Goal: Task Accomplishment & Management: Use online tool/utility

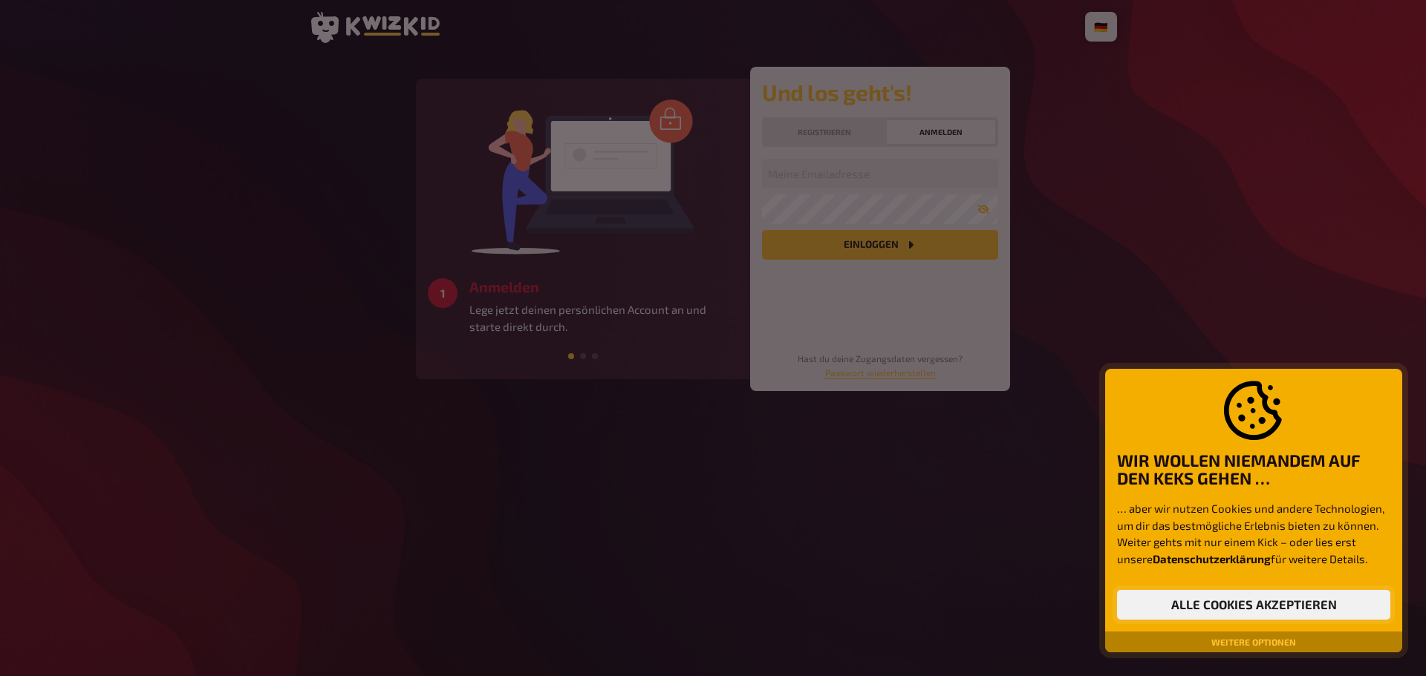
click at [1262, 603] on button "Alle Cookies akzeptieren" at bounding box center [1253, 605] width 273 height 30
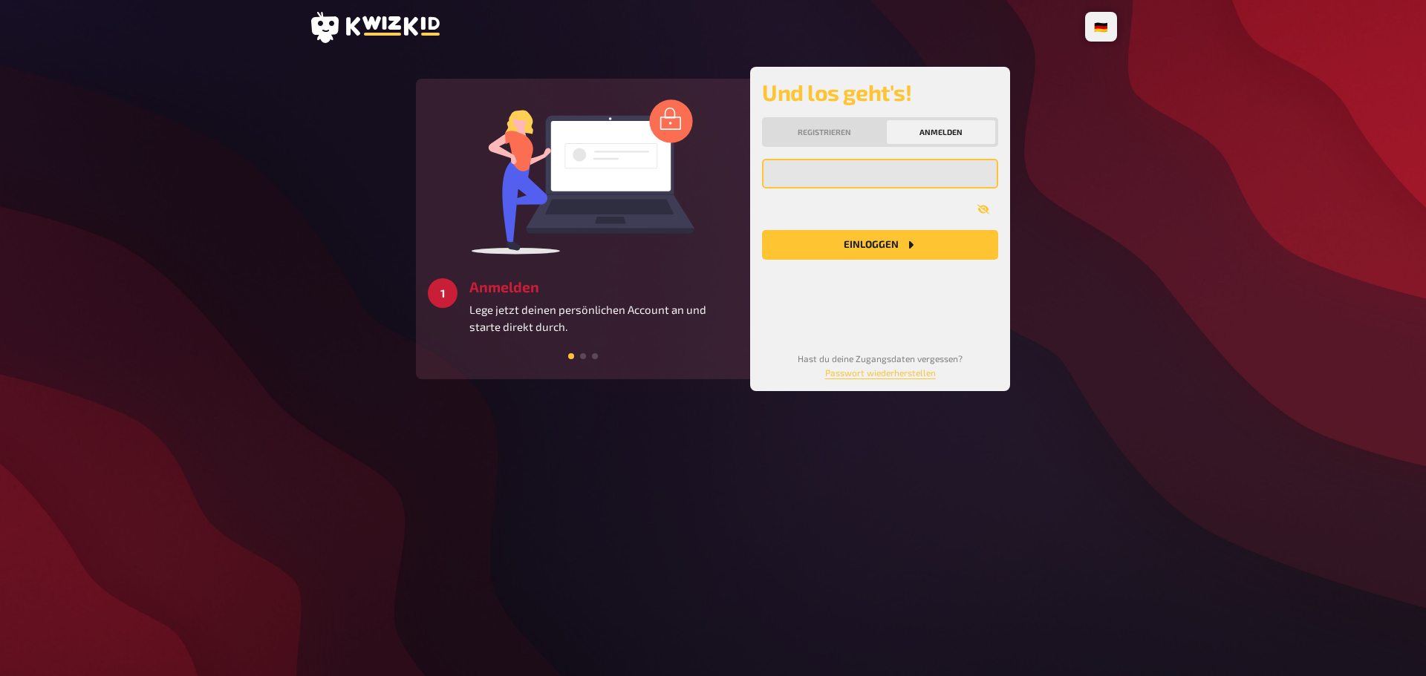
click at [988, 172] on input "email" at bounding box center [880, 174] width 236 height 30
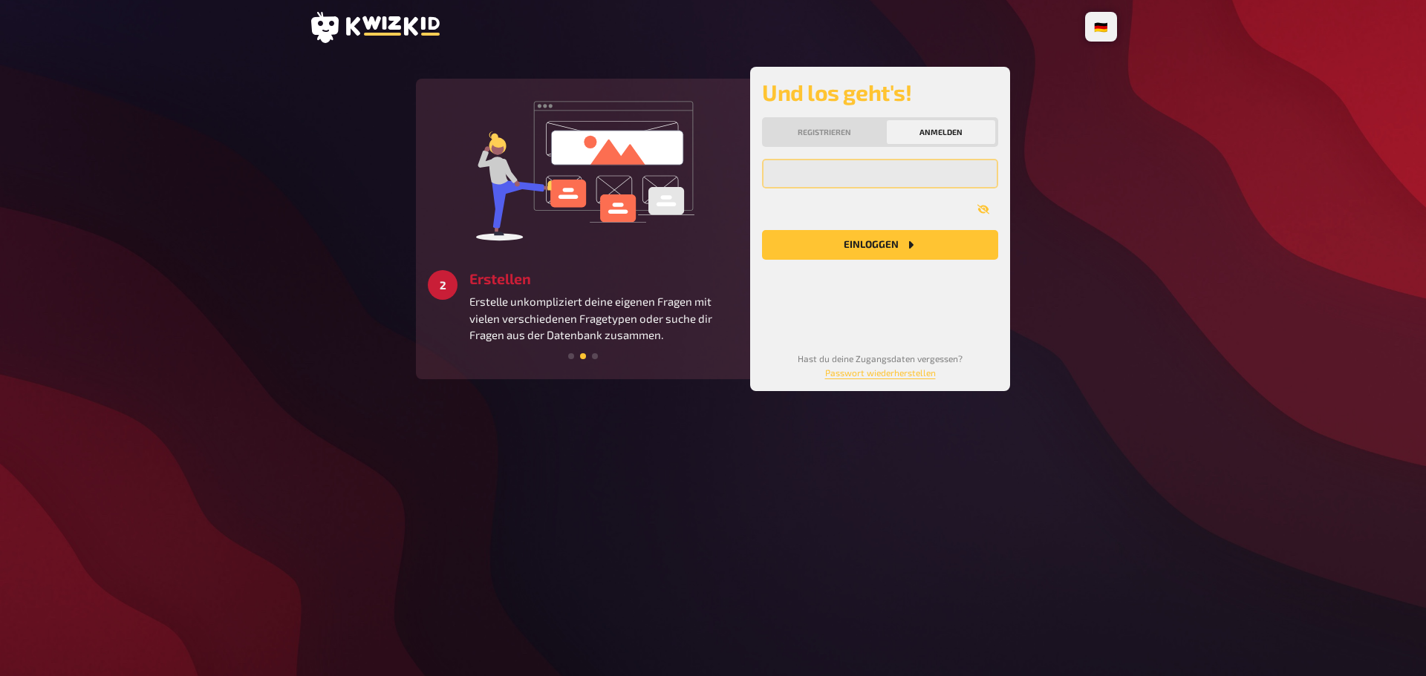
type input "[EMAIL_ADDRESS][DOMAIN_NAME]"
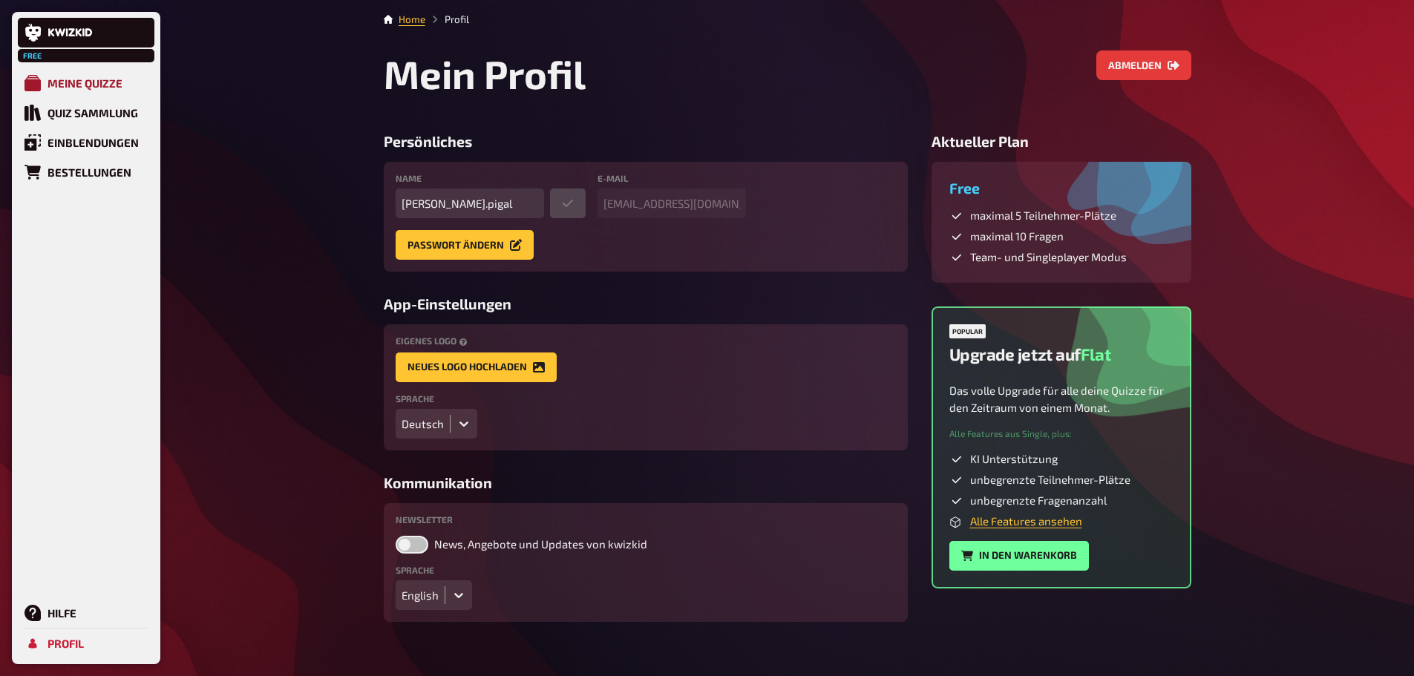
click at [82, 82] on div "Meine Quizze" at bounding box center [85, 82] width 75 height 13
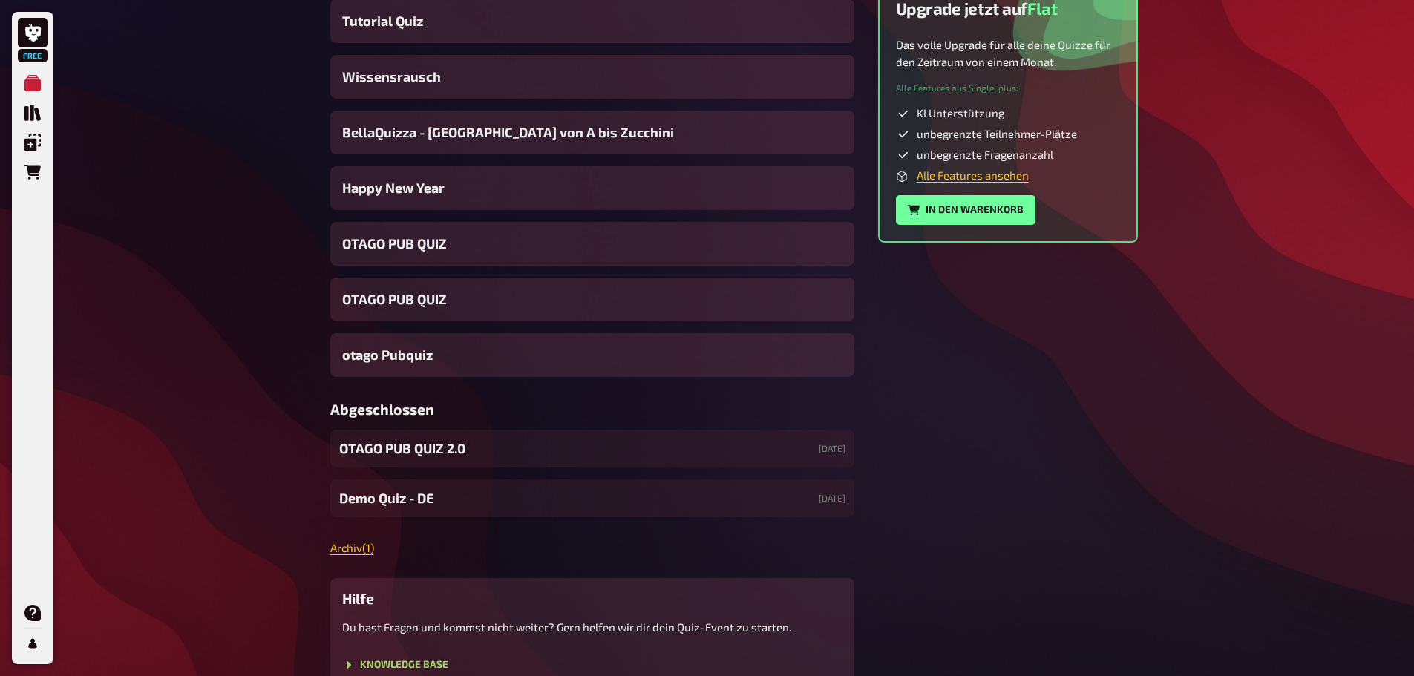
scroll to position [655, 0]
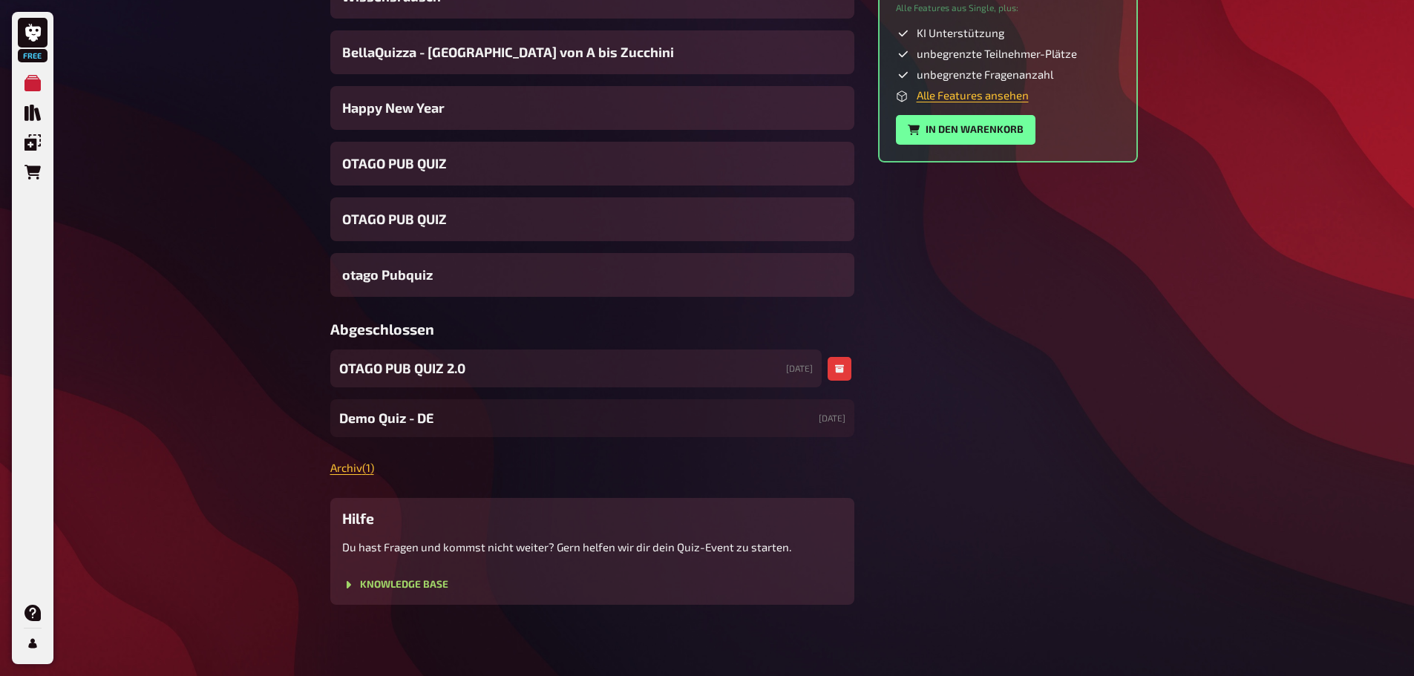
click at [382, 372] on span "OTAGO PUB QUIZ 2.0" at bounding box center [402, 369] width 126 height 20
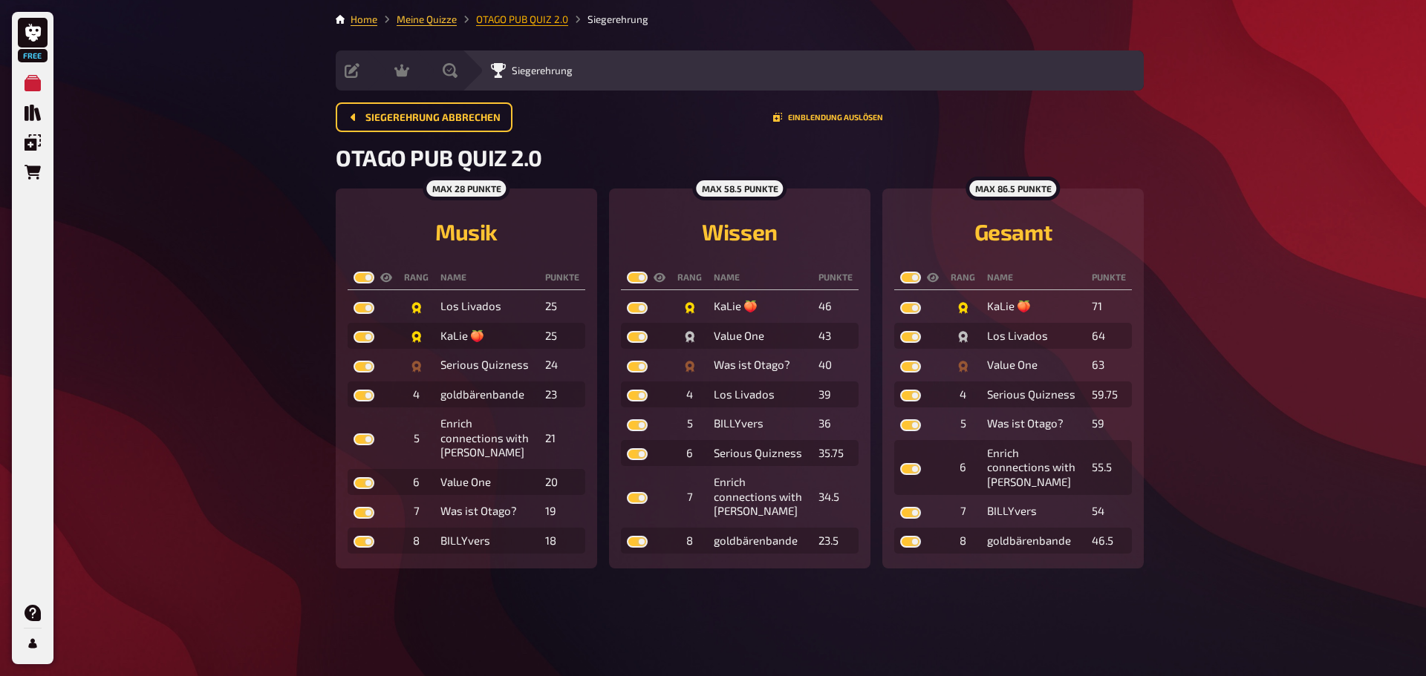
click at [535, 19] on link "OTAGO PUB QUIZ 2.0" at bounding box center [522, 19] width 92 height 12
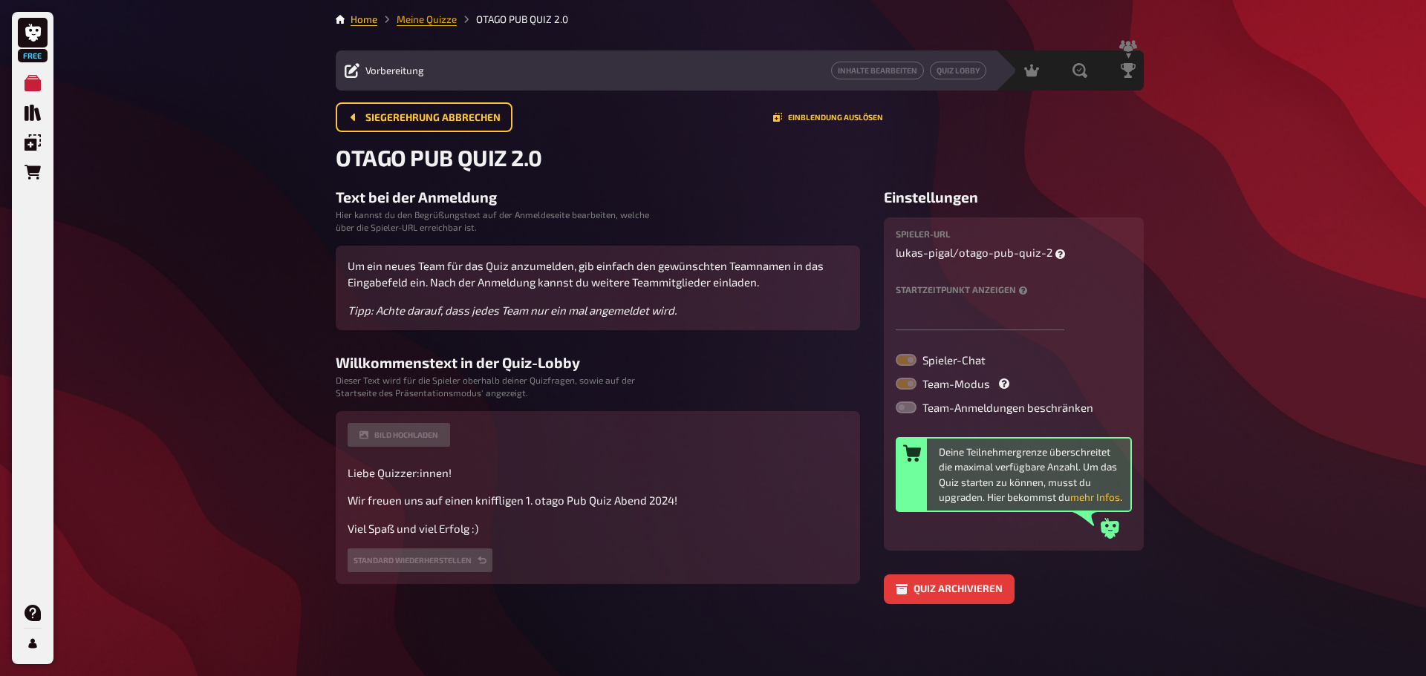
click at [451, 19] on link "Meine Quizze" at bounding box center [426, 19] width 60 height 12
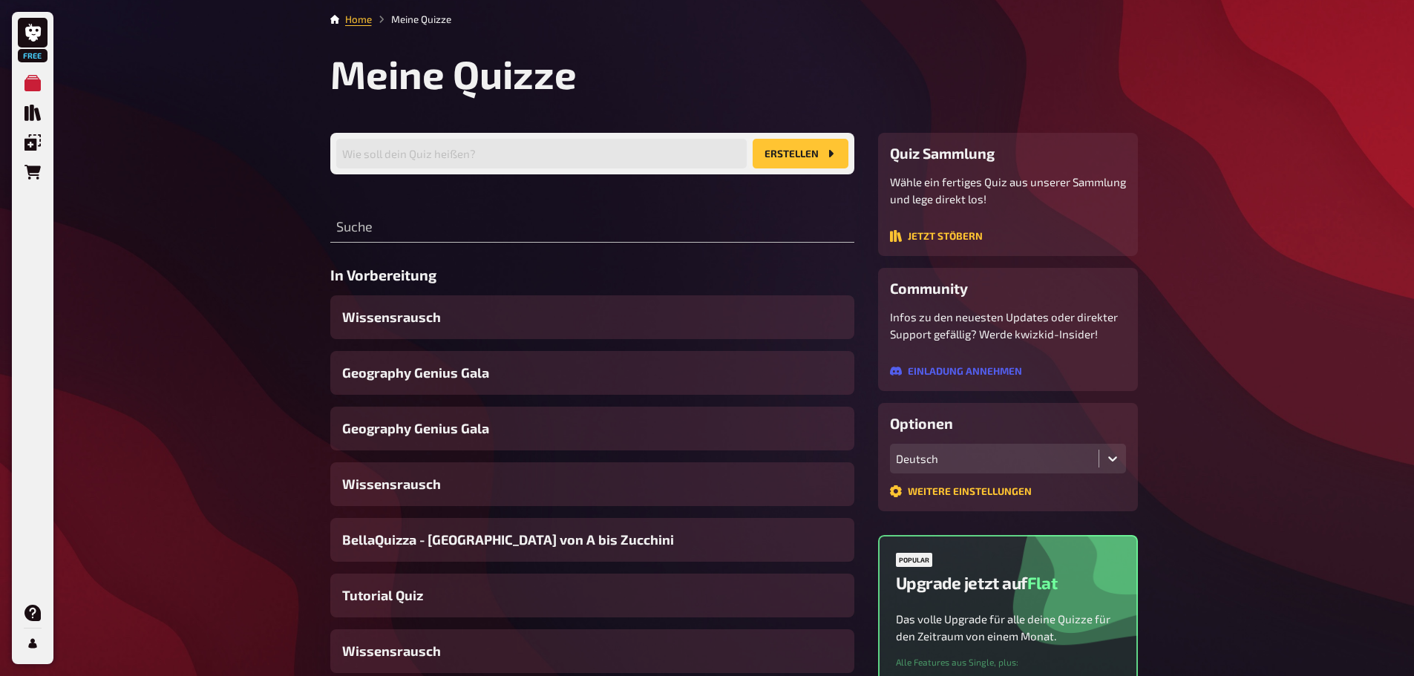
click at [823, 147] on button "Erstellen" at bounding box center [801, 154] width 96 height 30
click at [609, 159] on input "text" at bounding box center [541, 154] width 411 height 30
click at [279, 194] on div "Free Meine Quizze Quiz Sammlung Einblendungen Bestellungen Hilfe Profil Home Me…" at bounding box center [707, 665] width 1414 height 1331
click at [565, 156] on input "text" at bounding box center [541, 154] width 411 height 30
type input "OTAGO PUB QUIZ 3.0"
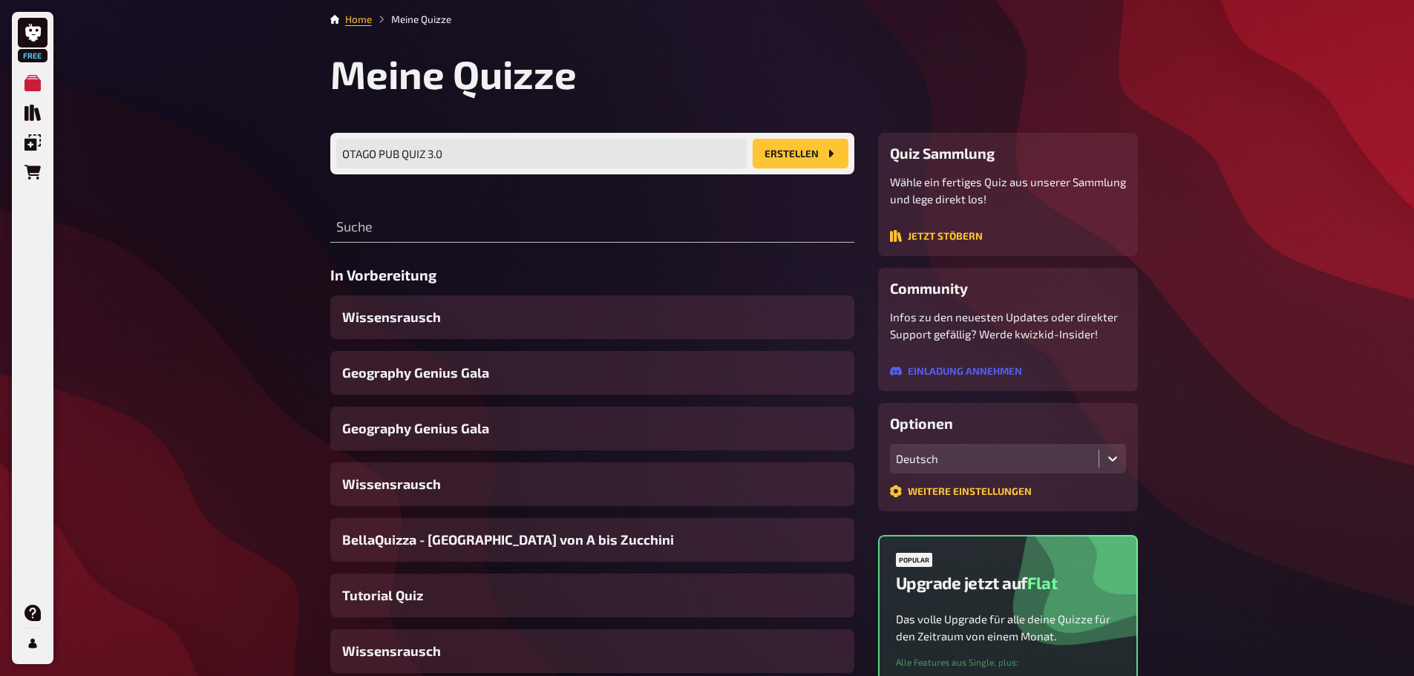
click at [837, 163] on button "Erstellen" at bounding box center [801, 154] width 96 height 30
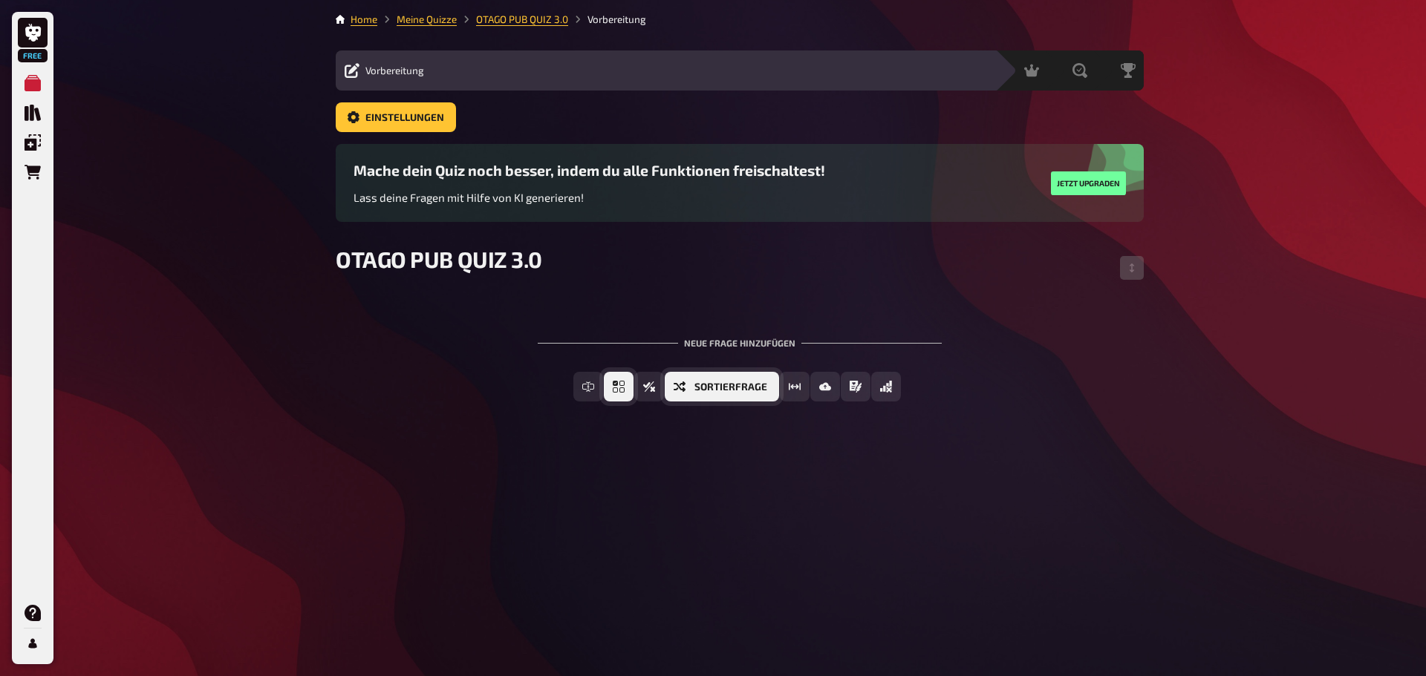
click at [633, 388] on span "Einfachauswahl" at bounding box center [633, 387] width 0 height 10
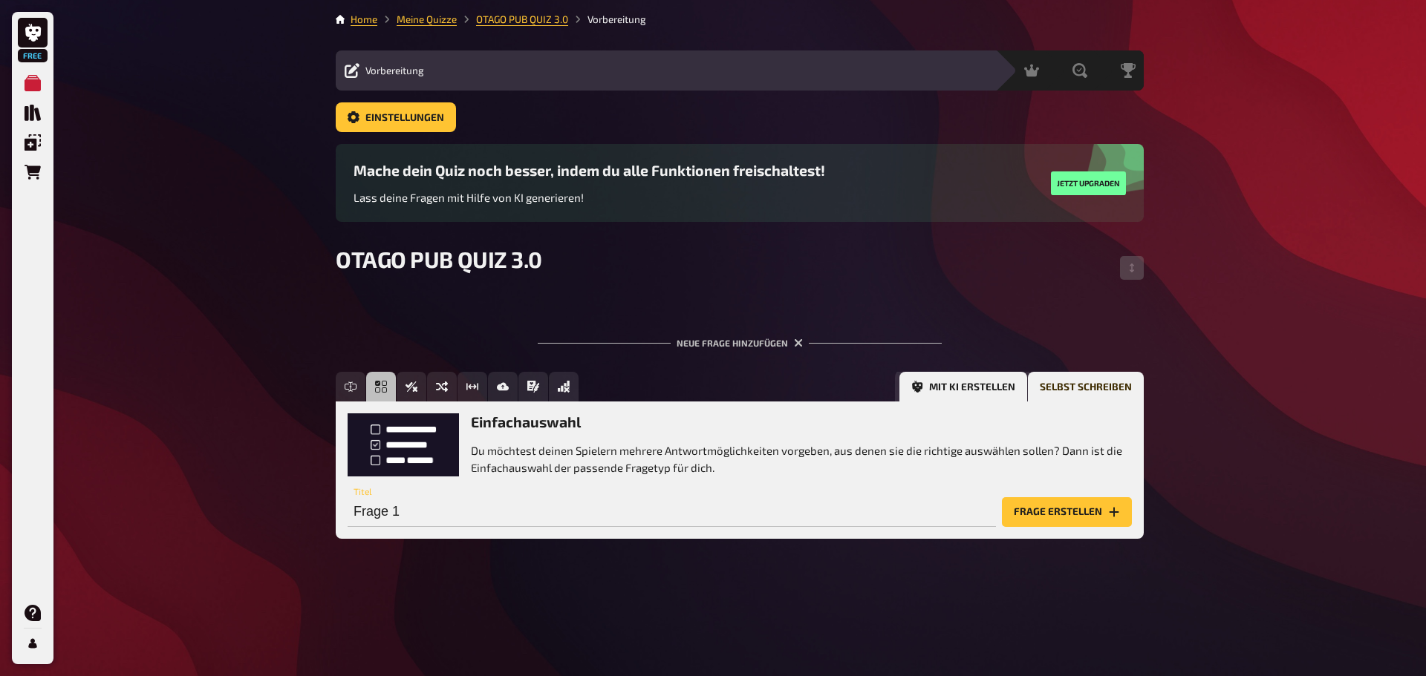
click at [932, 391] on button "Mit KI erstellen" at bounding box center [963, 387] width 128 height 30
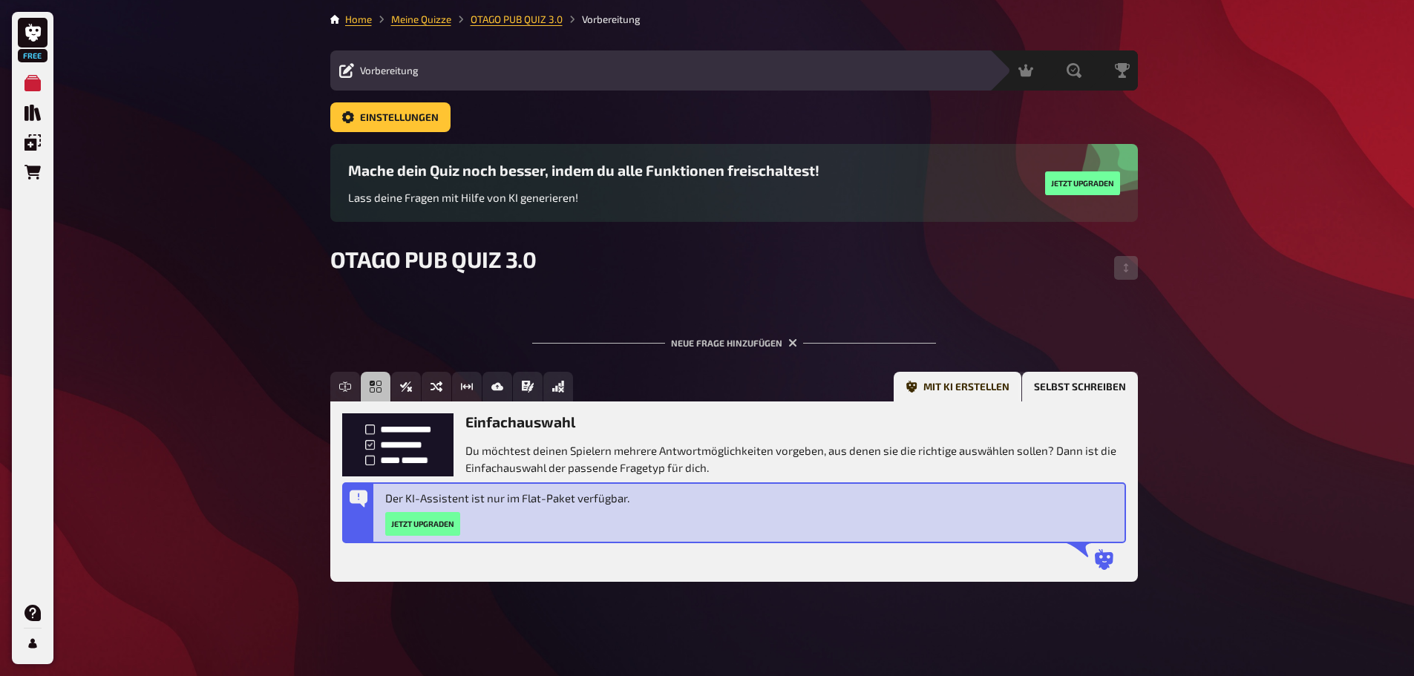
click at [1082, 385] on button "Selbst schreiben" at bounding box center [1080, 387] width 116 height 30
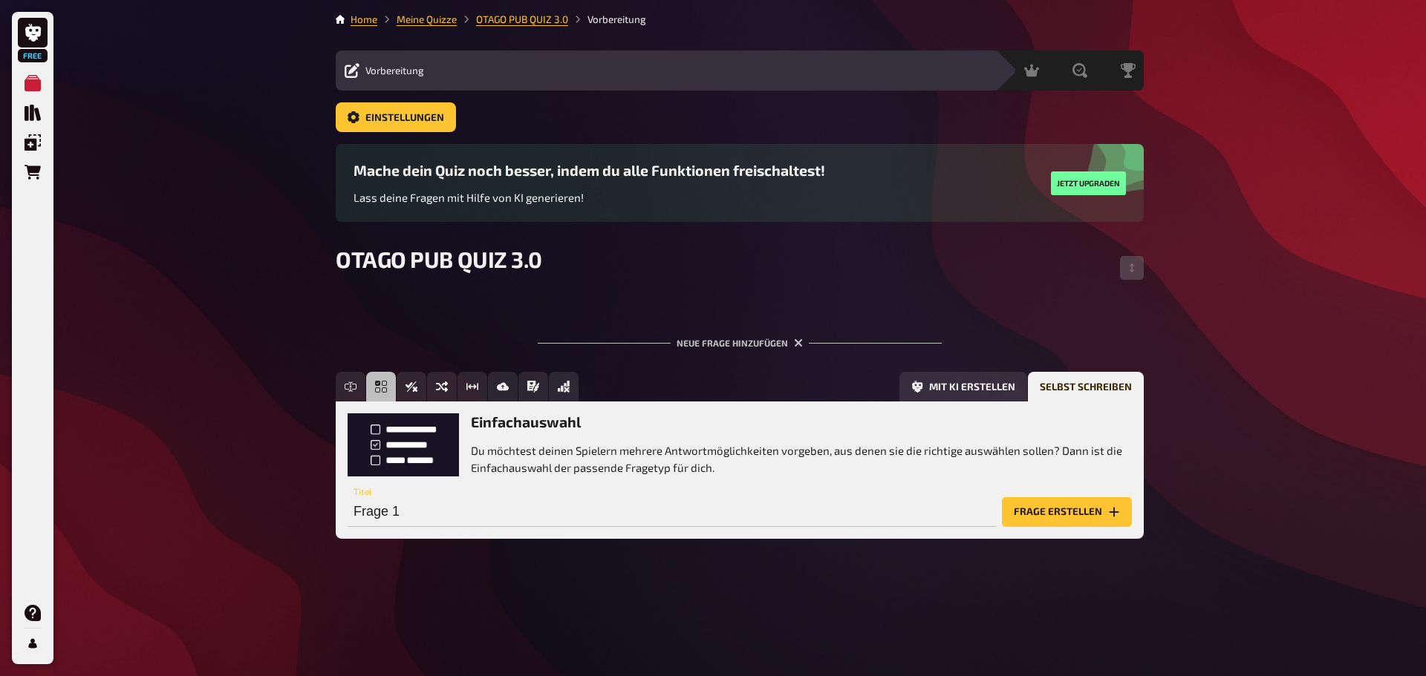
click at [1112, 512] on icon "Frage erstellen" at bounding box center [1114, 512] width 12 height 12
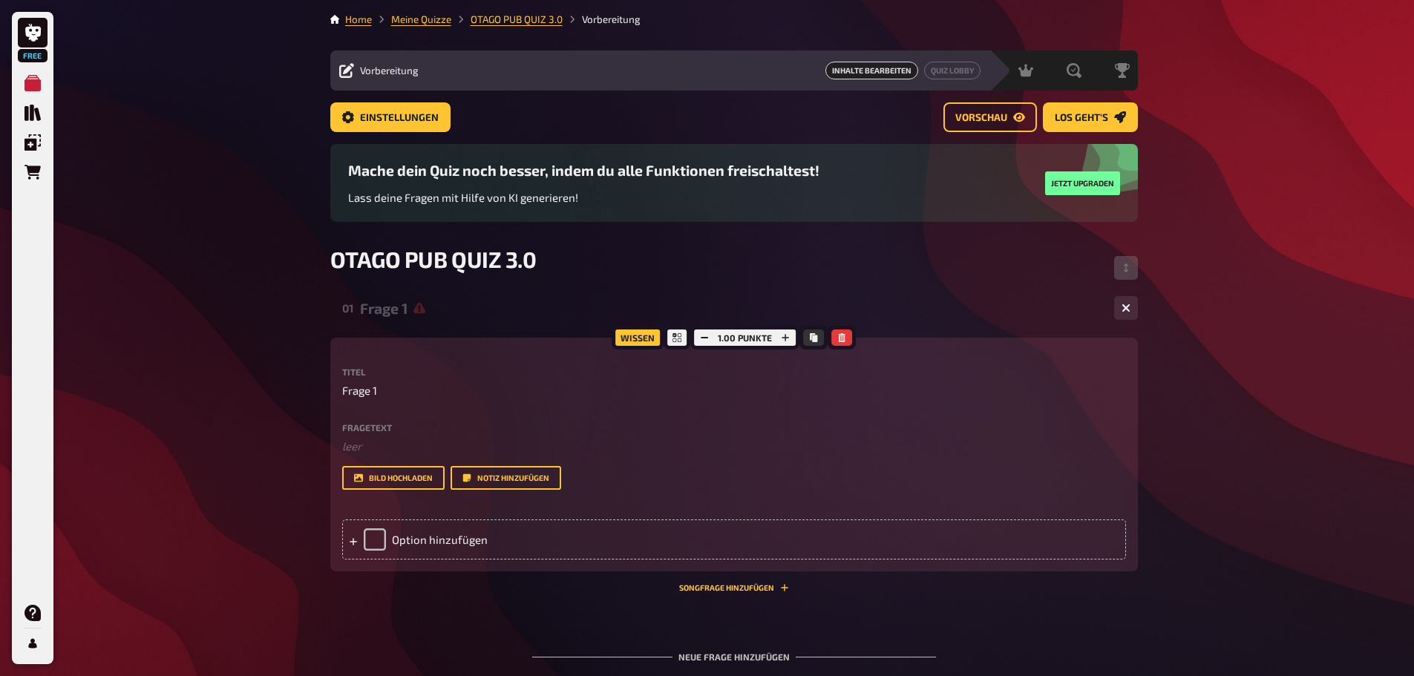
click at [644, 336] on div "Wissen" at bounding box center [638, 338] width 52 height 24
click at [841, 342] on button "button" at bounding box center [842, 338] width 21 height 16
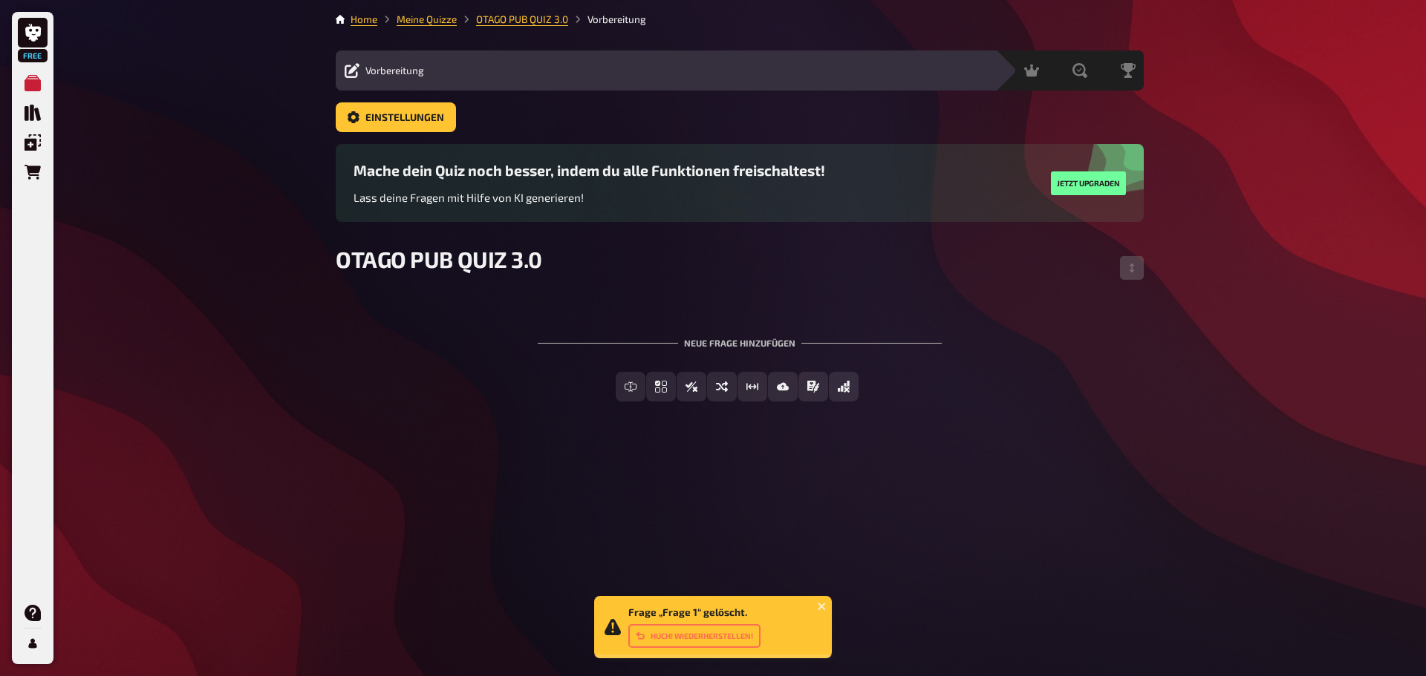
click at [816, 607] on div "Frage „Frage 1“ gelöscht. Huch! Wiederherstellen!" at bounding box center [713, 627] width 238 height 62
click at [820, 607] on icon "close" at bounding box center [820, 606] width 7 height 7
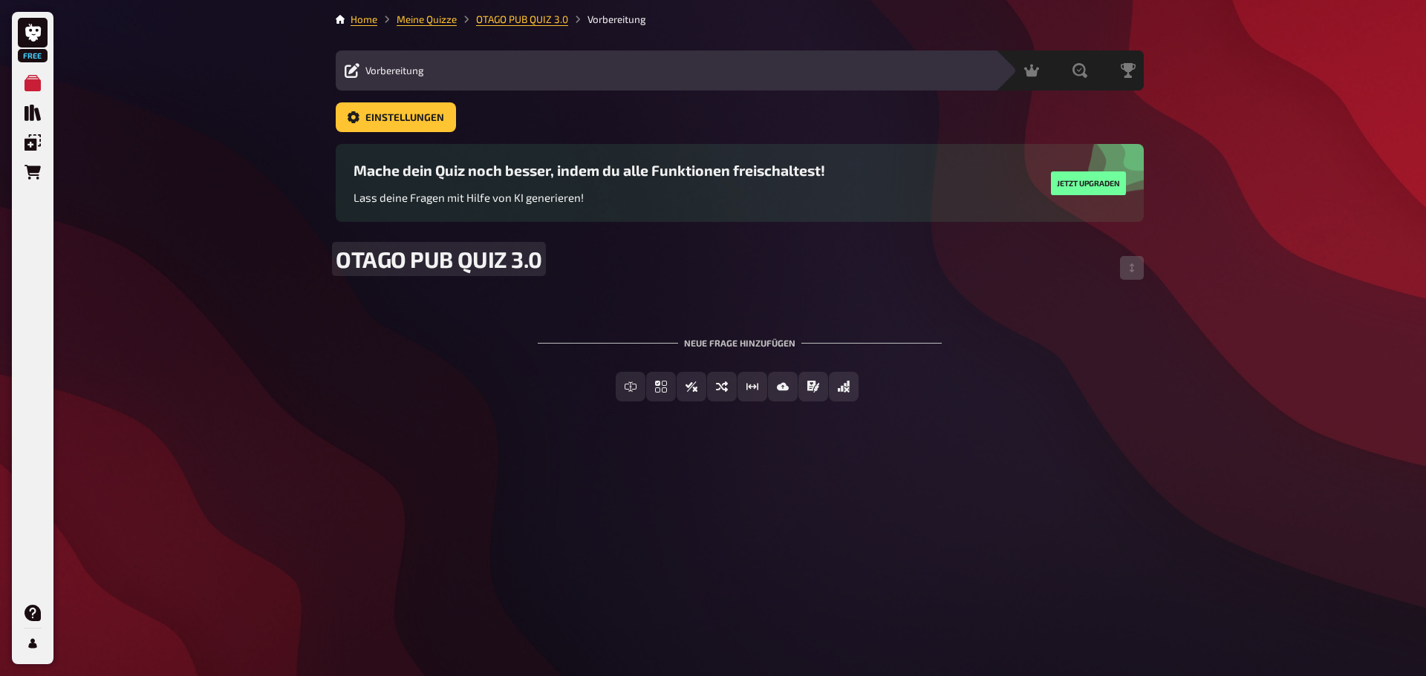
click at [492, 267] on span "OTAGO PUB QUIZ 3.0" at bounding box center [439, 259] width 206 height 27
click at [612, 268] on div "OTAGO PUB QUIZ 3.0" at bounding box center [740, 268] width 808 height 45
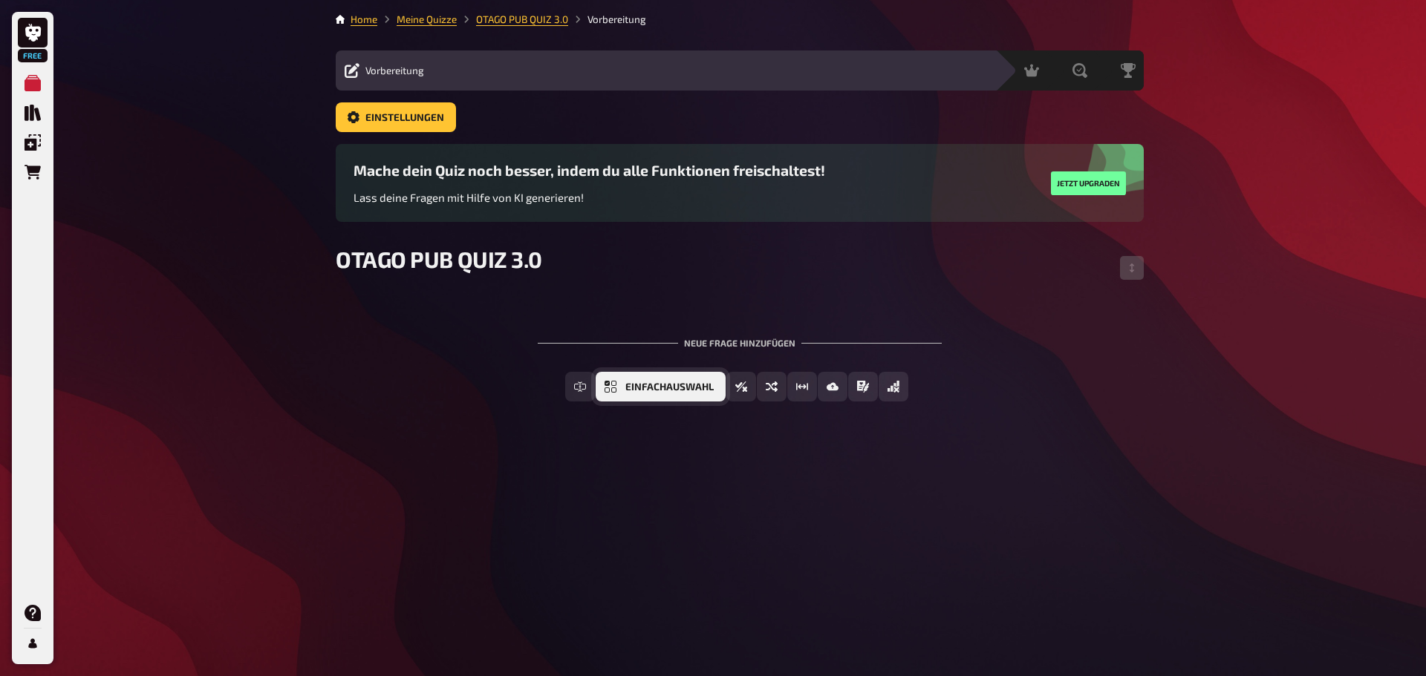
click at [711, 391] on span "Einfachauswahl" at bounding box center [669, 387] width 88 height 10
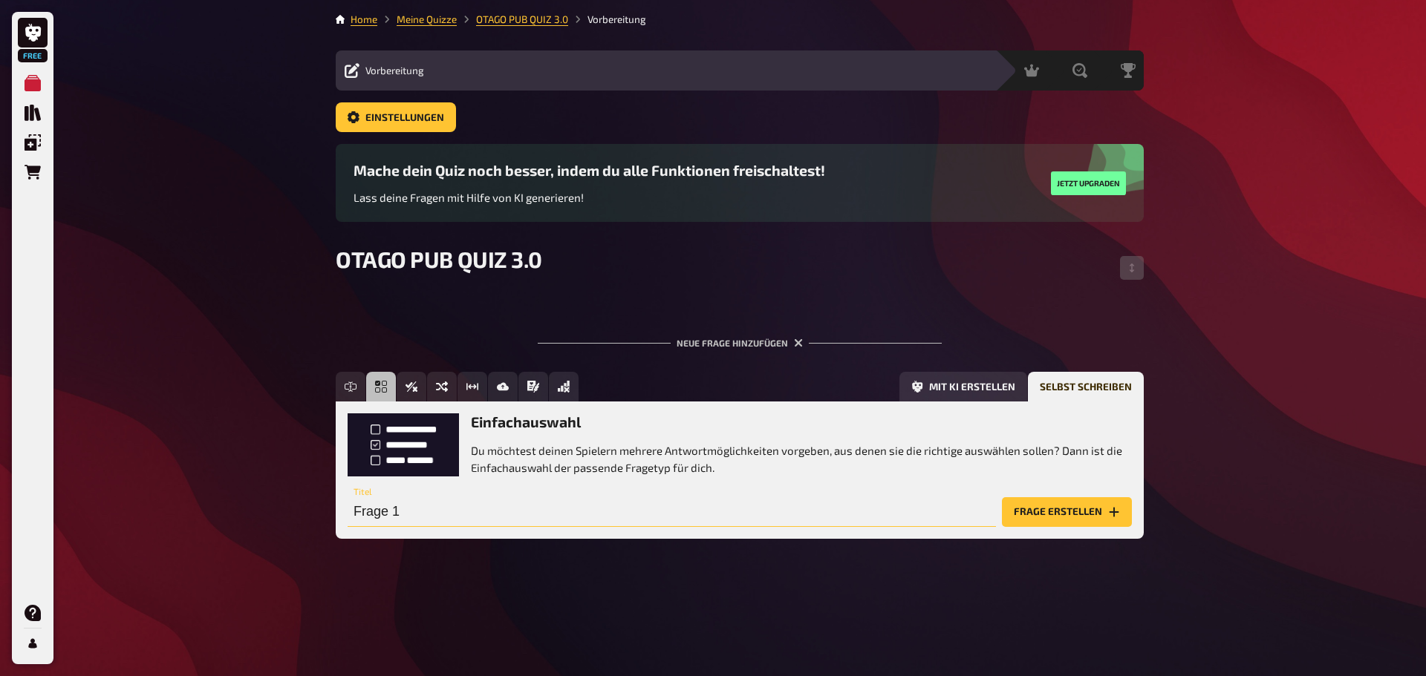
click at [436, 521] on input "Frage 1" at bounding box center [671, 512] width 648 height 30
click at [495, 388] on span "Wahr / Falsch" at bounding box center [463, 387] width 75 height 10
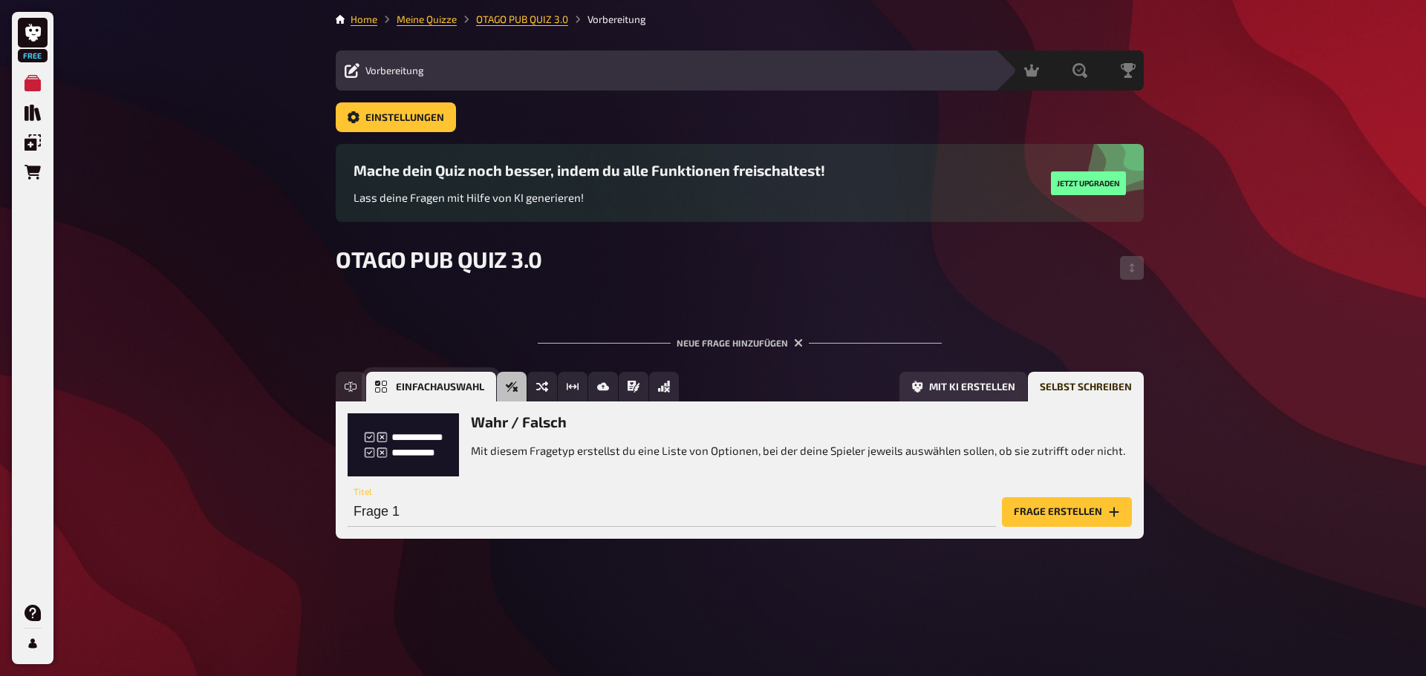
click at [467, 391] on span "Einfachauswahl" at bounding box center [440, 387] width 88 height 10
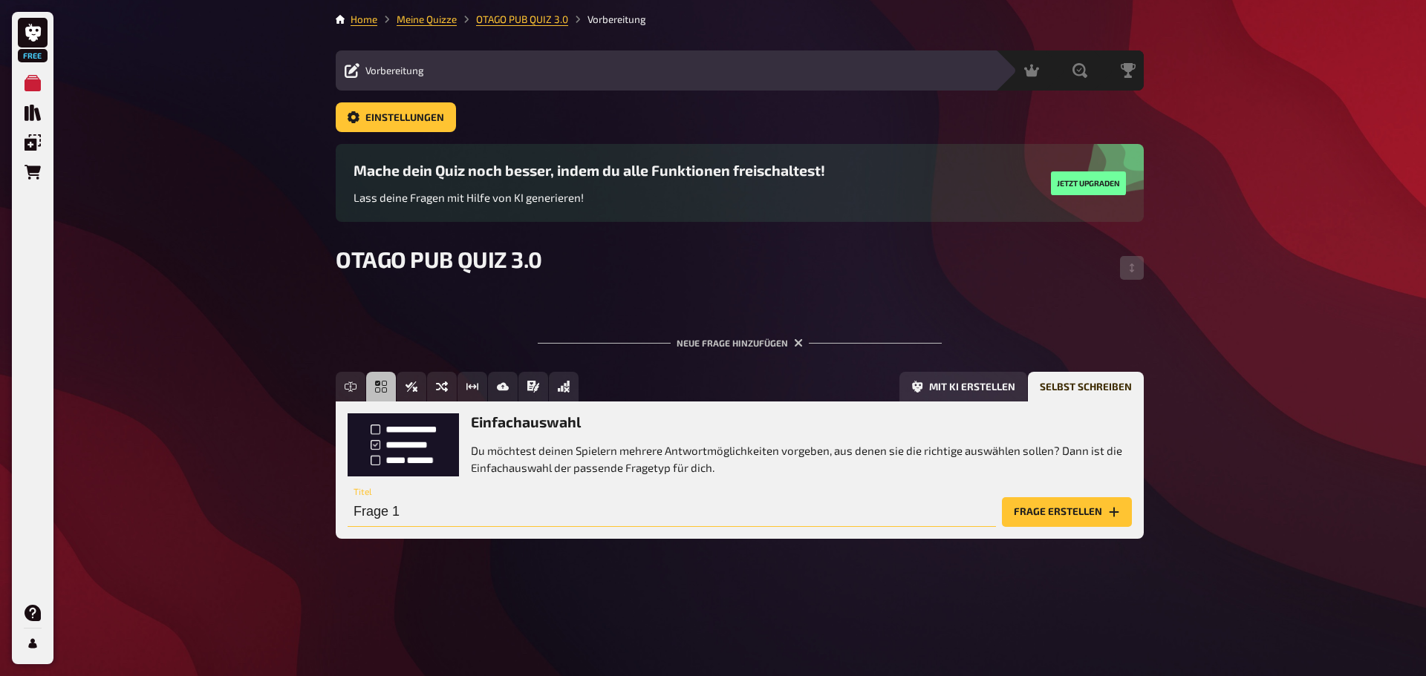
click at [448, 503] on input "Frage 1" at bounding box center [671, 512] width 648 height 30
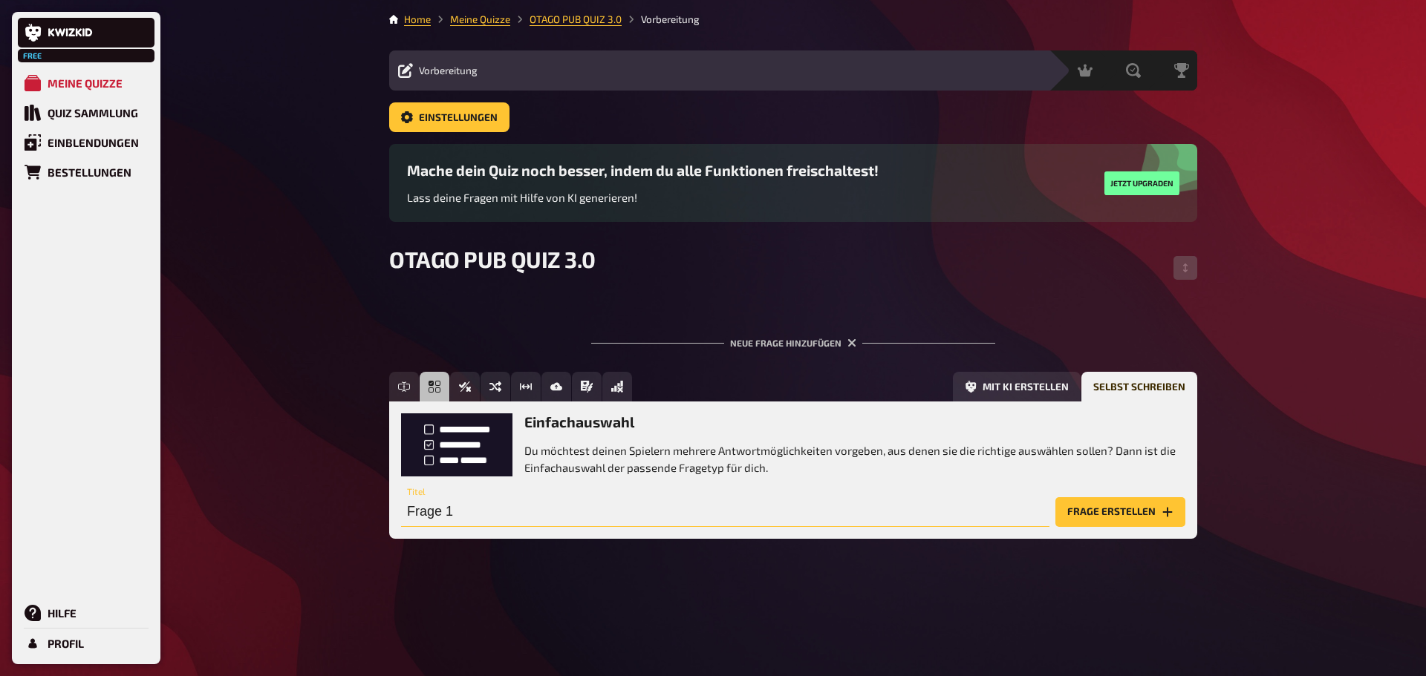
click at [508, 513] on input "Frage 1" at bounding box center [725, 512] width 648 height 30
drag, startPoint x: 467, startPoint y: 515, endPoint x: 388, endPoint y: 514, distance: 78.7
click at [388, 514] on div "Home Meine Quizze OTAGO PUB QUIZ 3.0 Vorbereitung Vorbereitung Inhalte Bearbeit…" at bounding box center [793, 338] width 832 height 676
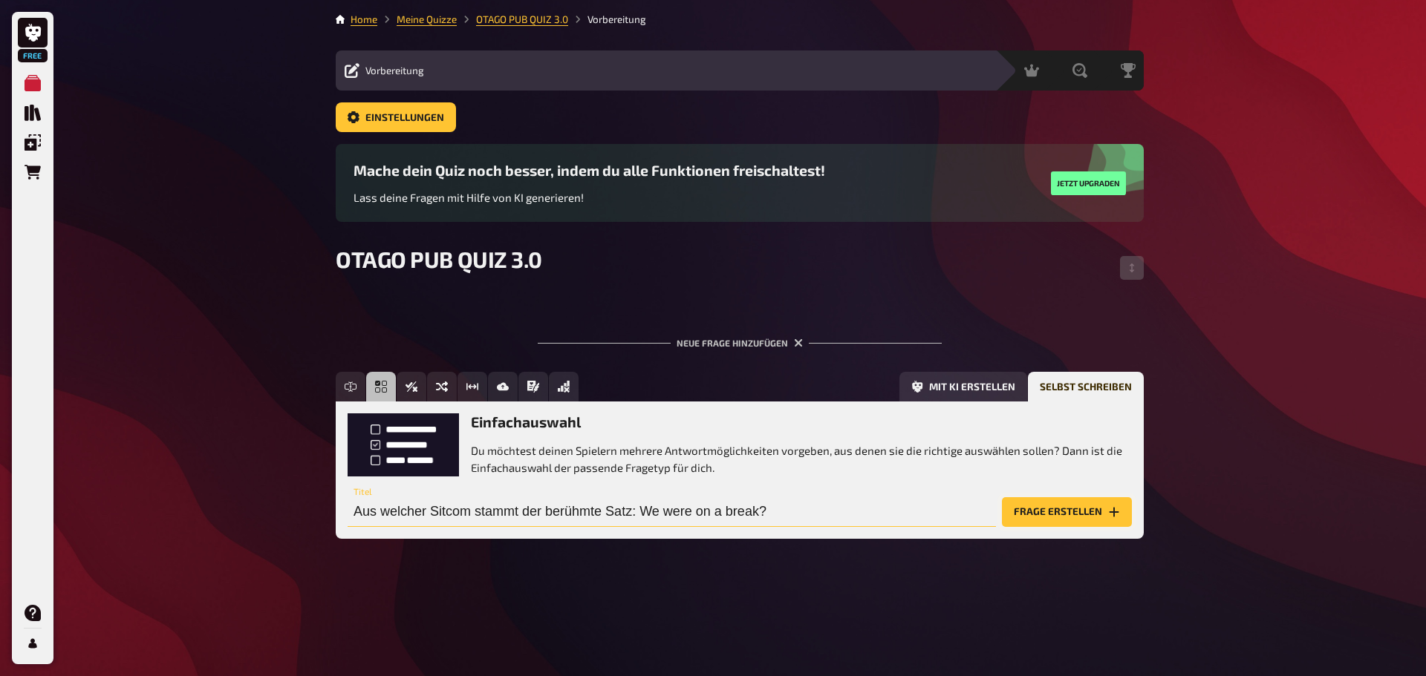
type input "Aus welcher Sitcom stammt der berühmte Satz: We were on a break?"
click at [1070, 513] on button "Frage erstellen" at bounding box center [1067, 512] width 130 height 30
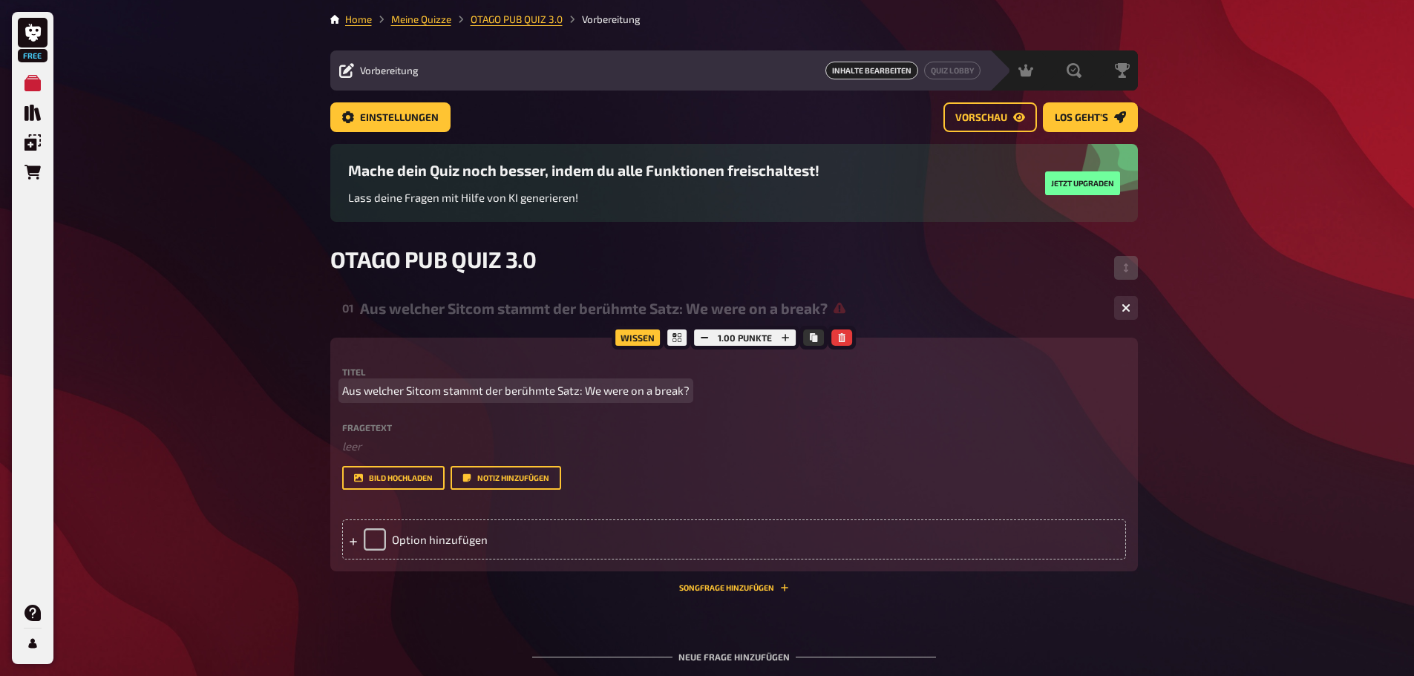
click at [391, 385] on span "Aus welcher Sitcom stammt der berühmte Satz: We were on a break?" at bounding box center [515, 390] width 347 height 17
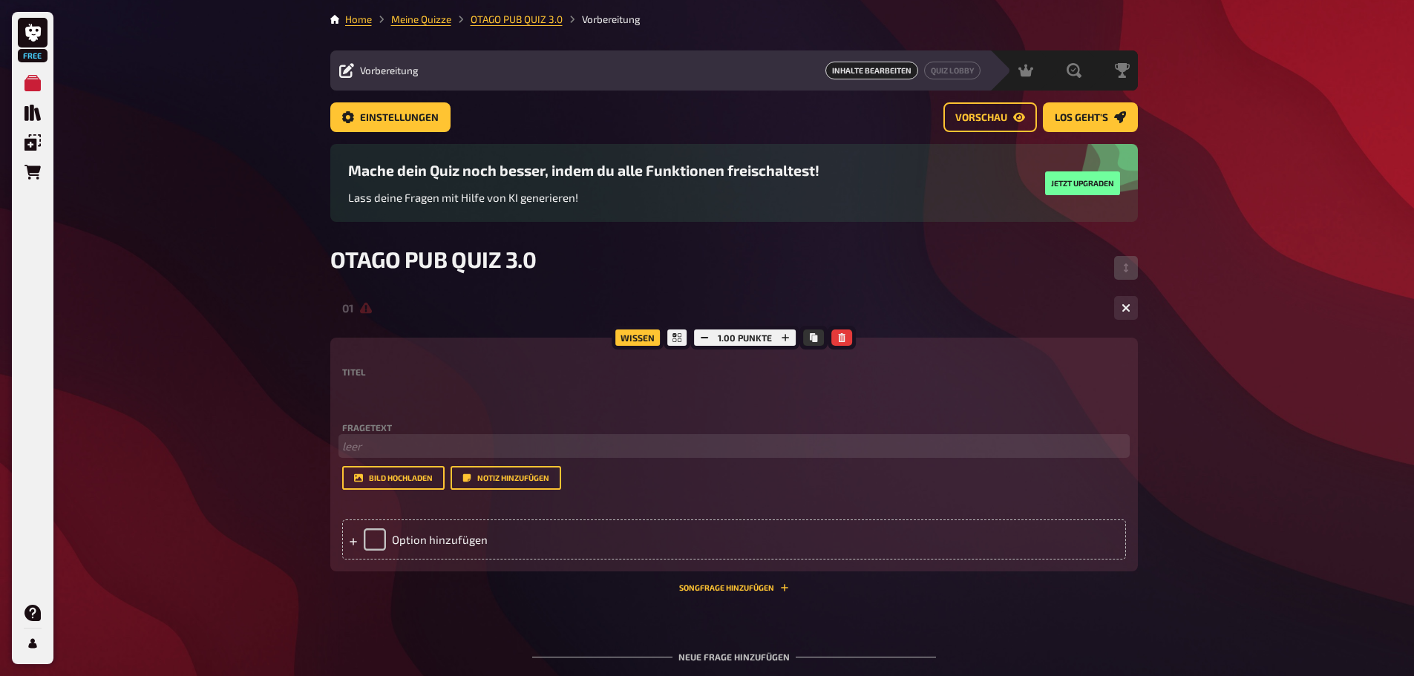
click at [420, 448] on p "﻿ leer" at bounding box center [734, 446] width 784 height 17
click at [342, 453] on span "Aus welcher Sitcom stammt der berühmte Satz: We were on a break?" at bounding box center [515, 446] width 347 height 13
click at [365, 390] on p "leer" at bounding box center [734, 390] width 784 height 17
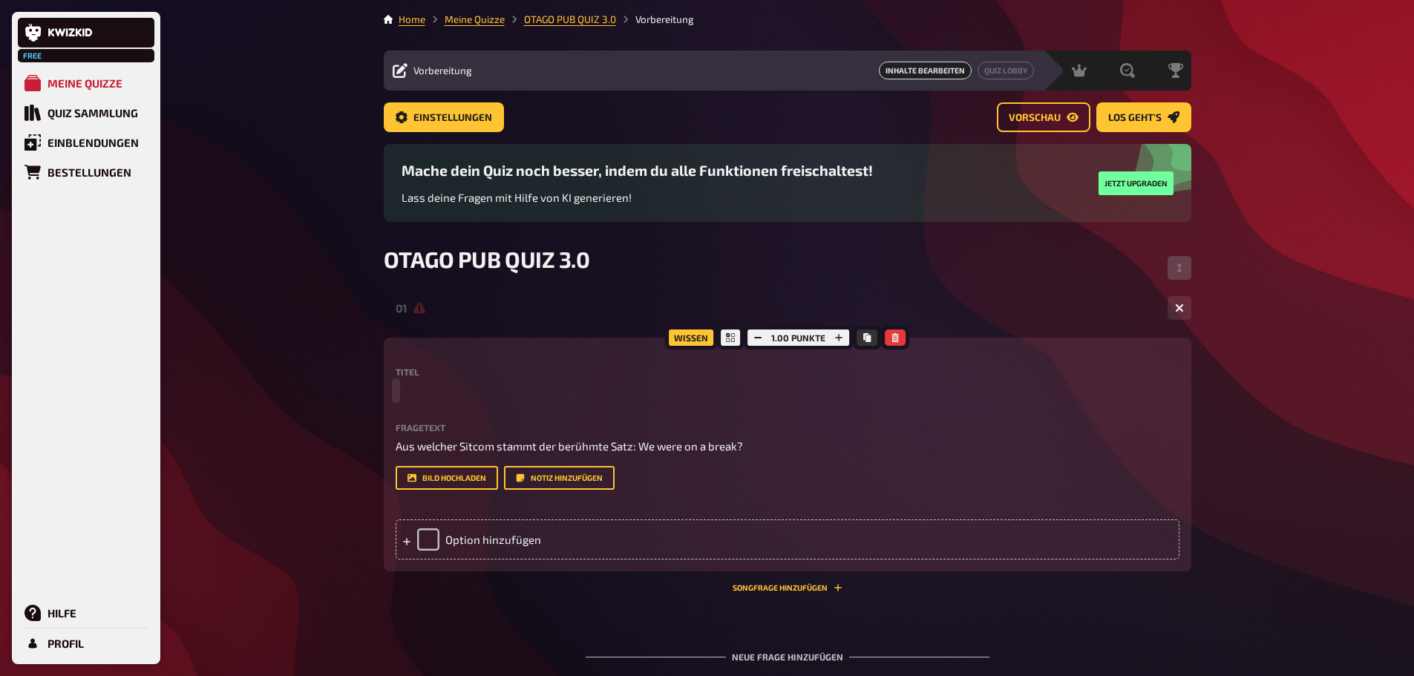
click at [396, 394] on span at bounding box center [396, 390] width 1 height 17
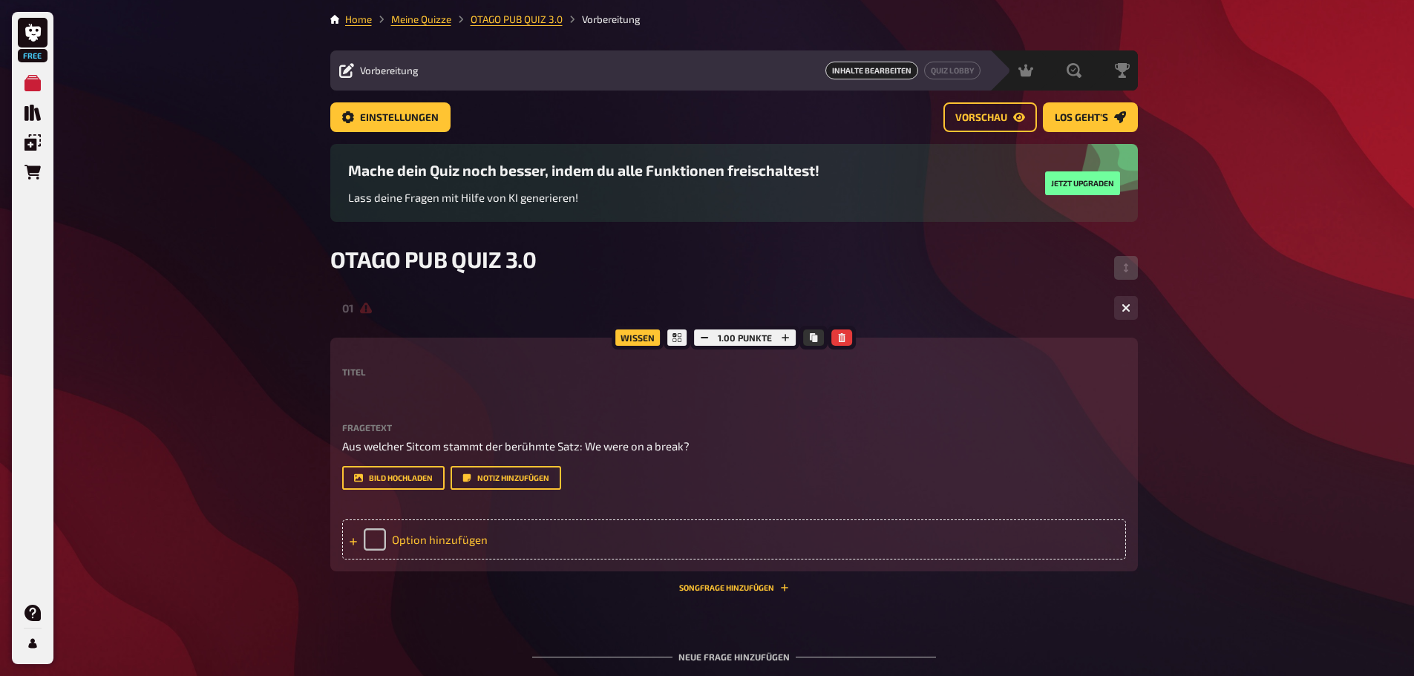
click at [460, 544] on div "Option hinzufügen" at bounding box center [734, 540] width 784 height 40
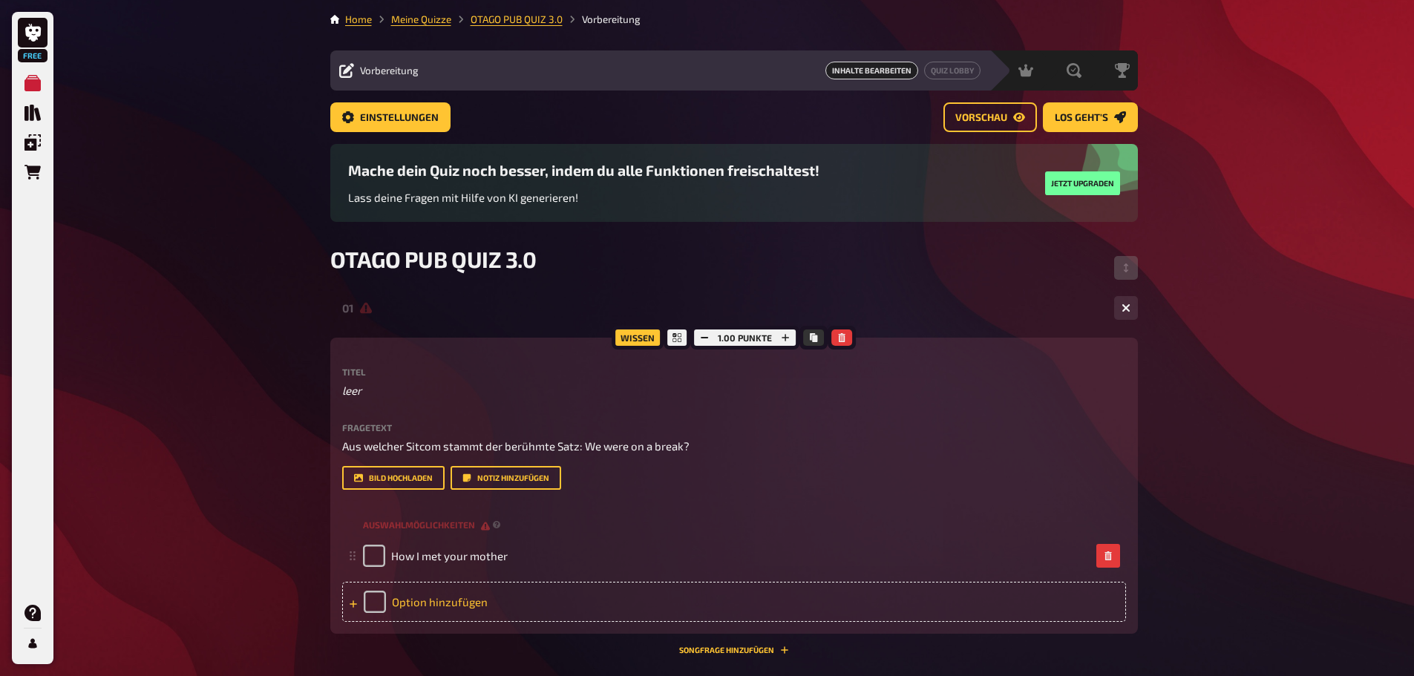
click at [471, 598] on div "Option hinzufügen" at bounding box center [734, 602] width 784 height 40
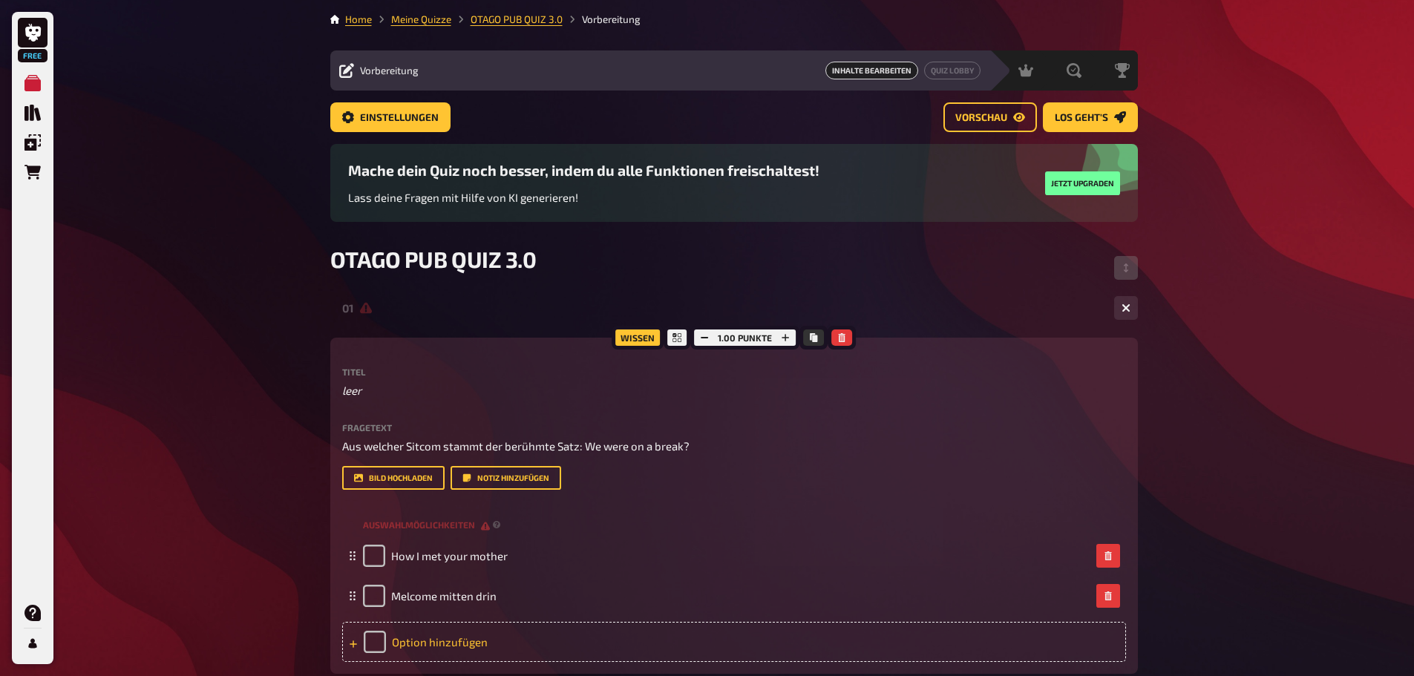
click at [478, 642] on div "Option hinzufügen" at bounding box center [734, 642] width 784 height 40
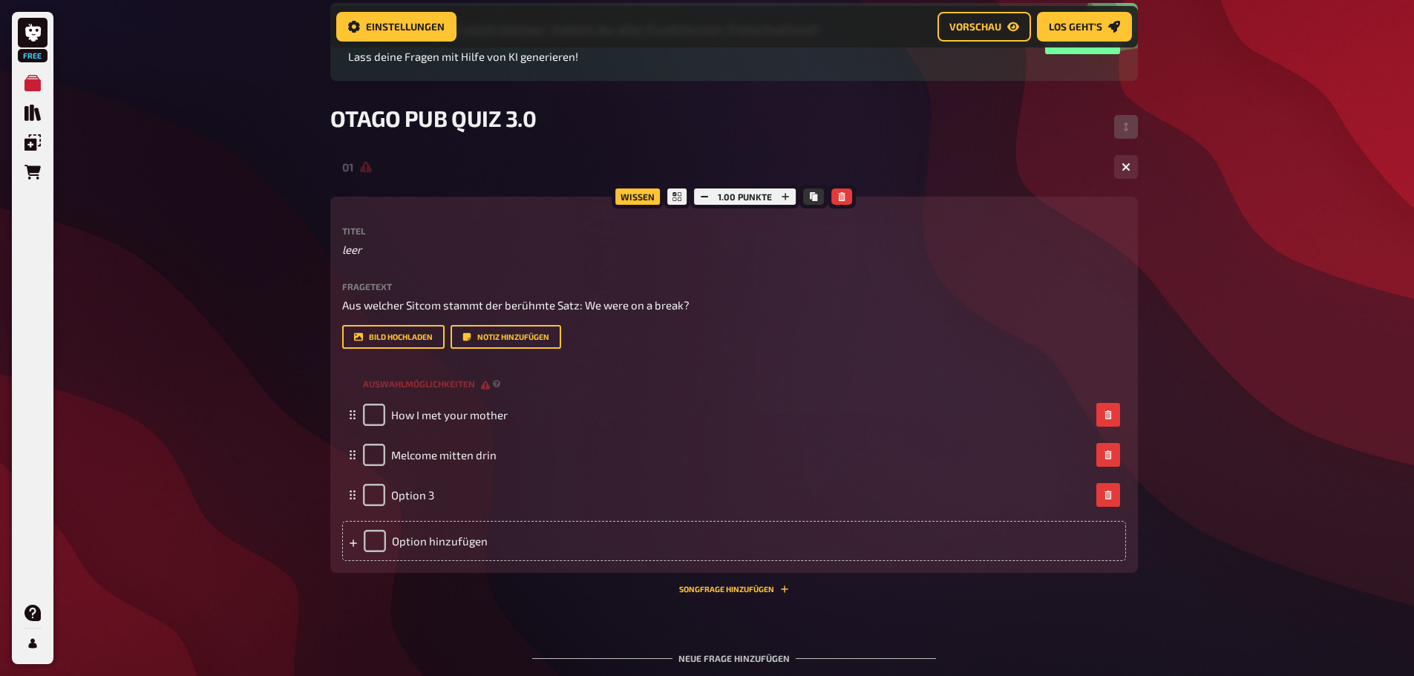
scroll to position [160, 0]
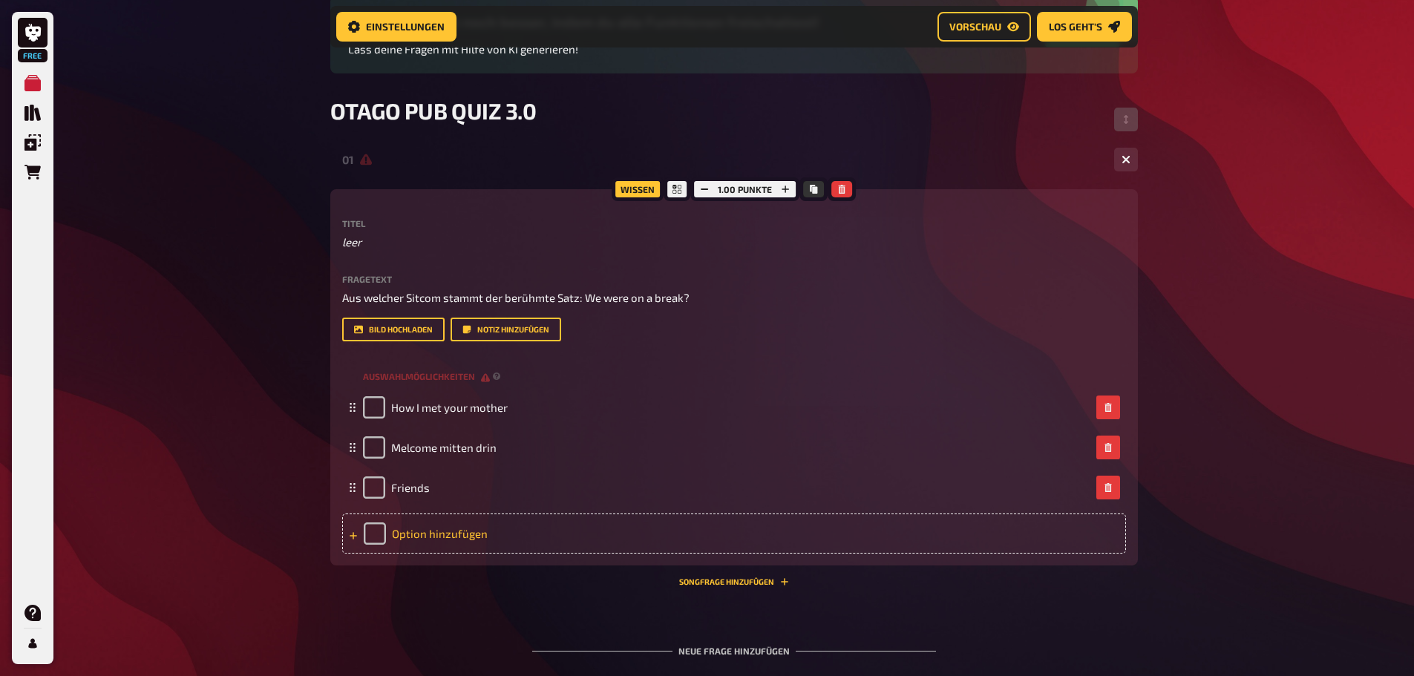
click at [479, 529] on div "Option hinzufügen" at bounding box center [734, 534] width 784 height 40
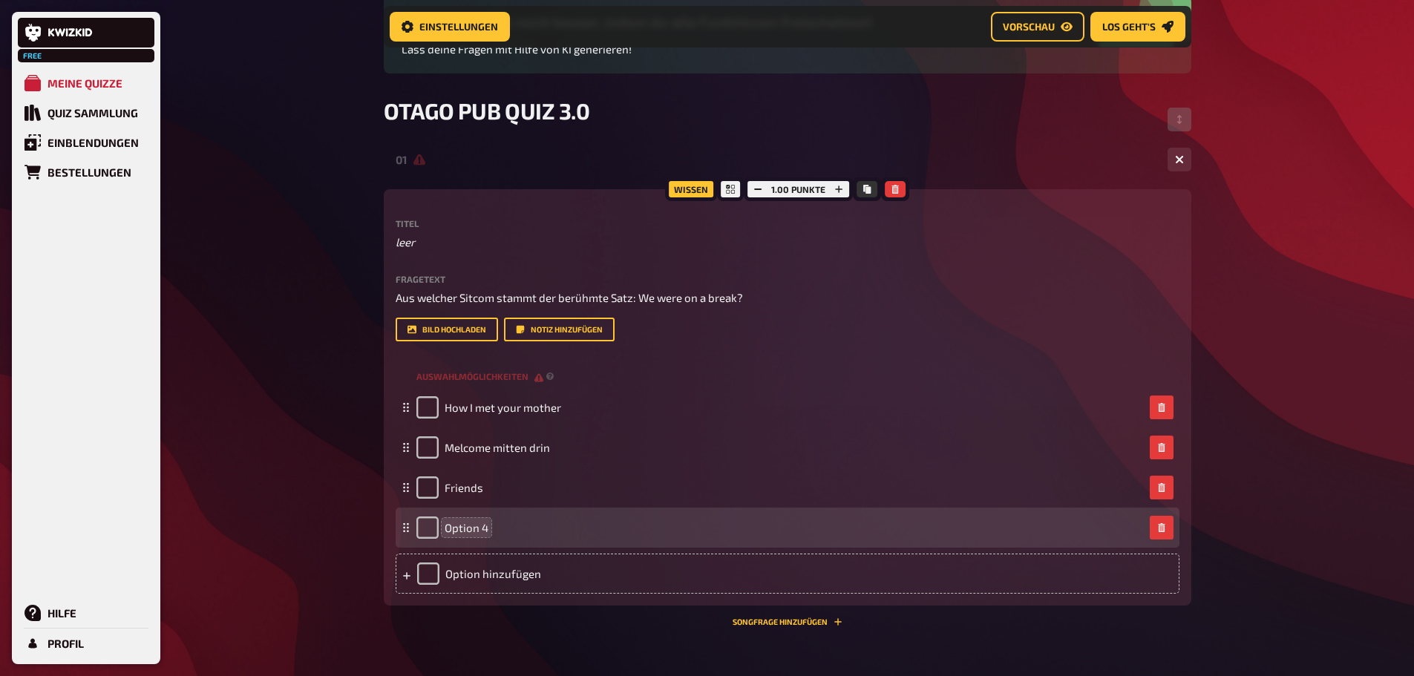
click at [486, 524] on span "Option 4" at bounding box center [467, 527] width 44 height 13
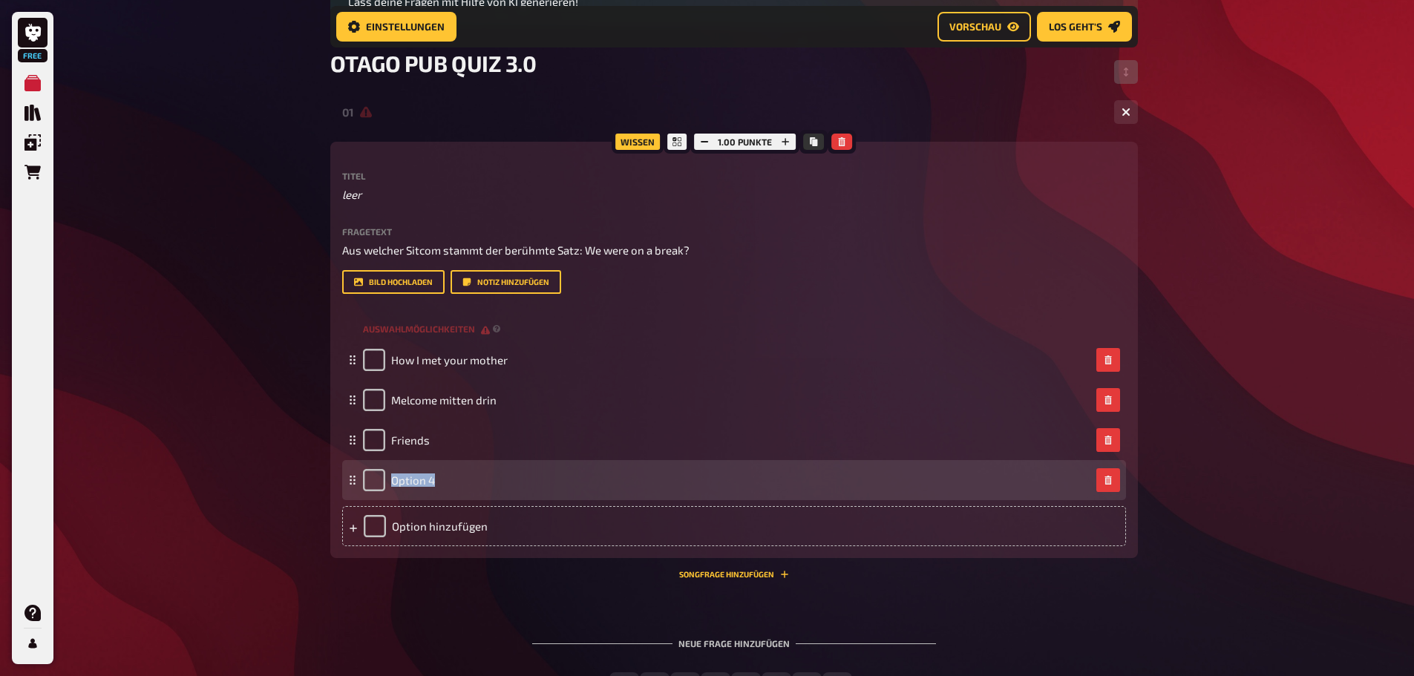
scroll to position [235, 0]
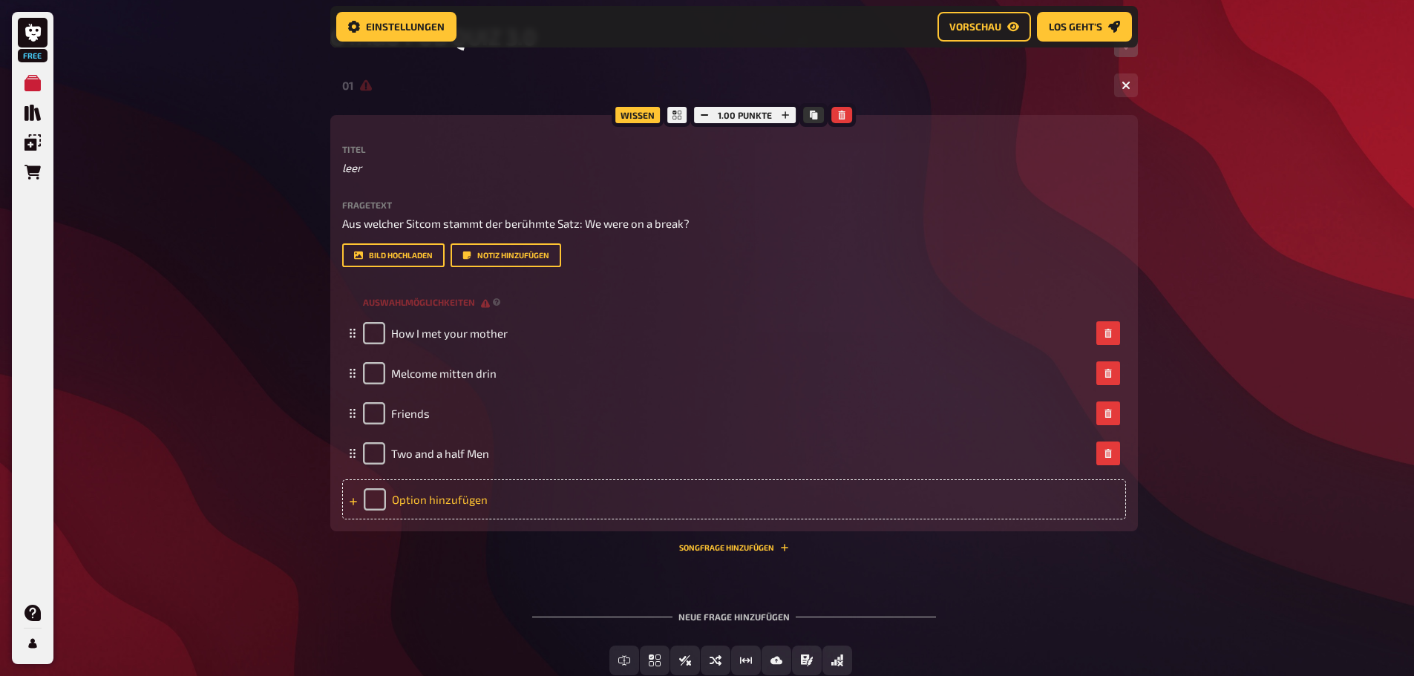
click at [443, 502] on div "Option hinzufügen" at bounding box center [734, 500] width 784 height 40
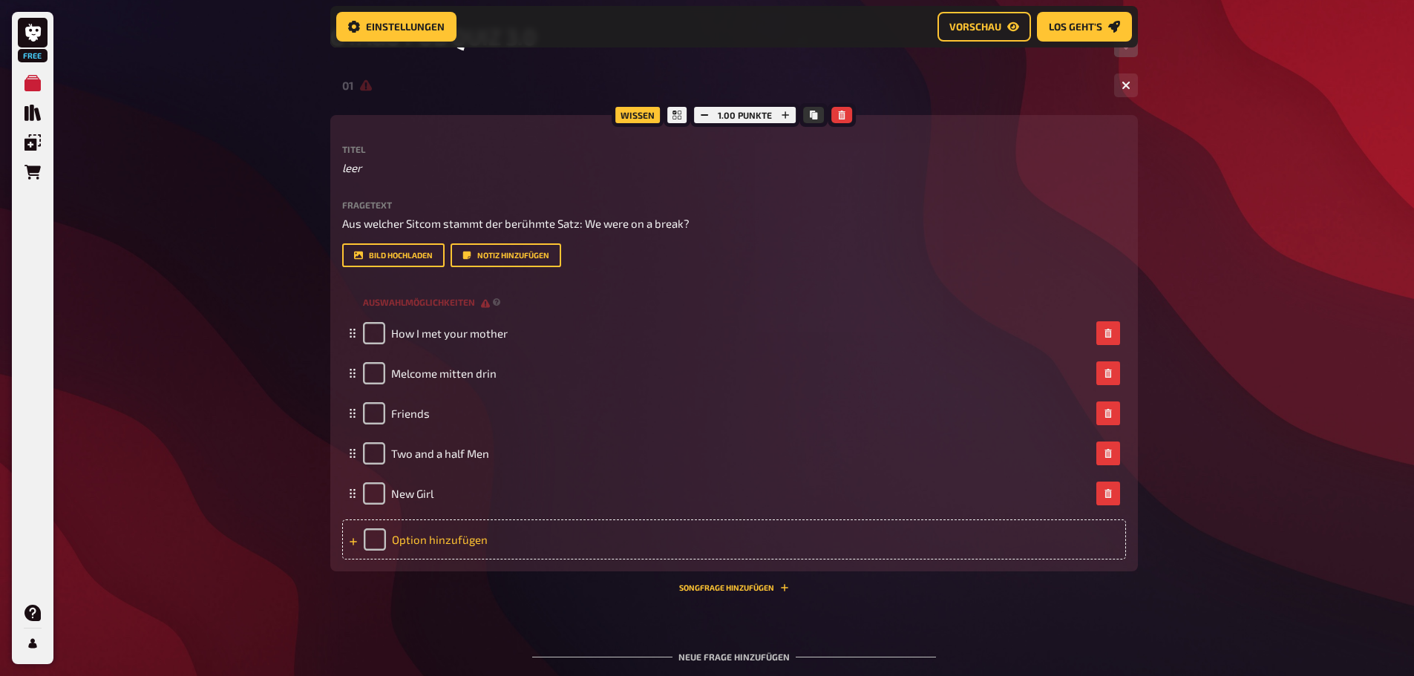
click at [466, 534] on div "Option hinzufügen" at bounding box center [734, 540] width 784 height 40
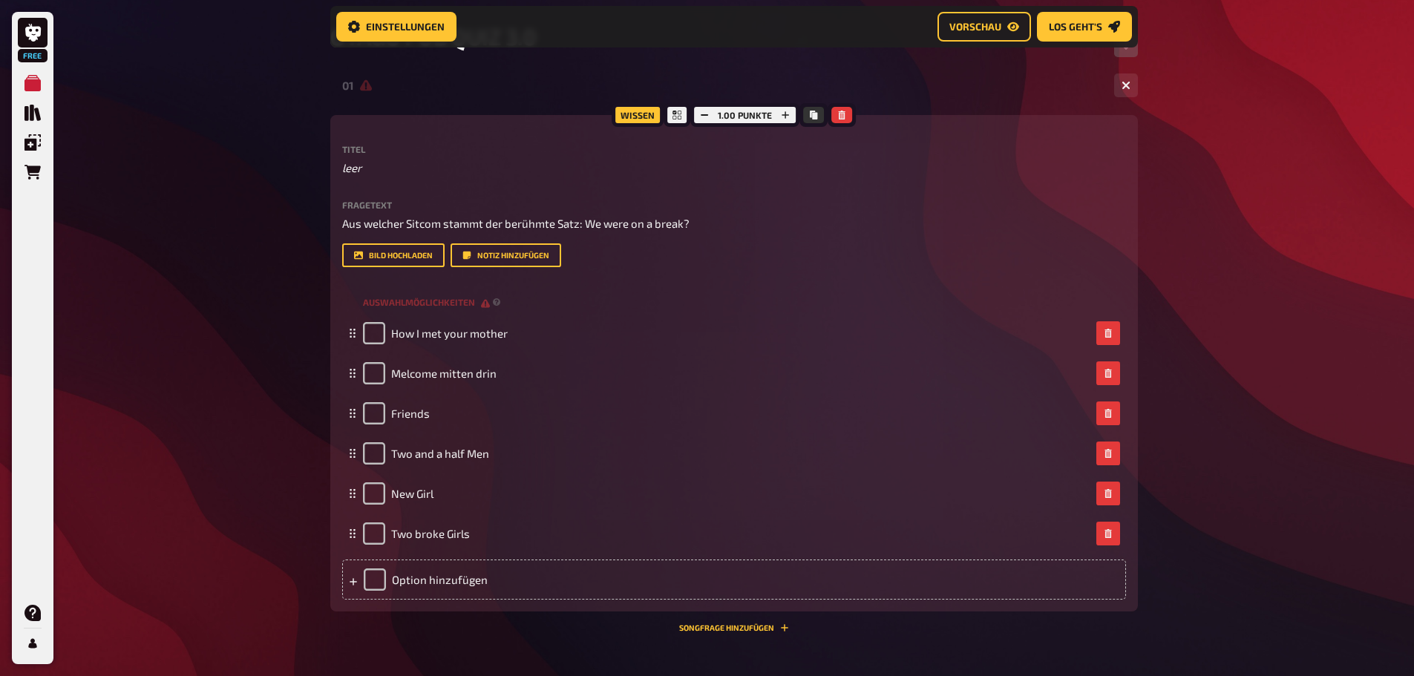
click at [261, 532] on div "Free Meine Quizze Quiz Sammlung Einblendungen Bestellungen Hilfe Profil Home Me…" at bounding box center [707, 308] width 1414 height 1086
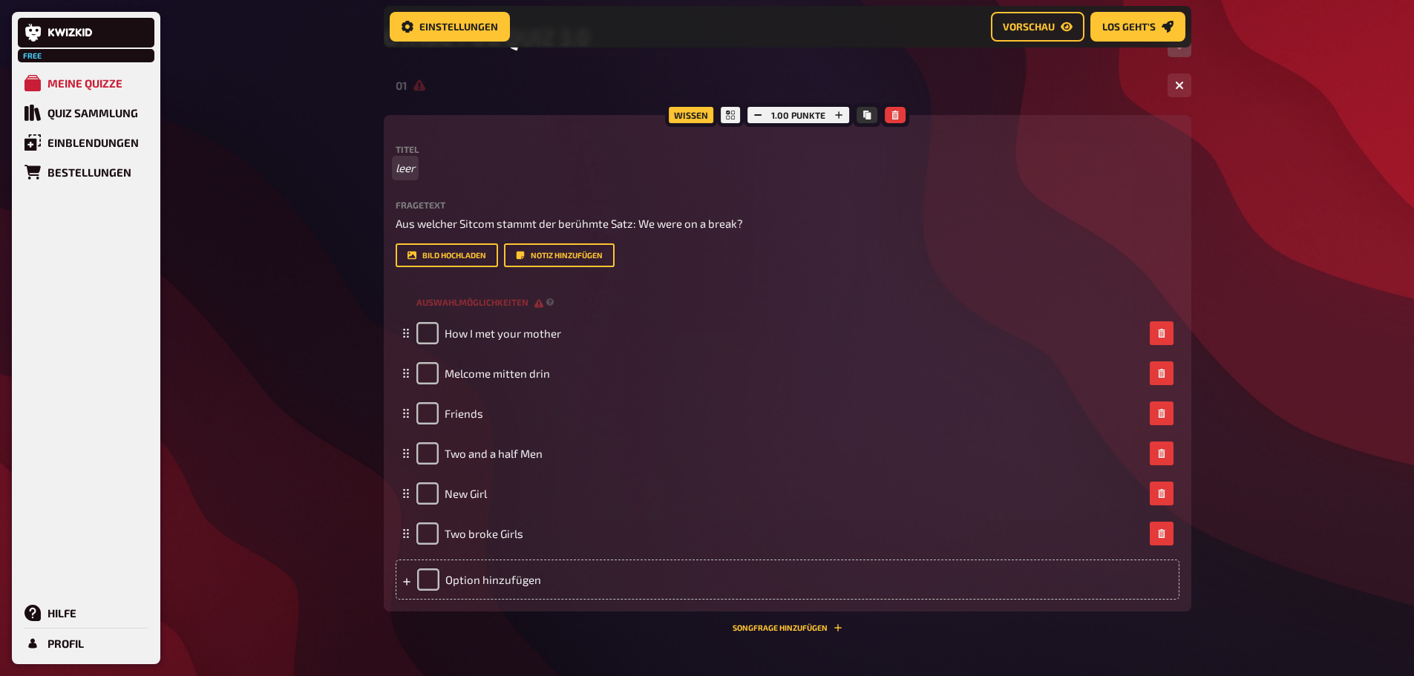
click at [403, 173] on p "leer" at bounding box center [788, 168] width 784 height 17
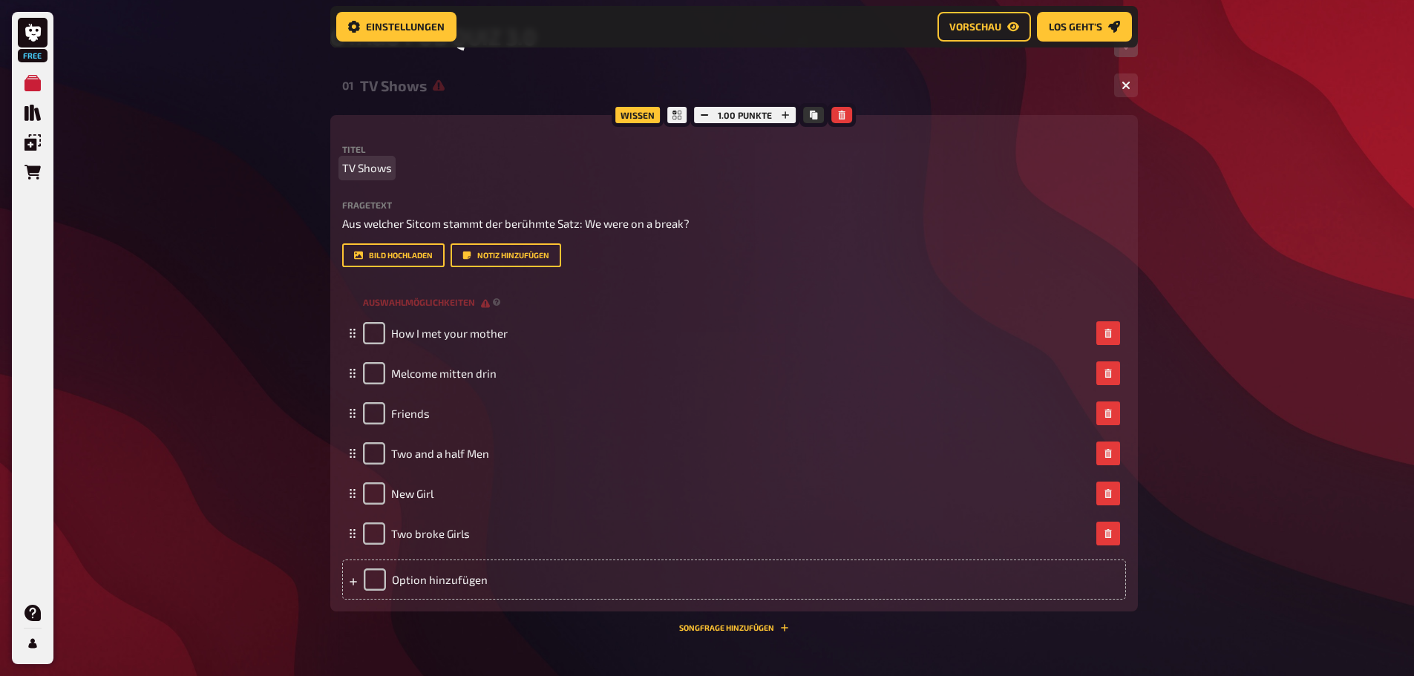
click at [287, 188] on div "Free Meine Quizze Quiz Sammlung Einblendungen Bestellungen Hilfe Profil Home Me…" at bounding box center [707, 308] width 1414 height 1086
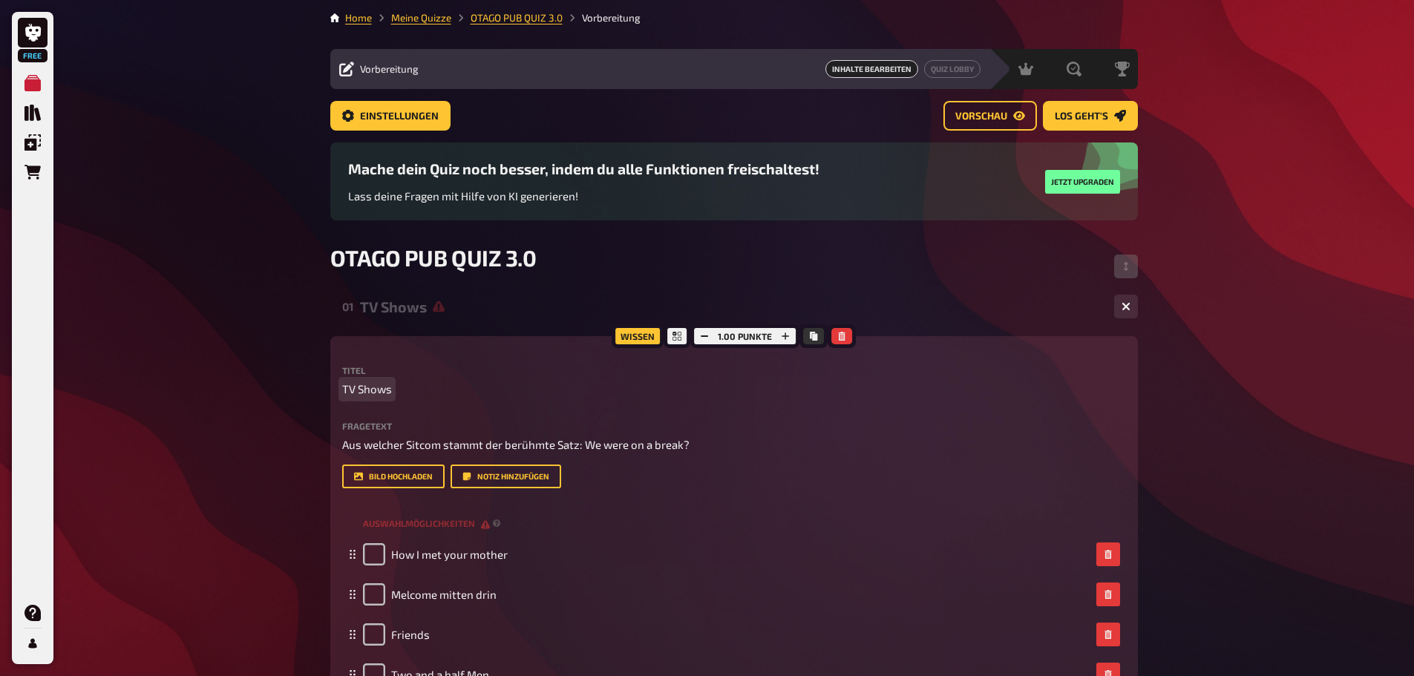
scroll to position [0, 0]
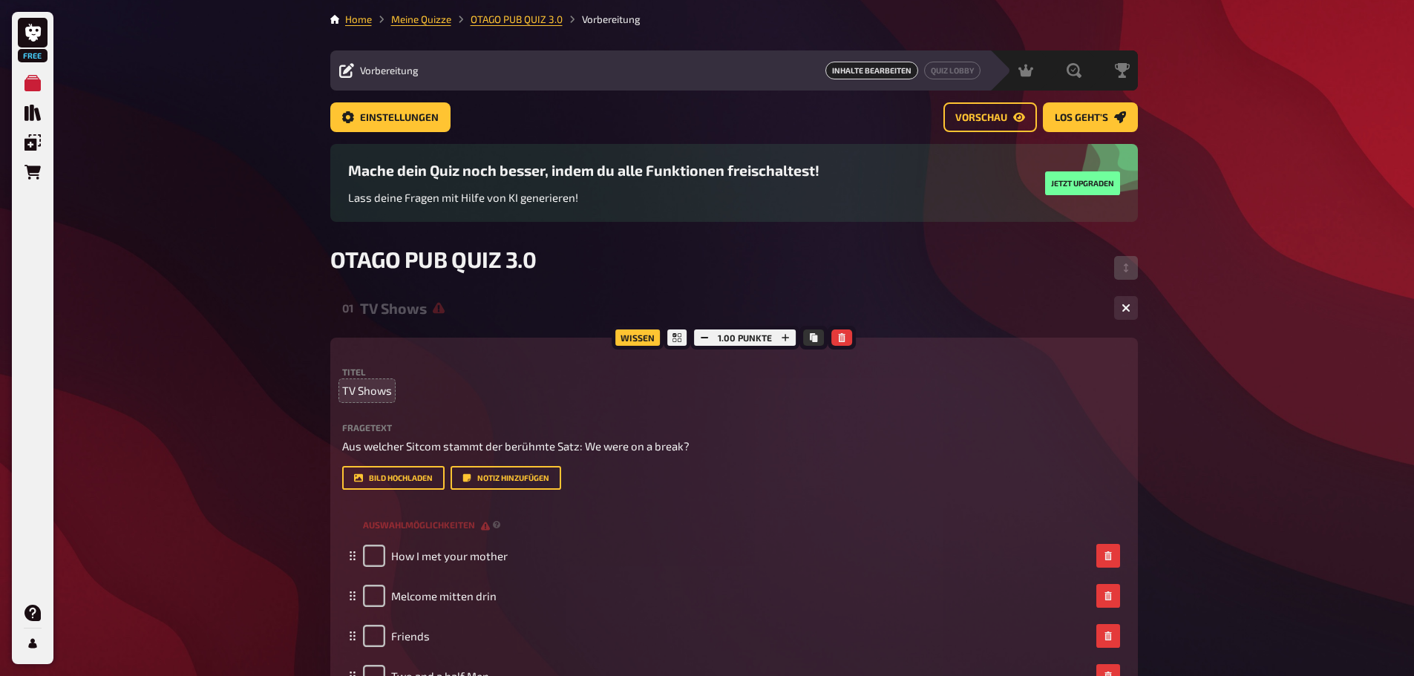
click at [564, 310] on div "TV Shows" at bounding box center [731, 308] width 743 height 17
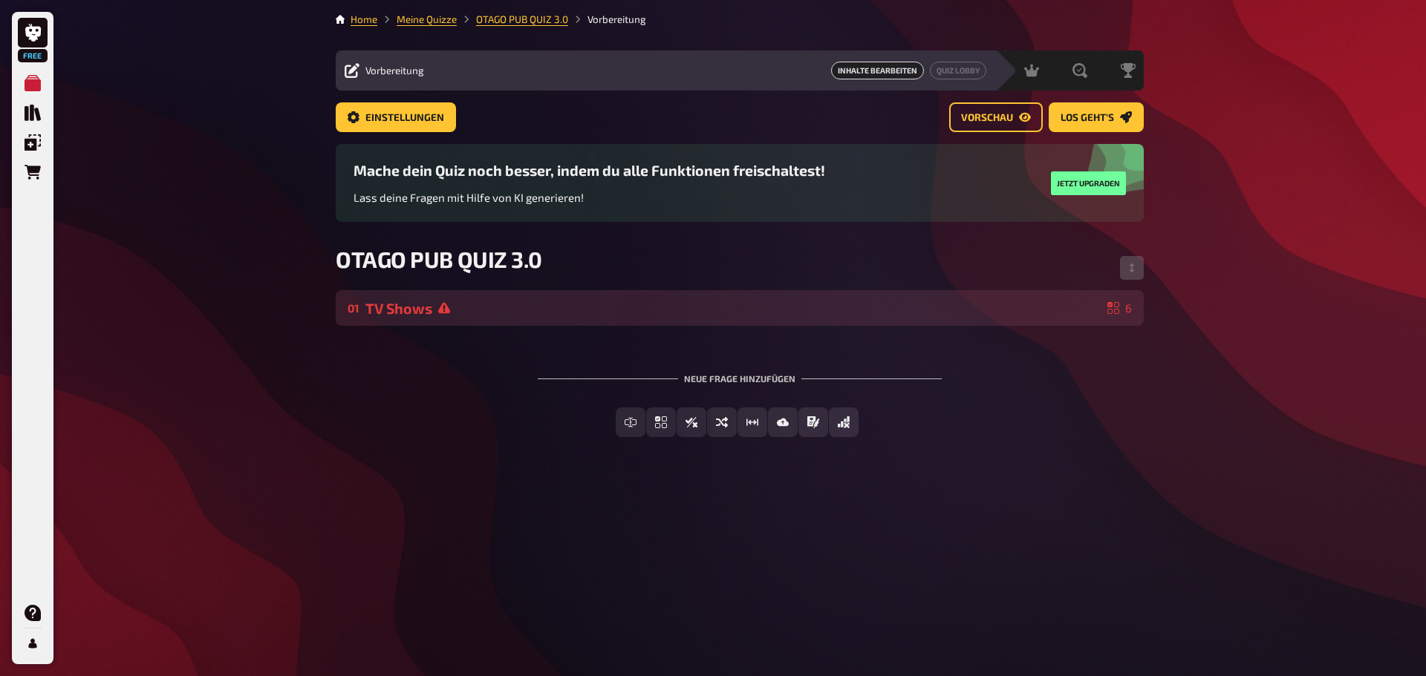
click at [576, 315] on div "TV Shows" at bounding box center [733, 308] width 736 height 17
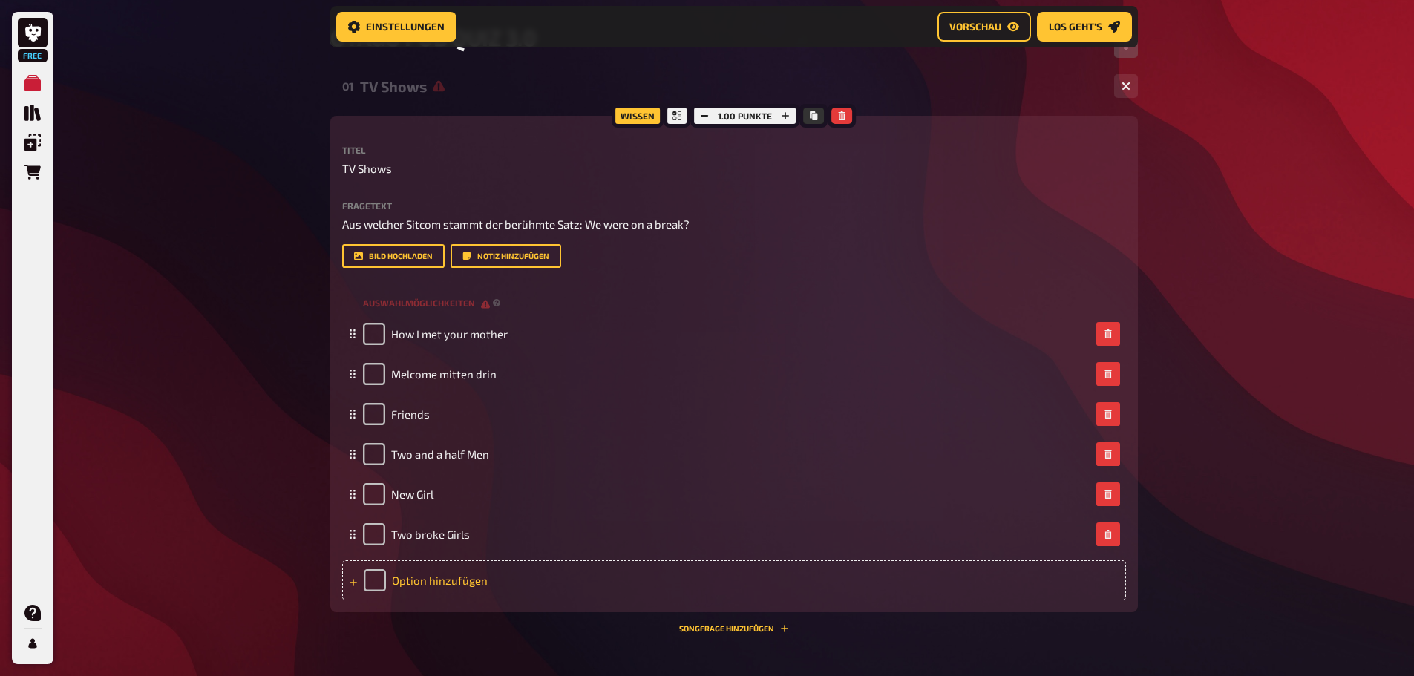
scroll to position [235, 0]
click at [755, 628] on button "Songfrage hinzufügen" at bounding box center [734, 628] width 110 height 9
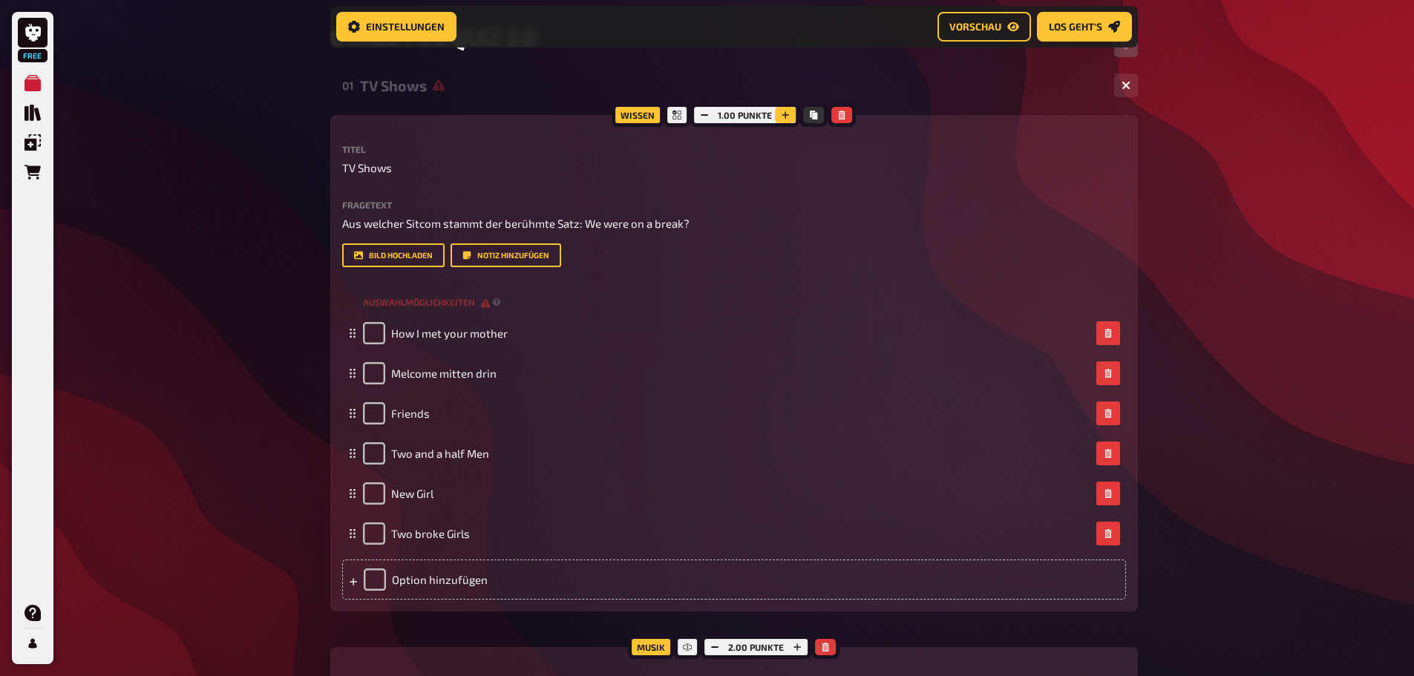
click at [786, 117] on icon "button" at bounding box center [786, 114] width 7 height 7
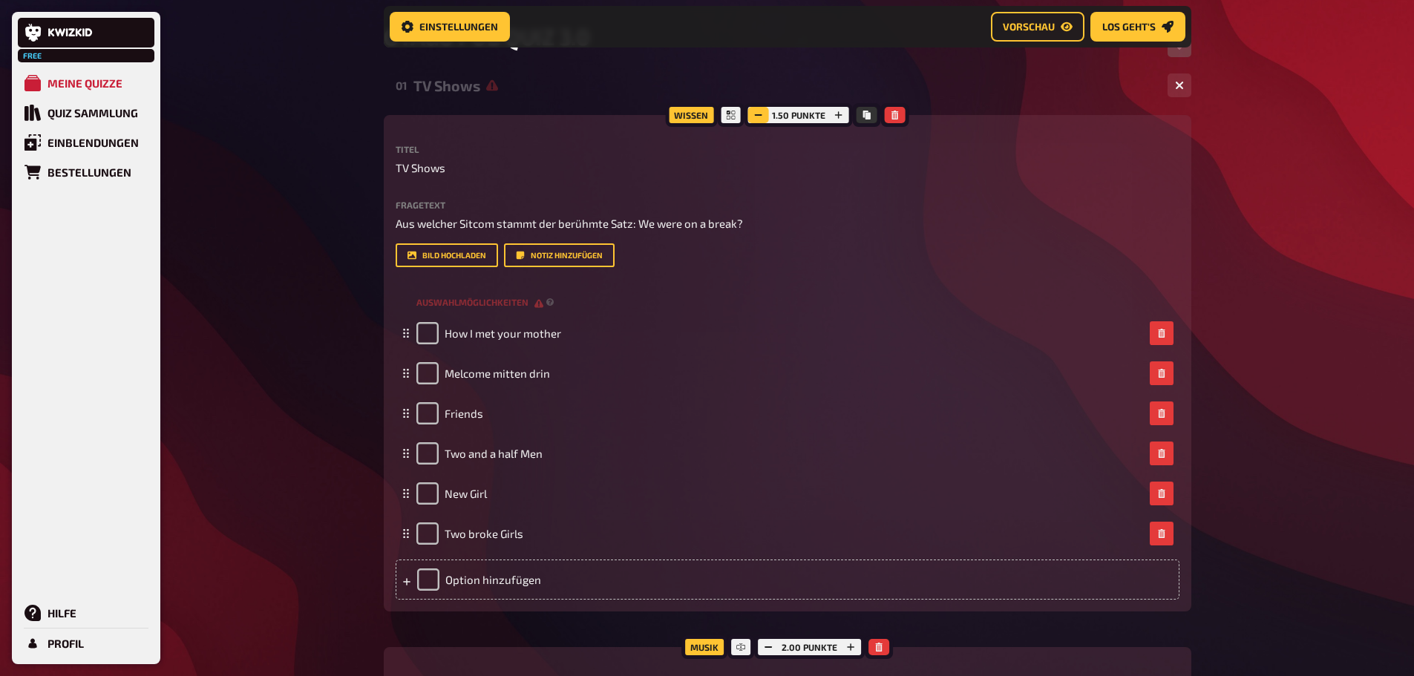
click at [753, 114] on button "button" at bounding box center [758, 115] width 21 height 16
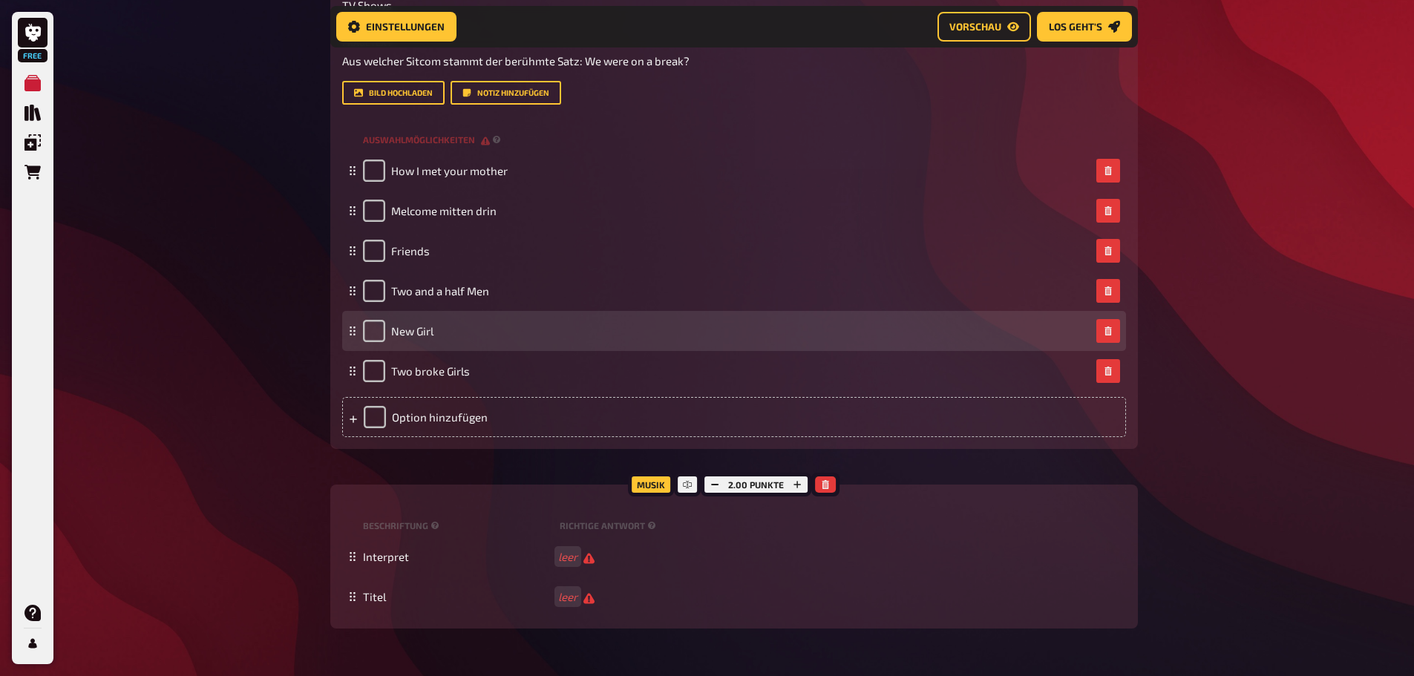
scroll to position [568, 0]
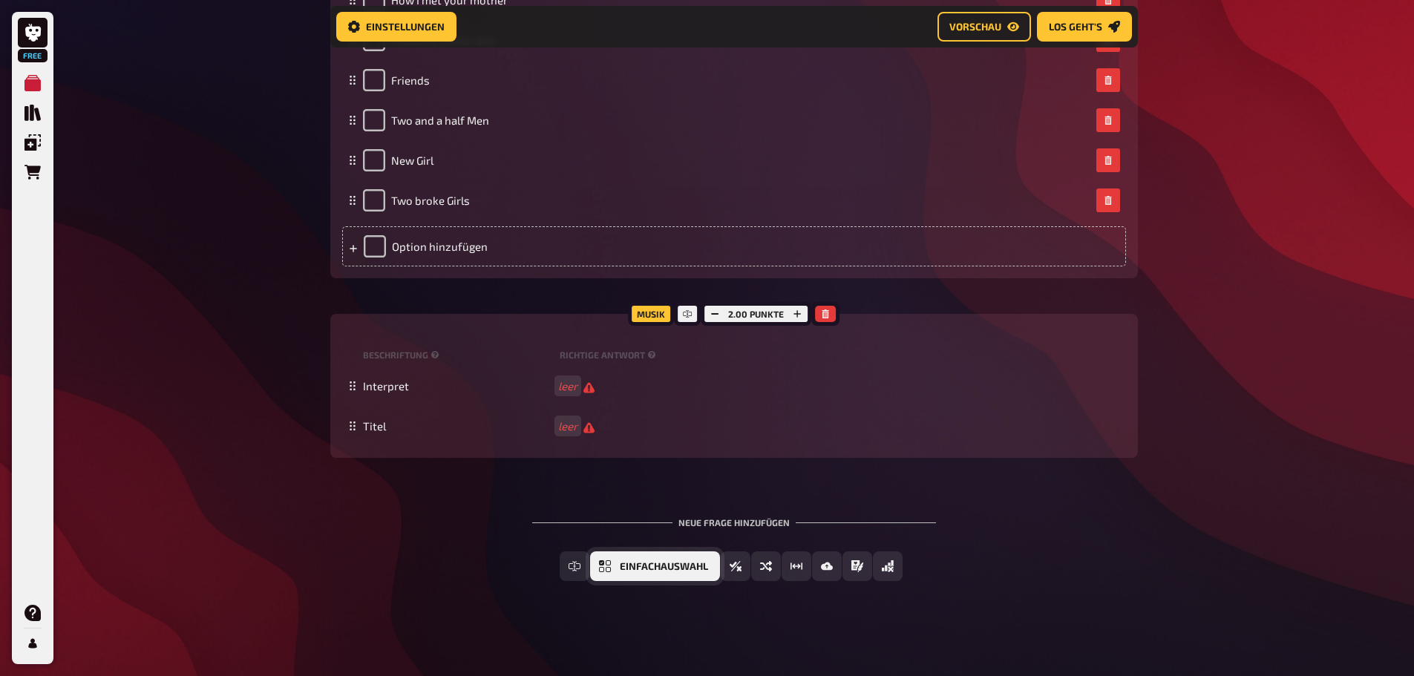
click at [693, 567] on span "Einfachauswahl" at bounding box center [664, 567] width 88 height 10
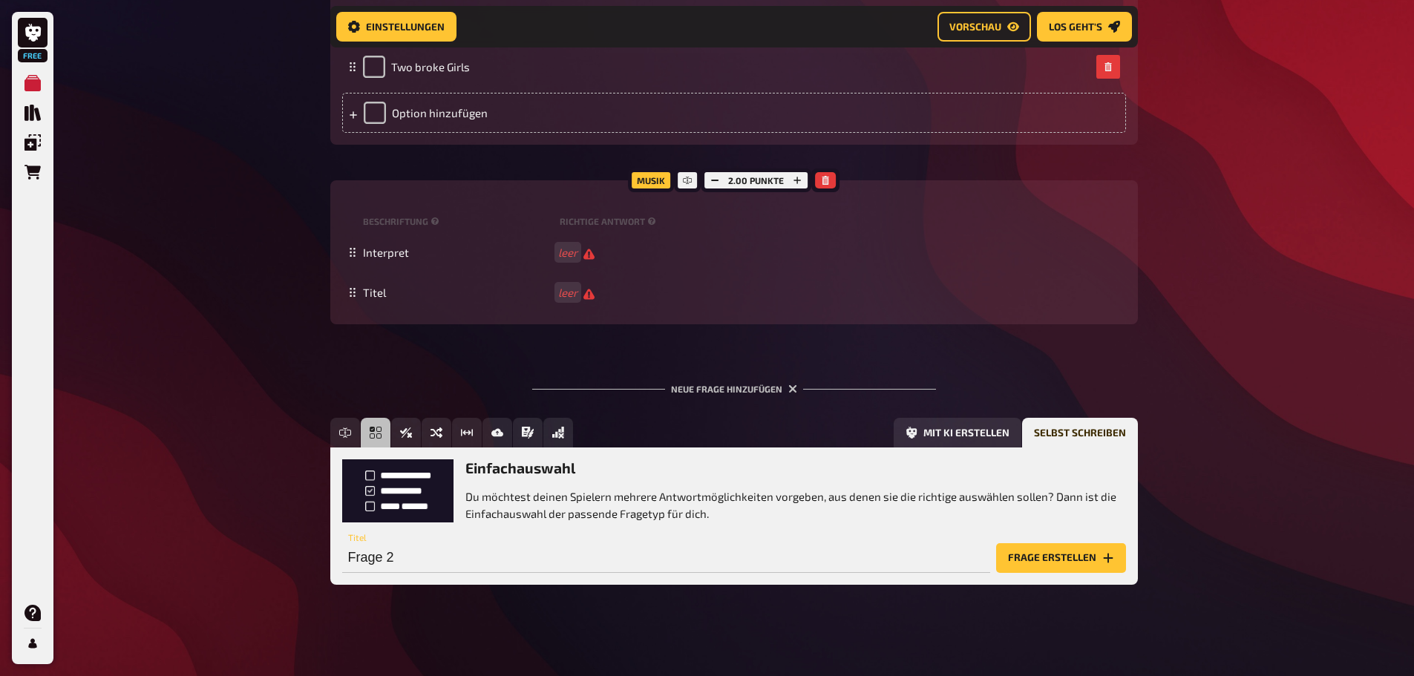
scroll to position [705, 0]
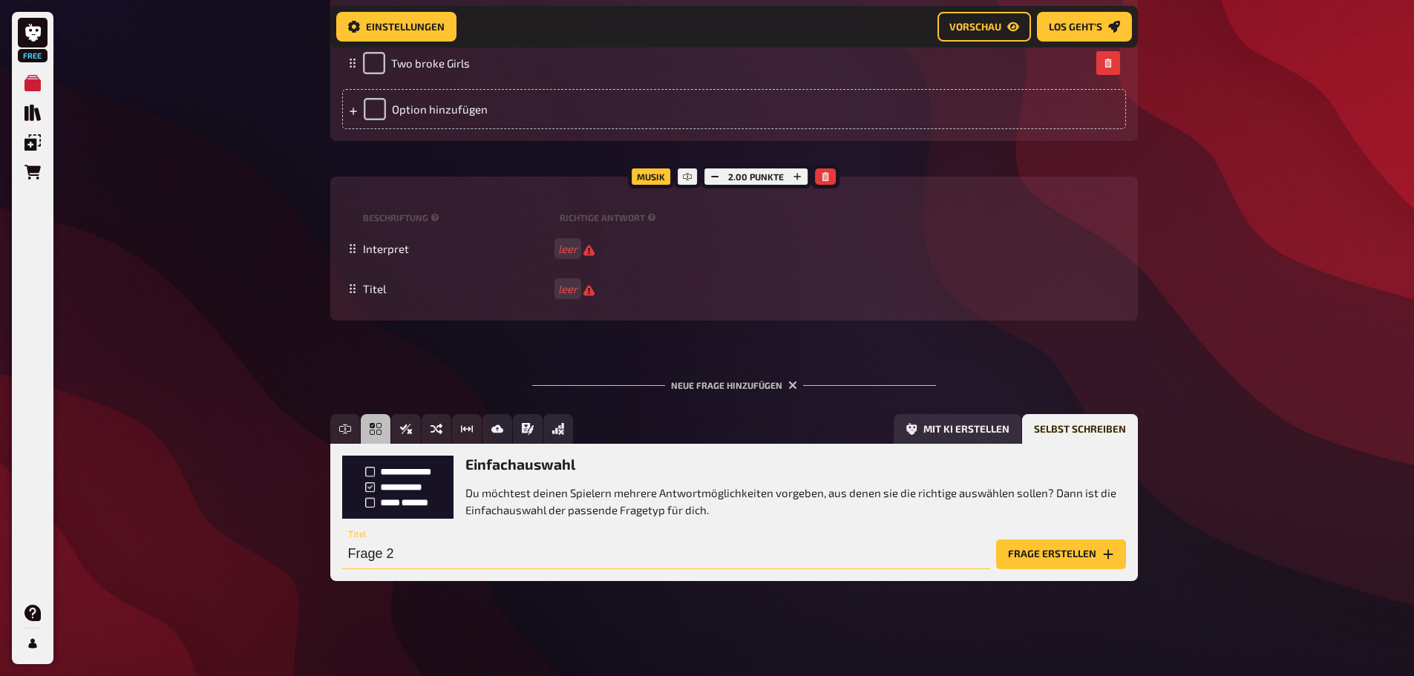
click at [438, 548] on input "Frage 2" at bounding box center [666, 555] width 648 height 30
type input "M"
type input "P"
type input "Musik"
click at [1120, 549] on button "Frage erstellen" at bounding box center [1061, 555] width 130 height 30
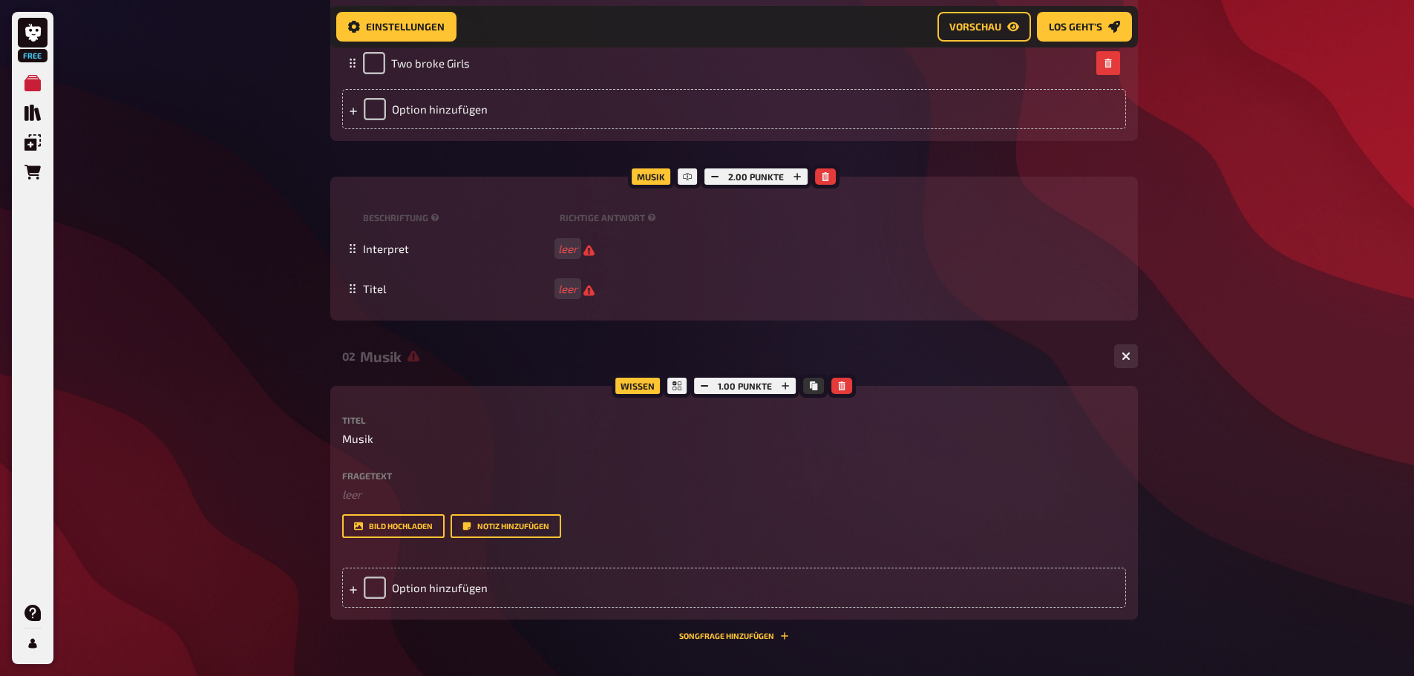
click at [399, 484] on div "Fragetext ﻿ leer Hier hinziehen für Dateiupload" at bounding box center [734, 487] width 784 height 32
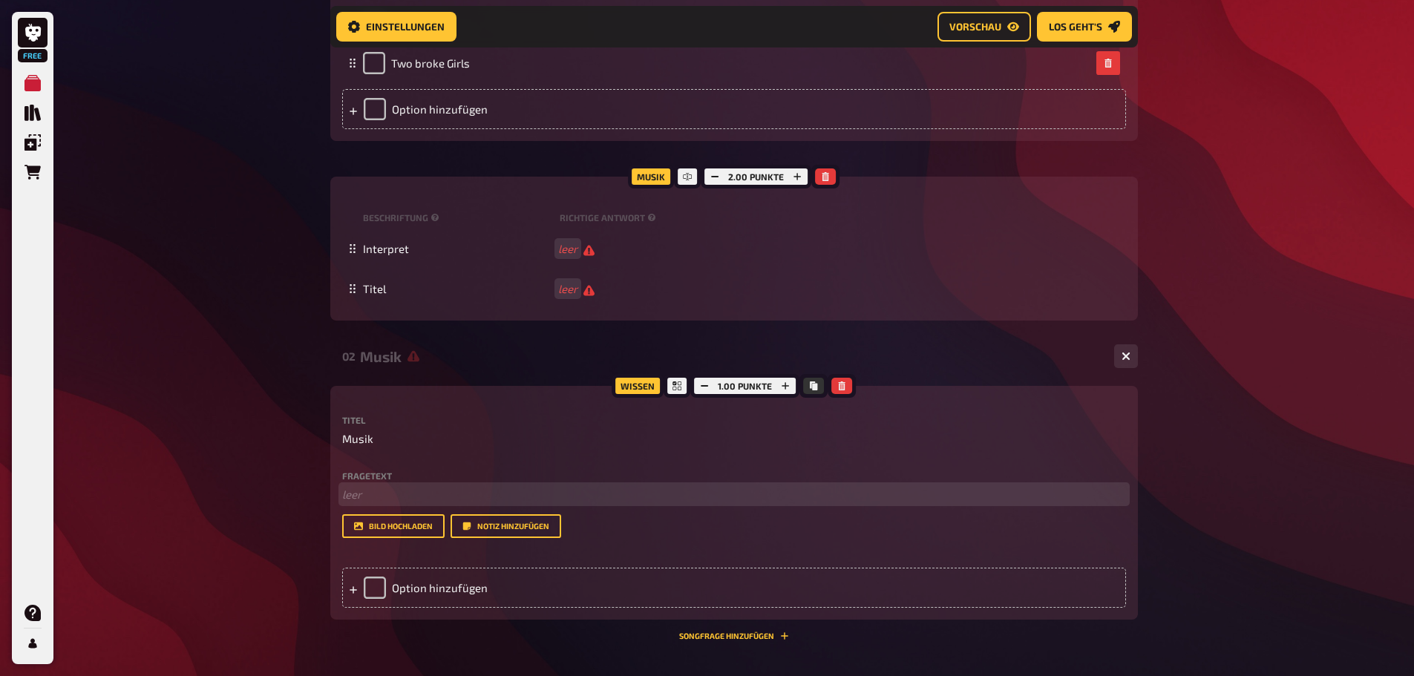
click at [399, 496] on p "﻿ leer" at bounding box center [734, 494] width 784 height 17
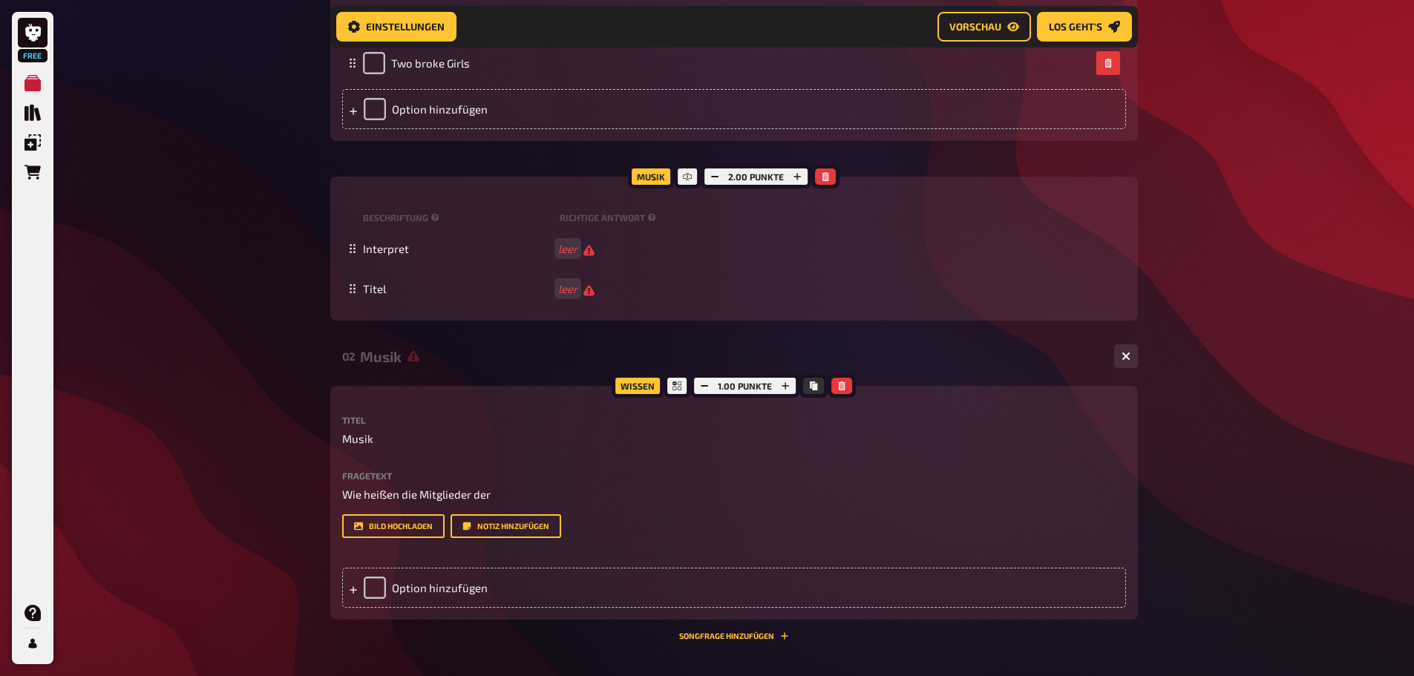
click at [521, 485] on div "Fragetext Wie heißen die Mitglieder der Hier hinziehen für Dateiupload" at bounding box center [734, 487] width 784 height 32
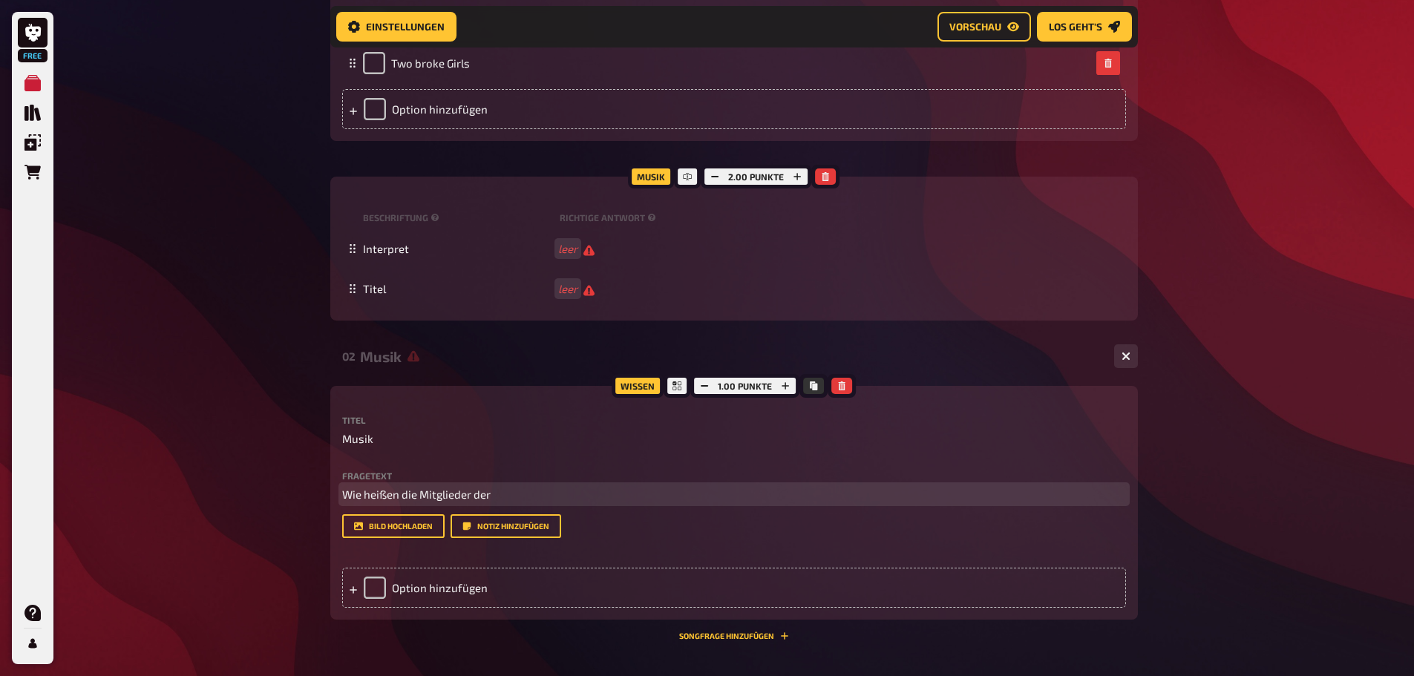
click at [522, 492] on p "Wie heißen die Mitglieder der" at bounding box center [734, 494] width 784 height 17
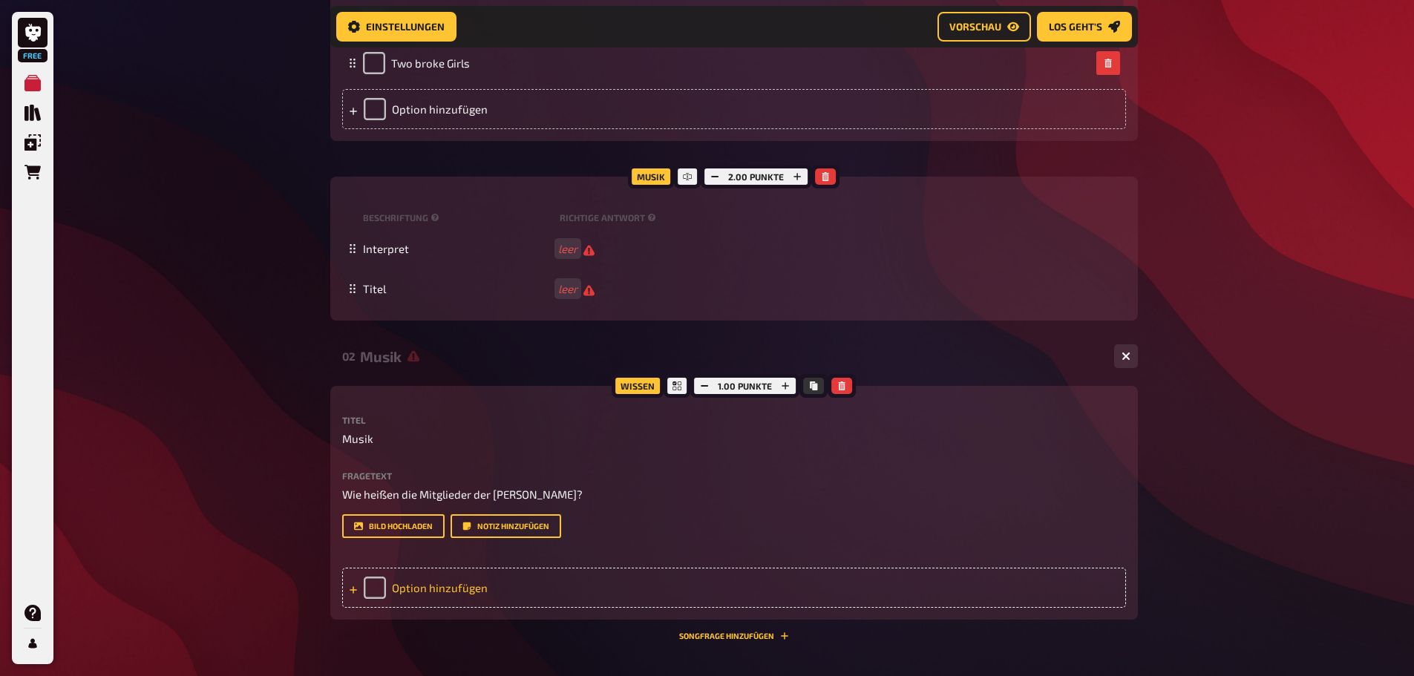
click at [421, 592] on div "Option hinzufügen" at bounding box center [734, 588] width 784 height 40
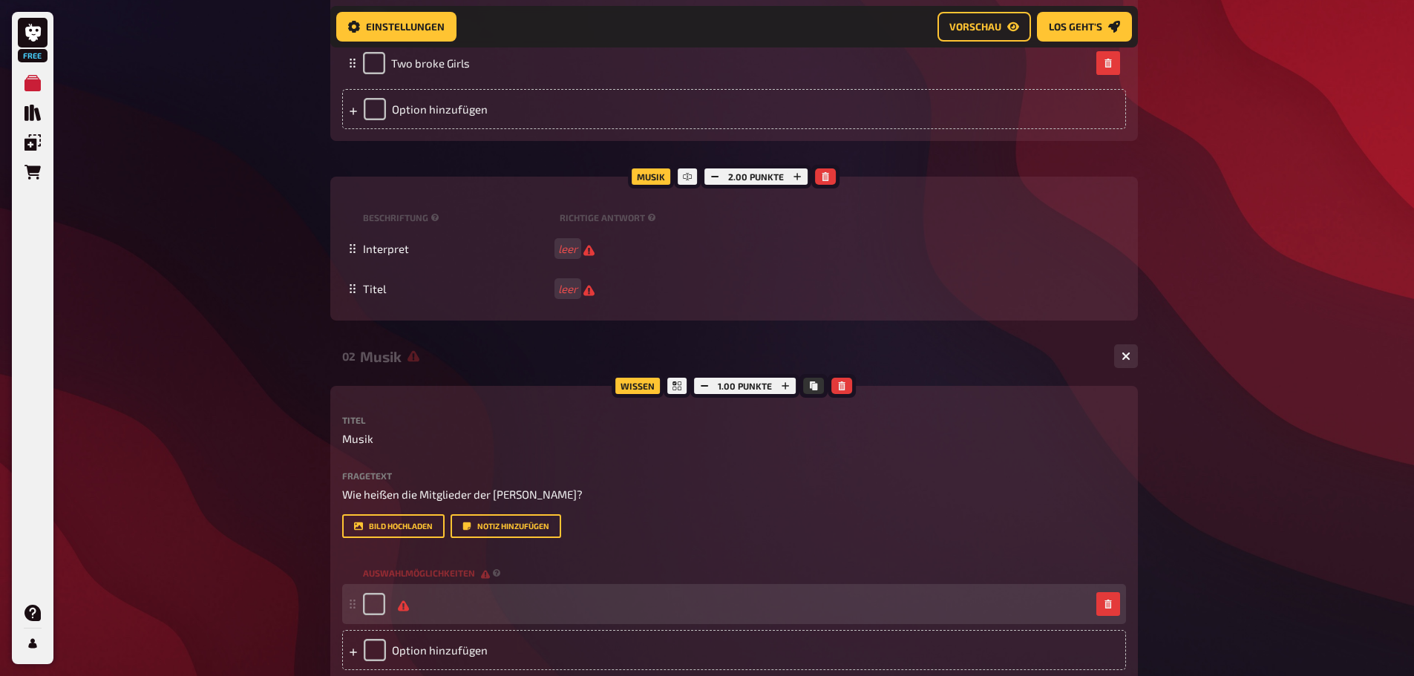
click at [437, 601] on div at bounding box center [727, 604] width 728 height 22
click at [390, 604] on div "leer" at bounding box center [387, 604] width 48 height 22
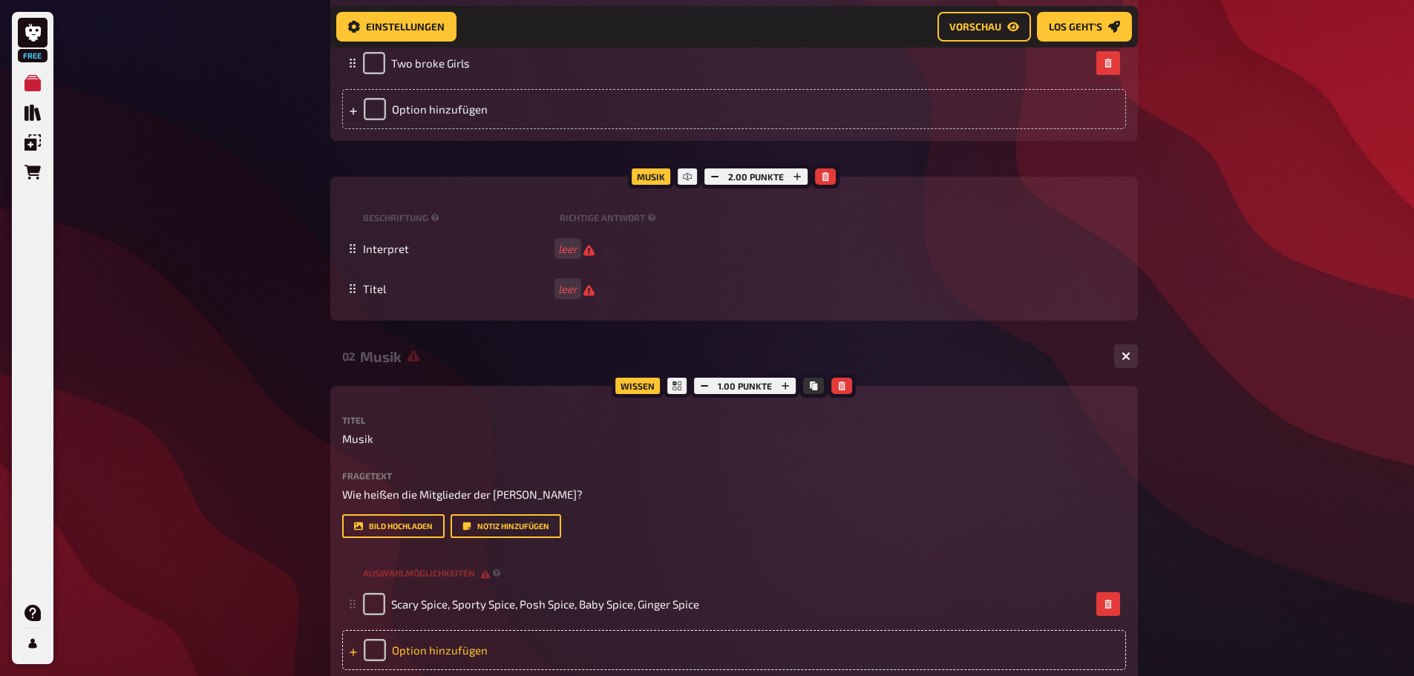
click at [412, 650] on div "Option hinzufügen" at bounding box center [734, 650] width 784 height 40
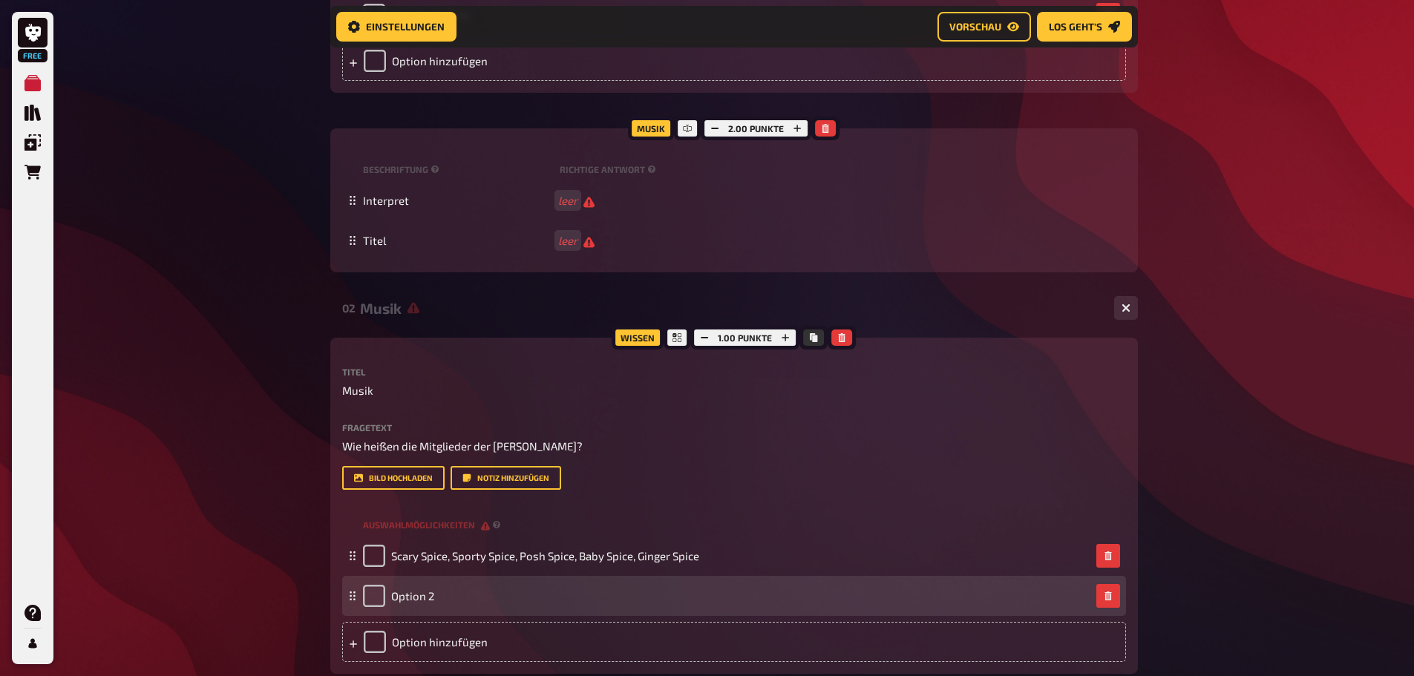
scroll to position [780, 0]
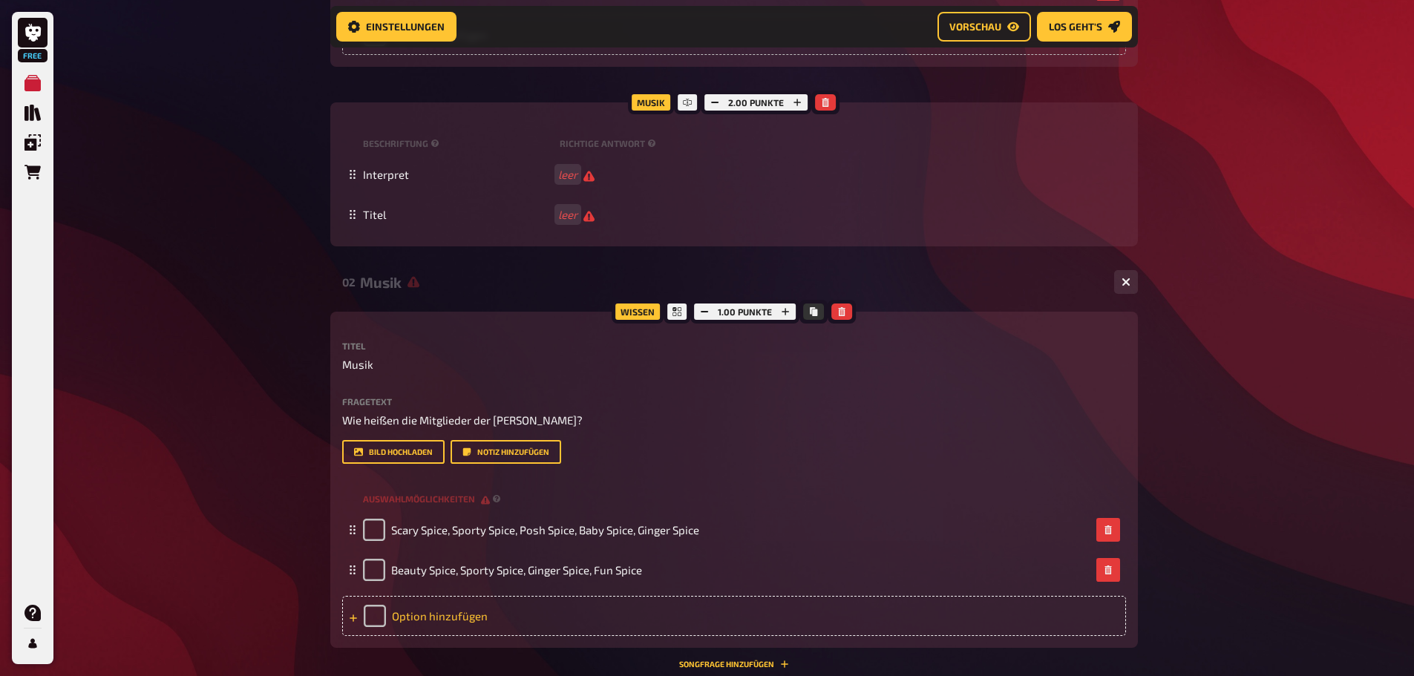
click at [417, 616] on div "Option hinzufügen" at bounding box center [734, 616] width 784 height 40
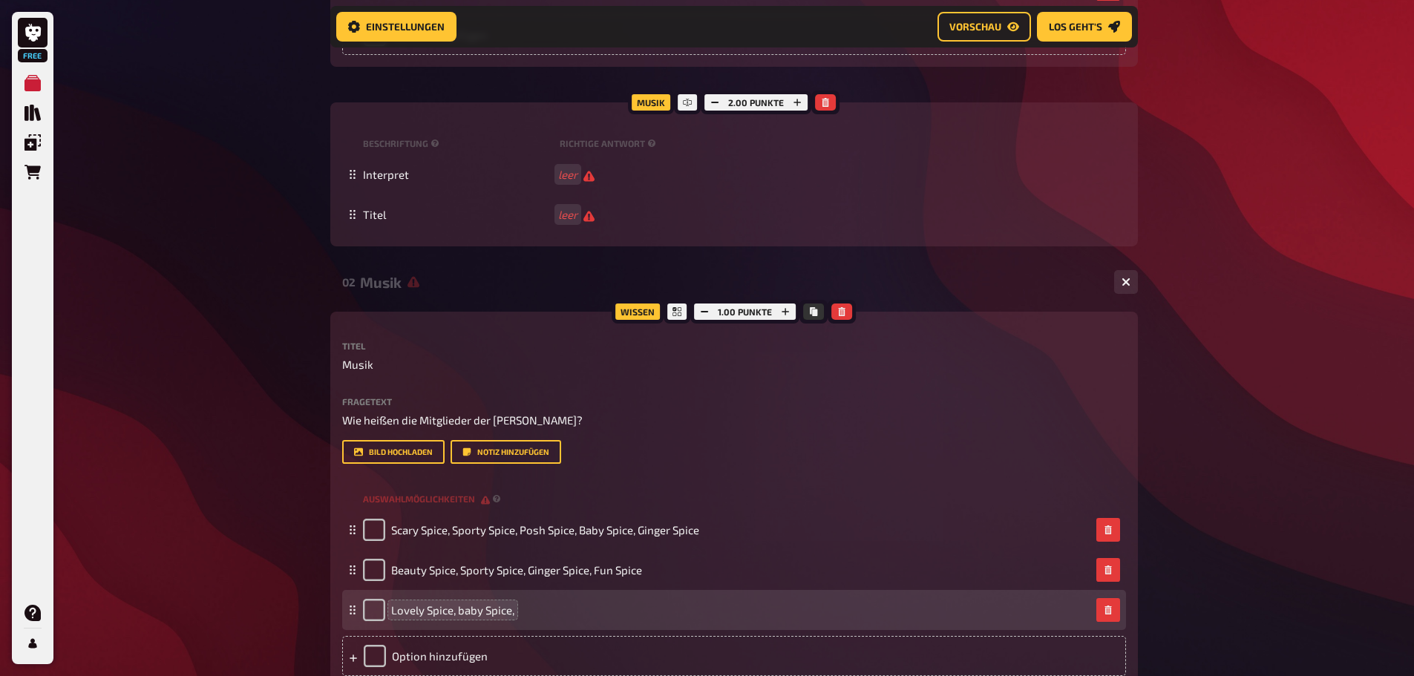
click at [463, 614] on span "Lovely Spice, baby Spice," at bounding box center [452, 610] width 123 height 13
click at [515, 613] on span "Lovely Spice, Baby Spice," at bounding box center [452, 610] width 123 height 13
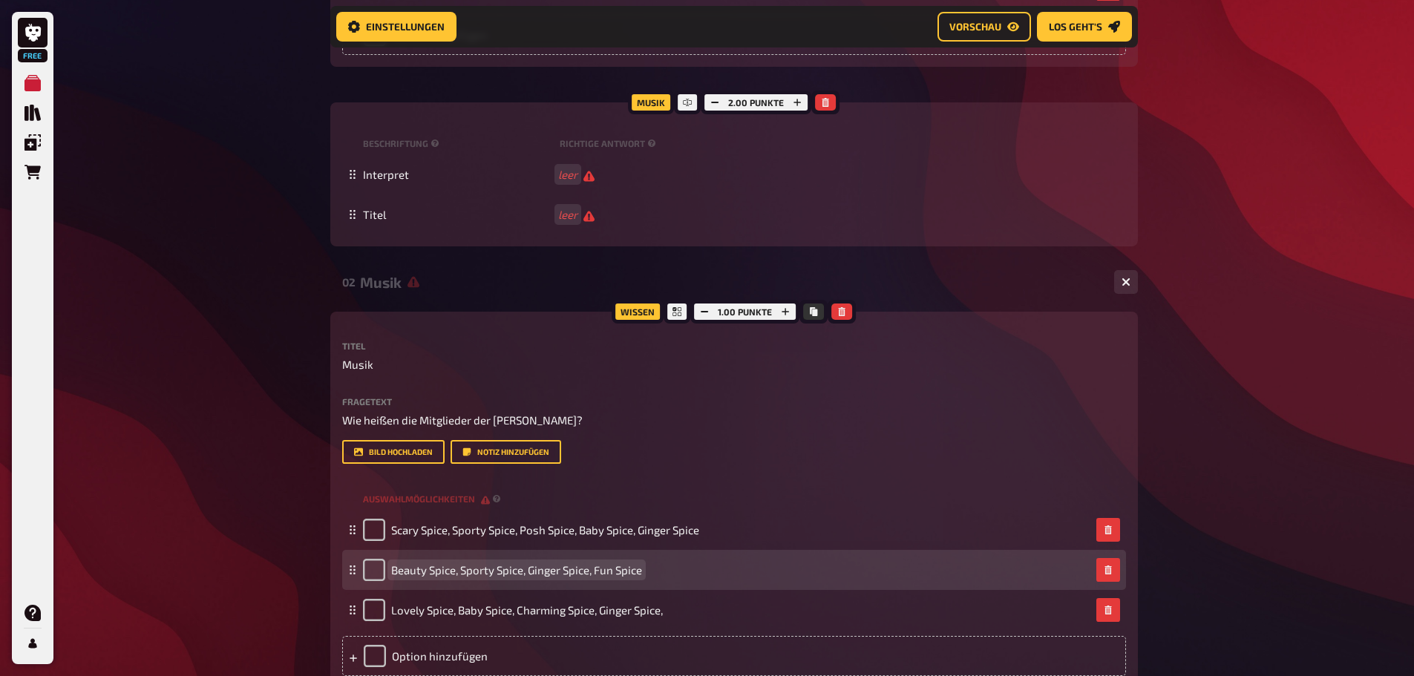
click at [645, 561] on div "Beauty Spice, Sporty Spice, Ginger Spice, Fun Spice" at bounding box center [727, 570] width 728 height 22
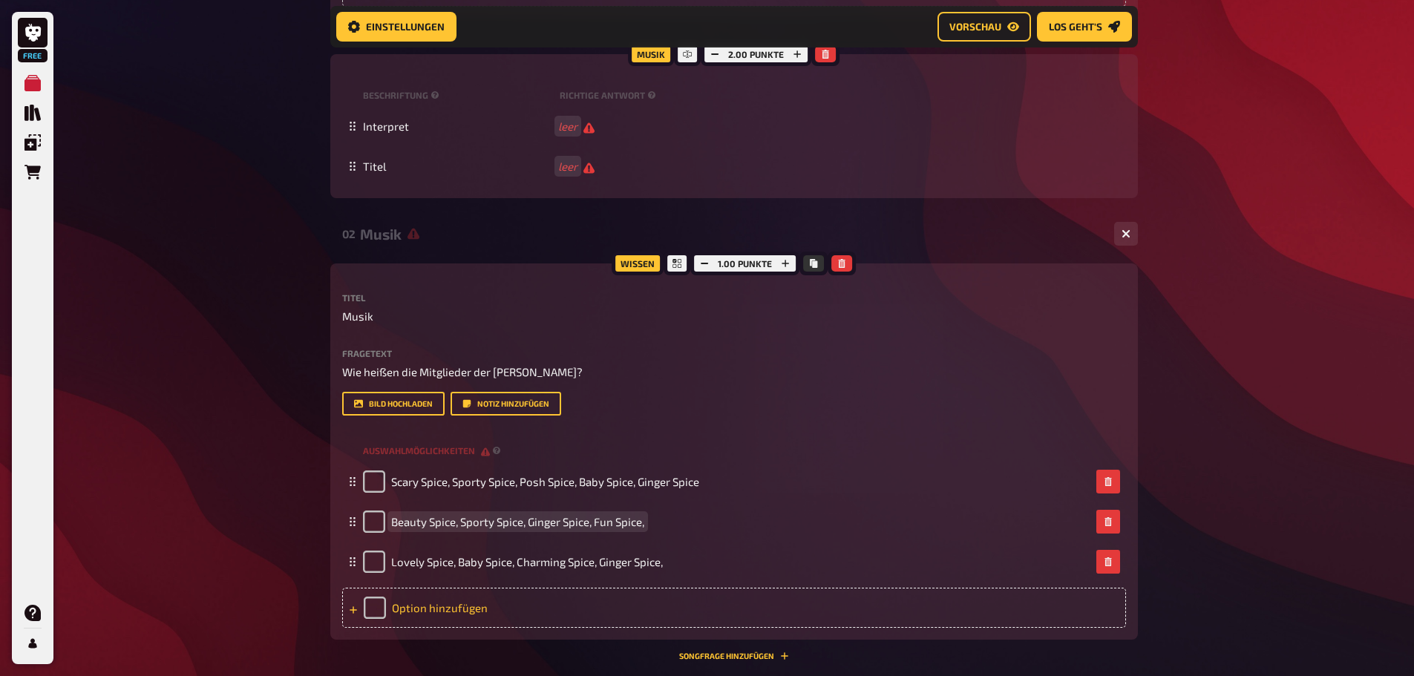
scroll to position [854, 0]
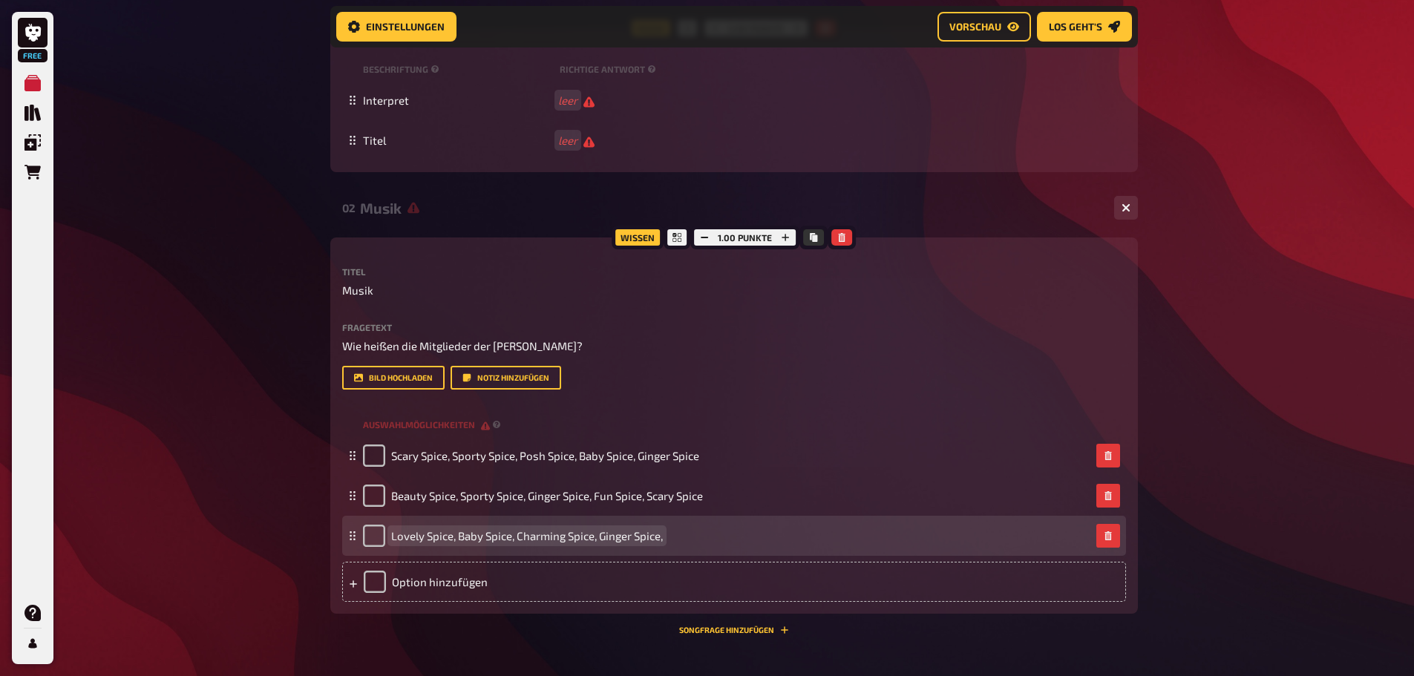
click at [644, 541] on span "Lovely Spice, Baby Spice, Charming Spice, Ginger Spice," at bounding box center [527, 535] width 272 height 13
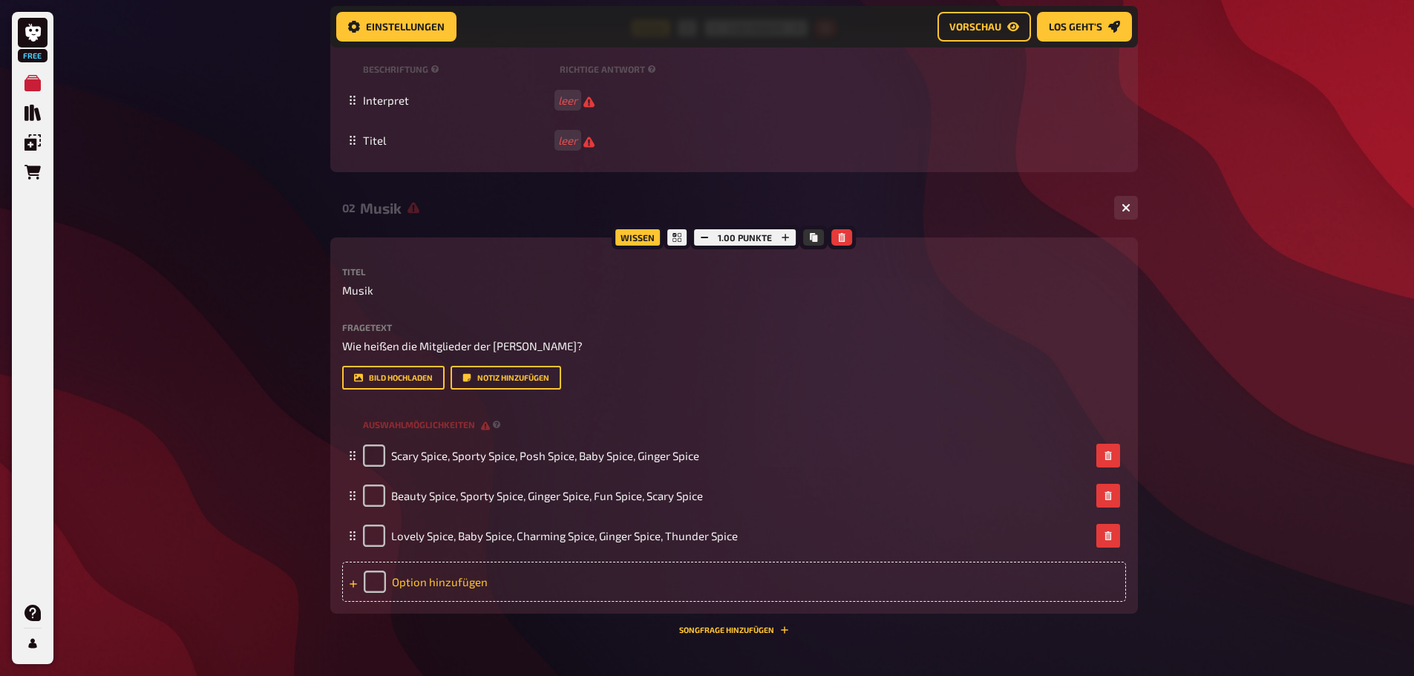
click at [457, 587] on div "Option hinzufügen" at bounding box center [734, 582] width 784 height 40
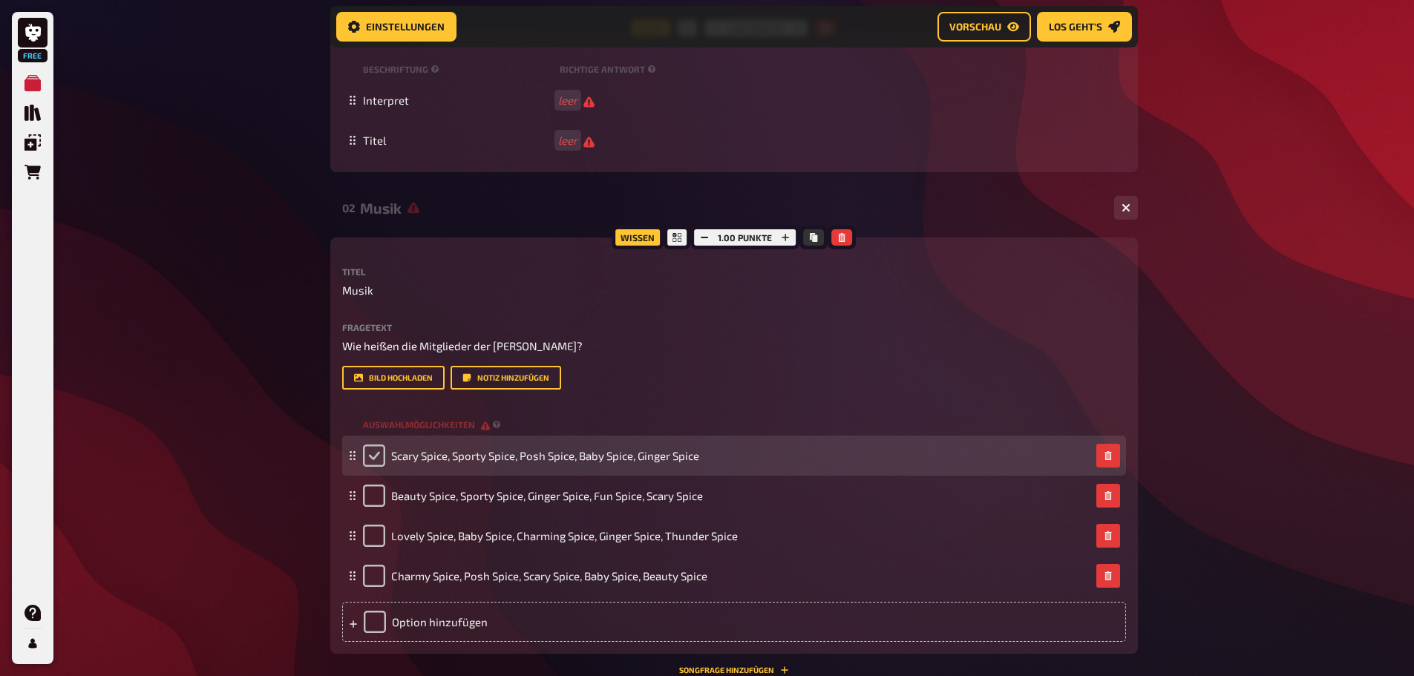
click at [382, 453] on input "checkbox" at bounding box center [374, 456] width 22 height 22
checkbox input "true"
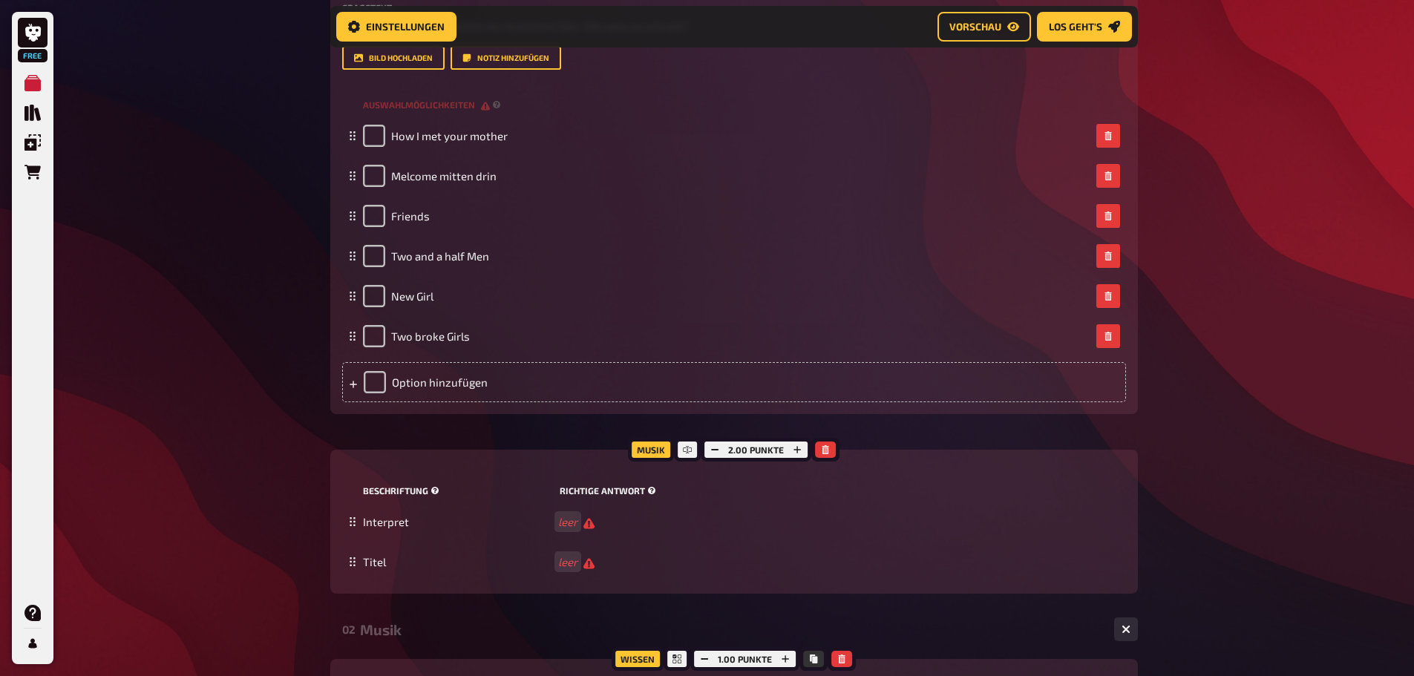
scroll to position [408, 0]
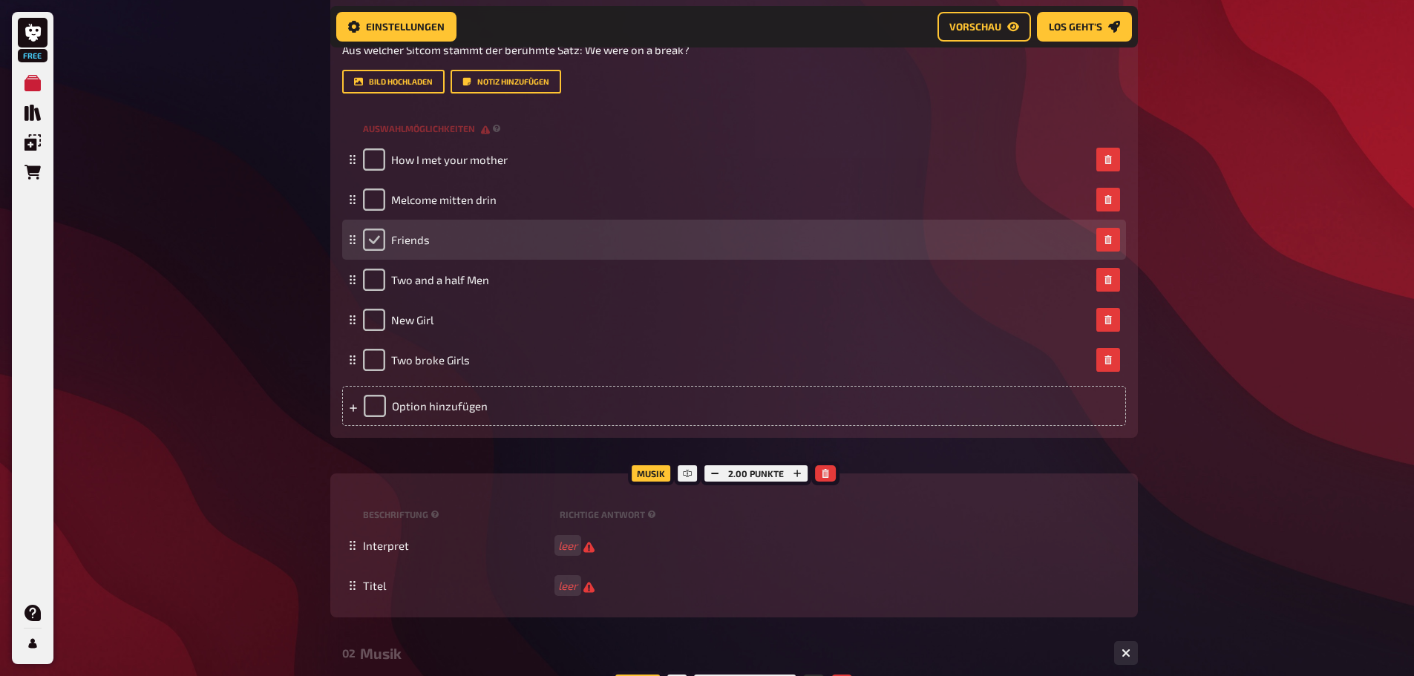
drag, startPoint x: 374, startPoint y: 241, endPoint x: 385, endPoint y: 241, distance: 10.4
click at [373, 241] on input "checkbox" at bounding box center [374, 240] width 22 height 22
checkbox input "true"
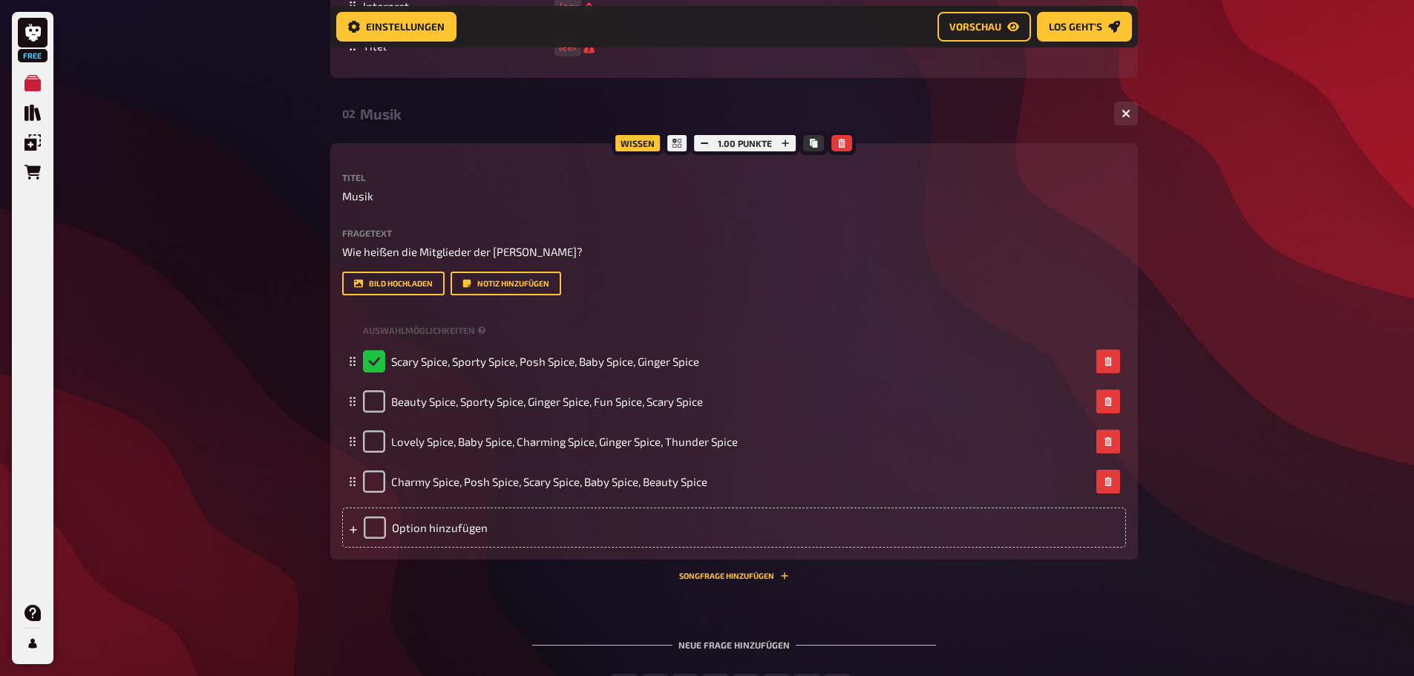
scroll to position [1052, 0]
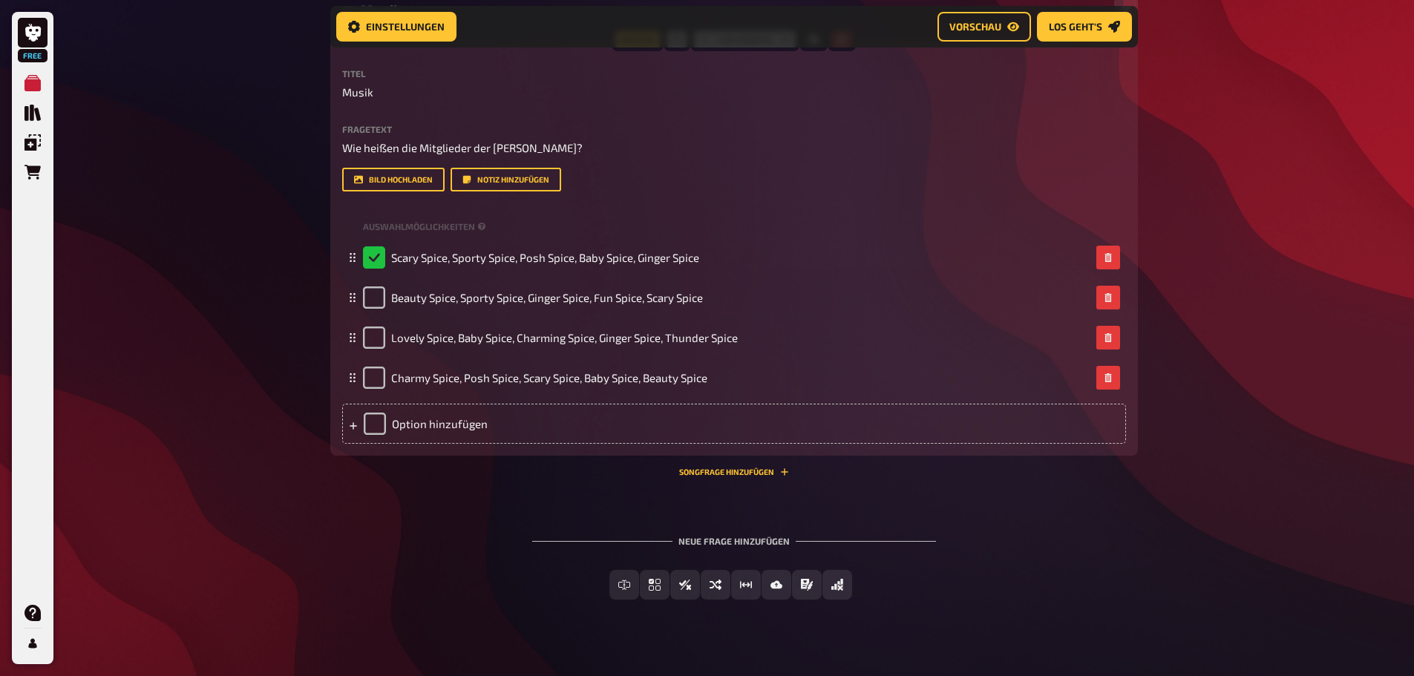
click at [768, 462] on div "Wissen 1.00 Punkte Titel Musik Fragetext Wie heißen die Mitglieder der Spice Gi…" at bounding box center [734, 257] width 808 height 437
click at [766, 471] on button "Songfrage hinzufügen" at bounding box center [734, 472] width 110 height 9
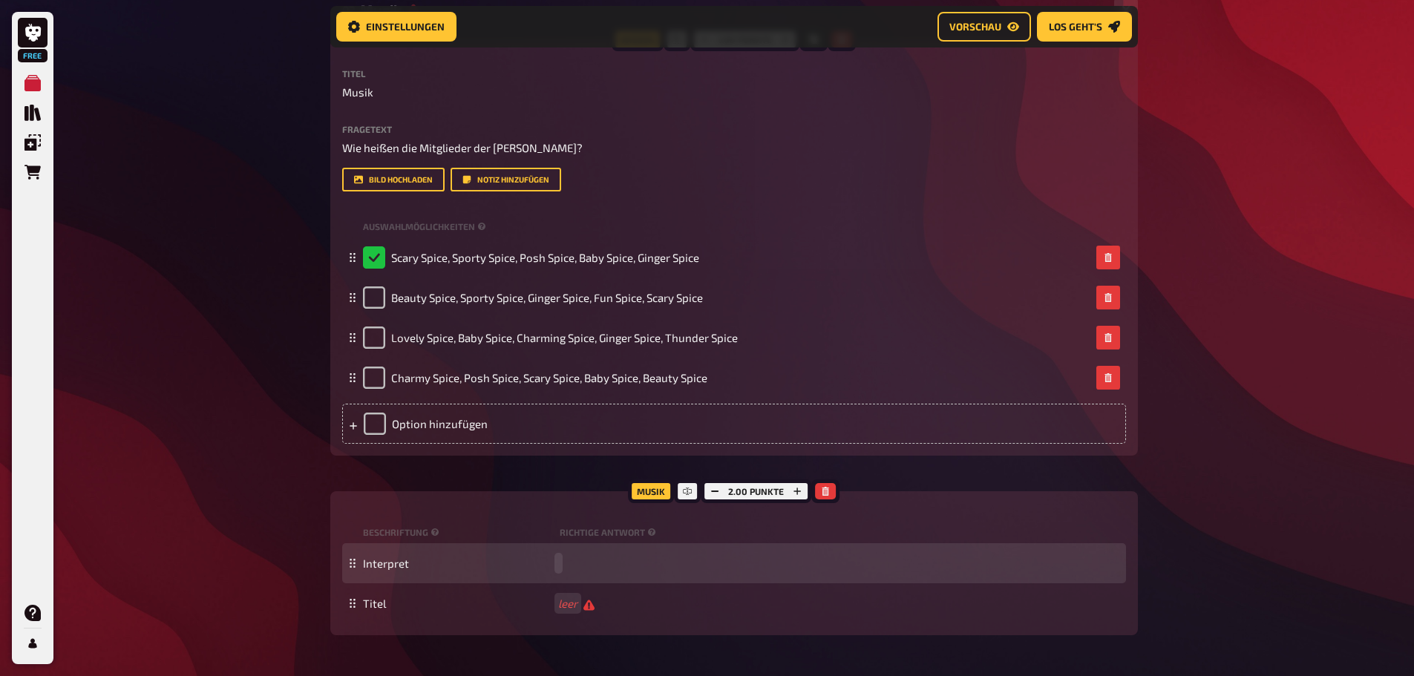
click at [563, 567] on div "Interpret" at bounding box center [741, 563] width 757 height 13
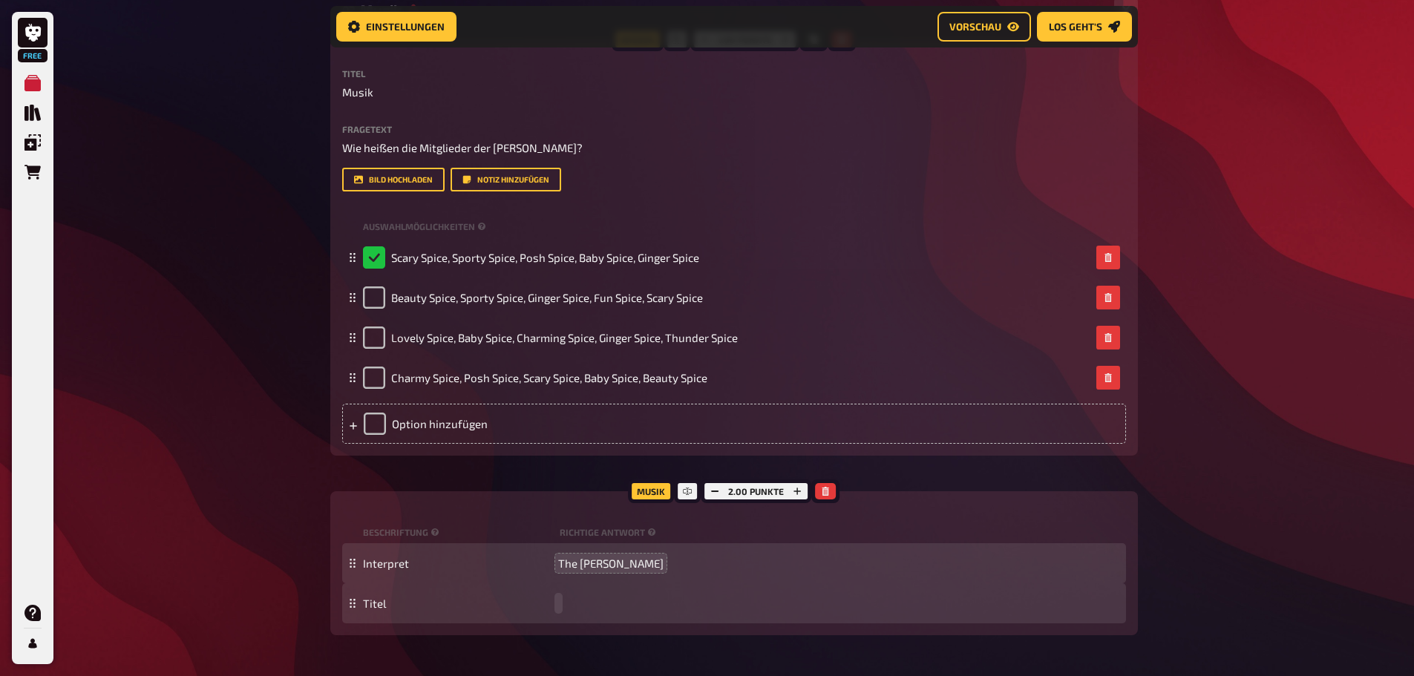
click at [558, 604] on span at bounding box center [558, 603] width 1 height 13
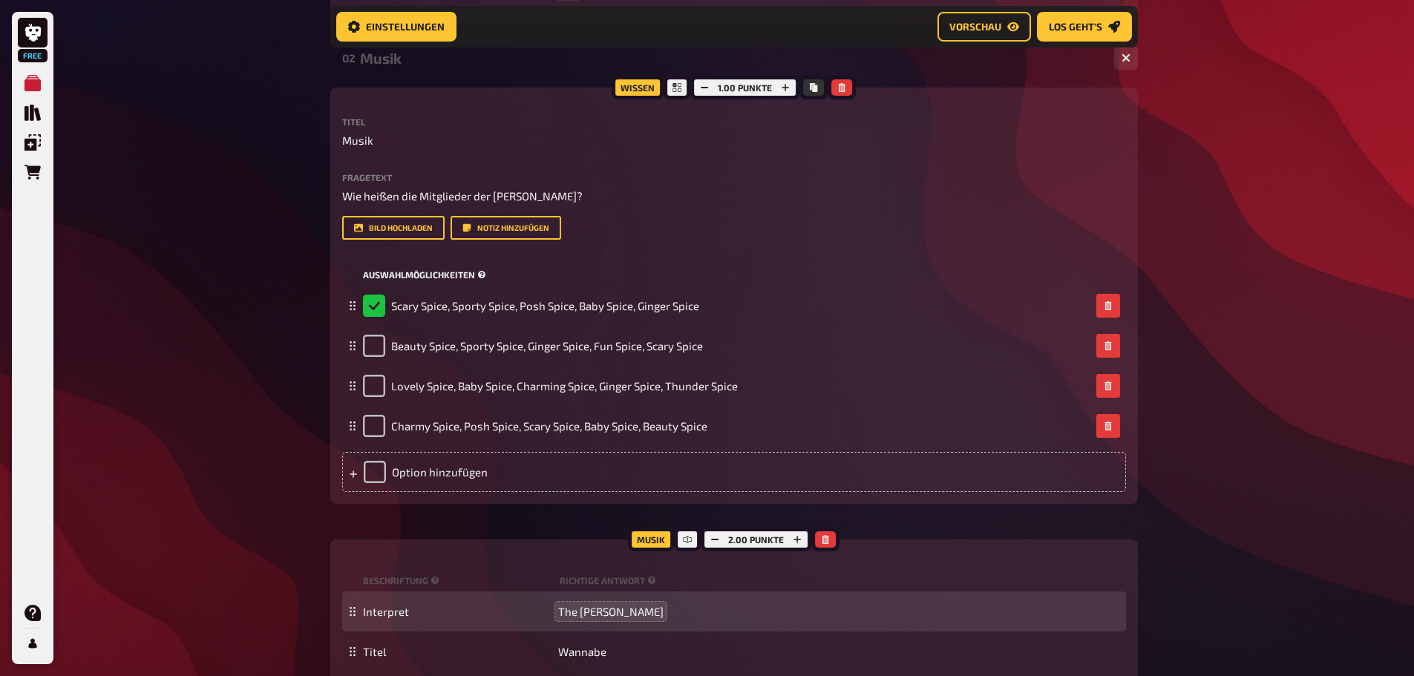
scroll to position [978, 0]
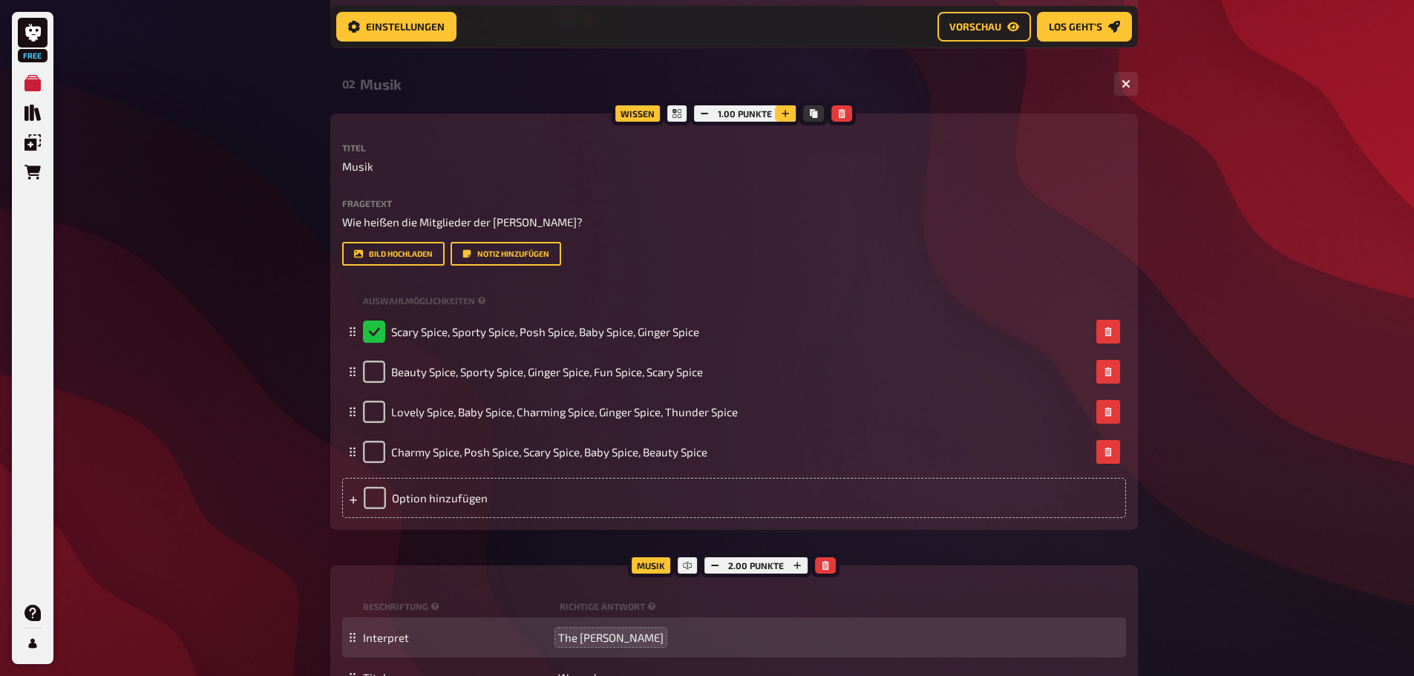
click at [785, 114] on icon "button" at bounding box center [786, 113] width 7 height 7
click at [788, 101] on div "02 Musik 1 4" at bounding box center [734, 84] width 808 height 36
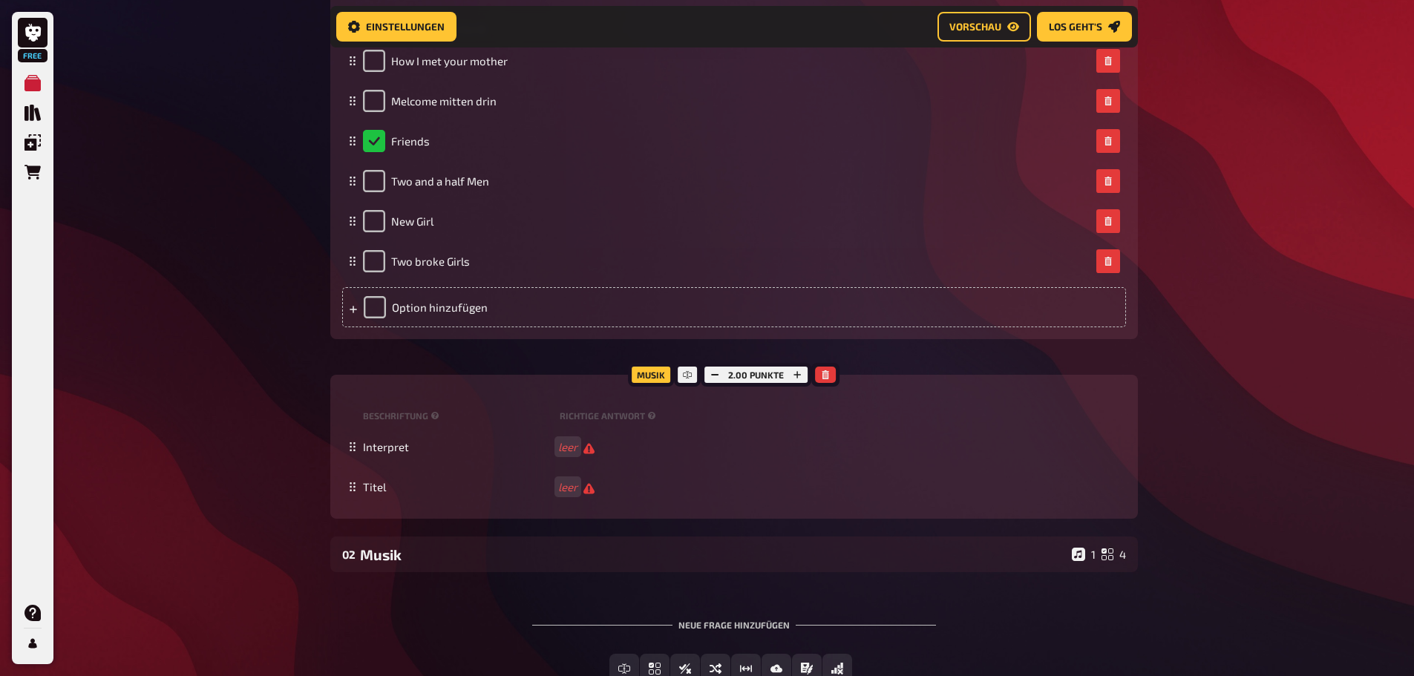
scroll to position [610, 0]
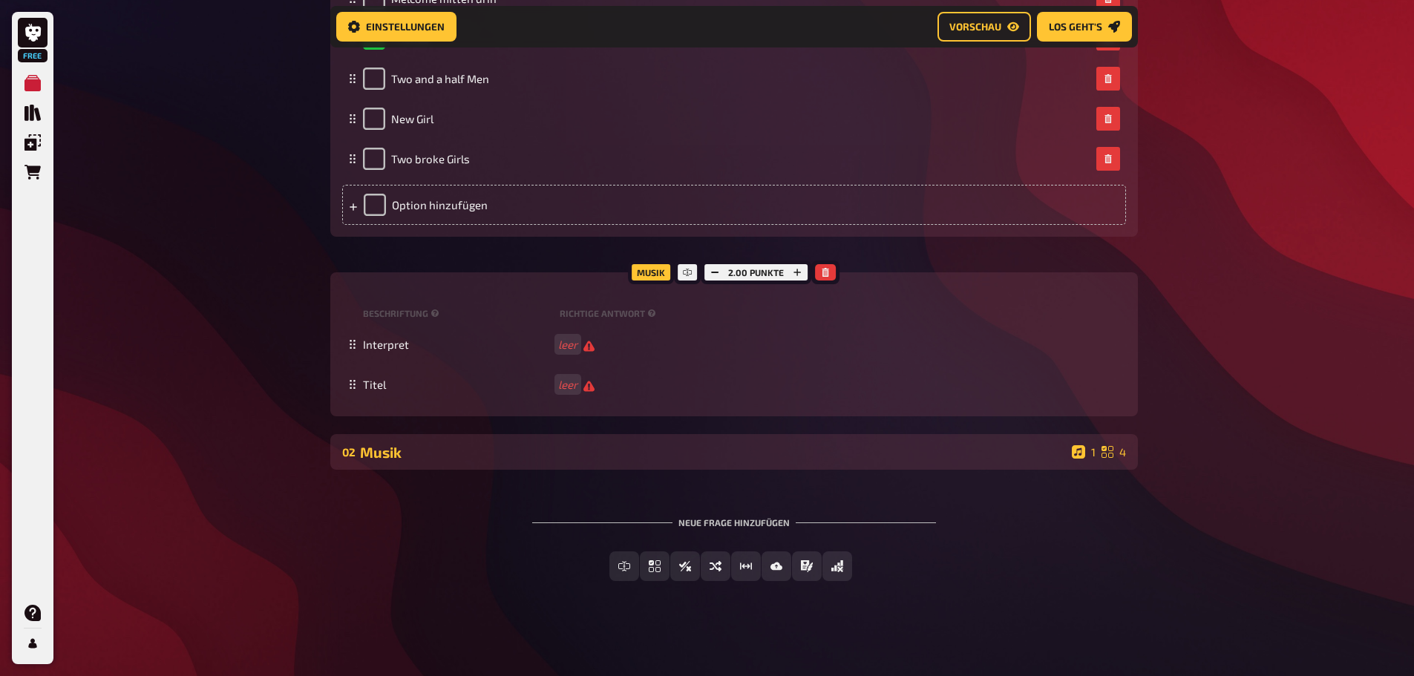
click at [725, 444] on div "Musik" at bounding box center [713, 452] width 706 height 17
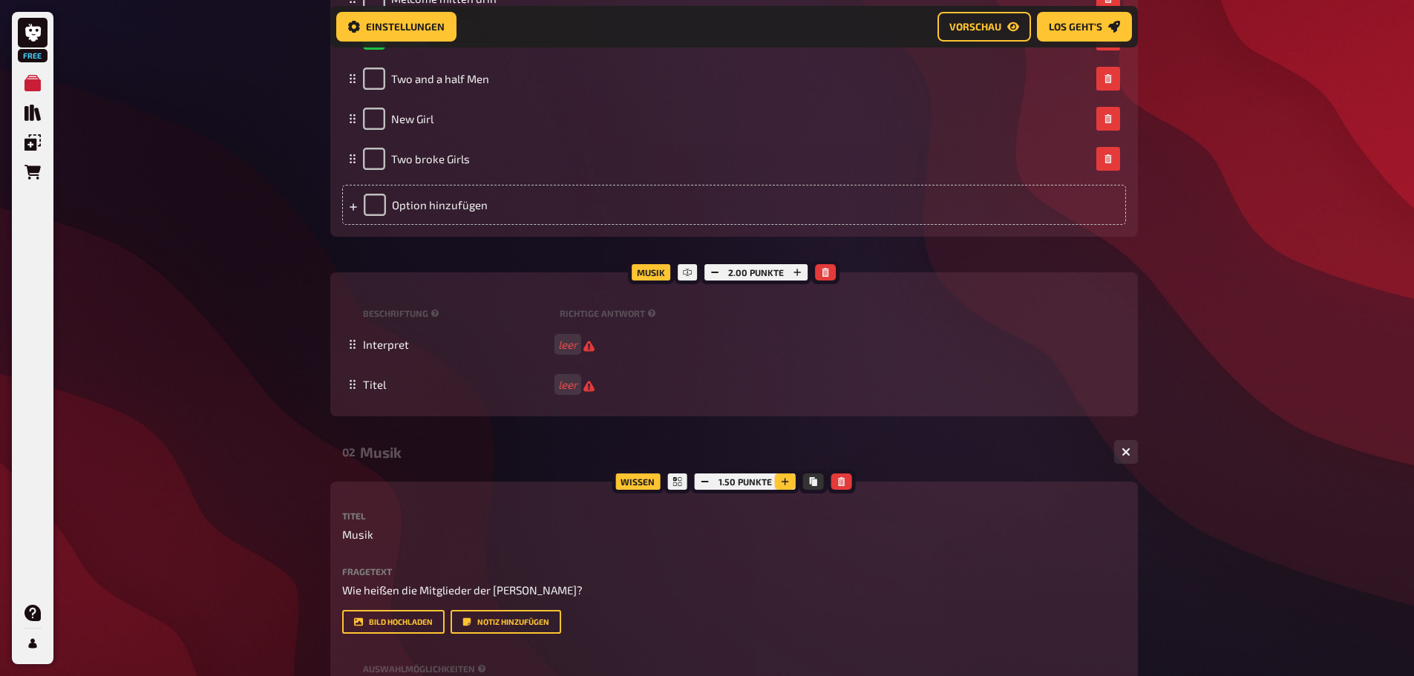
click at [790, 486] on button "button" at bounding box center [785, 482] width 21 height 16
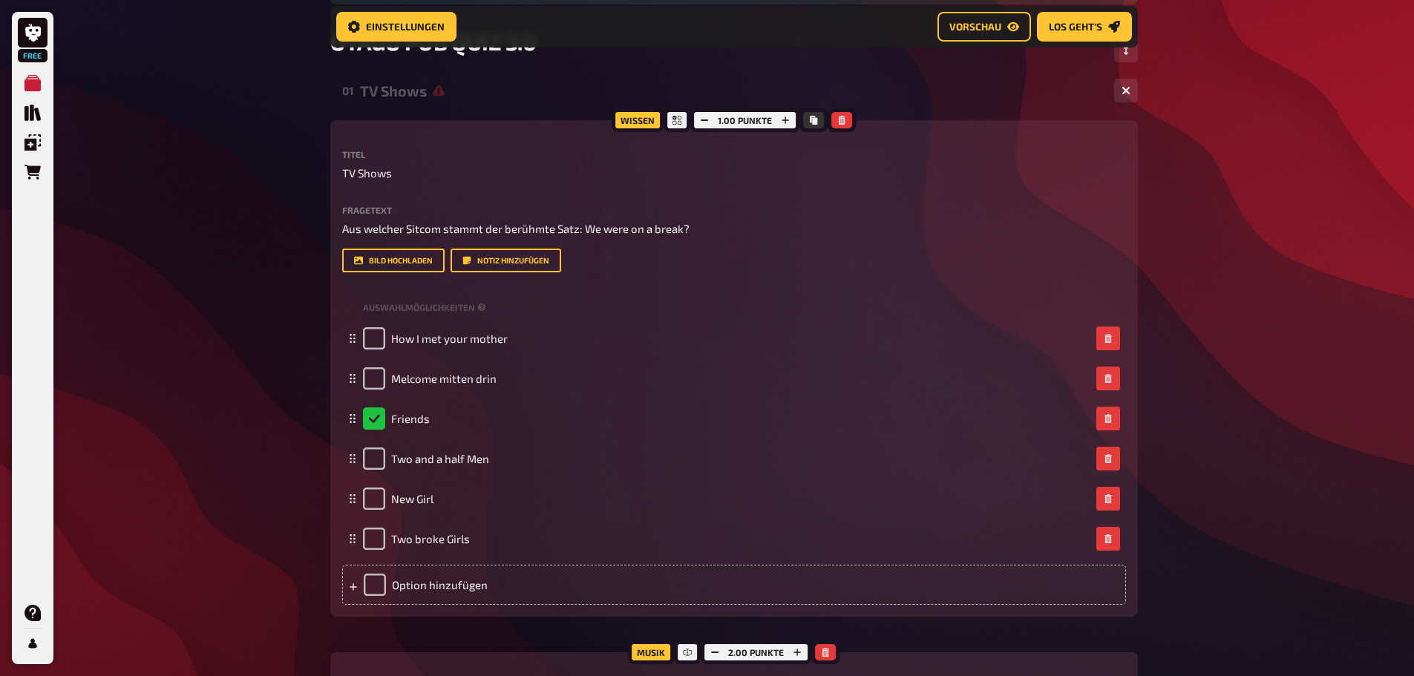
scroll to position [164, 0]
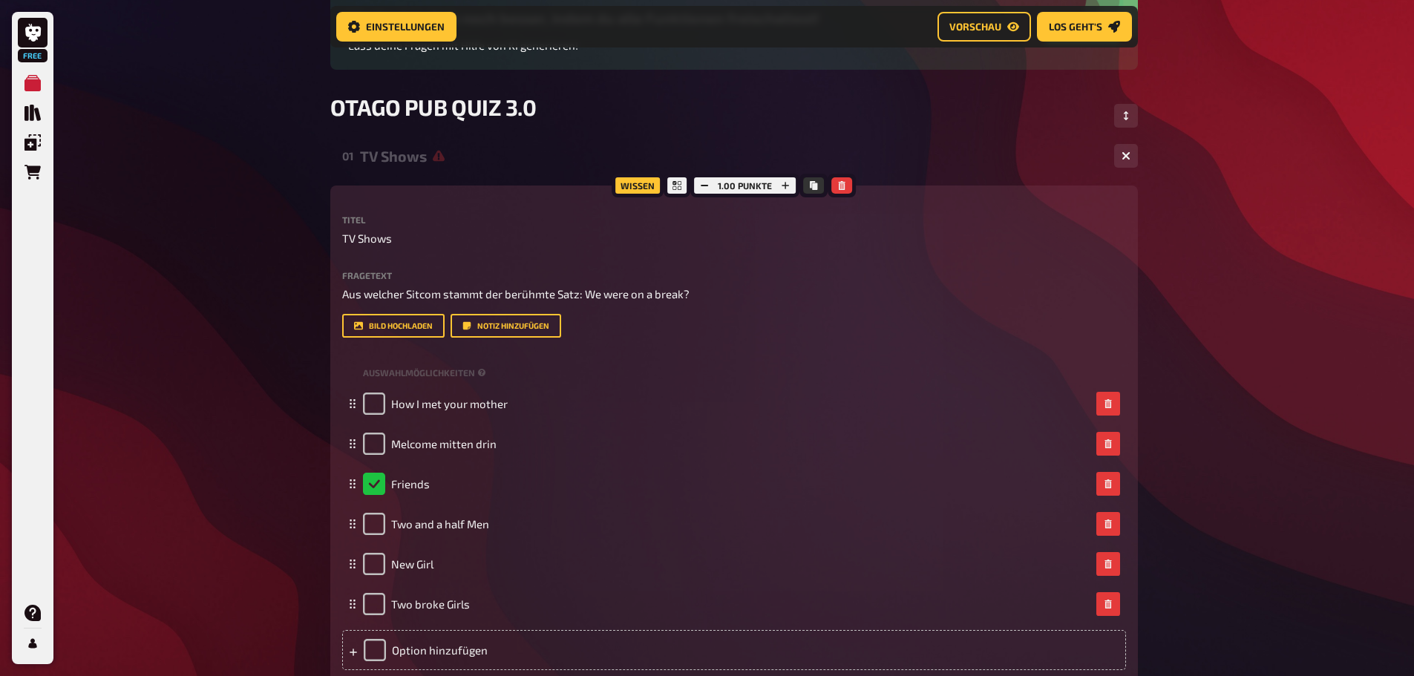
click at [928, 168] on div "01 TV Shows 1 6" at bounding box center [734, 156] width 808 height 36
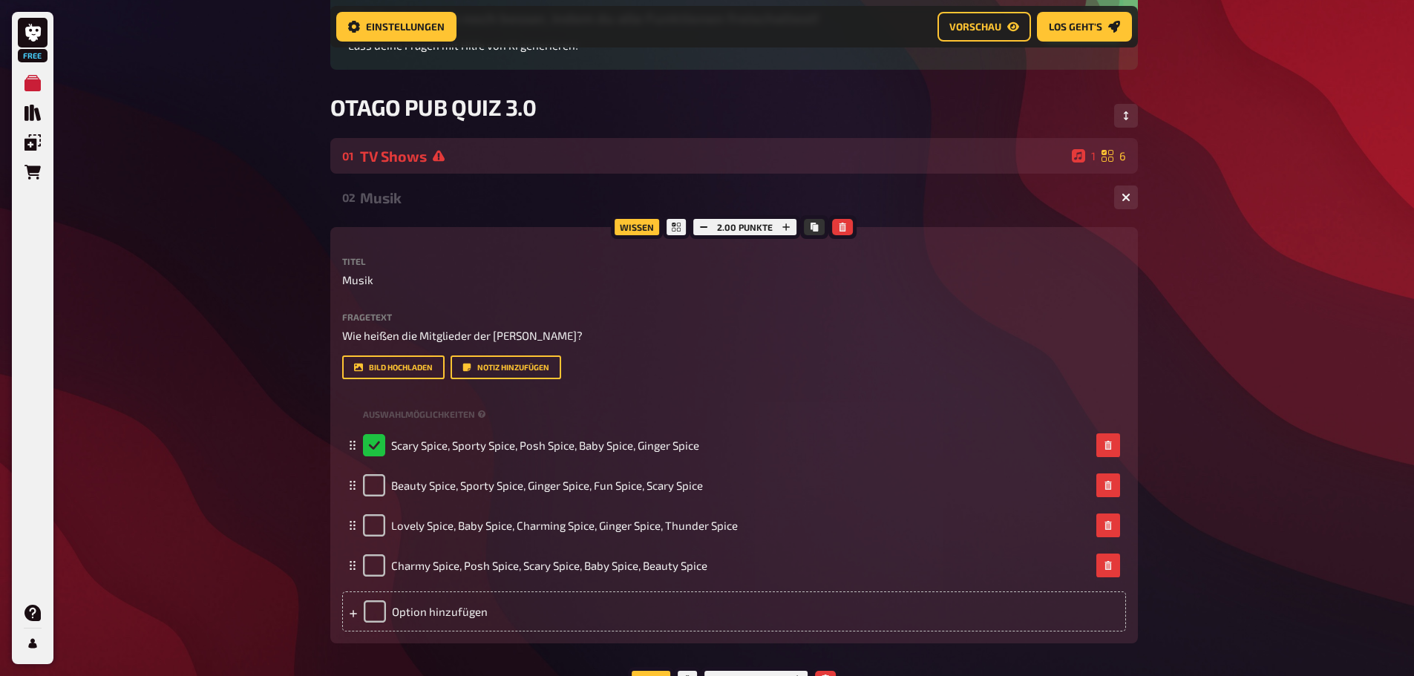
drag, startPoint x: 910, startPoint y: 160, endPoint x: 911, endPoint y: 167, distance: 7.5
click at [910, 159] on div "TV Shows" at bounding box center [713, 156] width 706 height 17
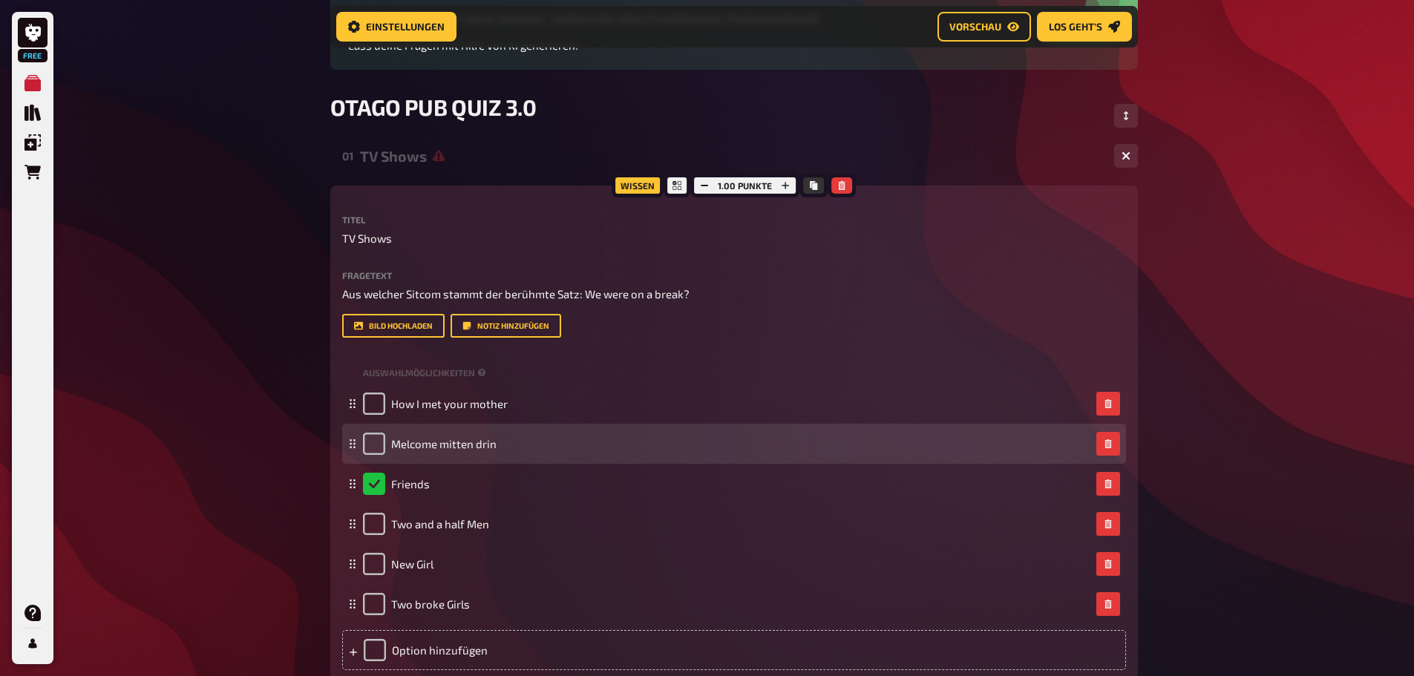
scroll to position [535, 0]
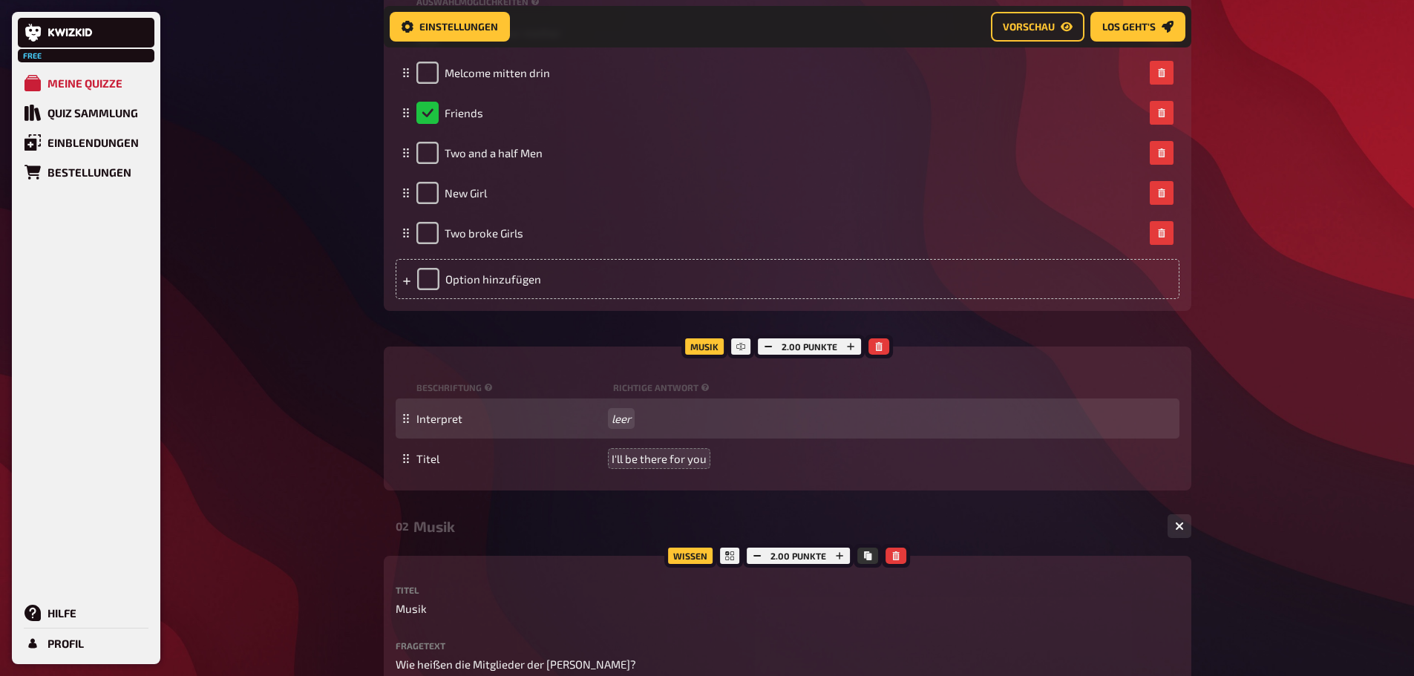
click at [621, 418] on div "Interpret leer" at bounding box center [795, 418] width 757 height 13
paste span
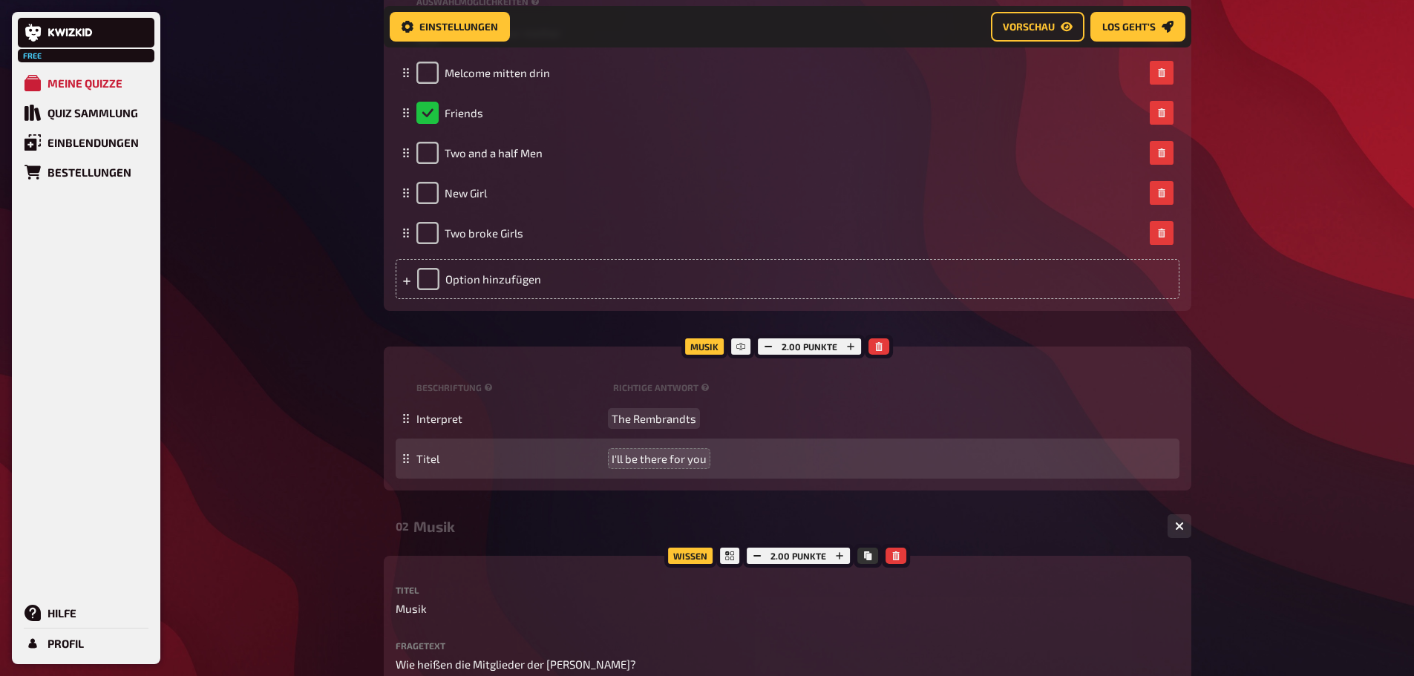
click at [712, 454] on div "Titel I'll be there for you" at bounding box center [795, 458] width 757 height 13
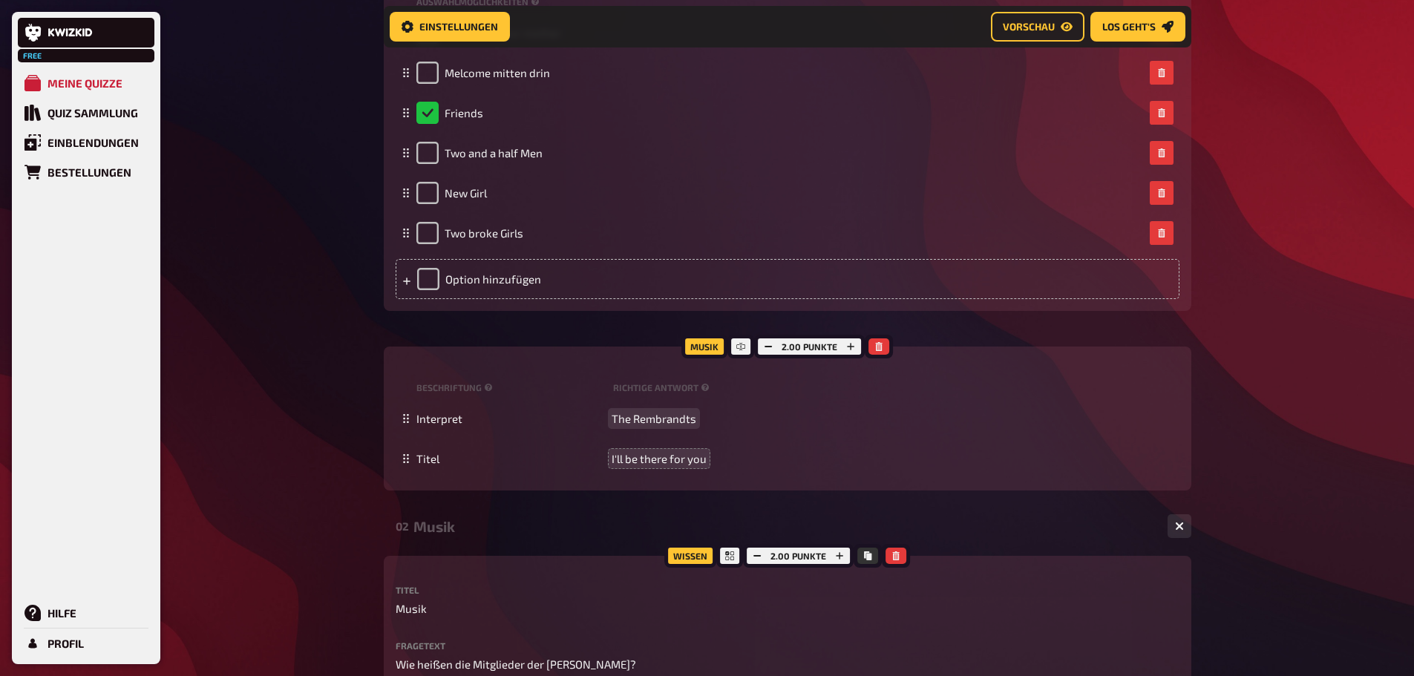
click at [679, 456] on span "I'll be there for you" at bounding box center [659, 458] width 95 height 13
click at [691, 468] on div "Titel I'll be there for you" at bounding box center [788, 459] width 784 height 40
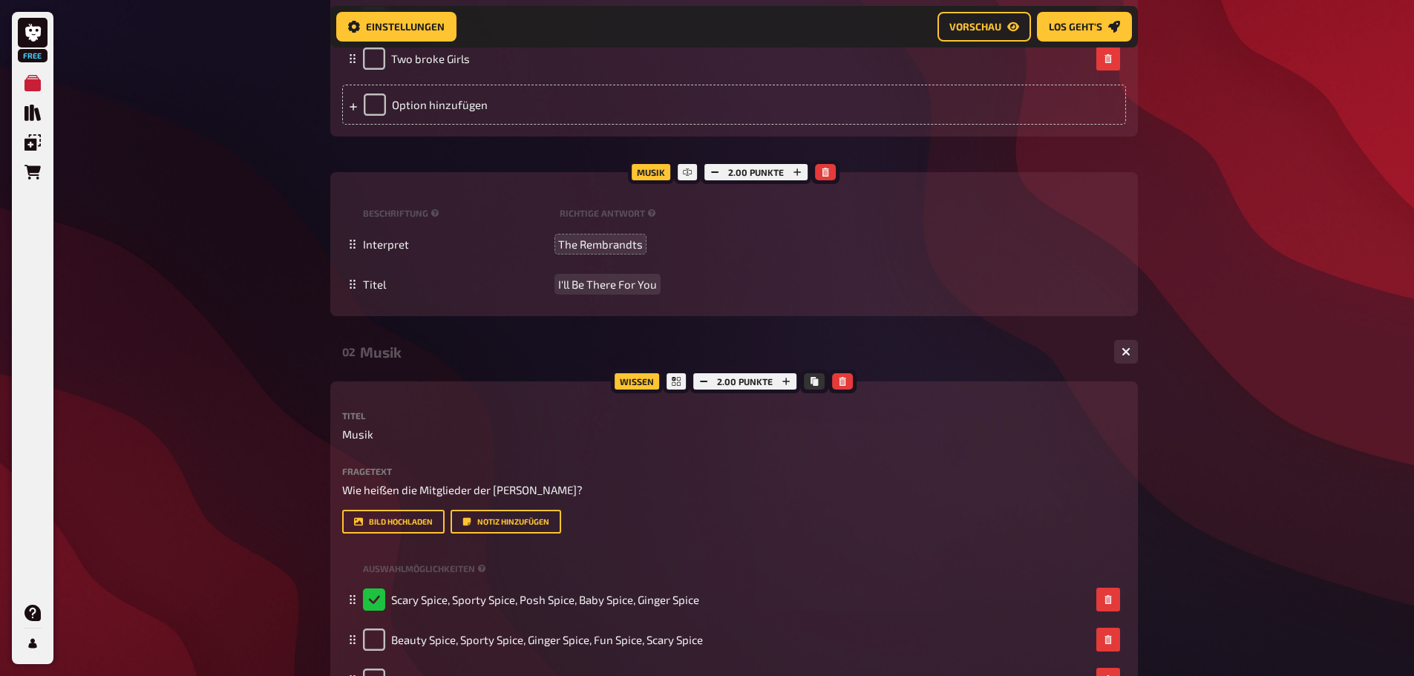
scroll to position [758, 0]
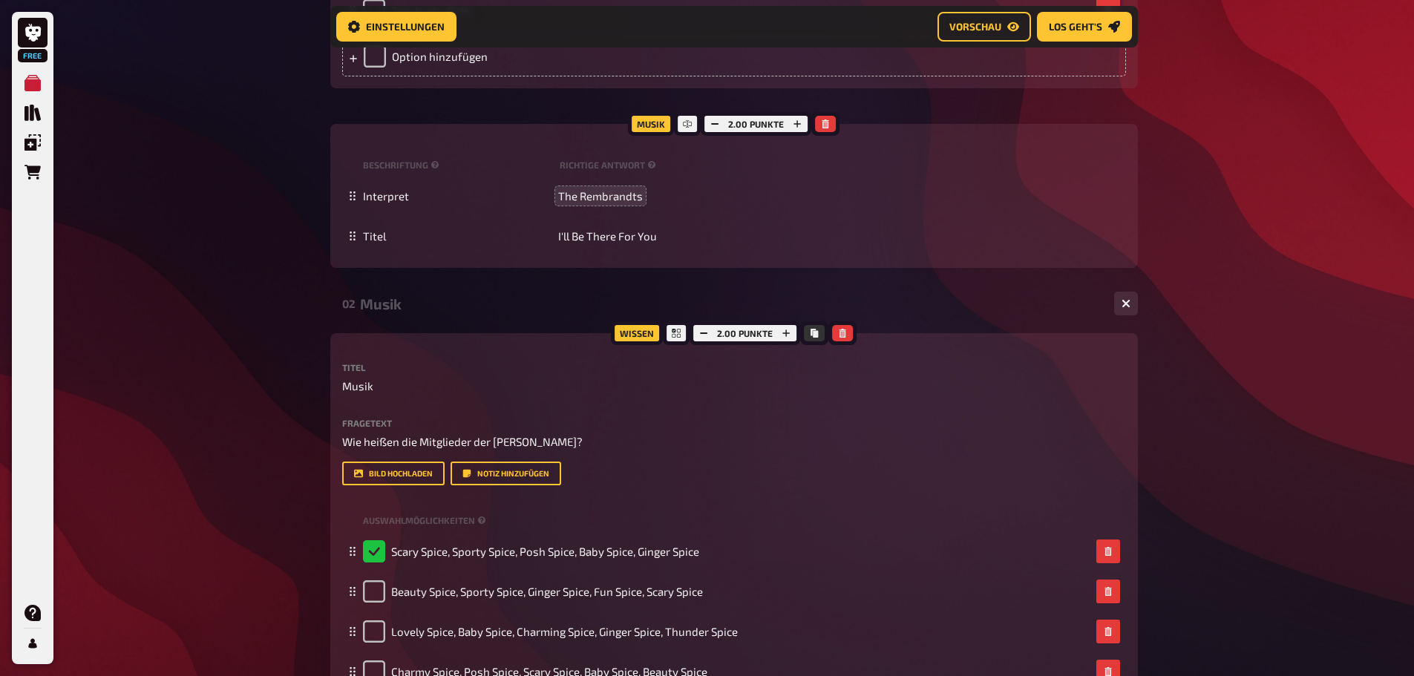
click at [933, 315] on div "02 Musik 1 4" at bounding box center [734, 304] width 808 height 36
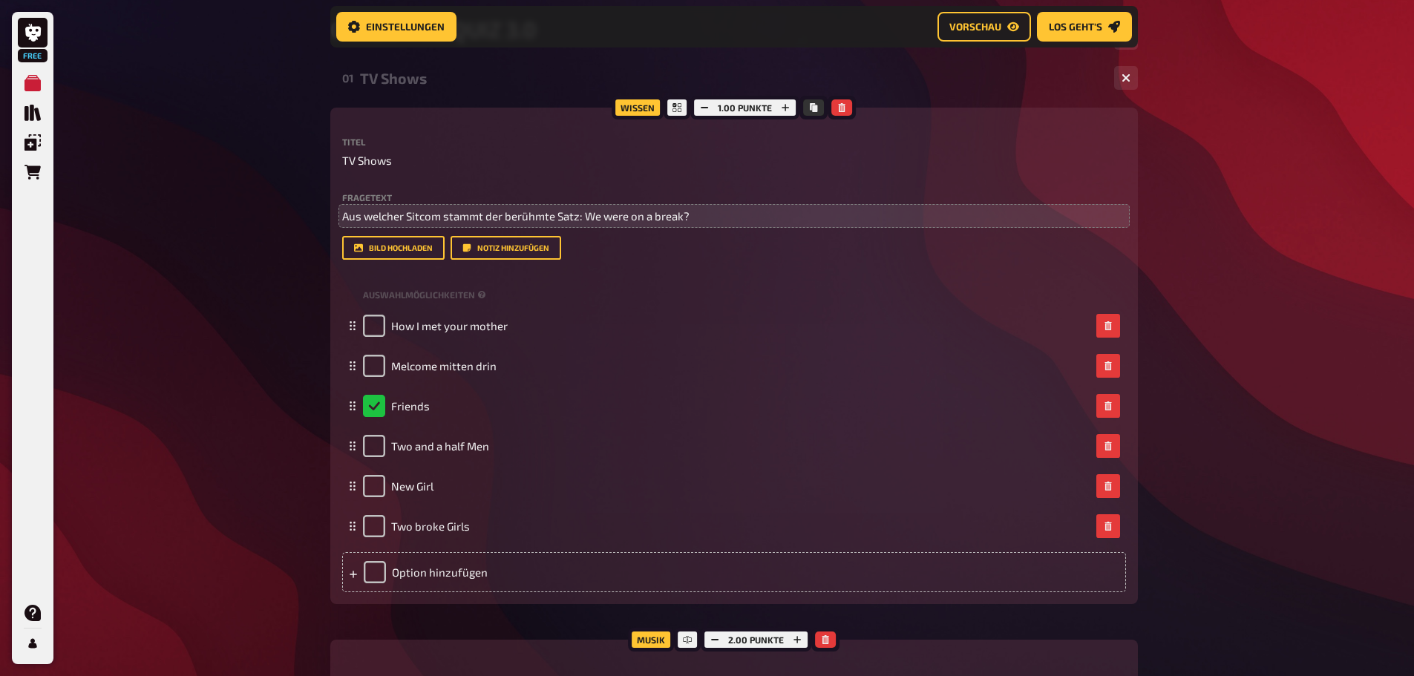
scroll to position [238, 0]
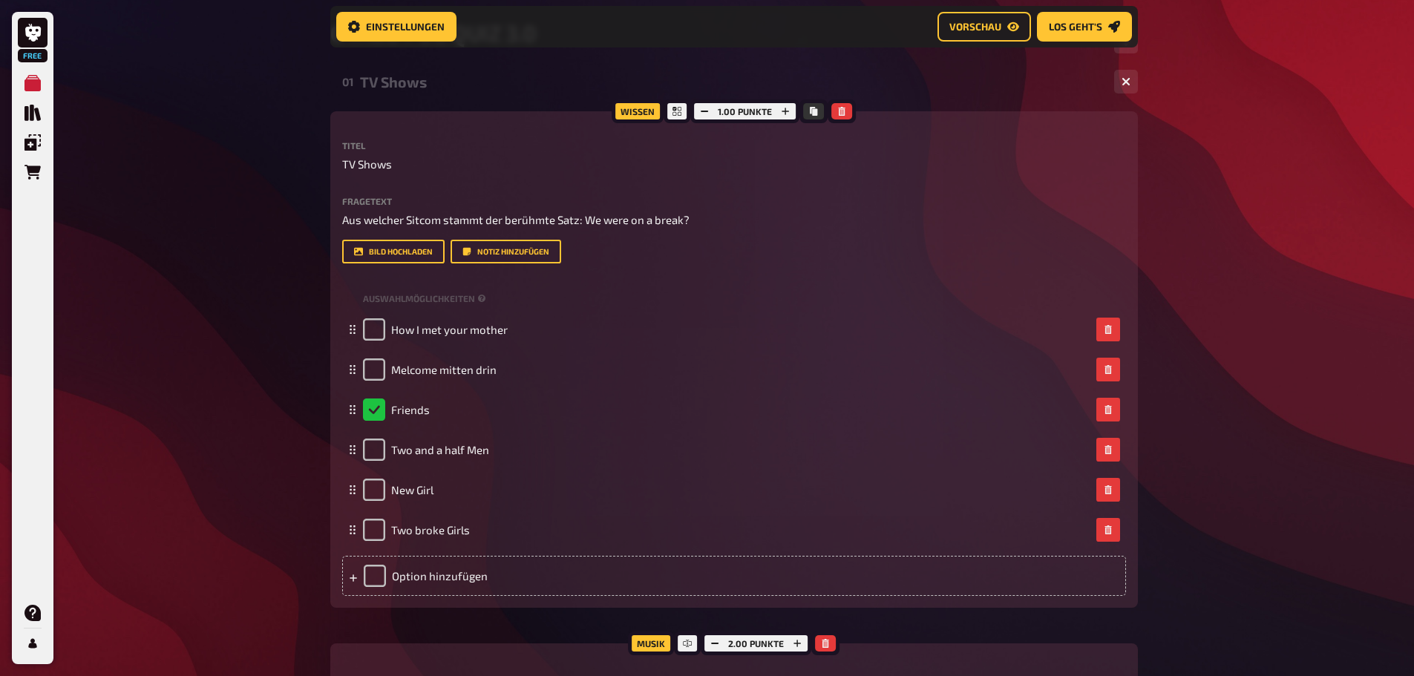
click at [870, 94] on div "01 TV Shows 1 6" at bounding box center [734, 82] width 808 height 36
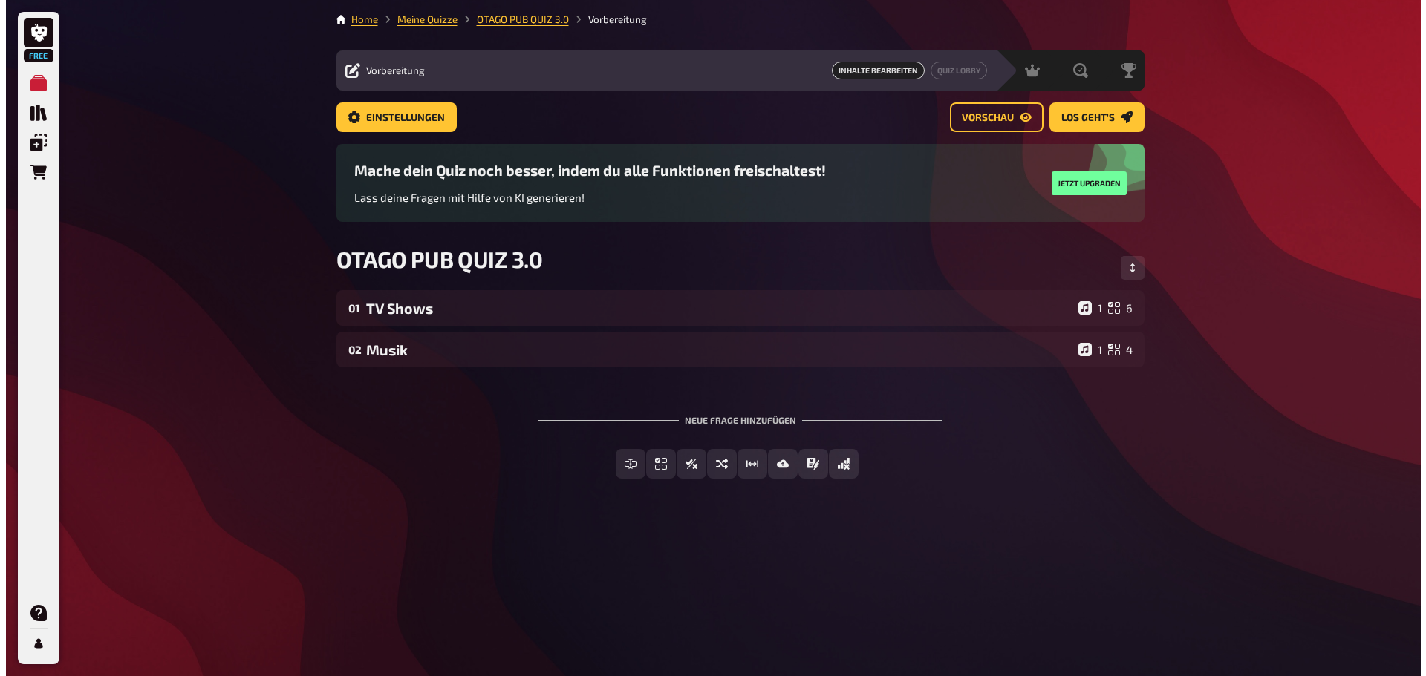
scroll to position [0, 0]
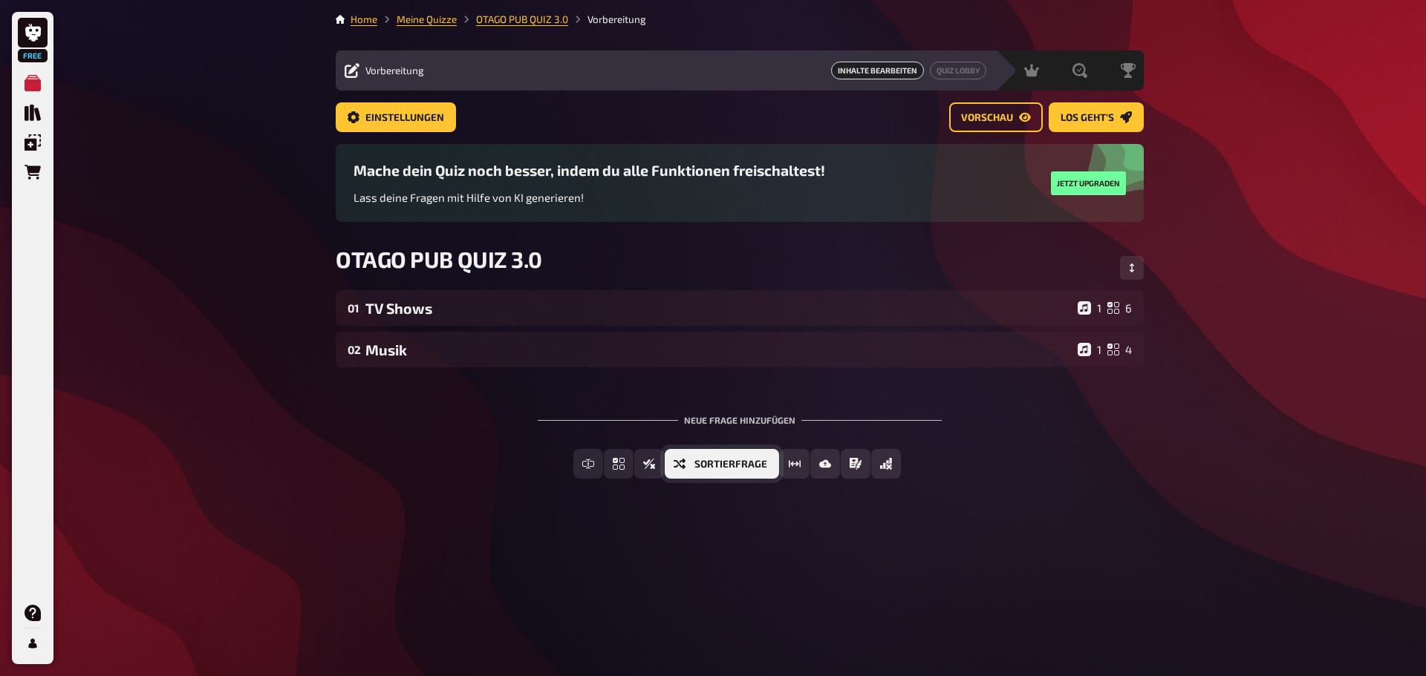
click at [701, 463] on span "Sortierfrage" at bounding box center [730, 465] width 73 height 10
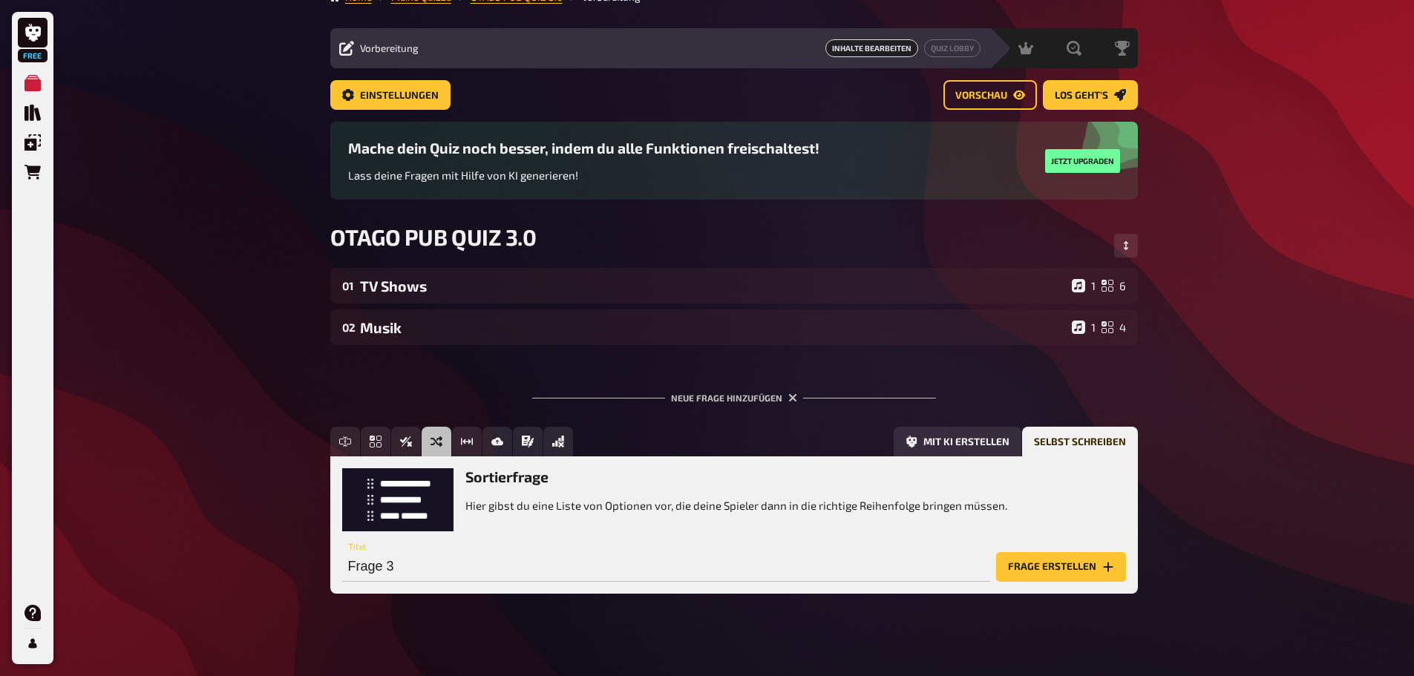
scroll to position [35, 0]
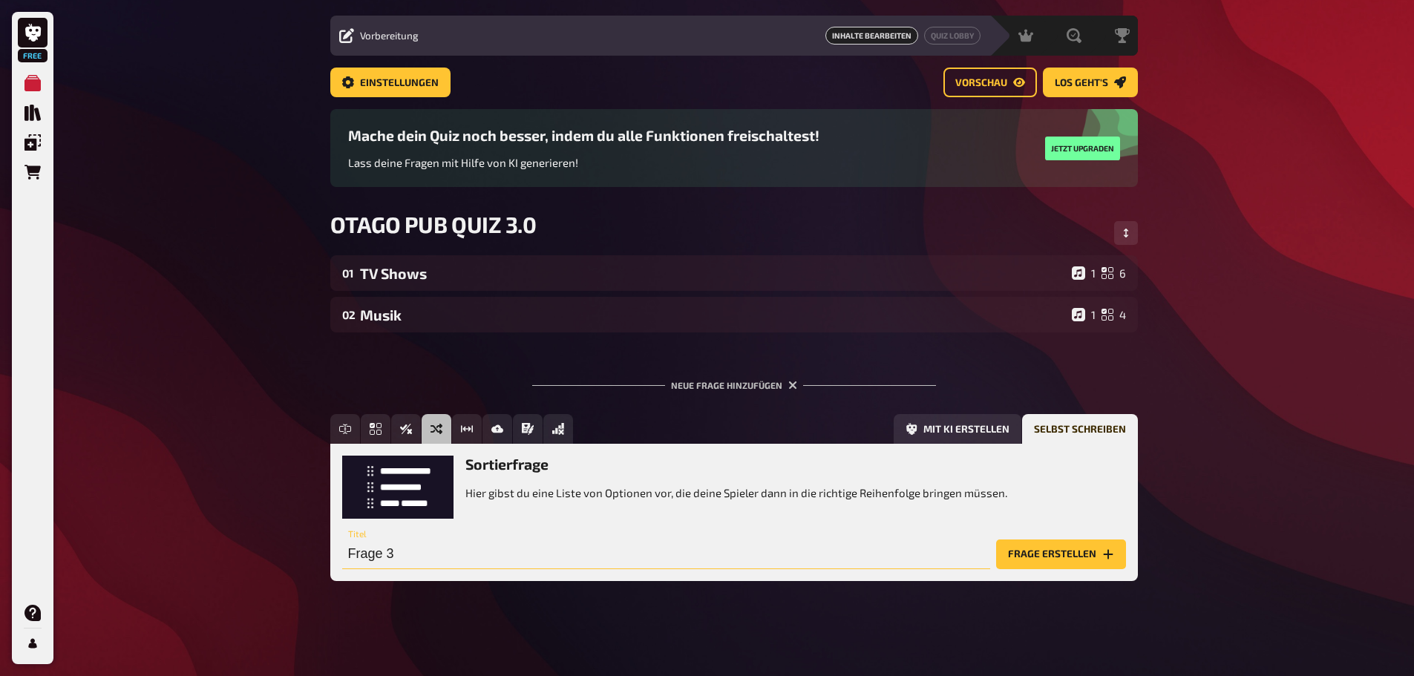
click at [435, 546] on input "Frage 3" at bounding box center [666, 555] width 648 height 30
type input "Politics"
click at [1048, 563] on button "Frage erstellen" at bounding box center [1061, 555] width 130 height 30
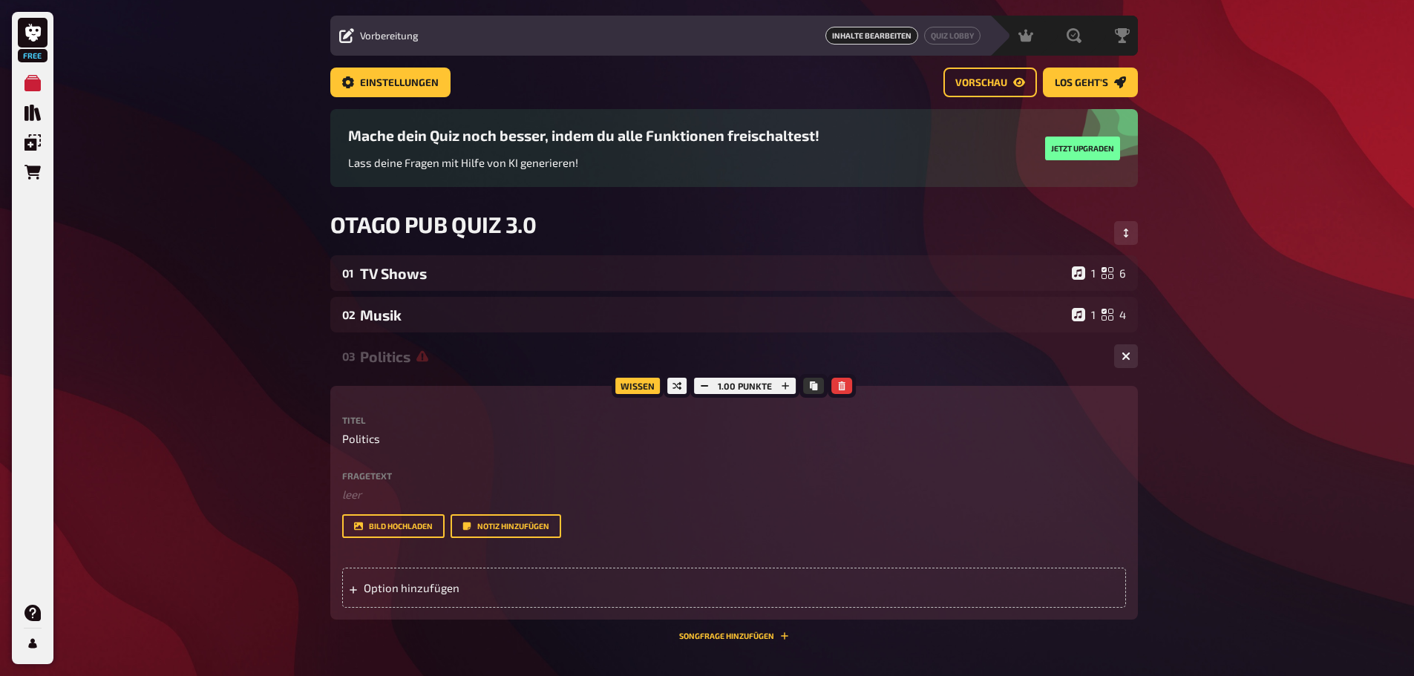
click at [419, 480] on div "Fragetext ﻿ leer Hier hinziehen für Dateiupload" at bounding box center [734, 487] width 784 height 32
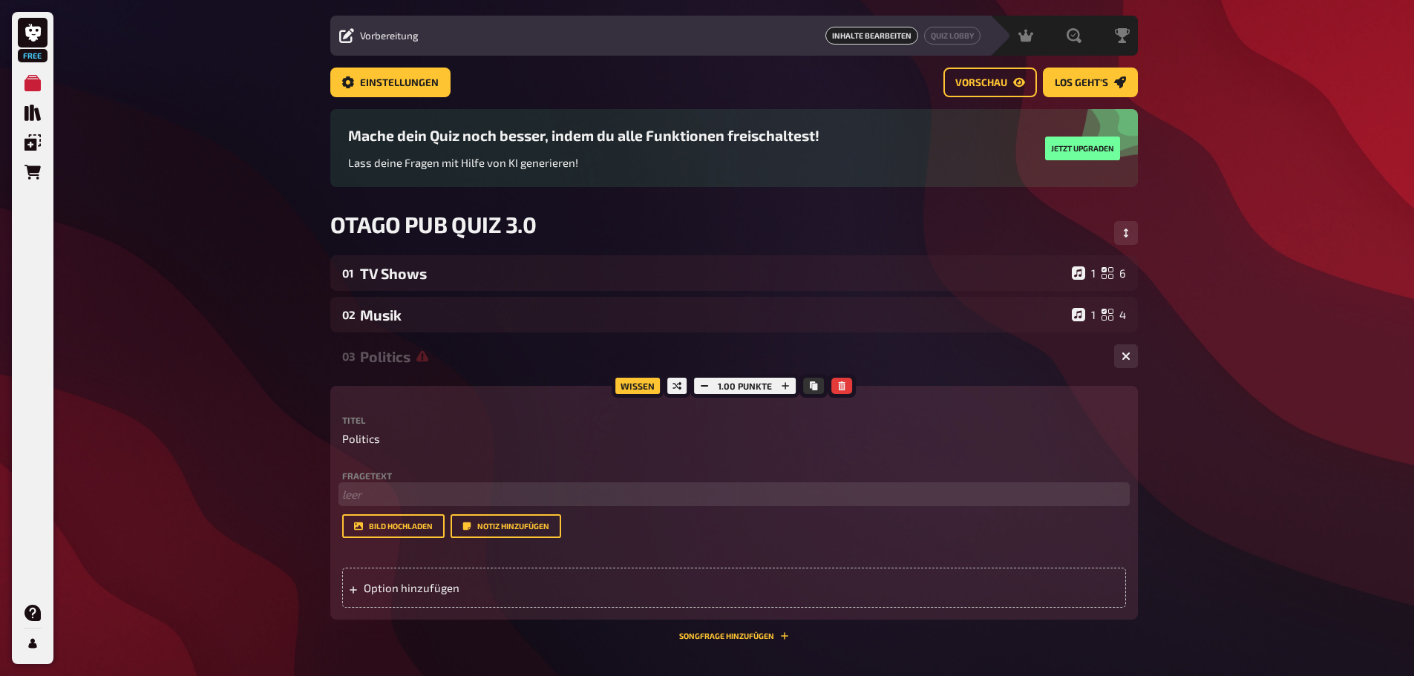
click at [417, 489] on p "﻿ leer" at bounding box center [734, 494] width 784 height 17
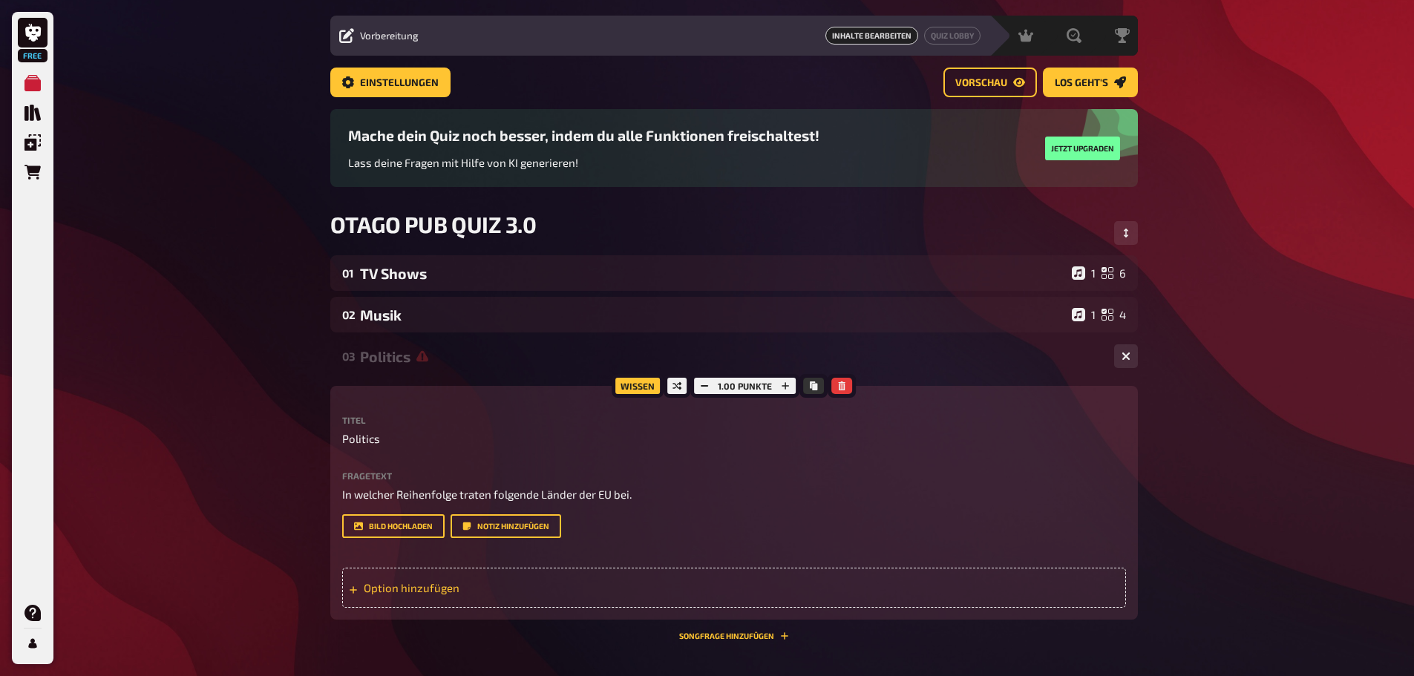
click at [431, 585] on div "Option hinzufügen" at bounding box center [734, 588] width 784 height 40
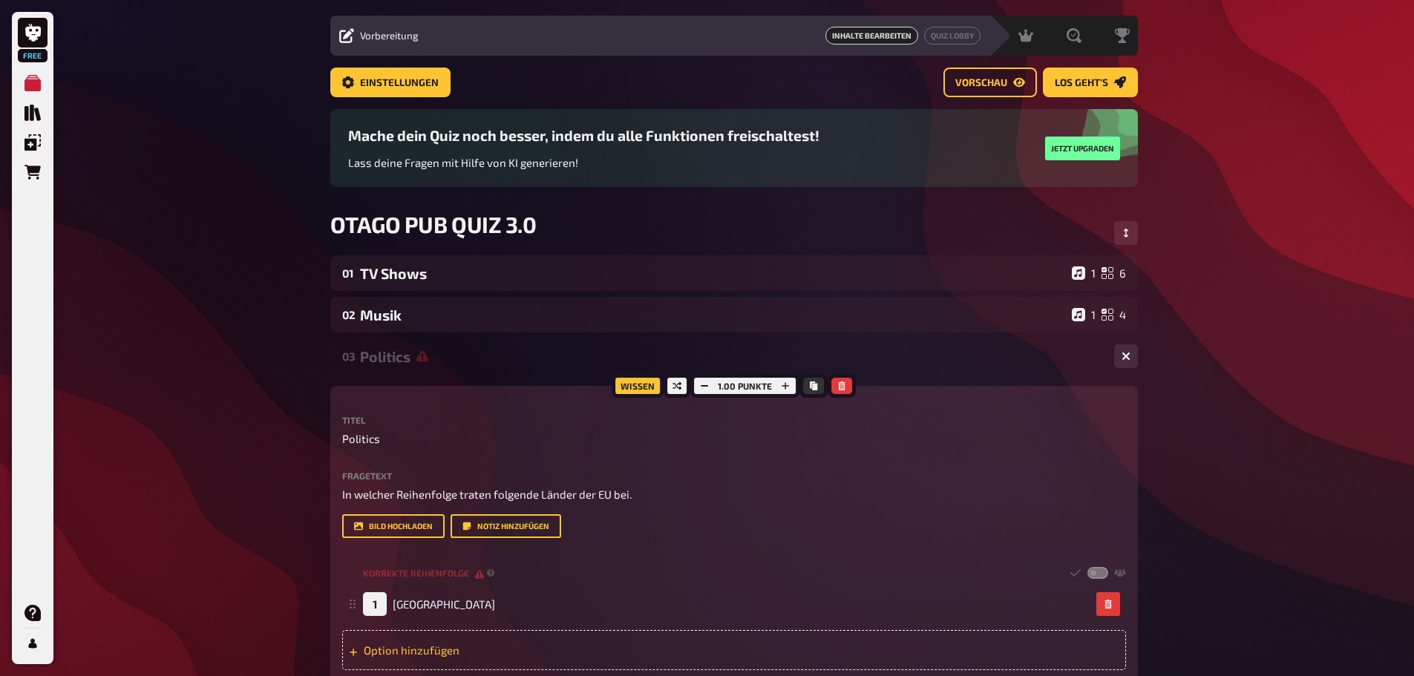
click at [424, 650] on div "Option hinzufügen" at bounding box center [734, 650] width 784 height 40
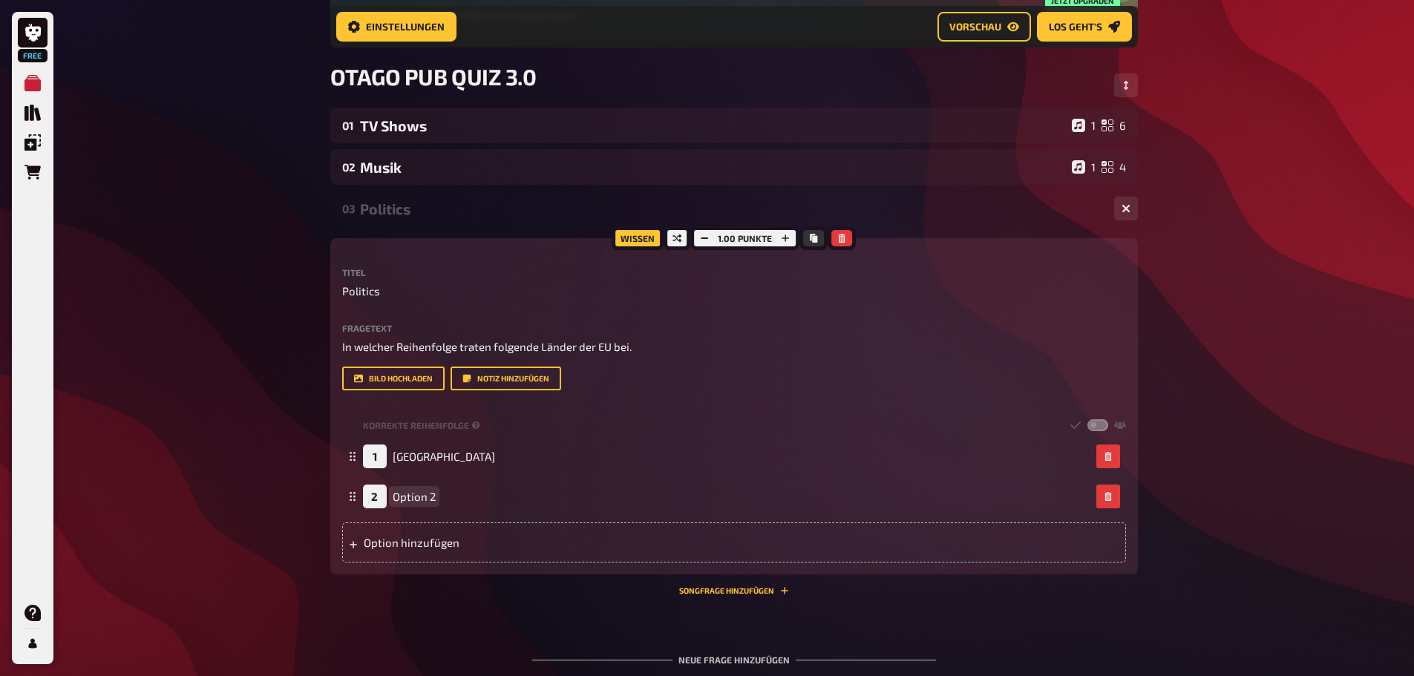
scroll to position [195, 0]
click at [407, 538] on div "Option hinzufügen" at bounding box center [734, 542] width 784 height 40
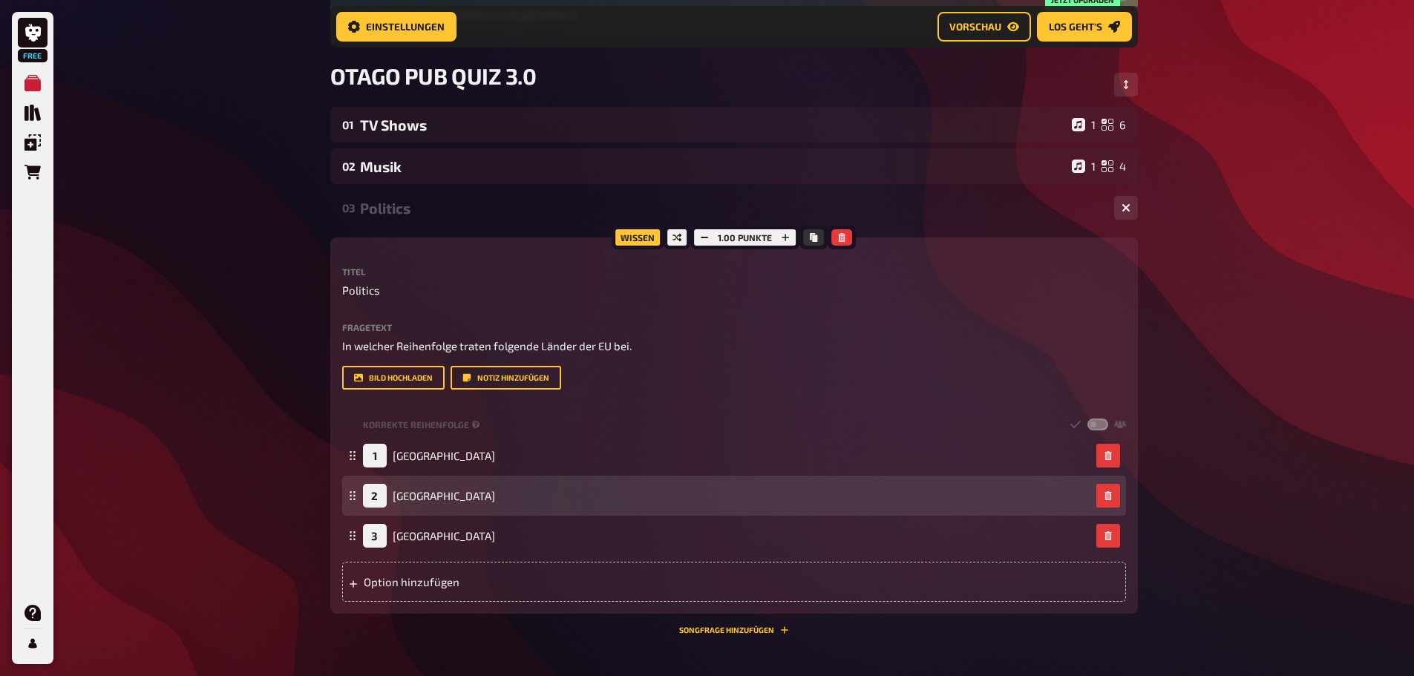
click at [428, 586] on div "Option hinzufügen" at bounding box center [734, 582] width 784 height 40
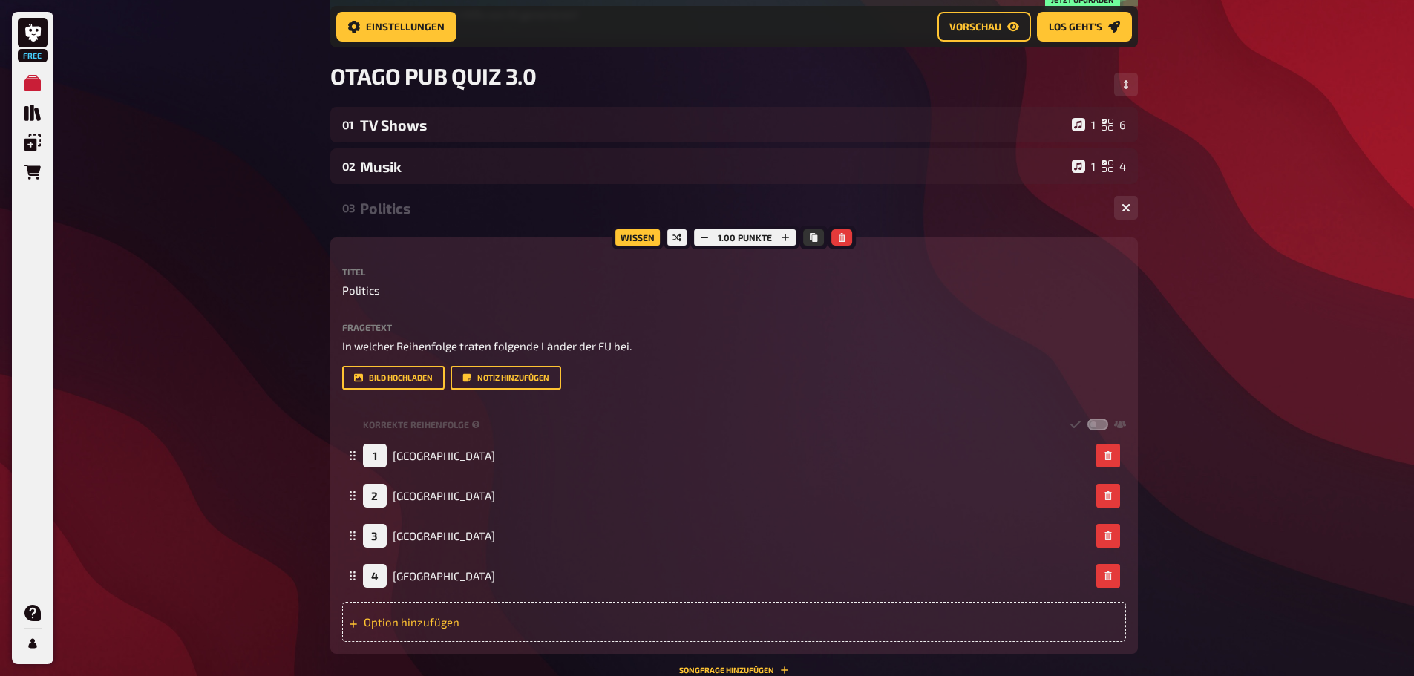
click at [432, 623] on div "Option hinzufügen" at bounding box center [734, 622] width 784 height 40
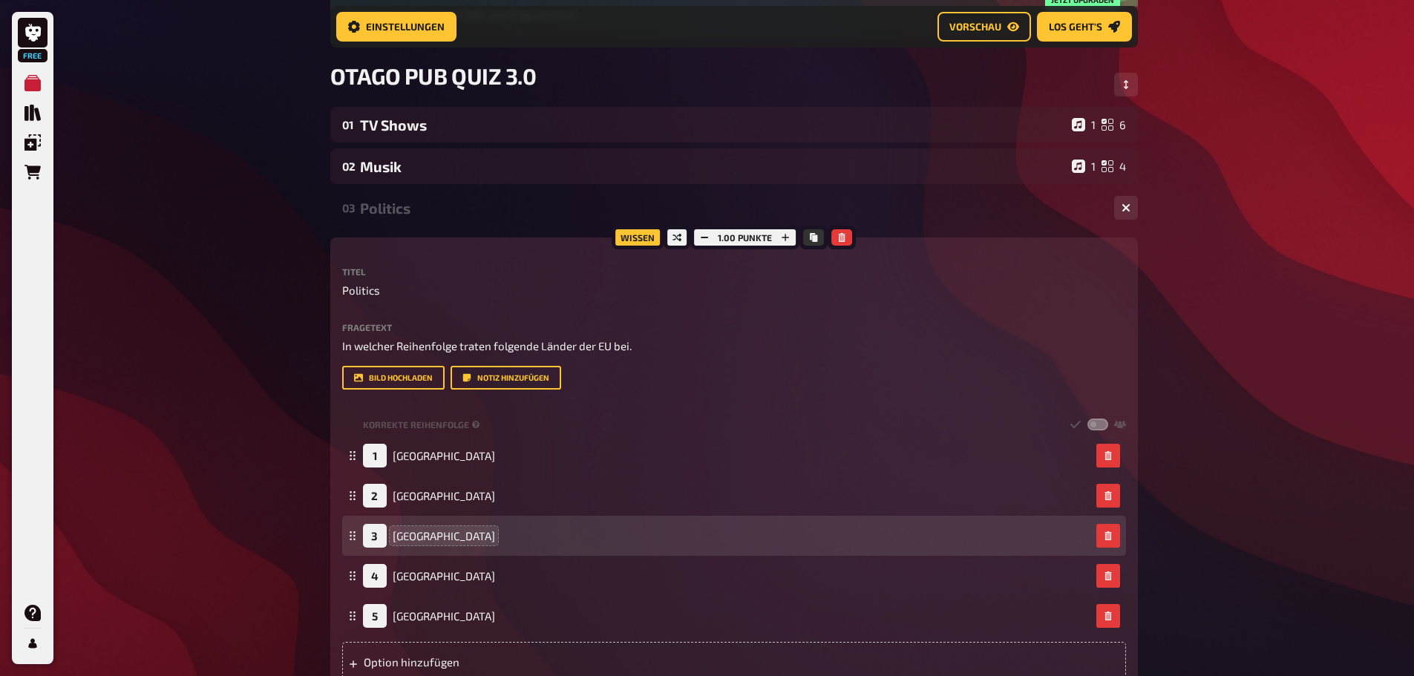
click at [417, 655] on div "Option hinzufügen" at bounding box center [734, 662] width 784 height 40
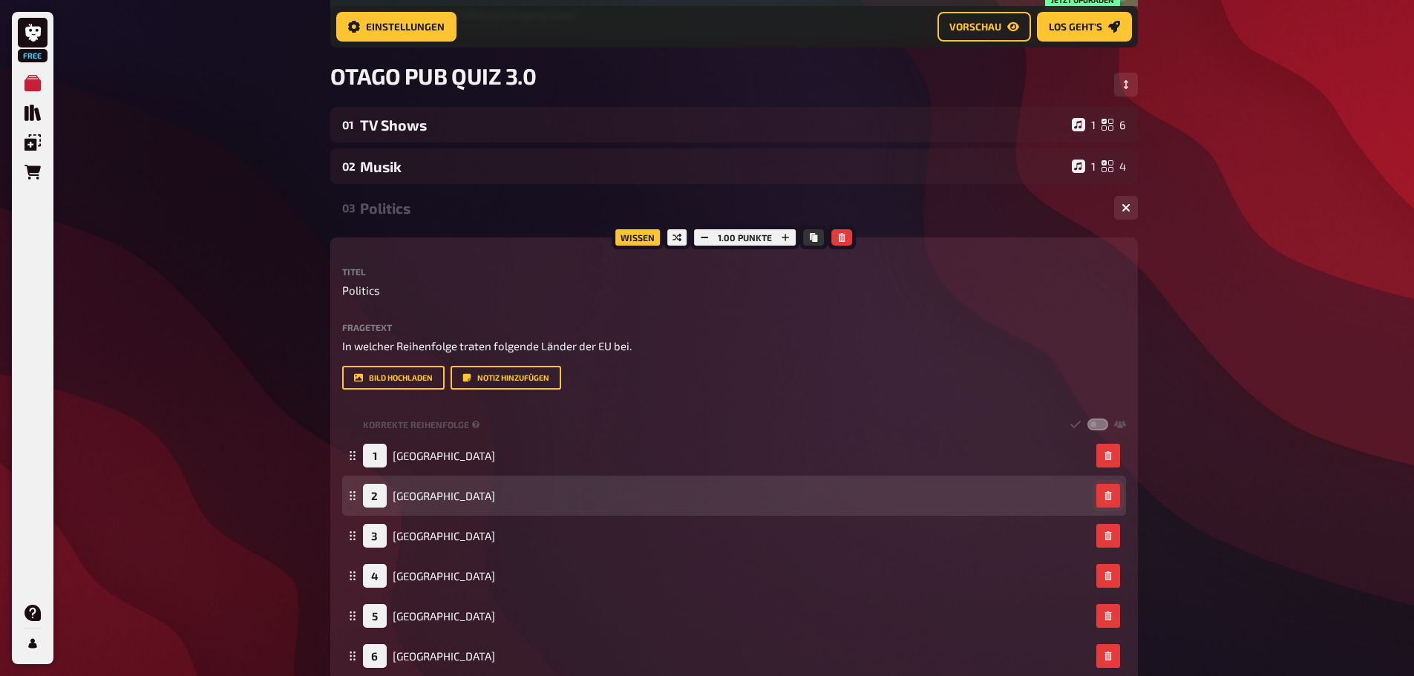
click at [1106, 493] on icon "button" at bounding box center [1108, 496] width 7 height 9
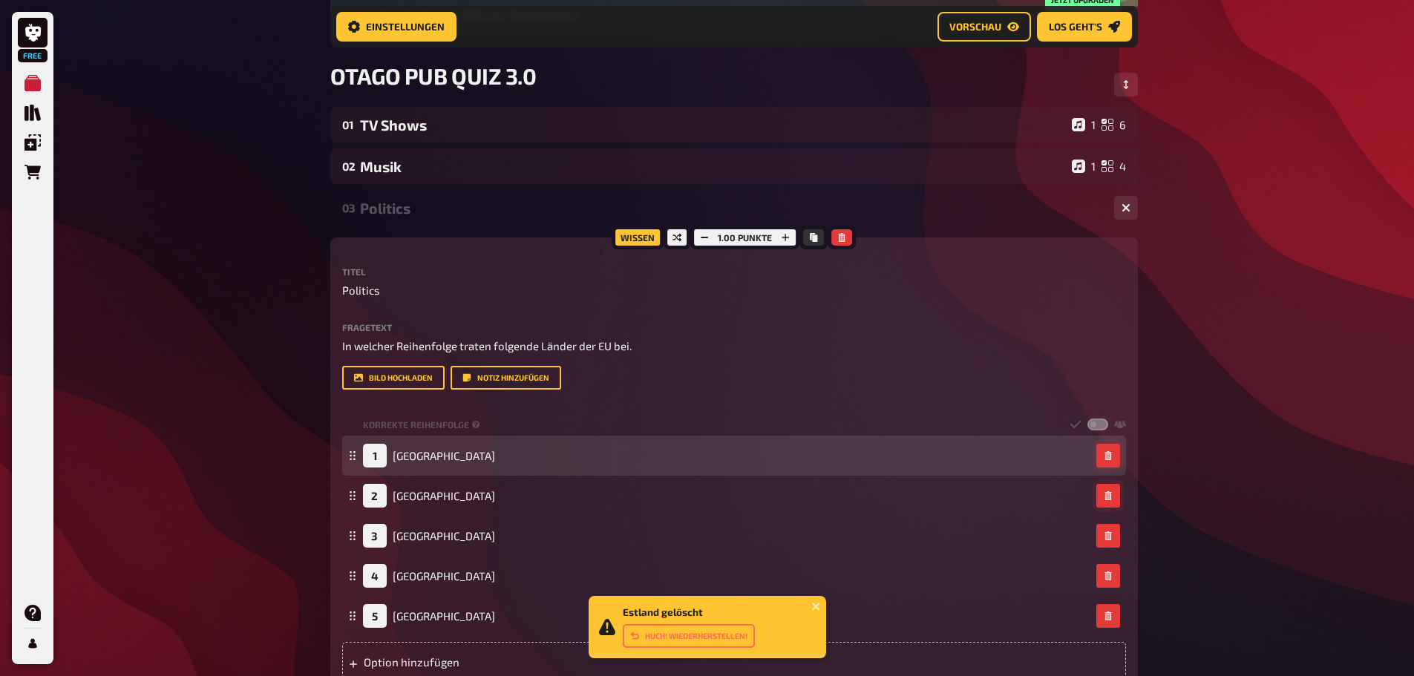
click at [1106, 493] on icon "button" at bounding box center [1108, 496] width 7 height 9
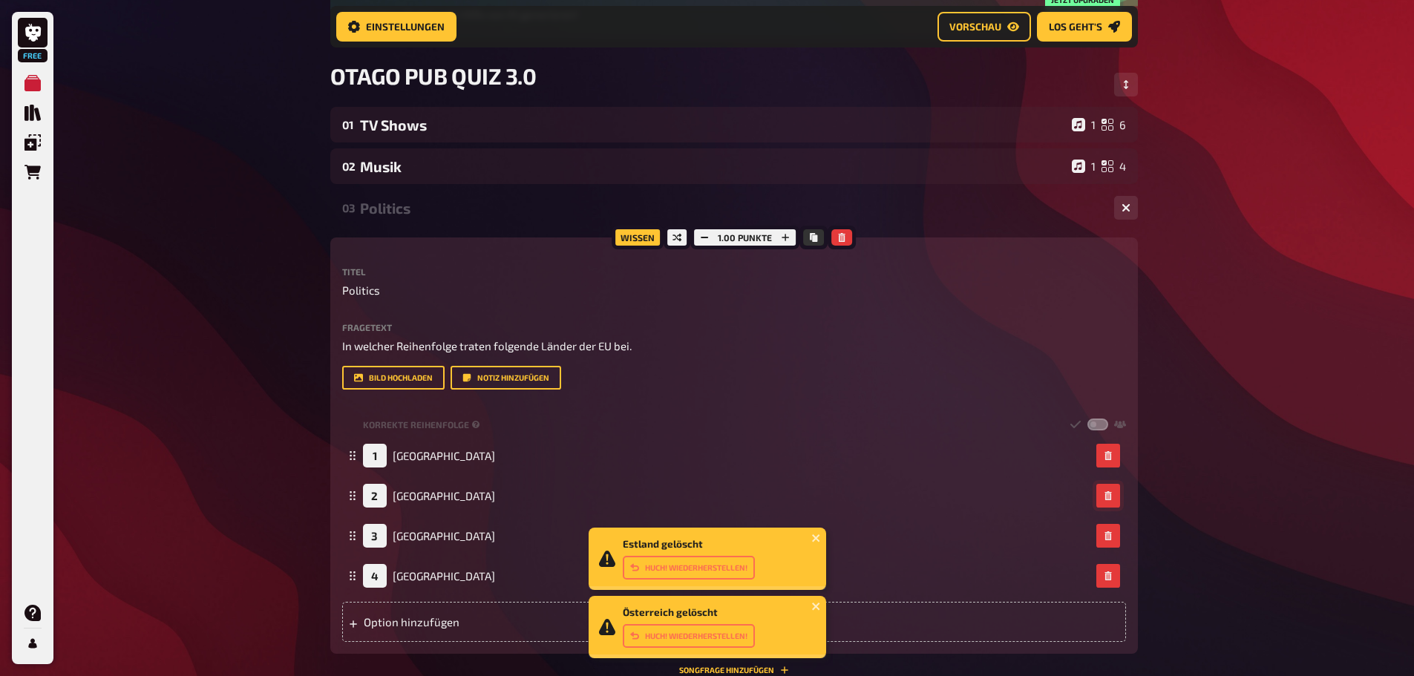
click at [1106, 493] on icon "button" at bounding box center [1108, 496] width 7 height 9
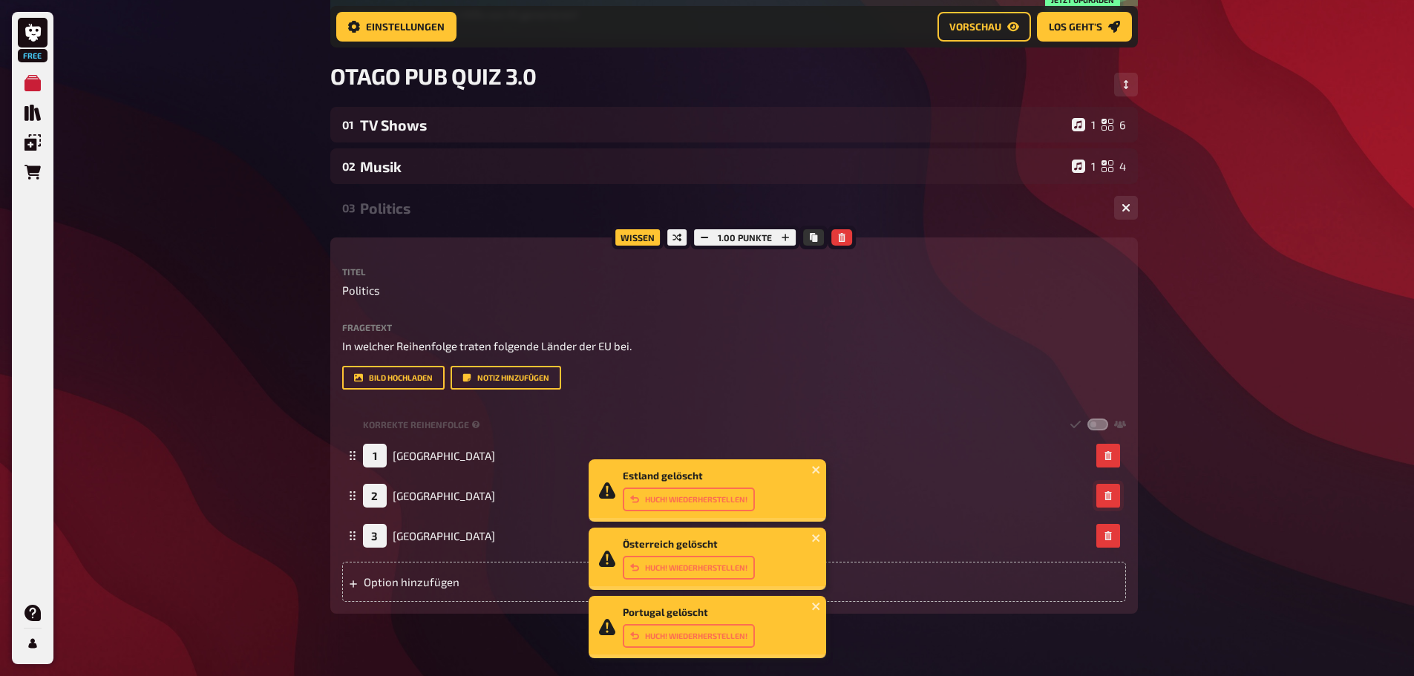
click at [1106, 493] on icon "button" at bounding box center [1108, 496] width 7 height 9
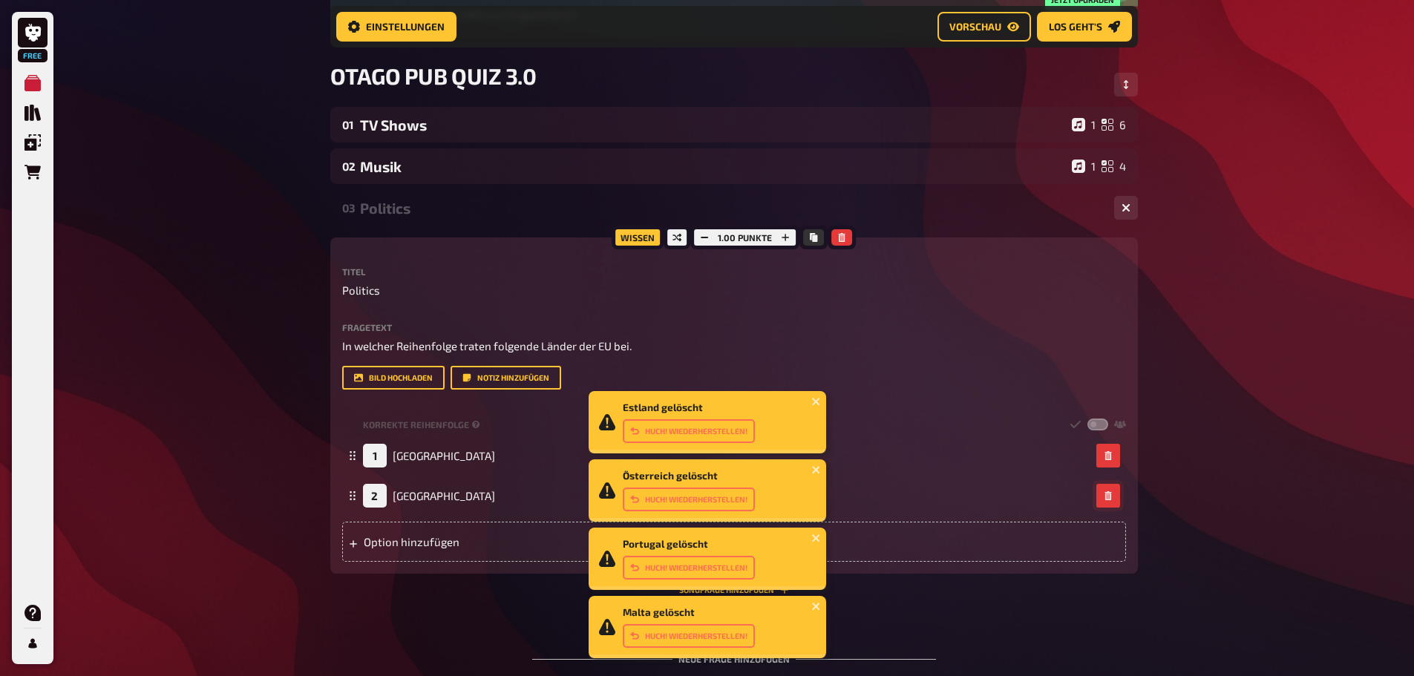
click at [1106, 493] on icon "button" at bounding box center [1108, 496] width 7 height 9
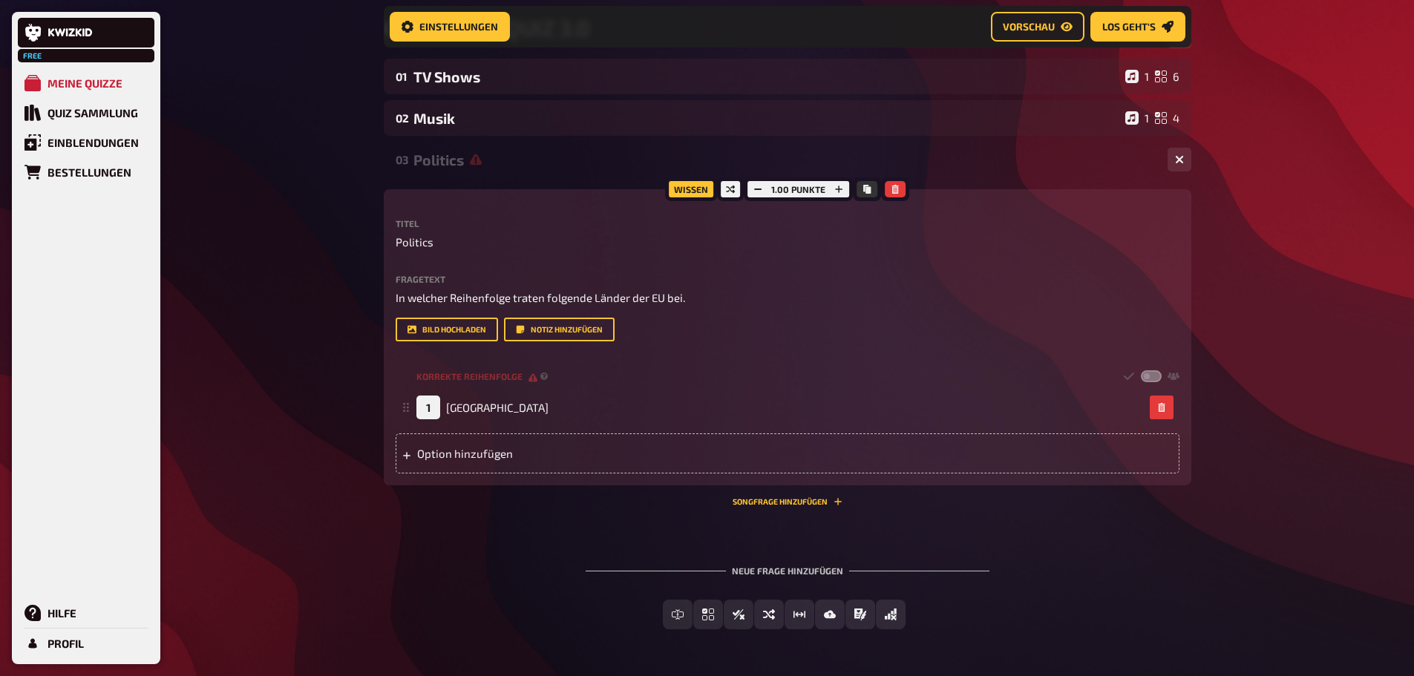
scroll to position [218, 0]
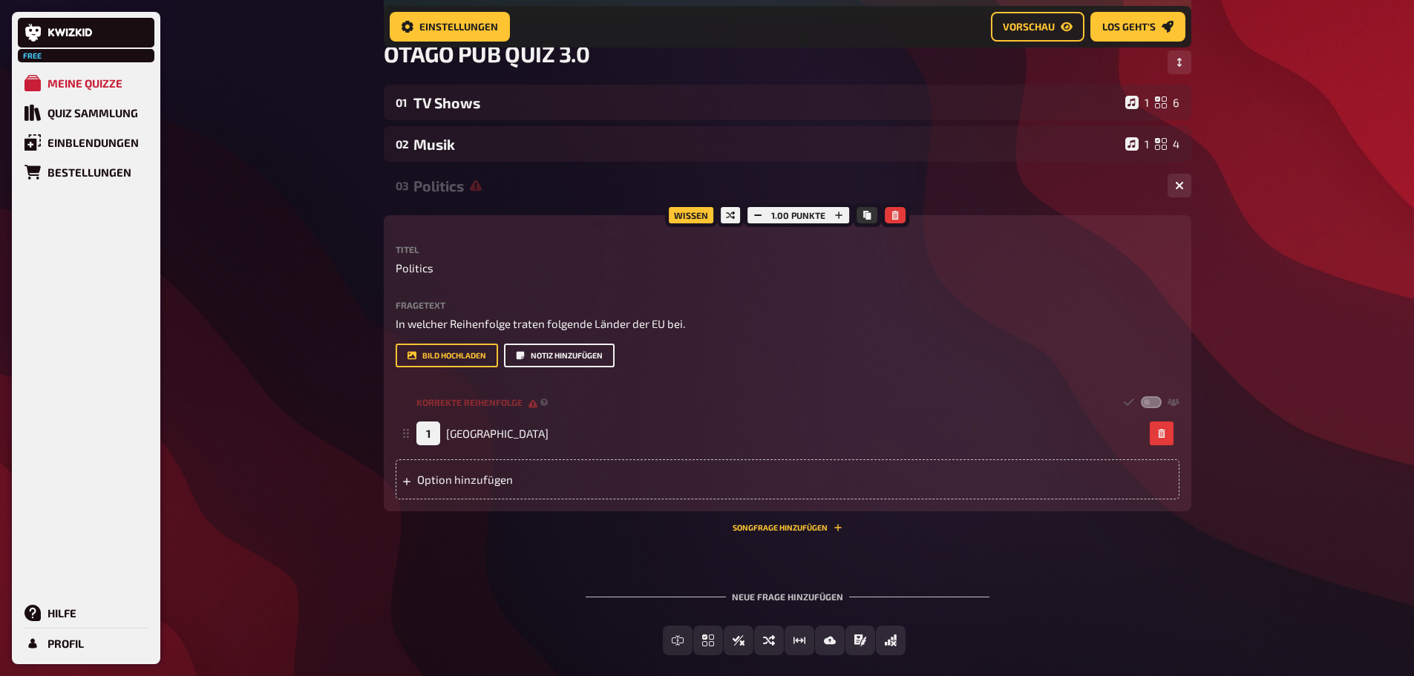
click at [529, 355] on button "Notiz hinzufügen" at bounding box center [559, 356] width 111 height 24
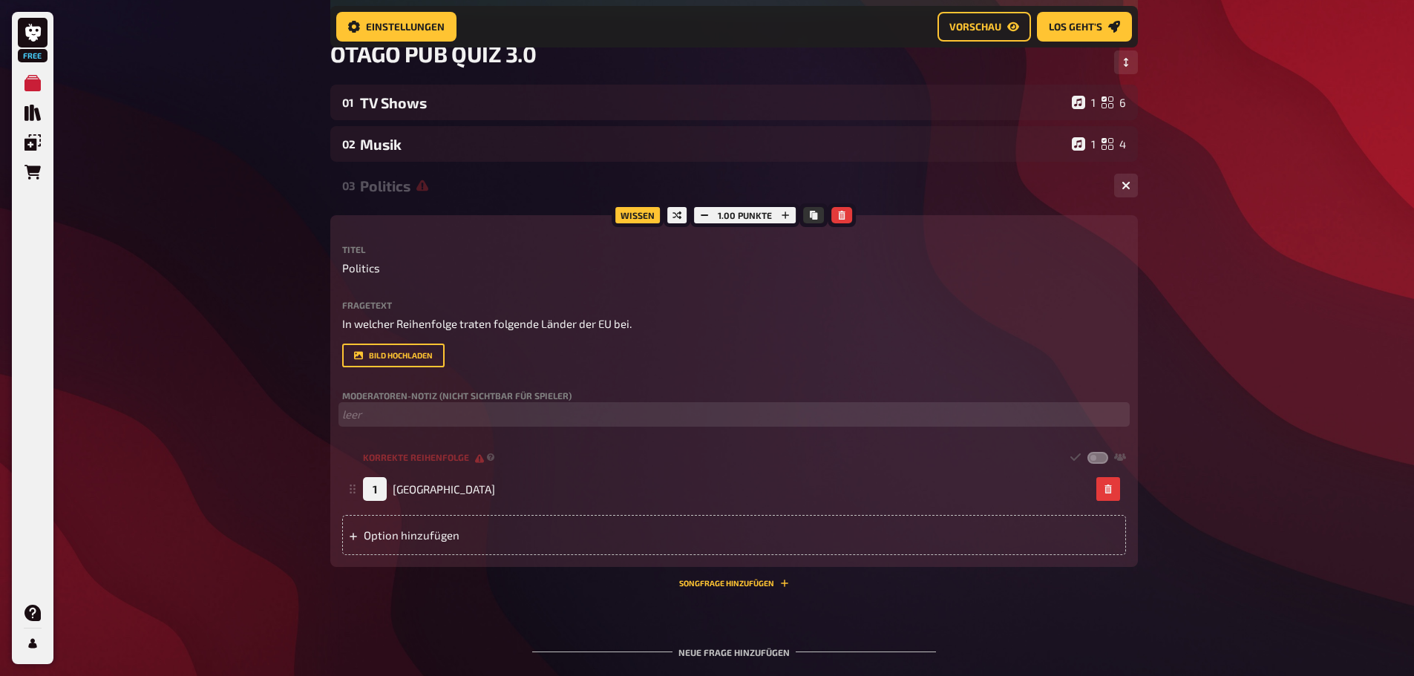
click at [420, 417] on p "﻿ leer" at bounding box center [734, 414] width 784 height 17
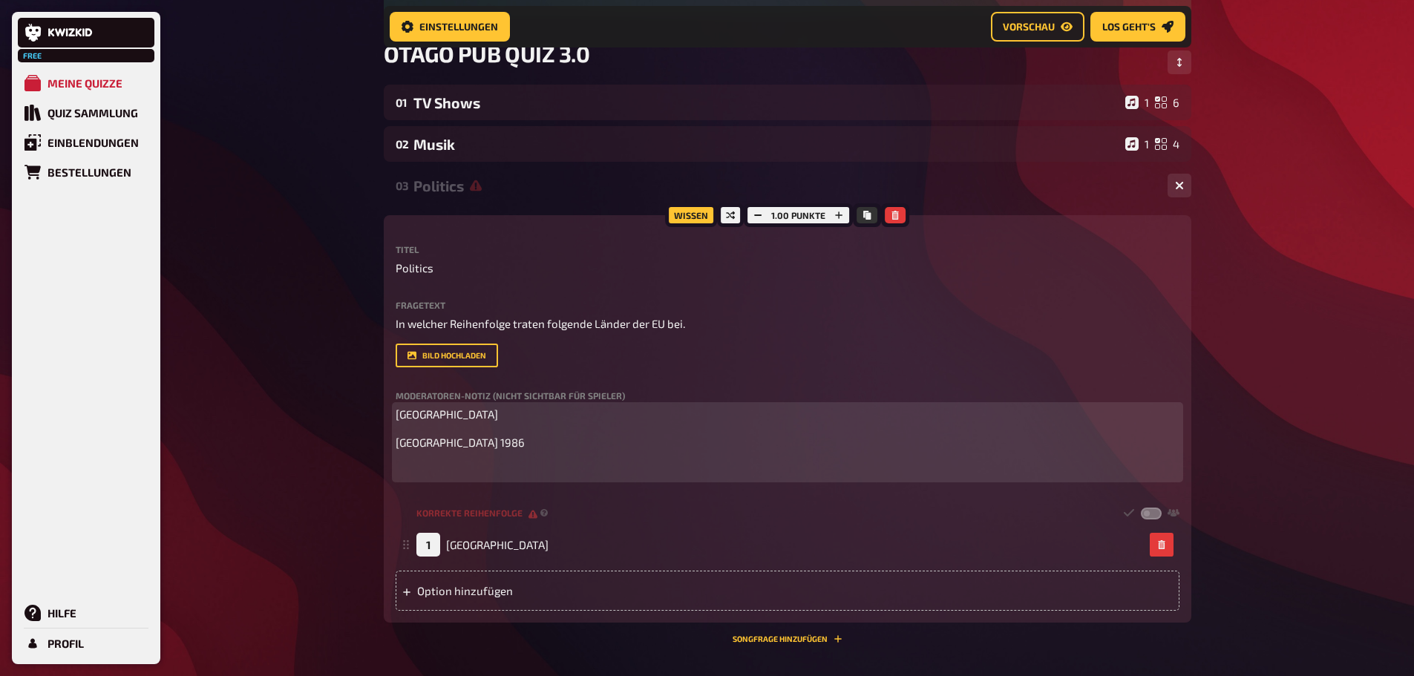
click at [413, 467] on p "﻿" at bounding box center [788, 470] width 784 height 17
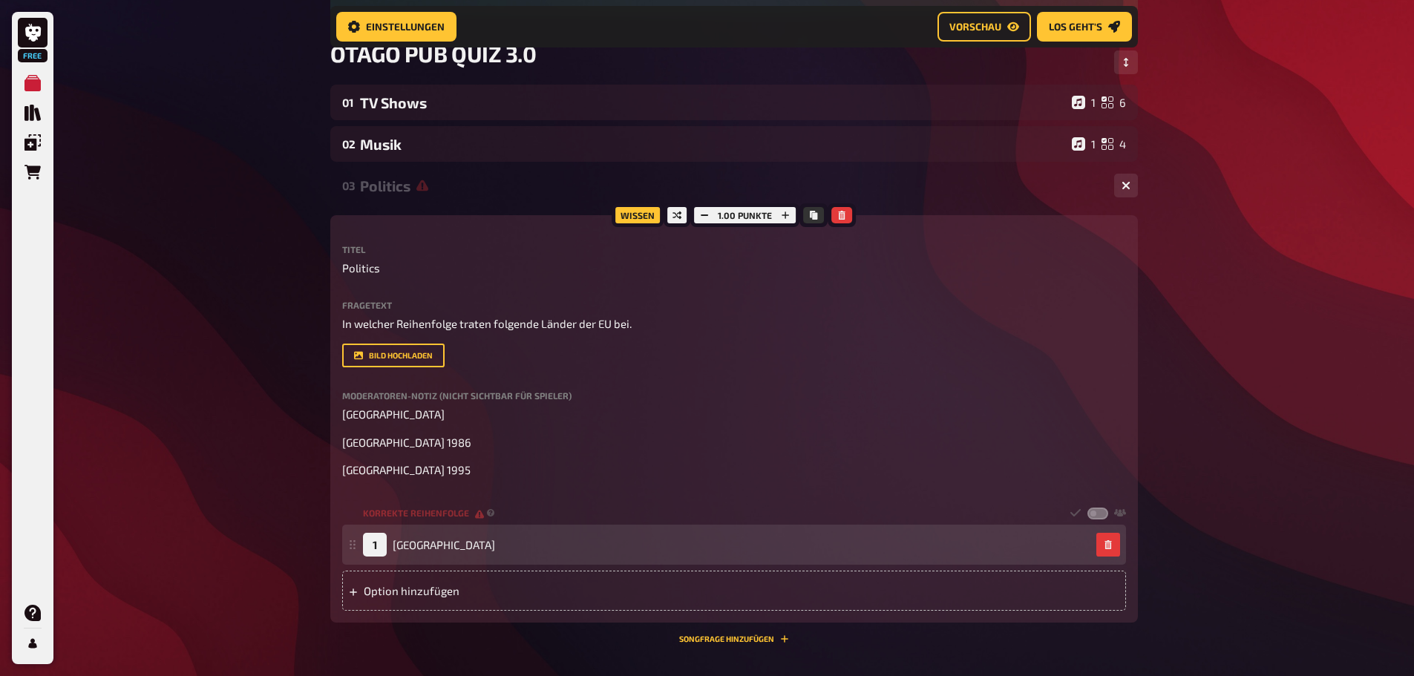
click at [421, 593] on div "Option hinzufügen" at bounding box center [734, 591] width 784 height 40
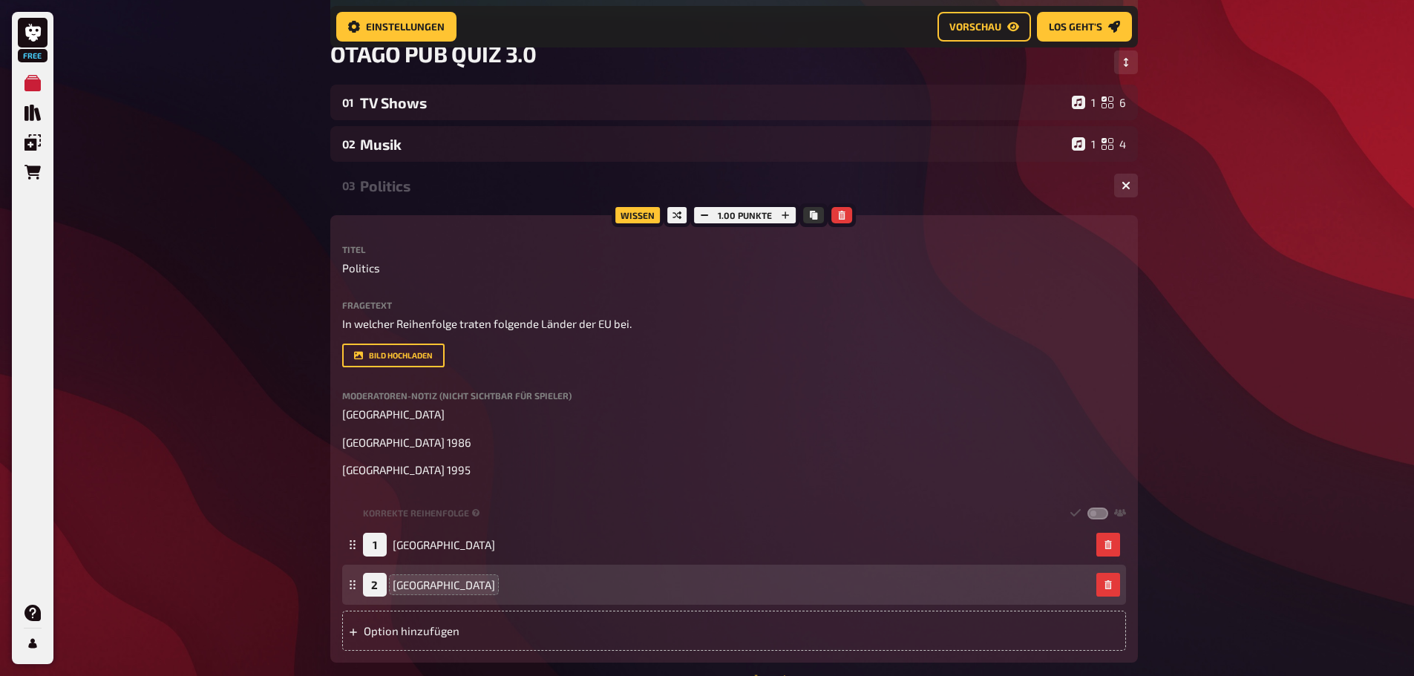
click at [422, 627] on div "Option hinzufügen" at bounding box center [734, 631] width 784 height 40
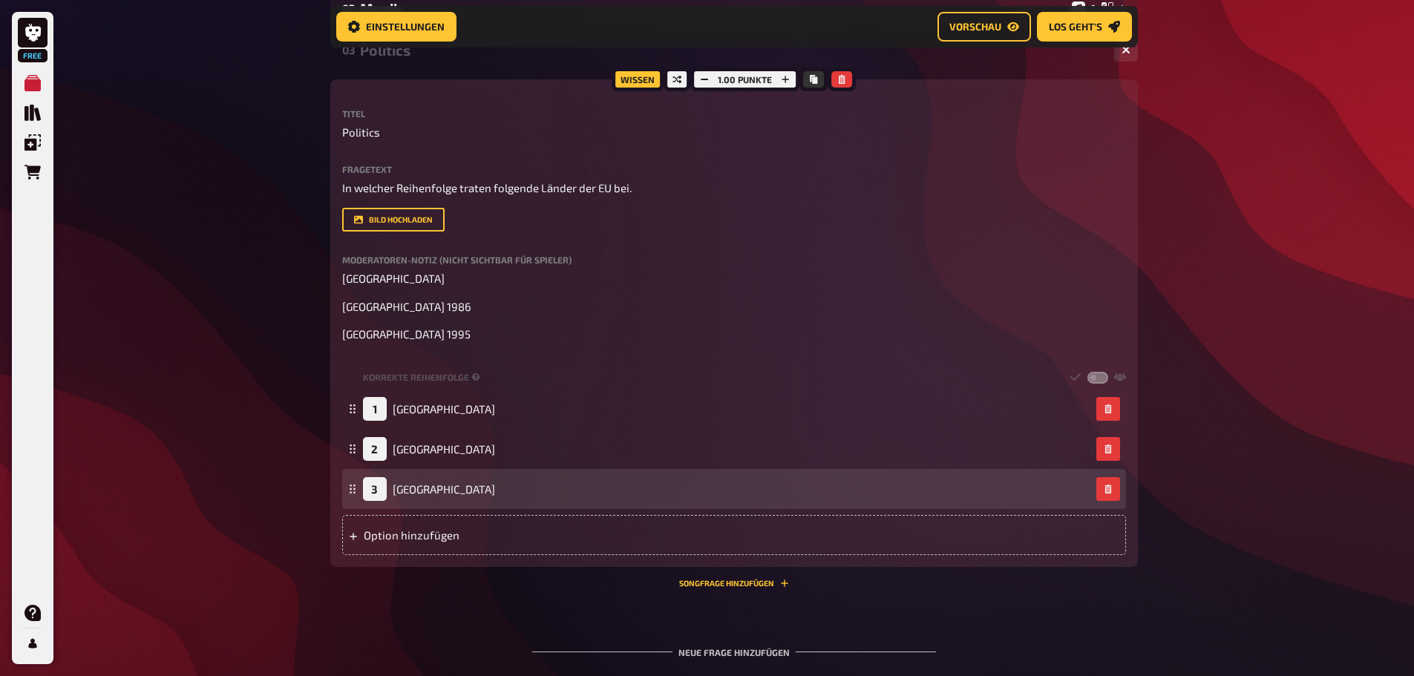
scroll to position [366, 0]
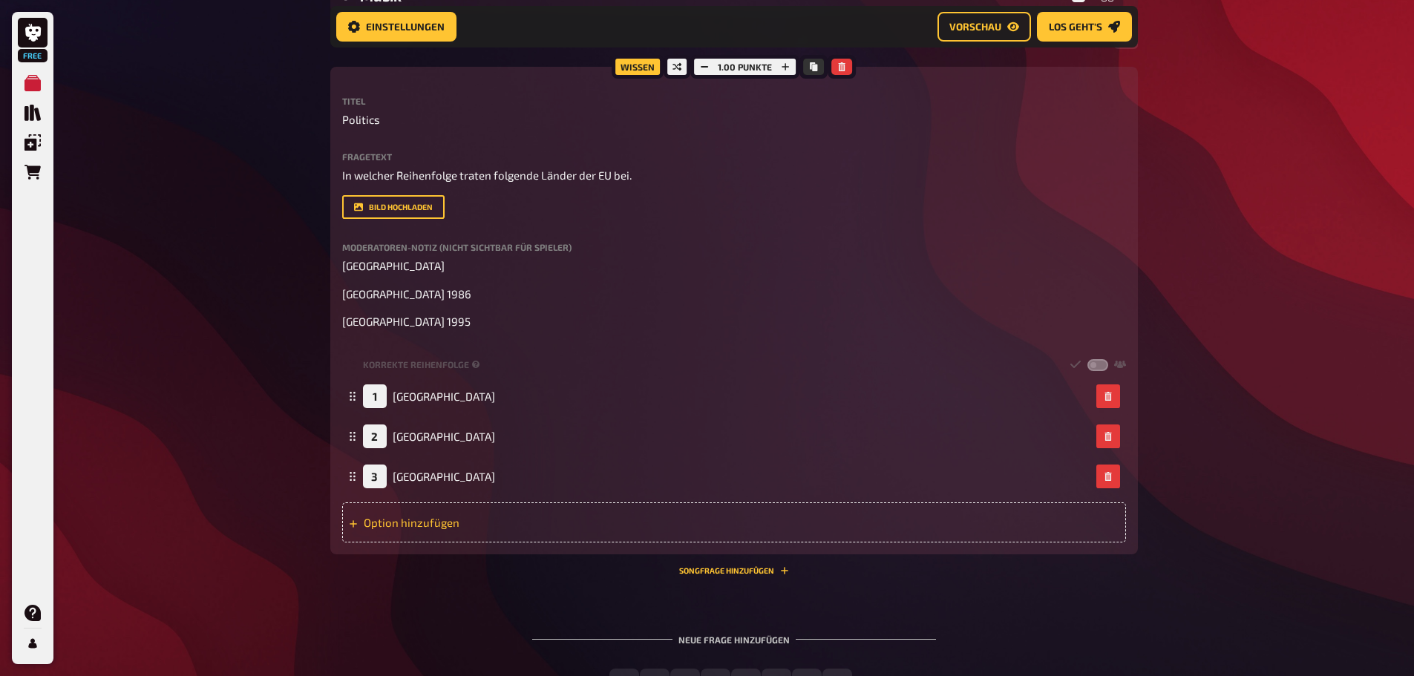
click at [420, 524] on div "Option hinzufügen" at bounding box center [734, 523] width 784 height 40
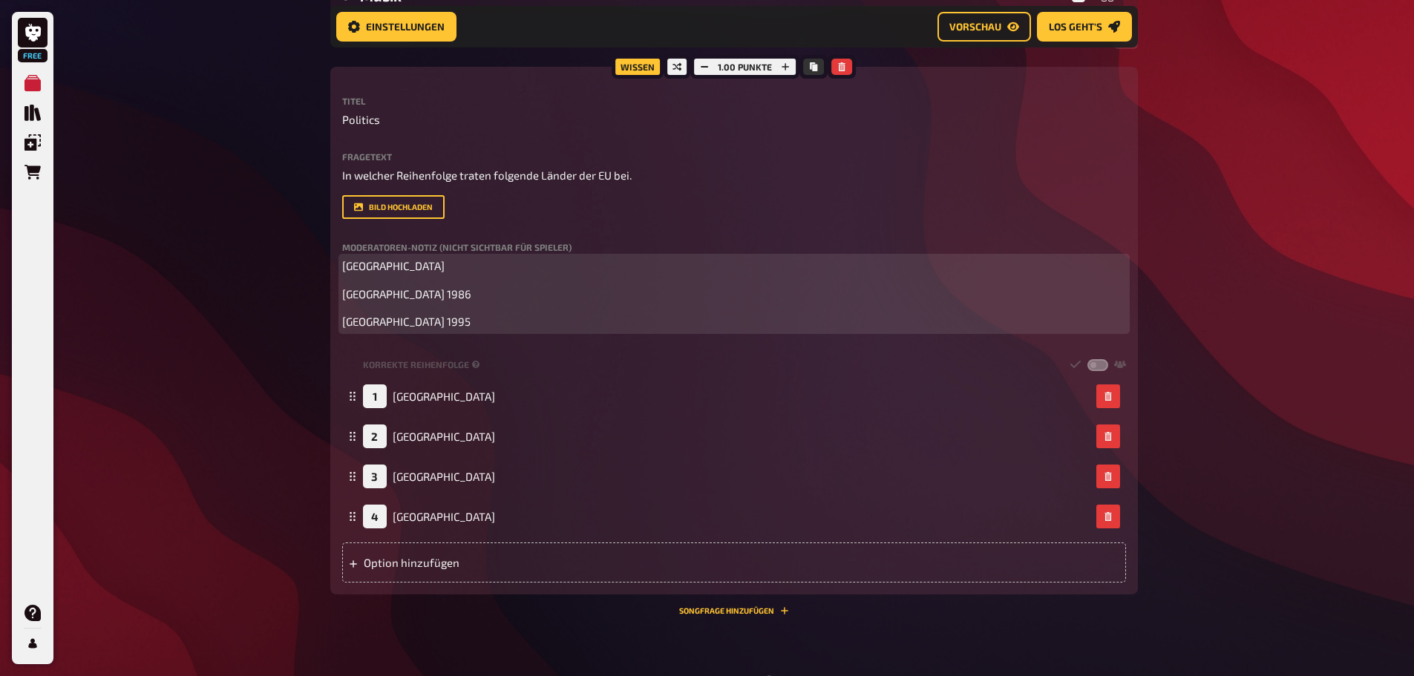
click at [466, 325] on p "Schweden 1995" at bounding box center [734, 321] width 784 height 17
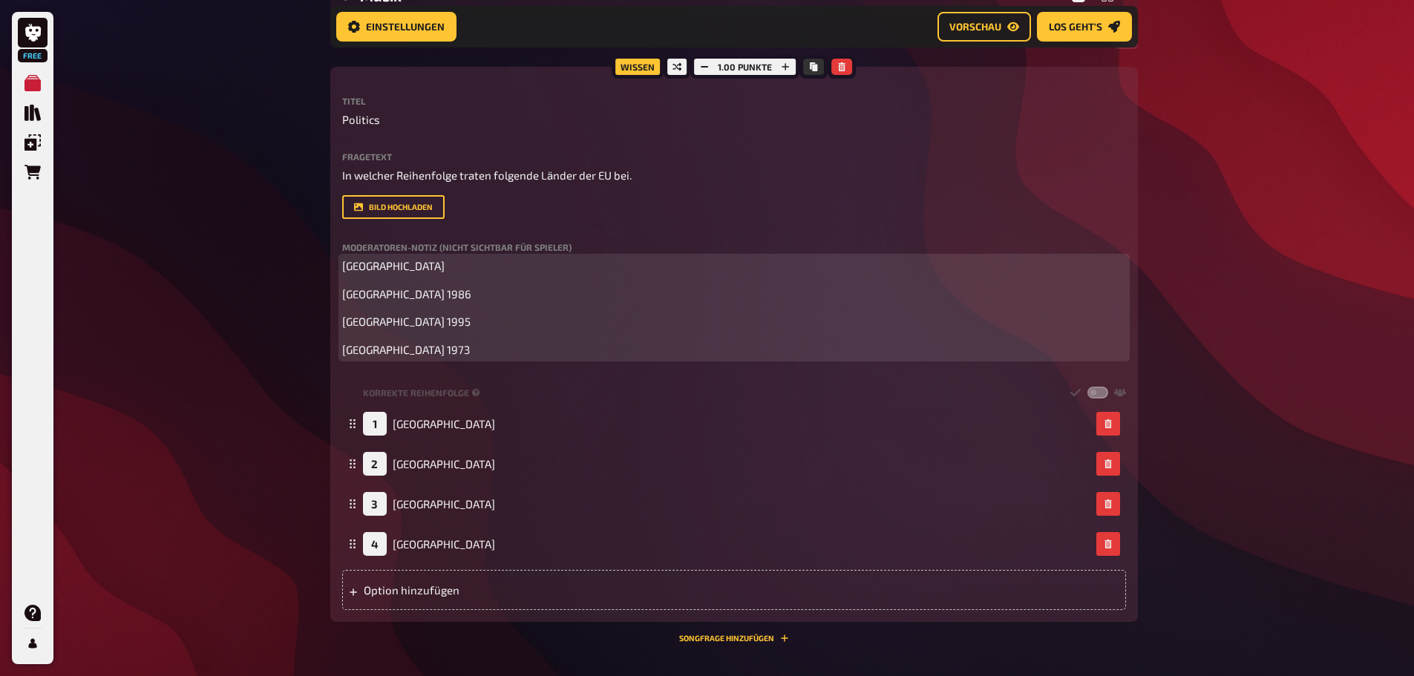
click at [463, 267] on p "Griechenland" at bounding box center [734, 266] width 784 height 17
drag, startPoint x: 438, startPoint y: 324, endPoint x: 310, endPoint y: 324, distance: 128.5
click at [310, 324] on div "Free Meine Quizze Quiz Sammlung Einblendungen Bestellungen Hilfe Profil Home Me…" at bounding box center [707, 247] width 1414 height 1227
copy span "Schweden 1995"
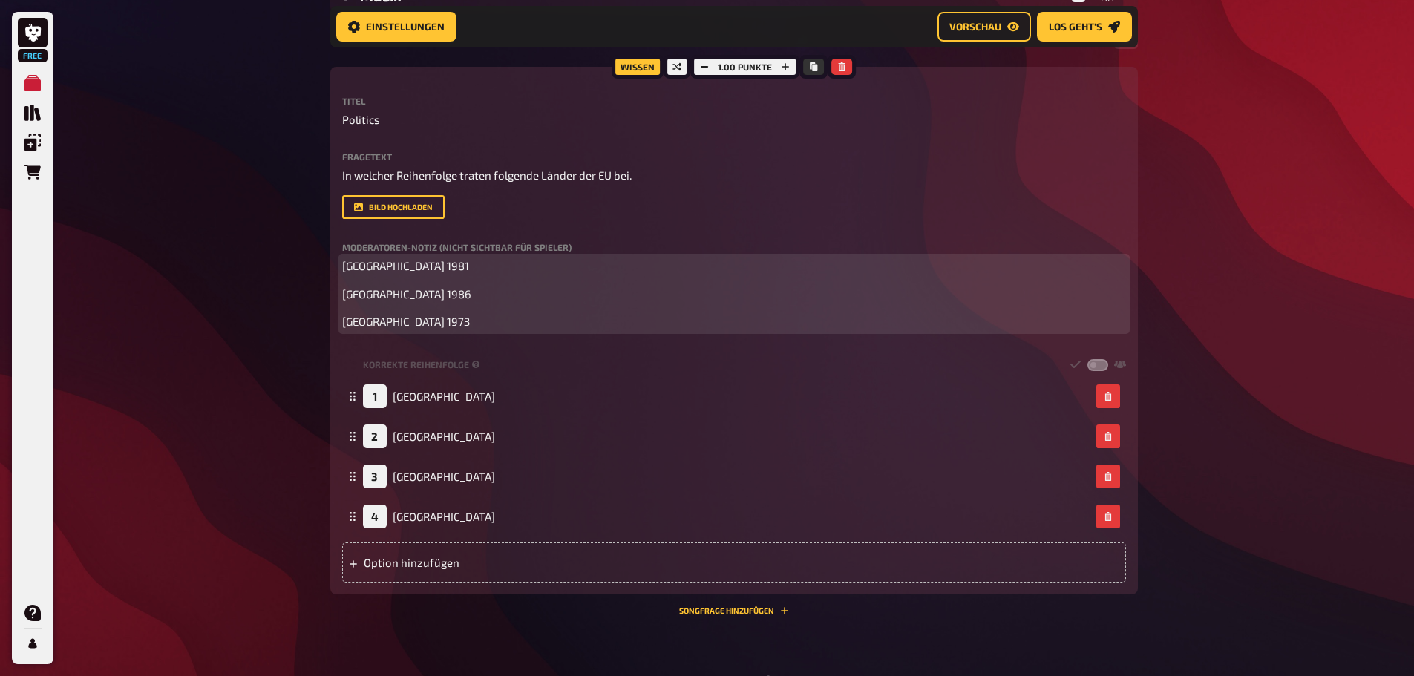
click at [450, 322] on p "Dänemark 1973" at bounding box center [734, 321] width 784 height 17
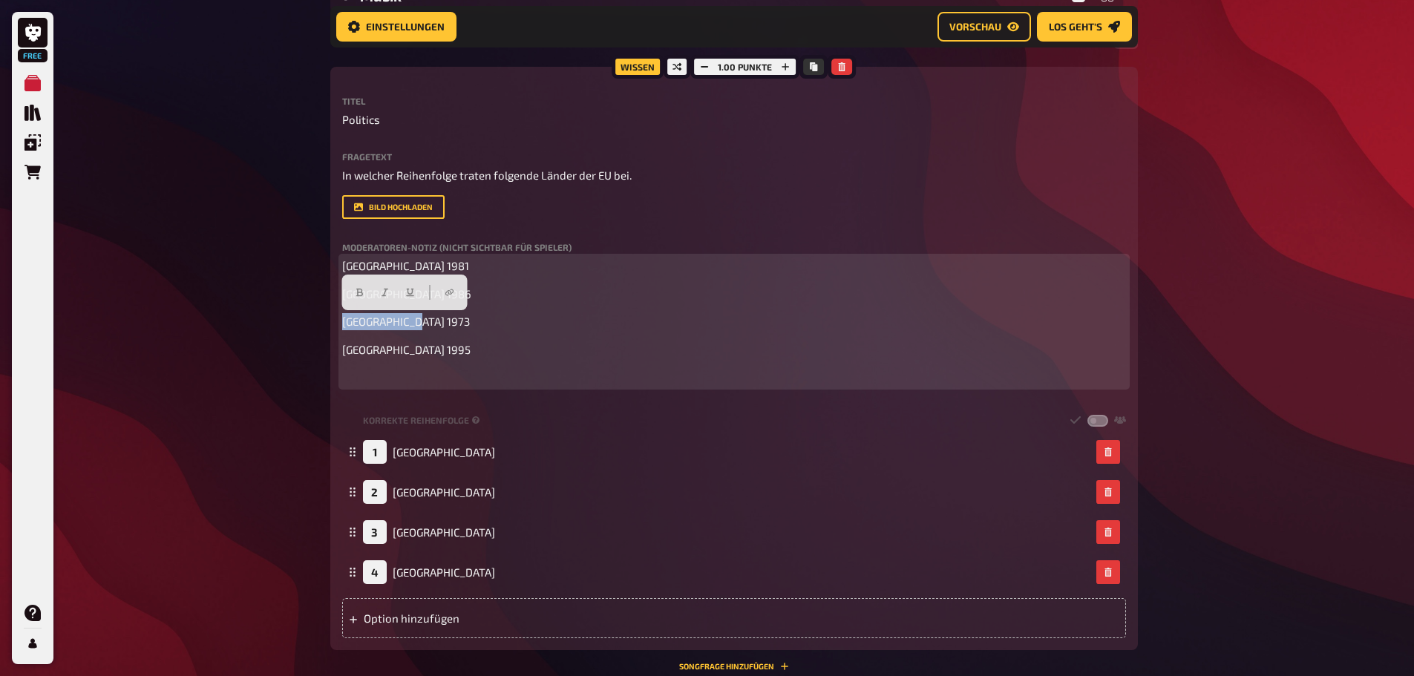
drag, startPoint x: 431, startPoint y: 318, endPoint x: 307, endPoint y: 322, distance: 124.8
click at [307, 322] on div "Free Meine Quizze Quiz Sammlung Einblendungen Bestellungen Hilfe Profil Home Me…" at bounding box center [707, 262] width 1414 height 1256
copy span "Dänemark 1973"
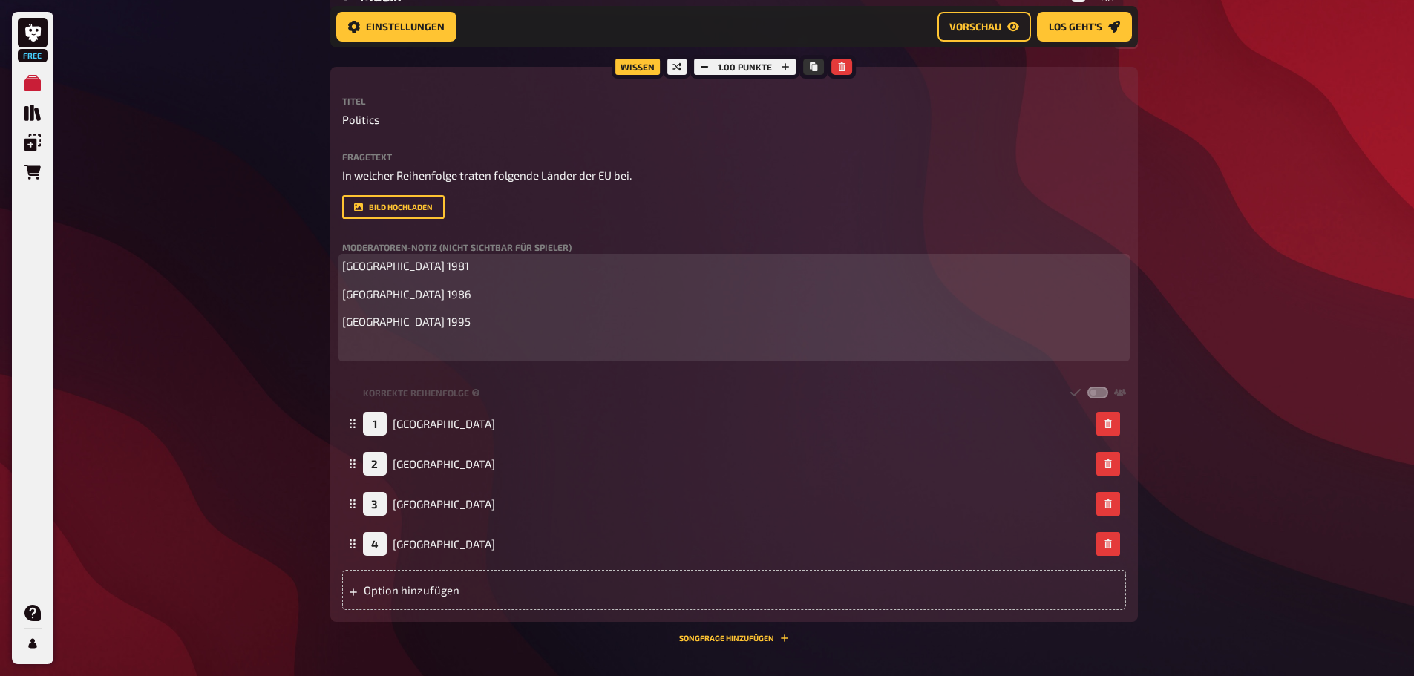
click at [344, 269] on span "Griechenland 1981" at bounding box center [405, 265] width 127 height 13
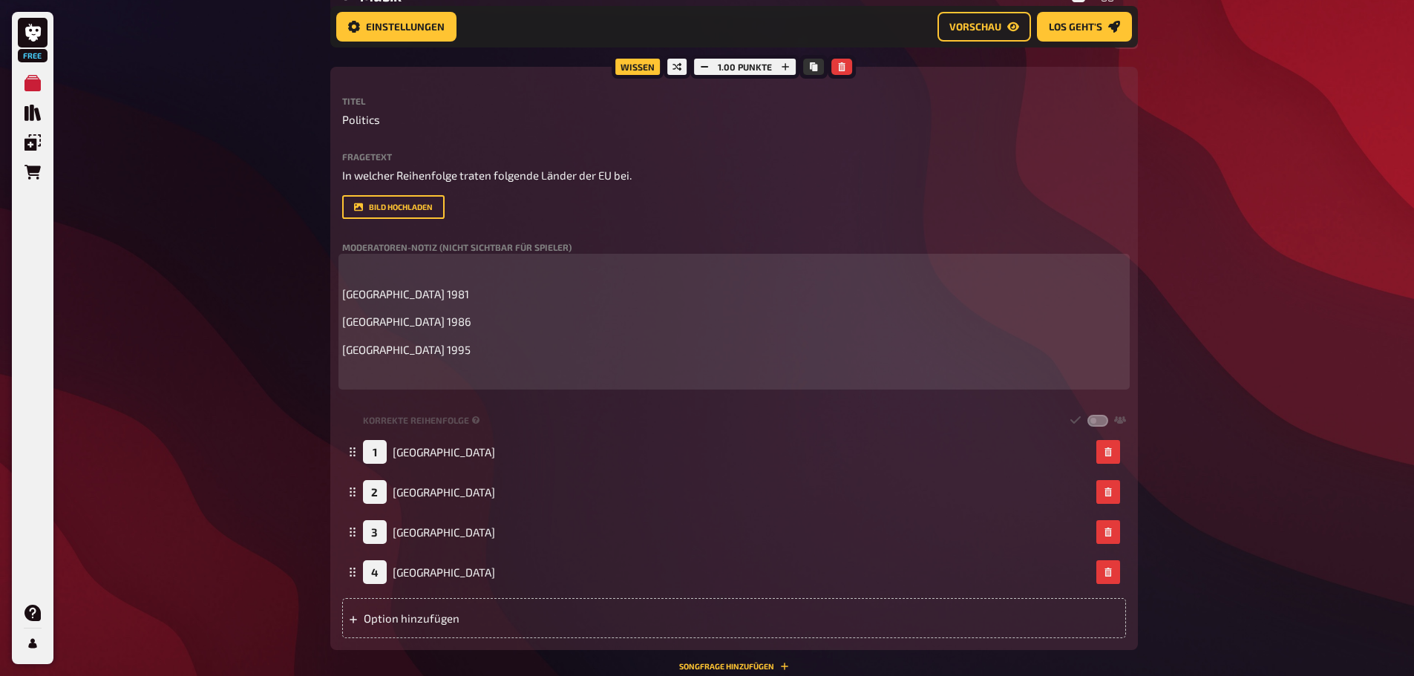
click at [350, 268] on p "﻿" at bounding box center [734, 266] width 784 height 17
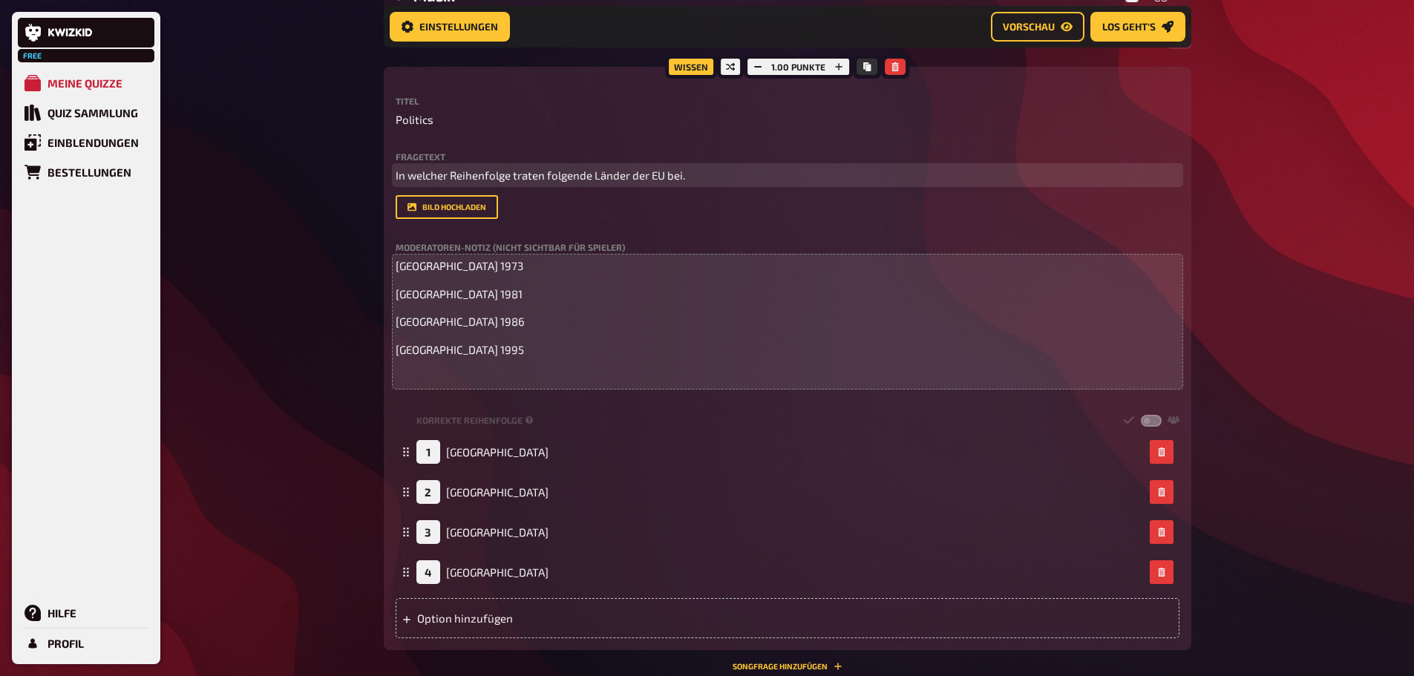
click at [499, 174] on span "In welcher Reihenfolge traten folgende Länder der EU bei." at bounding box center [541, 175] width 290 height 13
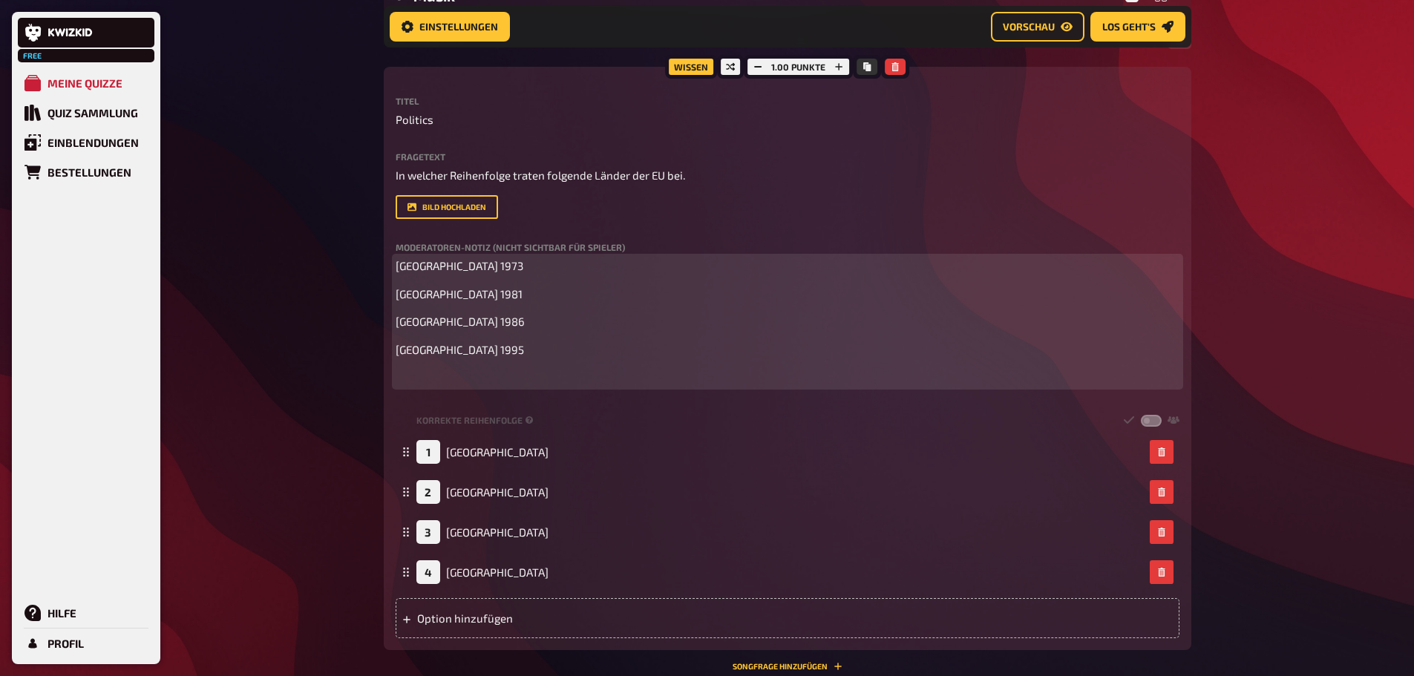
click at [513, 267] on p "Dänemark 1973" at bounding box center [788, 266] width 784 height 17
click at [494, 345] on p "Schweden 1995" at bounding box center [788, 350] width 784 height 17
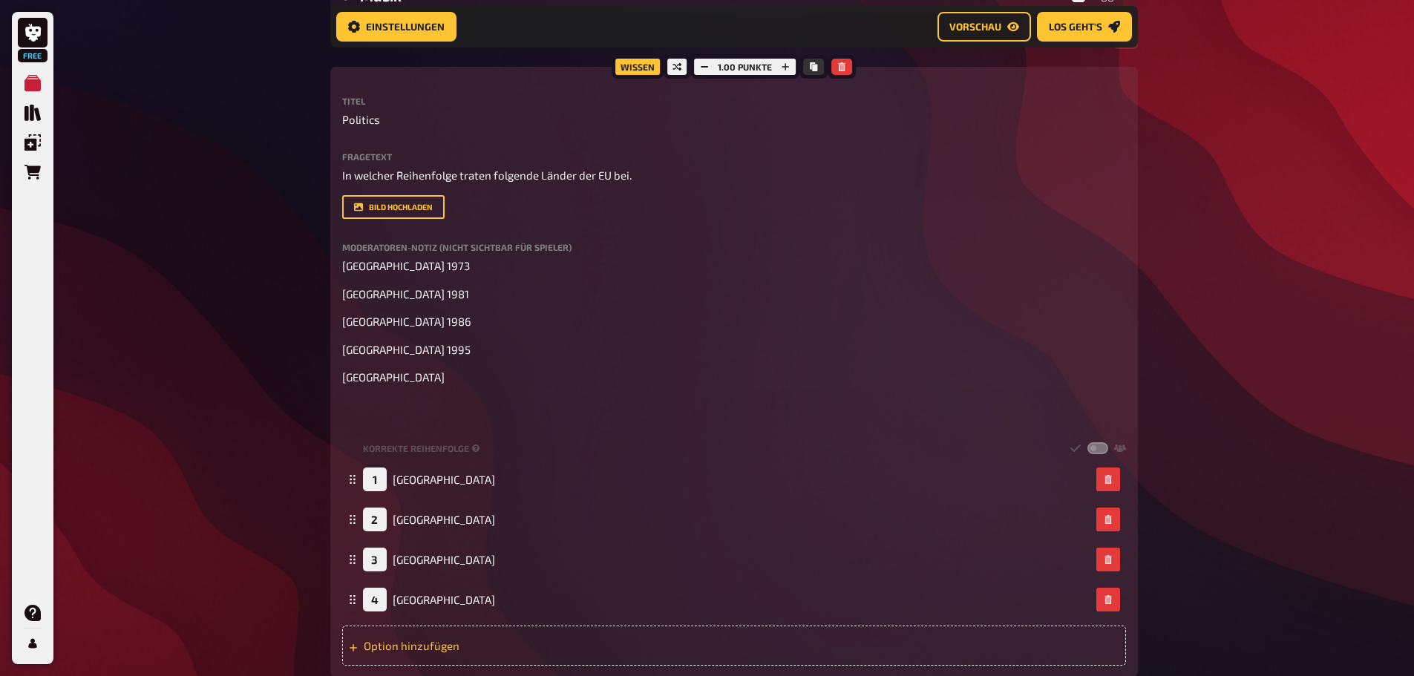
click at [415, 648] on div "Option hinzufügen" at bounding box center [734, 646] width 784 height 40
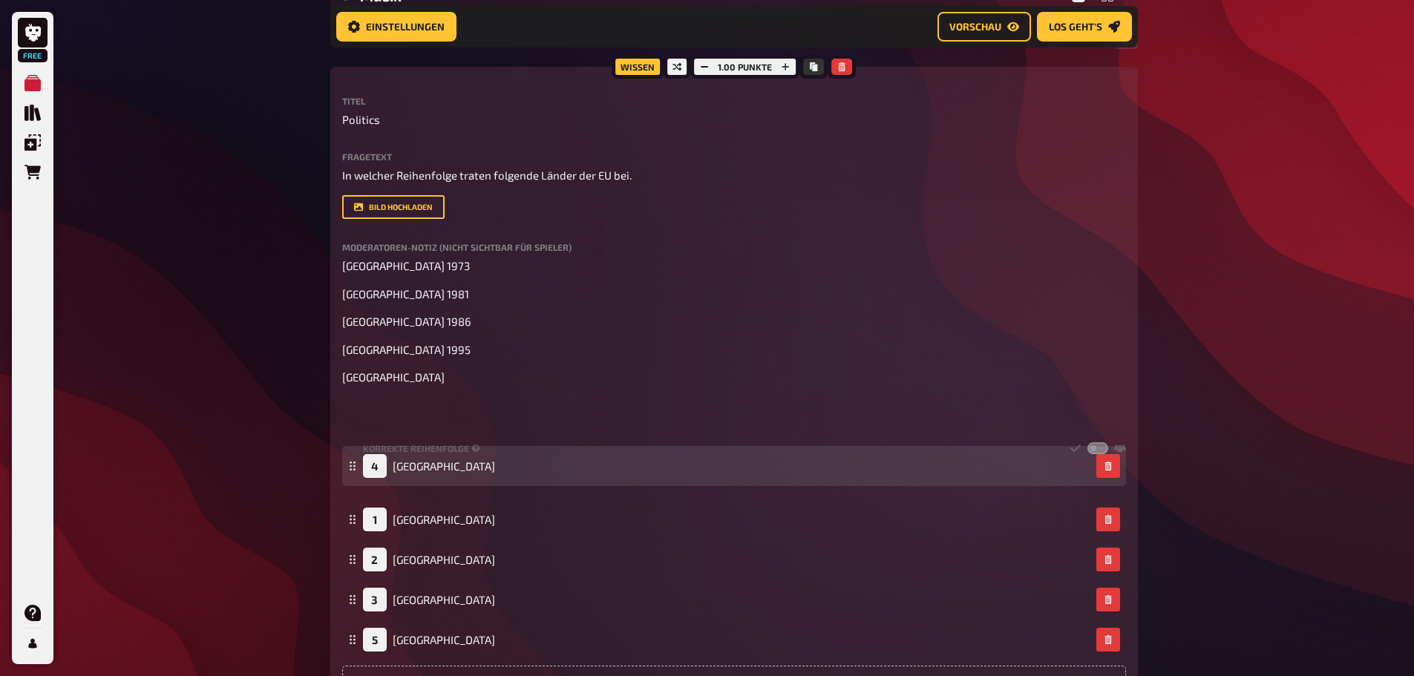
drag, startPoint x: 355, startPoint y: 598, endPoint x: 347, endPoint y: 471, distance: 127.2
click at [348, 471] on icon at bounding box center [352, 466] width 9 height 9
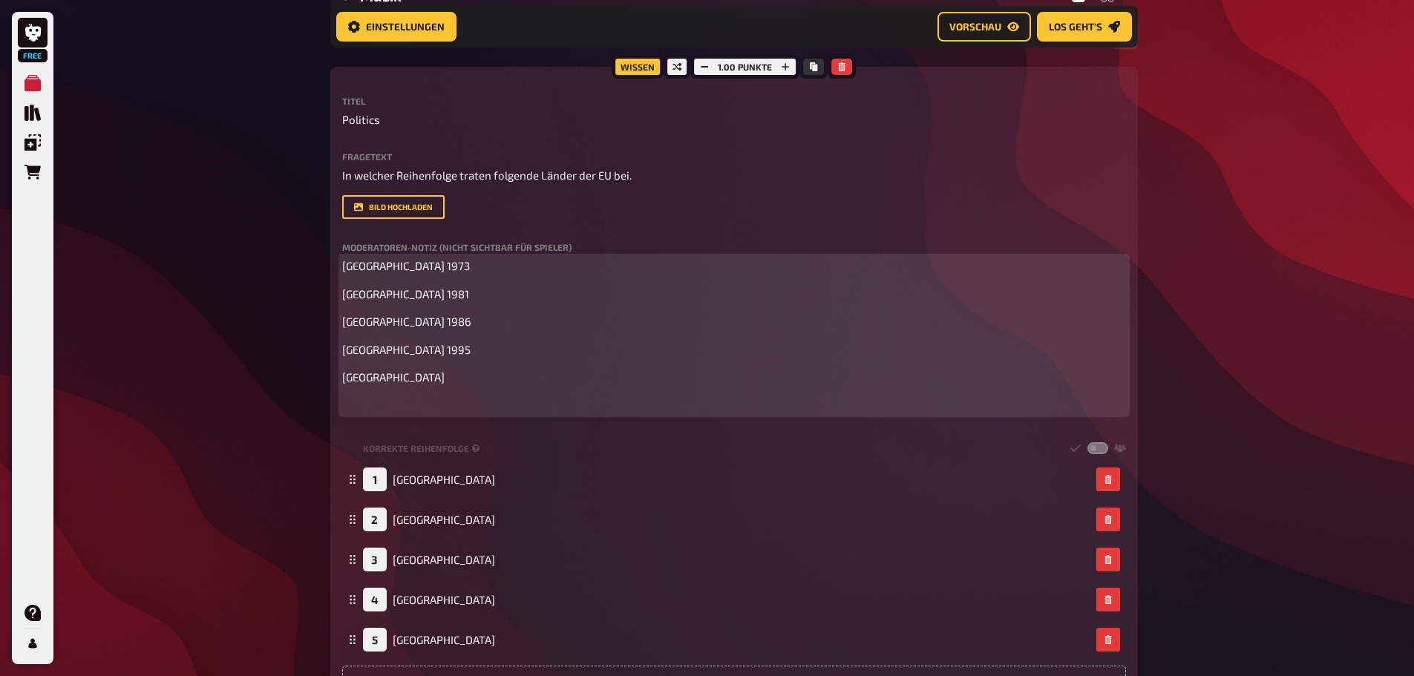
click at [411, 383] on p "Litauen" at bounding box center [734, 377] width 784 height 17
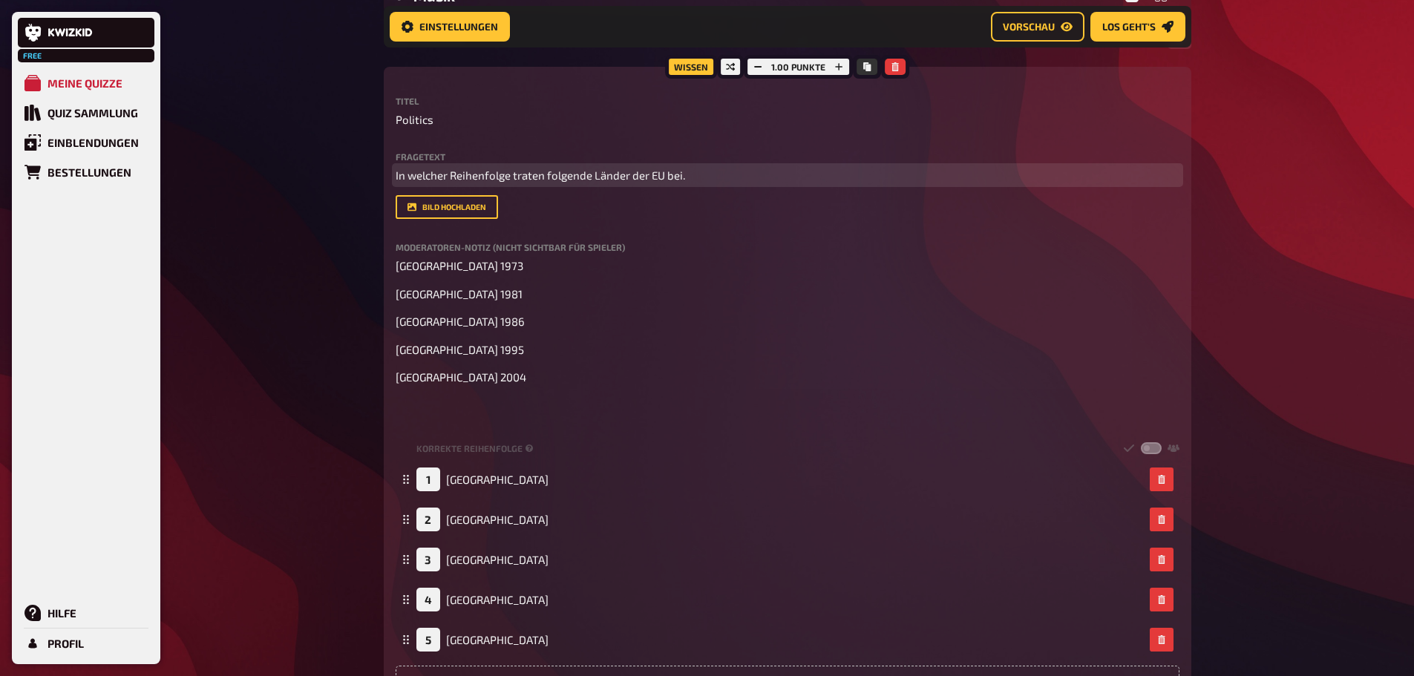
click at [754, 165] on div "Fragetext In welcher Reihenfolge traten folgende Länder der EU bei. Hier hinzie…" at bounding box center [788, 168] width 784 height 32
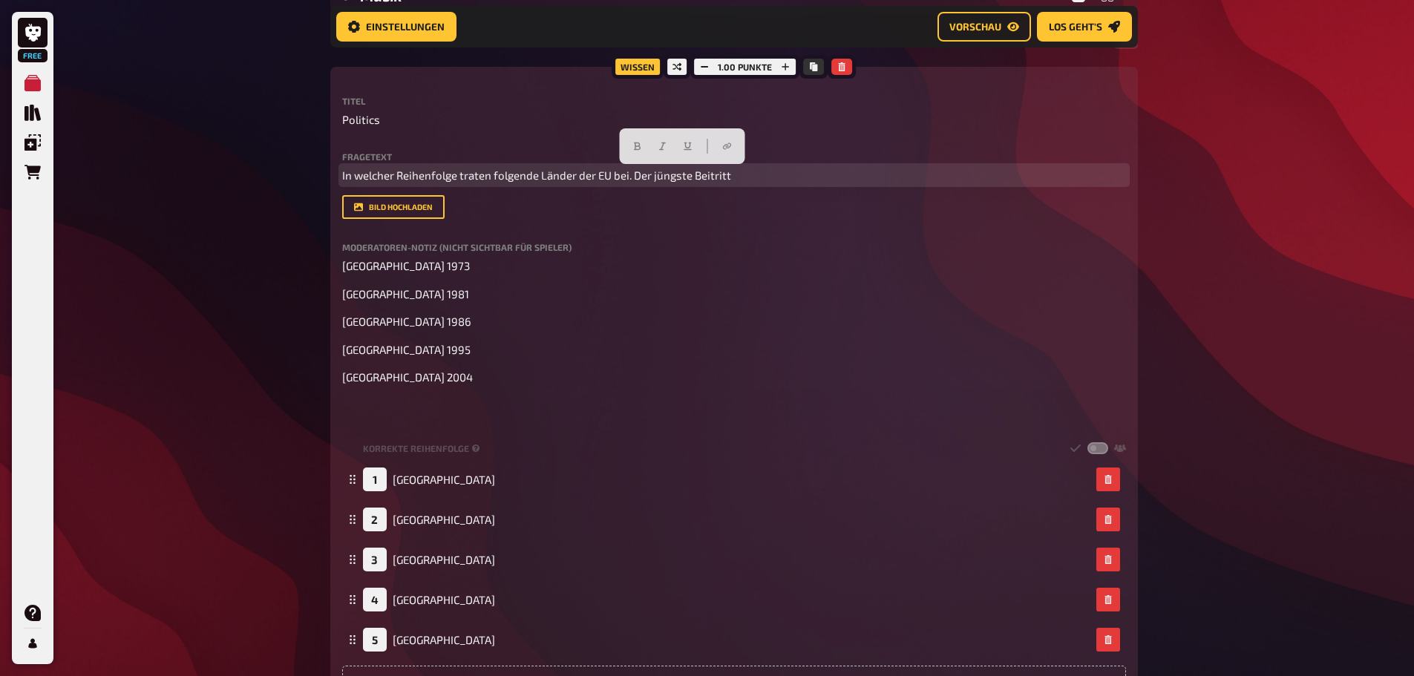
drag, startPoint x: 749, startPoint y: 176, endPoint x: 635, endPoint y: 178, distance: 114.4
click at [635, 178] on p "In welcher Reihenfolge traten folgende Länder der EU bei. Der jüngste Beitritt" at bounding box center [734, 175] width 784 height 17
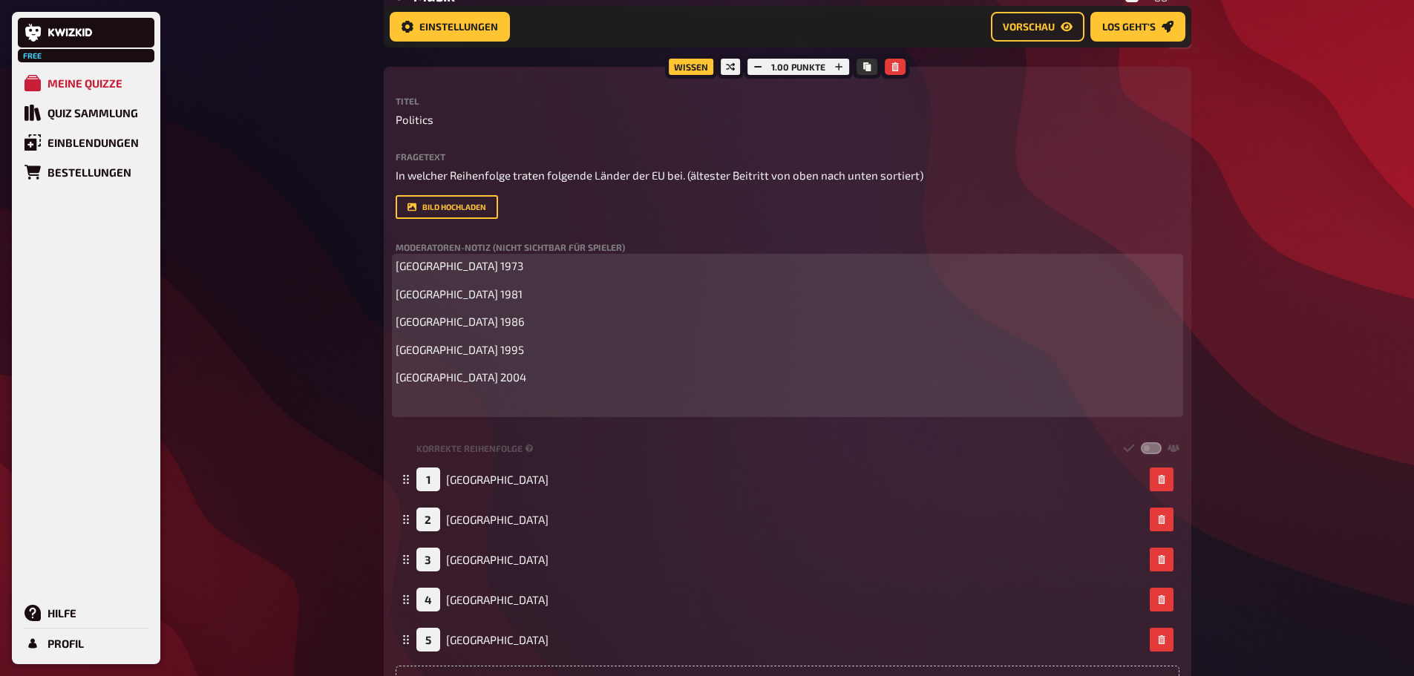
click at [465, 405] on p "﻿" at bounding box center [788, 405] width 784 height 17
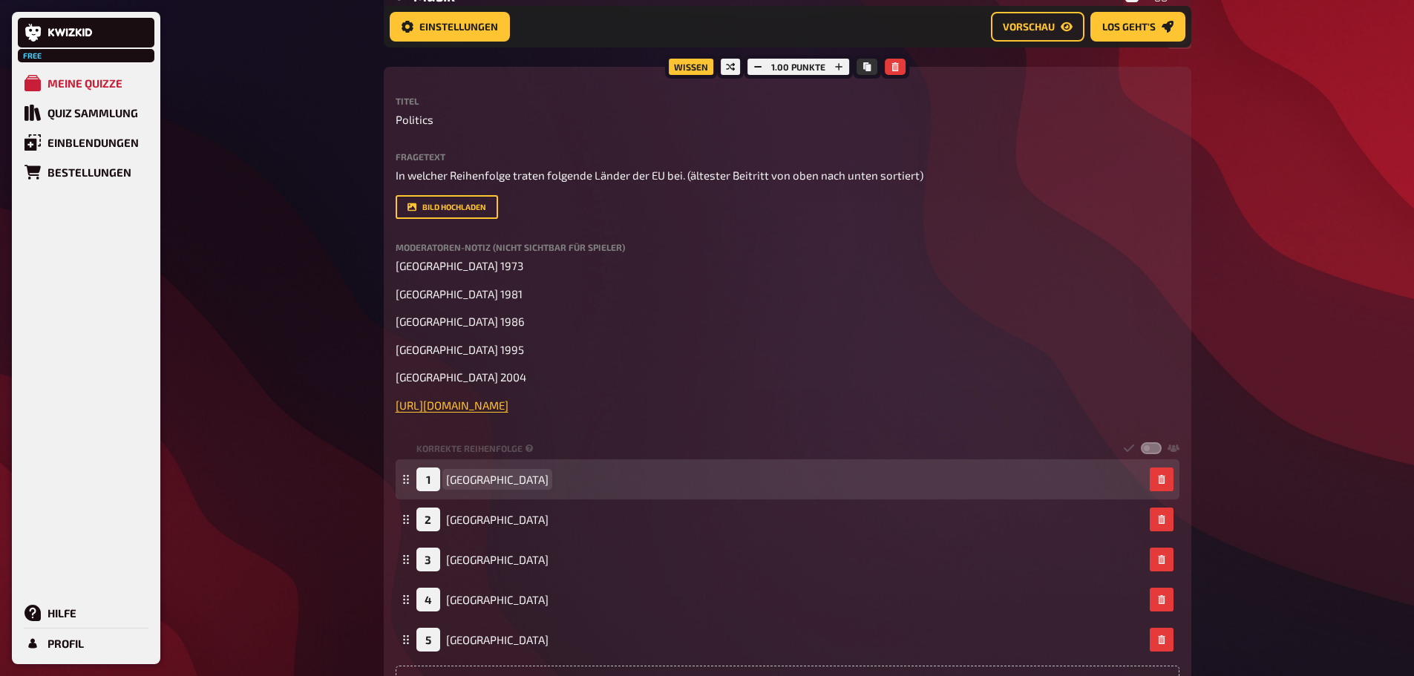
click at [933, 465] on div "1 Dänemark" at bounding box center [788, 480] width 784 height 40
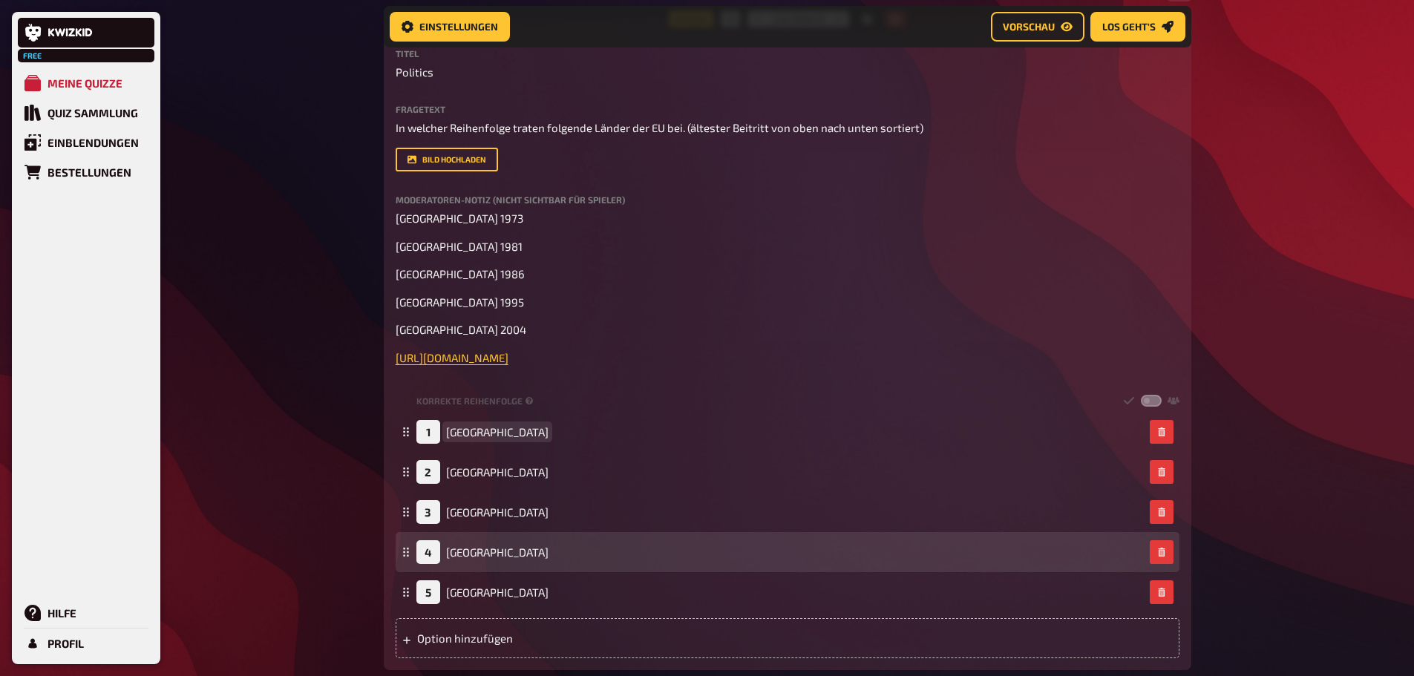
scroll to position [440, 0]
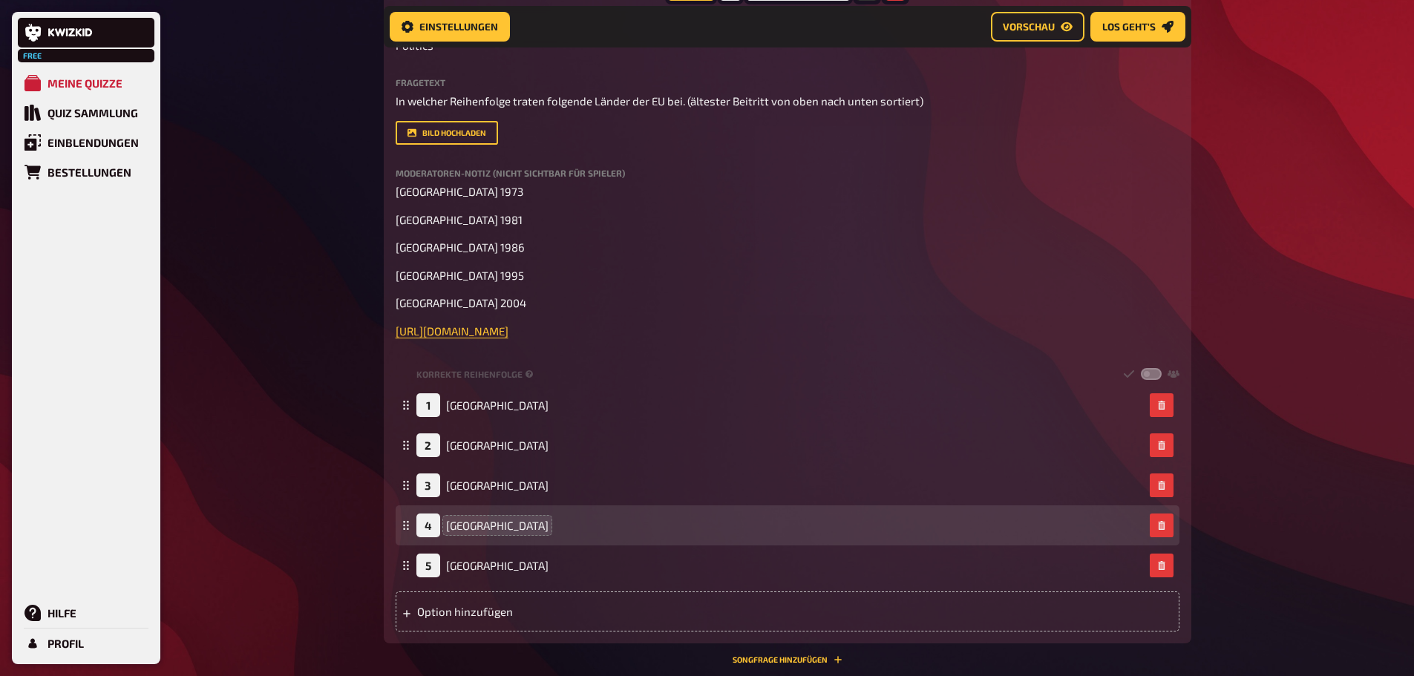
click at [451, 604] on div "Option hinzufügen" at bounding box center [788, 612] width 784 height 40
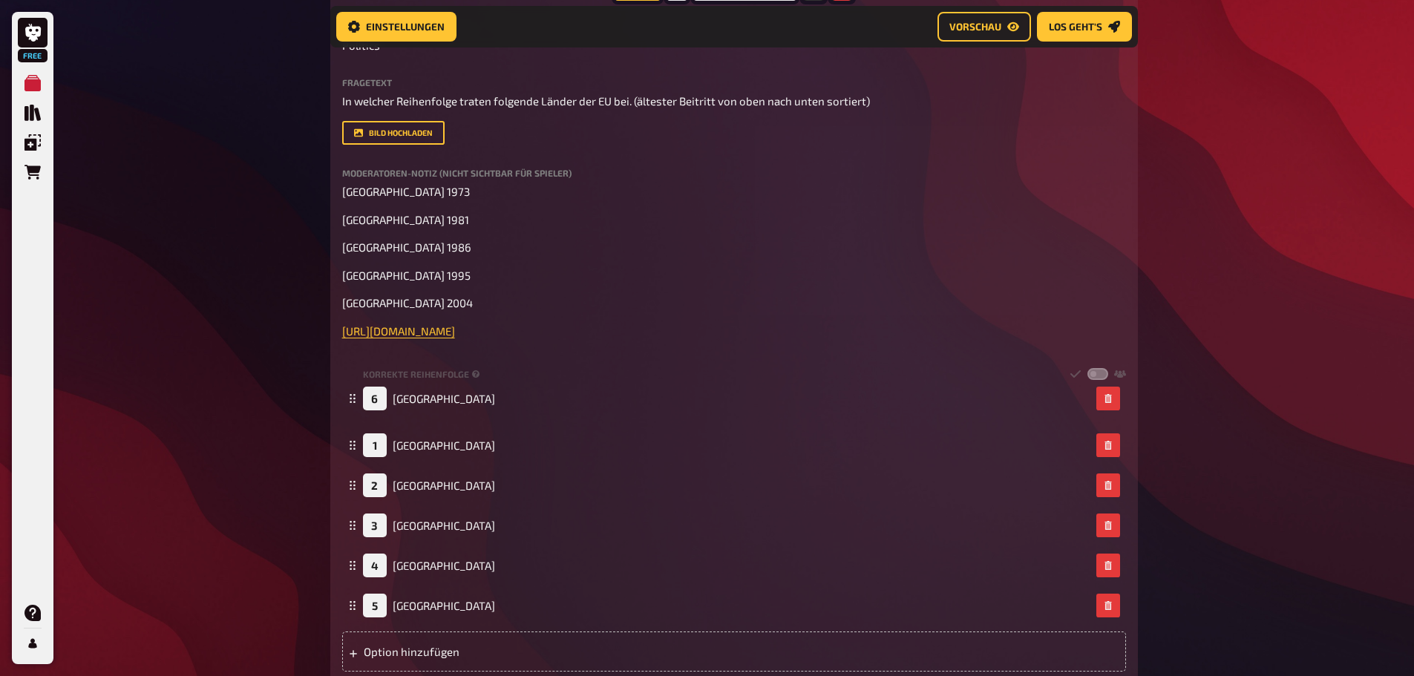
drag, startPoint x: 352, startPoint y: 605, endPoint x: 340, endPoint y: 396, distance: 209.7
click at [340, 396] on div "Wissen 1.00 Punkte Titel Politics Fragetext In welcher Reihenfolge traten folge…" at bounding box center [734, 338] width 808 height 691
click at [341, 191] on div "Wissen 1.00 Punkte Titel Politics Fragetext In welcher Reihenfolge traten folge…" at bounding box center [734, 338] width 808 height 691
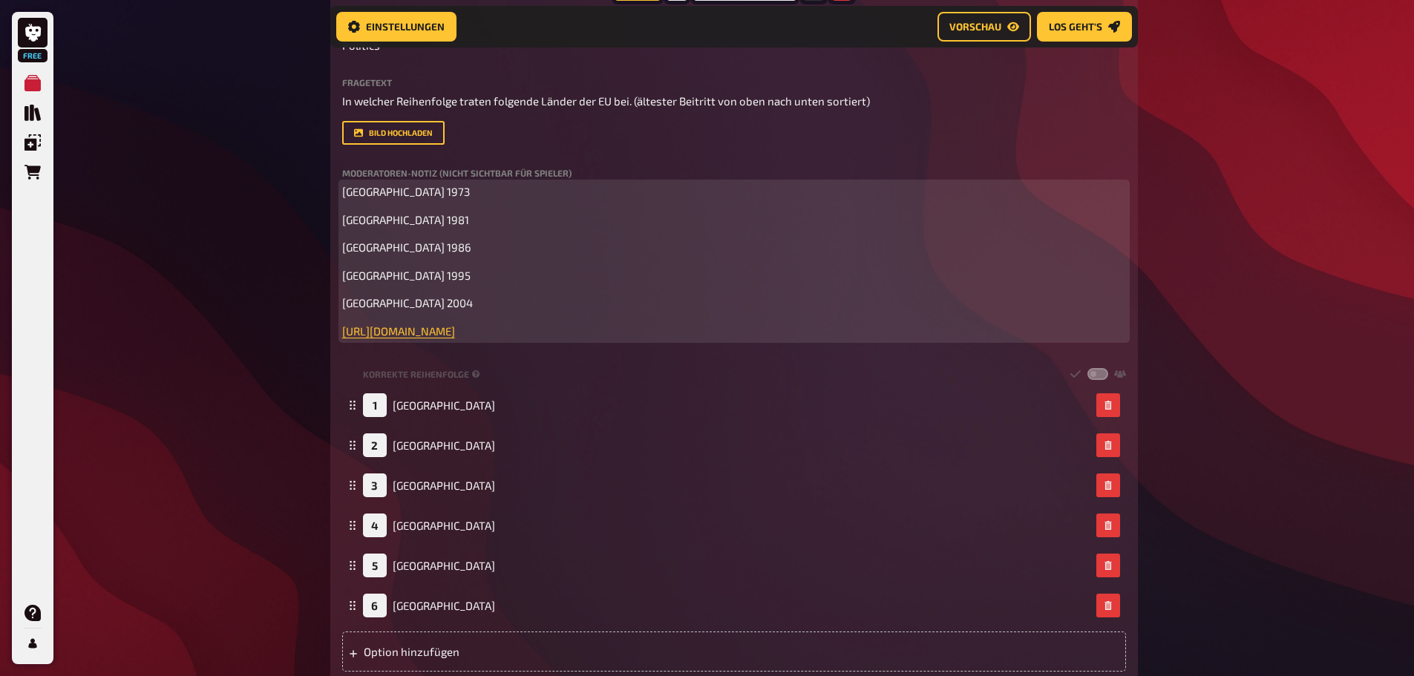
click at [345, 191] on span "Dänemark 1973" at bounding box center [406, 191] width 128 height 13
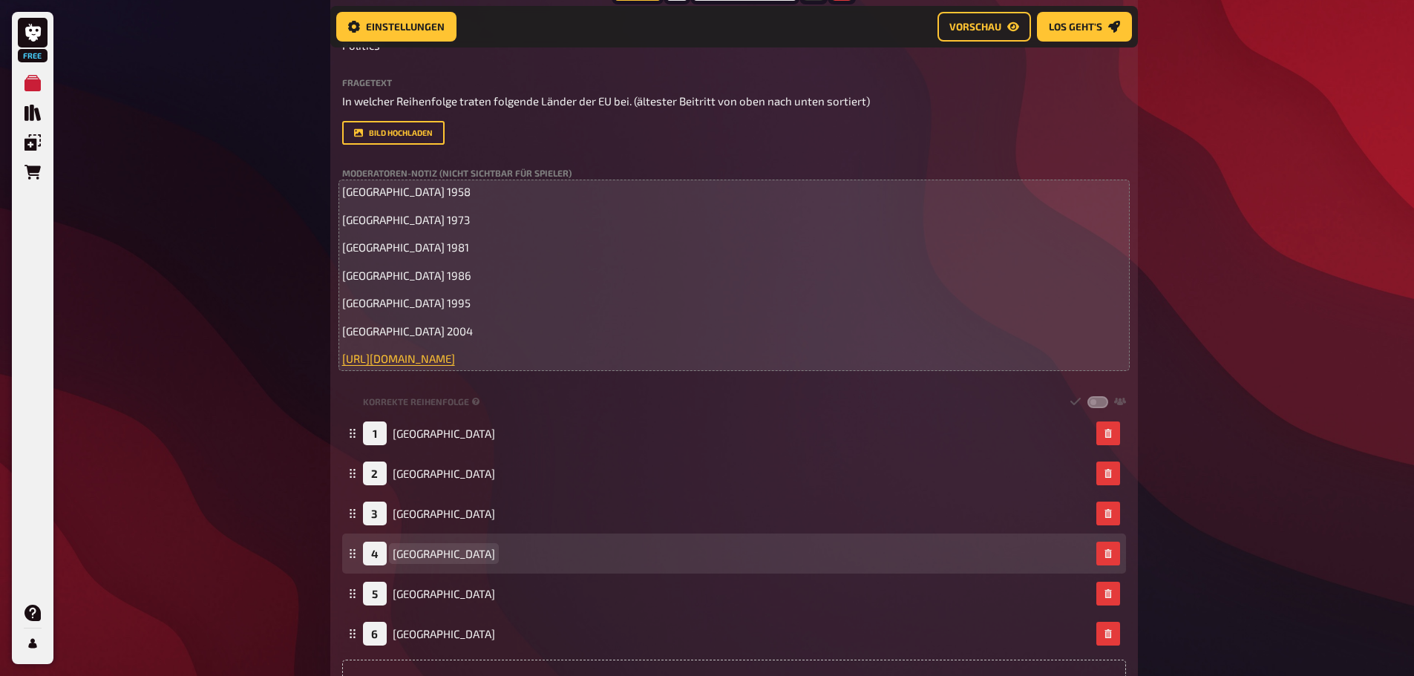
click at [422, 559] on span "Spanien" at bounding box center [444, 553] width 102 height 13
click at [422, 560] on span "Spanien" at bounding box center [444, 553] width 102 height 13
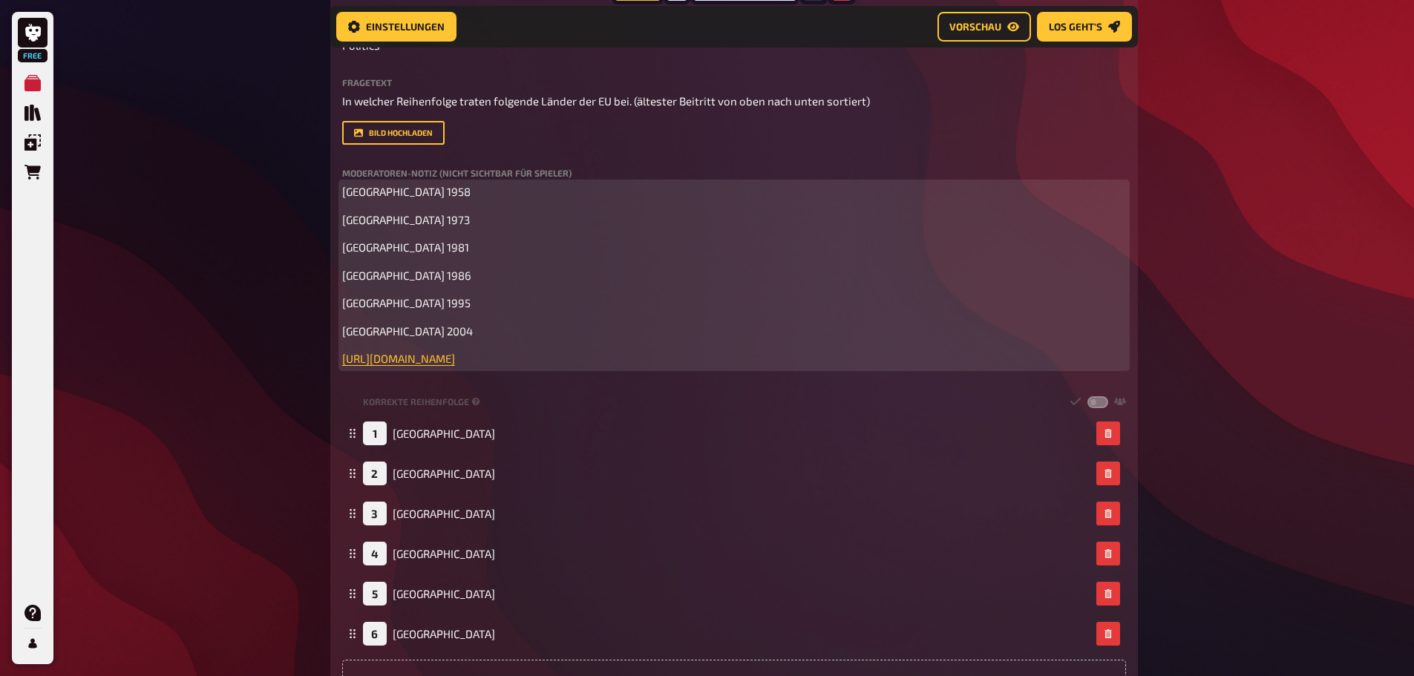
click at [351, 272] on span "Spanien 1986" at bounding box center [406, 275] width 129 height 13
click at [351, 272] on span "portugal 1986" at bounding box center [406, 275] width 129 height 13
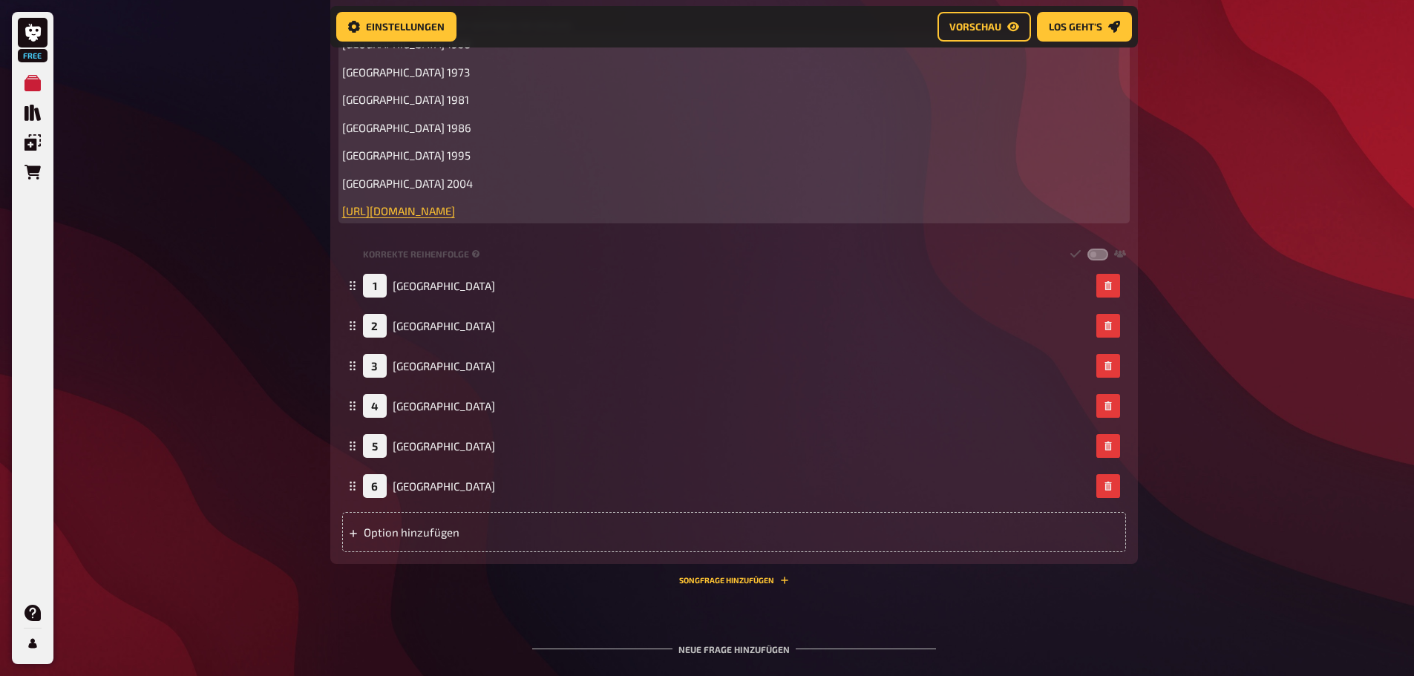
scroll to position [589, 0]
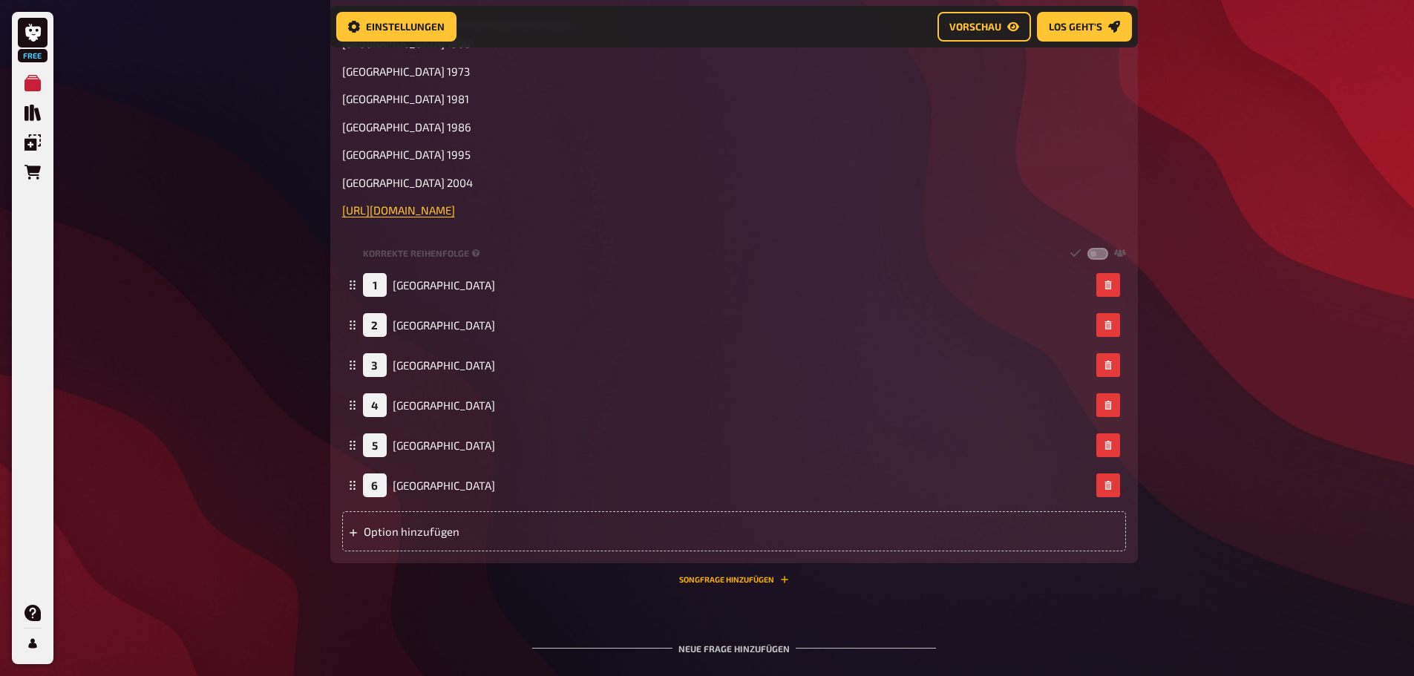
click at [752, 577] on button "Songfrage hinzufügen" at bounding box center [734, 579] width 110 height 9
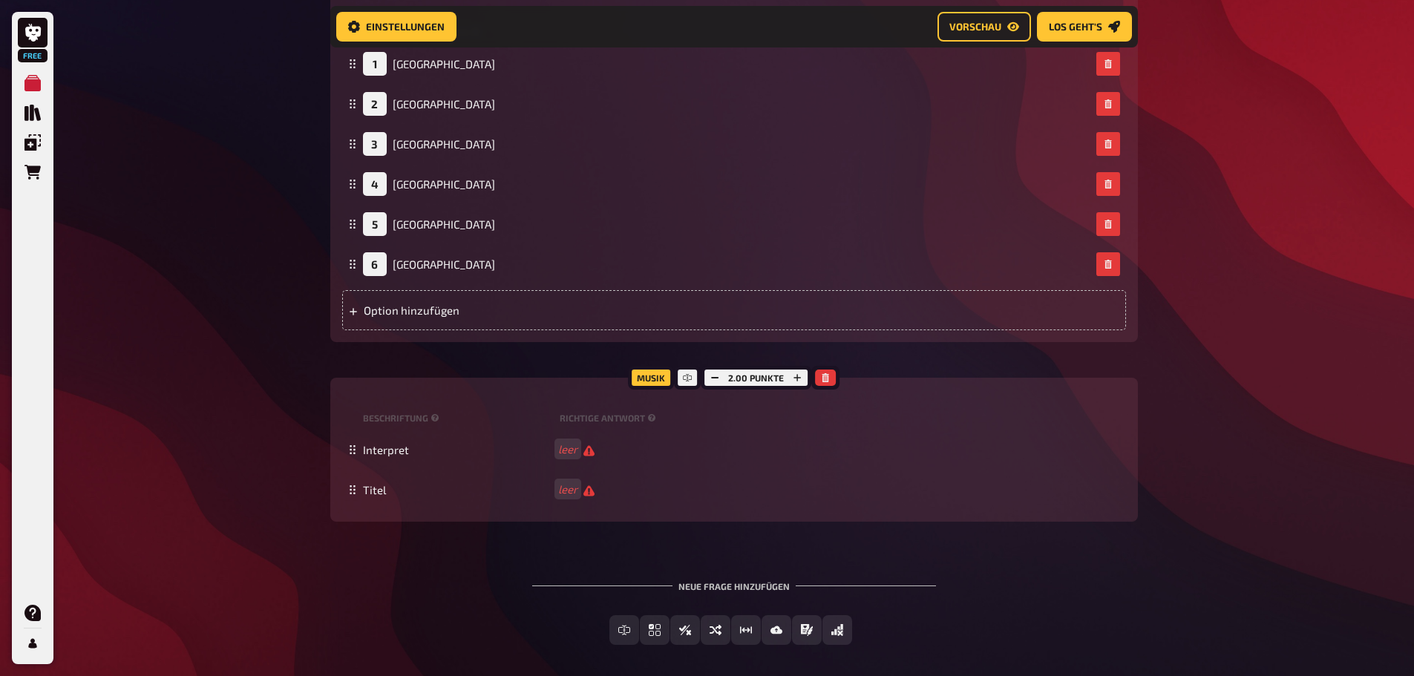
scroll to position [812, 0]
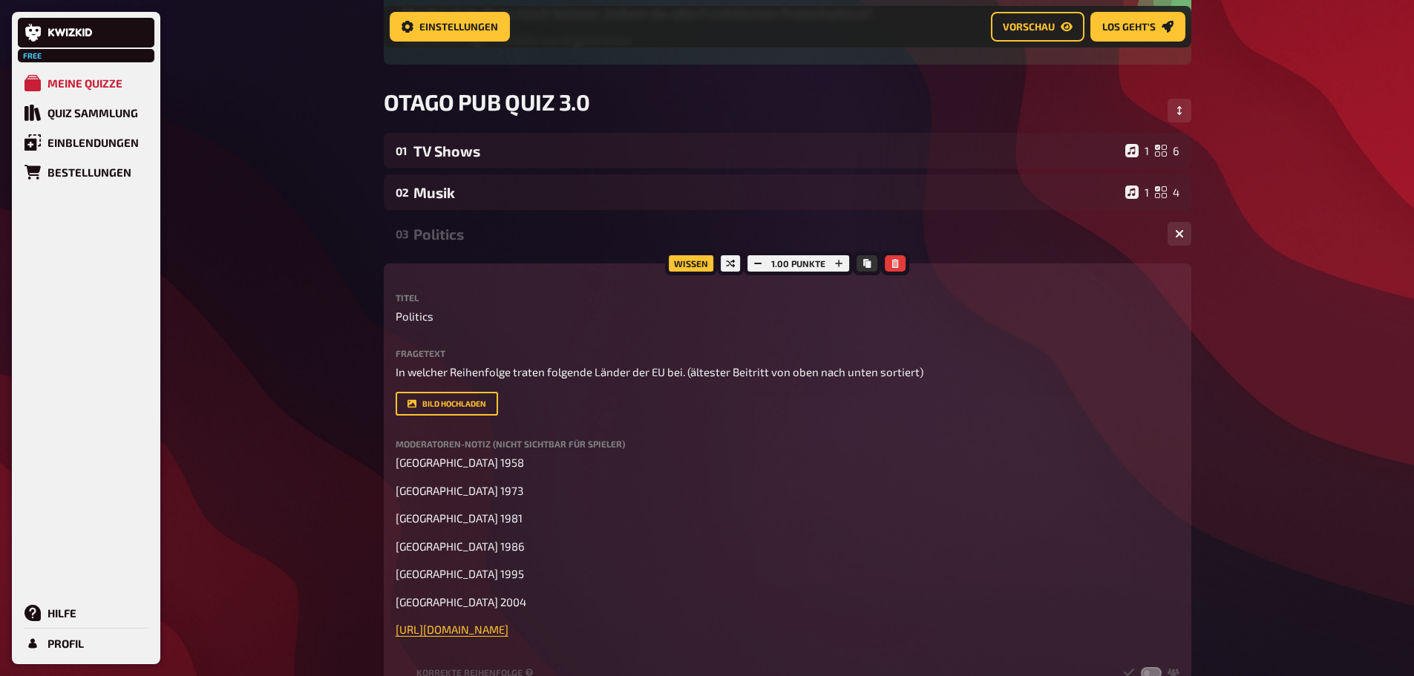
scroll to position [143, 0]
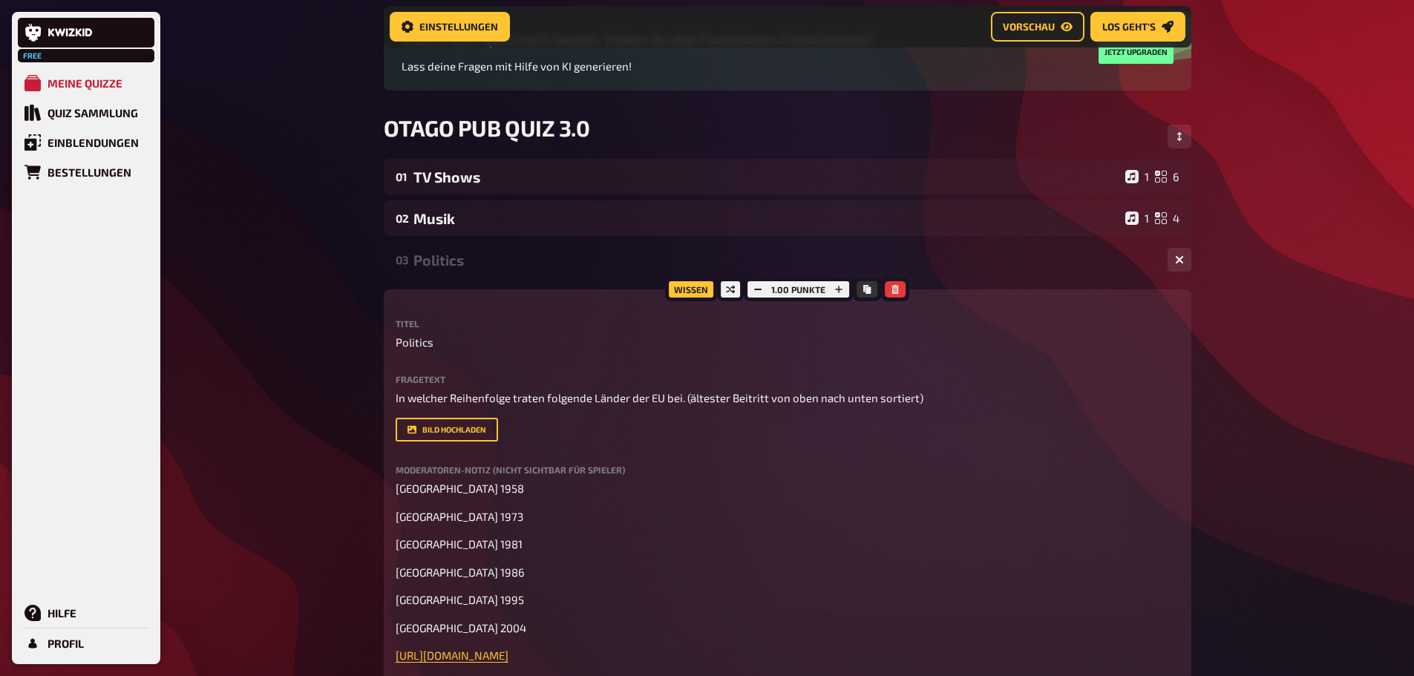
click at [992, 274] on div "03 Politics 1 6" at bounding box center [788, 260] width 808 height 36
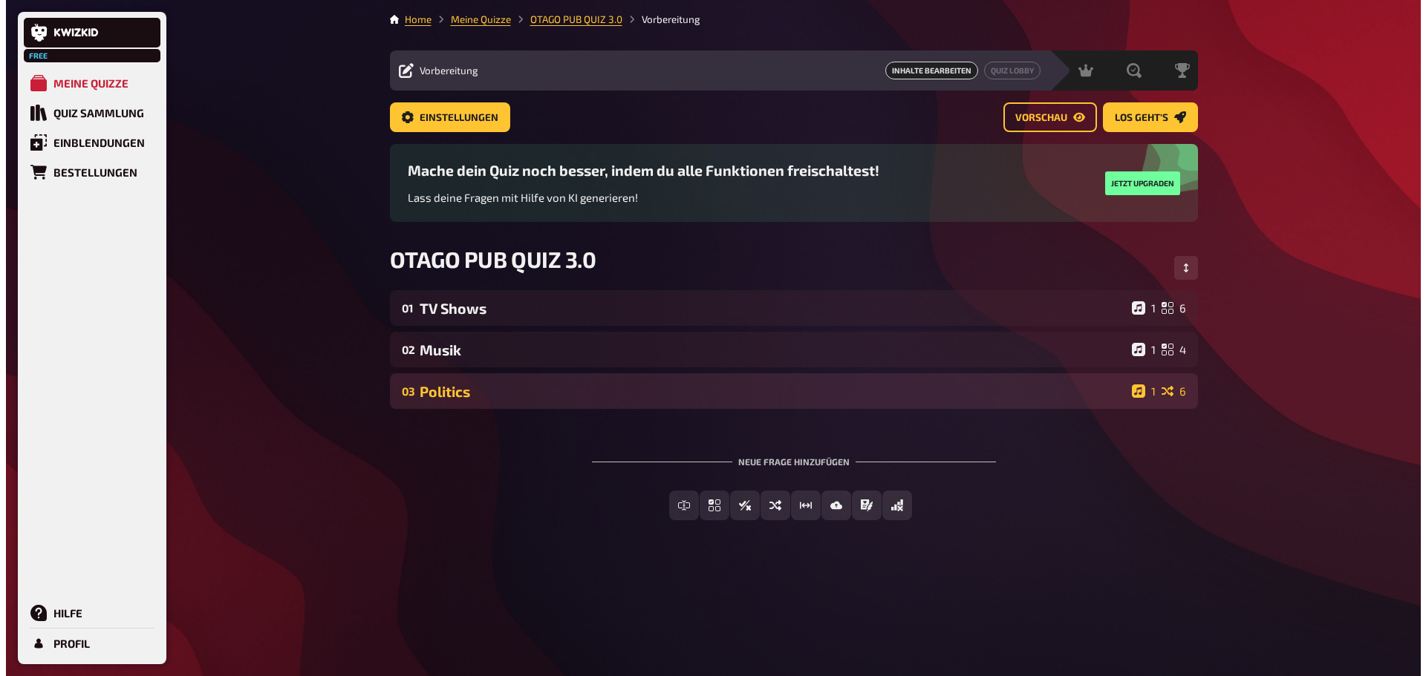
scroll to position [0, 0]
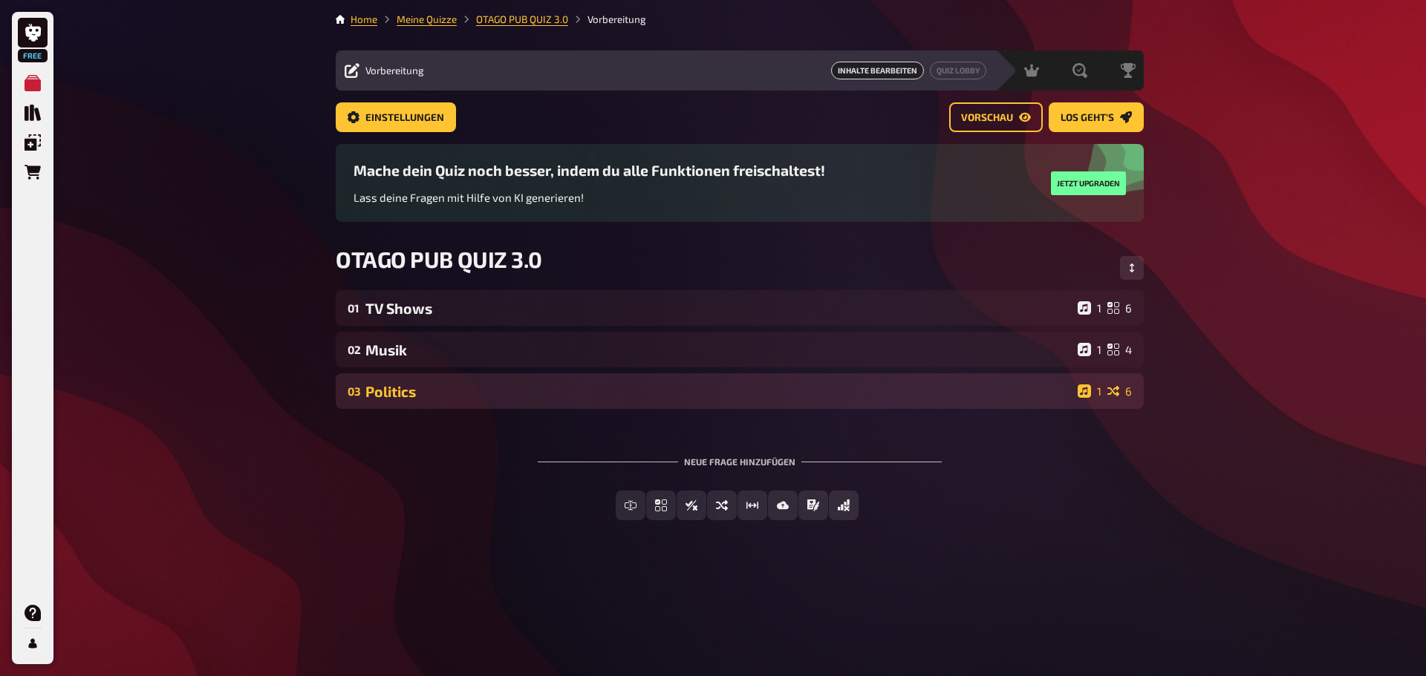
click at [838, 405] on div "03 Politics 1 6" at bounding box center [740, 391] width 808 height 36
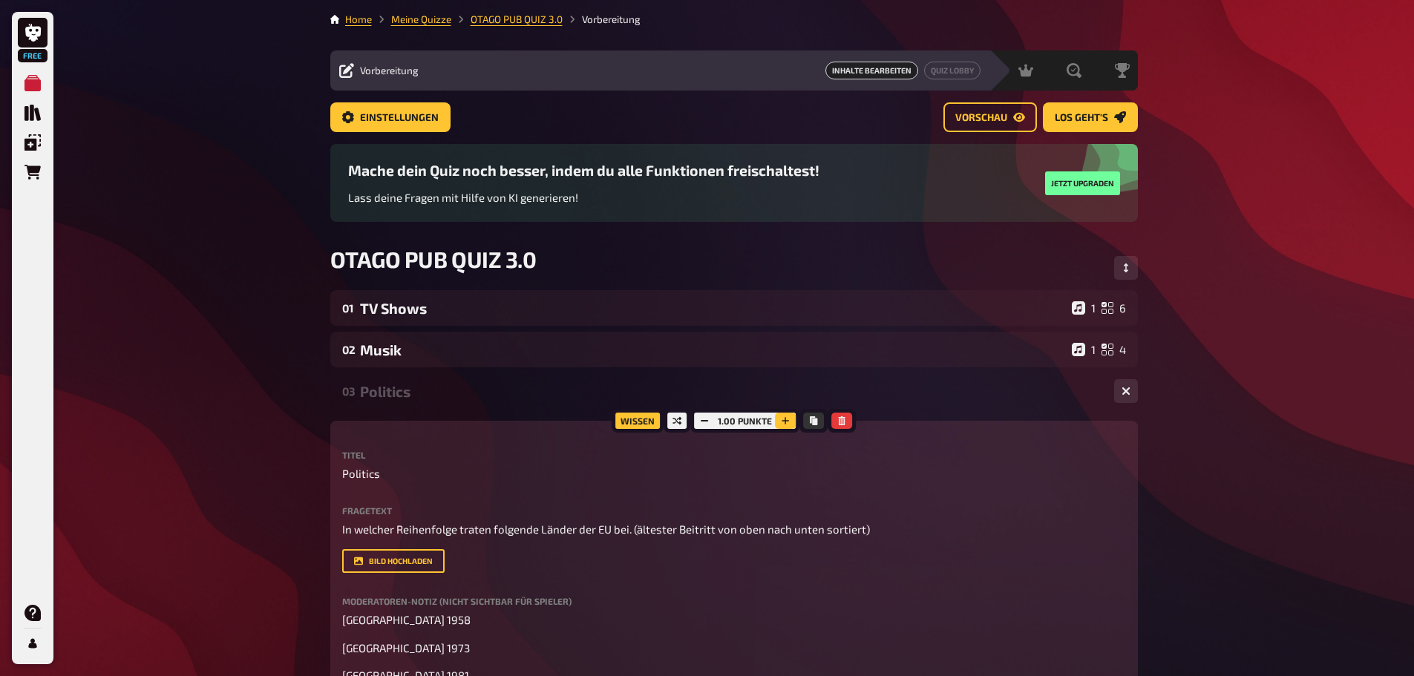
click at [783, 424] on icon "button" at bounding box center [785, 421] width 9 height 9
click at [850, 404] on div "03 Politics 1 6" at bounding box center [734, 391] width 808 height 36
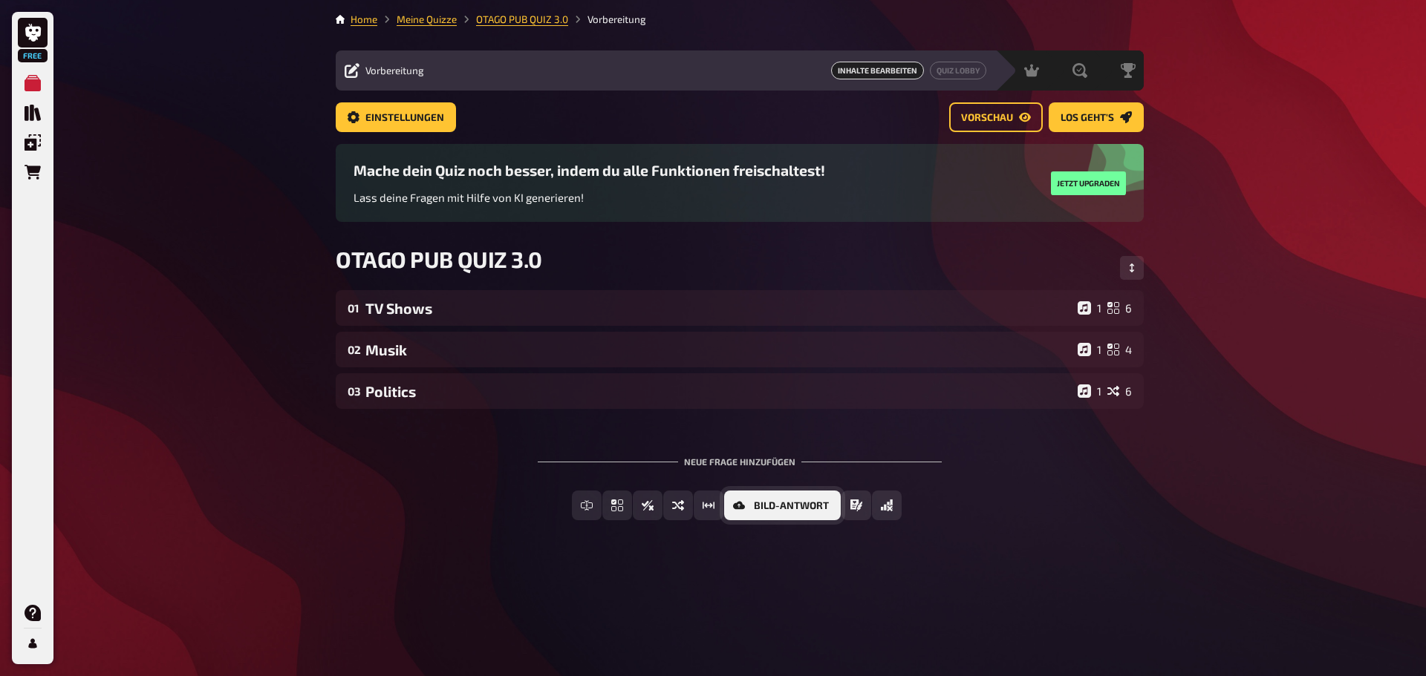
click at [806, 503] on span "Bild-Antwort" at bounding box center [791, 506] width 75 height 10
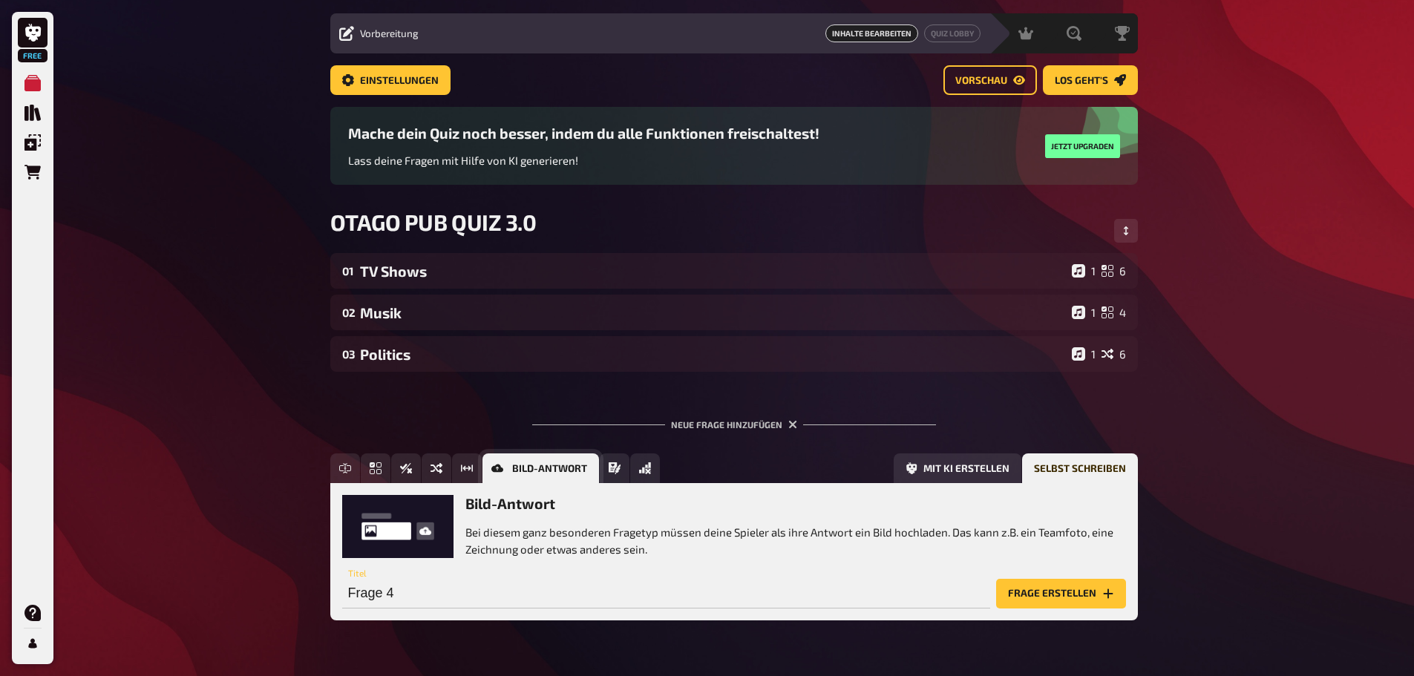
scroll to position [76, 0]
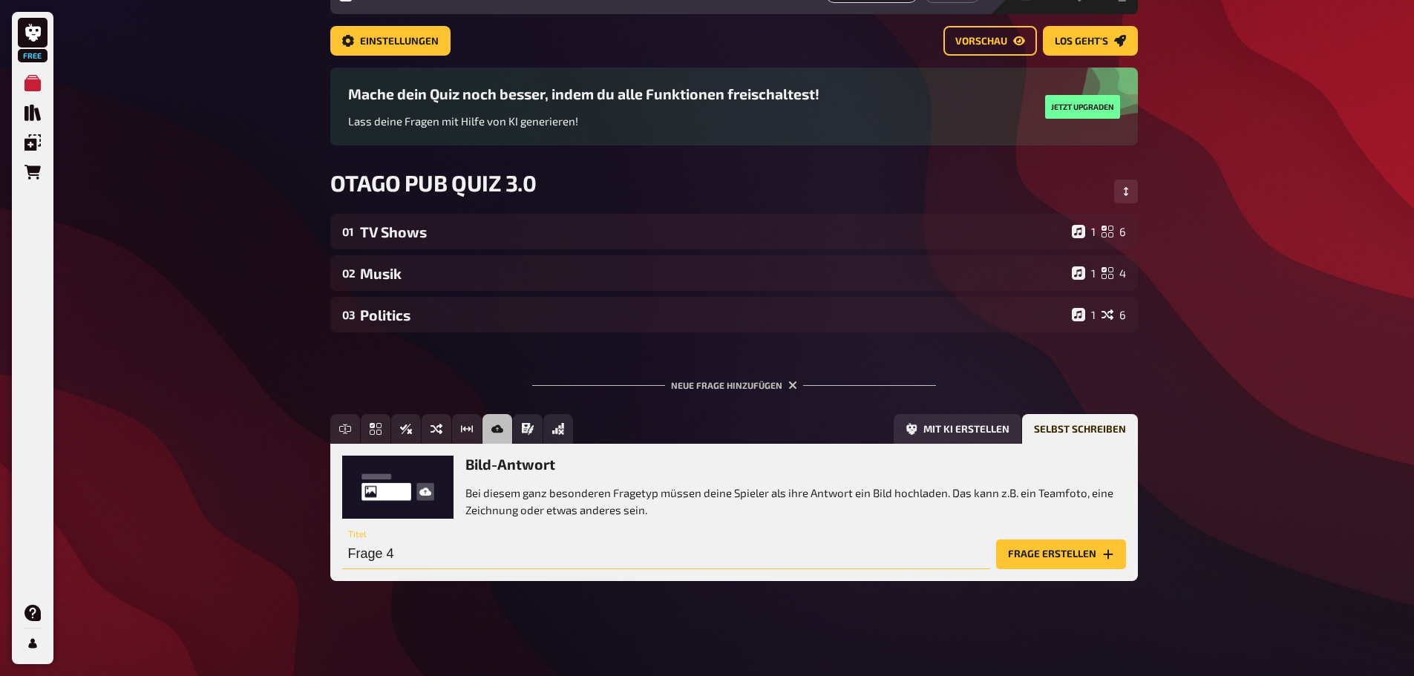
click at [402, 558] on input "Frage 4" at bounding box center [666, 555] width 648 height 30
type input "Cities from the Sky"
click at [1099, 560] on button "Frage erstellen" at bounding box center [1061, 555] width 130 height 30
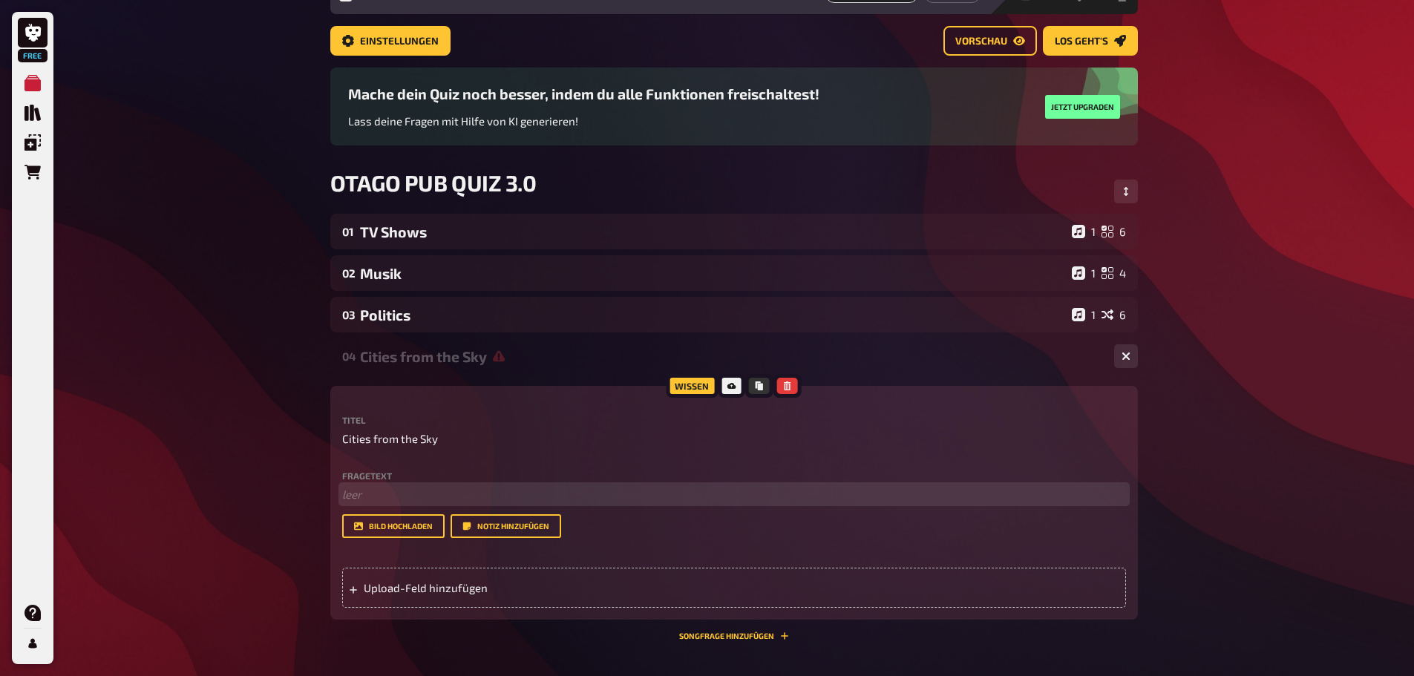
click at [390, 499] on p "﻿ leer" at bounding box center [734, 494] width 784 height 17
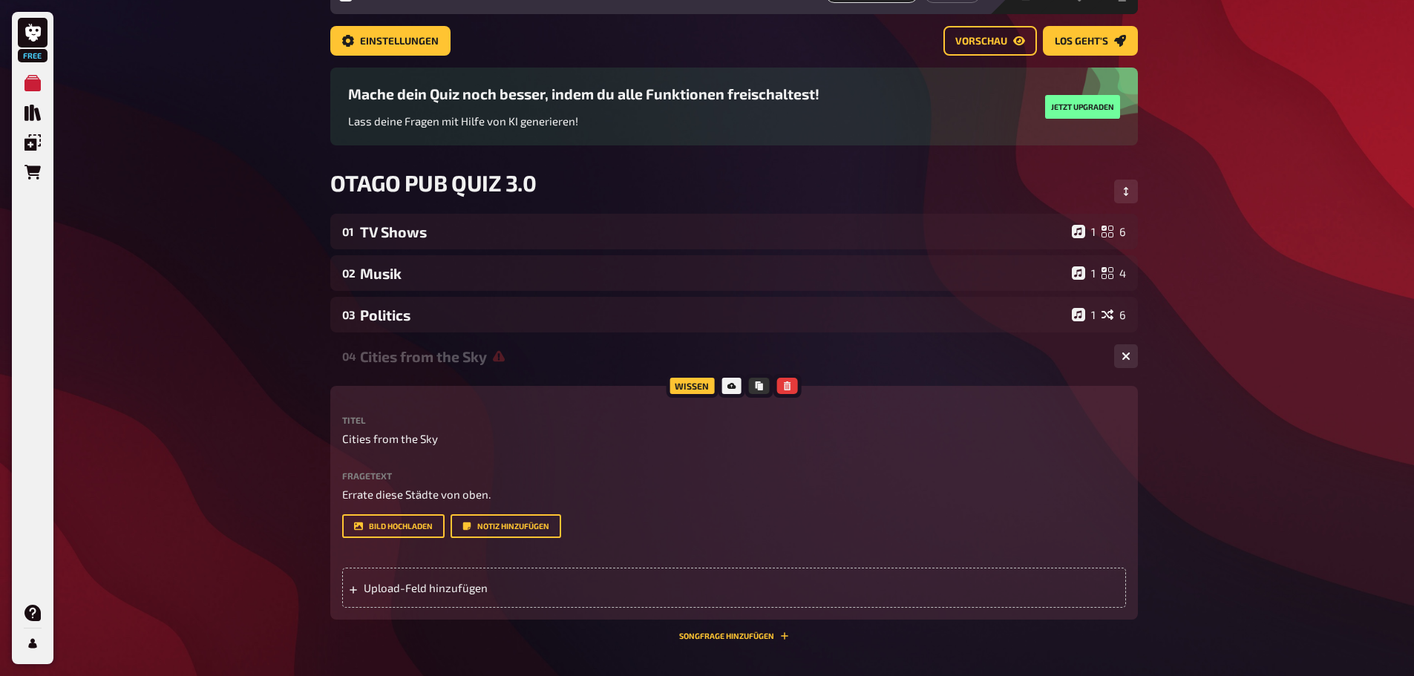
drag, startPoint x: 446, startPoint y: 587, endPoint x: 512, endPoint y: 627, distance: 78.3
click at [446, 587] on span "Upload-Feld hinzufügen" at bounding box center [479, 587] width 231 height 13
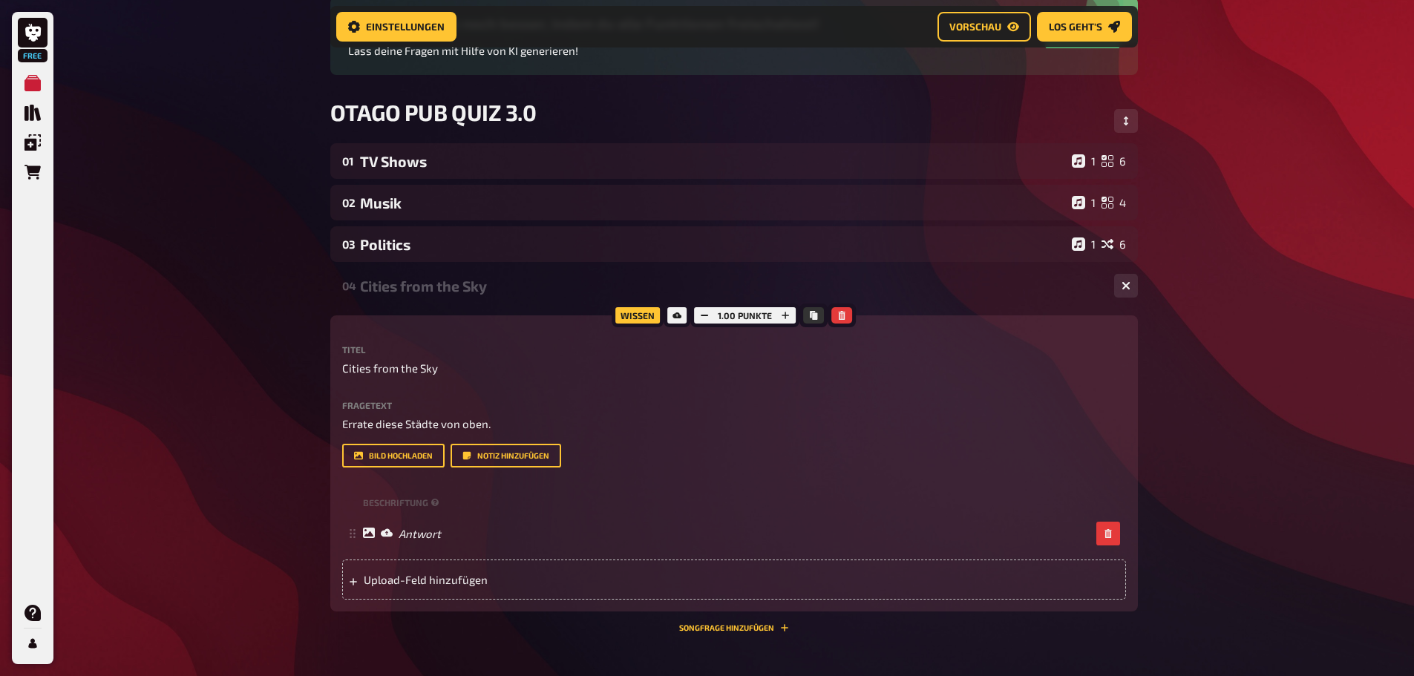
scroll to position [163, 0]
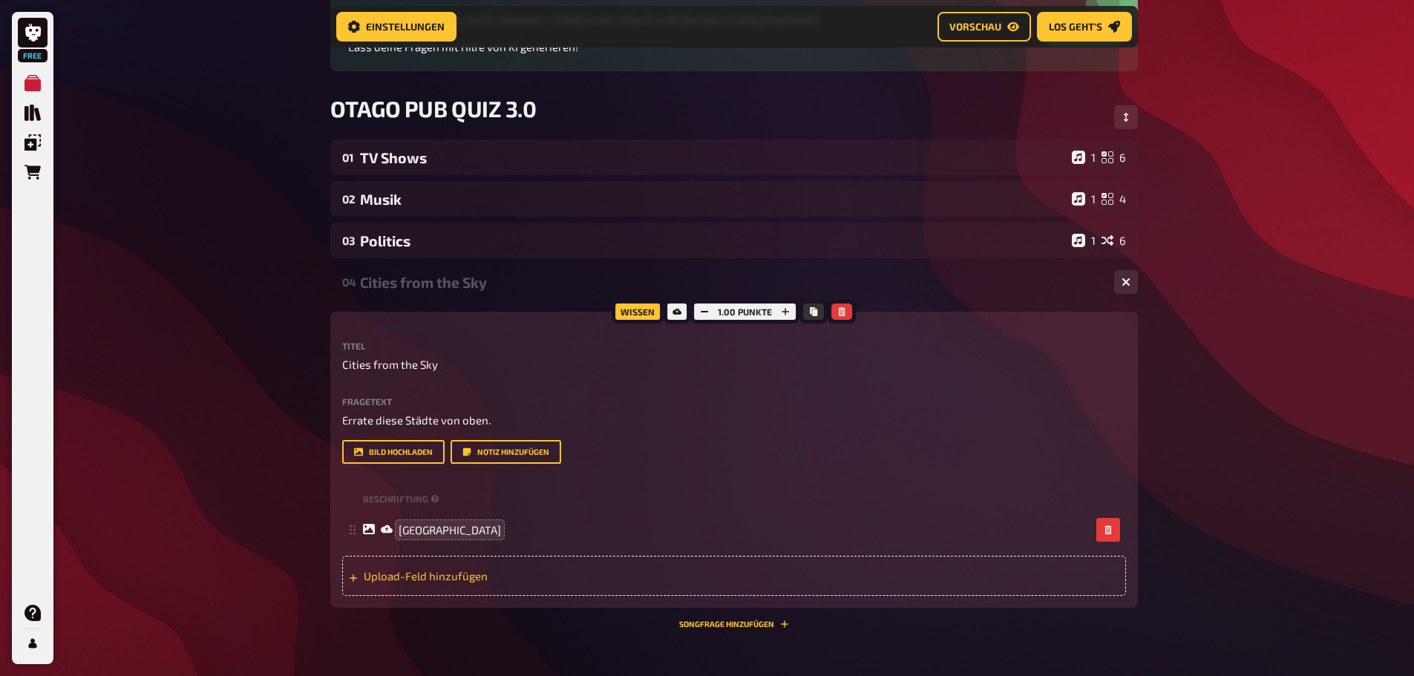
click at [457, 578] on span "Upload-Feld hinzufügen" at bounding box center [479, 575] width 231 height 13
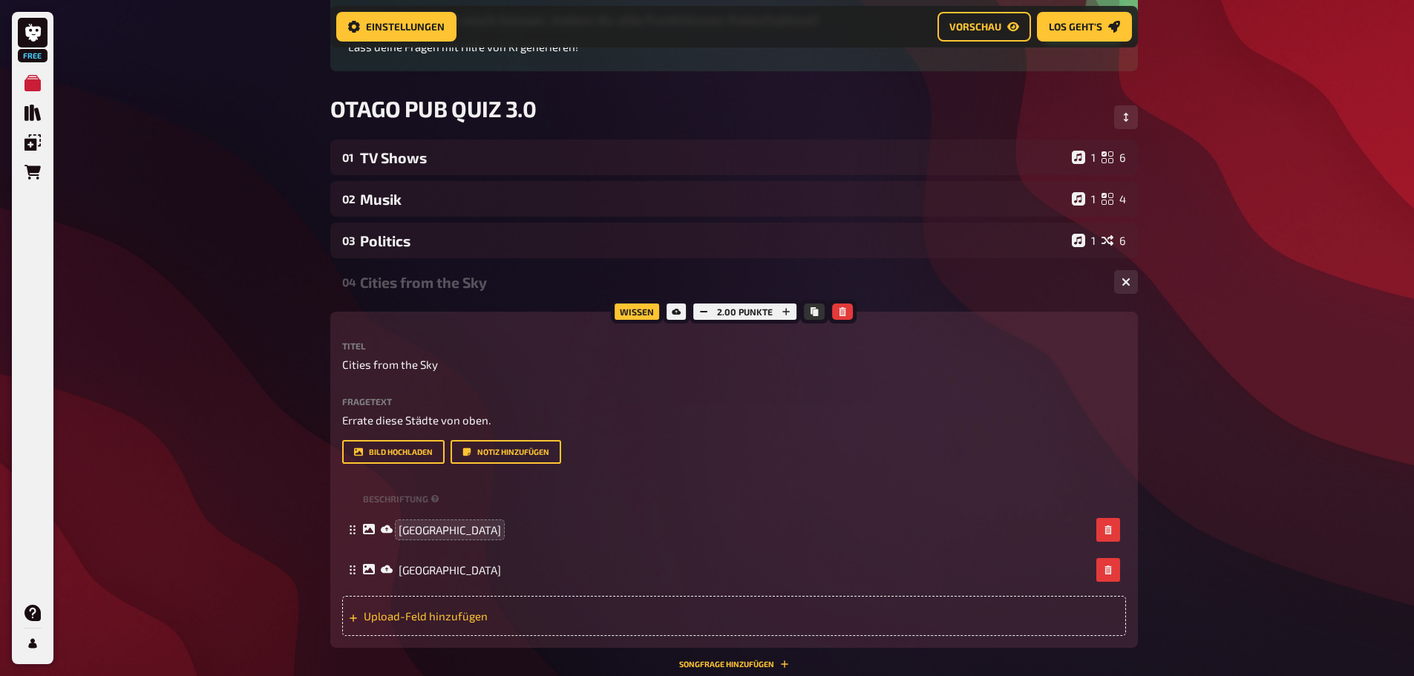
click at [443, 610] on span "Upload-Feld hinzufügen" at bounding box center [479, 616] width 231 height 13
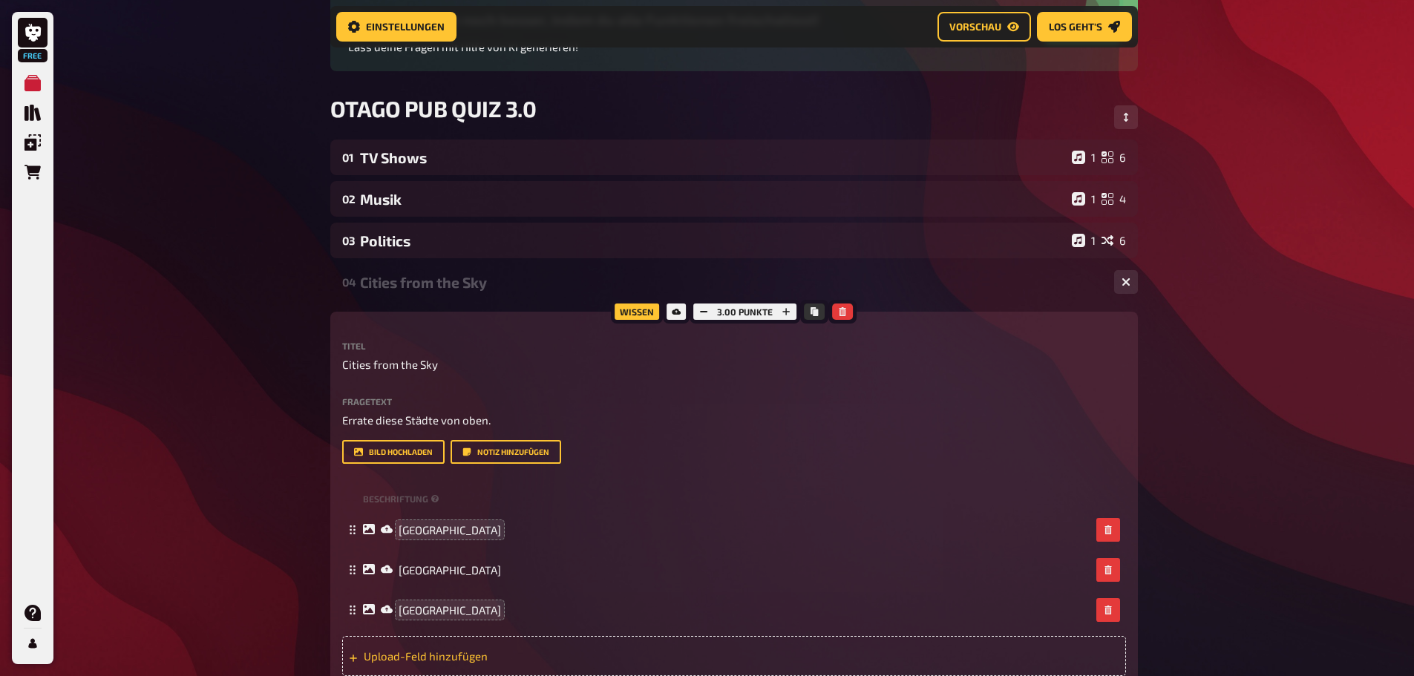
click at [459, 659] on span "Upload-Feld hinzufügen" at bounding box center [479, 656] width 231 height 13
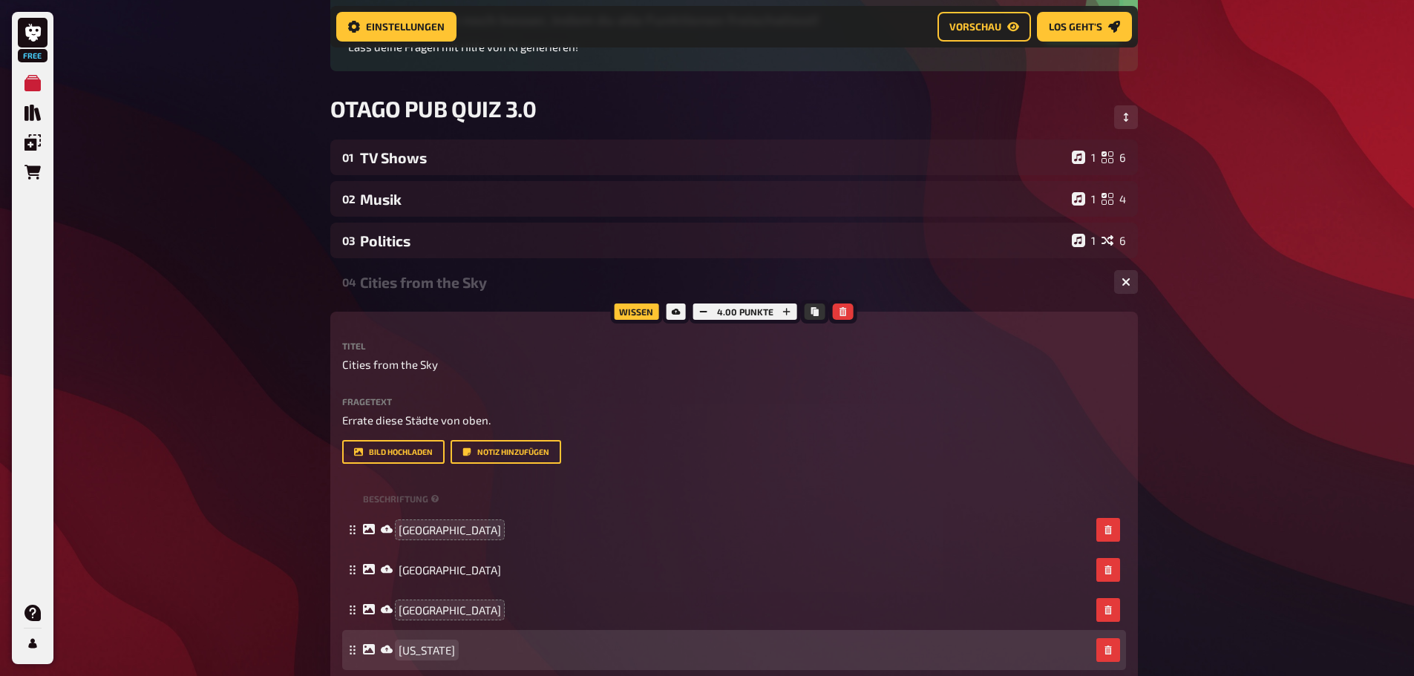
scroll to position [311, 0]
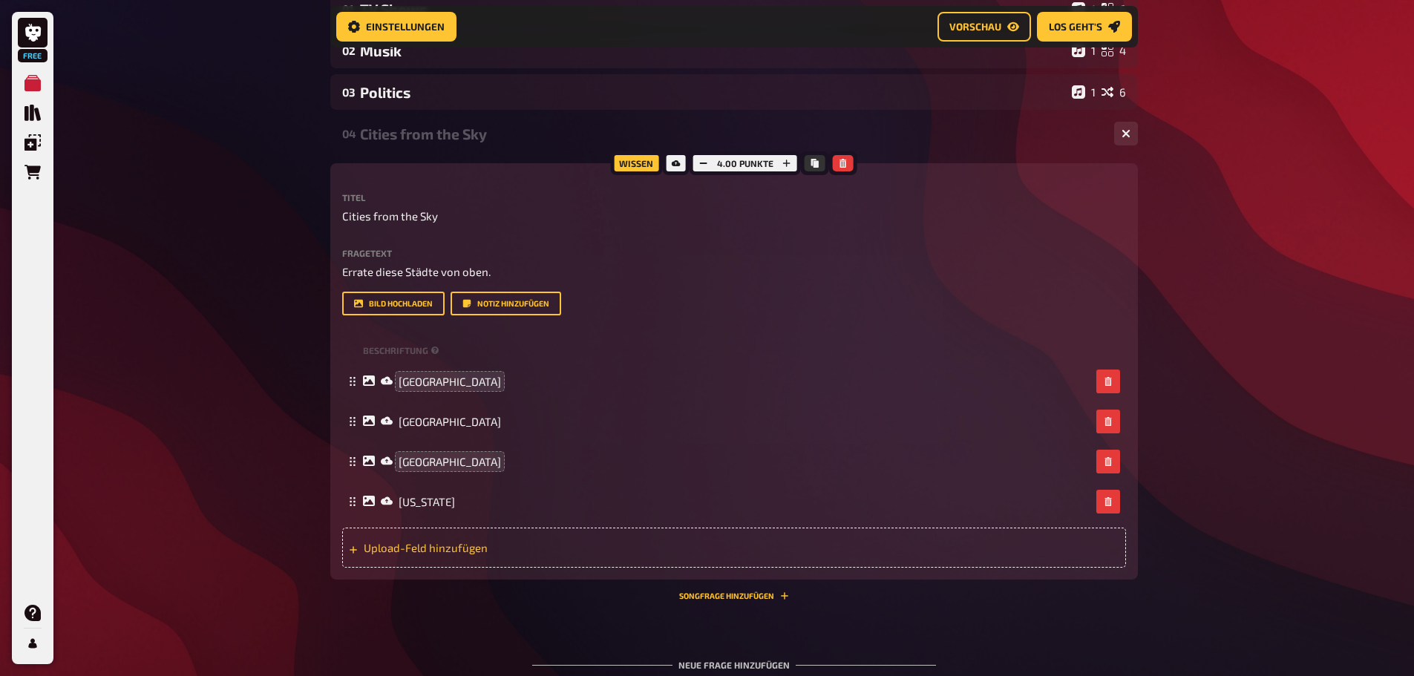
click at [414, 546] on span "Upload-Feld hinzufügen" at bounding box center [479, 547] width 231 height 13
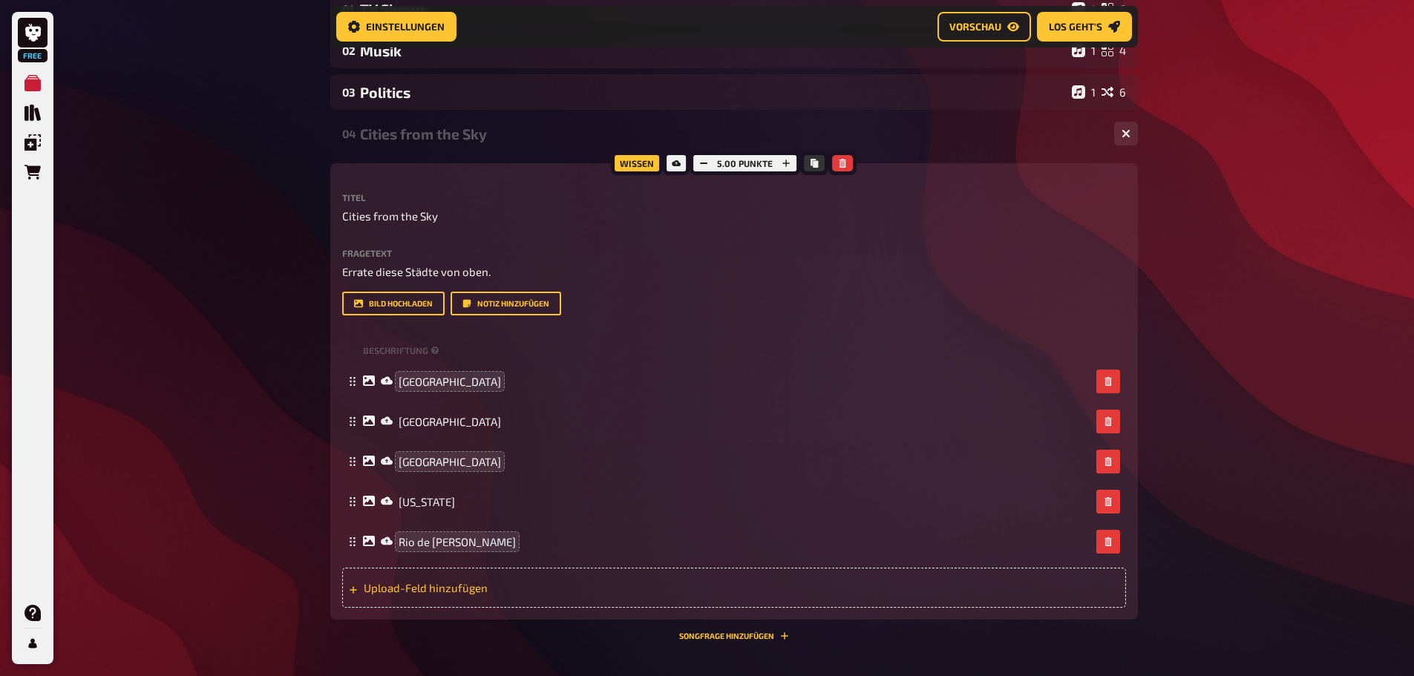
click at [459, 581] on span "Upload-Feld hinzufügen" at bounding box center [479, 587] width 231 height 13
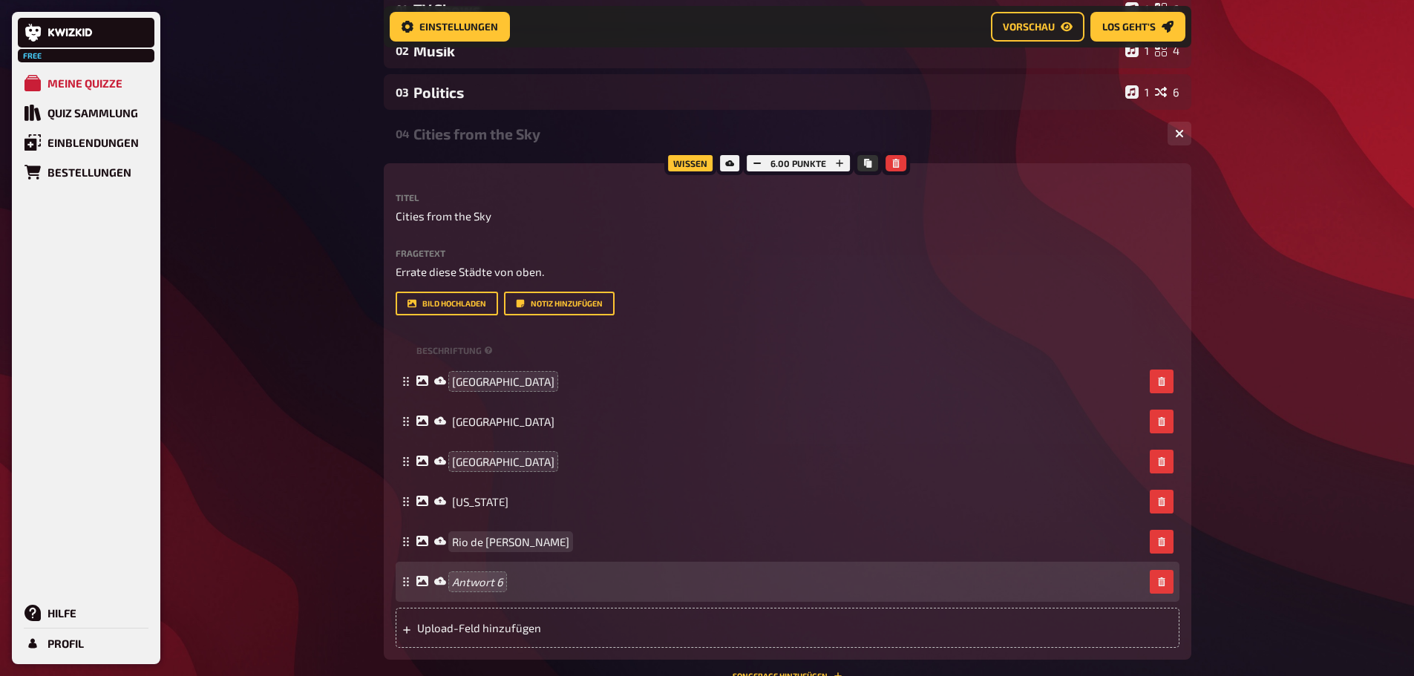
click at [496, 538] on span "Rio de Janiero" at bounding box center [510, 541] width 117 height 13
click at [504, 546] on span "Rio de Janiero" at bounding box center [510, 541] width 117 height 13
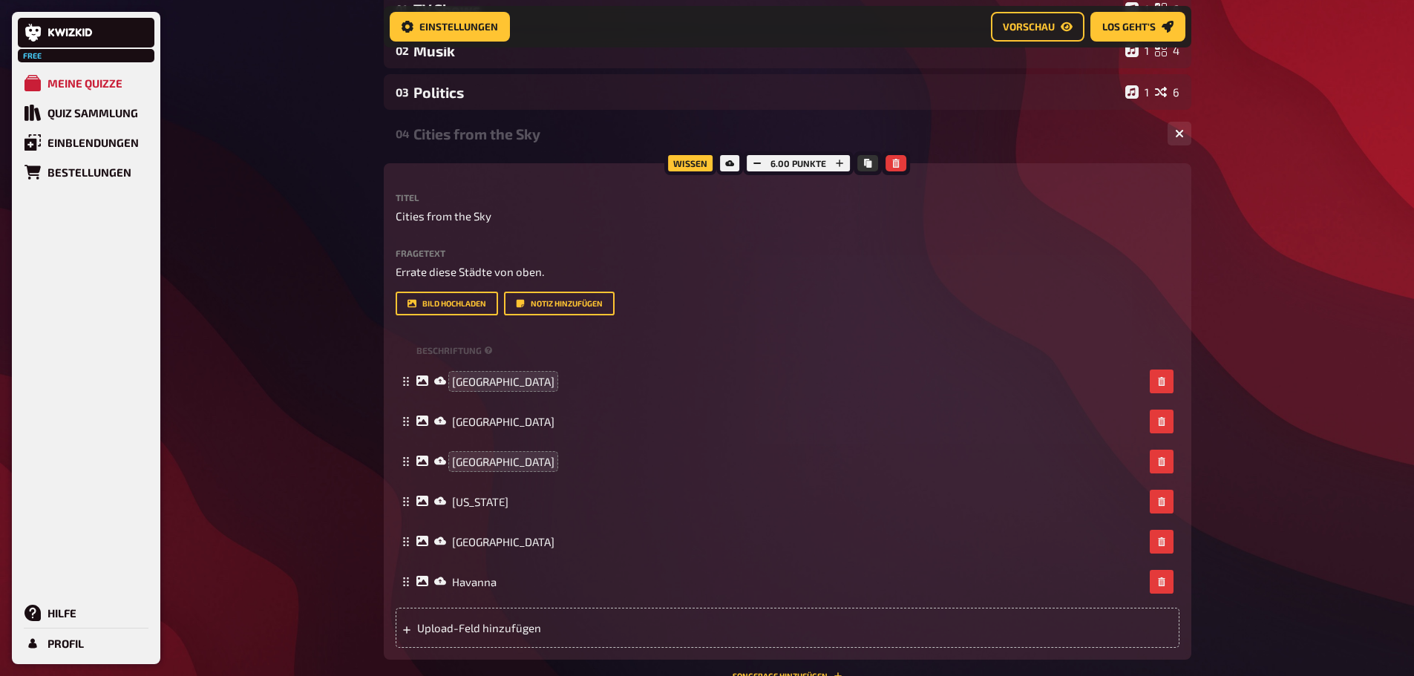
click at [417, 381] on icon at bounding box center [423, 381] width 12 height 10
click at [440, 382] on icon at bounding box center [440, 381] width 12 height 12
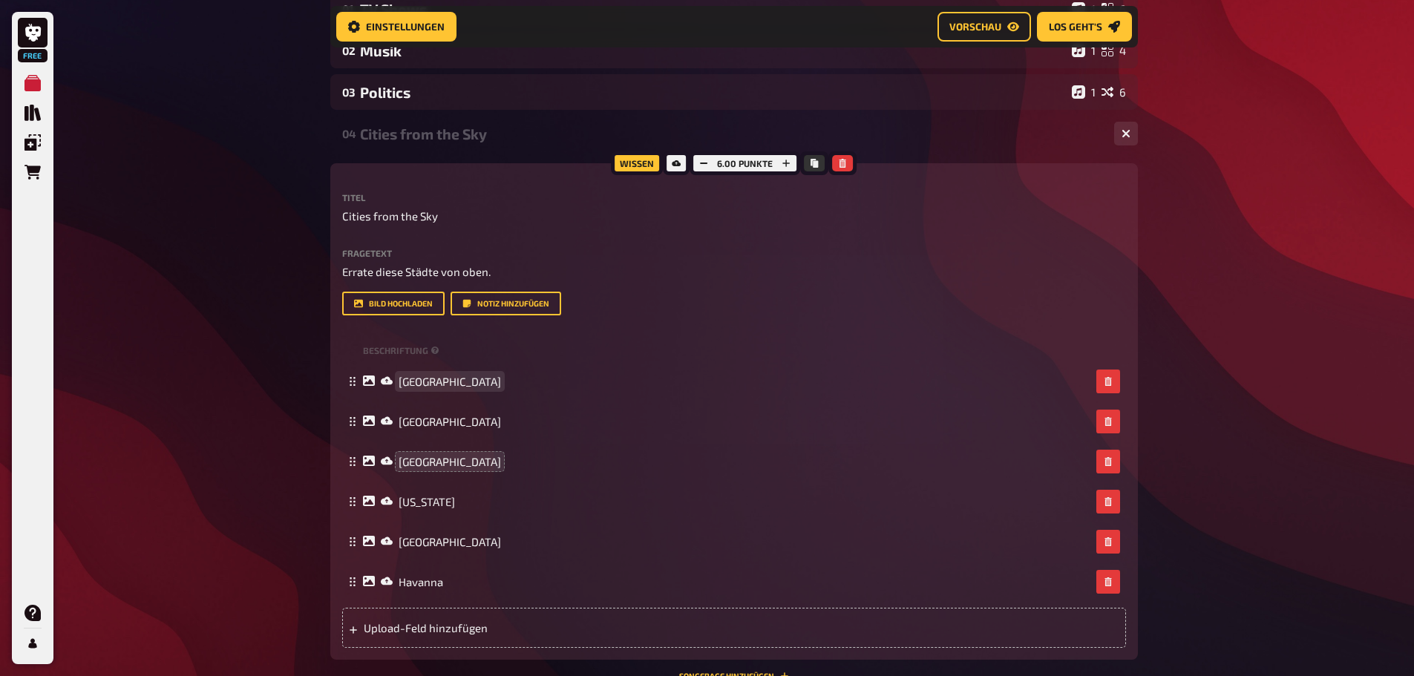
click at [496, 391] on div "Warschau" at bounding box center [734, 382] width 784 height 40
click at [364, 382] on icon at bounding box center [369, 381] width 12 height 10
click at [387, 310] on button "Bild hochladen" at bounding box center [393, 304] width 102 height 24
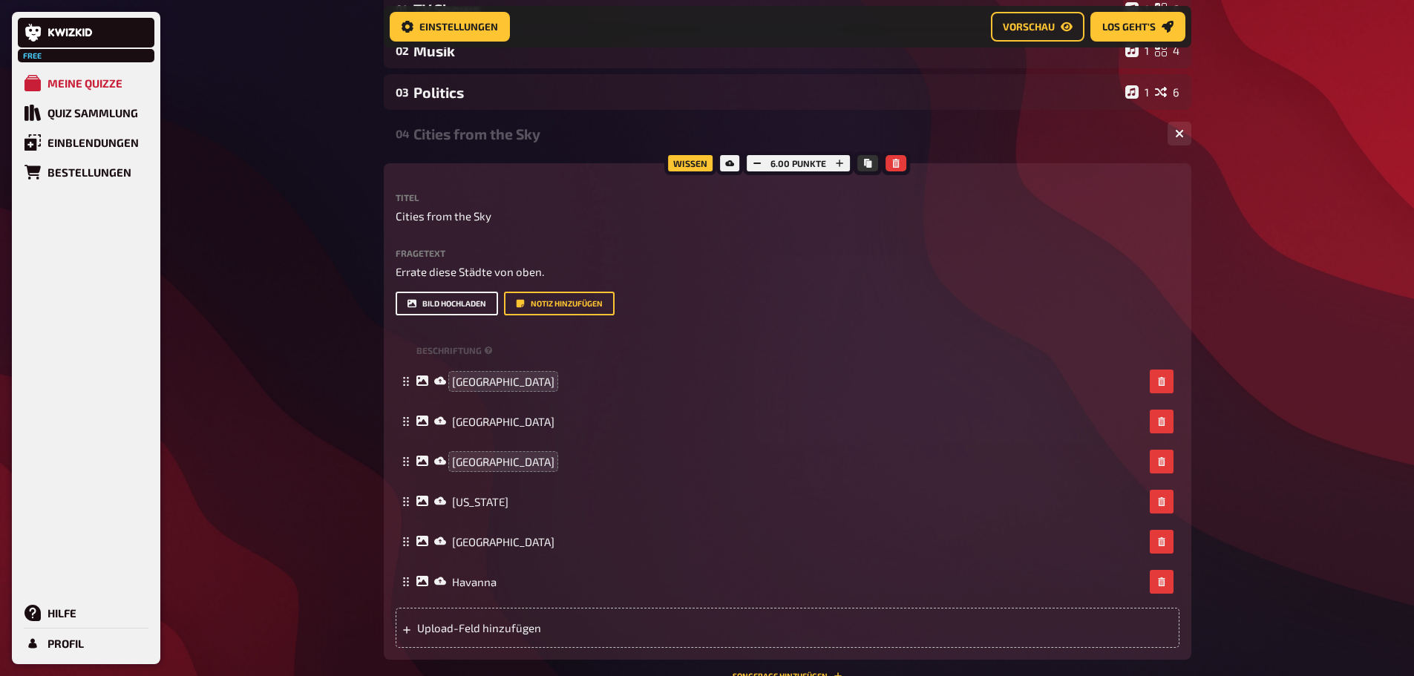
click at [417, 310] on button "Bild hochladen" at bounding box center [447, 304] width 102 height 24
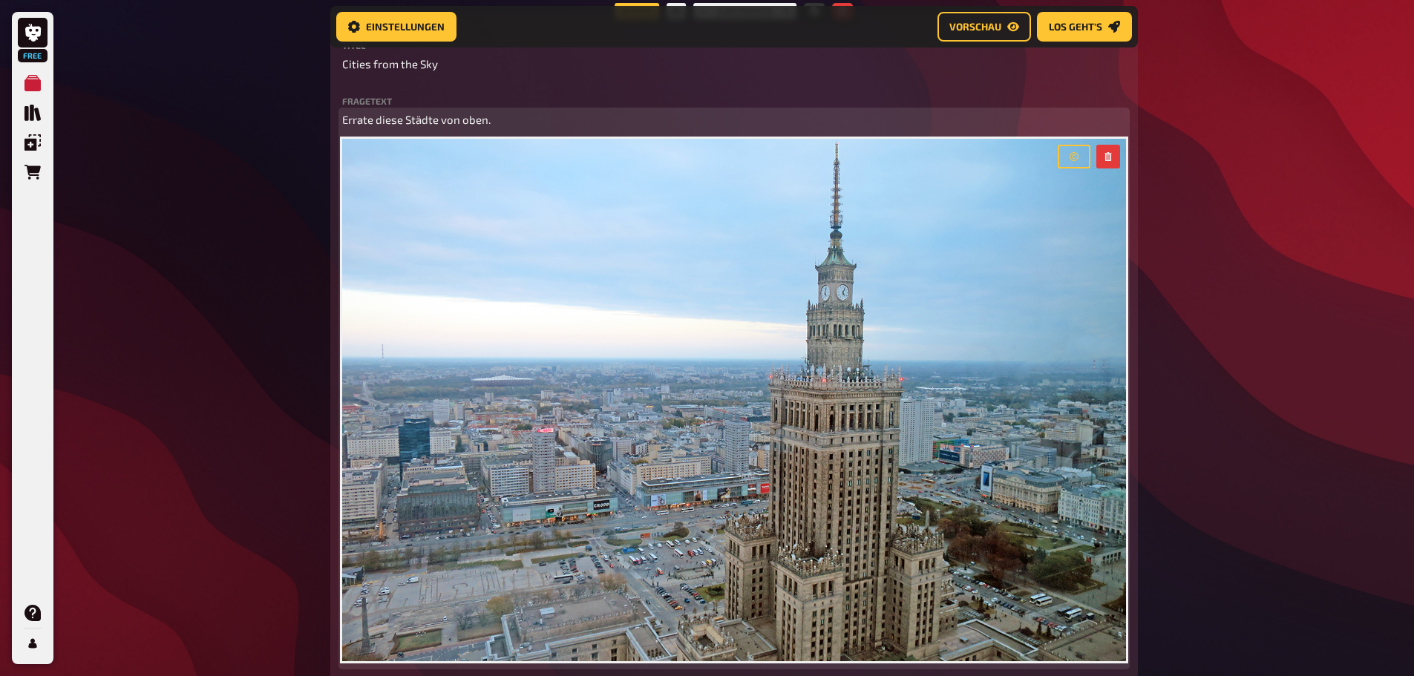
scroll to position [460, 0]
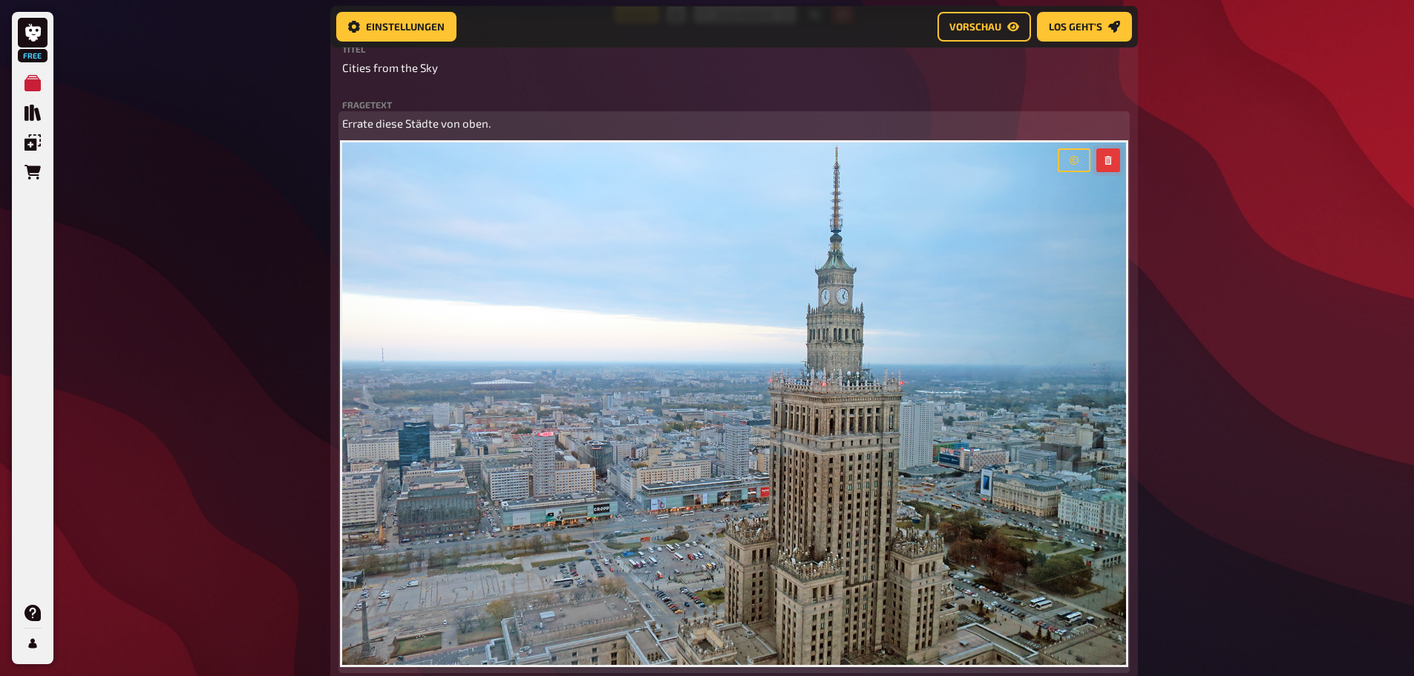
click at [1110, 163] on icon "button" at bounding box center [1108, 160] width 7 height 9
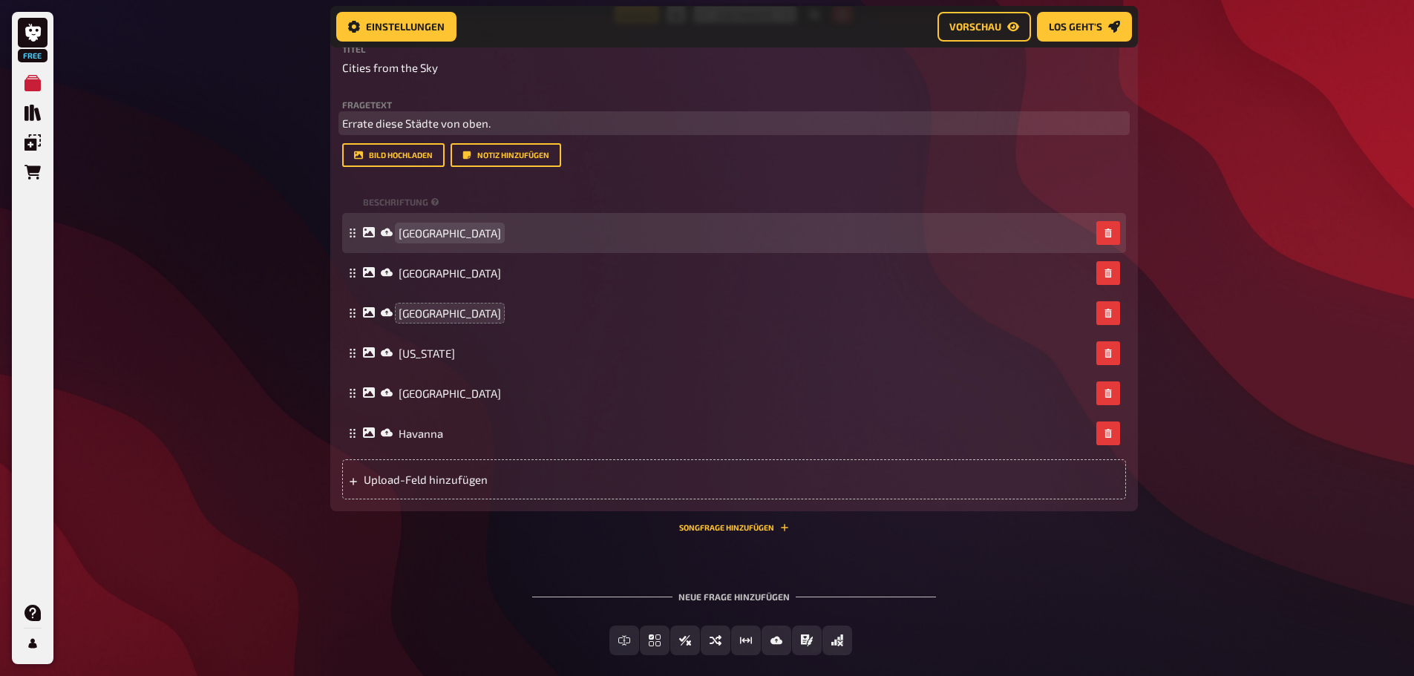
click at [503, 226] on div "Warschau" at bounding box center [727, 232] width 728 height 13
click at [371, 235] on icon at bounding box center [369, 232] width 12 height 12
click at [384, 233] on icon at bounding box center [387, 233] width 12 height 8
click at [350, 236] on rect at bounding box center [350, 236] width 1 height 1
click at [466, 231] on div "Warschau" at bounding box center [727, 232] width 728 height 13
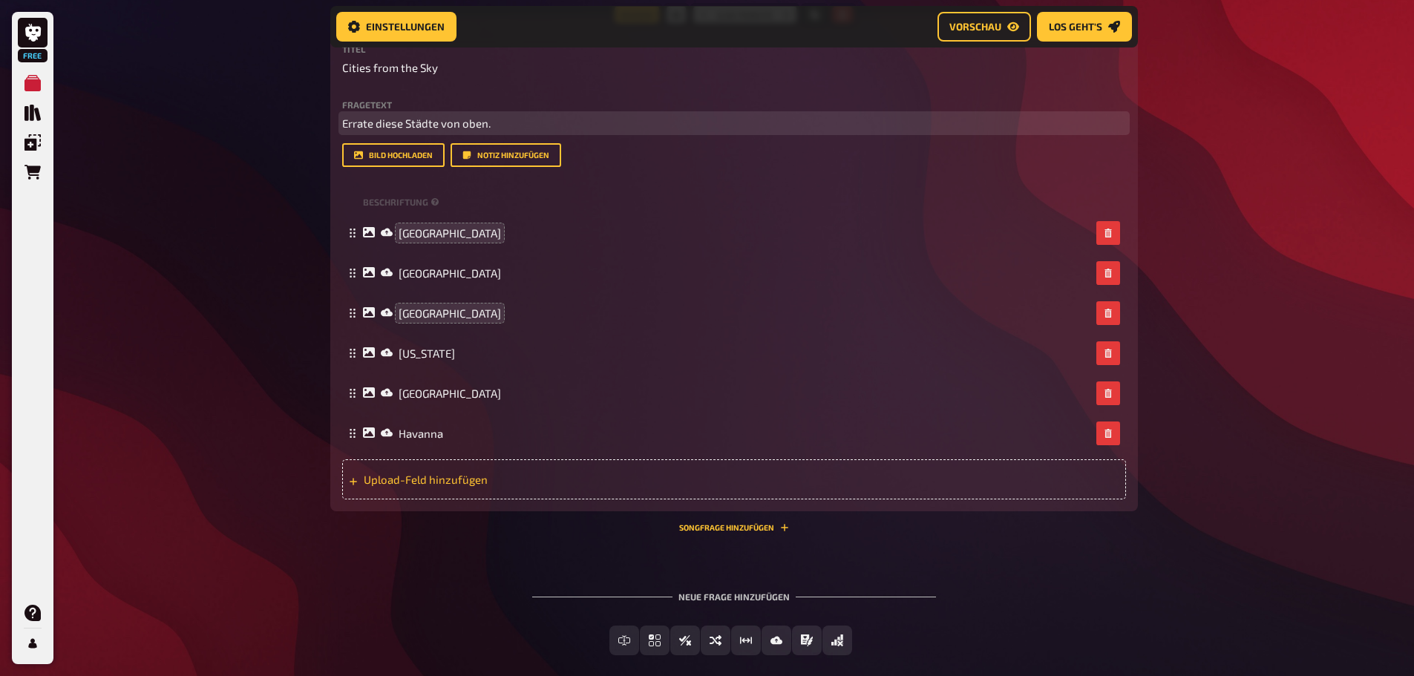
click at [416, 465] on div "Upload-Feld hinzufügen" at bounding box center [734, 480] width 784 height 40
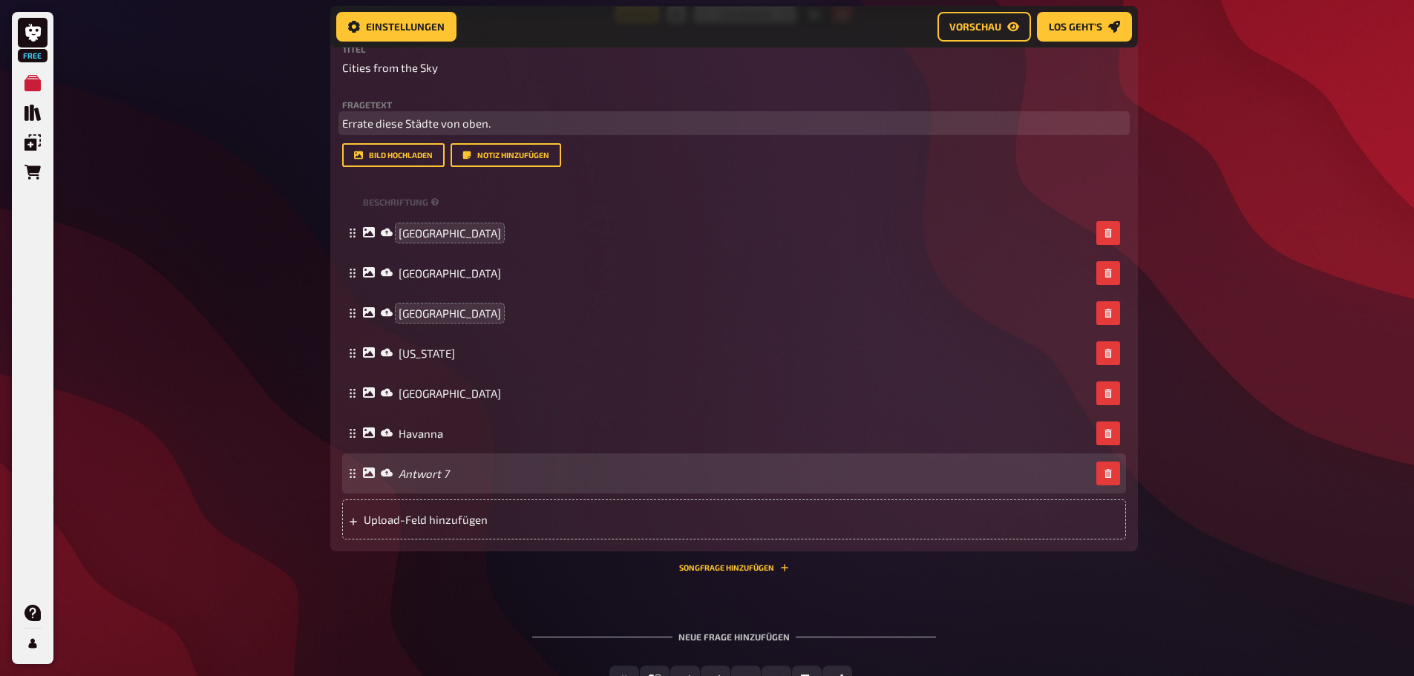
click at [364, 471] on icon at bounding box center [369, 473] width 12 height 10
click at [394, 471] on div "Antwort 7" at bounding box center [406, 473] width 86 height 13
click at [388, 471] on icon at bounding box center [387, 473] width 12 height 8
click at [365, 471] on icon at bounding box center [369, 473] width 12 height 12
click at [1112, 468] on button "button" at bounding box center [1109, 474] width 24 height 24
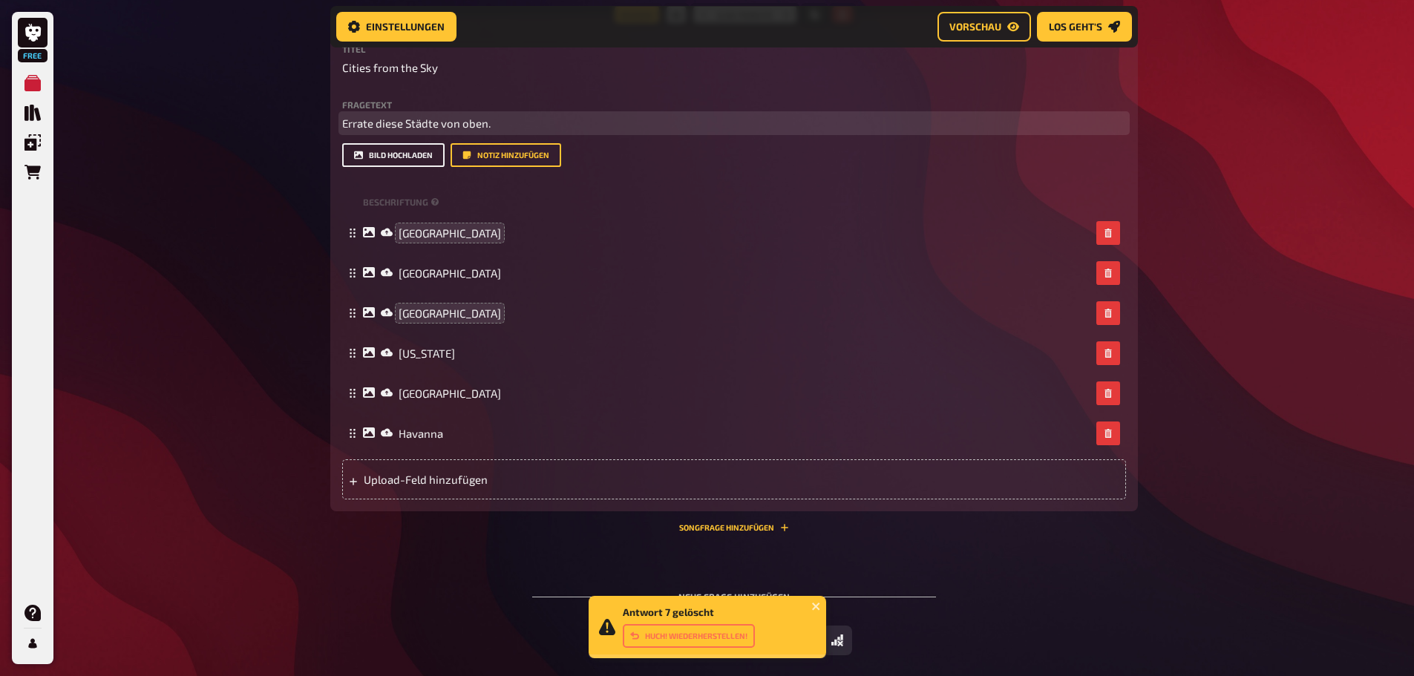
click at [398, 152] on button "Bild hochladen" at bounding box center [393, 155] width 102 height 24
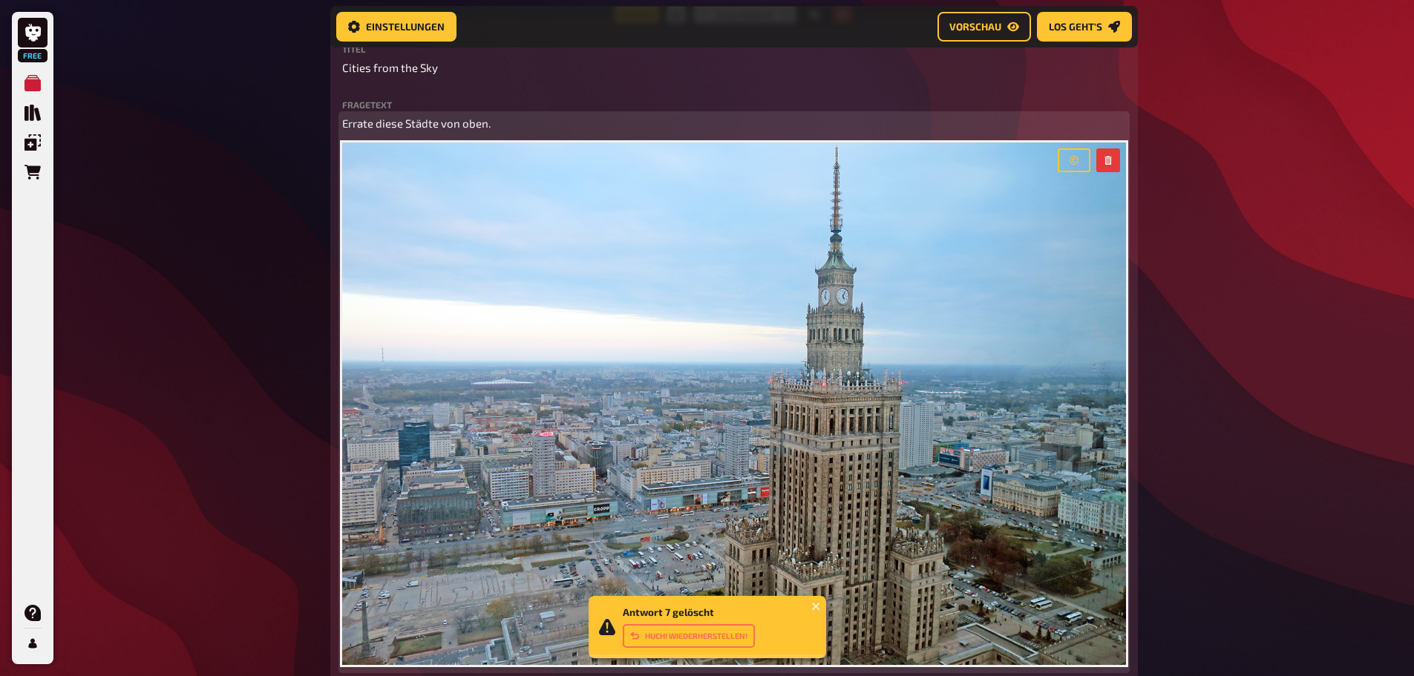
click at [955, 281] on img at bounding box center [734, 404] width 784 height 523
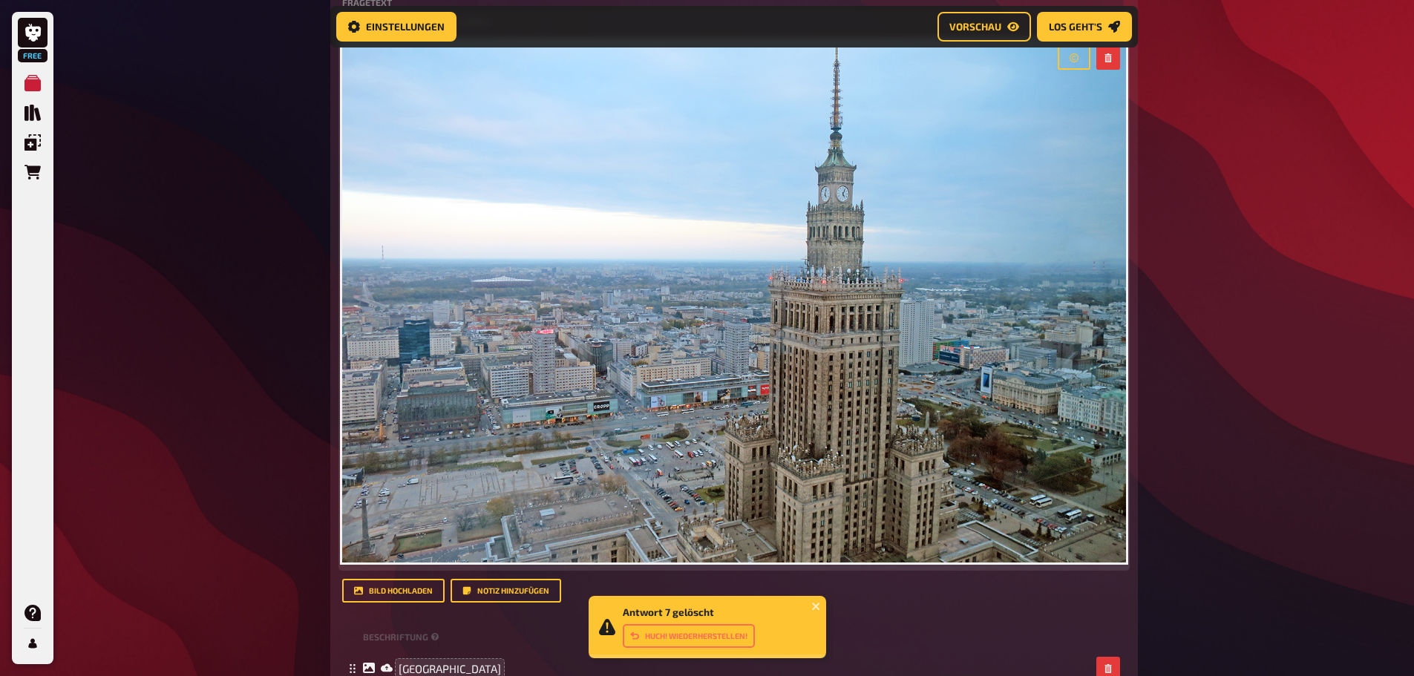
scroll to position [757, 0]
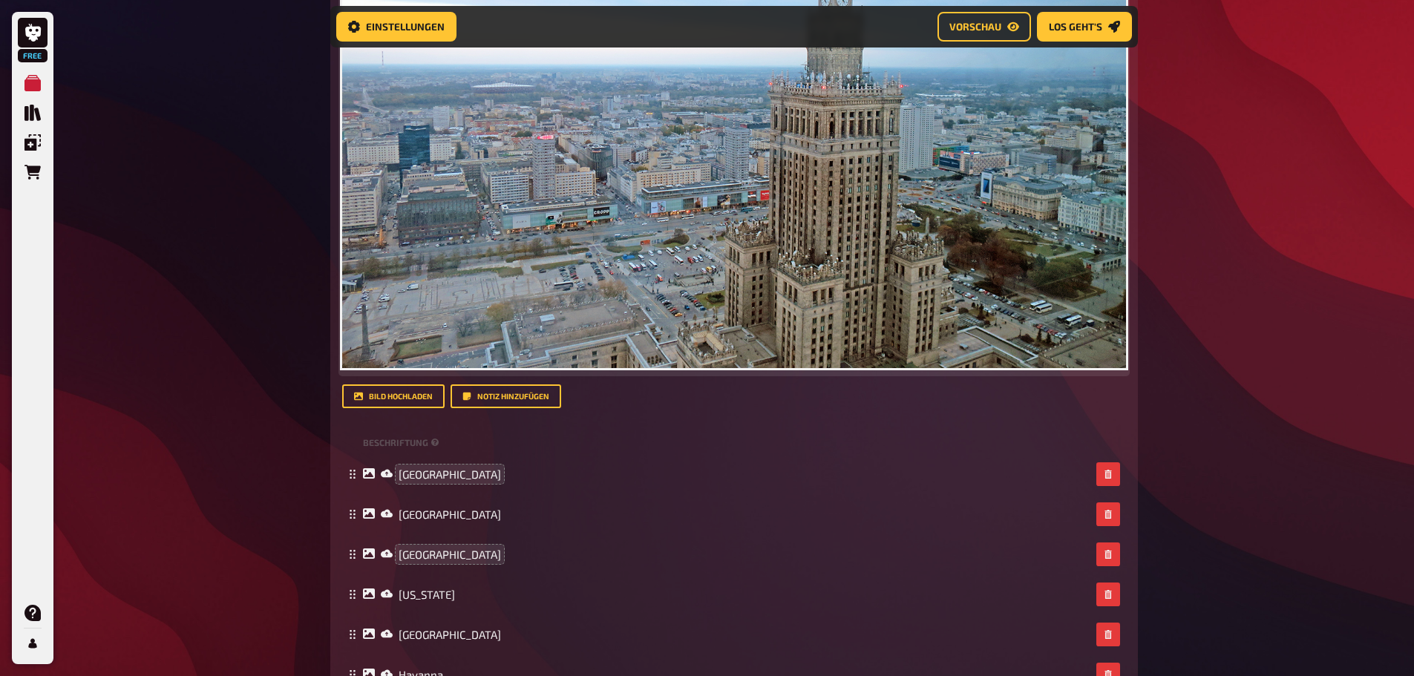
click at [774, 221] on img at bounding box center [734, 107] width 784 height 523
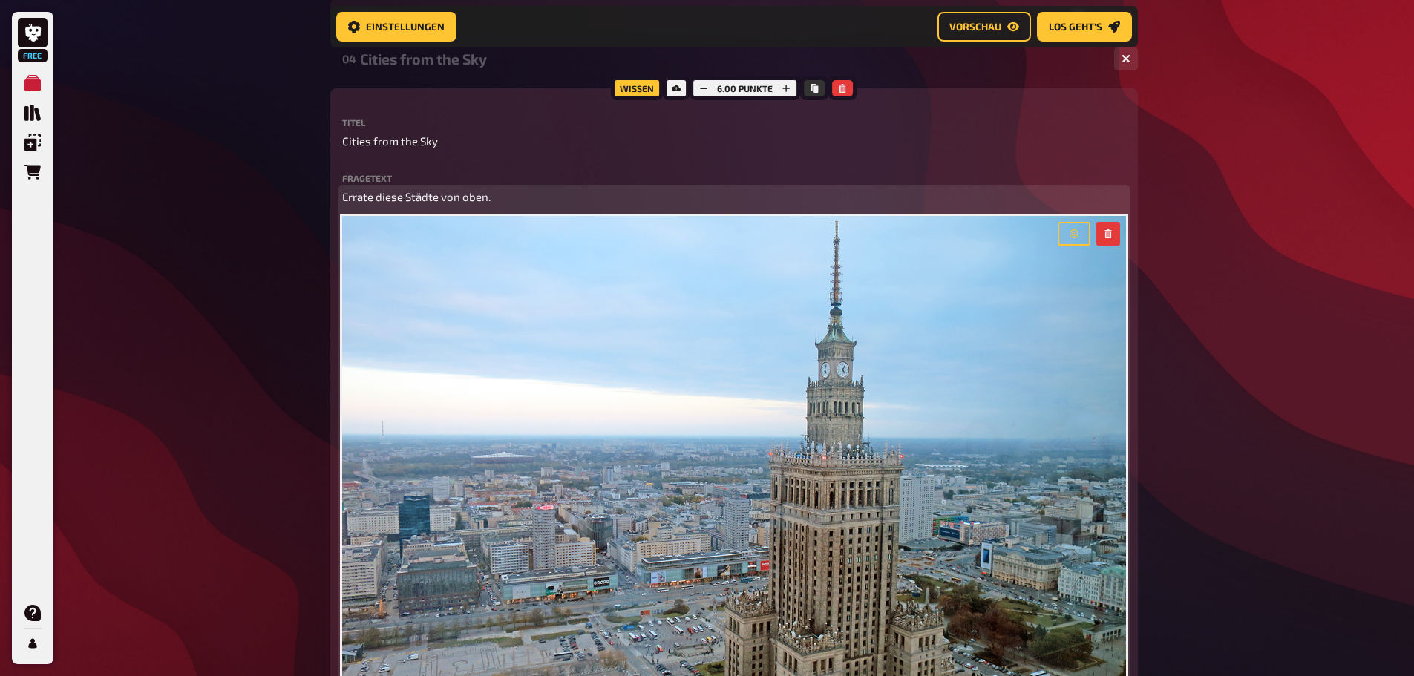
scroll to position [385, 0]
click at [816, 410] on img at bounding box center [734, 478] width 784 height 523
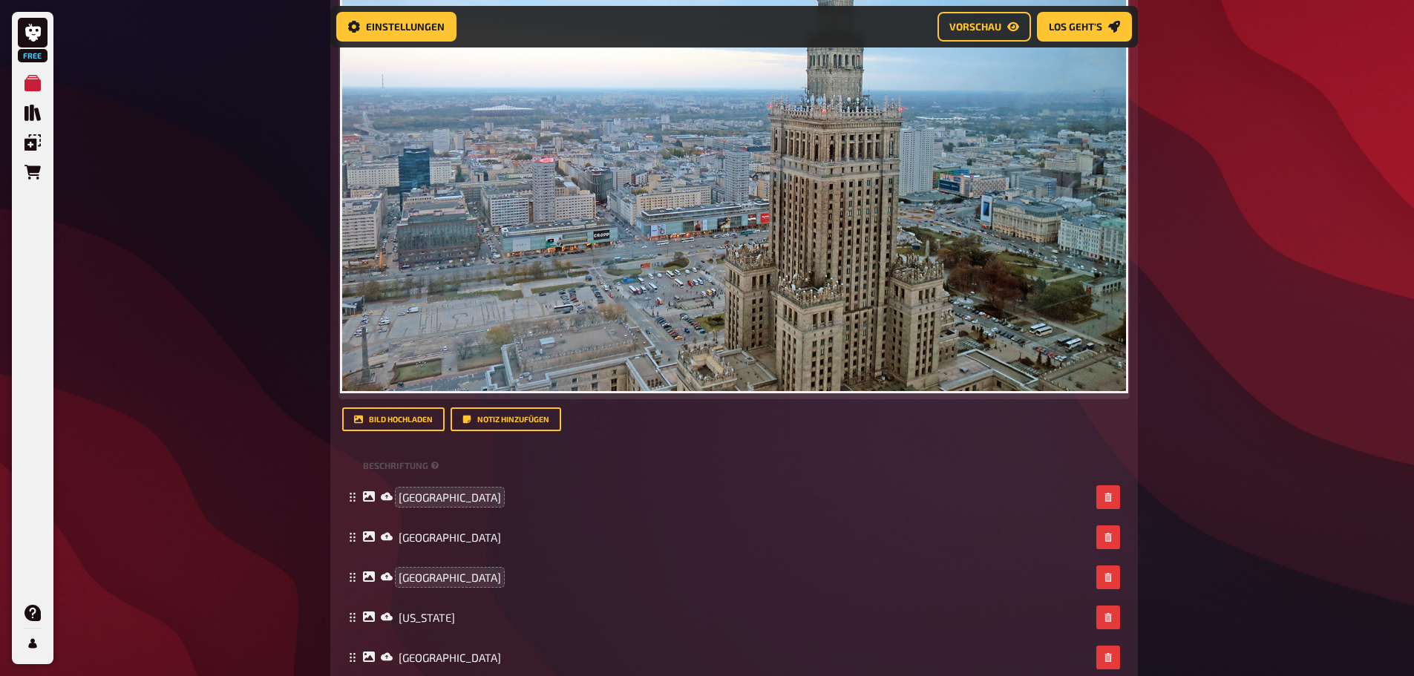
scroll to position [757, 0]
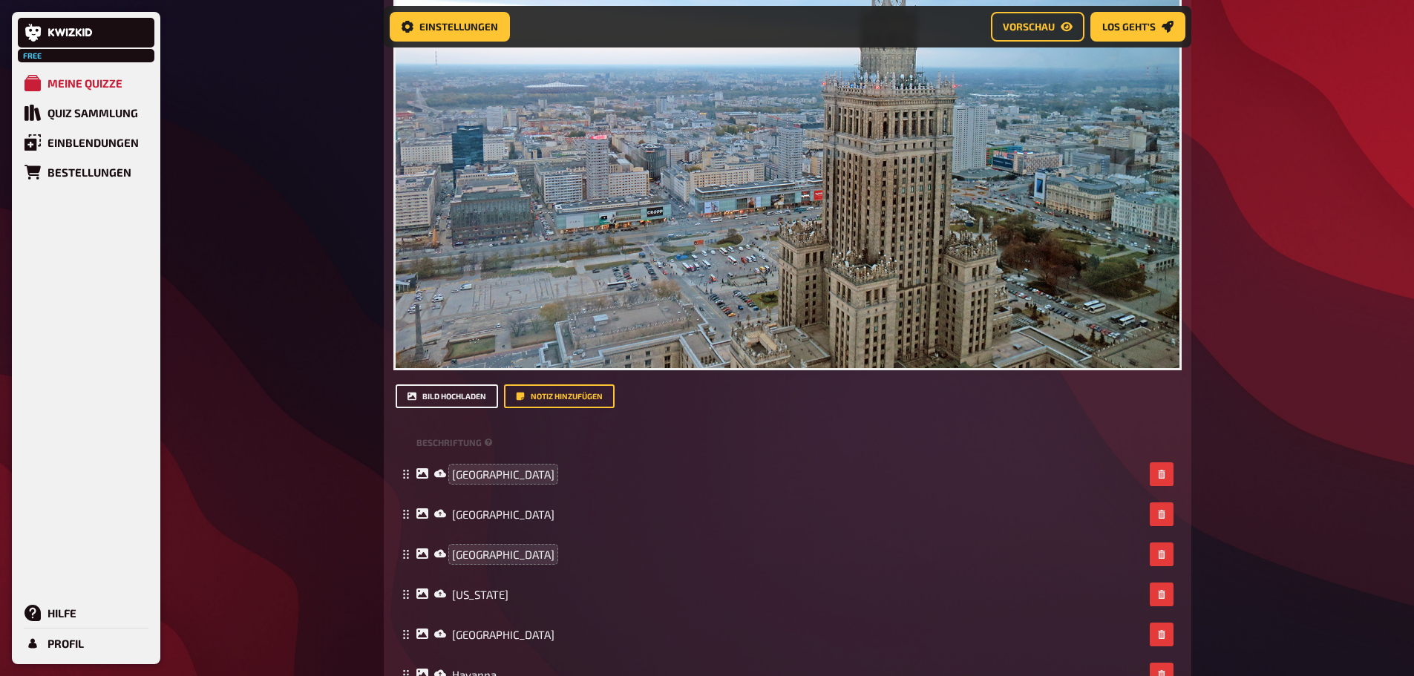
click at [474, 390] on button "Bild hochladen" at bounding box center [447, 397] width 102 height 24
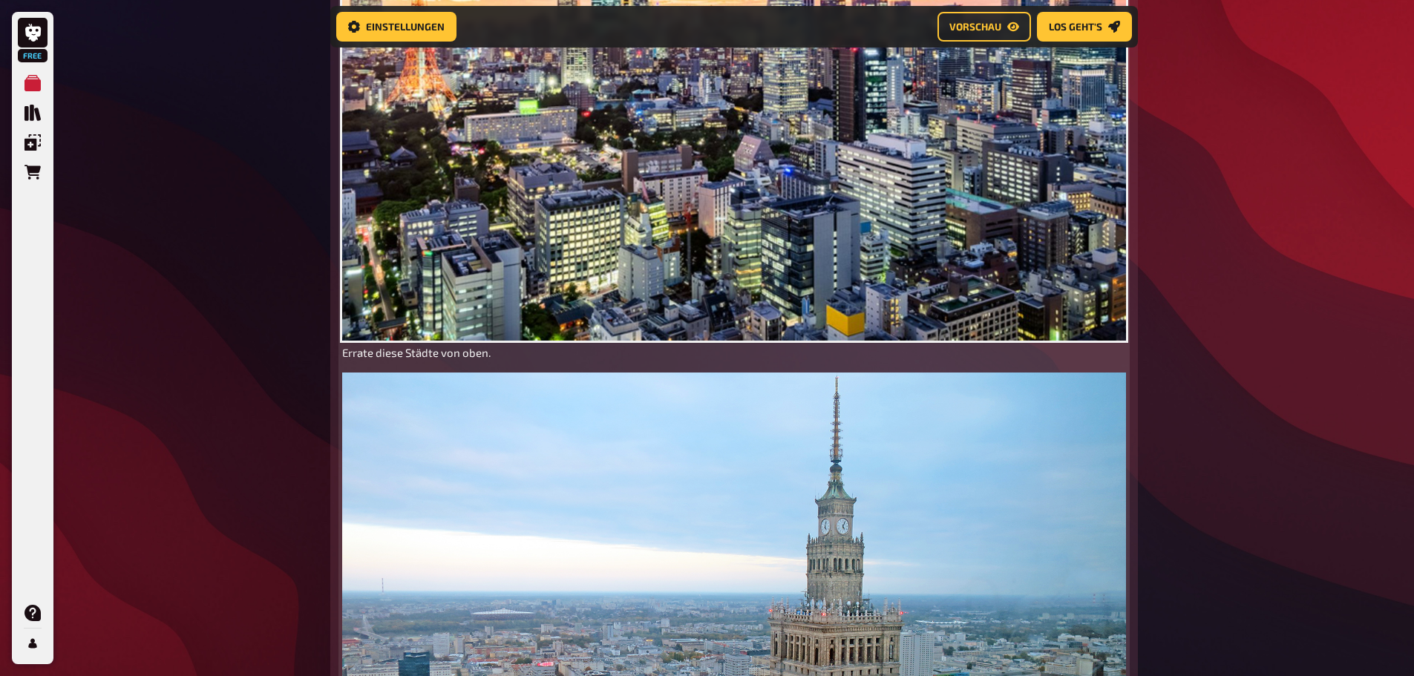
click at [446, 360] on p "Errate diese Städte von oben." at bounding box center [734, 353] width 784 height 17
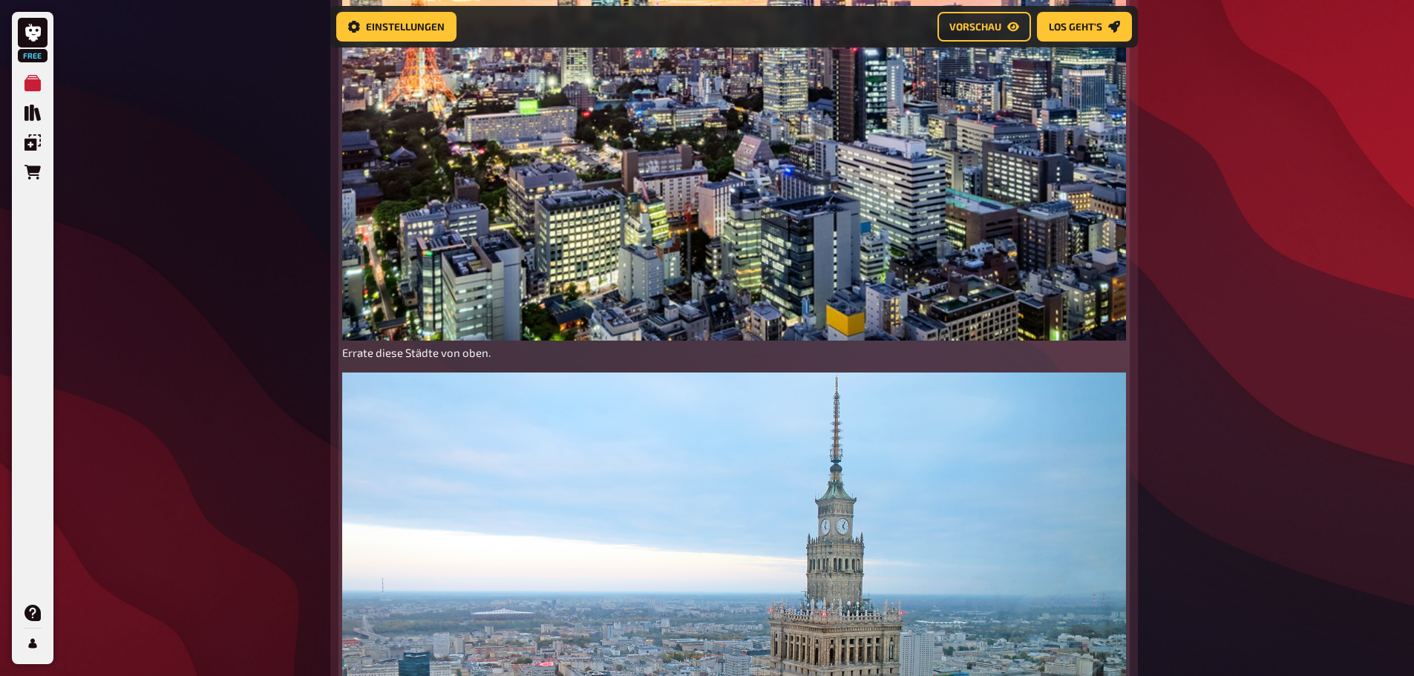
click at [1040, 393] on img at bounding box center [734, 634] width 784 height 523
click at [1103, 392] on button "button" at bounding box center [1109, 391] width 24 height 24
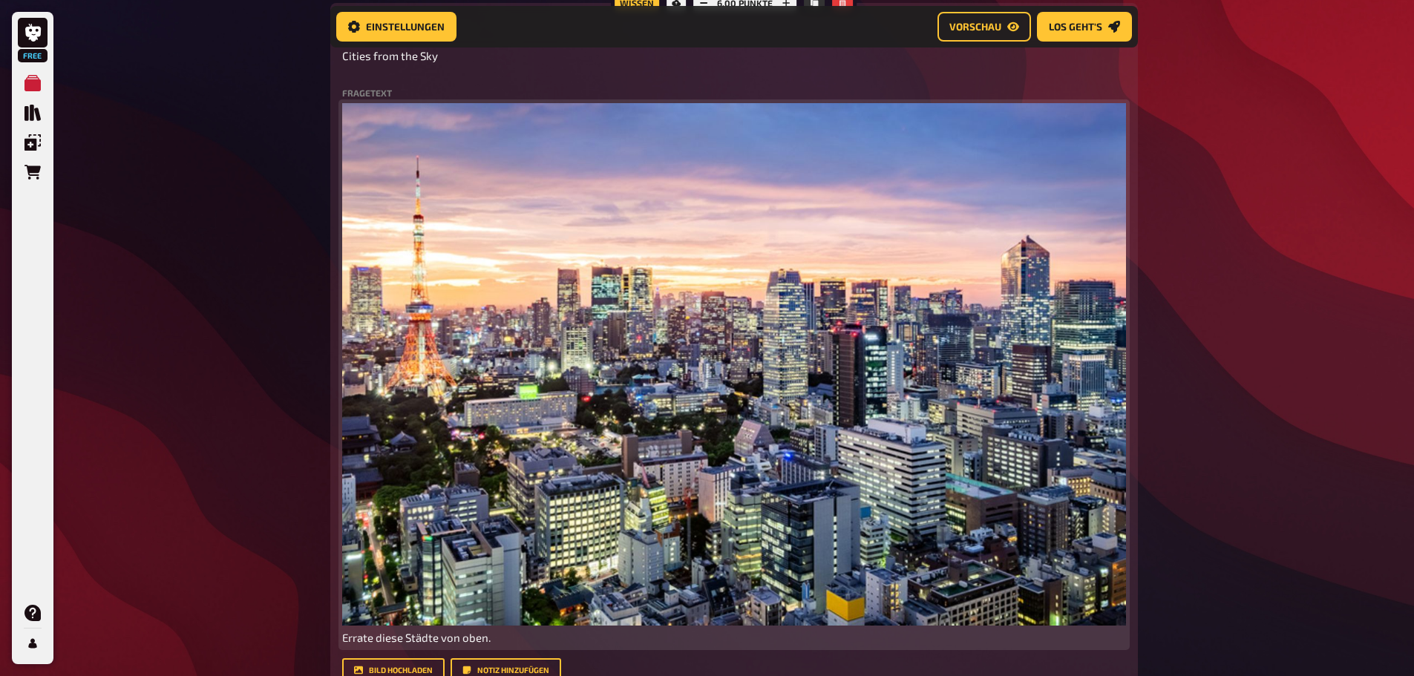
scroll to position [460, 0]
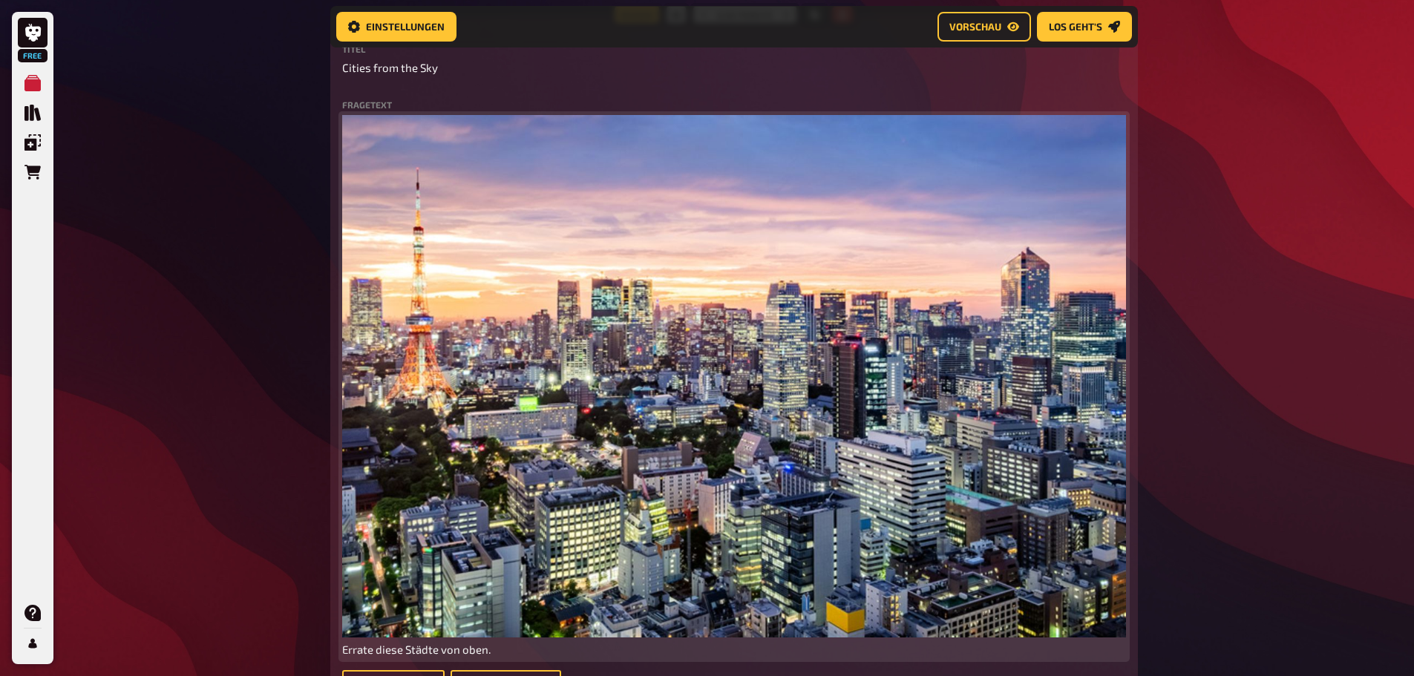
click at [1078, 298] on img at bounding box center [734, 376] width 784 height 523
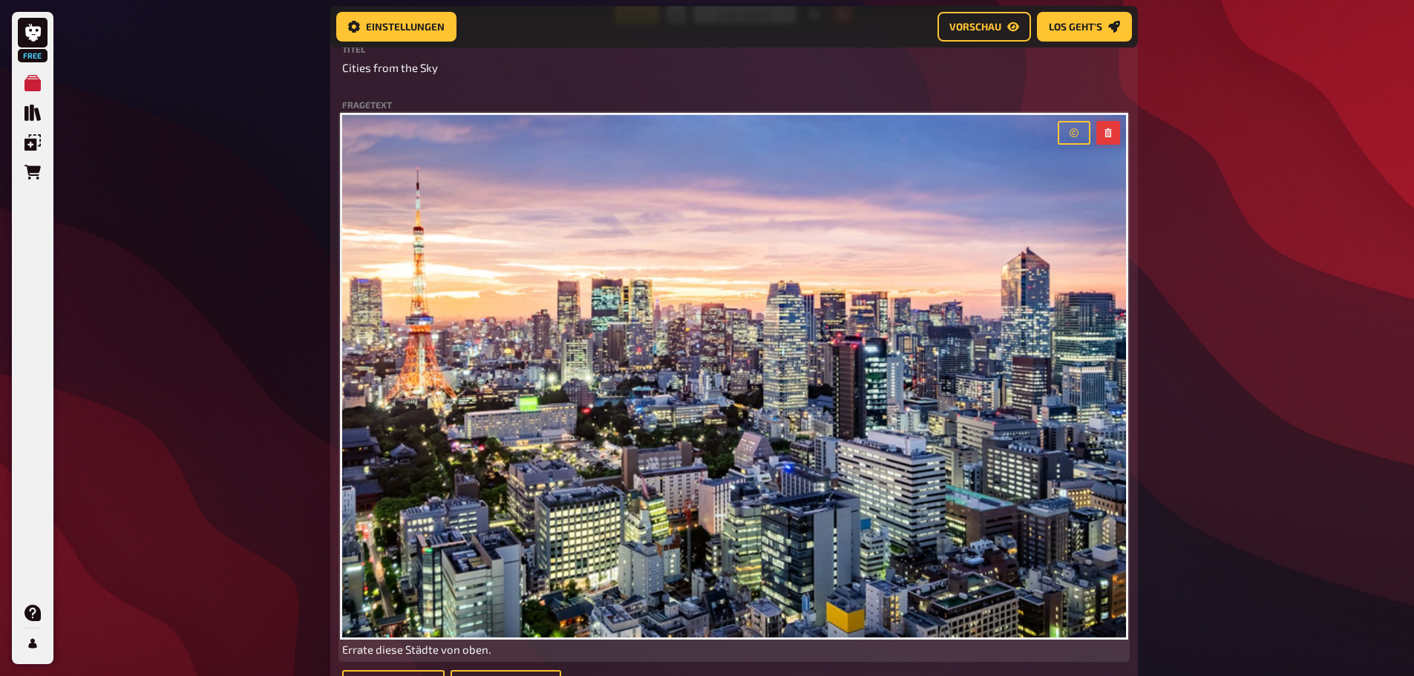
click at [1109, 121] on button "button" at bounding box center [1109, 133] width 24 height 24
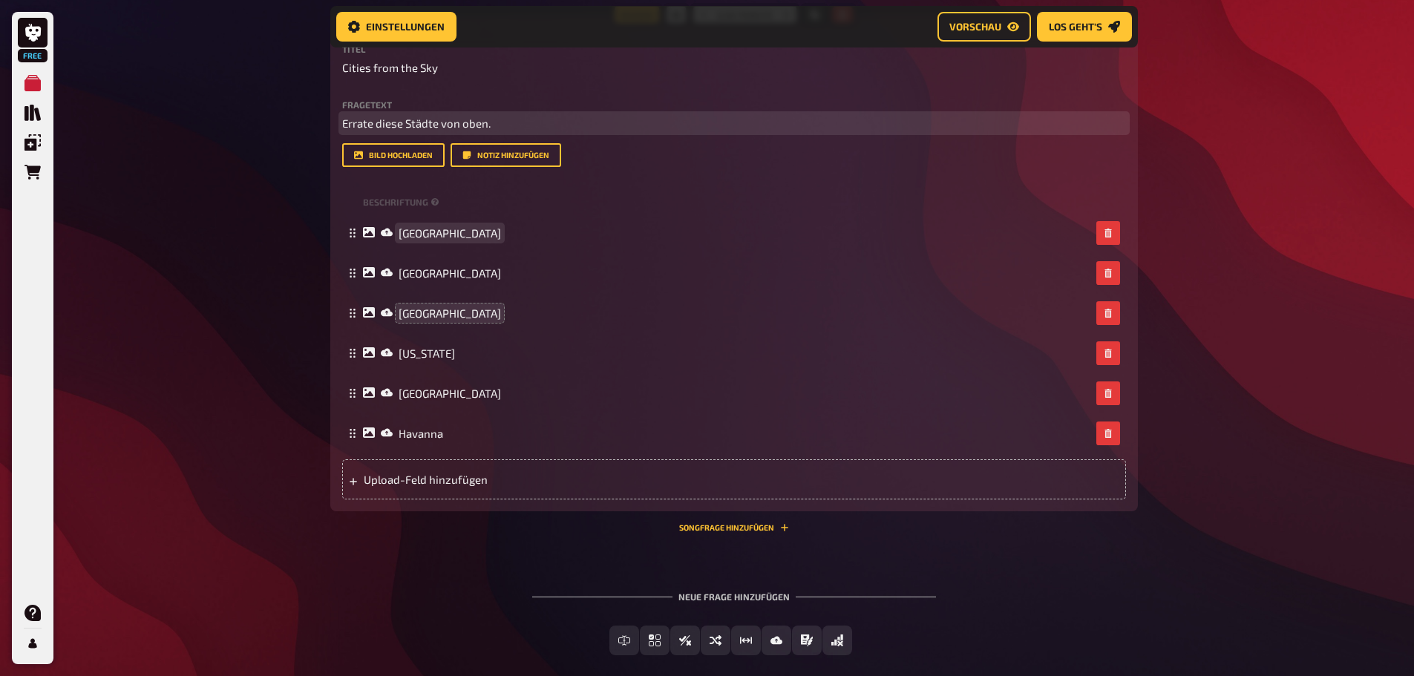
click at [405, 236] on span "Warschau" at bounding box center [450, 232] width 102 height 13
click at [385, 238] on icon at bounding box center [387, 232] width 12 height 12
click at [385, 225] on div "Warschau" at bounding box center [734, 233] width 784 height 40
click at [367, 232] on icon at bounding box center [369, 232] width 12 height 10
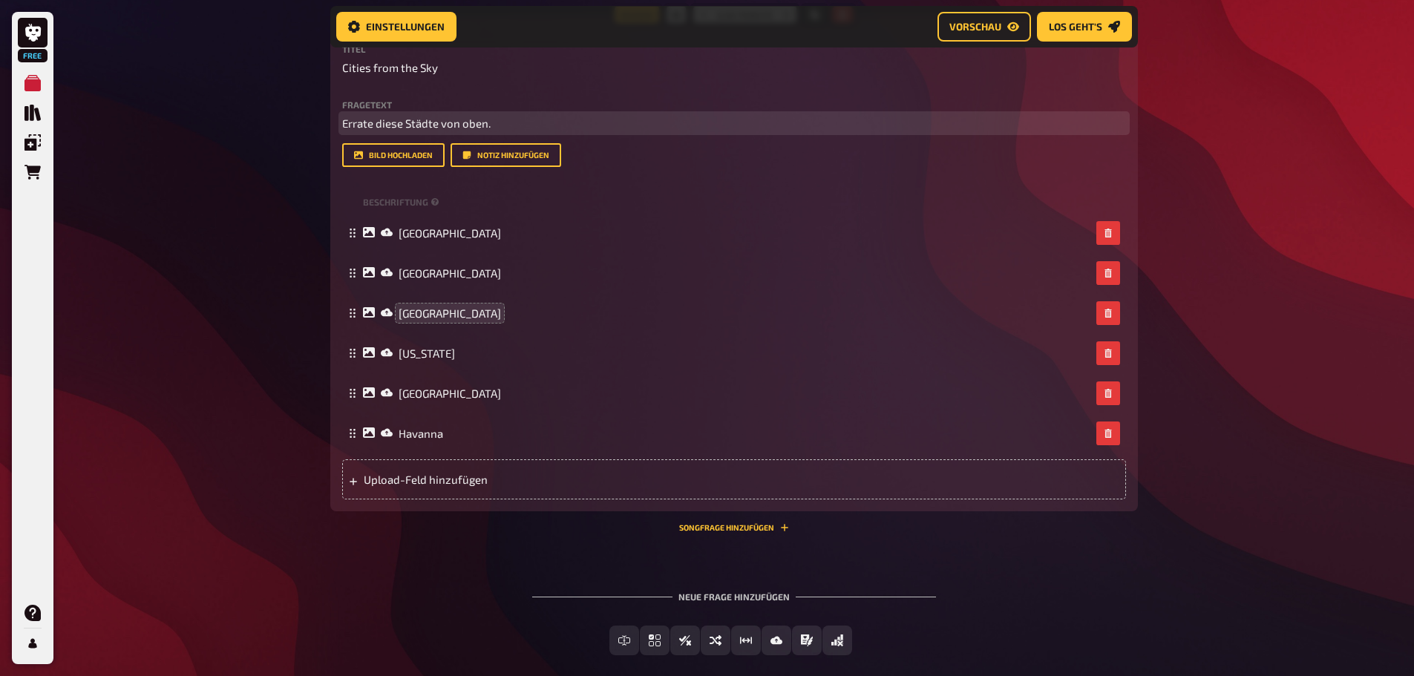
click at [367, 232] on icon at bounding box center [369, 232] width 12 height 10
click at [361, 232] on div "Warschau" at bounding box center [734, 233] width 784 height 40
click at [351, 231] on icon at bounding box center [352, 233] width 9 height 9
click at [366, 231] on icon at bounding box center [369, 232] width 12 height 10
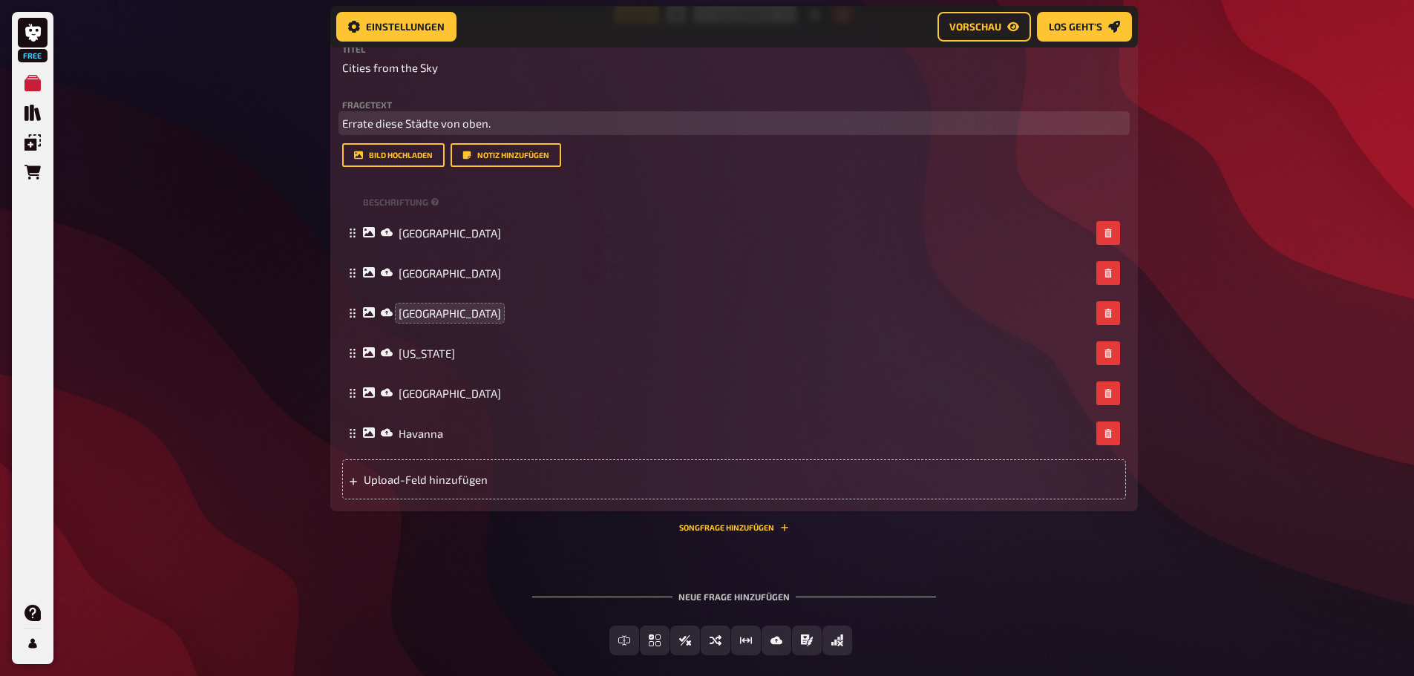
click at [366, 231] on icon at bounding box center [369, 232] width 12 height 10
click at [371, 230] on icon at bounding box center [369, 232] width 12 height 10
click at [1259, 131] on div "Free Meine Quizze Quiz Sammlung Einblendungen Bestellungen Hilfe Profil Home Me…" at bounding box center [707, 145] width 1414 height 1210
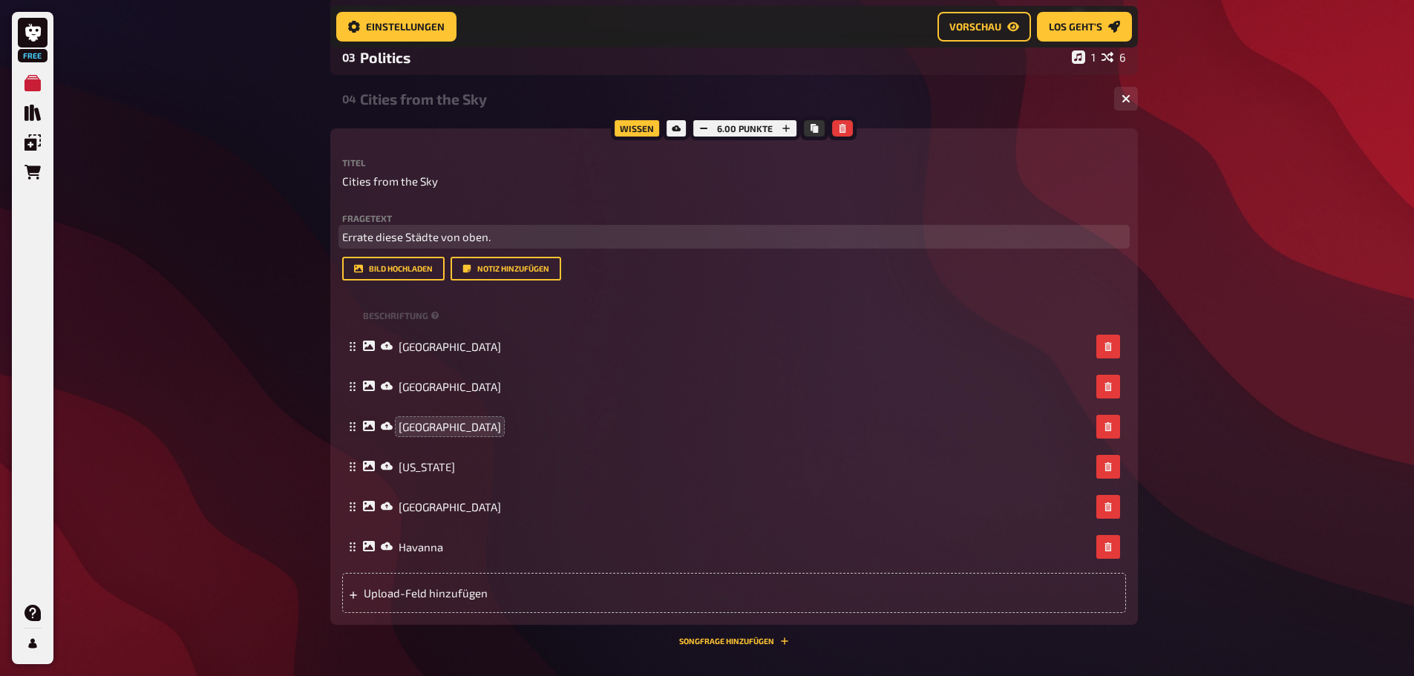
scroll to position [311, 0]
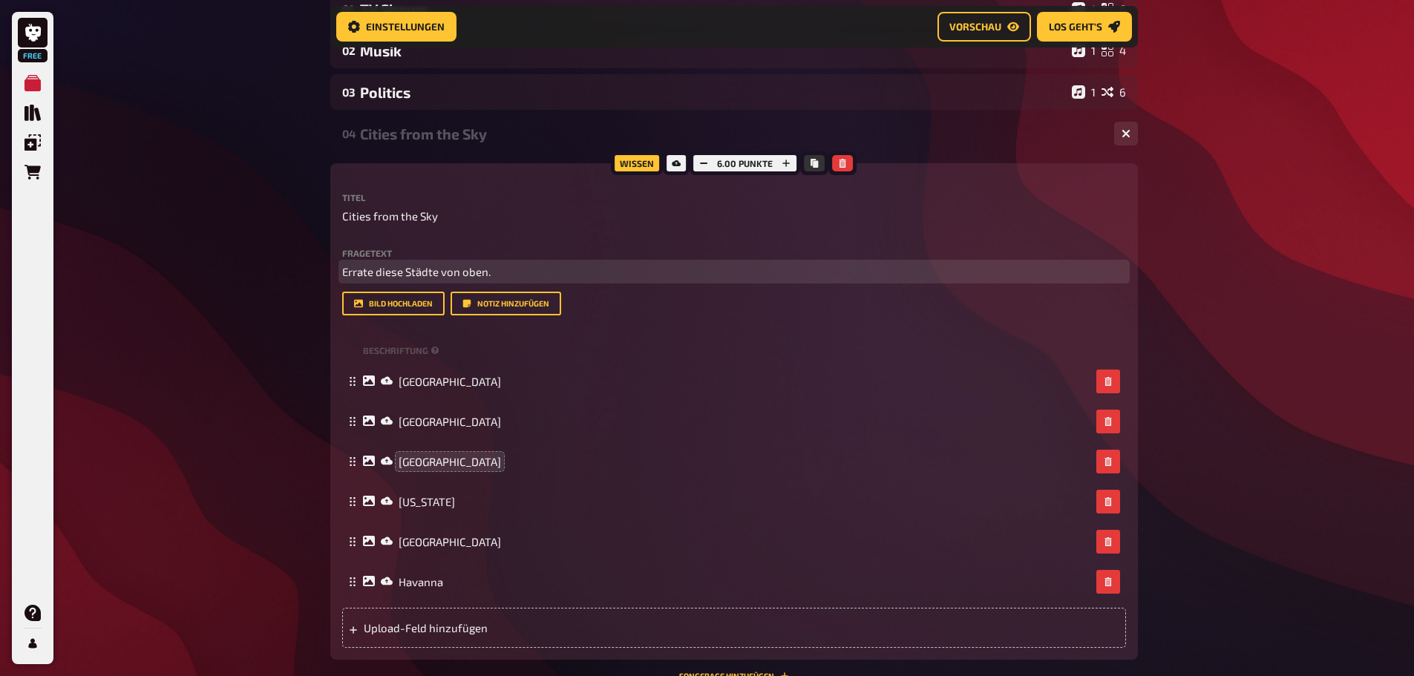
click at [567, 153] on div "04 Cities from the Sky 6 Wissen 6.00 Punkte Titel Cities from the Sky Fragetext…" at bounding box center [734, 398] width 808 height 565
click at [549, 174] on div "Wissen 6.00 Punkte Titel Cities from the Sky Fragetext Errate diese Städte von …" at bounding box center [734, 411] width 808 height 497
click at [561, 182] on div "Wissen 6.00 Punkte Titel Cities from the Sky Fragetext Errate diese Städte von …" at bounding box center [734, 411] width 808 height 497
click at [941, 176] on div "Wissen 6.00 Punkte Titel Cities from the Sky Fragetext Errate diese Städte von …" at bounding box center [734, 411] width 808 height 497
click at [948, 137] on div "Cities from the Sky" at bounding box center [731, 133] width 743 height 17
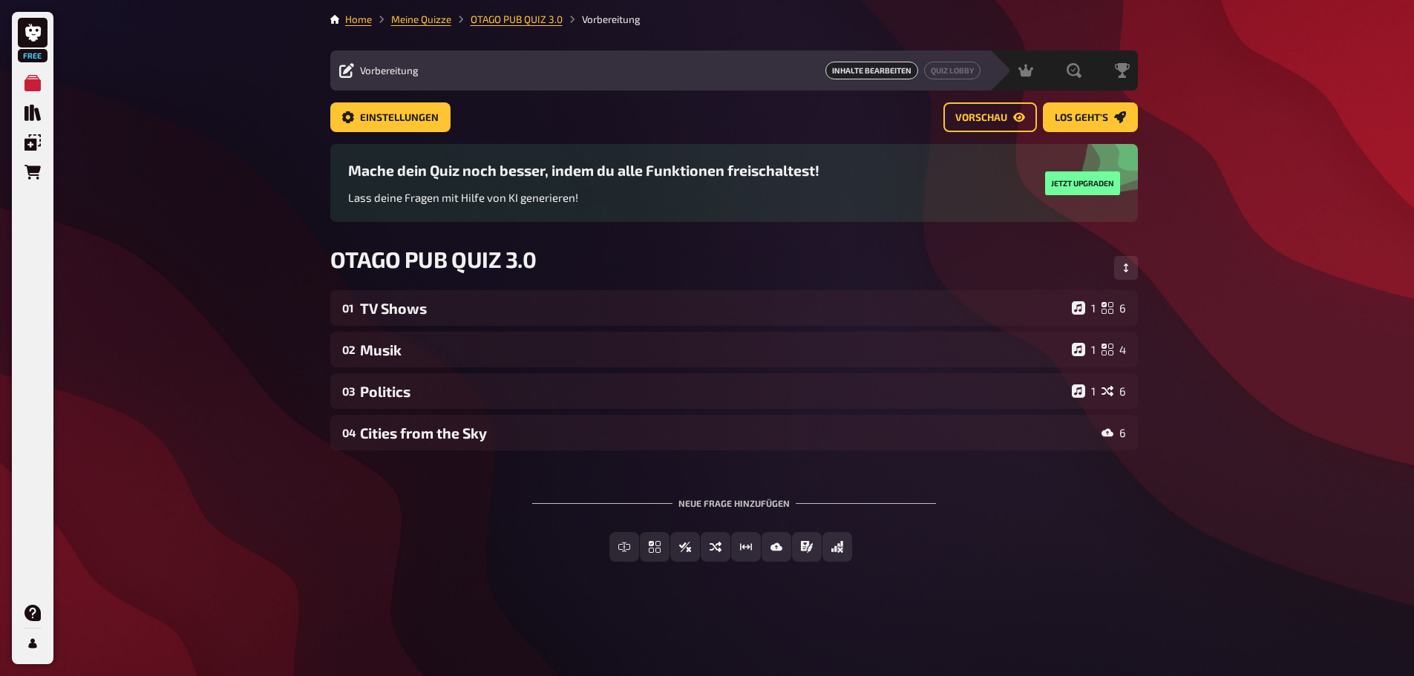
scroll to position [0, 0]
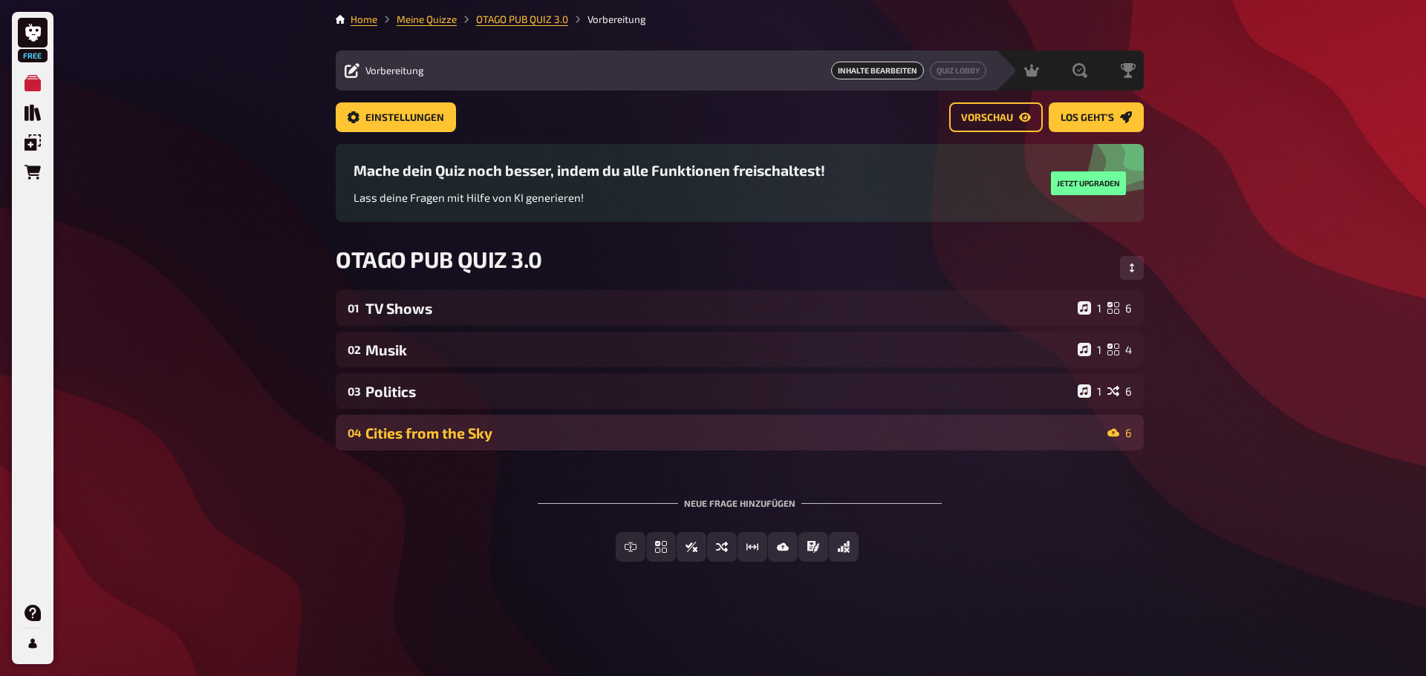
click at [1114, 429] on icon at bounding box center [1113, 433] width 12 height 8
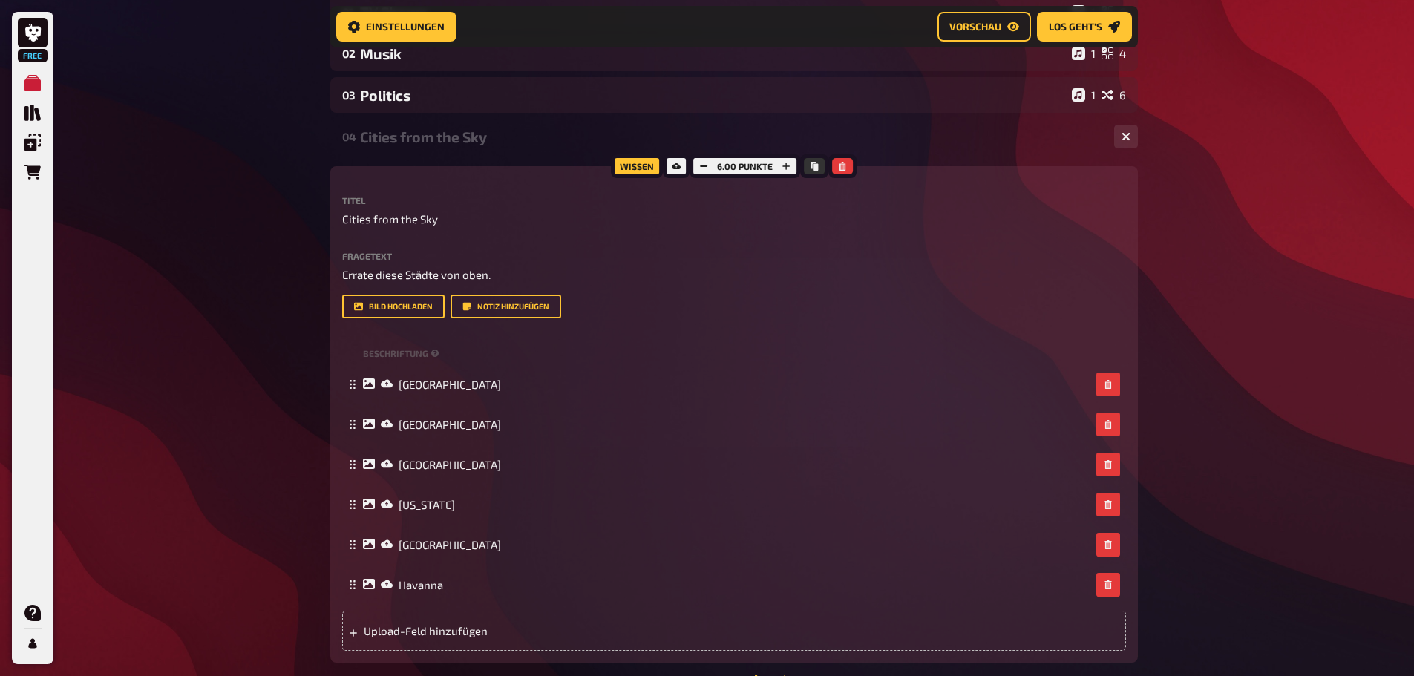
scroll to position [310, 0]
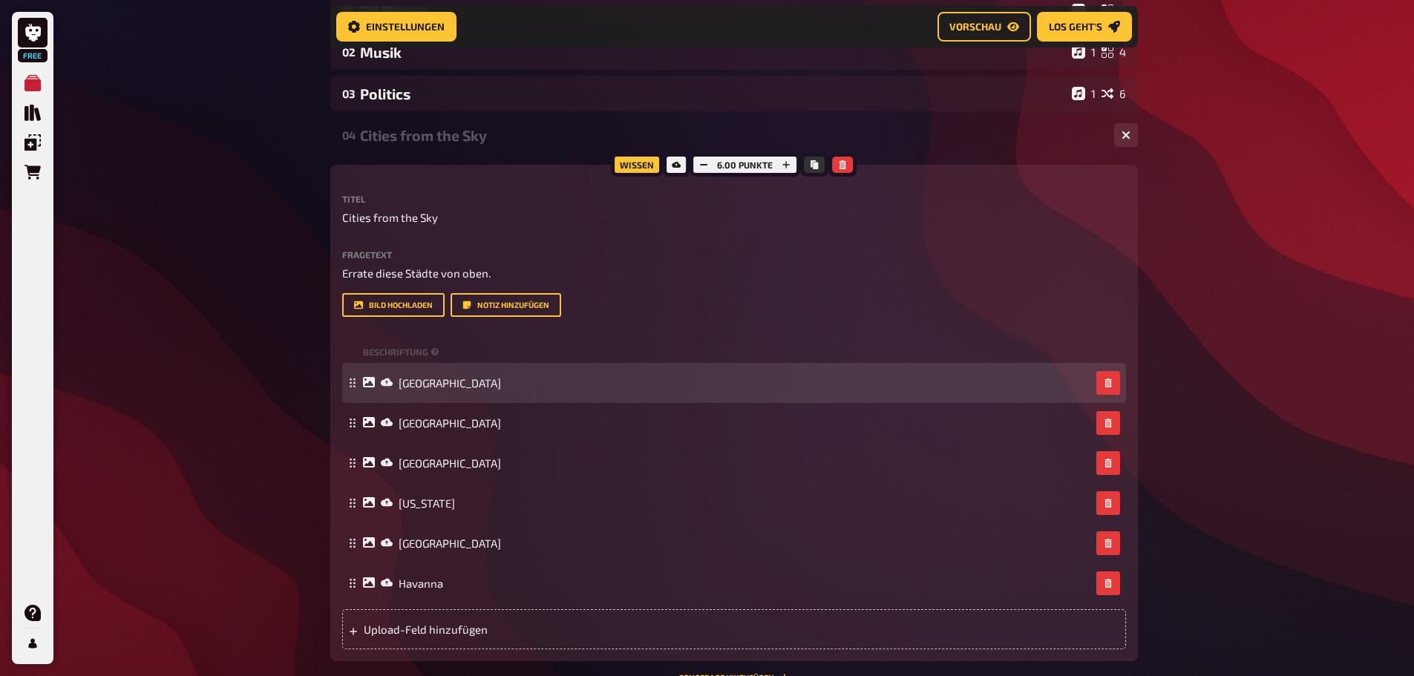
click at [367, 384] on icon at bounding box center [369, 382] width 12 height 12
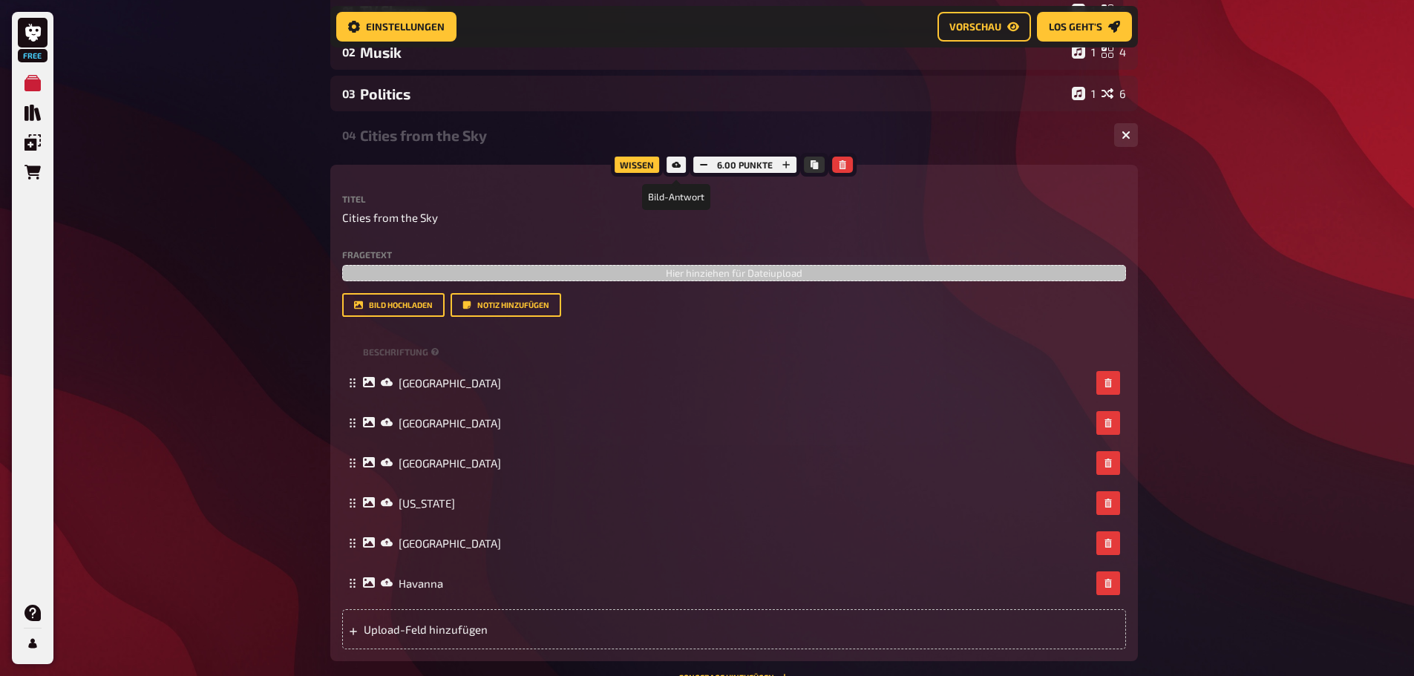
click at [680, 166] on icon at bounding box center [676, 165] width 9 height 6
click at [675, 157] on div at bounding box center [676, 165] width 27 height 24
click at [638, 163] on div "Wissen" at bounding box center [637, 165] width 52 height 24
click at [672, 163] on icon at bounding box center [676, 164] width 9 height 9
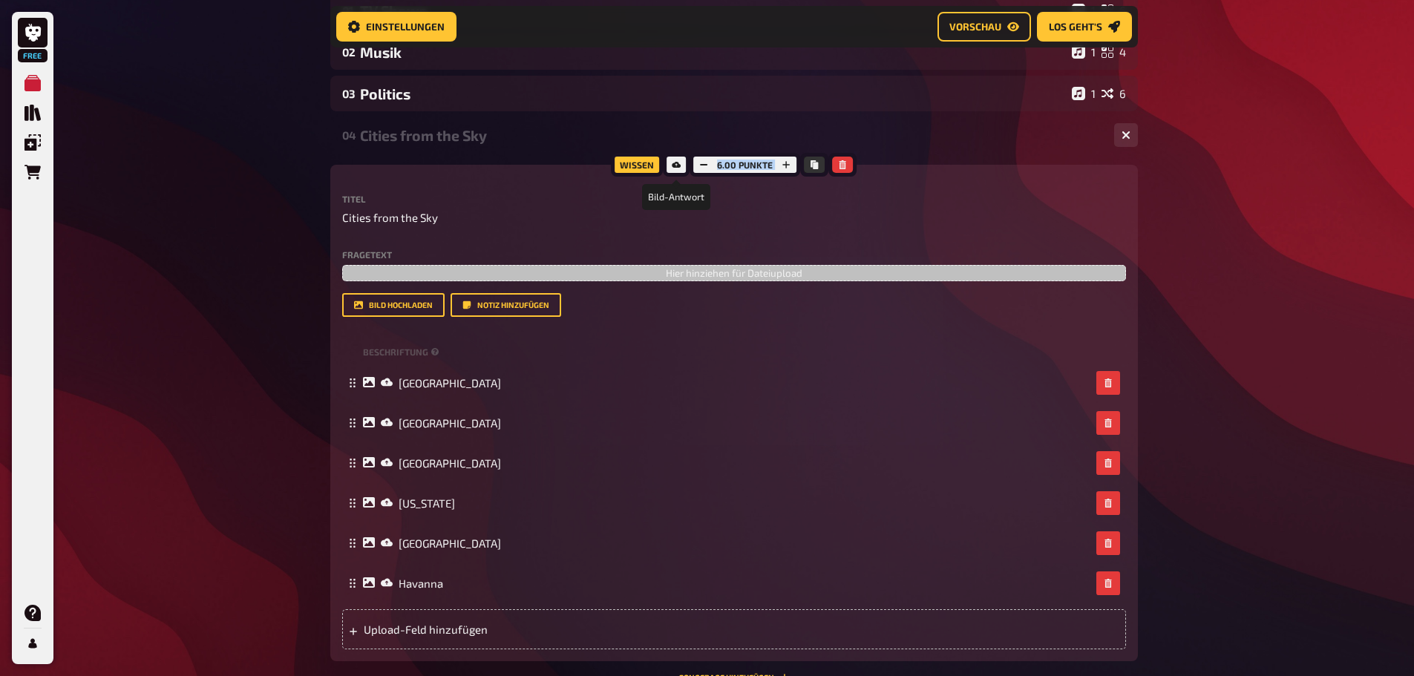
click at [672, 163] on icon at bounding box center [676, 164] width 9 height 9
click at [668, 196] on label "Titel" at bounding box center [734, 199] width 784 height 9
click at [372, 271] on span "Errate diese Städte von oben." at bounding box center [416, 273] width 149 height 13
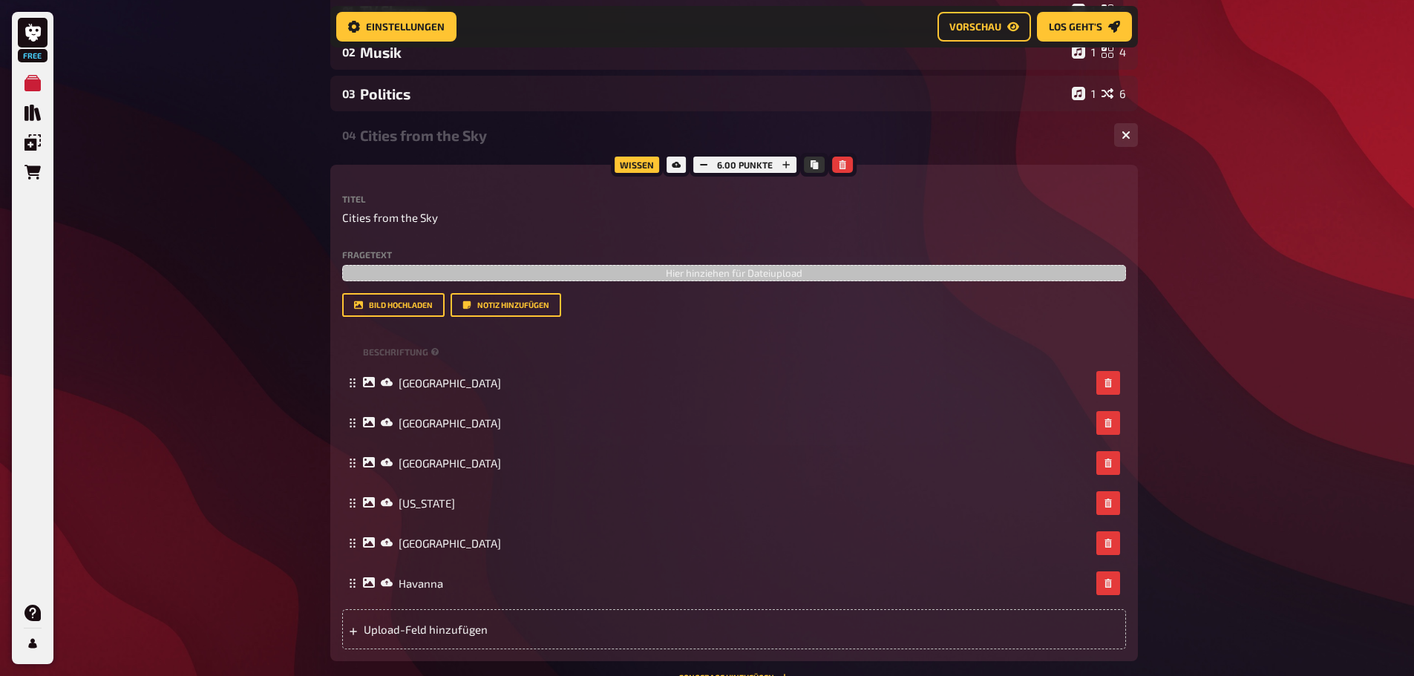
click at [226, 346] on div "Free Meine Quizze Quiz Sammlung Einblendungen Bestellungen Hilfe Profil Home Me…" at bounding box center [707, 295] width 1414 height 1210
click at [744, 274] on p "Errate diese Städte von oben." at bounding box center [734, 273] width 784 height 17
click at [697, 277] on p "Errate diese Städte von oben." at bounding box center [734, 273] width 784 height 17
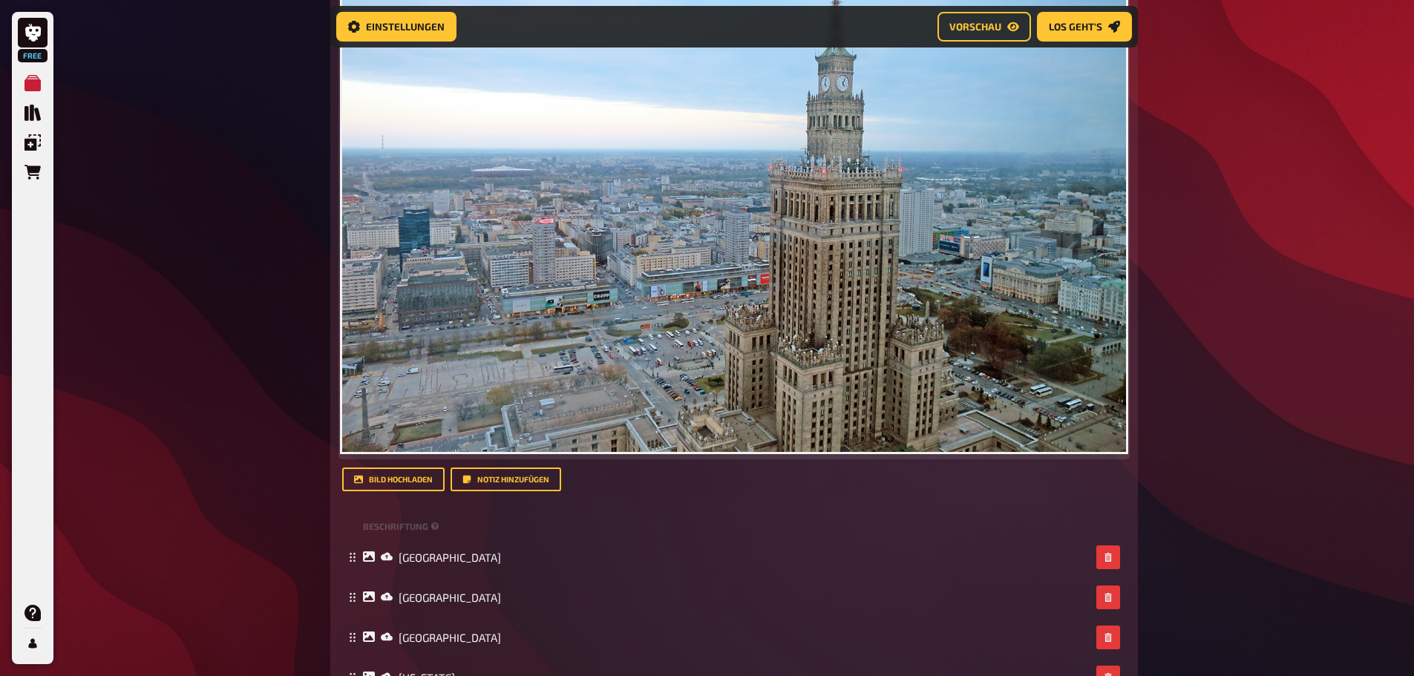
scroll to position [1201, 0]
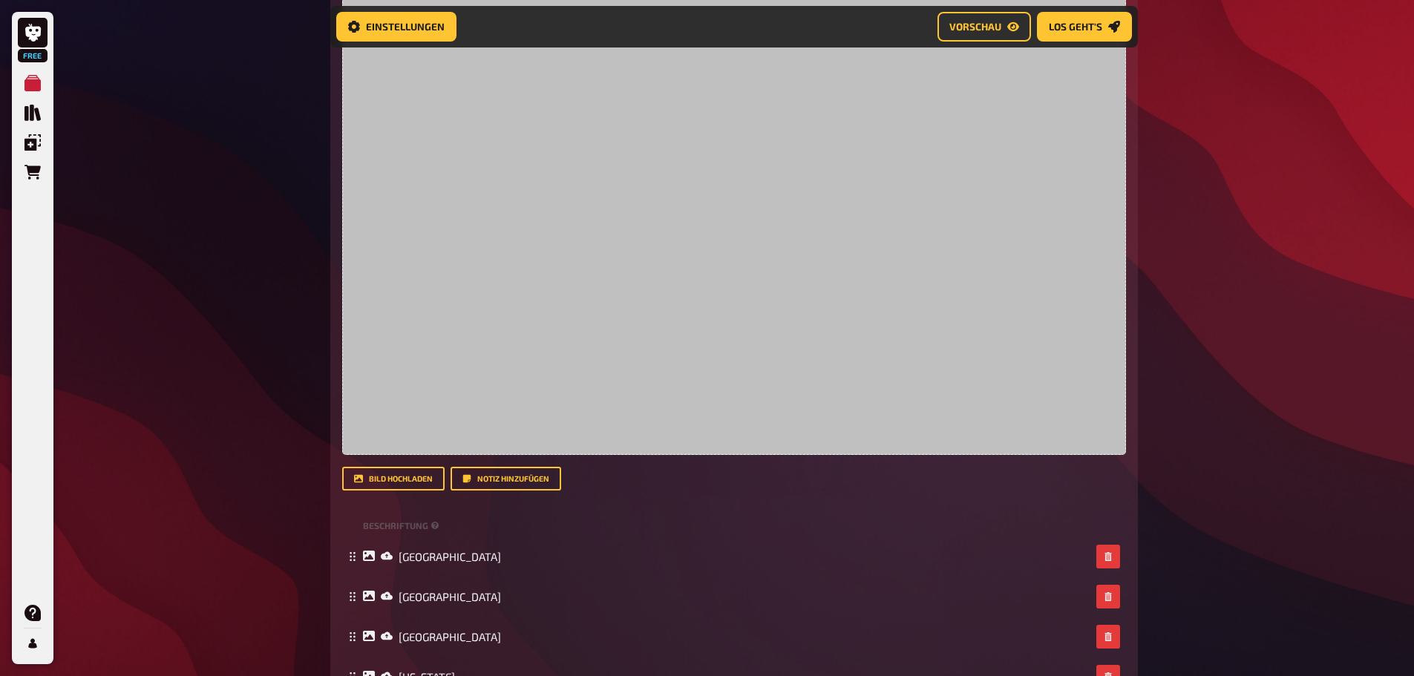
drag, startPoint x: 1320, startPoint y: 251, endPoint x: 1279, endPoint y: 249, distance: 40.9
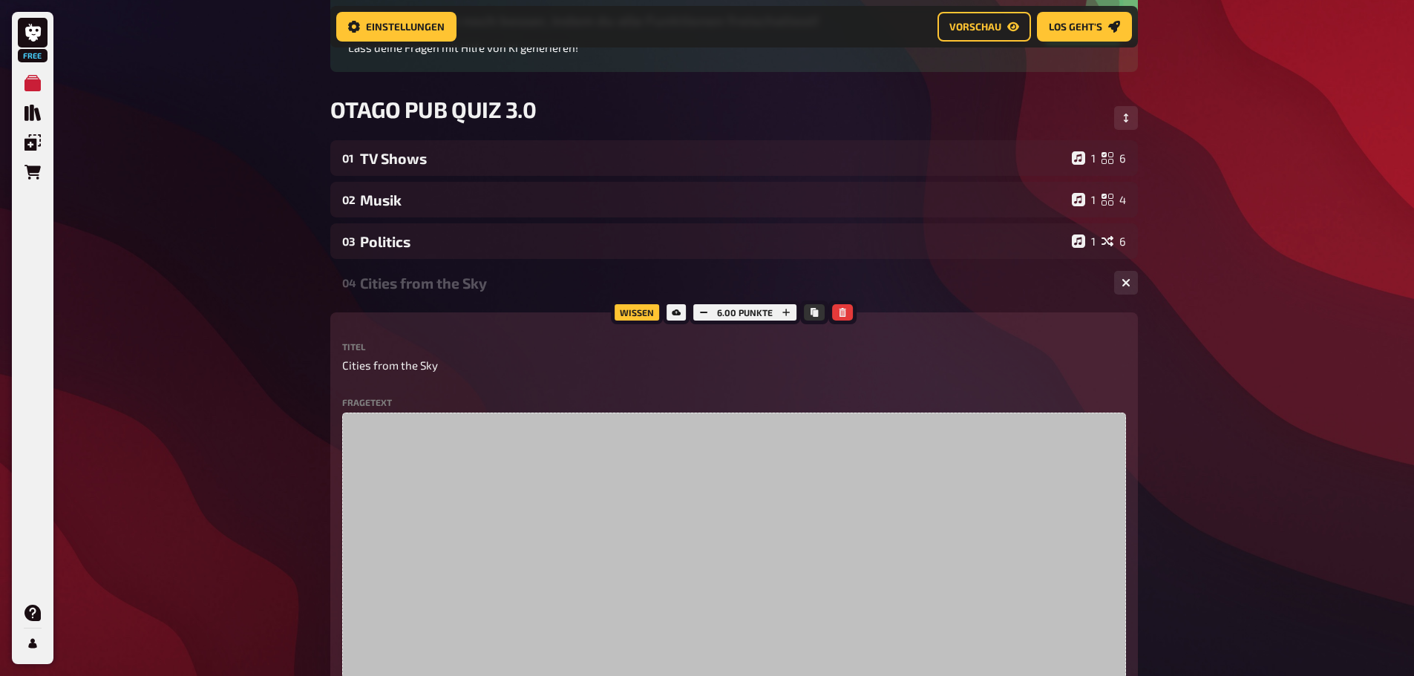
scroll to position [161, 0]
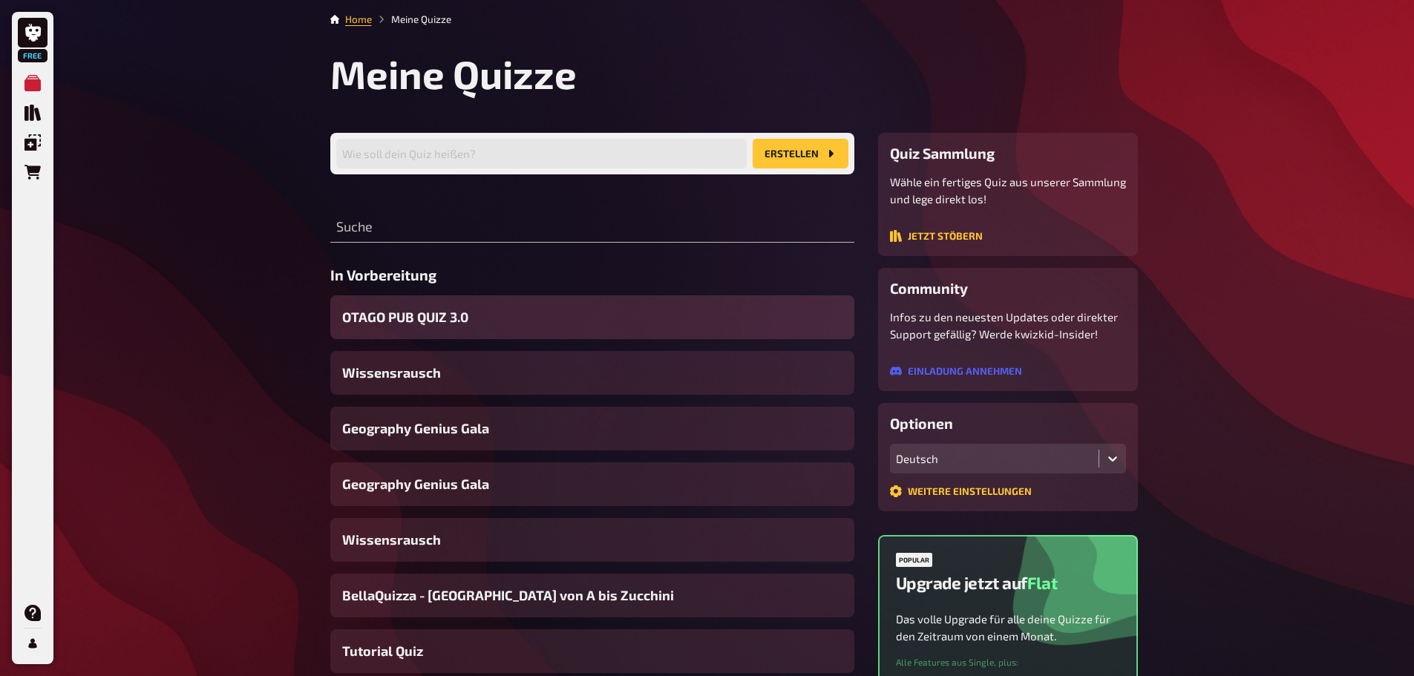
click at [470, 310] on div "OTAGO PUB QUIZ 3.0" at bounding box center [592, 318] width 524 height 44
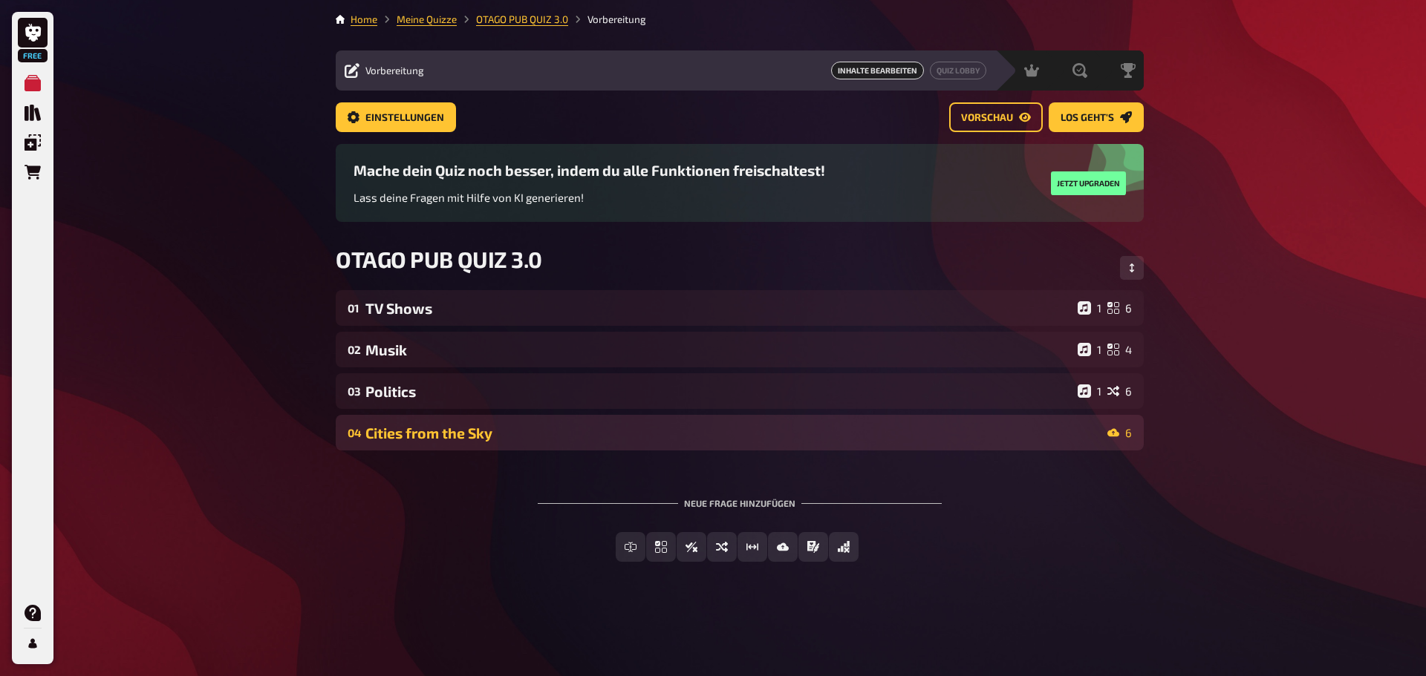
click at [616, 445] on div "04 Cities from the Sky 6" at bounding box center [740, 433] width 808 height 36
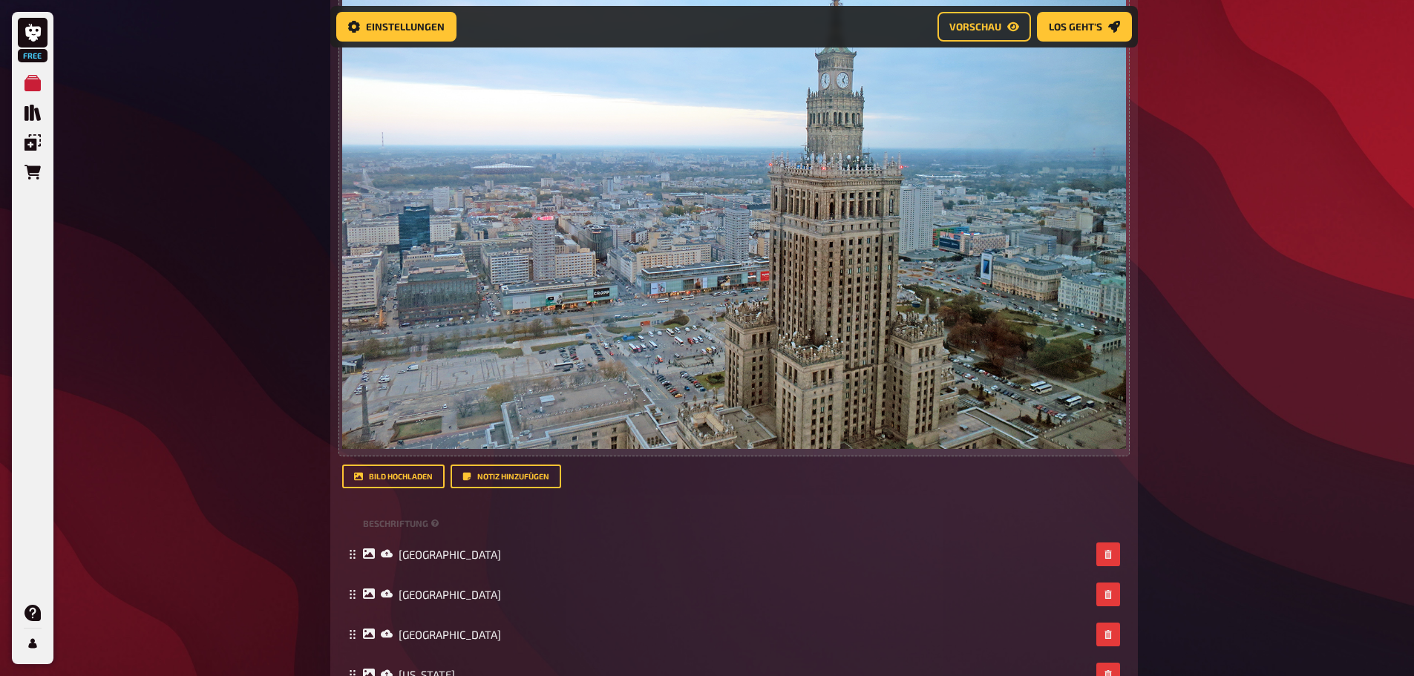
scroll to position [1274, 0]
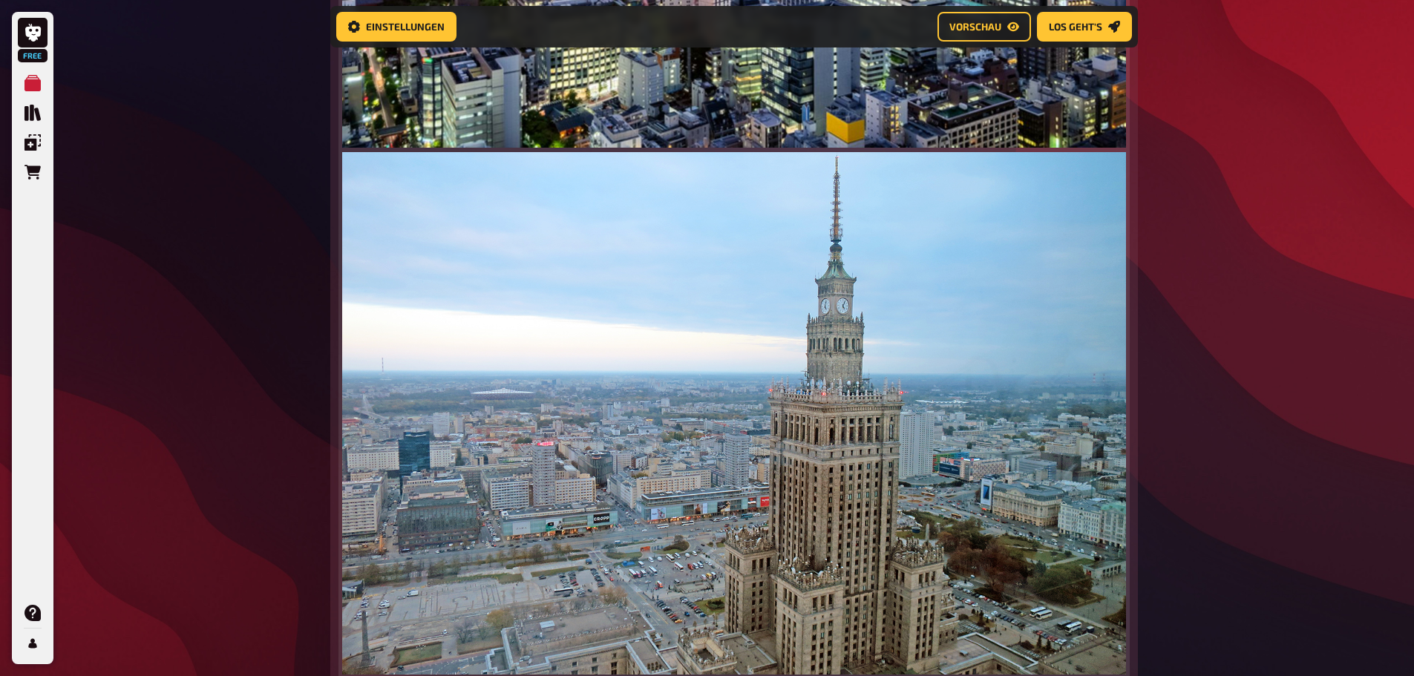
click at [536, 460] on img at bounding box center [734, 413] width 784 height 523
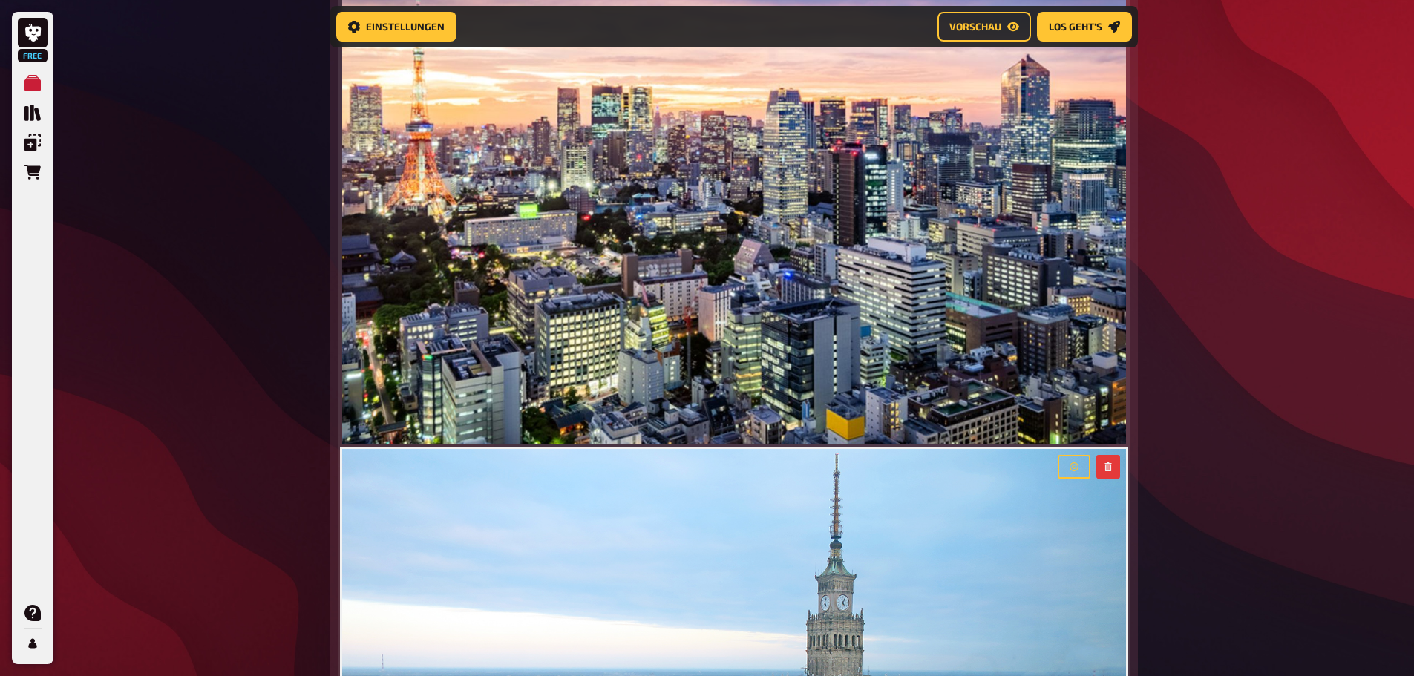
click at [875, 257] on img at bounding box center [734, 183] width 784 height 523
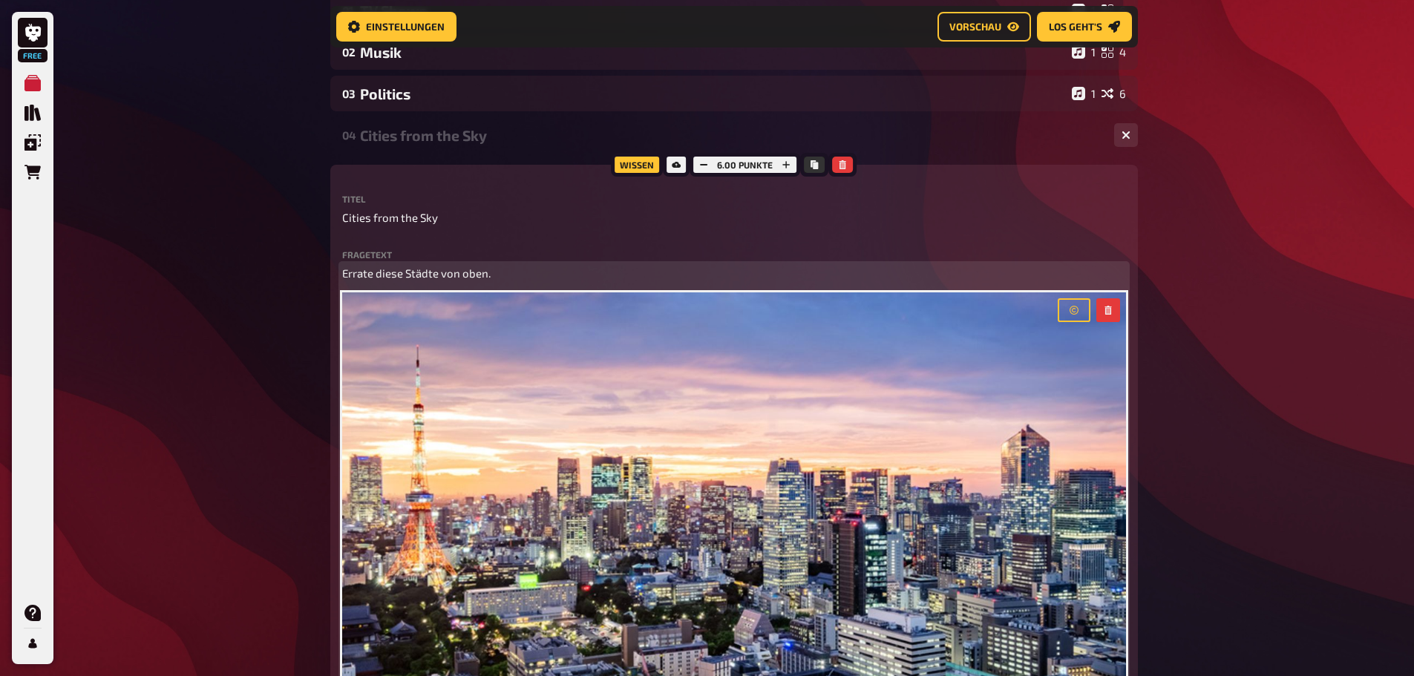
scroll to position [309, 0]
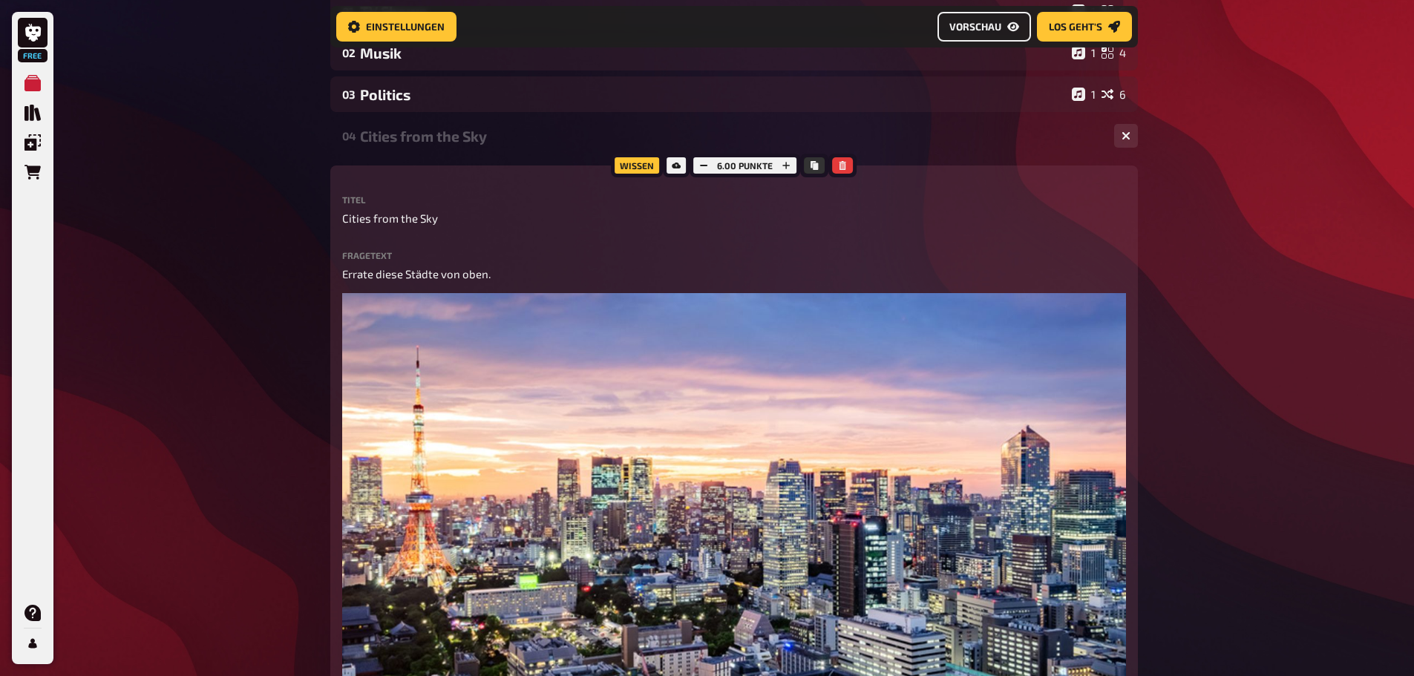
click at [957, 35] on button "Vorschau" at bounding box center [985, 27] width 94 height 30
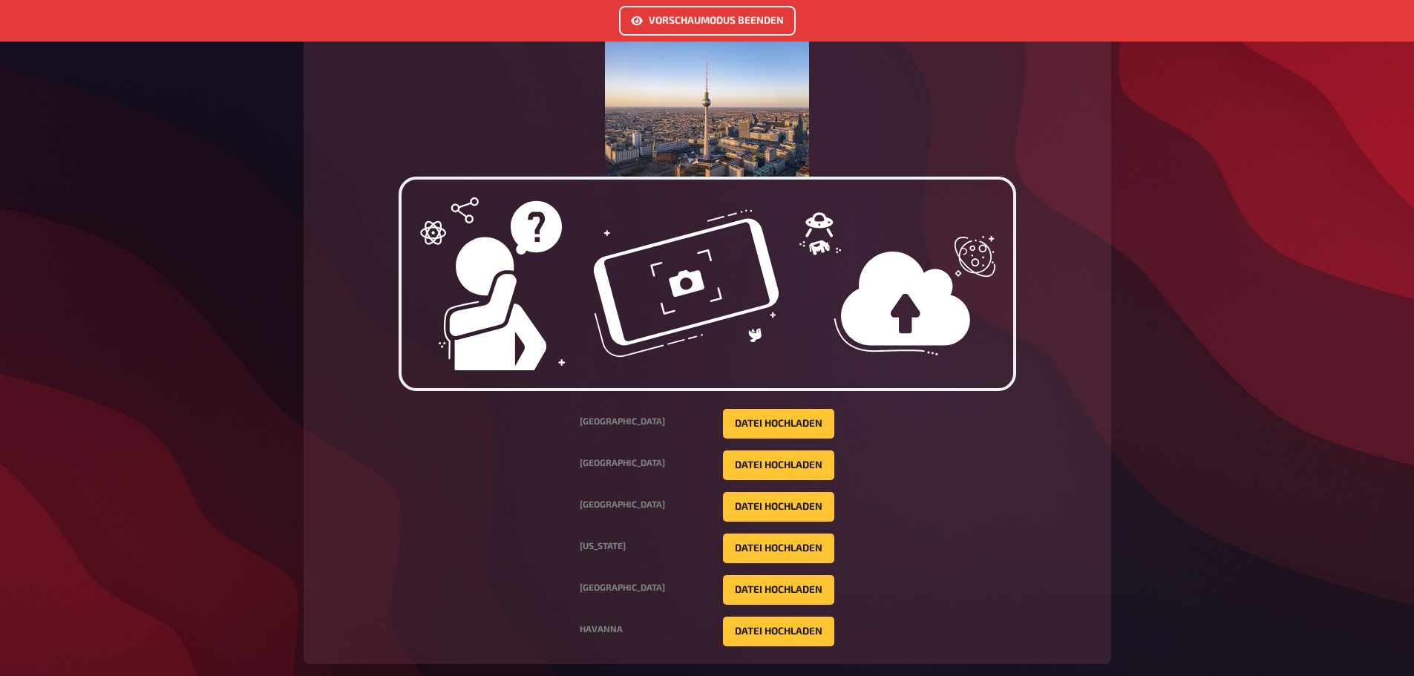
scroll to position [2410, 0]
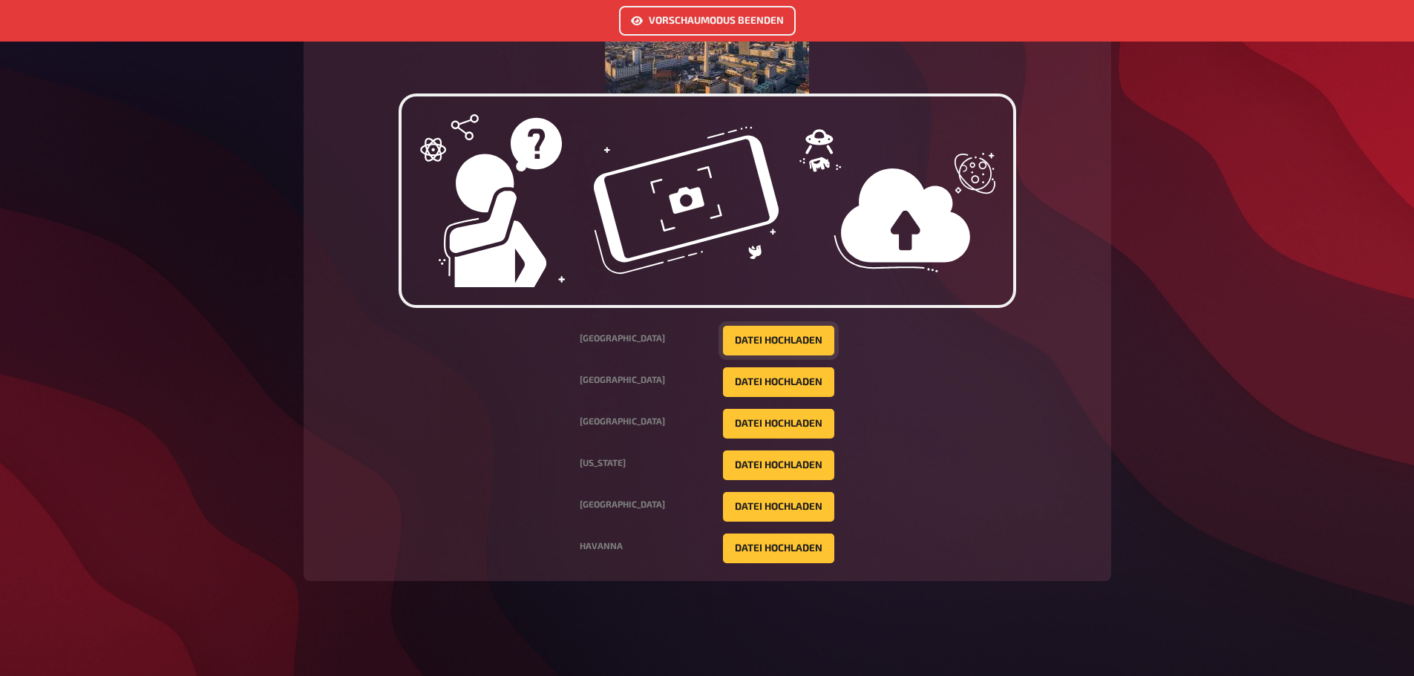
click at [757, 343] on button "Datei hochladen" at bounding box center [778, 341] width 111 height 30
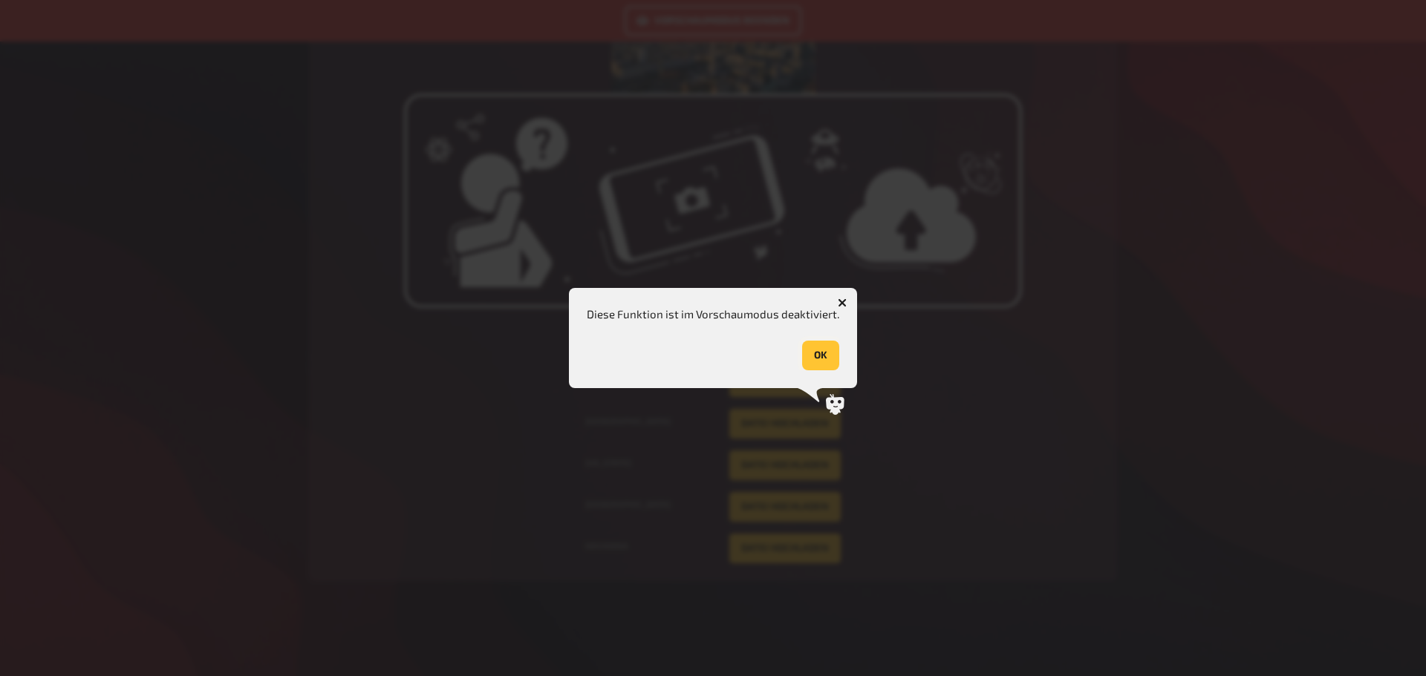
click at [820, 362] on button "OK" at bounding box center [820, 356] width 37 height 30
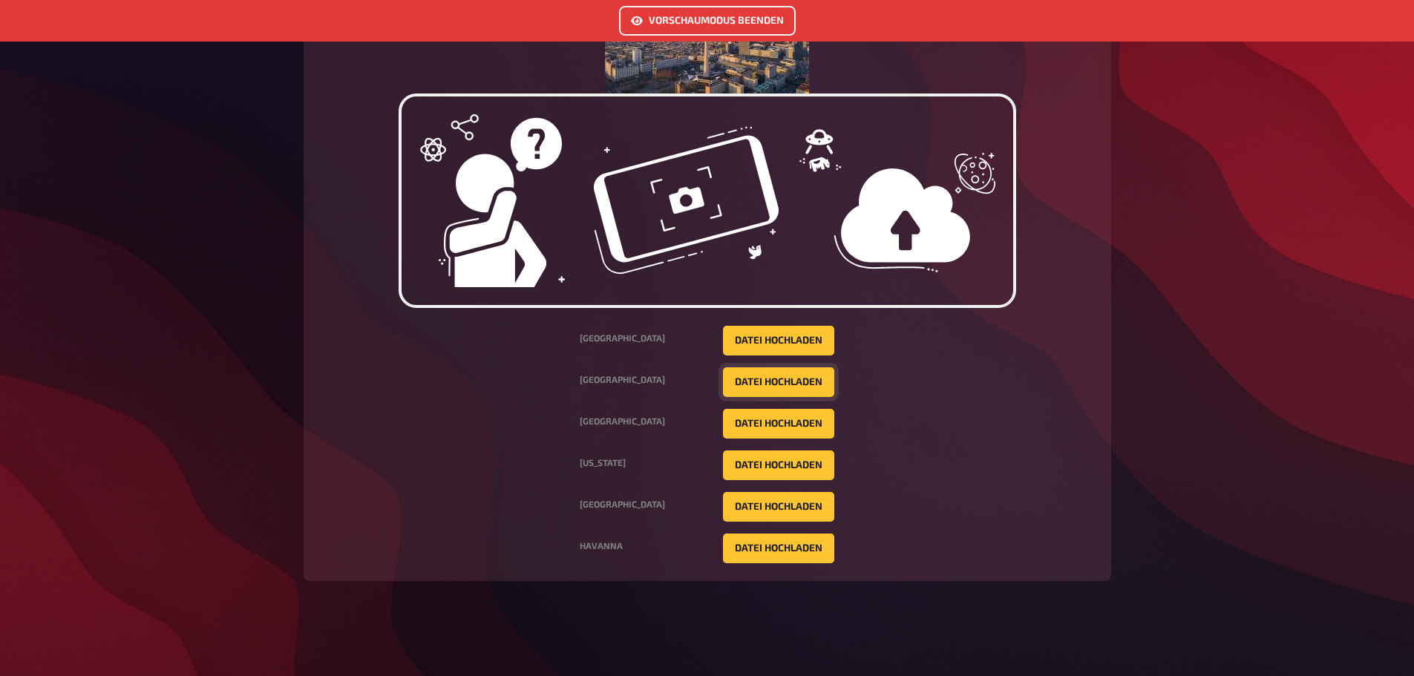
click at [760, 393] on button "Datei hochladen" at bounding box center [778, 383] width 111 height 30
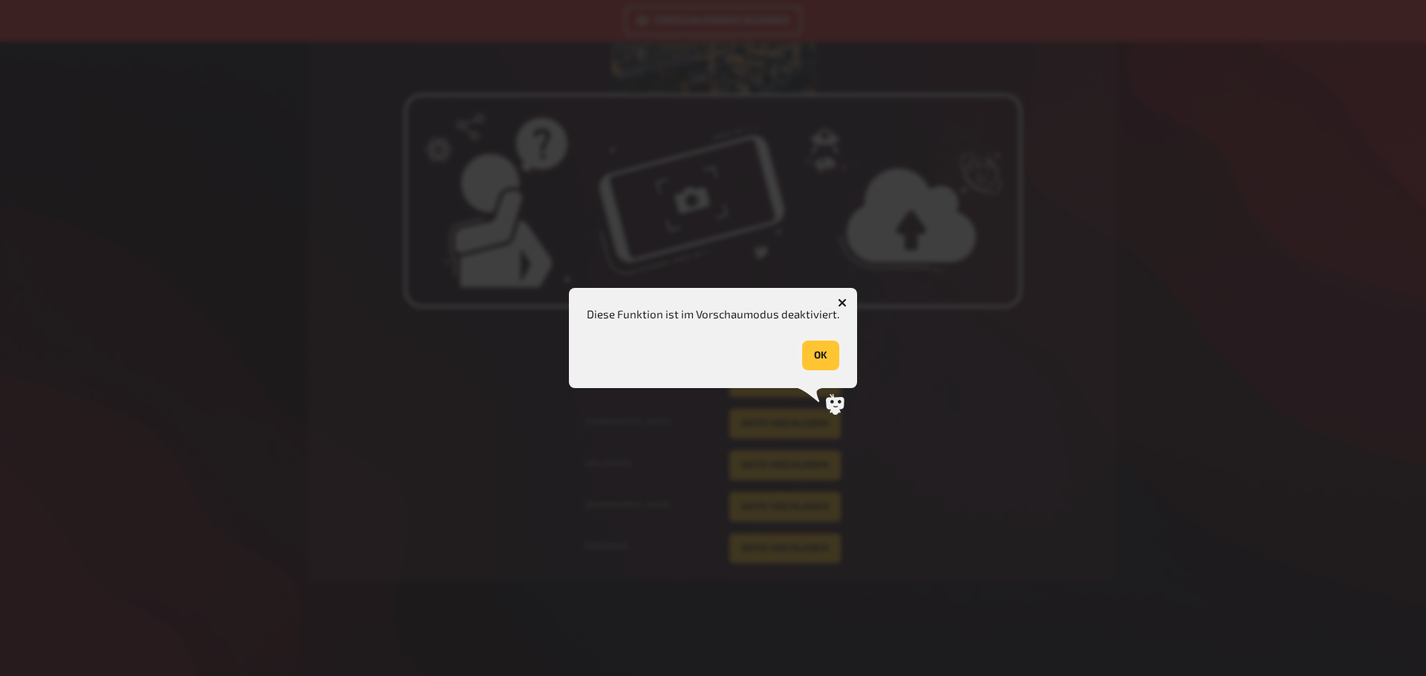
click at [824, 358] on button "OK" at bounding box center [820, 356] width 37 height 30
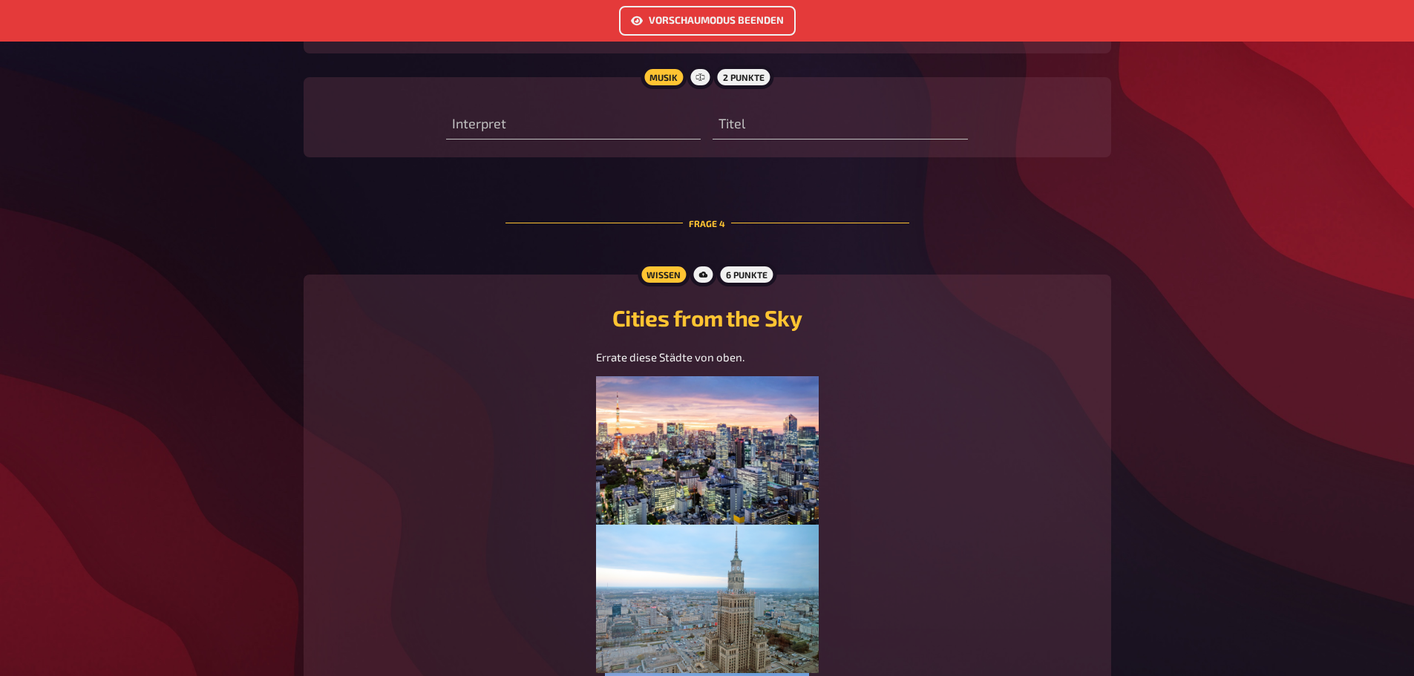
scroll to position [1668, 0]
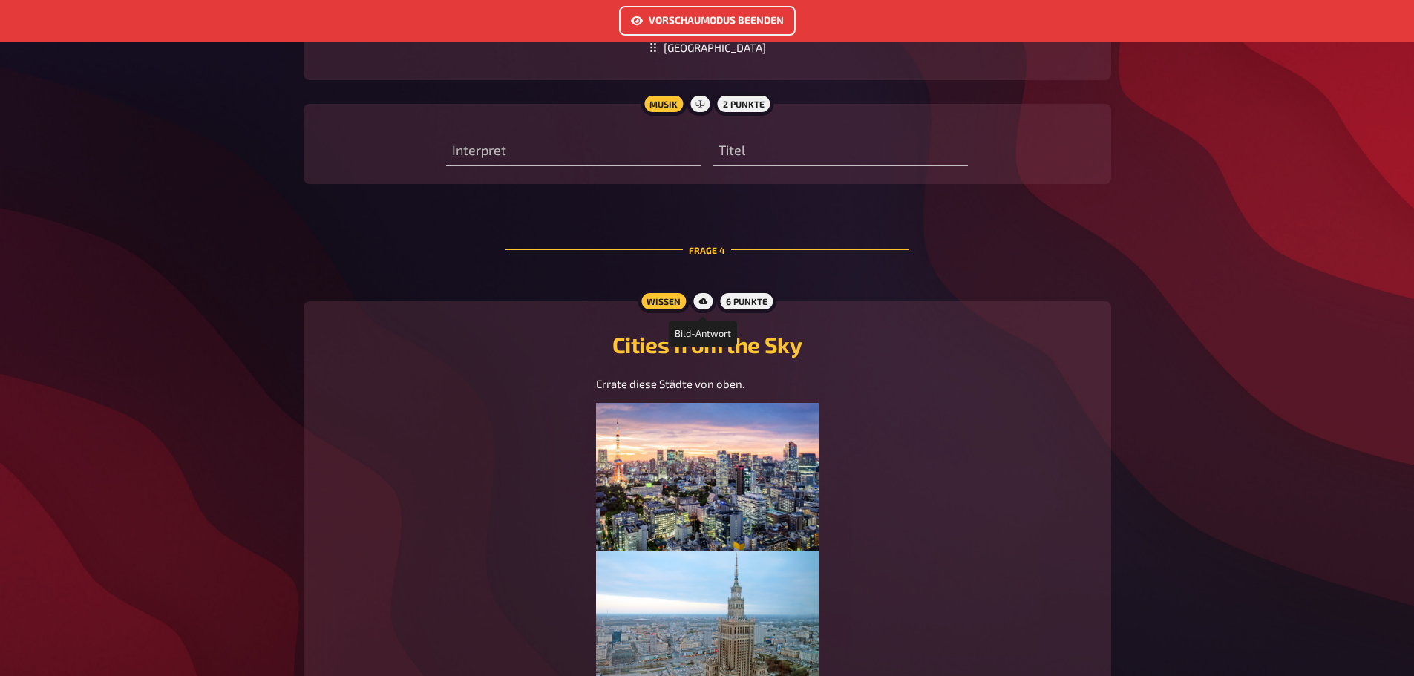
click at [702, 301] on icon at bounding box center [703, 301] width 9 height 6
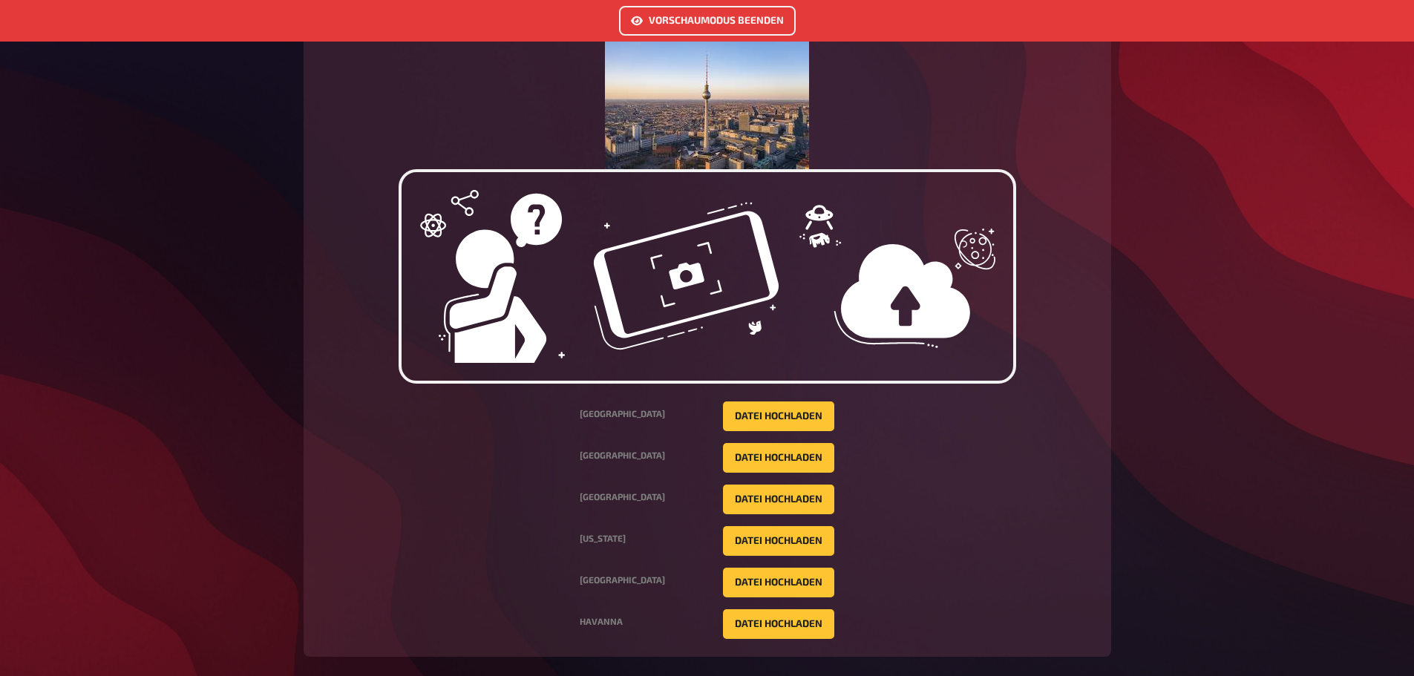
scroll to position [2336, 0]
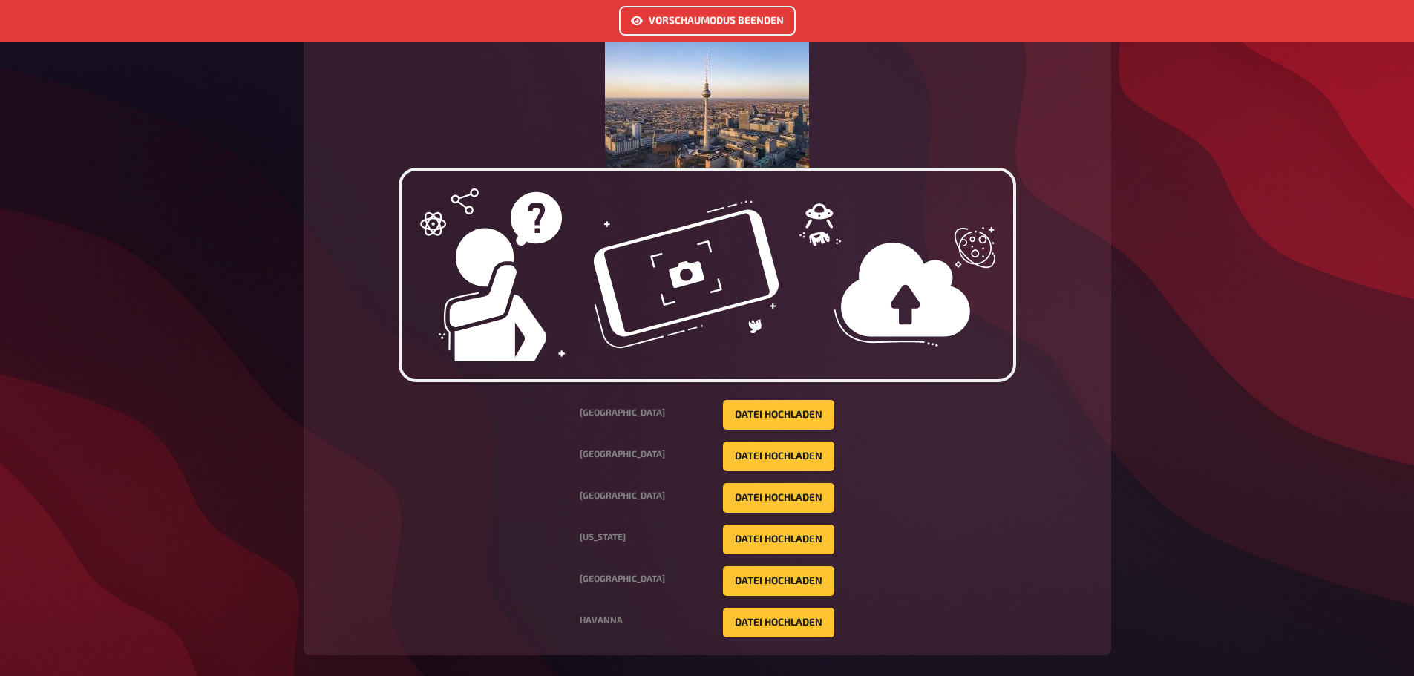
click at [728, 353] on img at bounding box center [708, 275] width 618 height 215
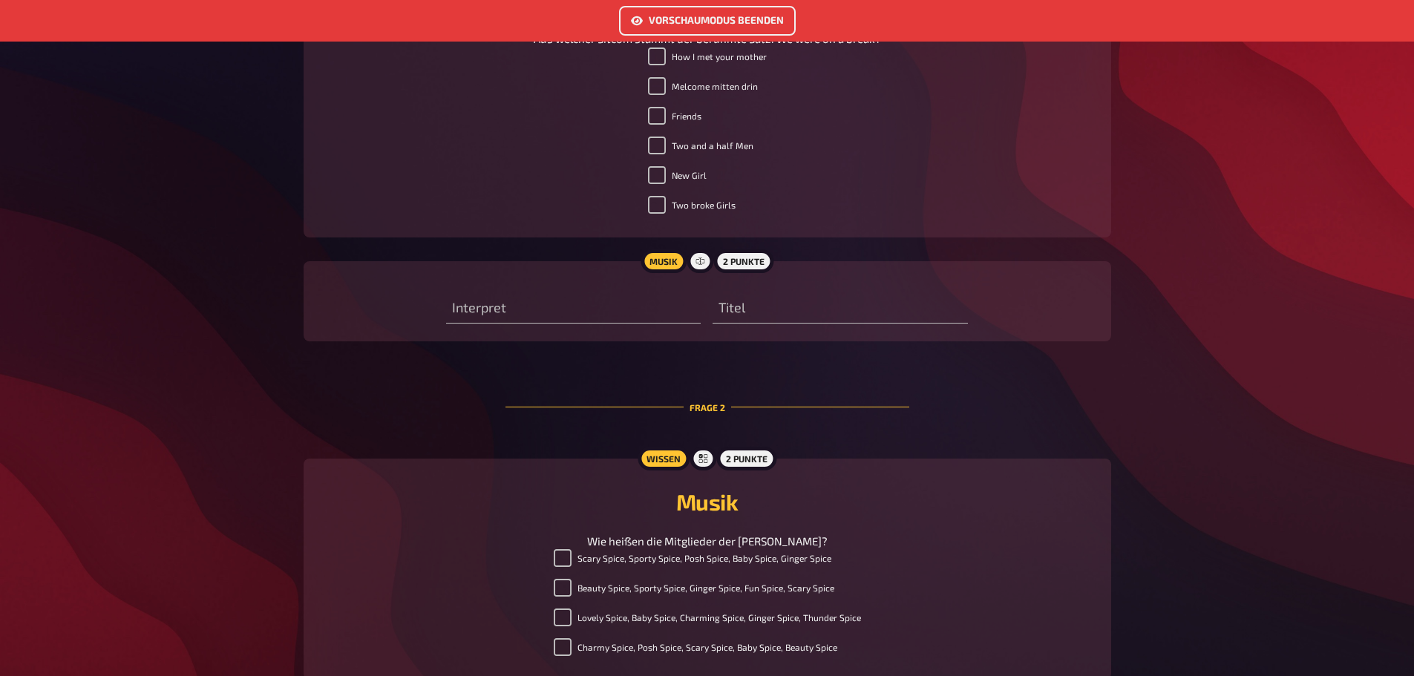
scroll to position [554, 0]
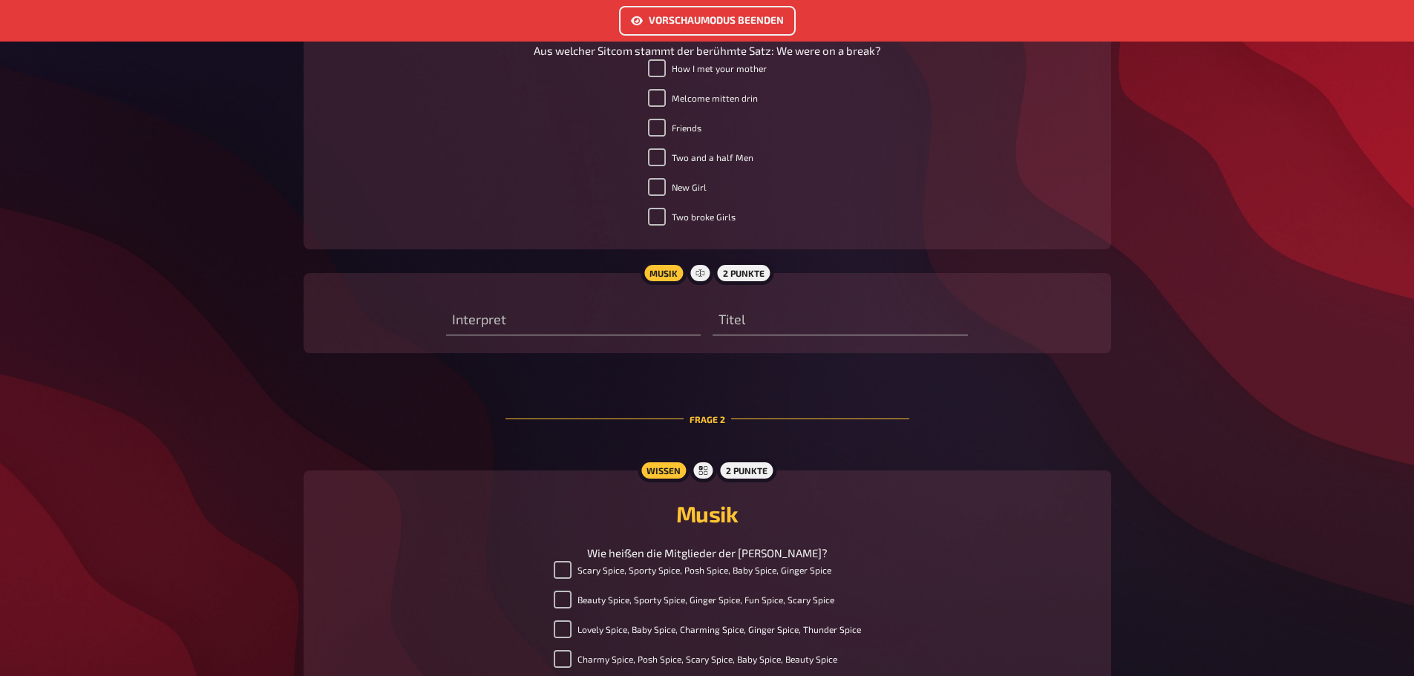
click at [767, 23] on button "Vorschaumodus beenden" at bounding box center [707, 21] width 177 height 30
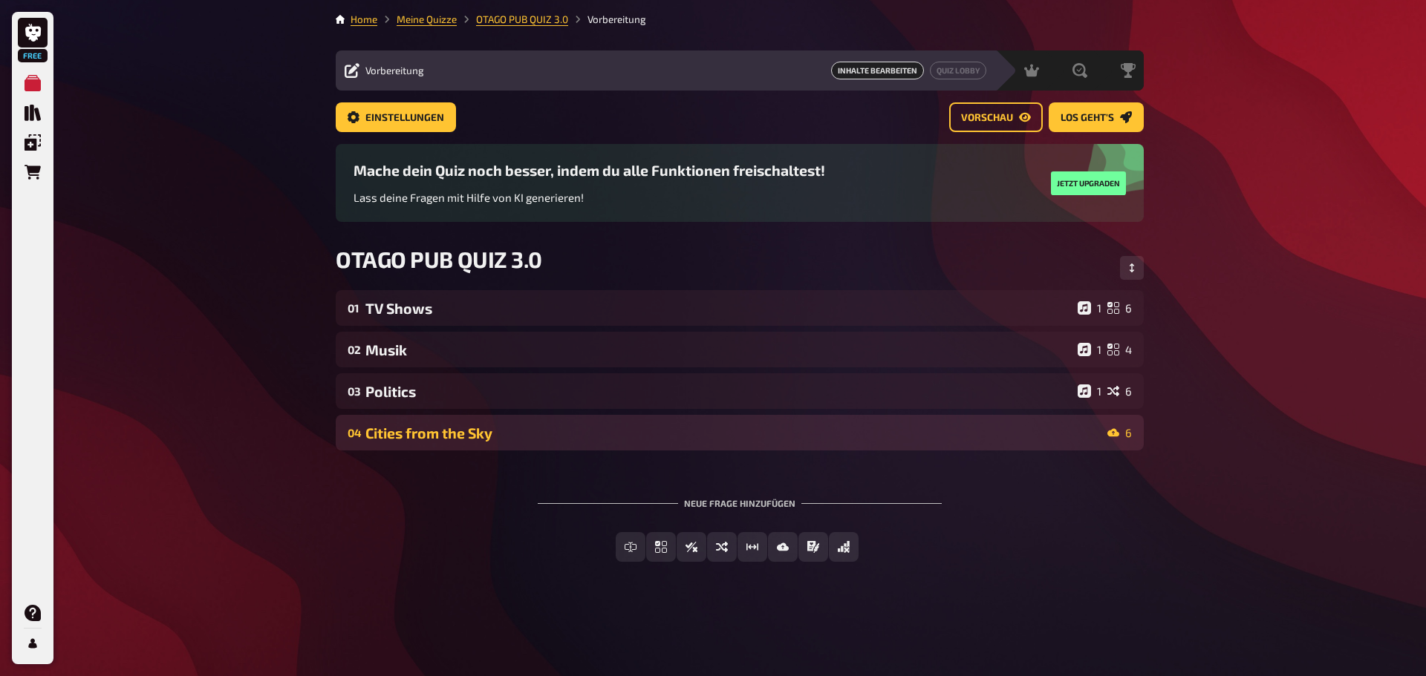
click at [570, 443] on div "04 Cities from the Sky 6" at bounding box center [740, 433] width 808 height 36
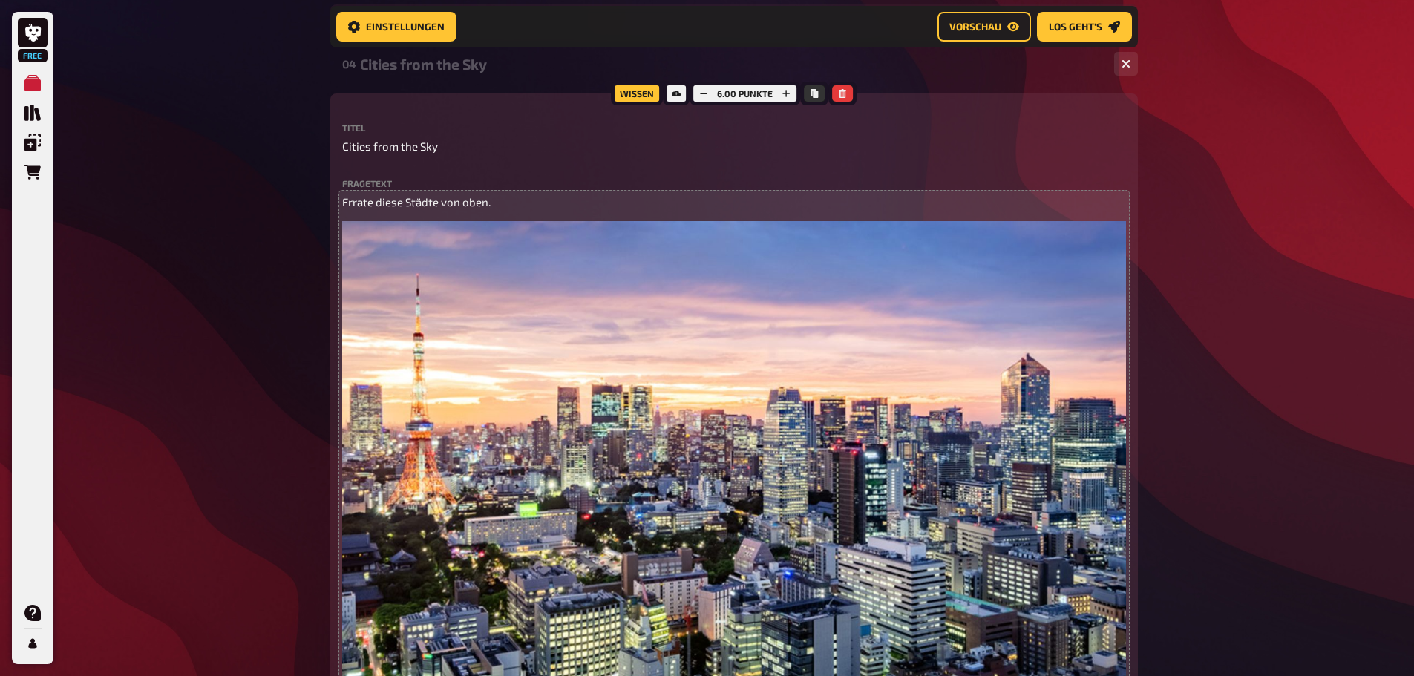
scroll to position [383, 0]
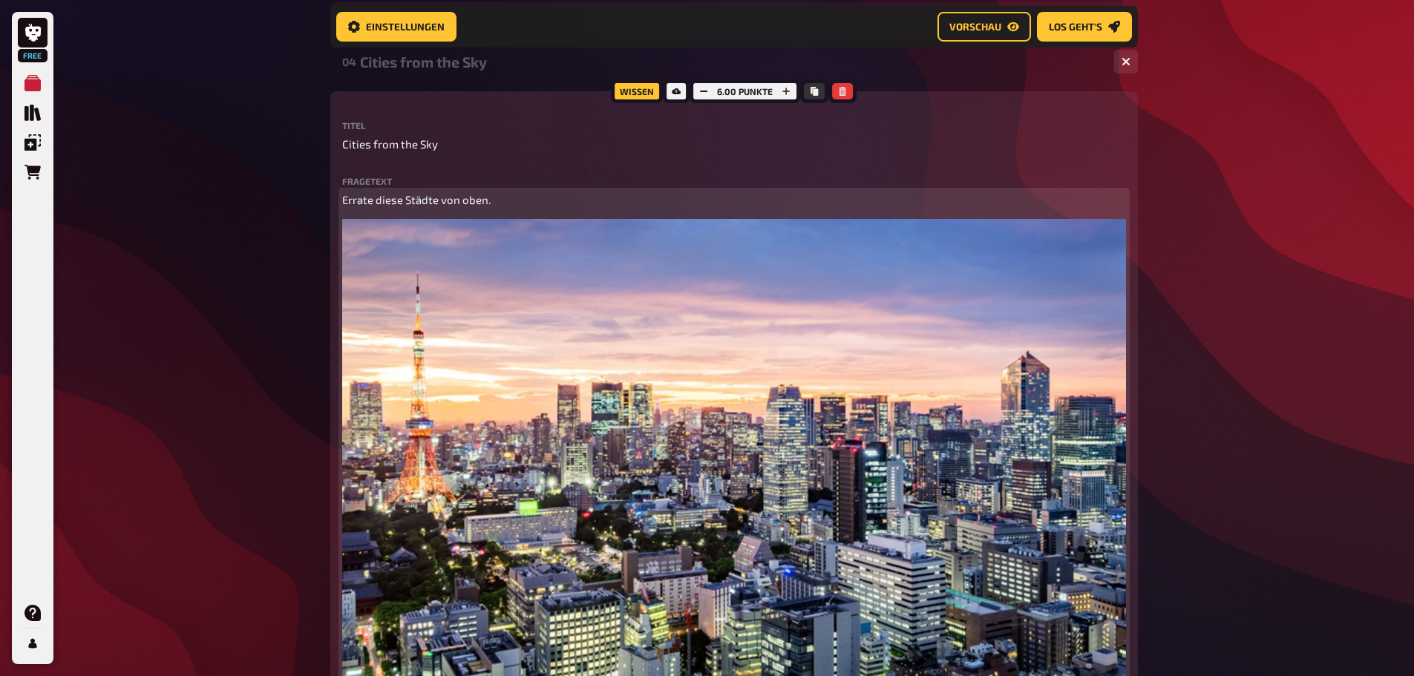
click at [791, 391] on img at bounding box center [734, 480] width 784 height 523
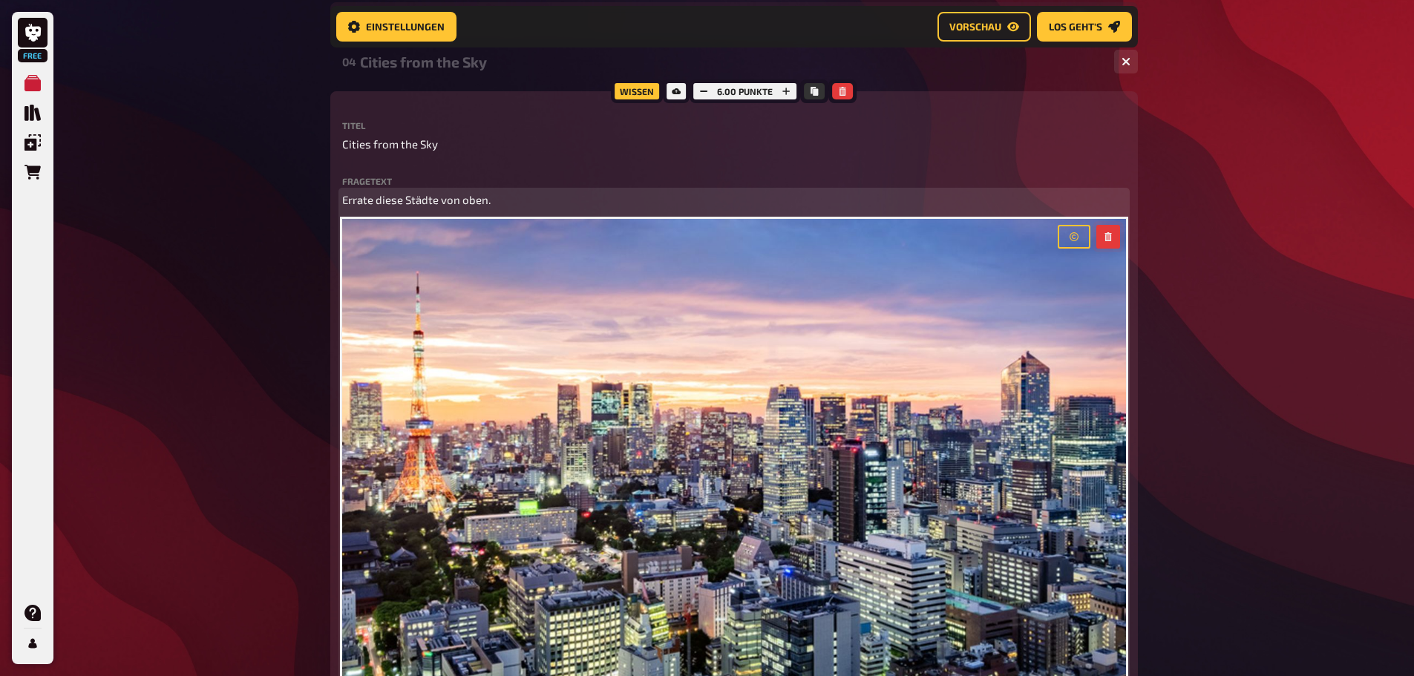
click at [1103, 242] on button "button" at bounding box center [1109, 237] width 24 height 24
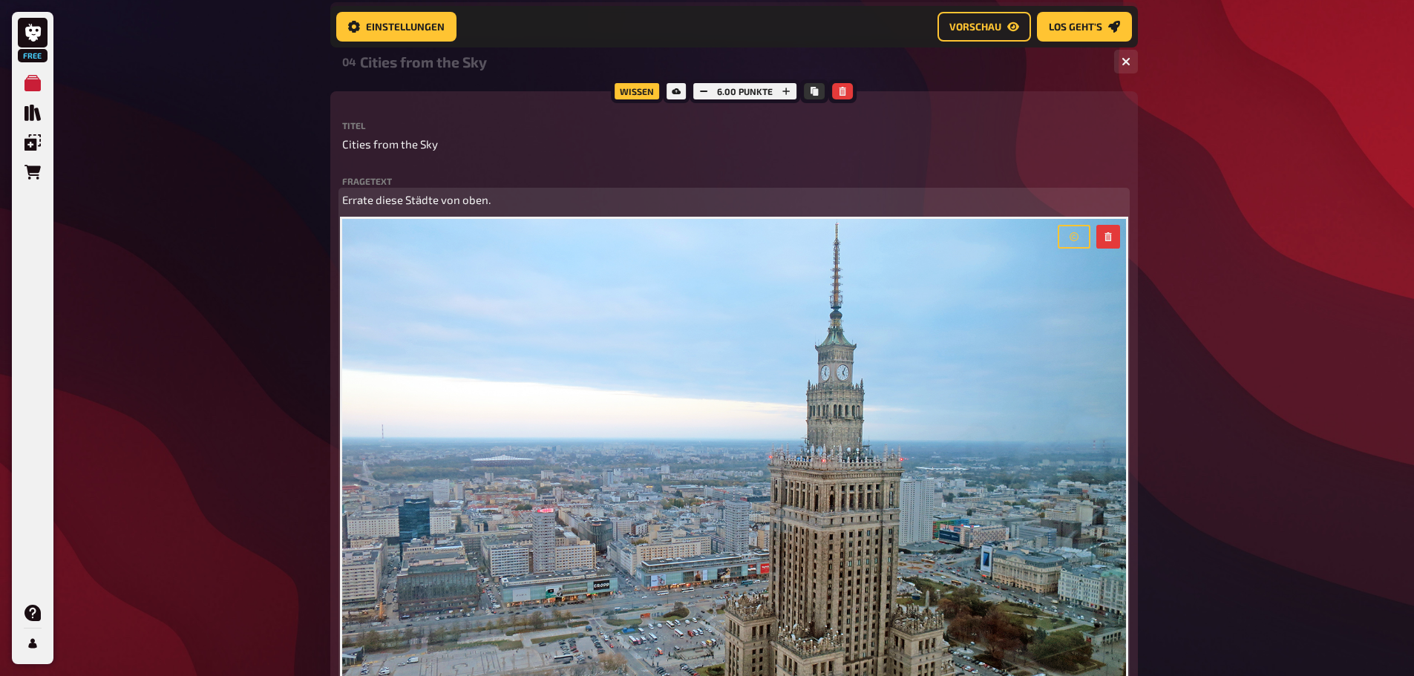
click at [1111, 227] on figure "﻿" at bounding box center [734, 480] width 784 height 523
click at [1111, 227] on button "button" at bounding box center [1109, 237] width 24 height 24
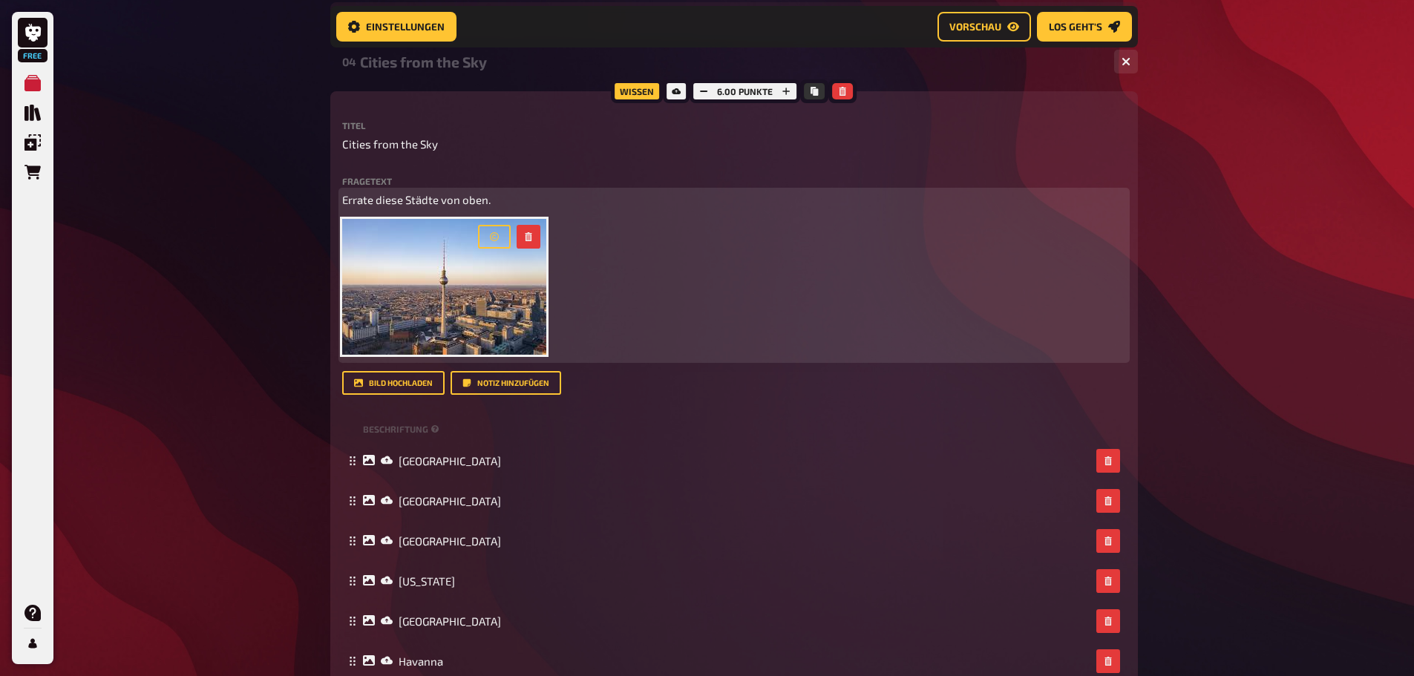
click at [440, 284] on img at bounding box center [444, 287] width 204 height 136
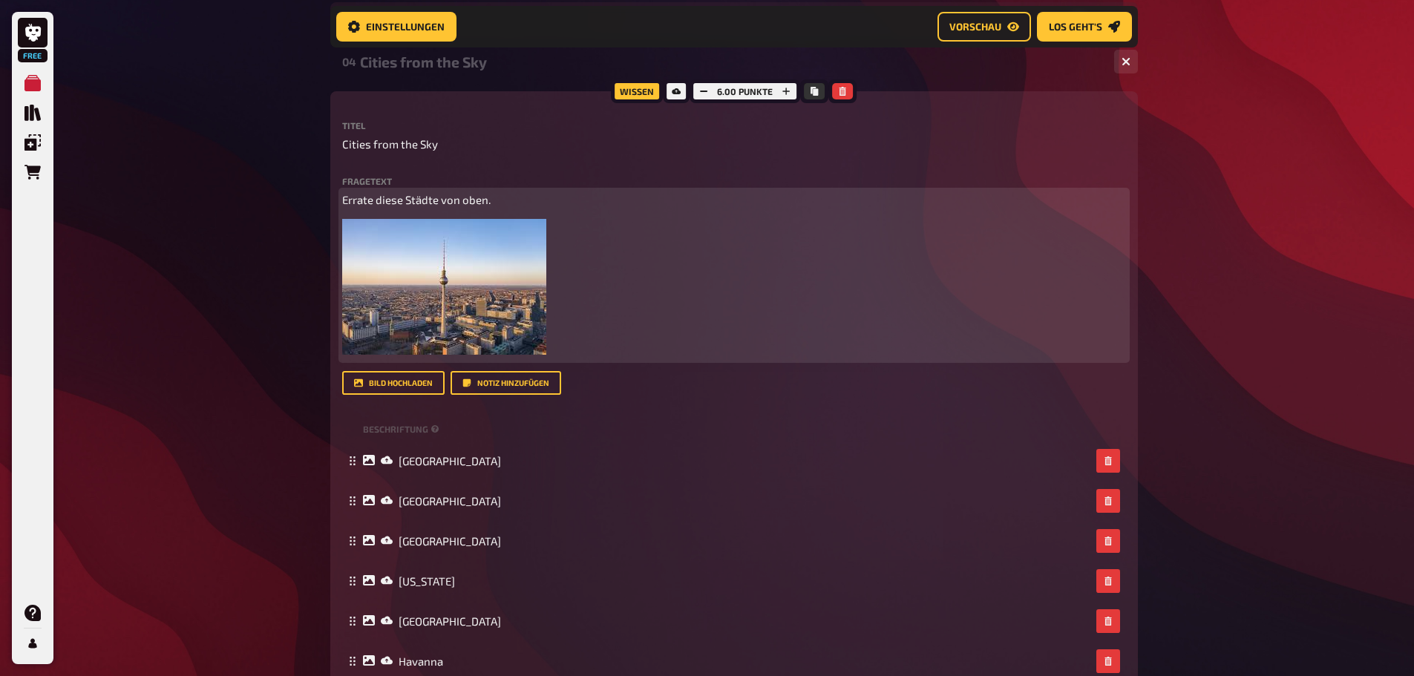
click at [535, 242] on button "button" at bounding box center [529, 237] width 24 height 24
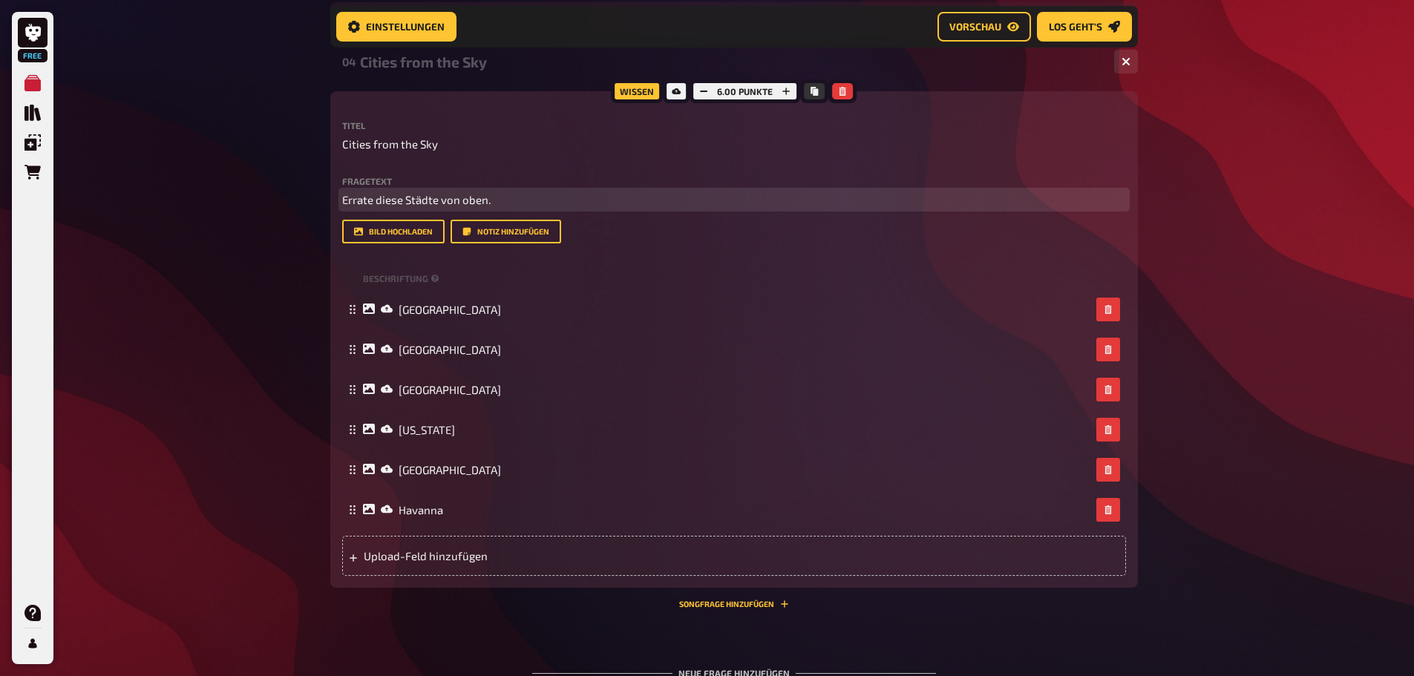
click at [131, 311] on div "Free Meine Quizze Quiz Sammlung Einblendungen Bestellungen Hilfe Profil Home Me…" at bounding box center [707, 222] width 1414 height 1210
click at [1264, 236] on div "Free Meine Quizze Quiz Sammlung Einblendungen Bestellungen Hilfe Profil Home Me…" at bounding box center [707, 222] width 1414 height 1210
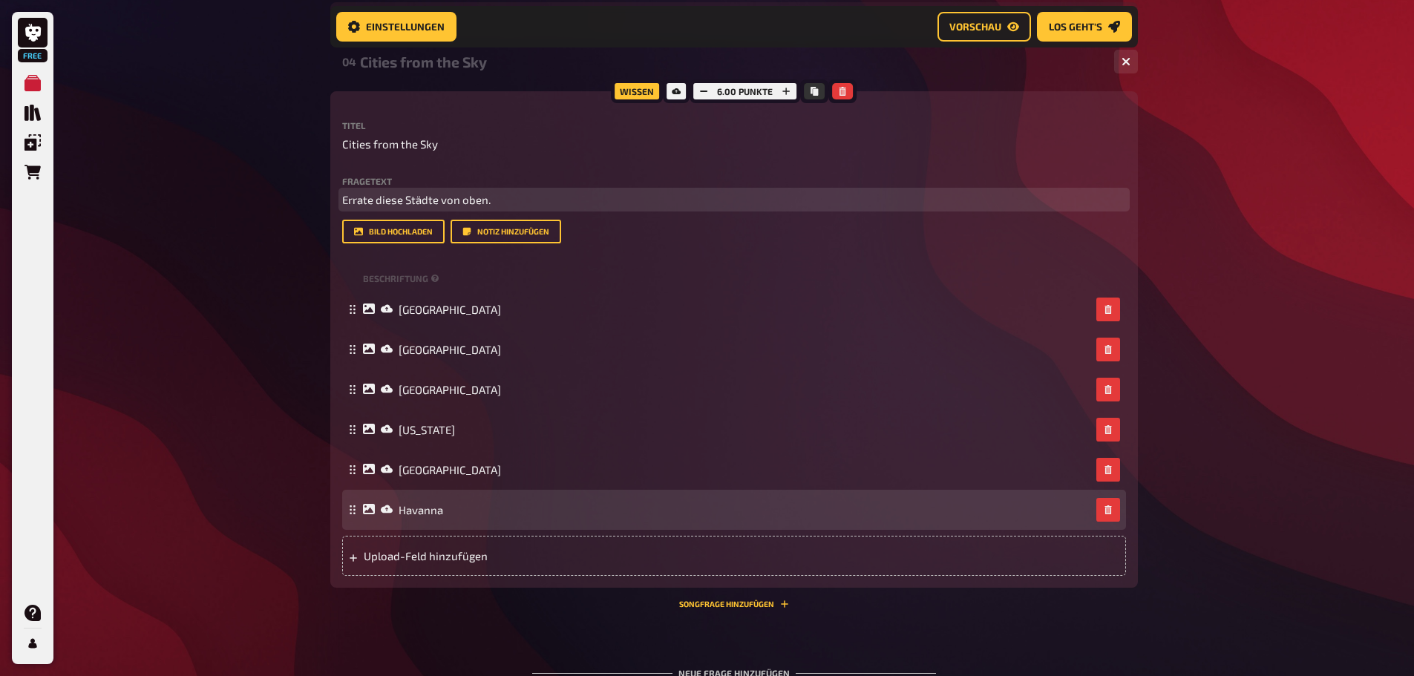
click at [353, 512] on icon at bounding box center [352, 510] width 9 height 9
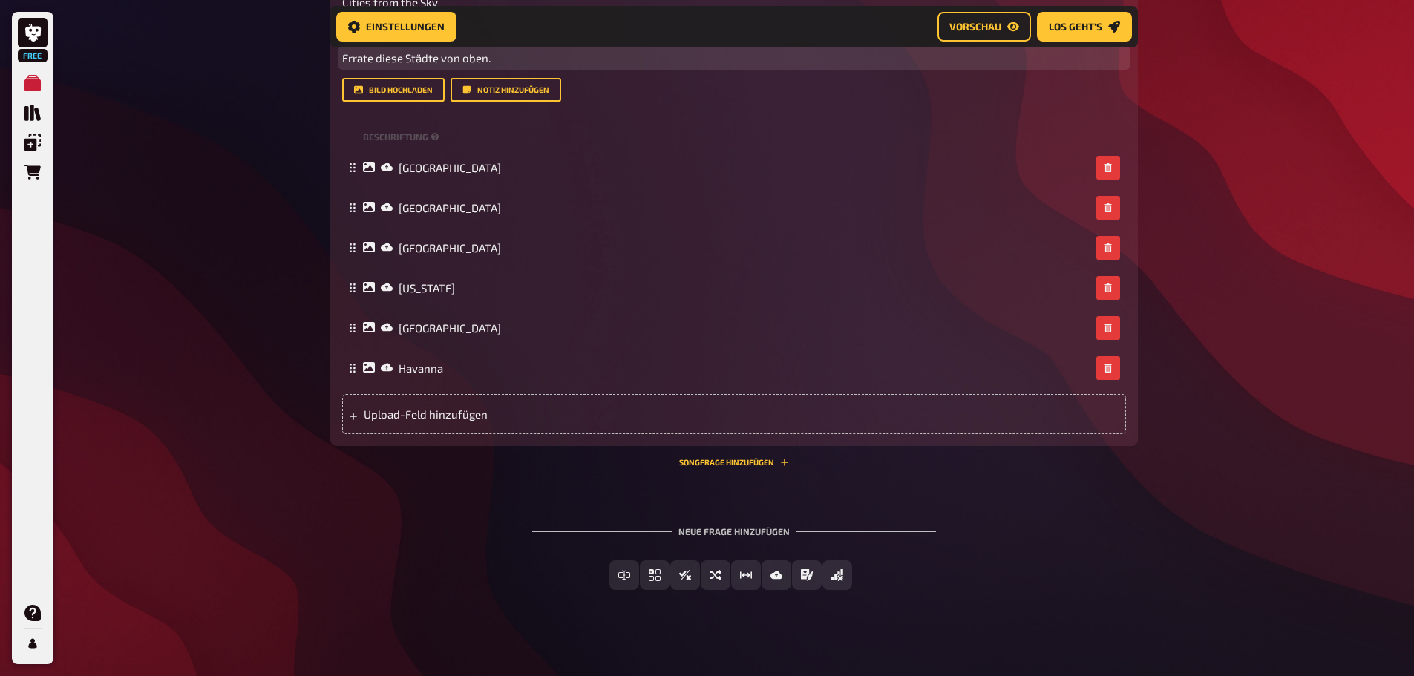
scroll to position [532, 0]
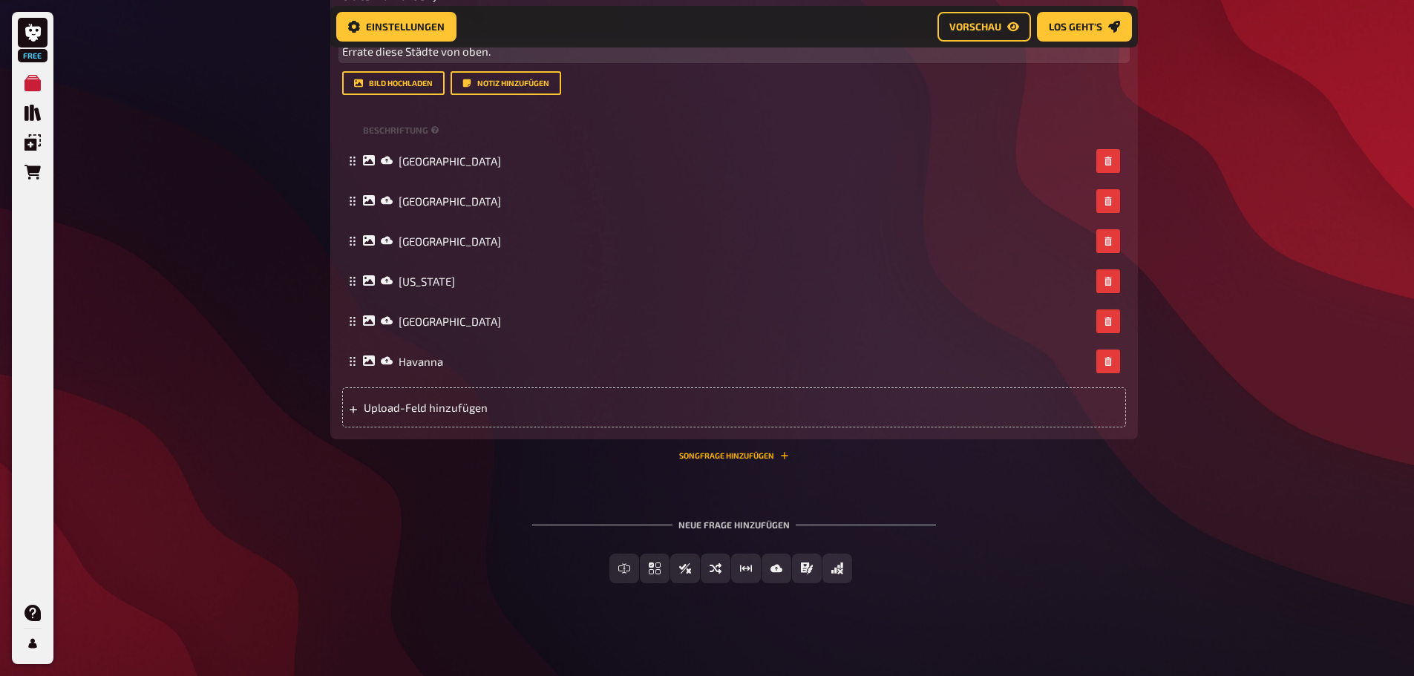
click at [745, 452] on button "Songfrage hinzufügen" at bounding box center [734, 455] width 110 height 9
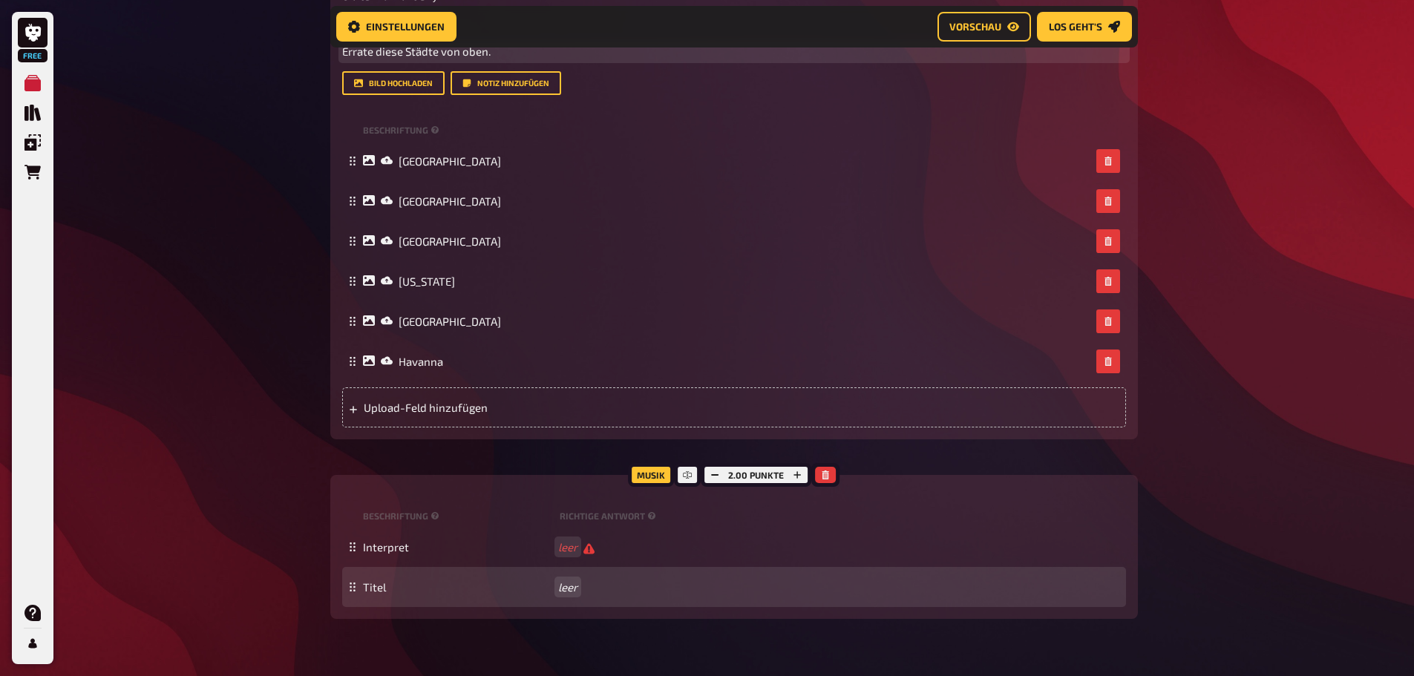
click at [561, 595] on div "Titel leer" at bounding box center [734, 587] width 784 height 40
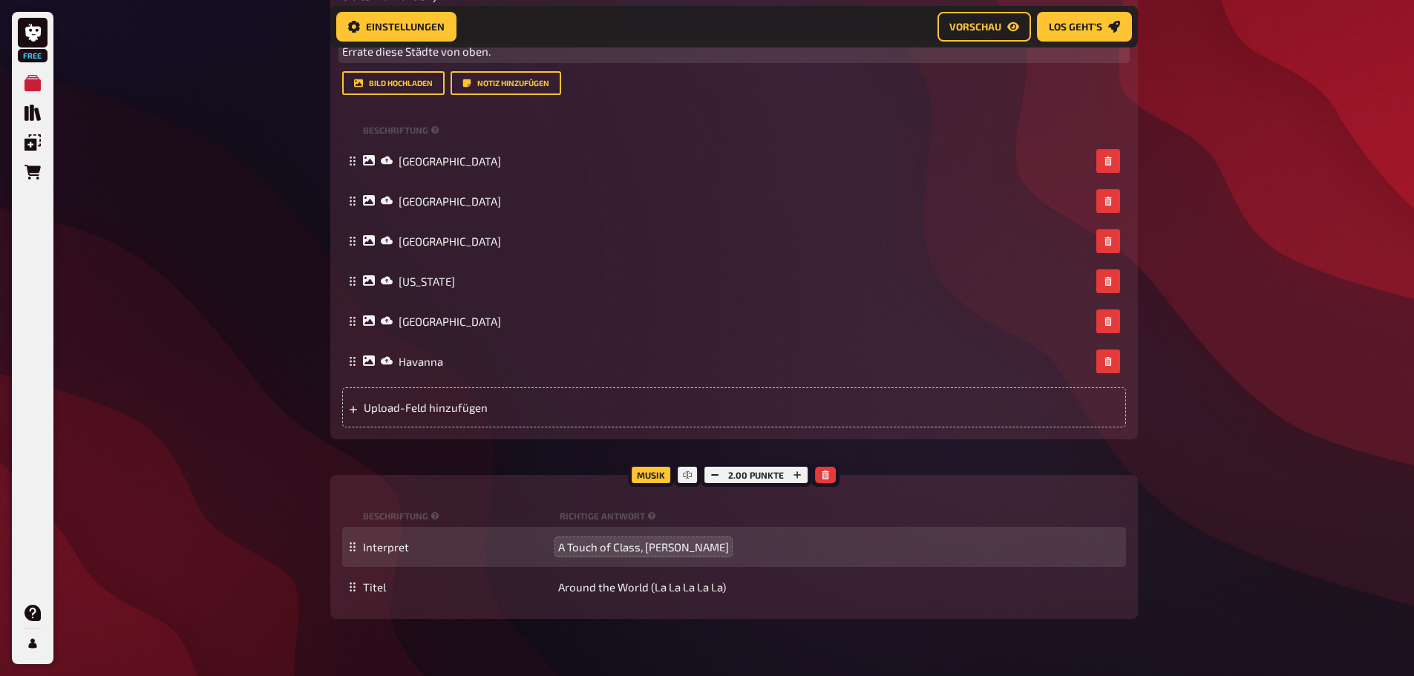
click at [1243, 555] on div "Free Meine Quizze Quiz Sammlung Einblendungen Bestellungen Hilfe Profil Home Me…" at bounding box center [707, 152] width 1414 height 1369
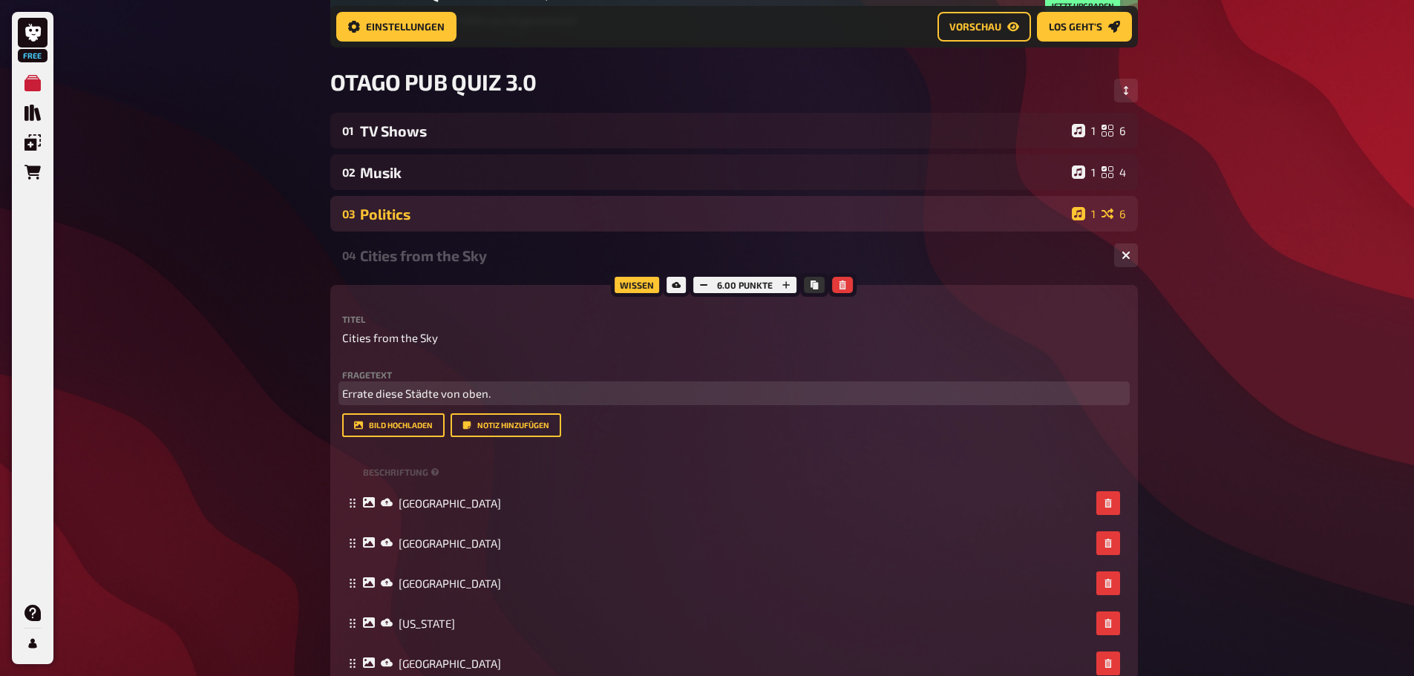
scroll to position [173, 0]
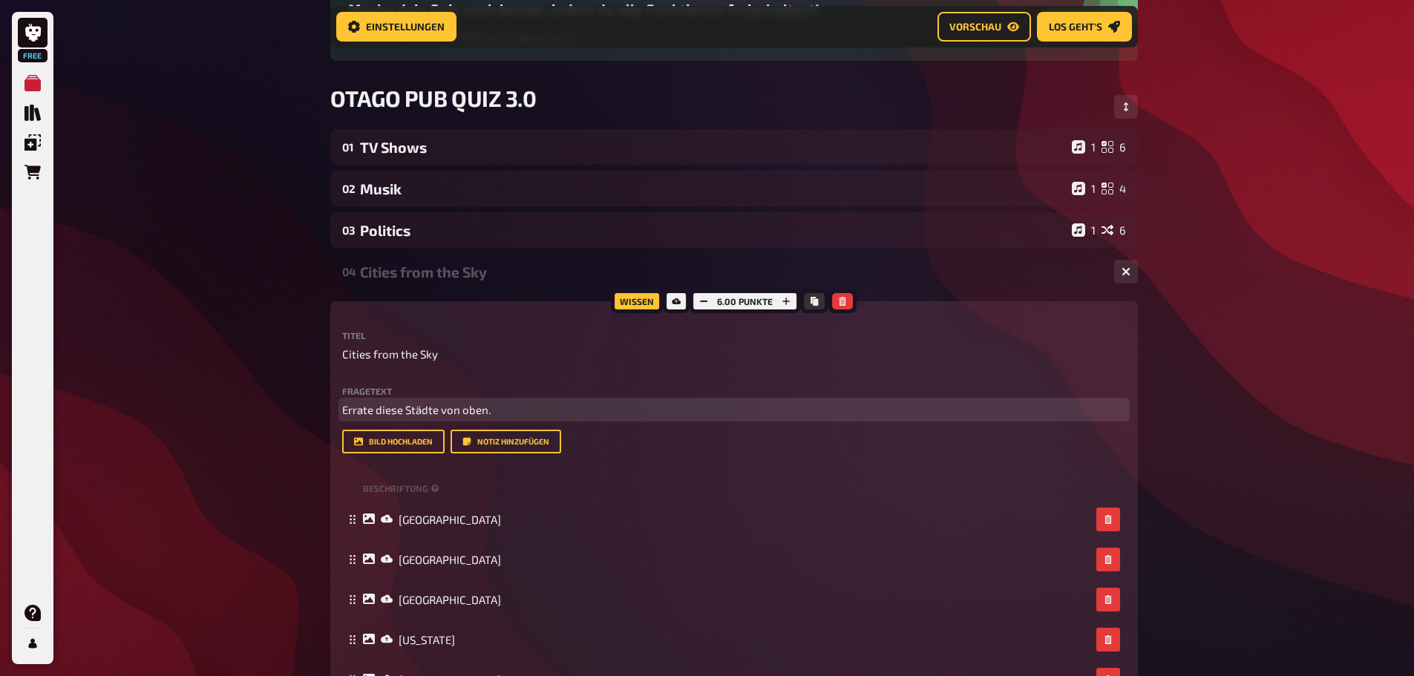
click at [912, 290] on div "04 Cities from the Sky 1 6 Wissen 6.00 Punkte Titel Cities from the Sky Fragete…" at bounding box center [734, 616] width 808 height 724
click at [907, 319] on div "Wissen 6.00 Punkte Titel Cities from the Sky Fragetext Errate diese Städte von …" at bounding box center [734, 549] width 808 height 497
click at [929, 284] on div "04 Cities from the Sky 1 6" at bounding box center [734, 272] width 808 height 36
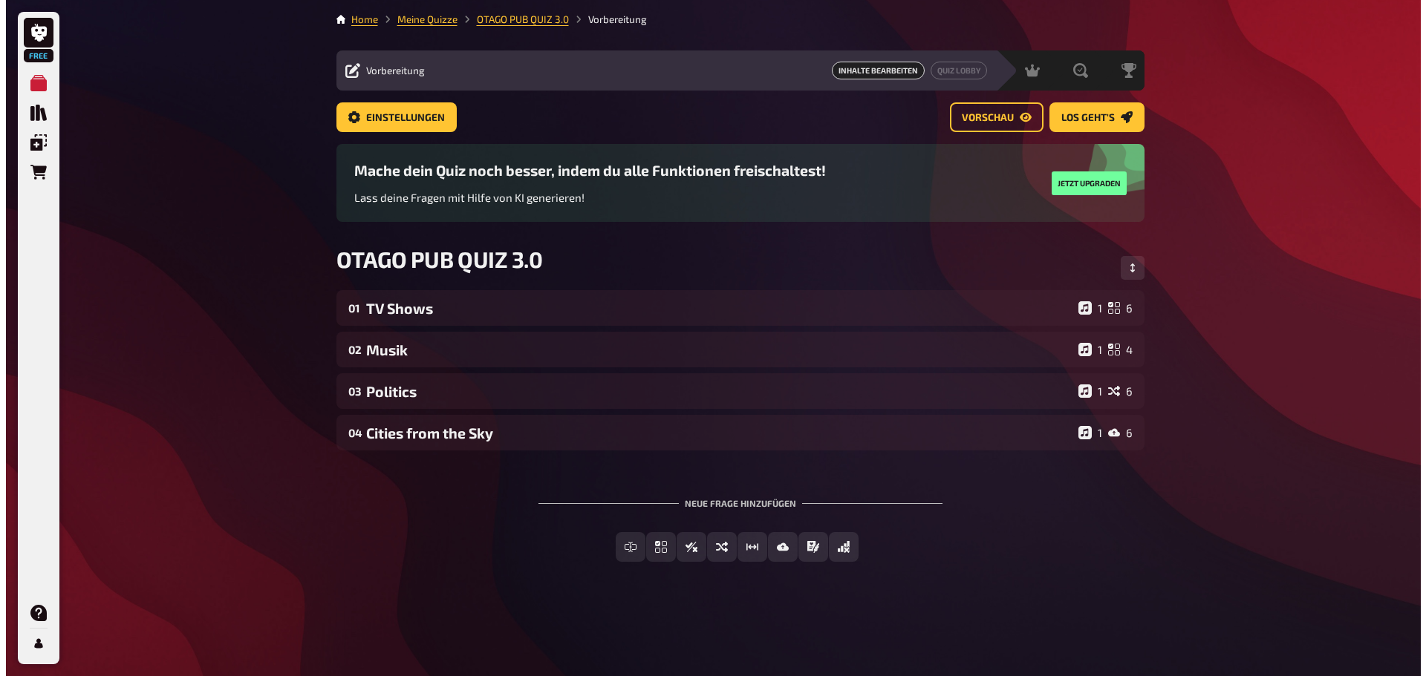
scroll to position [0, 0]
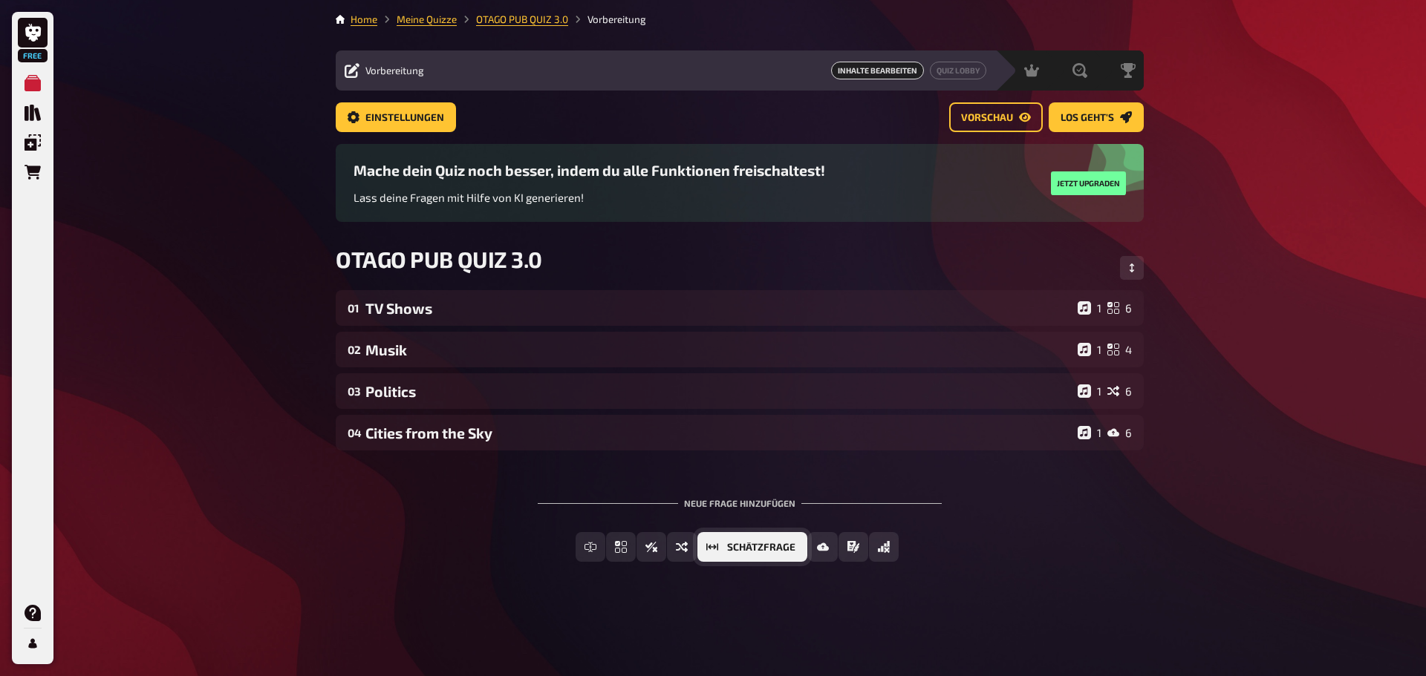
click at [702, 544] on button "Schätzfrage" at bounding box center [752, 547] width 110 height 30
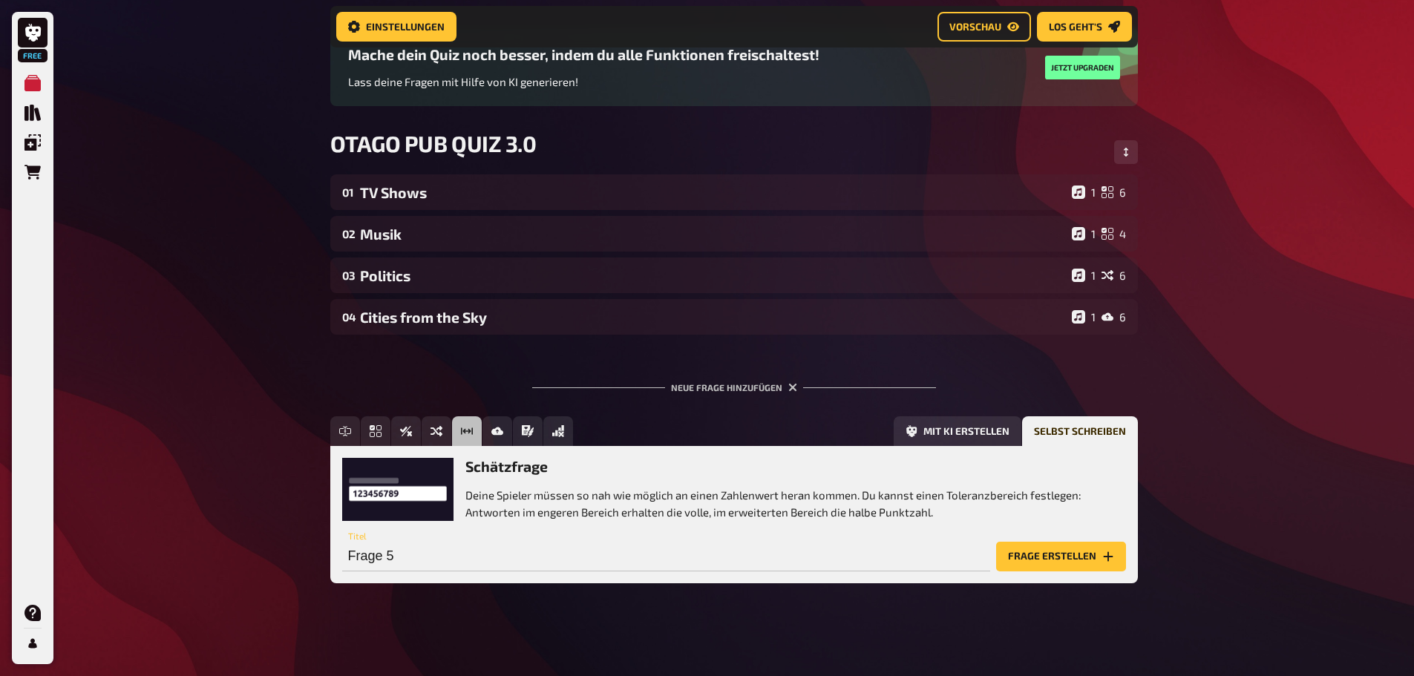
scroll to position [129, 0]
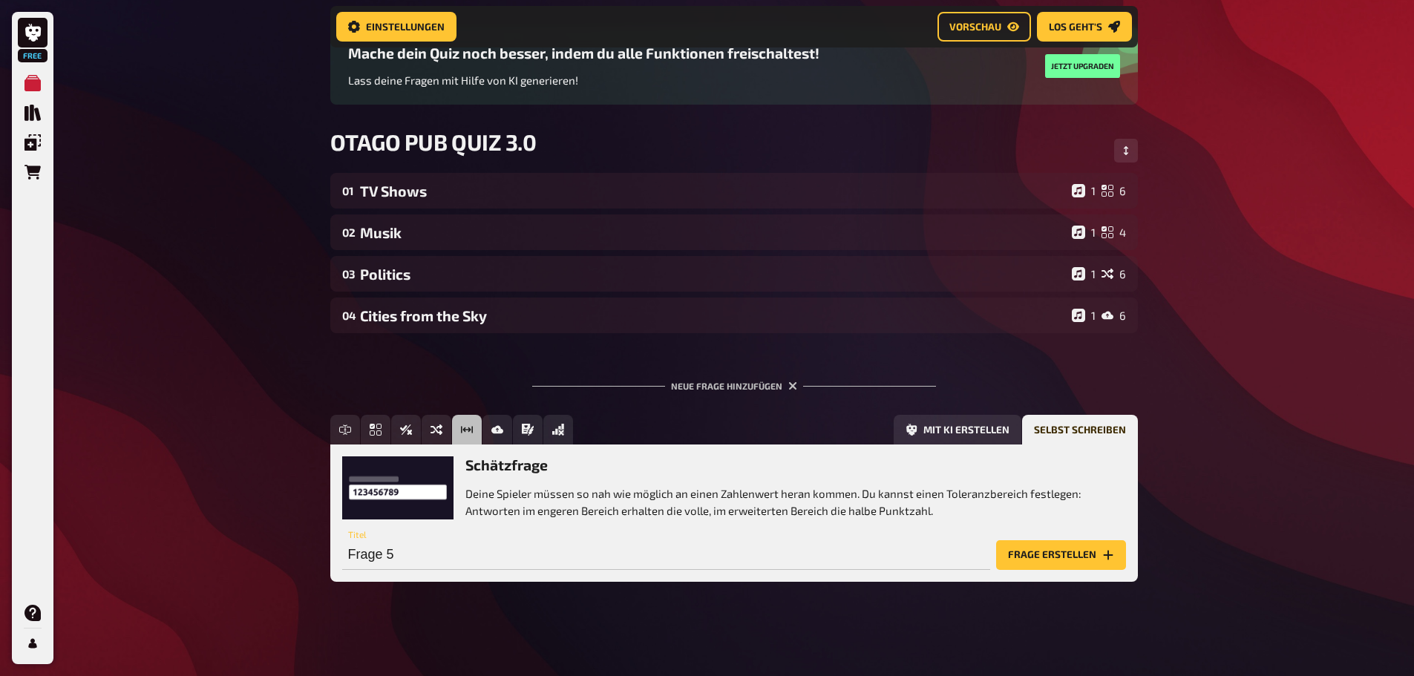
drag, startPoint x: 391, startPoint y: 235, endPoint x: 396, endPoint y: 169, distance: 66.3
click at [384, 168] on main "Home Meine Quizze OTAGO PUB QUIZ 3.0 Vorbereitung Vorbereitung Inhalte Bearbeit…" at bounding box center [734, 244] width 808 height 723
click at [1132, 148] on button "Reihenfolge anpassen" at bounding box center [1126, 151] width 24 height 24
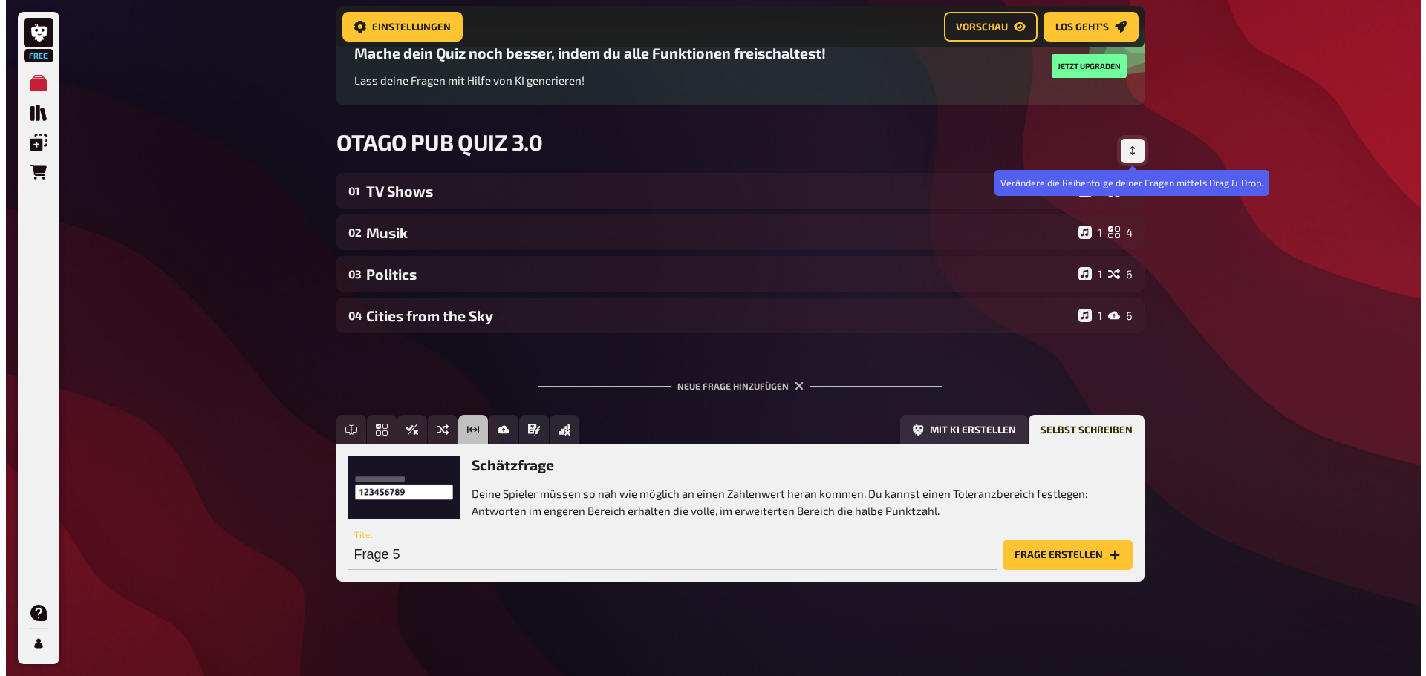
scroll to position [0, 0]
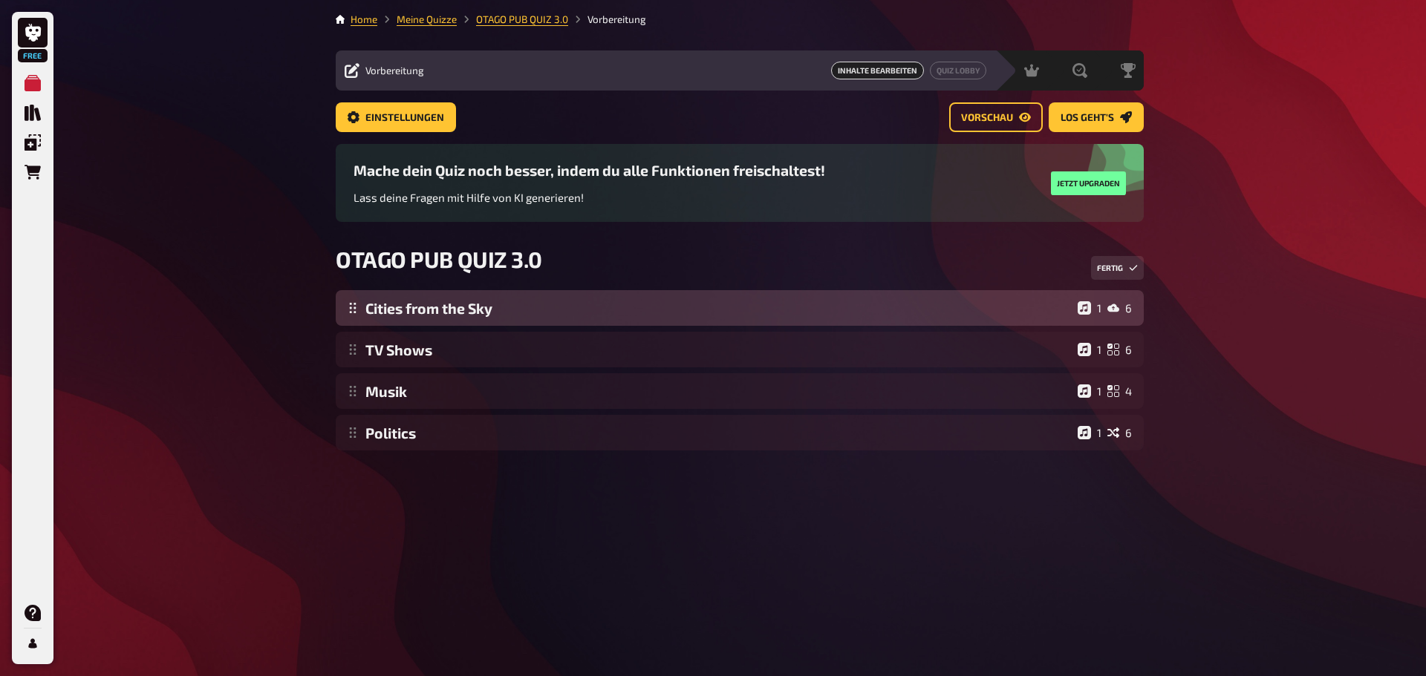
drag, startPoint x: 356, startPoint y: 439, endPoint x: 356, endPoint y: 301, distance: 138.1
click at [356, 301] on div "TV Shows 1 6 Musik 1 4 Politics 1 6 Cities from the Sky 1 6 Cities from the Sky…" at bounding box center [740, 370] width 808 height 160
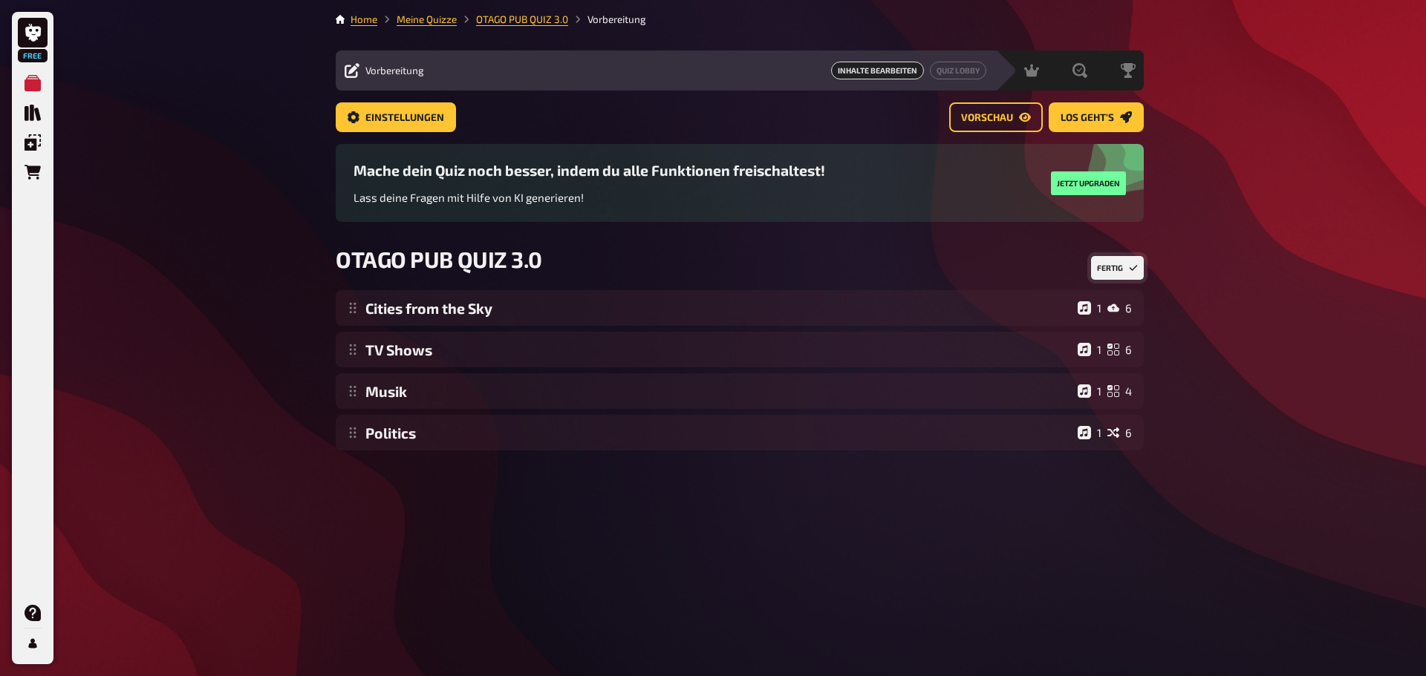
click at [1129, 267] on icon "Reihenfolge anpassen" at bounding box center [1133, 268] width 9 height 9
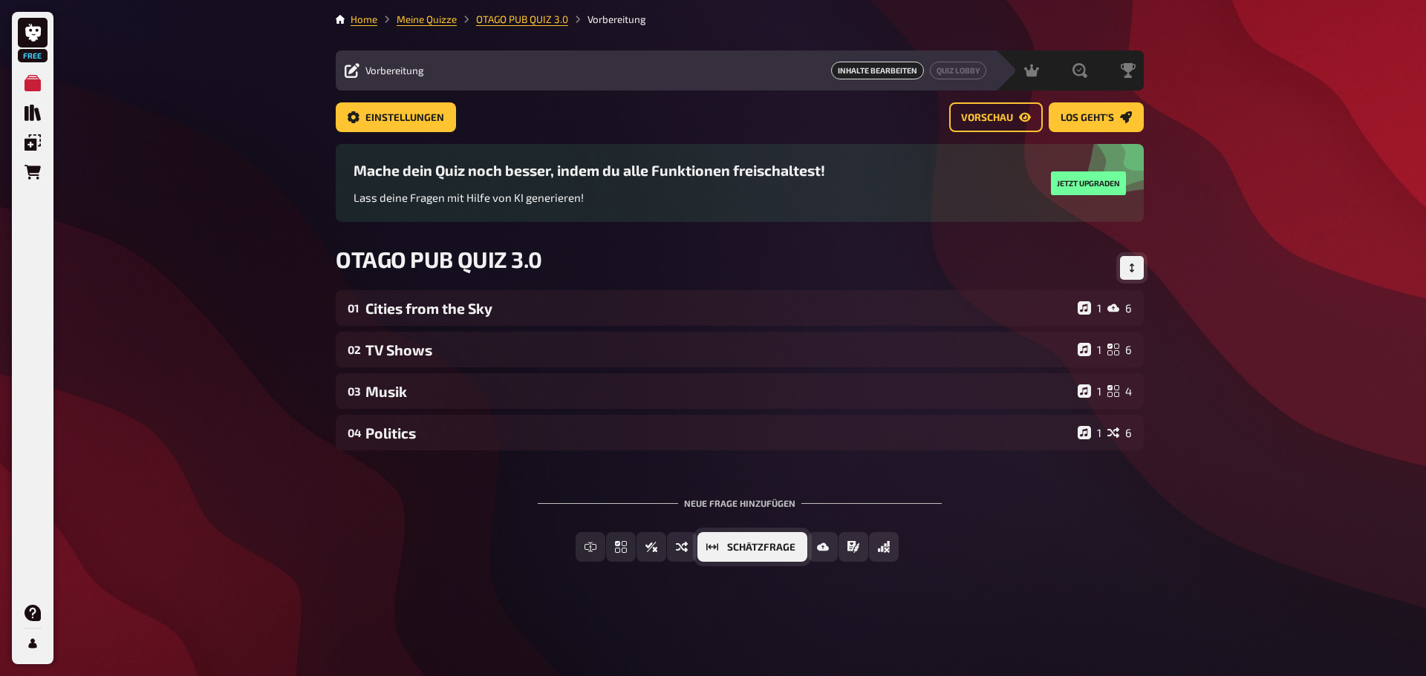
click at [781, 546] on span "Schätzfrage" at bounding box center [761, 548] width 68 height 10
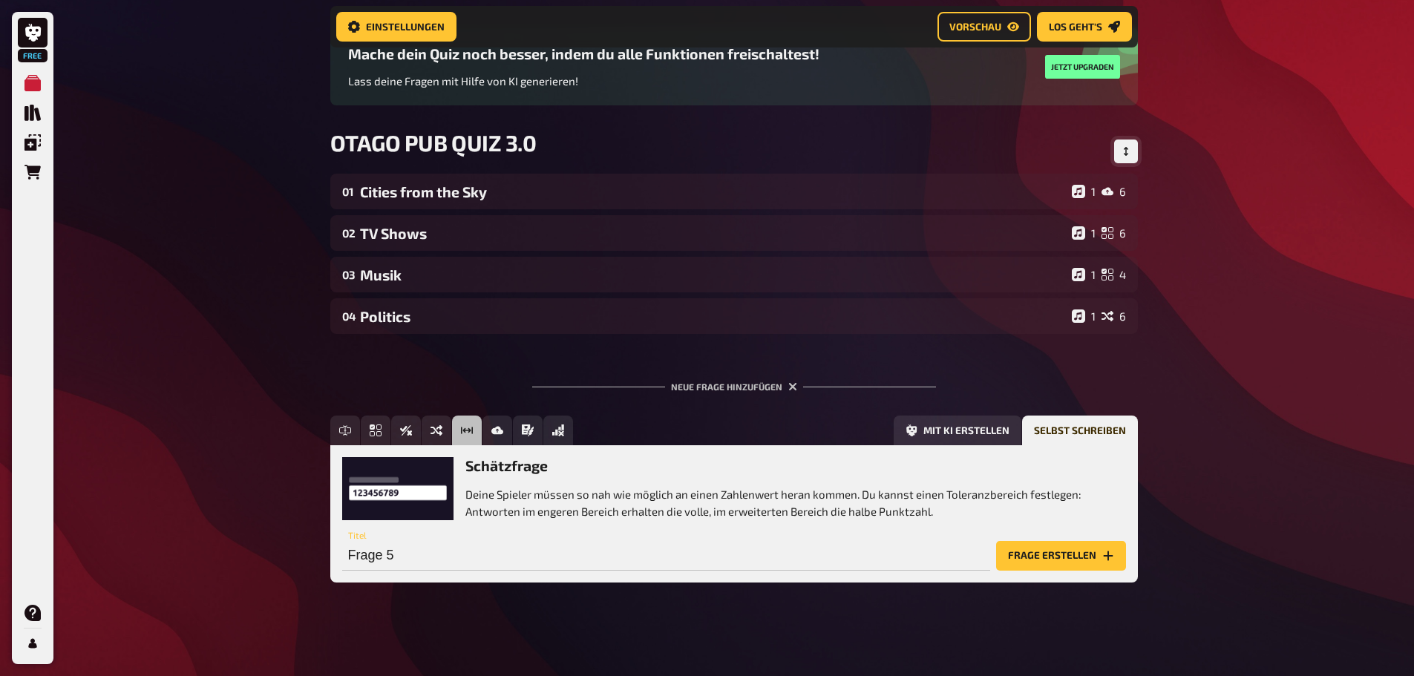
scroll to position [130, 0]
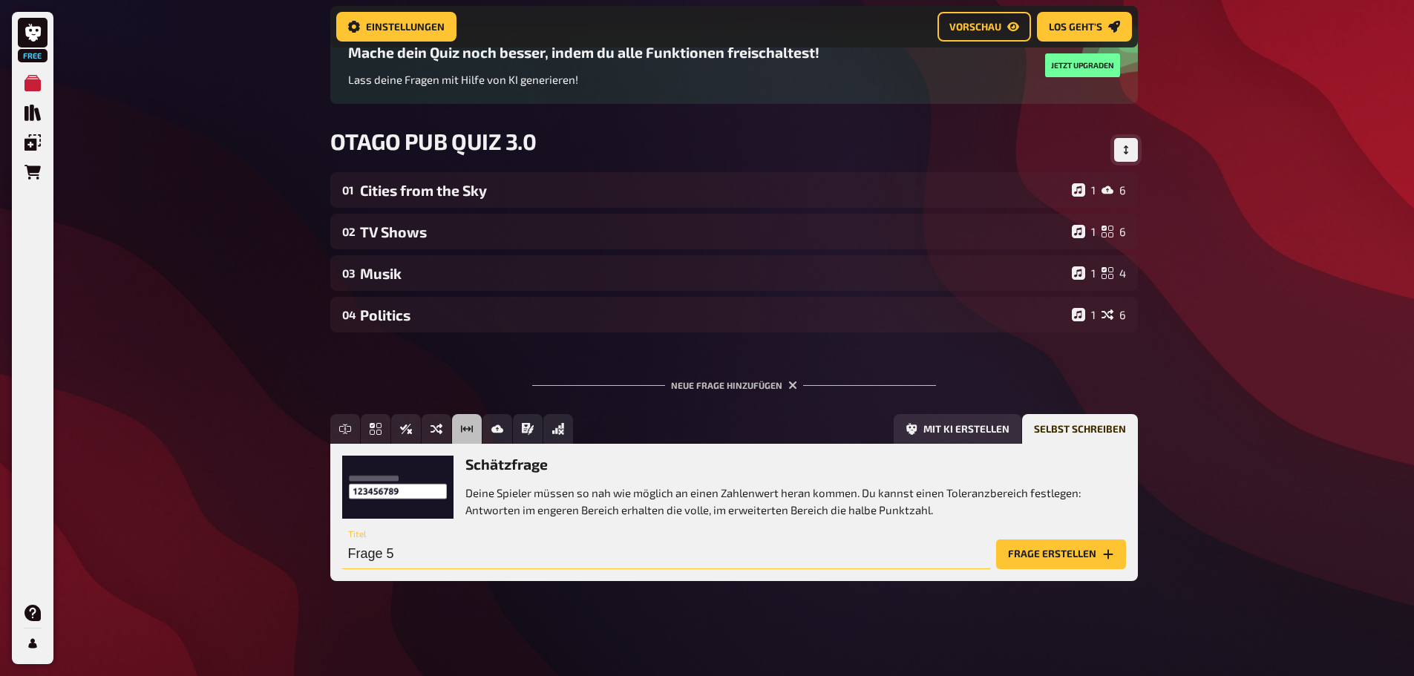
click at [440, 562] on input "Frage 5" at bounding box center [666, 555] width 648 height 30
drag, startPoint x: 474, startPoint y: 547, endPoint x: 462, endPoint y: 549, distance: 12.7
click at [474, 547] on input "Frage 5" at bounding box center [666, 555] width 648 height 30
type input "Close enough?"
click at [1104, 554] on icon "Frage erstellen" at bounding box center [1108, 554] width 10 height 10
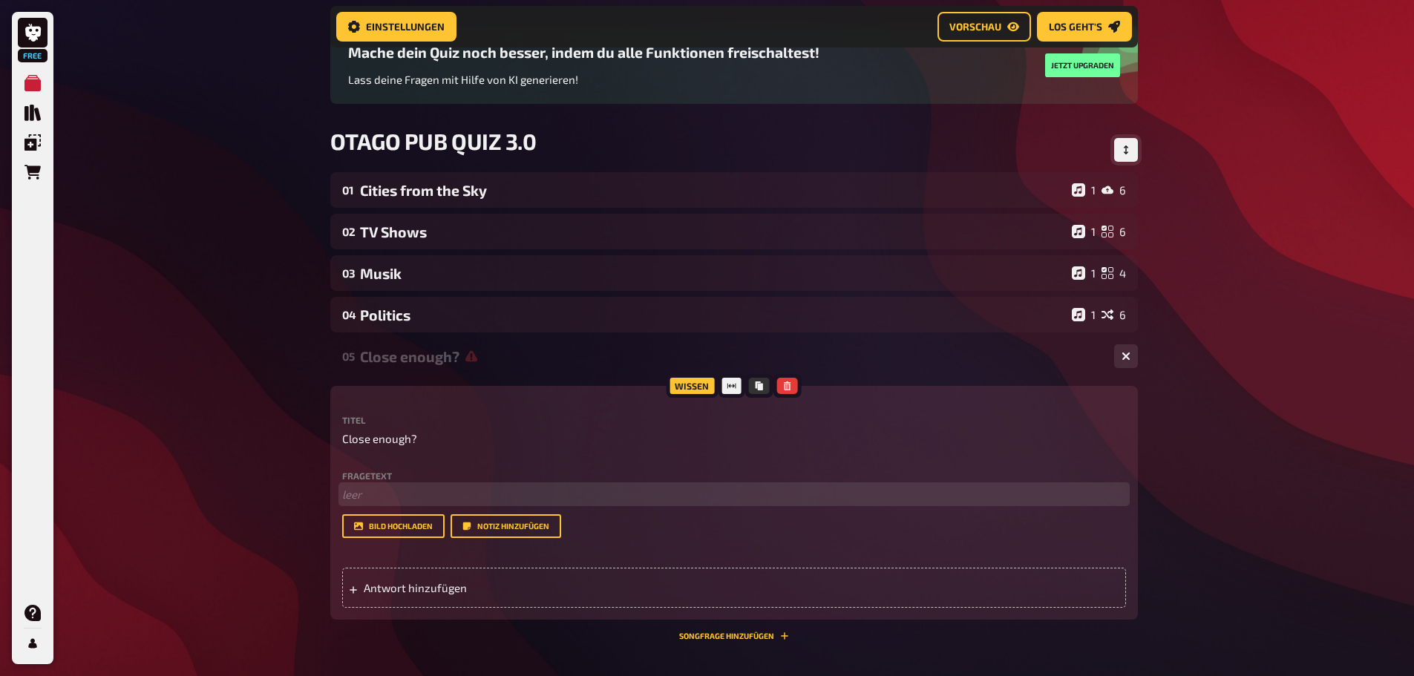
click at [364, 494] on p "﻿ leer" at bounding box center [734, 494] width 784 height 17
click at [382, 497] on p "﻿ leer" at bounding box center [734, 494] width 784 height 17
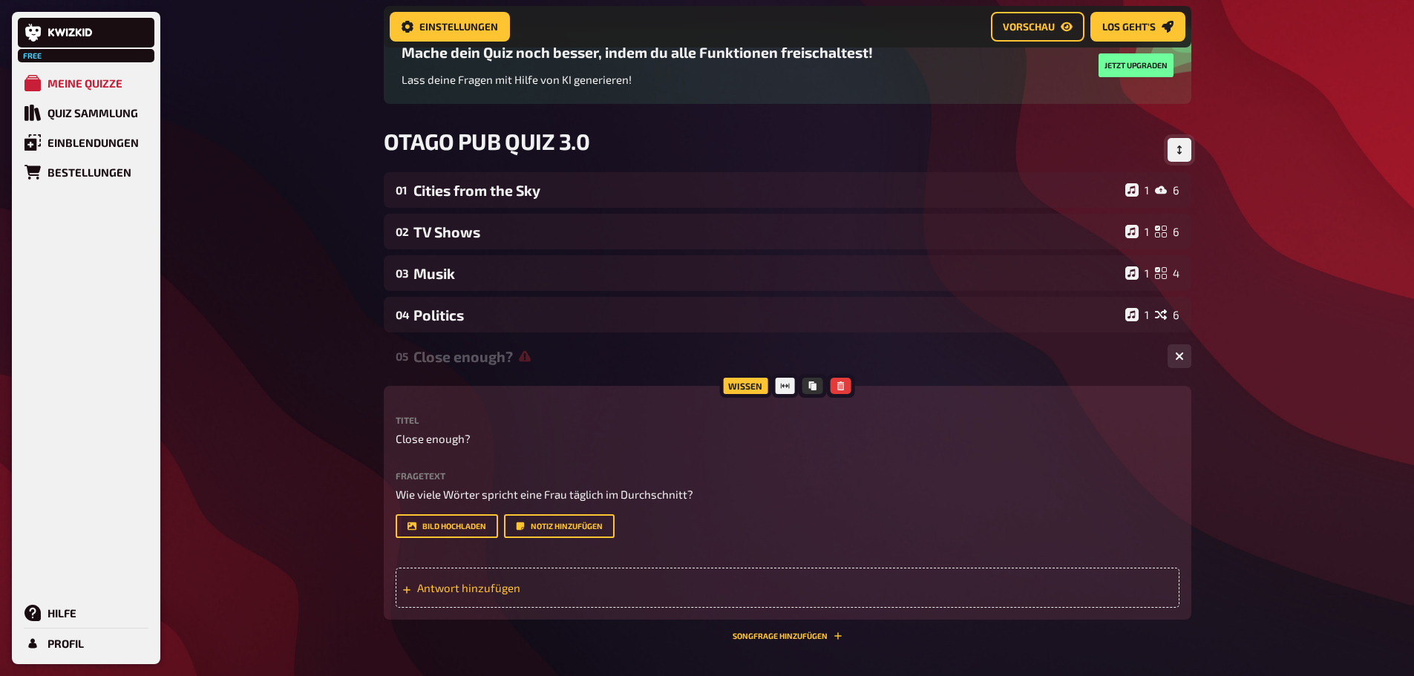
click at [495, 590] on span "Antwort hinzufügen" at bounding box center [532, 587] width 231 height 13
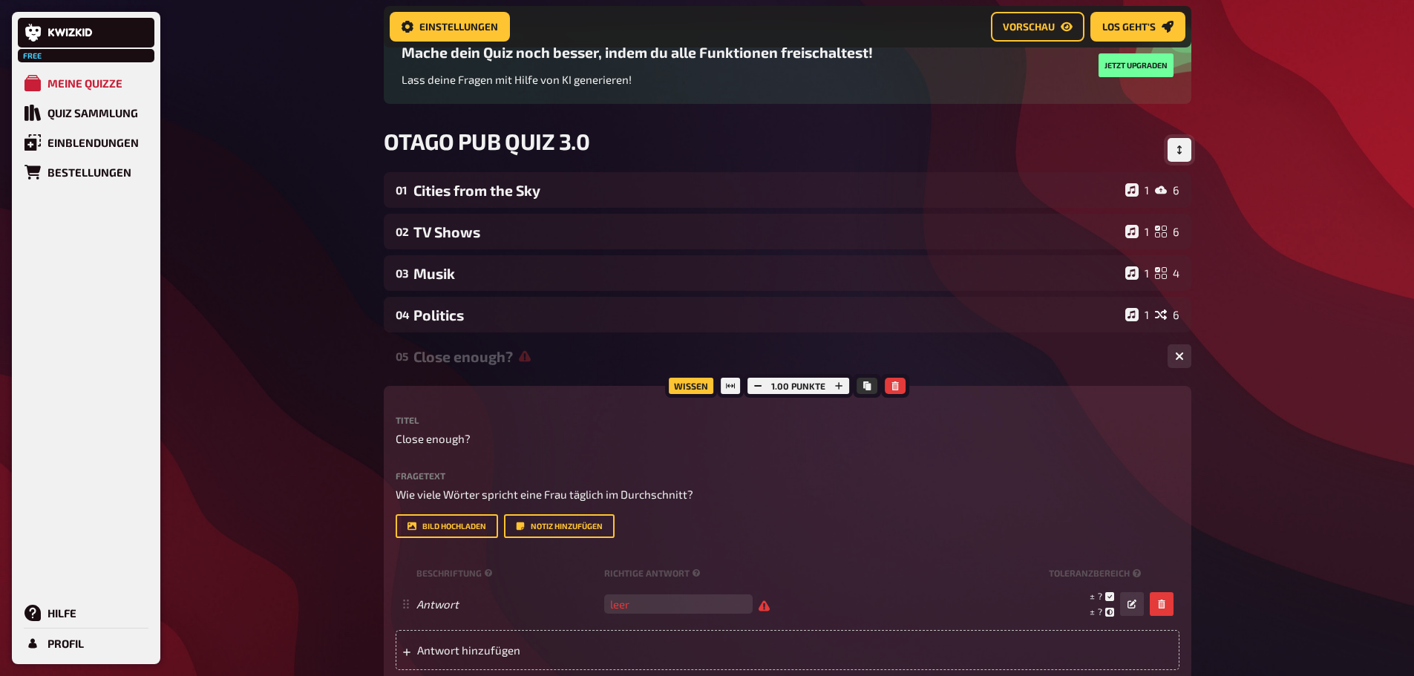
click at [672, 485] on div "Fragetext Wie viele Wörter spricht eine Frau täglich im Durchschnitt? Hier hinz…" at bounding box center [788, 487] width 784 height 32
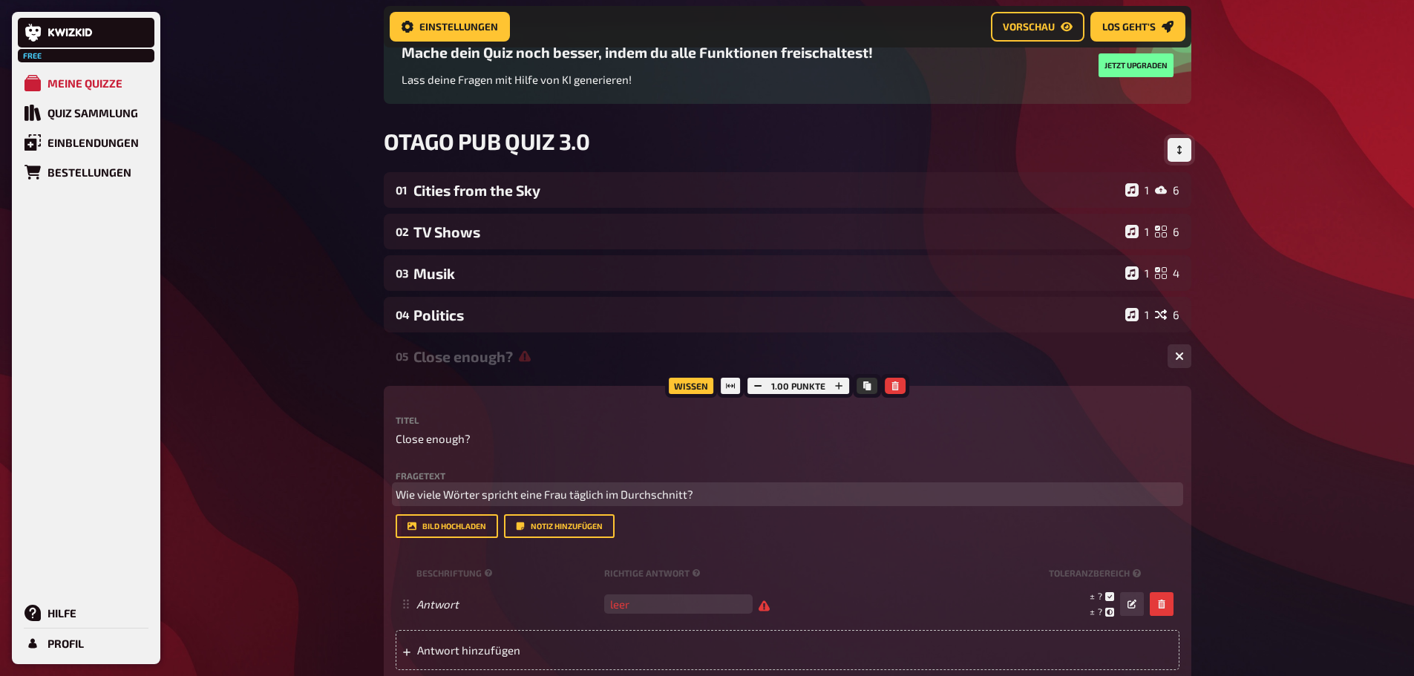
click at [691, 486] on p "Wie viele Wörter spricht eine Frau täglich im Durchschnitt?" at bounding box center [788, 494] width 784 height 17
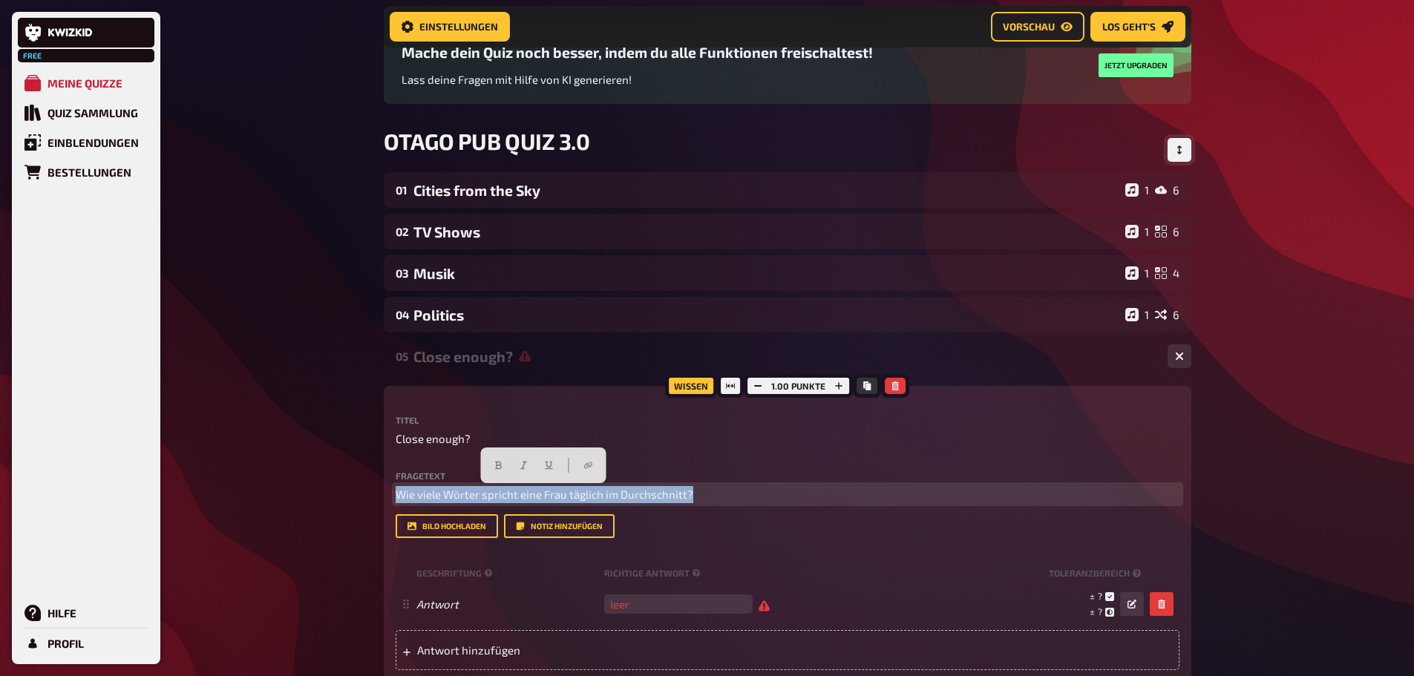
copy span "Wie viele Wörter spricht eine Frau täglich im Durchschnitt?"
click at [668, 495] on span "Wie viele Wörter spricht eine Frau täglich im Durchschnitt?" at bounding box center [545, 494] width 298 height 13
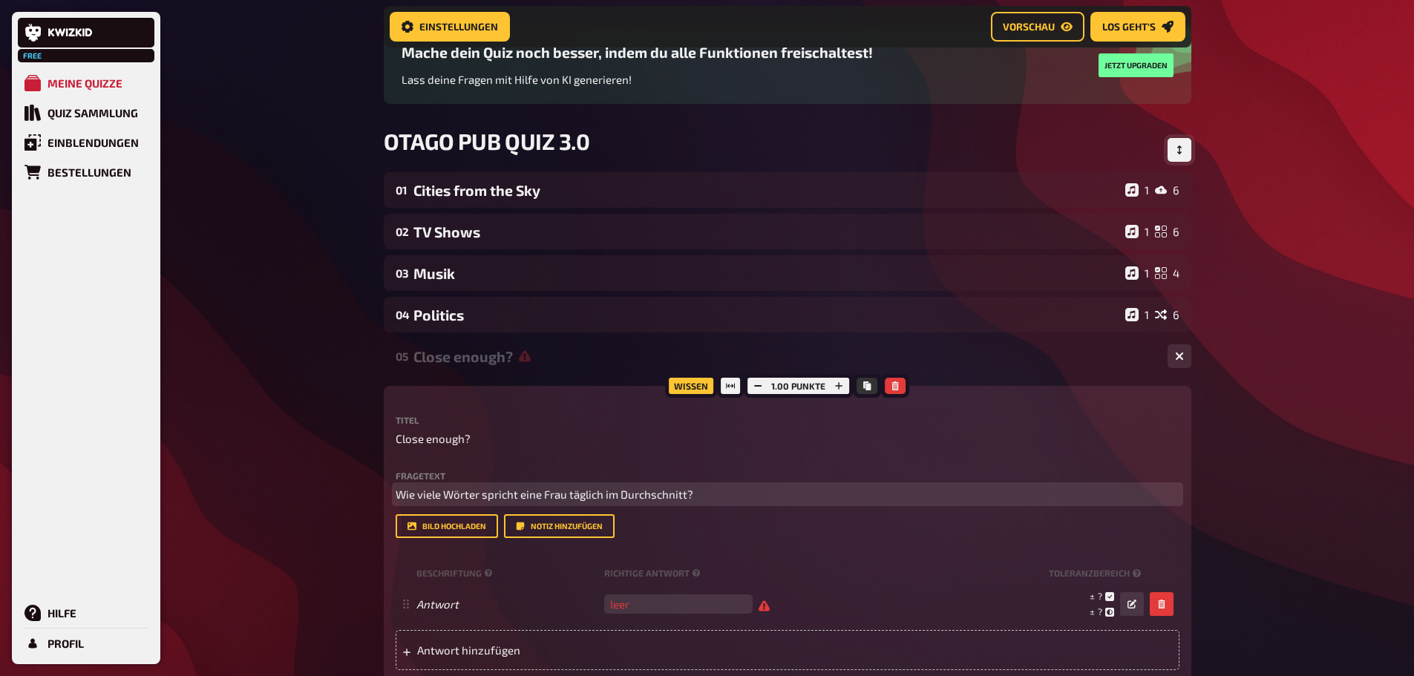
click at [667, 495] on span "Wie viele Wörter spricht eine Frau täglich im Durchschnitt?" at bounding box center [545, 494] width 298 height 13
click at [667, 494] on span "Wie viele Wörter spricht eine Frau täglich im Durchschnitt?" at bounding box center [545, 494] width 298 height 13
click at [699, 493] on p "Wie viele Wörter spricht eine Frau durchschnittlich am Tag?" at bounding box center [788, 494] width 784 height 17
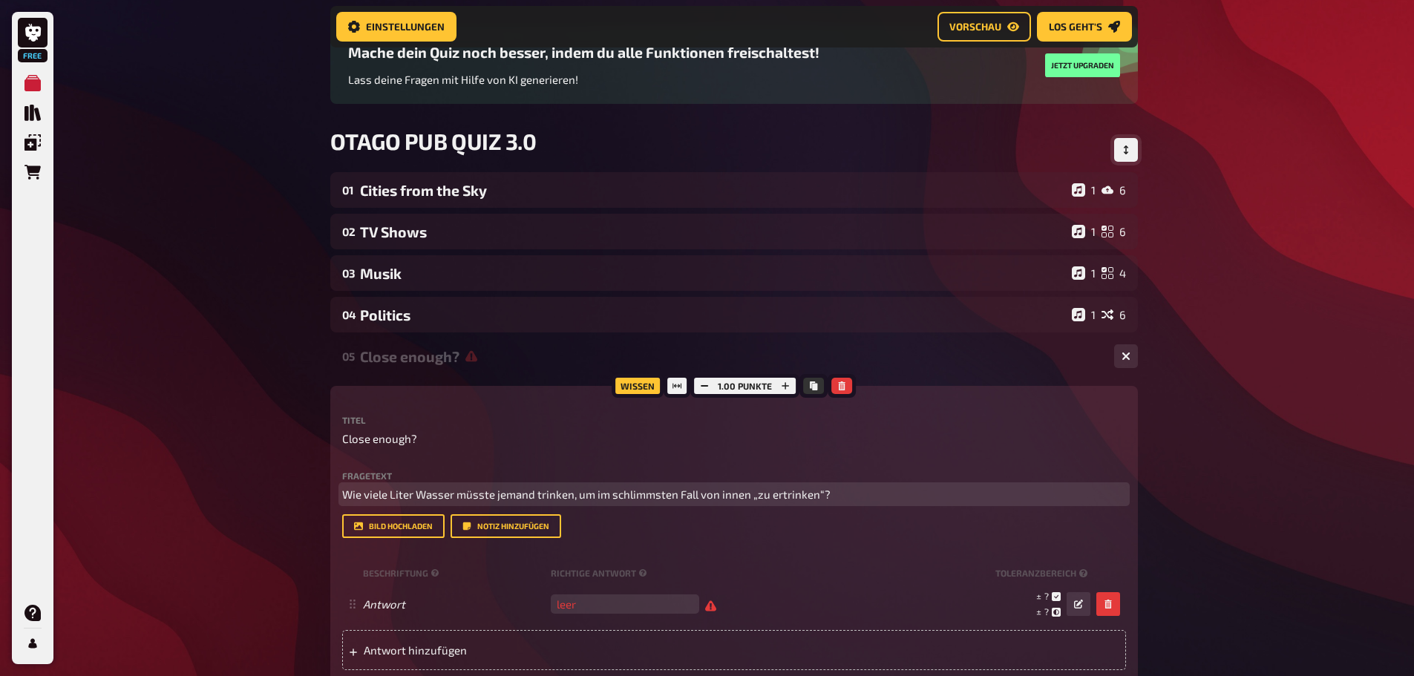
click at [342, 501] on span "Wie viele Liter Wasser müsste jemand trinken, um im schlimmsten Fall von innen …" at bounding box center [586, 494] width 489 height 13
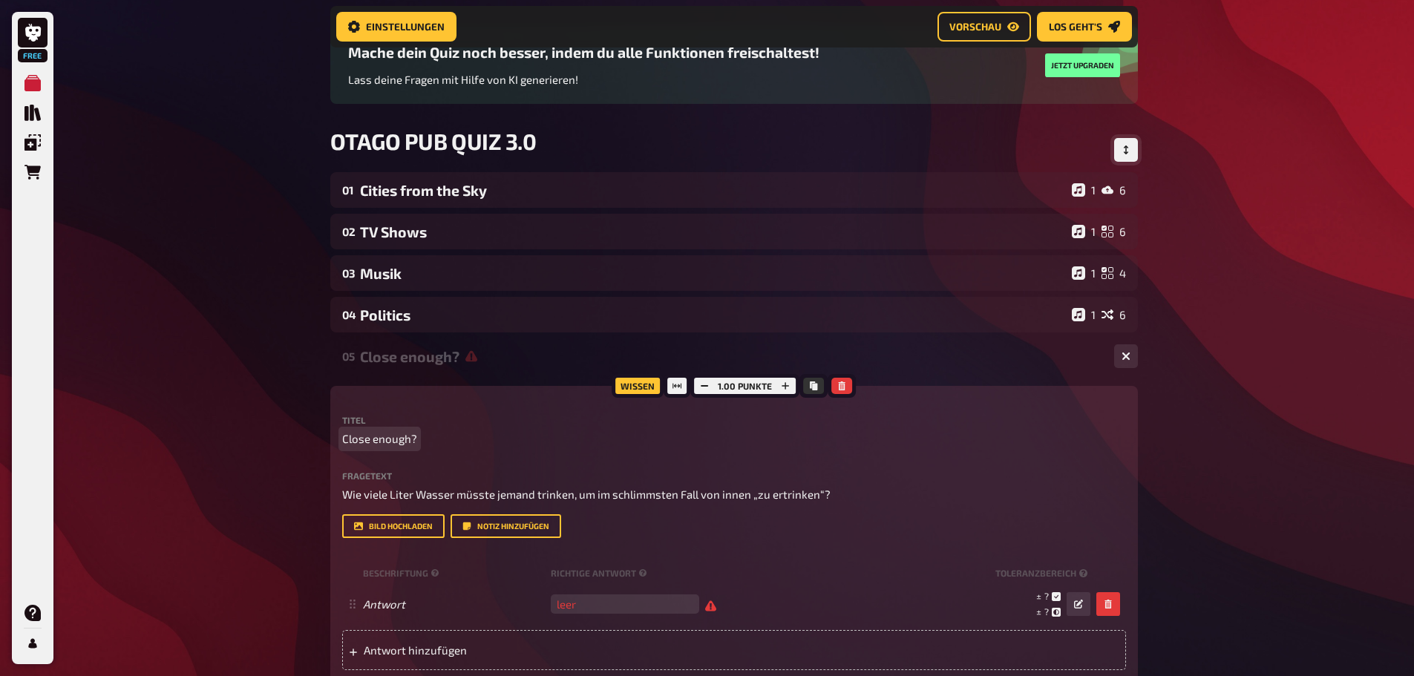
click at [391, 438] on span "Close enough?" at bounding box center [379, 439] width 75 height 17
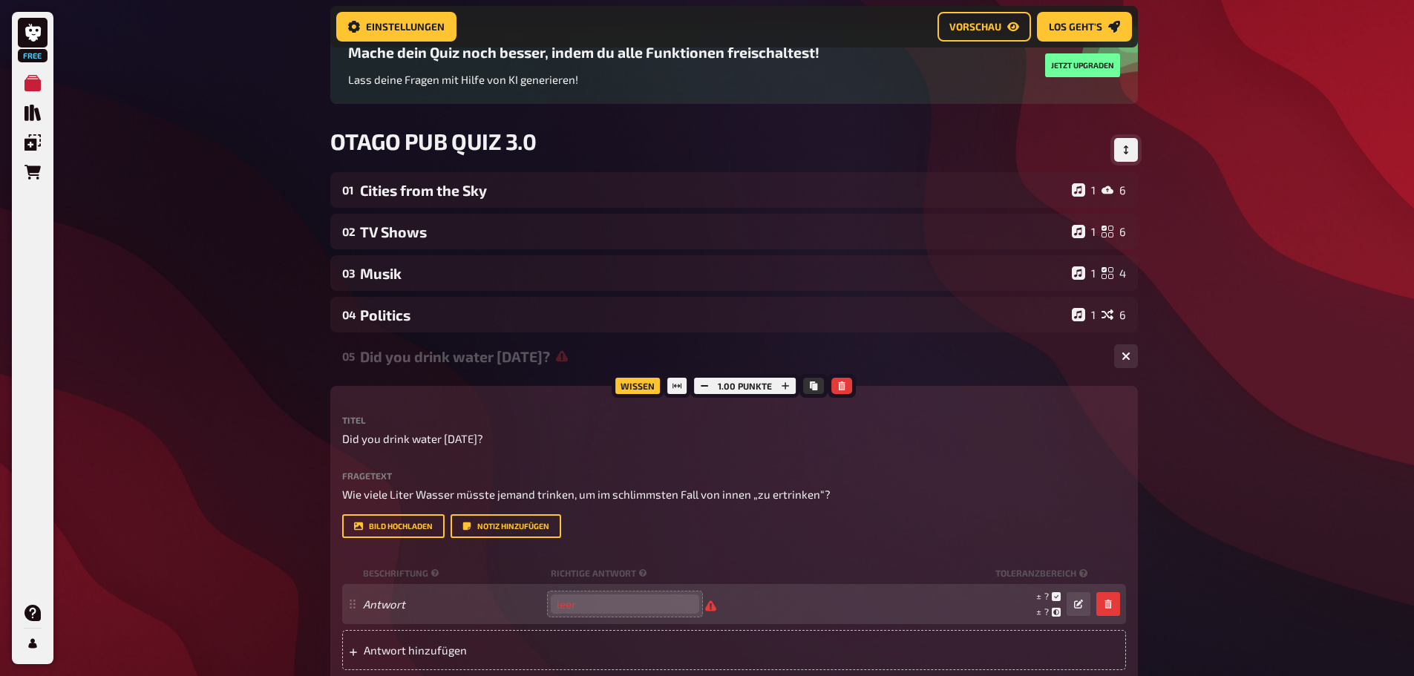
click at [638, 593] on div "Antwort leer ± ? ± ? ± ?" at bounding box center [727, 604] width 728 height 28
click at [630, 609] on input "number" at bounding box center [625, 604] width 149 height 19
type input "6"
click at [858, 609] on div "± ? ± ? ± ?" at bounding box center [906, 604] width 368 height 28
click at [703, 604] on span "leer" at bounding box center [634, 604] width 166 height 13
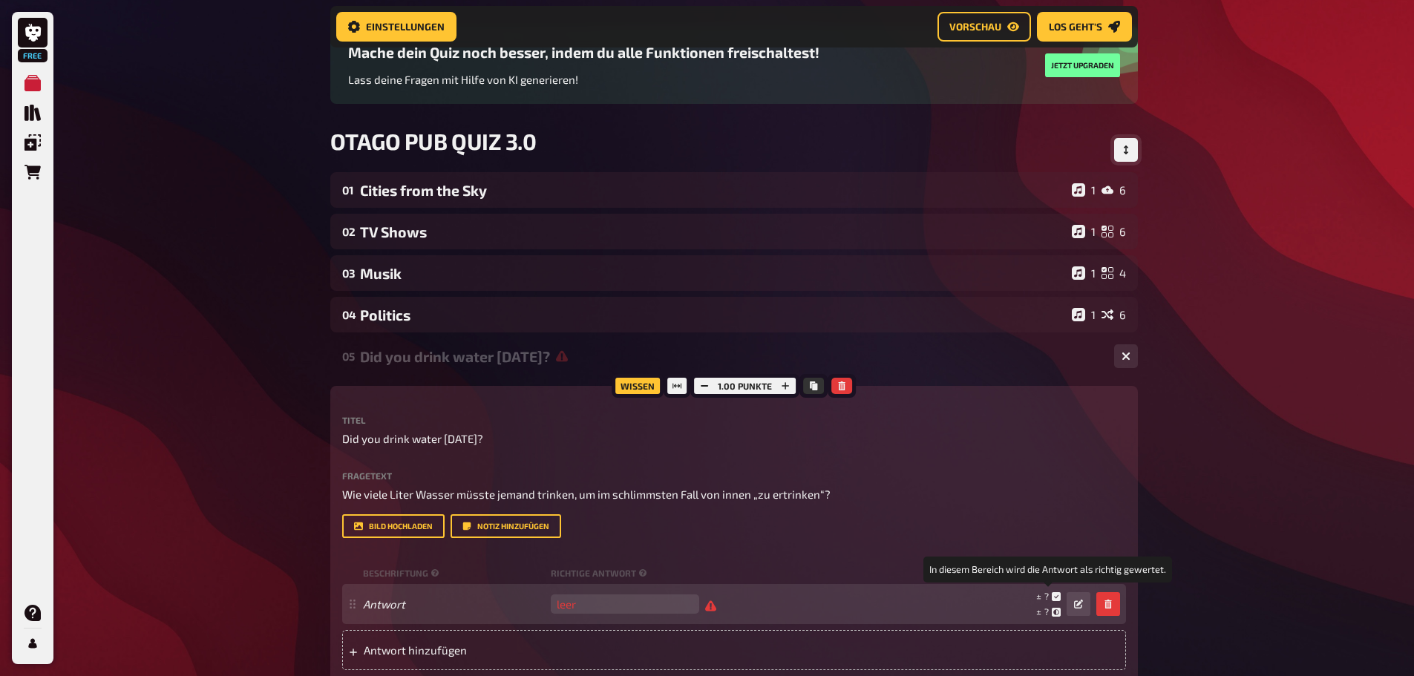
click at [1037, 596] on small "± ?" at bounding box center [1049, 596] width 25 height 13
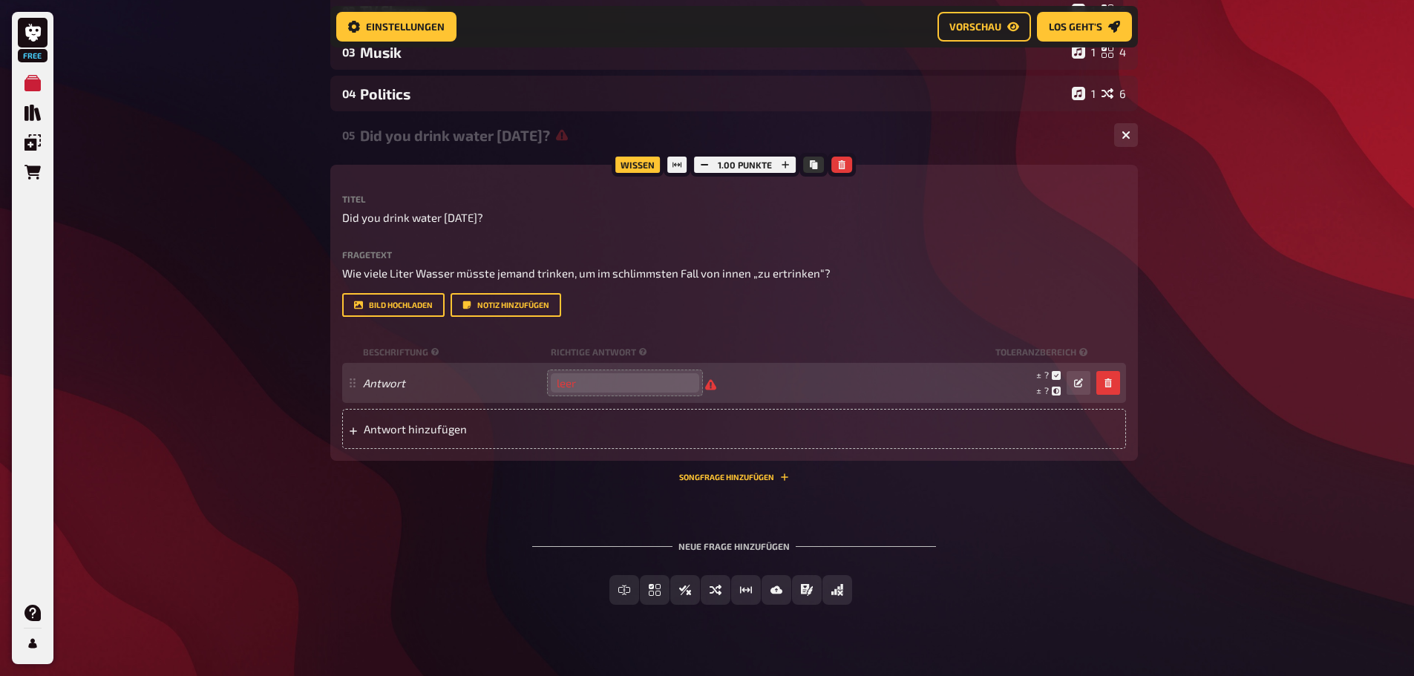
scroll to position [353, 0]
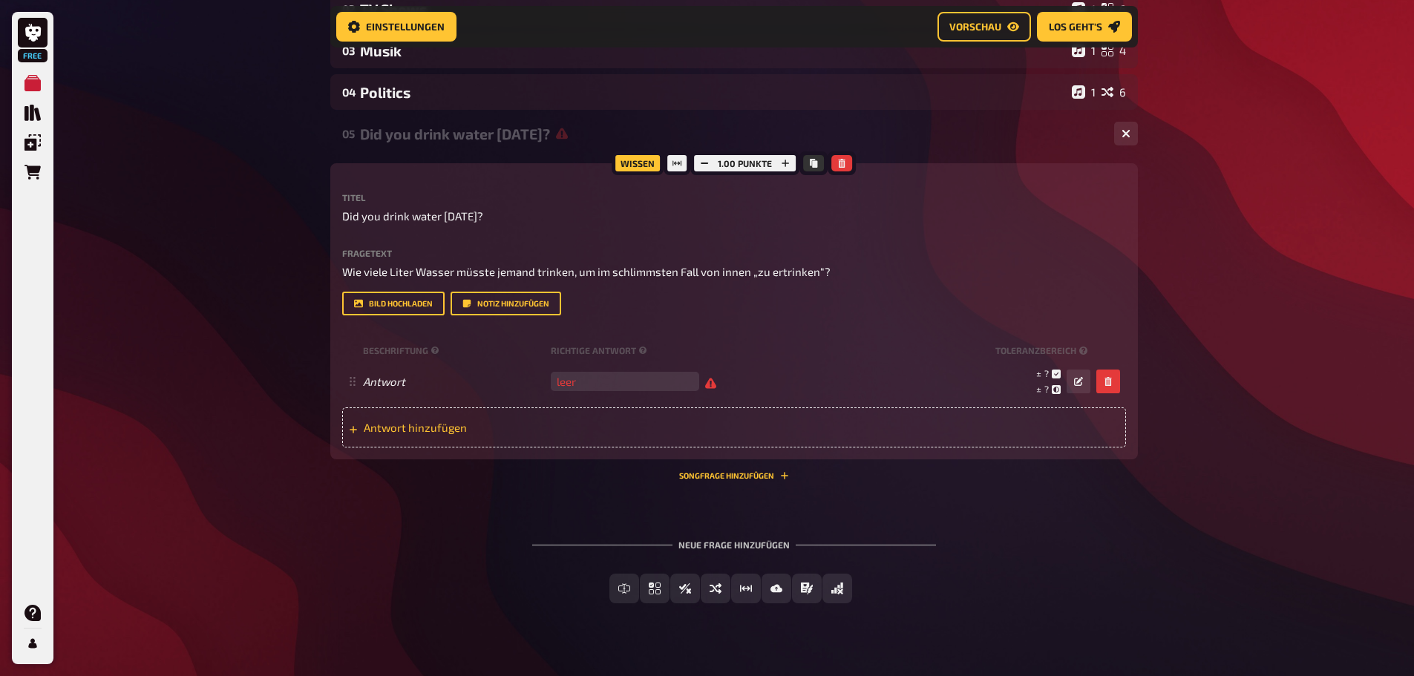
click at [429, 424] on span "Antwort hinzufügen" at bounding box center [479, 427] width 231 height 13
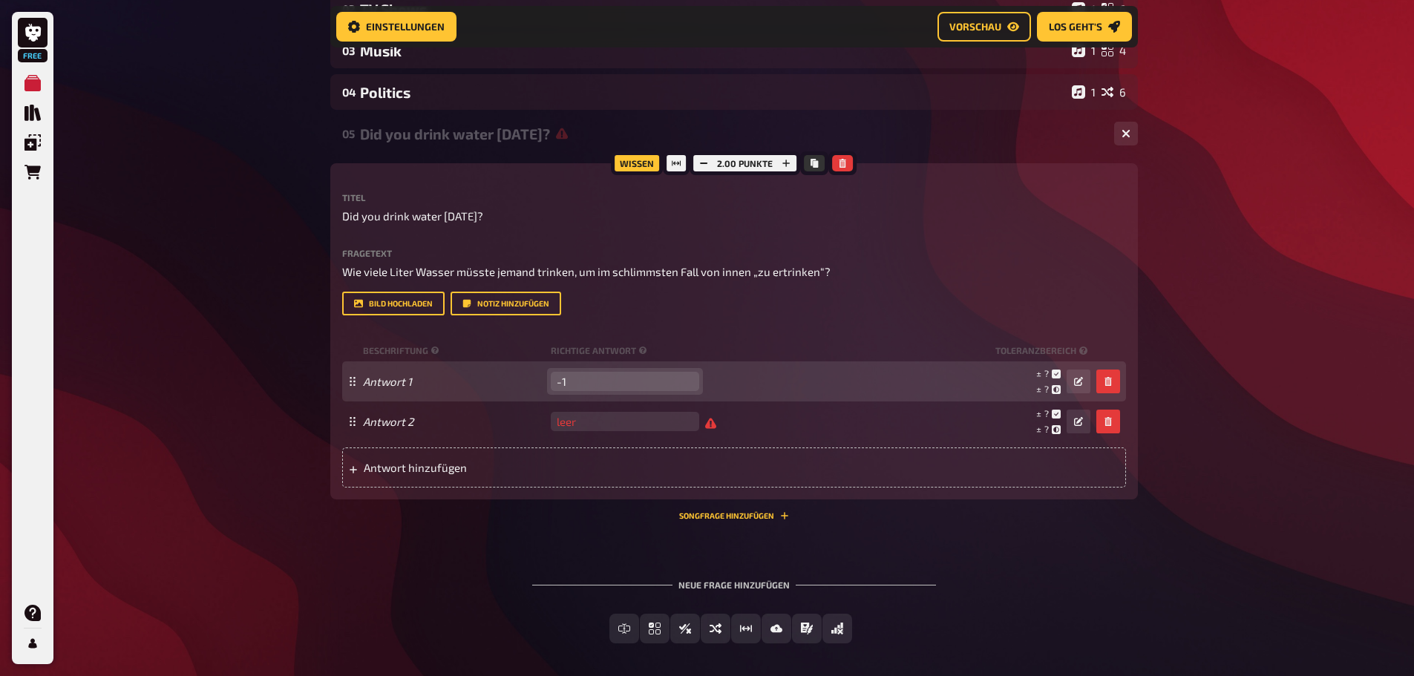
click at [677, 385] on input "-1" at bounding box center [625, 381] width 149 height 19
click at [684, 377] on input "0" at bounding box center [625, 381] width 149 height 19
click at [684, 377] on input "1" at bounding box center [625, 381] width 149 height 19
click at [684, 377] on input "2" at bounding box center [625, 381] width 149 height 19
click at [684, 377] on input "3" at bounding box center [625, 381] width 149 height 19
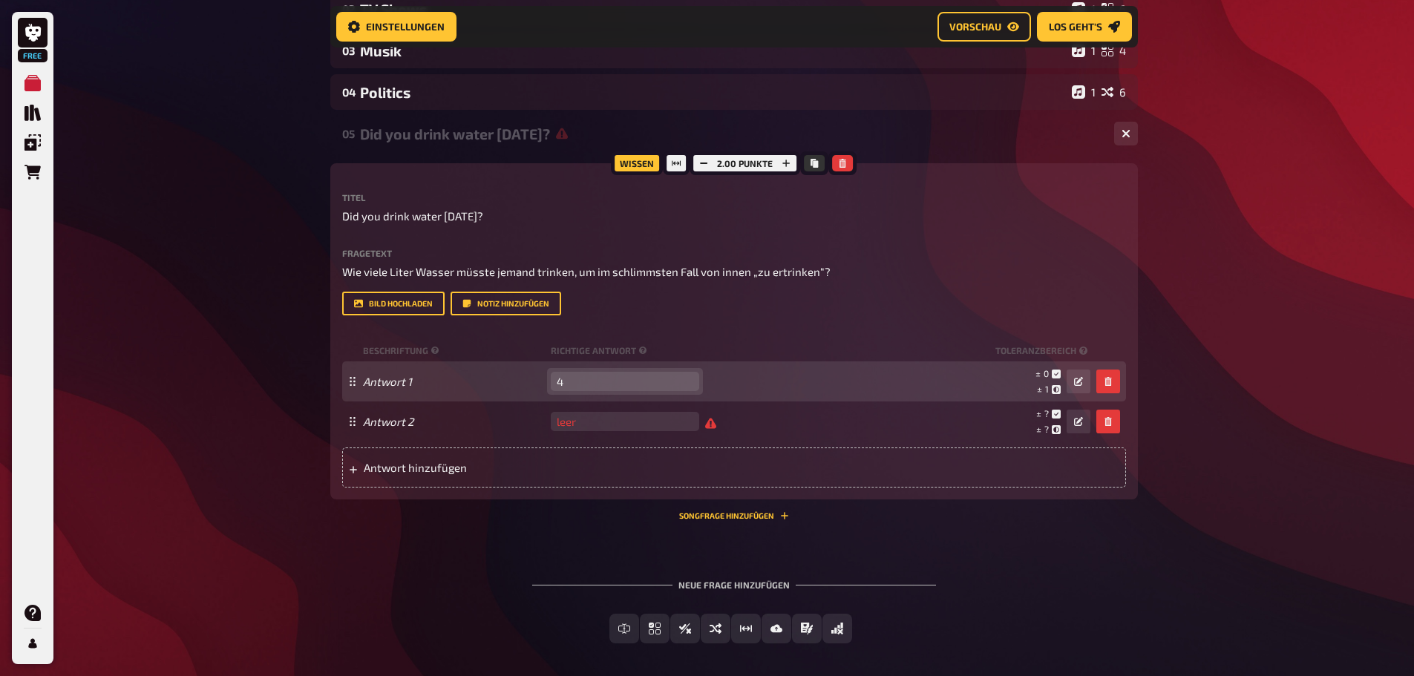
click at [684, 377] on input "4" at bounding box center [625, 381] width 149 height 19
click at [684, 377] on input "5" at bounding box center [625, 381] width 149 height 19
type input "6"
click at [684, 377] on input "6" at bounding box center [625, 381] width 149 height 19
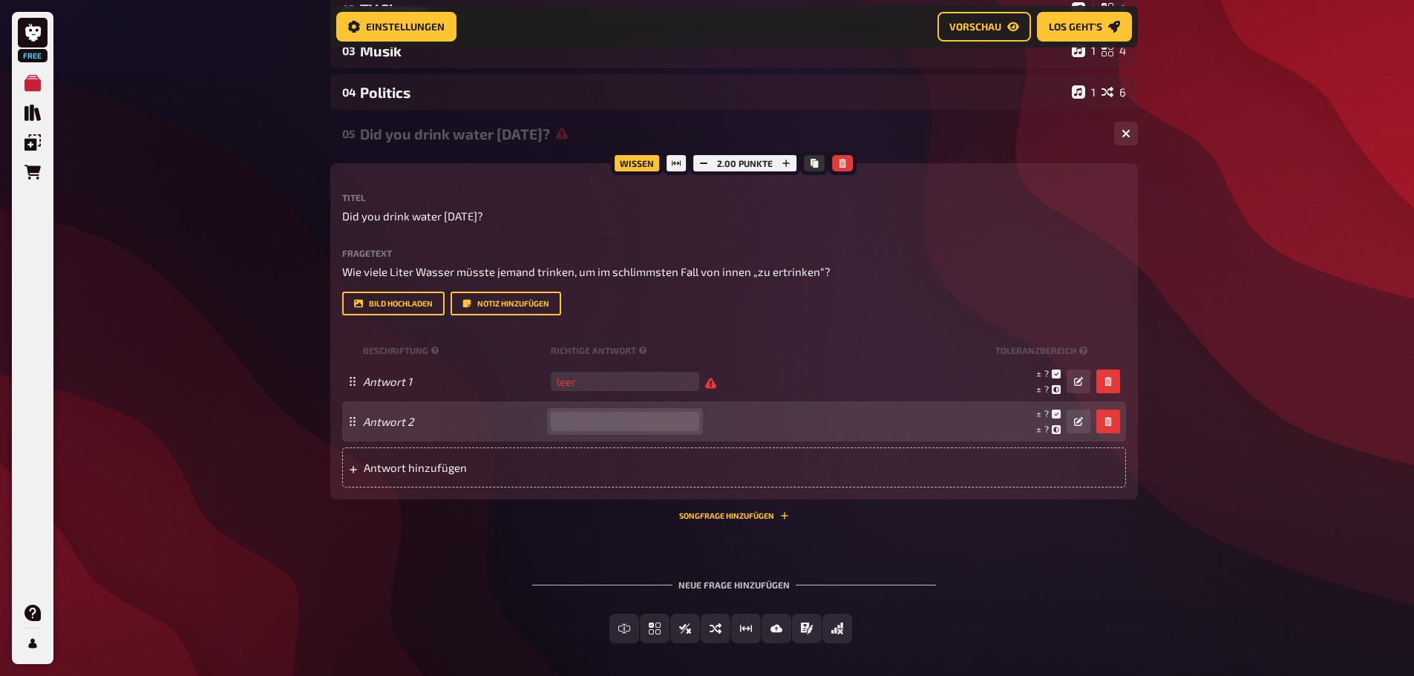
click at [659, 418] on input "number" at bounding box center [625, 421] width 149 height 19
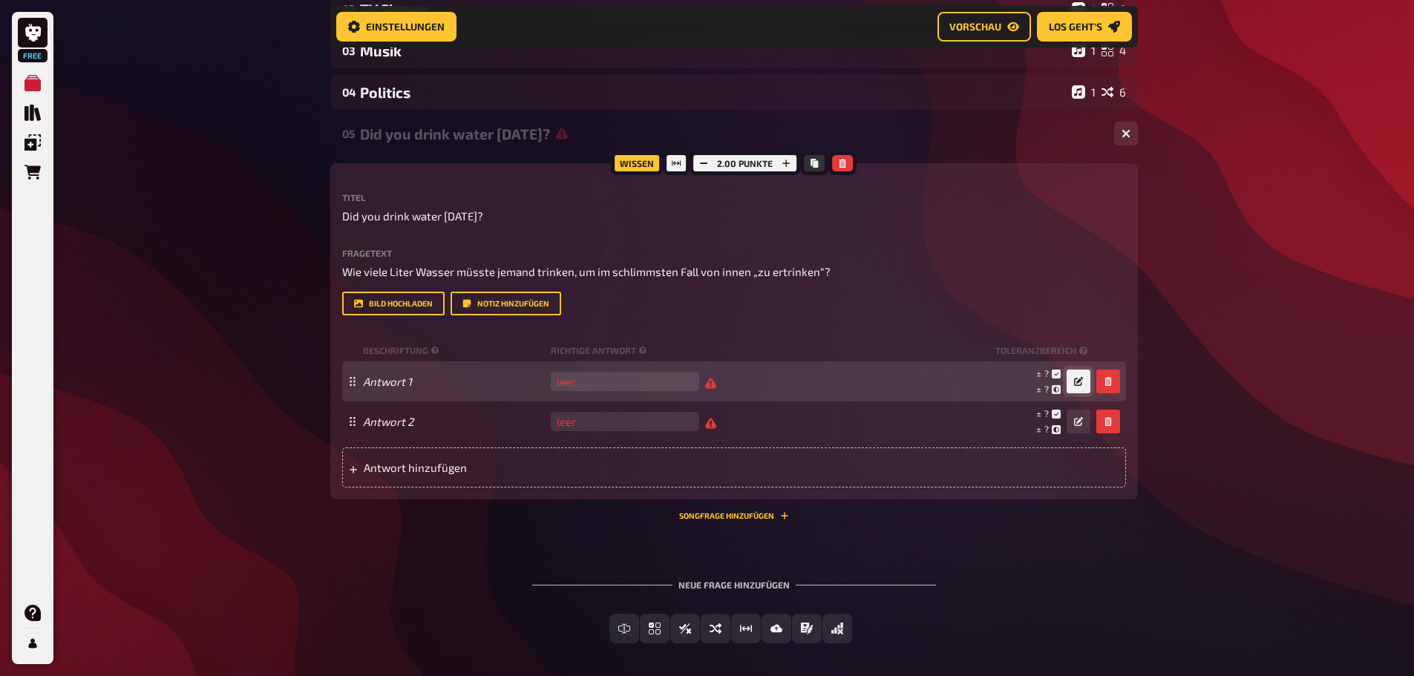
click at [1083, 378] on icon "button" at bounding box center [1078, 381] width 9 height 9
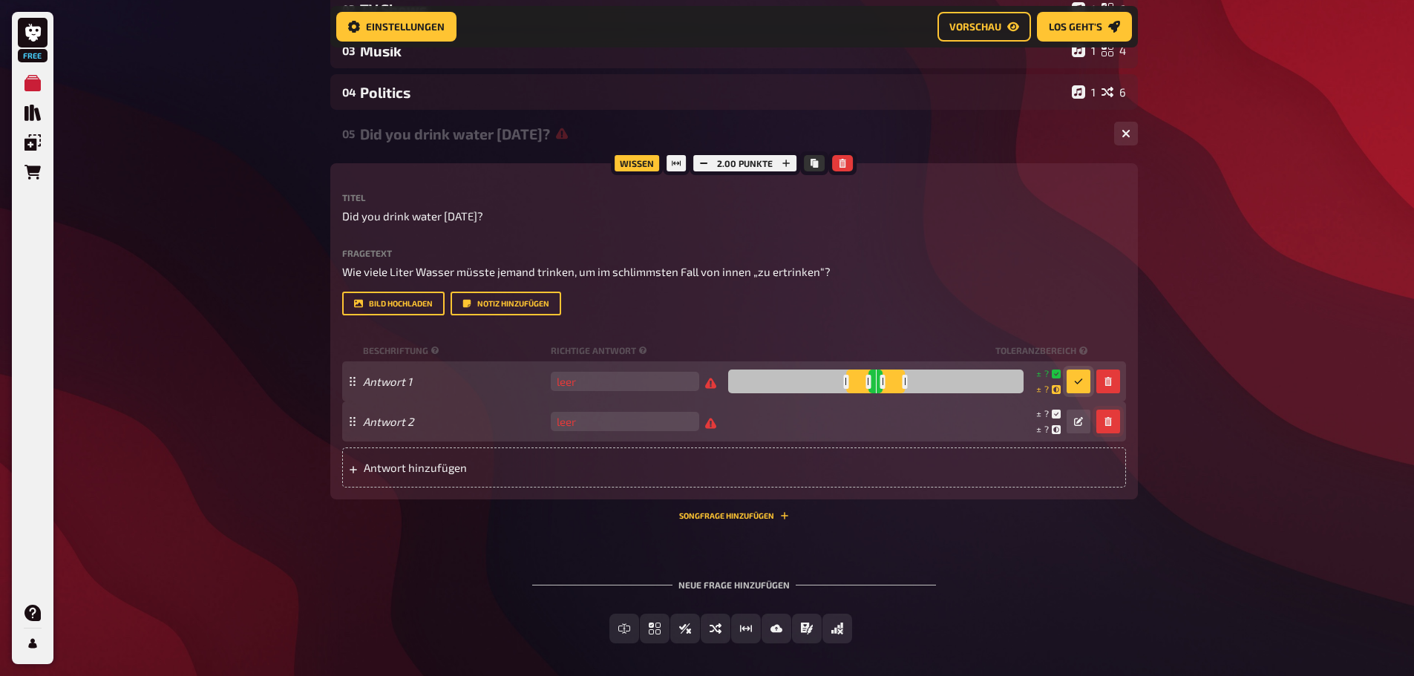
click at [1114, 415] on button "button" at bounding box center [1109, 422] width 24 height 24
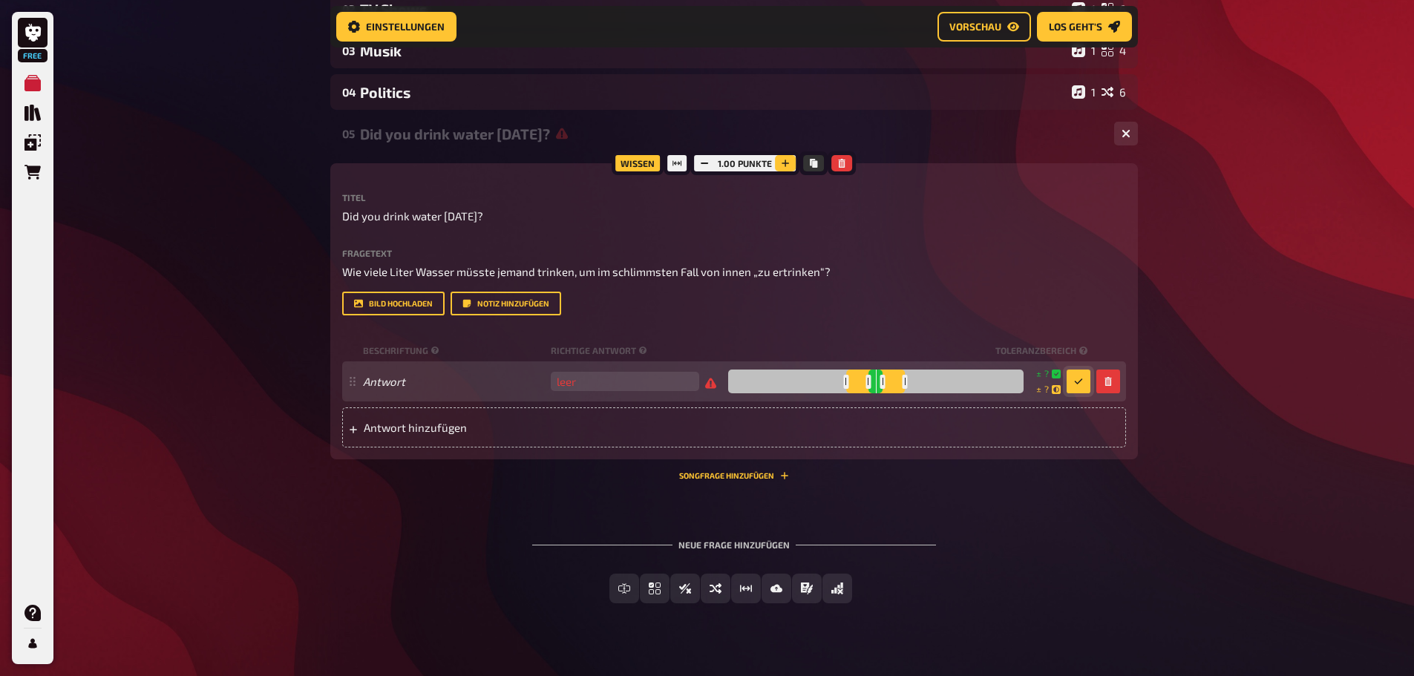
click at [783, 162] on icon "button" at bounding box center [785, 163] width 9 height 9
click at [884, 269] on p "Wie viele Liter Wasser müsste jemand trinken, um im schlimmsten Fall von innen …" at bounding box center [734, 272] width 784 height 17
click at [1101, 174] on div "Wissen 2.00 Punkte Titel Did you drink water today? Fragetext Wie viele Liter W…" at bounding box center [734, 311] width 808 height 296
click at [1080, 380] on icon "button" at bounding box center [1078, 381] width 9 height 9
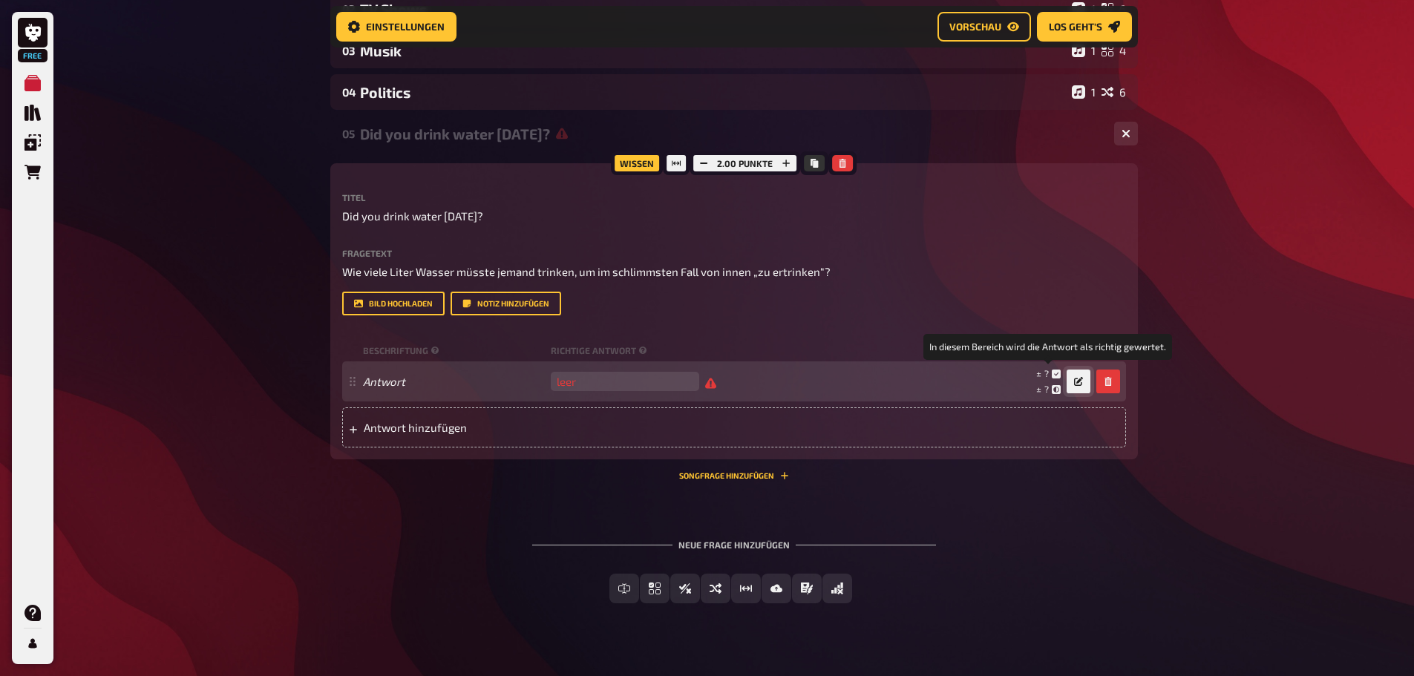
click at [1054, 372] on icon at bounding box center [1056, 374] width 9 height 9
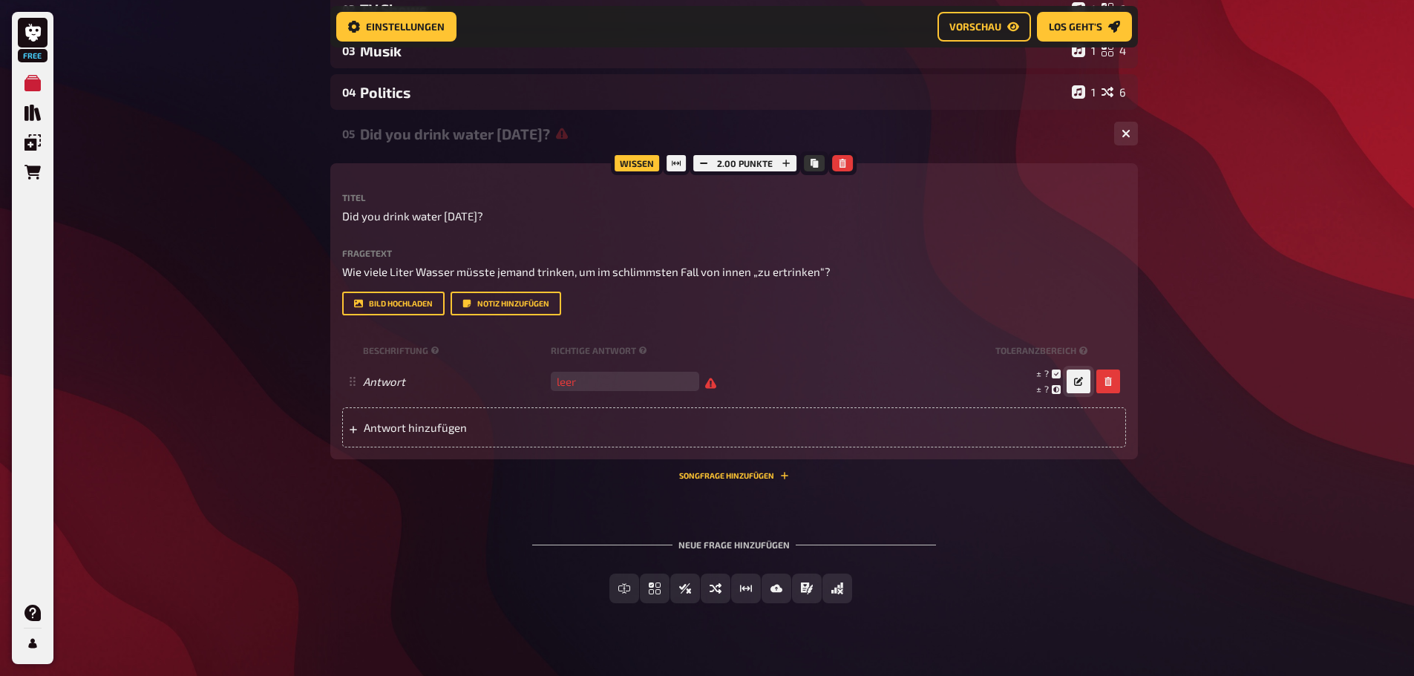
click at [1080, 380] on icon "button" at bounding box center [1078, 381] width 9 height 9
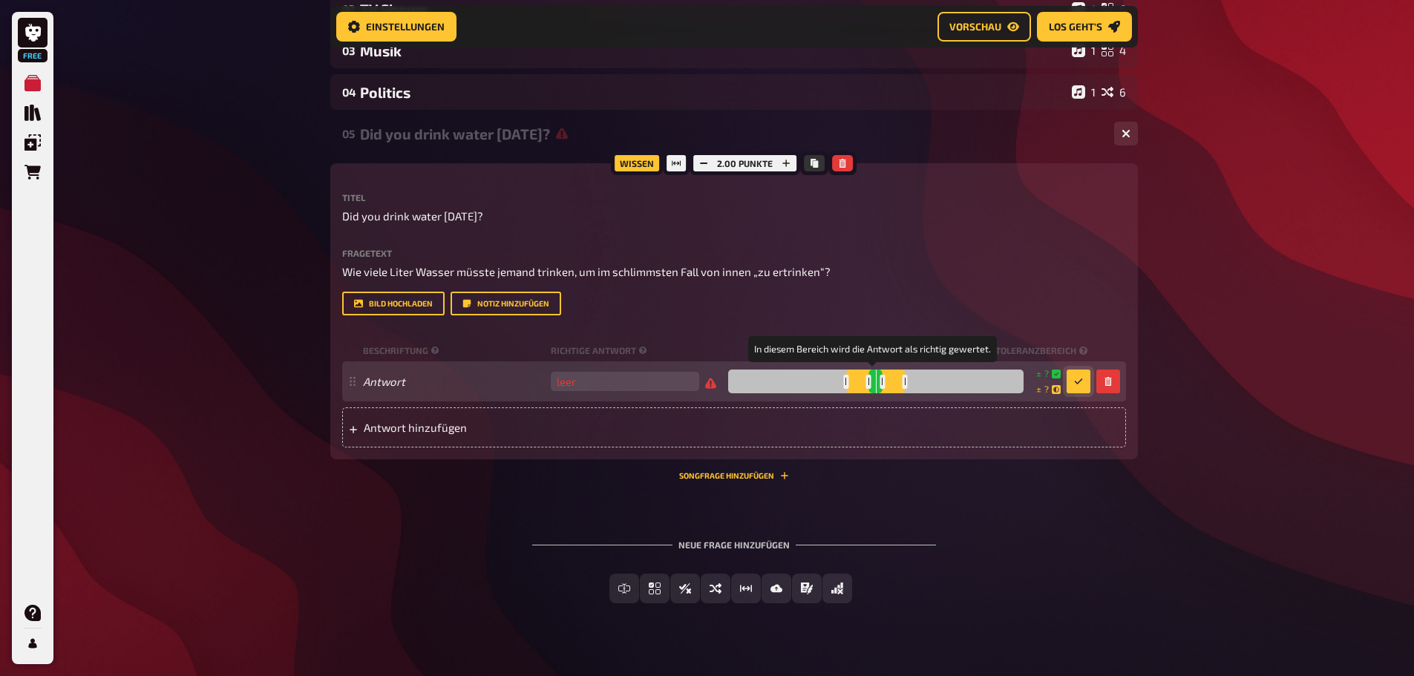
click at [867, 381] on div at bounding box center [869, 382] width 5 height 14
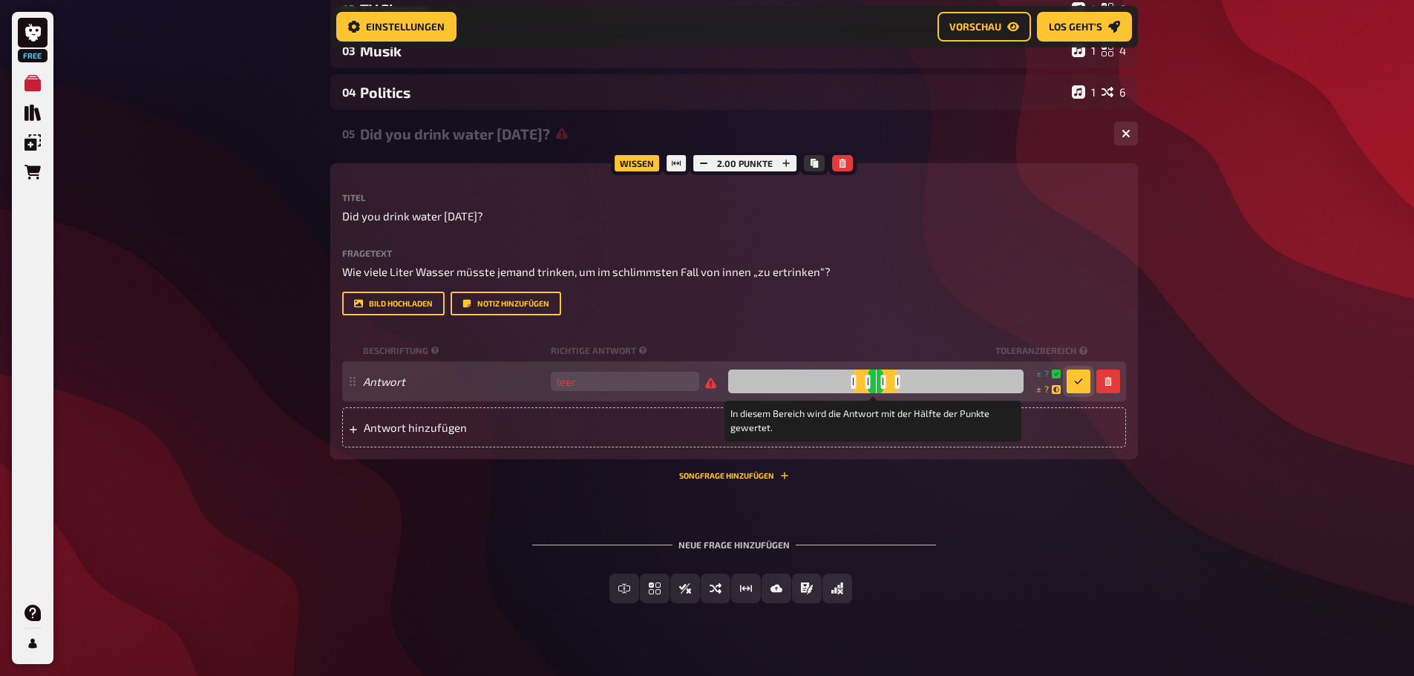
drag, startPoint x: 843, startPoint y: 387, endPoint x: 850, endPoint y: 386, distance: 7.5
click at [851, 386] on div at bounding box center [853, 382] width 5 height 14
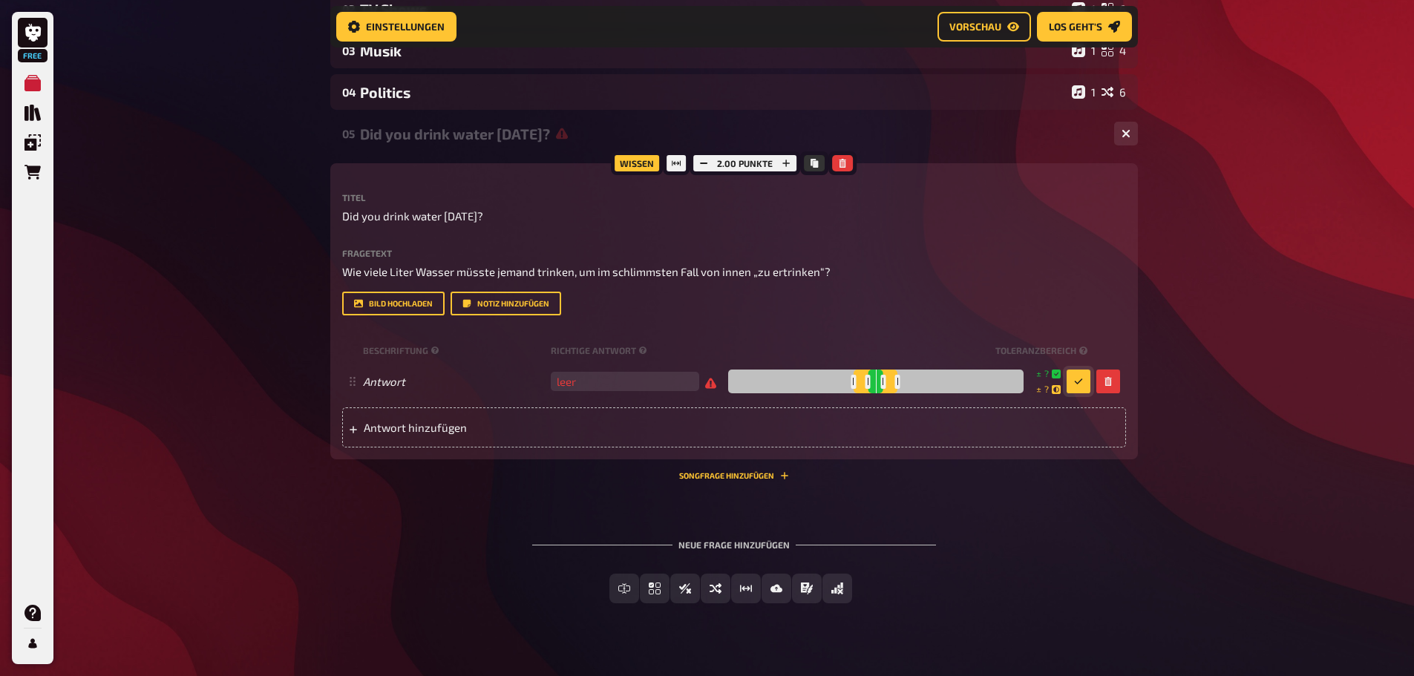
click at [1086, 375] on button "button" at bounding box center [1079, 382] width 24 height 24
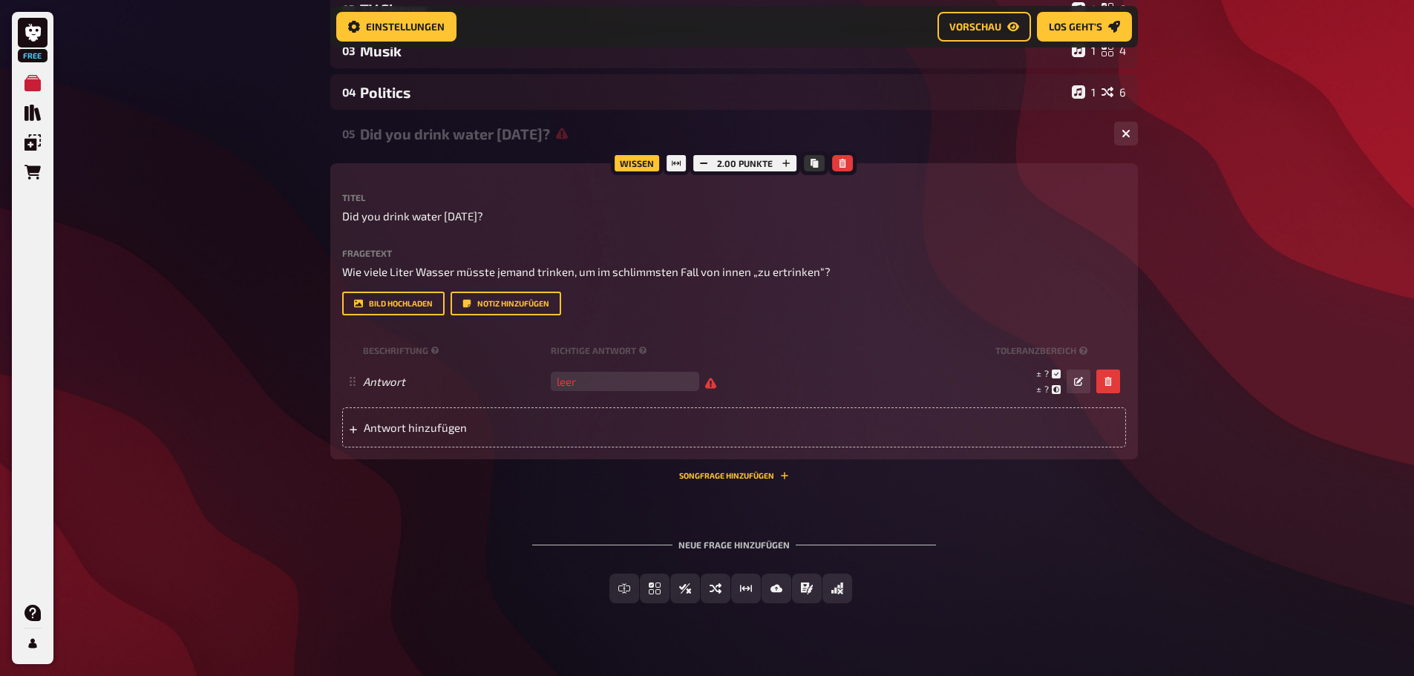
click at [1252, 472] on div "Free Meine Quizze Quiz Sammlung Einblendungen Bestellungen Hilfe Profil Home Me…" at bounding box center [707, 172] width 1414 height 1051
click at [993, 27] on span "Vorschau" at bounding box center [976, 27] width 52 height 10
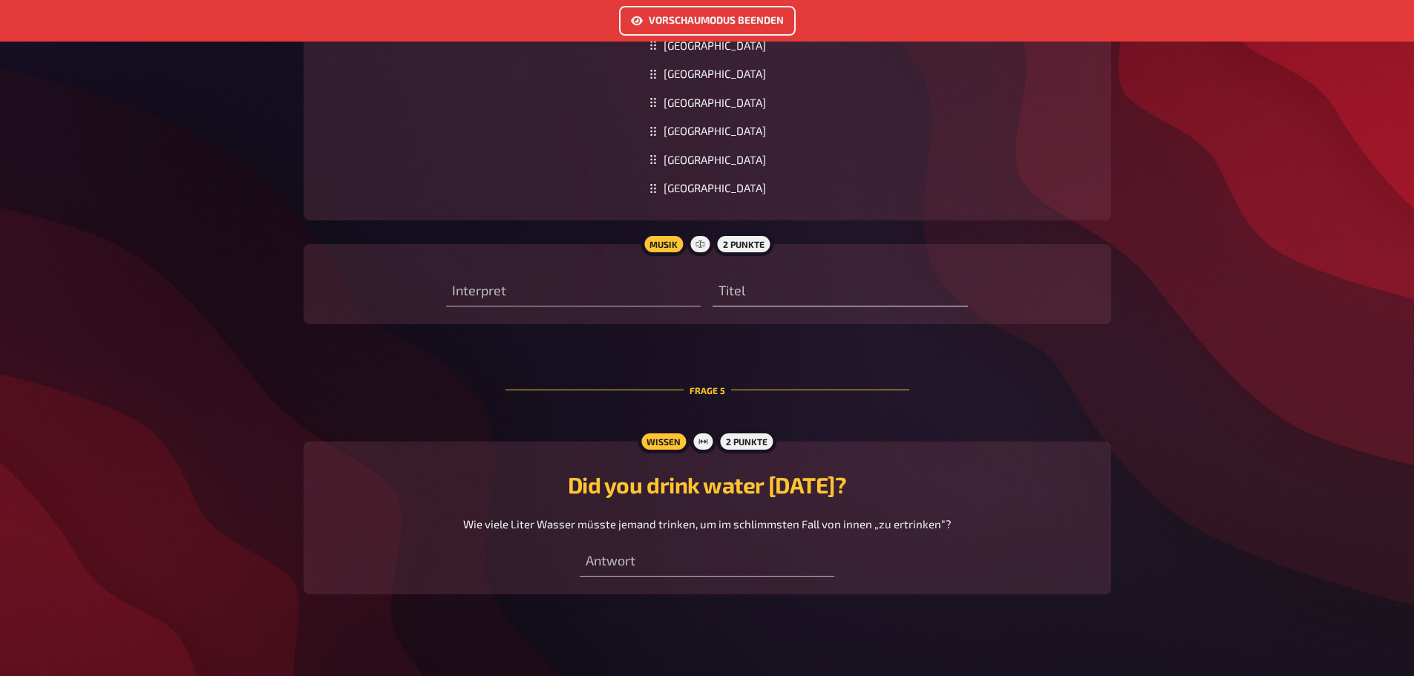
scroll to position [2340, 0]
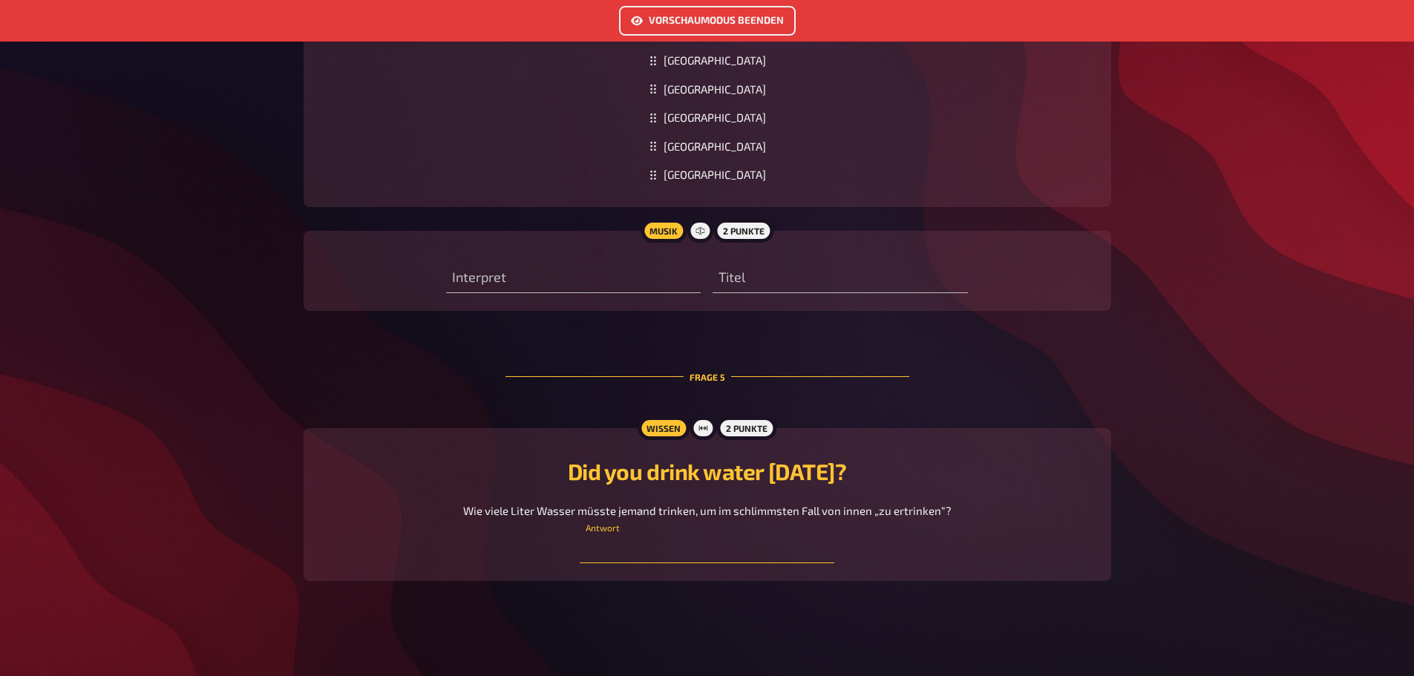
click at [754, 553] on input "number" at bounding box center [707, 549] width 255 height 30
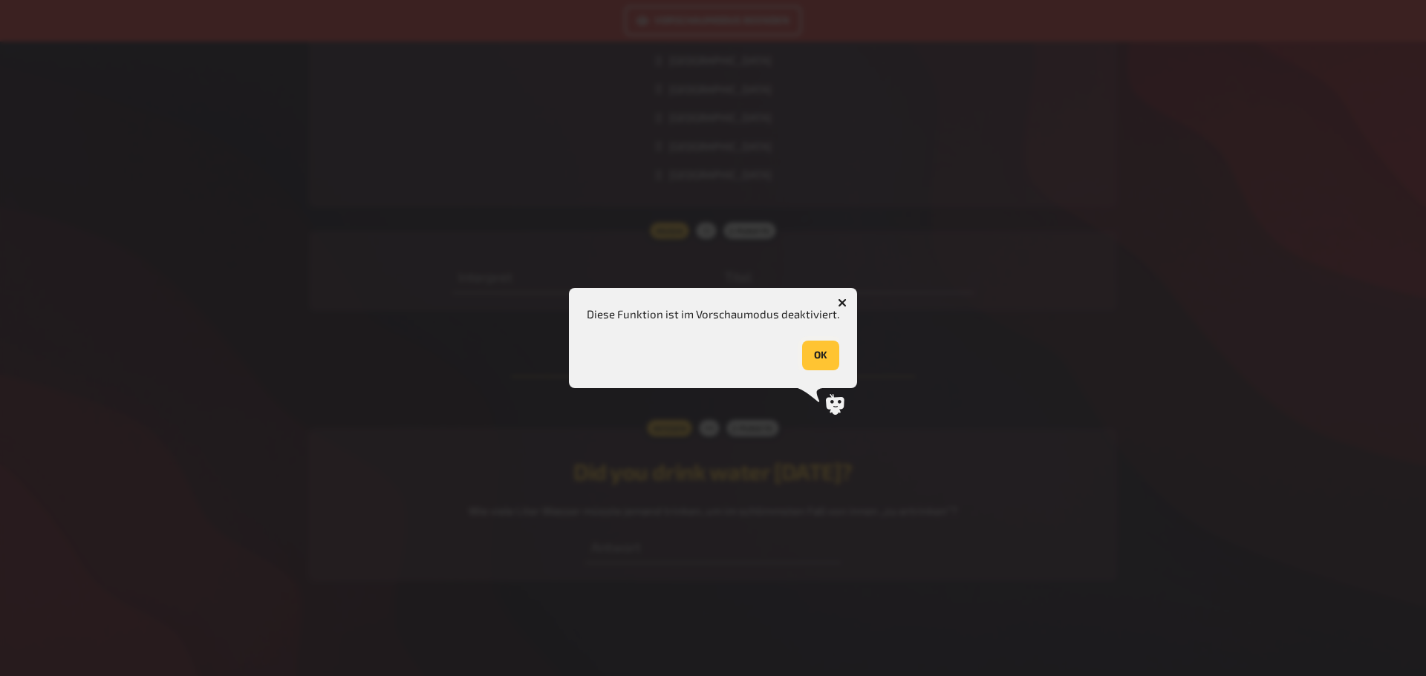
click at [820, 342] on button "OK" at bounding box center [820, 356] width 37 height 30
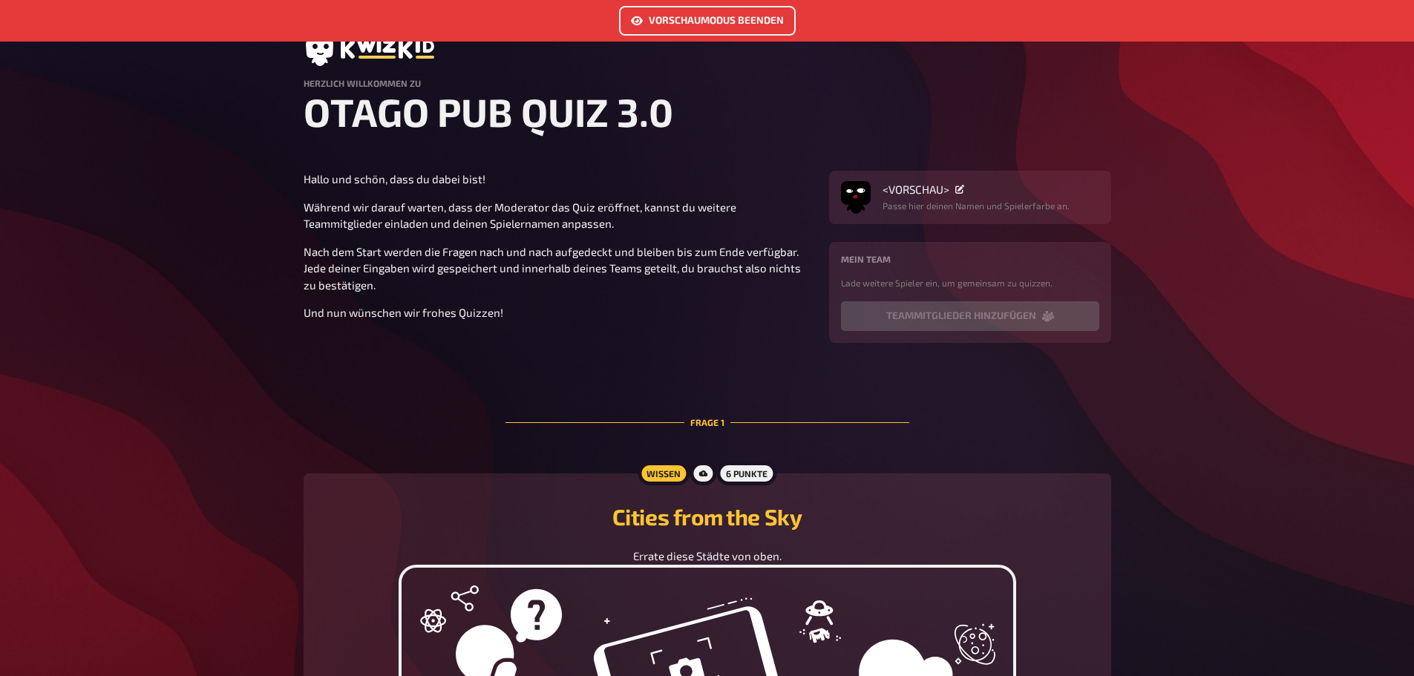
scroll to position [0, 0]
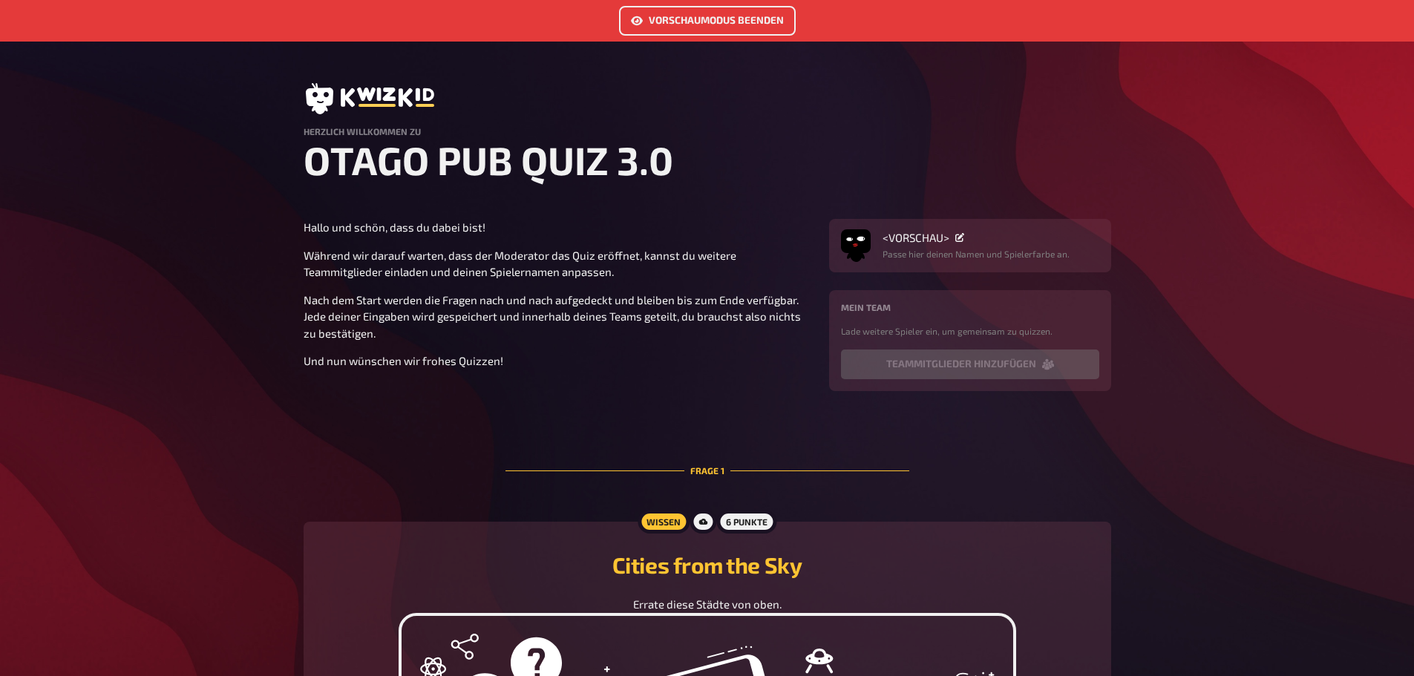
click at [705, 10] on button "Vorschaumodus beenden" at bounding box center [707, 21] width 177 height 30
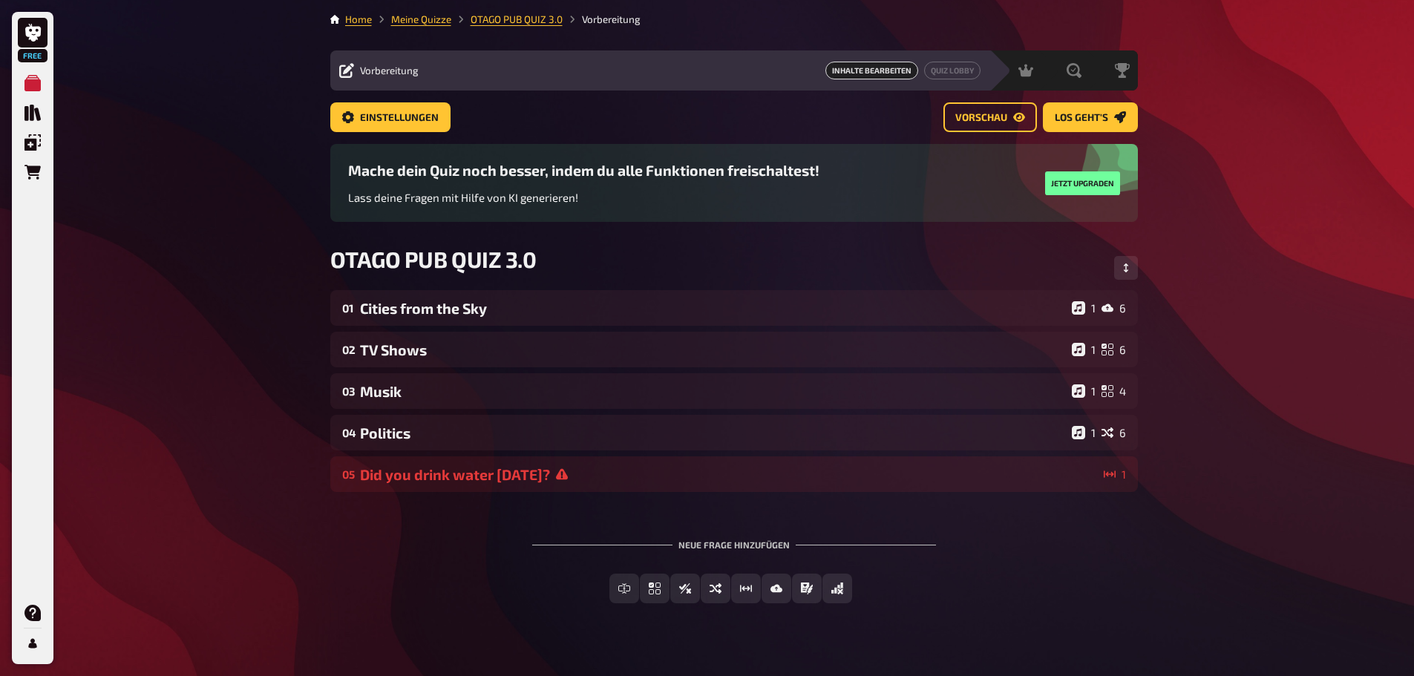
click at [537, 518] on div "Neue Frage hinzufügen" at bounding box center [734, 539] width 404 height 46
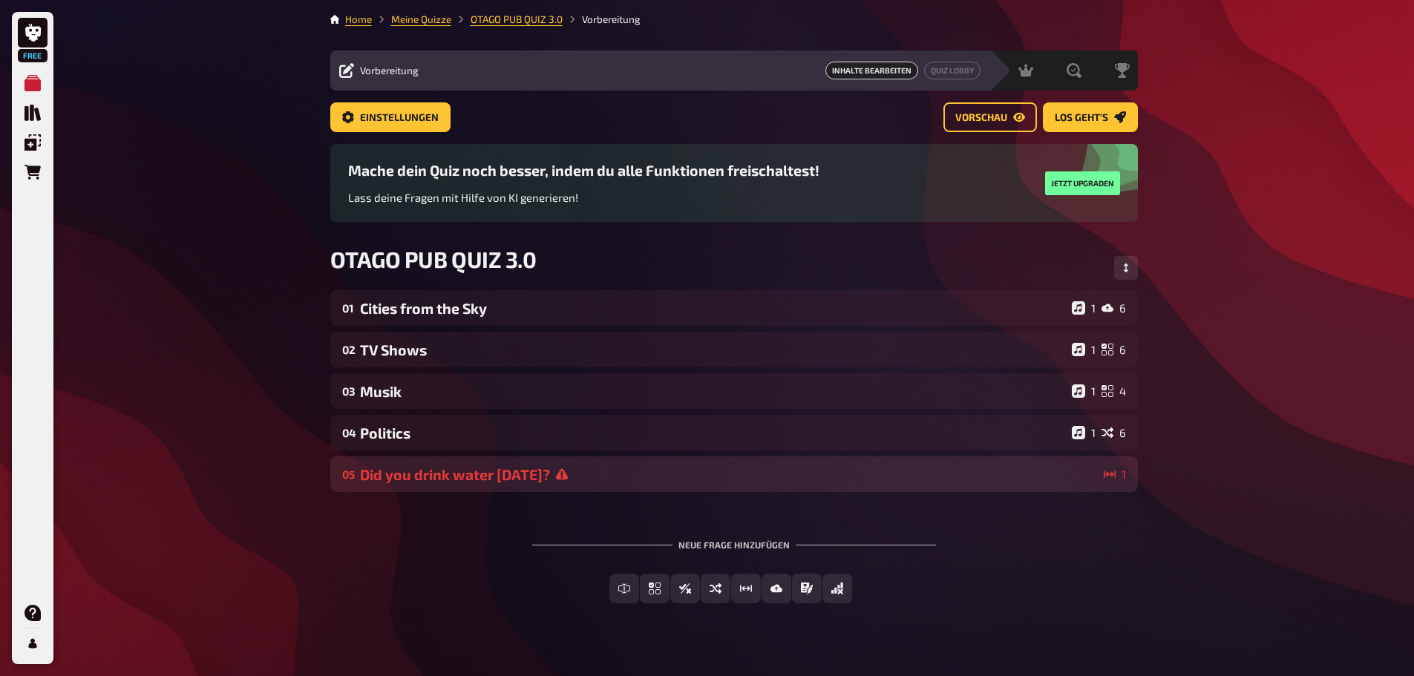
drag, startPoint x: 553, startPoint y: 472, endPoint x: 577, endPoint y: 477, distance: 24.3
click at [556, 472] on icon at bounding box center [562, 475] width 12 height 12
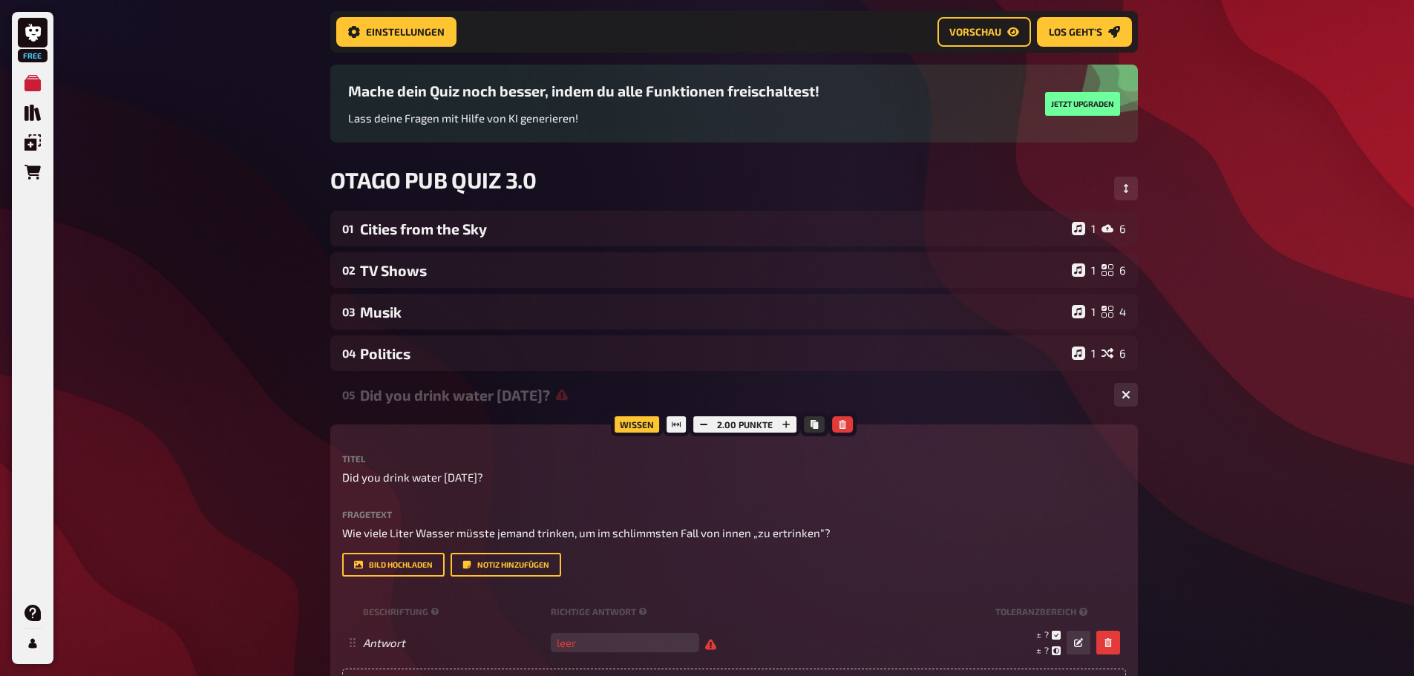
scroll to position [309, 0]
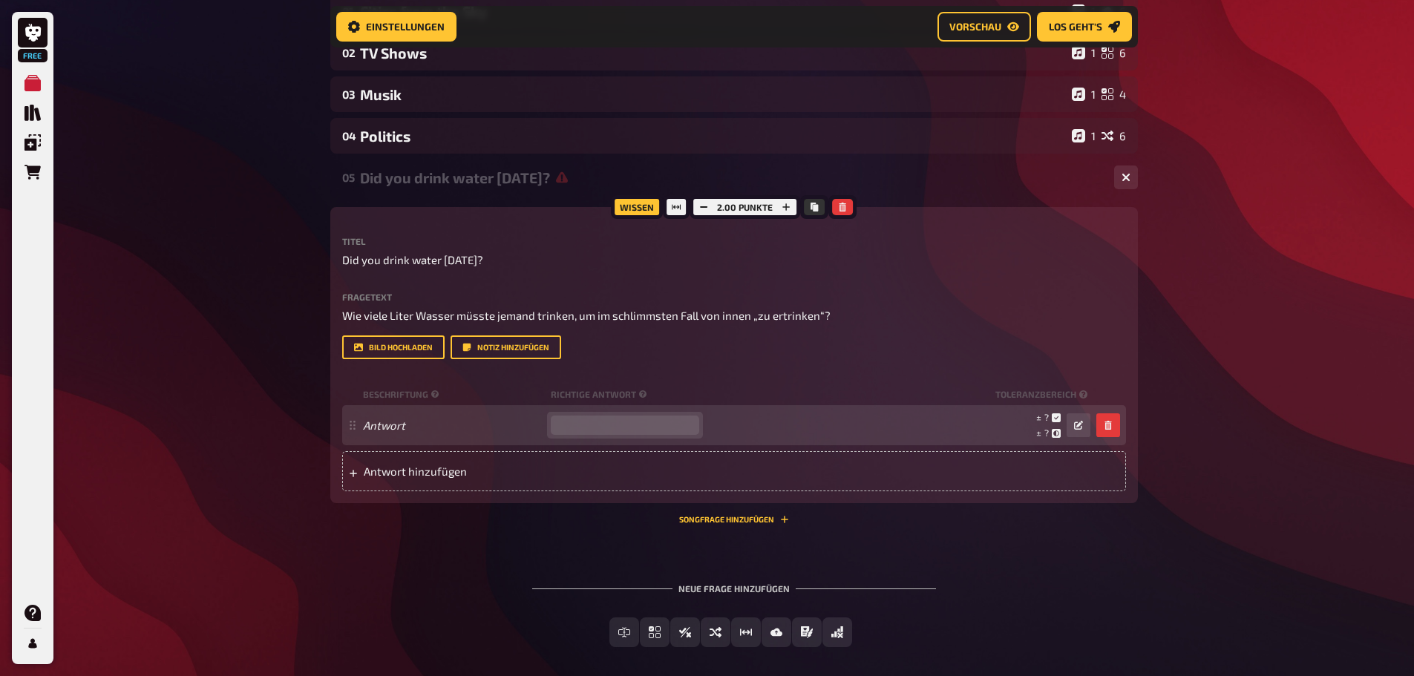
click at [583, 420] on input "number" at bounding box center [625, 425] width 149 height 19
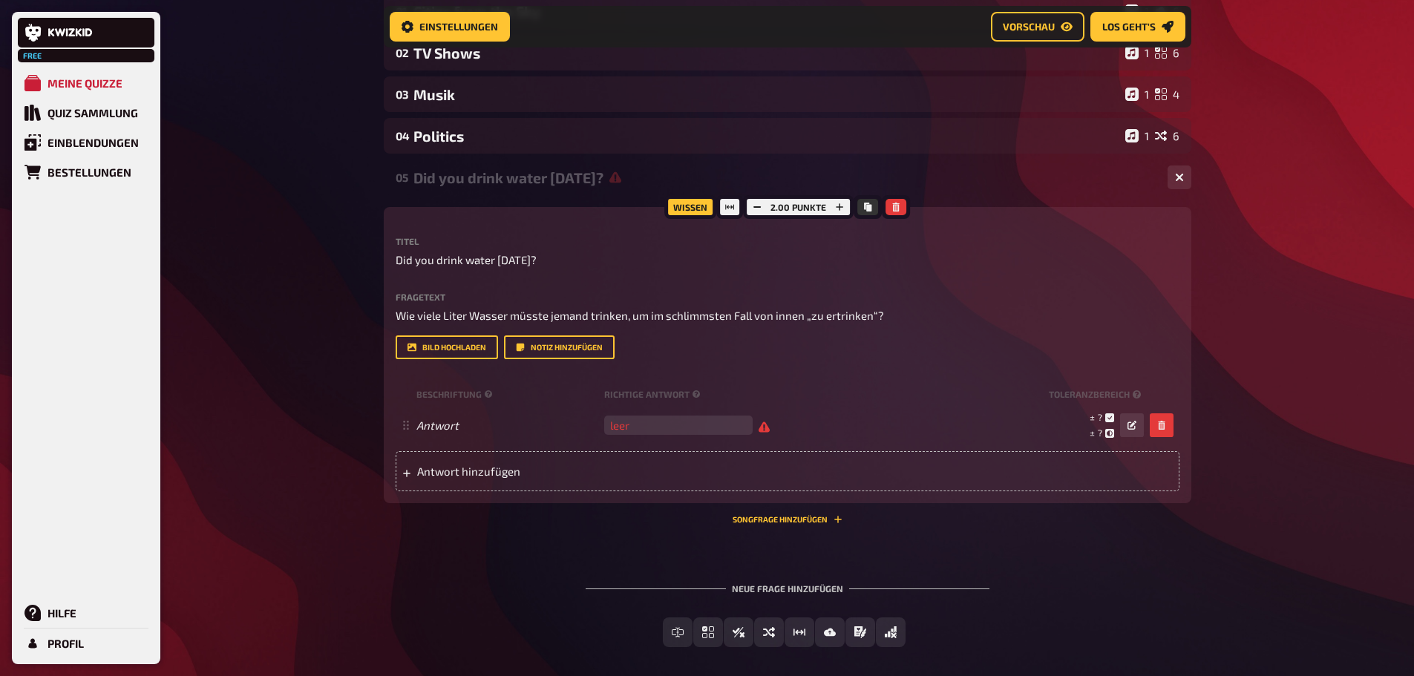
click at [1320, 332] on div "Free Meine Quizze Quiz Sammlung Einblendungen Bestellungen Hilfe Profil Home Me…" at bounding box center [707, 216] width 1414 height 1051
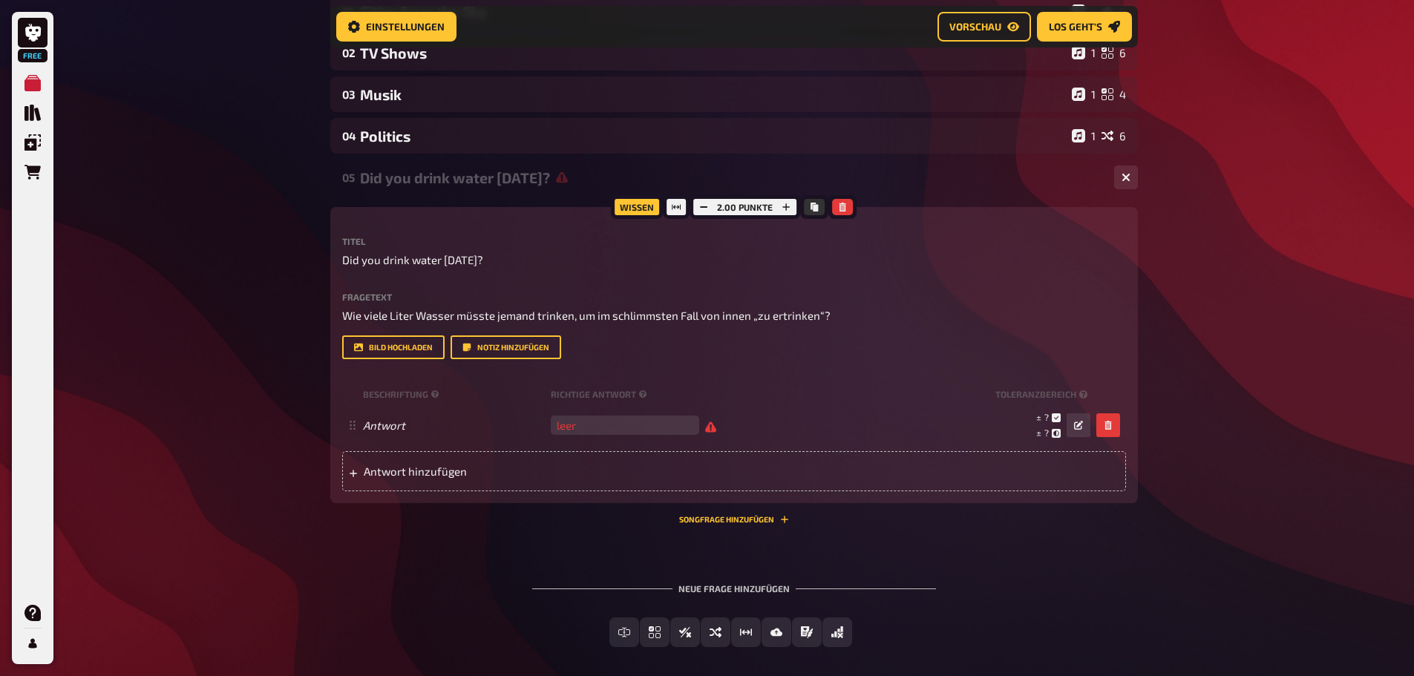
click at [1331, 385] on div "Free Meine Quizze Quiz Sammlung Einblendungen Bestellungen Hilfe Profil Home Me…" at bounding box center [707, 216] width 1414 height 1051
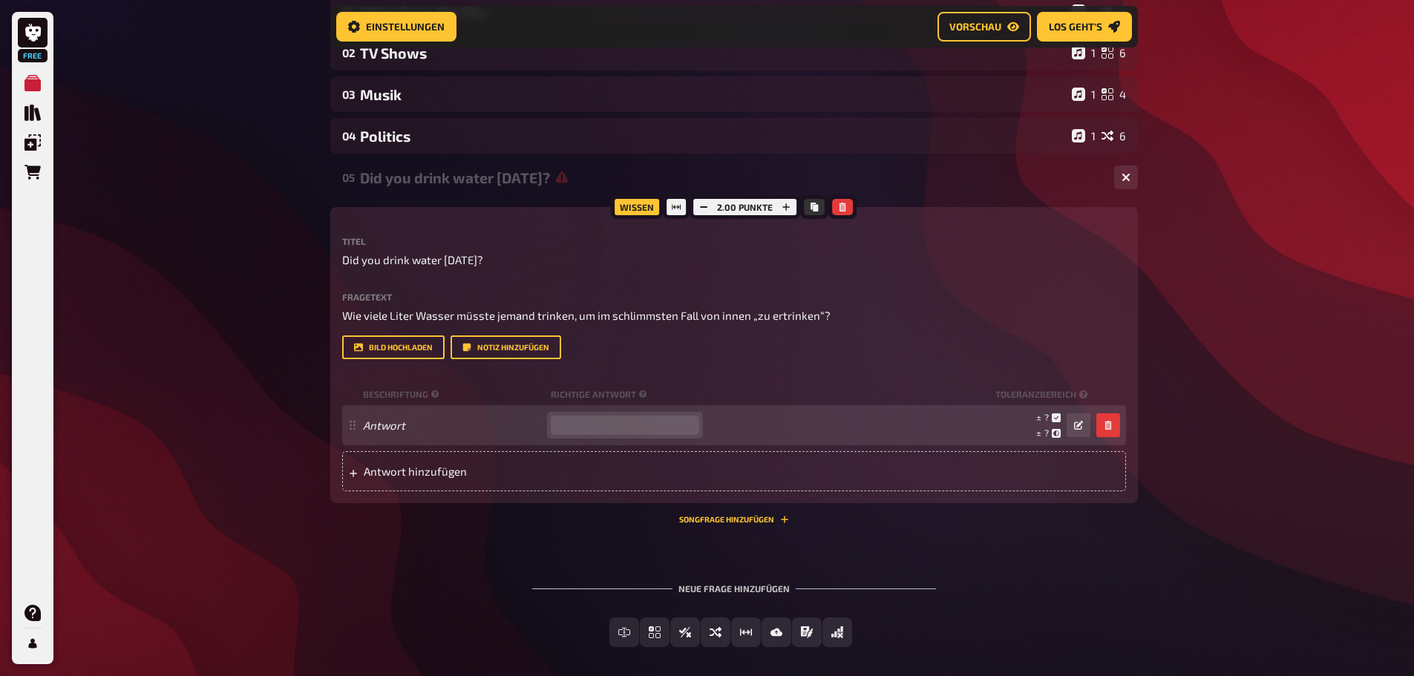
click at [569, 431] on input "number" at bounding box center [625, 425] width 149 height 19
click at [600, 425] on input "number" at bounding box center [625, 425] width 149 height 19
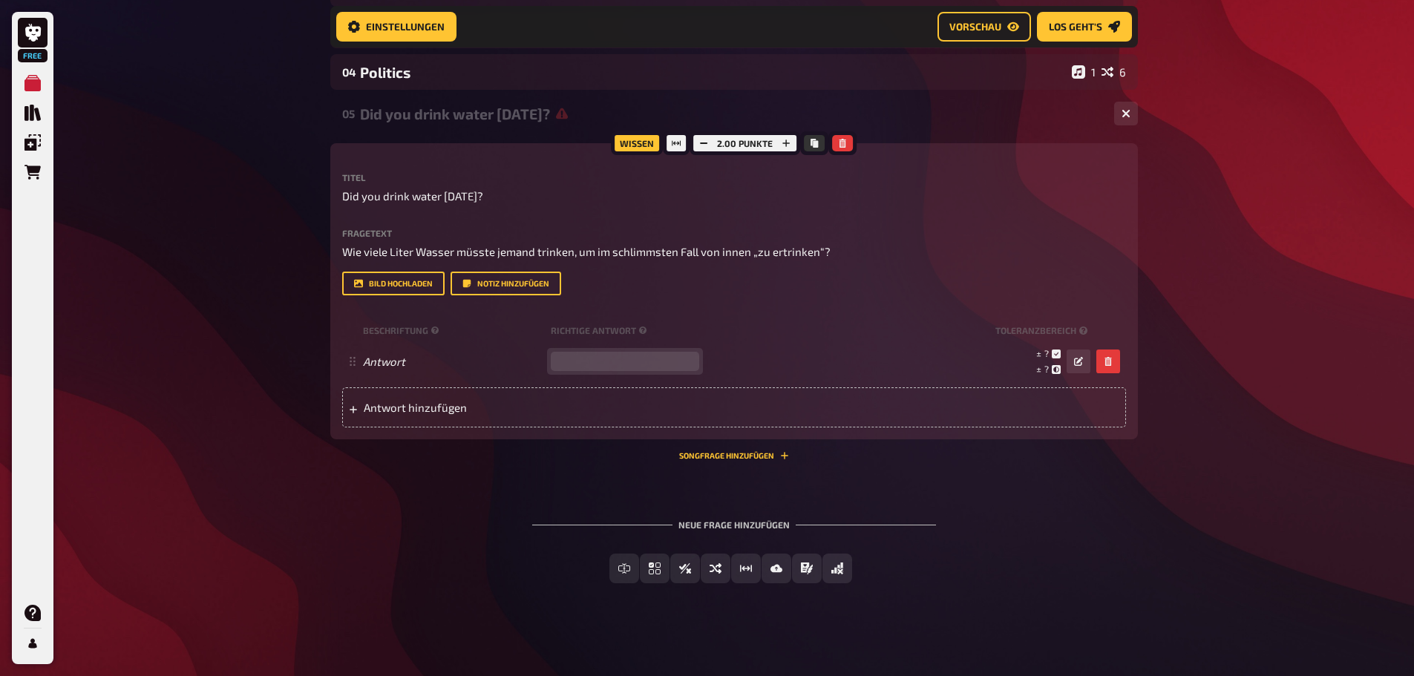
scroll to position [375, 0]
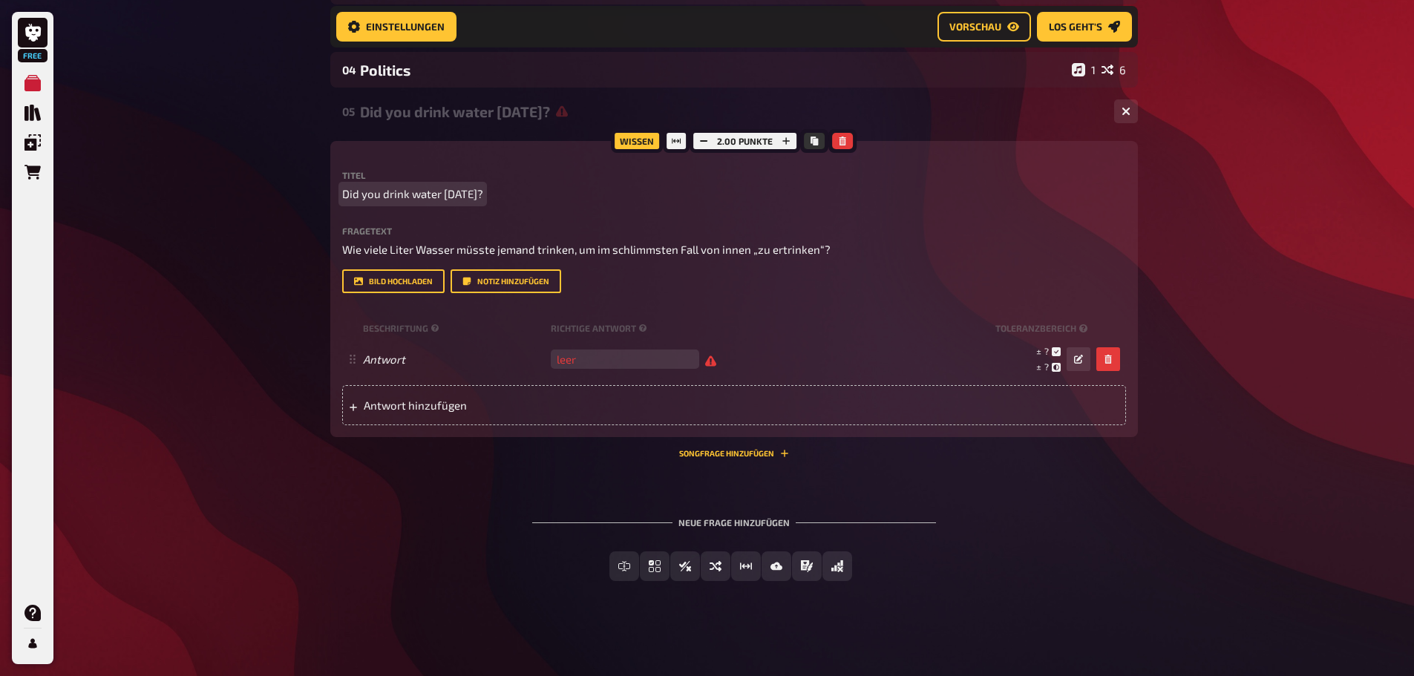
click at [382, 192] on span "Did you drink water today?" at bounding box center [412, 194] width 141 height 17
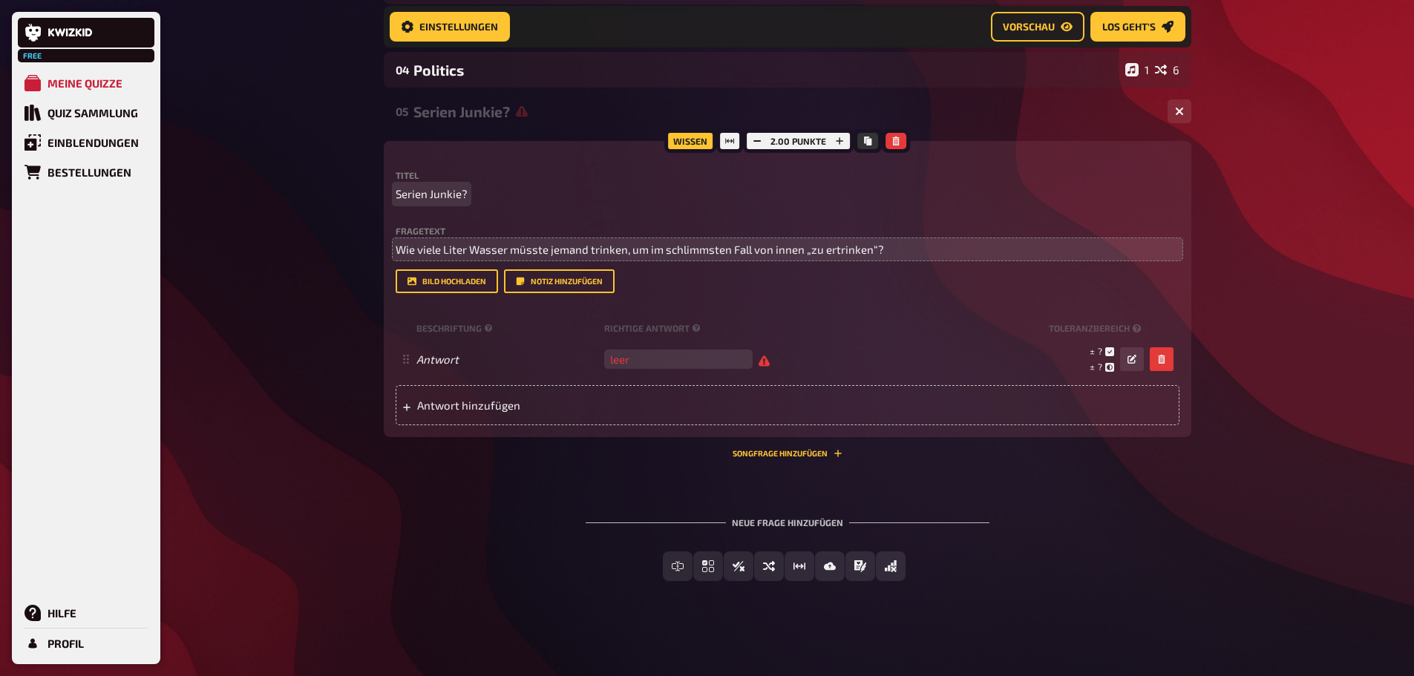
click at [800, 256] on p "Wie viele Liter Wasser müsste jemand trinken, um im schlimmsten Fall von innen …" at bounding box center [788, 249] width 784 height 17
click at [790, 250] on span "Wie viele Liter Wasser müsste jemand trinken, um im schlimmsten Fall von innen …" at bounding box center [640, 249] width 489 height 13
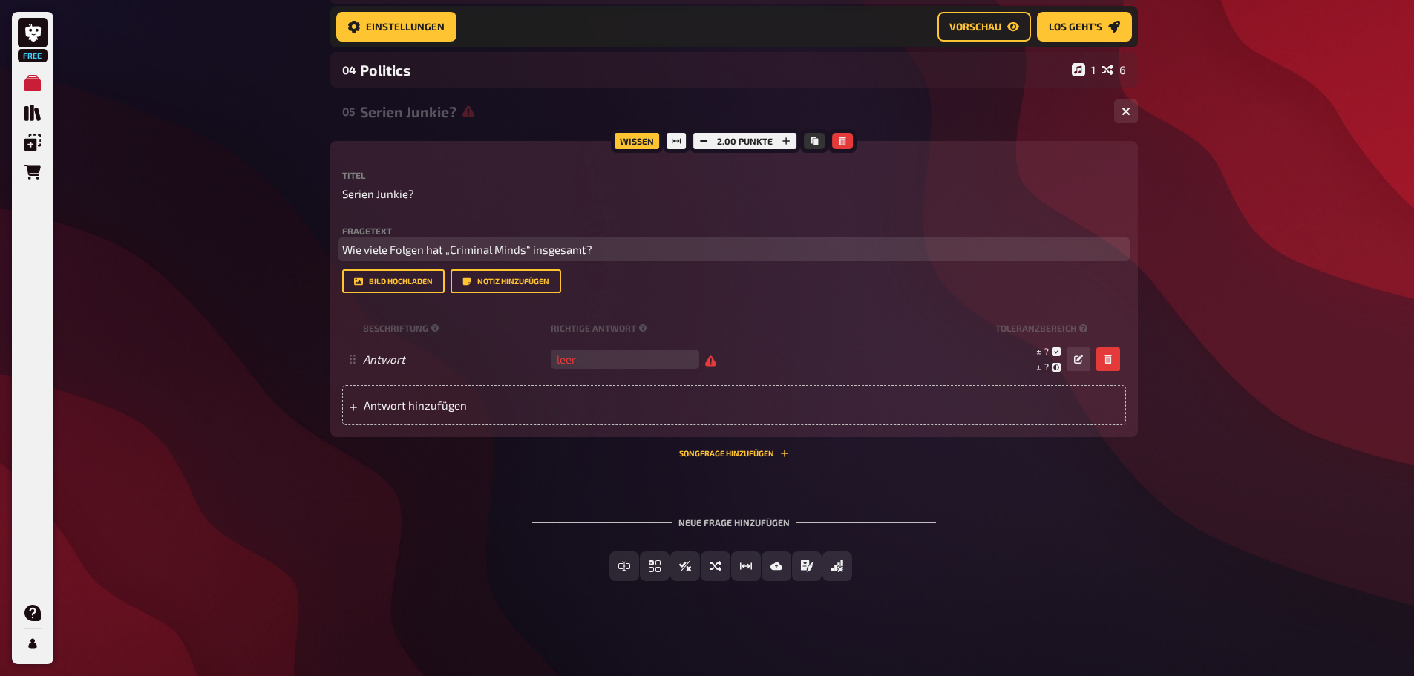
click at [440, 248] on p "Wie viele Folgen hat „Criminal Minds“ insgesamt?" at bounding box center [734, 249] width 784 height 17
click at [444, 255] on span "Wie viele Folgen hat „Criminal Minds“ insgesamt?" at bounding box center [467, 249] width 250 height 13
click at [497, 254] on span "Wie viele Folgen hat die Serie „Criminal Minds“ insgesamt?" at bounding box center [490, 249] width 296 height 13
click at [568, 250] on span "Wie viele Folgen hat die Serie Criminal Minds“ insgesamt?" at bounding box center [487, 249] width 291 height 13
click at [570, 252] on span "Wie viele Folgen hat die Serie Criminal Minds“ insgesamt?" at bounding box center [487, 249] width 291 height 13
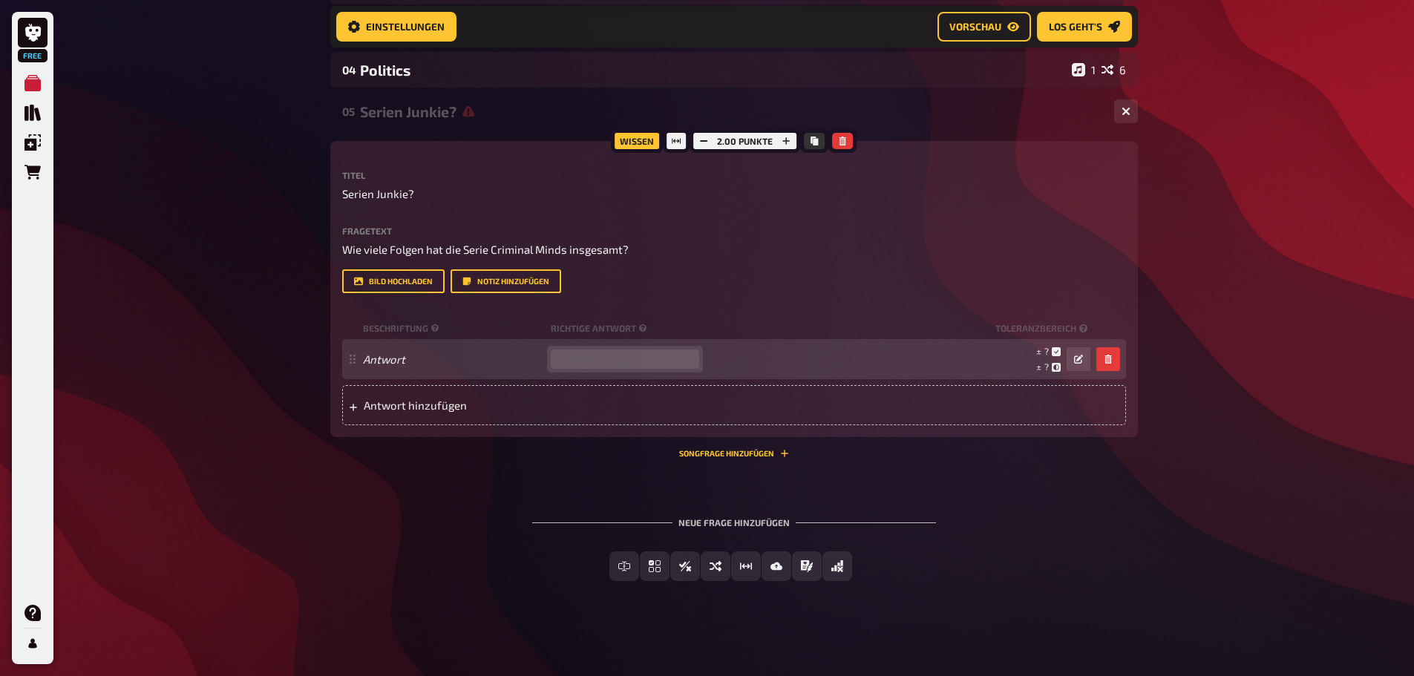
click at [612, 350] on input "number" at bounding box center [625, 359] width 149 height 19
type input "327"
click at [928, 369] on div "± 17 ± 49 ± 327" at bounding box center [897, 359] width 385 height 28
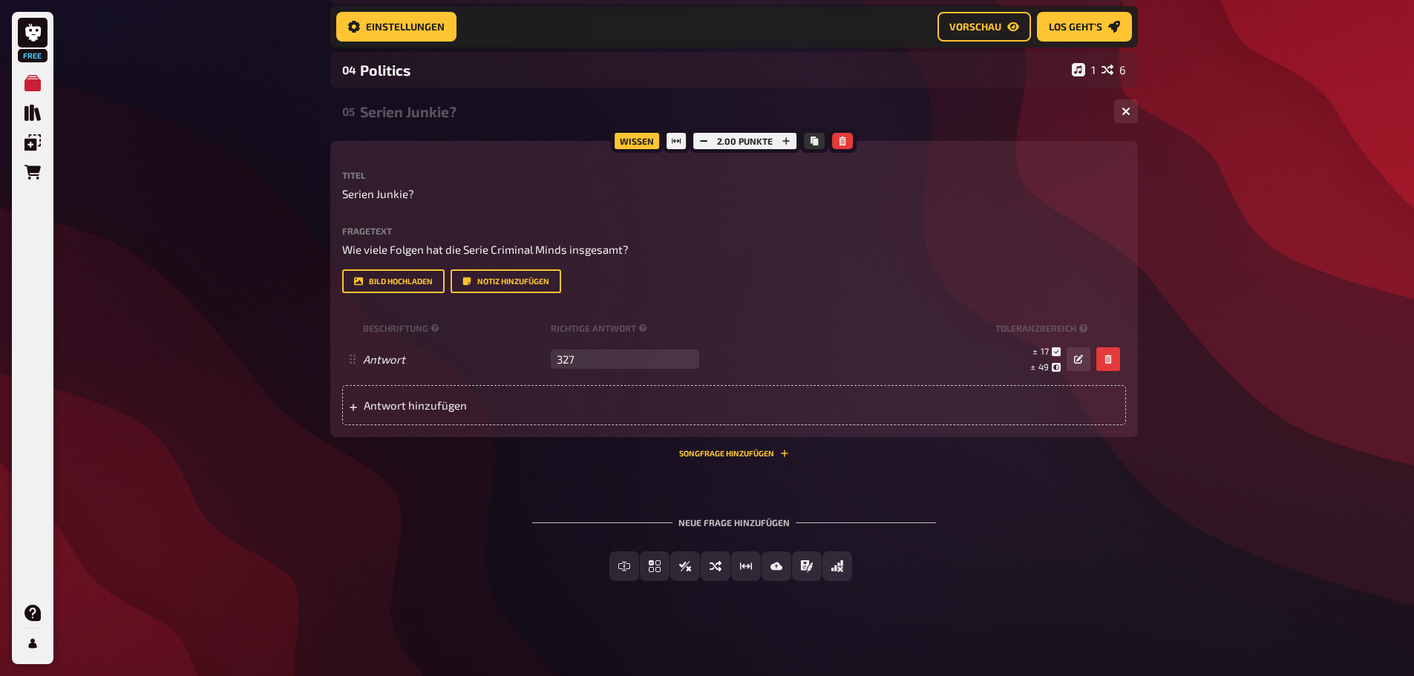
click at [1187, 375] on div "Free Meine Quizze Quiz Sammlung Einblendungen Bestellungen Hilfe Profil Home Me…" at bounding box center [707, 150] width 1414 height 1051
click at [730, 456] on button "Songfrage hinzufügen" at bounding box center [734, 453] width 110 height 9
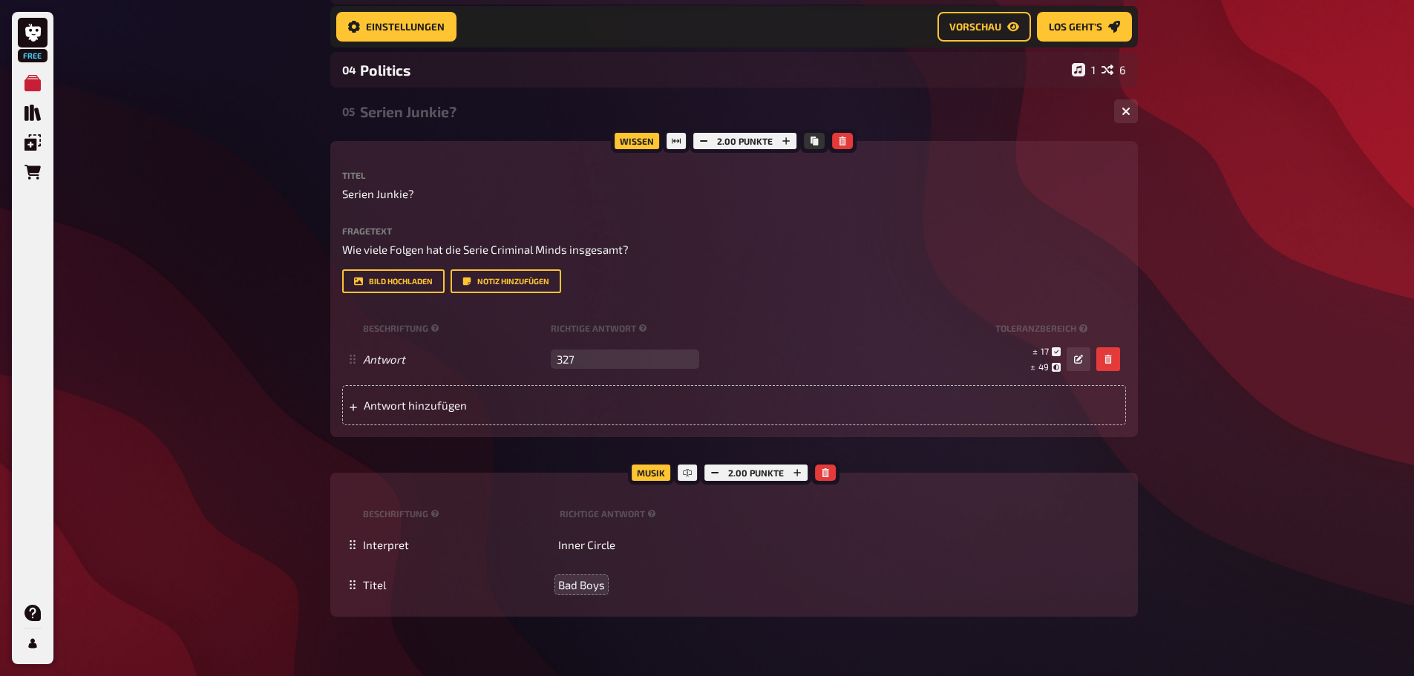
drag, startPoint x: 1146, startPoint y: 541, endPoint x: 1152, endPoint y: 533, distance: 9.5
click at [1145, 541] on div "Home Meine Quizze OTAGO PUB QUIZ 3.0 Vorbereitung Vorbereitung Inhalte Bearbeit…" at bounding box center [735, 230] width 832 height 1210
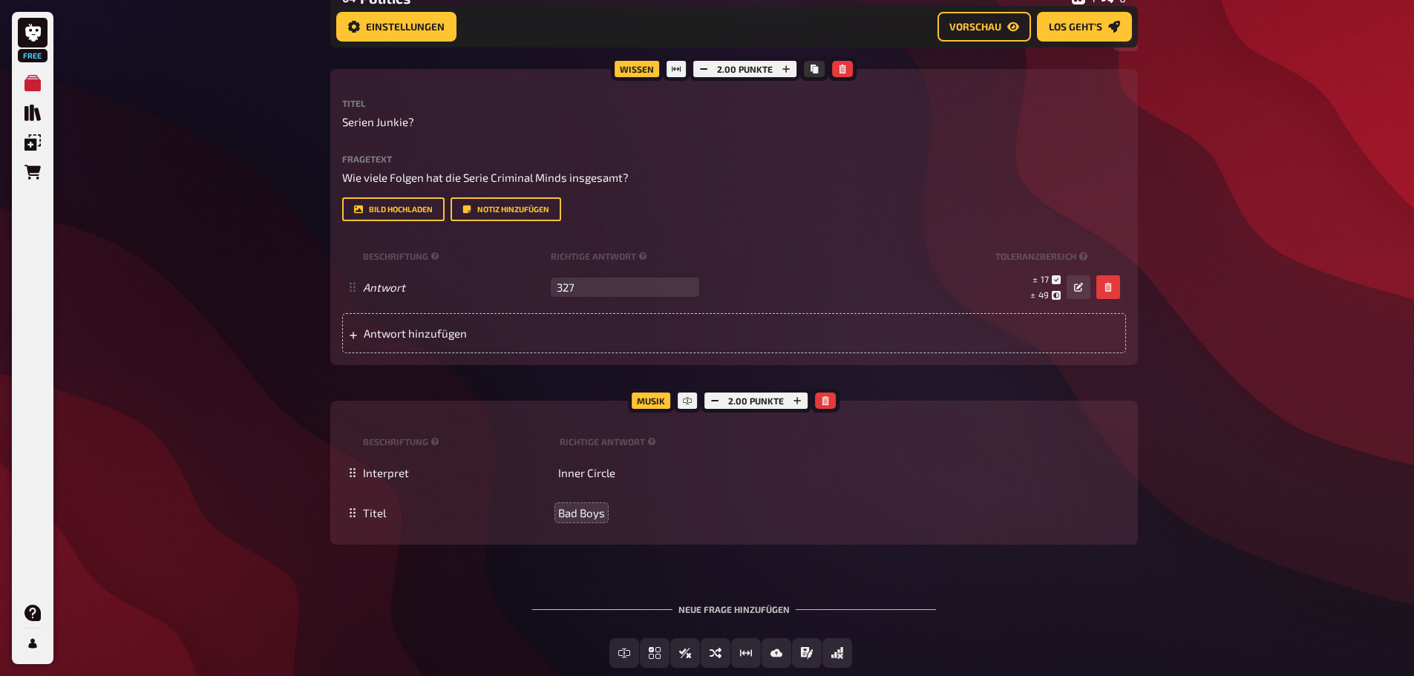
scroll to position [534, 0]
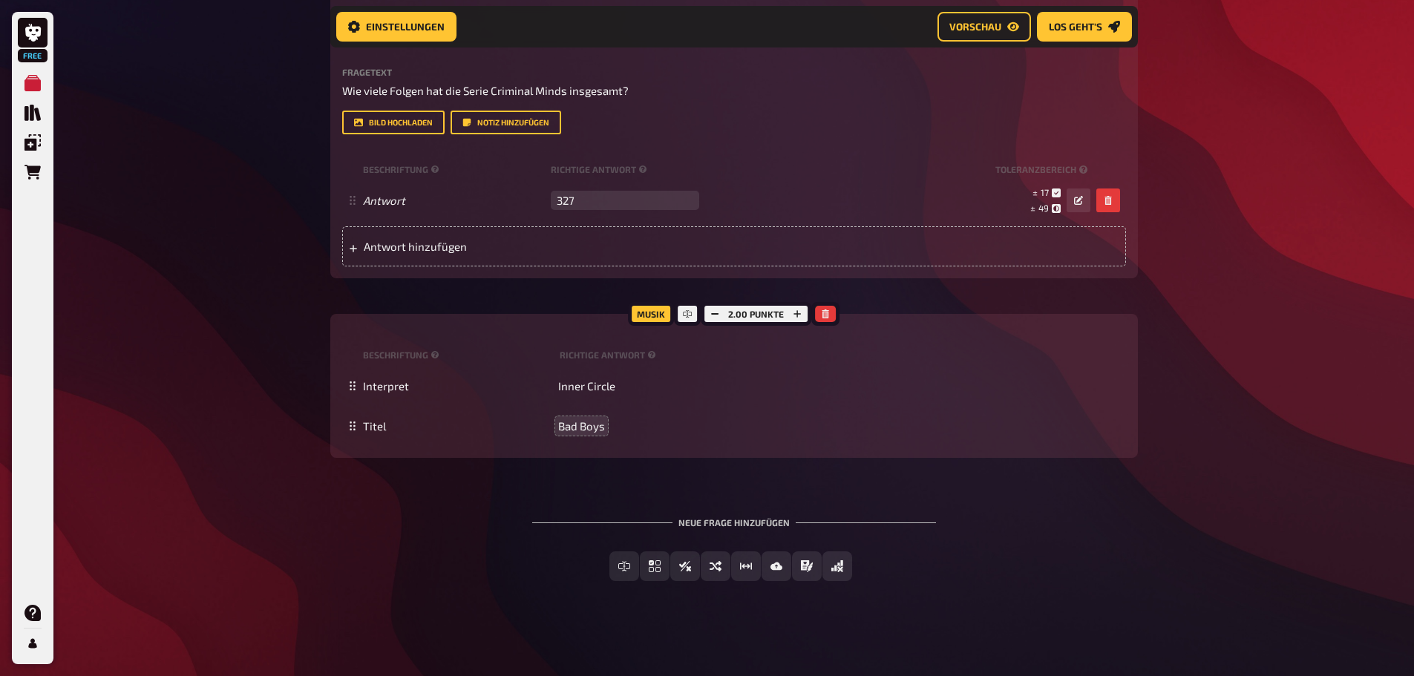
click at [754, 523] on div "Neue Frage hinzufügen" at bounding box center [734, 517] width 404 height 46
click at [678, 565] on span "Einfachauswahl" at bounding box center [664, 567] width 88 height 10
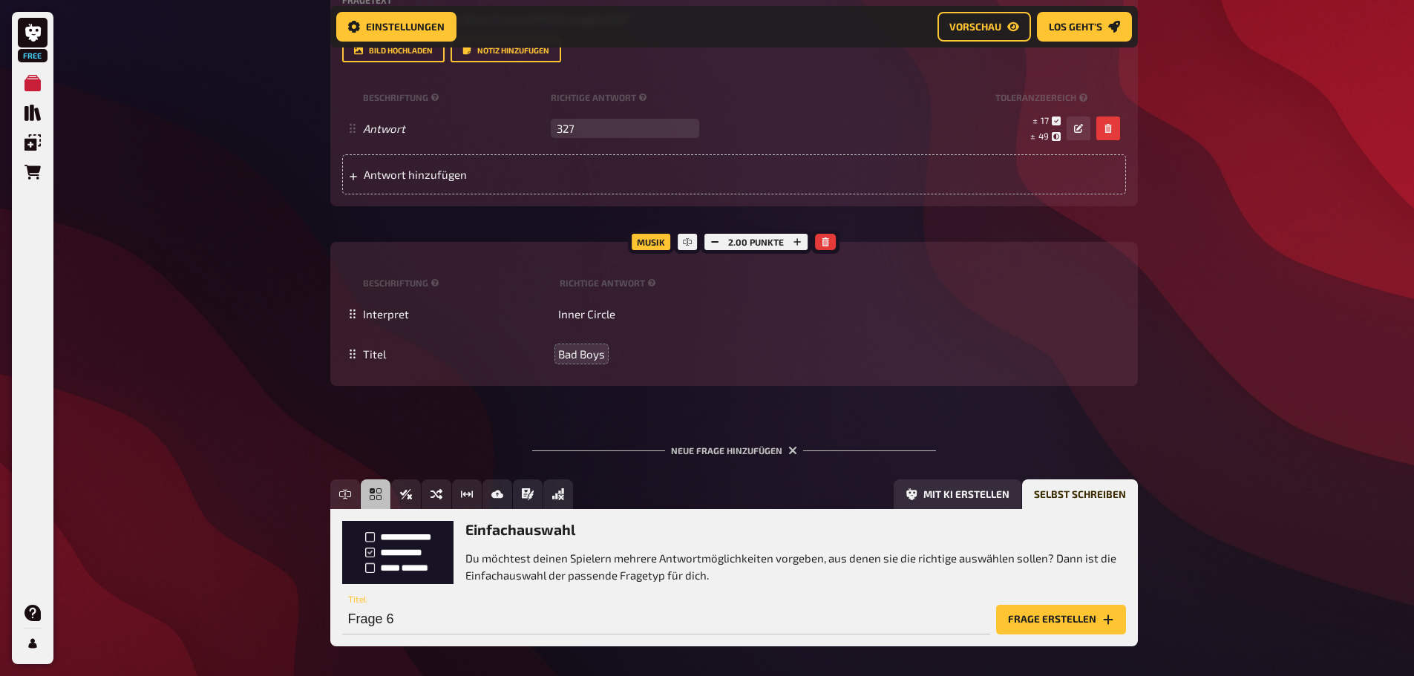
scroll to position [671, 0]
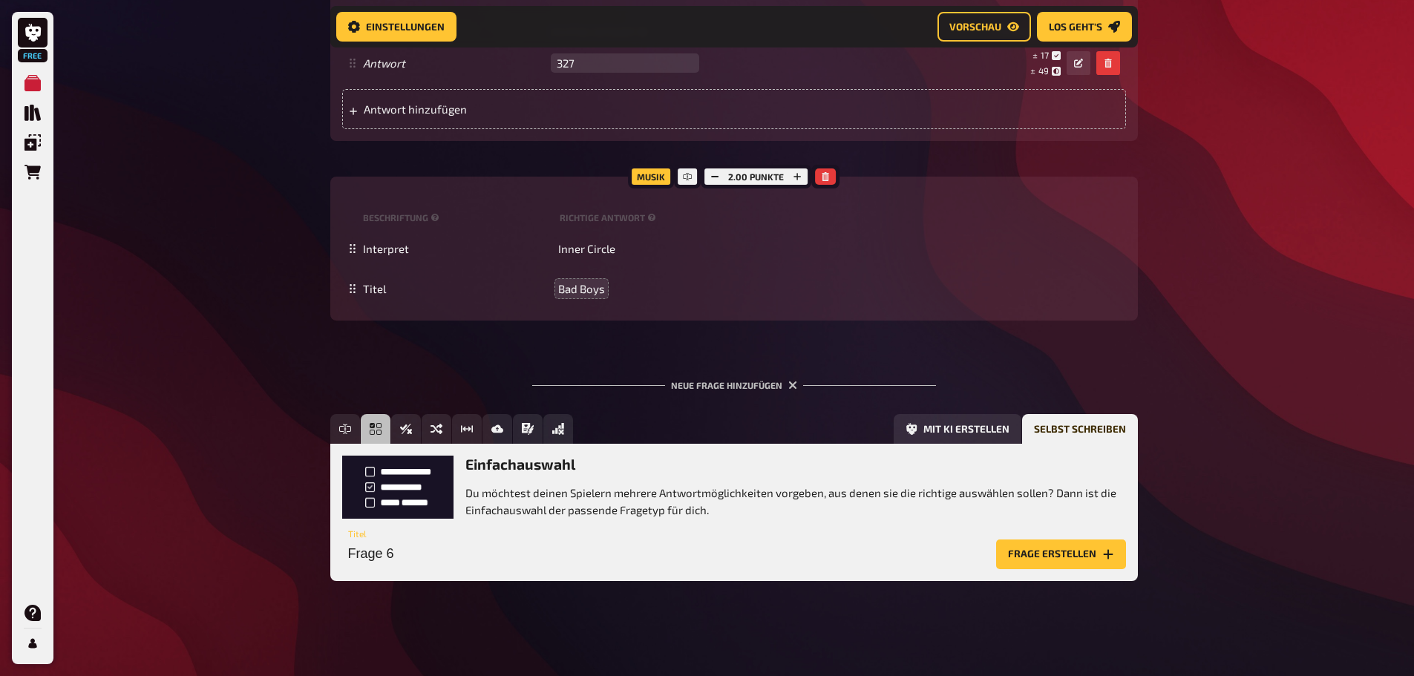
click at [437, 568] on div "Einfachauswahl Du möchtest deinen Spielern mehrere Antwortmöglichkeiten vorgebe…" at bounding box center [734, 512] width 808 height 137
click at [435, 555] on input "Frage 6" at bounding box center [666, 555] width 648 height 30
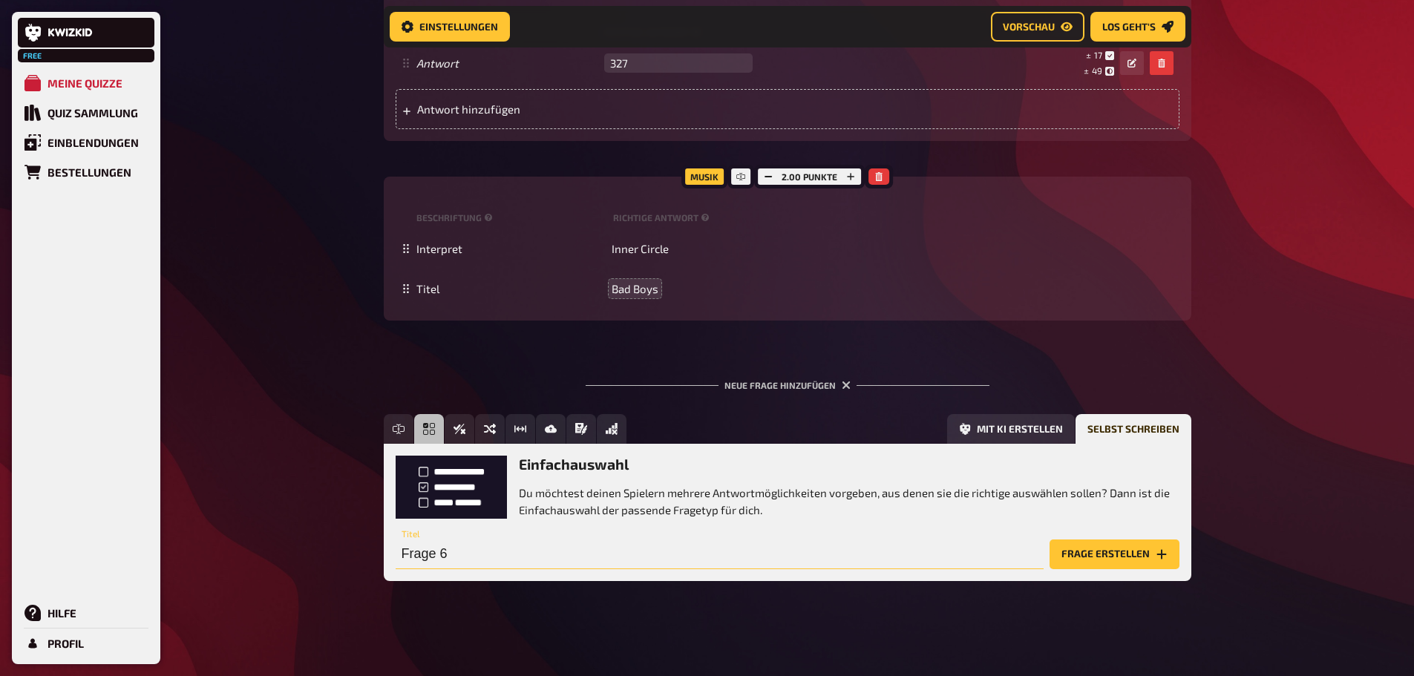
click at [455, 553] on input "Frage 6" at bounding box center [720, 555] width 648 height 30
click at [647, 552] on input "Welcher Celebrity sorge" at bounding box center [720, 555] width 648 height 30
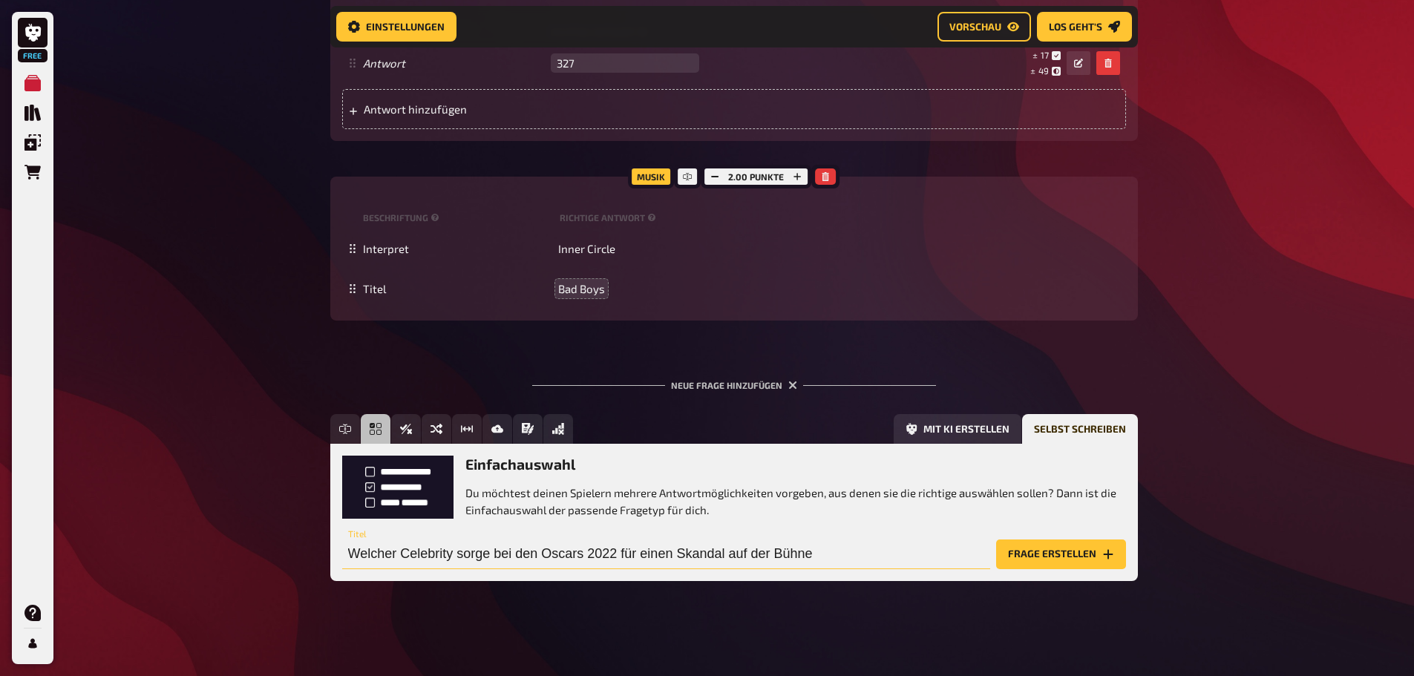
type input "Welcher Celebrity sorge bei den Oscars 2022 für einen Skandal auf der Bühne?"
click at [1109, 547] on button "Frage erstellen" at bounding box center [1061, 555] width 130 height 30
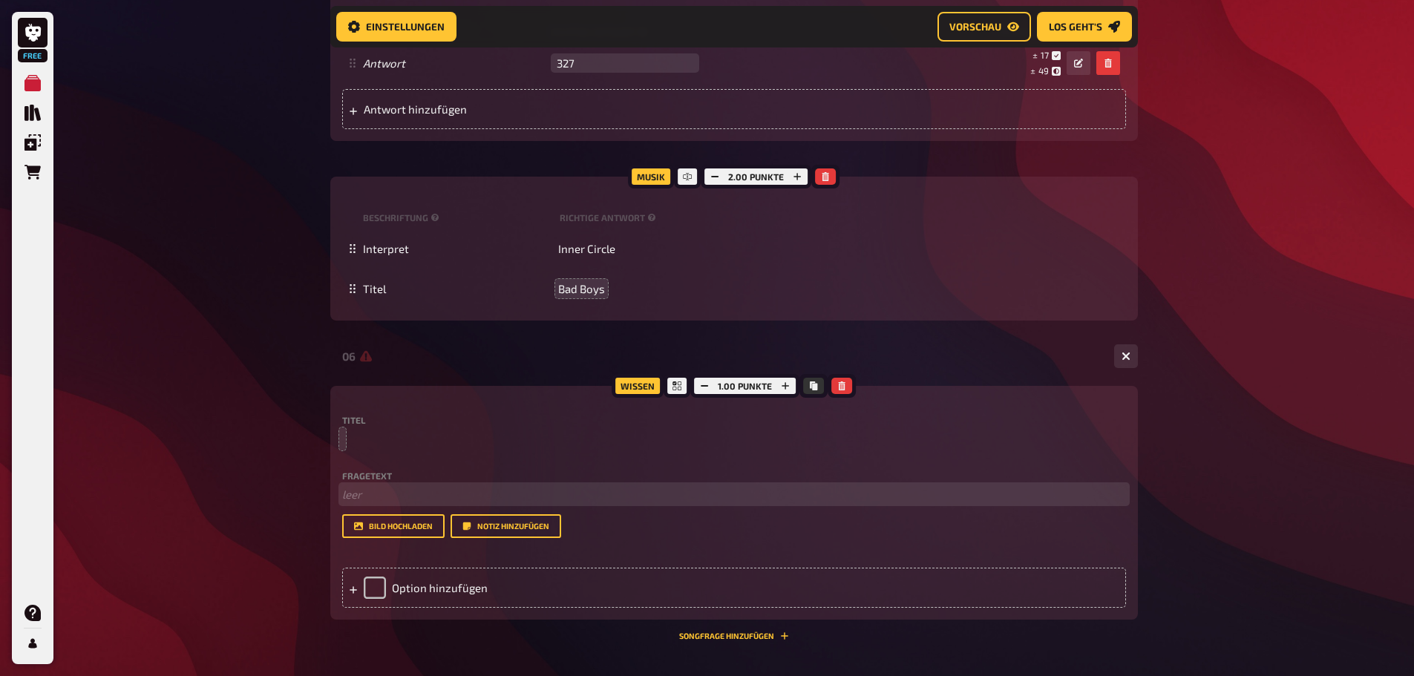
click at [371, 489] on p "﻿ leer" at bounding box center [734, 494] width 784 height 17
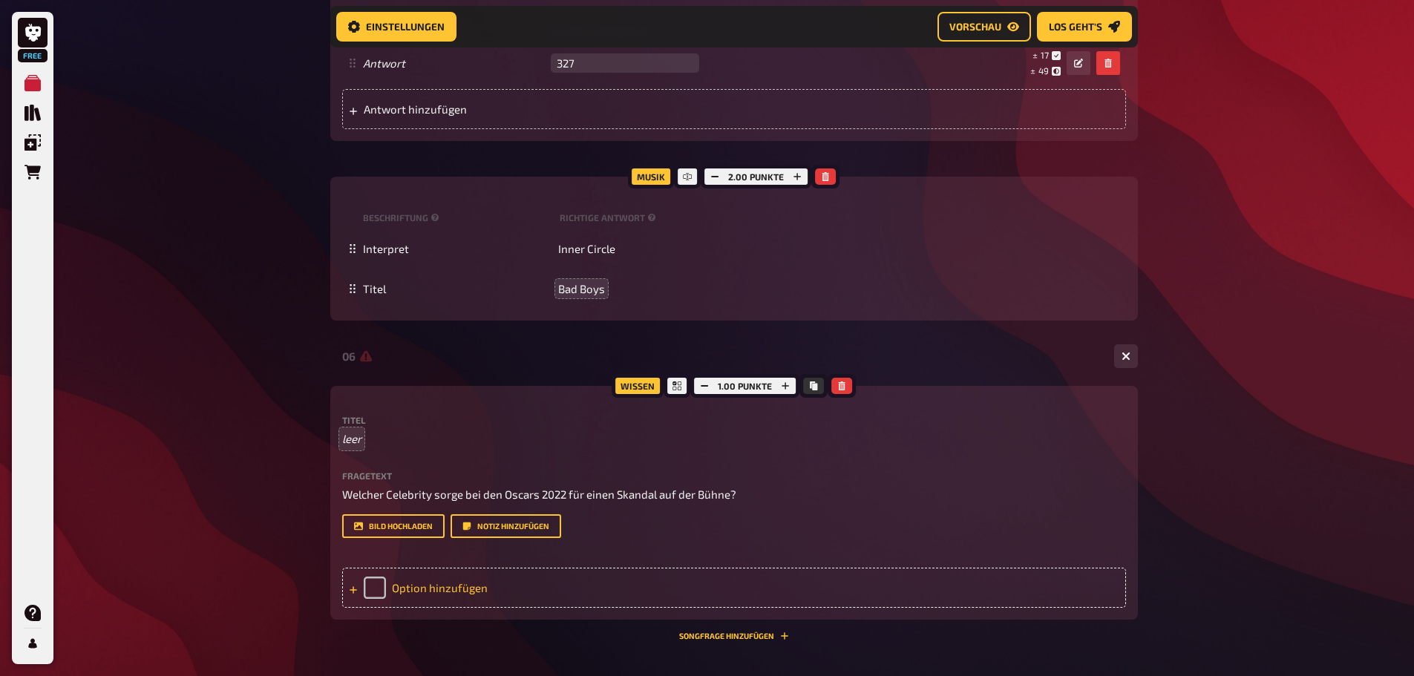
click at [431, 579] on div "Option hinzufügen" at bounding box center [734, 588] width 784 height 40
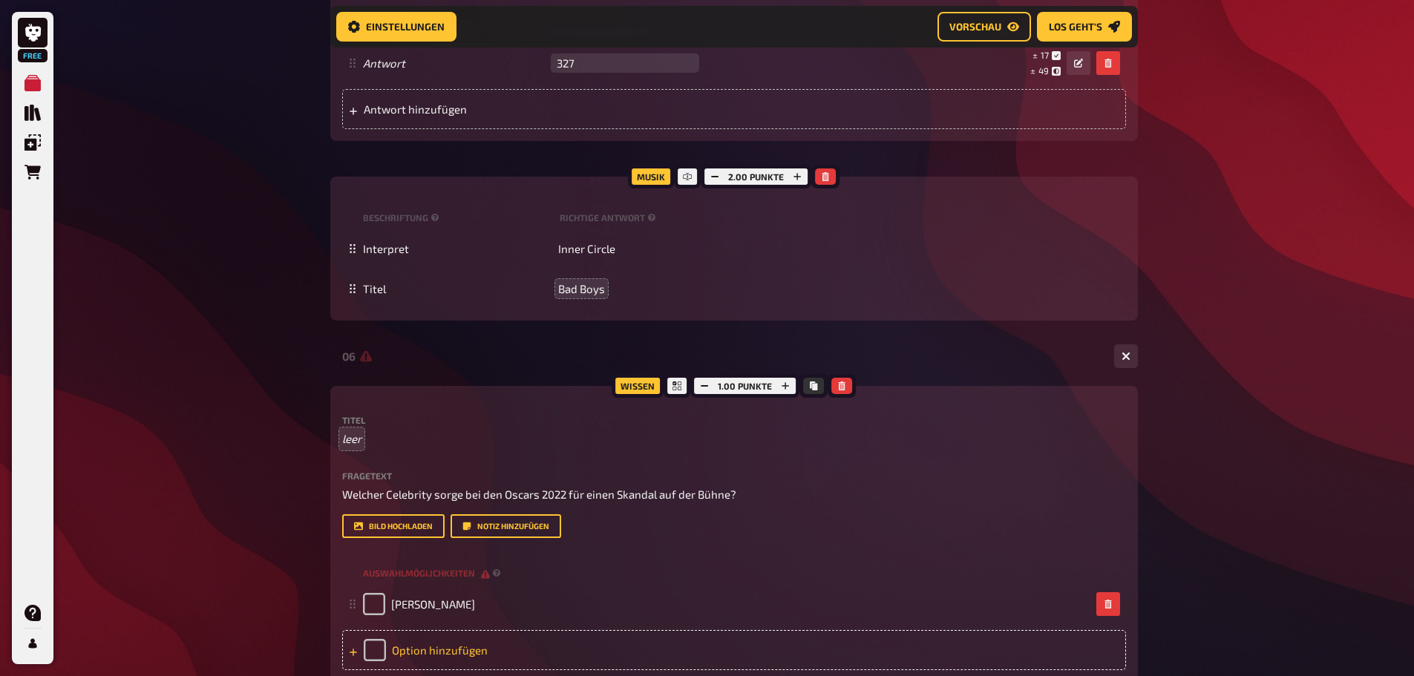
click at [448, 641] on div "Option hinzufügen" at bounding box center [734, 650] width 784 height 40
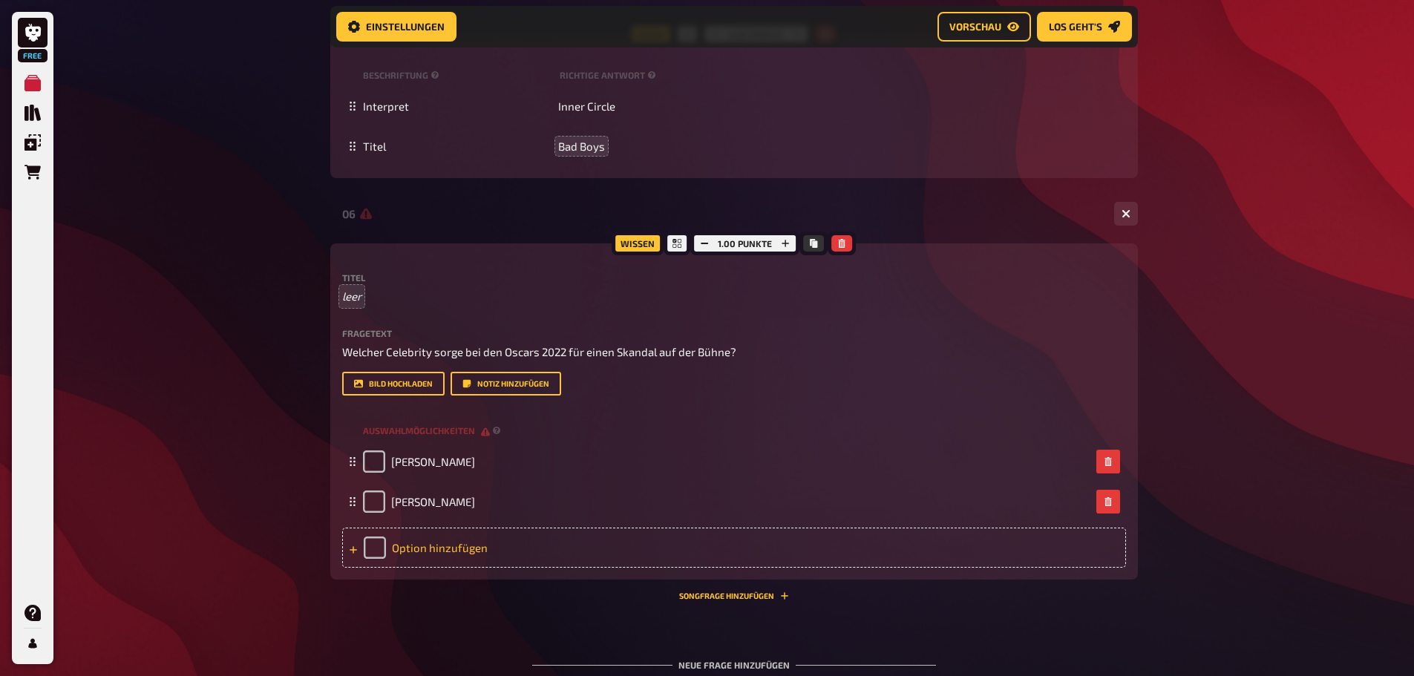
scroll to position [820, 0]
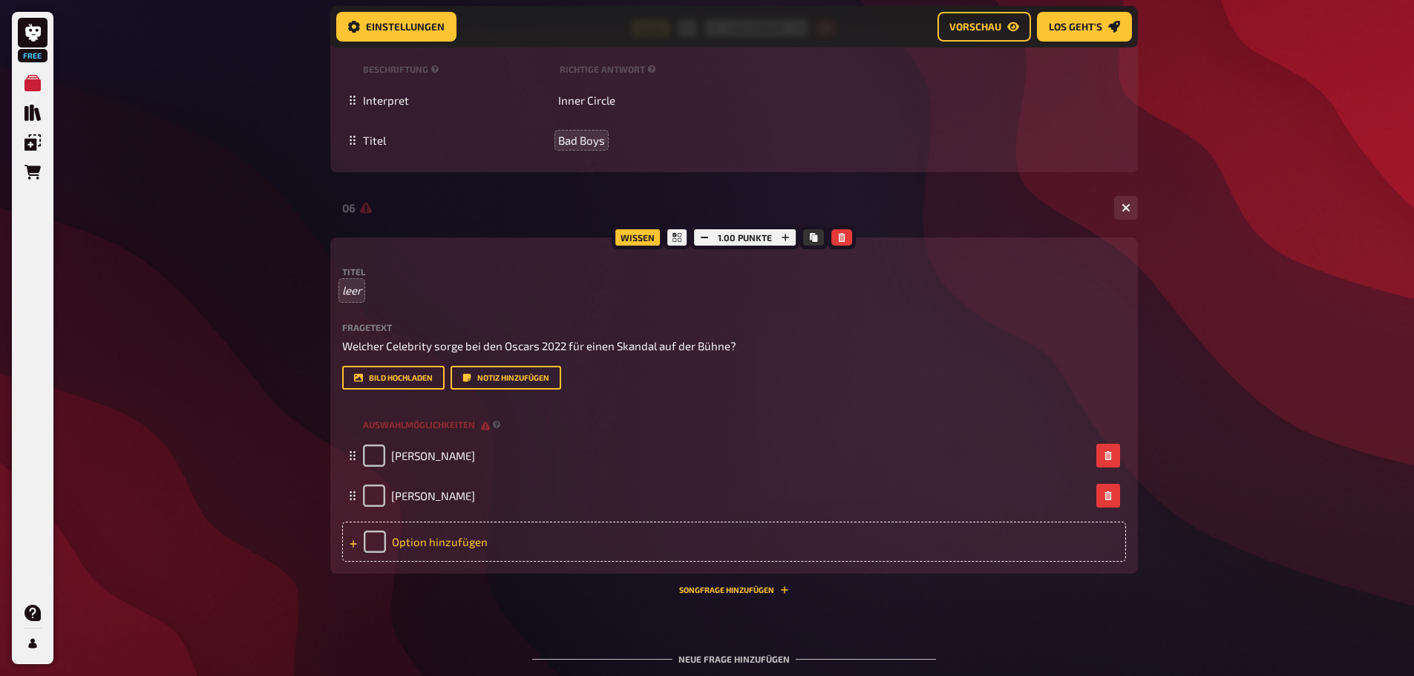
click at [431, 546] on div "Option hinzufügen" at bounding box center [734, 542] width 784 height 40
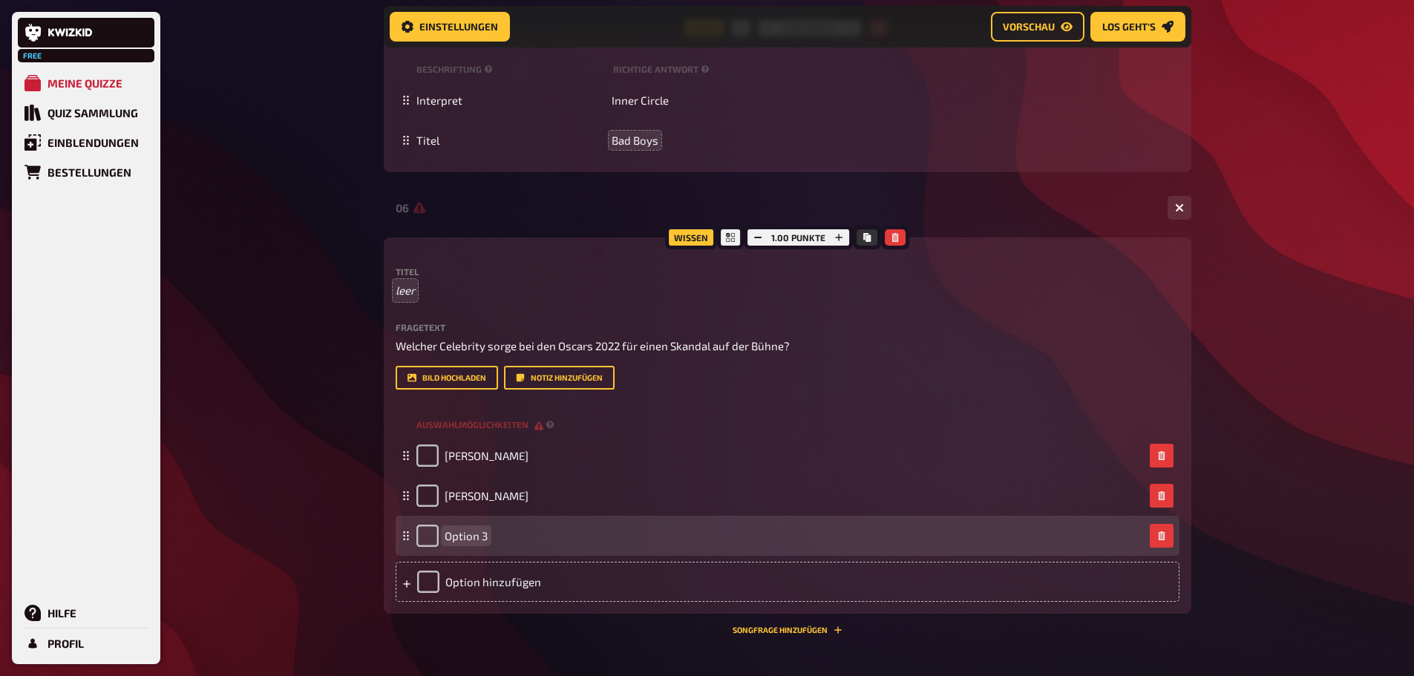
click at [483, 529] on span "Option 3" at bounding box center [466, 535] width 43 height 13
click at [478, 542] on span "Option 3" at bounding box center [466, 535] width 43 height 13
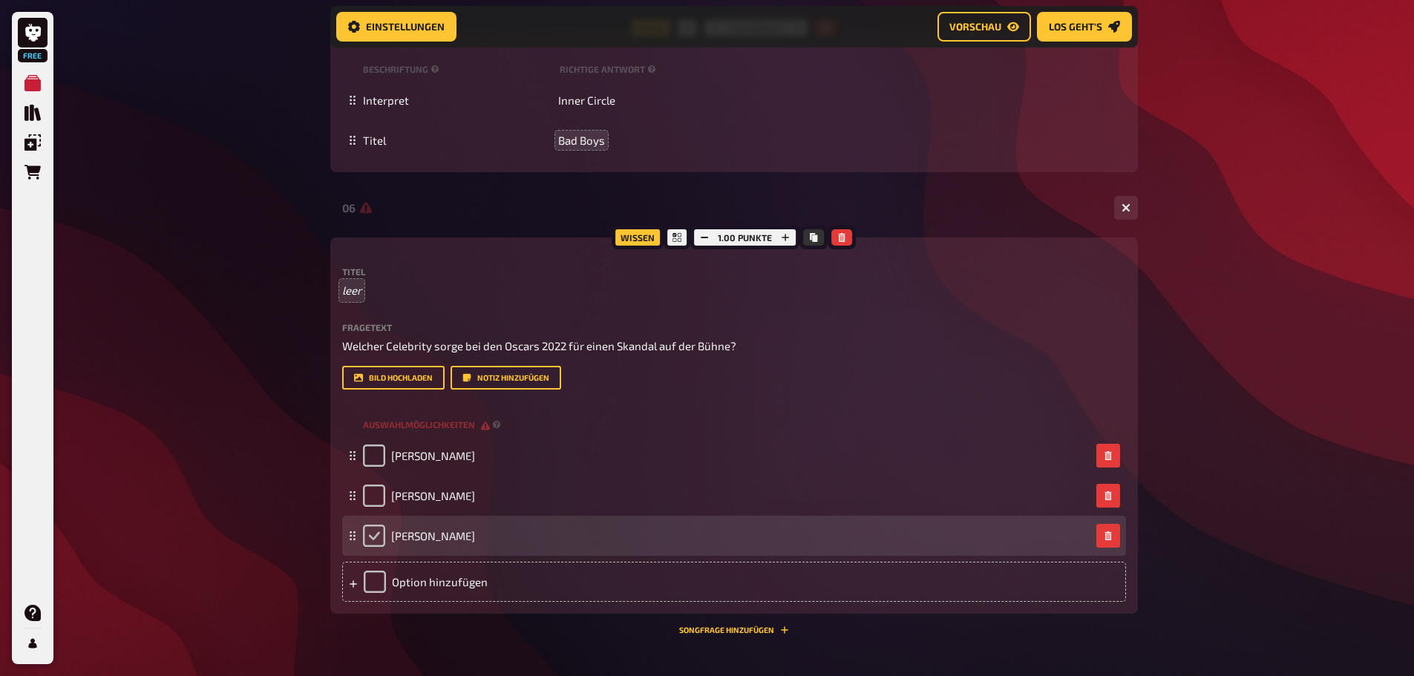
click at [366, 531] on input "checkbox" at bounding box center [374, 536] width 22 height 22
checkbox input "true"
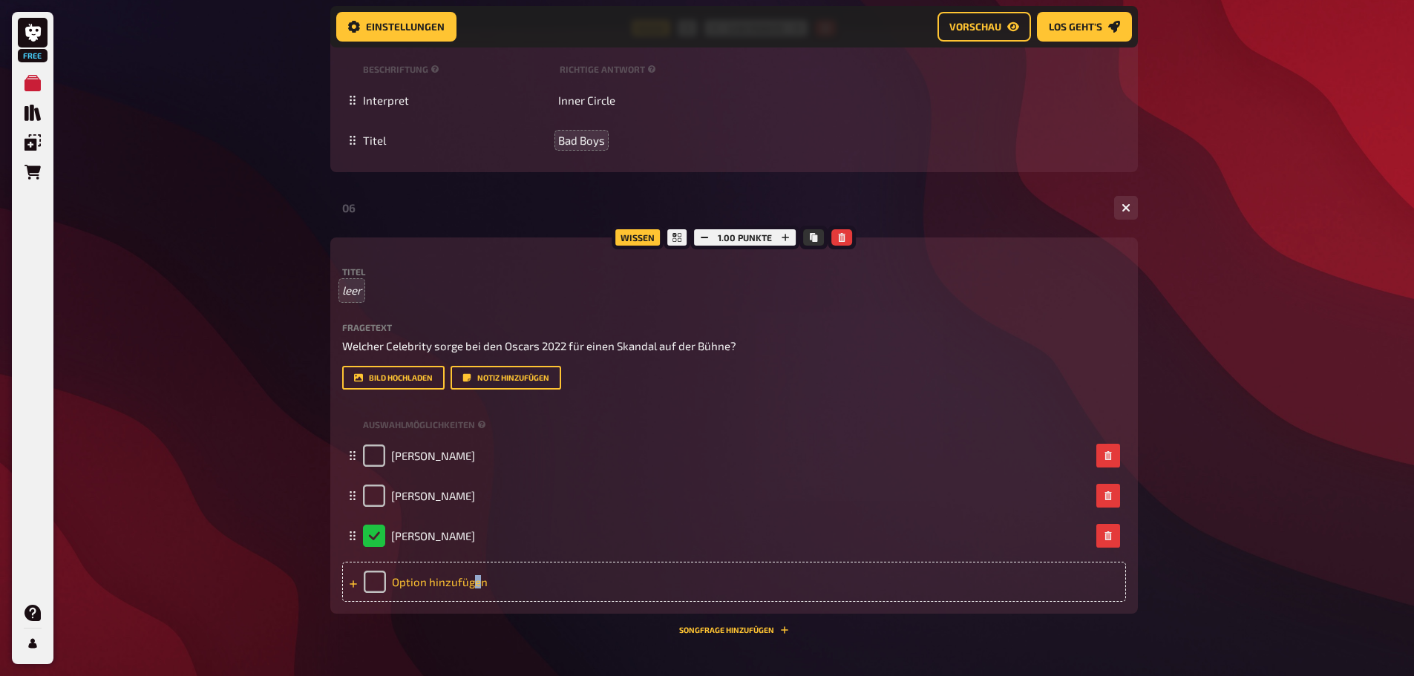
click at [474, 576] on div "Option hinzufügen" at bounding box center [734, 582] width 784 height 40
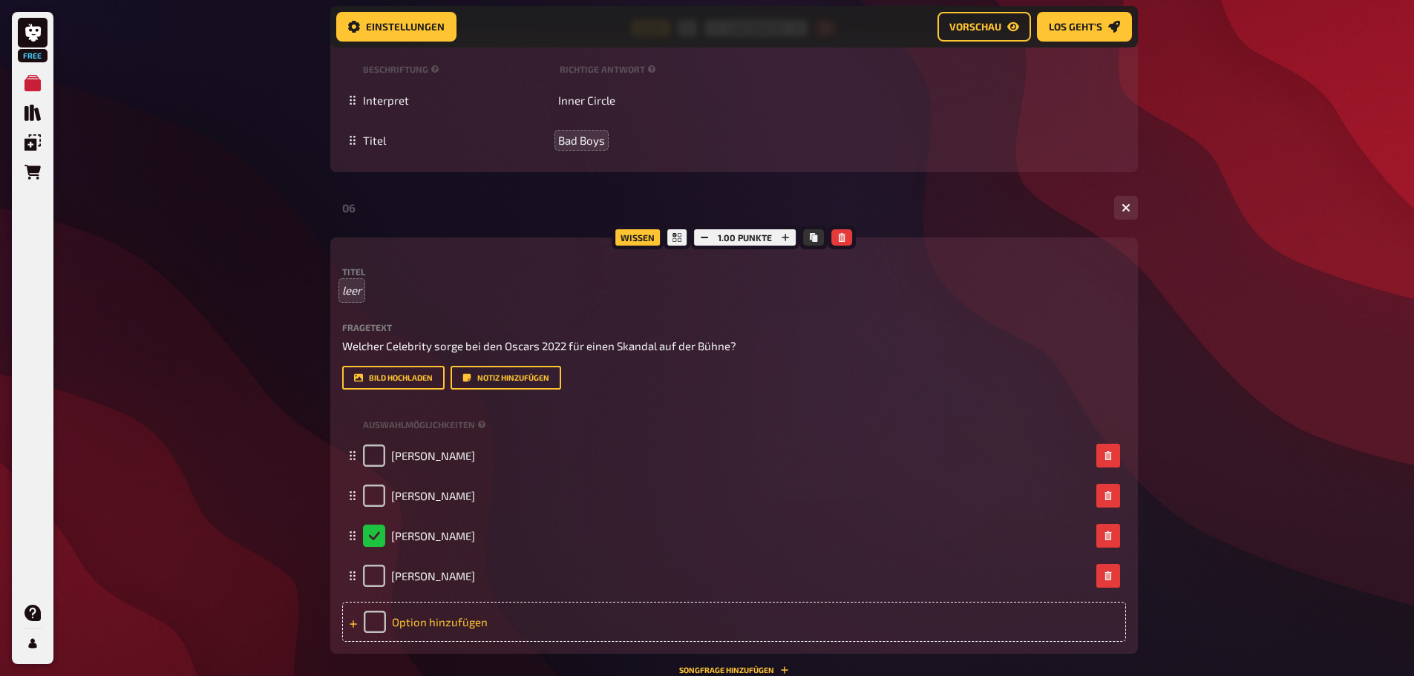
click at [451, 622] on div "Option hinzufügen" at bounding box center [734, 622] width 784 height 40
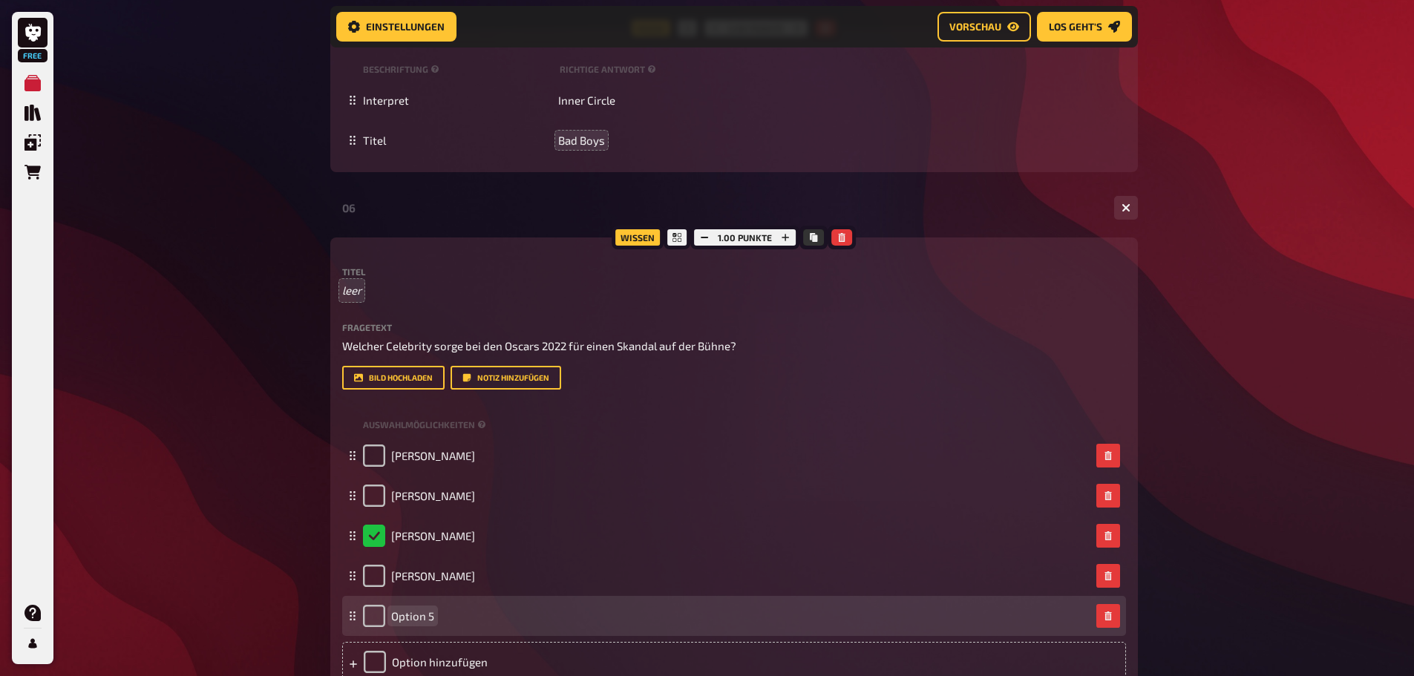
click at [427, 614] on span "Option 5" at bounding box center [412, 616] width 43 height 13
paste span
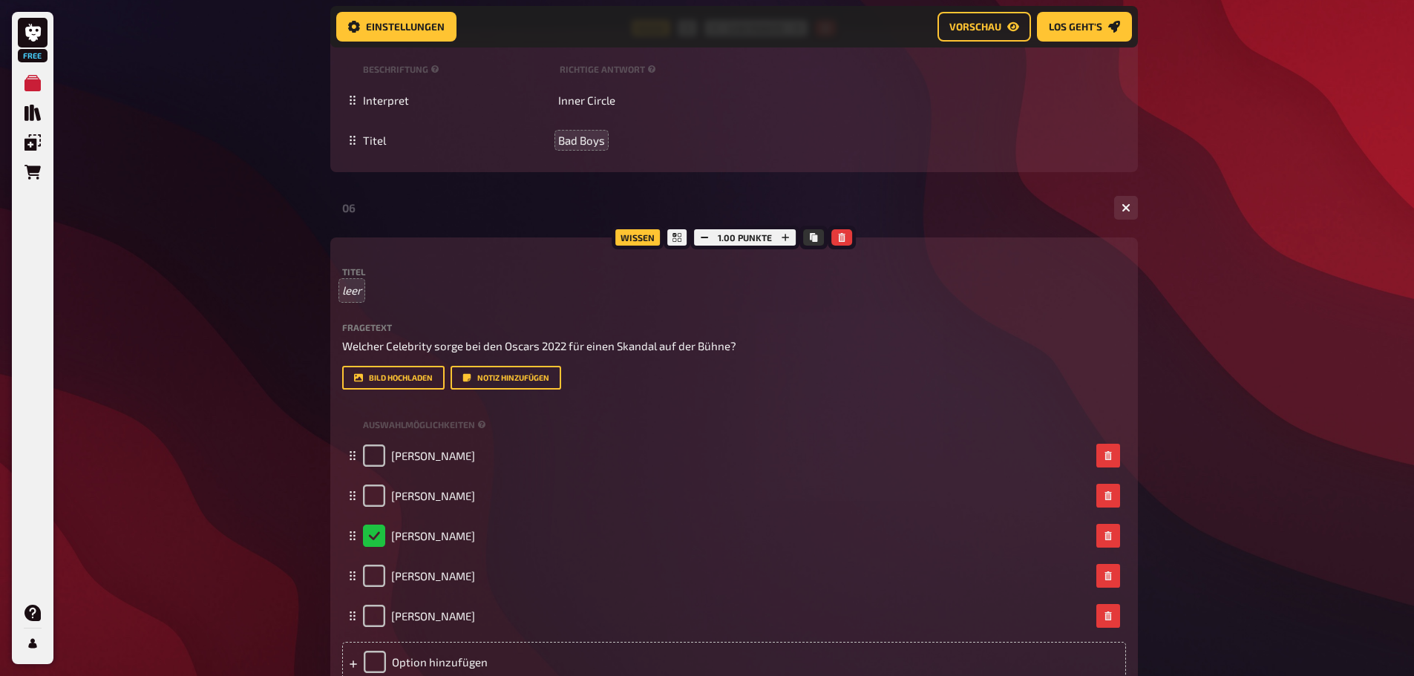
drag, startPoint x: 1304, startPoint y: 541, endPoint x: 1278, endPoint y: 538, distance: 26.1
click at [1305, 540] on div "Free Meine Quizze Quiz Sammlung Einblendungen Bestellungen Hilfe Profil Home Me…" at bounding box center [707, 56] width 1414 height 1753
click at [446, 345] on span "Welcher Celebrity sorge bei den Oscars 2022 für einen Skandal auf der Bühne?" at bounding box center [539, 345] width 394 height 13
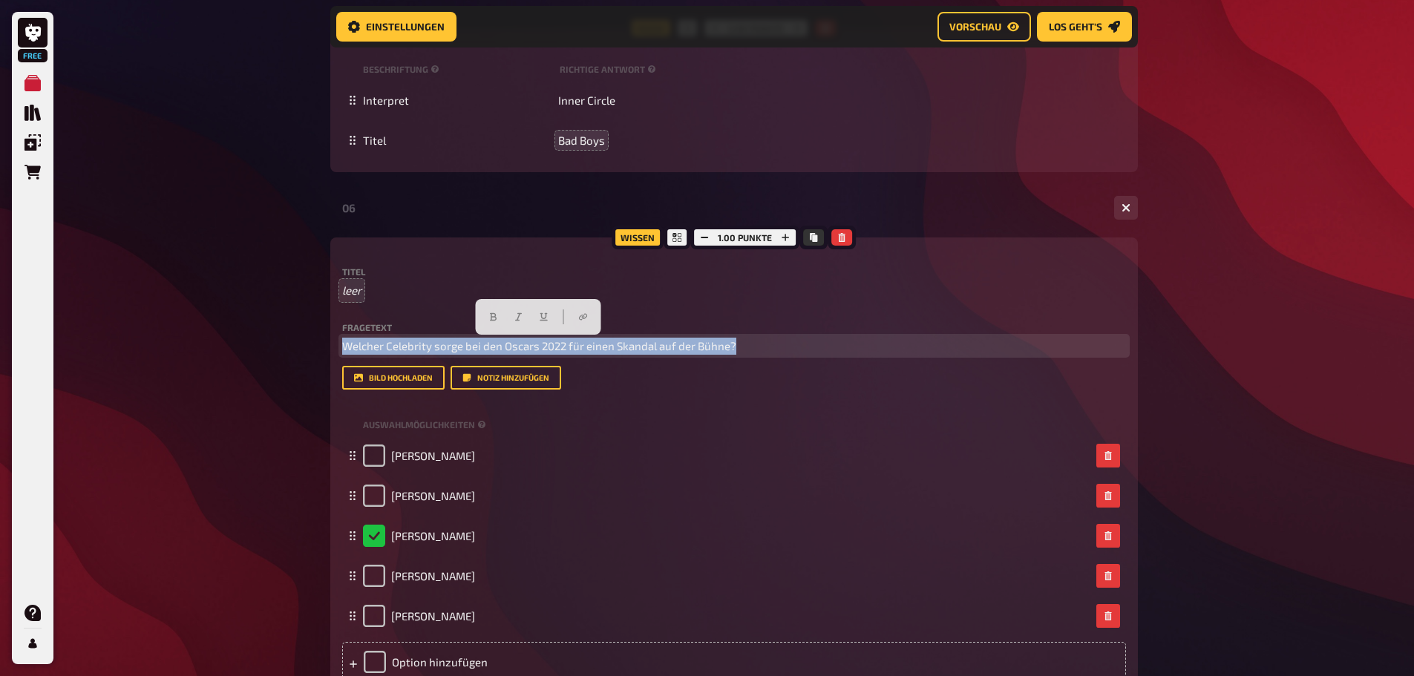
copy span "Welcher Celebrity sorge bei den Oscars 2022 für einen Skandal auf der Bühne?"
click at [365, 293] on p "leer" at bounding box center [734, 290] width 784 height 17
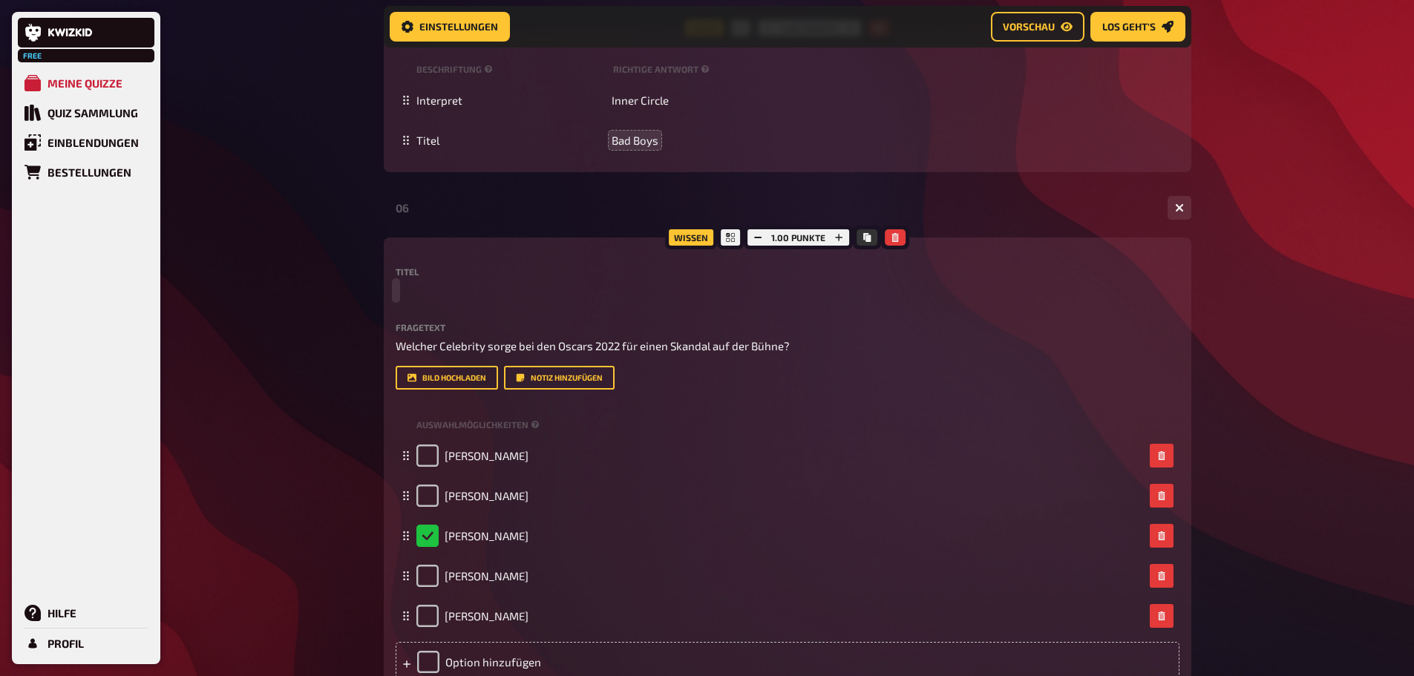
click at [396, 286] on span at bounding box center [396, 290] width 1 height 17
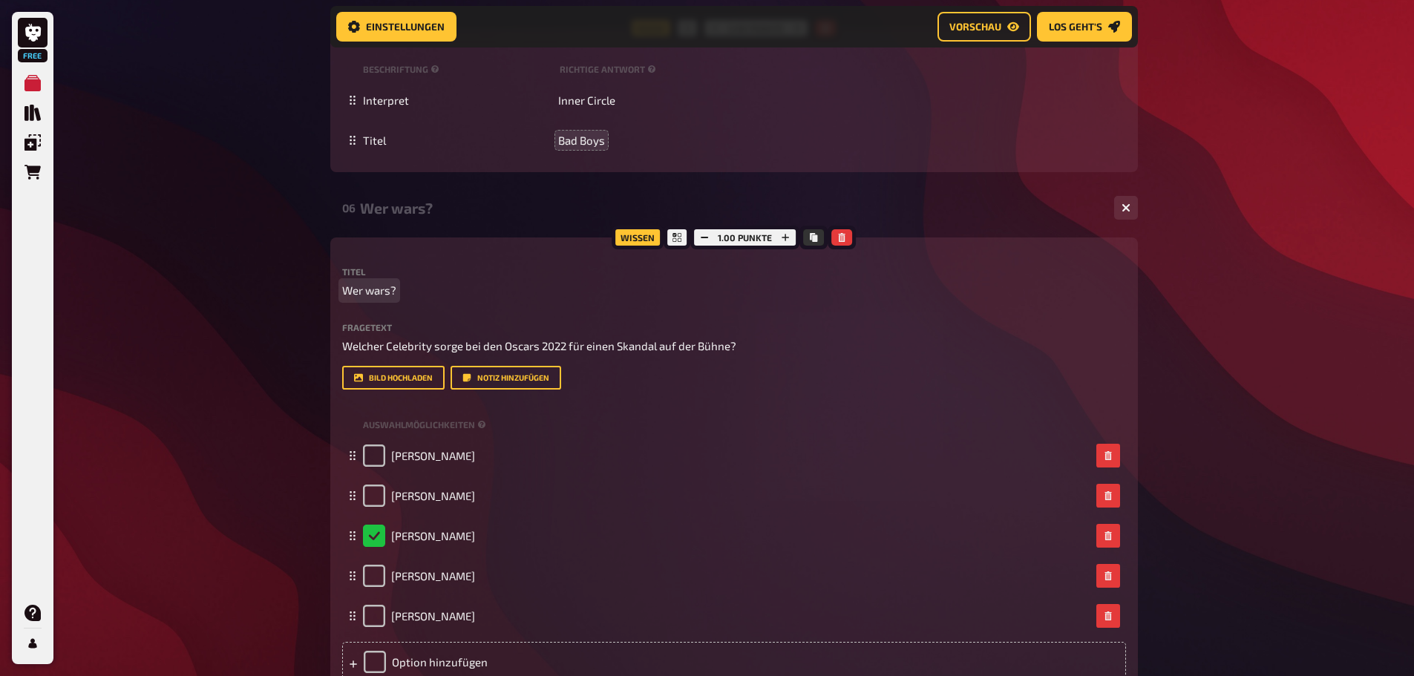
click at [387, 293] on span "Wer wars?" at bounding box center [369, 290] width 54 height 17
click at [1228, 369] on div "Free Meine Quizze Quiz Sammlung Einblendungen Bestellungen Hilfe Profil Home Me…" at bounding box center [707, 56] width 1414 height 1753
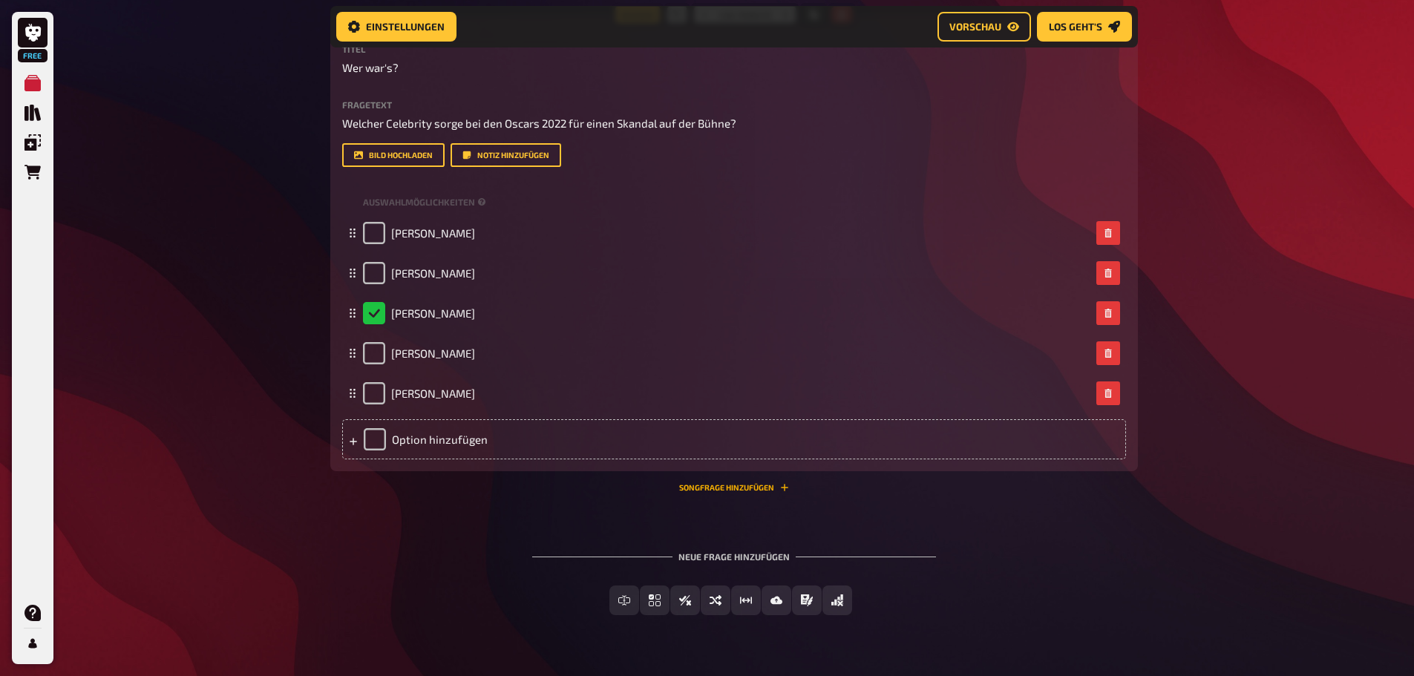
click at [719, 490] on button "Songfrage hinzufügen" at bounding box center [734, 487] width 110 height 9
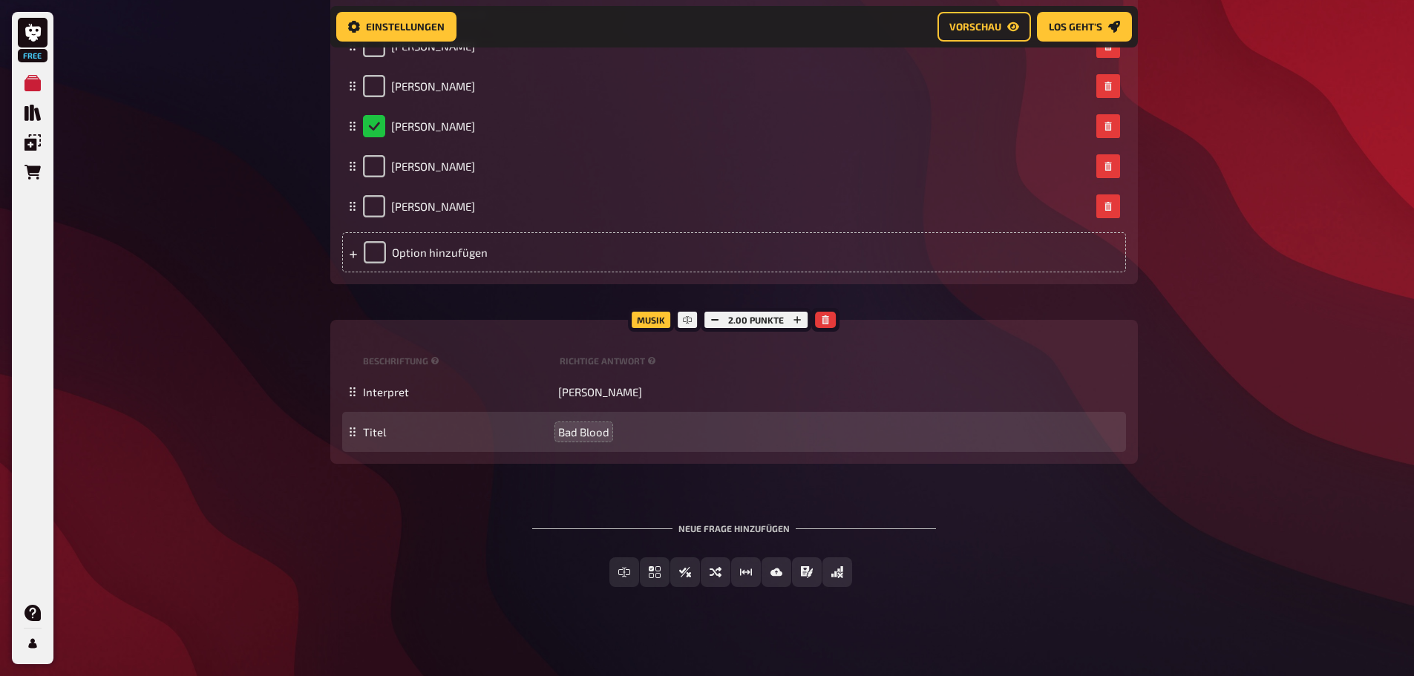
scroll to position [1236, 0]
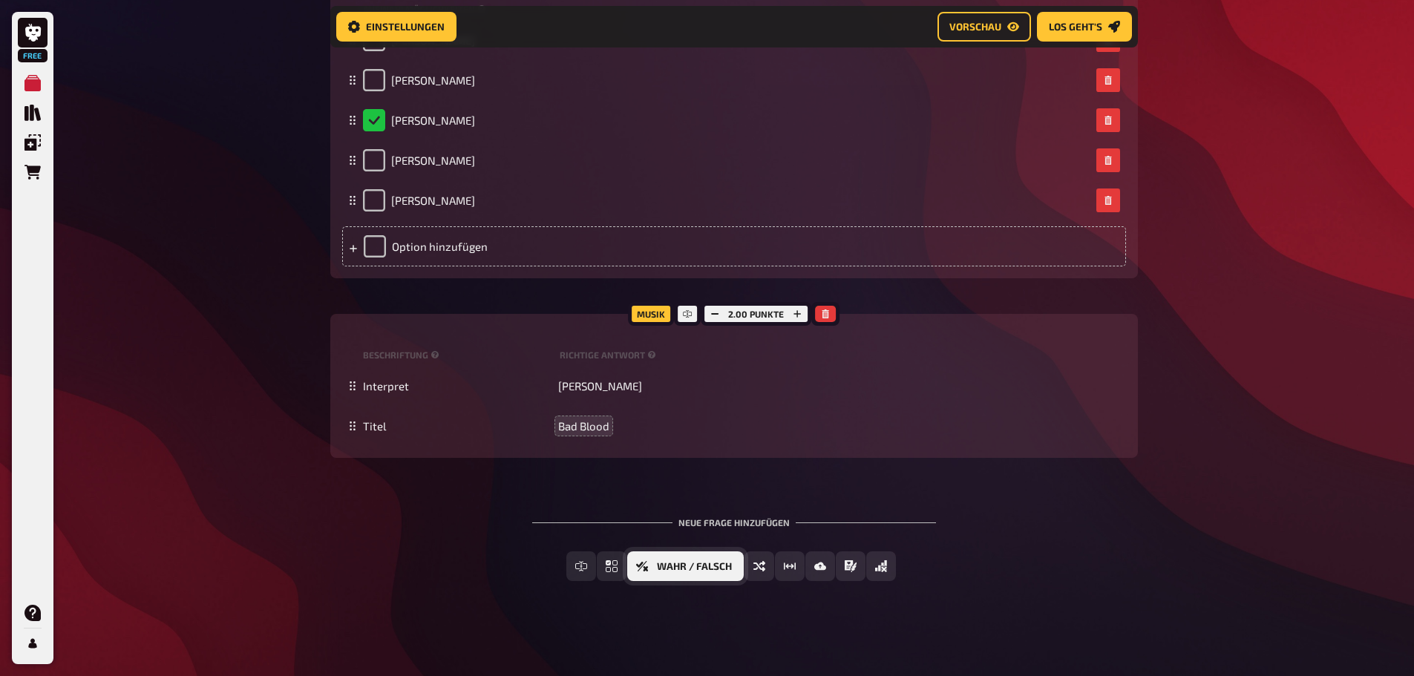
click at [726, 571] on span "Wahr / Falsch" at bounding box center [694, 567] width 75 height 10
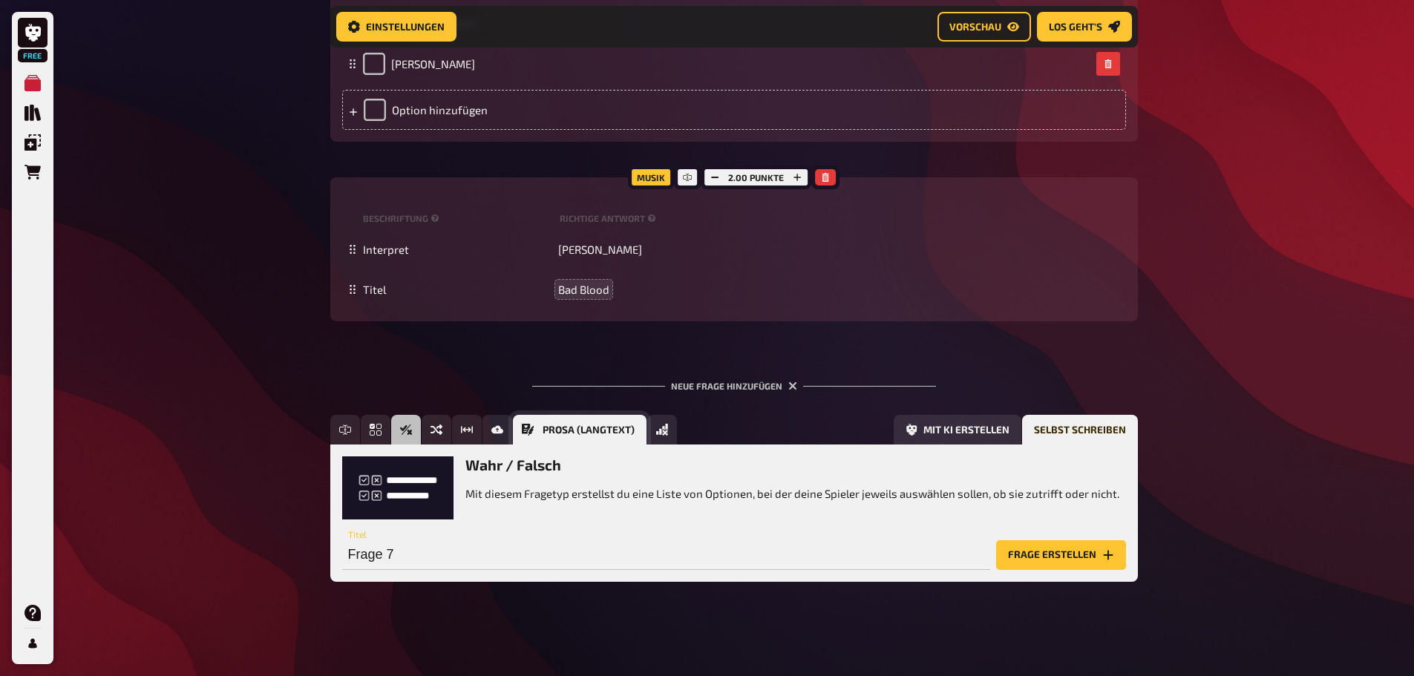
scroll to position [1373, 0]
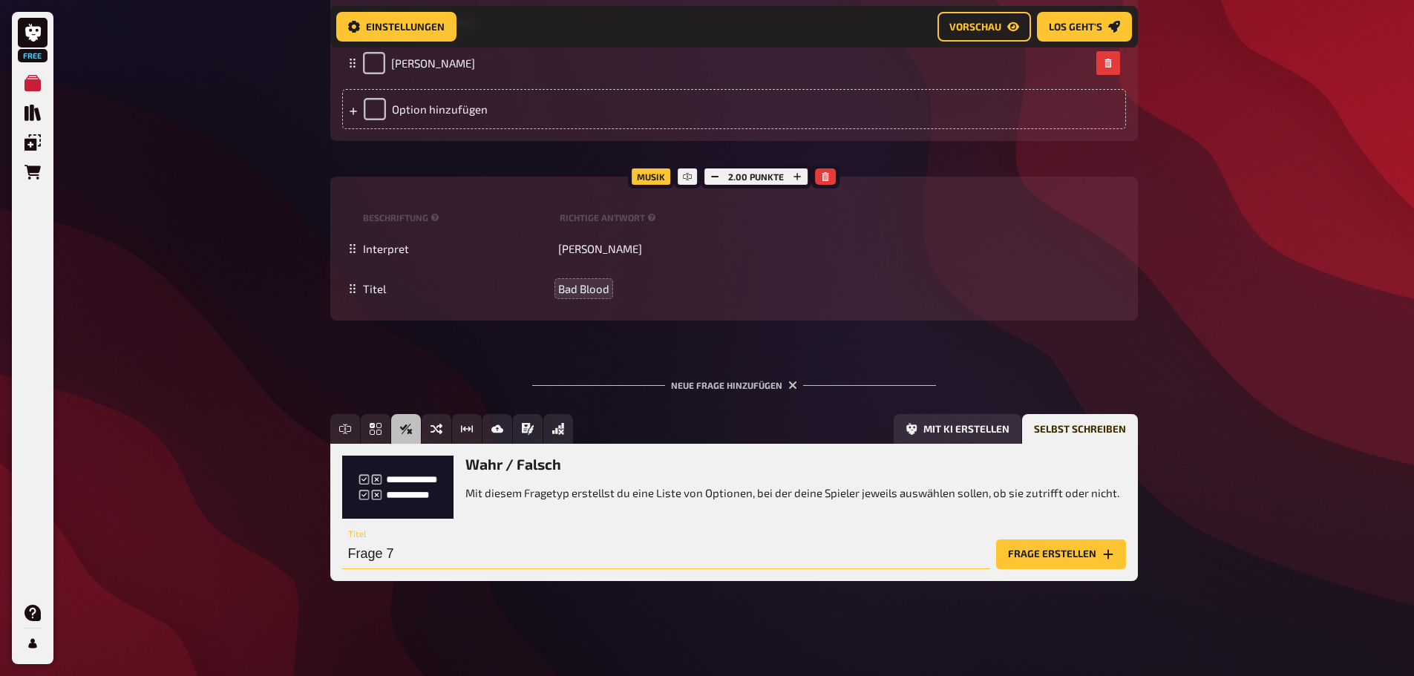
click at [416, 553] on input "Frage 7" at bounding box center [666, 555] width 648 height 30
type input "Bist du dir sicher?"
click at [1091, 551] on button "Frage erstellen" at bounding box center [1061, 555] width 130 height 30
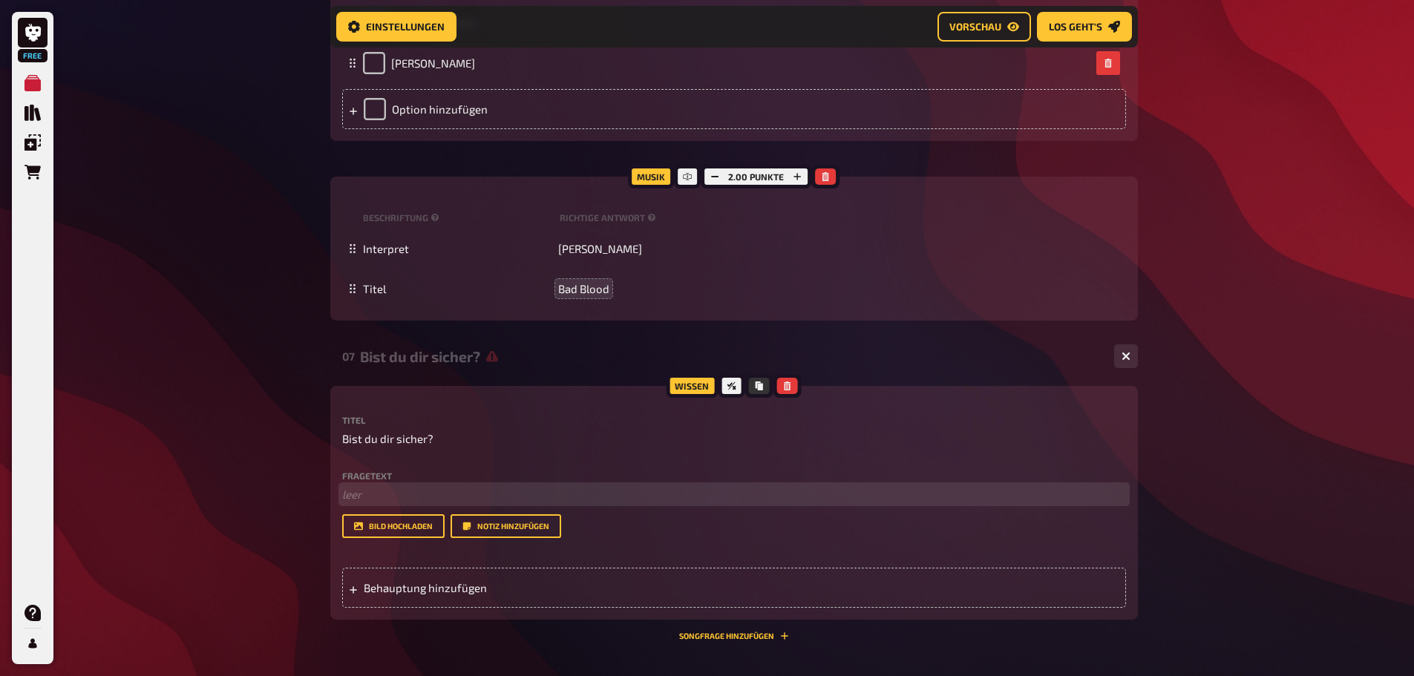
click at [486, 487] on p "﻿ leer" at bounding box center [734, 494] width 784 height 17
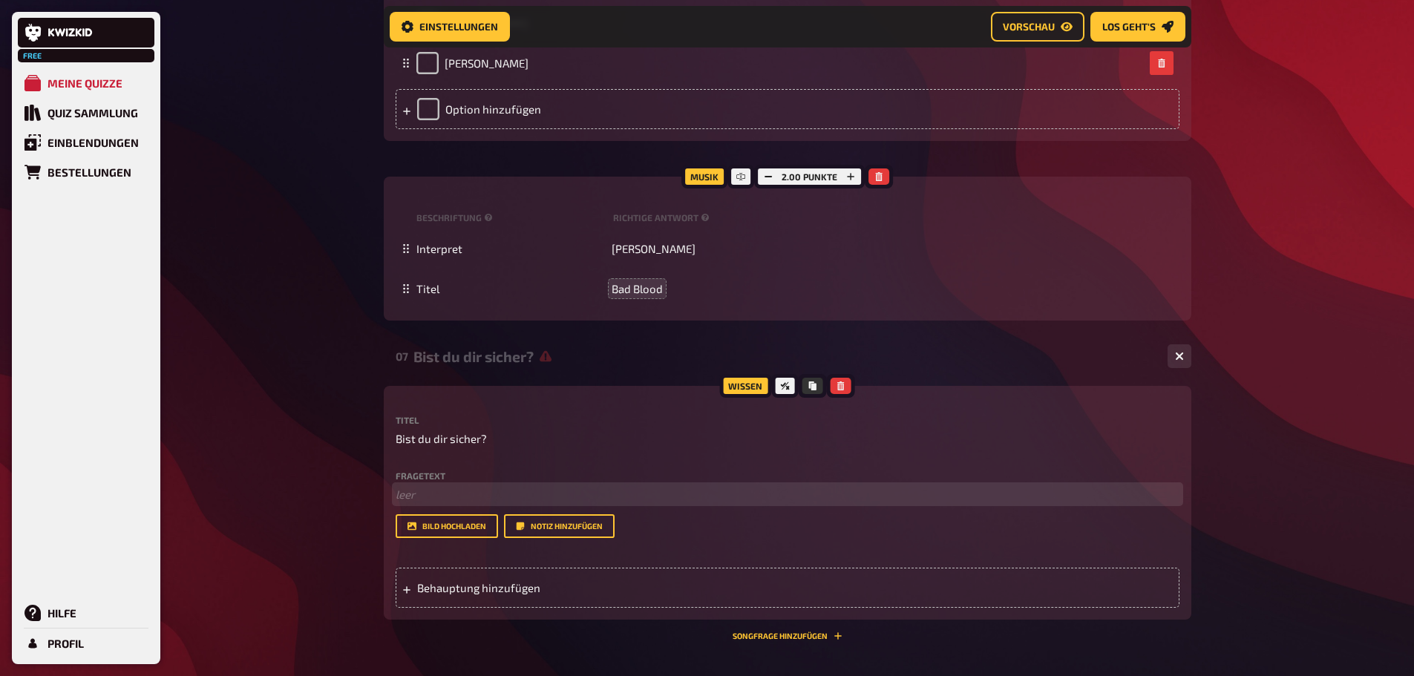
click at [431, 488] on p "﻿ leer" at bounding box center [788, 494] width 784 height 17
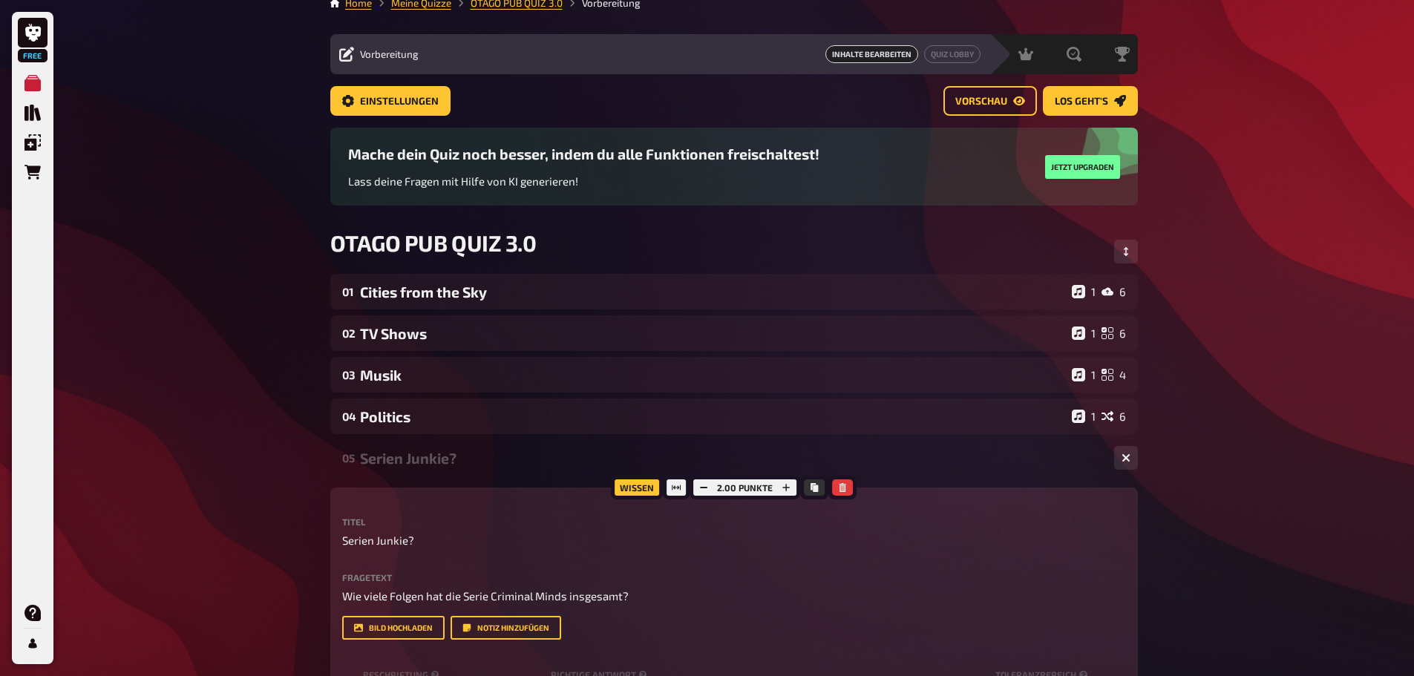
scroll to position [0, 0]
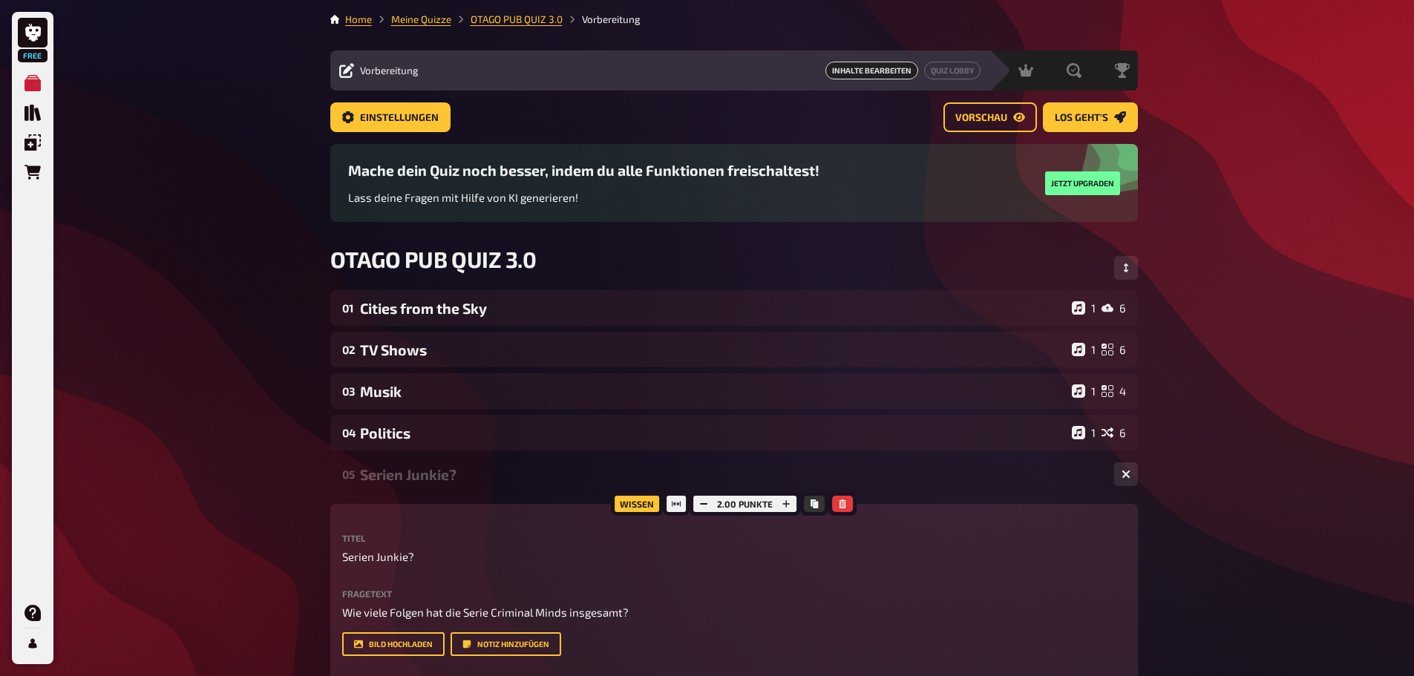
click at [503, 516] on div "Wissen 2.00 Punkte Titel Serien Junkie? Fragetext Wie viele Folgen hat die Seri…" at bounding box center [734, 652] width 808 height 296
click at [511, 485] on div "05 Serien Junkie? 1 1" at bounding box center [734, 475] width 808 height 36
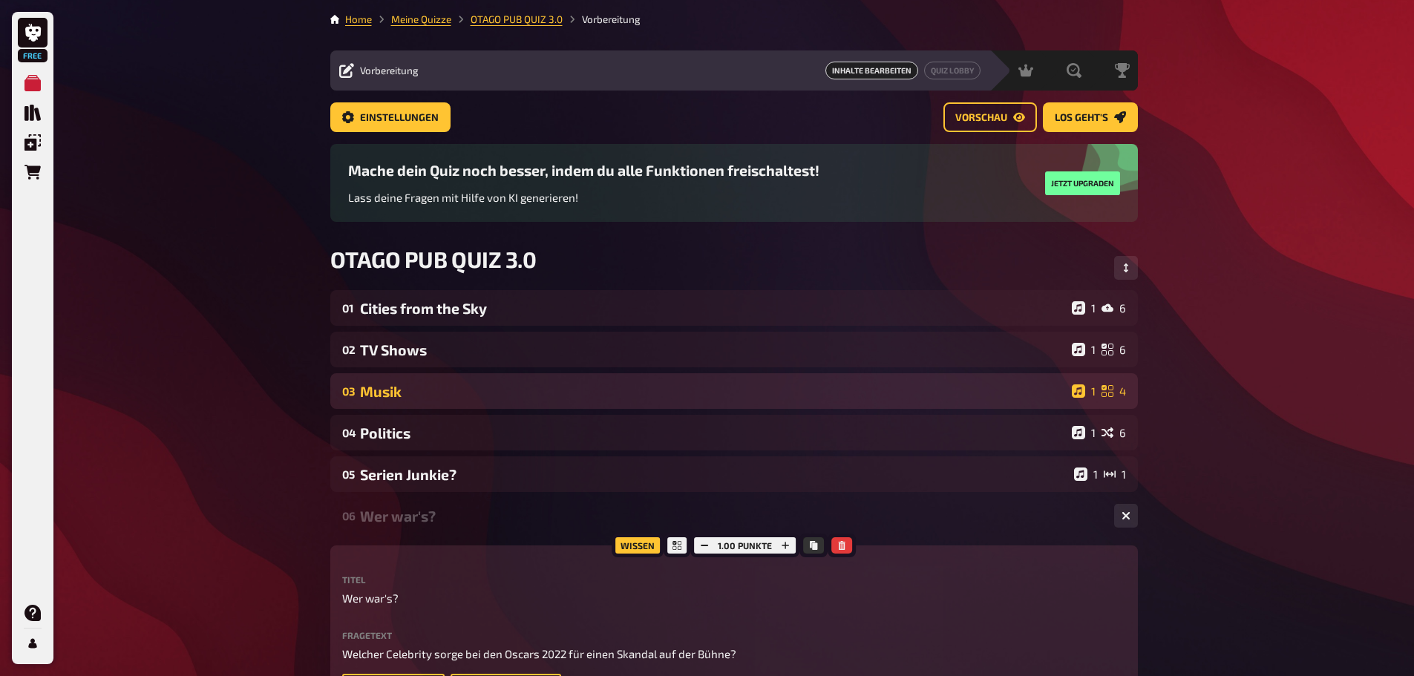
click at [414, 385] on div "Musik" at bounding box center [713, 391] width 706 height 17
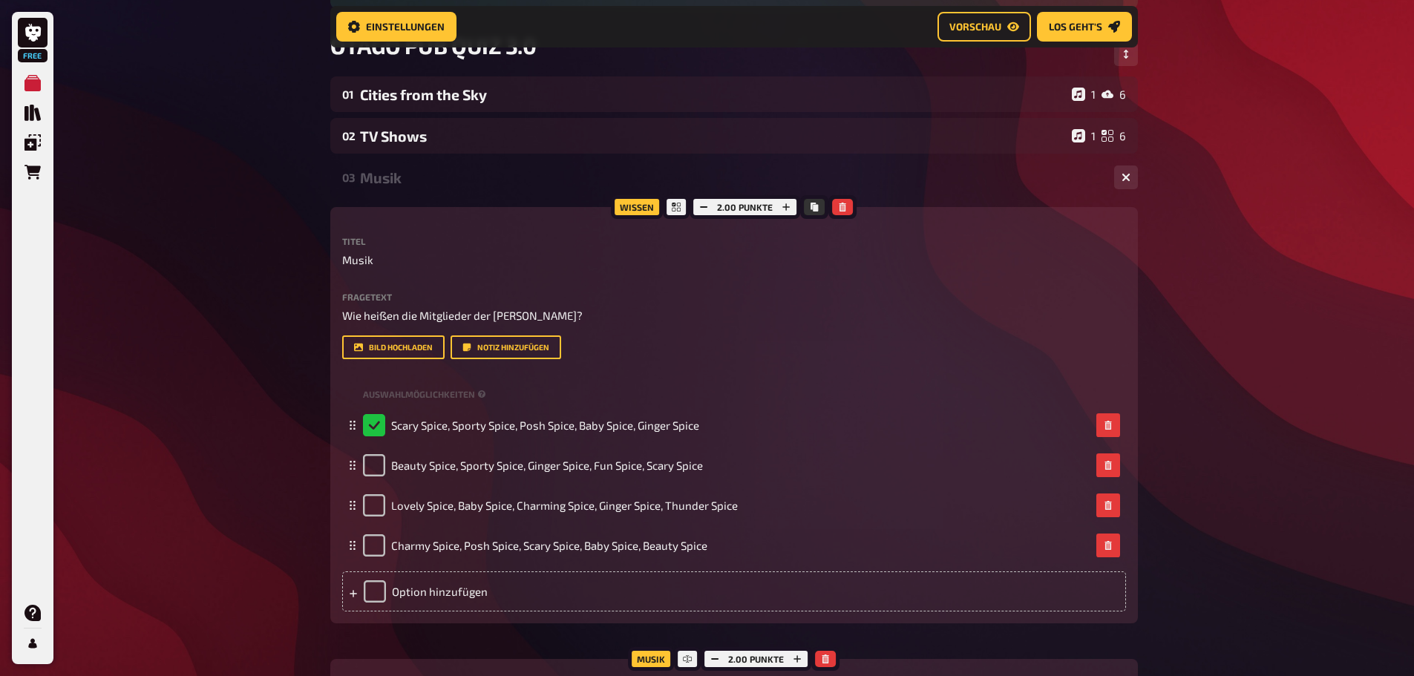
scroll to position [235, 0]
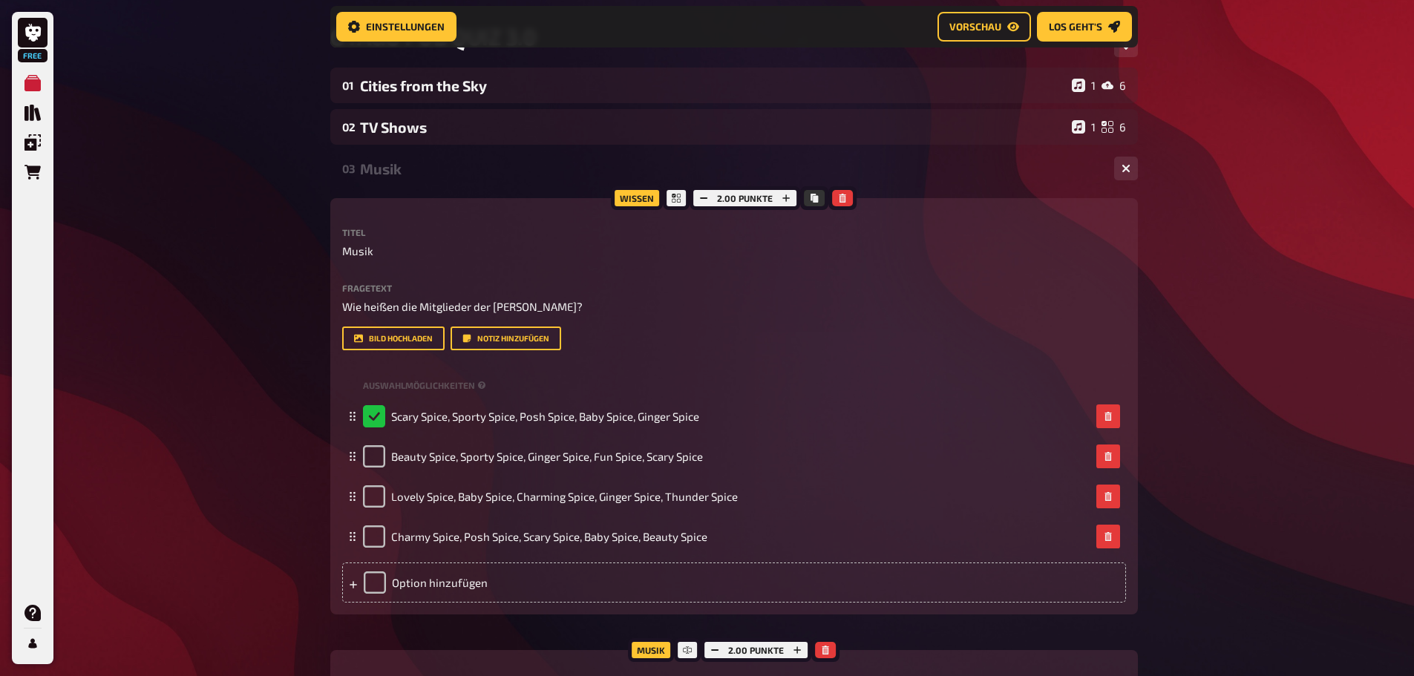
click at [510, 188] on div "03 Musik 1 4 Wissen 2.00 Punkte Titel Musik Fragetext Wie heißen die Mitglieder…" at bounding box center [734, 473] width 808 height 644
click at [528, 202] on div "Wissen 2.00 Punkte Titel Musik Fragetext Wie heißen die Mitglieder der Spice Gi…" at bounding box center [734, 406] width 808 height 417
click at [394, 218] on div "Wissen 2.00 Punkte Titel Musik Fragetext Wie heißen die Mitglieder der Spice Gi…" at bounding box center [734, 406] width 808 height 417
click at [493, 173] on div "Musik" at bounding box center [731, 168] width 743 height 17
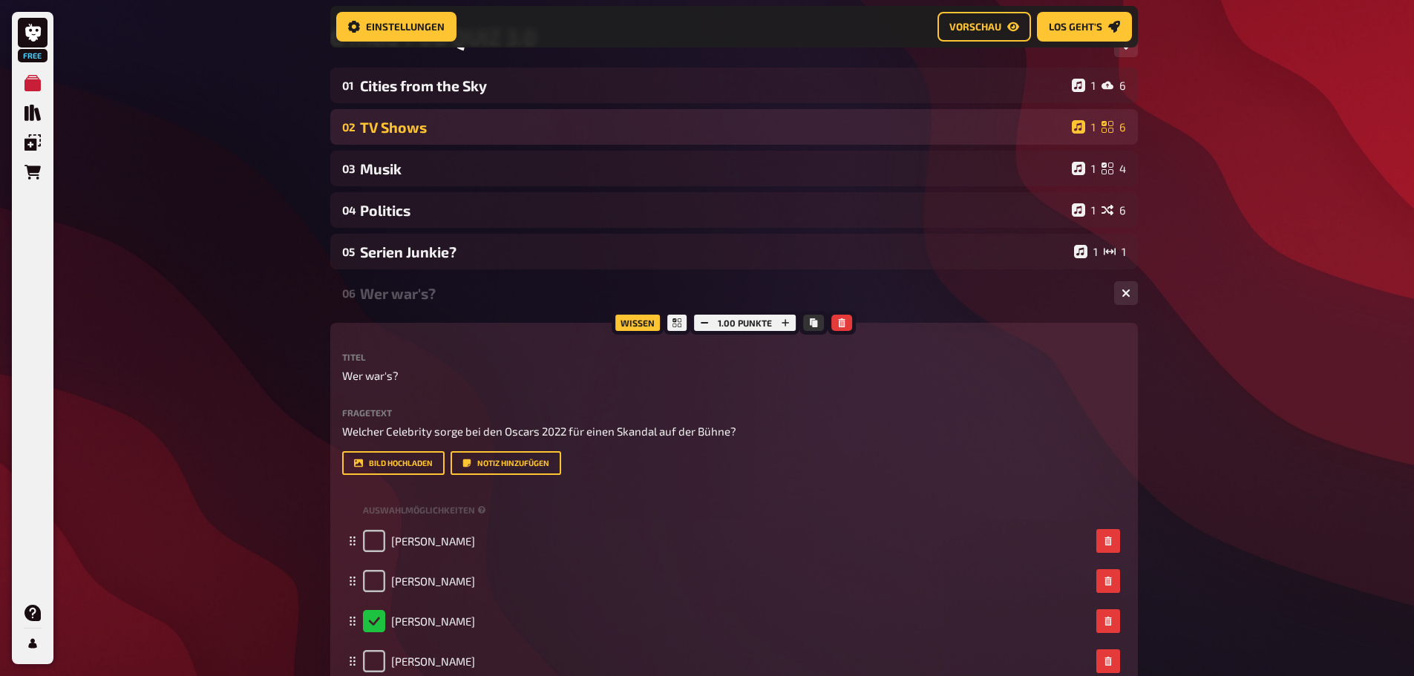
click at [438, 126] on div "TV Shows" at bounding box center [713, 127] width 706 height 17
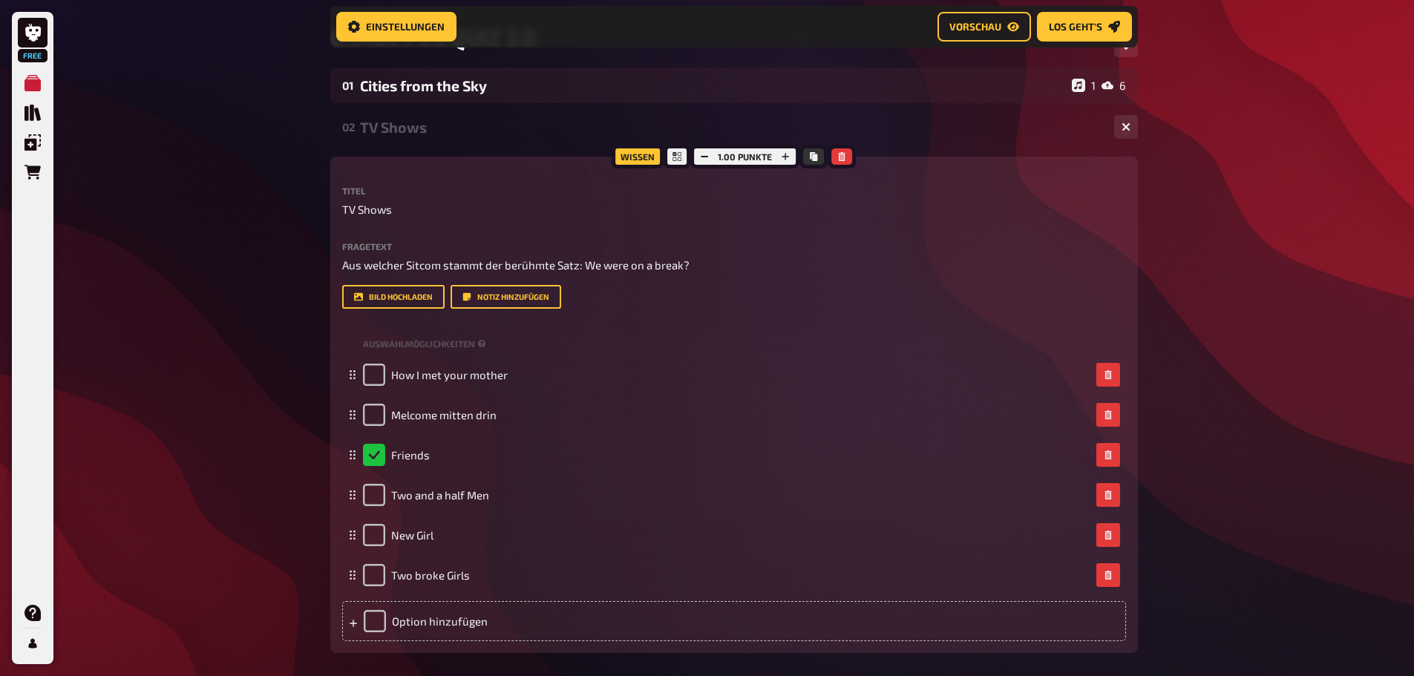
click at [464, 115] on div "02 TV Shows 1 6" at bounding box center [734, 127] width 808 height 36
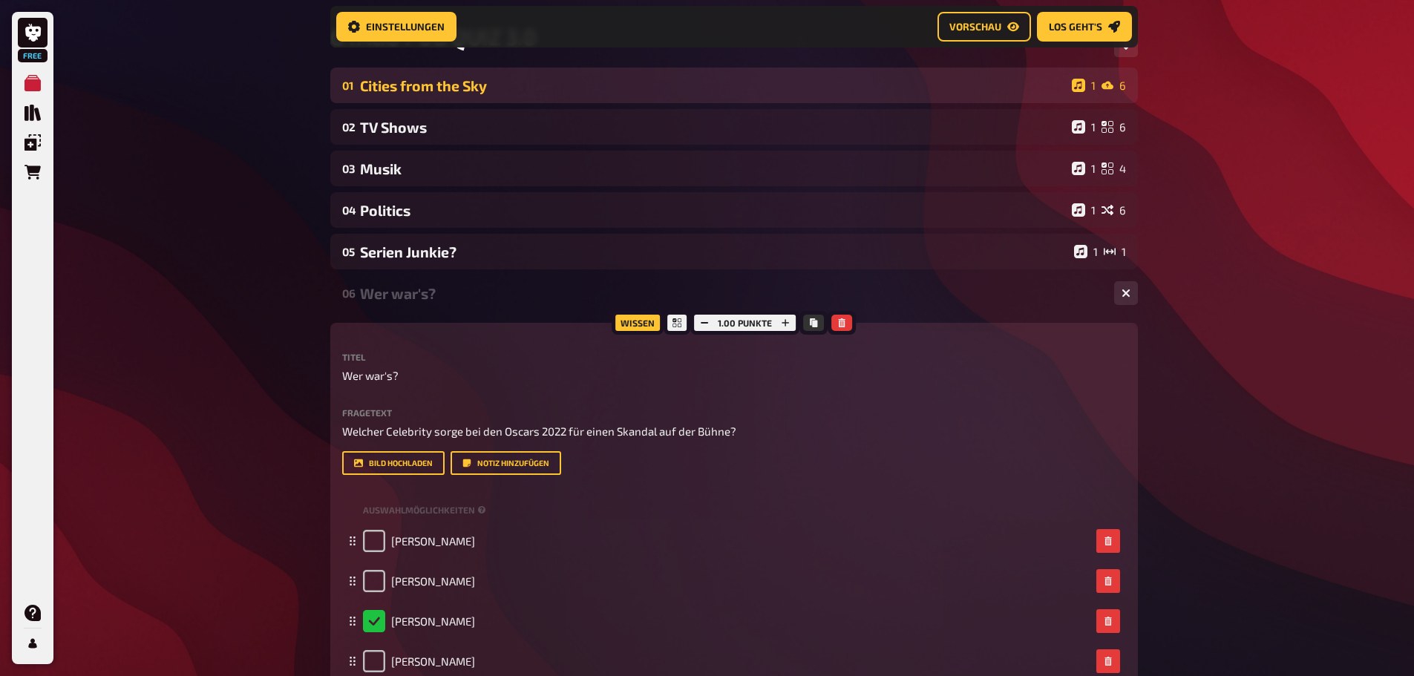
click at [515, 97] on div "01 Cities from the Sky 1 6" at bounding box center [734, 86] width 808 height 36
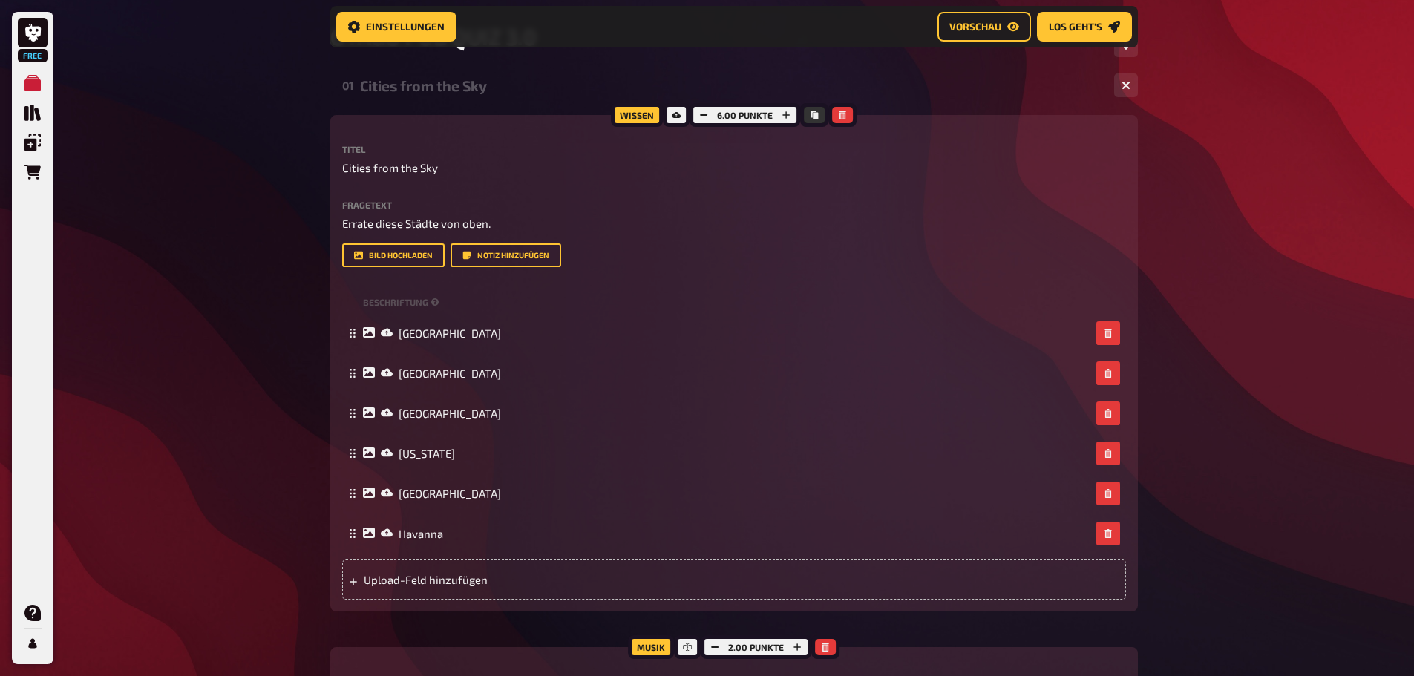
click at [520, 89] on div "Cities from the Sky" at bounding box center [731, 85] width 743 height 17
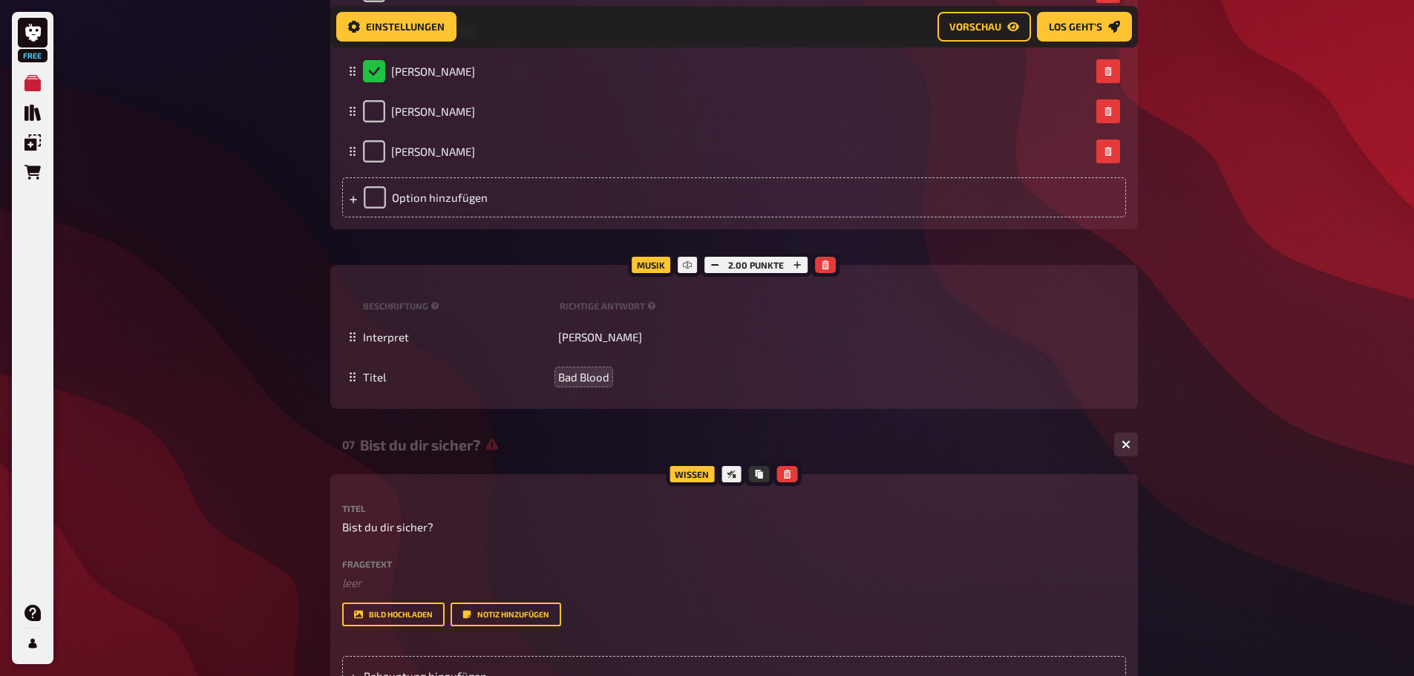
scroll to position [903, 0]
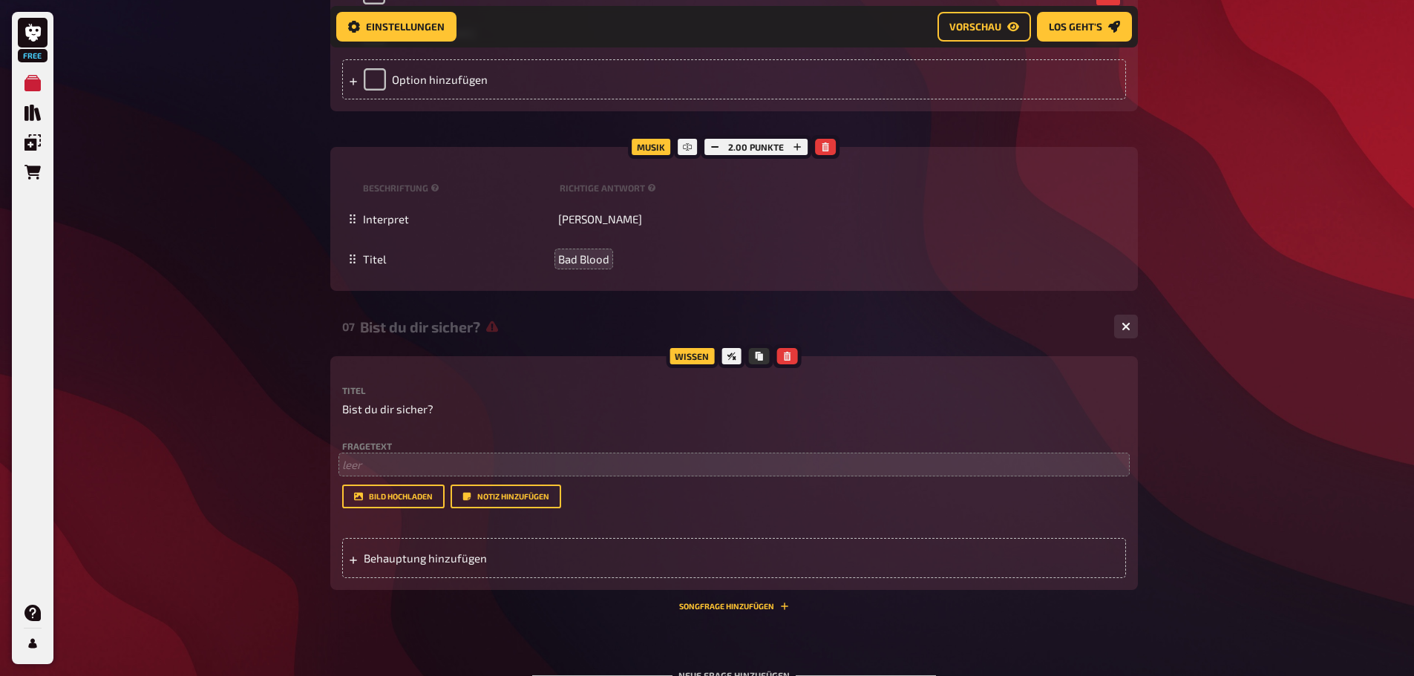
drag, startPoint x: 409, startPoint y: 451, endPoint x: 404, endPoint y: 457, distance: 8.5
click at [408, 451] on div "Fragetext ﻿ leer Hier hinziehen für Dateiupload" at bounding box center [734, 458] width 784 height 32
click at [385, 472] on p "﻿ leer" at bounding box center [734, 465] width 784 height 17
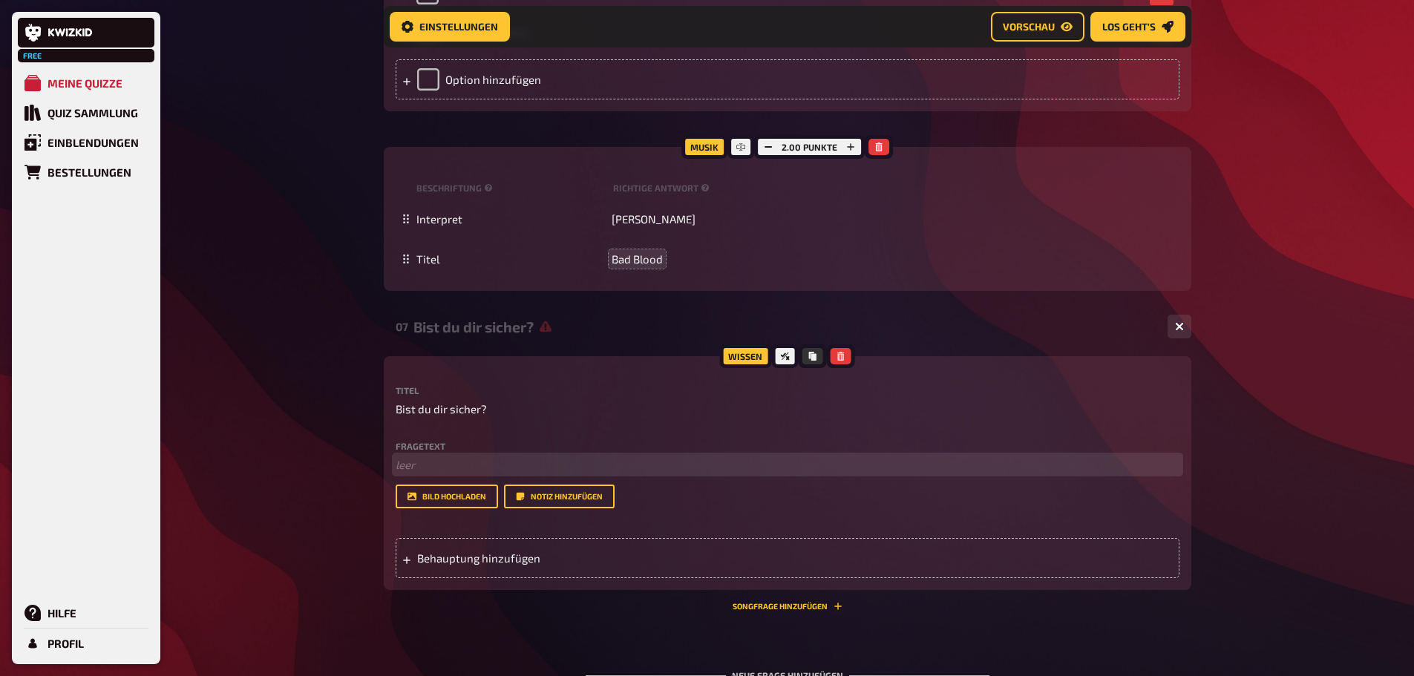
click at [407, 464] on p "﻿ leer" at bounding box center [788, 465] width 784 height 17
click at [396, 471] on span "Coca-Cola war das erste Unternehmen, das in den 1920ern Weihnachtsmänner in ihr…" at bounding box center [656, 464] width 521 height 13
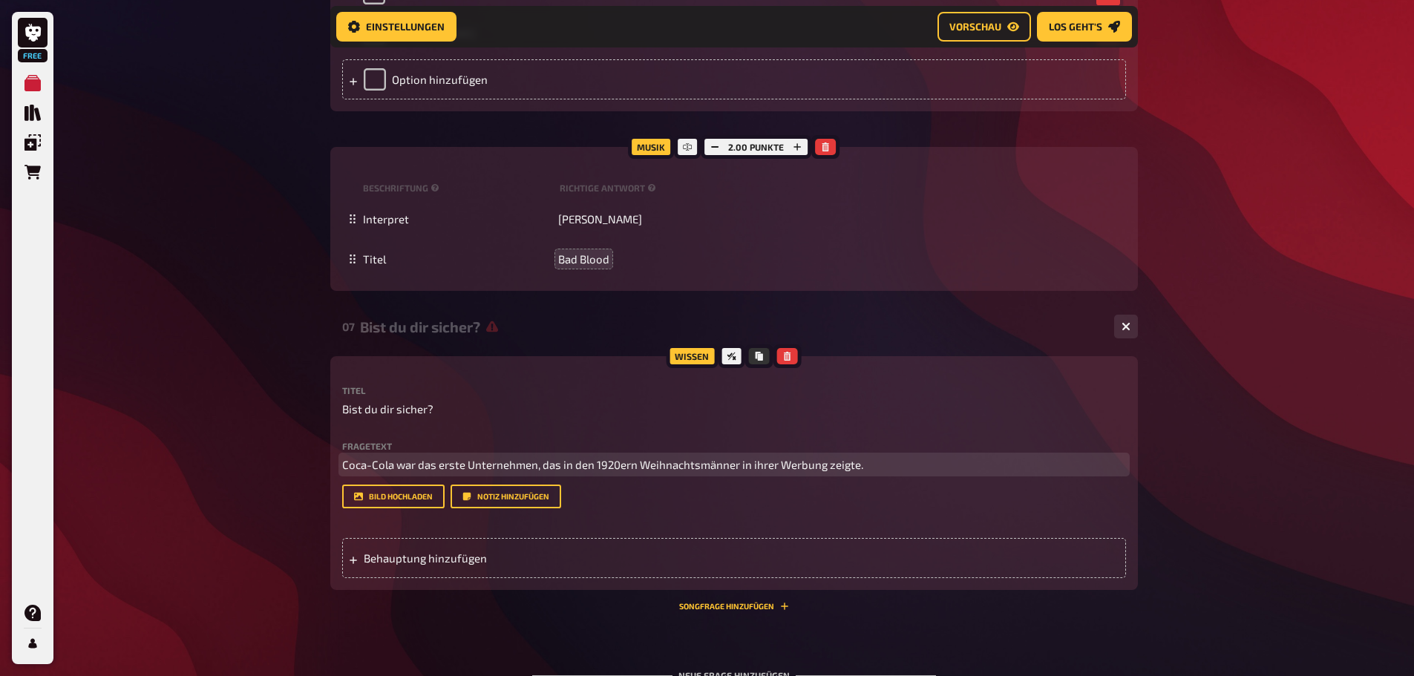
click at [953, 466] on p "Coca-Cola war das erste Unternehmen, das in den 1920ern Weihnachtsmänner in ihr…" at bounding box center [734, 465] width 784 height 17
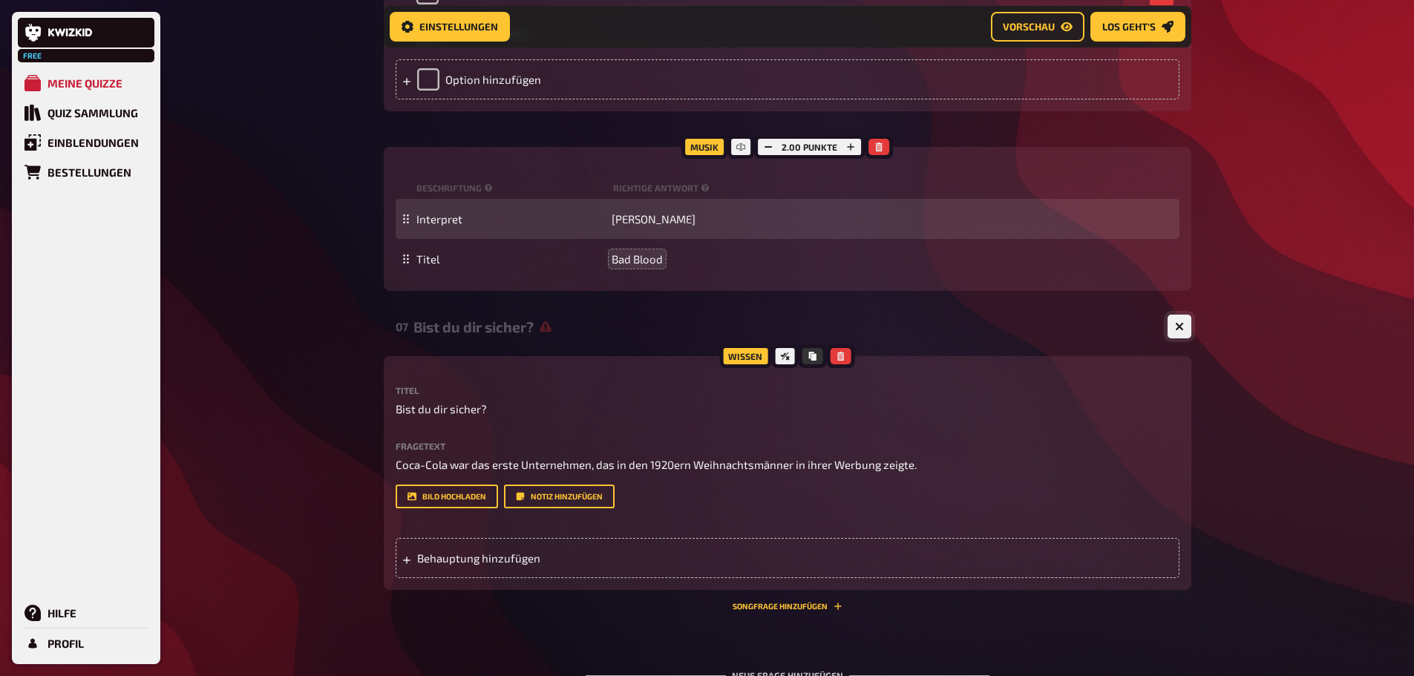
click at [1173, 322] on button "button" at bounding box center [1180, 327] width 24 height 24
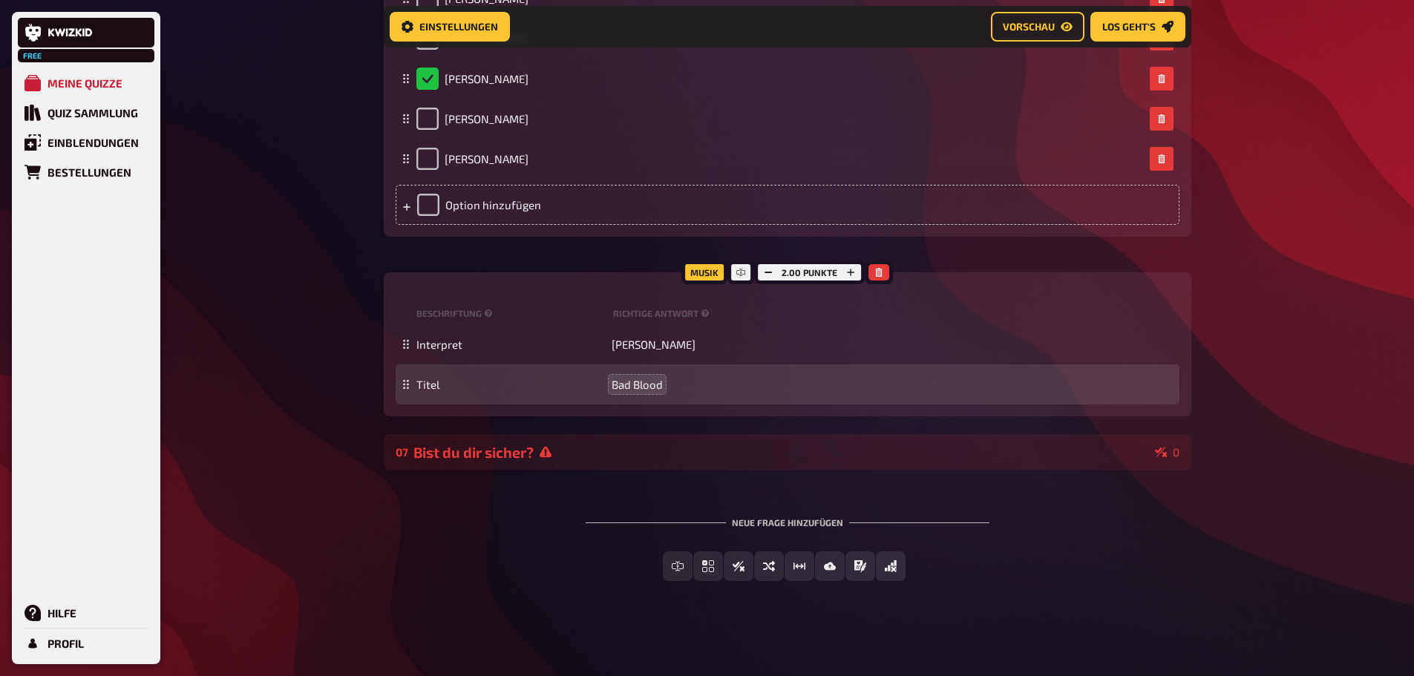
scroll to position [777, 0]
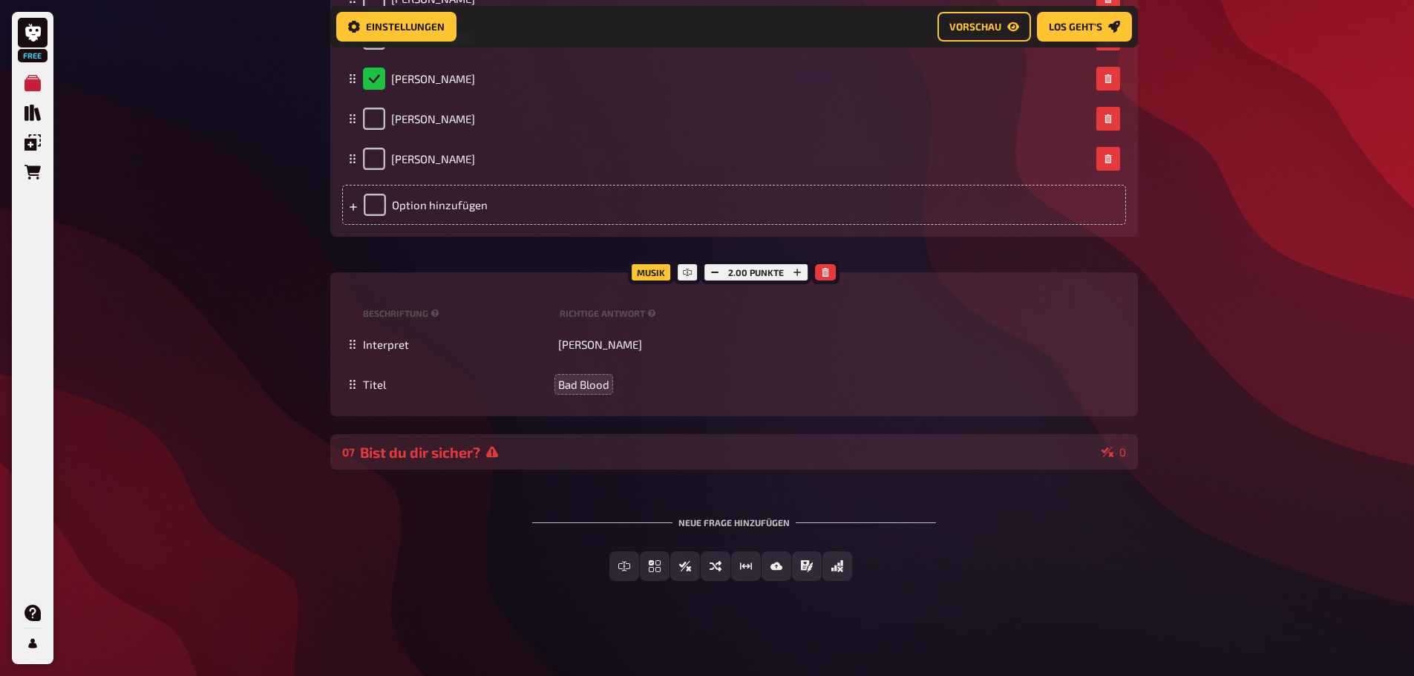
click at [929, 457] on div "Bist du dir sicher?" at bounding box center [728, 452] width 736 height 17
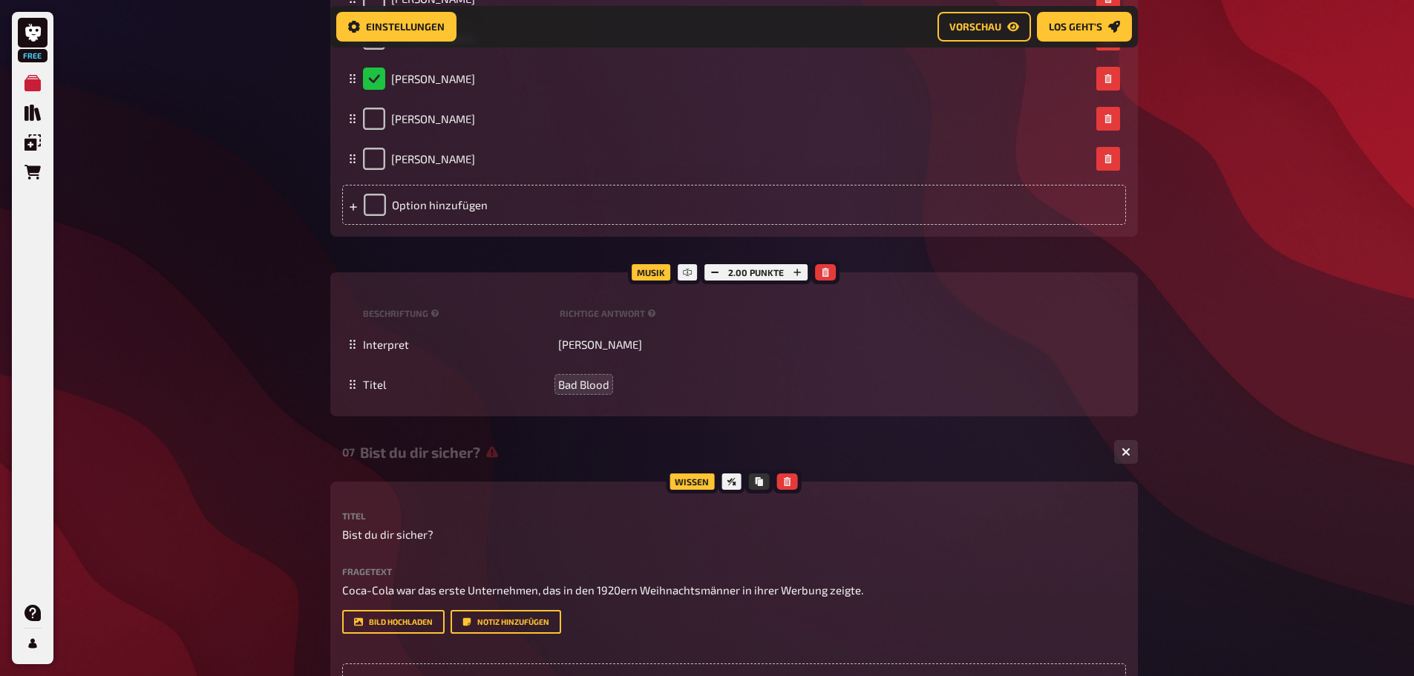
scroll to position [903, 0]
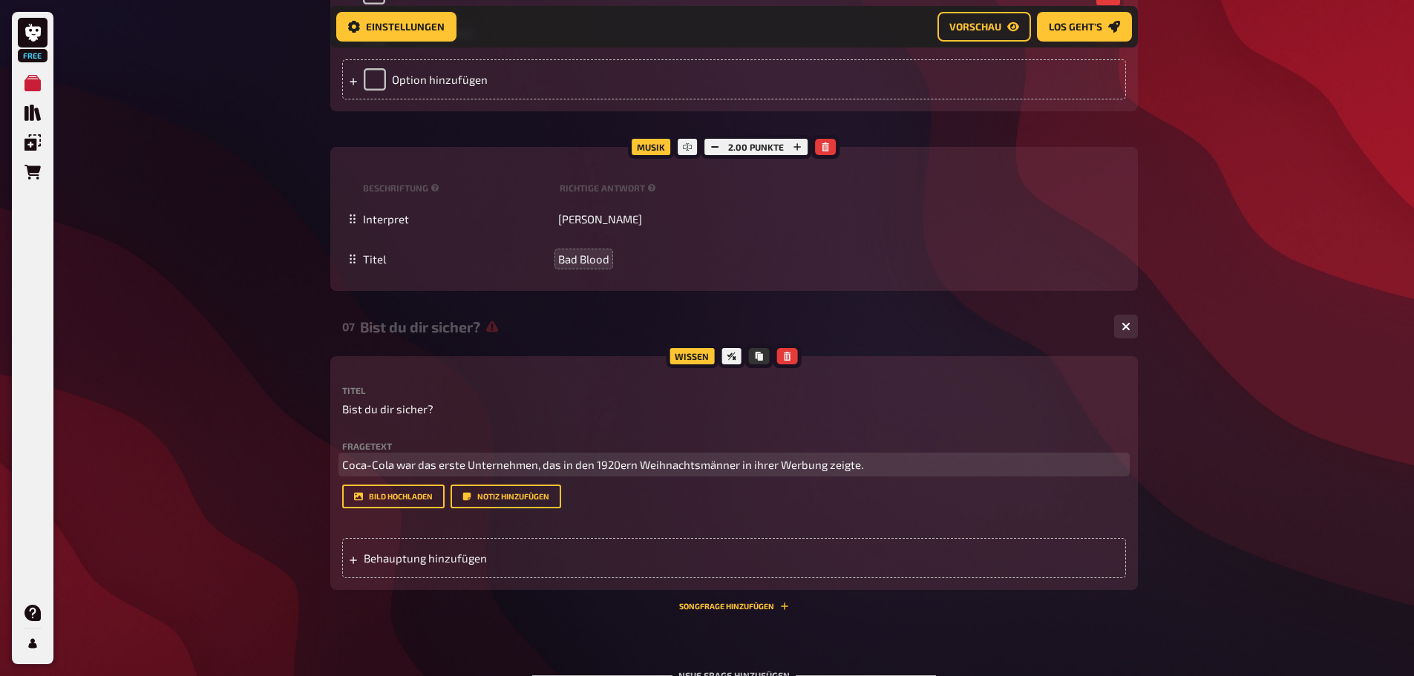
click at [582, 471] on p "Coca-Cola war das erste Unternehmen, das in den 1920ern Weihnachtsmänner in ihr…" at bounding box center [734, 465] width 784 height 17
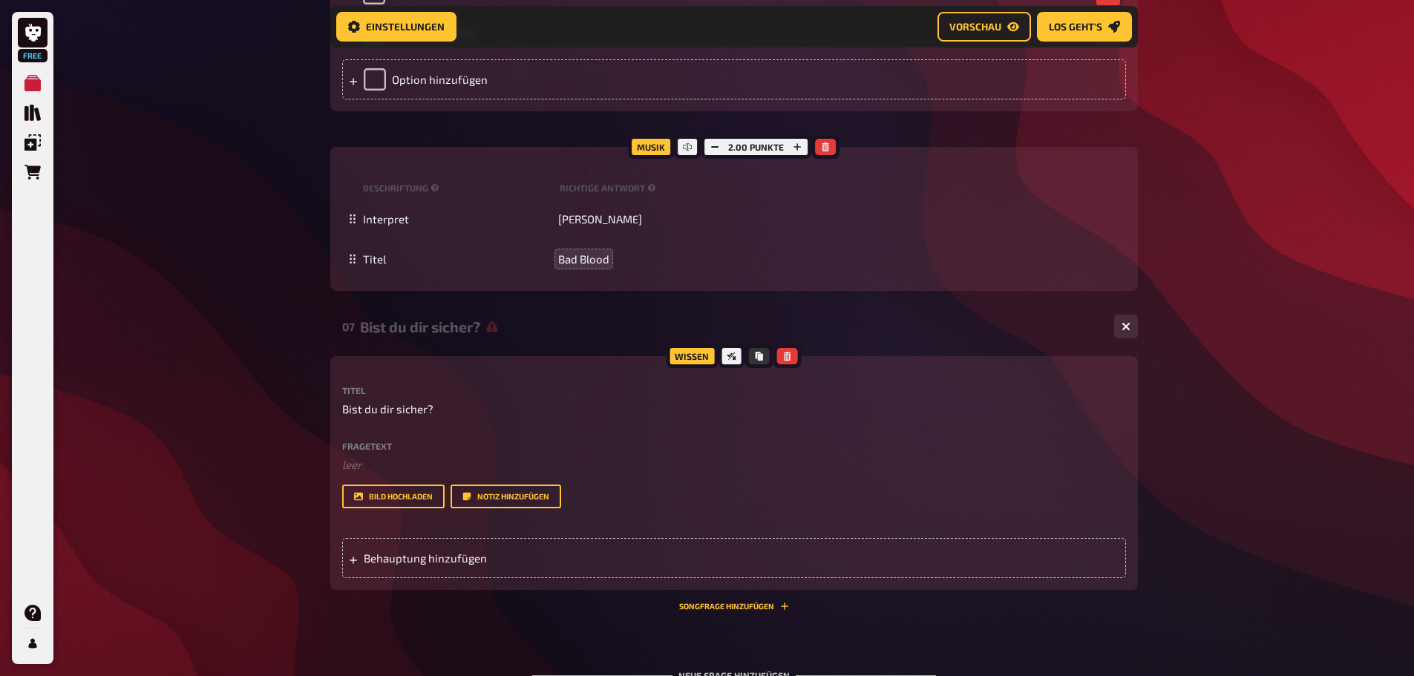
click at [1056, 321] on div "Bist du dir sicher?" at bounding box center [731, 327] width 743 height 17
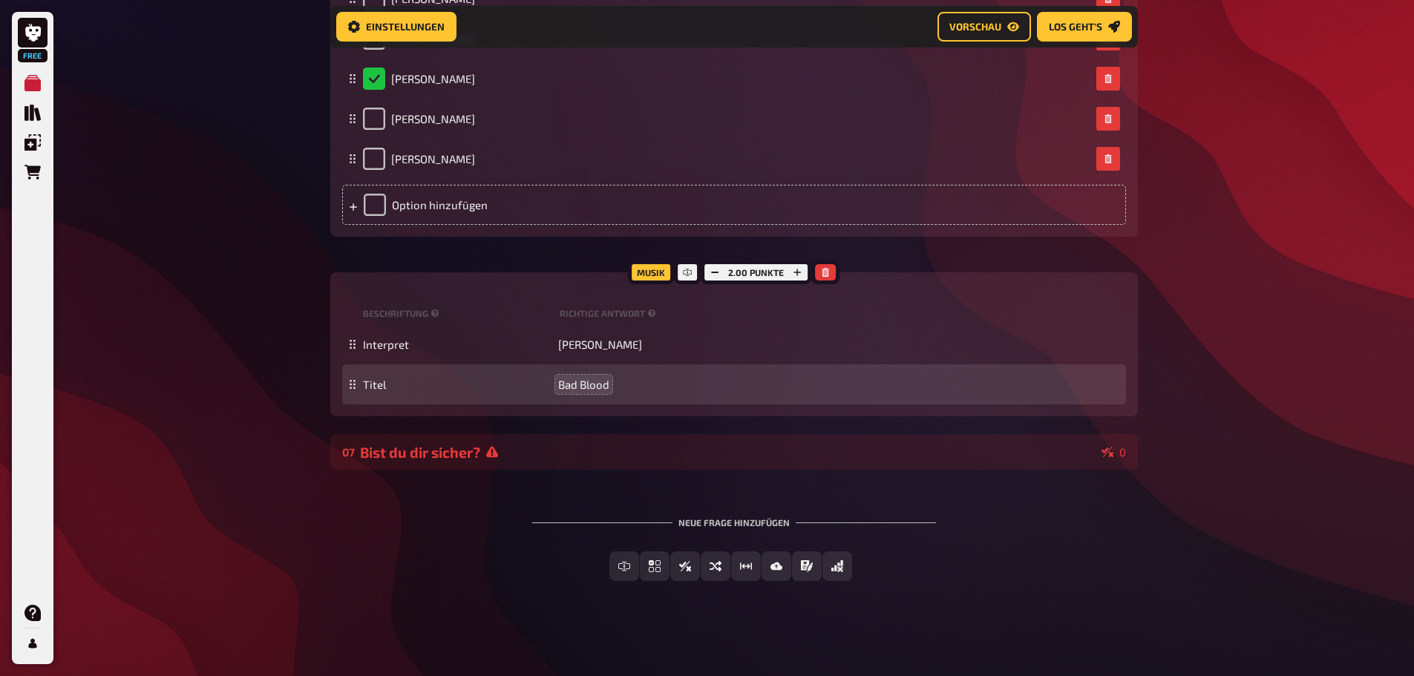
scroll to position [777, 0]
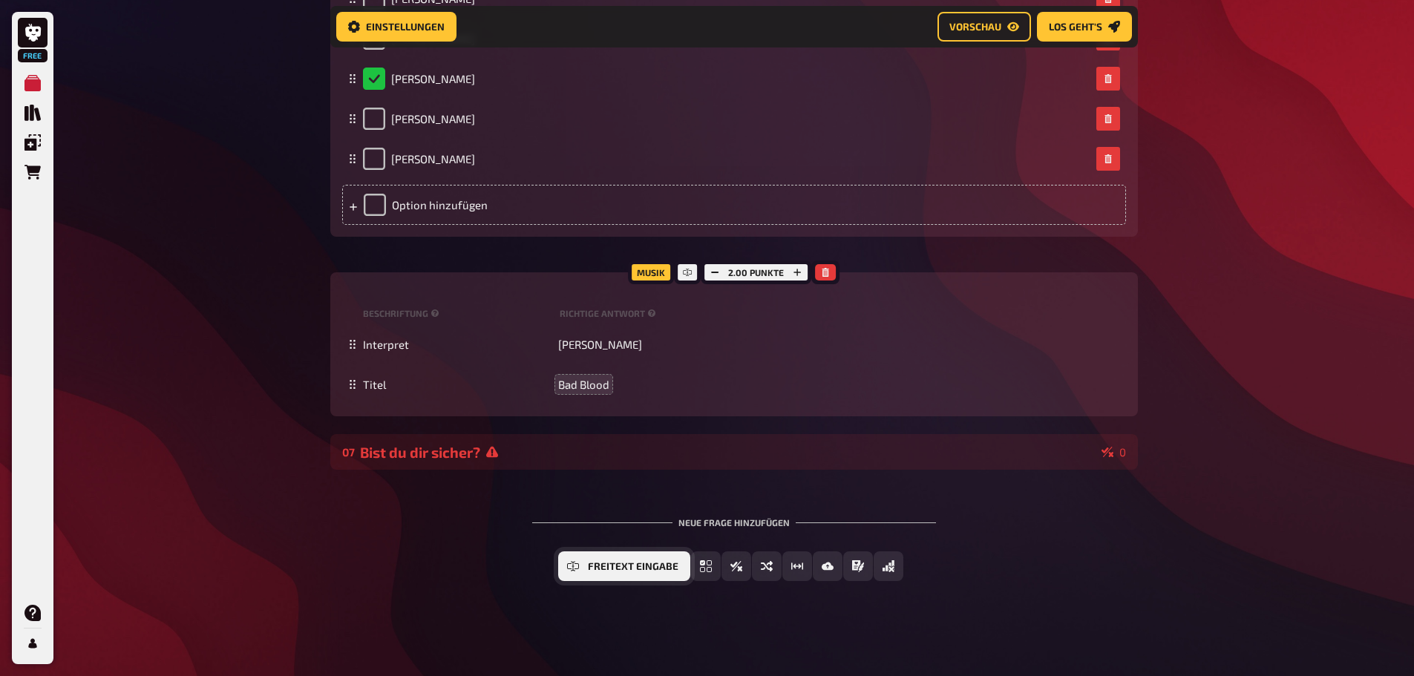
click at [572, 563] on icon "Freitext Eingabe" at bounding box center [573, 567] width 12 height 12
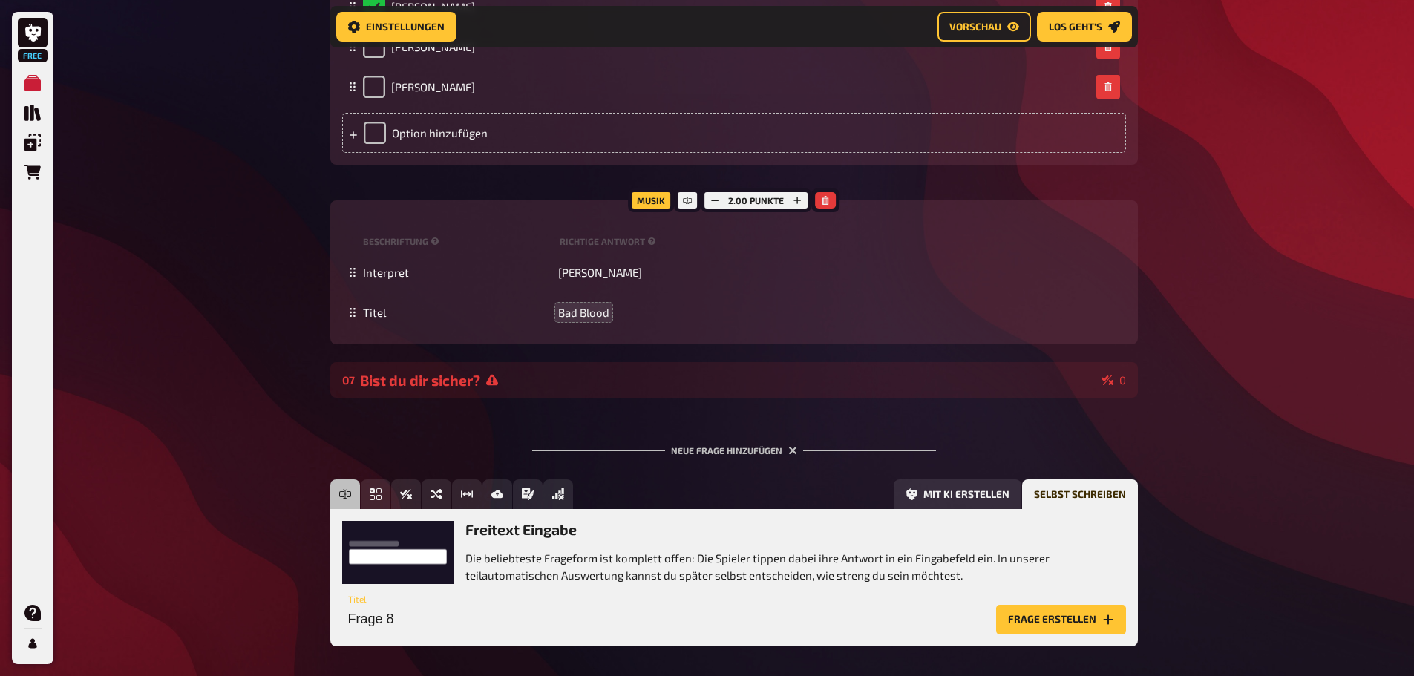
scroll to position [915, 0]
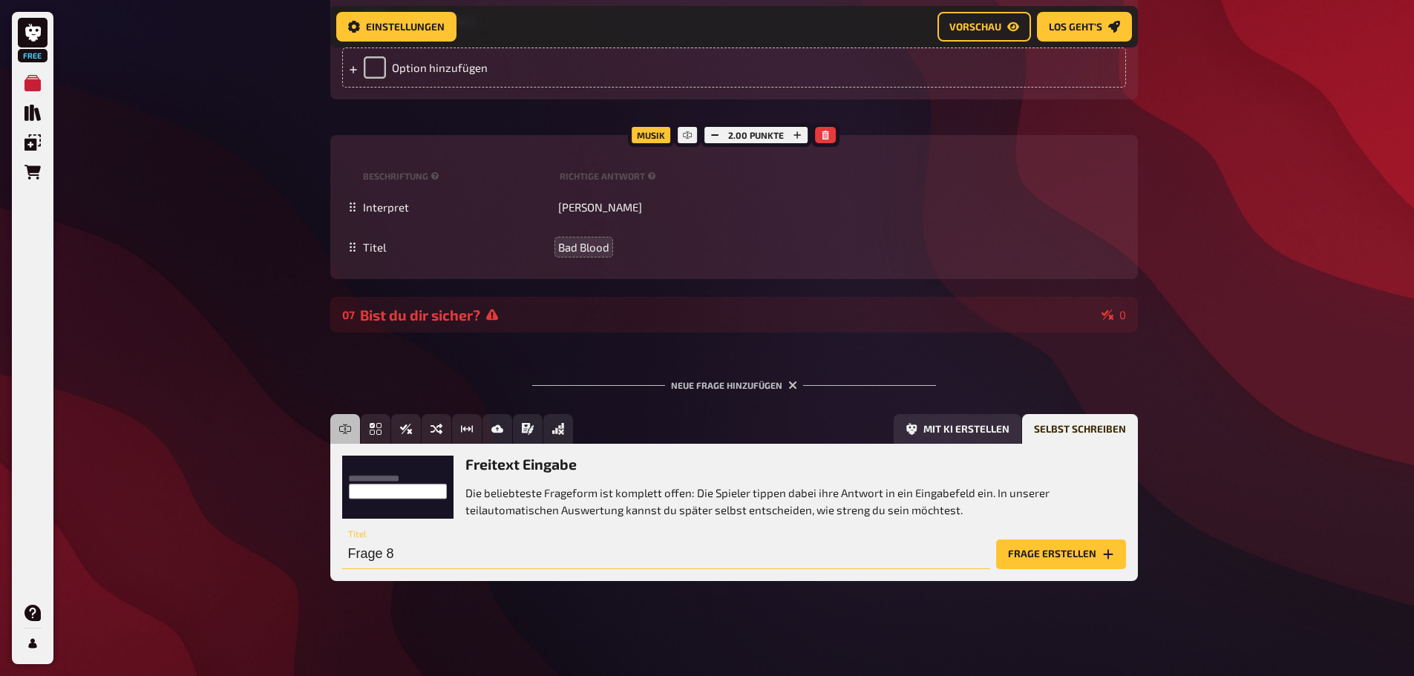
click at [420, 558] on input "Frage 8" at bounding box center [666, 555] width 648 height 30
type input "Wer erinnert sich an die Submarine?"
click at [1037, 557] on button "Frage erstellen" at bounding box center [1061, 555] width 130 height 30
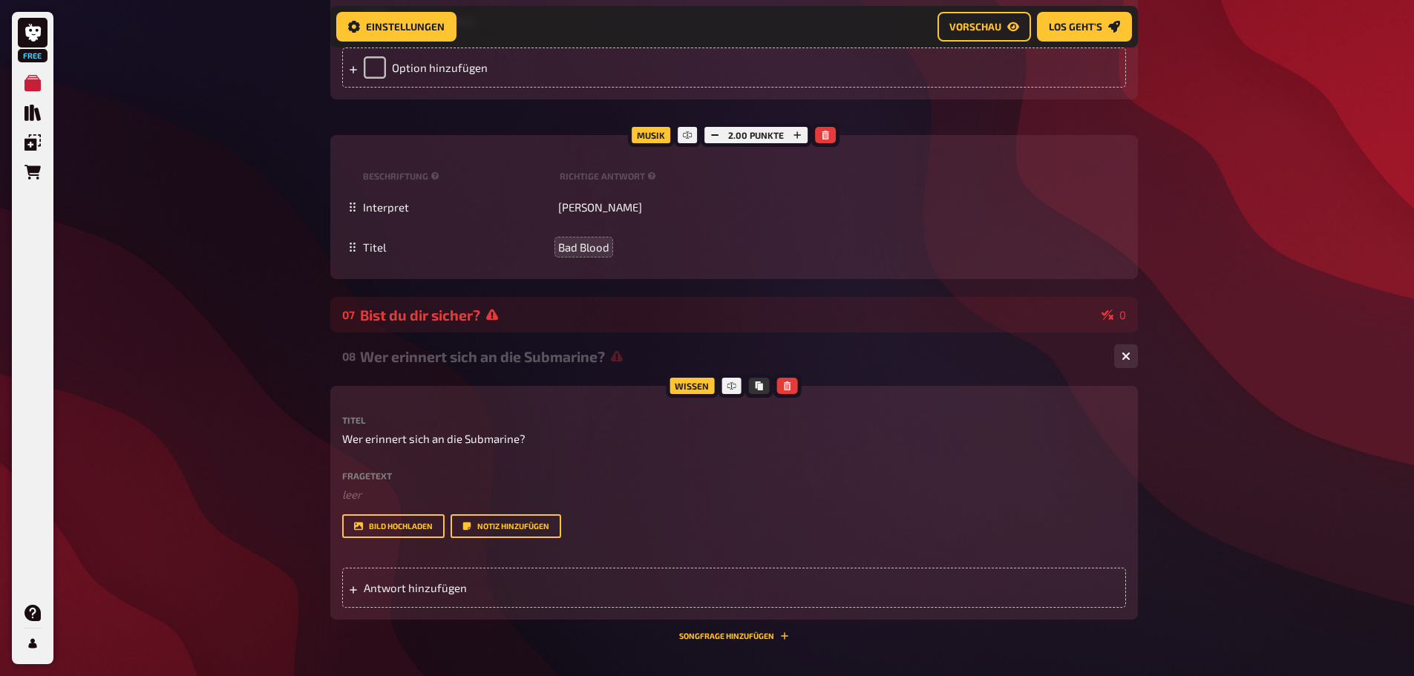
click at [399, 474] on label "Fragetext" at bounding box center [734, 475] width 784 height 9
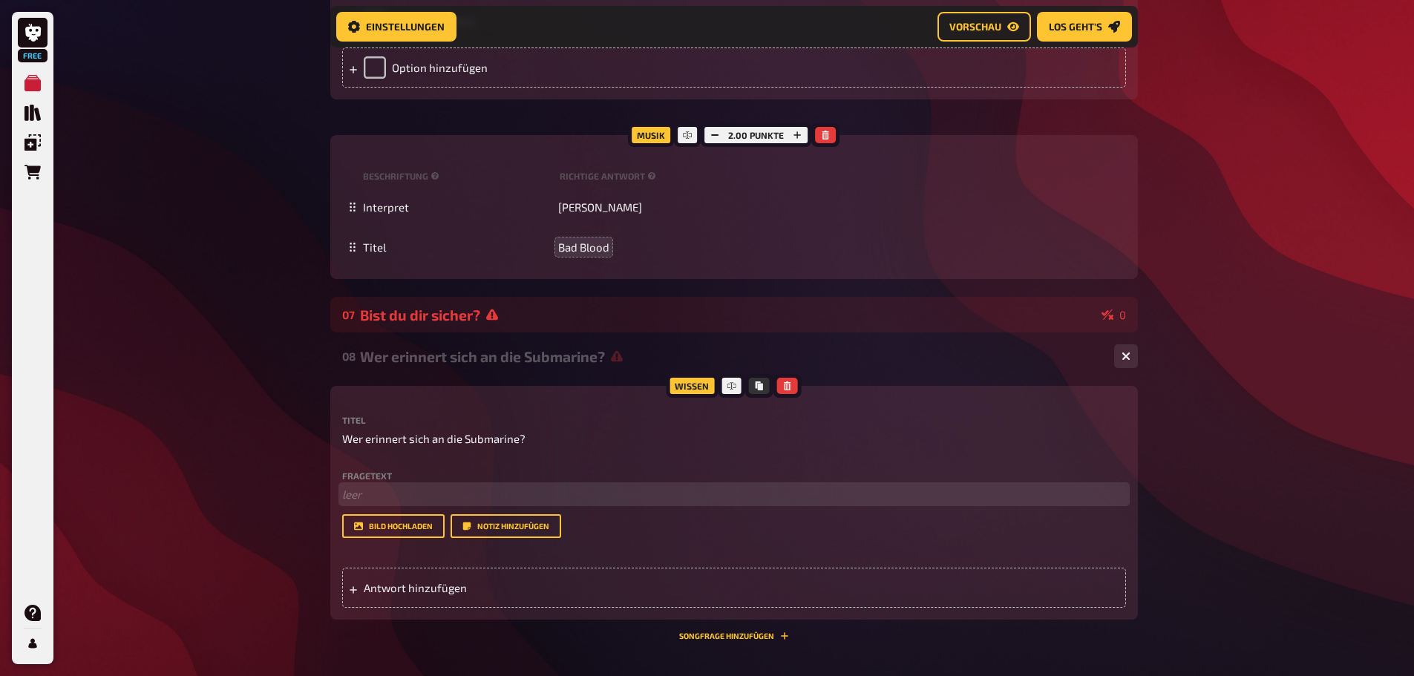
click at [414, 492] on p "﻿ leer" at bounding box center [734, 494] width 784 height 17
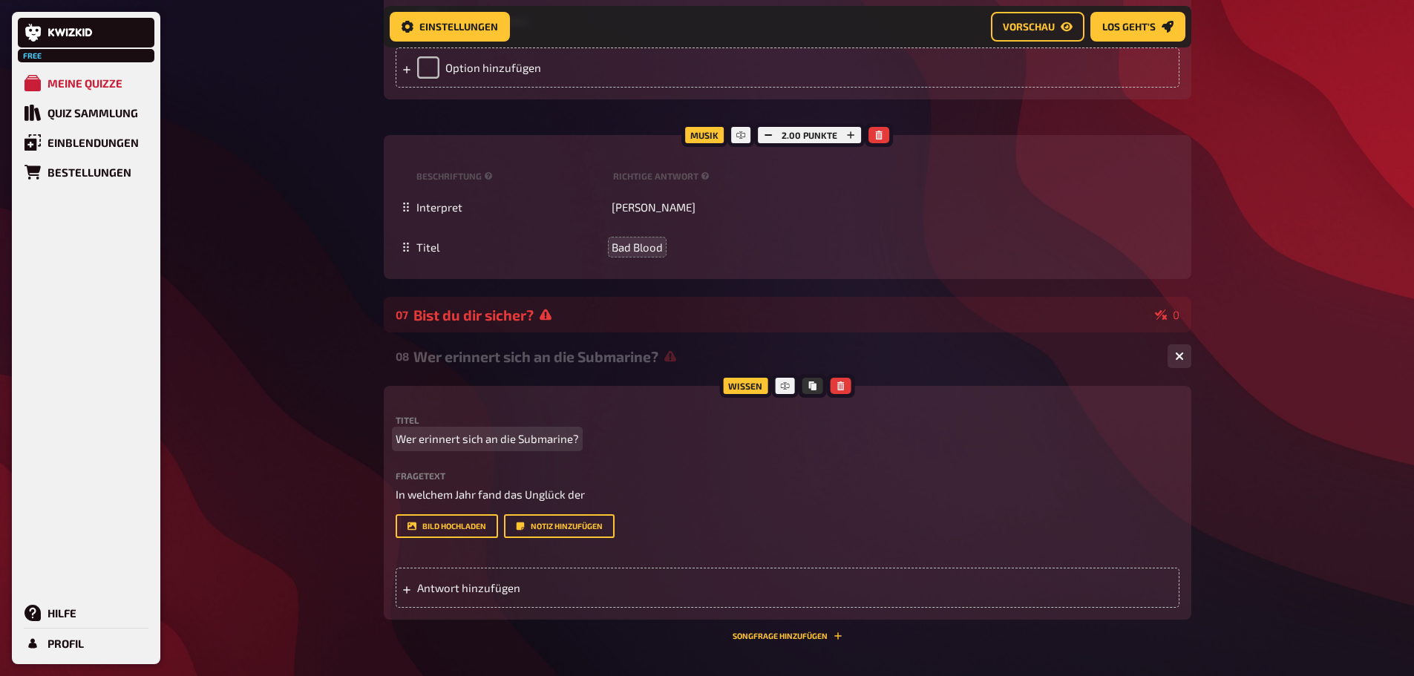
click at [555, 440] on span "Wer erinnert sich an die Submarine?" at bounding box center [487, 439] width 183 height 17
paste span
click at [509, 441] on span "Wer erinnert sich an die ?" at bounding box center [460, 439] width 128 height 17
click at [517, 440] on span "Wer erinnert sich an die ?" at bounding box center [460, 439] width 128 height 17
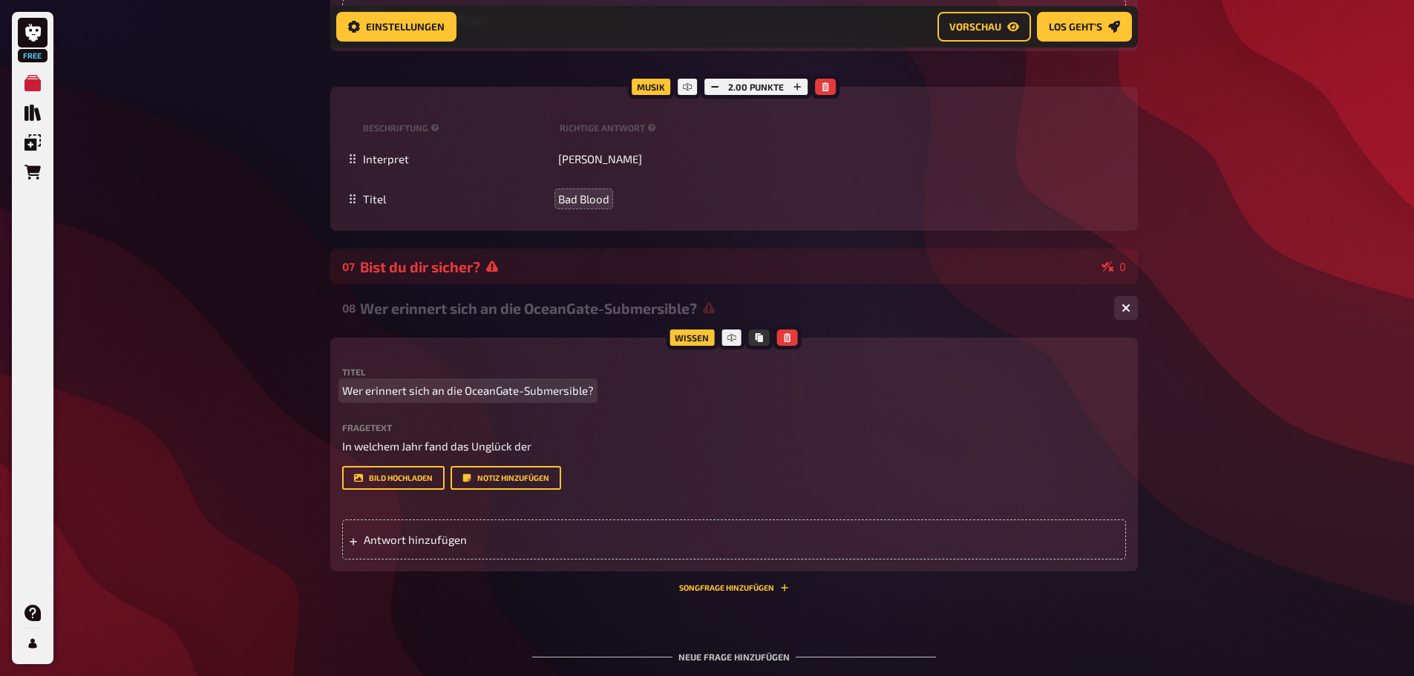
scroll to position [989, 0]
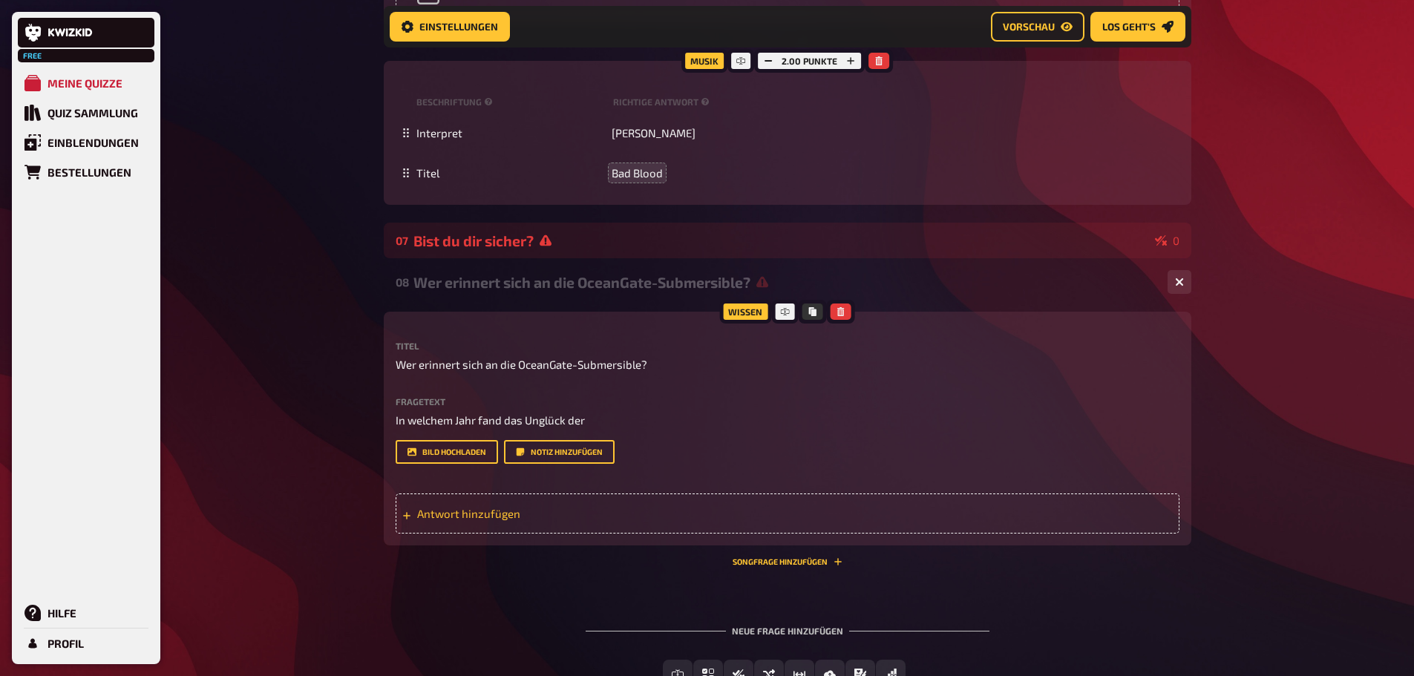
click at [506, 510] on span "Antwort hinzufügen" at bounding box center [532, 513] width 231 height 13
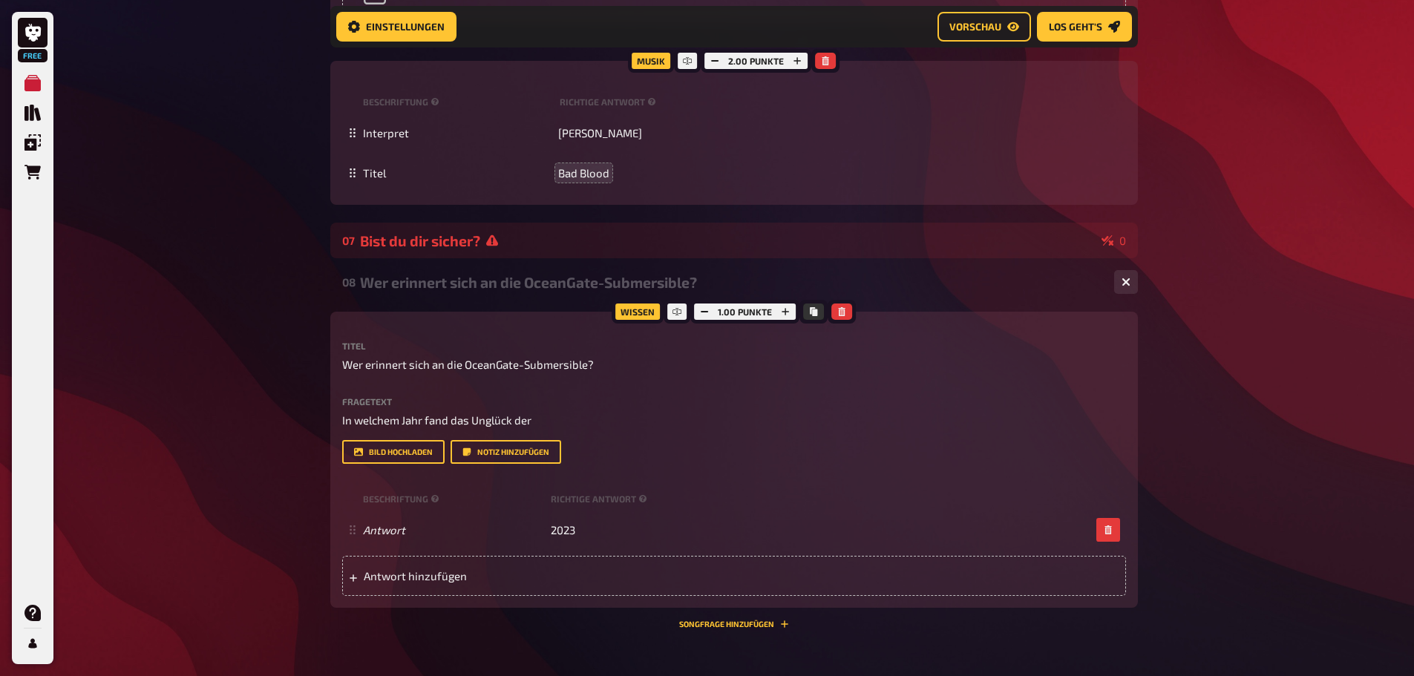
click at [1045, 434] on div "Fragetext In welchem Jahr fand das Unglück der Hier hinziehen für Dateiupload B…" at bounding box center [734, 431] width 784 height 68
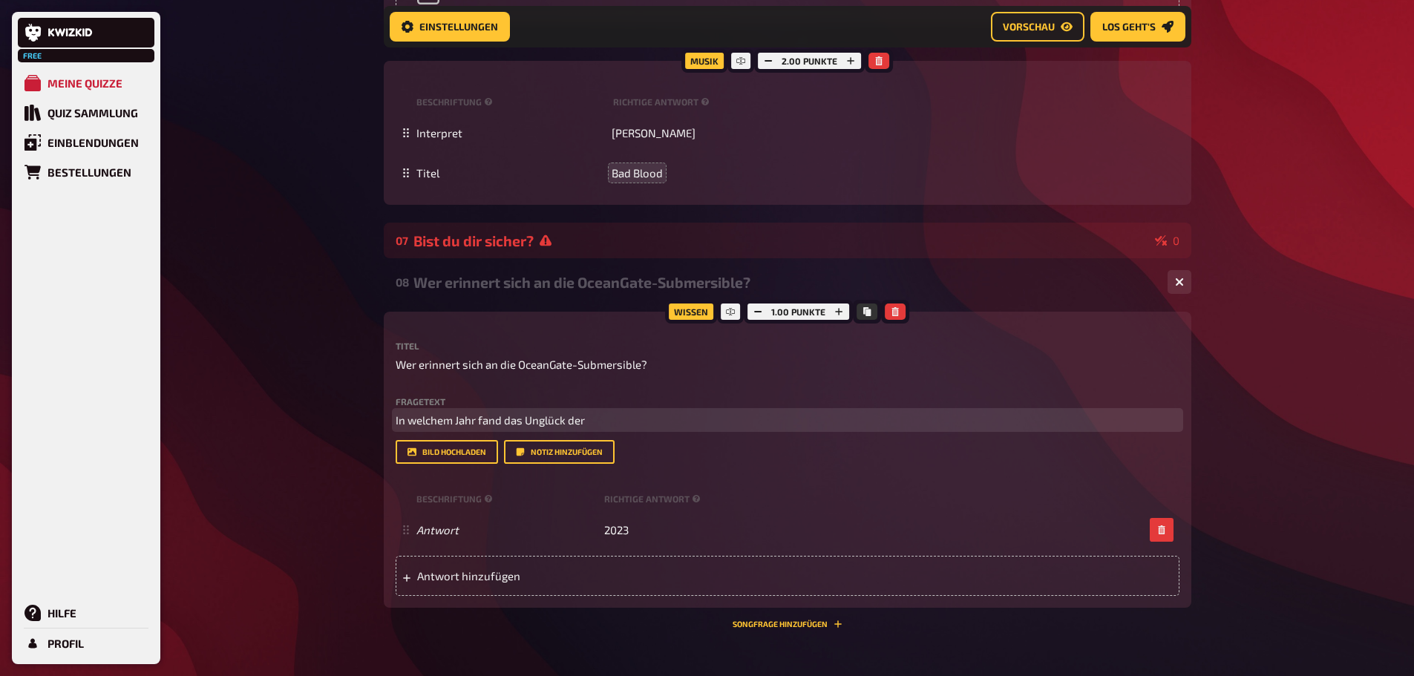
click at [521, 421] on span "In welchem Jahr fand das Unglück der" at bounding box center [490, 420] width 189 height 13
click at [615, 416] on p "In welchem Jahr fand das Unglück der" at bounding box center [788, 420] width 784 height 17
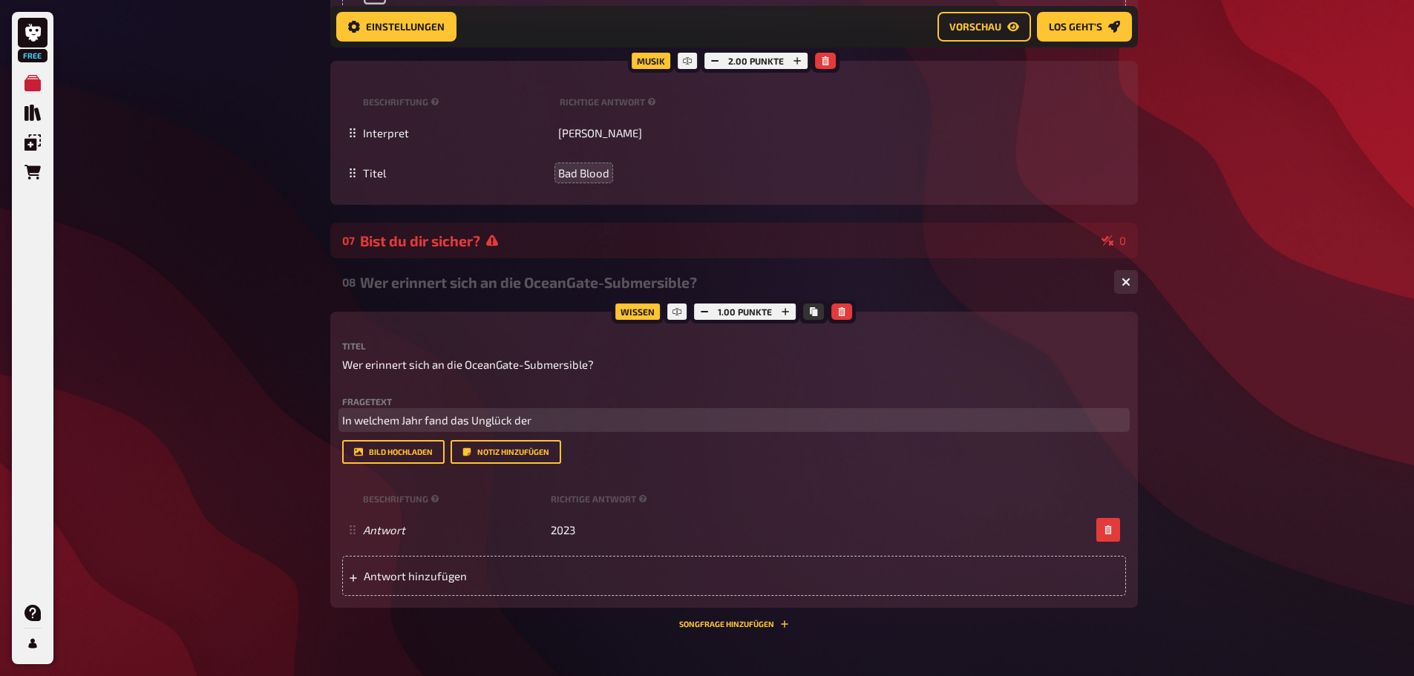
click at [548, 426] on p "In welchem Jahr fand das Unglück der" at bounding box center [734, 420] width 784 height 17
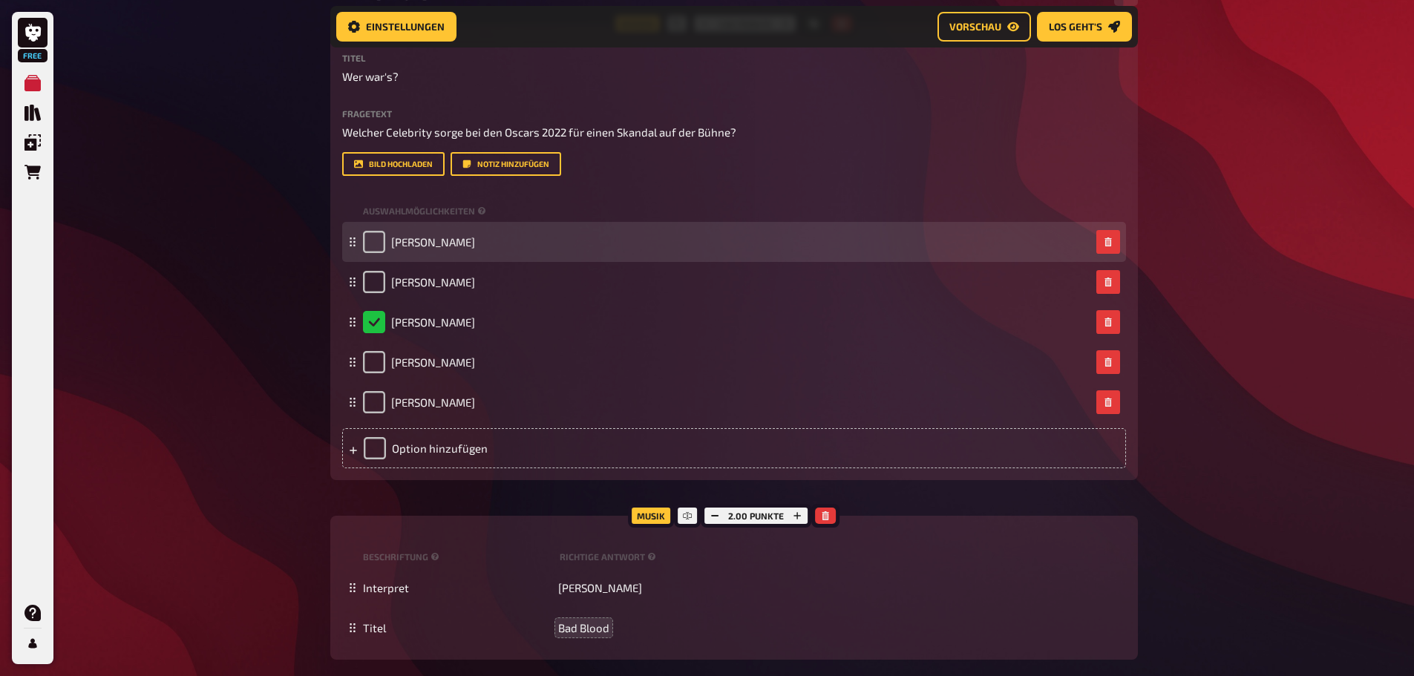
scroll to position [469, 0]
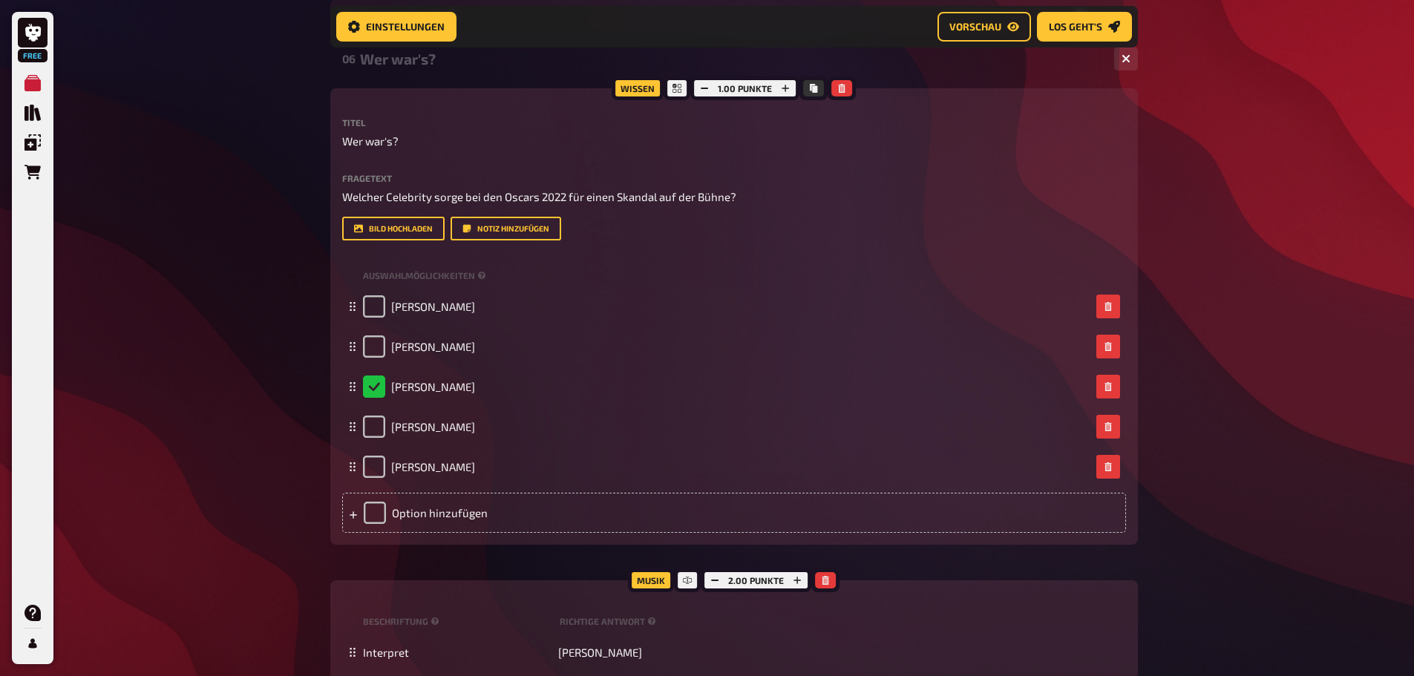
click at [561, 105] on div "Wissen 1.00 Punkte Titel Wer war's? Fragetext Welcher Celebrity sorge bei den O…" at bounding box center [734, 316] width 808 height 457
click at [567, 80] on div "06 Wer war's? 1 5 Wissen 1.00 Punkte Titel Wer war's? Fragetext Welcher Celebri…" at bounding box center [734, 383] width 808 height 684
click at [595, 64] on div "Wer war's?" at bounding box center [731, 58] width 743 height 17
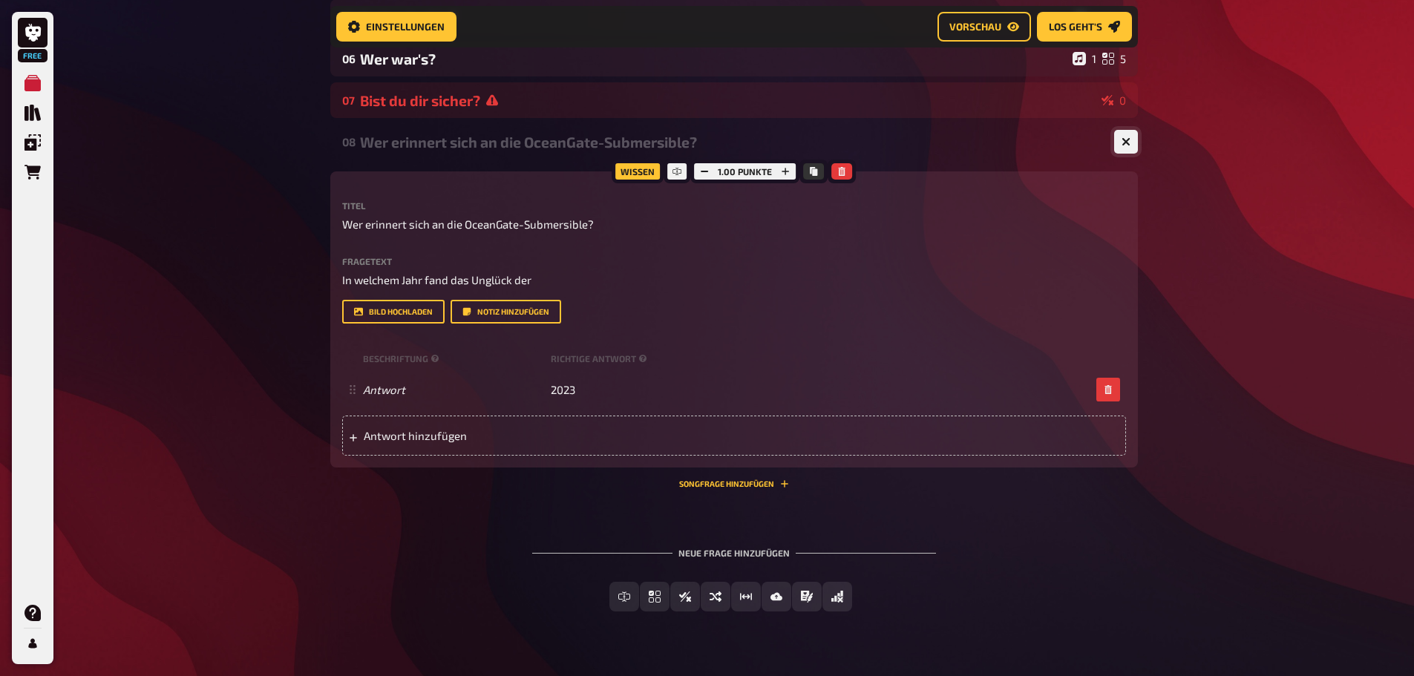
click at [1126, 137] on button "button" at bounding box center [1126, 142] width 24 height 24
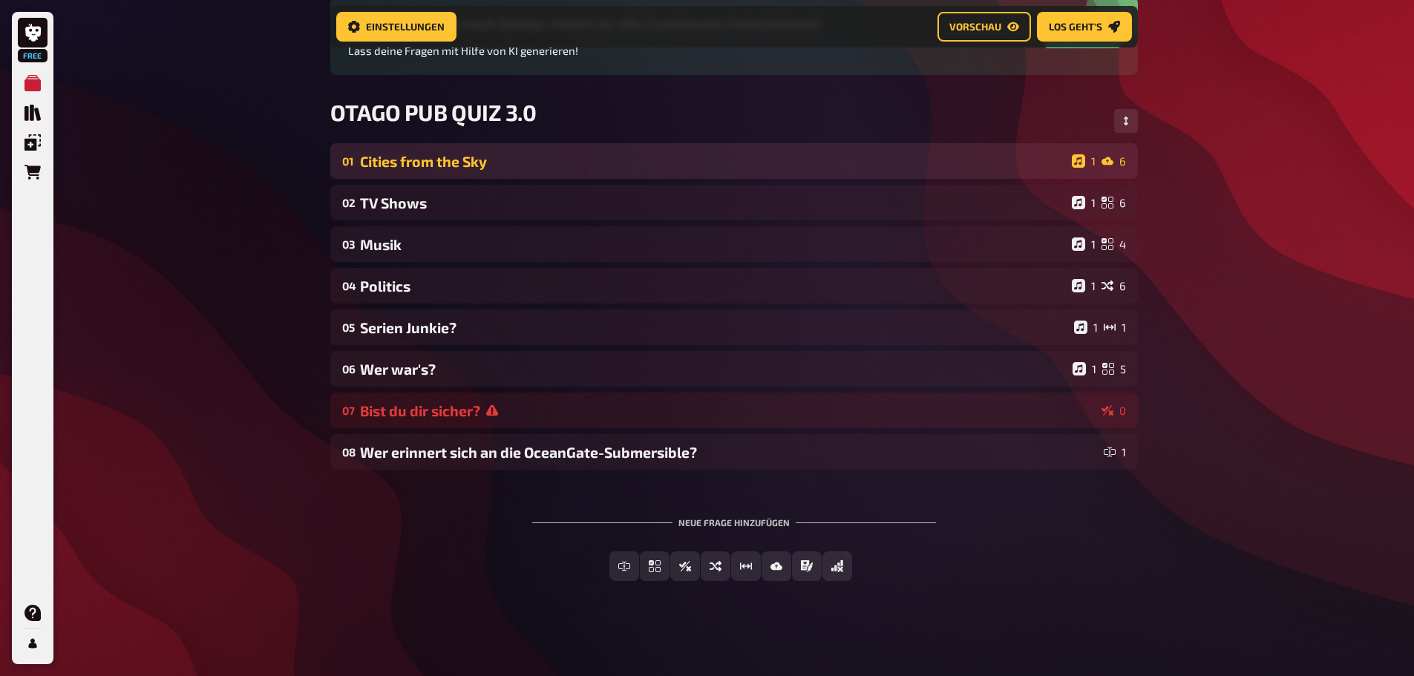
scroll to position [159, 0]
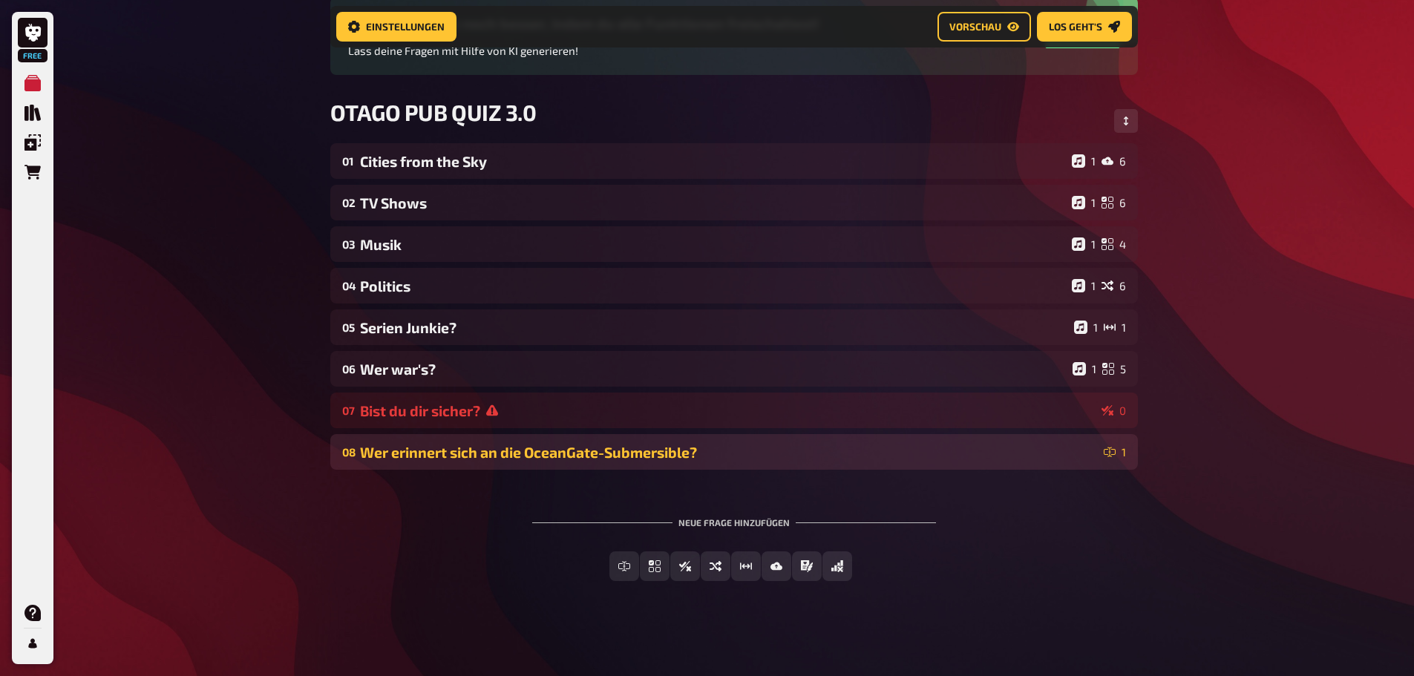
click at [1051, 454] on div "Wer erinnert sich an die OceanGate-Submersible?" at bounding box center [729, 452] width 738 height 17
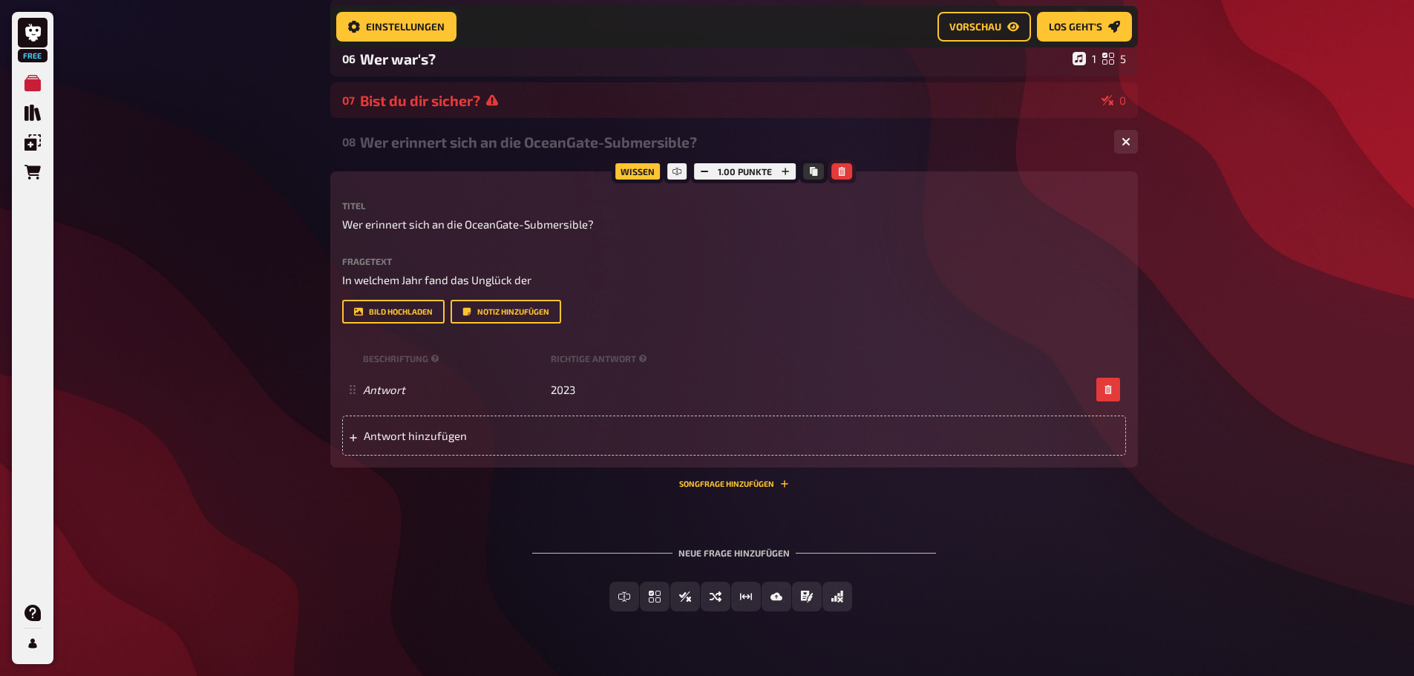
click at [846, 169] on icon "button" at bounding box center [842, 171] width 9 height 9
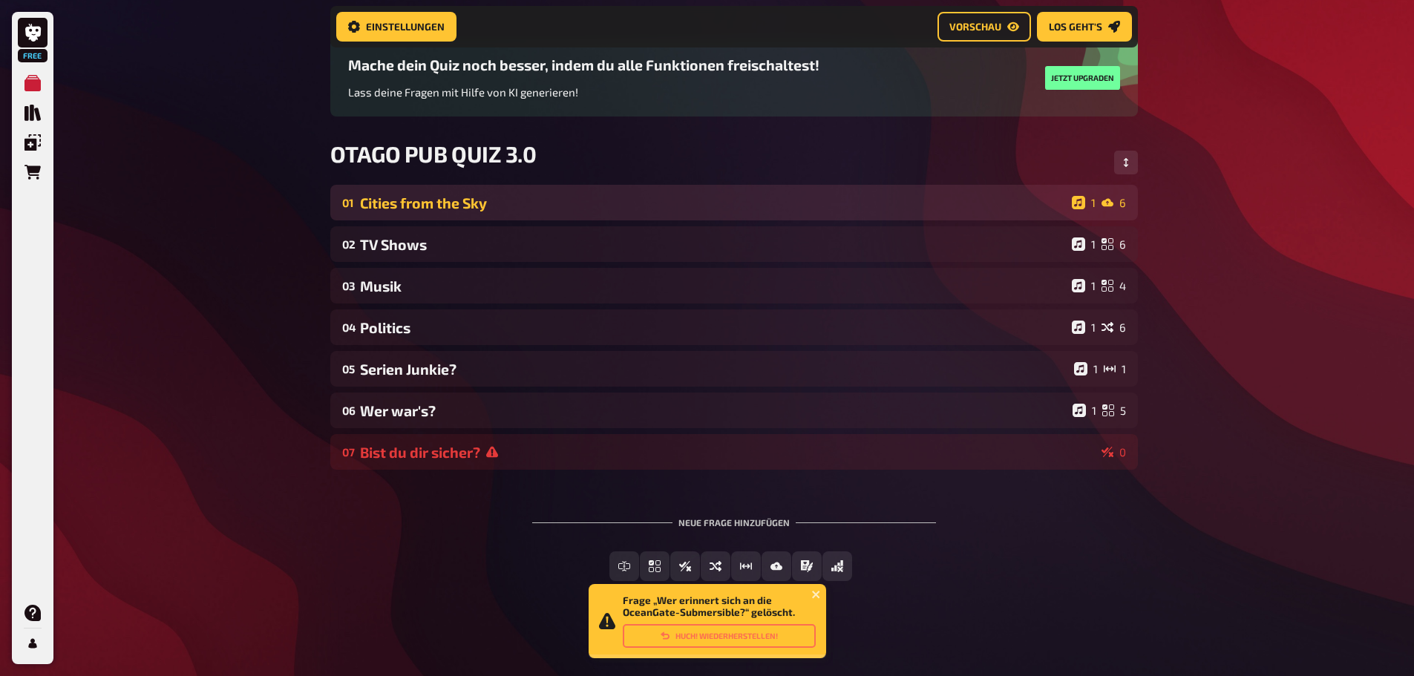
scroll to position [117, 0]
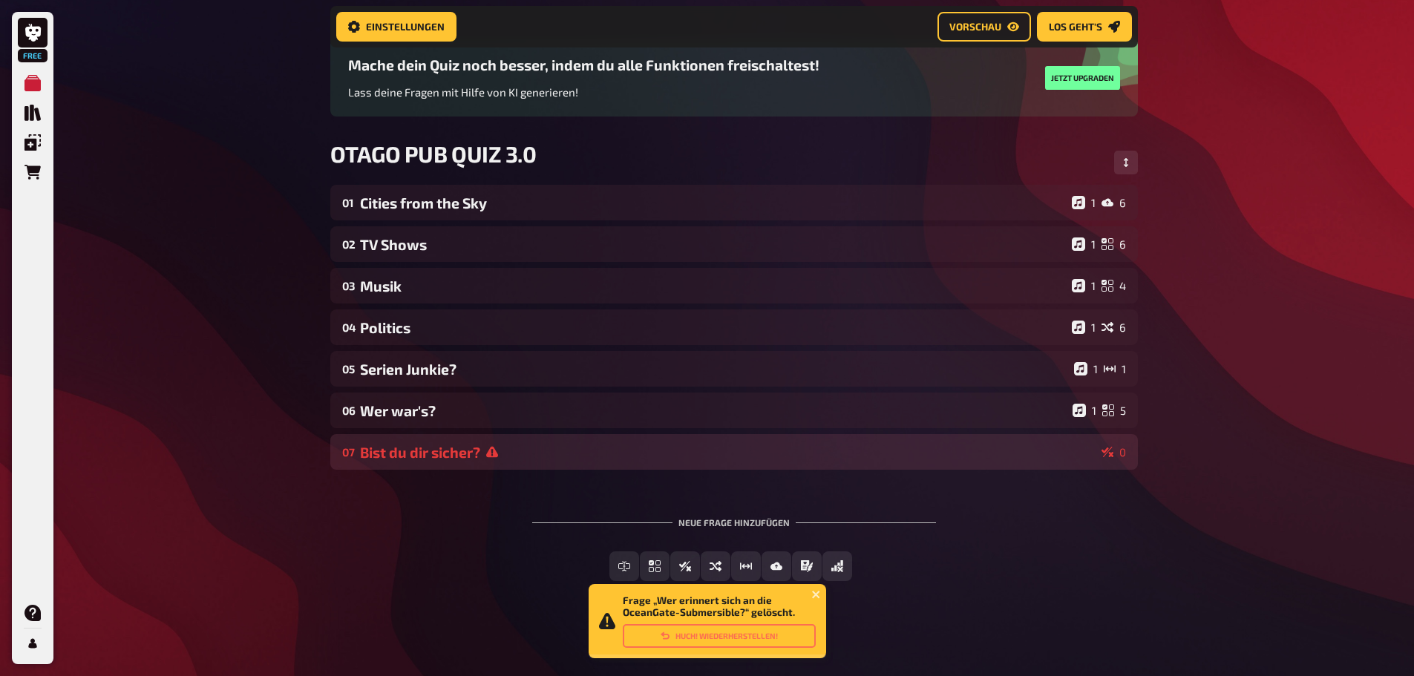
click at [534, 457] on div "Bist du dir sicher?" at bounding box center [728, 452] width 736 height 17
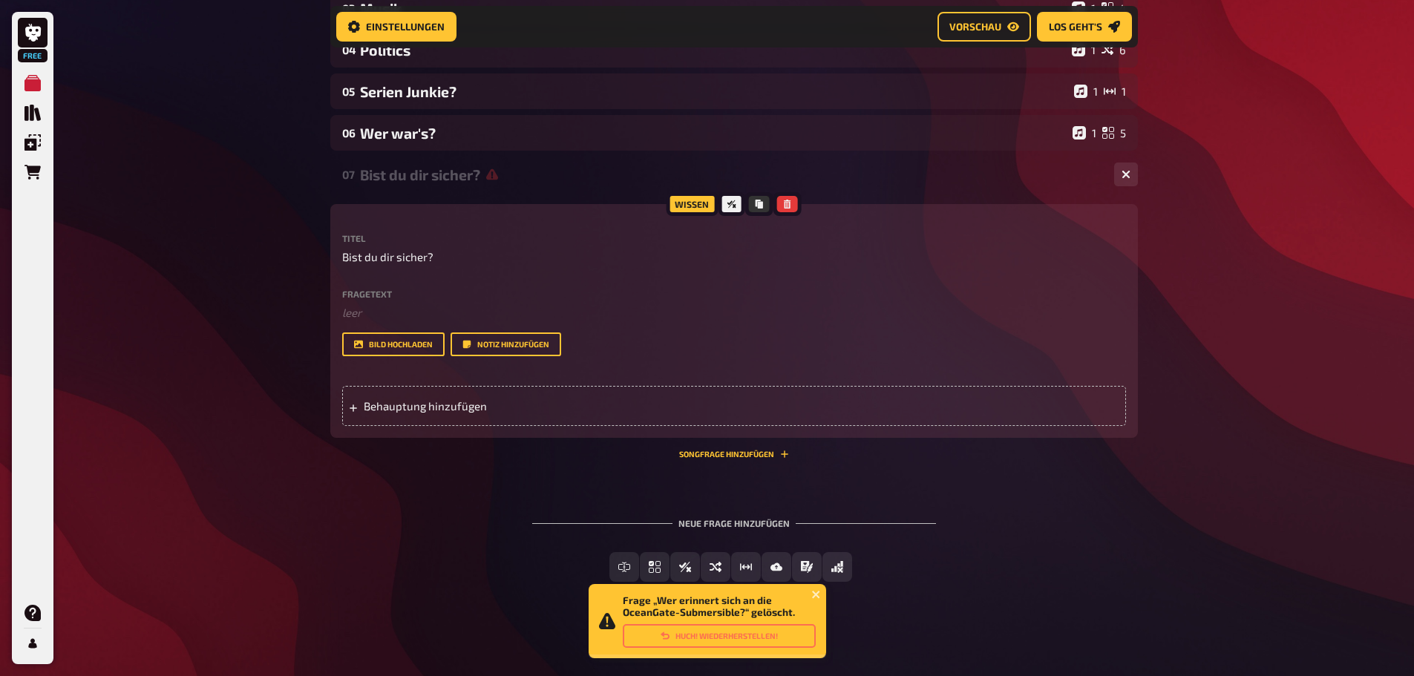
scroll to position [396, 0]
click at [774, 201] on div at bounding box center [788, 204] width 28 height 24
drag, startPoint x: 787, startPoint y: 209, endPoint x: 788, endPoint y: 235, distance: 25.3
click at [787, 208] on button "button" at bounding box center [787, 203] width 21 height 16
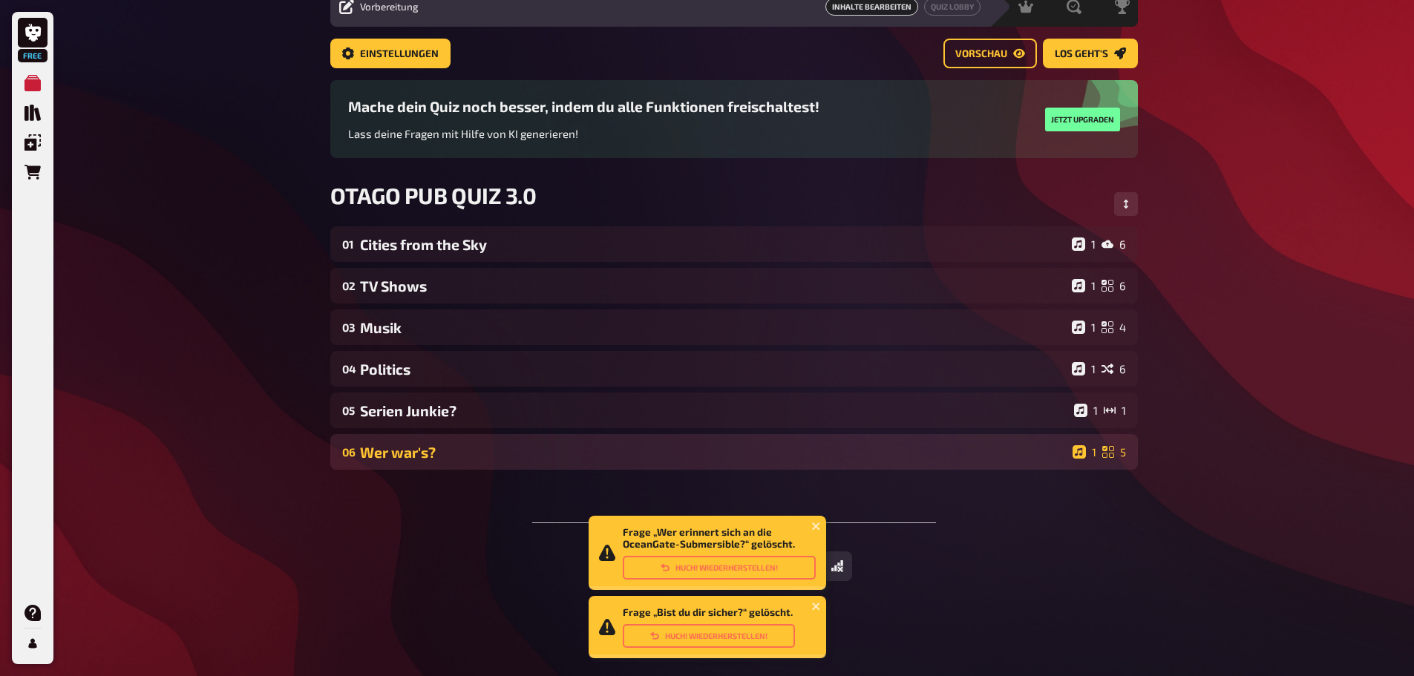
scroll to position [64, 0]
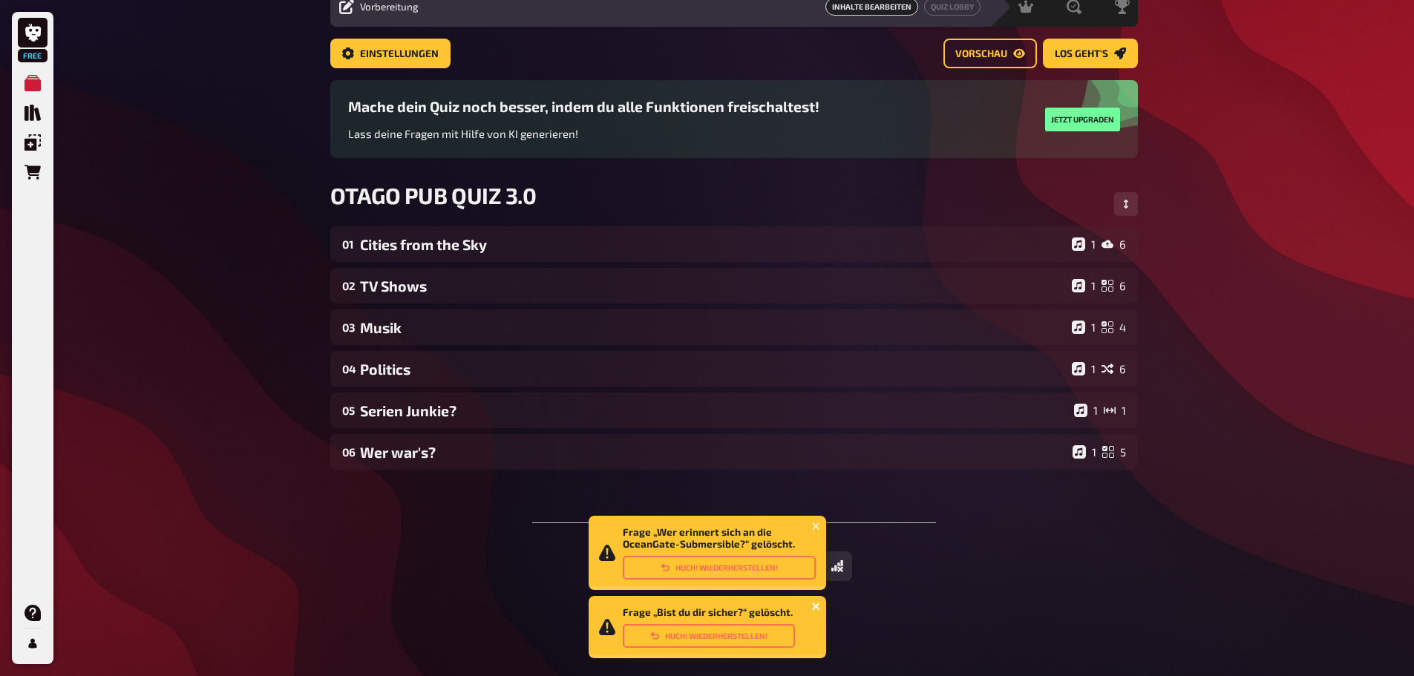
click at [814, 607] on icon "close" at bounding box center [817, 607] width 10 height 12
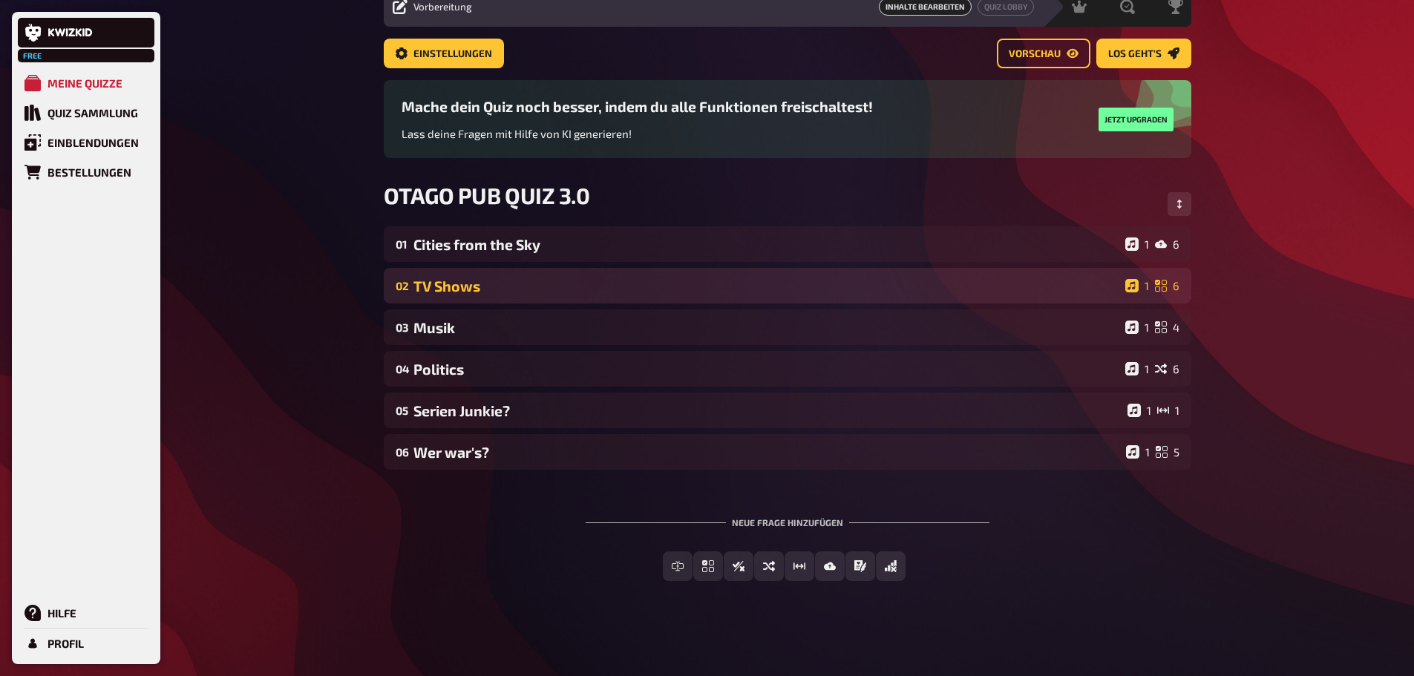
click at [441, 295] on div "02 TV Shows 1 6" at bounding box center [788, 286] width 808 height 36
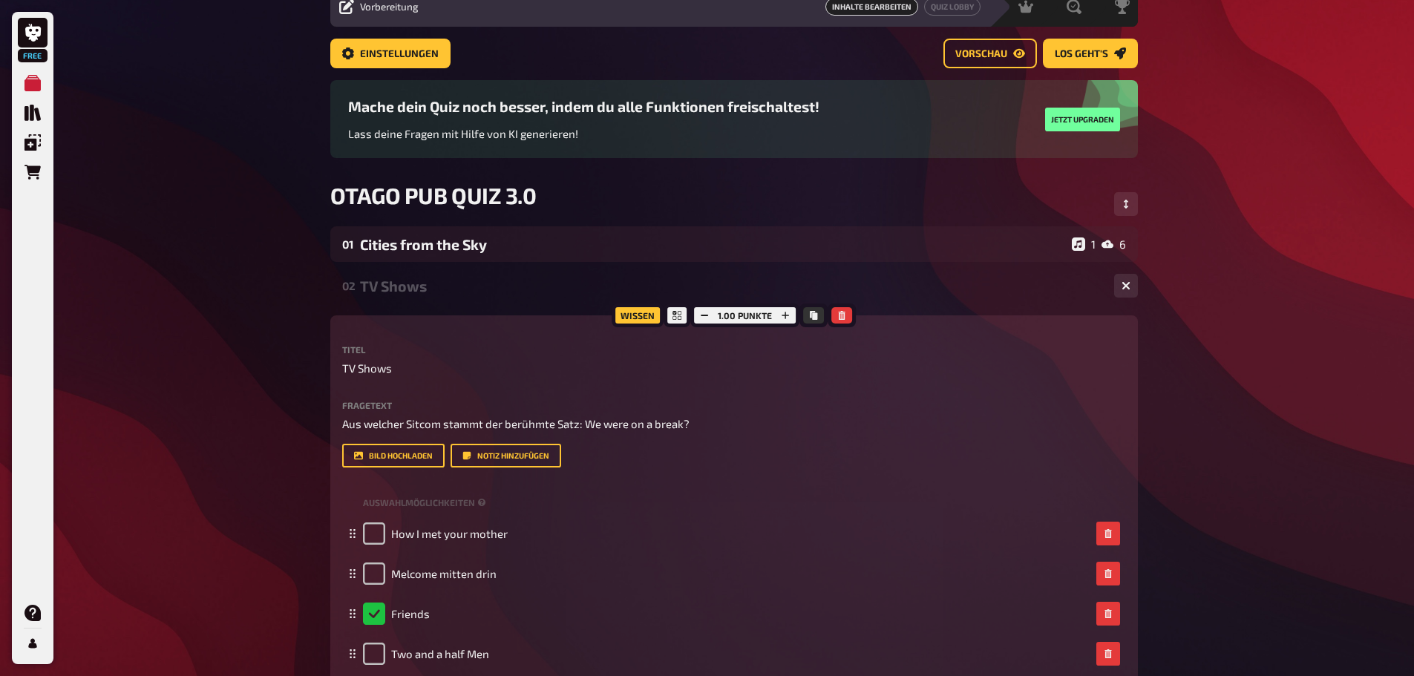
drag, startPoint x: 967, startPoint y: 293, endPoint x: 944, endPoint y: 296, distance: 23.2
click at [967, 292] on div "TV Shows" at bounding box center [731, 286] width 743 height 17
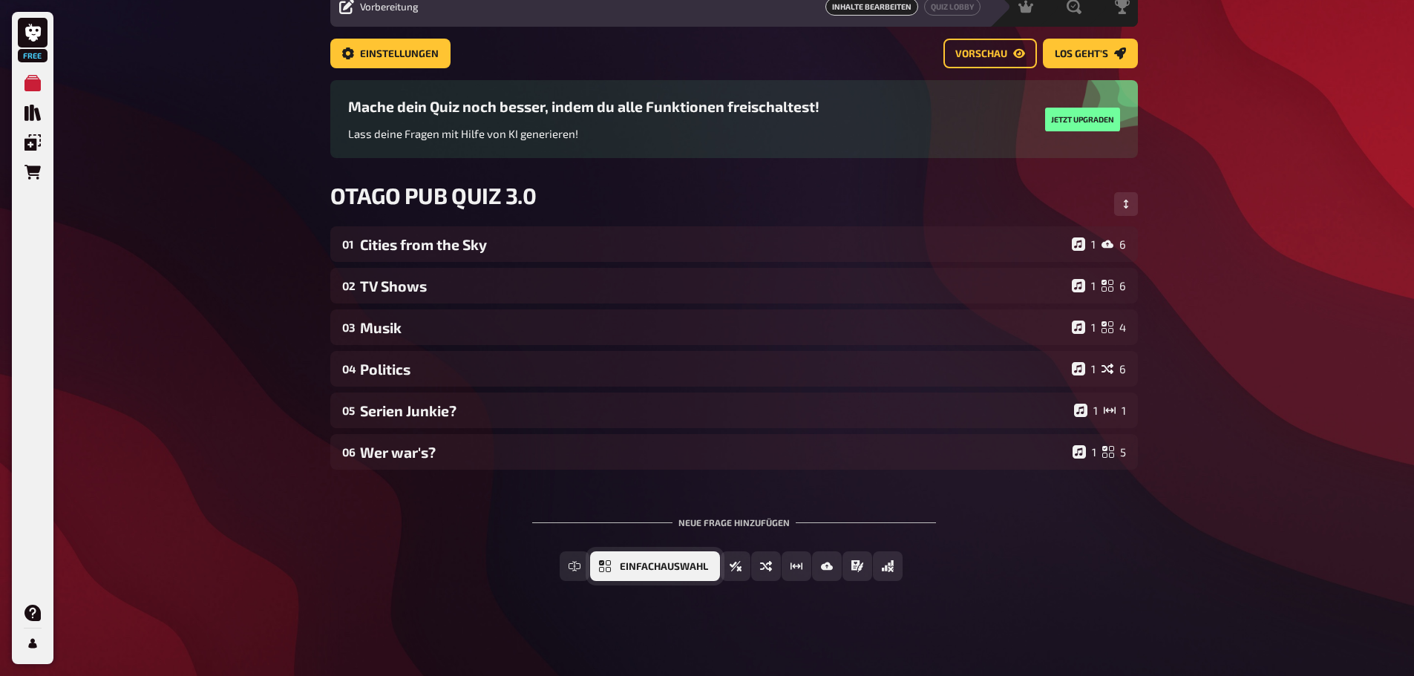
click at [614, 559] on button "Einfachauswahl" at bounding box center [655, 567] width 130 height 30
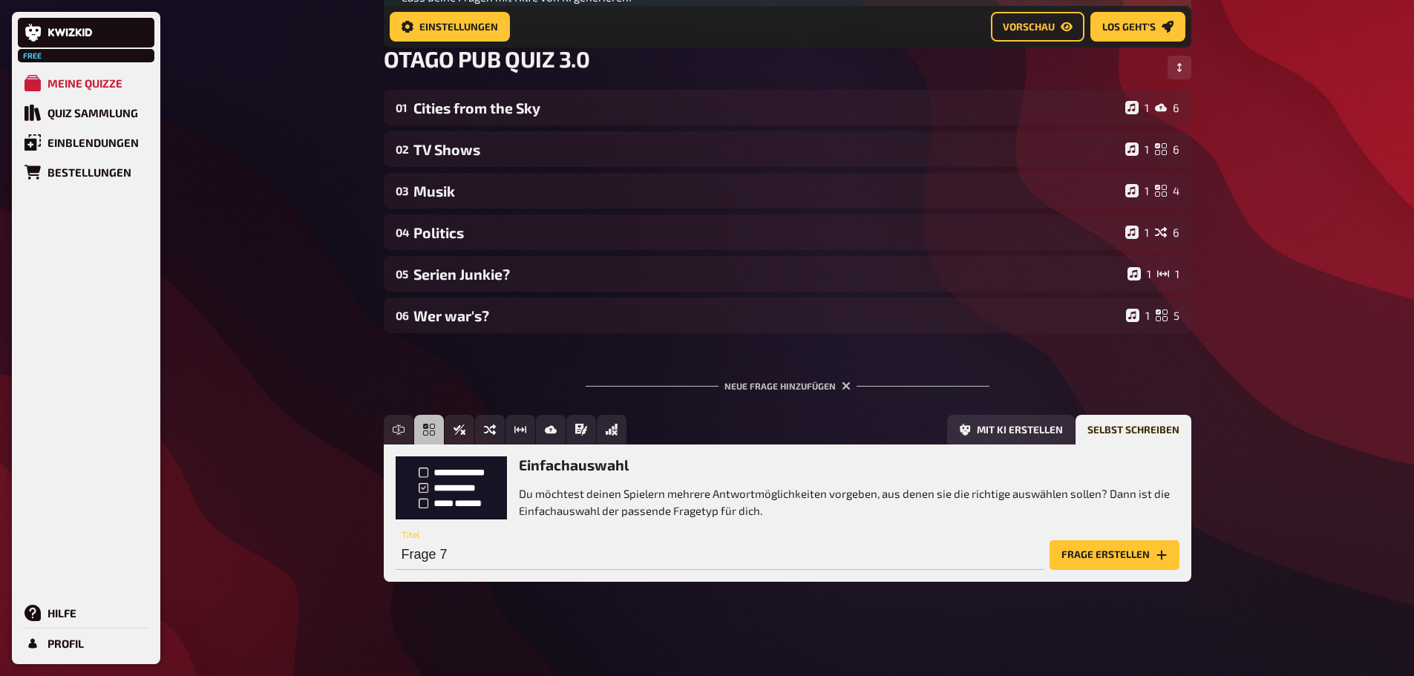
scroll to position [213, 0]
click at [1185, 613] on div "Home Meine Quizze OTAGO PUB QUIZ 3.0 Vorbereitung Vorbereitung Inhalte Bearbeit…" at bounding box center [788, 232] width 832 height 890
click at [1103, 389] on div "Neue Frage hinzufügen Freitext Eingabe Einfachauswahl Wahr / Falsch Sortierfrag…" at bounding box center [788, 480] width 808 height 248
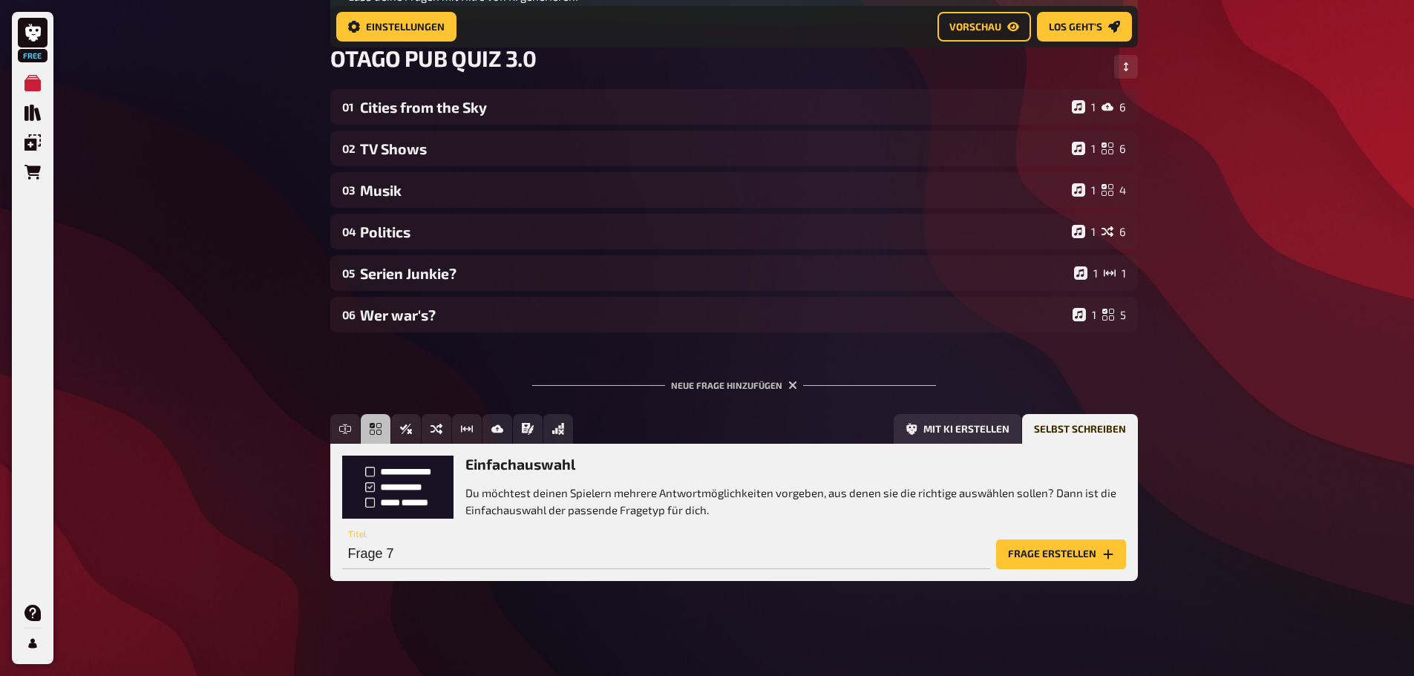
click at [779, 377] on div "Neue Frage hinzufügen" at bounding box center [734, 379] width 404 height 46
click at [349, 431] on icon "Freitext Eingabe" at bounding box center [345, 429] width 12 height 12
click at [1064, 553] on button "Frage erstellen" at bounding box center [1061, 555] width 130 height 30
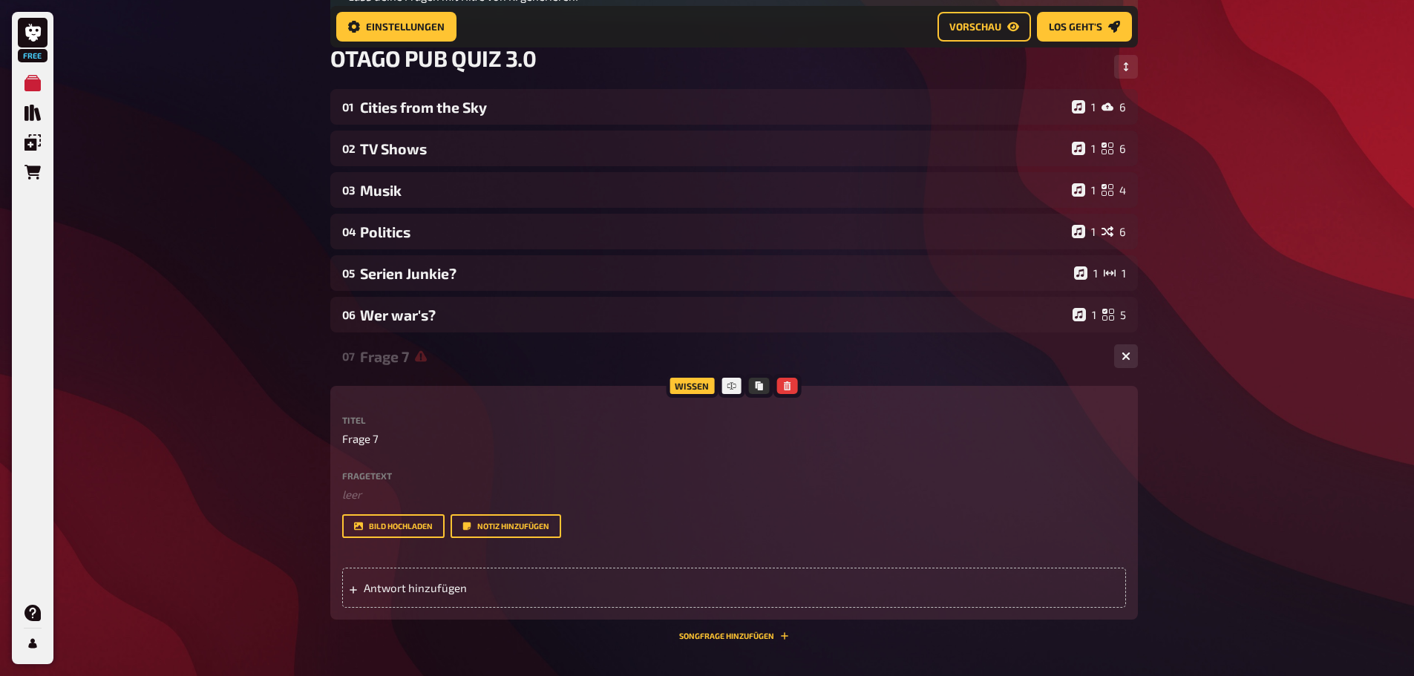
click at [639, 636] on div "Wissen Titel Frage 7 Fragetext ﻿ leer Hier hinziehen für Dateiupload Bild hochl…" at bounding box center [734, 513] width 808 height 255
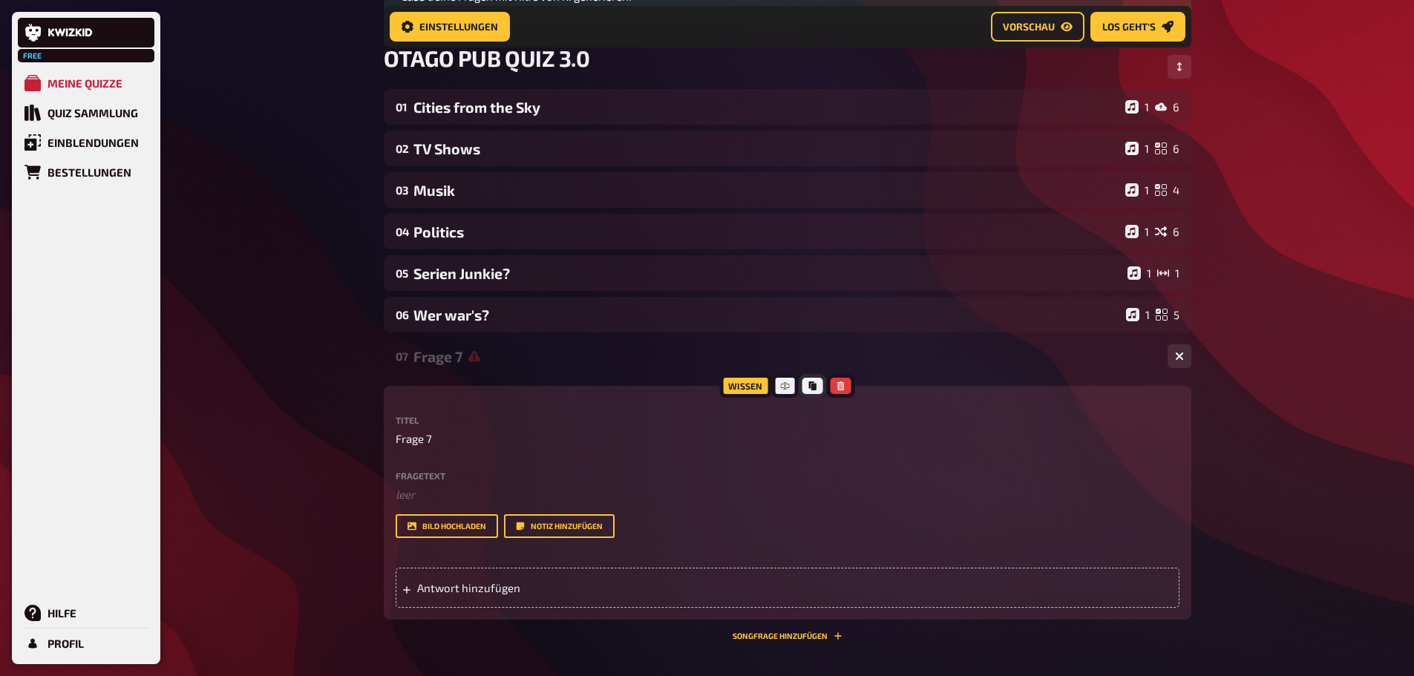
click at [810, 389] on icon "Kopieren" at bounding box center [813, 386] width 9 height 9
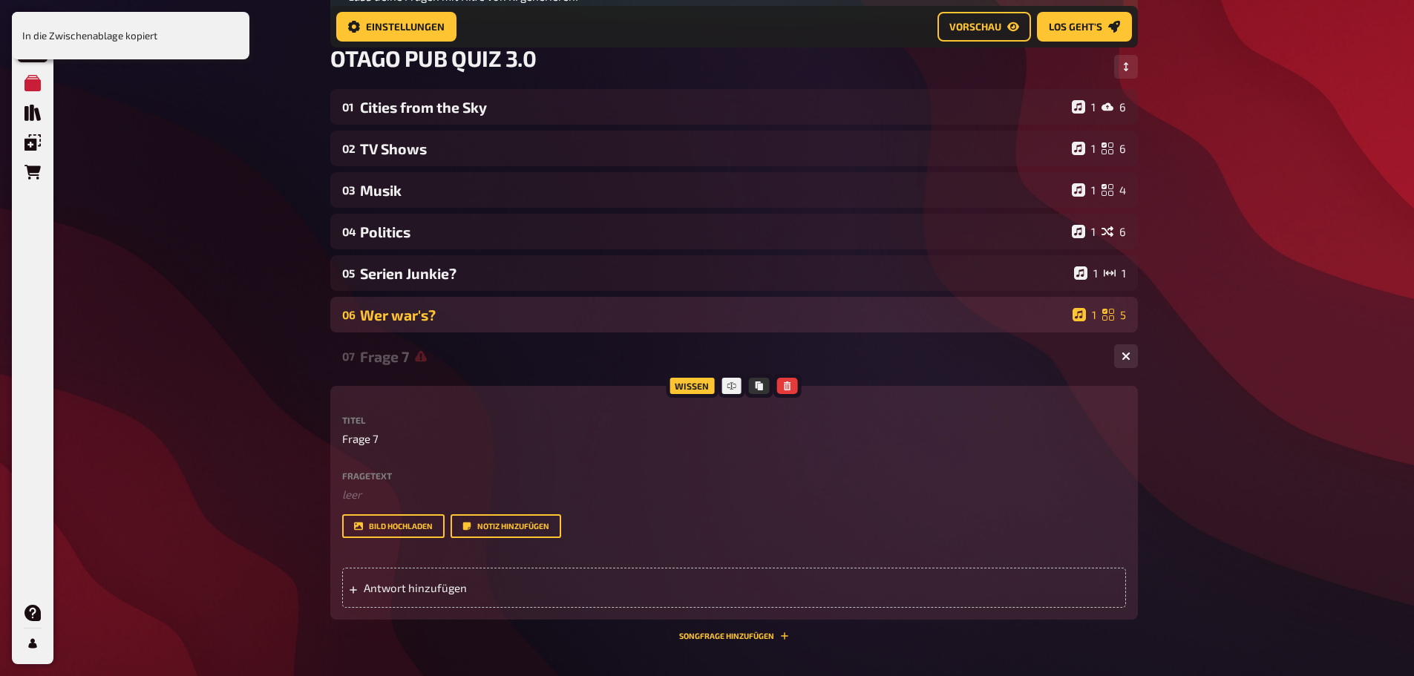
click at [466, 349] on div "Frage 7" at bounding box center [731, 356] width 743 height 17
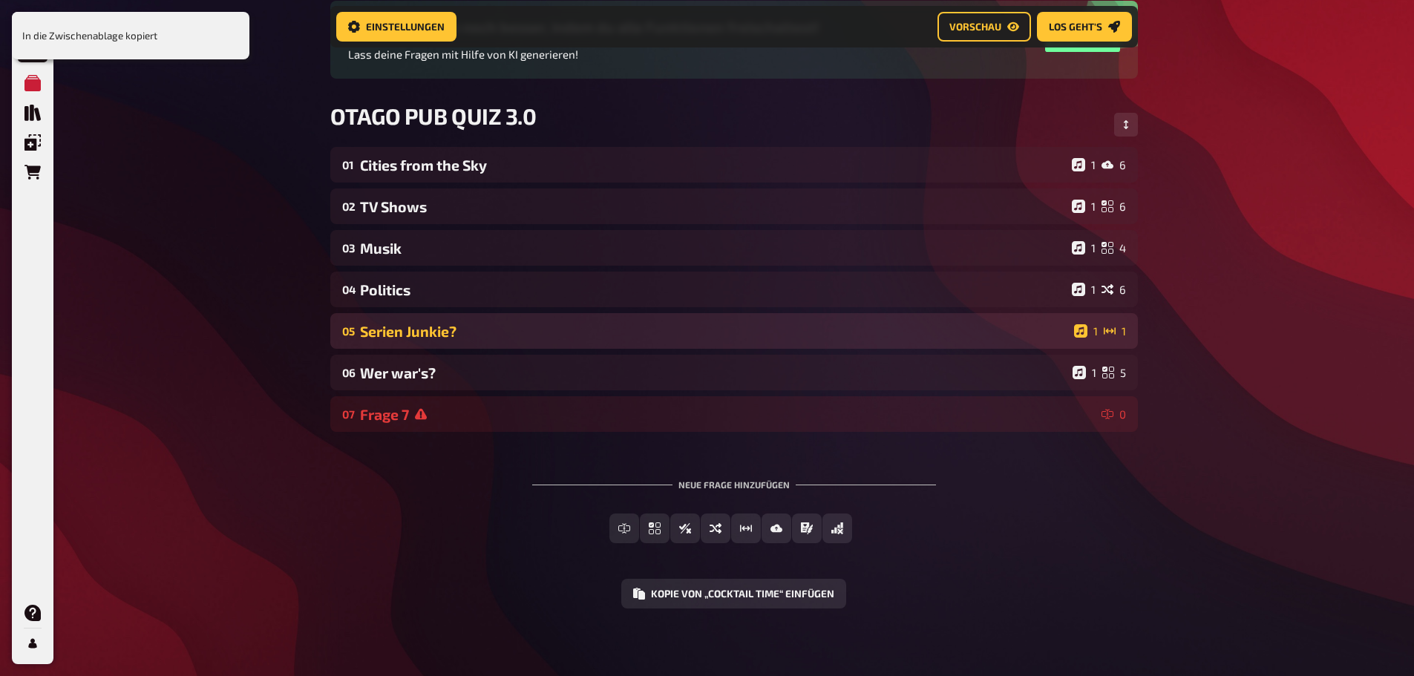
scroll to position [159, 0]
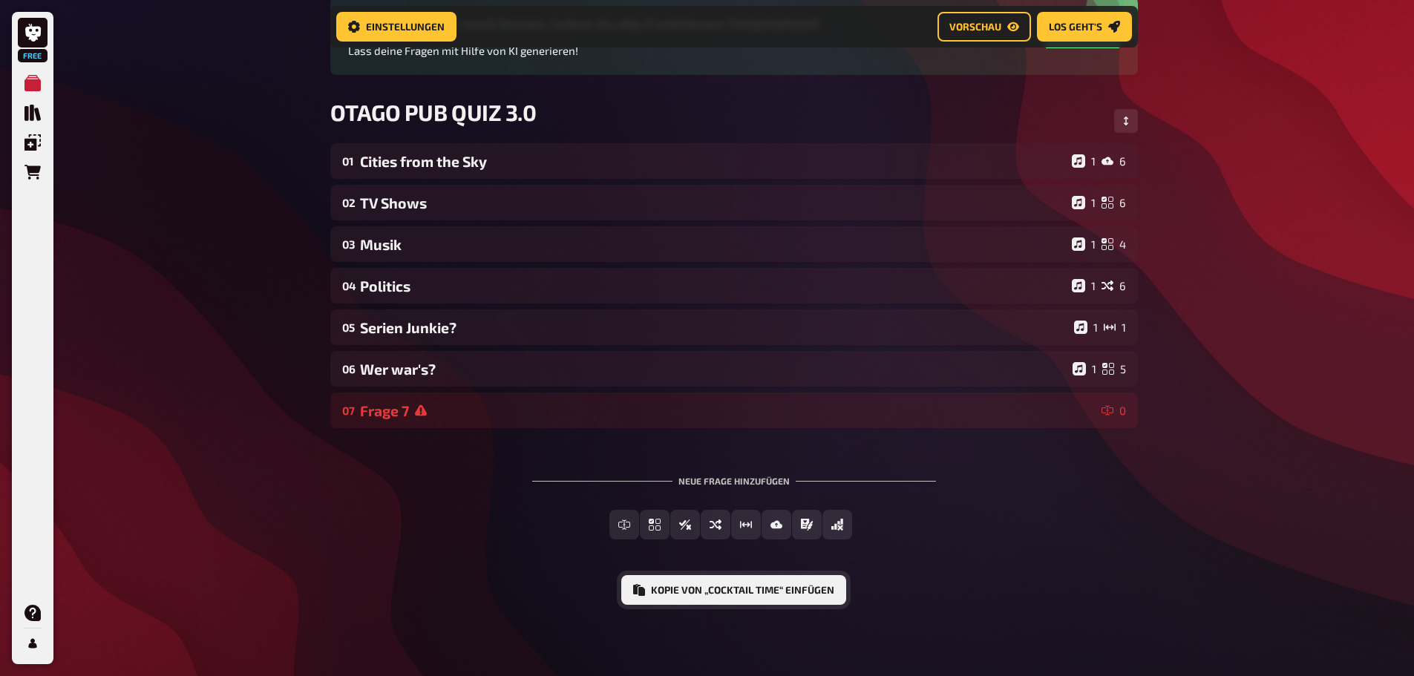
click at [750, 594] on button "Kopie von „Cocktail Time“ einfügen" at bounding box center [733, 590] width 225 height 30
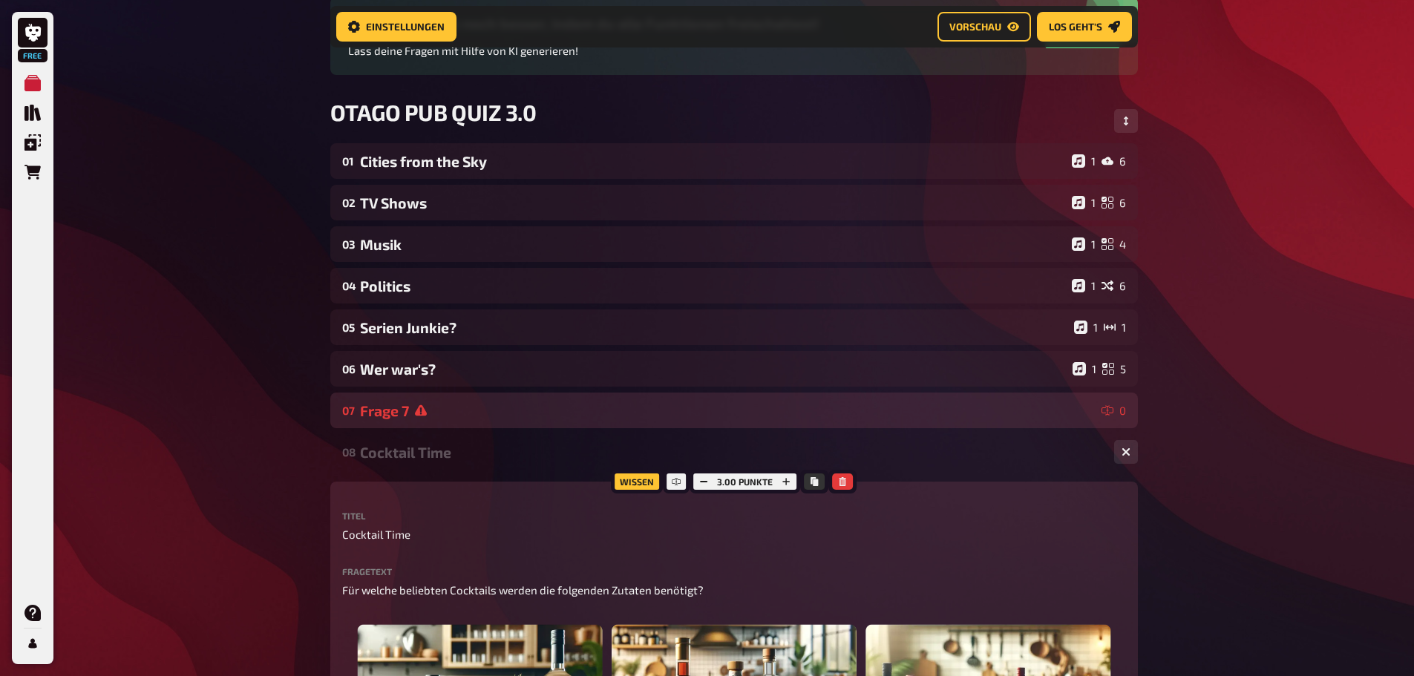
click at [1085, 405] on div "Frage 7" at bounding box center [728, 410] width 736 height 17
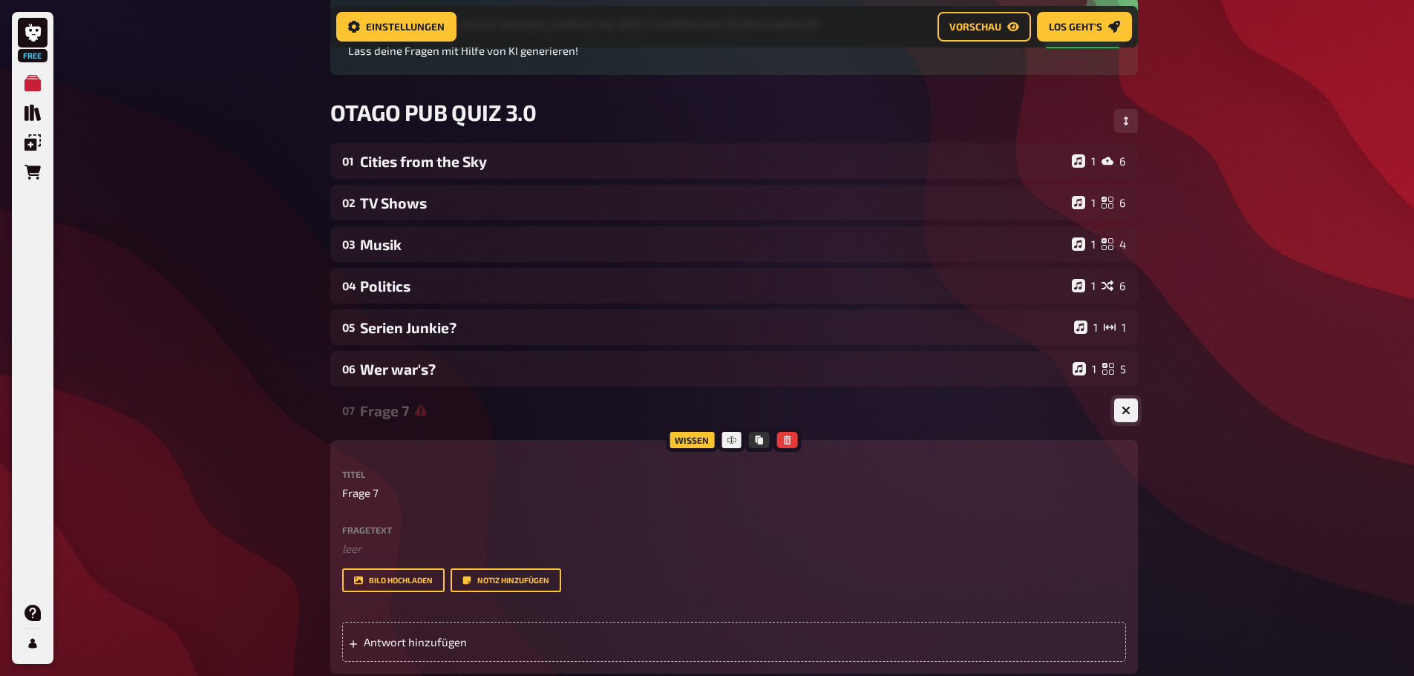
click at [1127, 411] on icon "button" at bounding box center [1126, 411] width 14 height 14
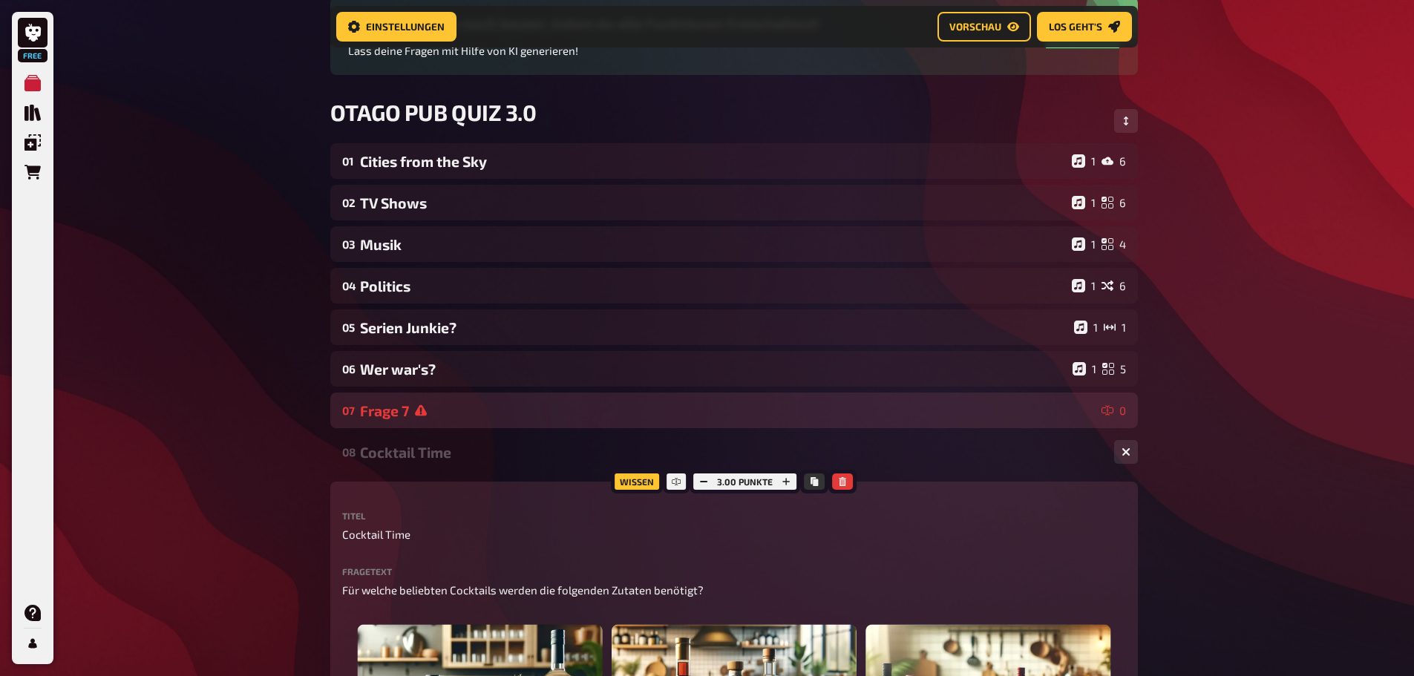
click at [1010, 415] on div "Frage 7" at bounding box center [728, 410] width 736 height 17
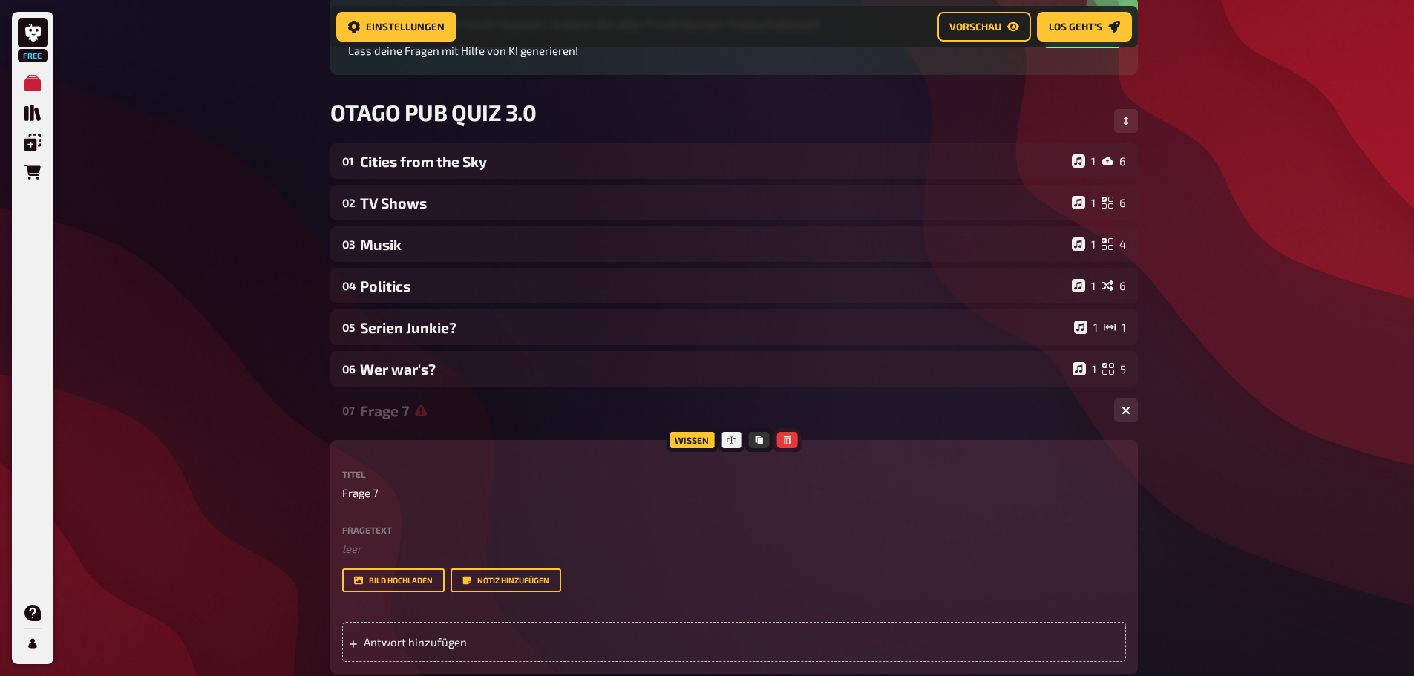
click at [792, 437] on button "button" at bounding box center [787, 440] width 21 height 16
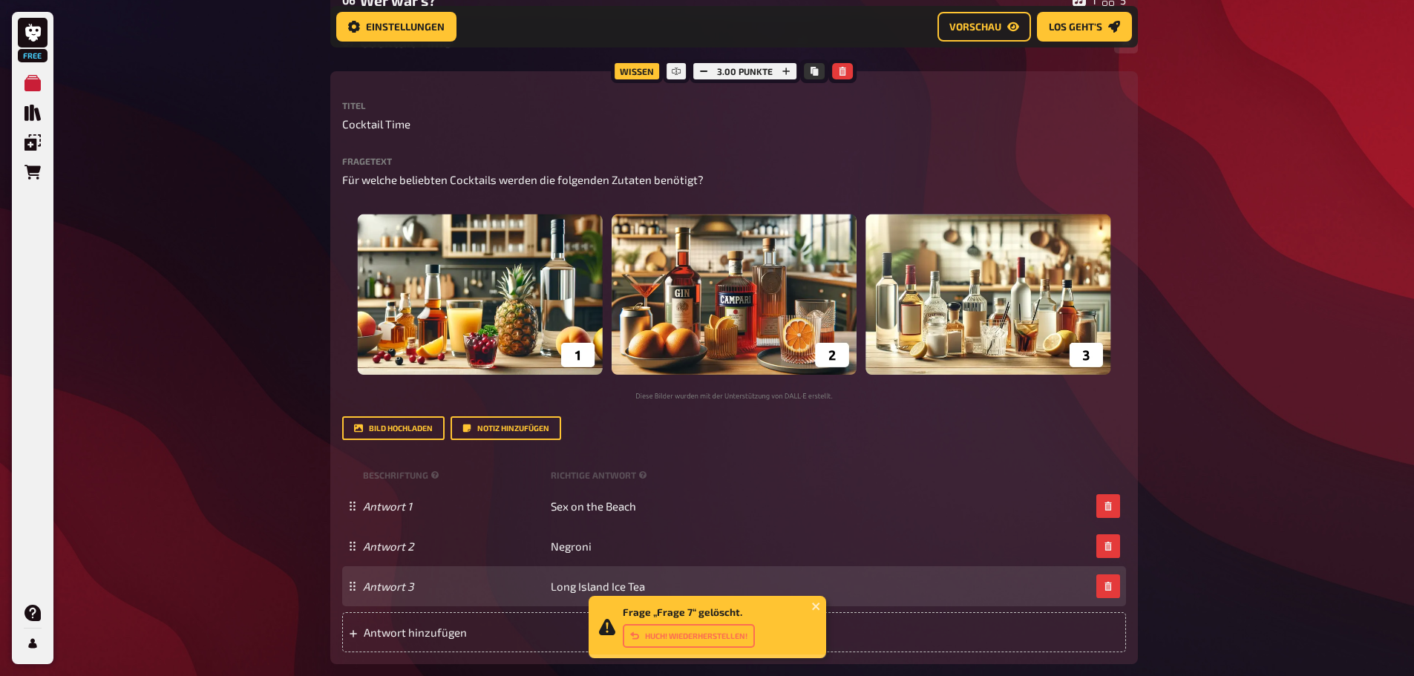
scroll to position [530, 0]
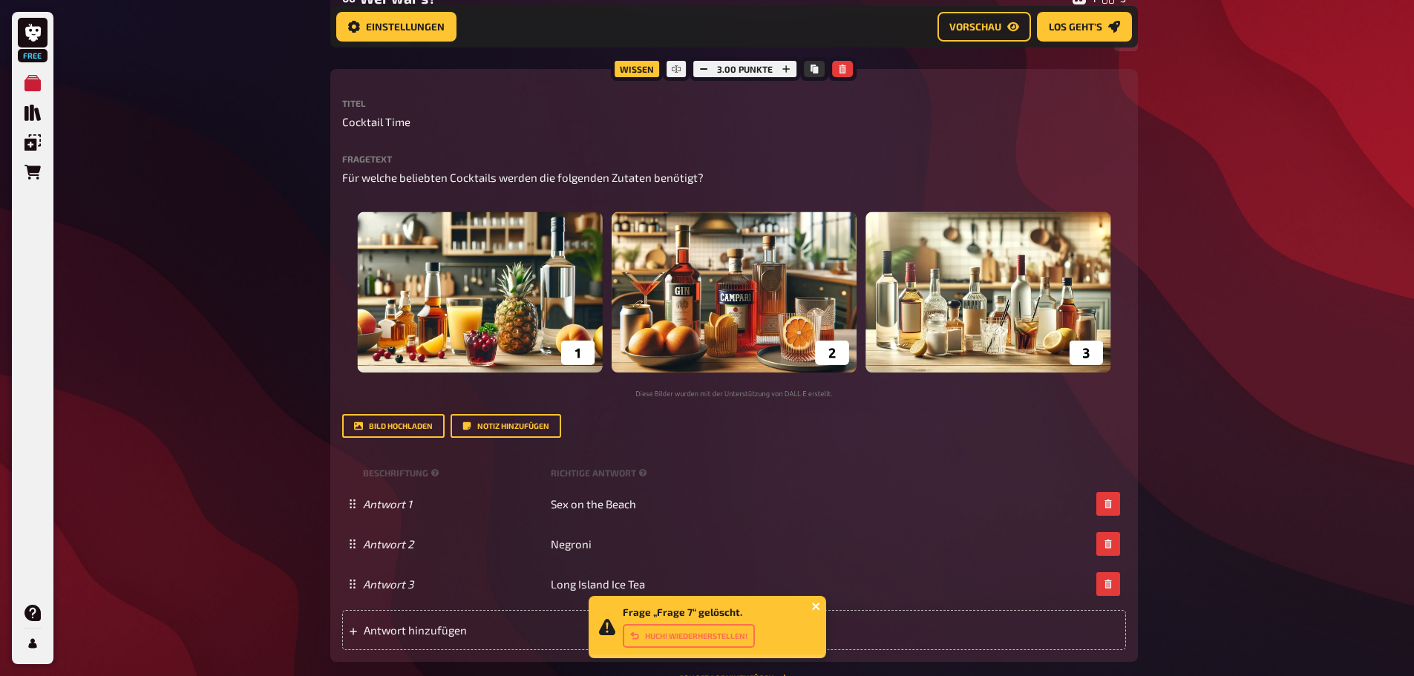
click at [817, 606] on icon "close" at bounding box center [815, 606] width 7 height 7
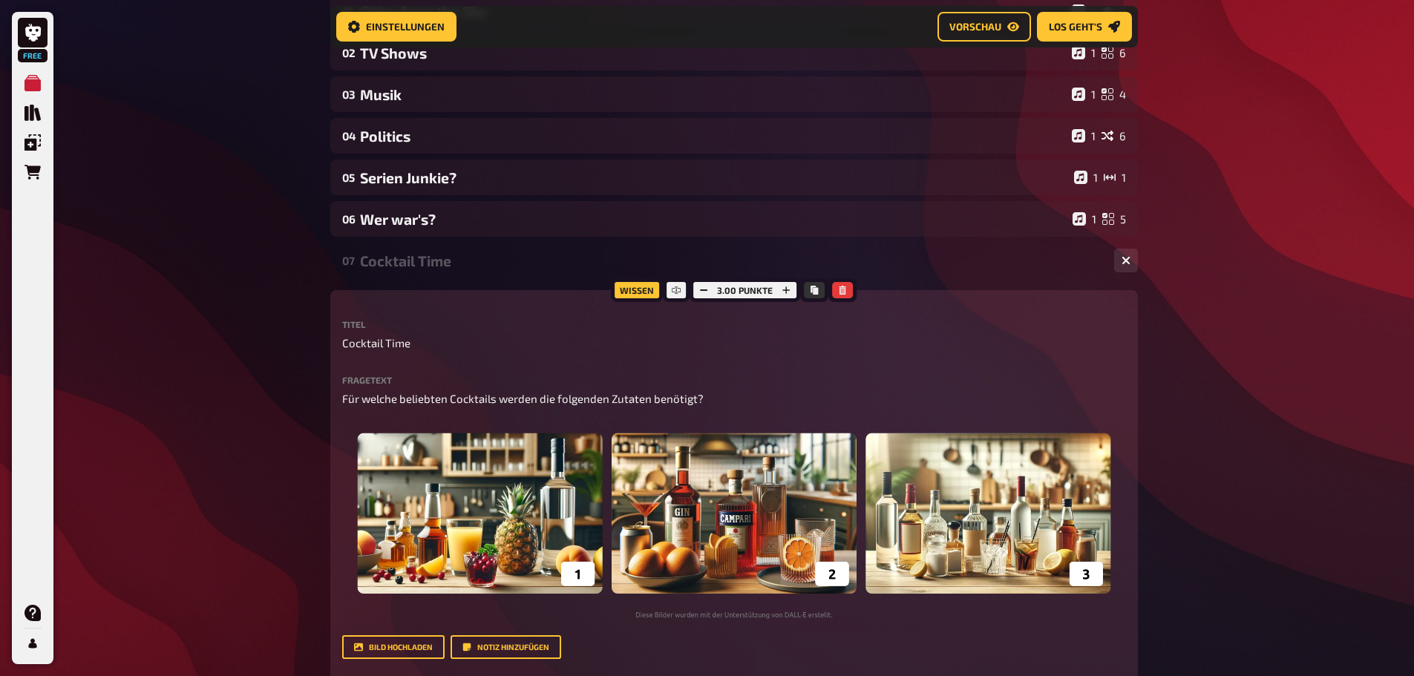
scroll to position [307, 0]
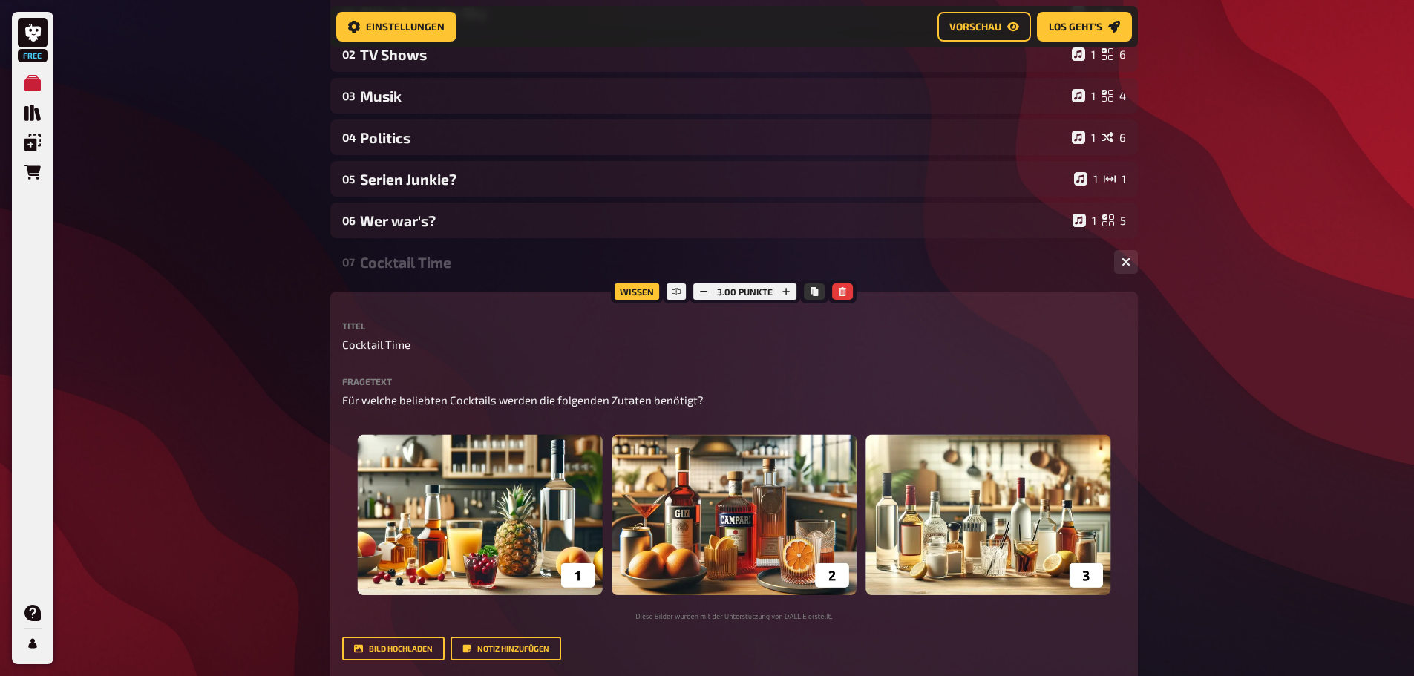
click at [1055, 314] on div "Wissen 3.00 Punkte Titel Cocktail Time Fragetext Für welche beliebten Cocktails…" at bounding box center [734, 588] width 808 height 593
click at [1042, 270] on div "Cocktail Time" at bounding box center [731, 262] width 743 height 17
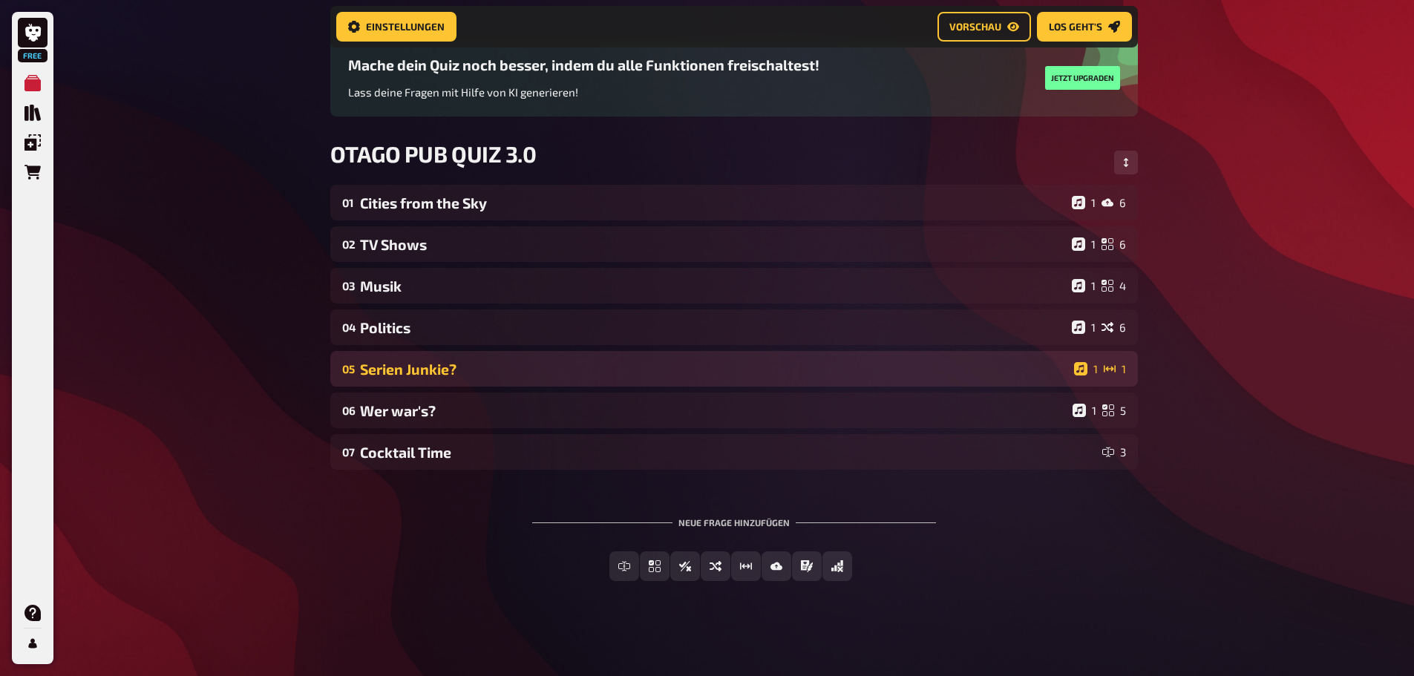
scroll to position [117, 0]
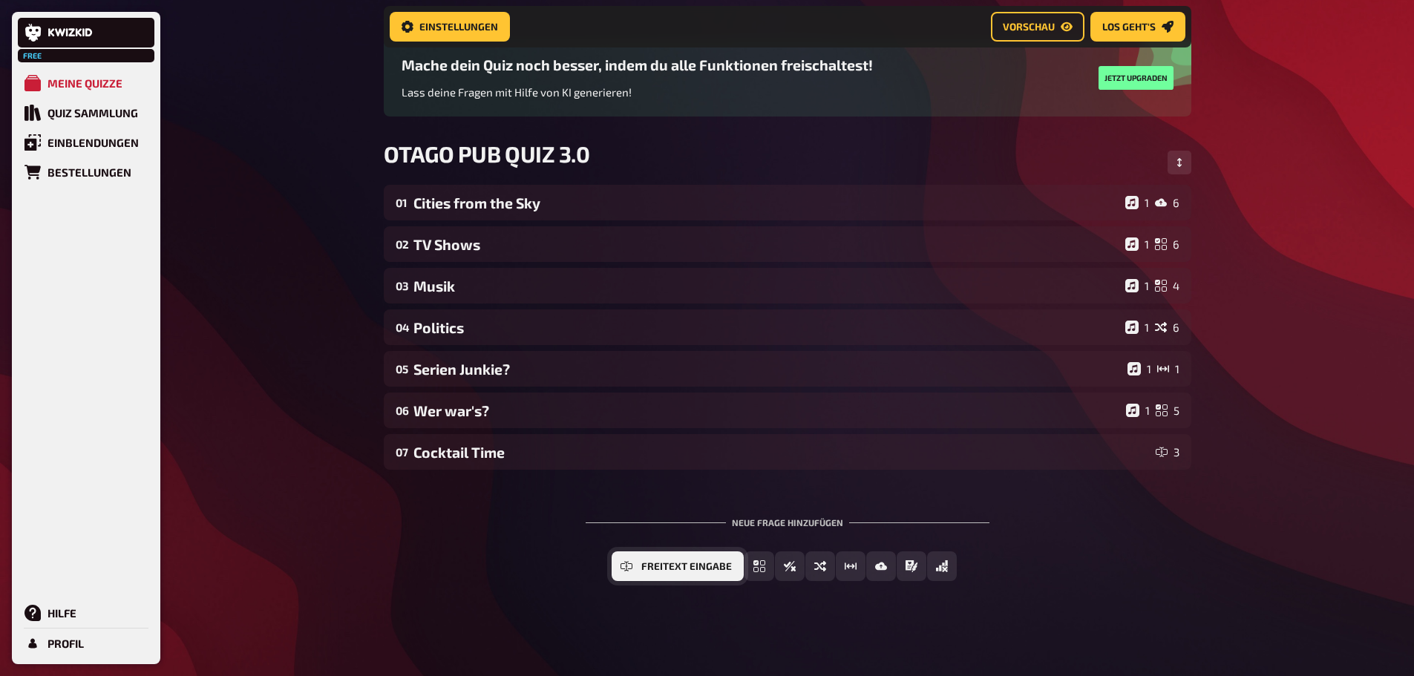
click at [627, 555] on button "Freitext Eingabe" at bounding box center [678, 567] width 132 height 30
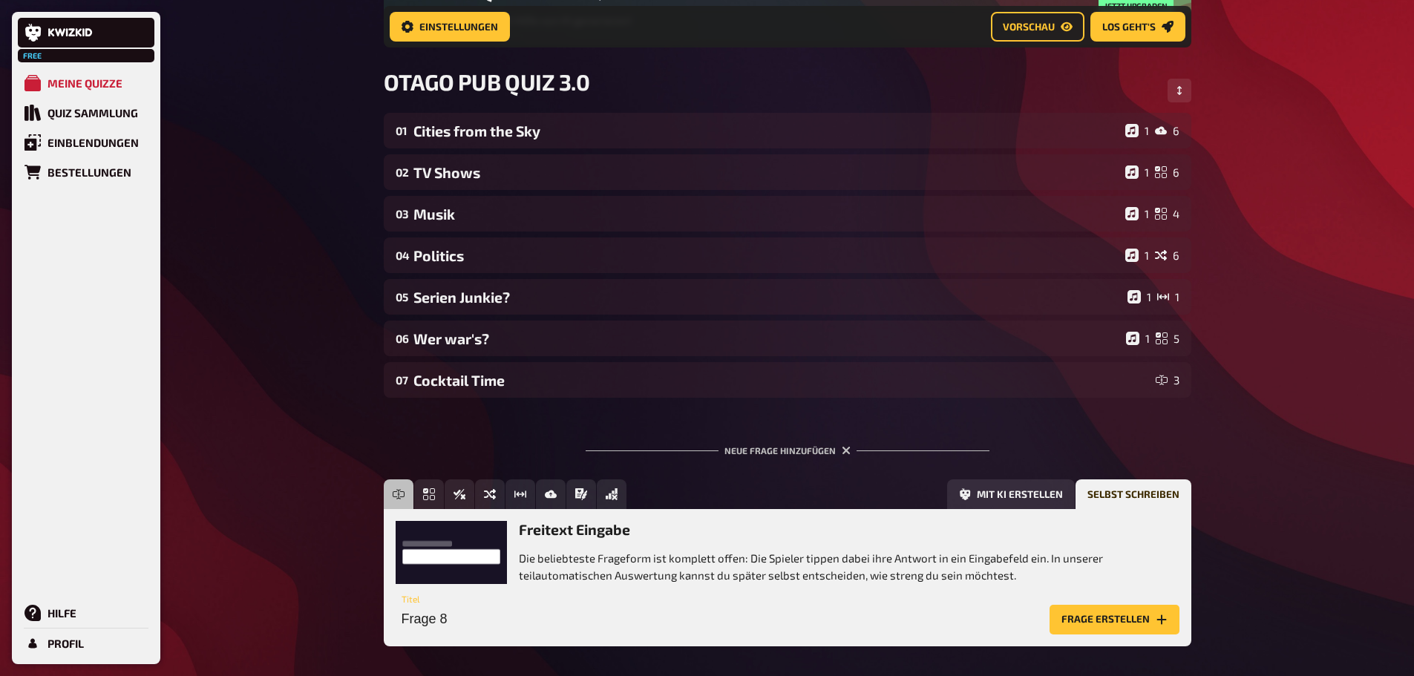
scroll to position [255, 0]
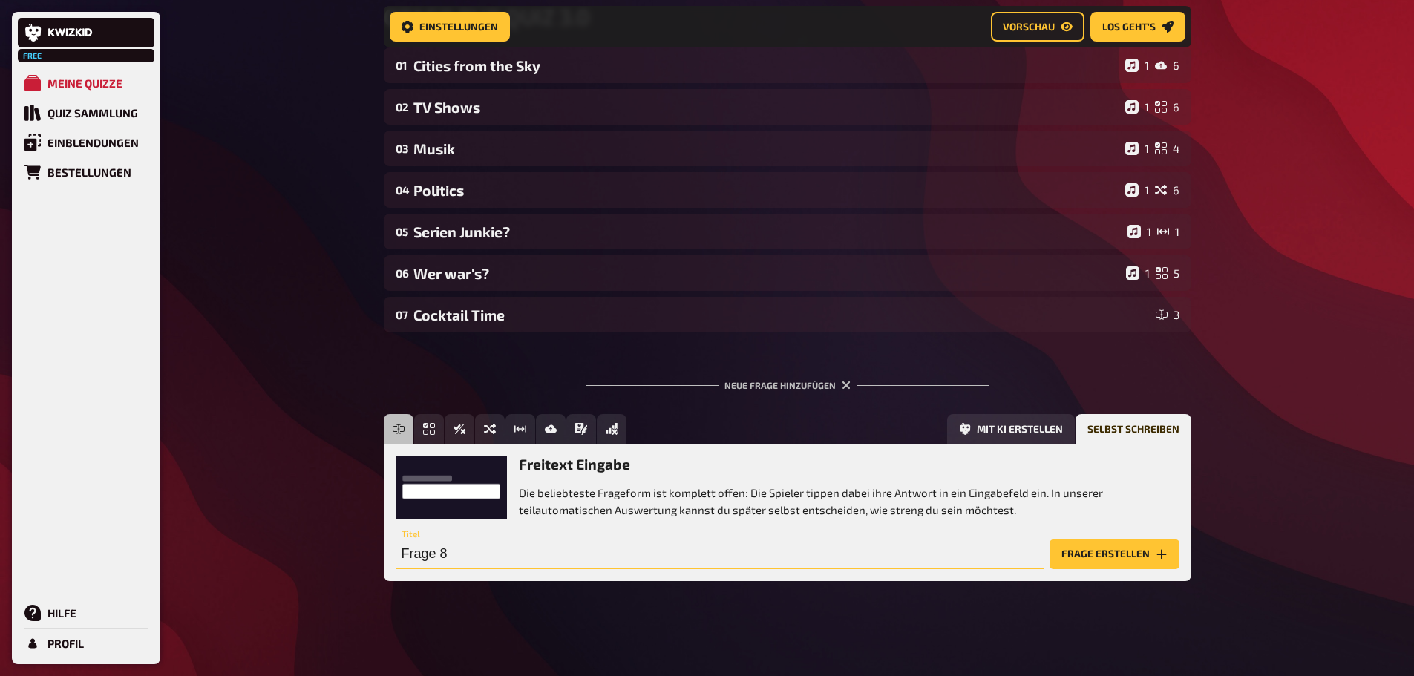
click at [543, 544] on input "Frage 8" at bounding box center [720, 555] width 648 height 30
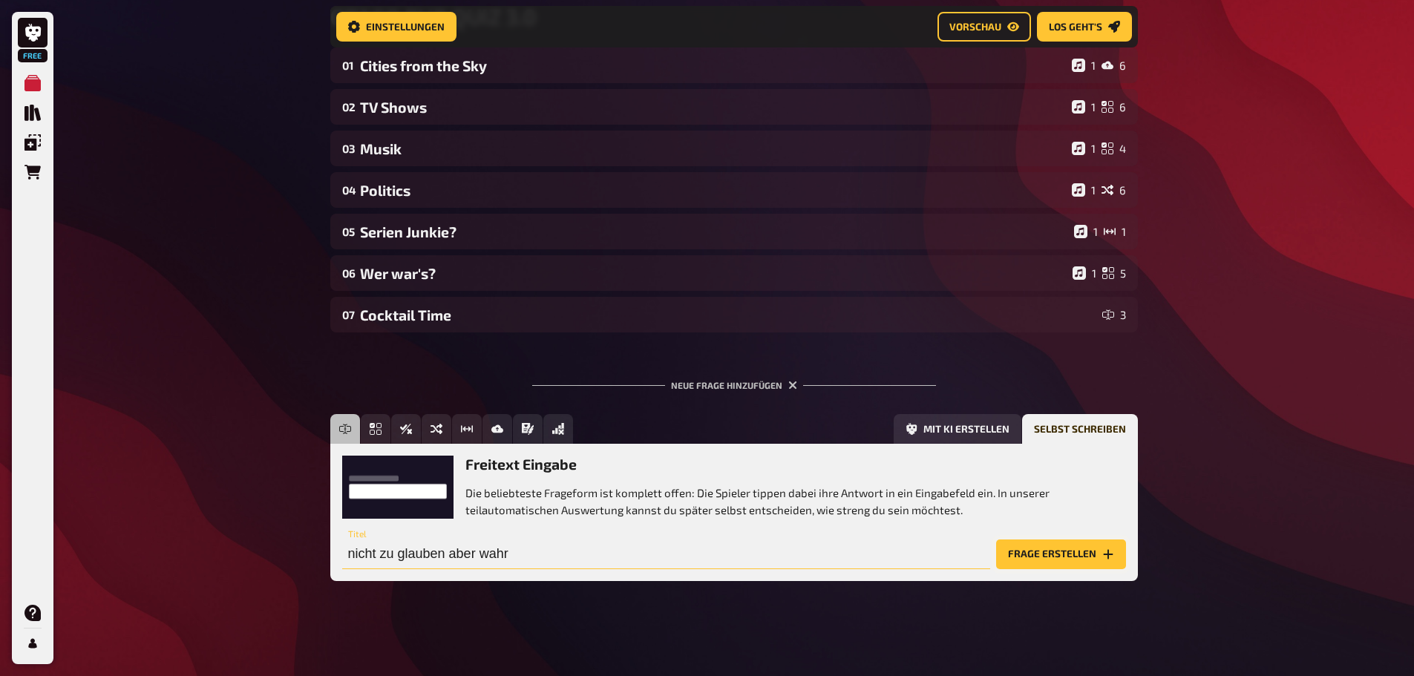
type input "nicht zu glauben aber wahr"
click at [1088, 544] on button "Frage erstellen" at bounding box center [1061, 555] width 130 height 30
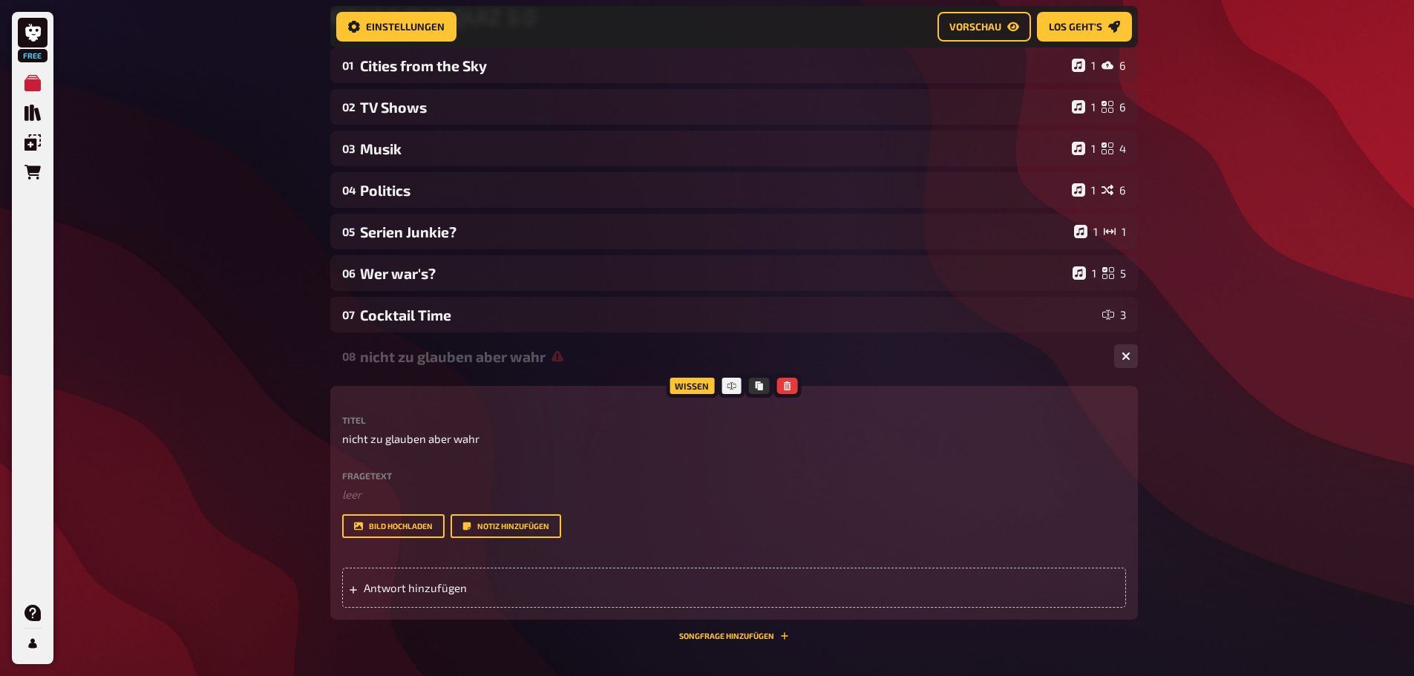
click at [373, 483] on div "Fragetext ﻿ leer Hier hinziehen für Dateiupload" at bounding box center [734, 487] width 784 height 32
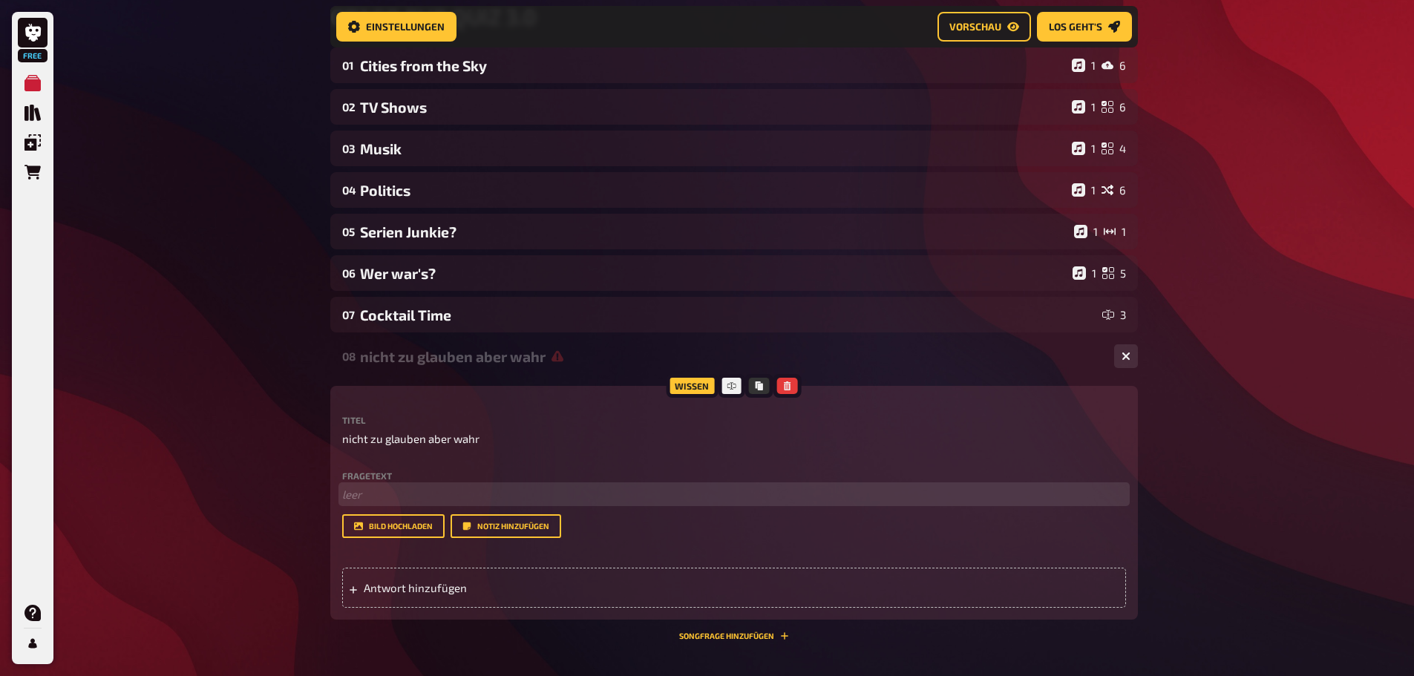
click at [383, 493] on p "﻿ leer" at bounding box center [734, 494] width 784 height 17
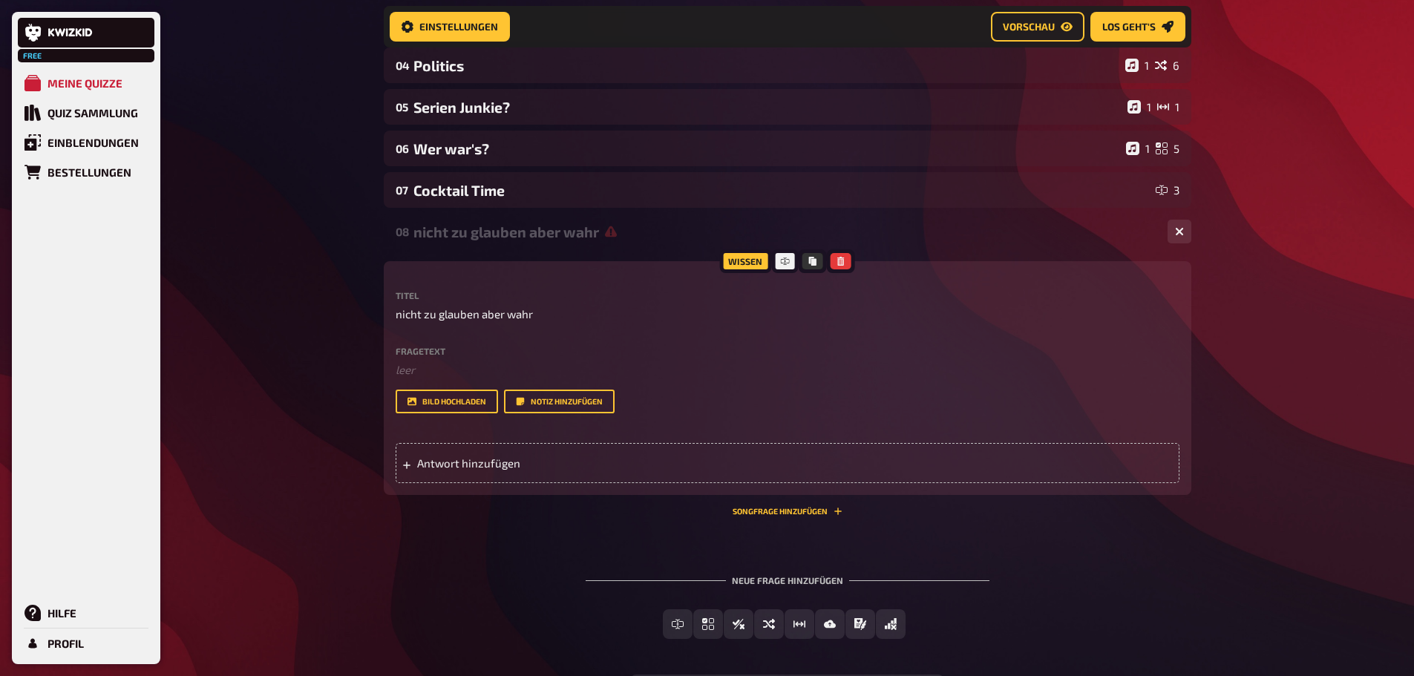
scroll to position [479, 0]
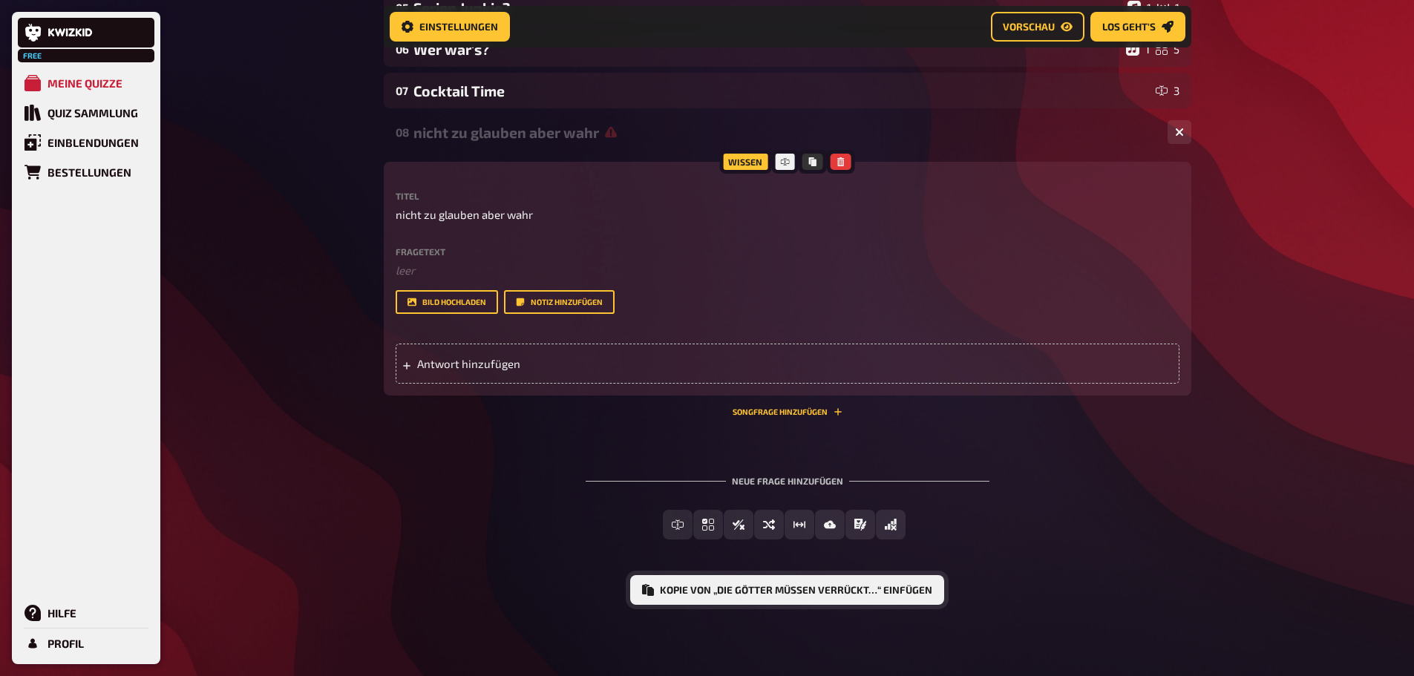
click at [792, 585] on button "Kopie von „Die Götter müssen verrückt…“ einfügen" at bounding box center [787, 590] width 314 height 30
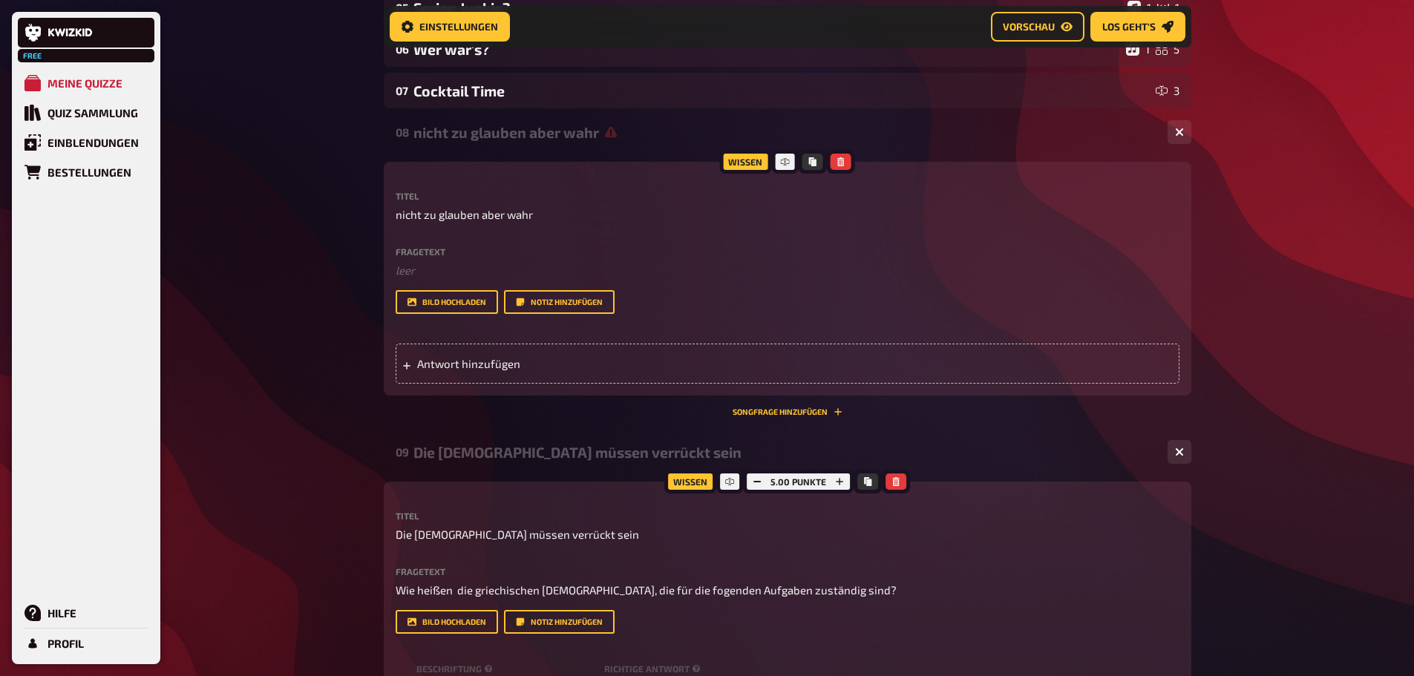
click at [947, 461] on div "09 Die Götter müssen verrückt sein 5" at bounding box center [788, 452] width 808 height 36
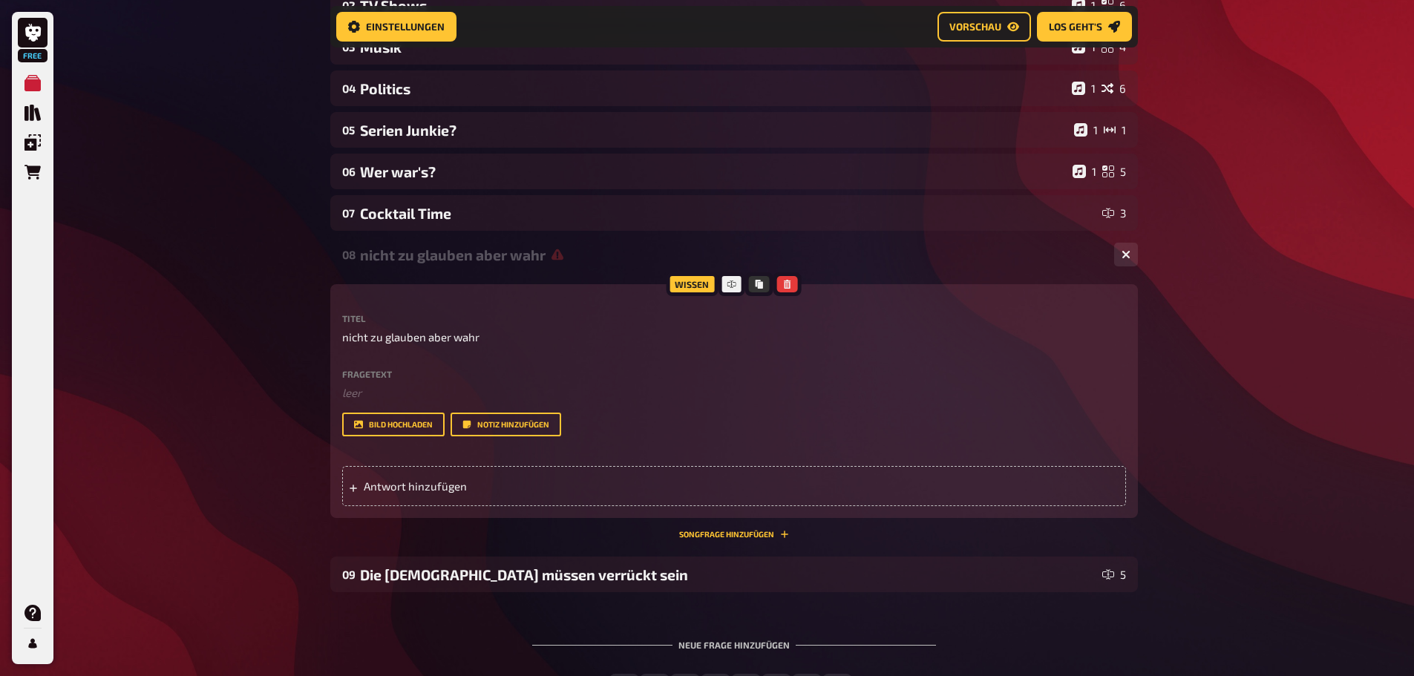
scroll to position [330, 0]
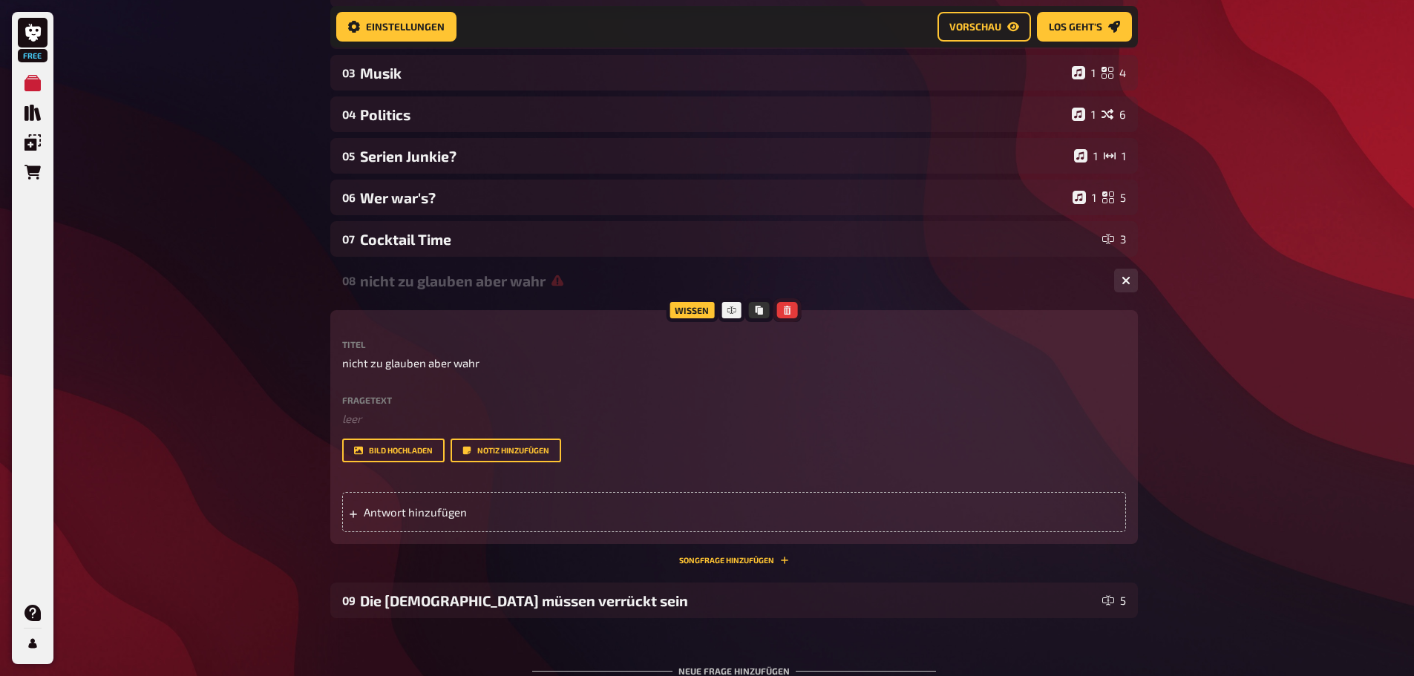
click at [790, 312] on icon "button" at bounding box center [787, 310] width 7 height 9
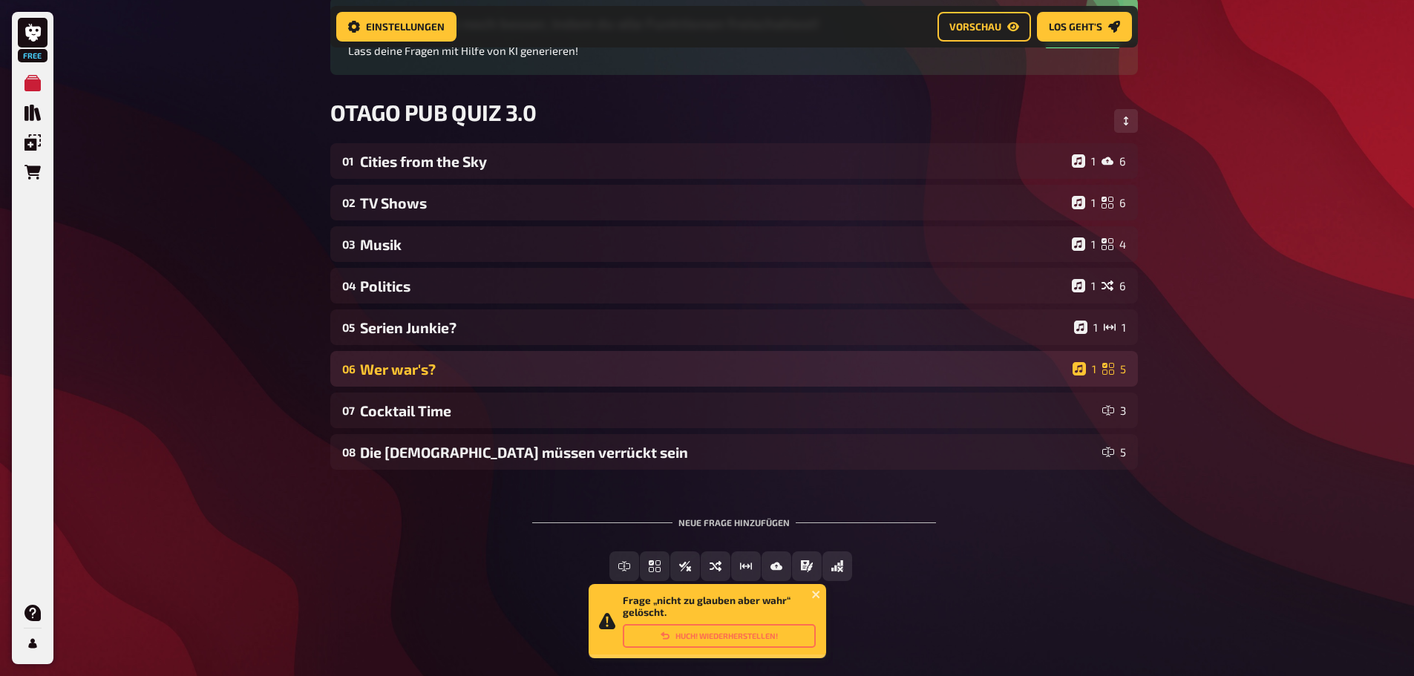
scroll to position [159, 0]
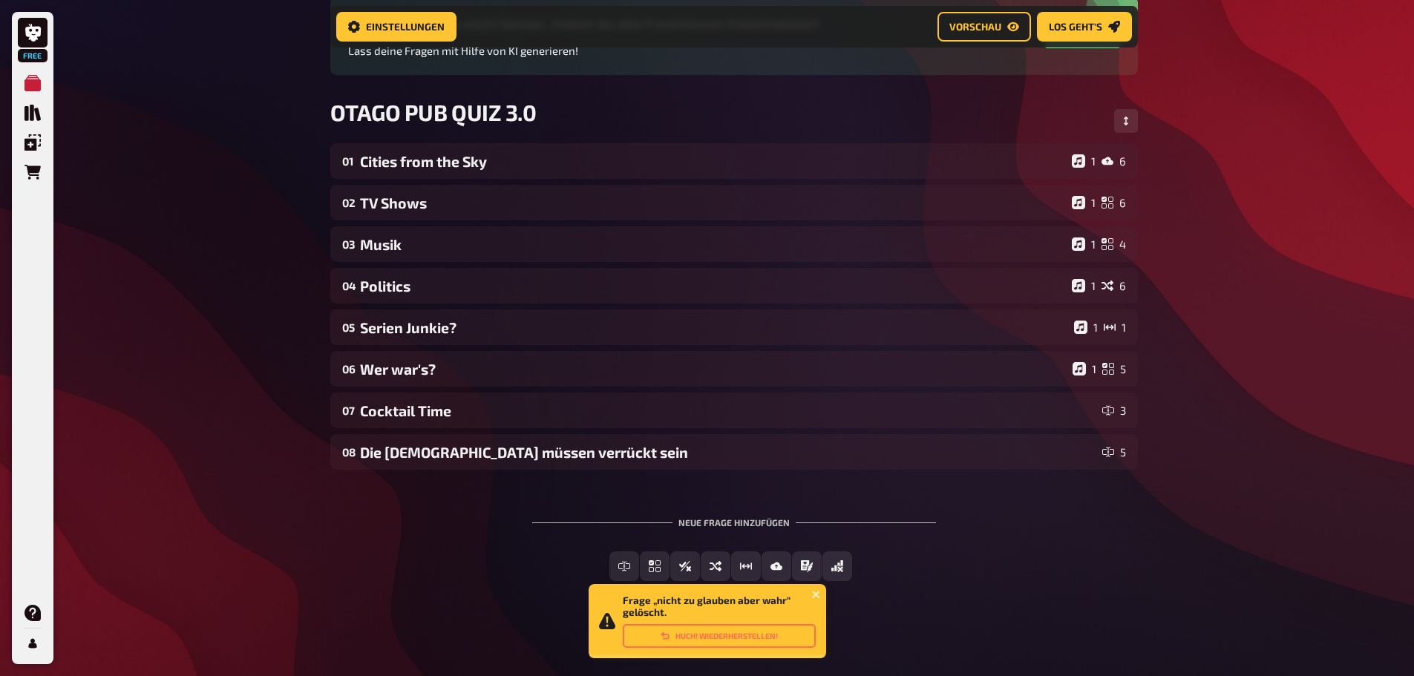
click at [319, 523] on div "Home Meine Quizze OTAGO PUB QUIZ 3.0 Vorbereitung Vorbereitung Inhalte Bearbeit…" at bounding box center [735, 258] width 832 height 835
click at [815, 595] on icon "close" at bounding box center [815, 594] width 7 height 7
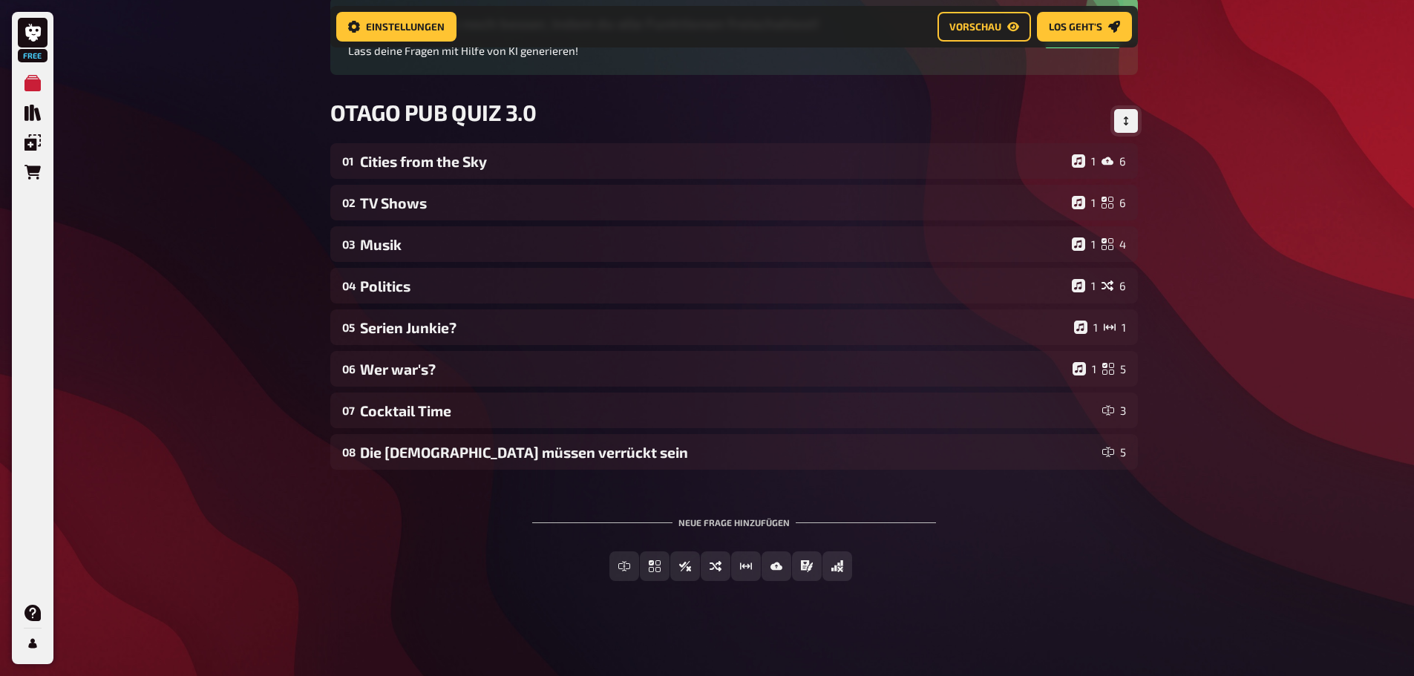
click at [1132, 115] on button "Reihenfolge anpassen" at bounding box center [1126, 121] width 24 height 24
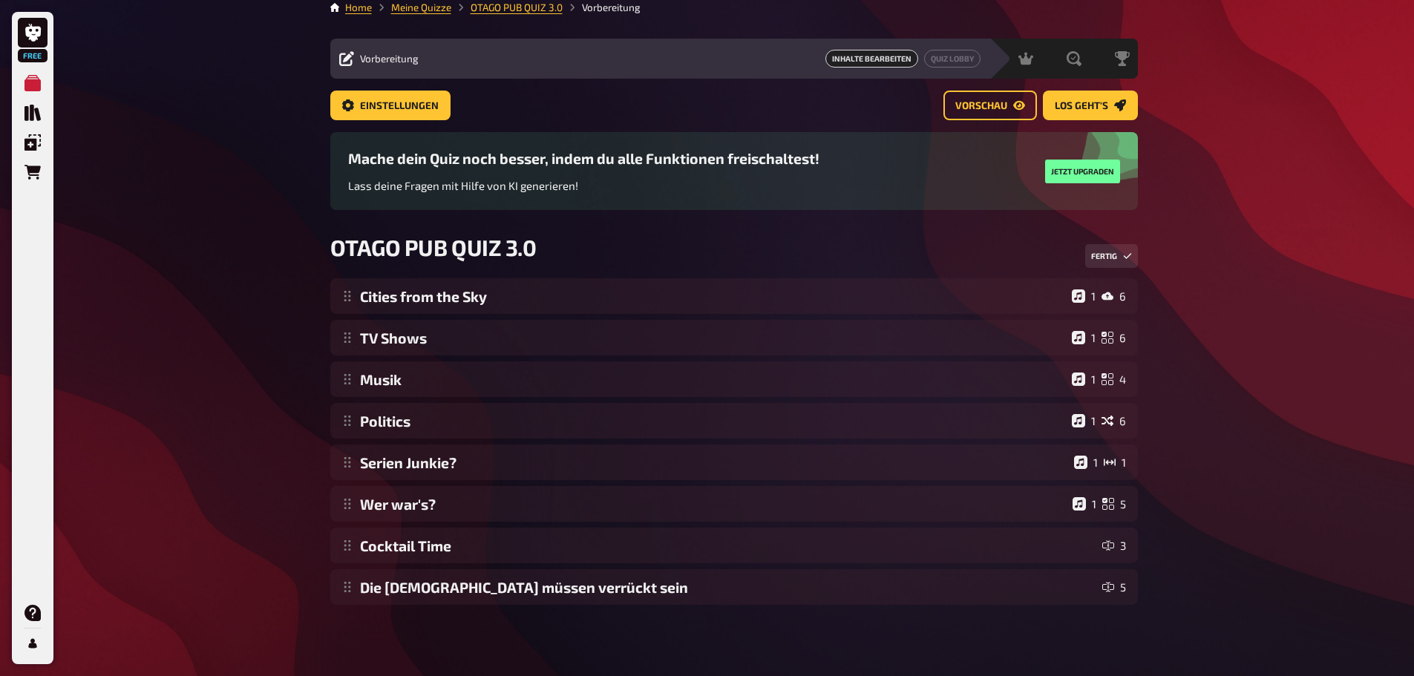
scroll to position [12, 0]
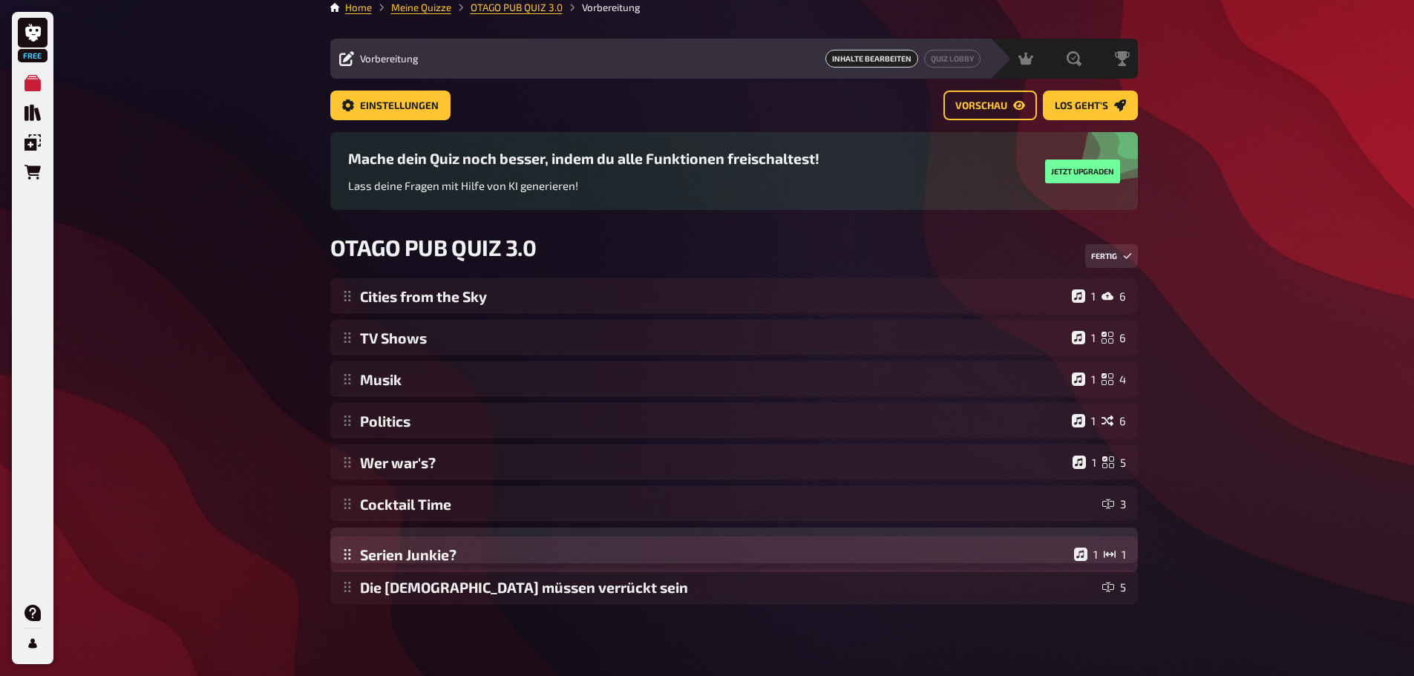
drag, startPoint x: 356, startPoint y: 466, endPoint x: 358, endPoint y: 558, distance: 92.1
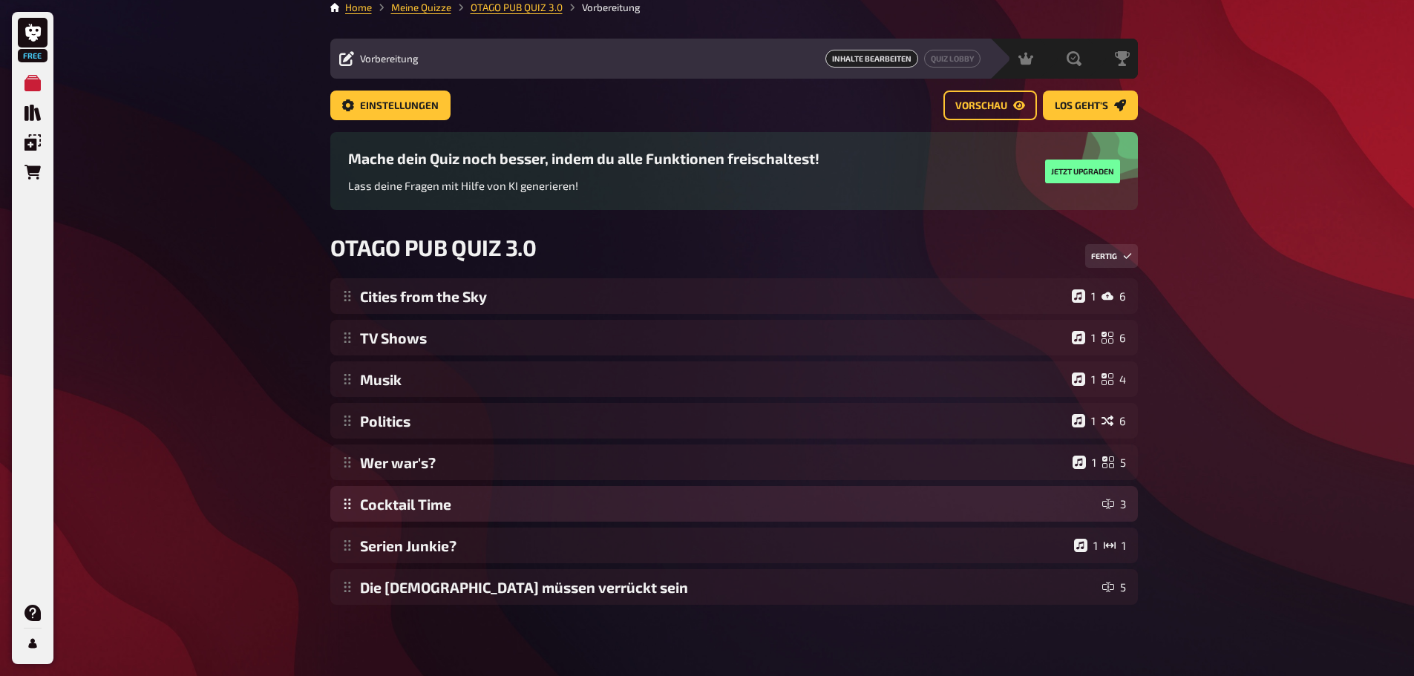
click at [455, 512] on div "Cities from the Sky 1 6 TV Shows 1 6 Musik 1 4 Politics 1 6 Wer war's? 1 5 Cock…" at bounding box center [734, 441] width 808 height 327
click at [1052, 519] on div "Cities from the Sky 1 6 TV Shows 1 6 Musik 1 4 Politics 1 6 Wer war's? 1 5 Cock…" at bounding box center [734, 441] width 808 height 327
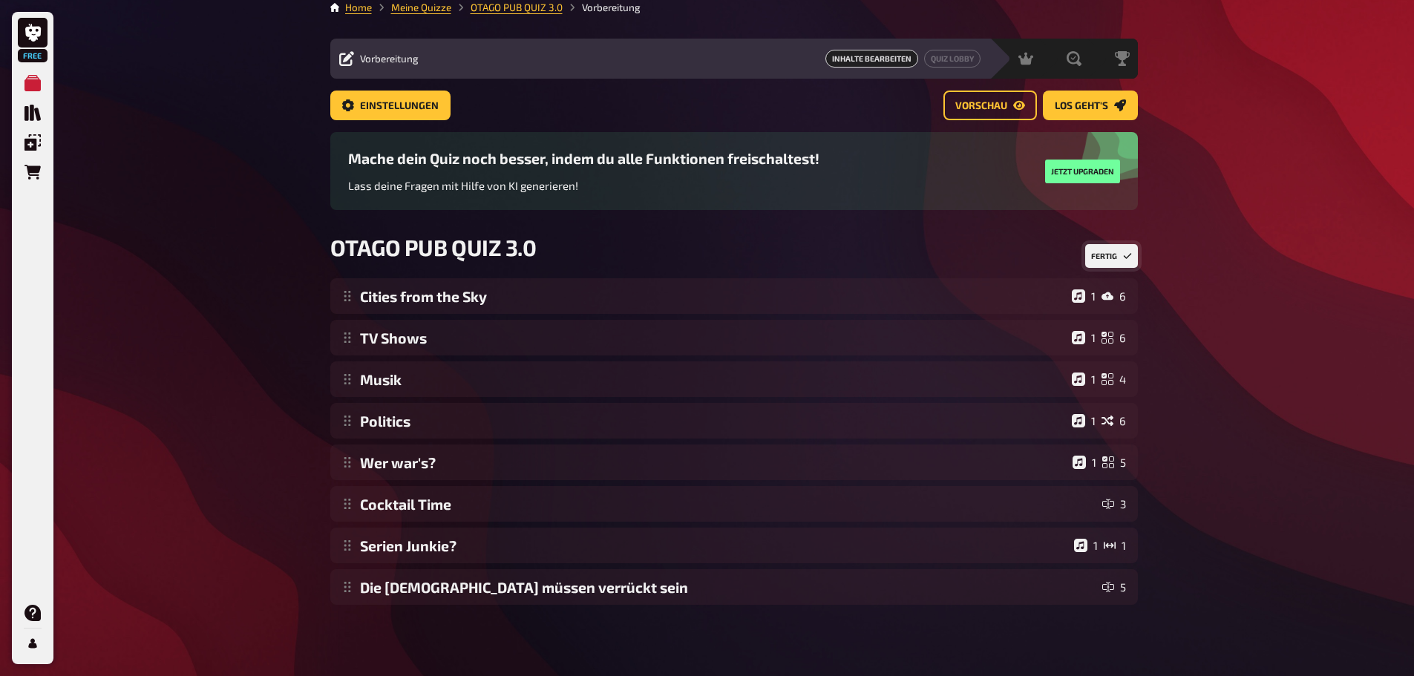
click at [1114, 249] on button "Fertig" at bounding box center [1112, 256] width 53 height 24
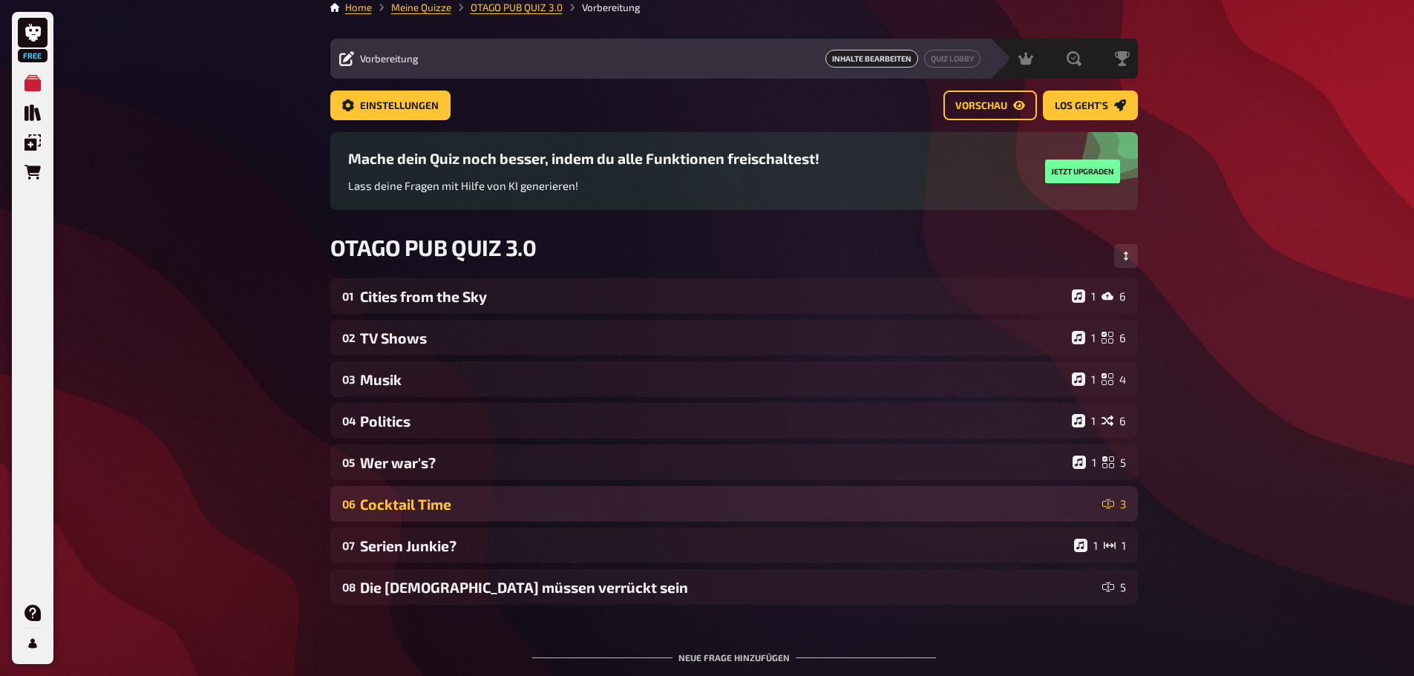
click at [980, 502] on div "Cocktail Time" at bounding box center [728, 504] width 737 height 17
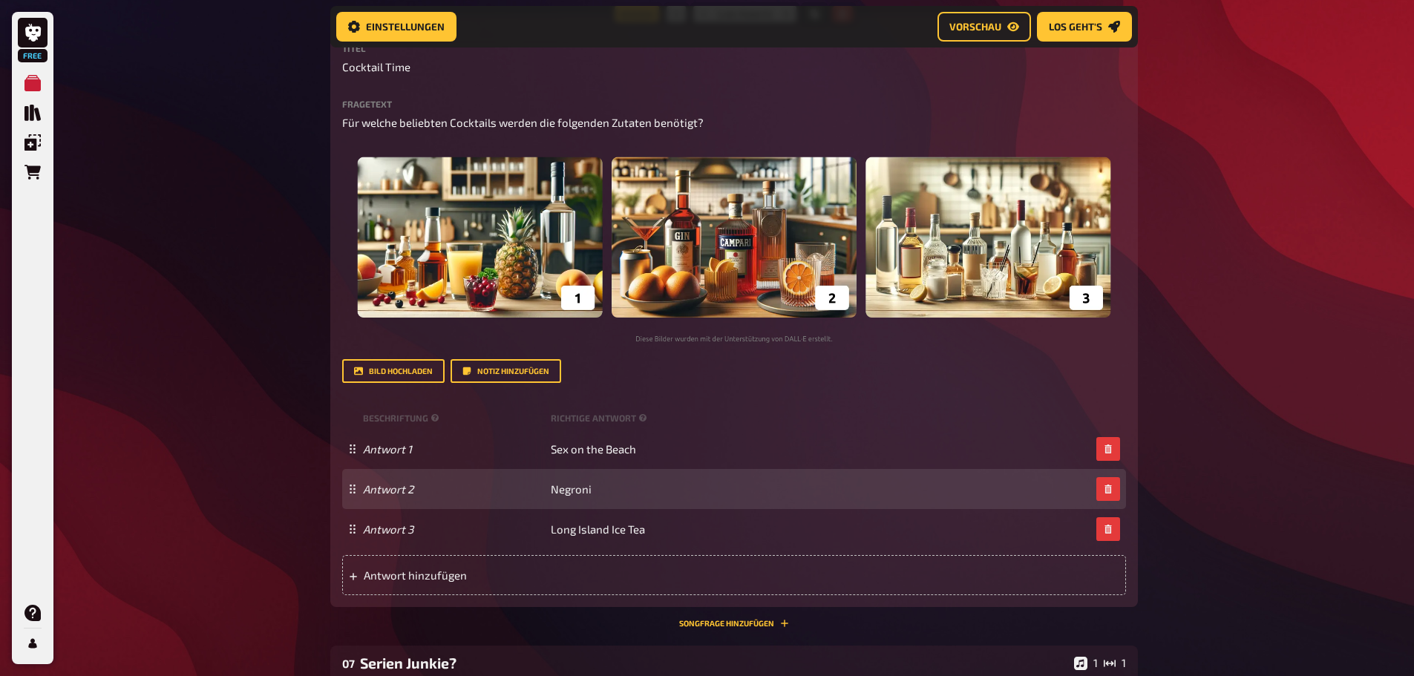
scroll to position [766, 0]
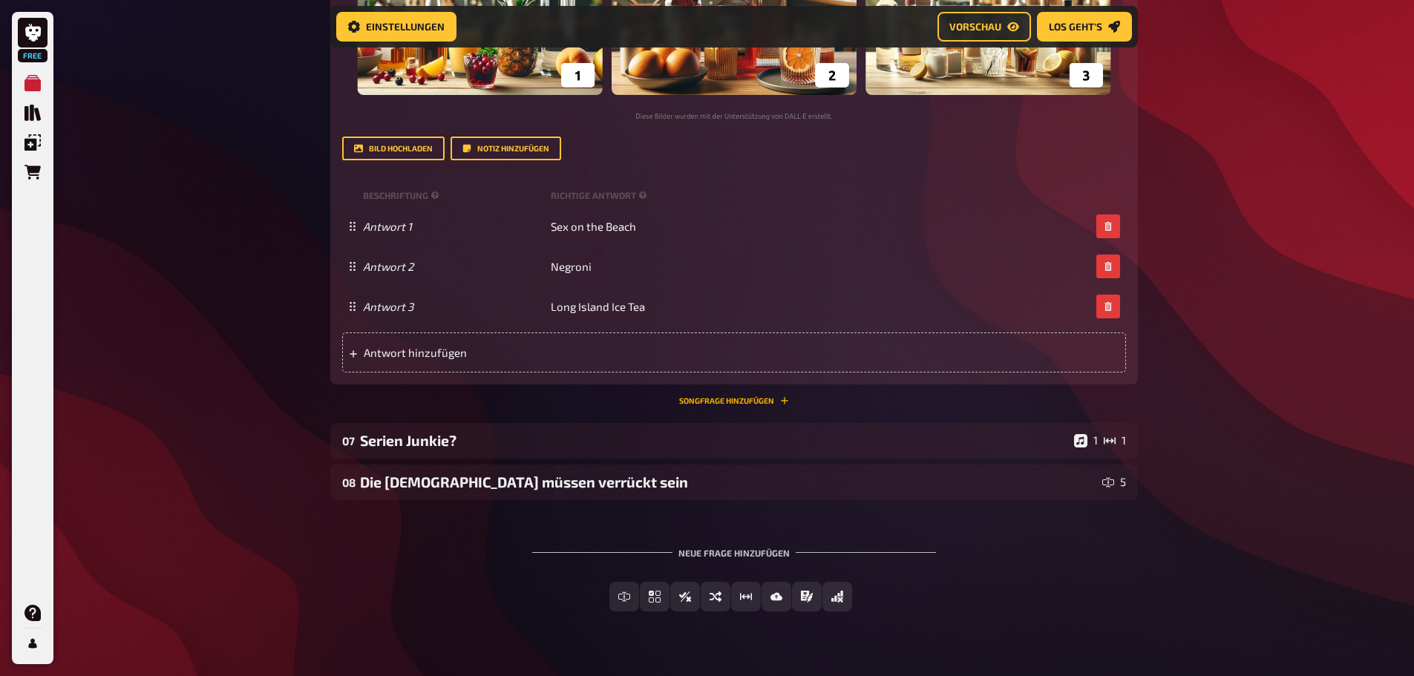
click at [703, 396] on button "Songfrage hinzufügen" at bounding box center [734, 400] width 110 height 9
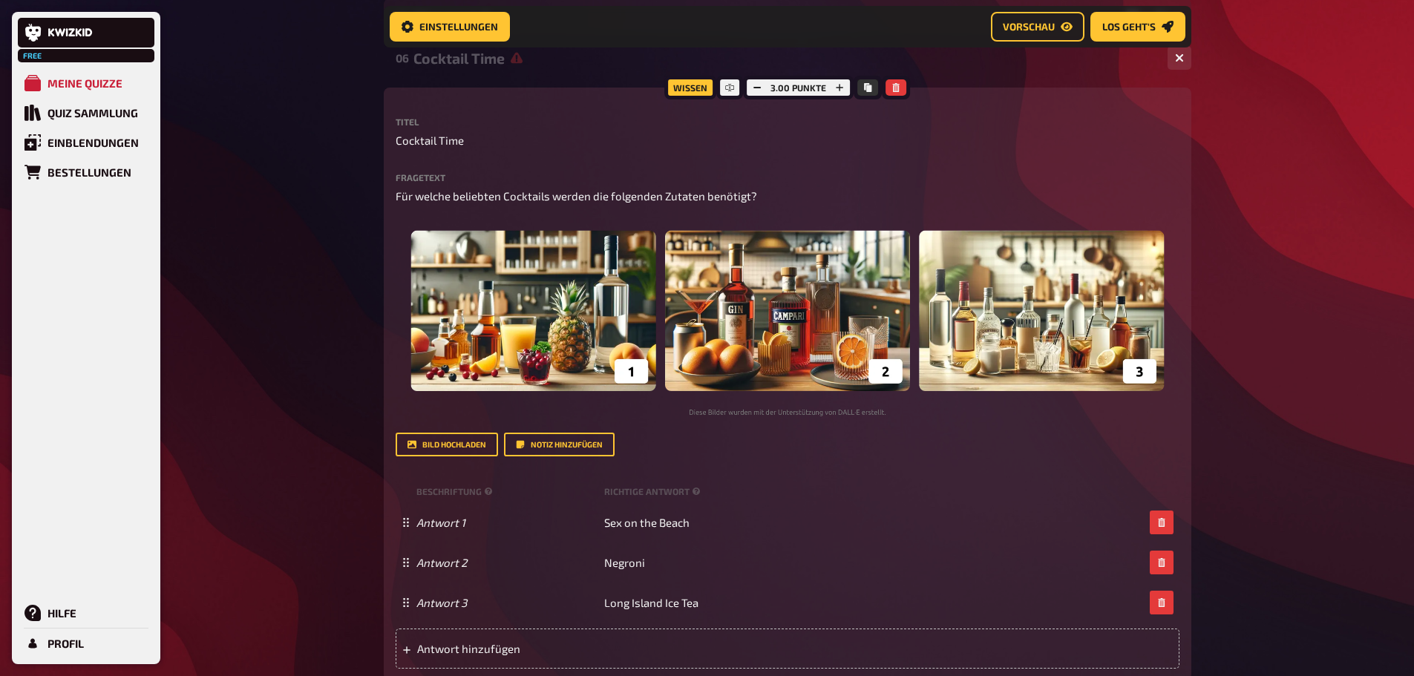
scroll to position [469, 0]
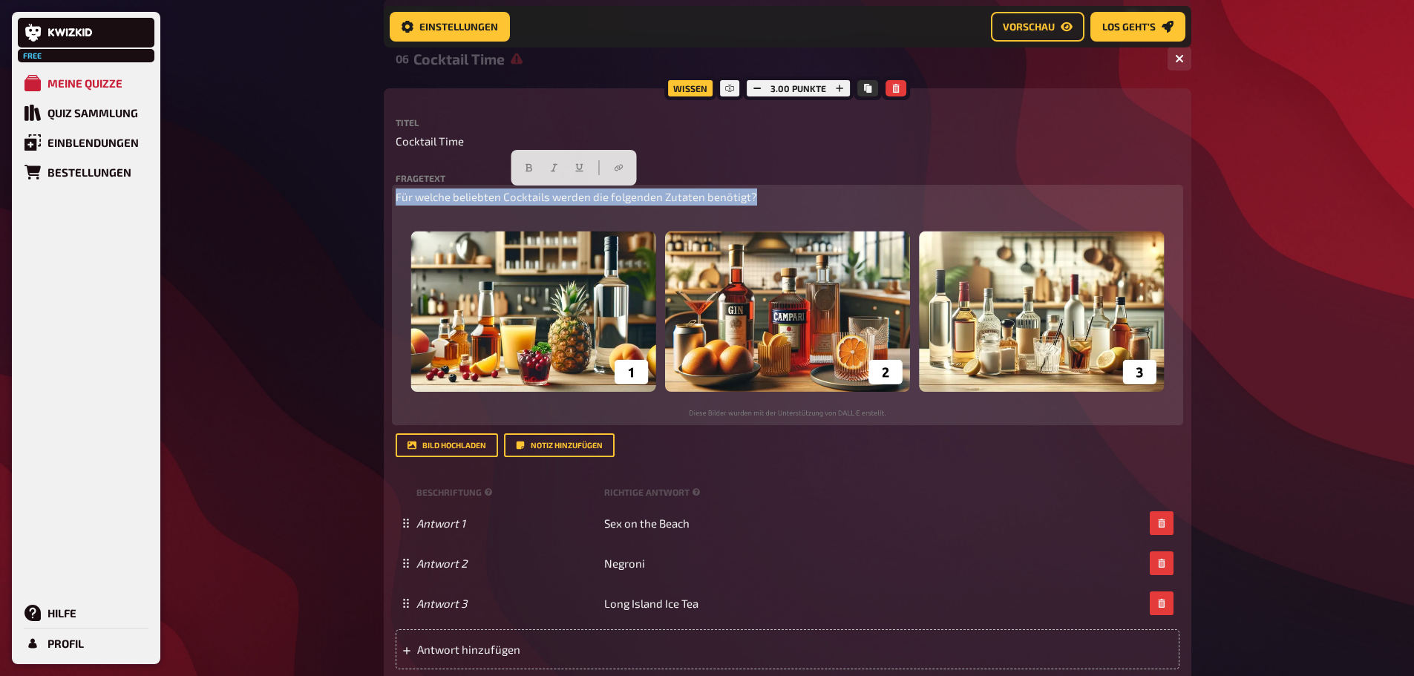
drag, startPoint x: 776, startPoint y: 197, endPoint x: 386, endPoint y: 195, distance: 389.8
click at [386, 195] on div "Wissen 3.00 Punkte Titel Cocktail Time Fragetext Für welche beliebten Cocktails…" at bounding box center [788, 384] width 808 height 593
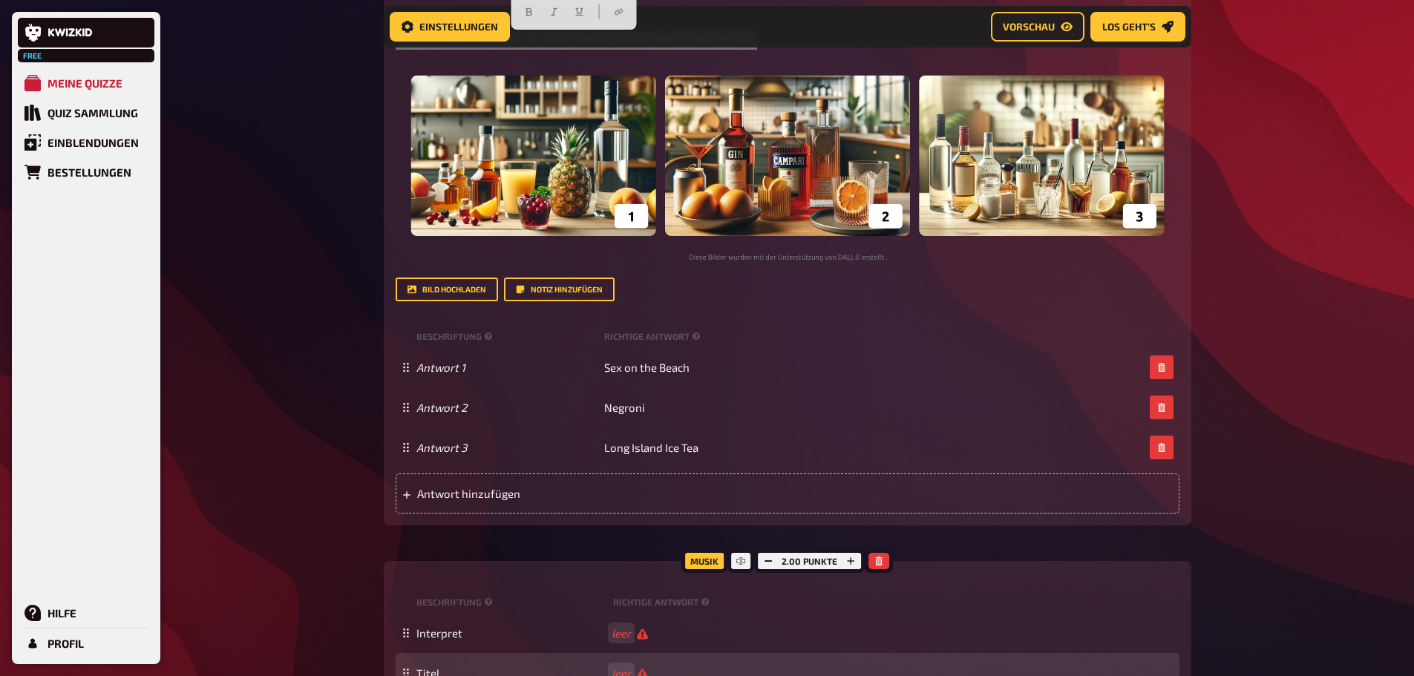
scroll to position [766, 0]
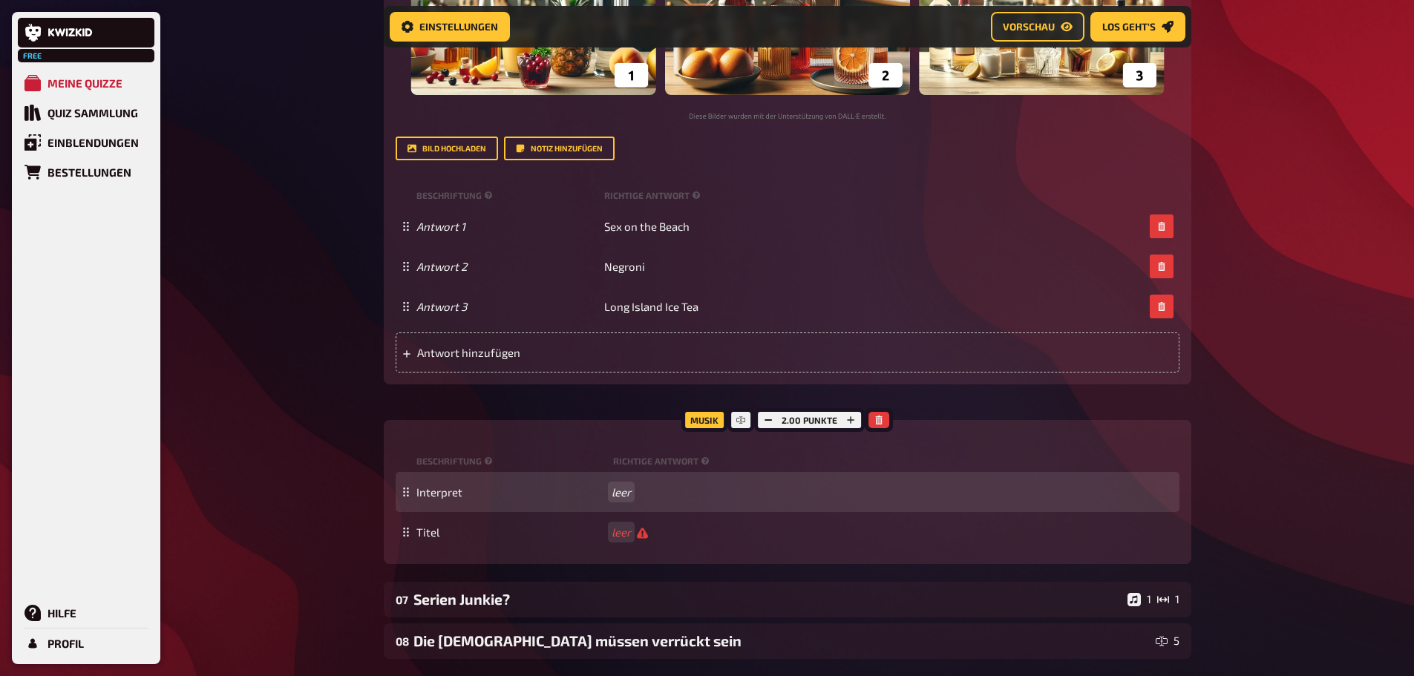
click at [619, 499] on div "Interpret leer" at bounding box center [788, 492] width 784 height 40
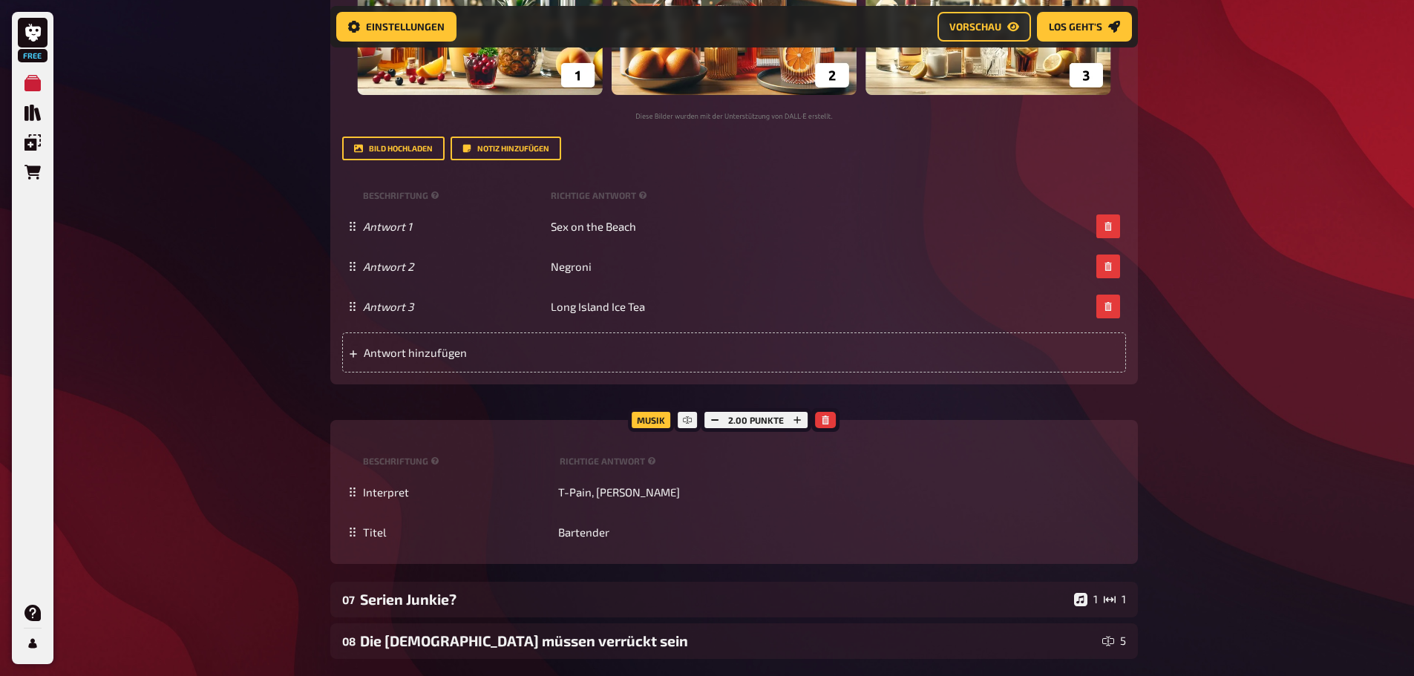
click at [1250, 432] on div "Free Meine Quizze Quiz Sammlung Einblendungen Bestellungen Hilfe Profil Home Me…" at bounding box center [707, 50] width 1414 height 1632
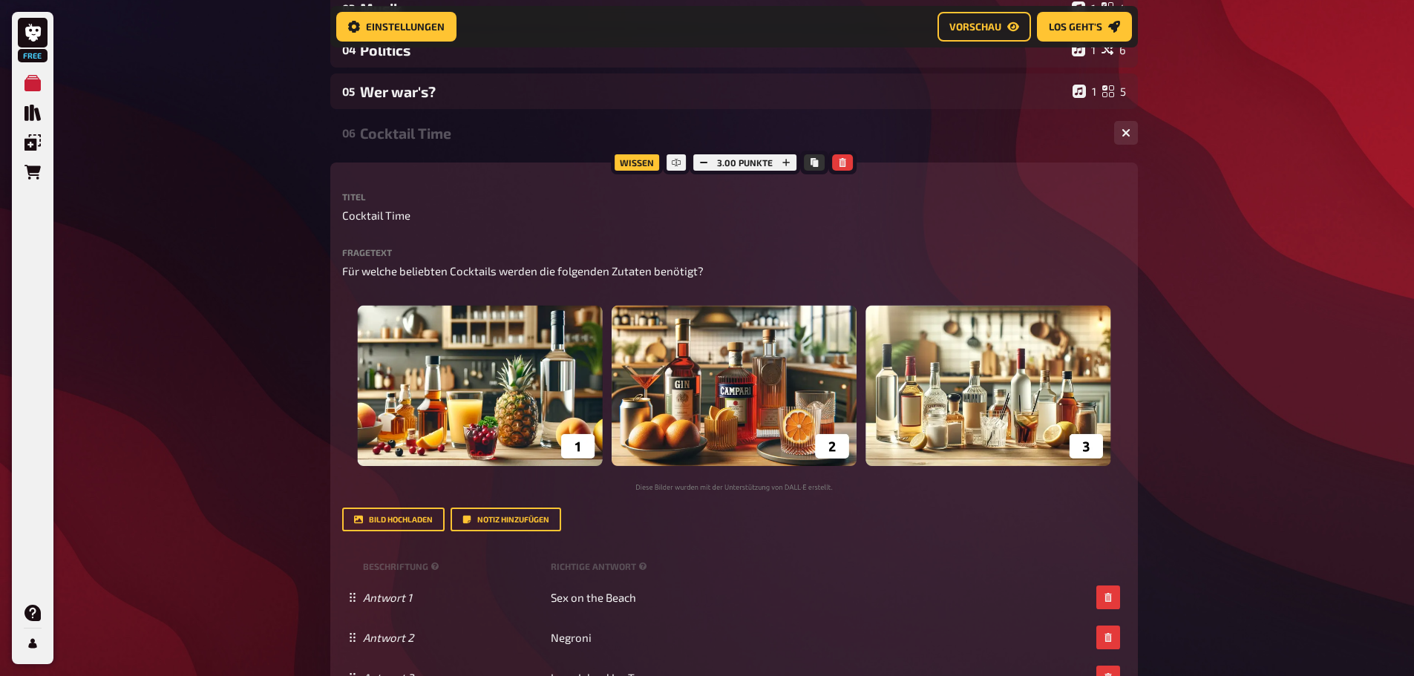
click at [917, 137] on div "Cocktail Time" at bounding box center [731, 133] width 743 height 17
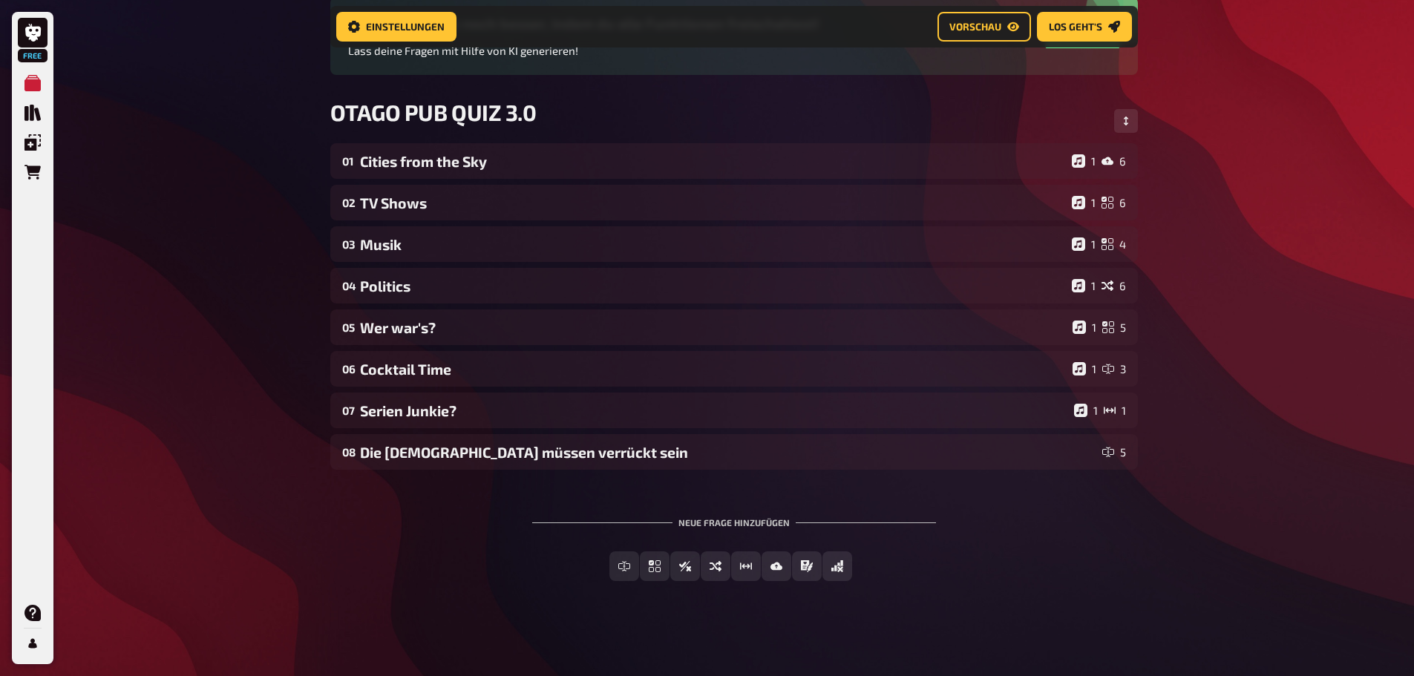
scroll to position [159, 0]
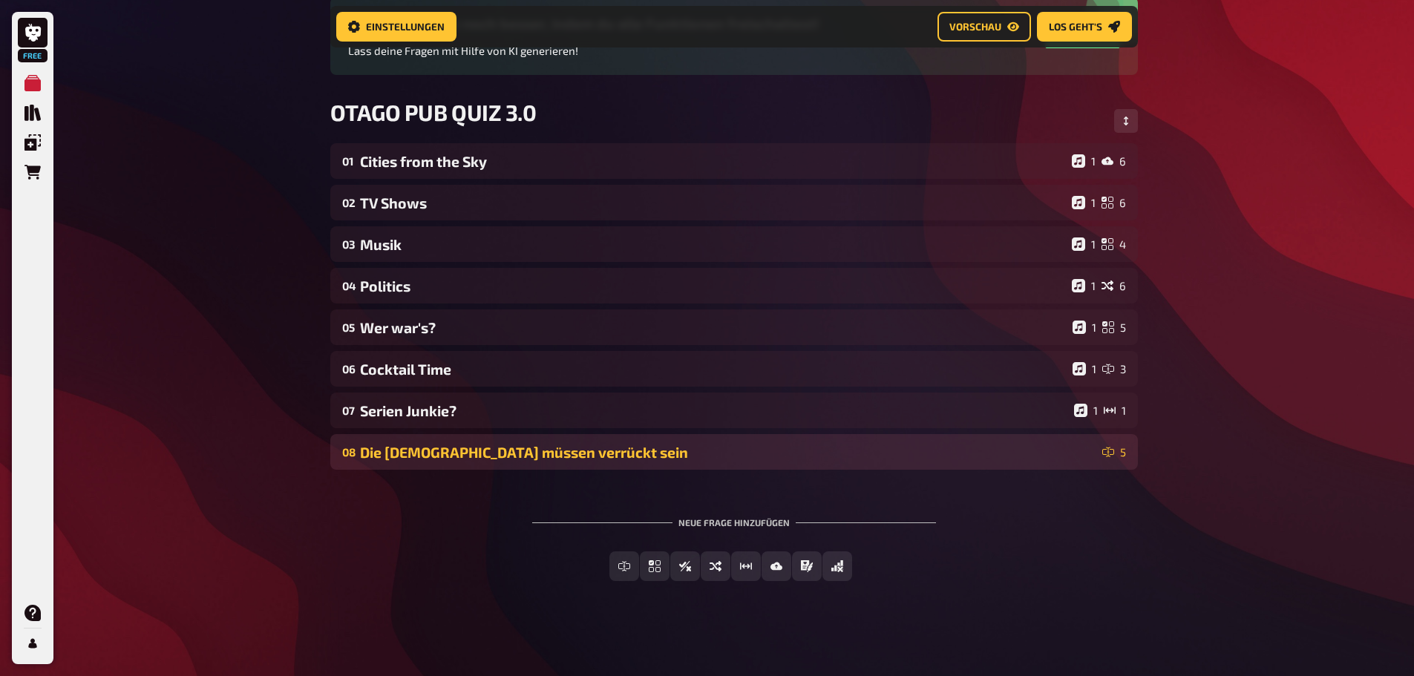
click at [745, 451] on div "Die Götter müssen verrückt sein" at bounding box center [728, 452] width 737 height 17
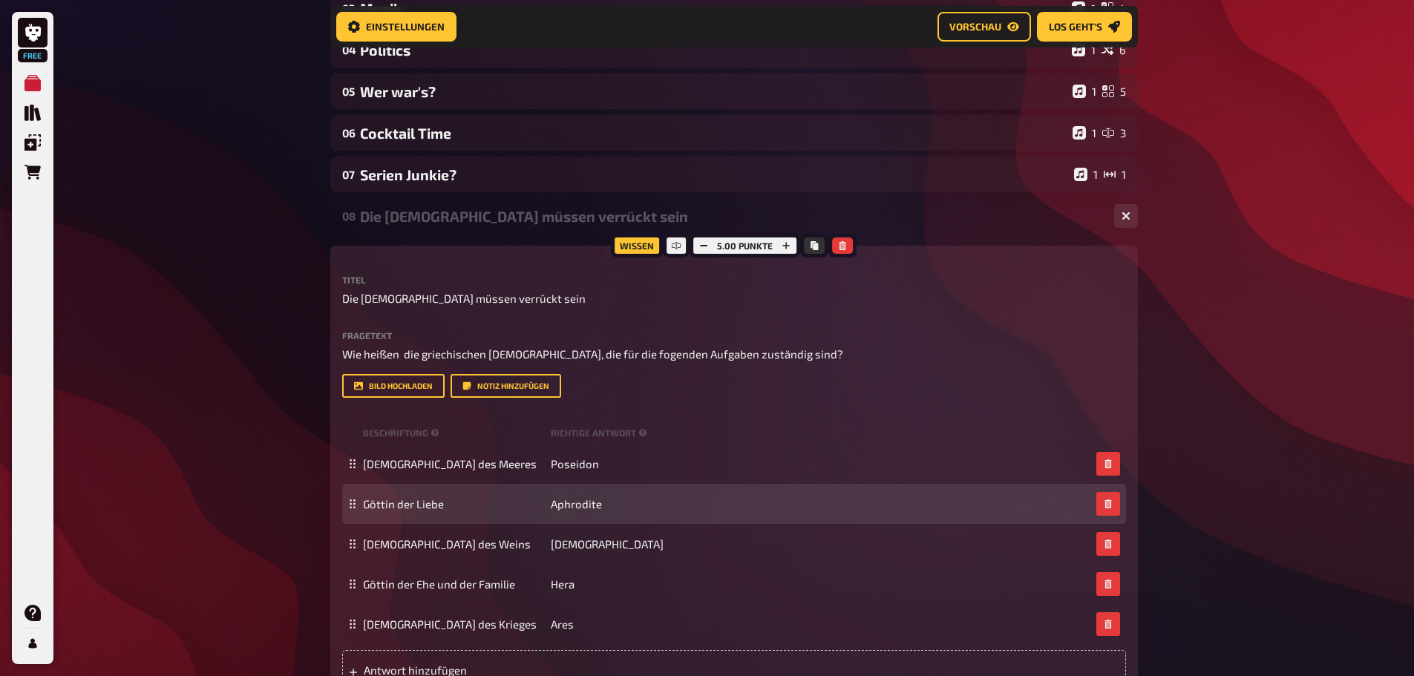
scroll to position [660, 0]
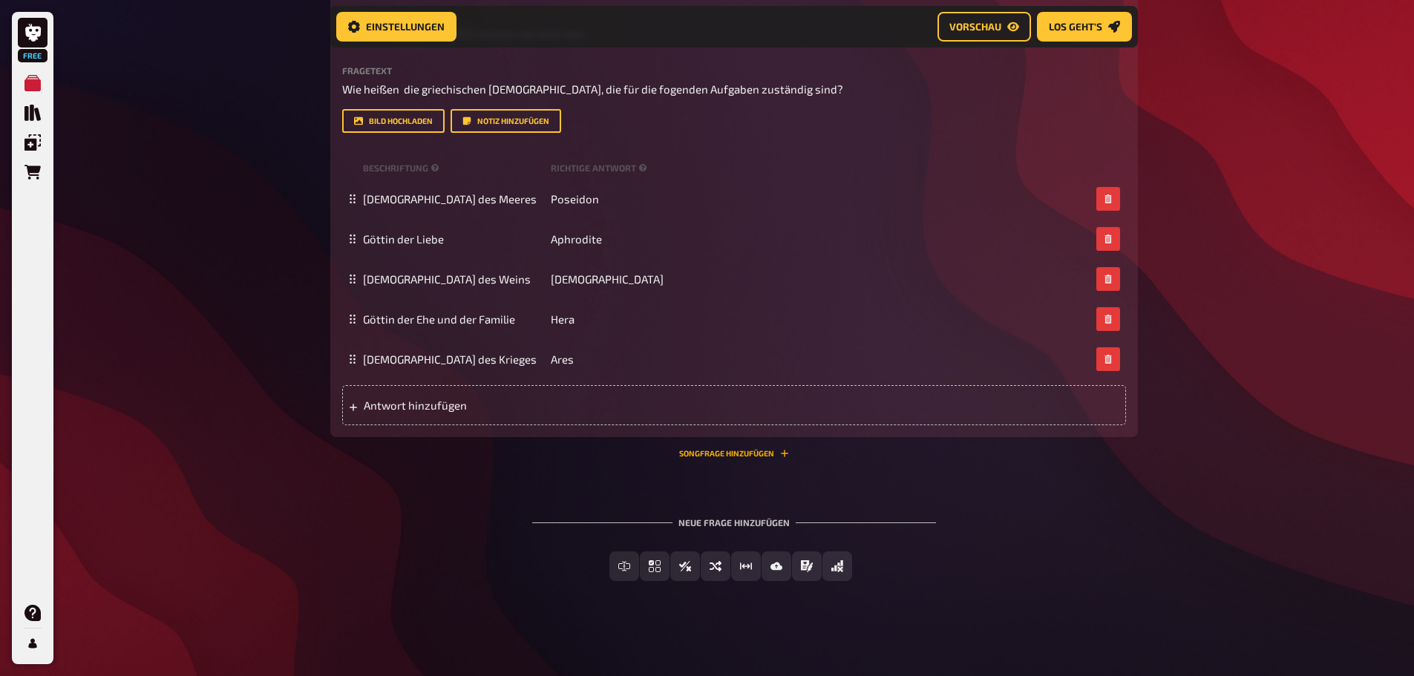
drag, startPoint x: 756, startPoint y: 451, endPoint x: 766, endPoint y: 455, distance: 10.6
click at [754, 450] on button "Songfrage hinzufügen" at bounding box center [734, 453] width 110 height 9
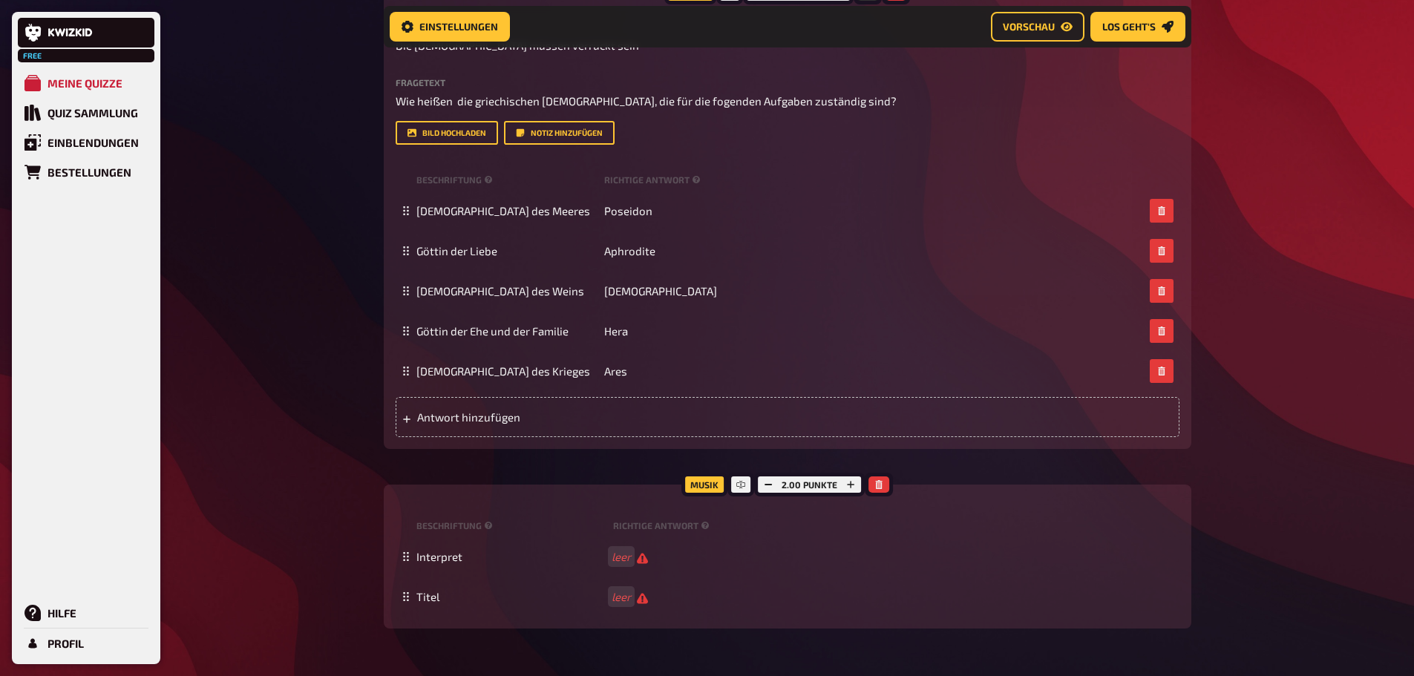
scroll to position [734, 0]
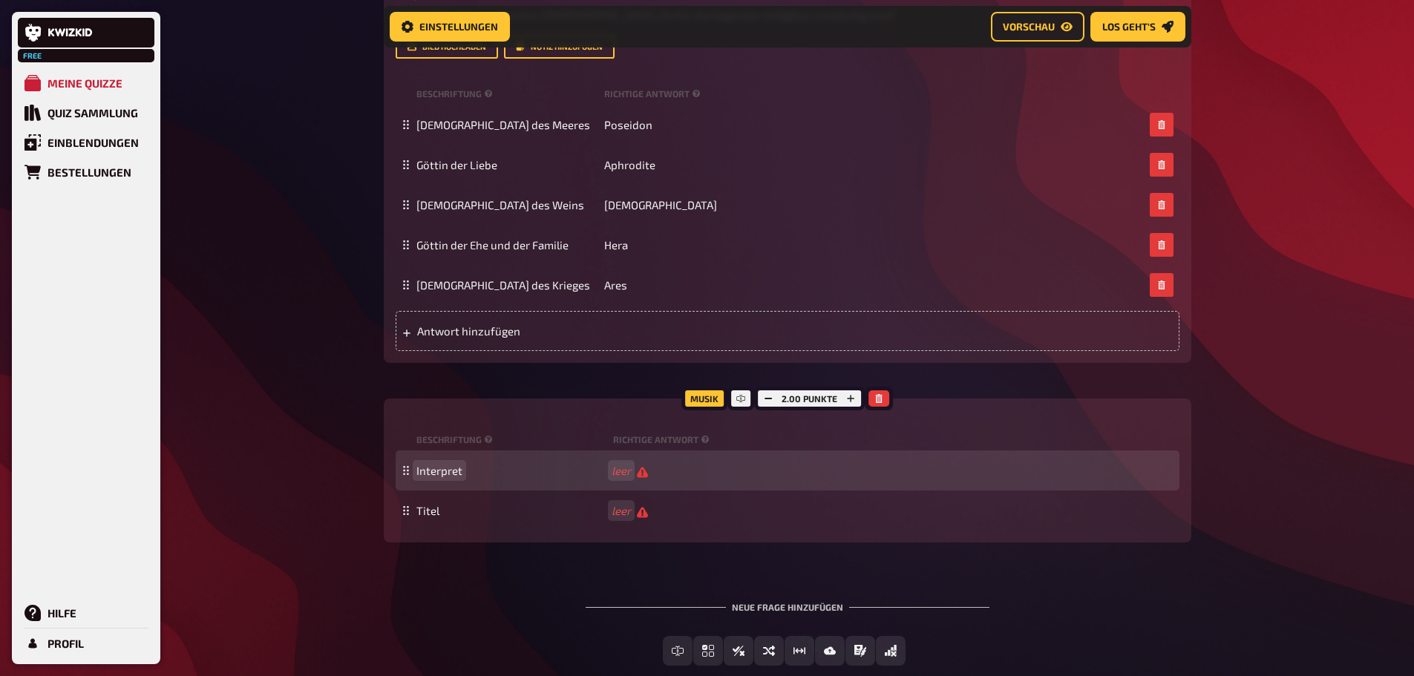
click at [604, 469] on span "Interpret" at bounding box center [511, 470] width 189 height 13
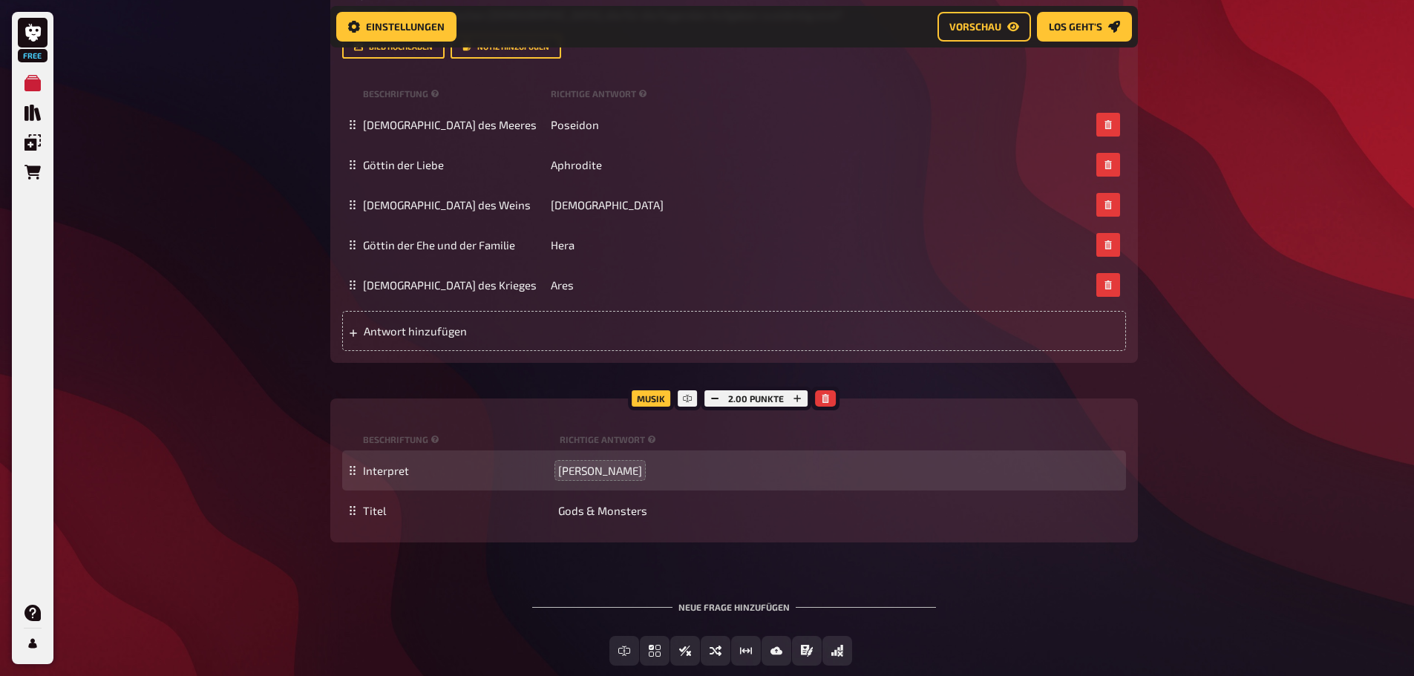
click at [1182, 379] on div "Free Meine Quizze Quiz Sammlung Einblendungen Bestellungen Hilfe Profil Home Me…" at bounding box center [707, 13] width 1414 height 1495
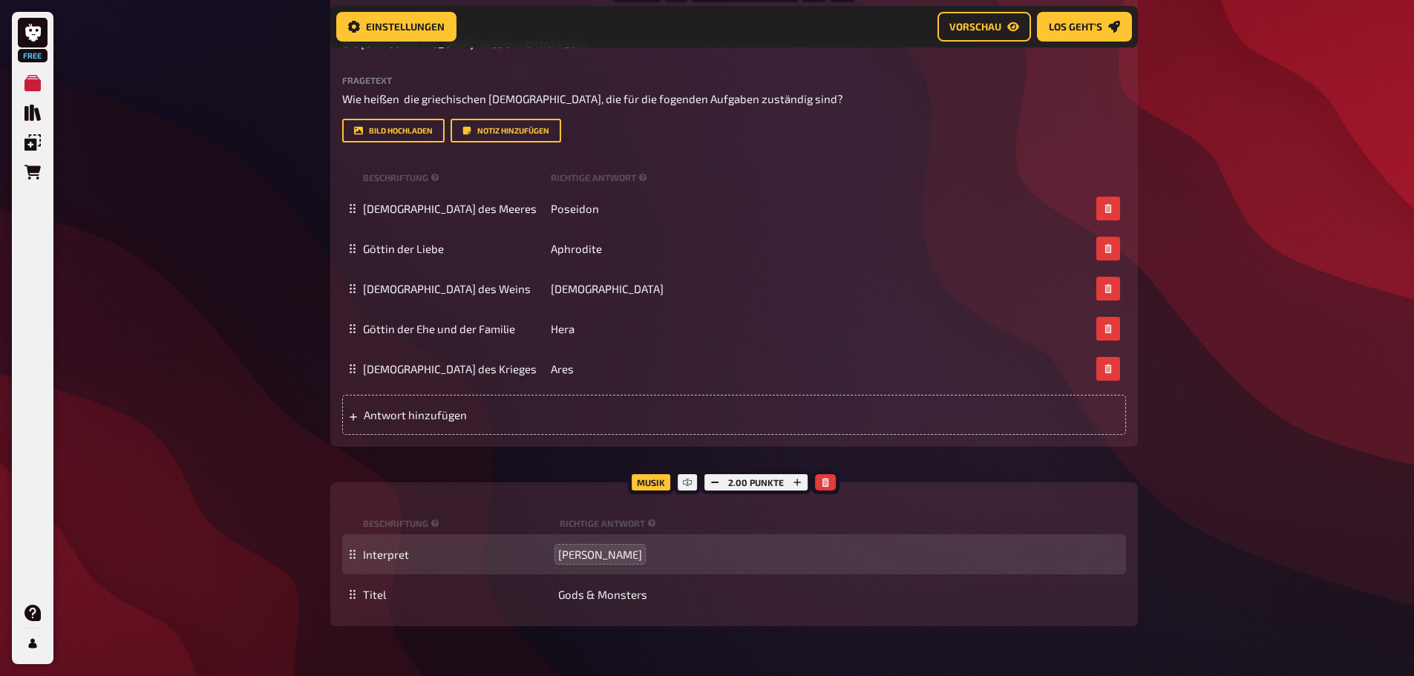
scroll to position [512, 0]
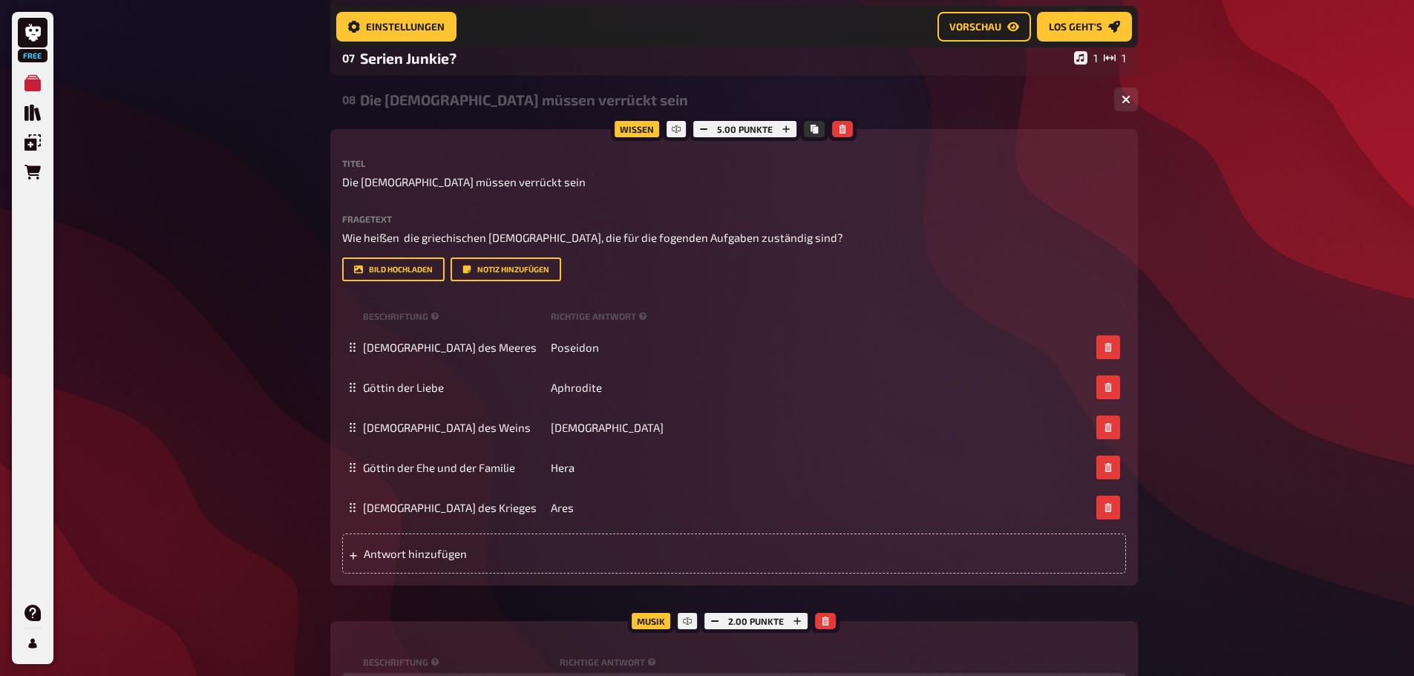
click at [881, 120] on div "08 Die Götter müssen verrückt sein 1 5 Wissen 5.00 Punkte Titel Die Götter müss…" at bounding box center [734, 424] width 808 height 684
click at [1065, 102] on div "Die Götter müssen verrückt sein" at bounding box center [731, 99] width 743 height 17
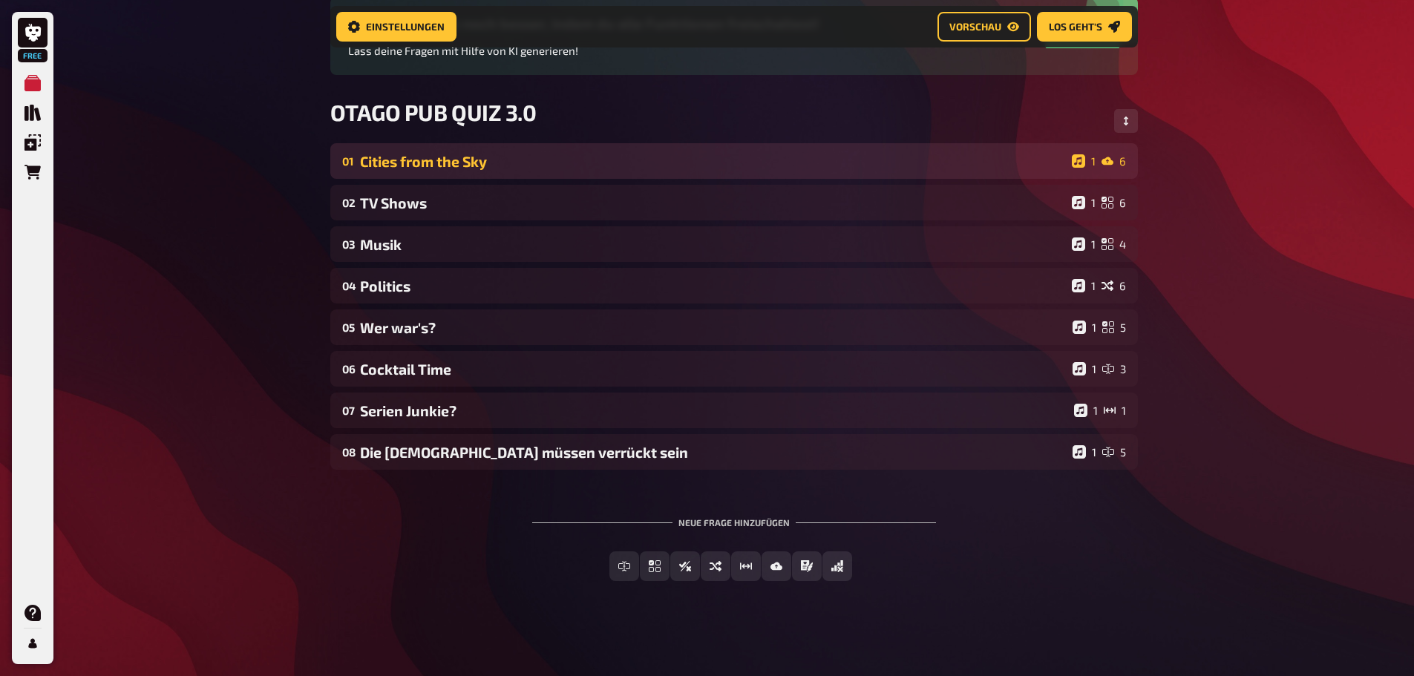
scroll to position [159, 0]
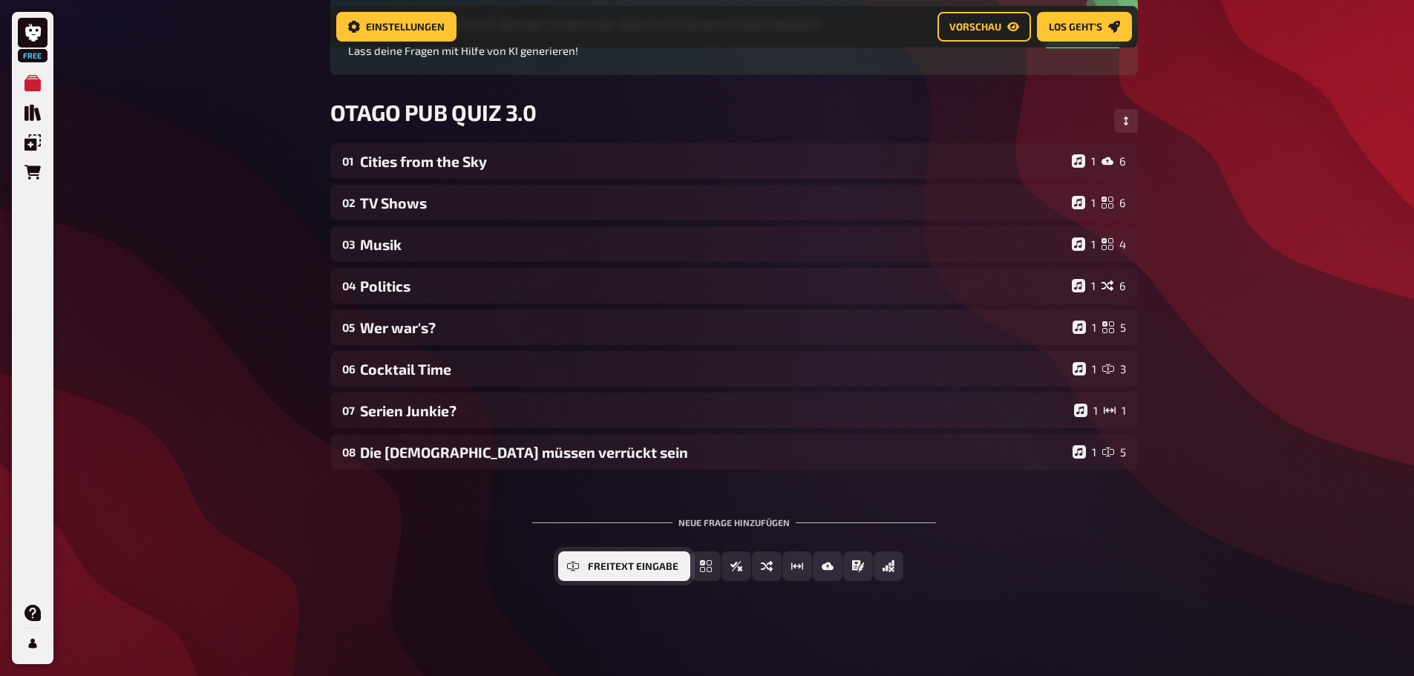
click at [586, 570] on button "Freitext Eingabe" at bounding box center [624, 567] width 132 height 30
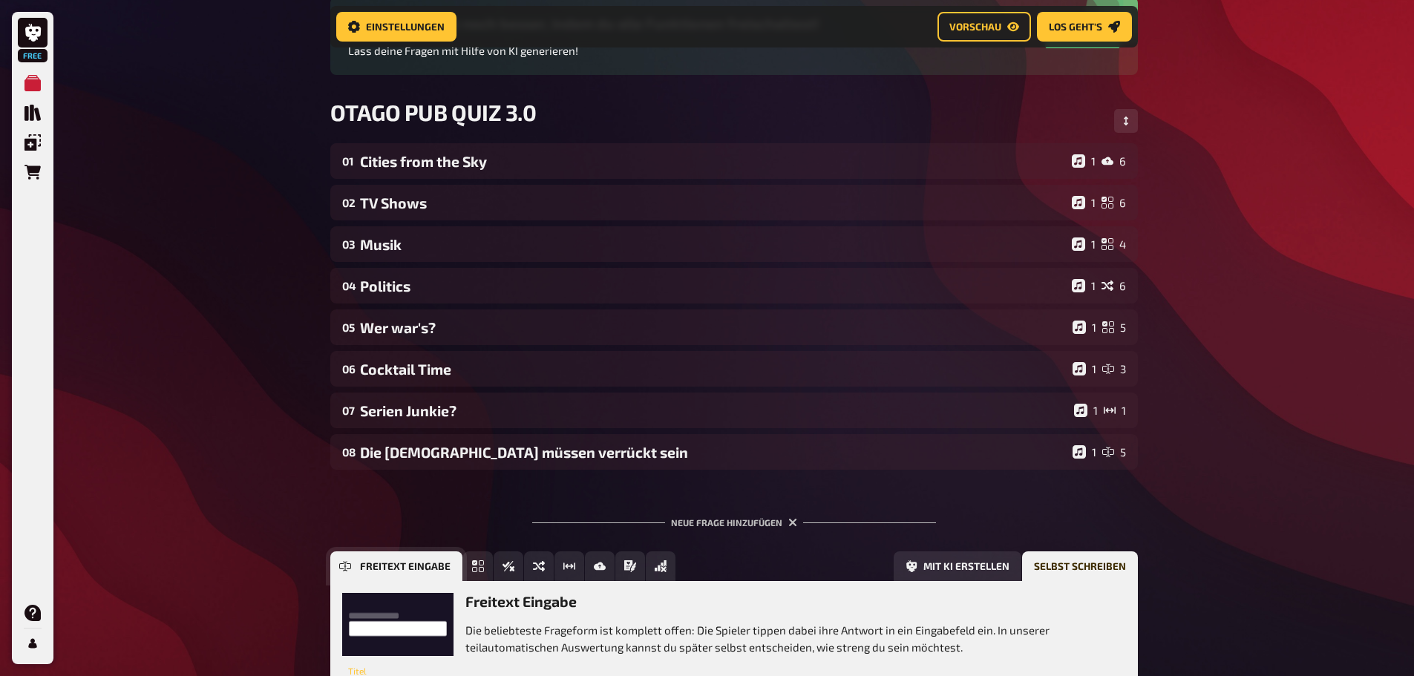
scroll to position [296, 0]
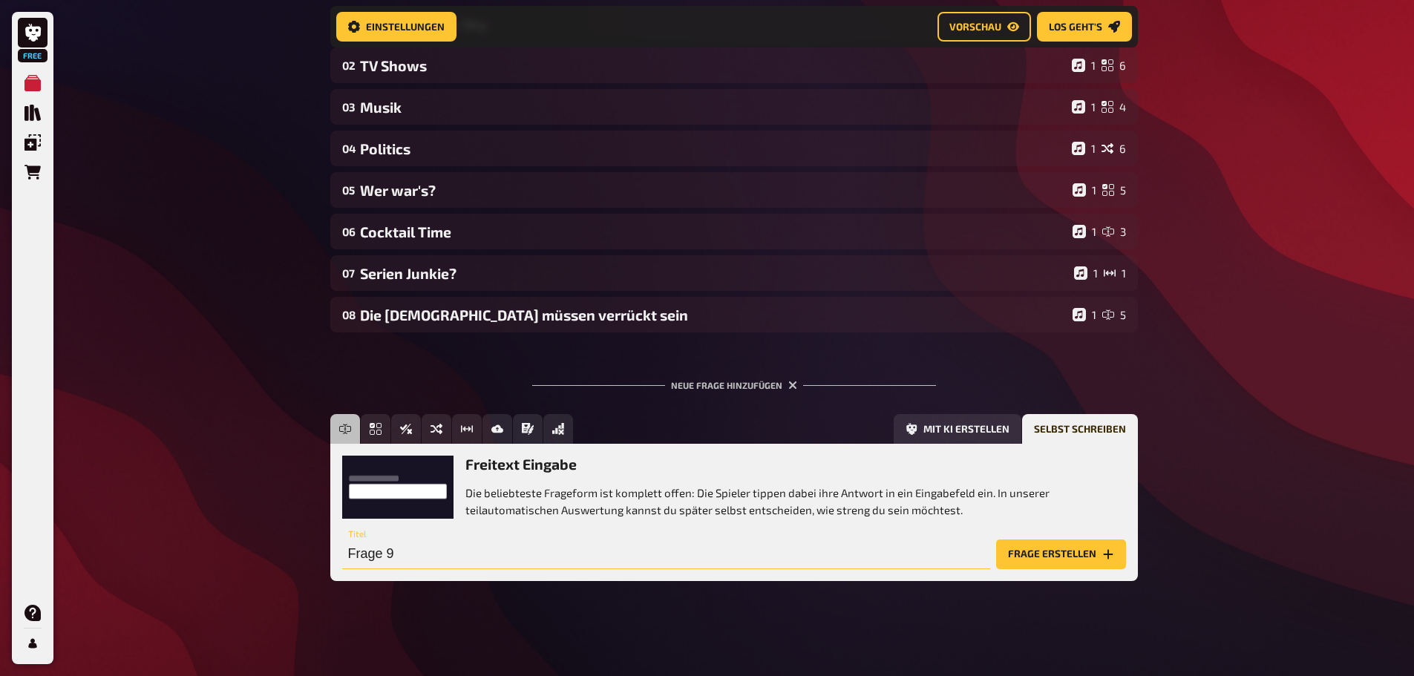
click at [572, 559] on input "Frage 9" at bounding box center [666, 555] width 648 height 30
type input "Drinks anyone?"
click at [1023, 549] on button "Frage erstellen" at bounding box center [1061, 555] width 130 height 30
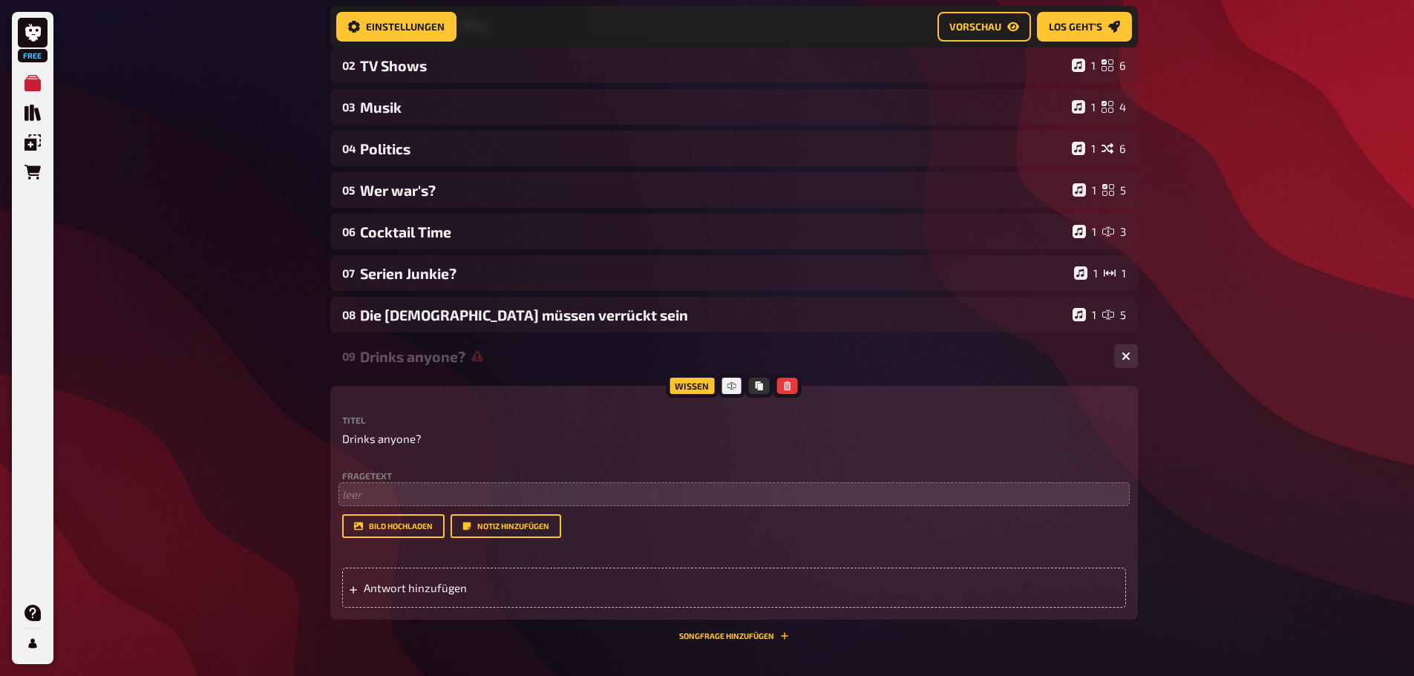
drag, startPoint x: 398, startPoint y: 505, endPoint x: 392, endPoint y: 499, distance: 8.4
click at [397, 504] on div "Fragetext ﻿ leer Hier hinziehen für Dateiupload Bild hochladen Notiz hinzufügen" at bounding box center [734, 505] width 784 height 68
click at [390, 495] on p "﻿ leer" at bounding box center [734, 494] width 784 height 17
click at [470, 500] on span "Welches Land hat den höhsten" at bounding box center [420, 494] width 157 height 13
click at [552, 492] on p "Welches Land hat den höchsten" at bounding box center [734, 494] width 784 height 17
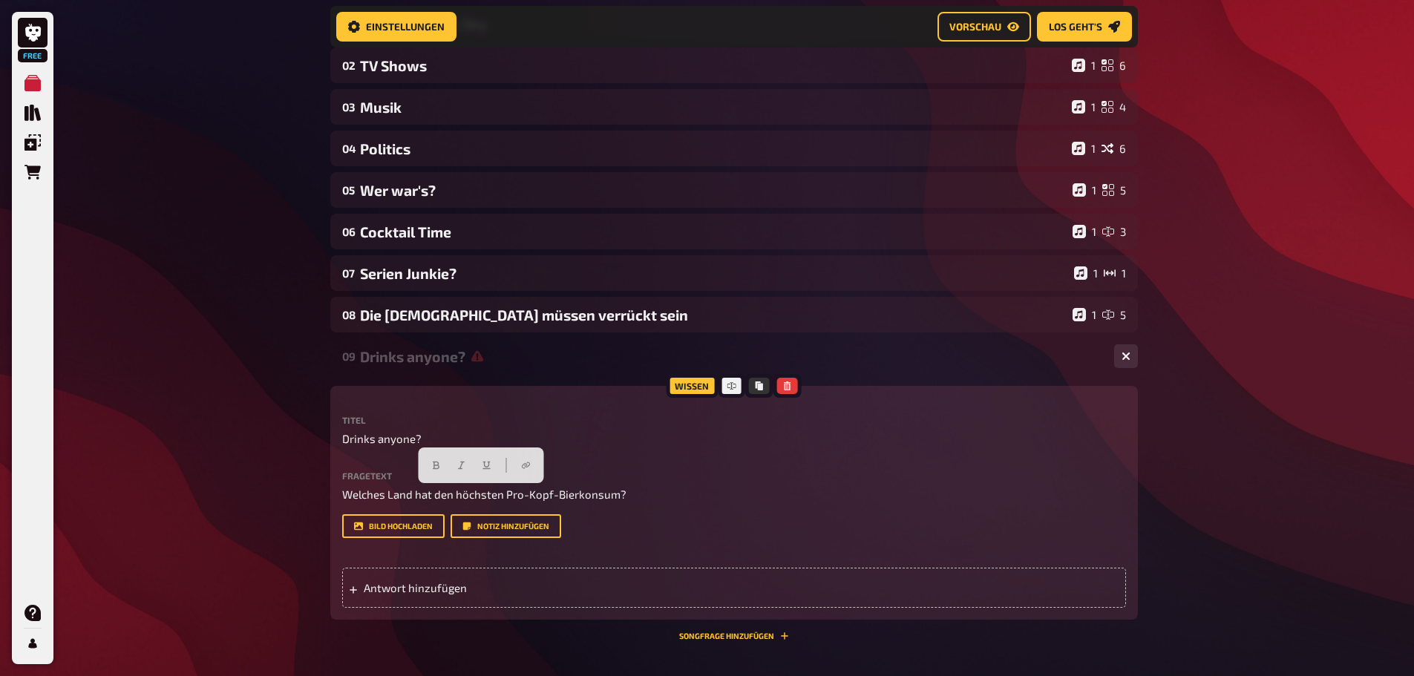
click at [654, 521] on div "Bild hochladen Notiz hinzufügen" at bounding box center [734, 527] width 784 height 24
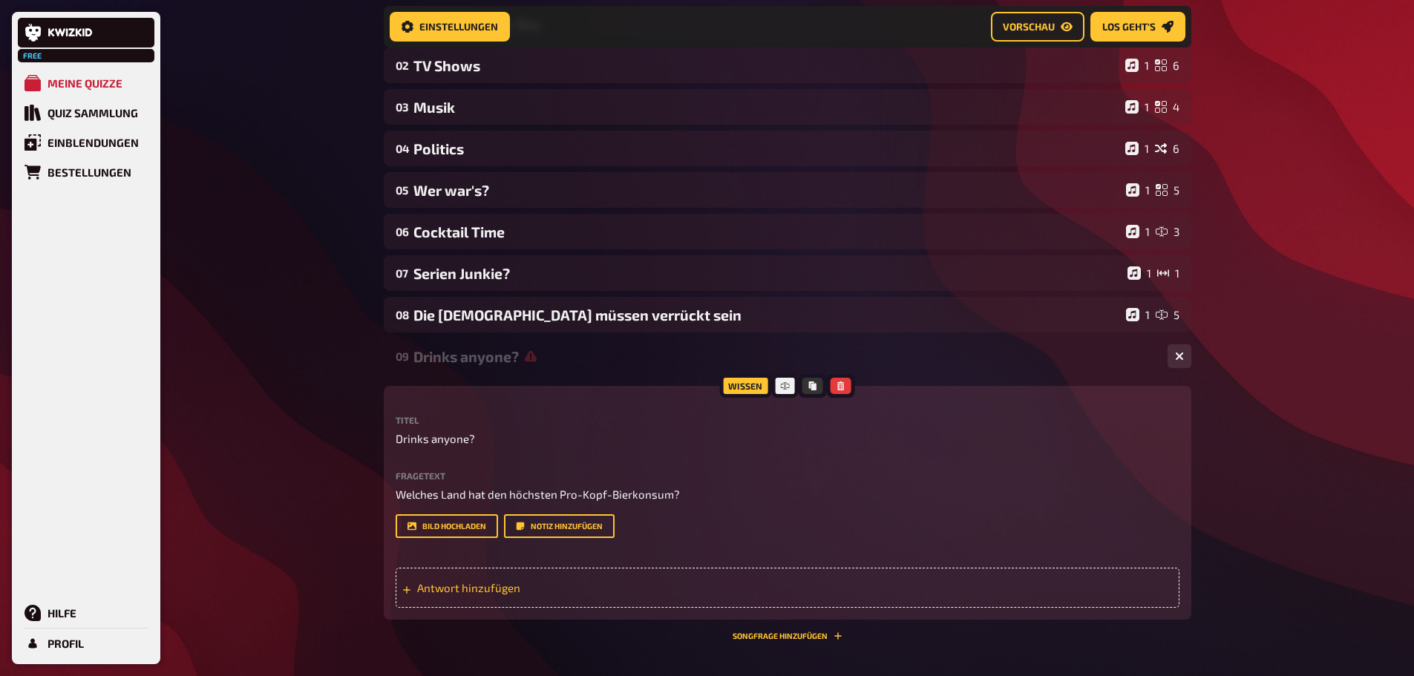
click at [518, 588] on span "Antwort hinzufügen" at bounding box center [532, 587] width 231 height 13
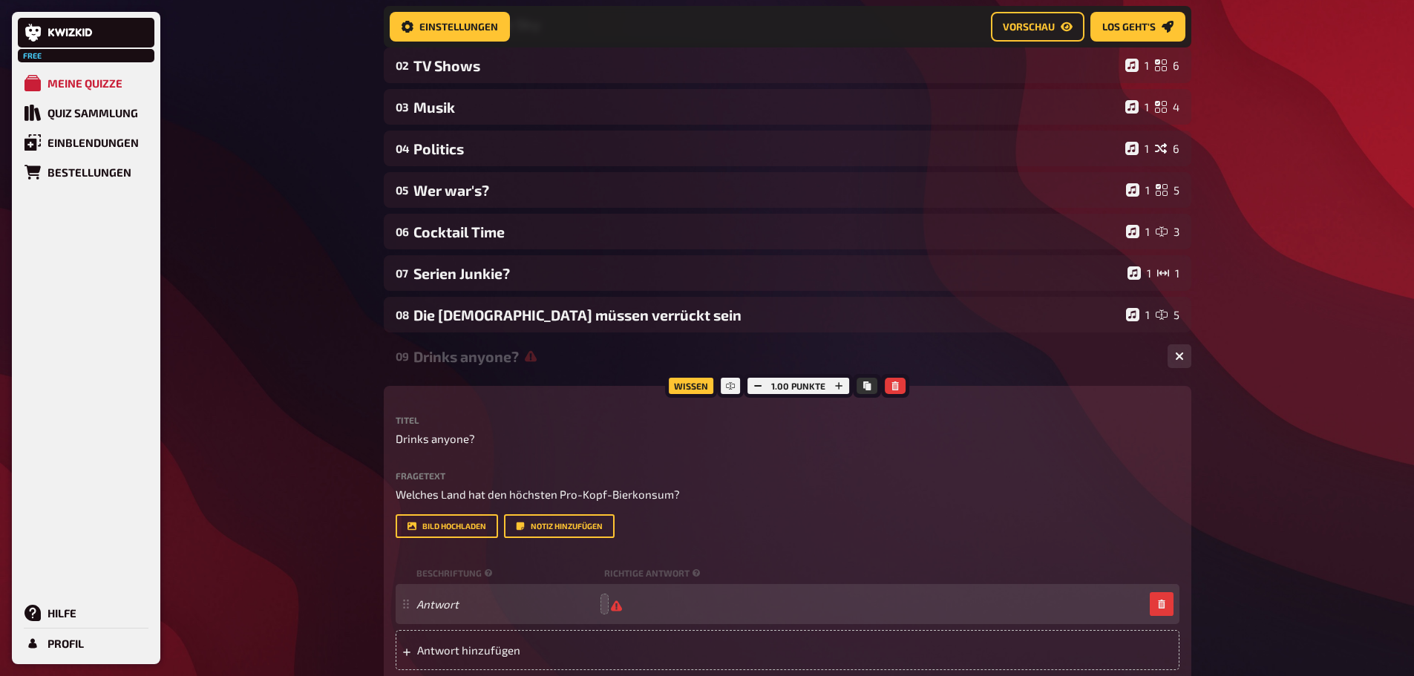
click at [604, 604] on span at bounding box center [604, 604] width 1 height 13
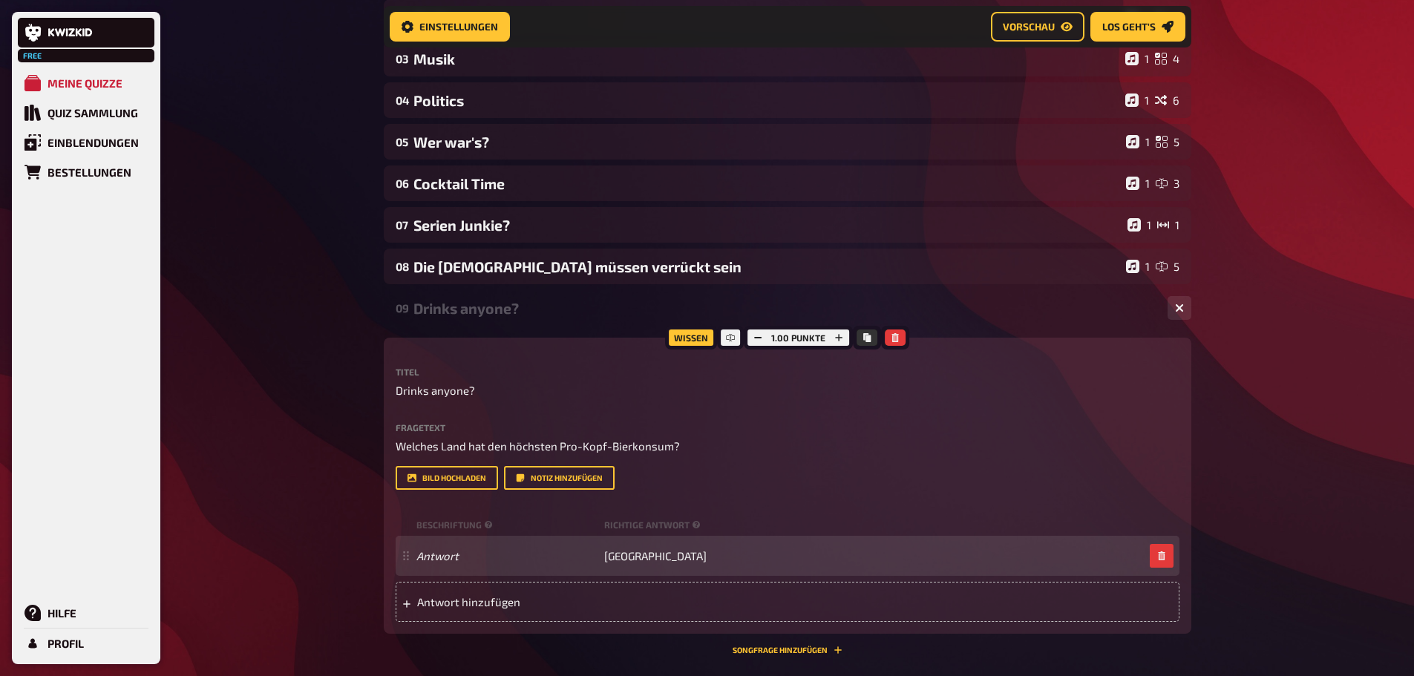
scroll to position [371, 0]
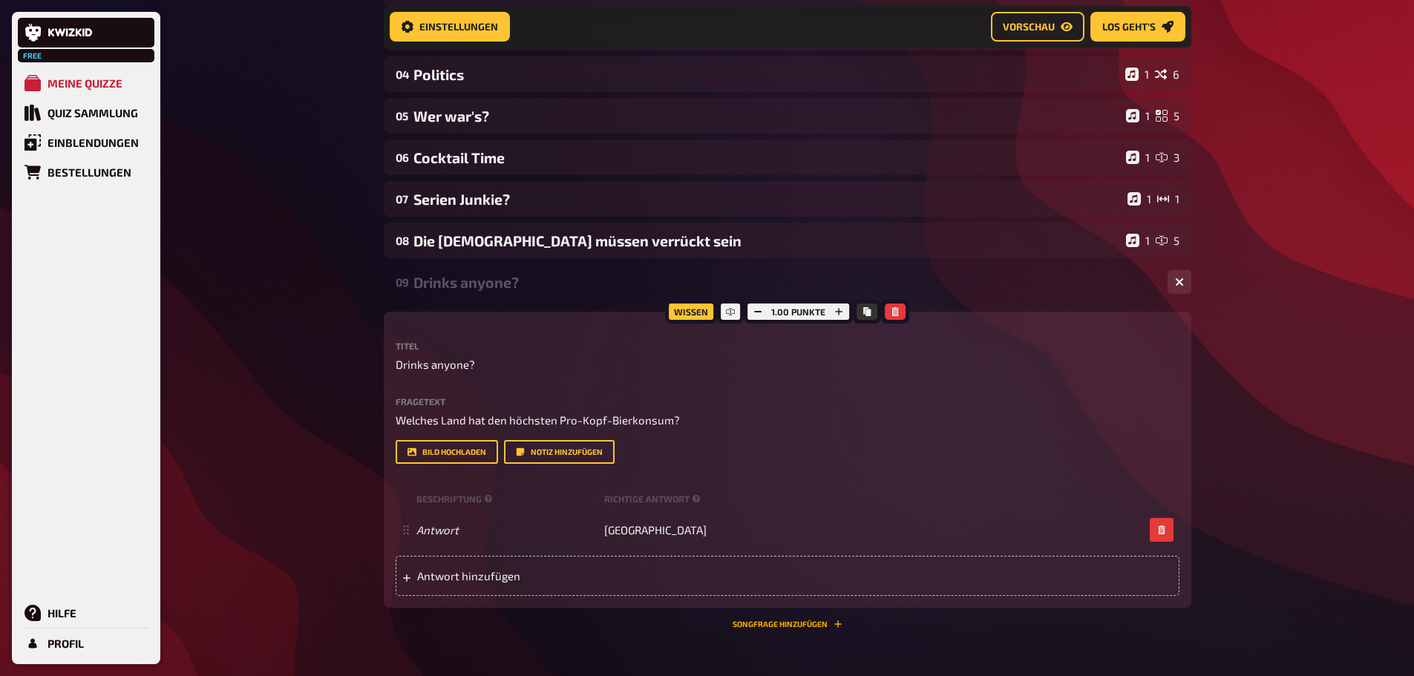
click at [774, 624] on button "Songfrage hinzufügen" at bounding box center [788, 624] width 110 height 9
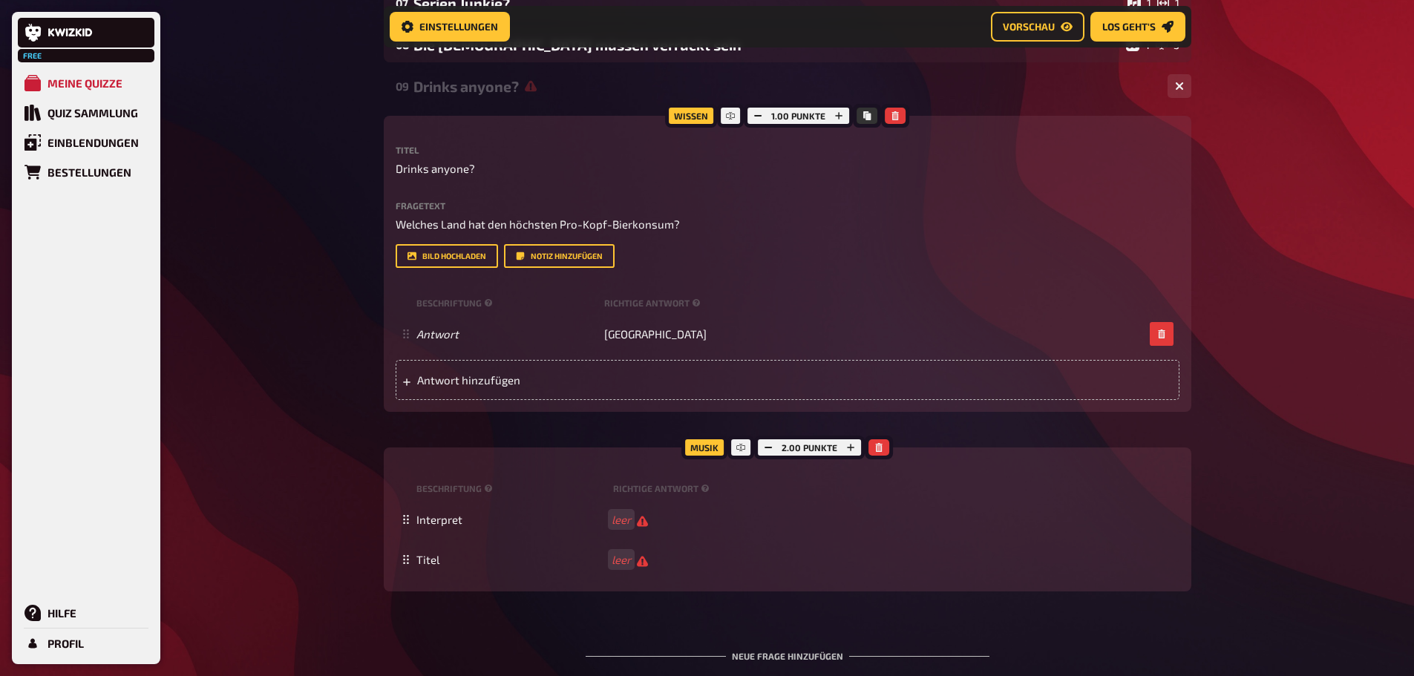
scroll to position [593, 0]
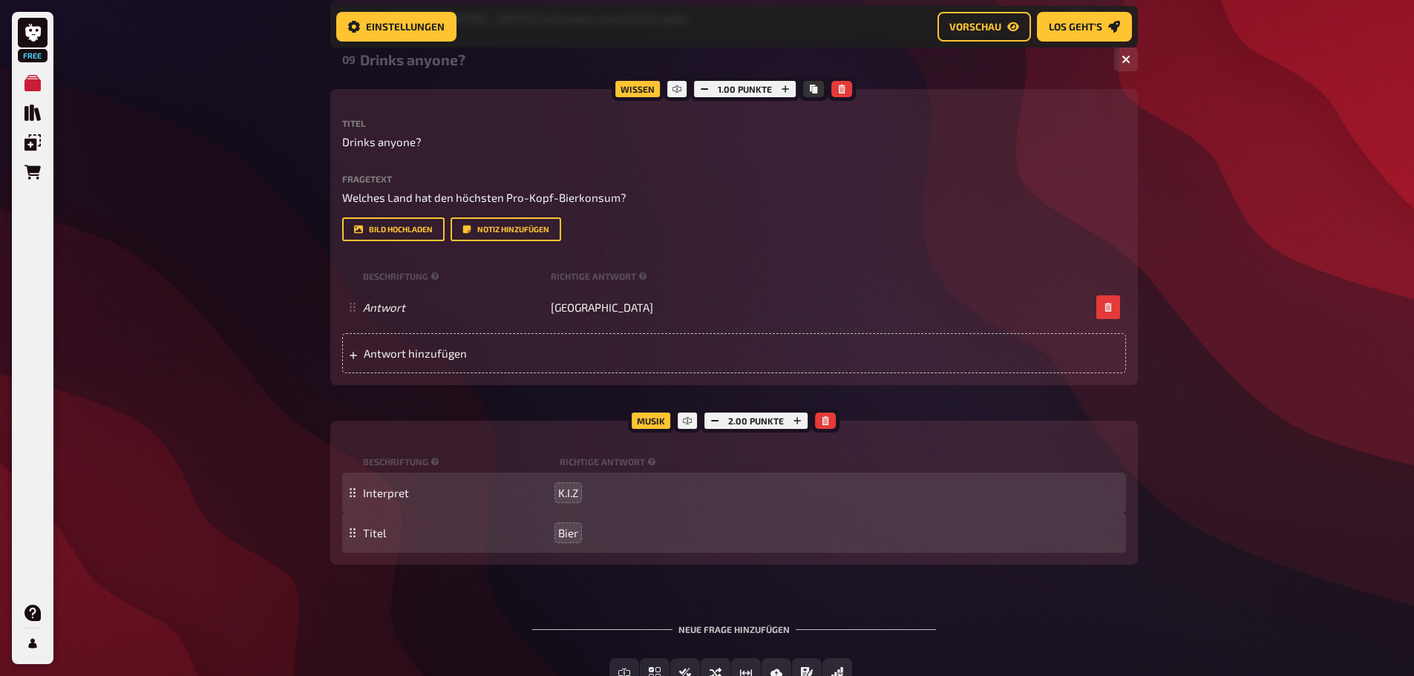
click at [1205, 460] on div "Free Meine Quizze Quiz Sammlung Einblendungen Bestellungen Hilfe Profil Home Me…" at bounding box center [707, 95] width 1414 height 1377
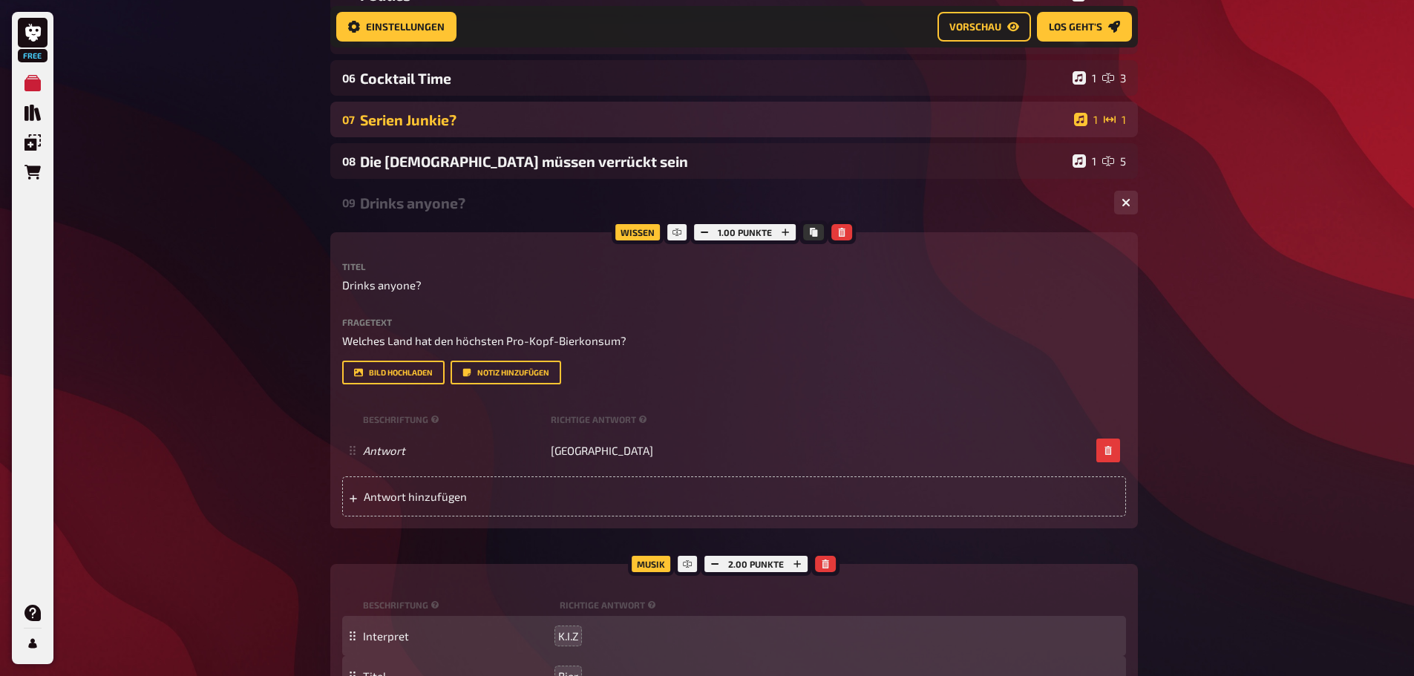
scroll to position [445, 0]
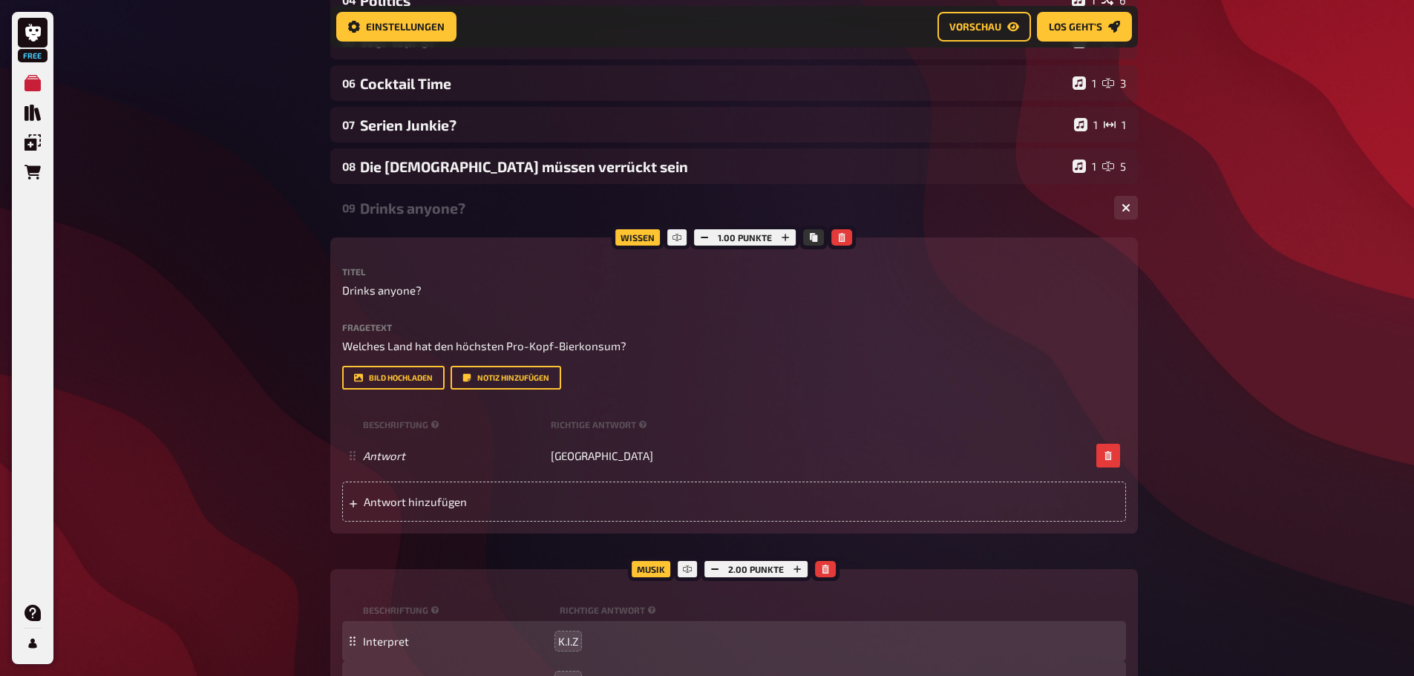
click at [898, 229] on div "09 Drinks anyone? 1 1 Wissen 1.00 Punkte Titel Drinks anyone? Fragetext Welches…" at bounding box center [734, 451] width 808 height 523
click at [928, 238] on div "Wissen 1.00 Punkte Titel Drinks anyone? Fragetext Welches Land hat den höchsten…" at bounding box center [734, 386] width 808 height 296
click at [976, 230] on div "09 Drinks anyone? 1 1 Wissen 1.00 Punkte Titel Drinks anyone? Fragetext Welches…" at bounding box center [734, 451] width 808 height 523
click at [1224, 262] on div "Free Meine Quizze Quiz Sammlung Einblendungen Bestellungen Hilfe Profil Home Me…" at bounding box center [707, 243] width 1414 height 1377
click at [1063, 204] on div "Drinks anyone?" at bounding box center [731, 208] width 743 height 17
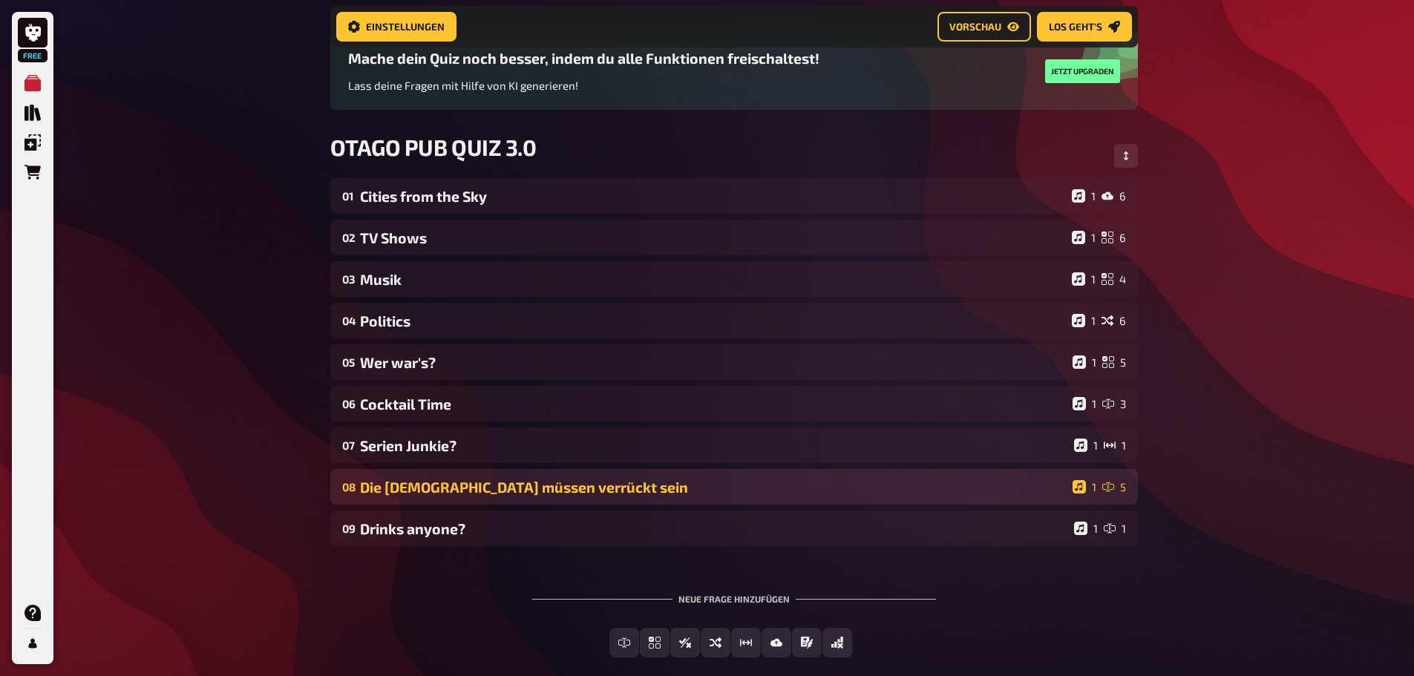
scroll to position [200, 0]
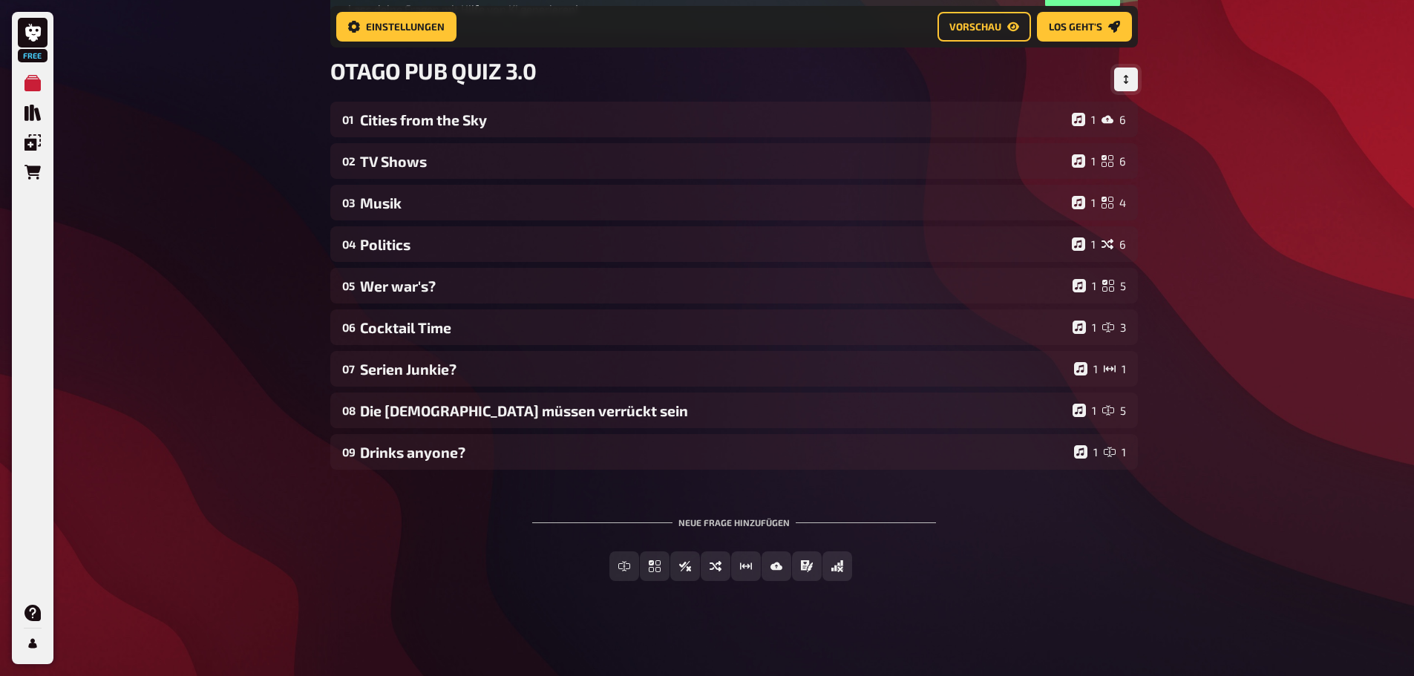
click at [1126, 68] on button "Reihenfolge anpassen" at bounding box center [1126, 80] width 24 height 24
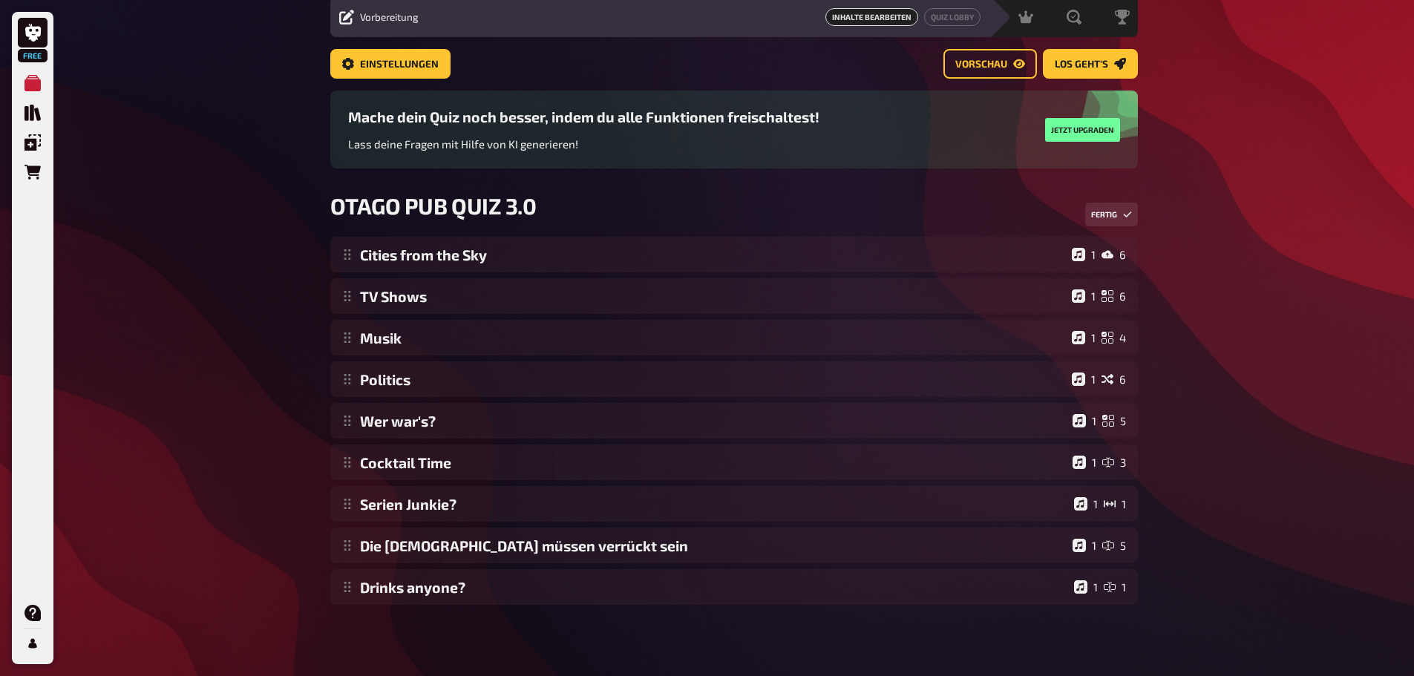
scroll to position [53, 0]
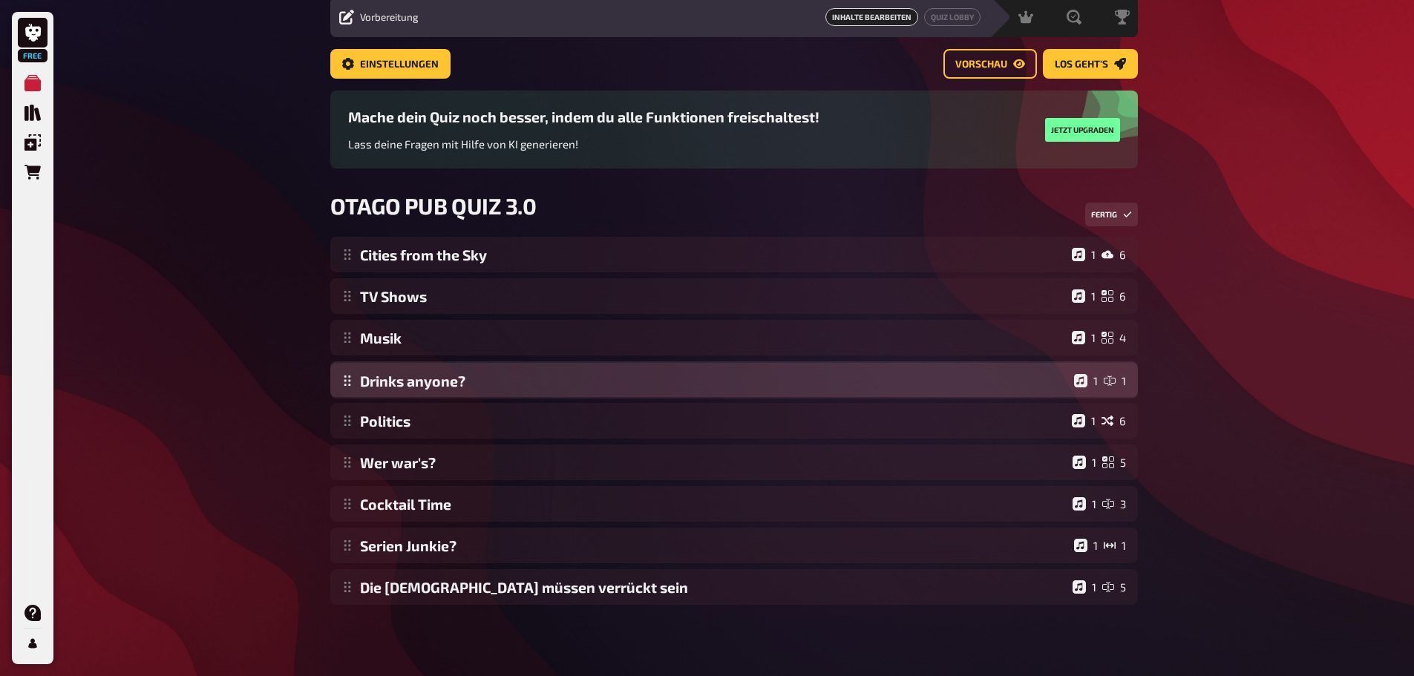
drag, startPoint x: 350, startPoint y: 589, endPoint x: 359, endPoint y: 382, distance: 206.6
click at [359, 382] on div "Cities from the Sky 1 6 TV Shows 1 6 Musik 1 4 Politics 1 6 Wer war's? 1 5 Cock…" at bounding box center [734, 421] width 808 height 368
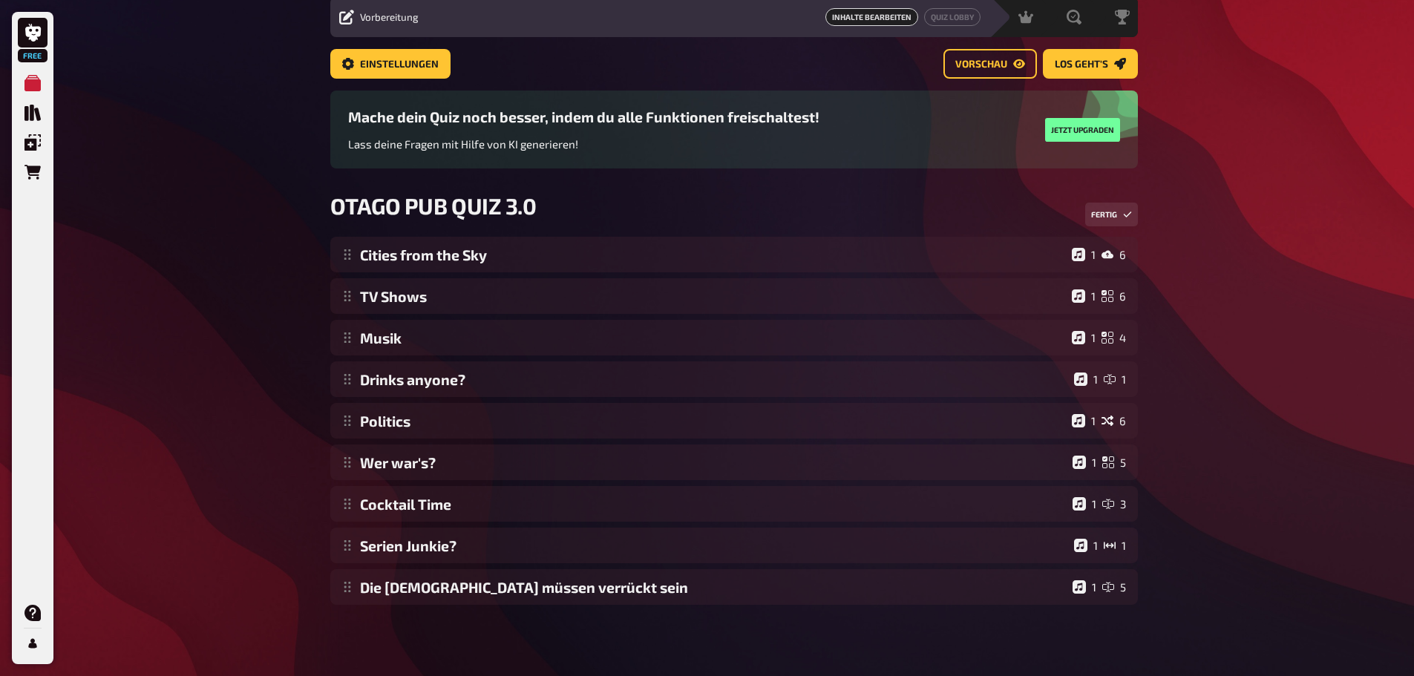
click at [224, 480] on div "Free Meine Quizze Quiz Sammlung Einblendungen Bestellungen Hilfe Profil Home Me…" at bounding box center [707, 312] width 1414 height 730
click at [1247, 189] on div "Free Meine Quizze Quiz Sammlung Einblendungen Bestellungen Hilfe Profil Home Me…" at bounding box center [707, 312] width 1414 height 730
click at [1123, 215] on icon "Reihenfolge anpassen" at bounding box center [1127, 214] width 9 height 9
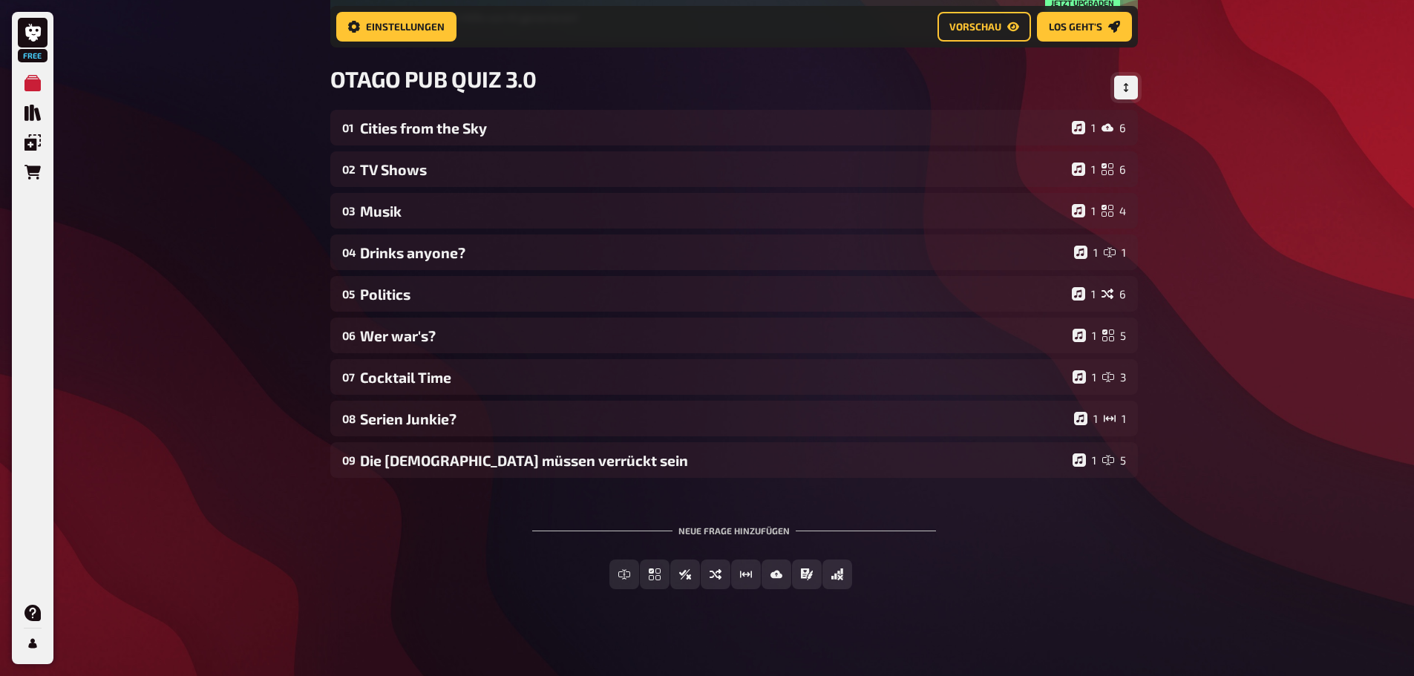
scroll to position [200, 0]
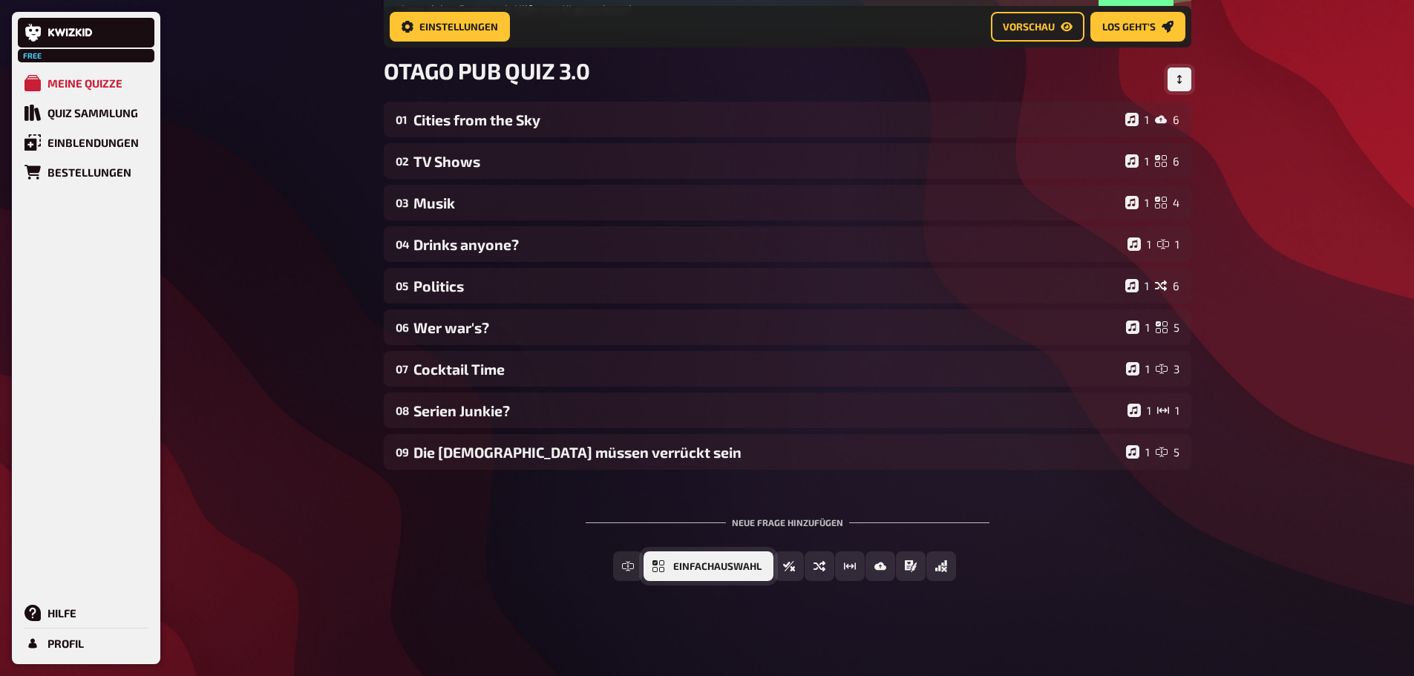
click at [750, 567] on span "Einfachauswahl" at bounding box center [717, 567] width 88 height 10
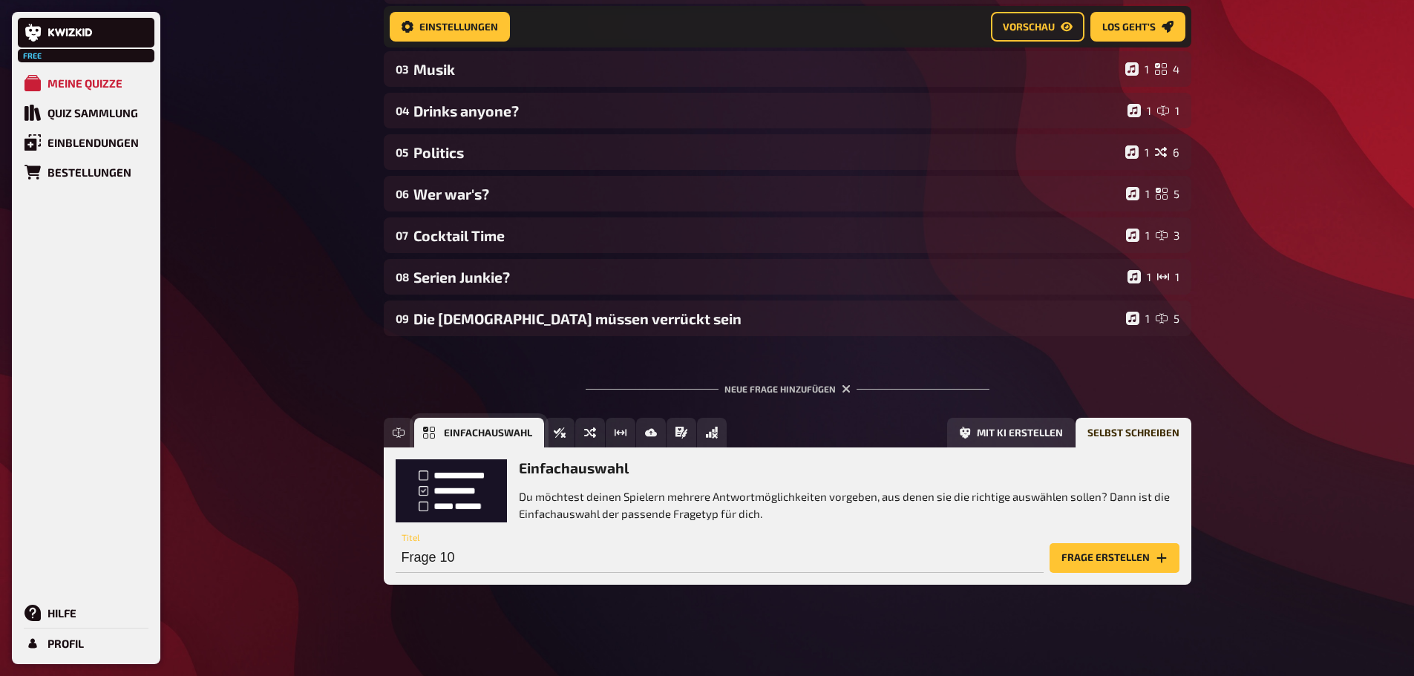
scroll to position [338, 0]
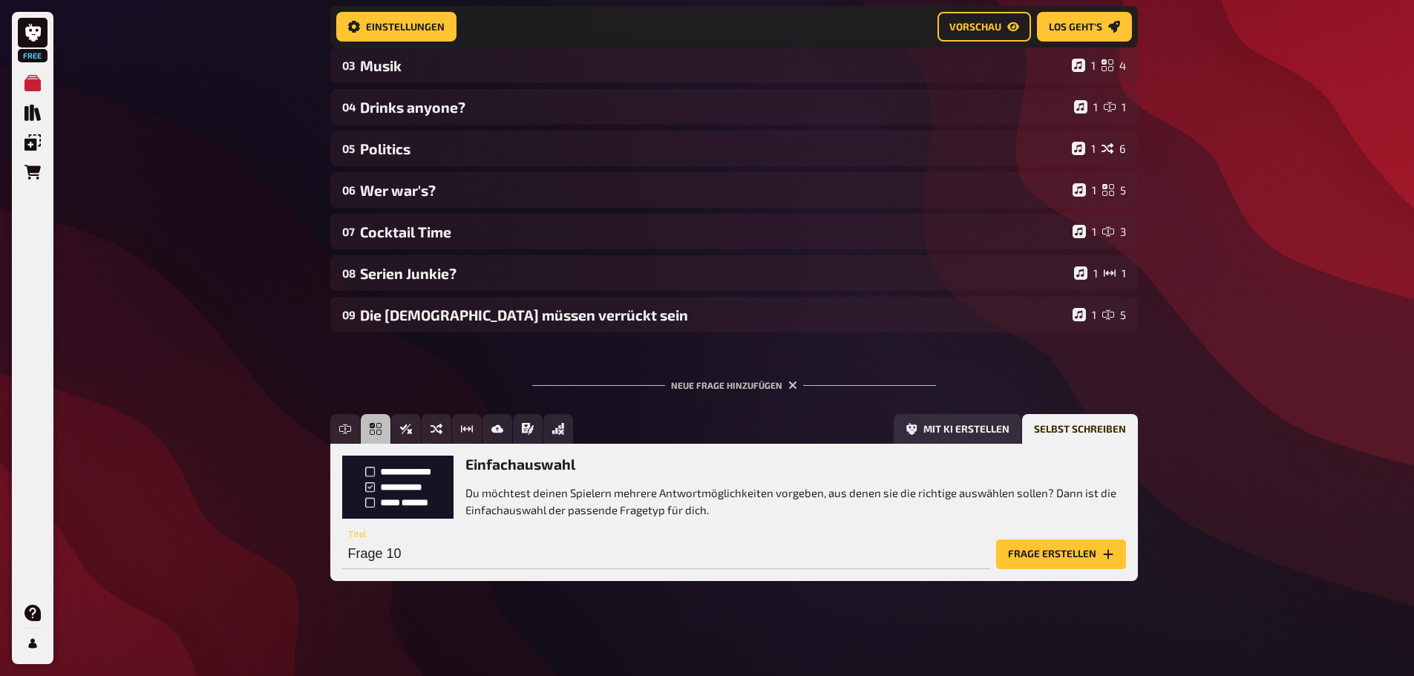
click at [431, 536] on div "Frage 10 Titel" at bounding box center [666, 547] width 648 height 45
click at [426, 553] on input "Frage 10" at bounding box center [666, 555] width 648 height 30
type input "W"
type input "Ö"
type input "Österreichisches Drama der letzten Jahre!"
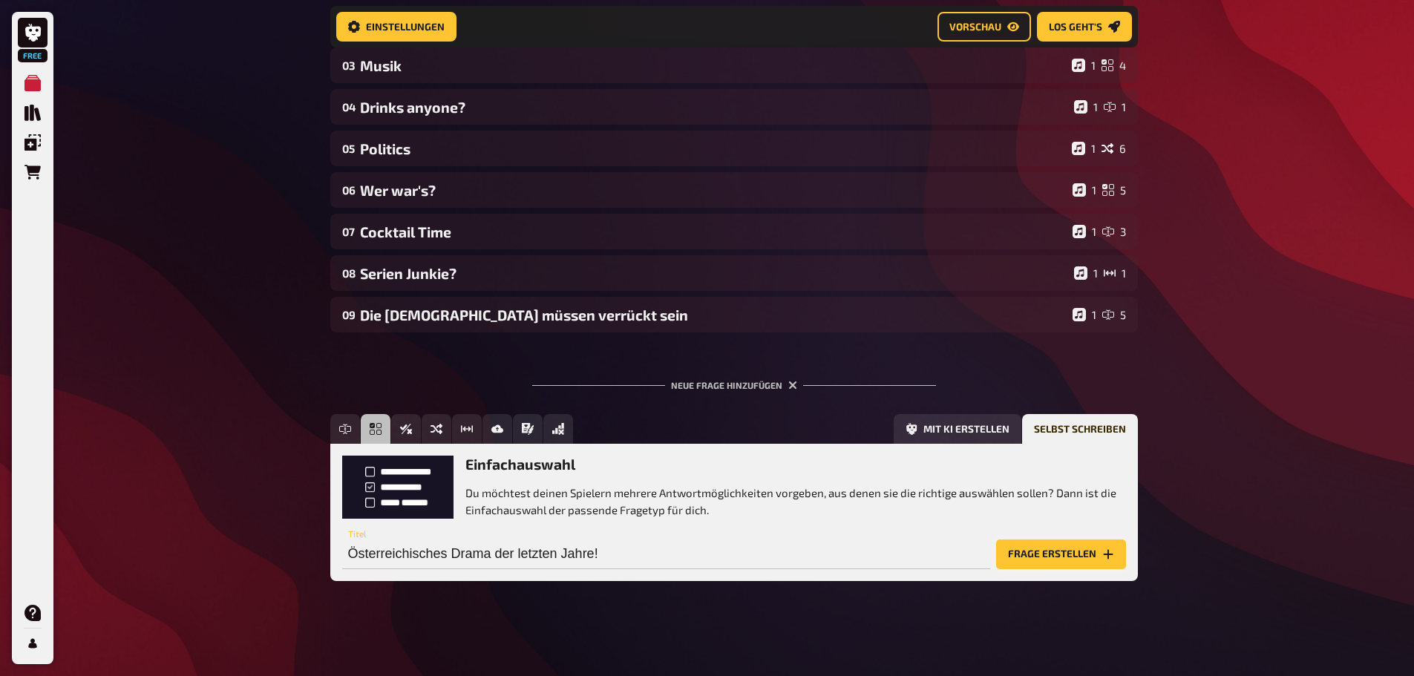
click at [1089, 547] on button "Frage erstellen" at bounding box center [1061, 555] width 130 height 30
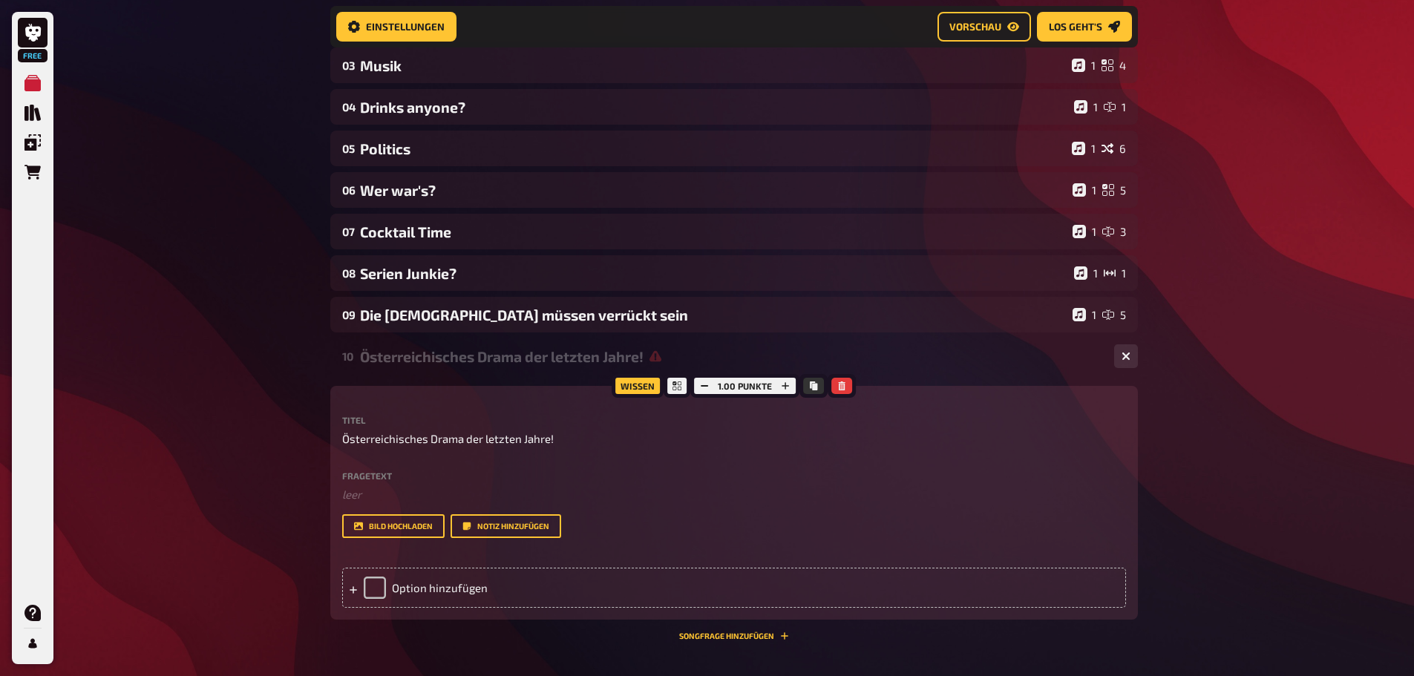
click at [350, 480] on label "Fragetext" at bounding box center [734, 475] width 784 height 9
click at [353, 481] on div "Fragetext ﻿ leer Hier hinziehen für Dateiupload" at bounding box center [734, 487] width 784 height 32
click at [354, 484] on div "Fragetext ﻿ leer Hier hinziehen für Dateiupload" at bounding box center [734, 487] width 784 height 32
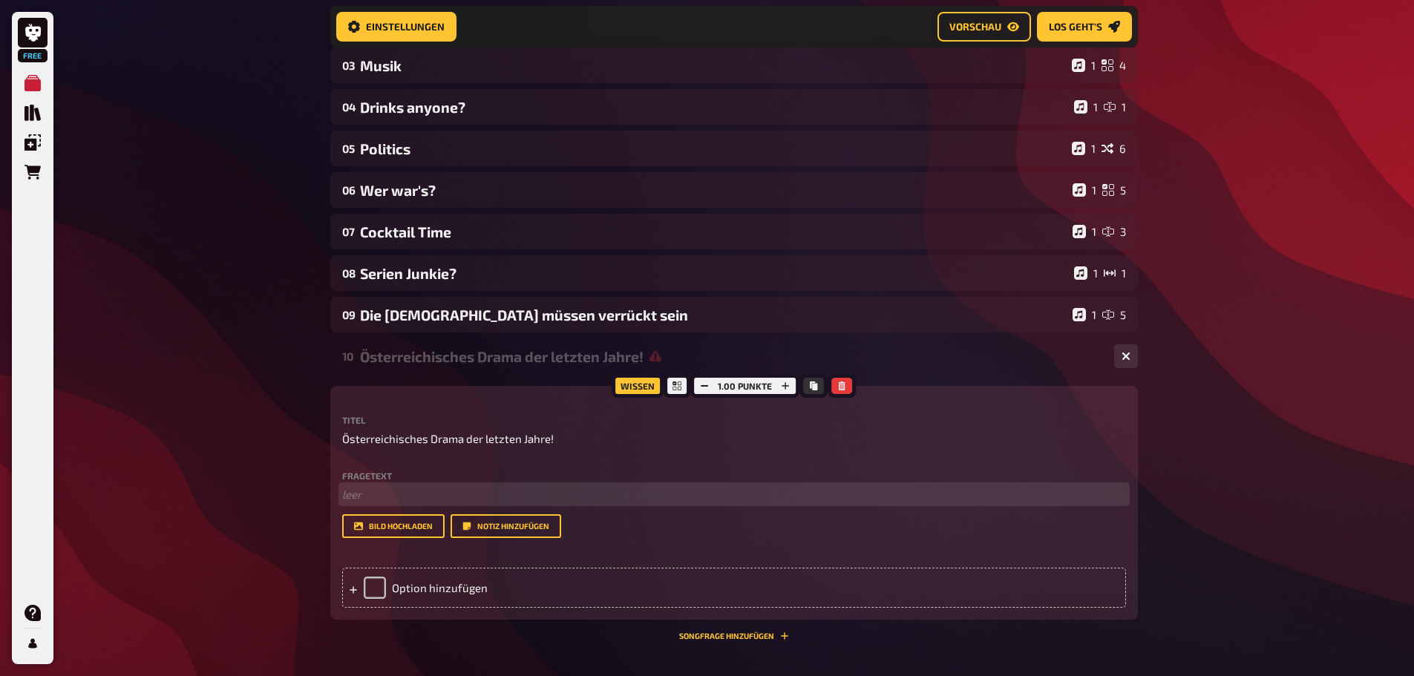
click at [357, 489] on p "﻿ leer" at bounding box center [734, 494] width 784 height 17
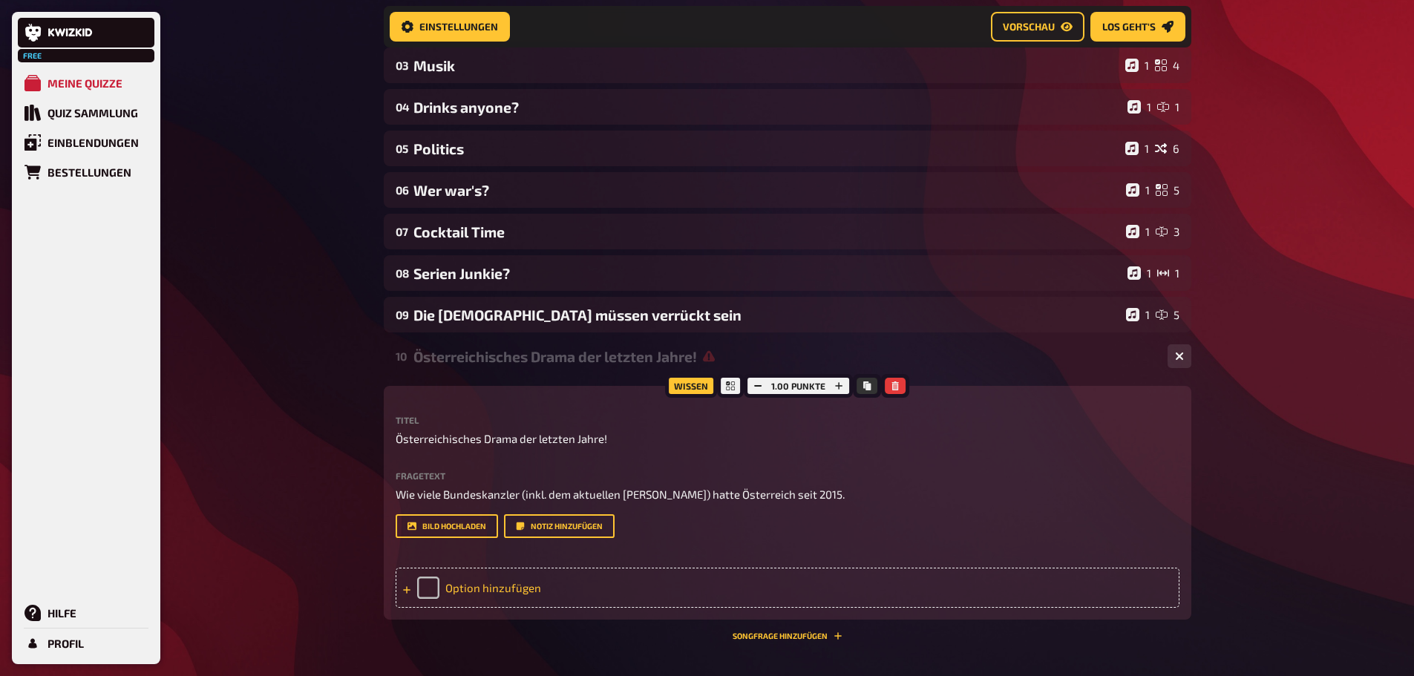
click at [499, 578] on div "Option hinzufügen" at bounding box center [788, 588] width 784 height 40
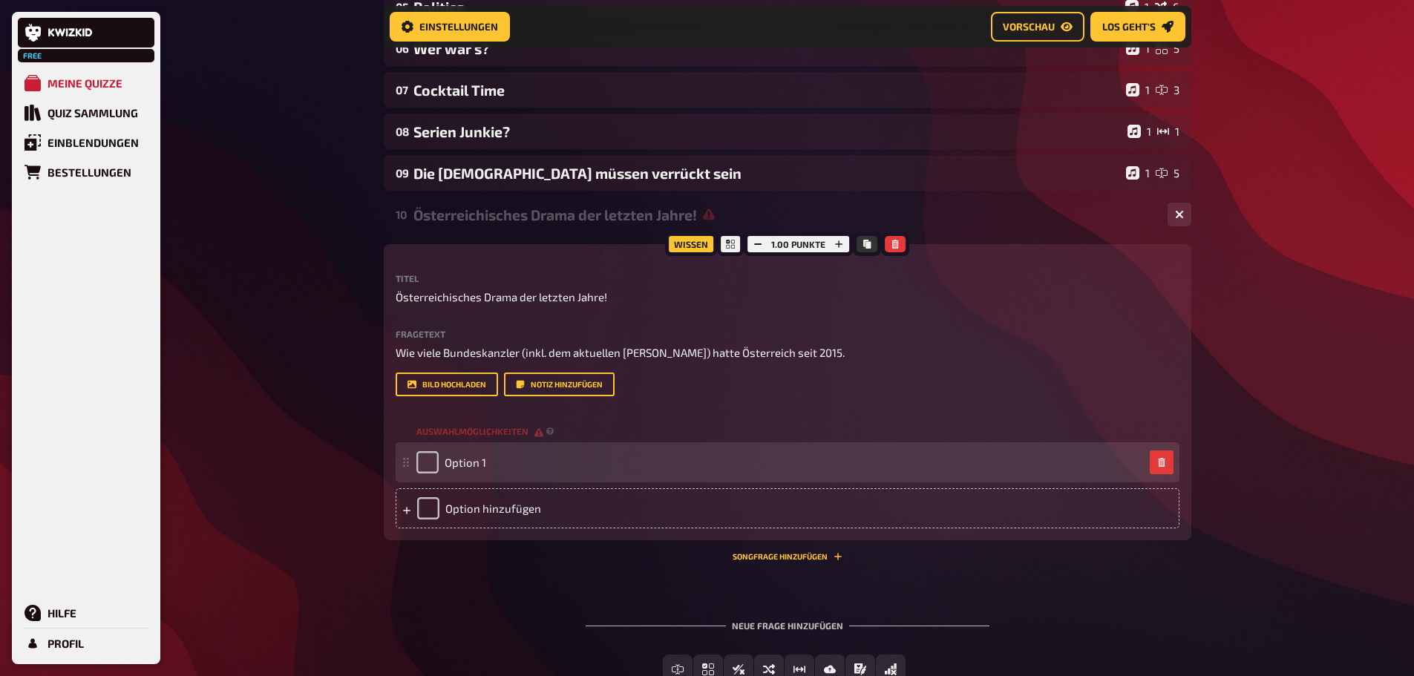
scroll to position [561, 0]
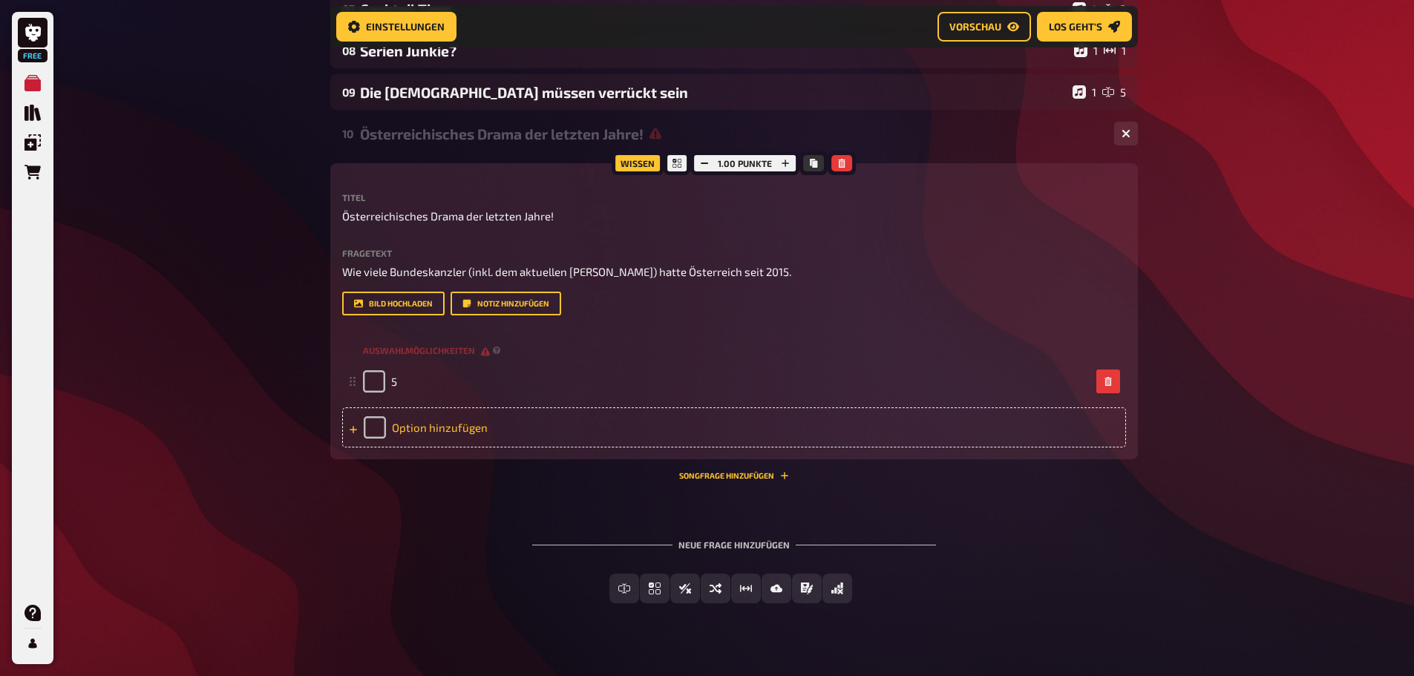
click at [459, 411] on div "Option hinzufügen" at bounding box center [734, 428] width 784 height 40
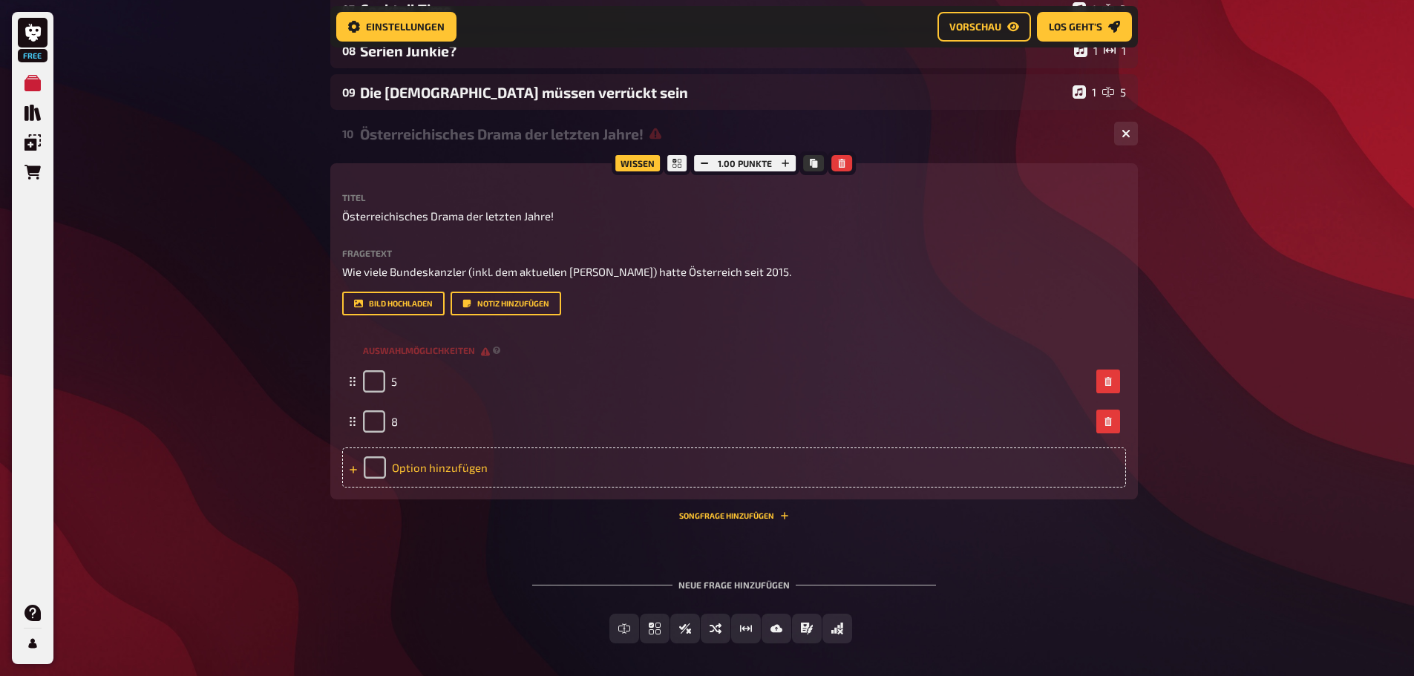
click at [459, 474] on div "Option hinzufügen" at bounding box center [734, 468] width 784 height 40
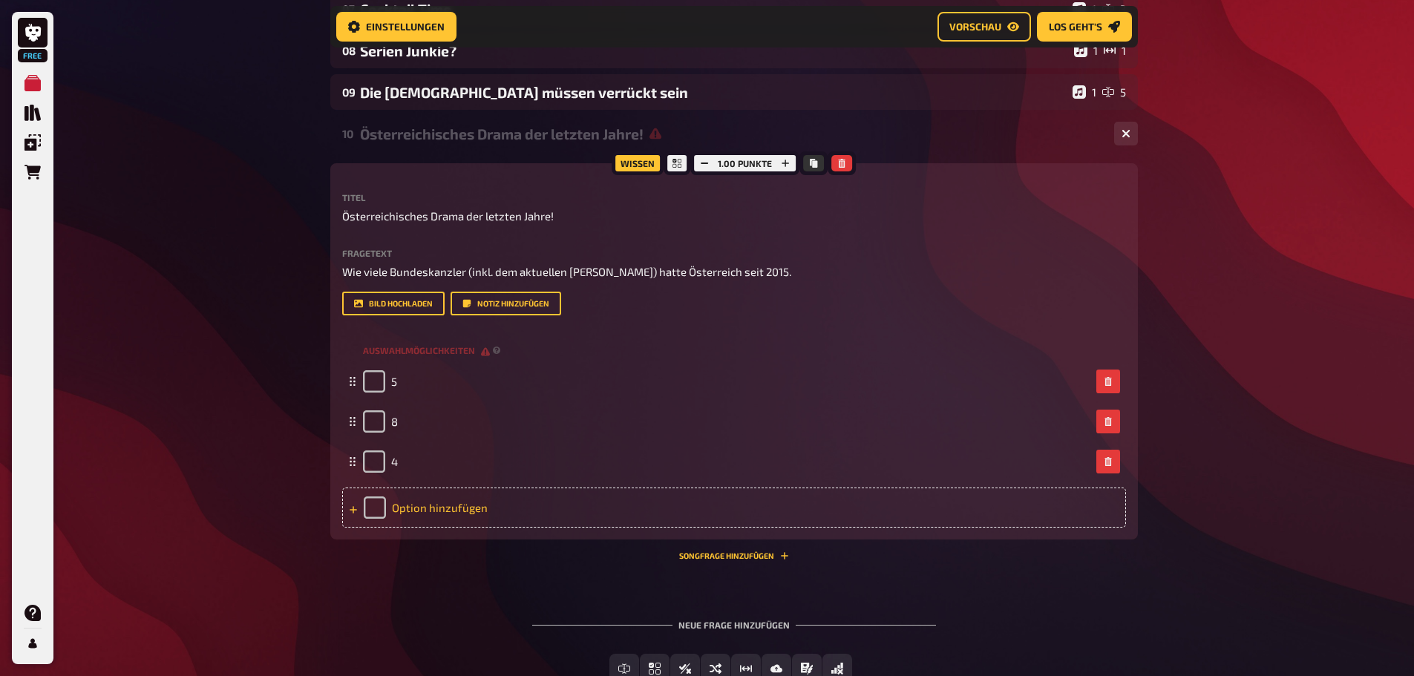
click at [457, 505] on div "Option hinzufügen" at bounding box center [734, 508] width 784 height 40
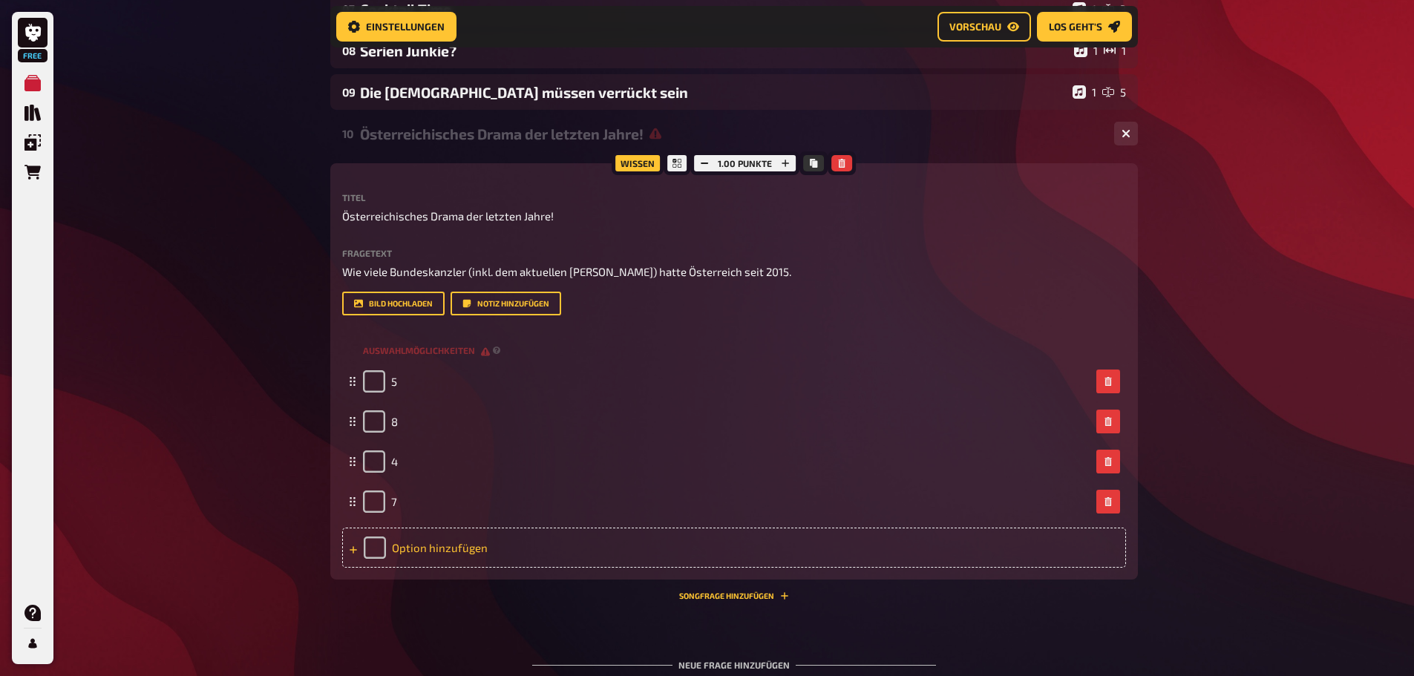
click at [466, 559] on div "Option hinzufügen" at bounding box center [734, 548] width 784 height 40
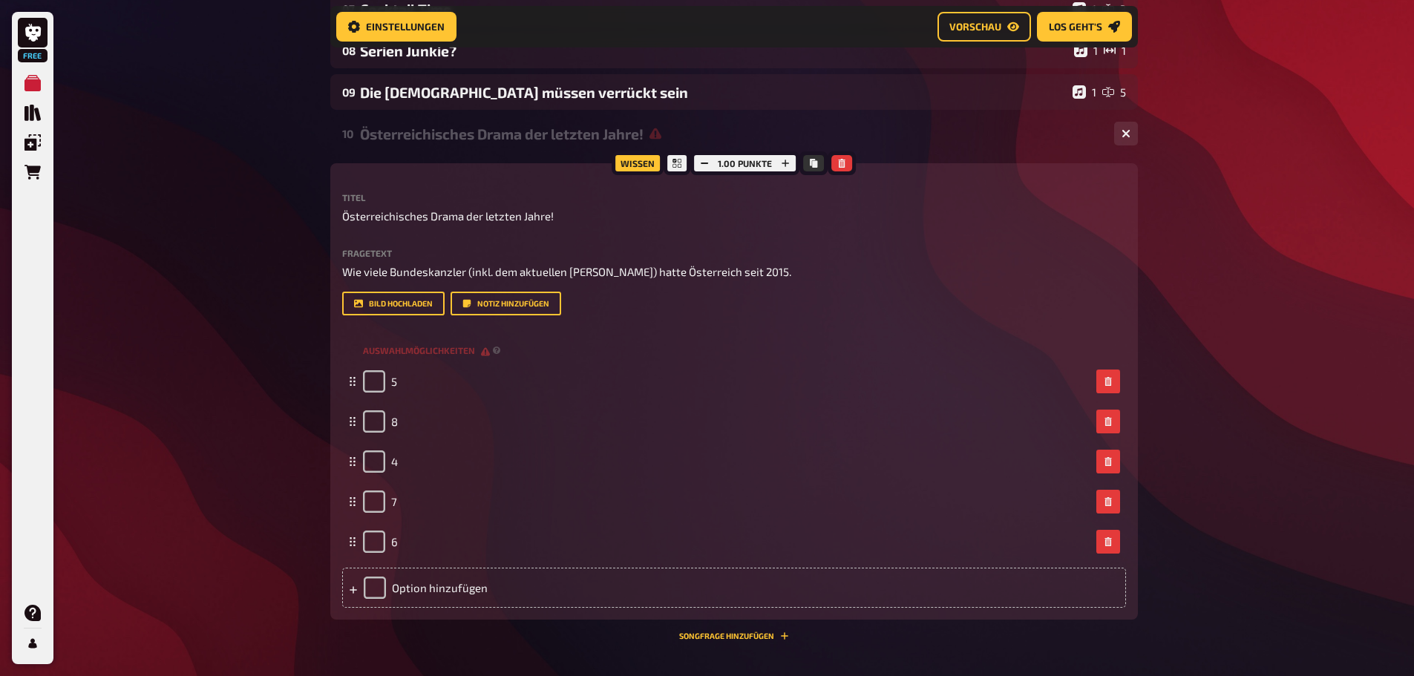
click at [298, 548] on div "Free Meine Quizze Quiz Sammlung Einblendungen Bestellungen Hilfe Profil Home Me…" at bounding box center [707, 149] width 1414 height 1420
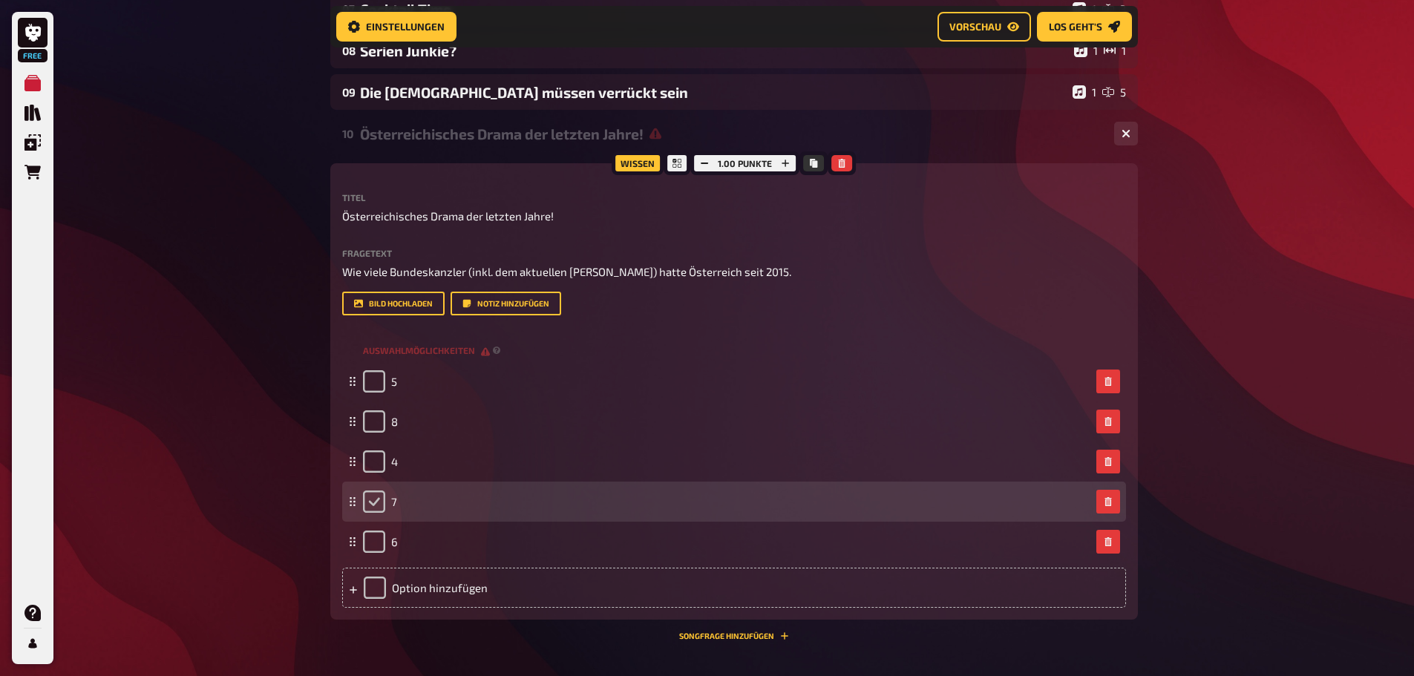
drag, startPoint x: 373, startPoint y: 504, endPoint x: 626, endPoint y: 545, distance: 256.5
click at [372, 504] on input "checkbox" at bounding box center [374, 502] width 22 height 22
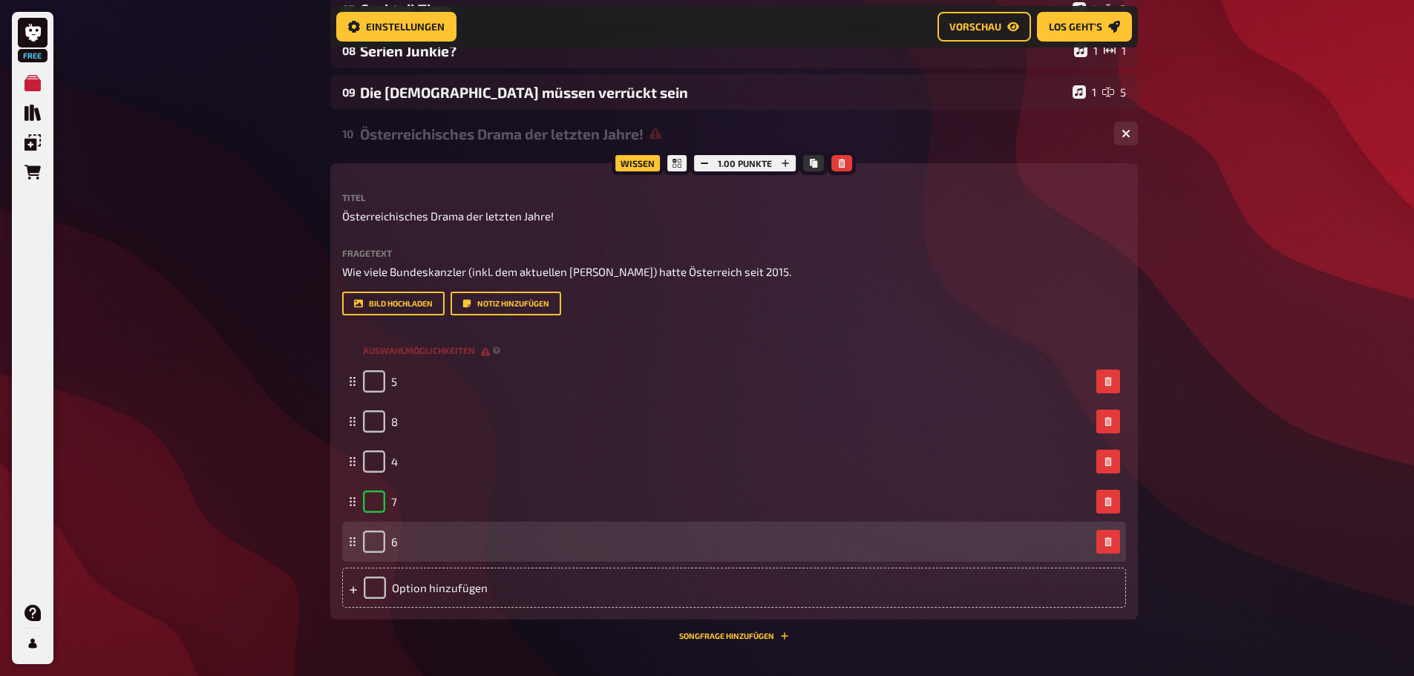
checkbox input "true"
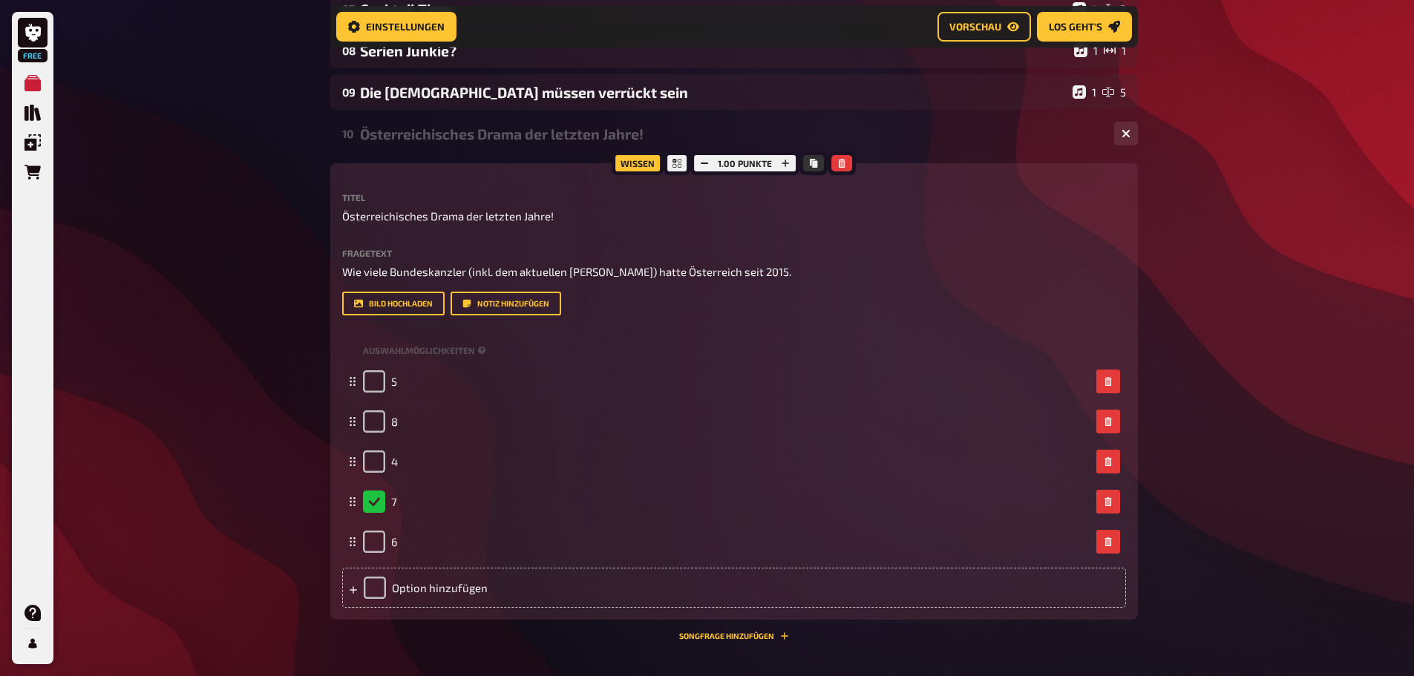
click at [206, 555] on div "Free Meine Quizze Quiz Sammlung Einblendungen Bestellungen Hilfe Profil Home Me…" at bounding box center [707, 149] width 1414 height 1420
click at [774, 631] on div "Wissen 1.00 Punkte Titel Österreichisches Drama der letzten Jahre! Fragetext Wi…" at bounding box center [734, 401] width 808 height 477
click at [775, 636] on button "Songfrage hinzufügen" at bounding box center [734, 636] width 110 height 9
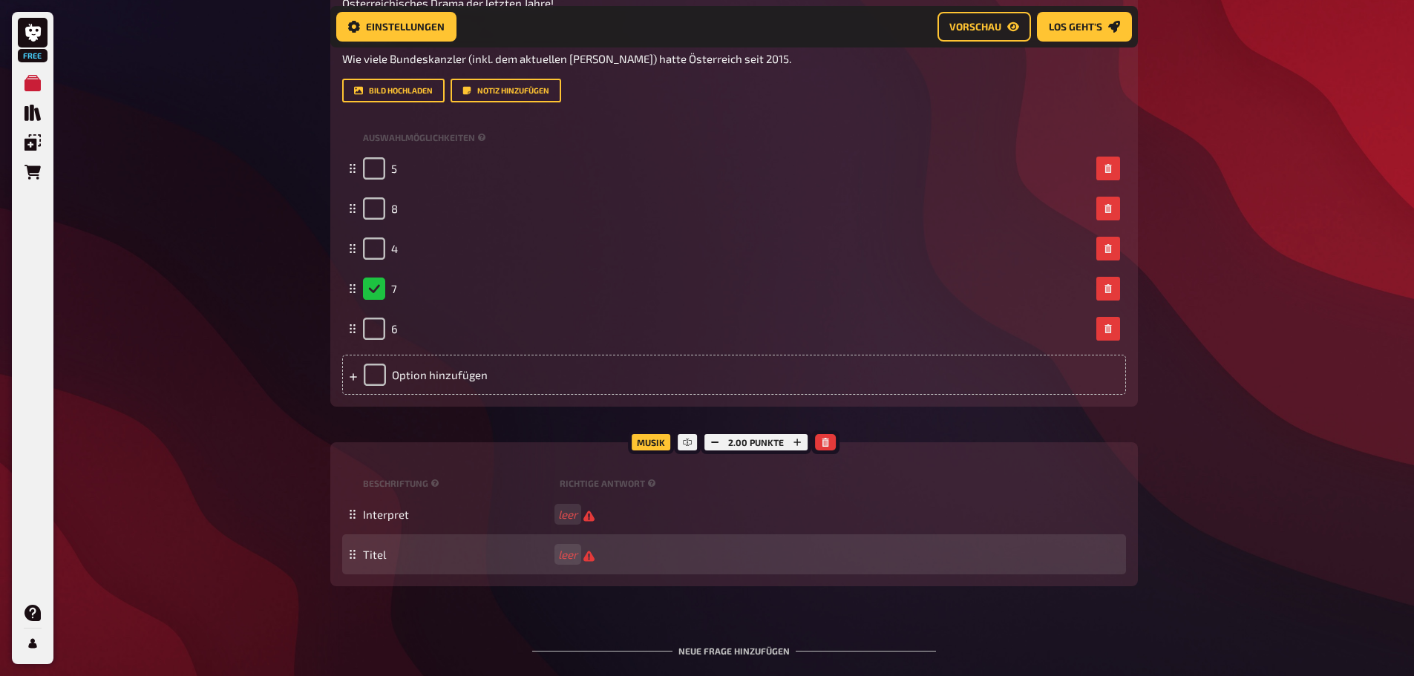
scroll to position [783, 0]
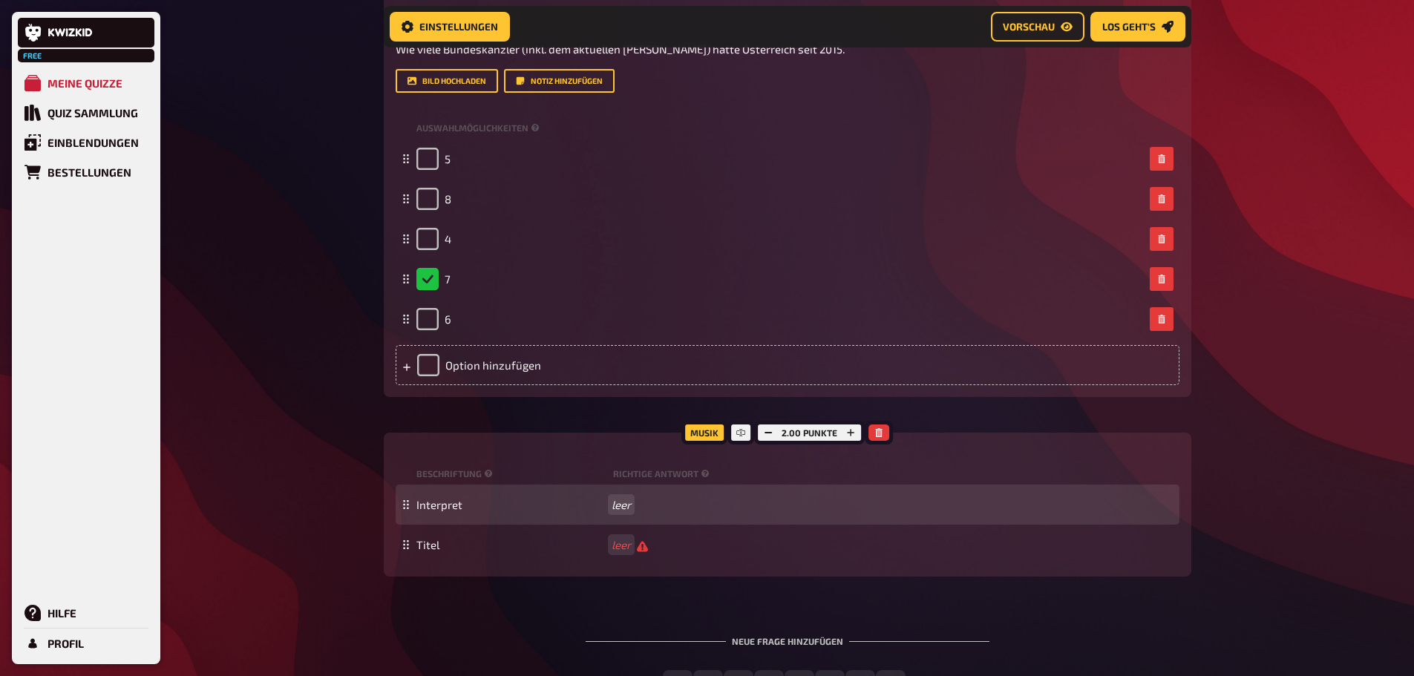
click at [621, 508] on div "Interpret leer" at bounding box center [795, 504] width 757 height 13
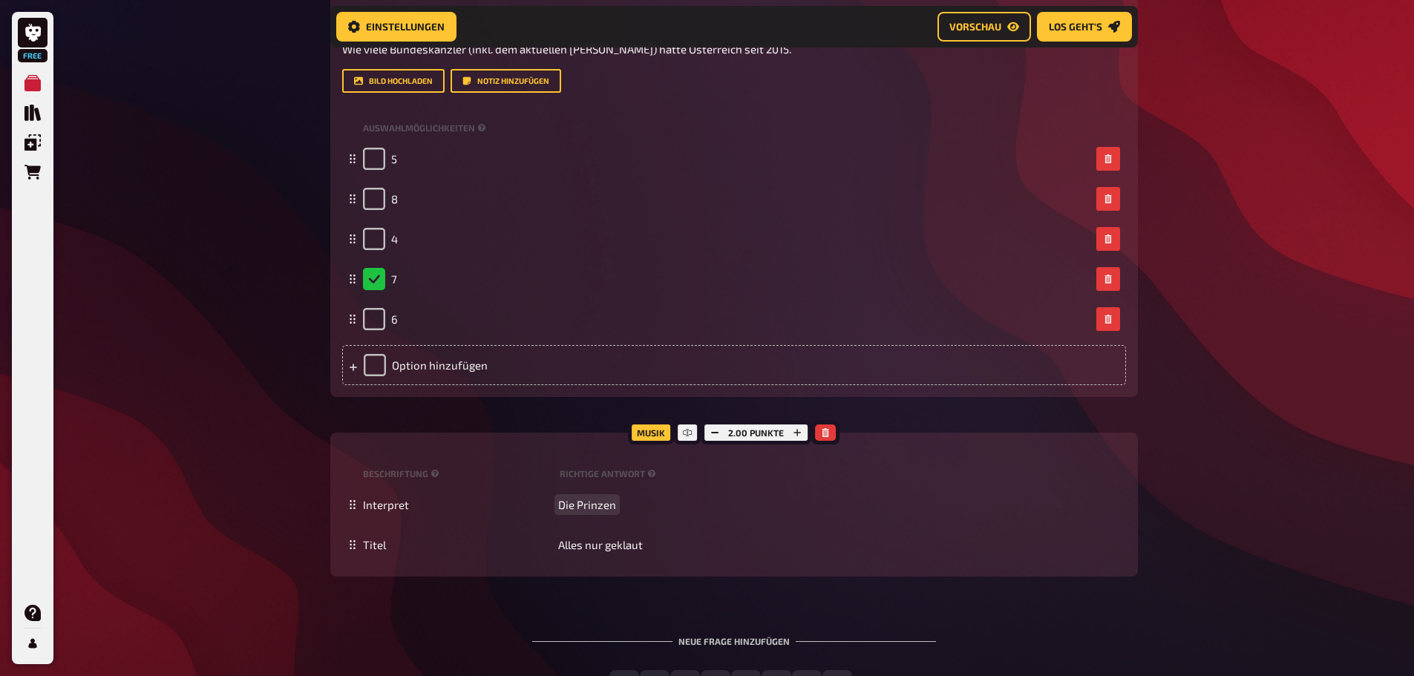
click at [1328, 518] on div "Free Meine Quizze Quiz Sammlung Einblendungen Bestellungen Hilfe Profil Home Me…" at bounding box center [707, 6] width 1414 height 1579
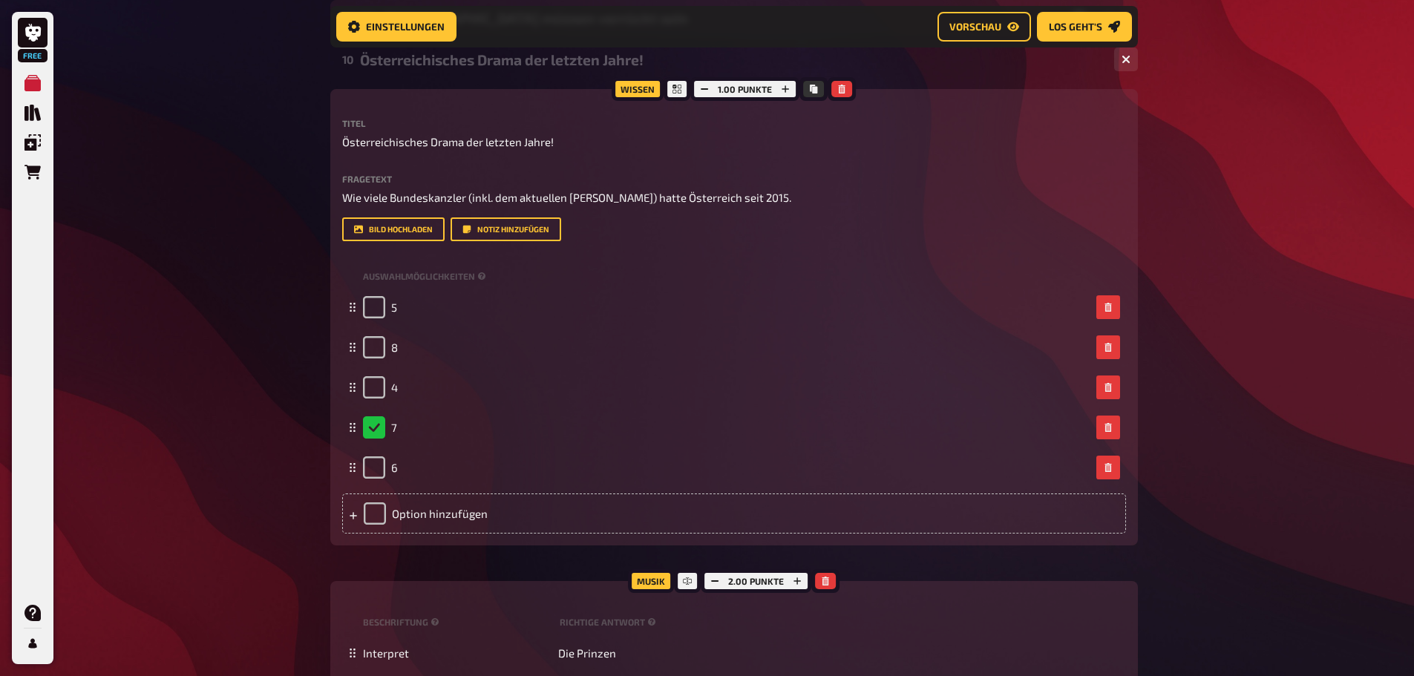
click at [885, 60] on div "Österreichisches Drama der letzten Jahre!" at bounding box center [731, 59] width 743 height 17
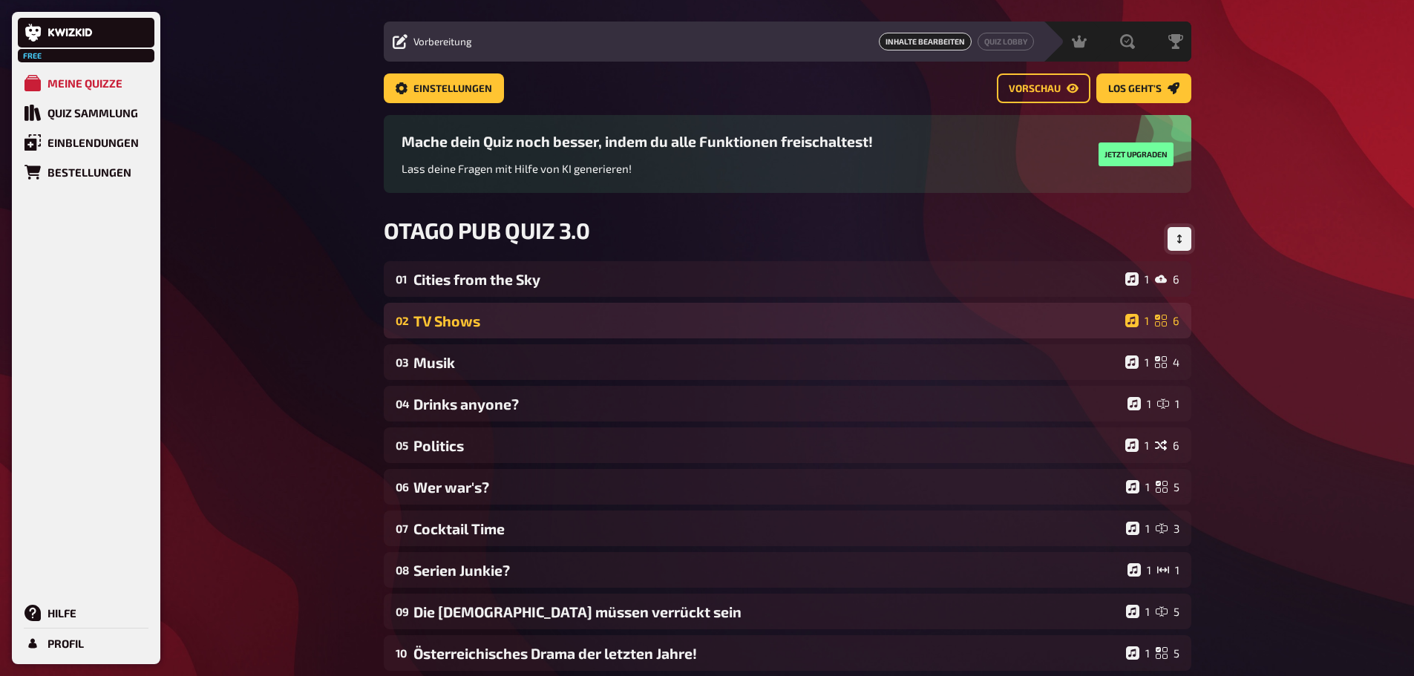
scroll to position [94, 0]
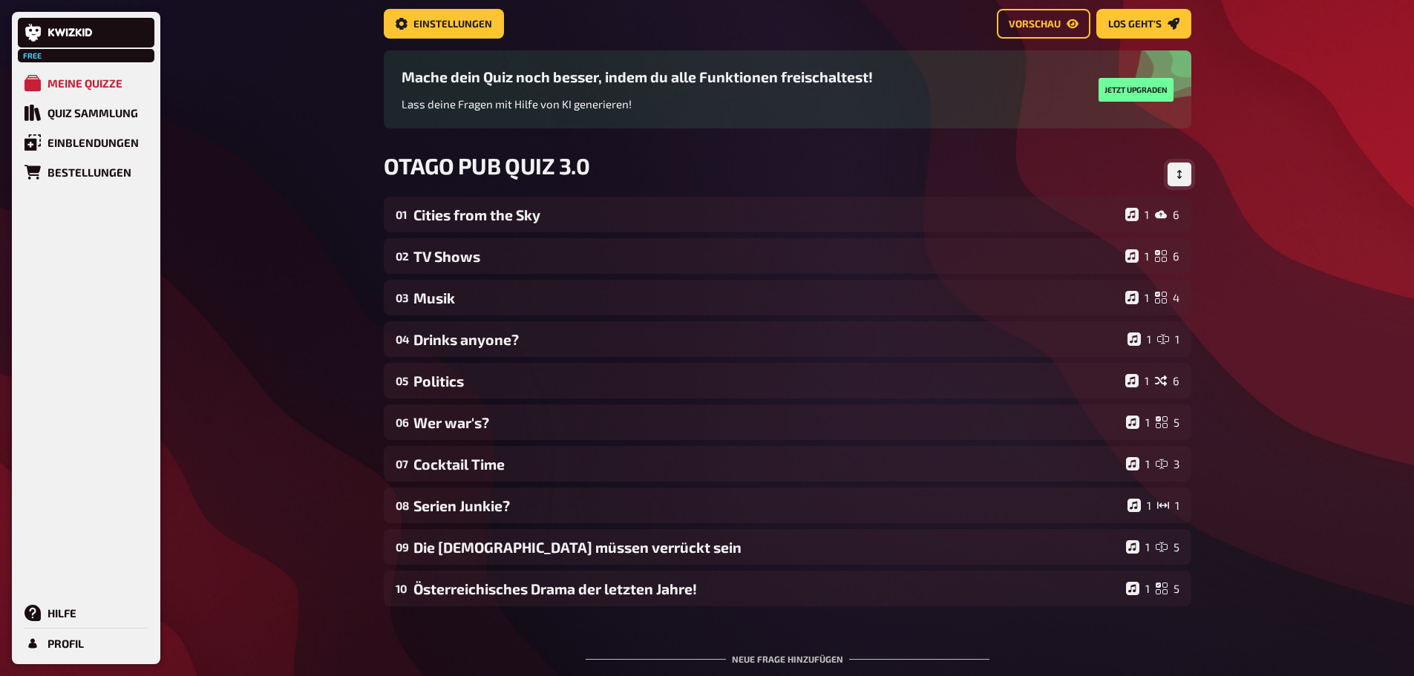
click at [1040, 7] on main "Home Meine Quizze OTAGO PUB QUIZ 3.0 Vorbereitung Vorbereitung Inhalte Bearbeit…" at bounding box center [788, 329] width 808 height 823
click at [1042, 22] on span "Vorschau" at bounding box center [1035, 24] width 52 height 10
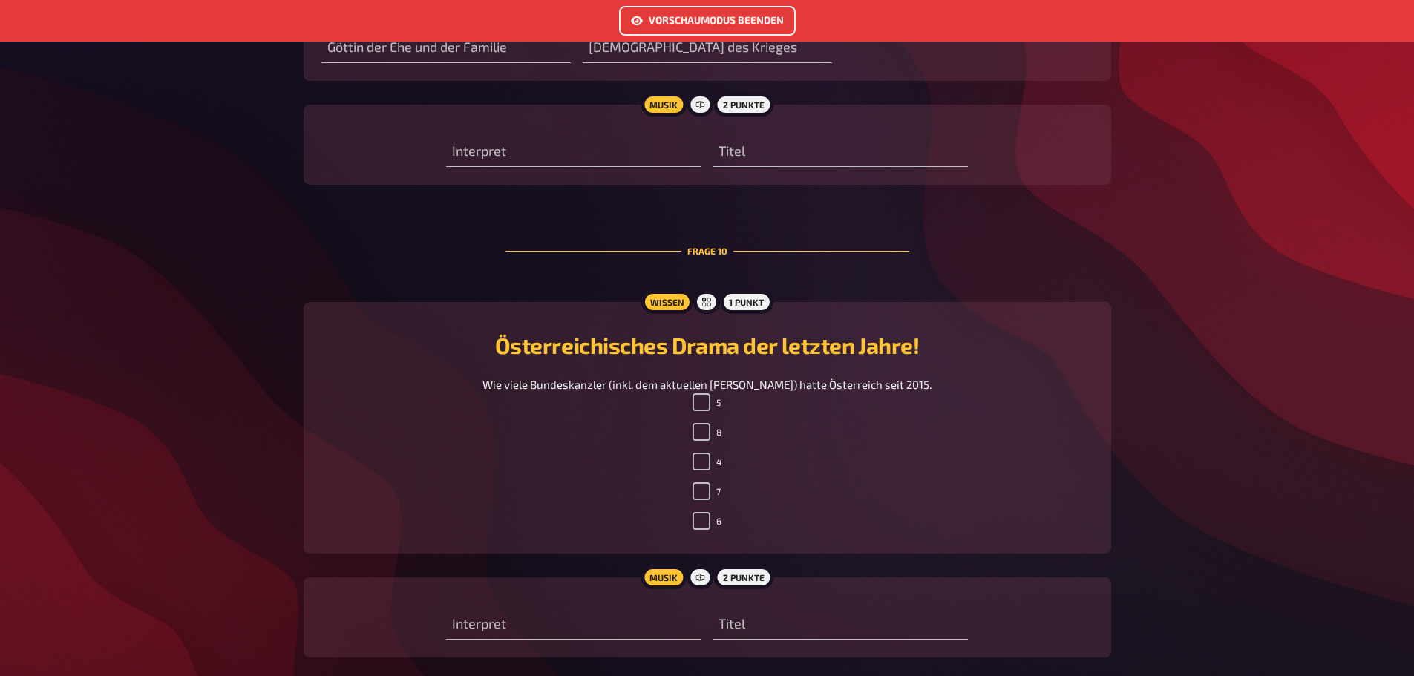
scroll to position [4730, 0]
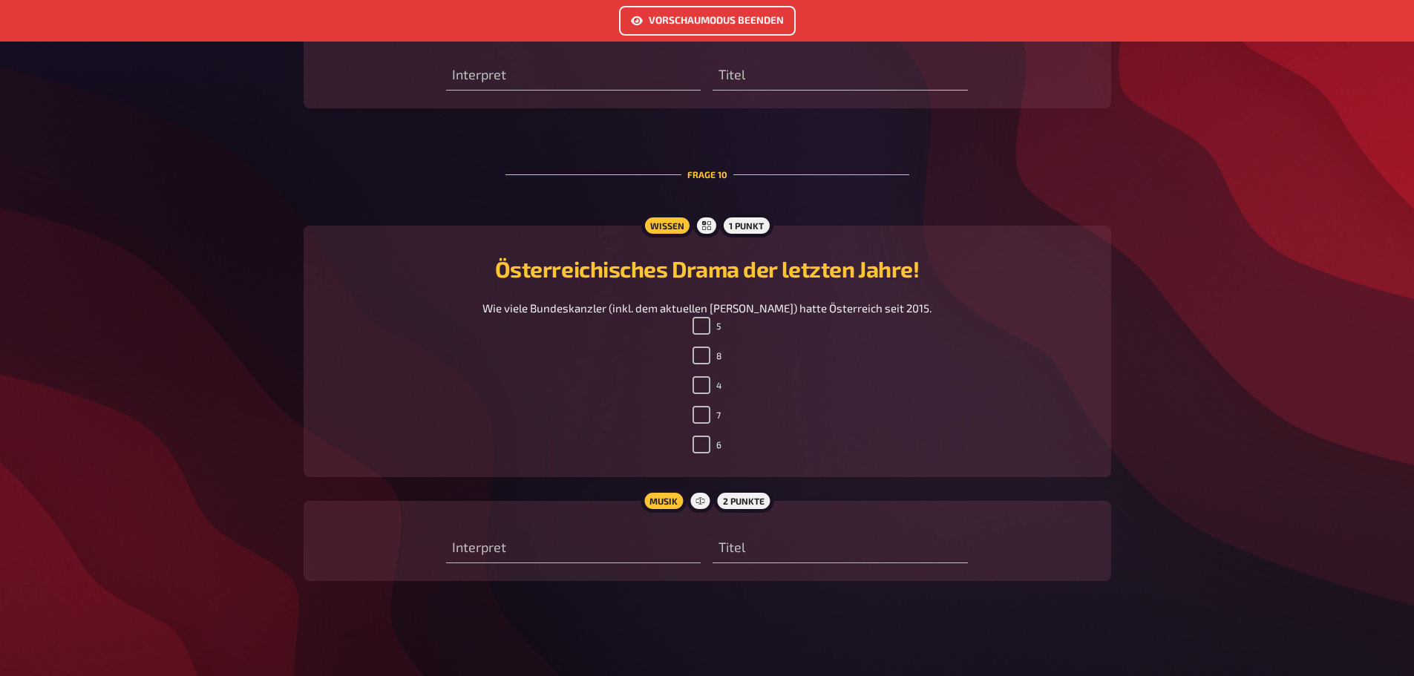
click at [749, 10] on button "Vorschaumodus beenden" at bounding box center [707, 21] width 177 height 30
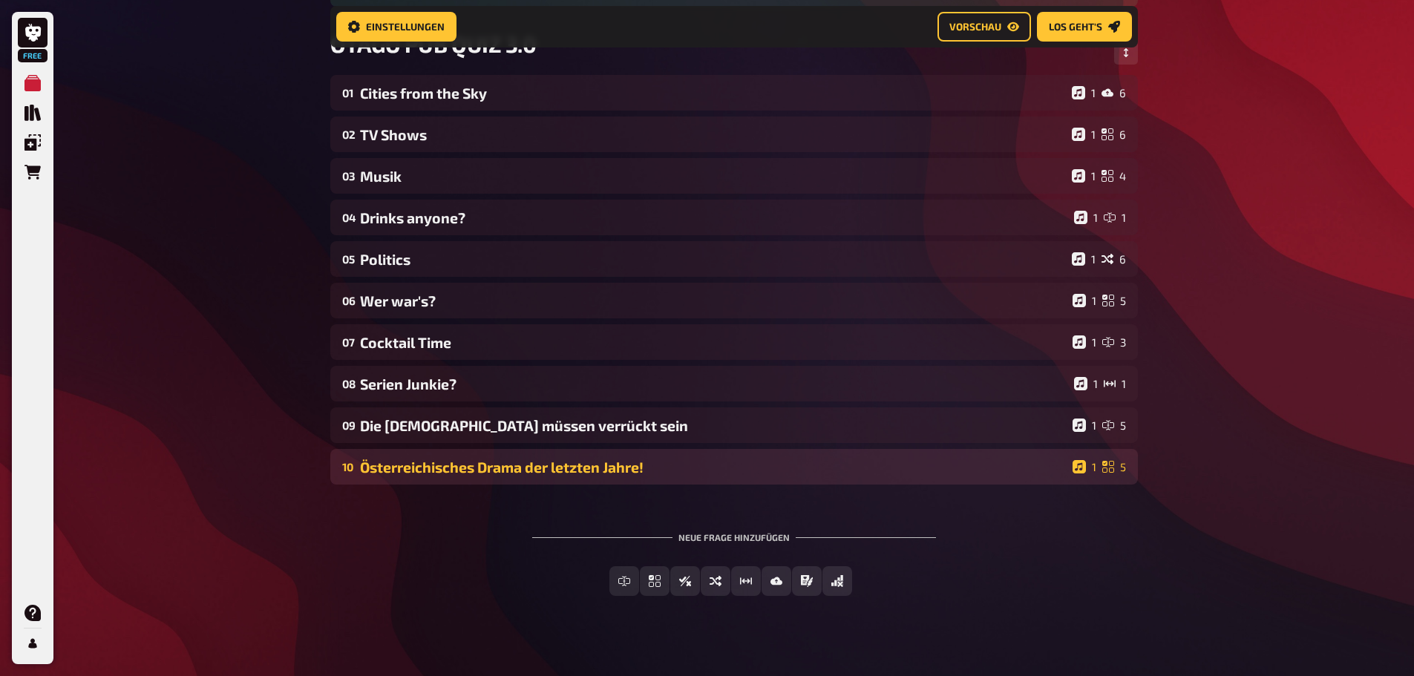
scroll to position [242, 0]
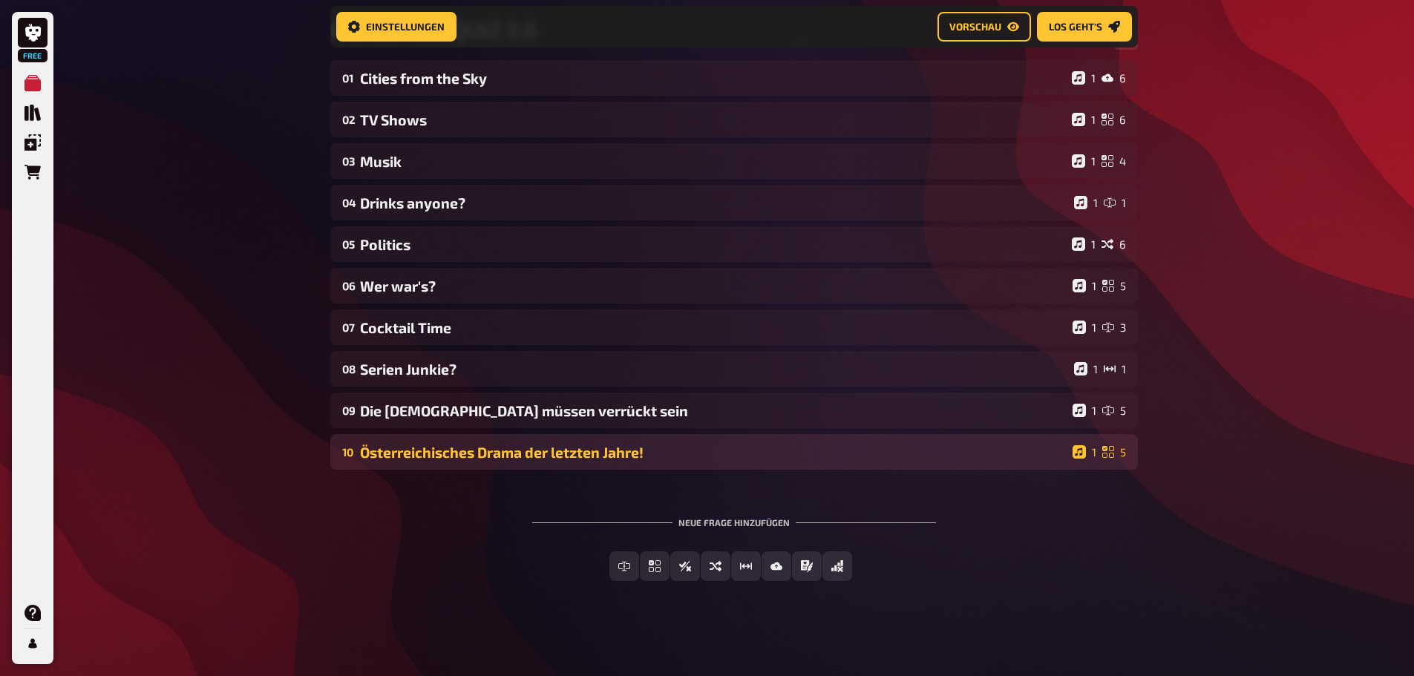
click at [650, 447] on div "Österreichisches Drama der letzten Jahre!" at bounding box center [713, 452] width 707 height 17
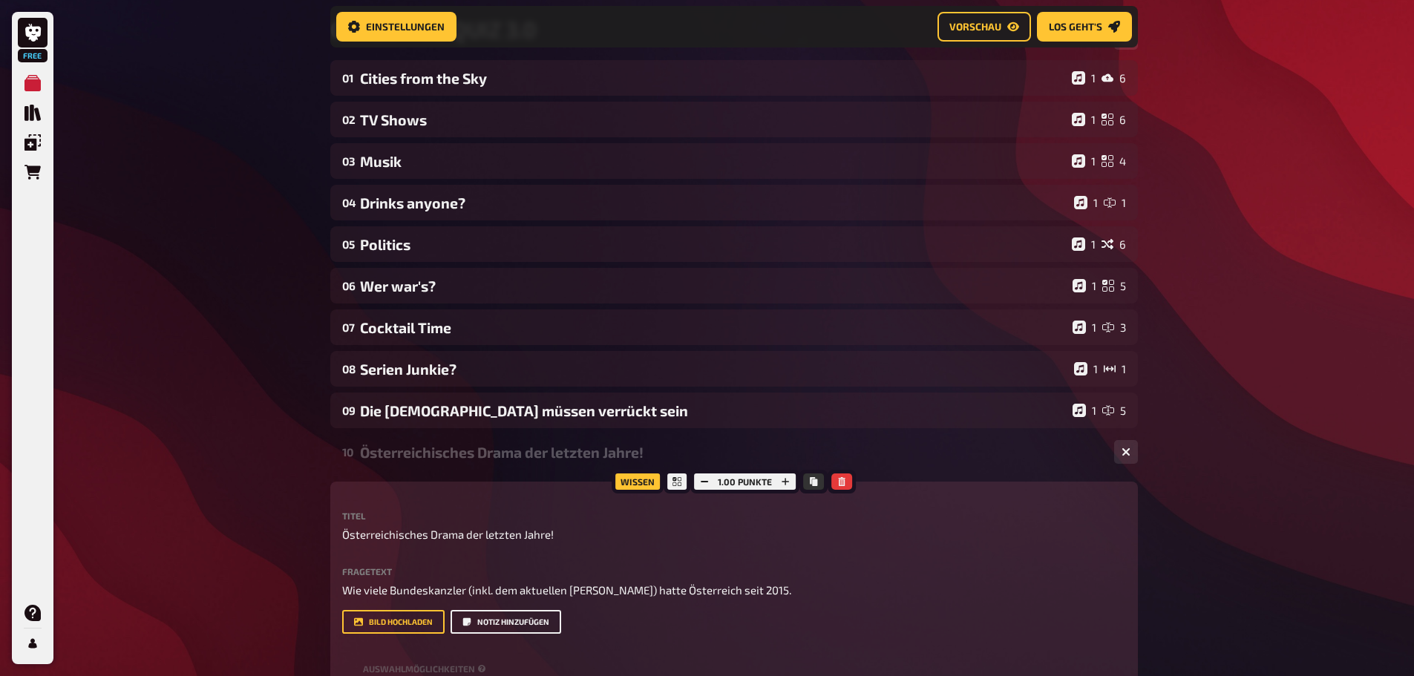
click at [523, 621] on button "Notiz hinzufügen" at bounding box center [506, 622] width 111 height 24
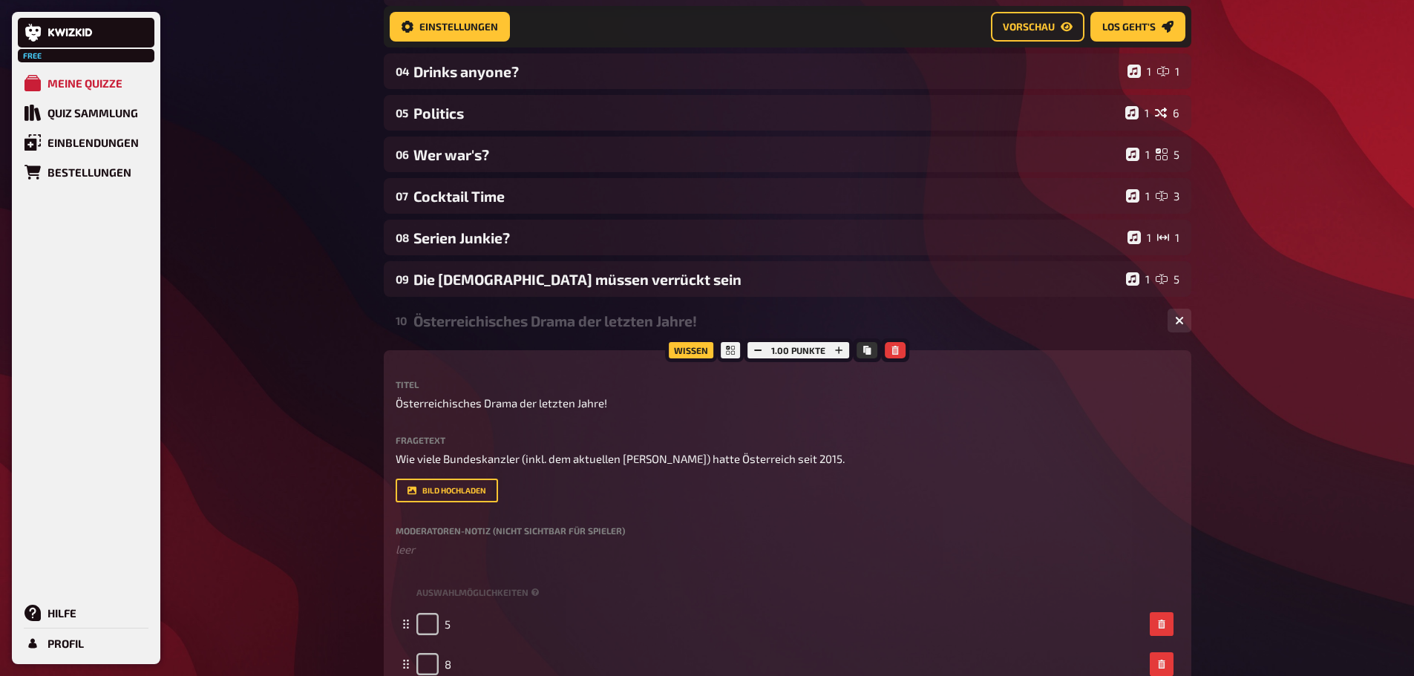
scroll to position [391, 0]
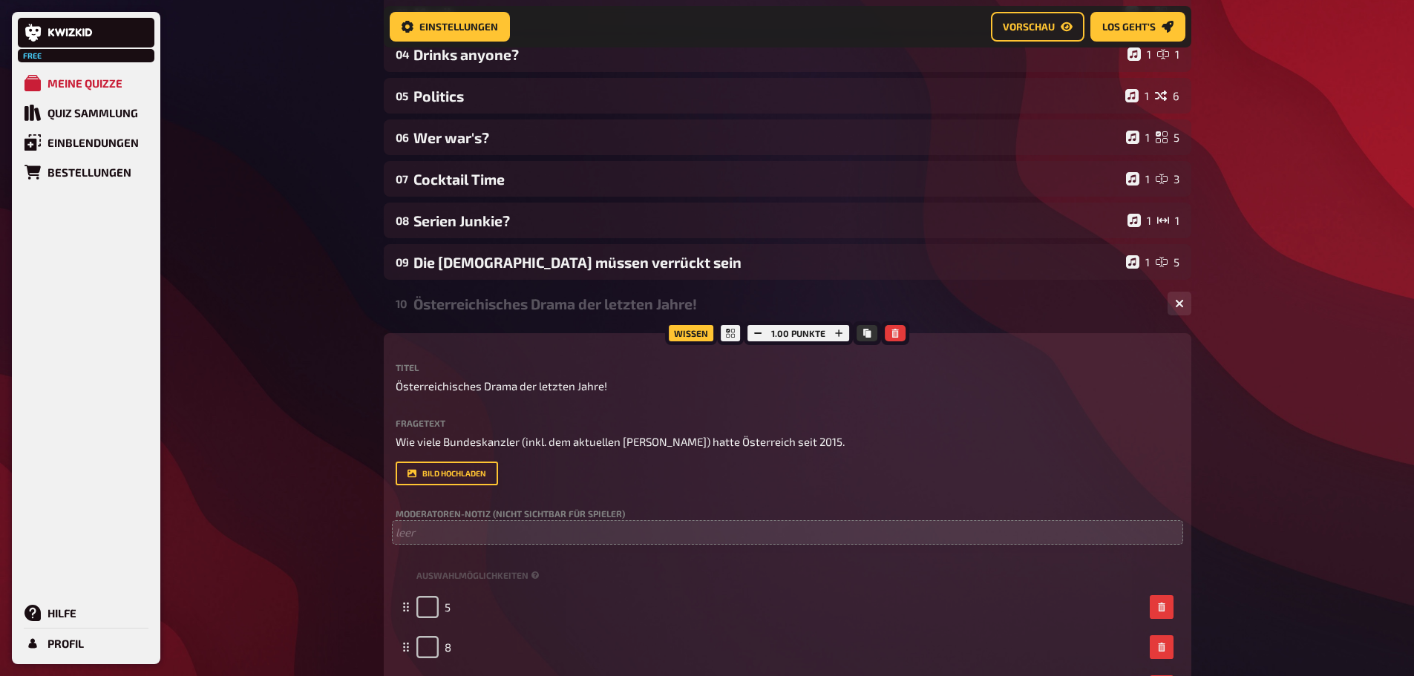
drag, startPoint x: 509, startPoint y: 518, endPoint x: 461, endPoint y: 531, distance: 49.9
click at [509, 518] on label "Moderatoren-Notiz (nicht sichtbar für Spieler)" at bounding box center [788, 513] width 784 height 9
click at [417, 538] on p "﻿ leer" at bounding box center [788, 532] width 784 height 17
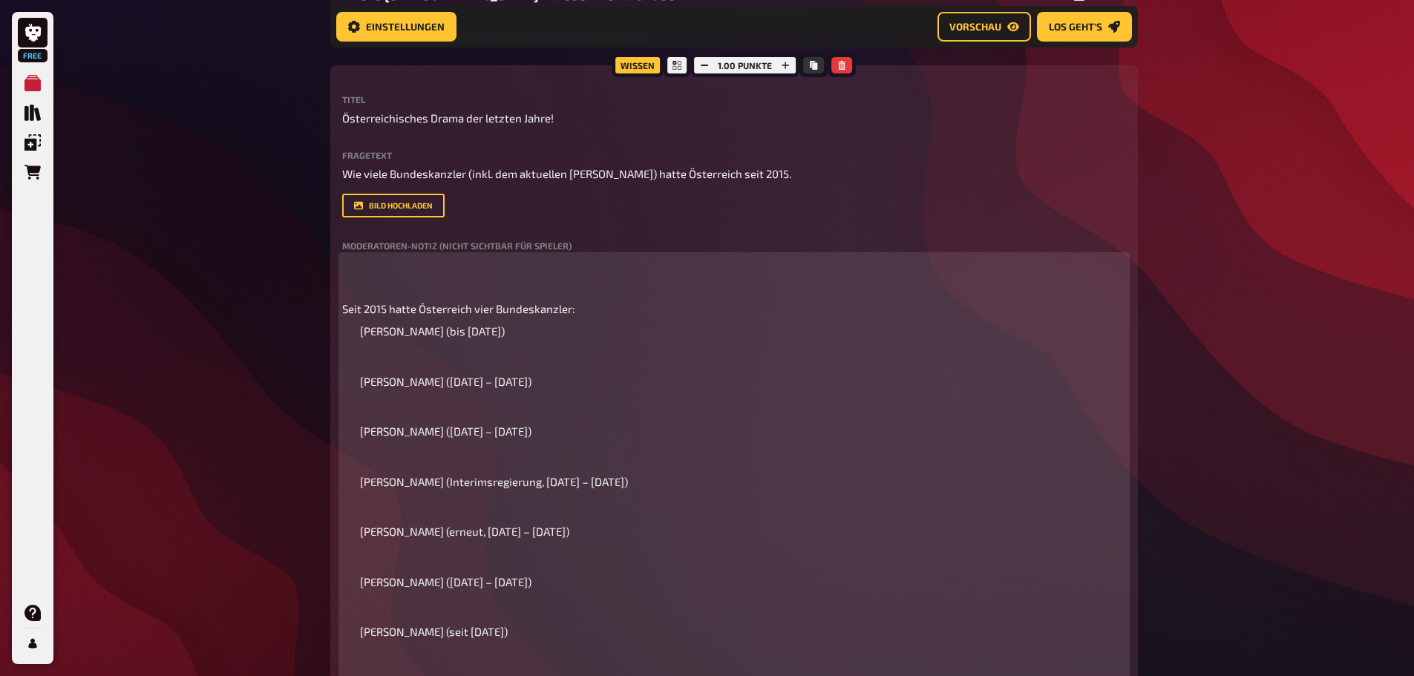
scroll to position [688, 0]
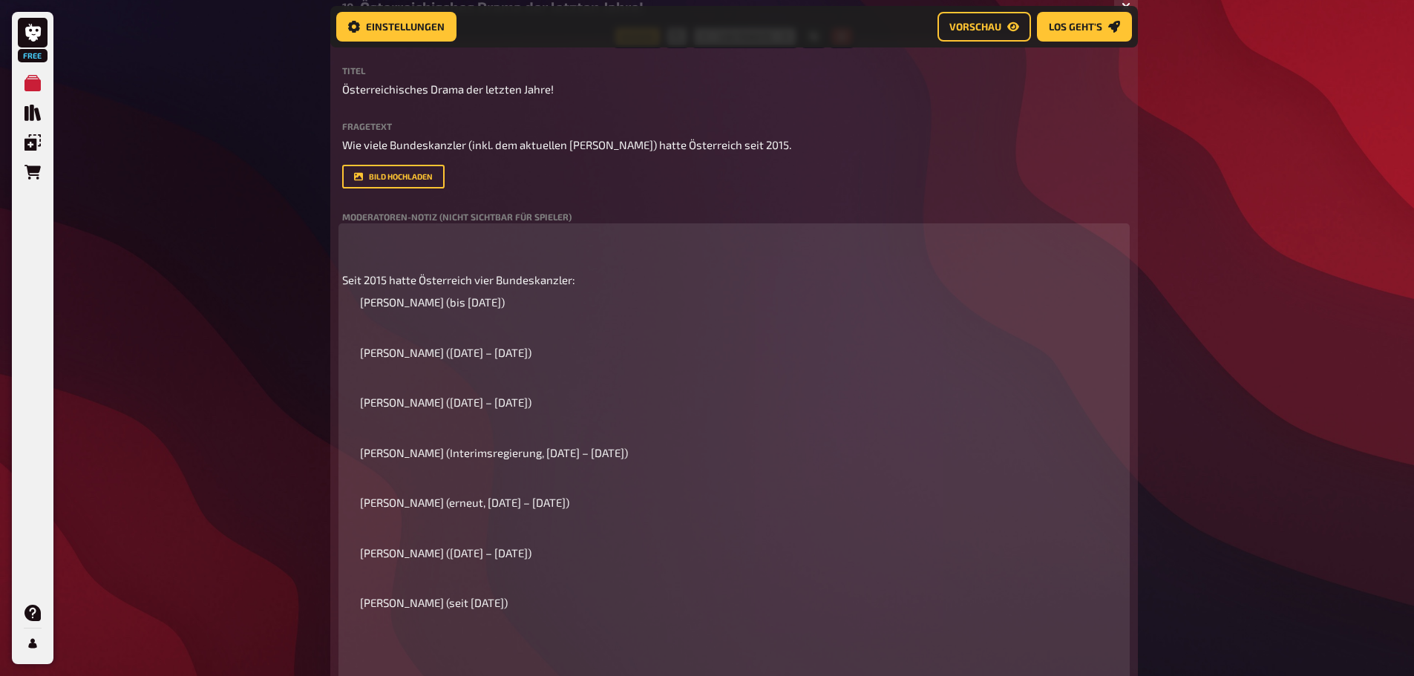
click at [344, 279] on span "Seit 2015 hatte Österreich vier Bundeskanzler:" at bounding box center [458, 279] width 233 height 13
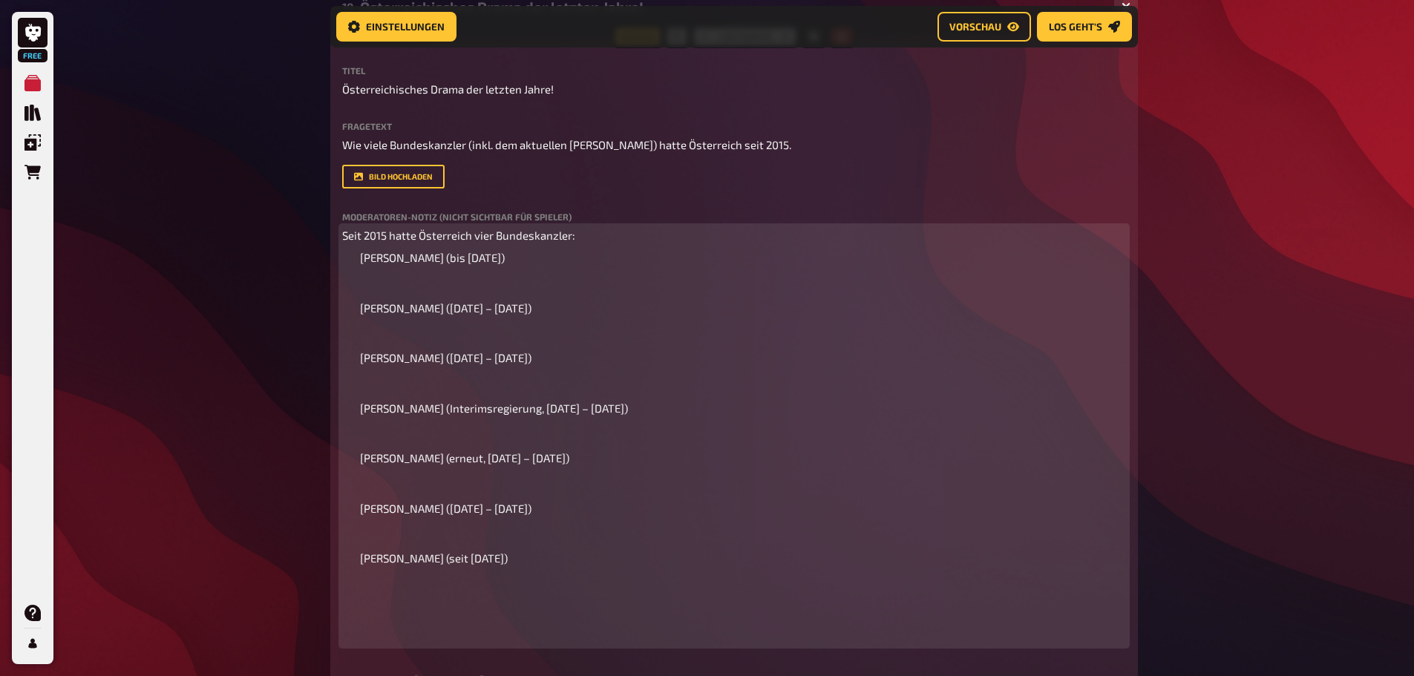
click at [361, 293] on span "Werner Faymann (bis Mai 2016) Christian Kern (Mai 2016 – Dezember 2017) Sebasti…" at bounding box center [494, 408] width 268 height 314
click at [357, 304] on ol "Werner Faymann (bis Mai 2016) Christian Kern (Mai 2016 – Dezember 2017) Sebasti…" at bounding box center [734, 408] width 784 height 318
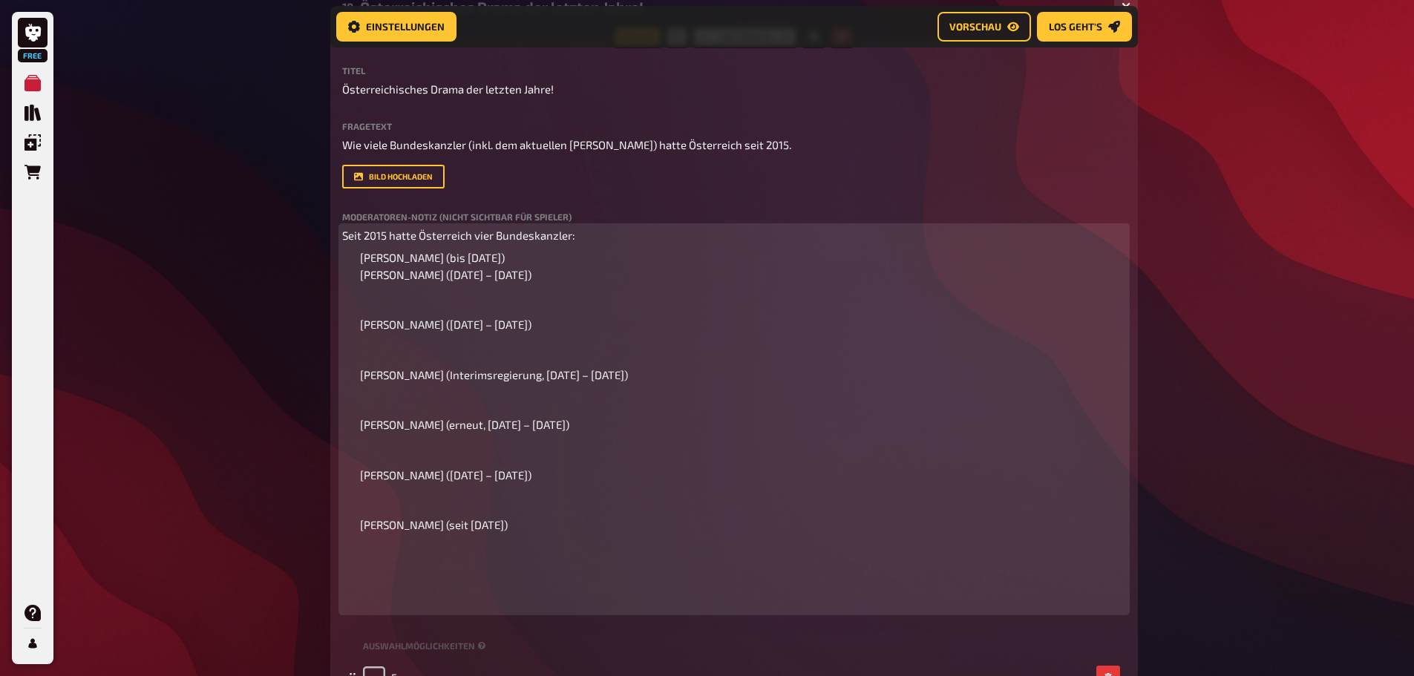
click at [361, 328] on span "Werner Faymann (bis Mai 2016) Christian Kern (Mai 2016 – Dezember 2017) Sebasti…" at bounding box center [494, 391] width 268 height 281
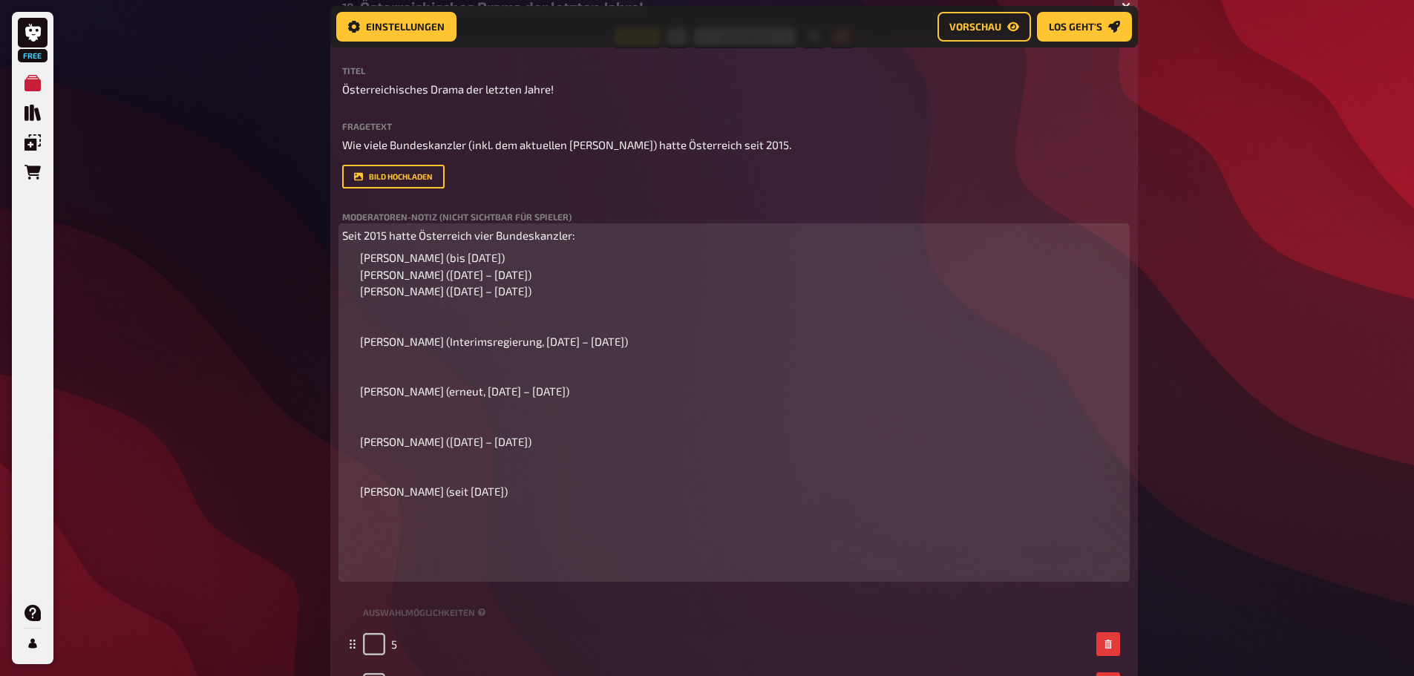
click at [361, 337] on span "Werner Faymann (bis Mai 2016) Christian Kern (Mai 2016 – Dezember 2017) Sebasti…" at bounding box center [494, 374] width 268 height 247
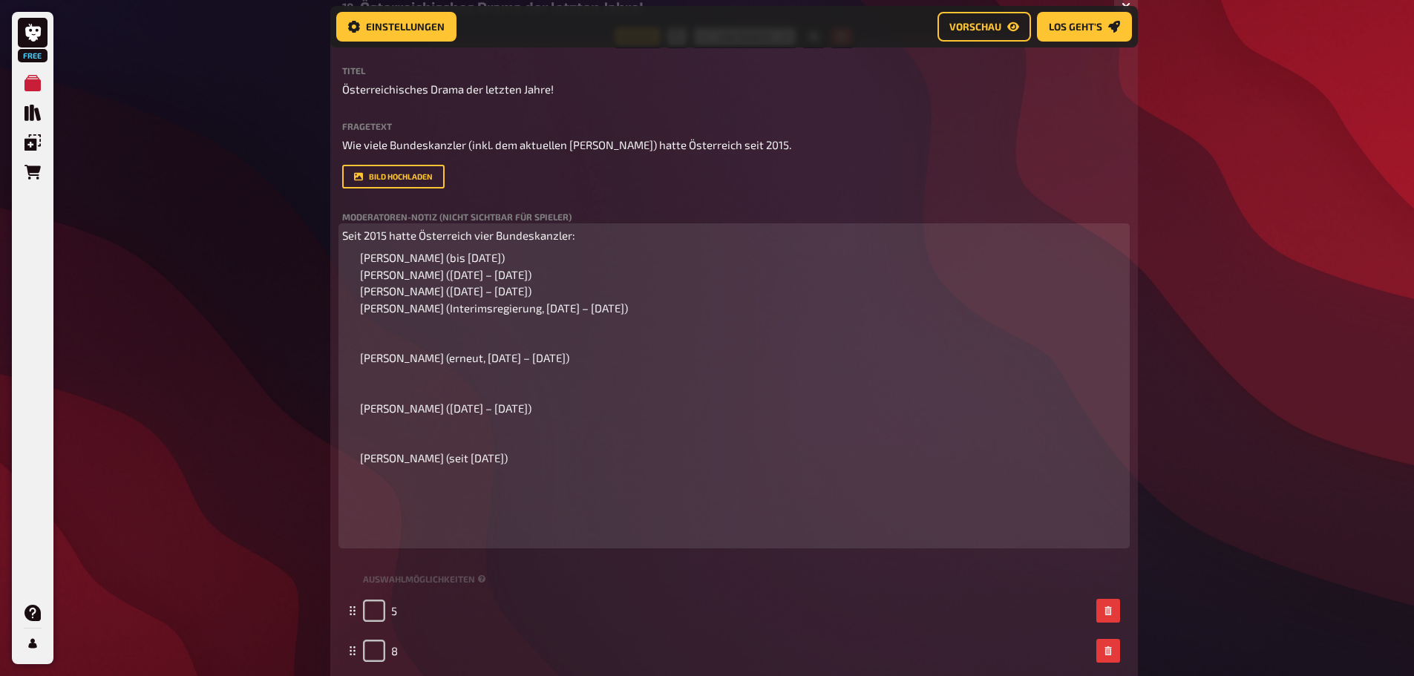
click at [360, 359] on span "Werner Faymann (bis Mai 2016) Christian Kern (Mai 2016 – Dezember 2017) Sebasti…" at bounding box center [494, 358] width 268 height 214
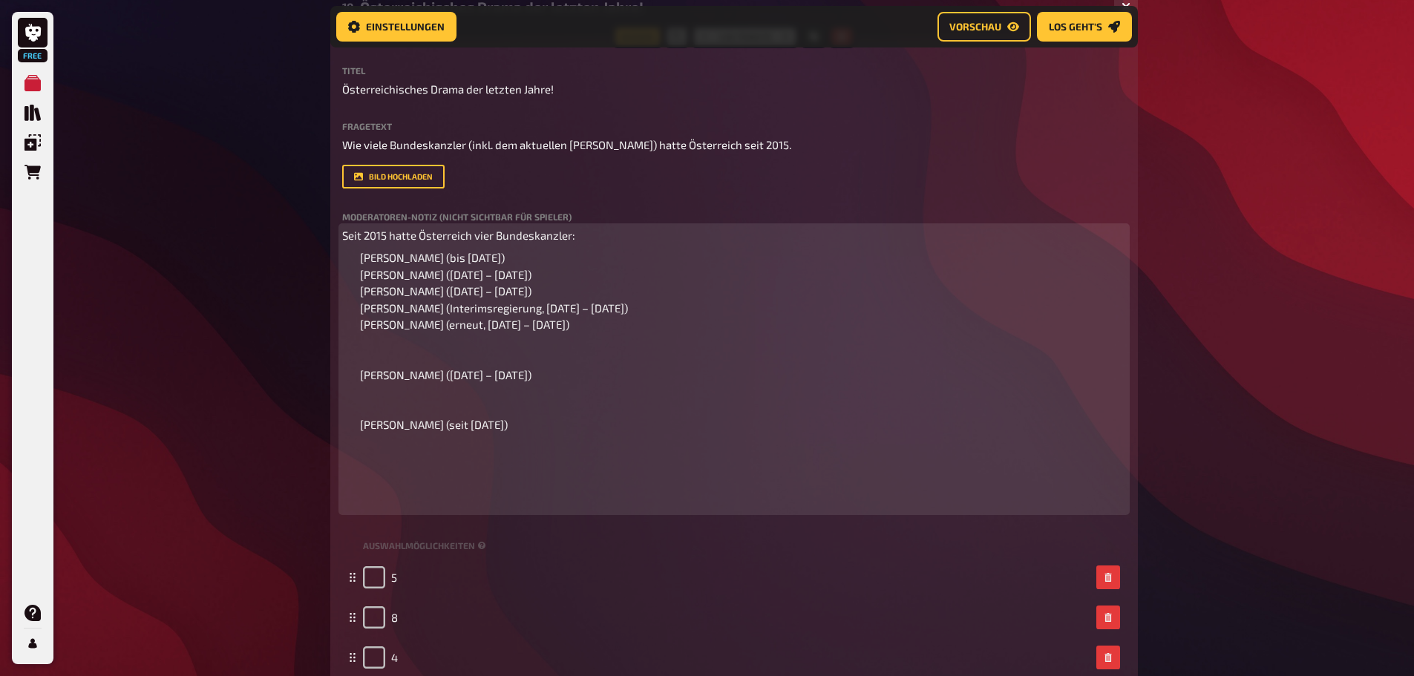
click at [361, 374] on span "Werner Faymann (bis Mai 2016) Christian Kern (Mai 2016 – Dezember 2017) Sebasti…" at bounding box center [494, 341] width 268 height 180
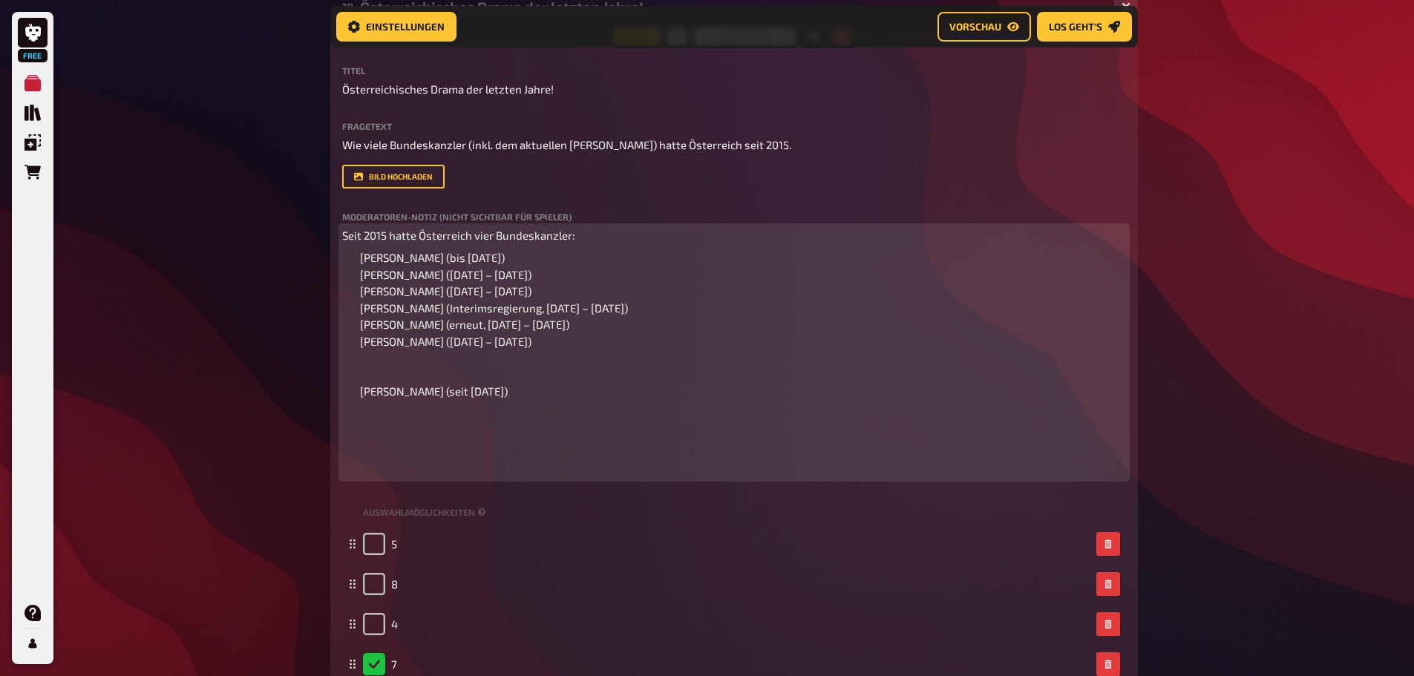
click at [361, 392] on span "Werner Faymann (bis Mai 2016) Christian Kern (Mai 2016 – Dezember 2017) Sebasti…" at bounding box center [494, 324] width 268 height 147
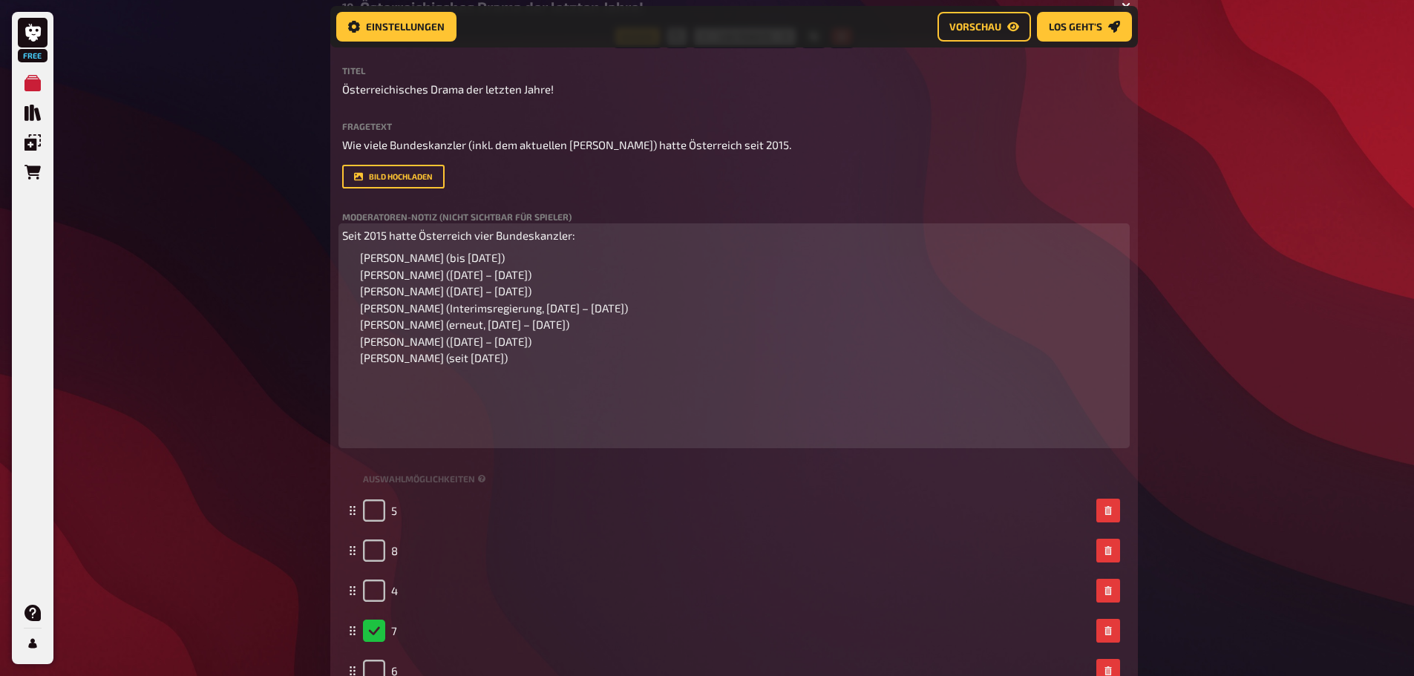
click at [368, 440] on p at bounding box center [734, 411] width 784 height 67
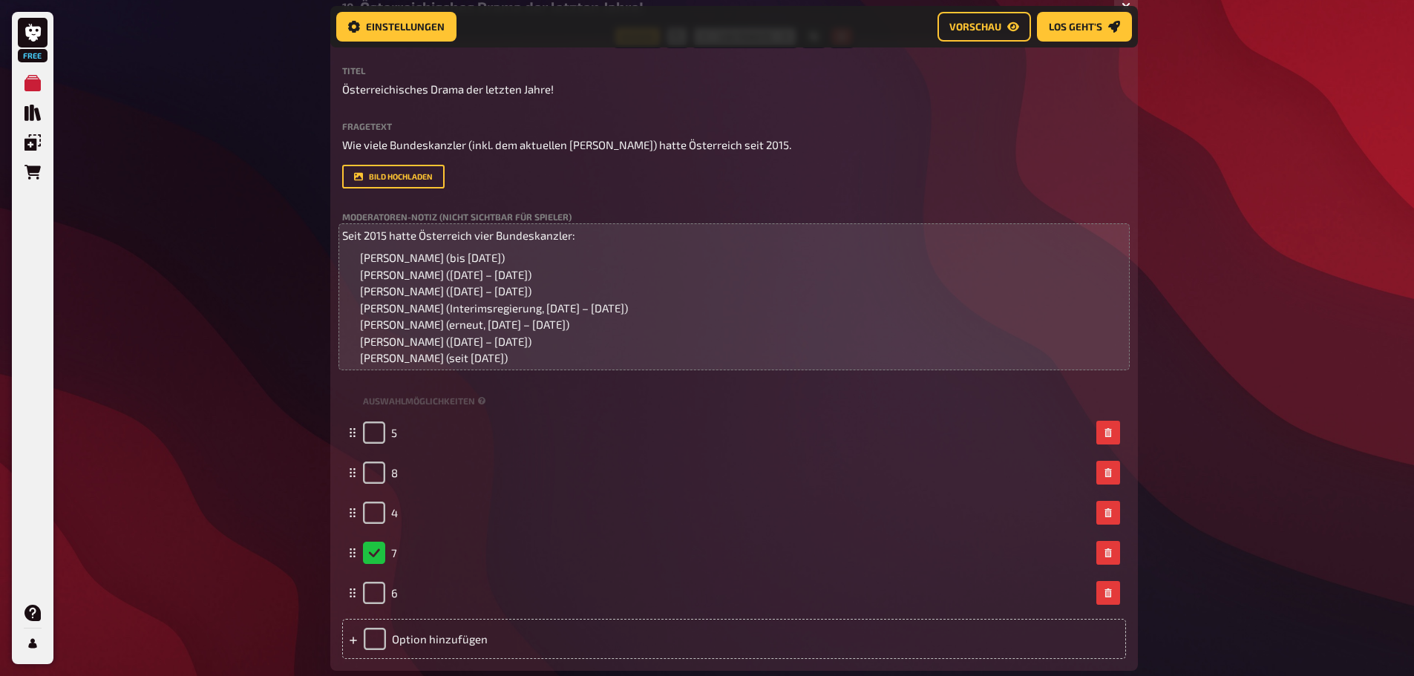
click at [242, 231] on div "Free Meine Quizze Quiz Sammlung Einblendungen Bestellungen Hilfe Profil Home Me…" at bounding box center [707, 190] width 1414 height 1757
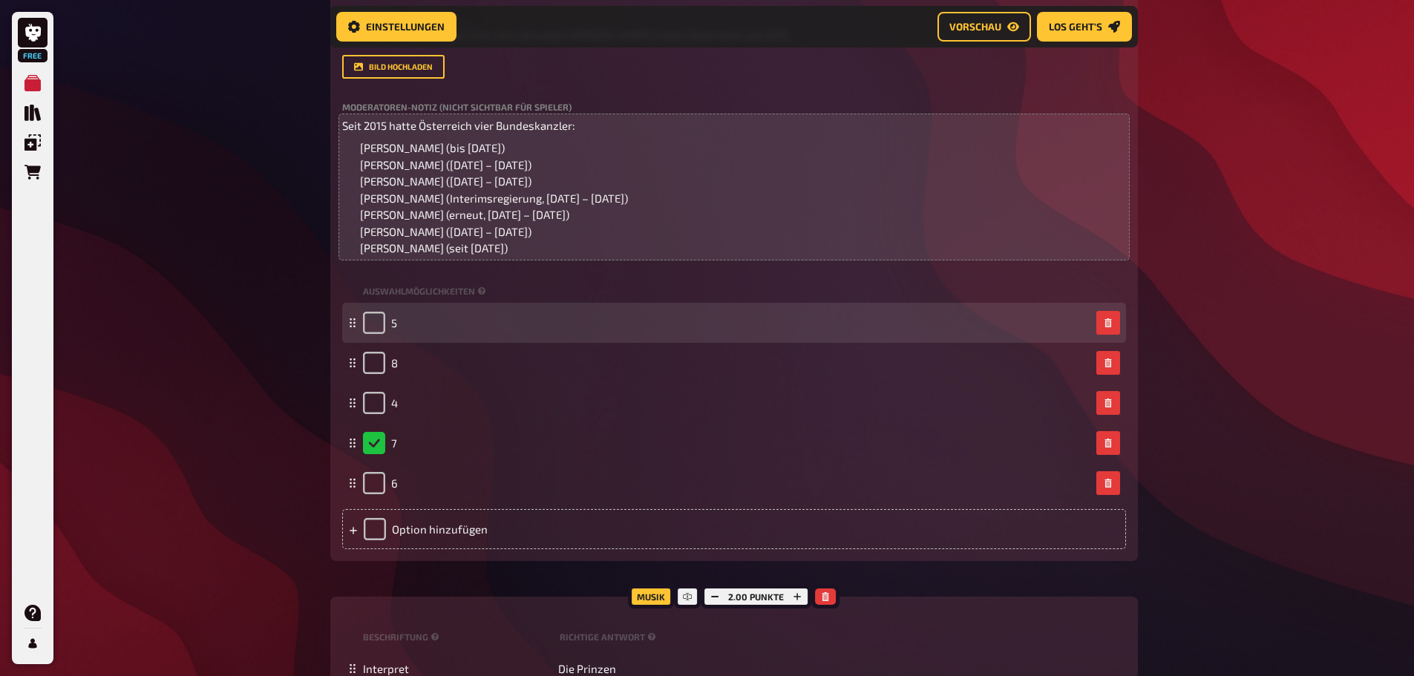
scroll to position [910, 0]
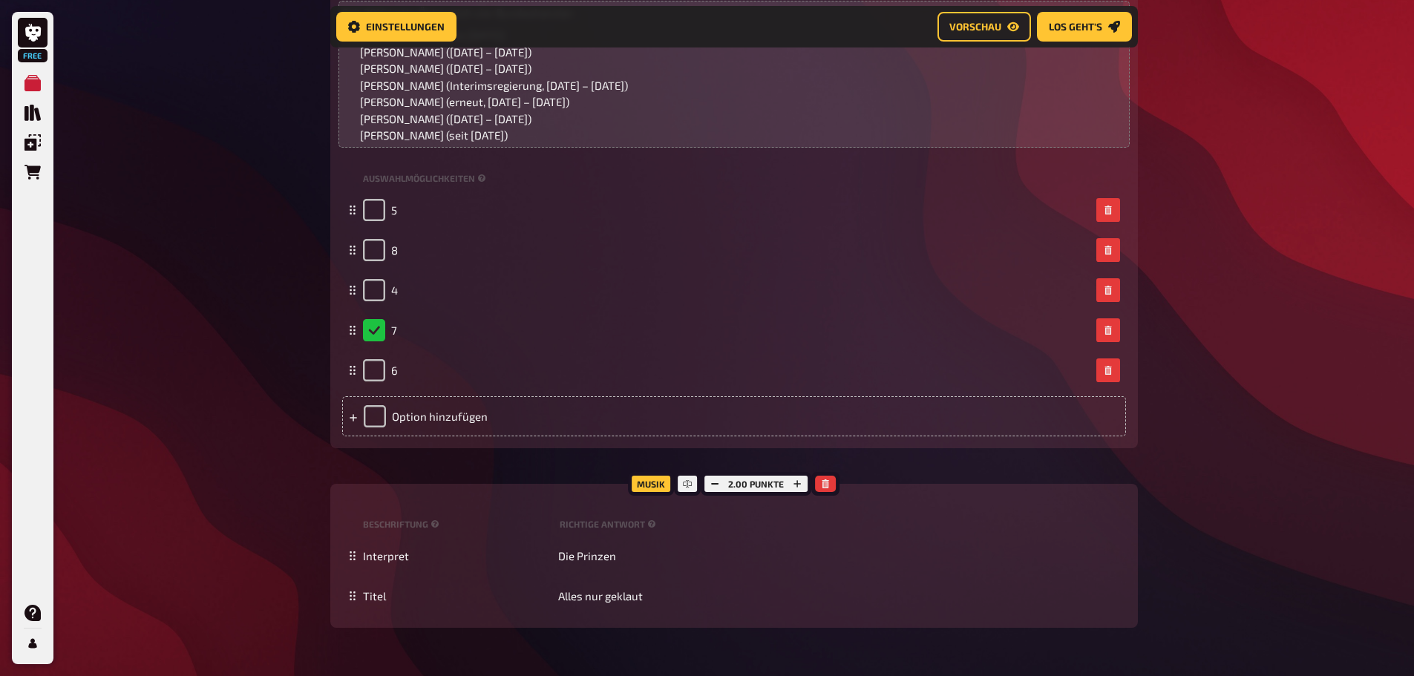
drag, startPoint x: 1256, startPoint y: 361, endPoint x: 1214, endPoint y: 355, distance: 42.0
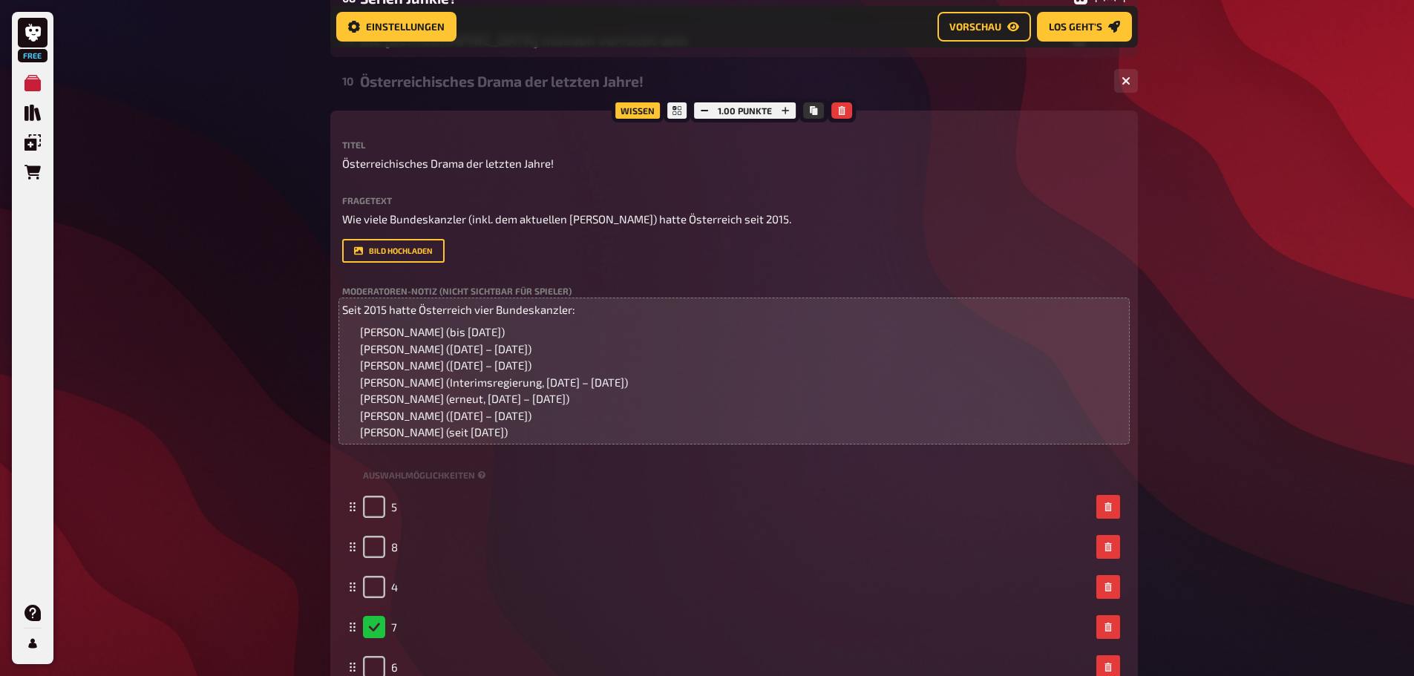
click at [896, 95] on div "10 Österreichisches Drama der letzten Jahre! 1 5" at bounding box center [734, 81] width 808 height 36
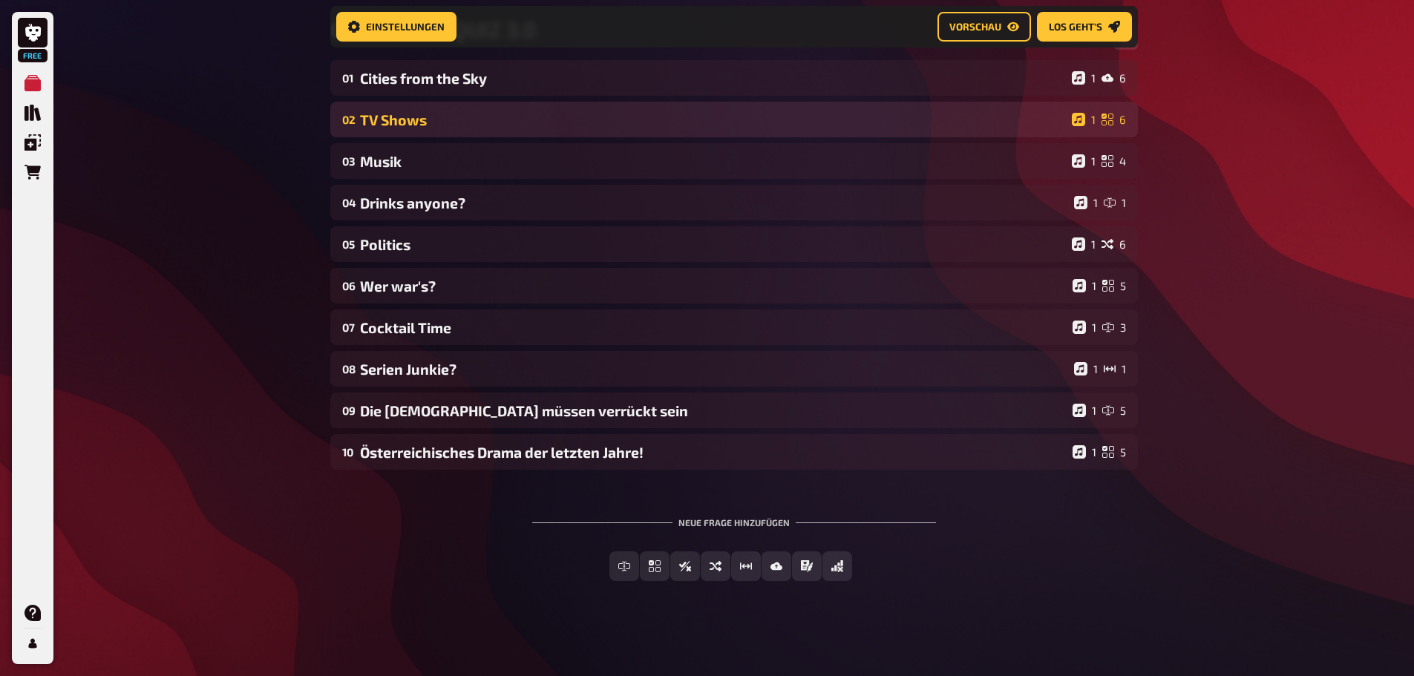
scroll to position [242, 0]
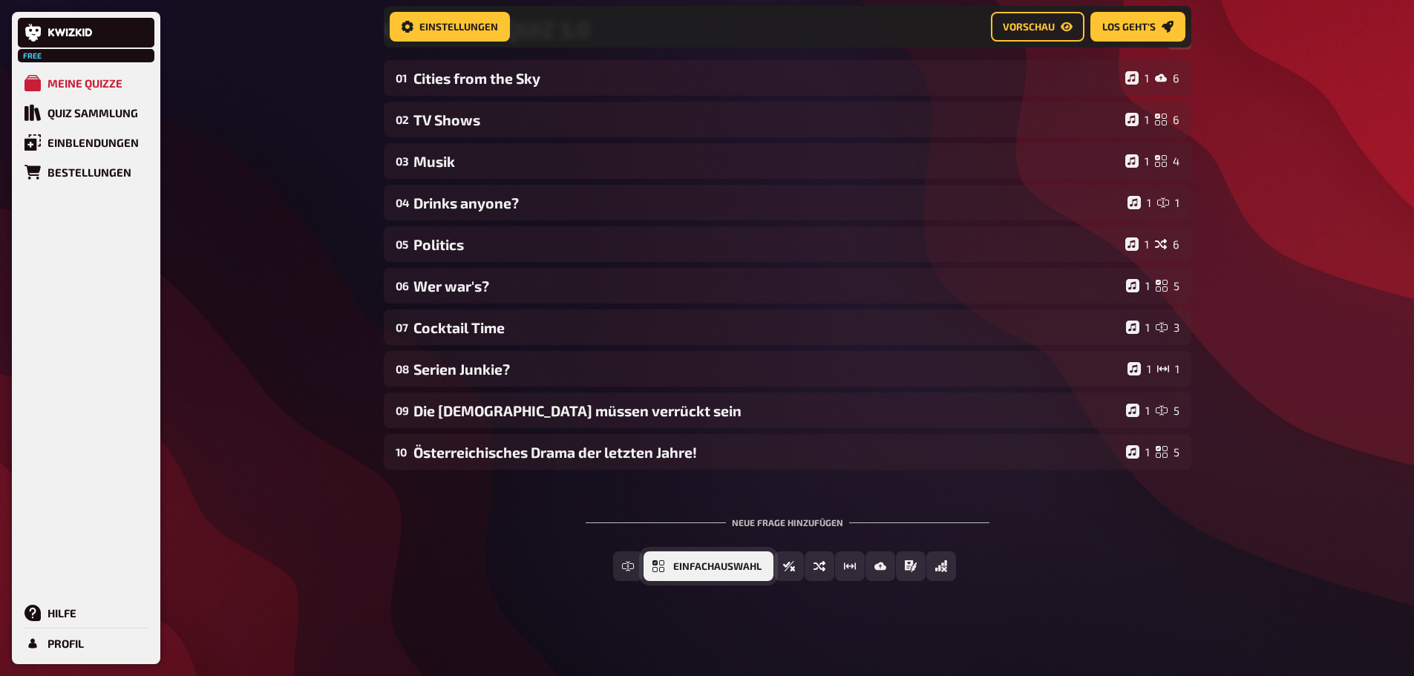
click at [744, 565] on span "Einfachauswahl" at bounding box center [717, 567] width 88 height 10
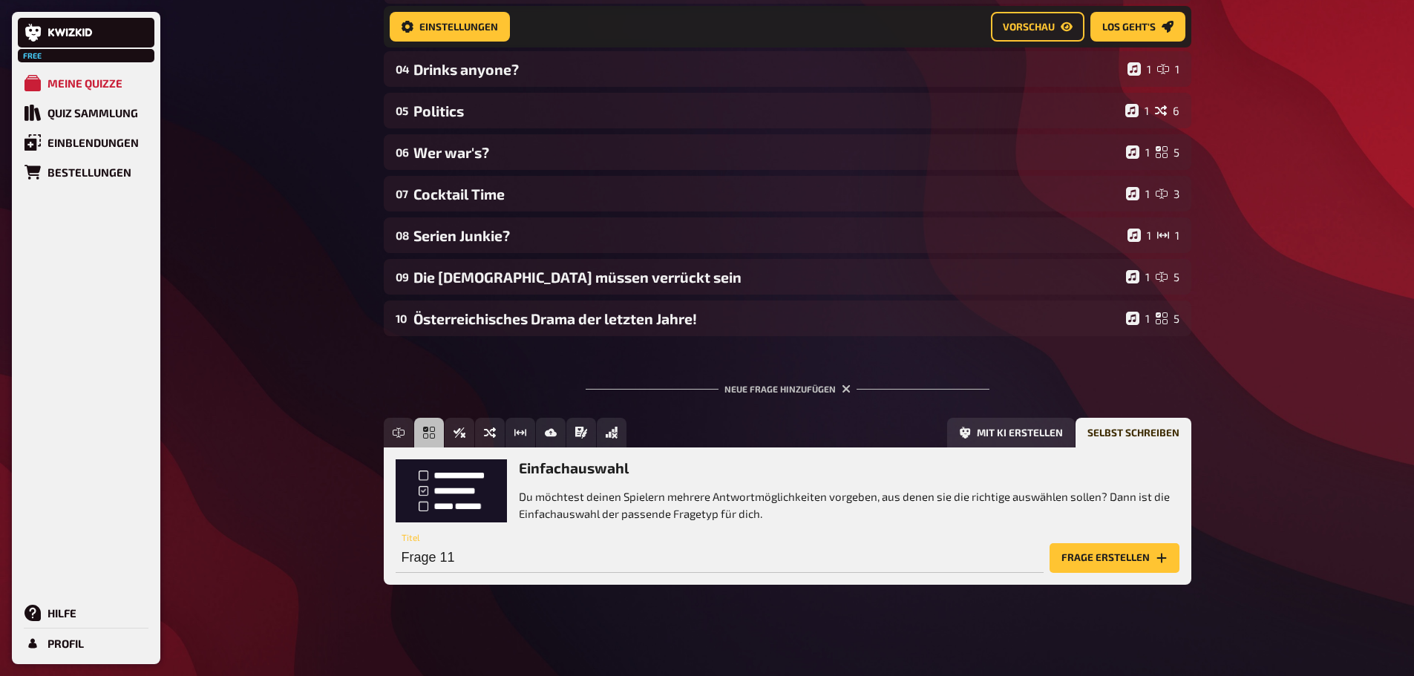
scroll to position [379, 0]
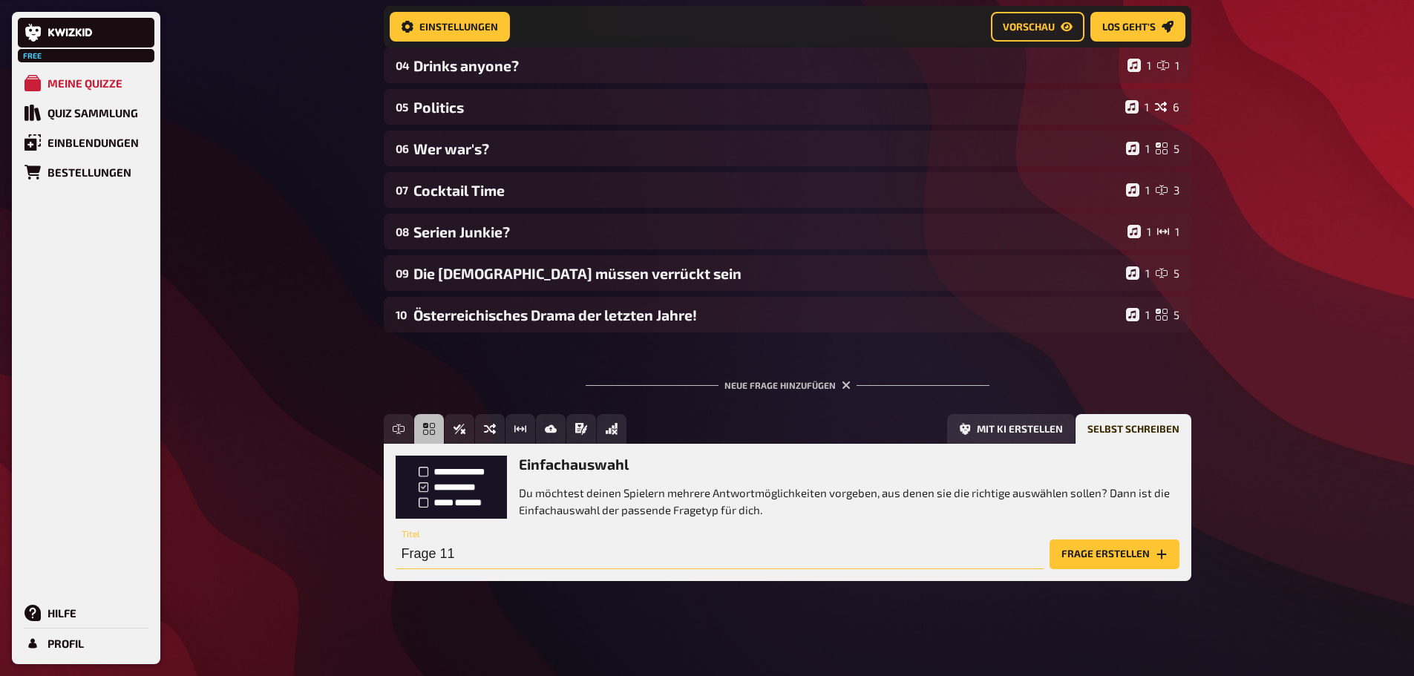
click at [487, 553] on input "Frage 11" at bounding box center [720, 555] width 648 height 30
click at [503, 541] on input "Frage 11" at bounding box center [720, 555] width 648 height 30
click at [467, 558] on input "Frage 11" at bounding box center [720, 555] width 648 height 30
paste input "Mein Vater erklärt mir jeden Sonntag unsere neun Planeten."
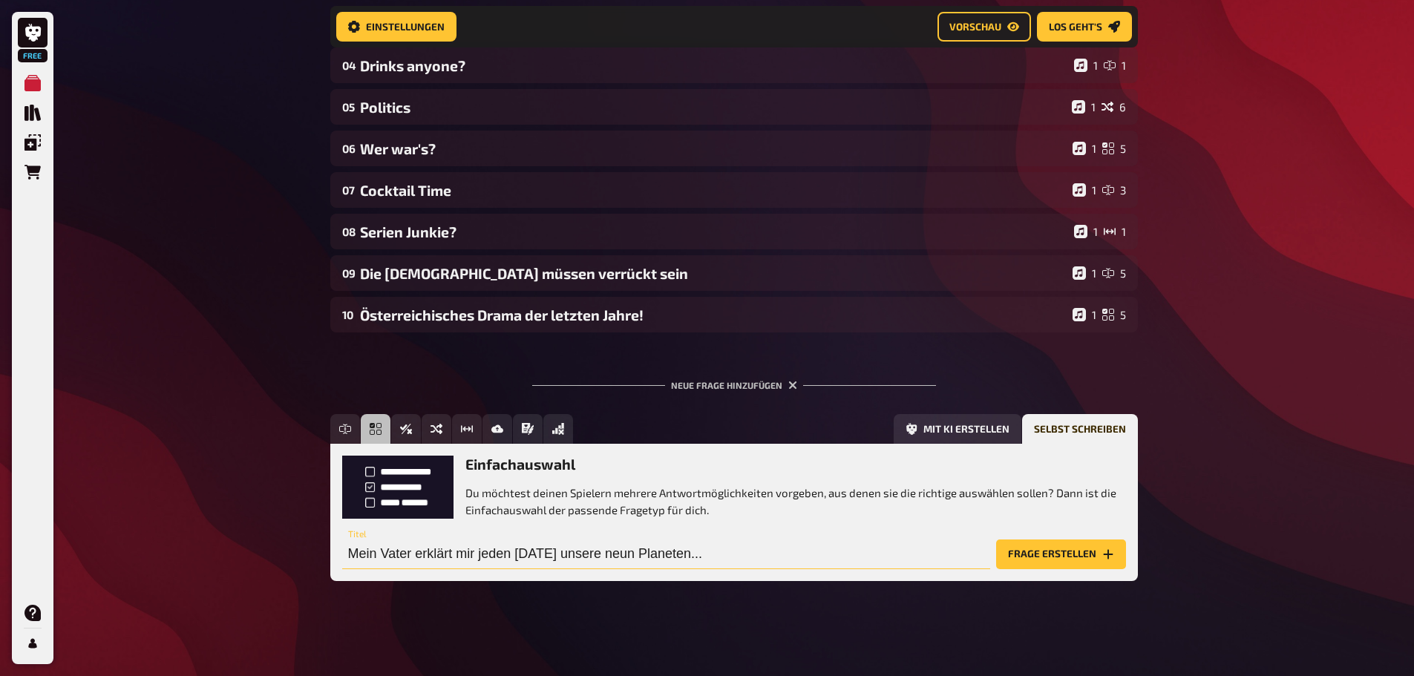
type input "Mein Vater erklärt mir jeden Sonntag unsere neun Planeten..."
click at [1155, 549] on div "Free Meine Quizze Quiz Sammlung Einblendungen Bestellungen Hilfe Profil Home Me…" at bounding box center [707, 149] width 1414 height 1056
click at [1011, 559] on button "Frage erstellen" at bounding box center [1061, 555] width 130 height 30
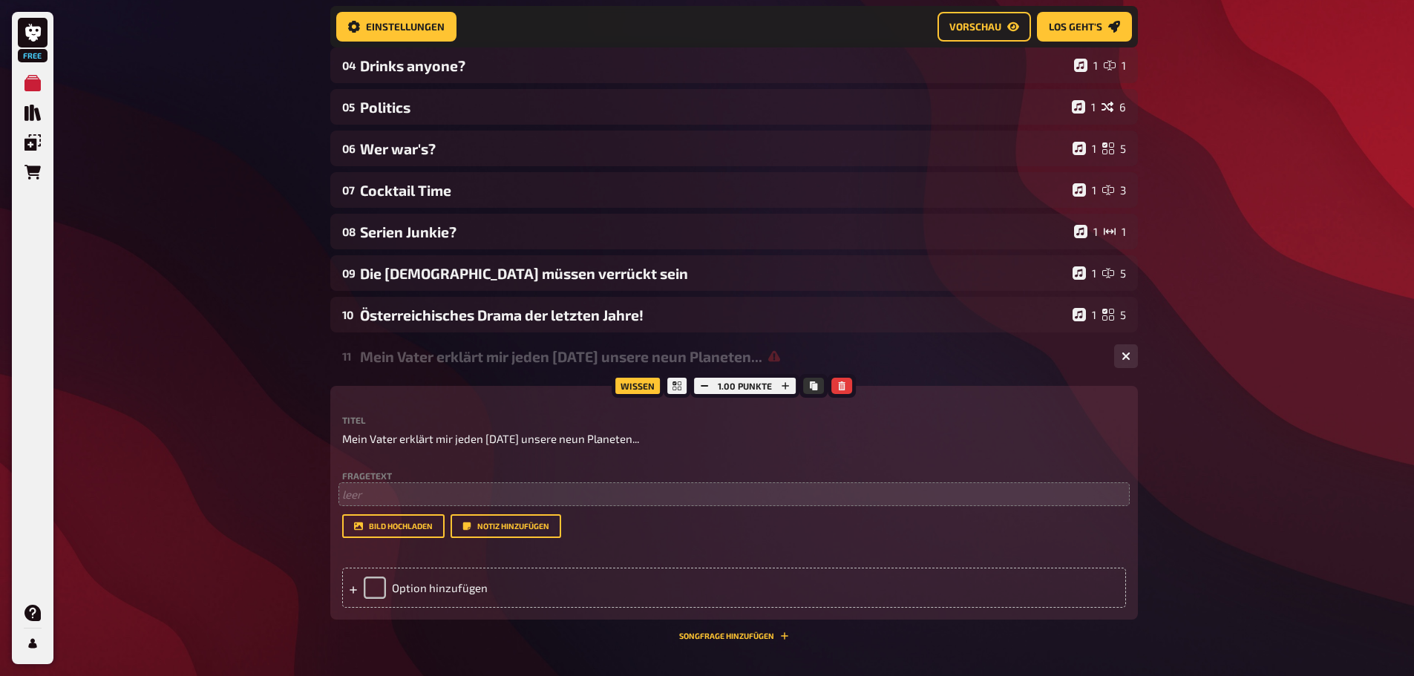
drag, startPoint x: 373, startPoint y: 483, endPoint x: 376, endPoint y: 495, distance: 11.4
click at [373, 483] on div "Fragetext ﻿ leer Hier hinziehen für Dateiupload" at bounding box center [734, 487] width 784 height 32
click at [378, 500] on p "﻿ leer" at bounding box center [734, 494] width 784 height 17
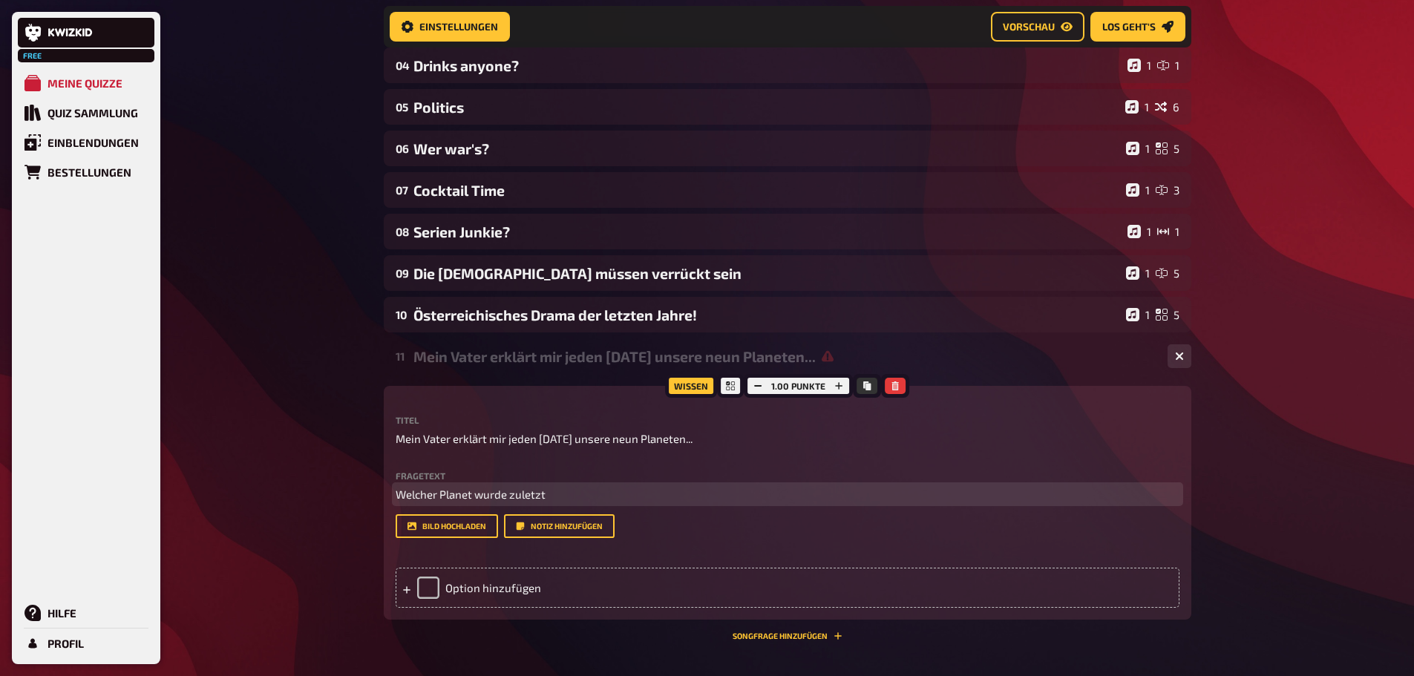
click at [555, 499] on p "Welcher Planet wurde zuletzt" at bounding box center [788, 494] width 784 height 17
click at [533, 497] on span "Welcher Planet wurde zuletzt" at bounding box center [471, 494] width 150 height 13
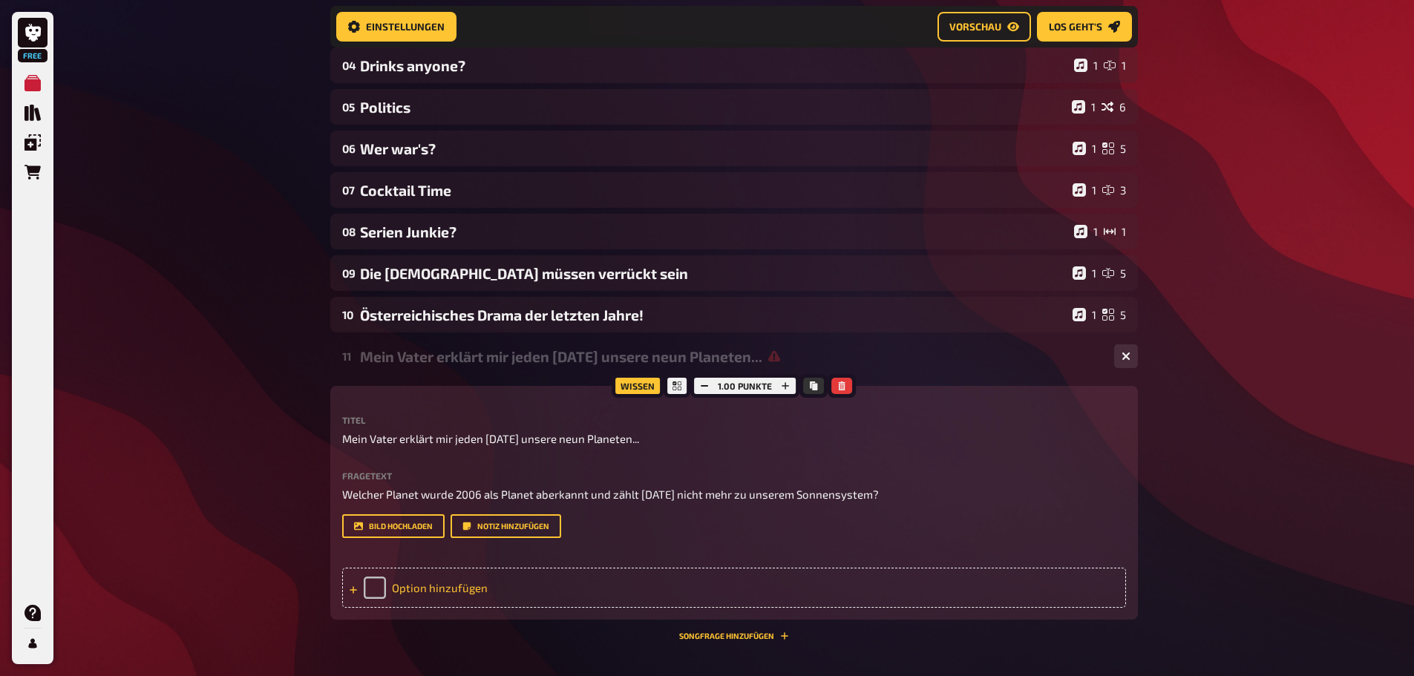
click at [400, 586] on div "Option hinzufügen" at bounding box center [734, 588] width 784 height 40
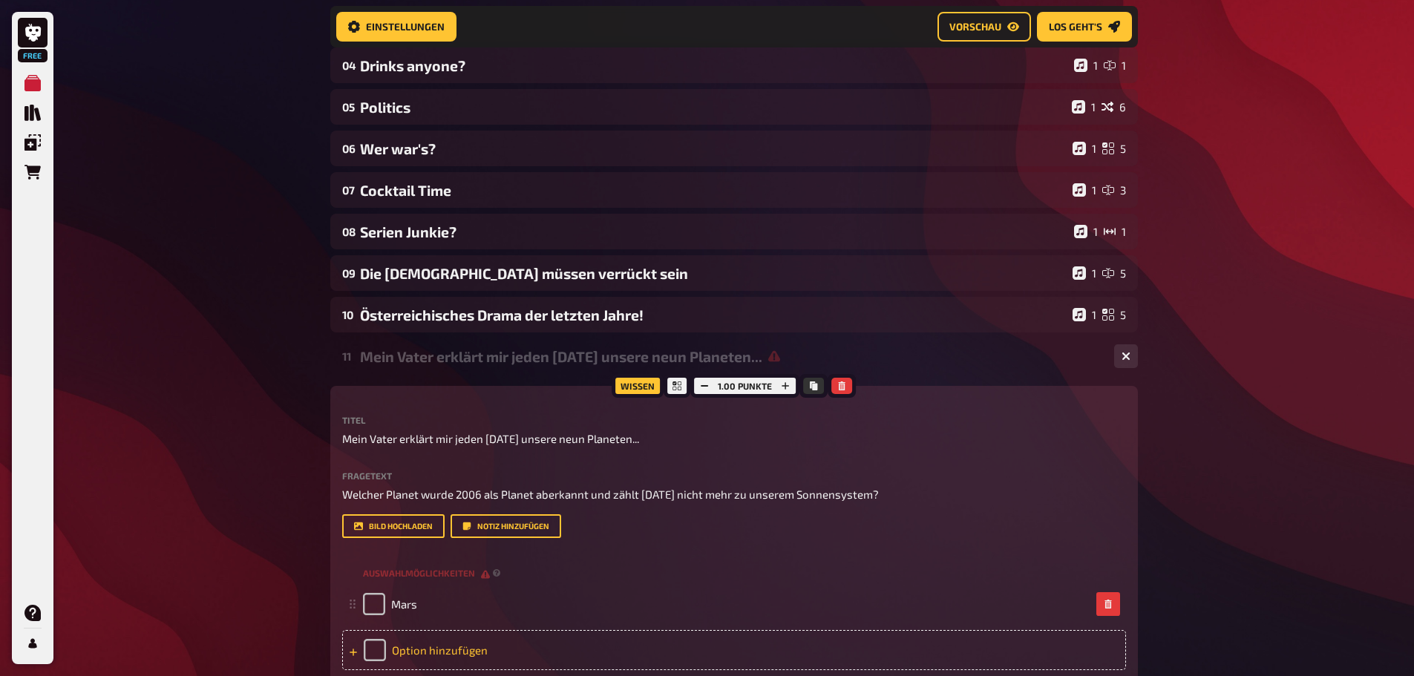
click at [408, 648] on div "Option hinzufügen" at bounding box center [734, 650] width 784 height 40
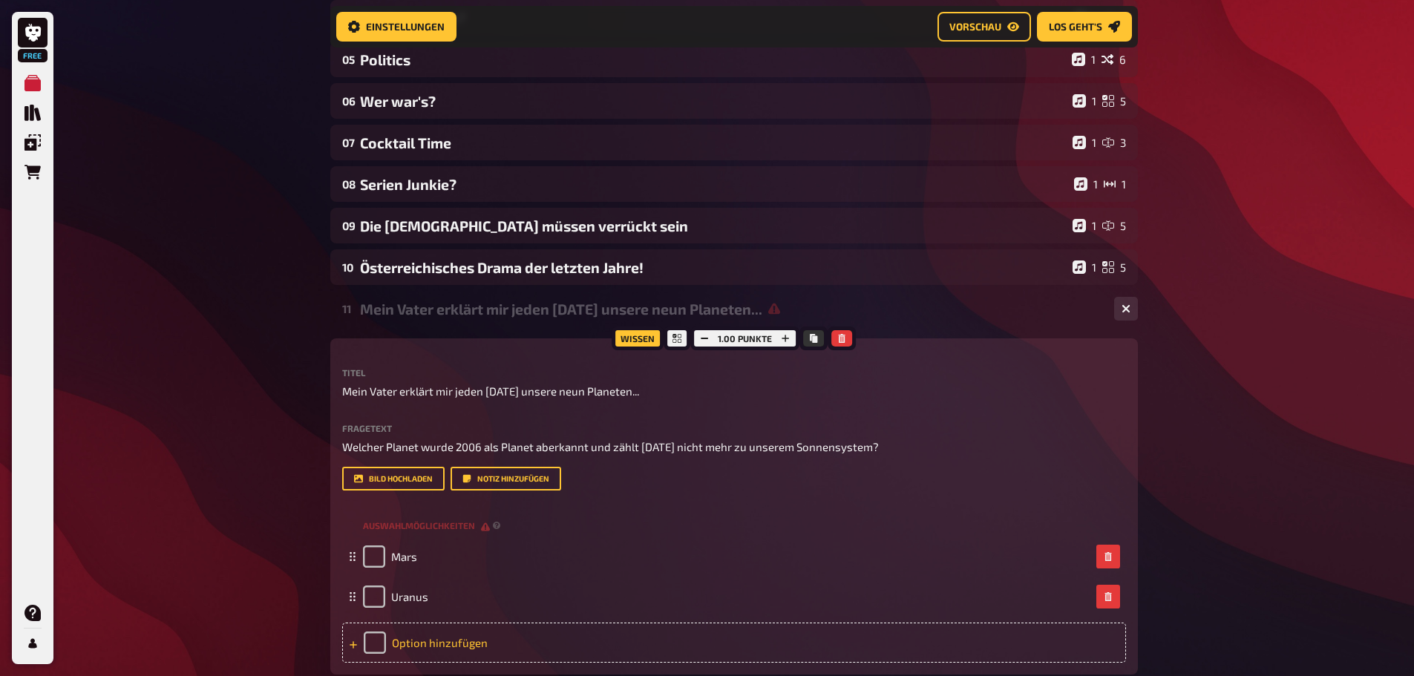
scroll to position [454, 0]
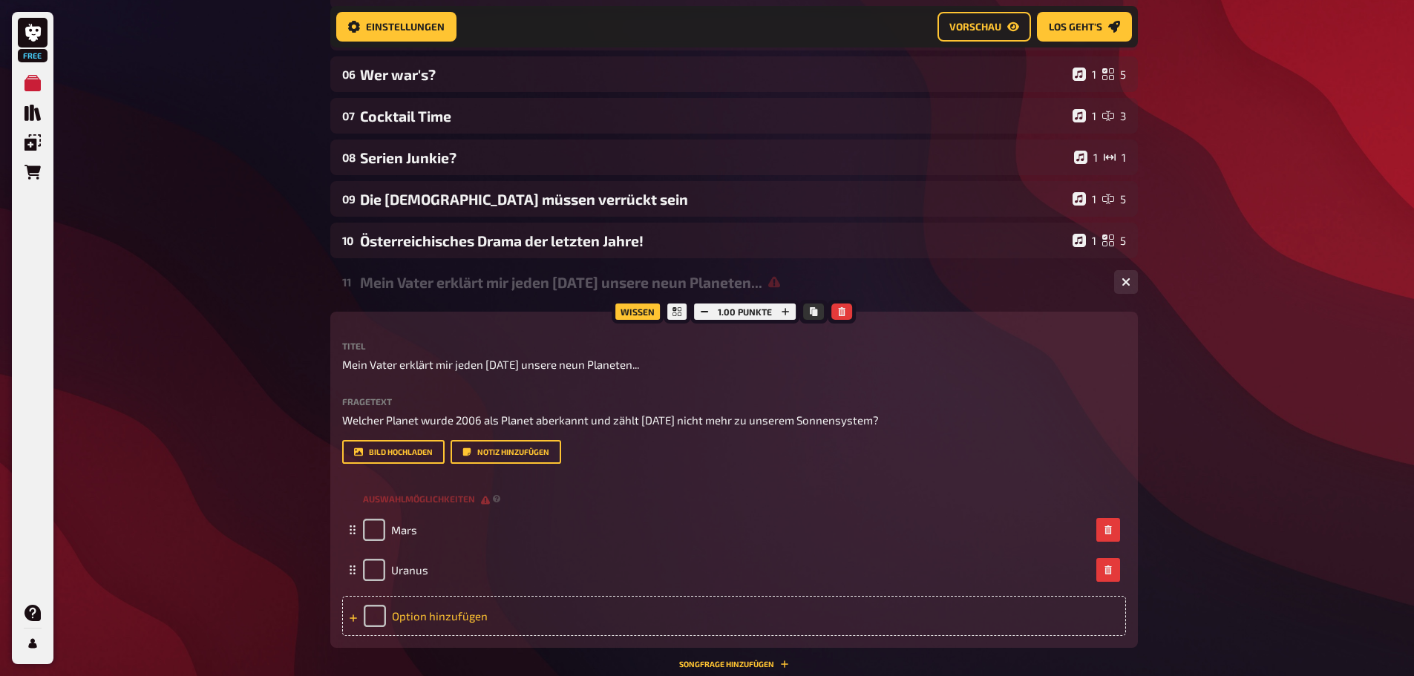
click at [417, 611] on div "Option hinzufügen" at bounding box center [734, 616] width 784 height 40
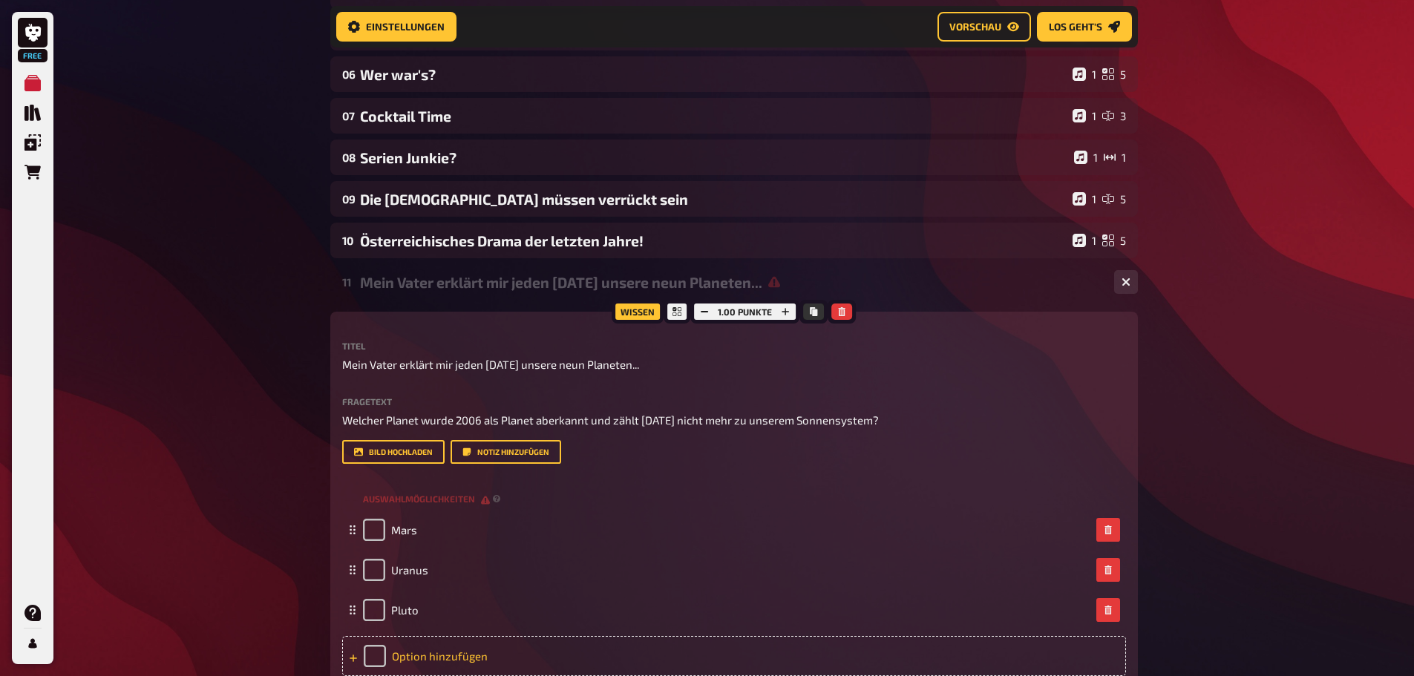
click at [450, 656] on div "Option hinzufügen" at bounding box center [734, 656] width 784 height 40
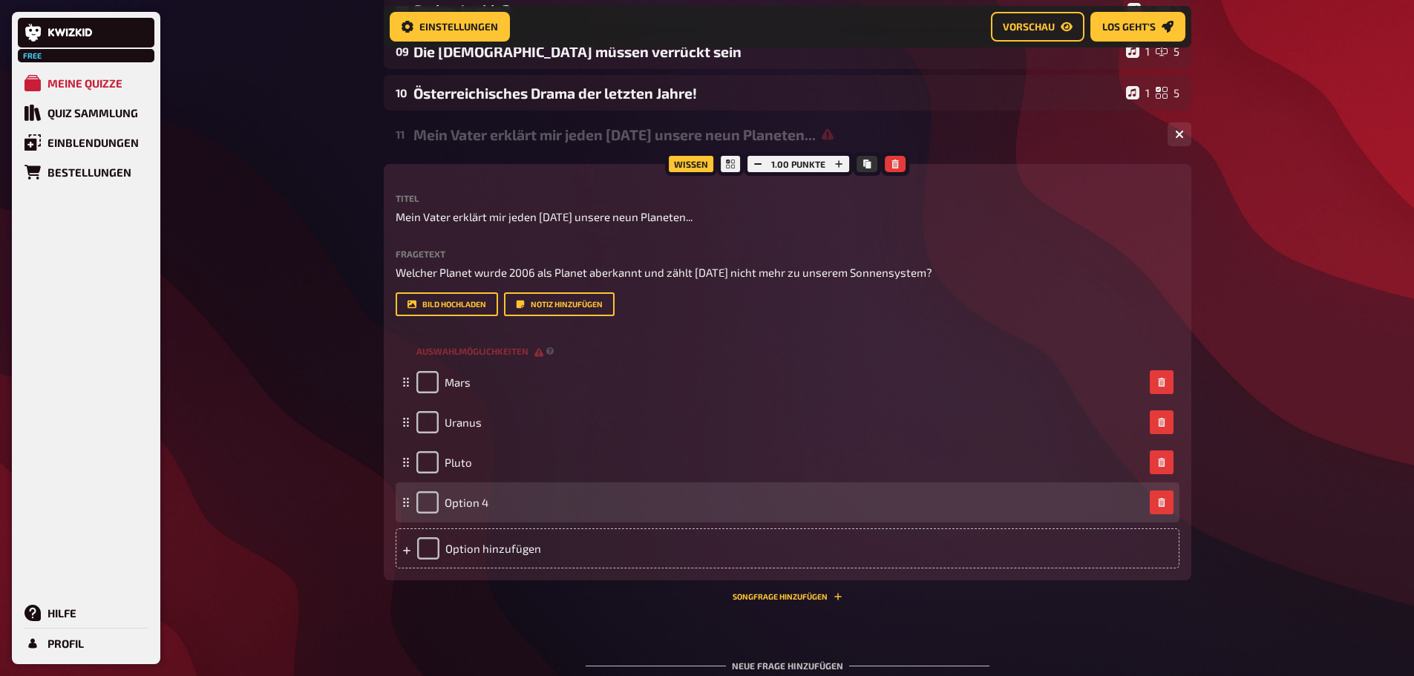
scroll to position [602, 0]
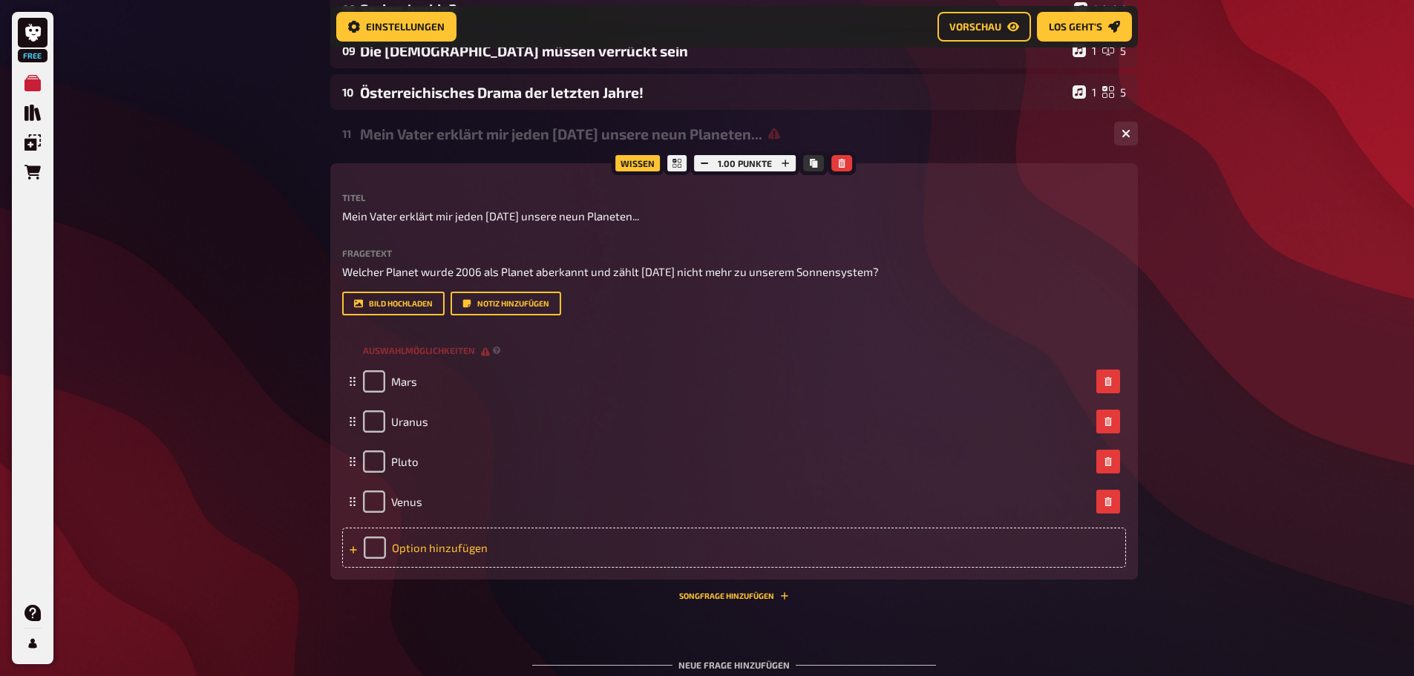
click at [509, 555] on div "Option hinzufügen" at bounding box center [734, 548] width 784 height 40
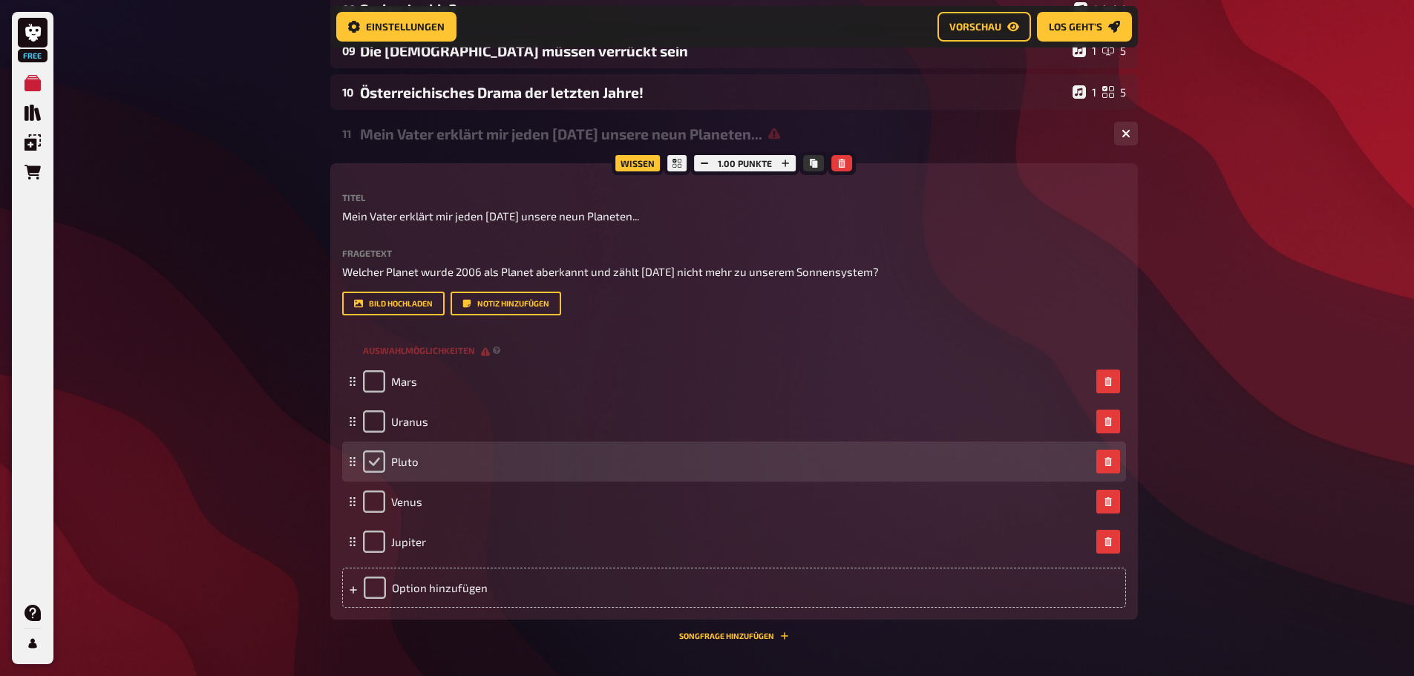
click at [373, 467] on input "checkbox" at bounding box center [374, 462] width 22 height 22
checkbox input "true"
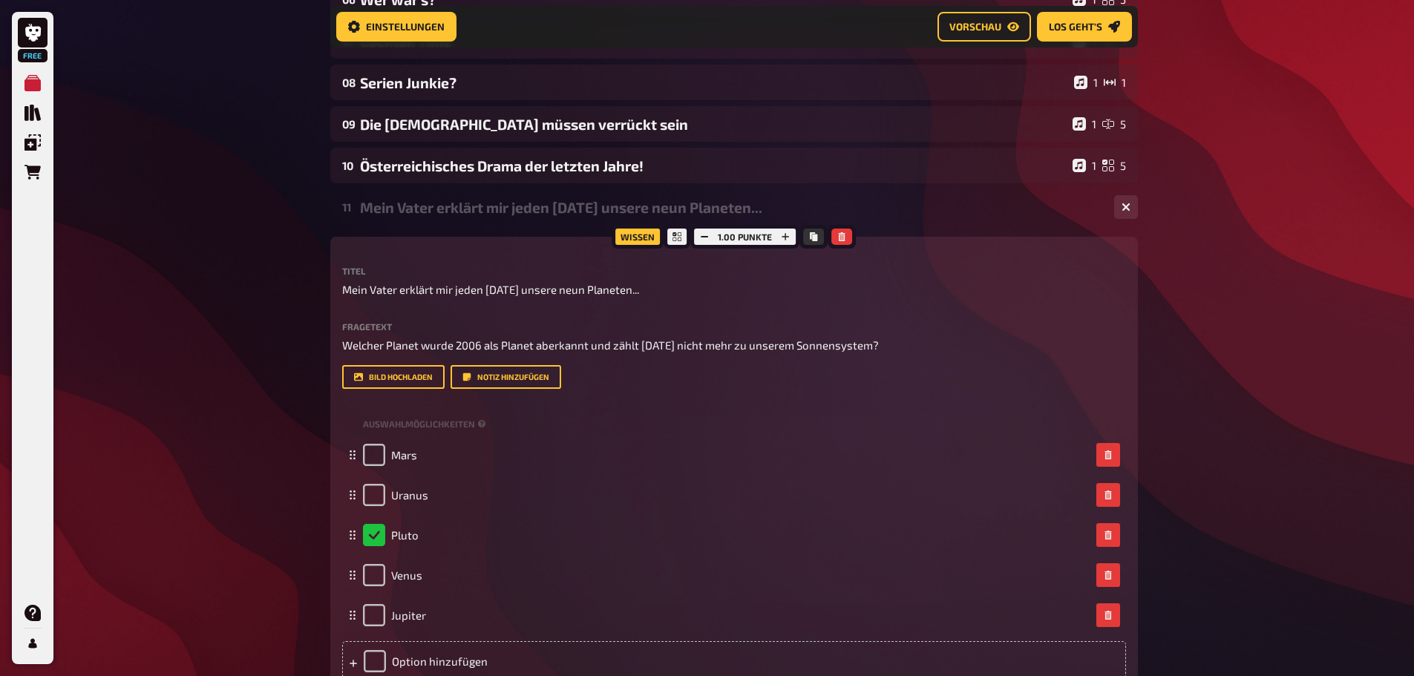
scroll to position [528, 0]
click at [1034, 231] on div "11 Mein Vater erklärt mir jeden Sonntag unsere neun Planeten... 5 Wissen 1.00 P…" at bounding box center [734, 452] width 808 height 525
click at [850, 212] on div "Mein Vater erklärt mir jeden Sonntag unsere neun Planeten..." at bounding box center [731, 208] width 743 height 17
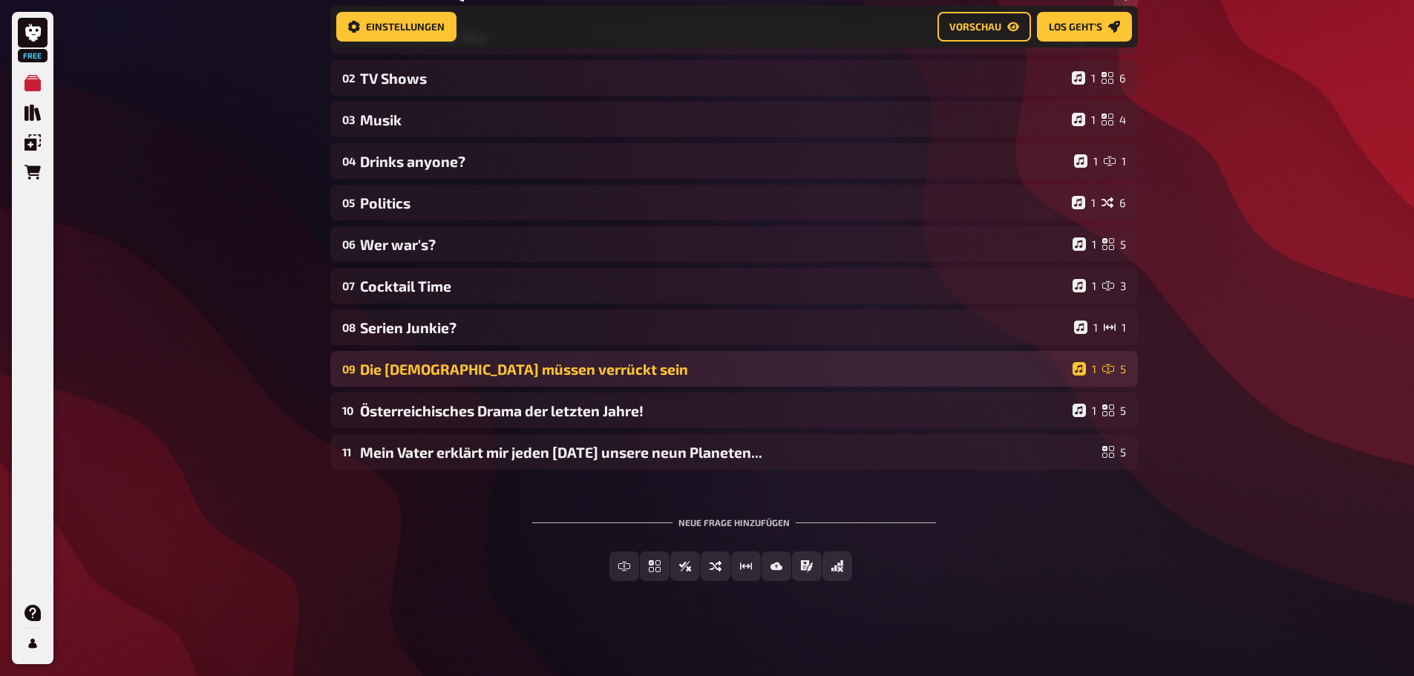
scroll to position [284, 0]
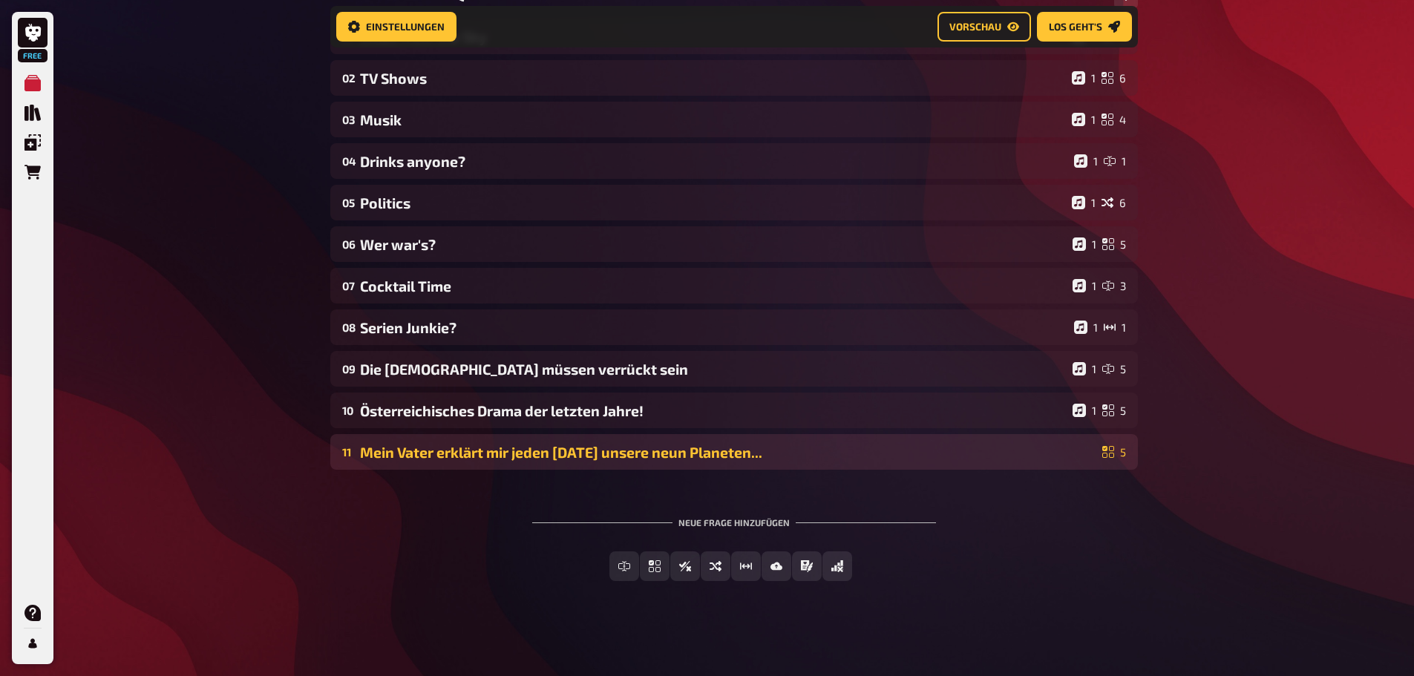
click at [801, 454] on div "Mein Vater erklärt mir jeden Sonntag unsere neun Planeten..." at bounding box center [728, 452] width 737 height 17
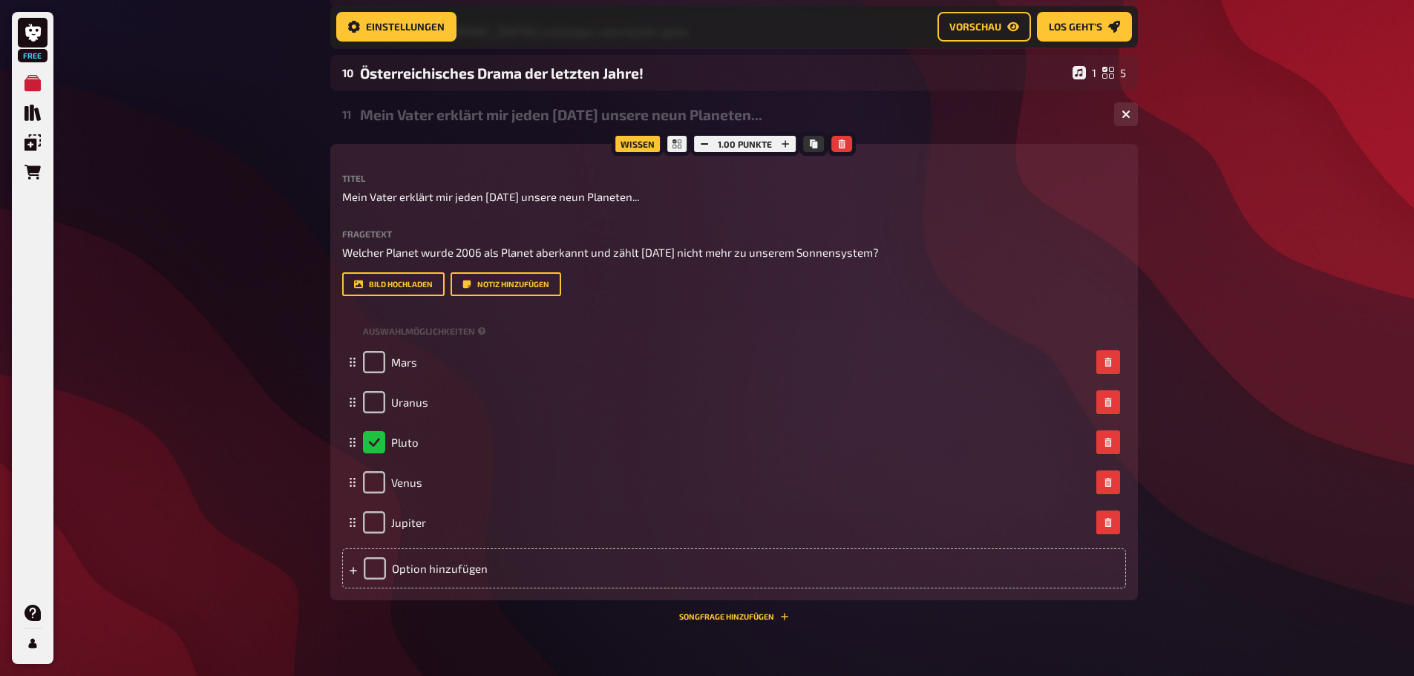
scroll to position [676, 0]
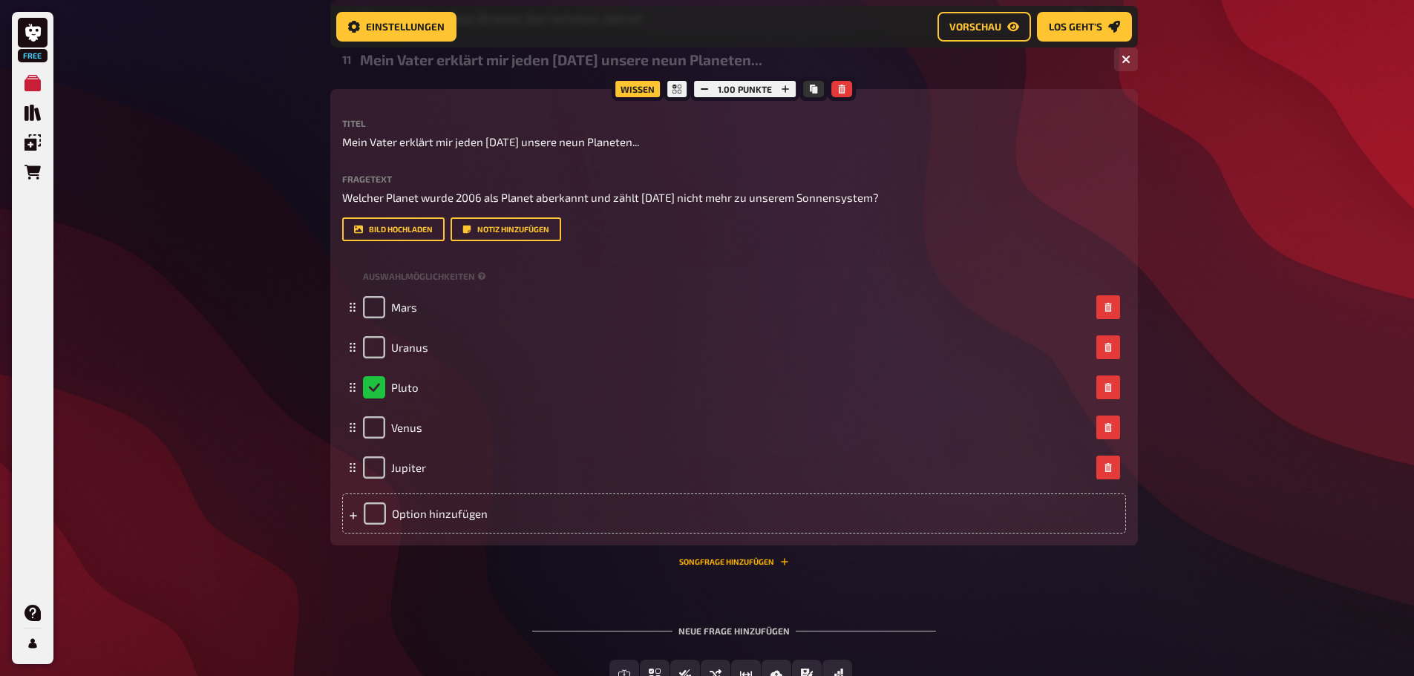
click at [770, 567] on button "Songfrage hinzufügen" at bounding box center [734, 562] width 110 height 9
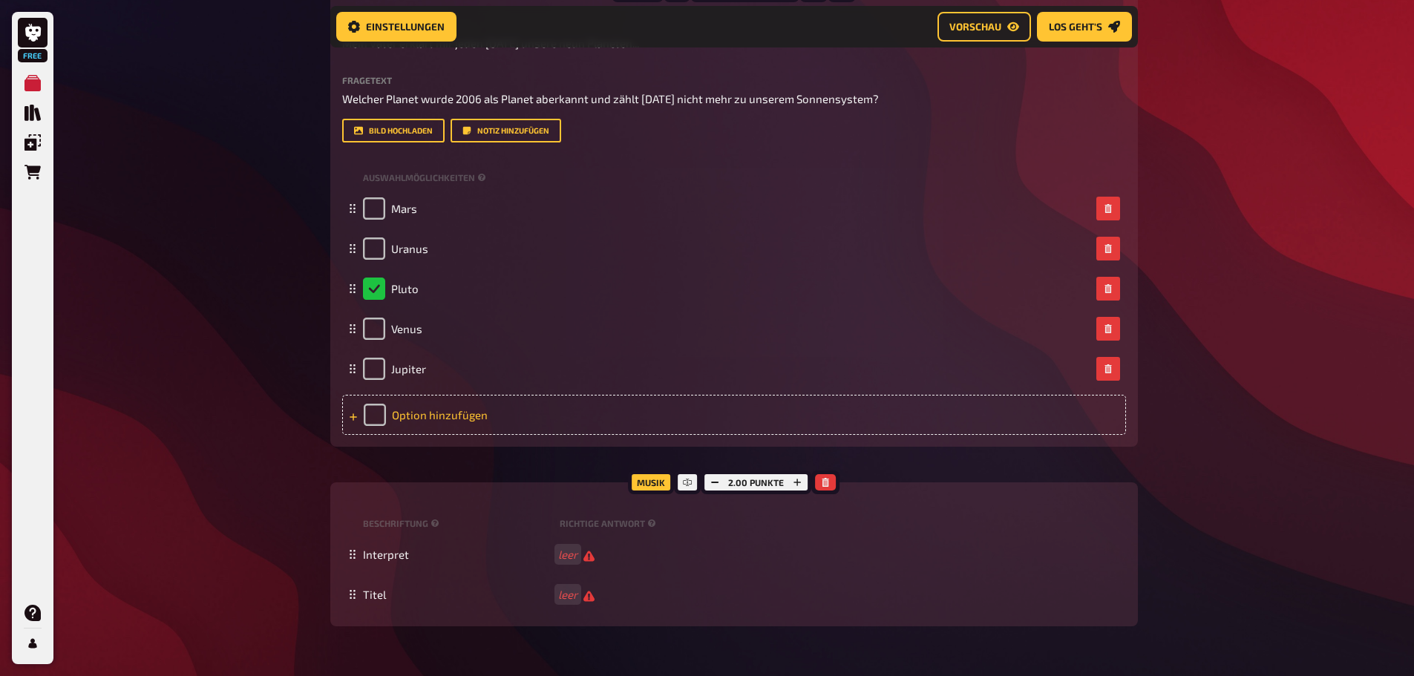
scroll to position [899, 0]
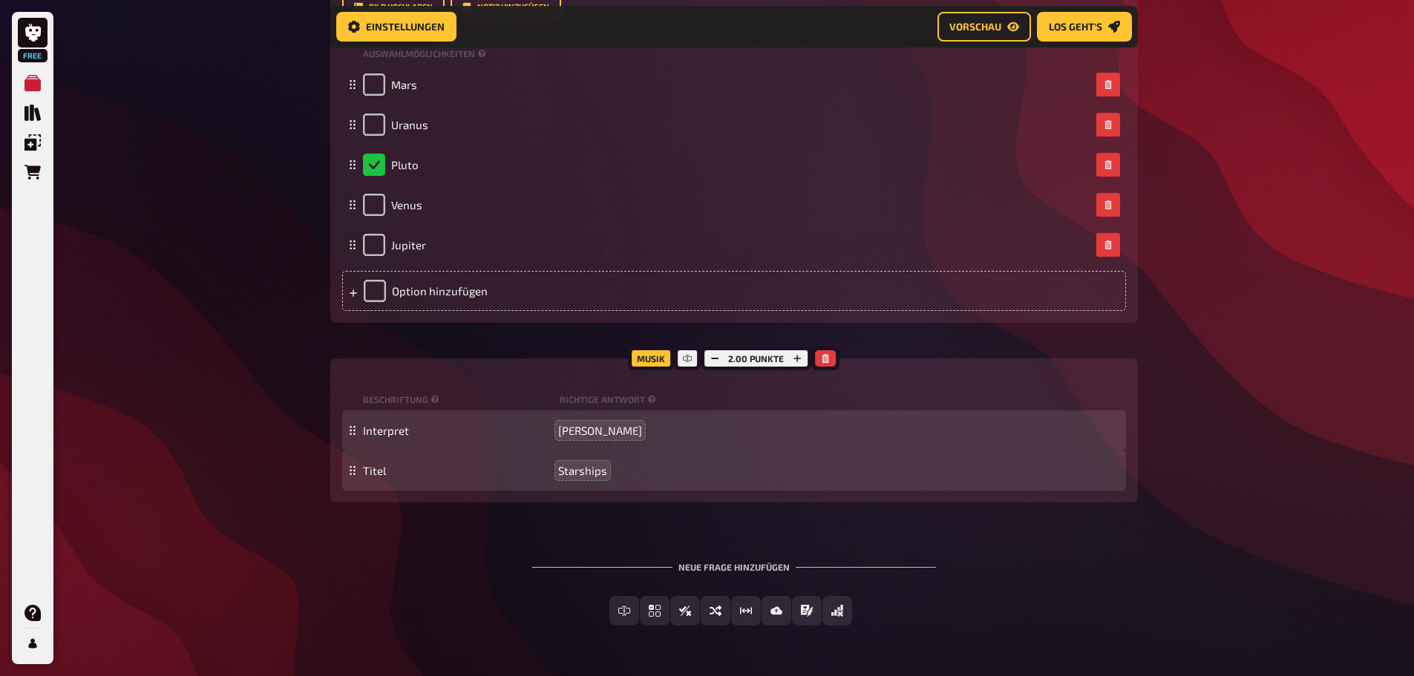
click at [1021, 489] on div "Titel Starships" at bounding box center [734, 471] width 784 height 40
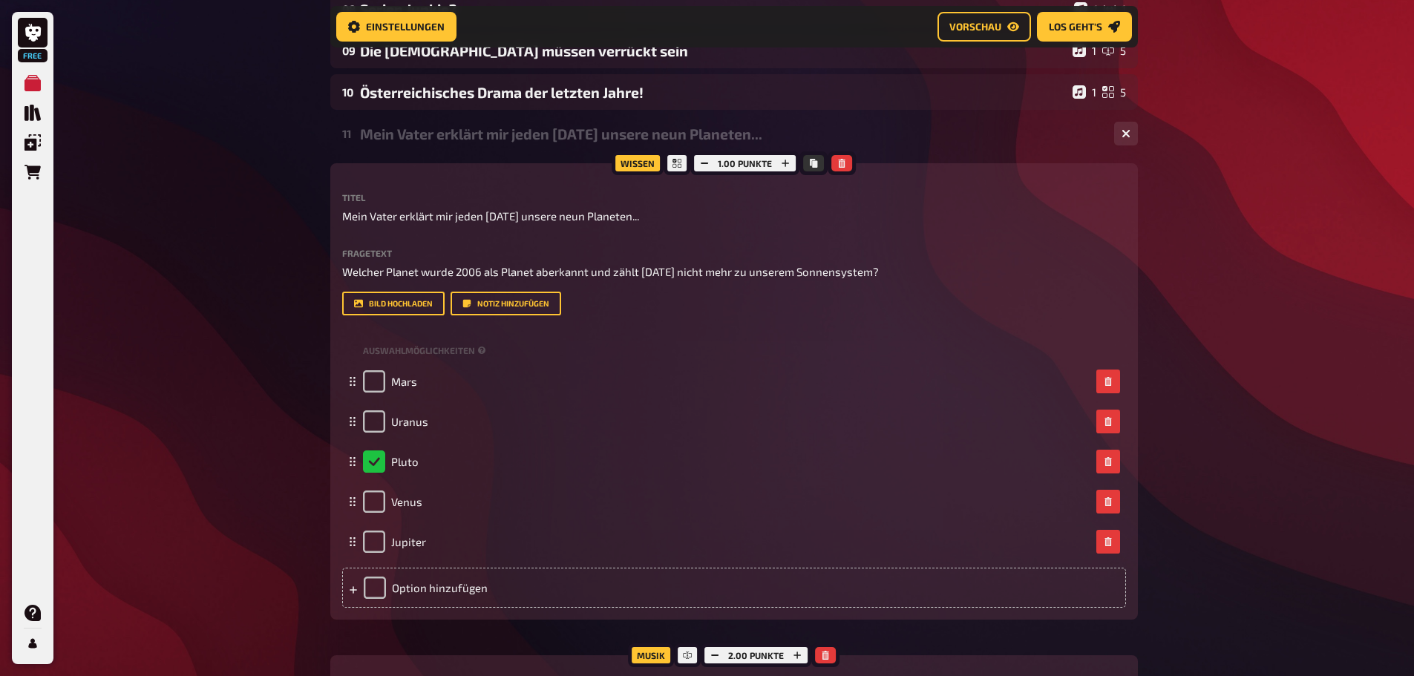
click at [915, 143] on div "11 Mein Vater erklärt mir jeden Sonntag unsere neun Planeten... 1 5" at bounding box center [734, 134] width 808 height 36
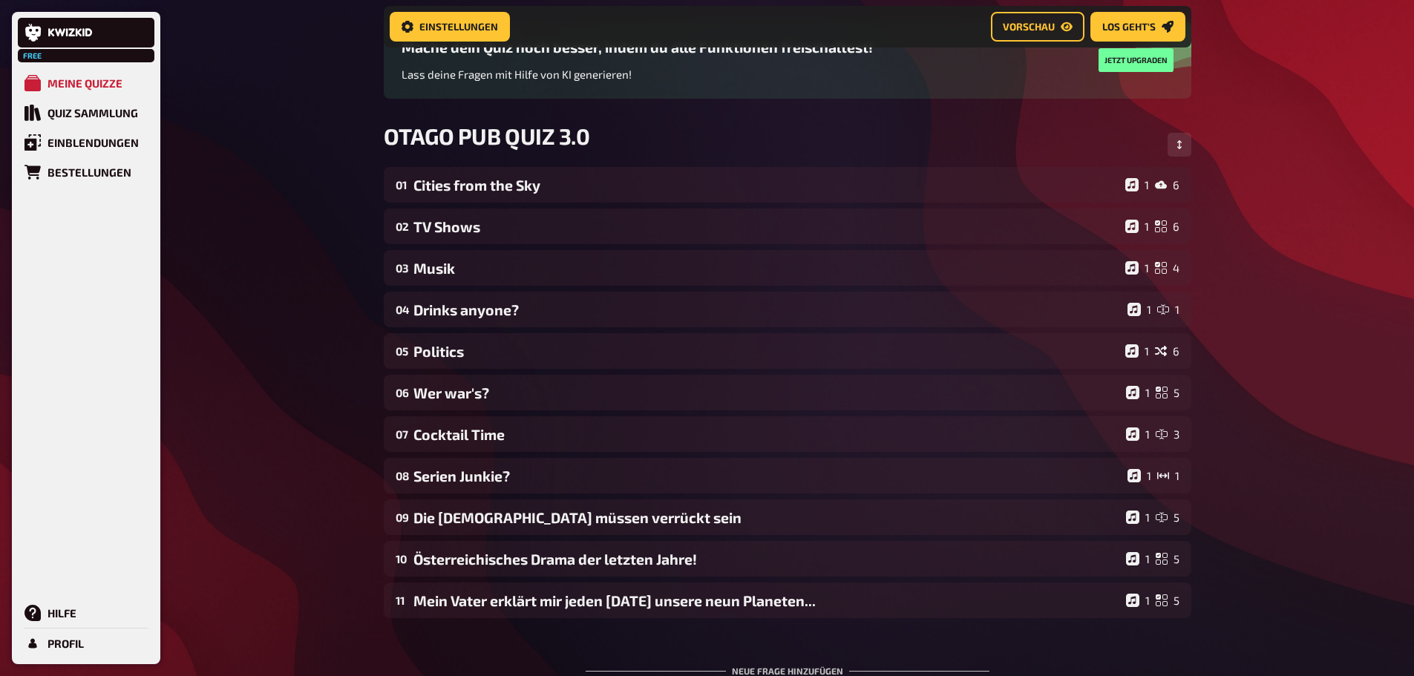
scroll to position [209, 0]
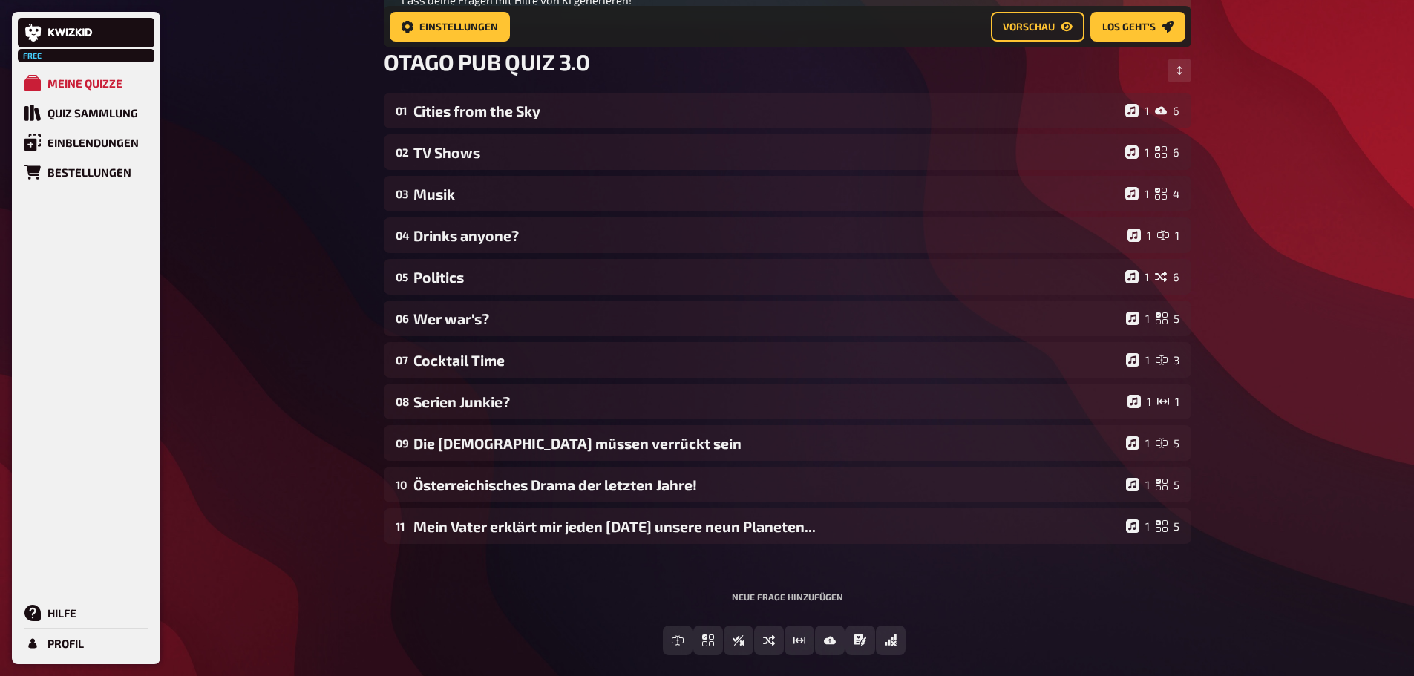
click at [1310, 231] on div "Free Meine Quizze Quiz Sammlung Einblendungen Bestellungen Hilfe Profil Home Me…" at bounding box center [707, 271] width 1414 height 960
click at [266, 429] on div "Free Meine Quizze Quiz Sammlung Einblendungen Bestellungen Hilfe Profil Home Me…" at bounding box center [707, 271] width 1414 height 960
drag, startPoint x: 265, startPoint y: 430, endPoint x: 272, endPoint y: 434, distance: 7.6
click at [272, 434] on div "Free Meine Quizze Quiz Sammlung Einblendungen Bestellungen Hilfe Profil Home Me…" at bounding box center [707, 271] width 1414 height 960
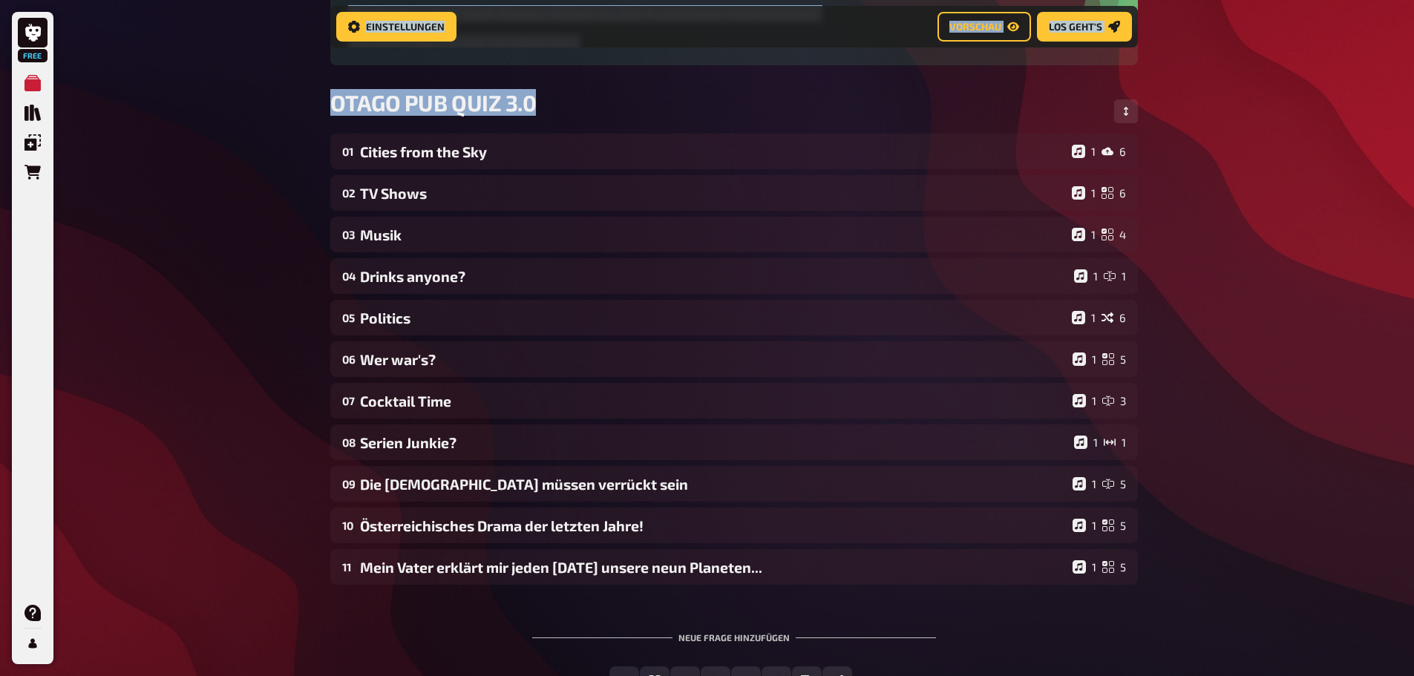
scroll to position [135, 0]
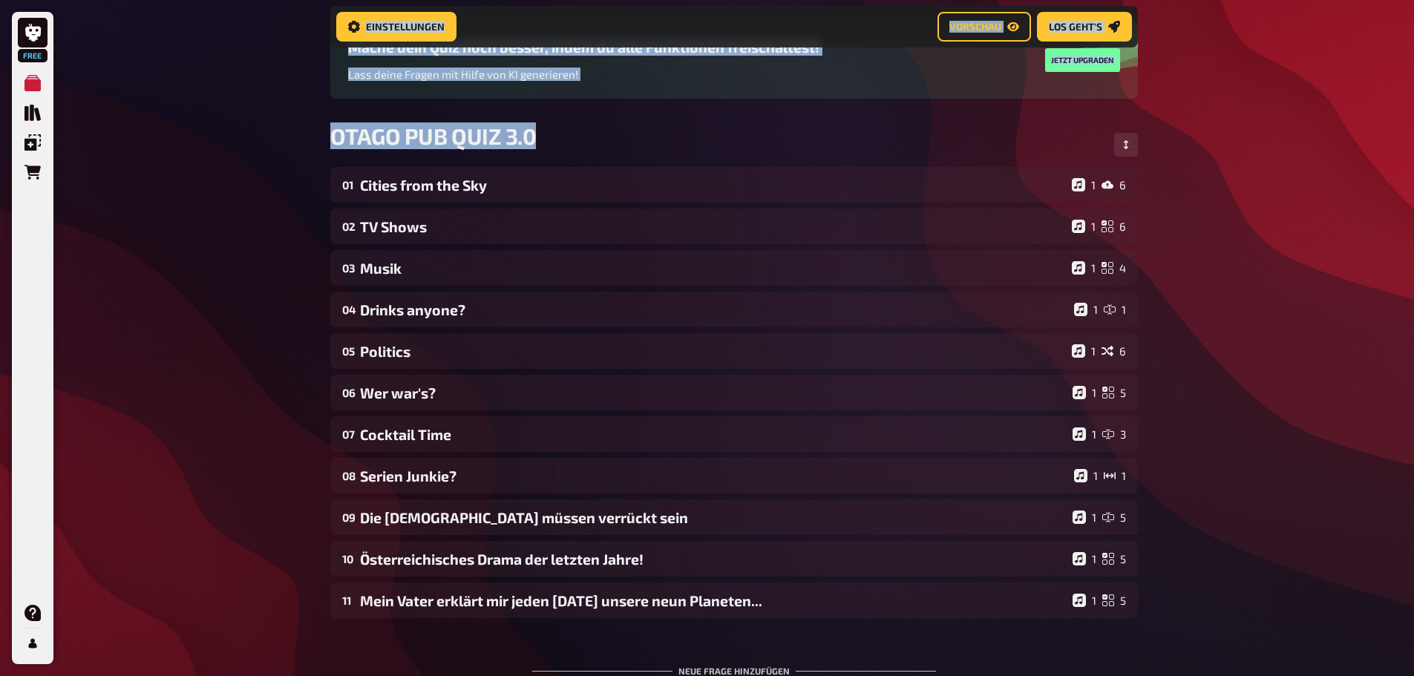
click at [205, 360] on div "Free Meine Quizze Quiz Sammlung Einblendungen Bestellungen Hilfe Profil Home Me…" at bounding box center [707, 345] width 1414 height 960
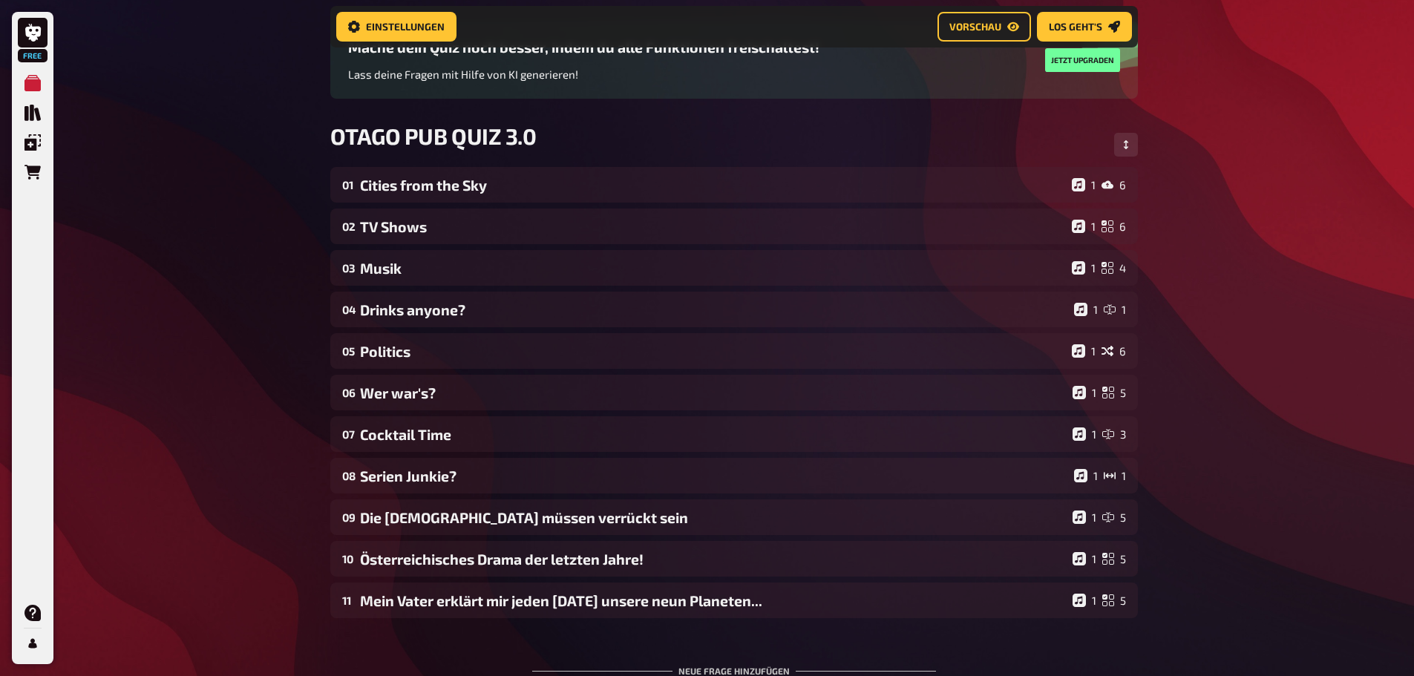
click at [1186, 202] on div "Free Meine Quizze Quiz Sammlung Einblendungen Bestellungen Hilfe Profil Home Me…" at bounding box center [707, 345] width 1414 height 960
click at [986, 31] on span "Vorschau" at bounding box center [976, 27] width 52 height 10
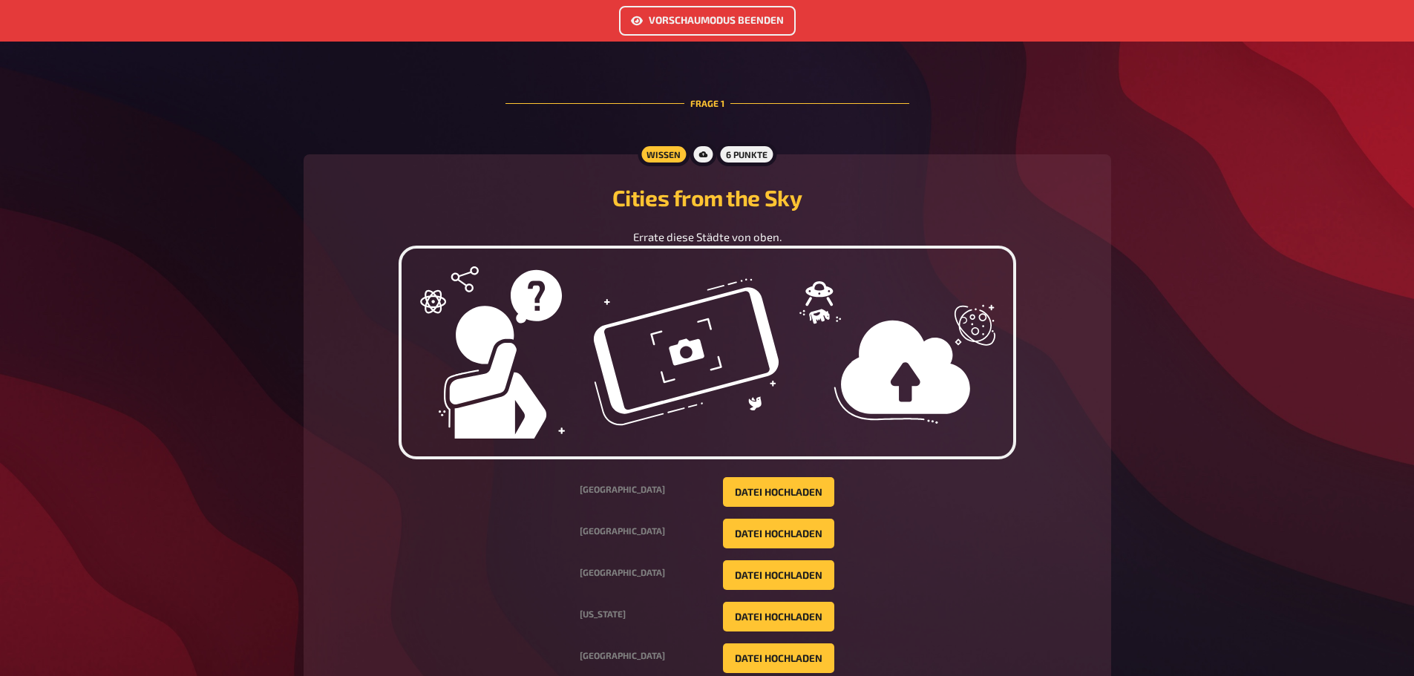
scroll to position [371, 0]
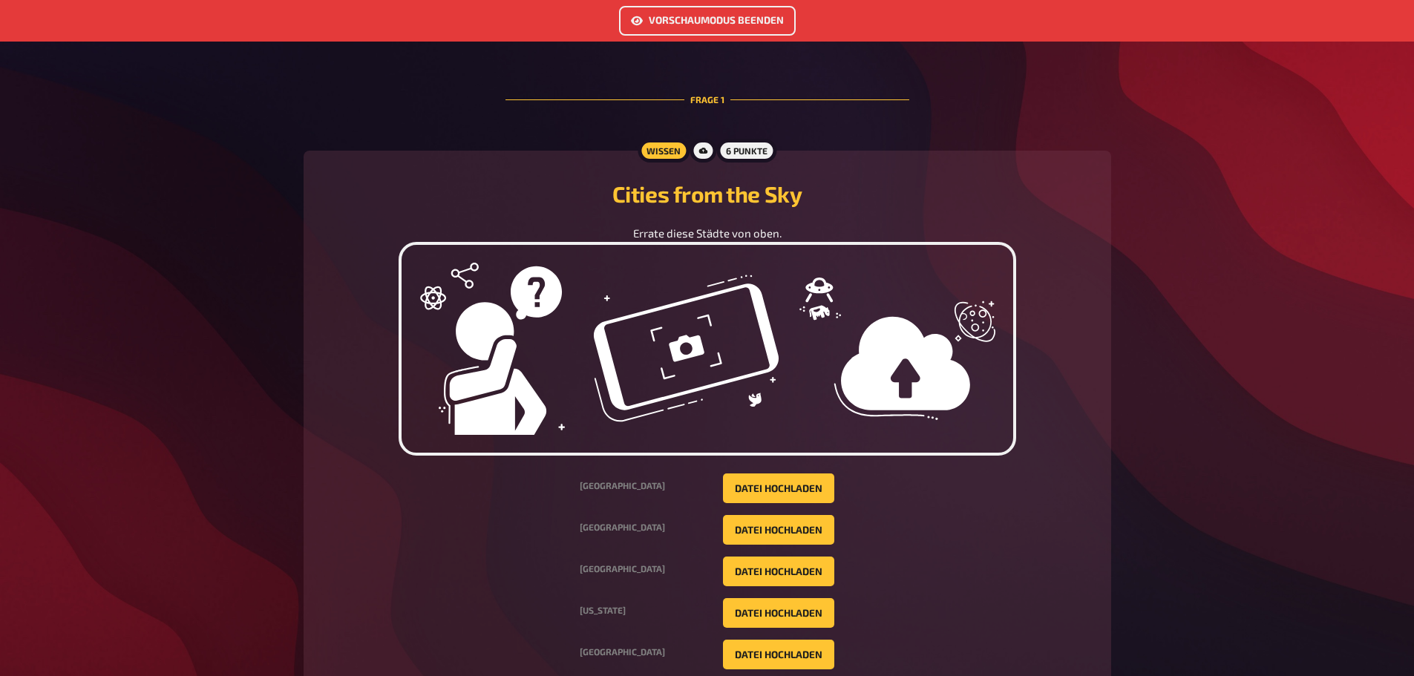
click at [737, 13] on button "Vorschaumodus beenden" at bounding box center [707, 21] width 177 height 30
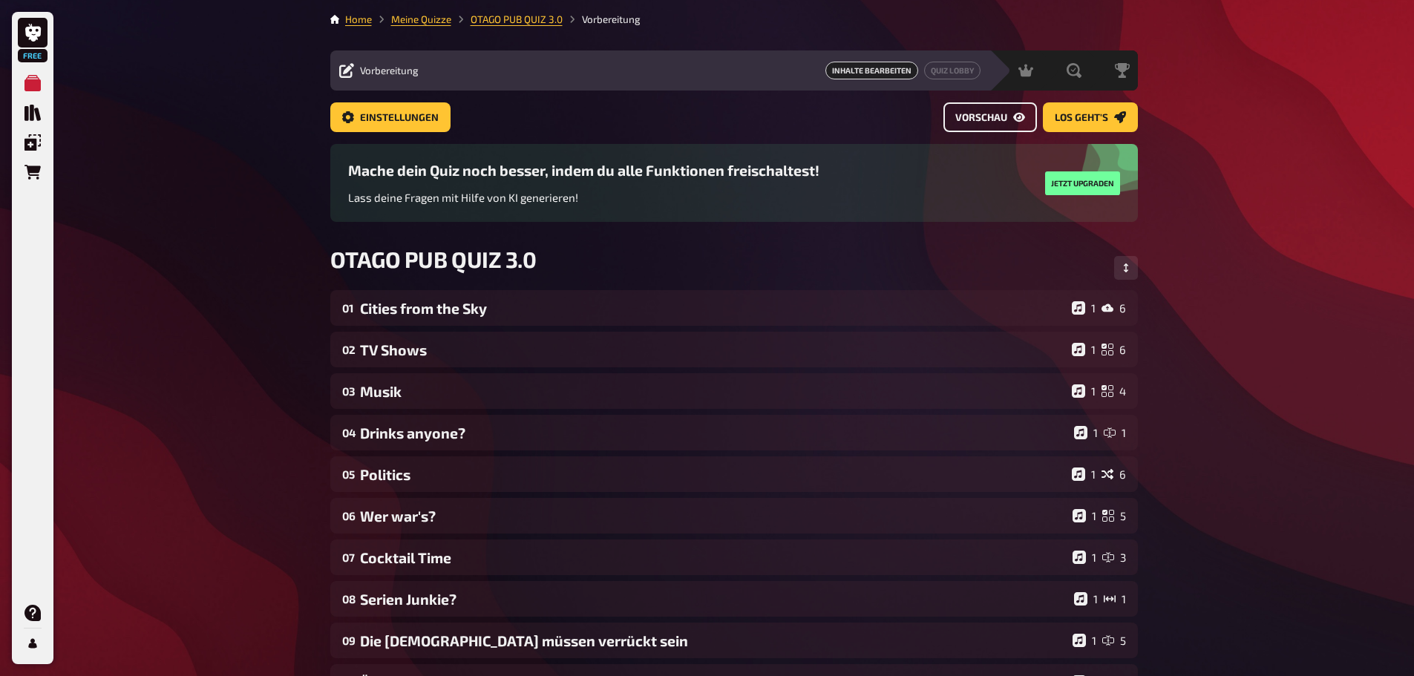
click at [977, 120] on span "Vorschau" at bounding box center [982, 118] width 52 height 10
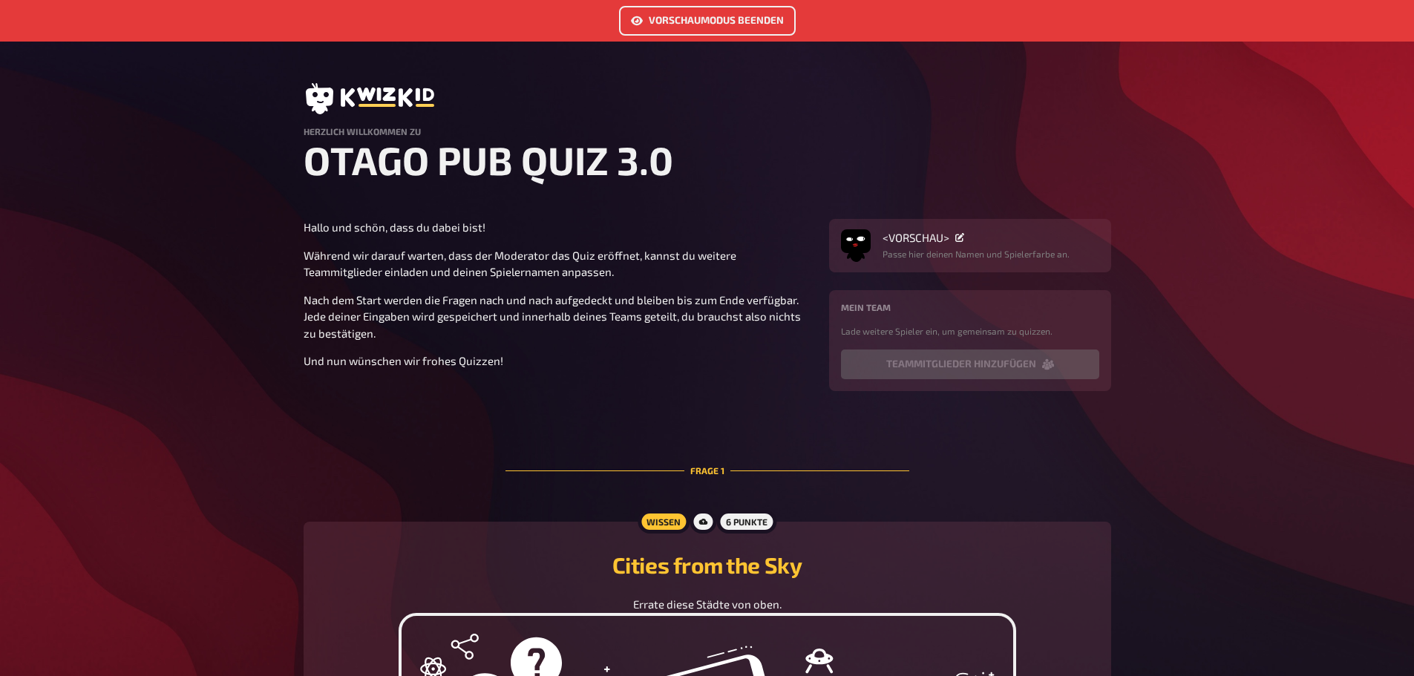
click at [680, 17] on button "Vorschaumodus beenden" at bounding box center [707, 21] width 177 height 30
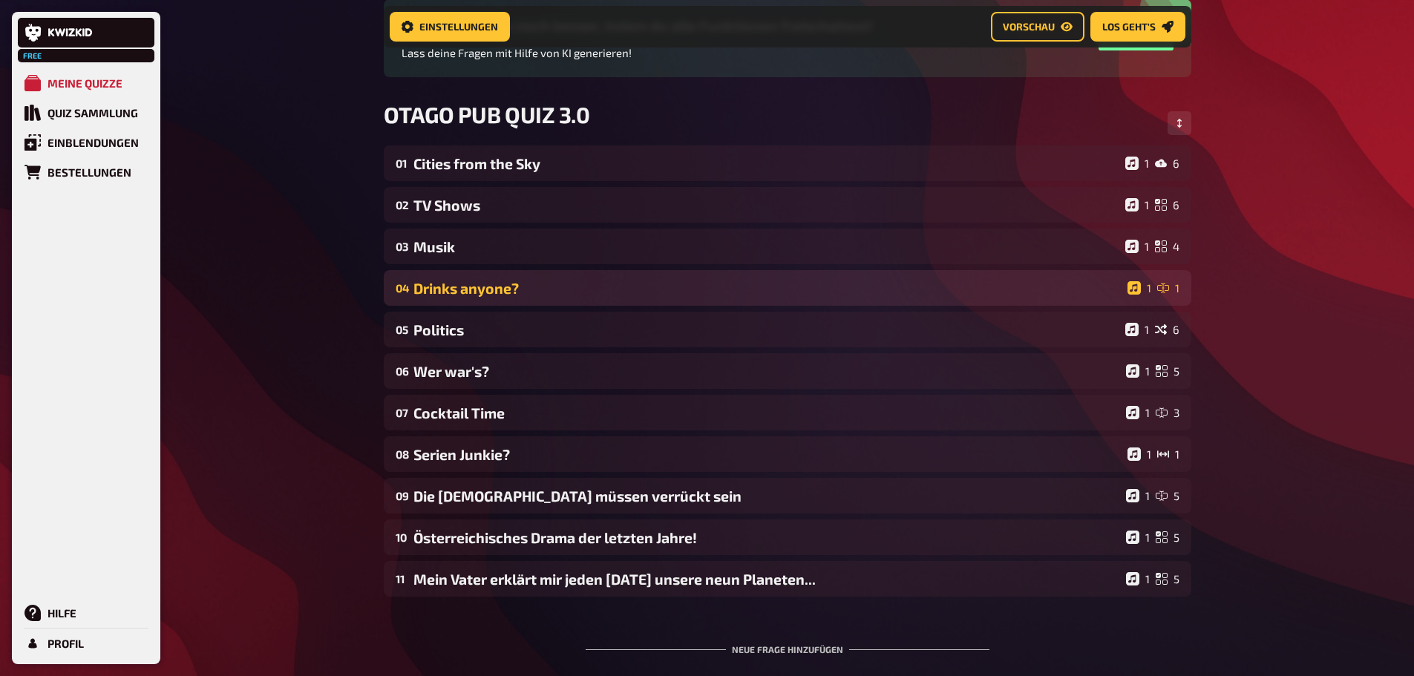
scroll to position [160, 0]
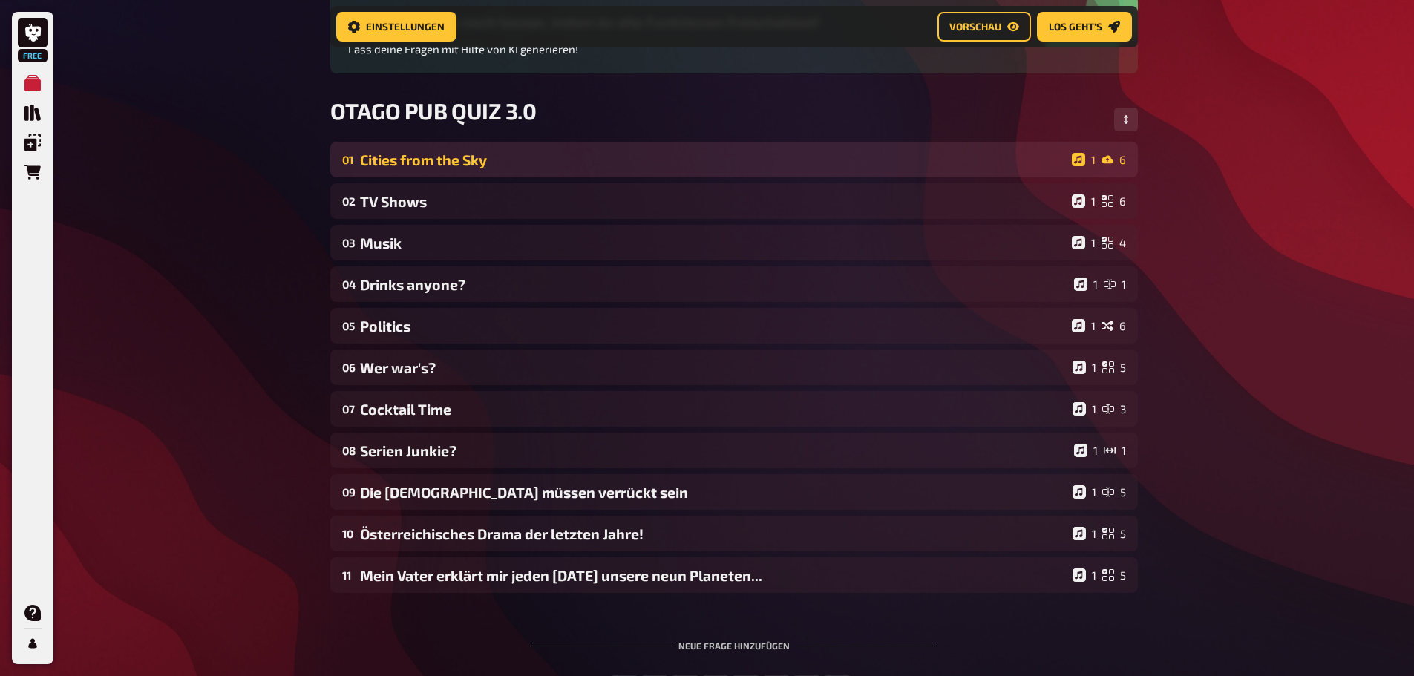
click at [683, 163] on div "Cities from the Sky" at bounding box center [713, 159] width 706 height 17
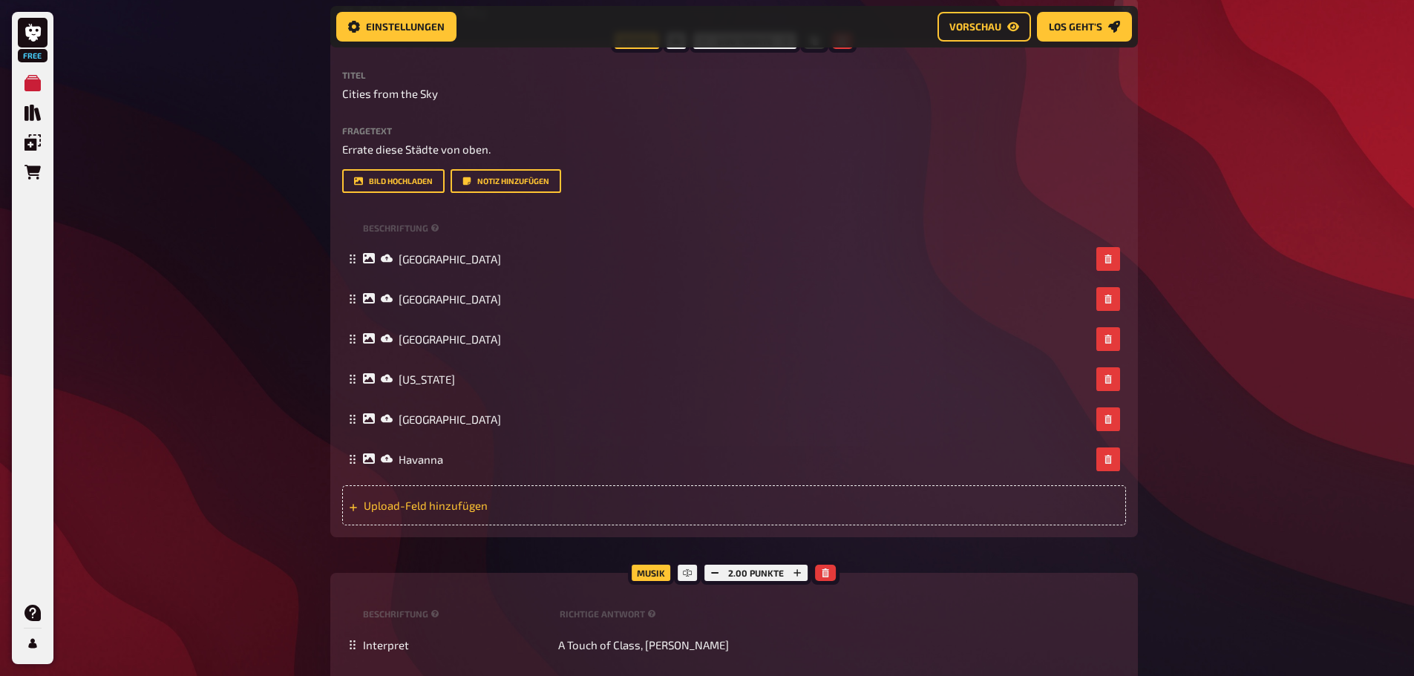
scroll to position [606, 0]
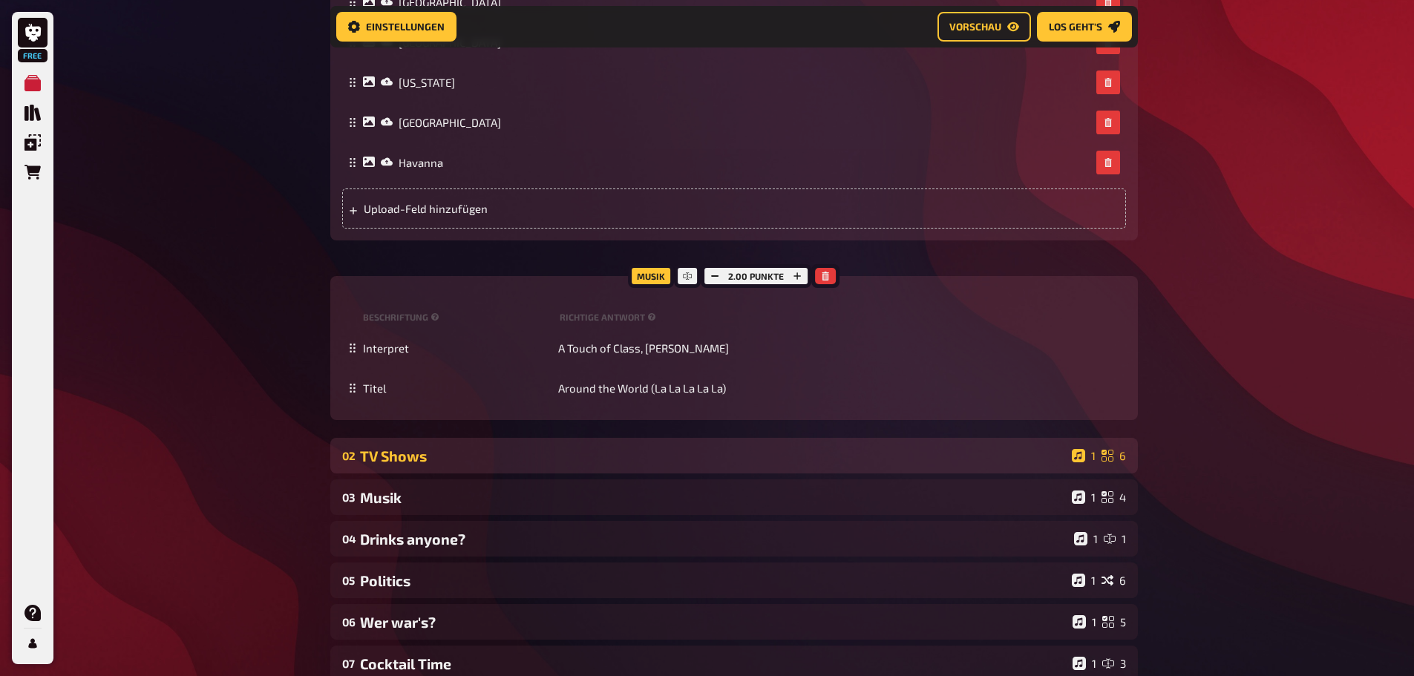
click at [512, 457] on div "TV Shows" at bounding box center [713, 456] width 706 height 17
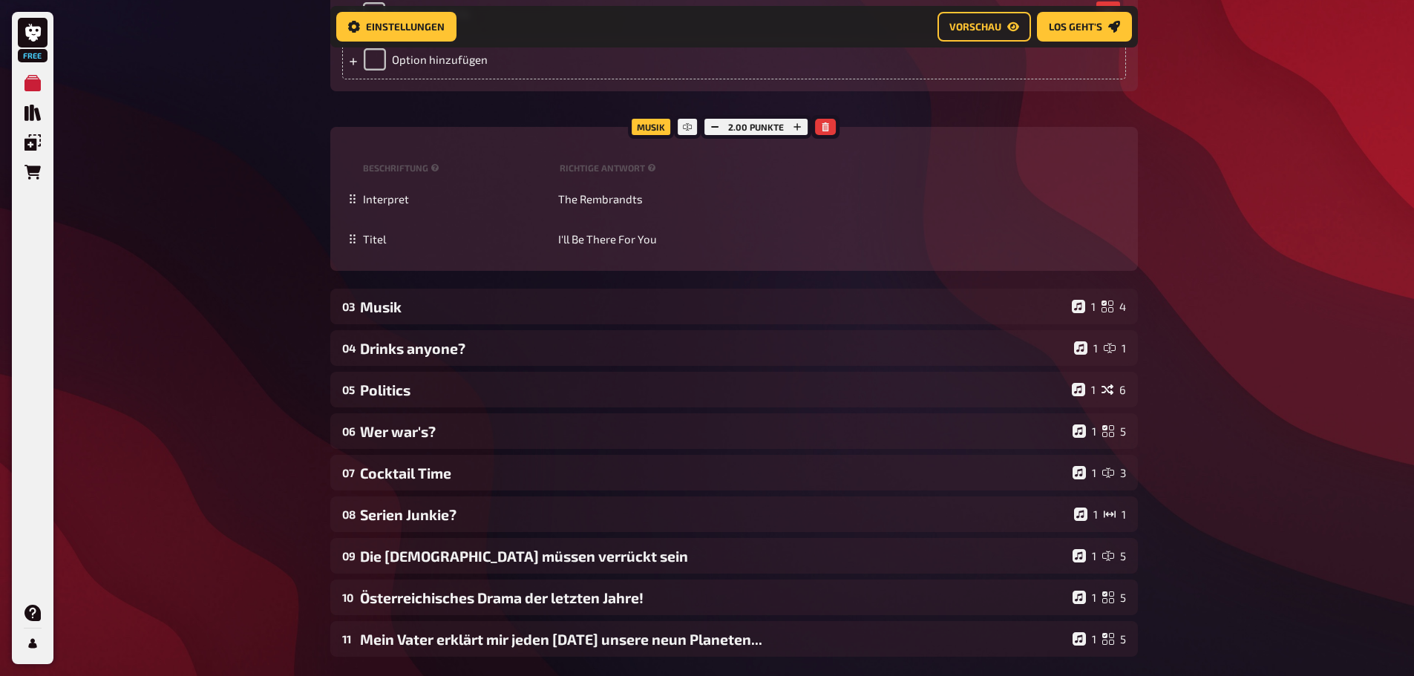
scroll to position [1423, 0]
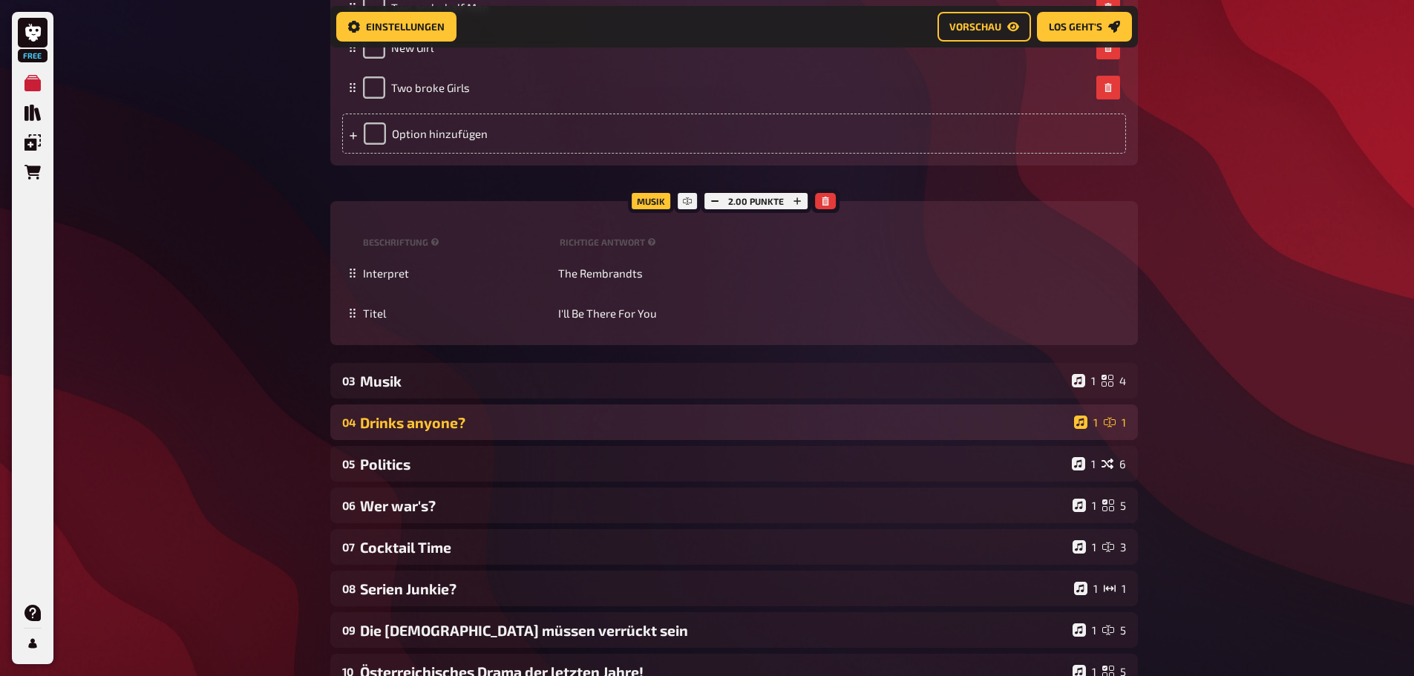
click at [506, 434] on div "04 Drinks anyone? 1 1" at bounding box center [734, 423] width 808 height 36
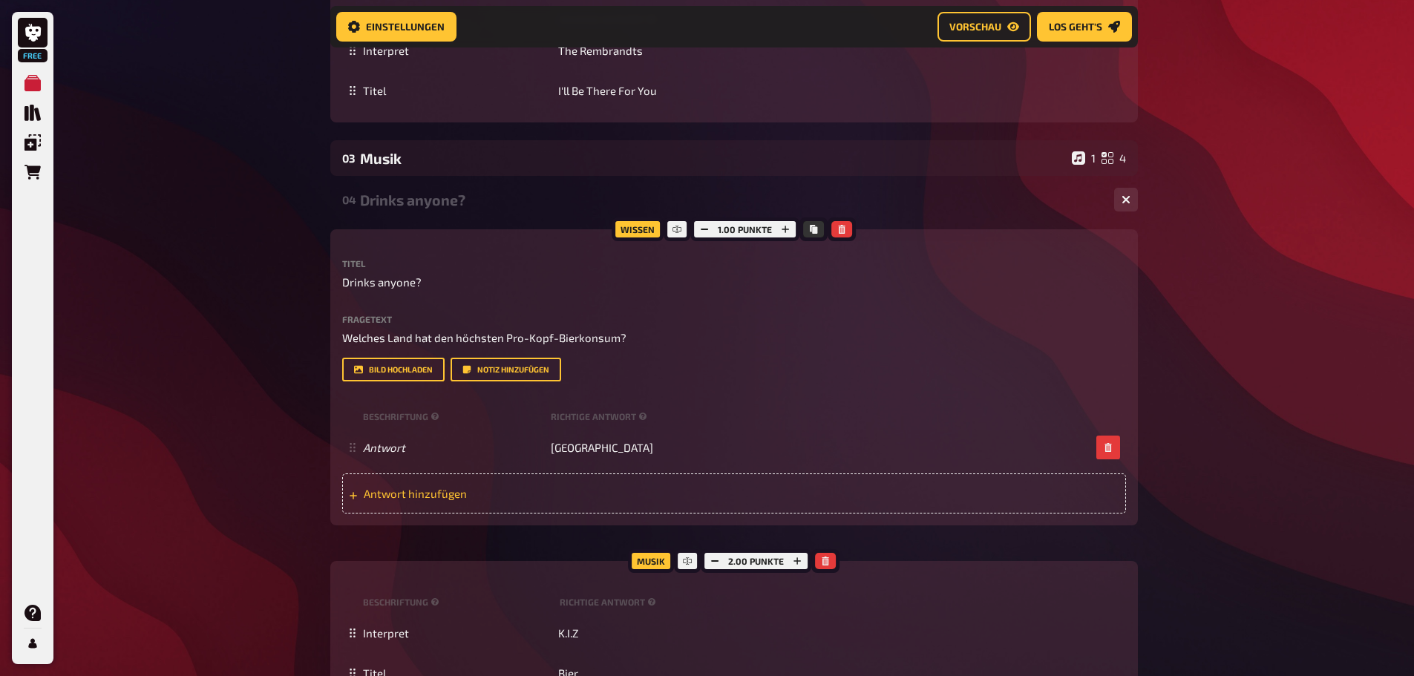
scroll to position [1720, 0]
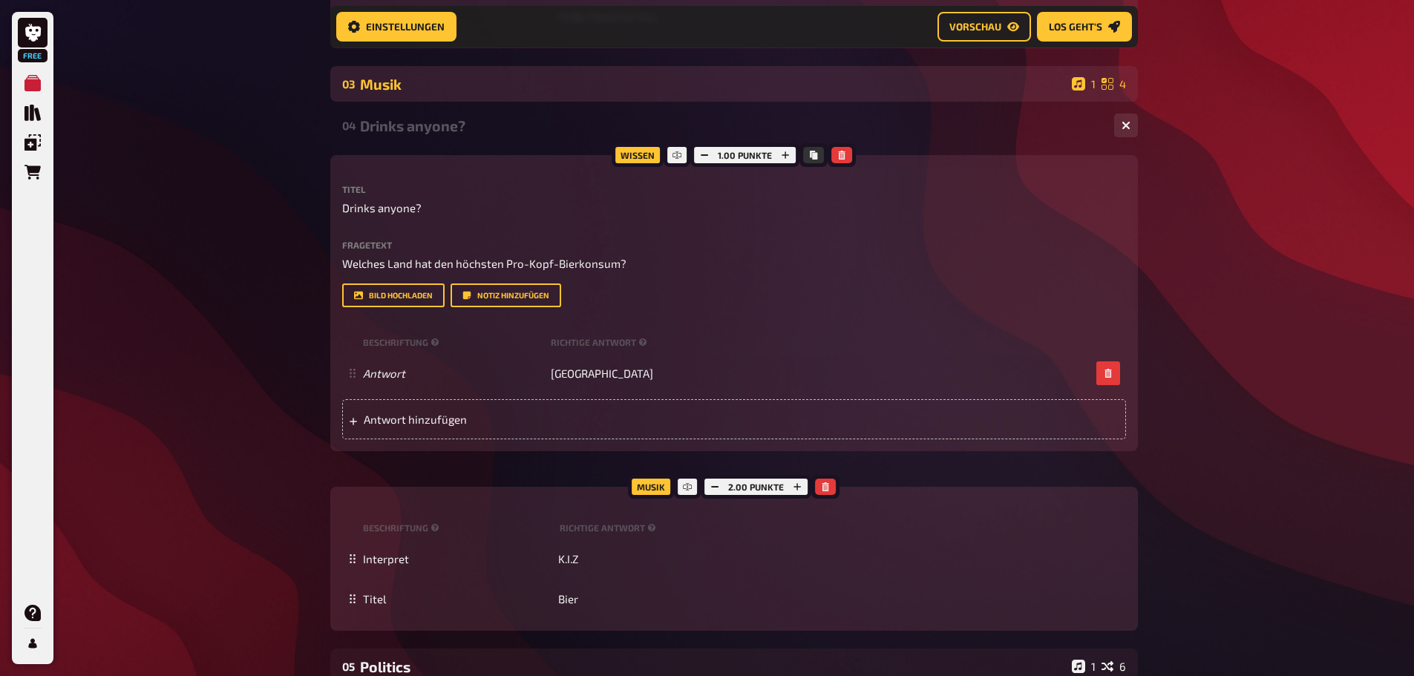
click at [585, 85] on div "Musik" at bounding box center [713, 84] width 706 height 17
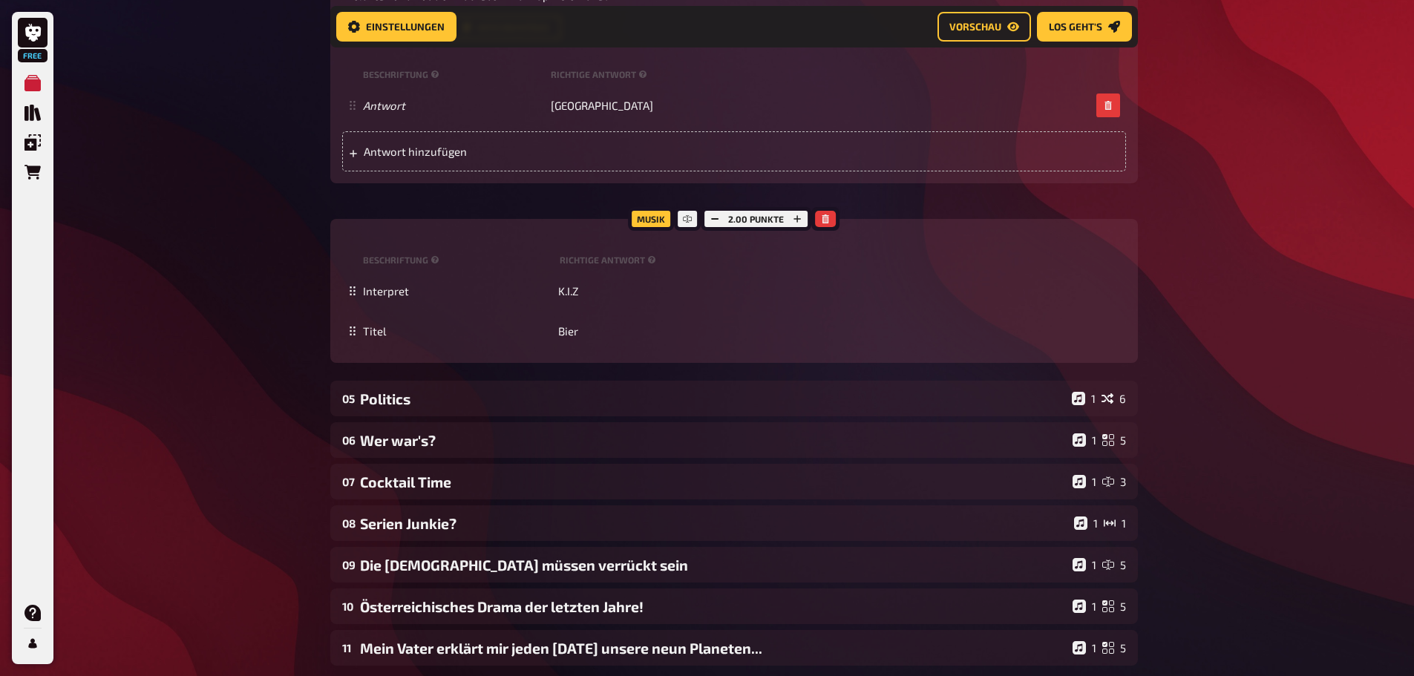
scroll to position [2611, 0]
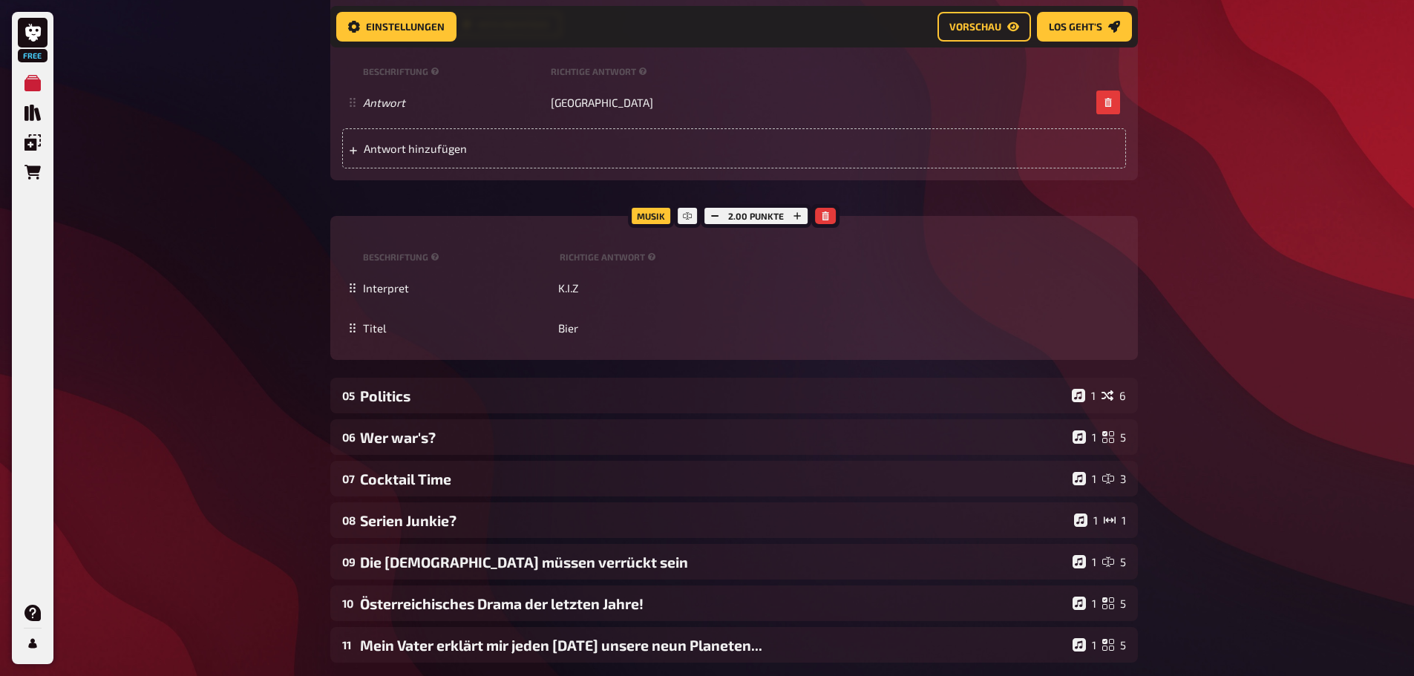
click at [490, 402] on div "Politics" at bounding box center [713, 396] width 706 height 17
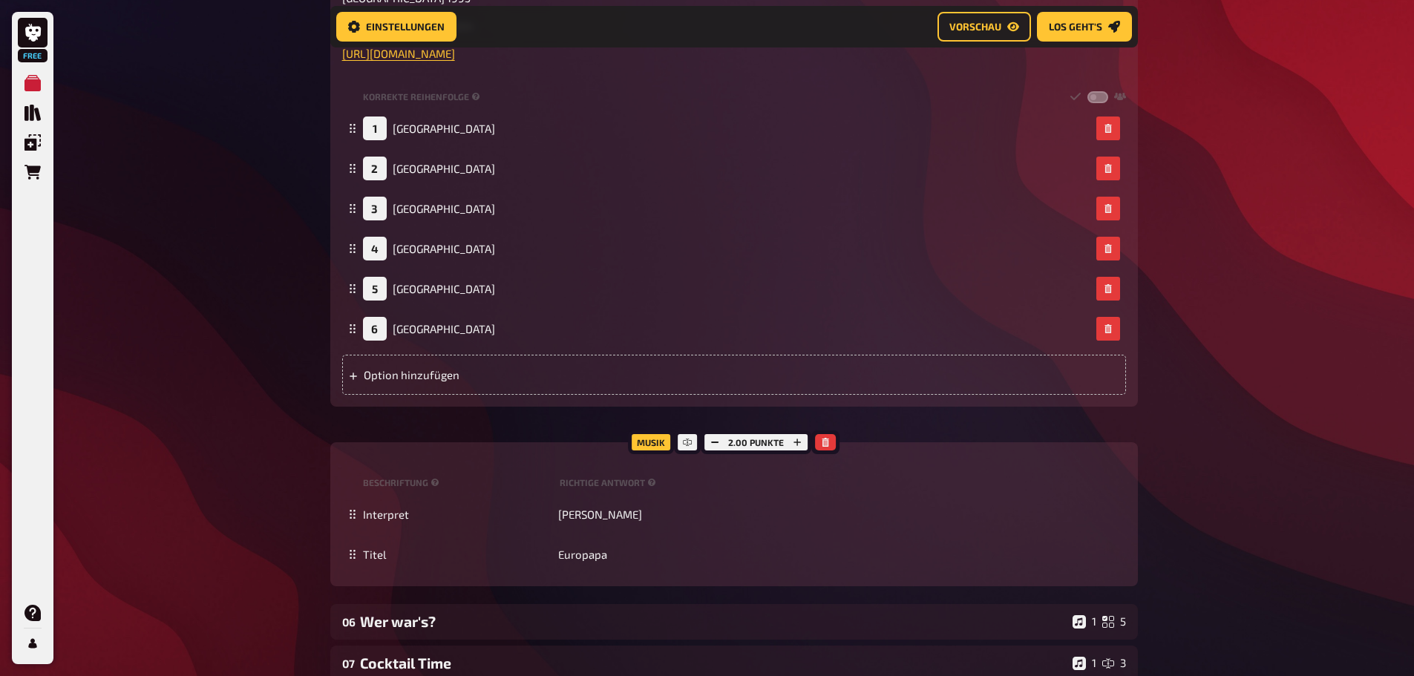
scroll to position [3502, 0]
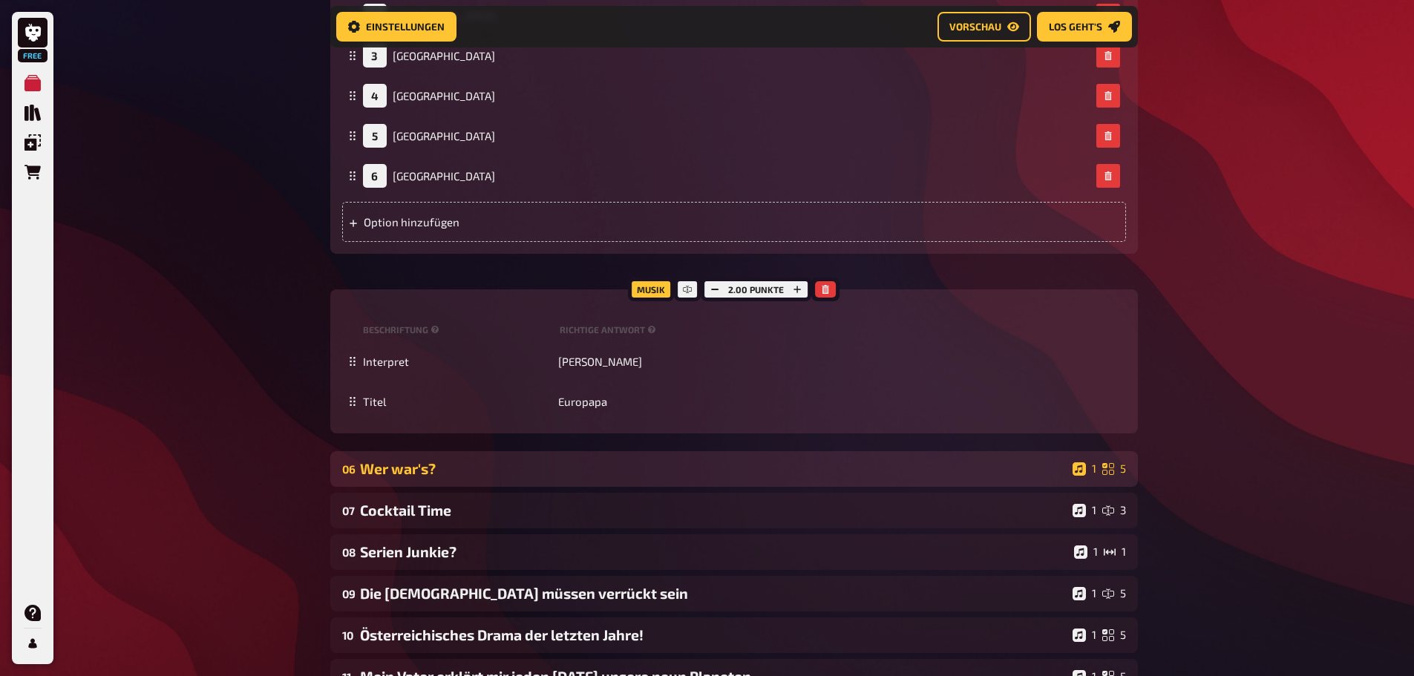
click at [468, 471] on div "Wer war's?" at bounding box center [713, 468] width 707 height 17
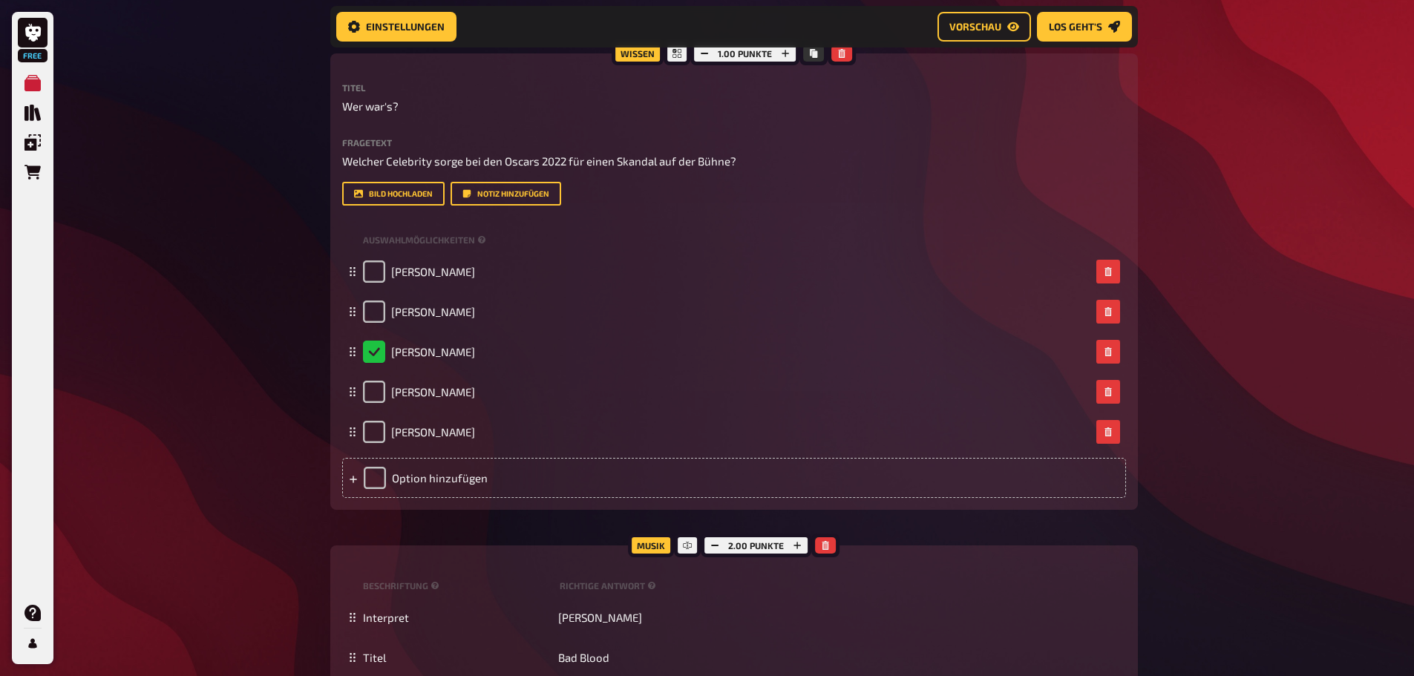
scroll to position [3873, 0]
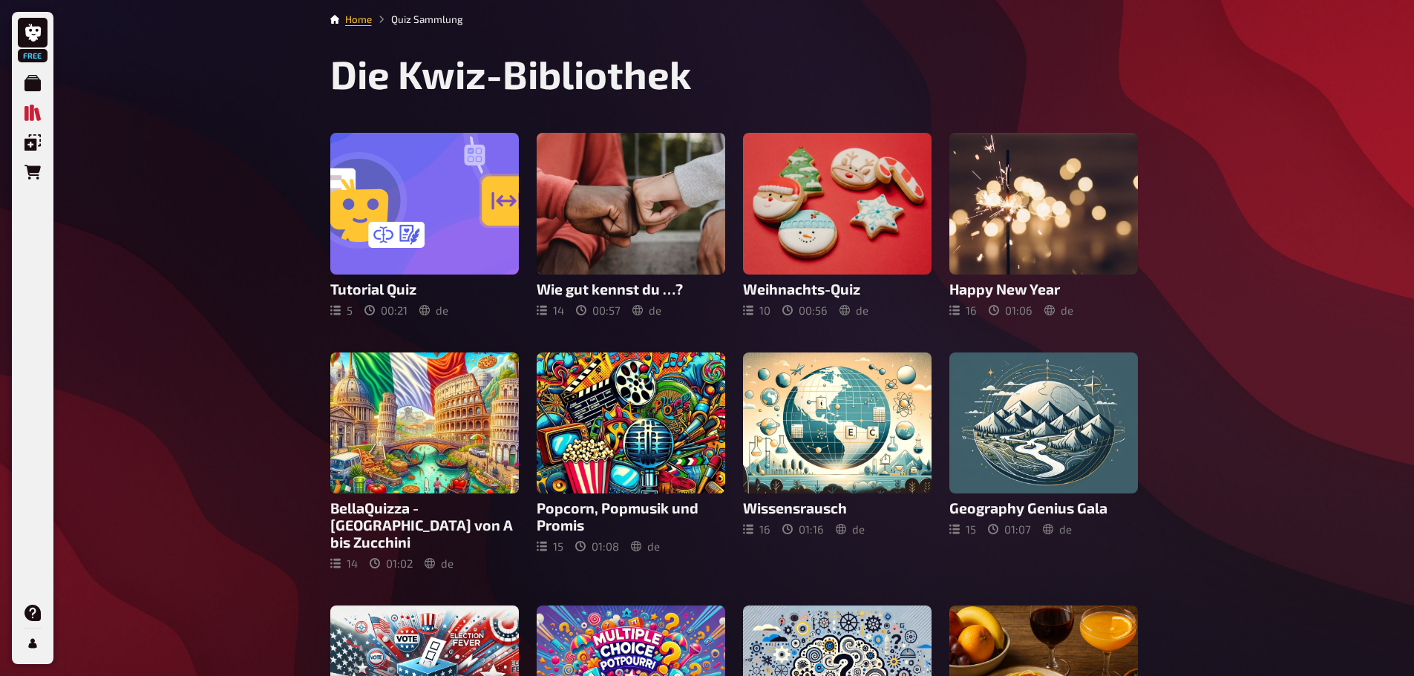
click at [1227, 359] on div "Free Meine Quizze Quiz Sammlung Einblendungen Bestellungen Hilfe Profil Home Qu…" at bounding box center [707, 549] width 1414 height 1098
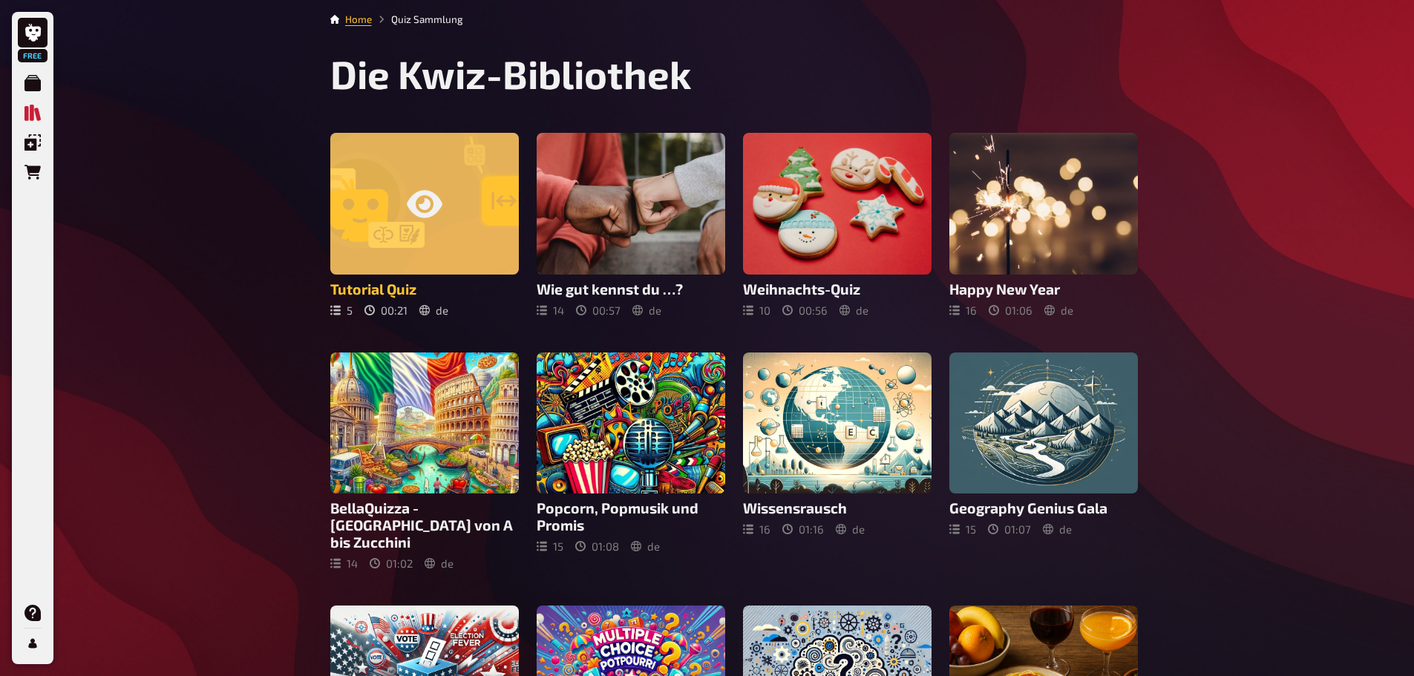
click at [446, 195] on div at bounding box center [424, 204] width 189 height 142
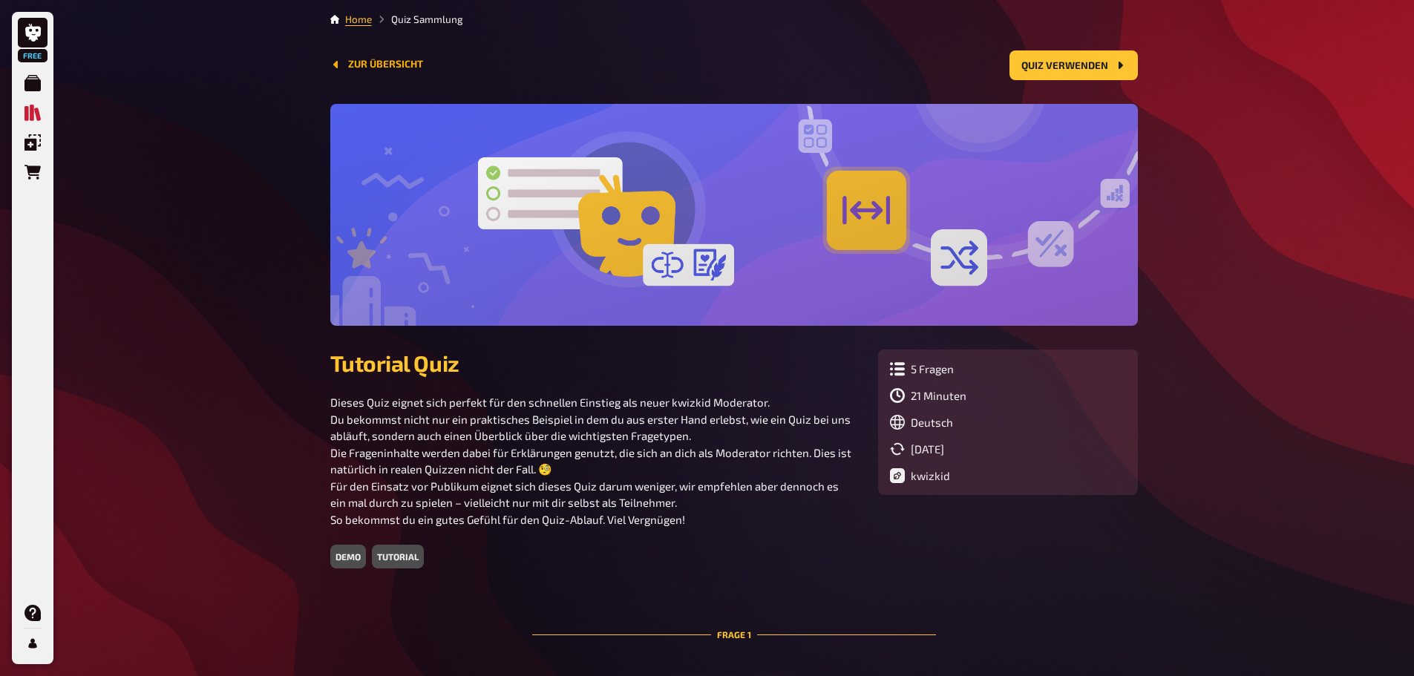
click at [379, 59] on button "Zur Übersicht" at bounding box center [376, 65] width 93 height 12
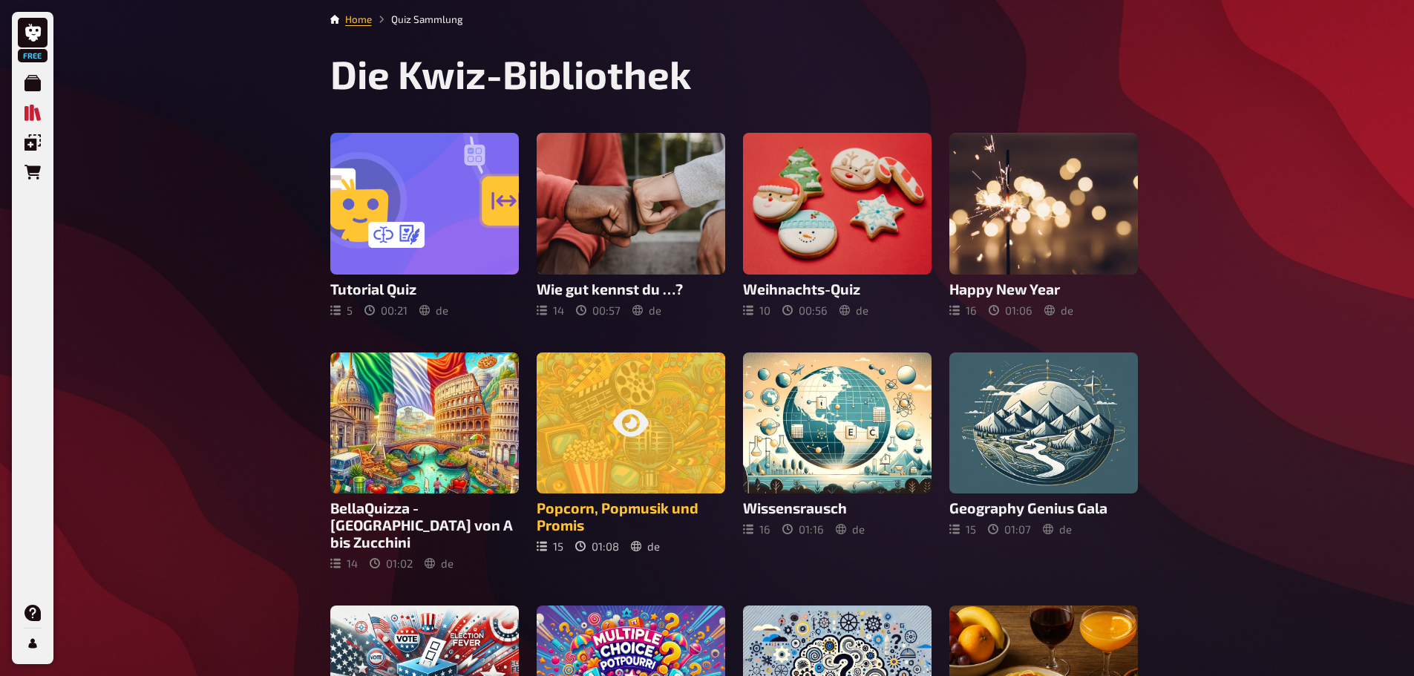
click at [547, 546] on div "15" at bounding box center [550, 546] width 27 height 13
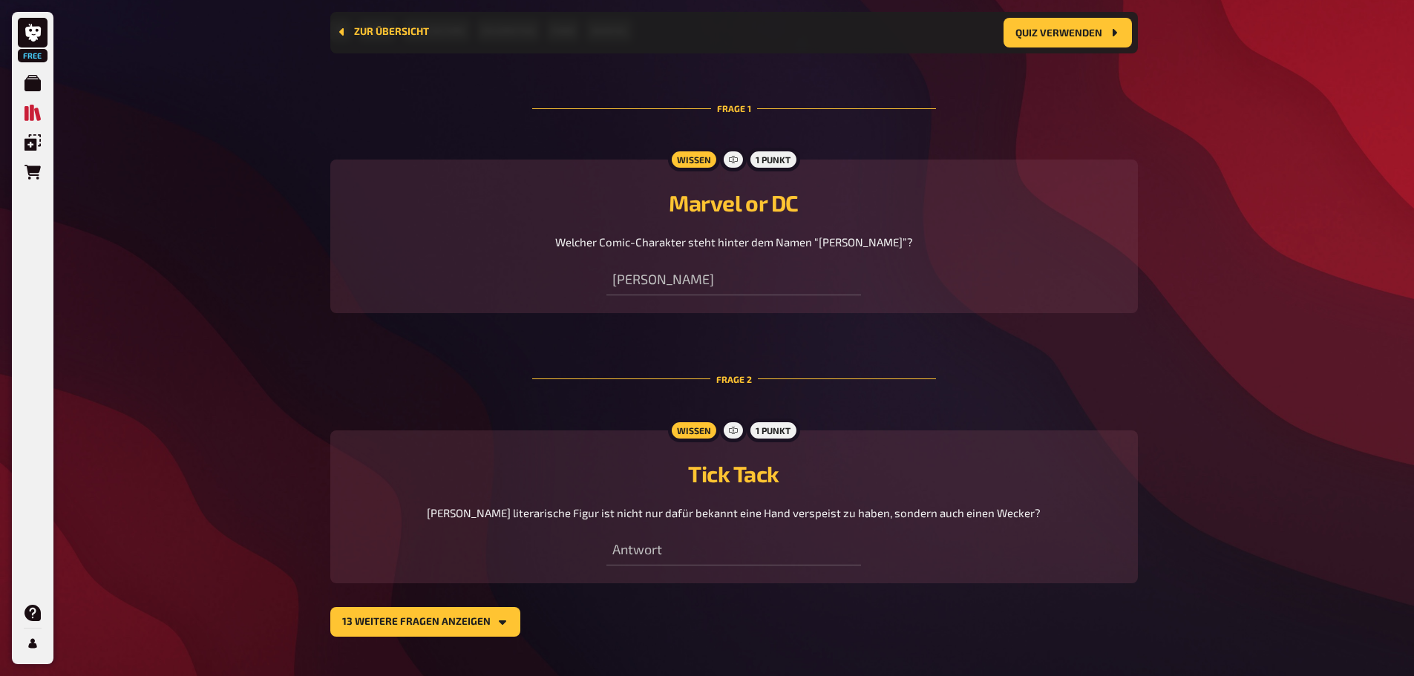
scroll to position [637, 0]
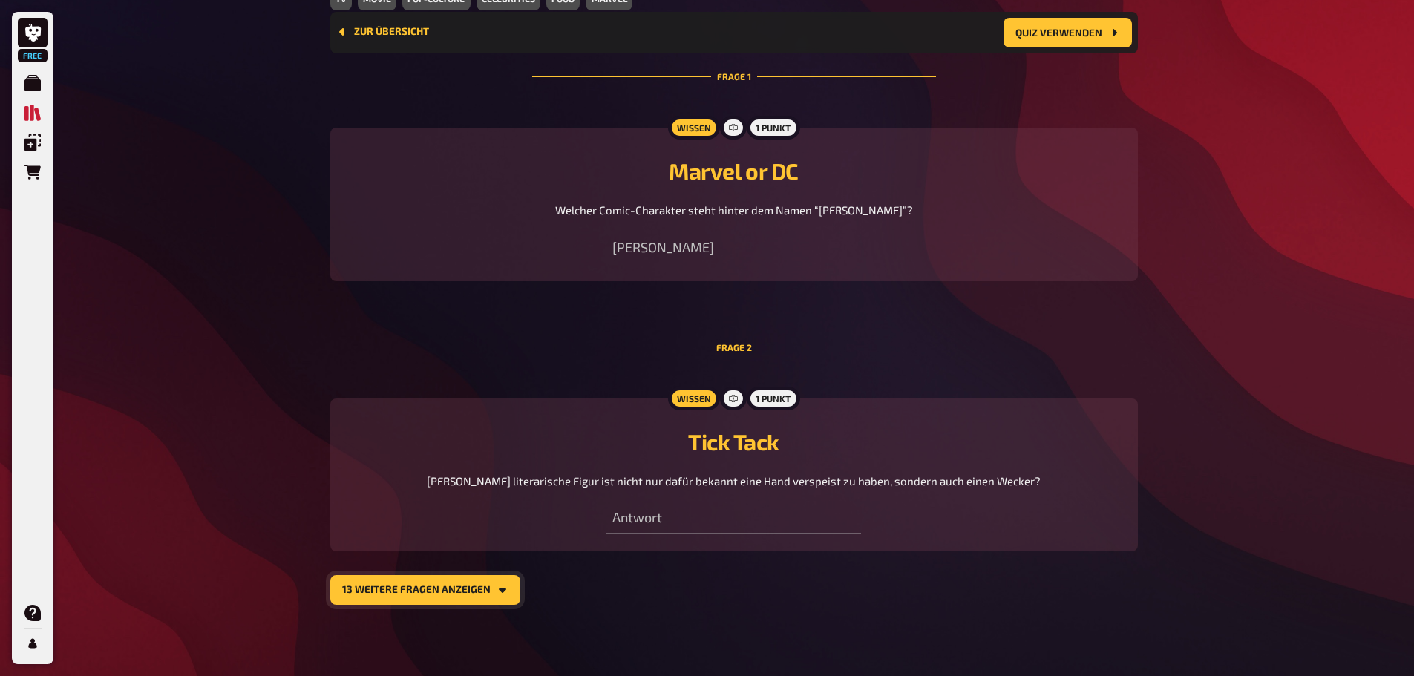
click at [444, 578] on button "13 weitere Fragen anzeigen" at bounding box center [425, 590] width 190 height 30
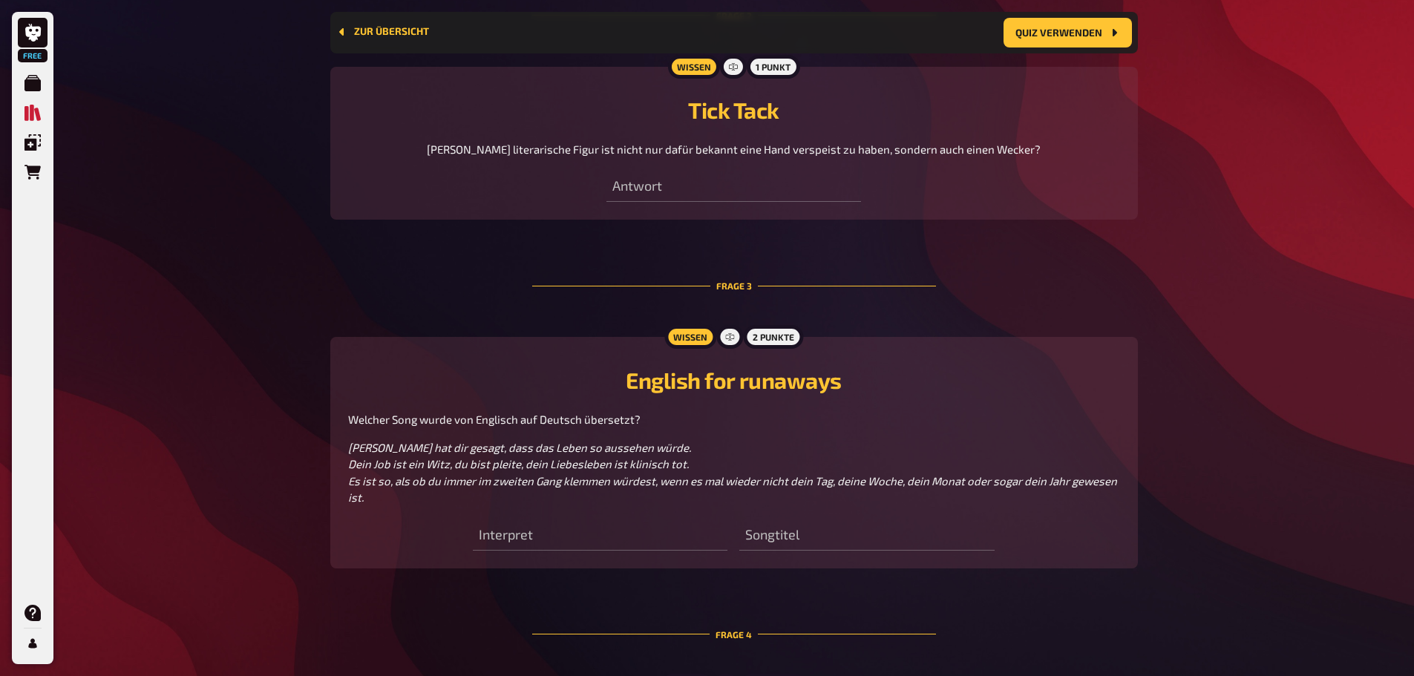
scroll to position [1008, 0]
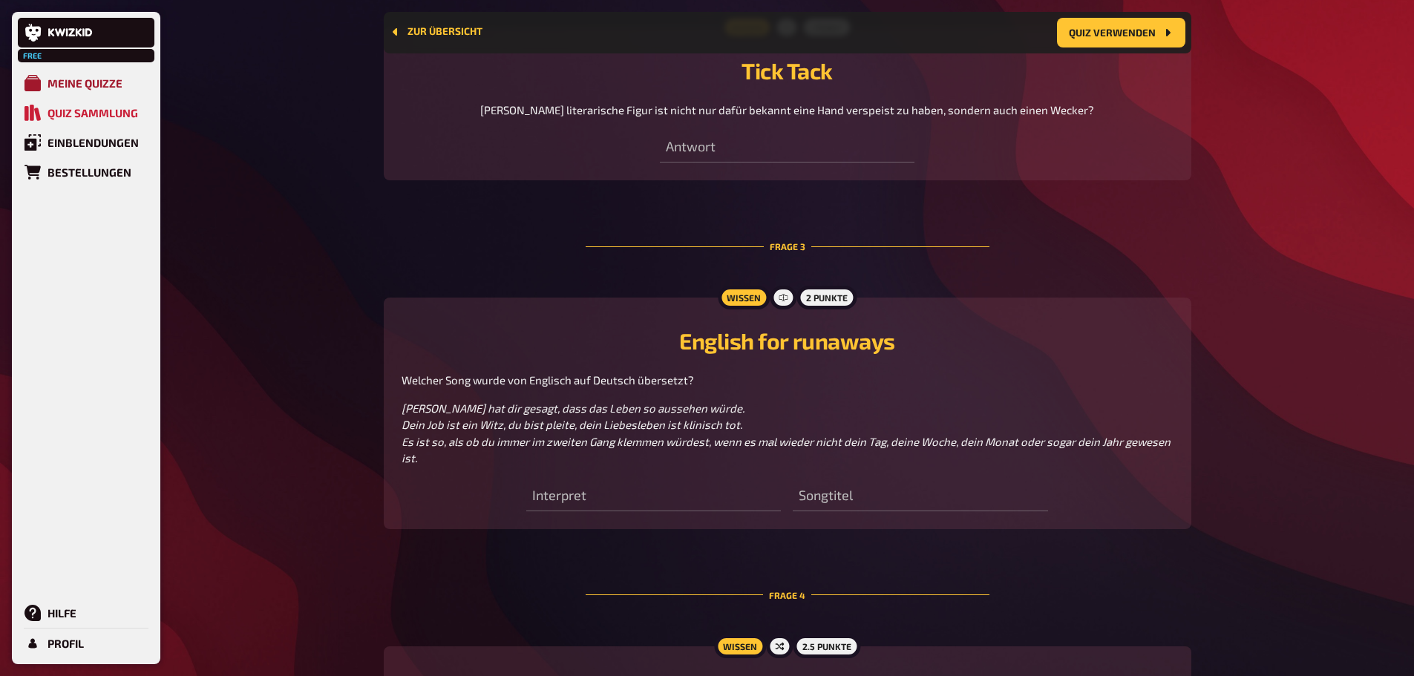
click at [62, 86] on div "Meine Quizze" at bounding box center [85, 82] width 75 height 13
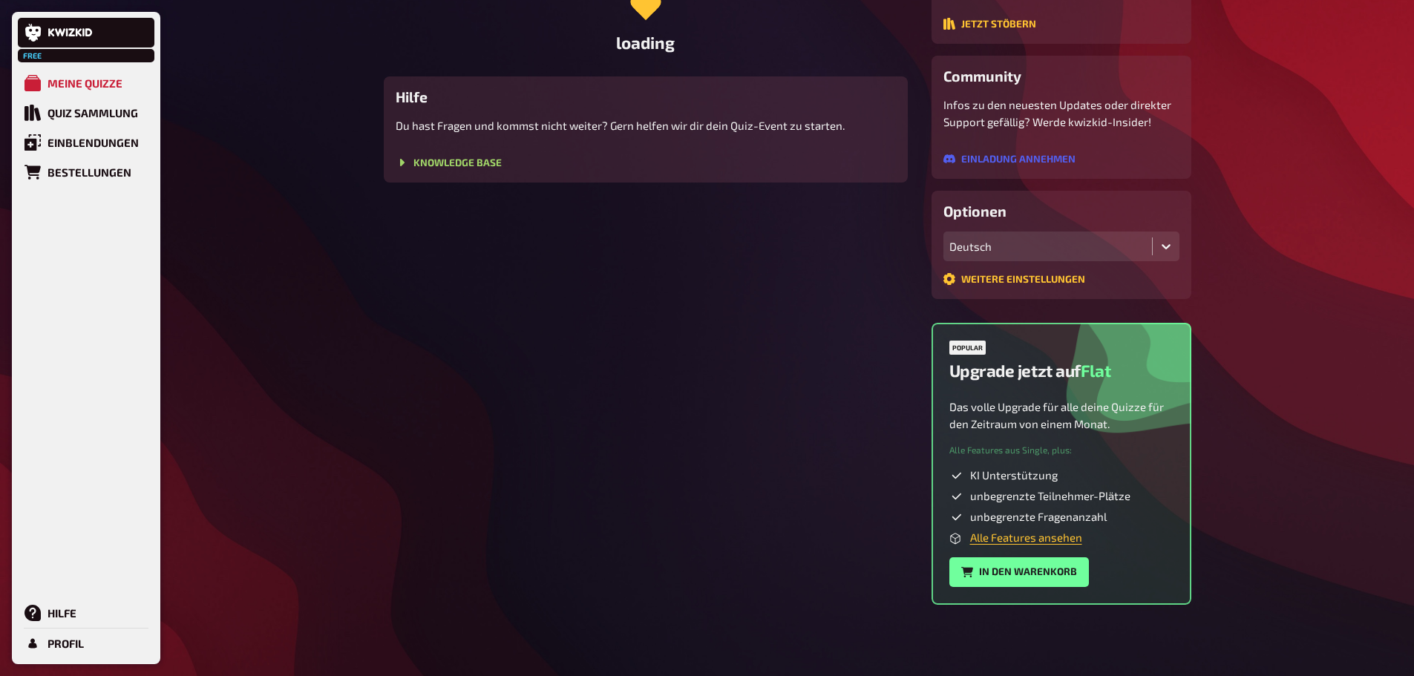
scroll to position [711, 0]
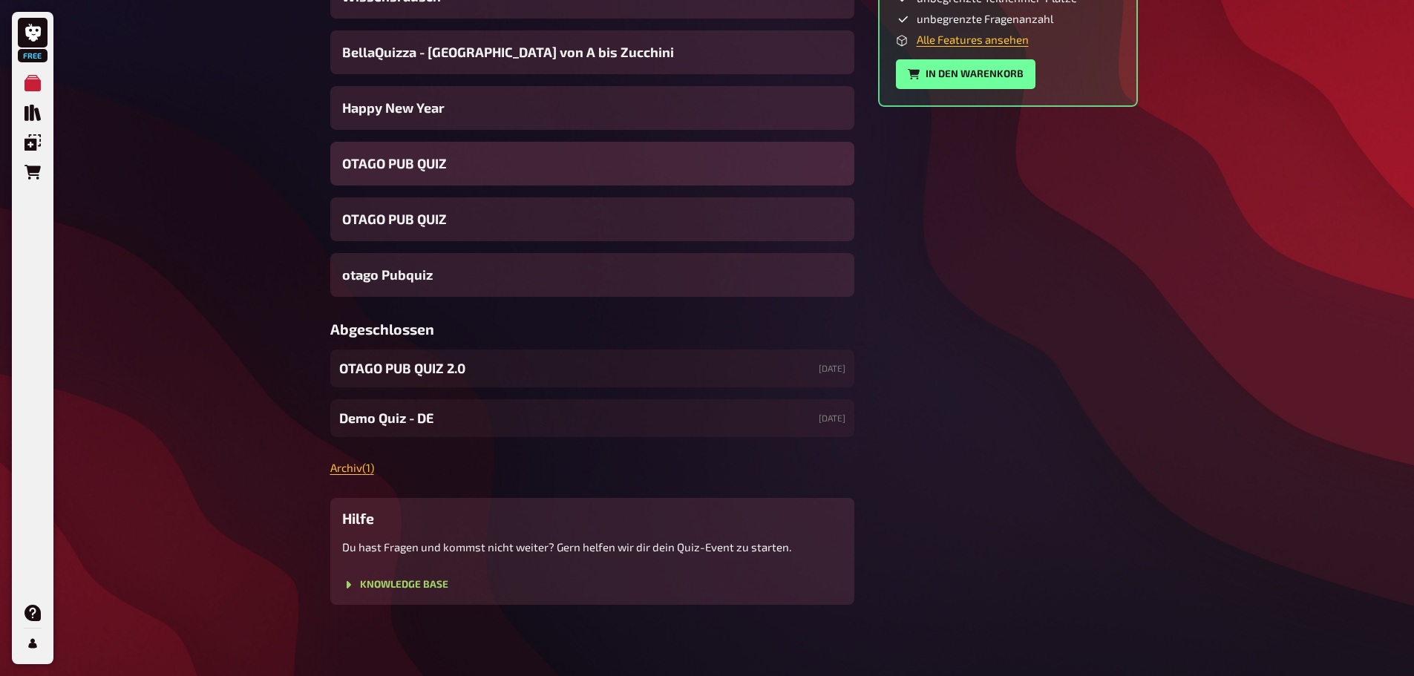
click at [412, 165] on span "OTAGO PUB QUIZ" at bounding box center [394, 164] width 105 height 20
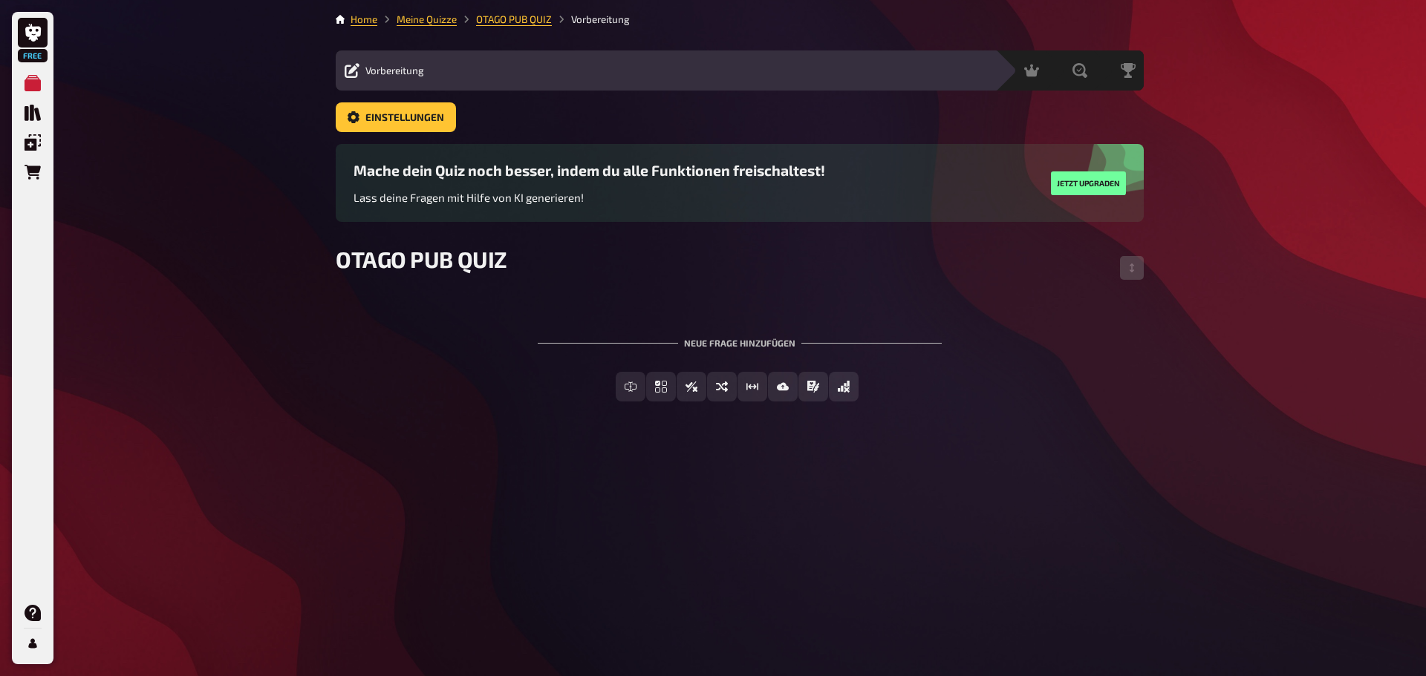
click at [455, 26] on li "Meine Quizze" at bounding box center [416, 19] width 79 height 15
click at [447, 22] on link "Meine Quizze" at bounding box center [426, 19] width 60 height 12
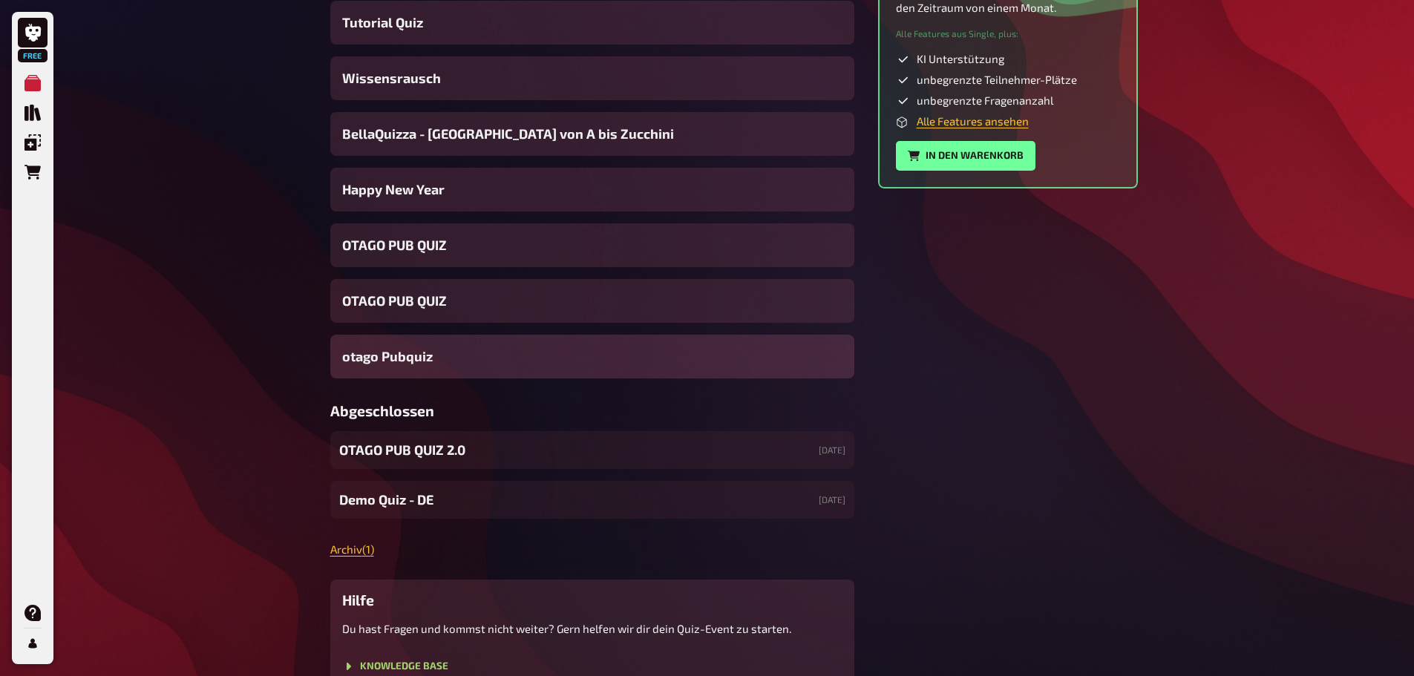
scroll to position [668, 0]
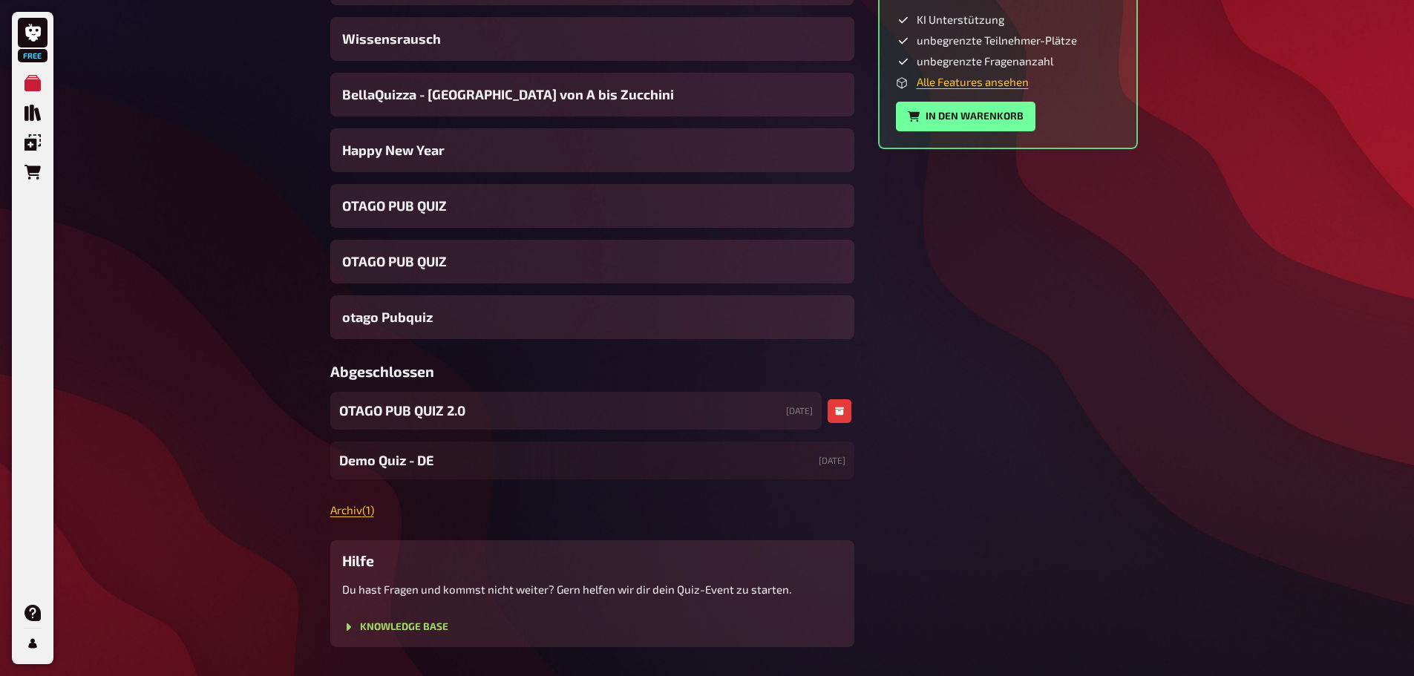
click at [524, 422] on div "OTAGO PUB QUIZ 2.0 21.05.2024" at bounding box center [576, 411] width 492 height 38
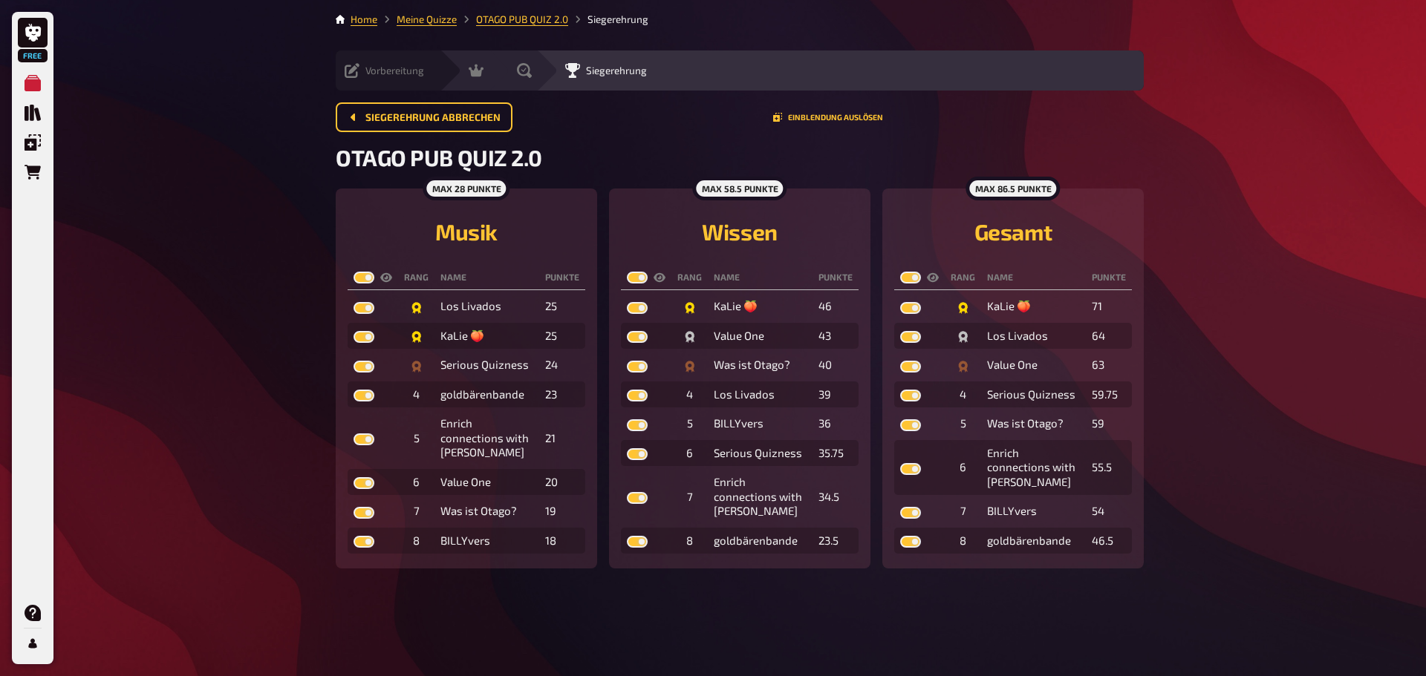
click at [355, 62] on div "Vorbereitung Inhalte Bearbeiten Quiz Lobby" at bounding box center [388, 70] width 104 height 40
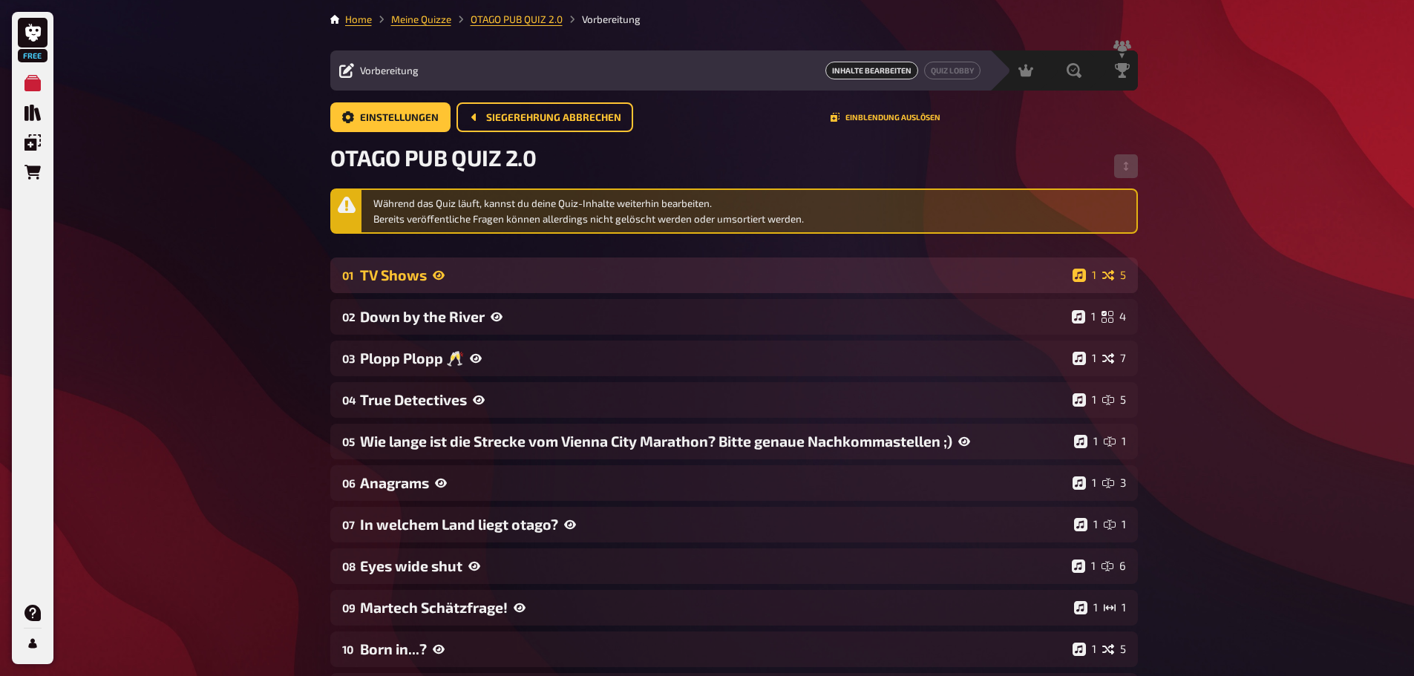
click at [436, 272] on icon at bounding box center [439, 275] width 12 height 9
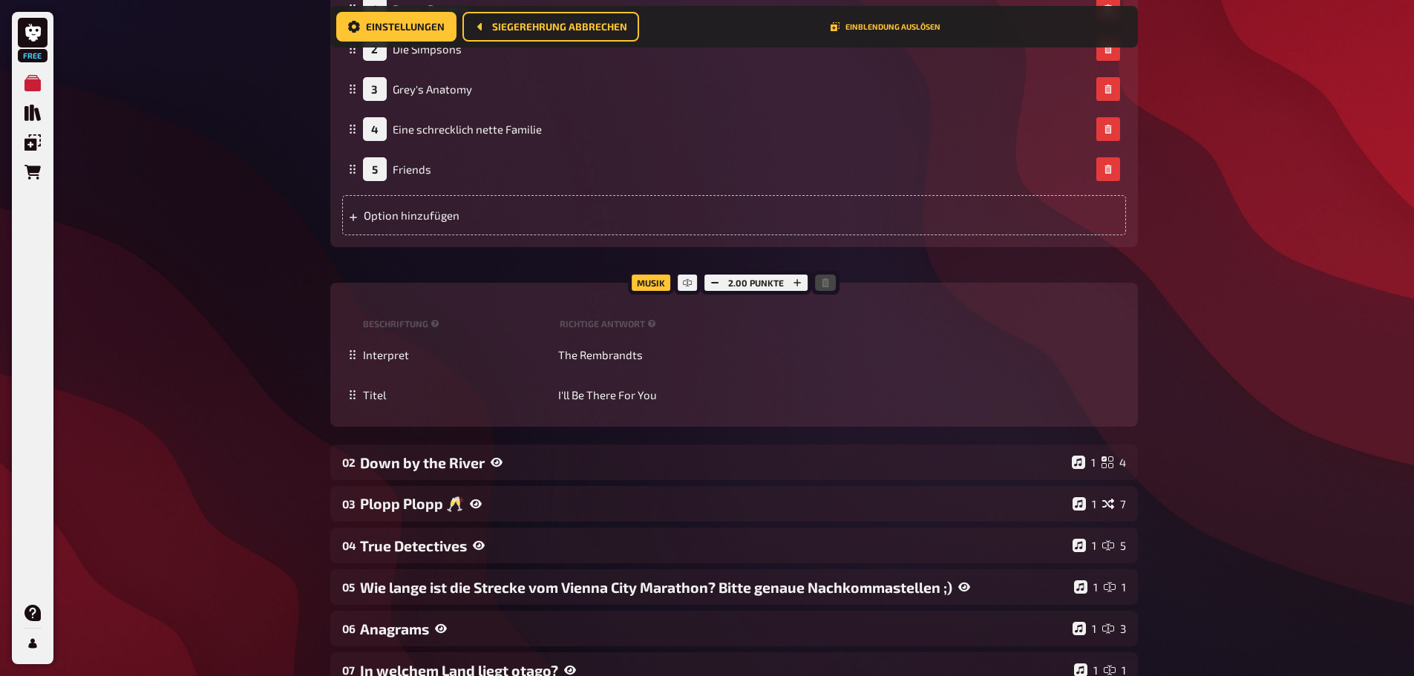
scroll to position [680, 0]
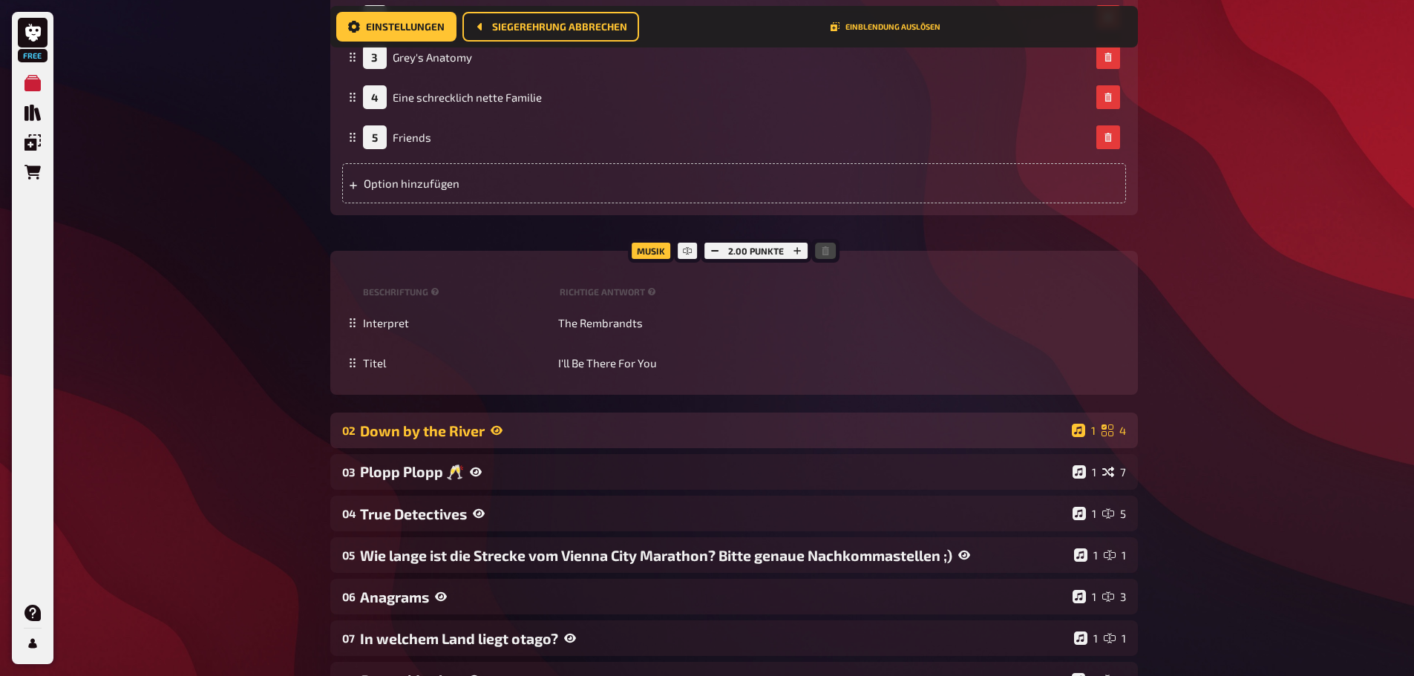
click at [496, 432] on icon at bounding box center [497, 430] width 12 height 9
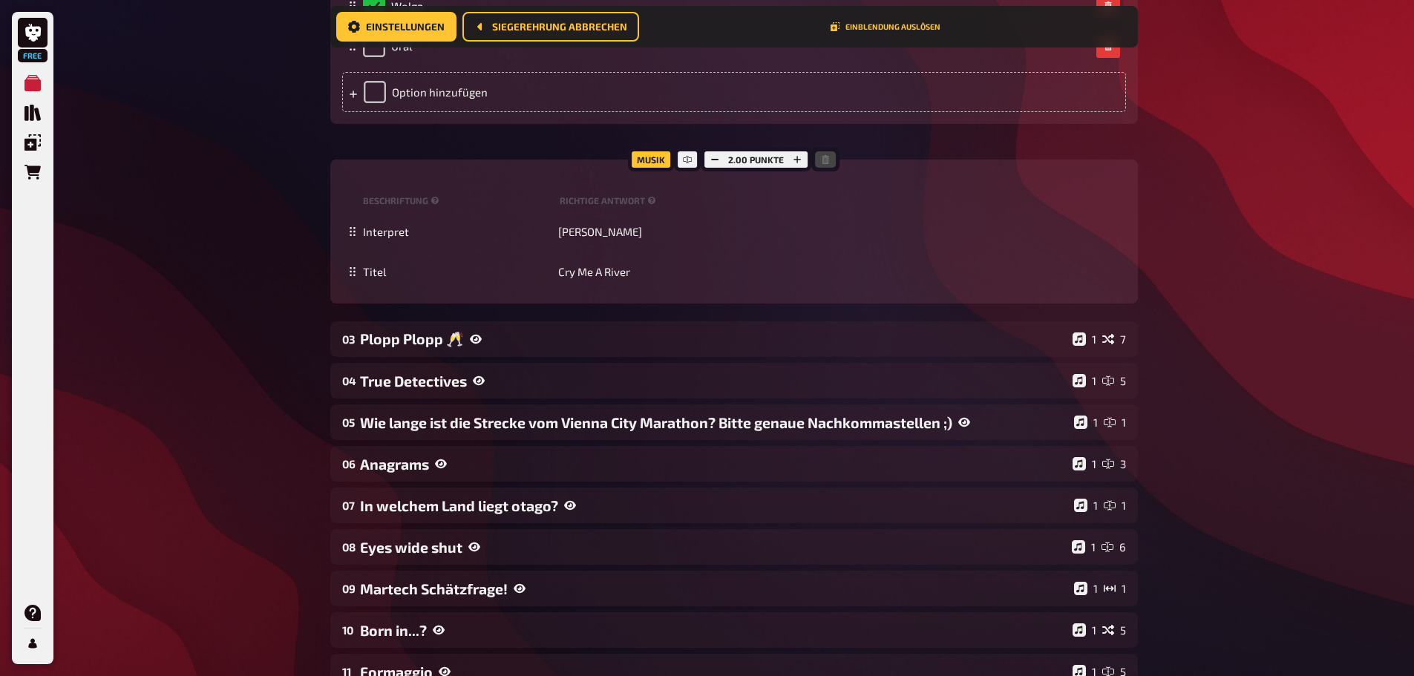
scroll to position [1571, 0]
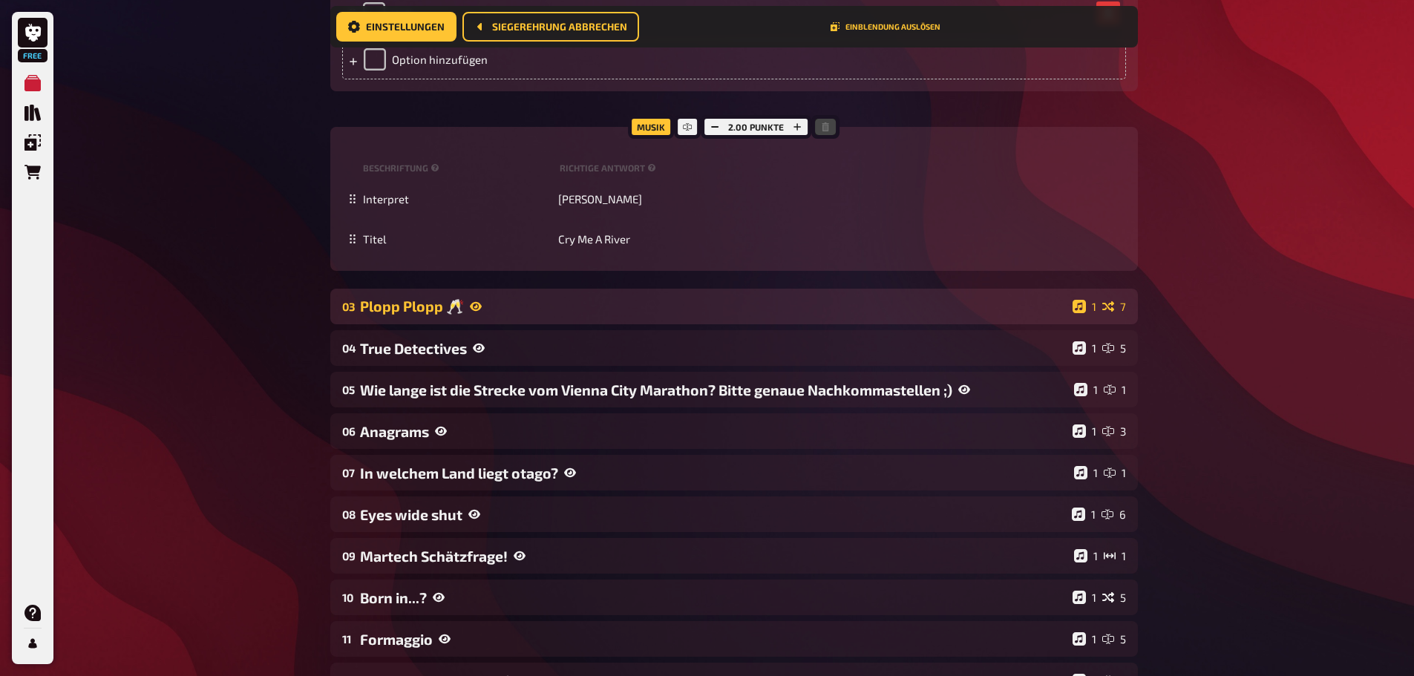
click at [477, 313] on icon at bounding box center [476, 307] width 12 height 12
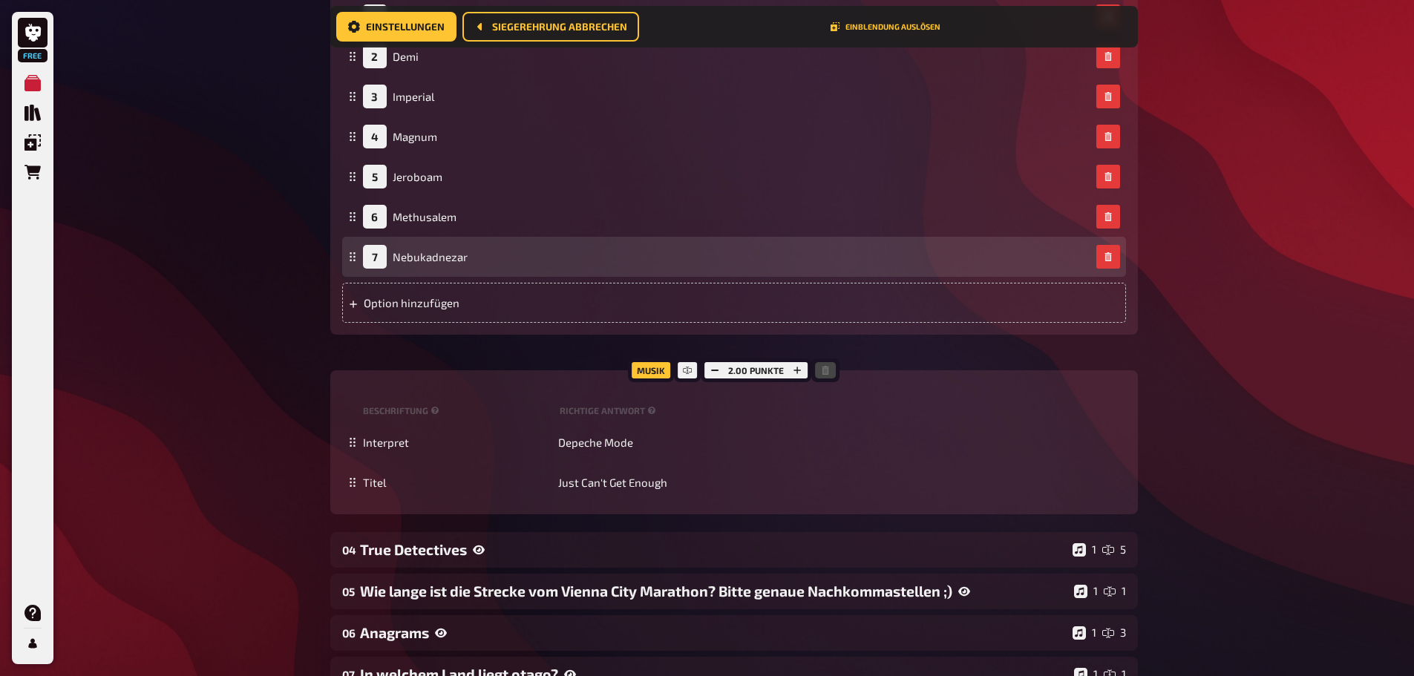
scroll to position [2982, 0]
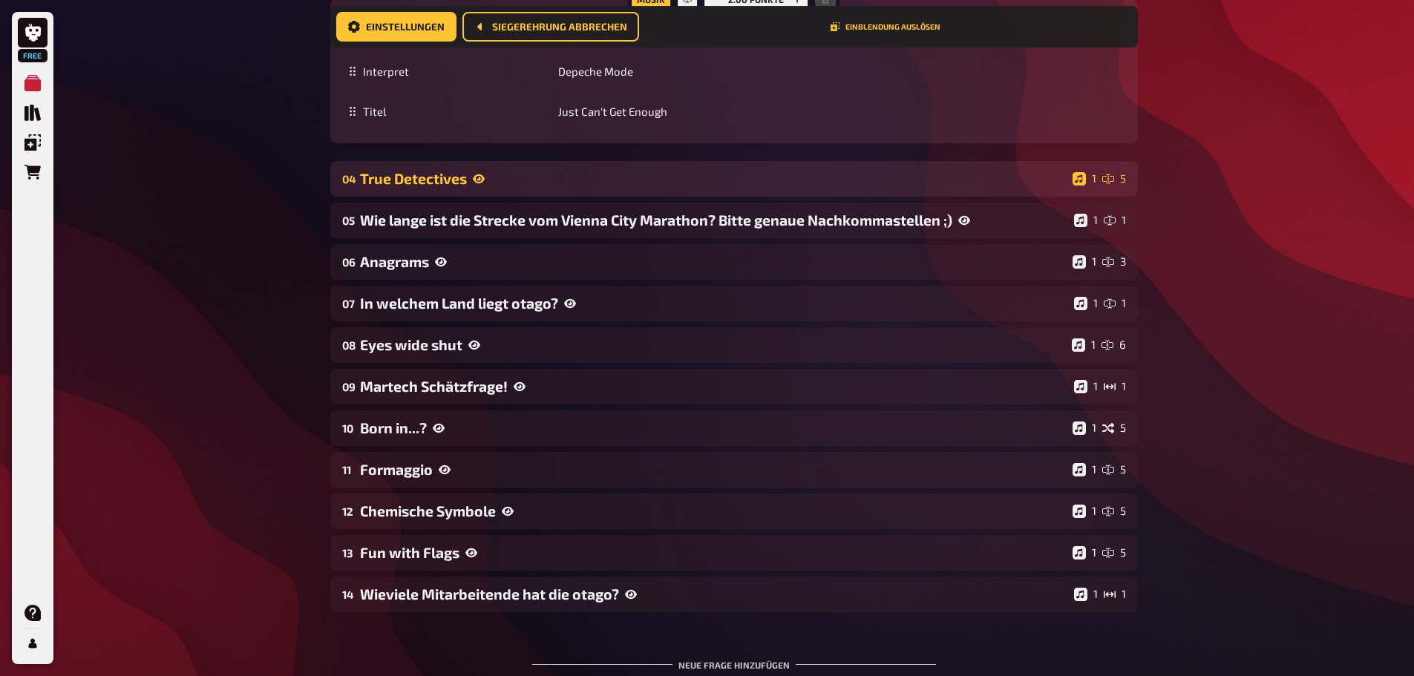
click at [479, 183] on icon at bounding box center [479, 178] width 12 height 9
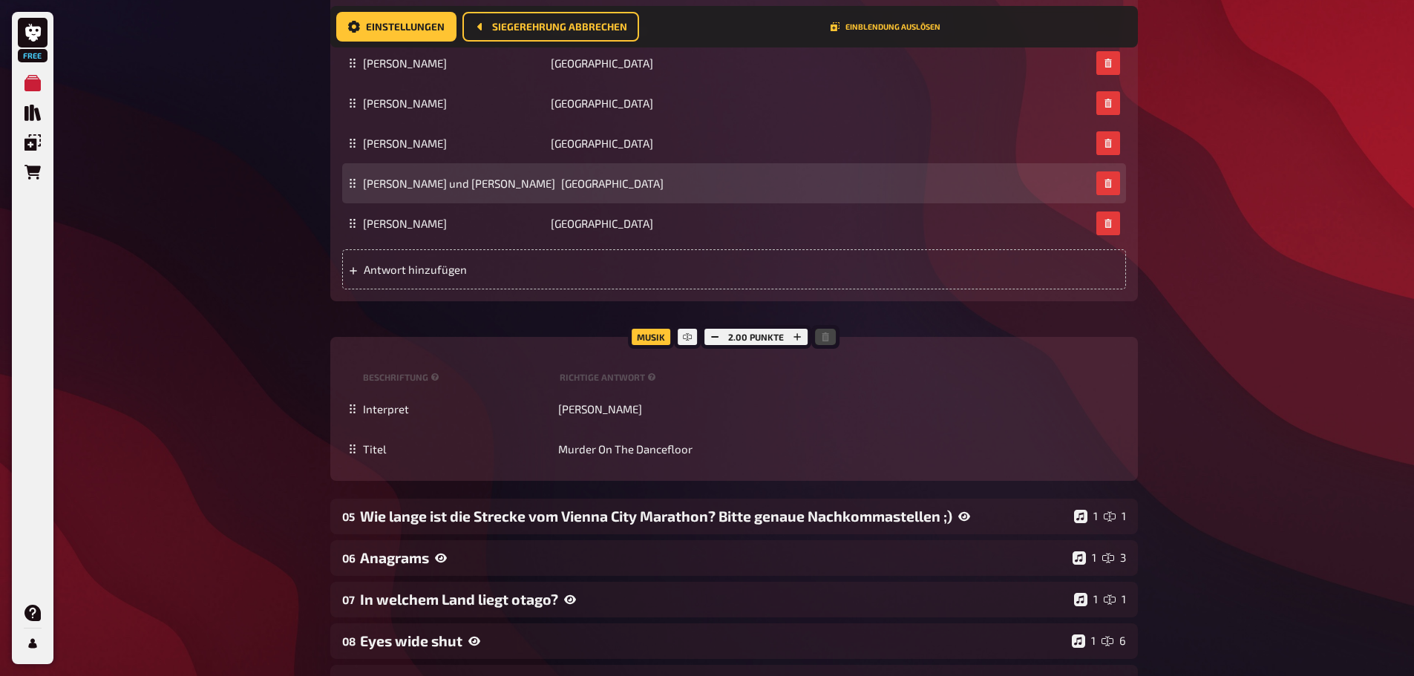
scroll to position [3353, 0]
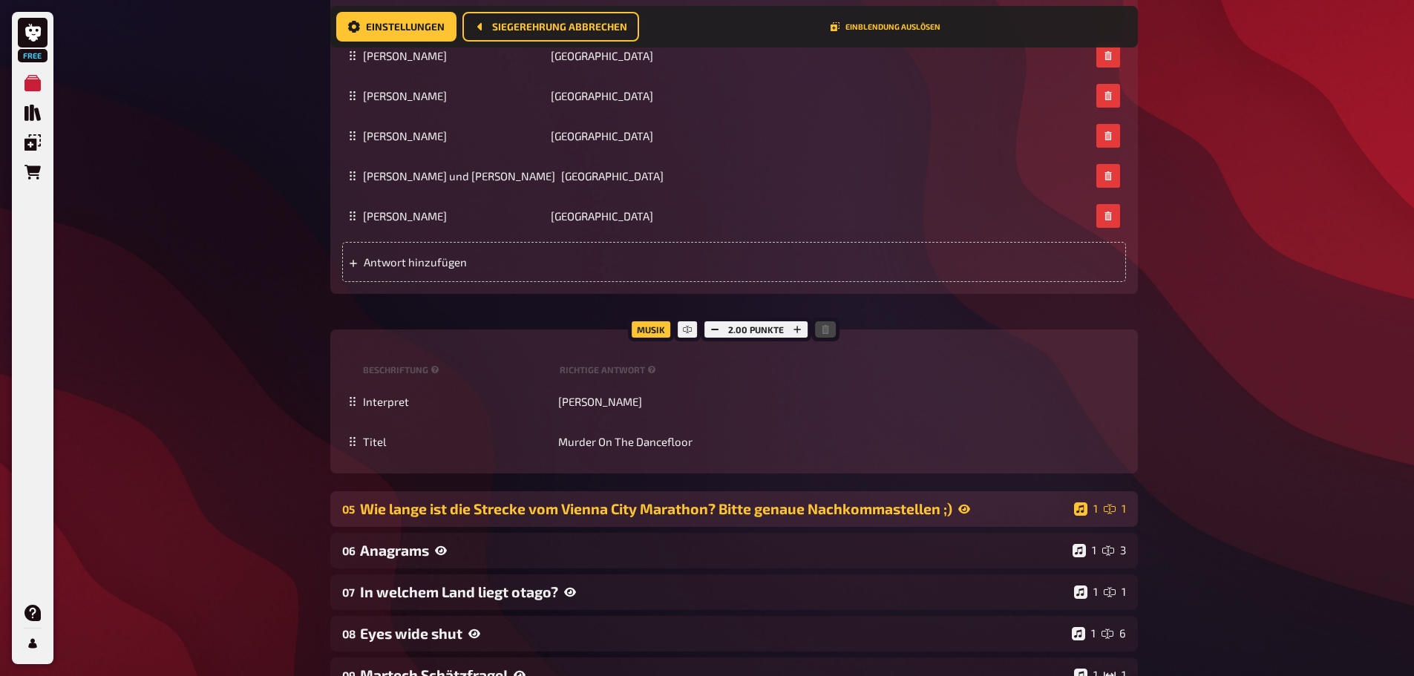
click at [867, 518] on div "Wie lange ist die Strecke vom Vienna City Marathon? Bitte genaue Nachkommastell…" at bounding box center [714, 508] width 708 height 17
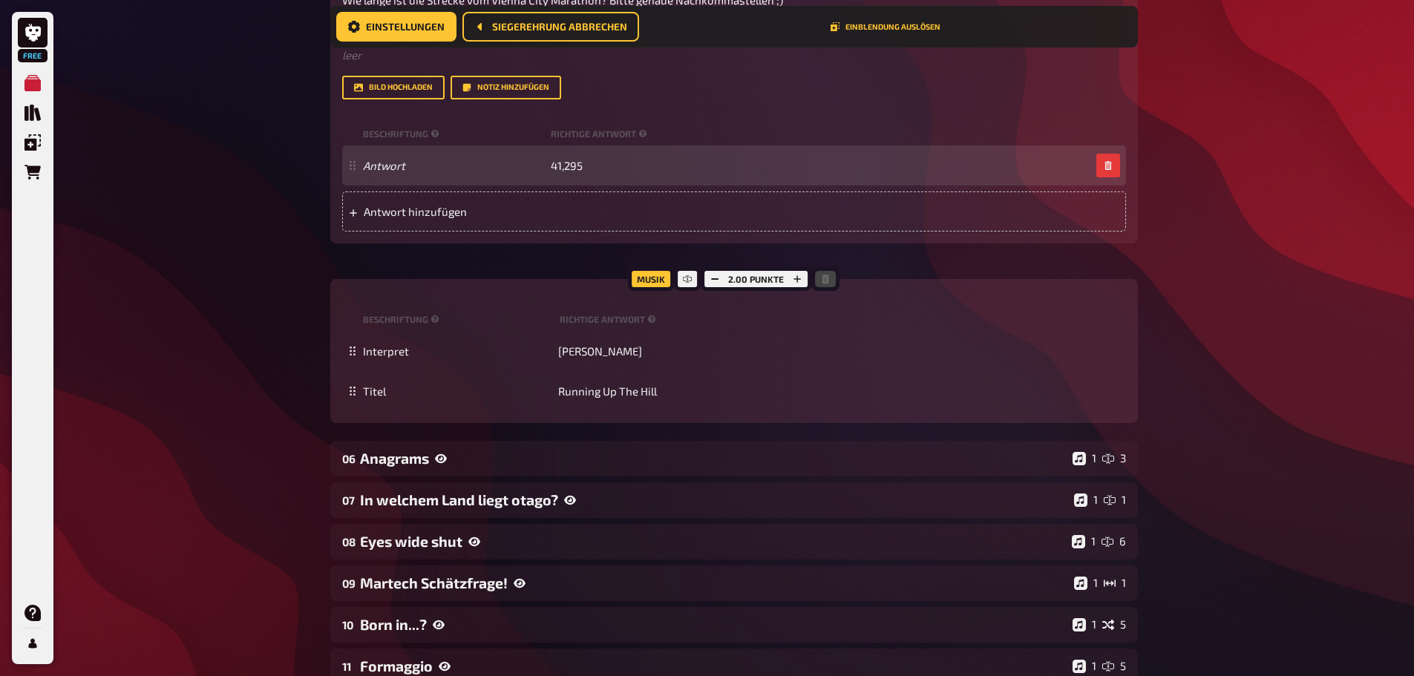
scroll to position [3947, 0]
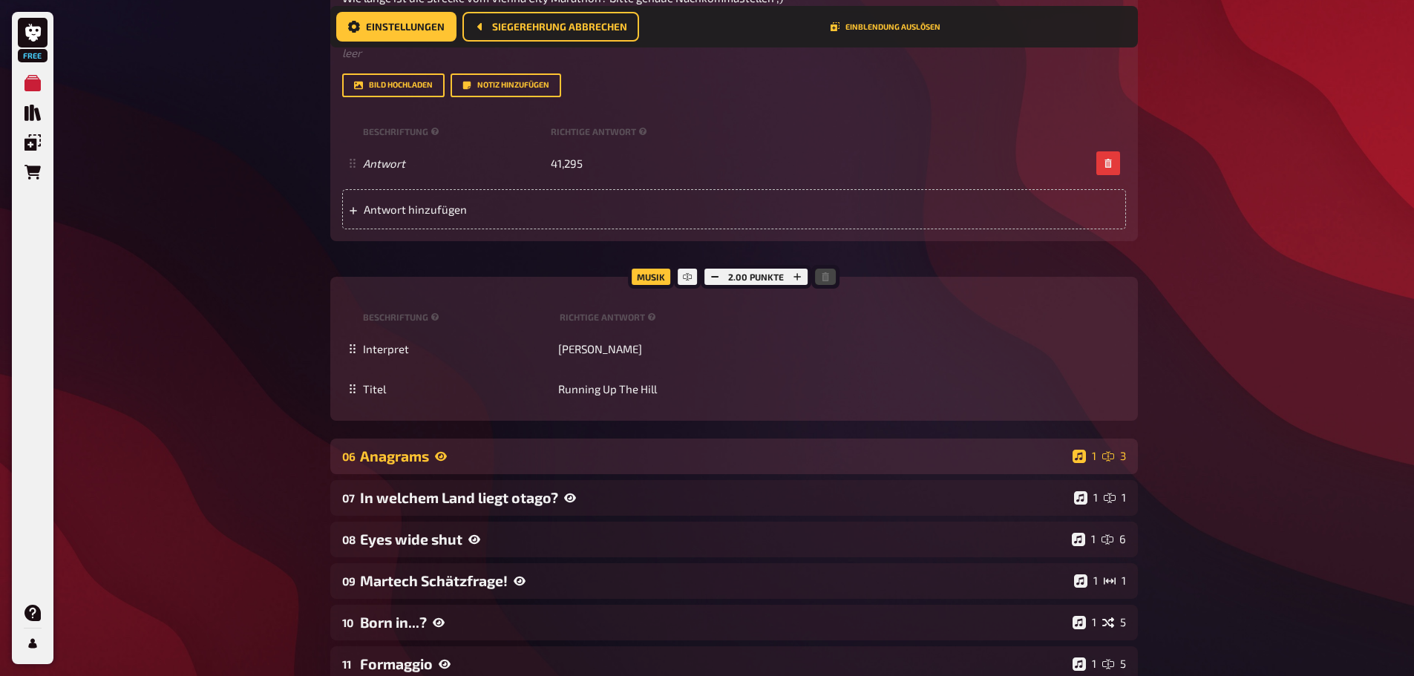
click at [559, 465] on div "Anagrams" at bounding box center [713, 456] width 707 height 17
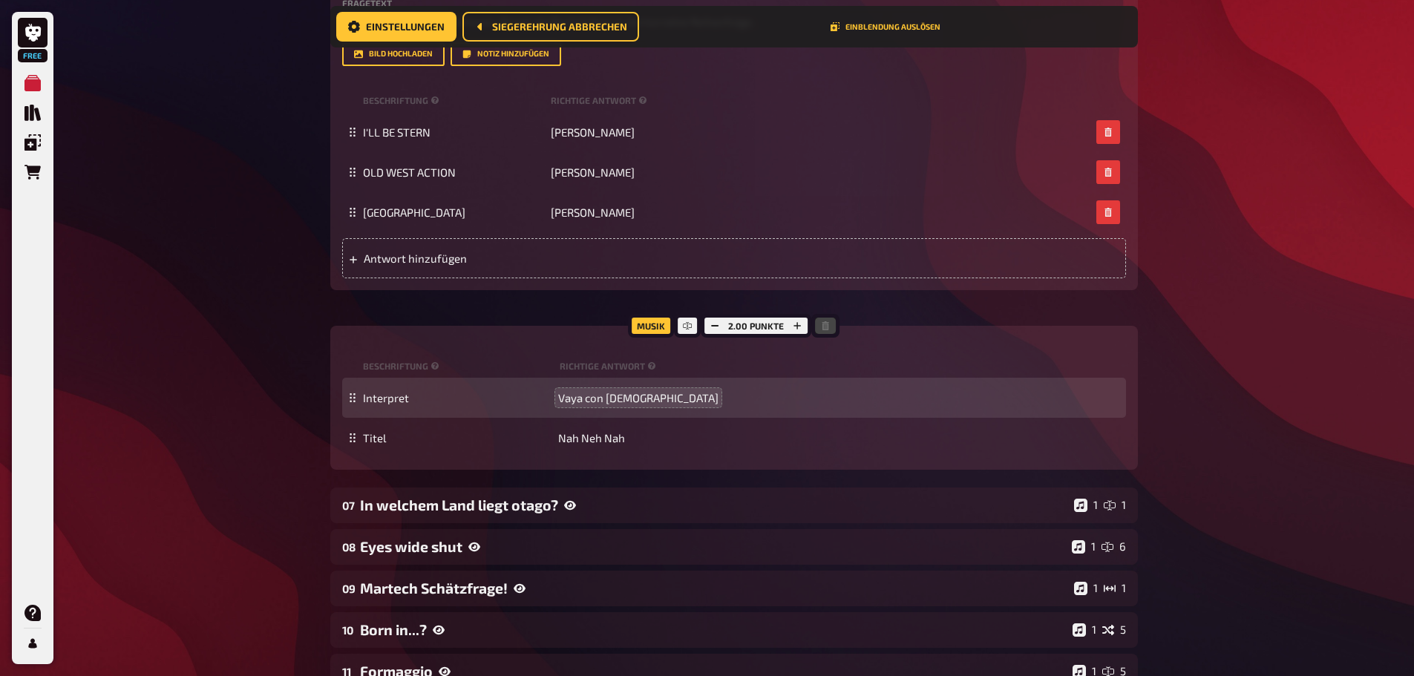
scroll to position [4541, 0]
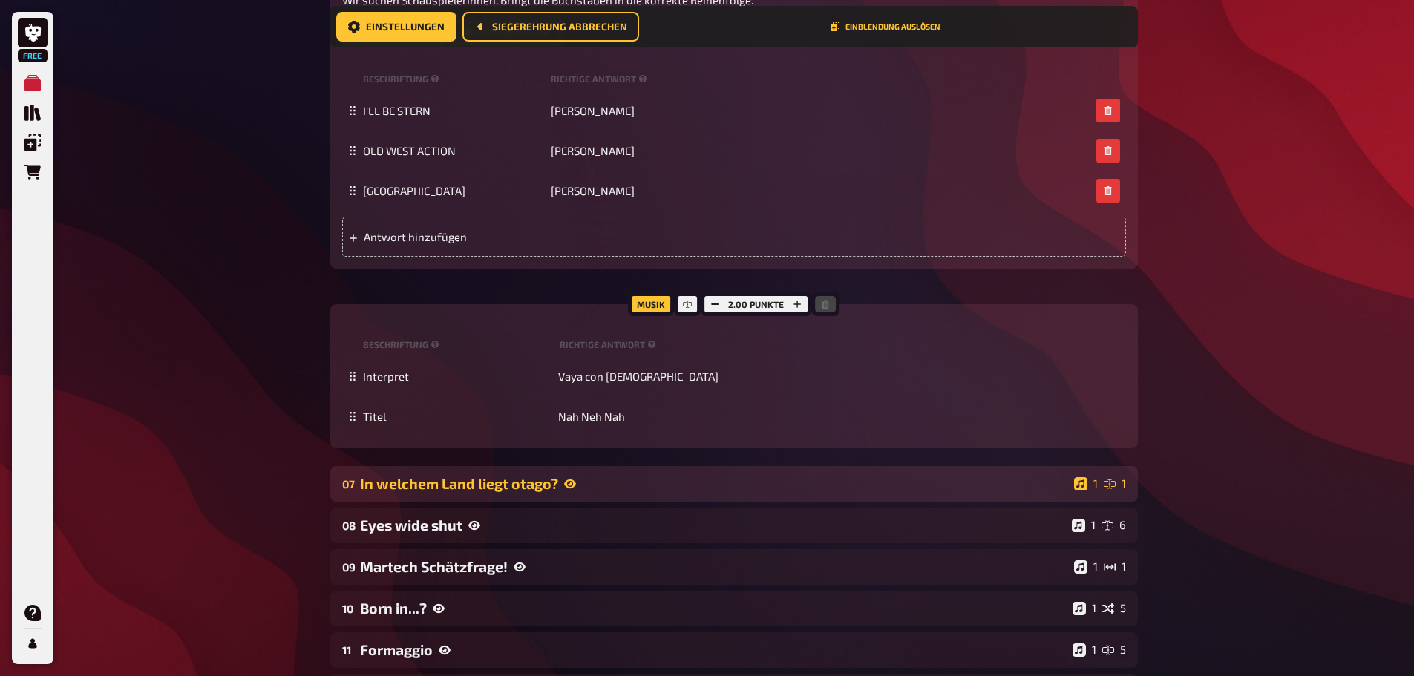
click at [590, 492] on div "In welchem Land liegt otago?" at bounding box center [714, 483] width 708 height 17
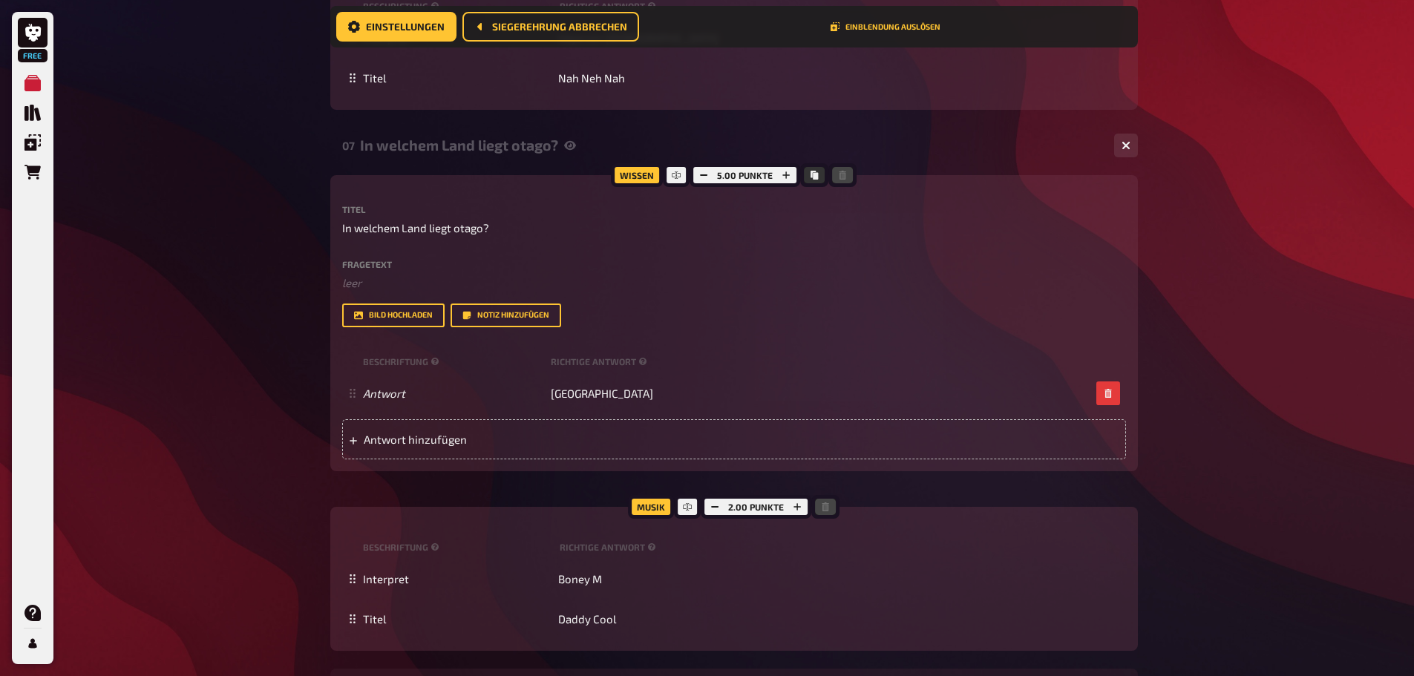
scroll to position [5061, 0]
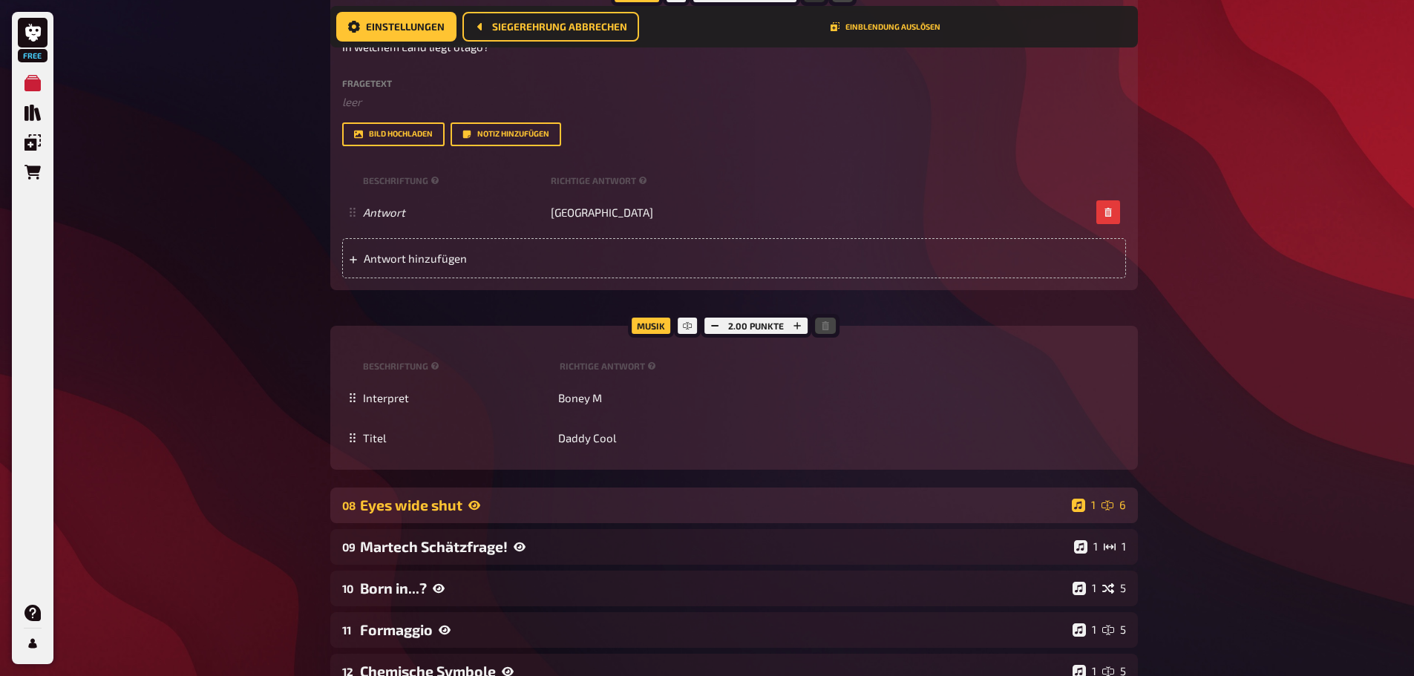
click at [574, 523] on div "08 Eyes wide shut 1 6" at bounding box center [734, 506] width 808 height 36
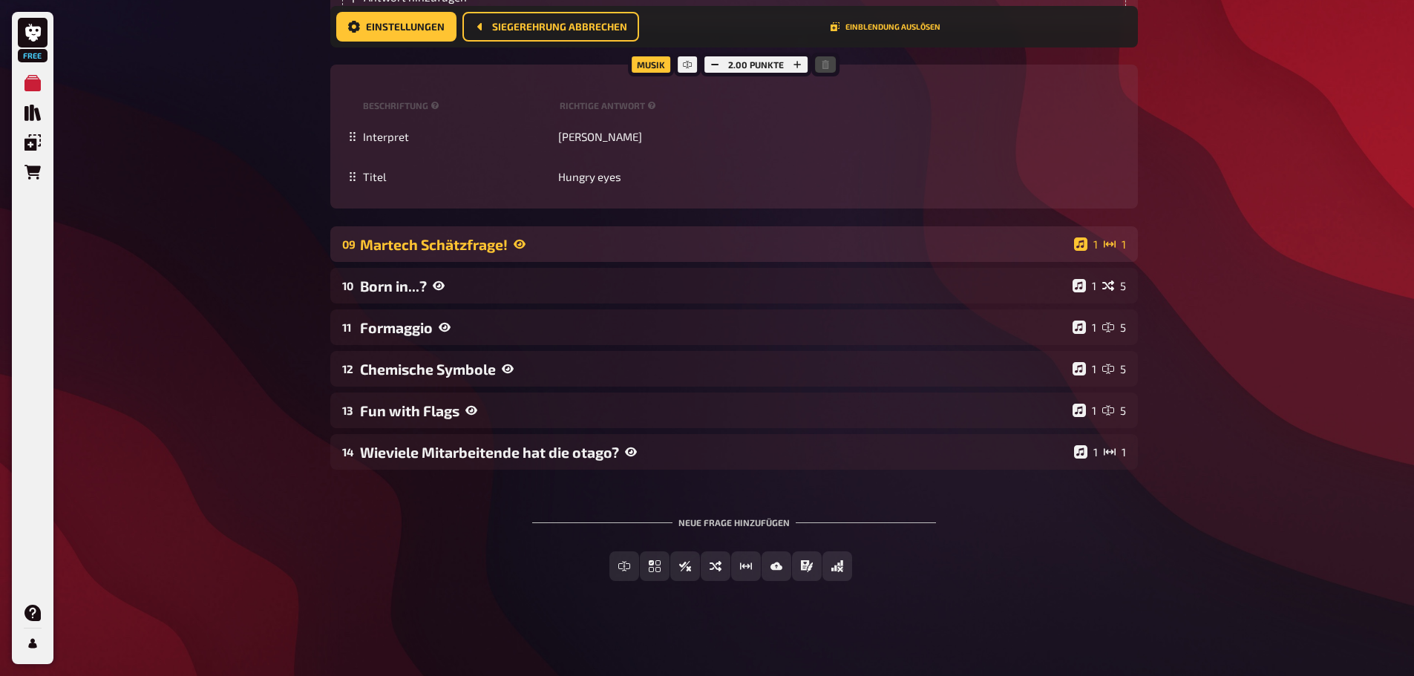
scroll to position [6472, 0]
click at [504, 253] on div "Martech Schätzfrage!" at bounding box center [714, 244] width 708 height 17
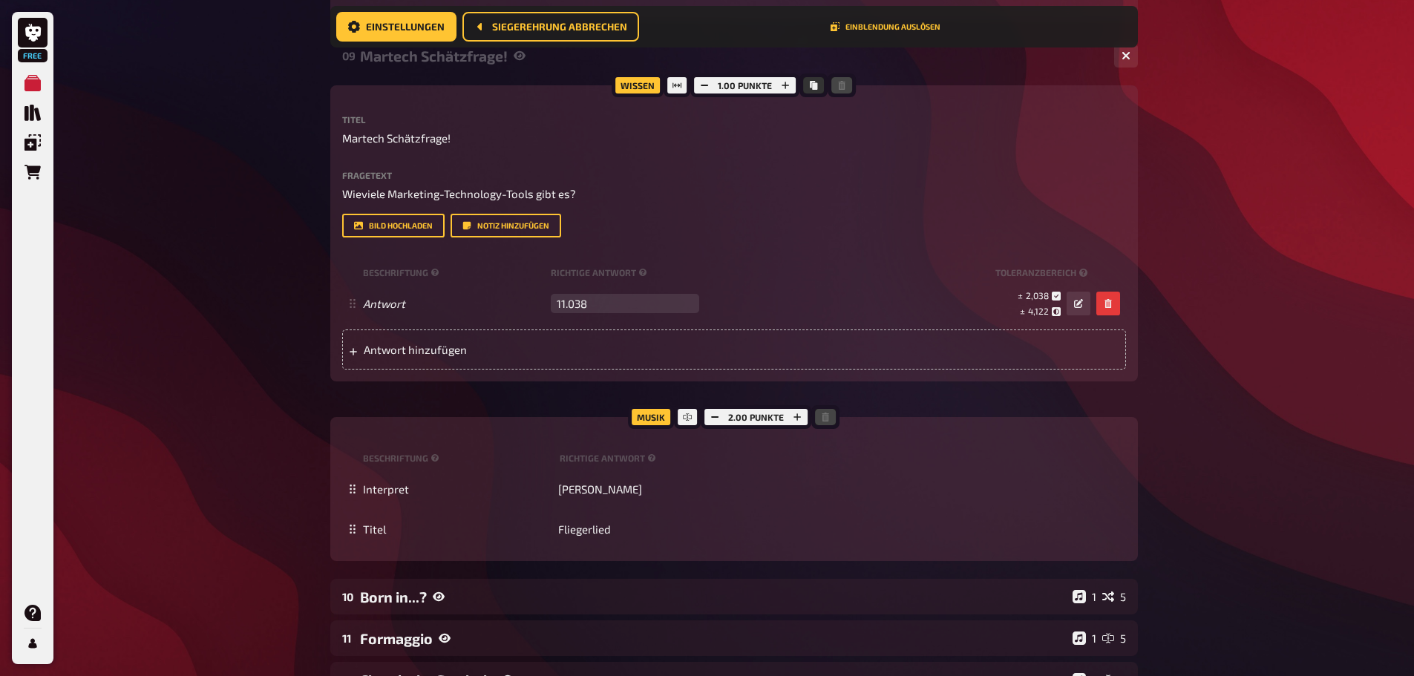
scroll to position [6694, 0]
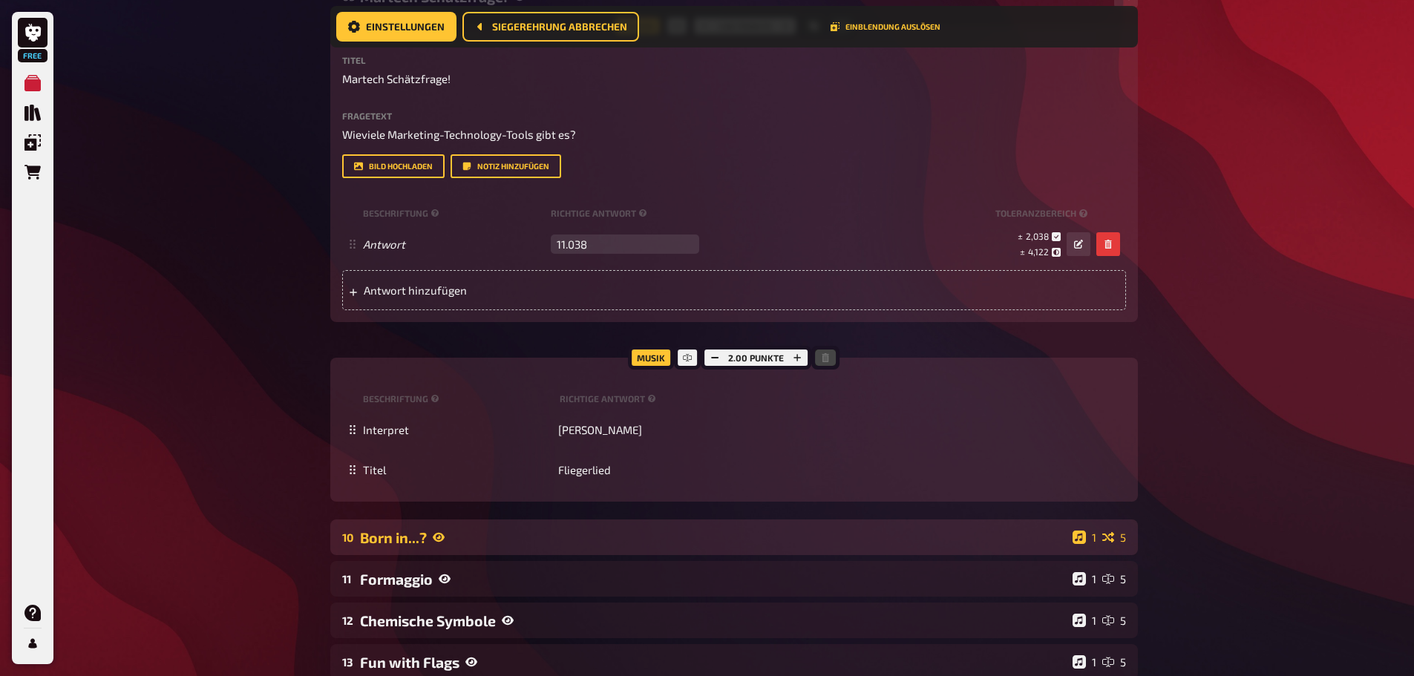
click at [441, 544] on icon at bounding box center [439, 538] width 12 height 12
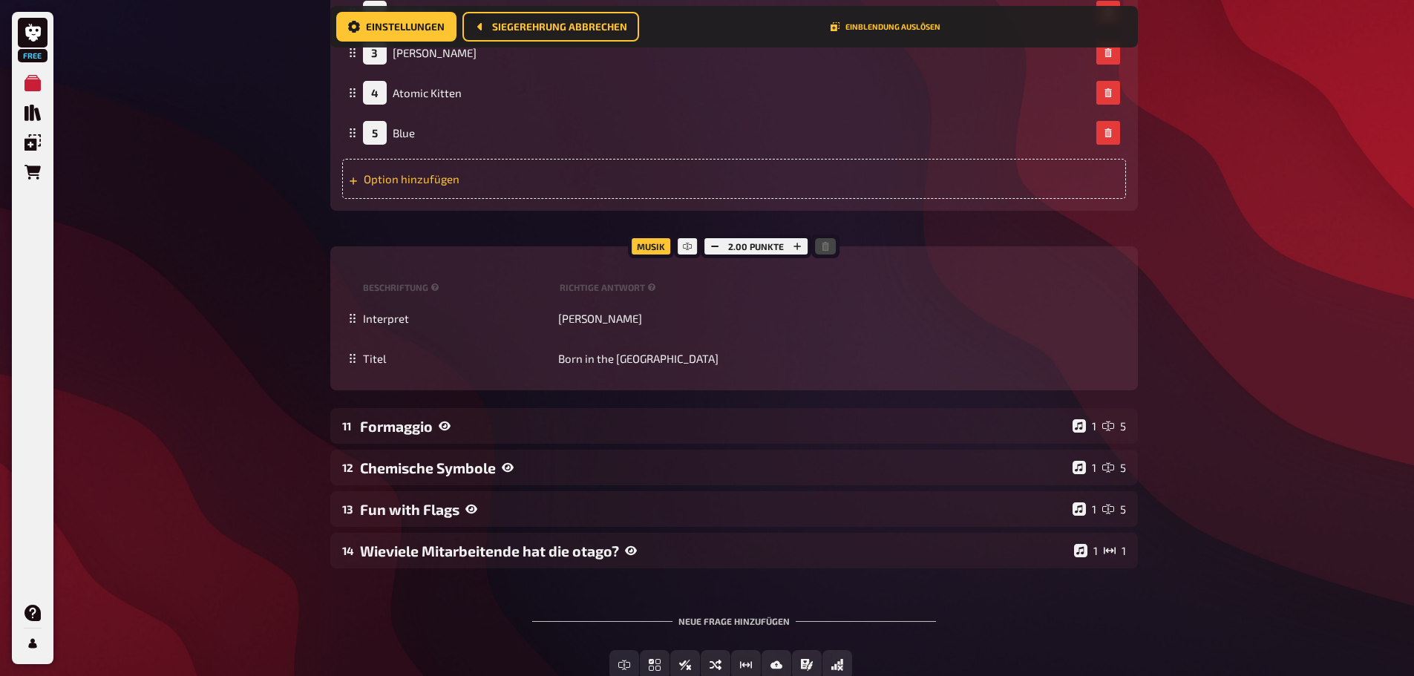
scroll to position [7511, 0]
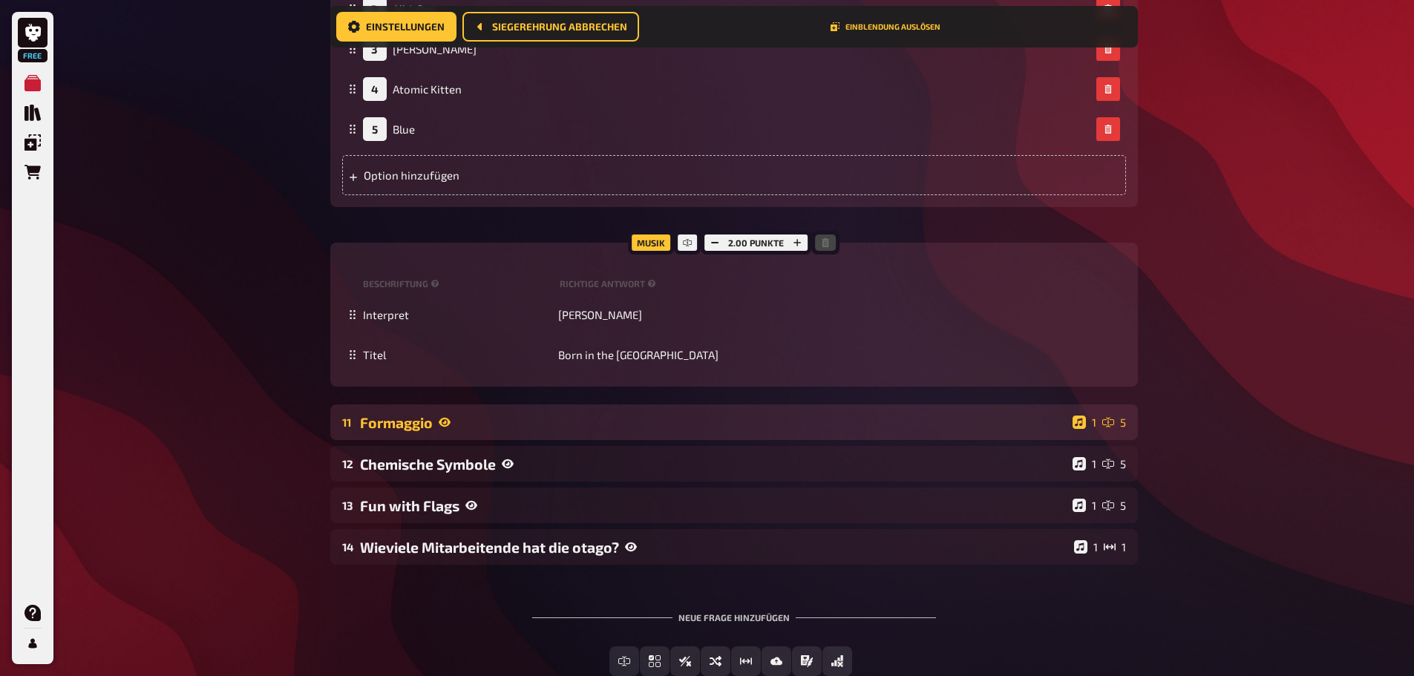
click at [601, 431] on div "Formaggio" at bounding box center [713, 422] width 707 height 17
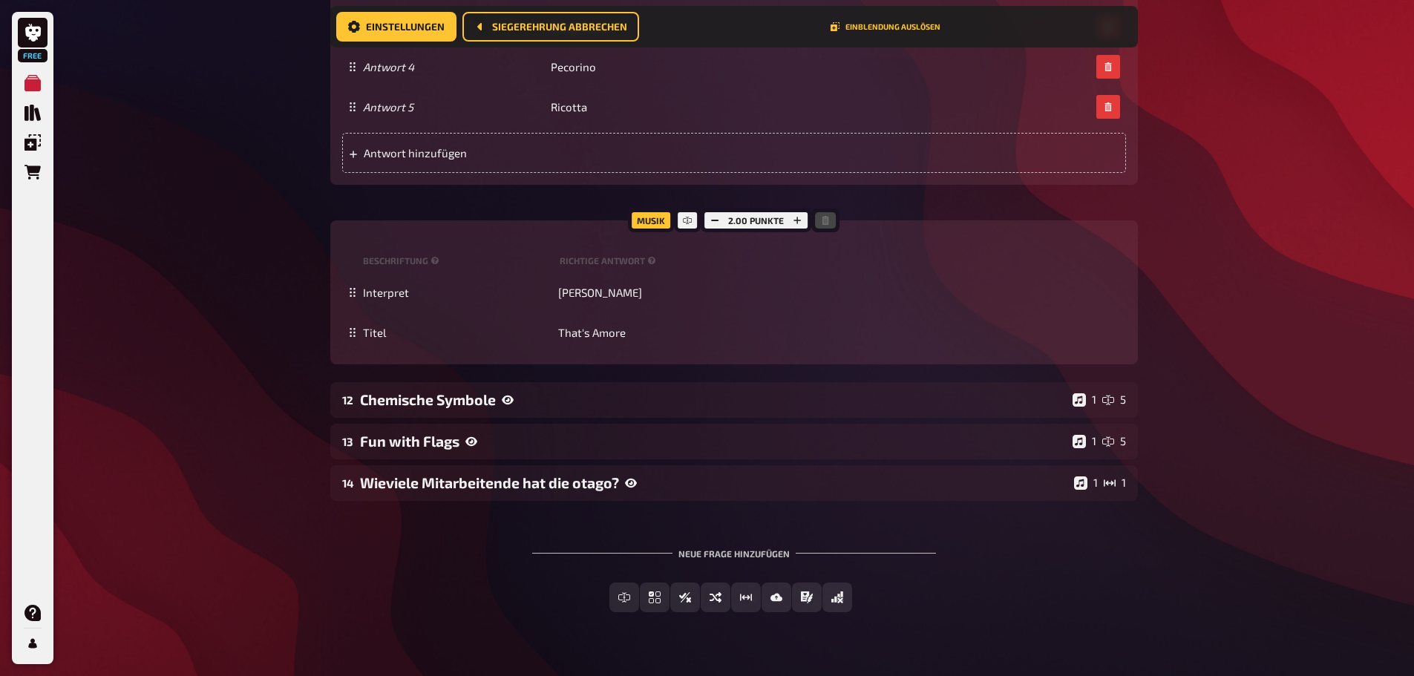
scroll to position [8683, 0]
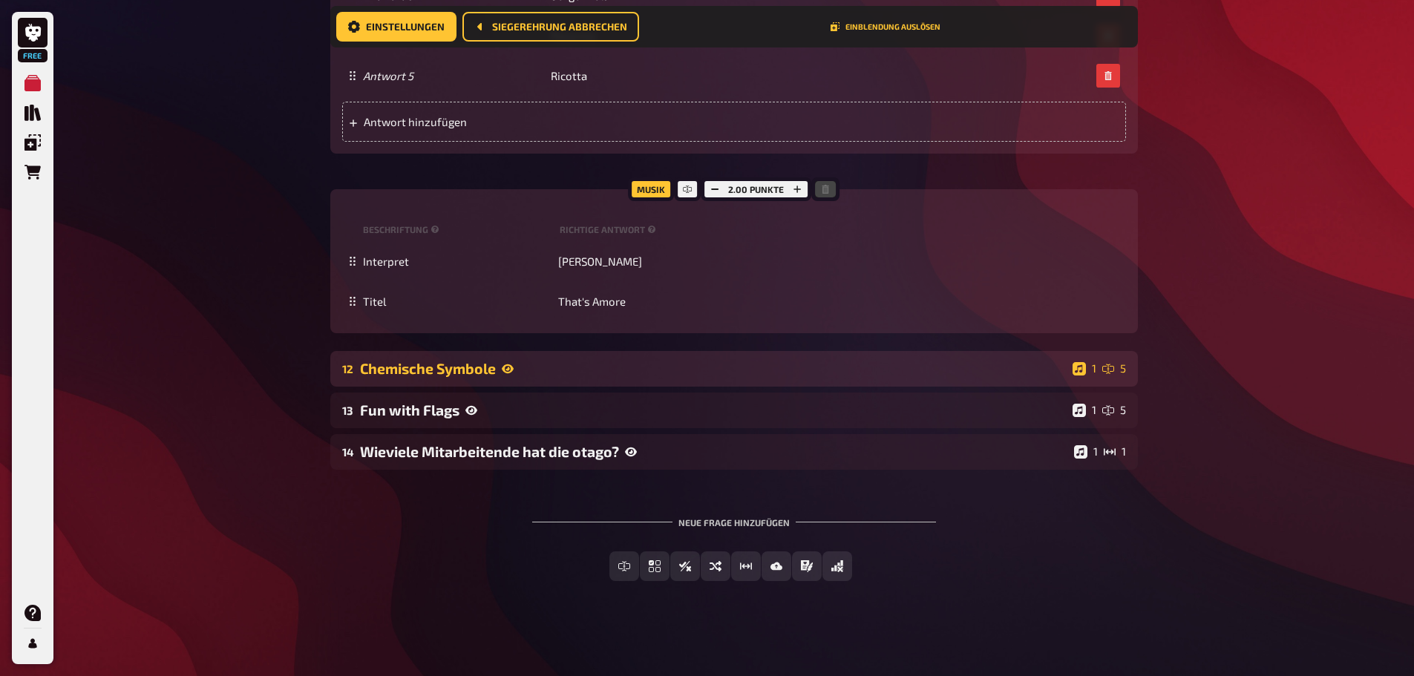
click at [515, 370] on div "Chemische Symbole" at bounding box center [713, 368] width 707 height 17
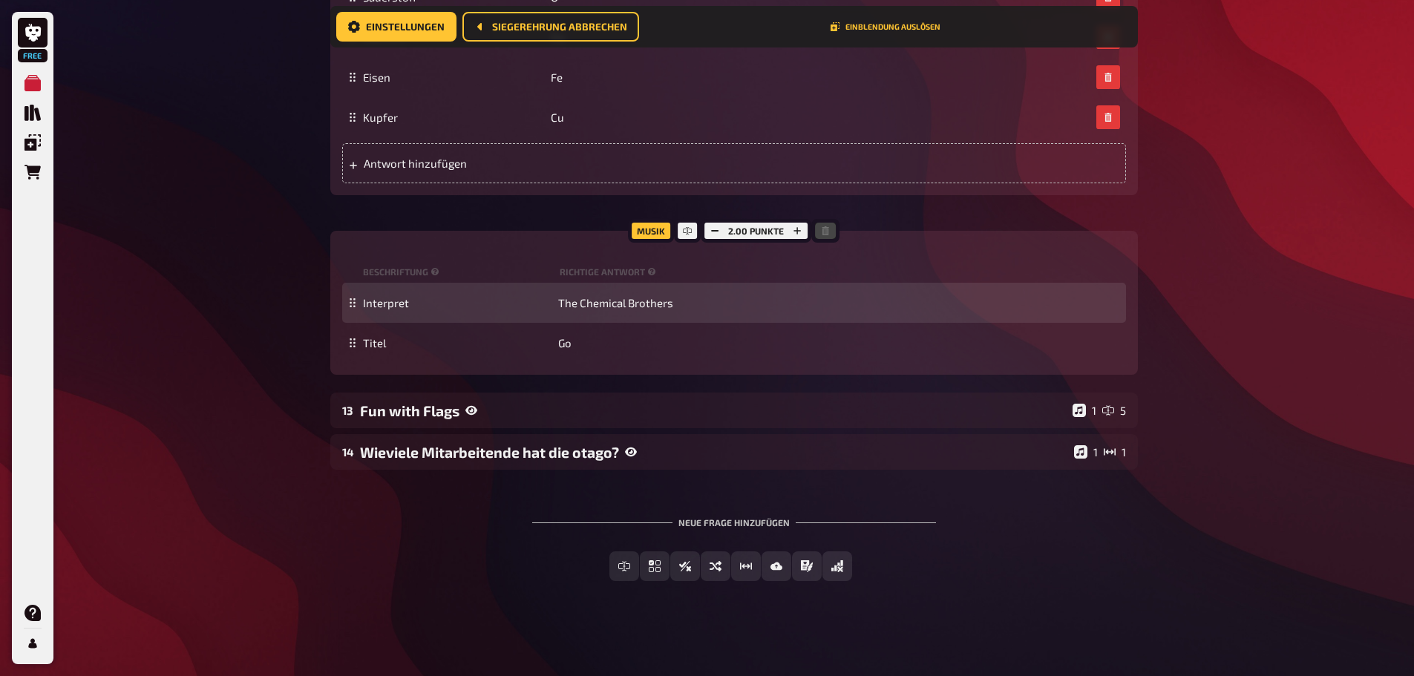
scroll to position [9505, 0]
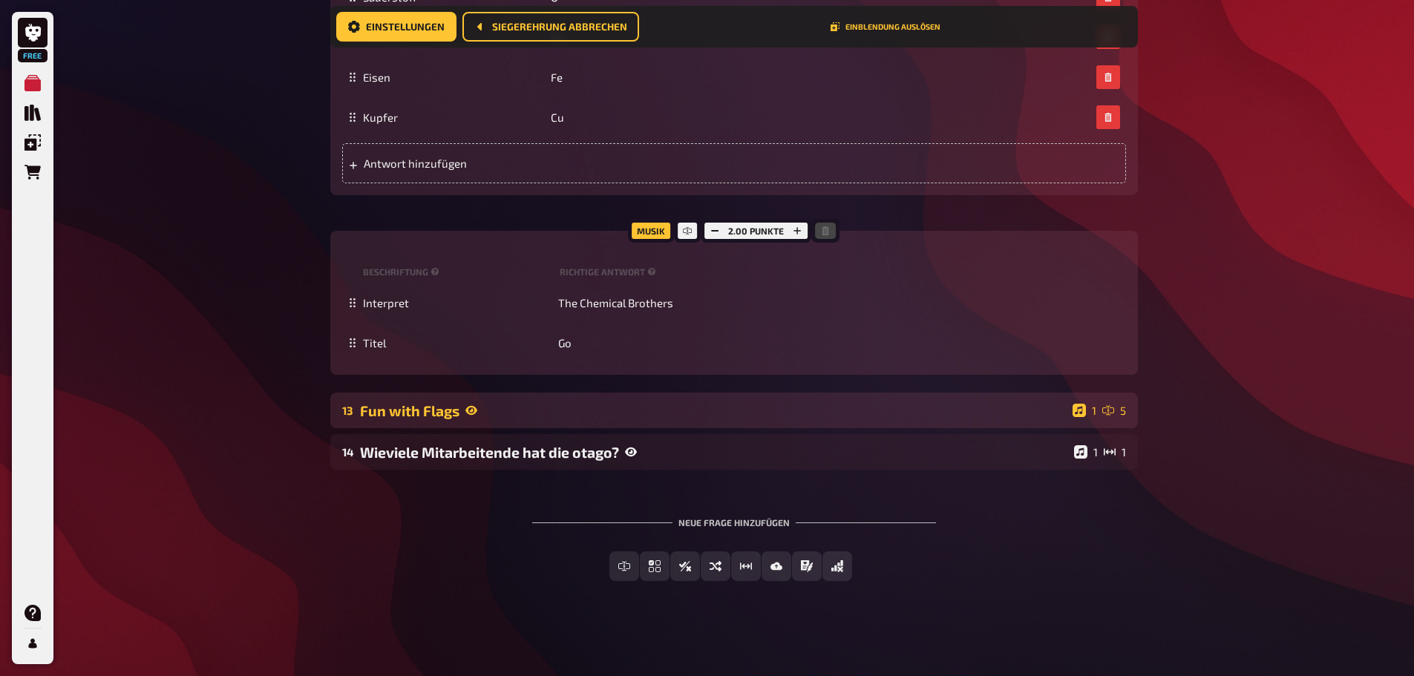
click at [470, 414] on icon at bounding box center [472, 410] width 12 height 9
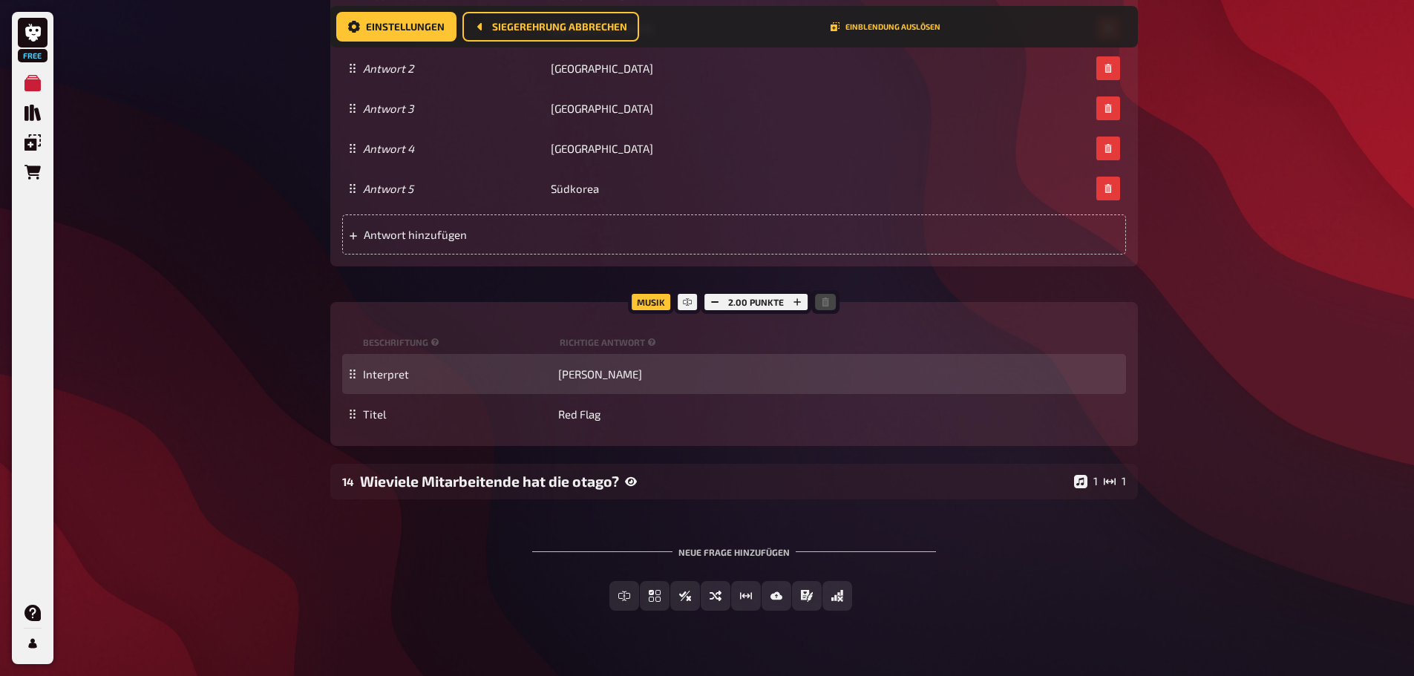
scroll to position [10526, 0]
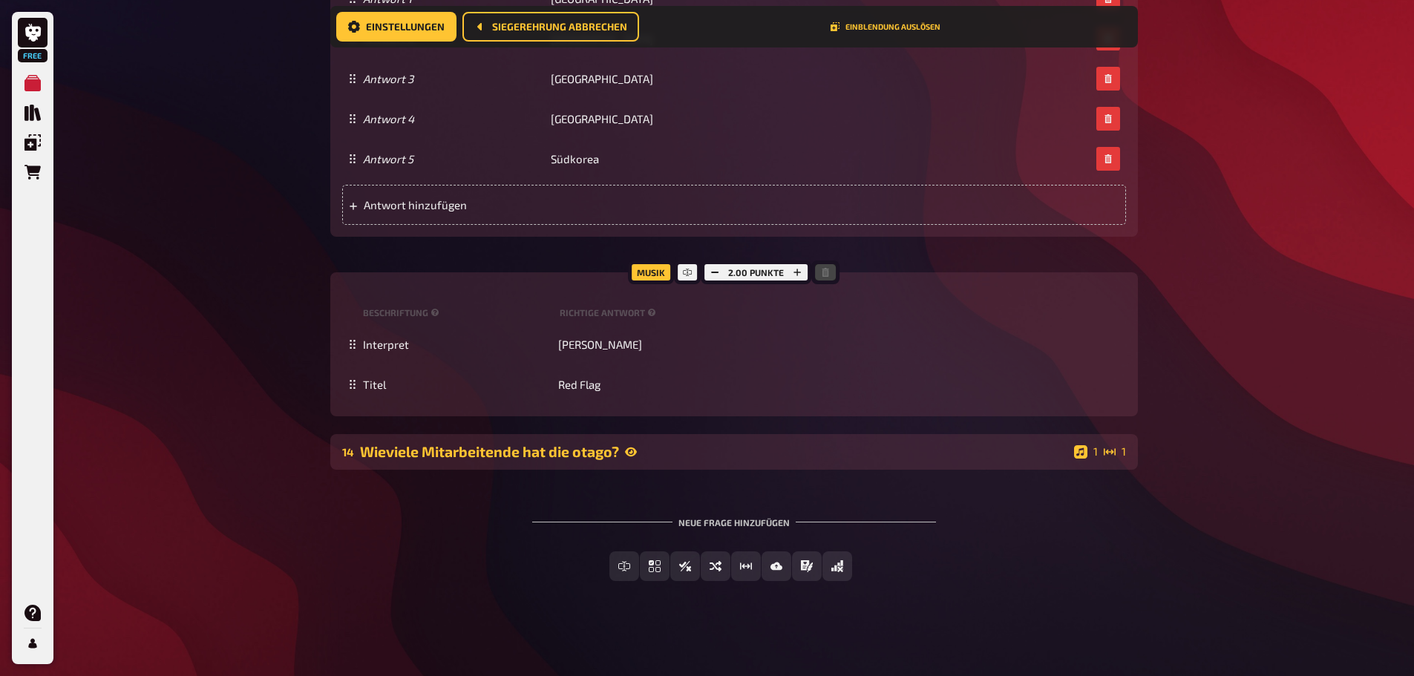
click at [631, 453] on icon at bounding box center [631, 452] width 12 height 9
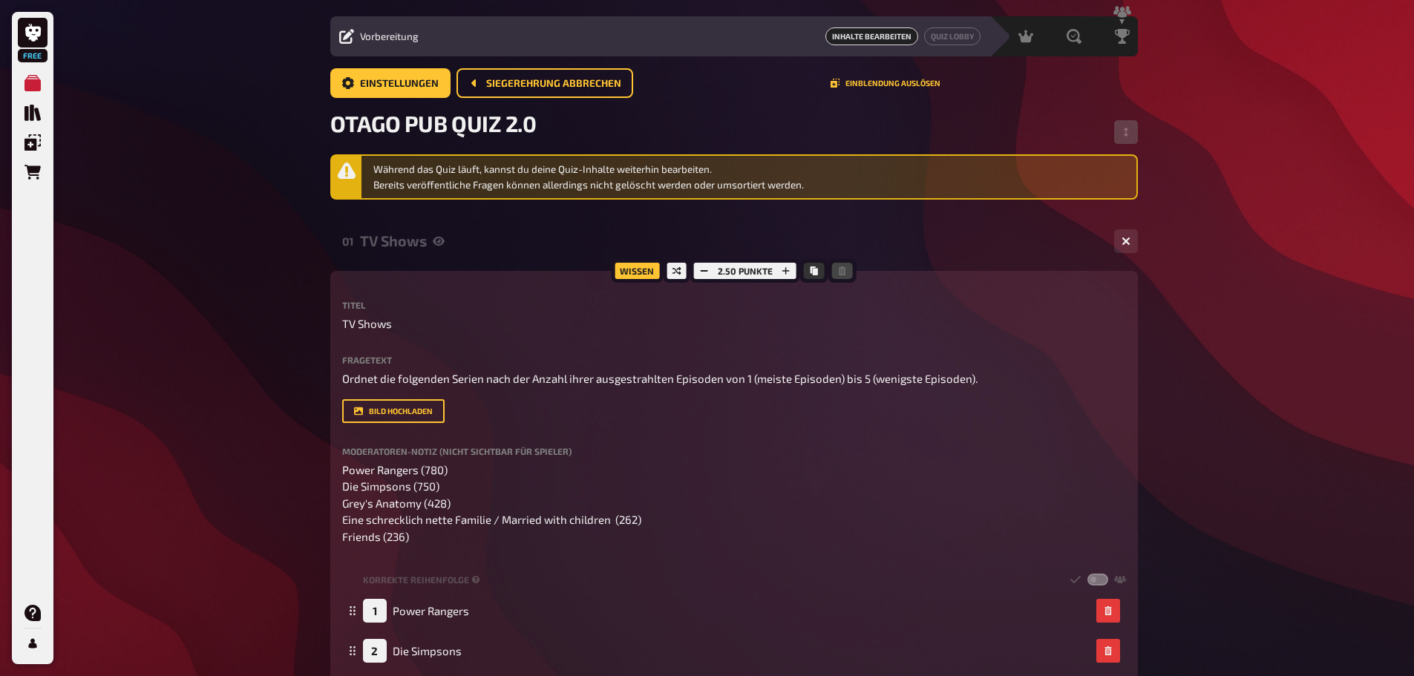
scroll to position [0, 0]
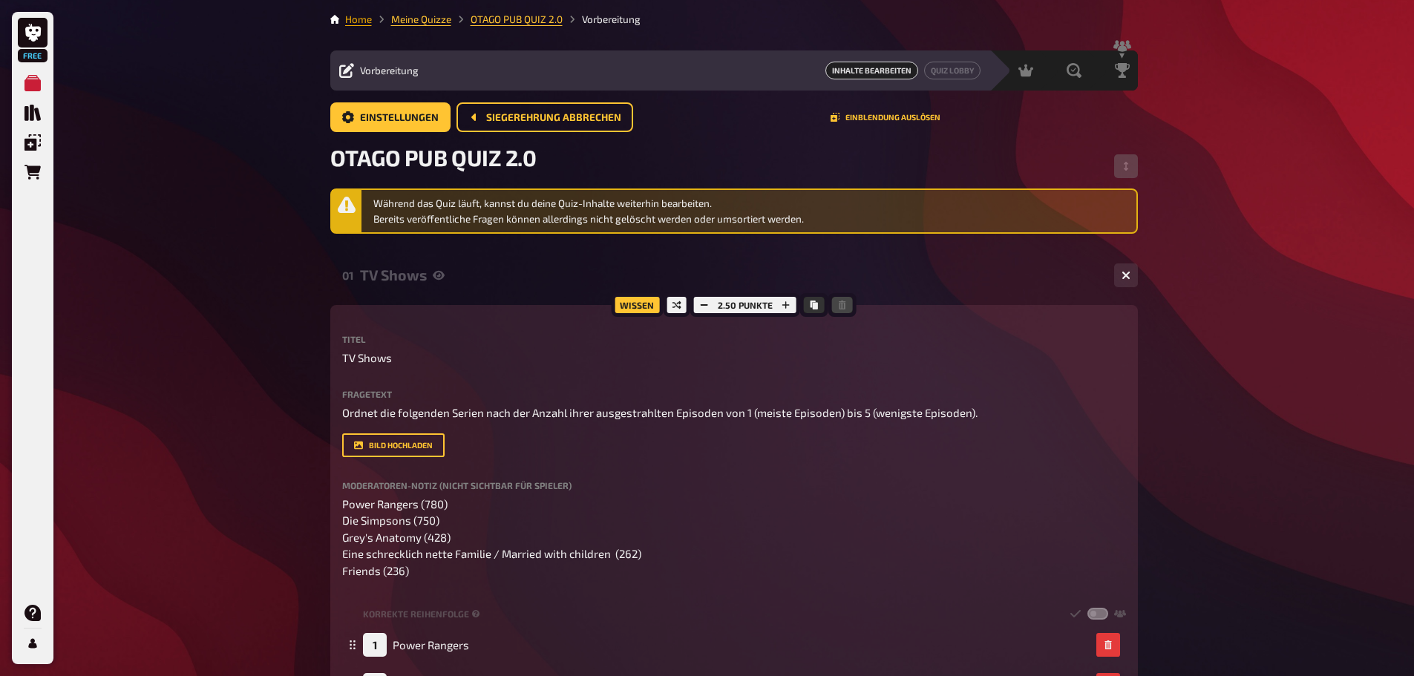
drag, startPoint x: 414, startPoint y: 19, endPoint x: 346, endPoint y: 15, distance: 68.4
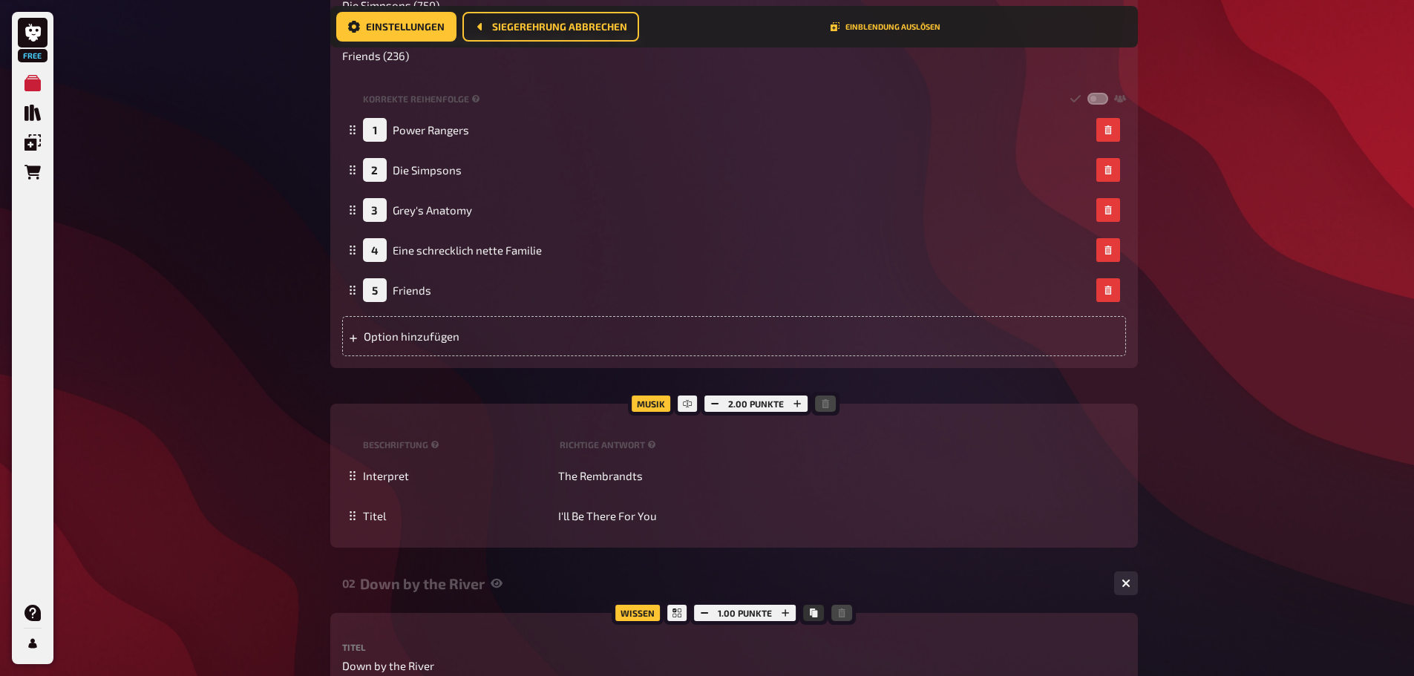
scroll to position [532, 0]
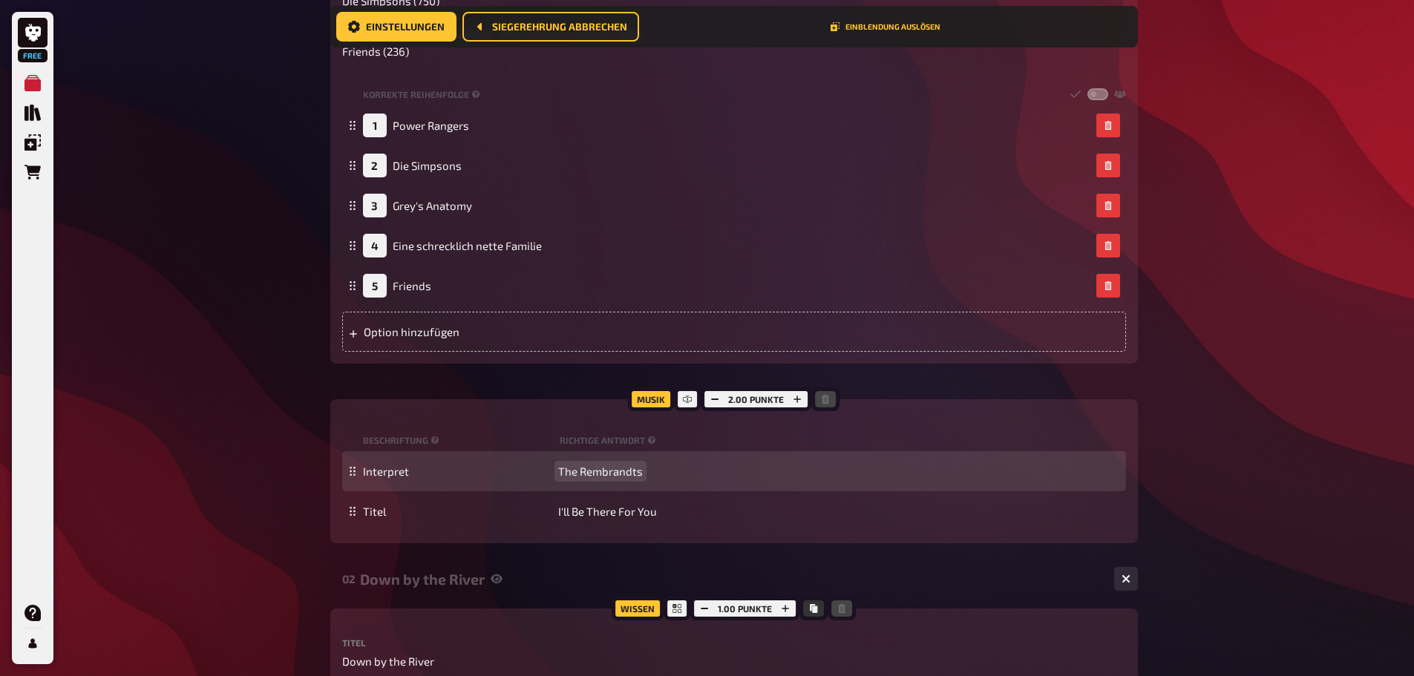
click at [589, 475] on span "The Rembrandts" at bounding box center [600, 471] width 85 height 13
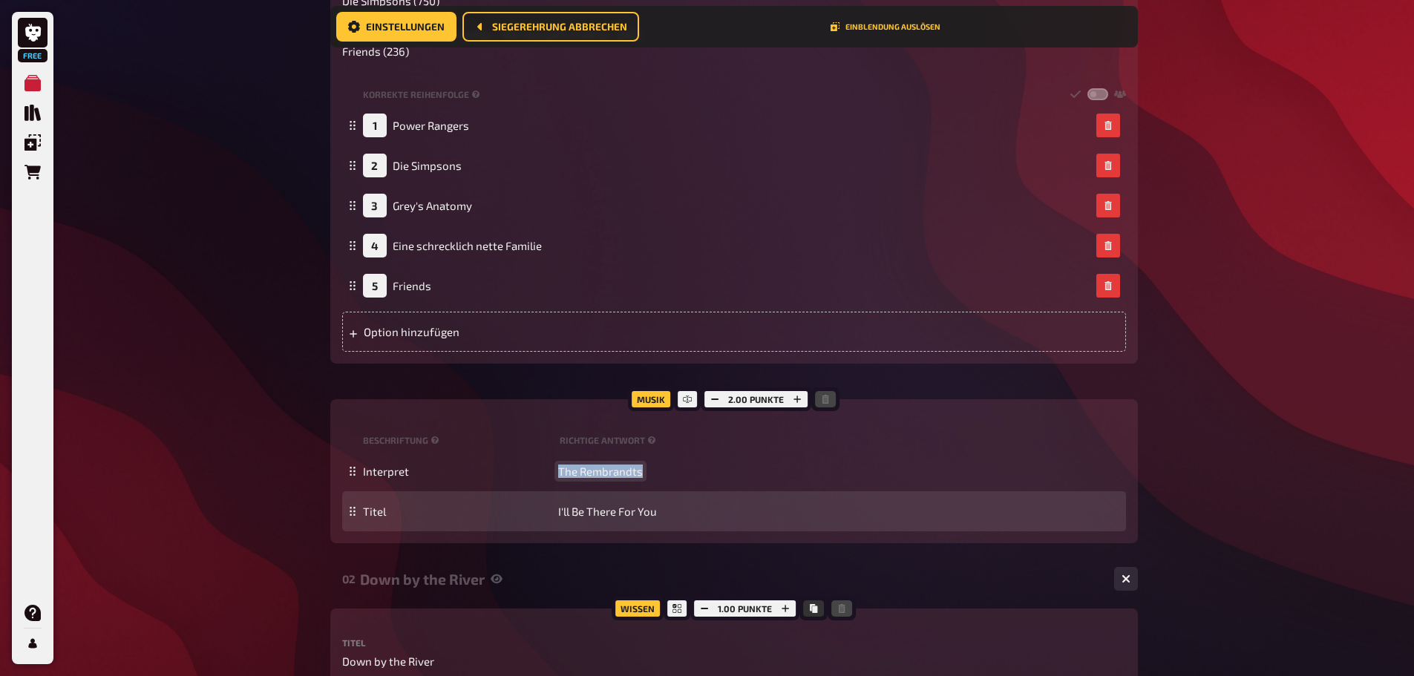
copy span "The Rembrandts"
click at [609, 522] on div "Titel I'll Be There For You" at bounding box center [734, 512] width 784 height 40
copy span "I'll Be There For You"
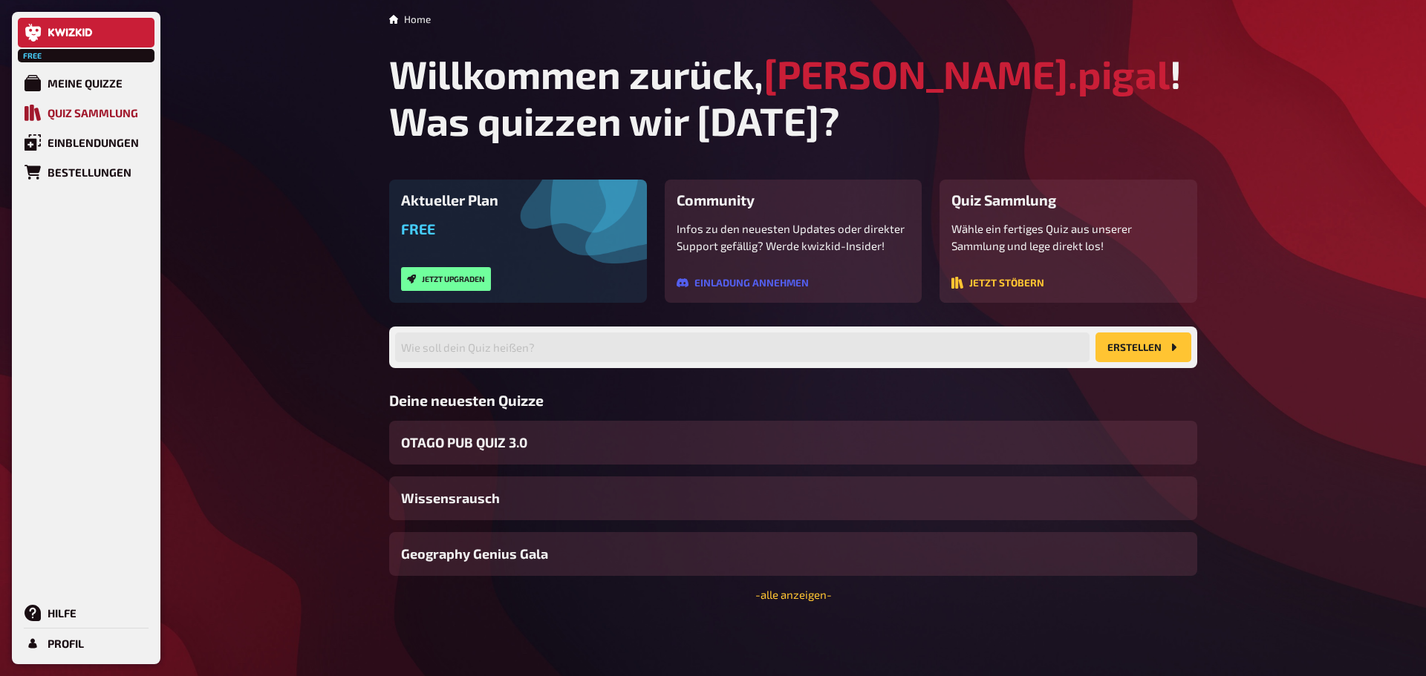
click at [103, 108] on div "Quiz Sammlung" at bounding box center [93, 112] width 91 height 13
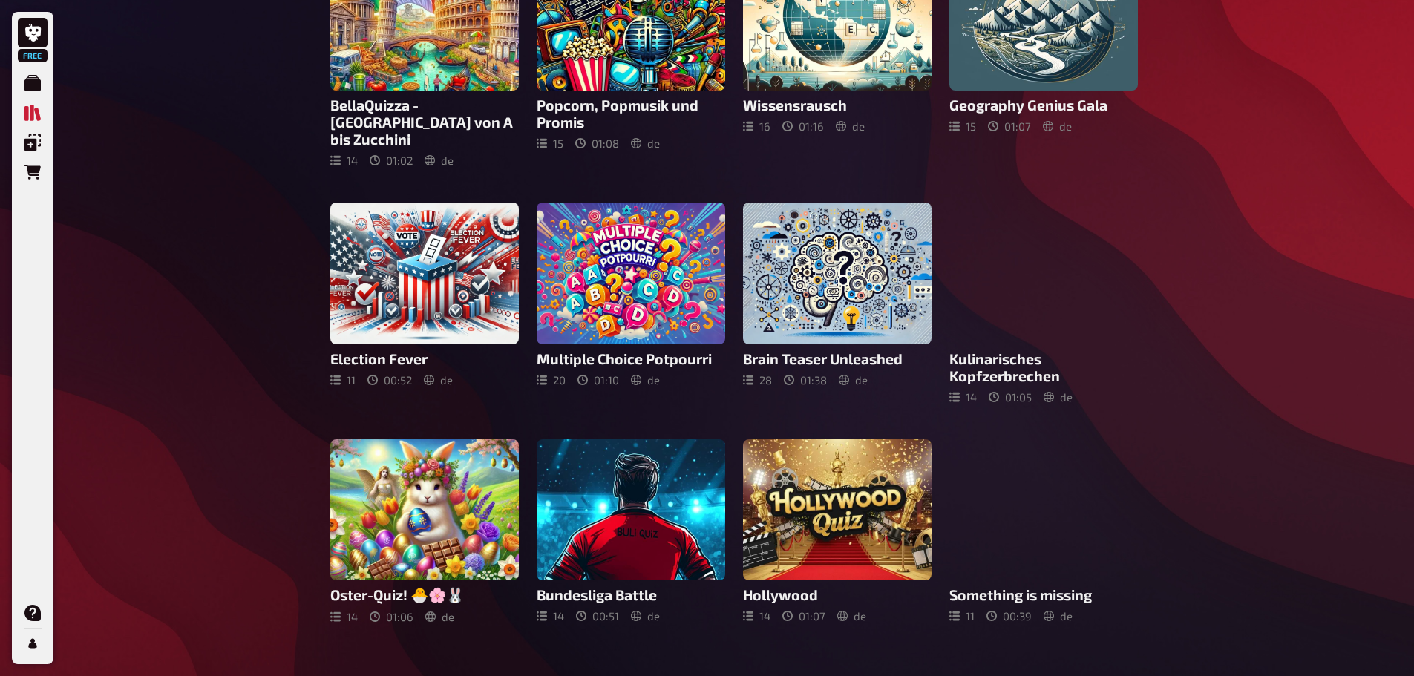
scroll to position [406, 0]
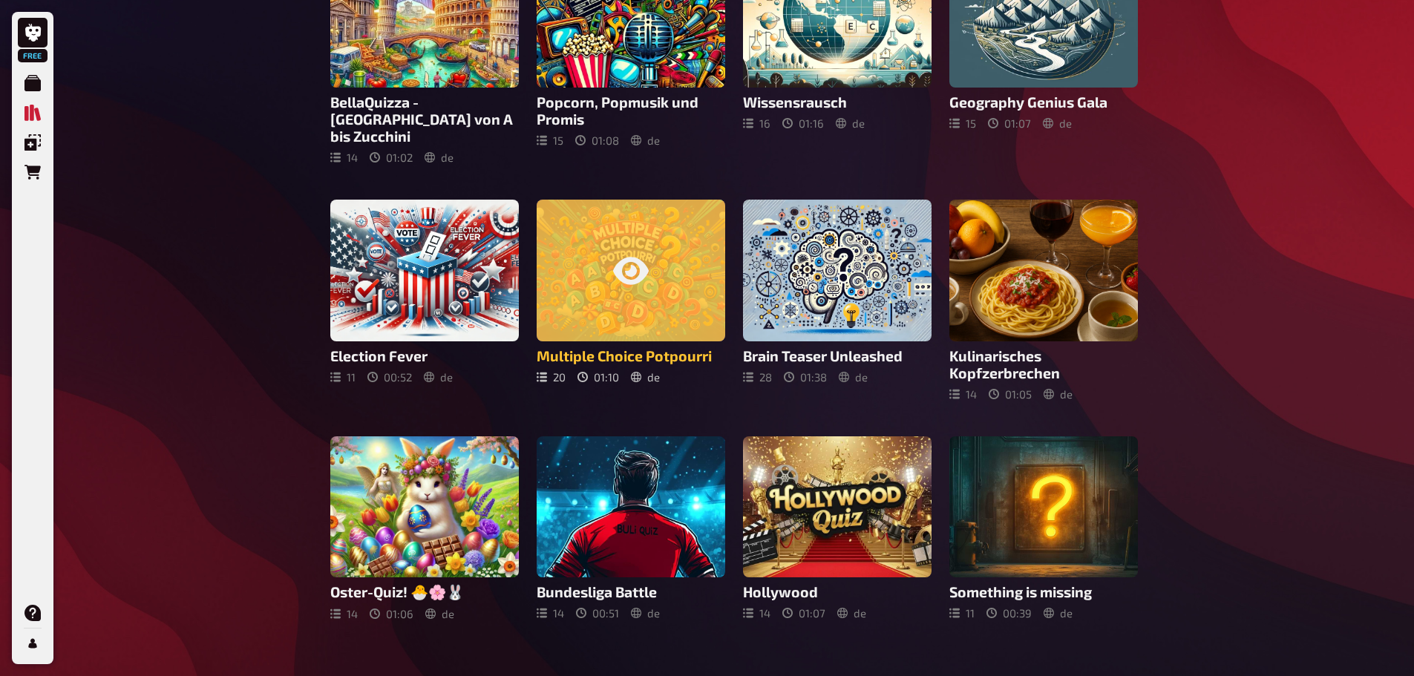
click at [547, 371] on div "20" at bounding box center [551, 377] width 29 height 13
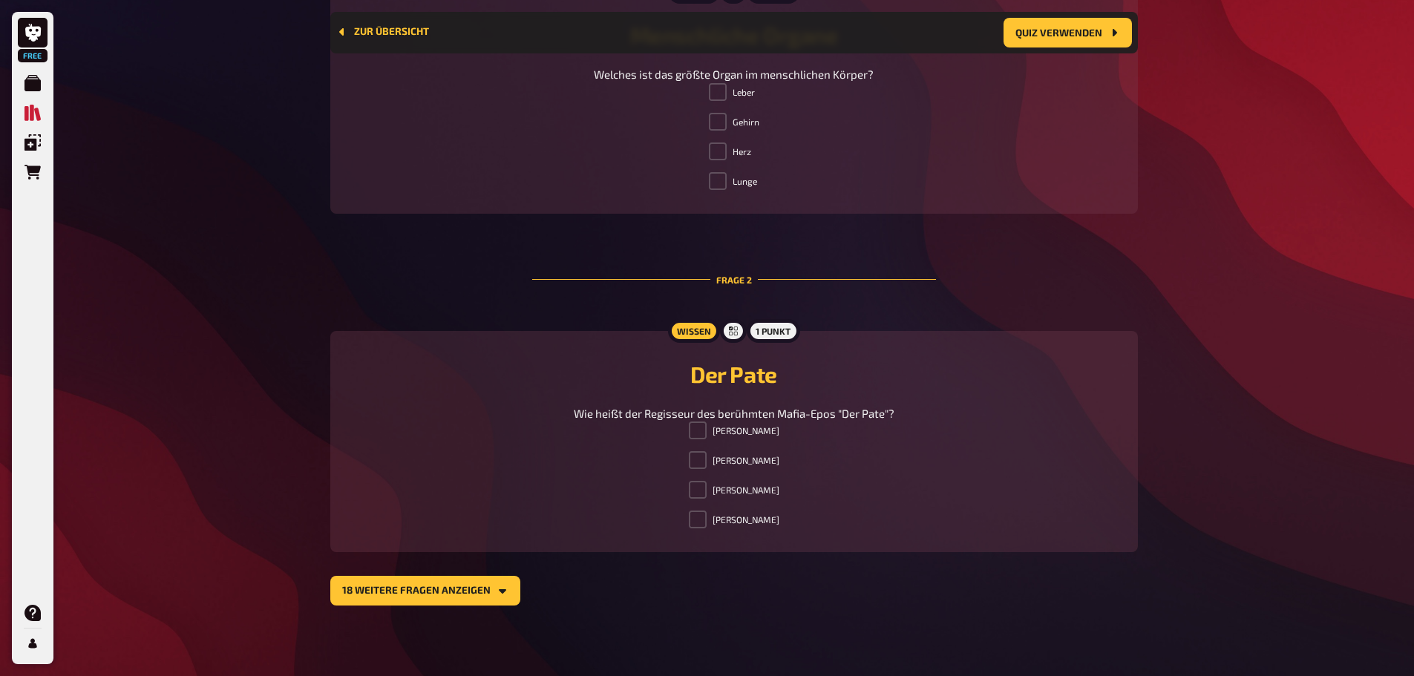
scroll to position [633, 0]
click at [498, 583] on button "18 weitere Fragen anzeigen" at bounding box center [425, 590] width 190 height 30
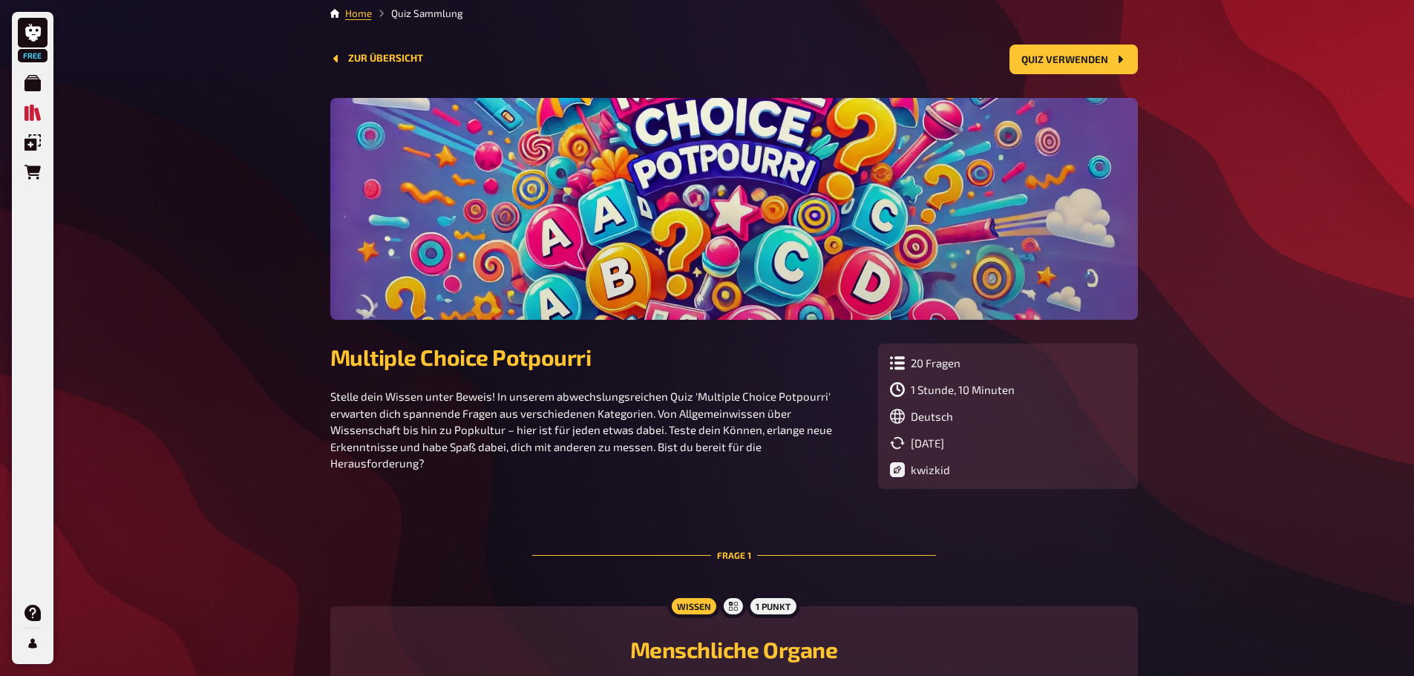
scroll to position [0, 0]
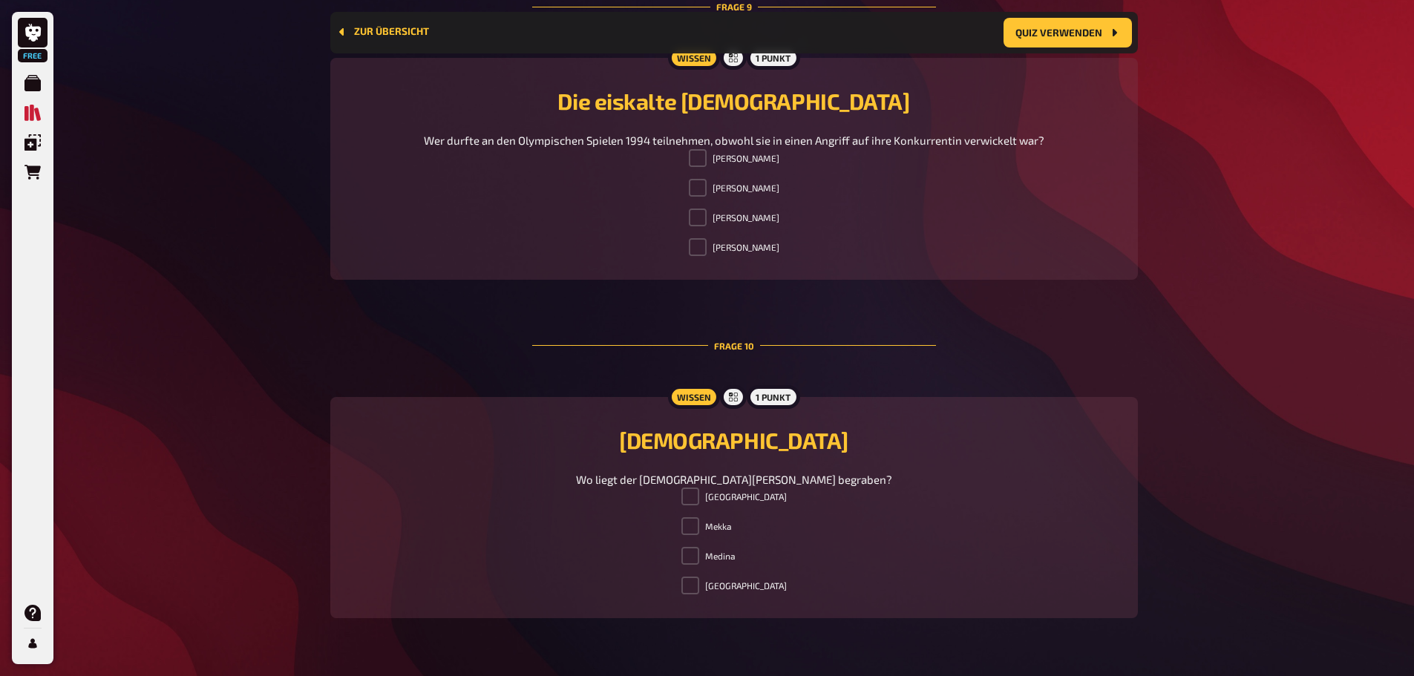
scroll to position [3280, 0]
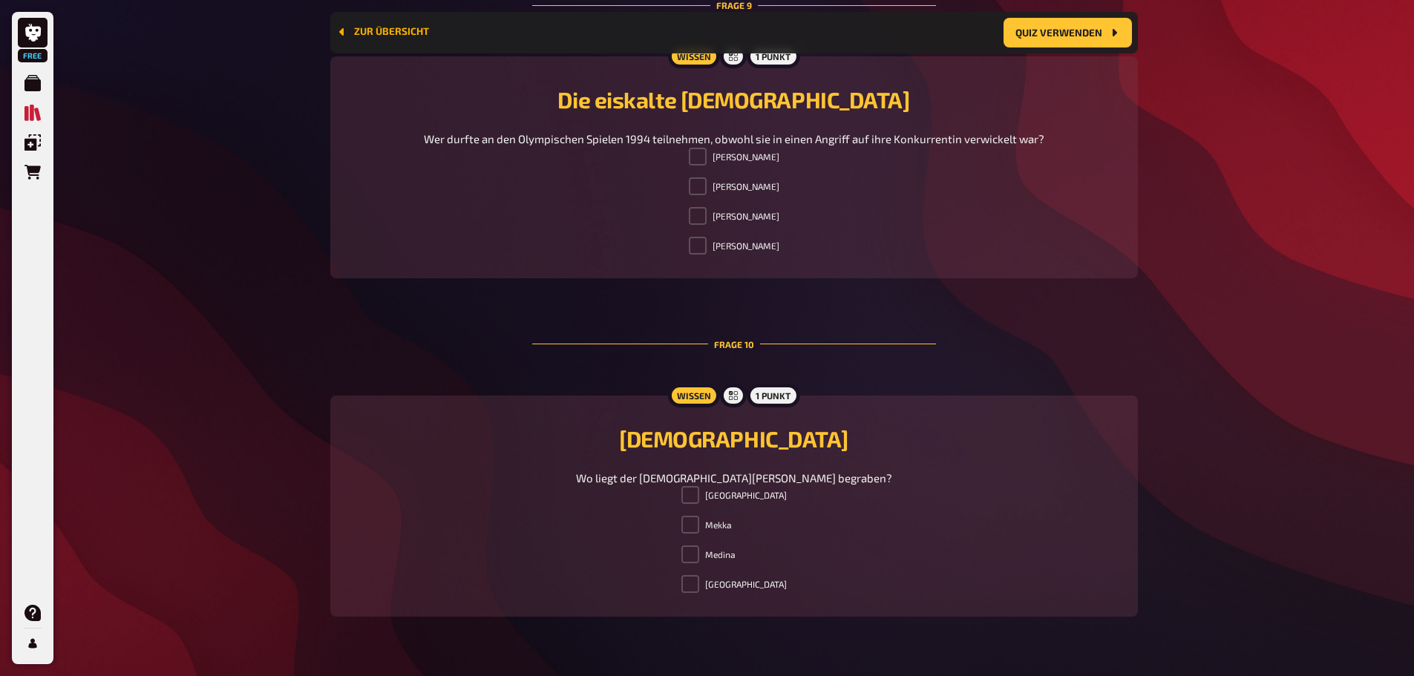
click at [355, 34] on button "Zur Übersicht" at bounding box center [382, 32] width 93 height 12
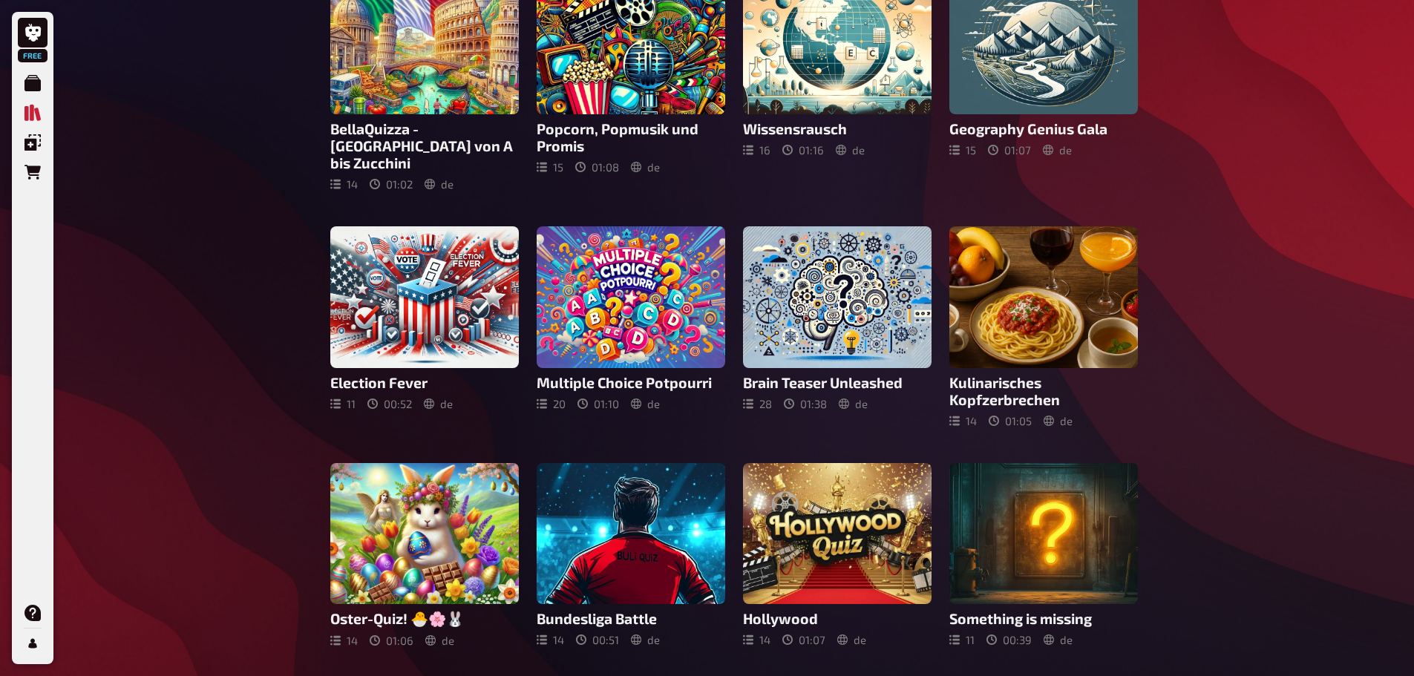
scroll to position [406, 0]
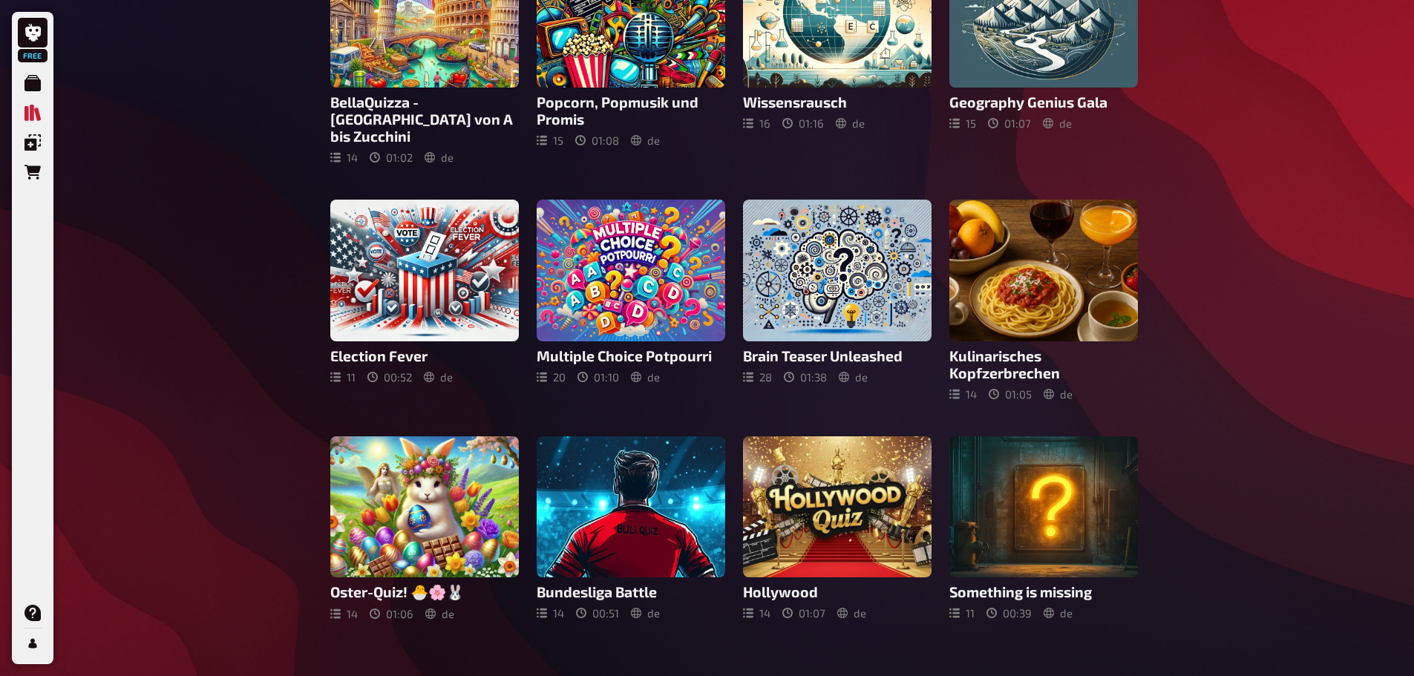
click at [618, 584] on h3 "Bundesliga Battle" at bounding box center [631, 592] width 189 height 17
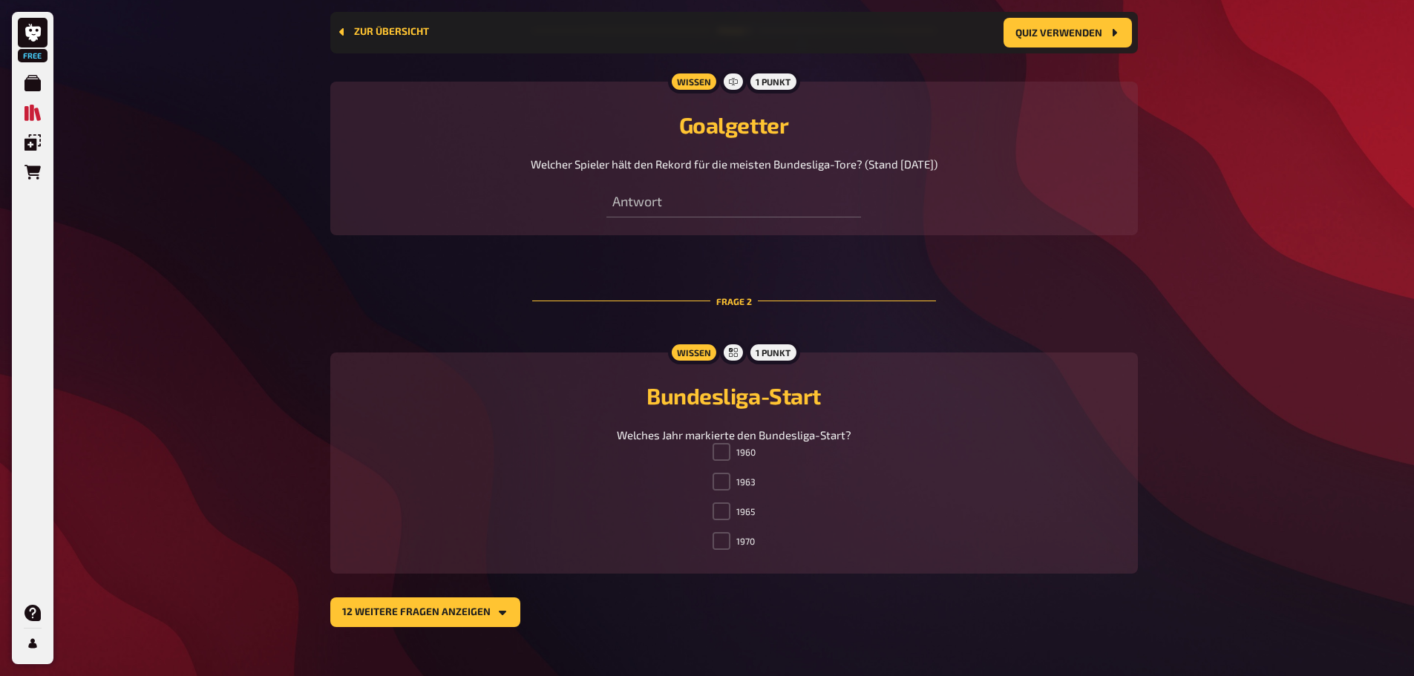
scroll to position [565, 0]
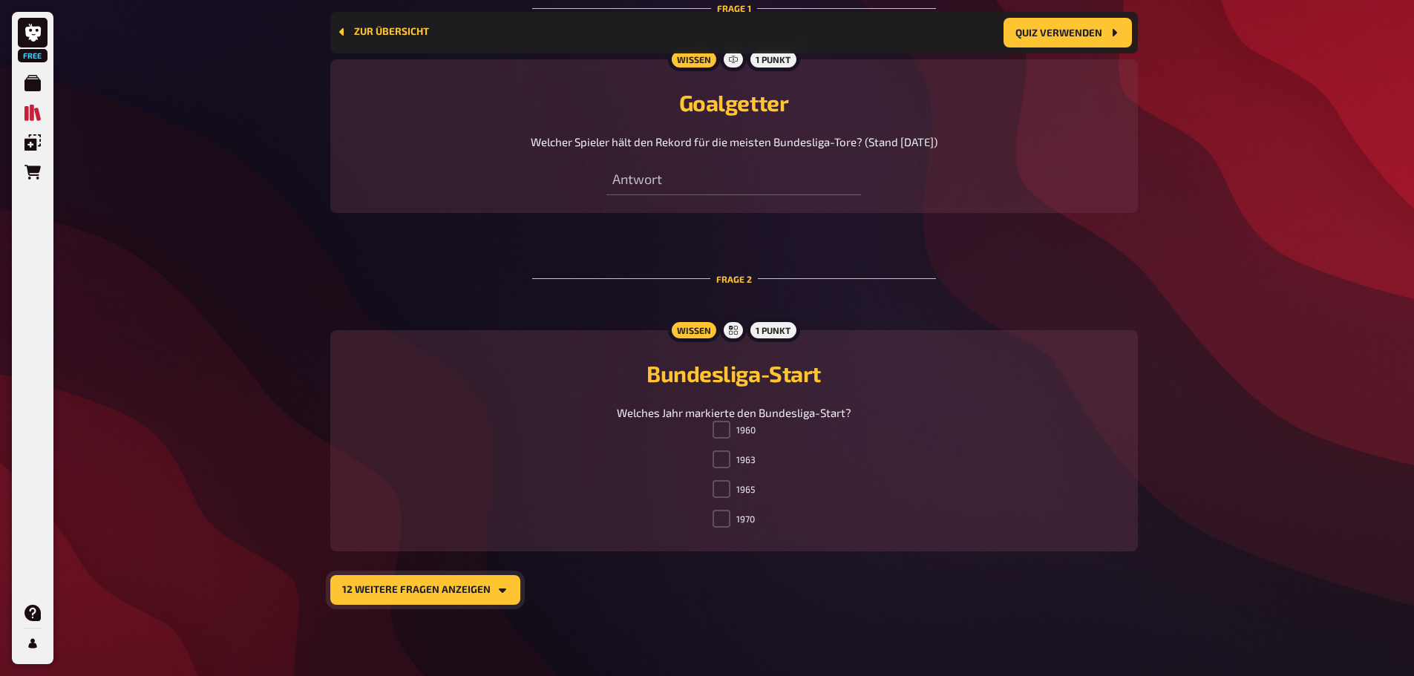
click at [434, 588] on button "12 weitere Fragen anzeigen" at bounding box center [425, 590] width 190 height 30
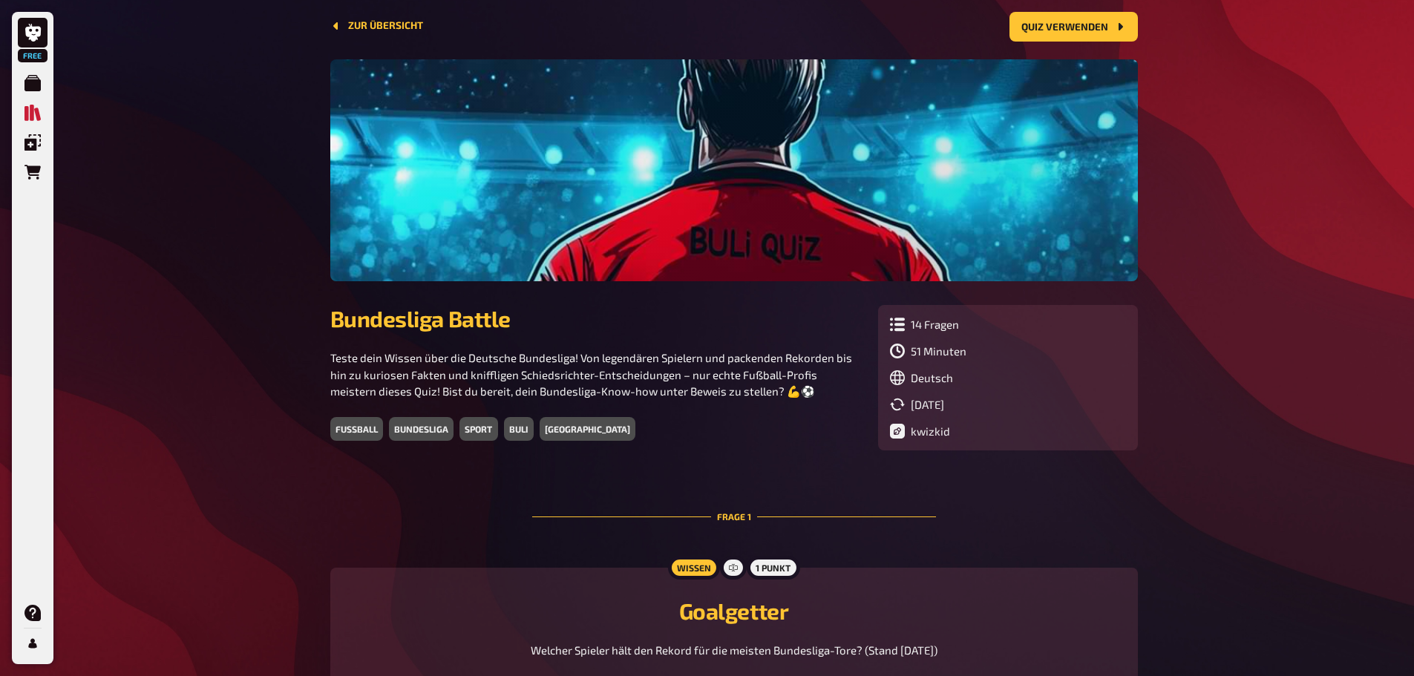
scroll to position [0, 0]
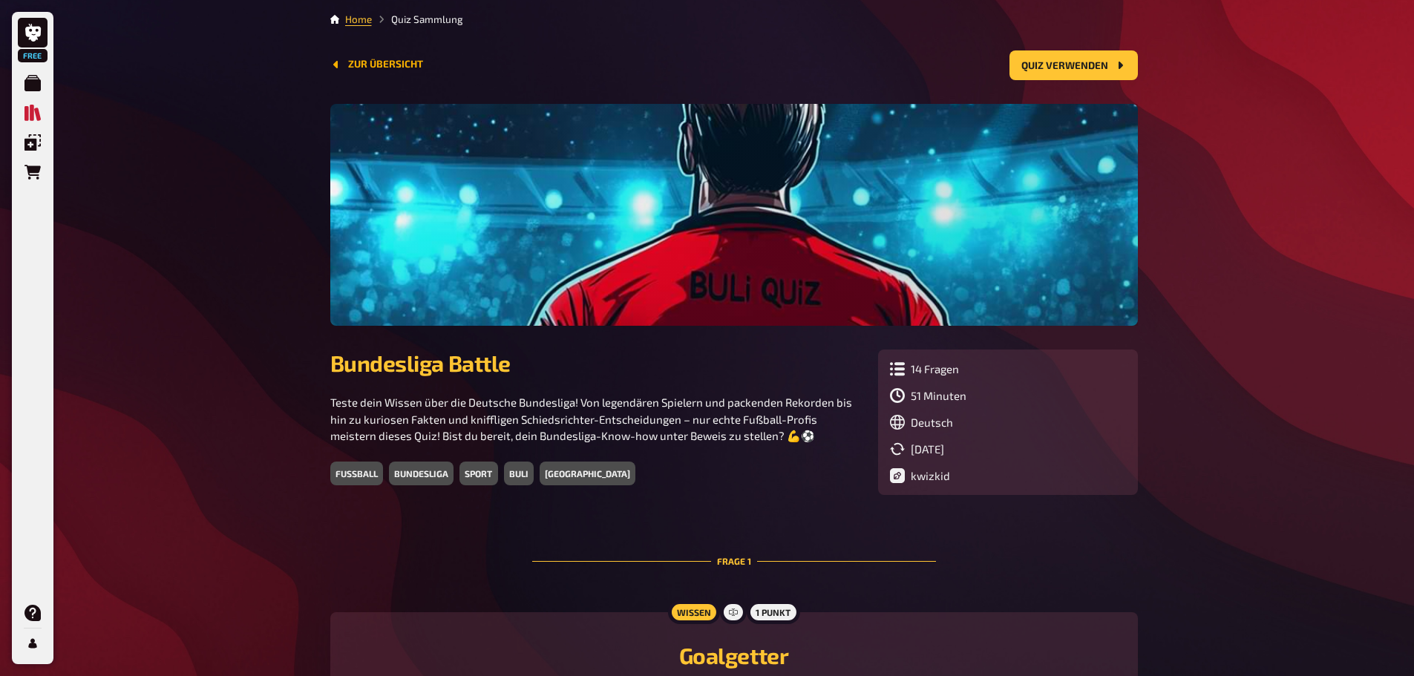
click at [357, 64] on button "Zur Übersicht" at bounding box center [376, 65] width 93 height 12
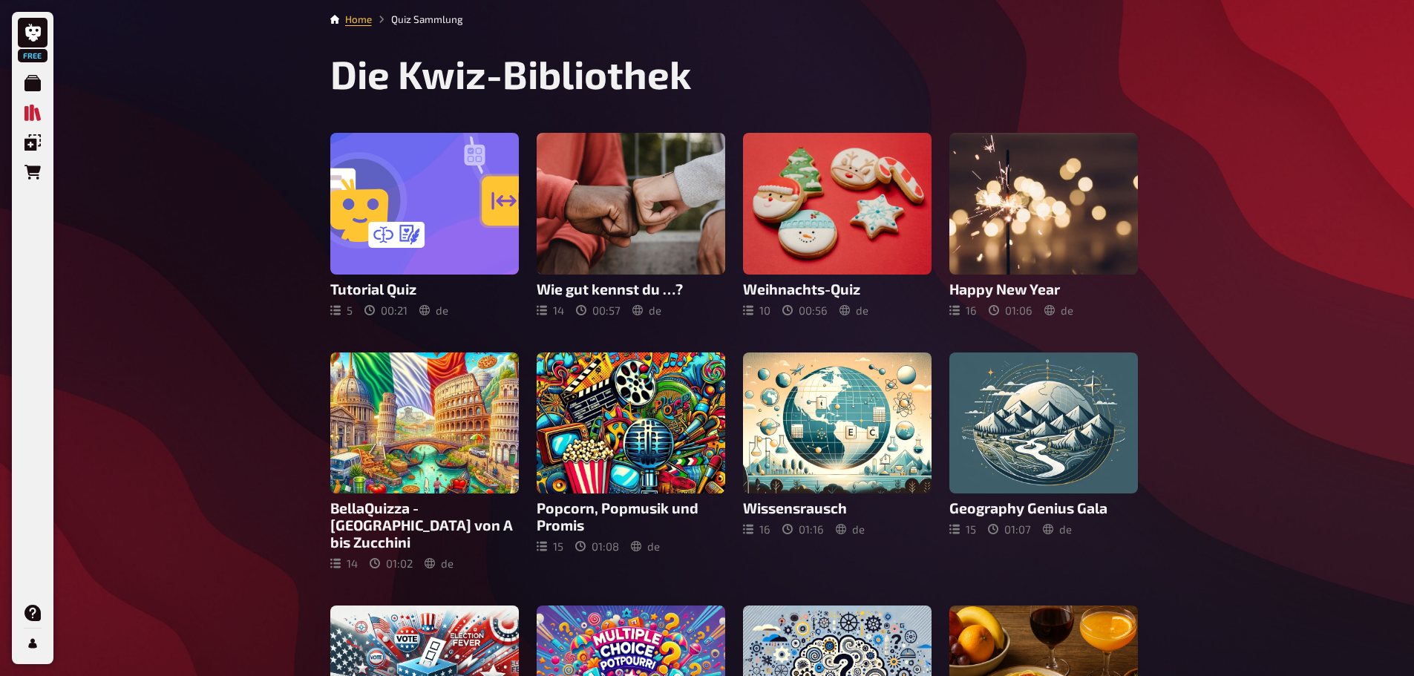
click at [583, 283] on h3 "Wie gut kennst du …?" at bounding box center [631, 289] width 189 height 17
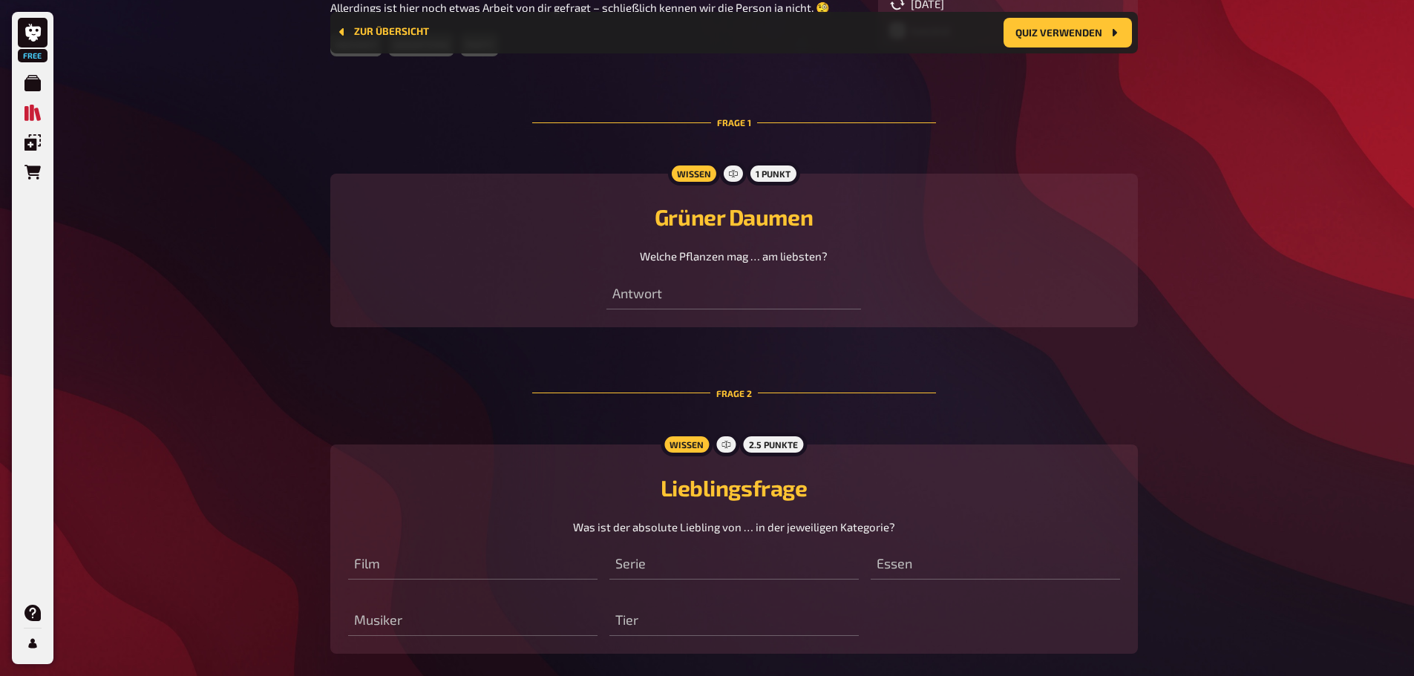
scroll to position [532, 0]
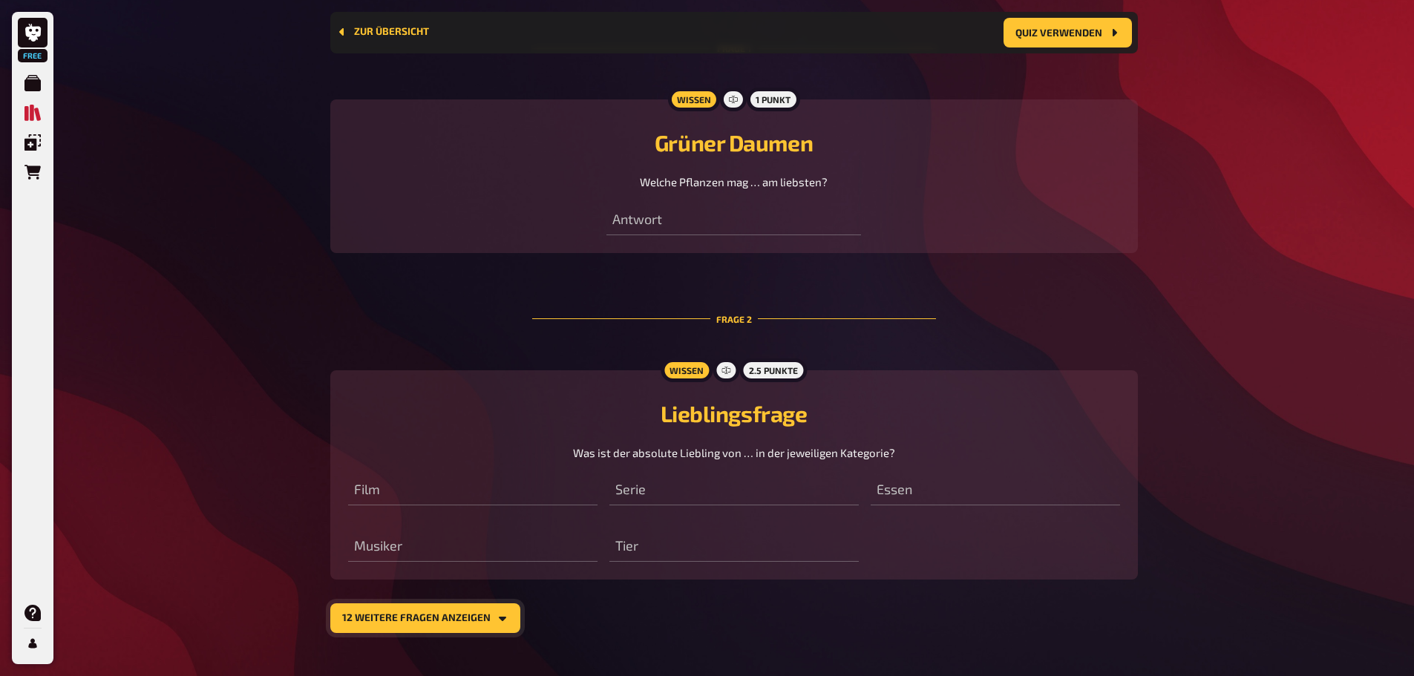
click at [497, 614] on icon "12 weitere Fragen anzeigen" at bounding box center [503, 619] width 12 height 12
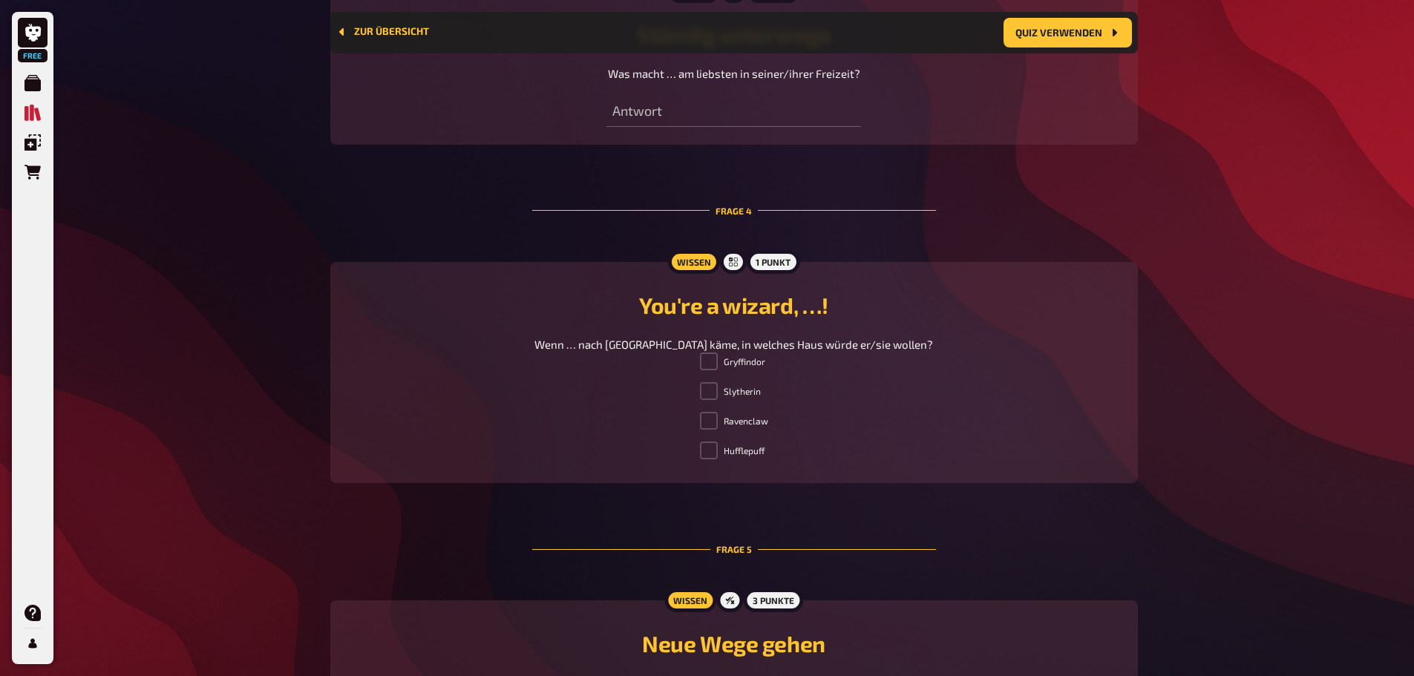
scroll to position [1348, 0]
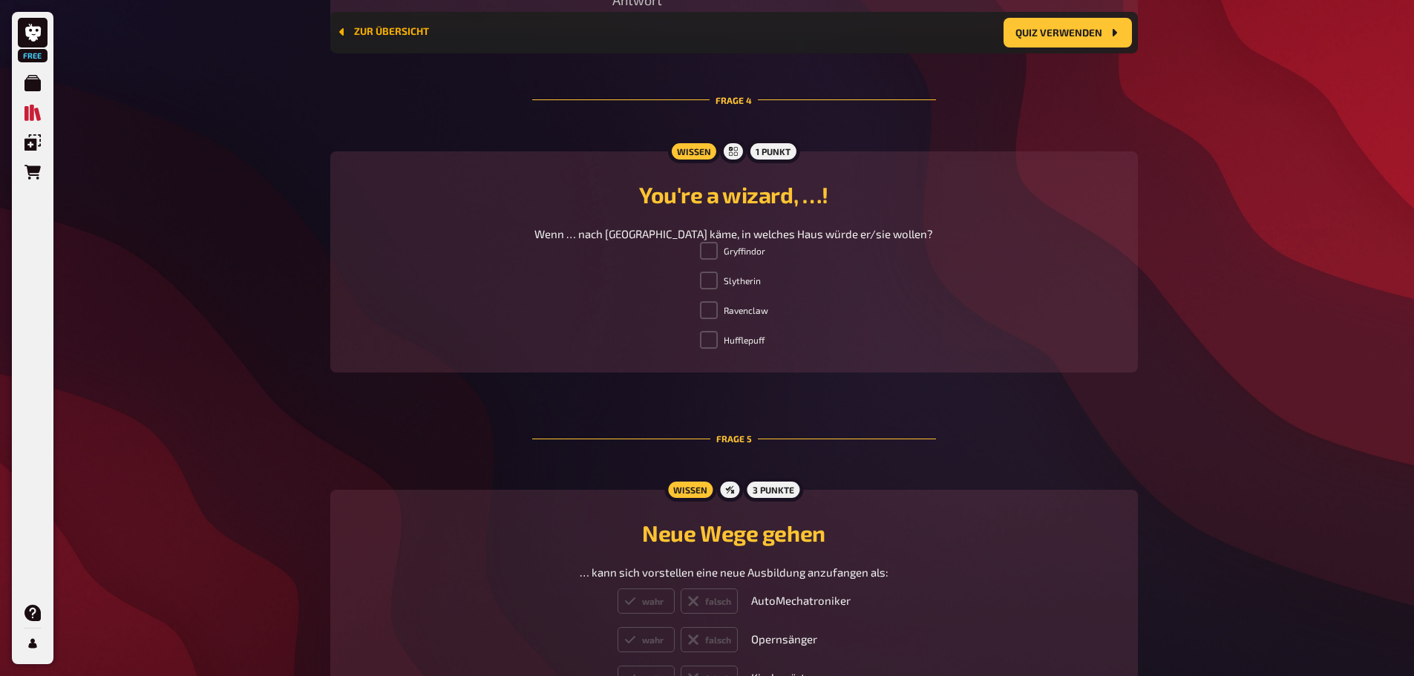
click at [377, 33] on button "Zur Übersicht" at bounding box center [382, 32] width 93 height 12
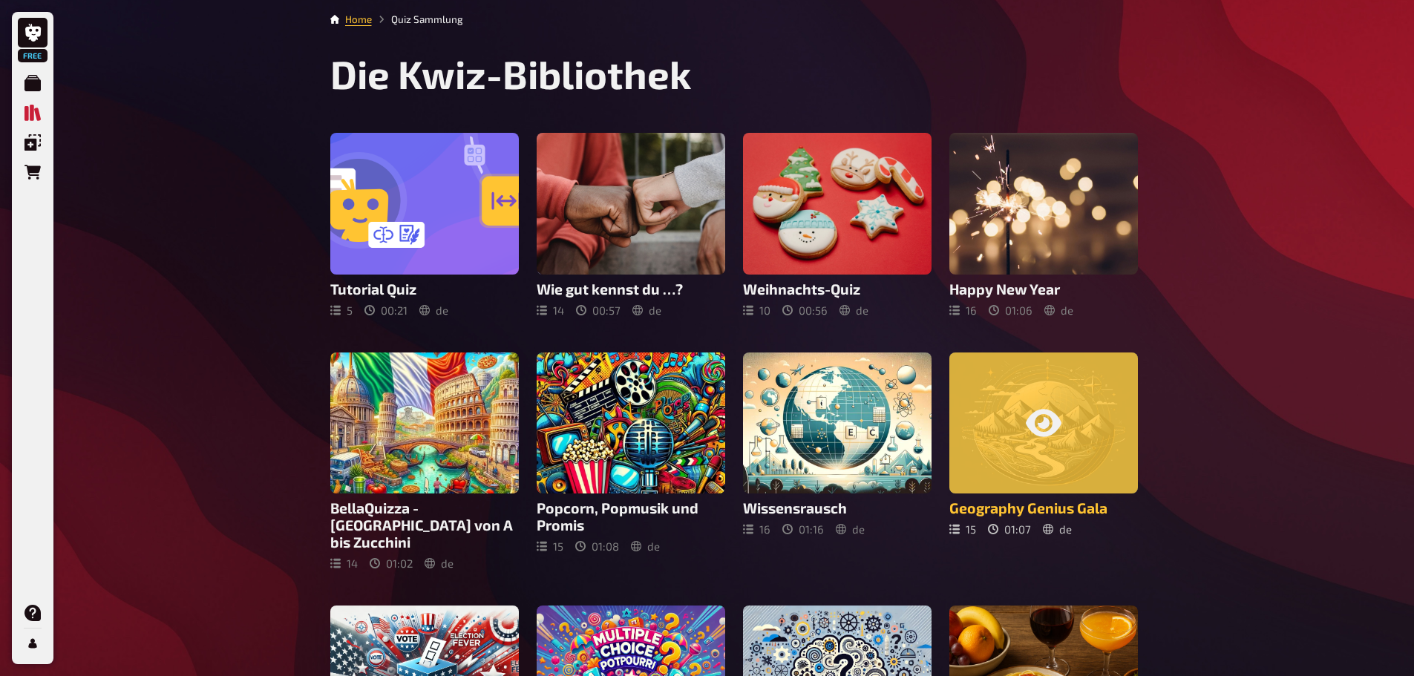
click at [999, 513] on h3 "Geography Genius Gala" at bounding box center [1044, 508] width 189 height 17
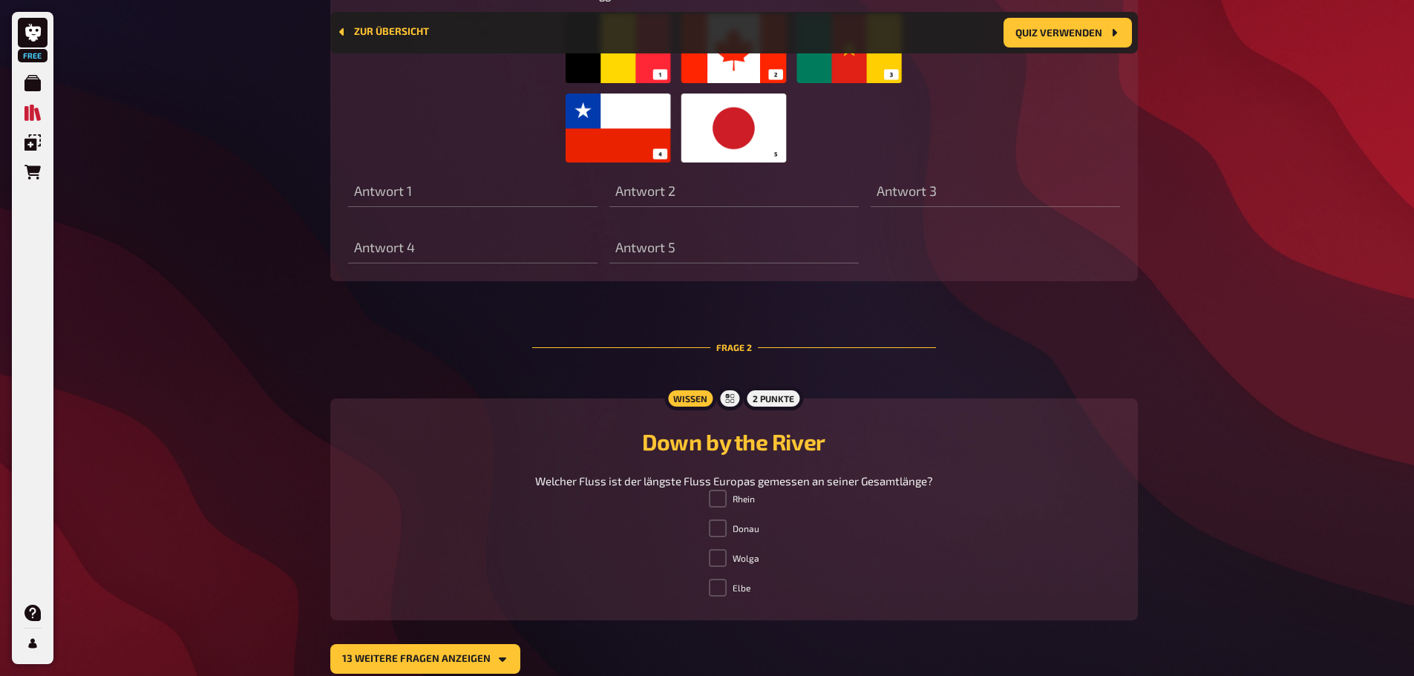
scroll to position [881, 0]
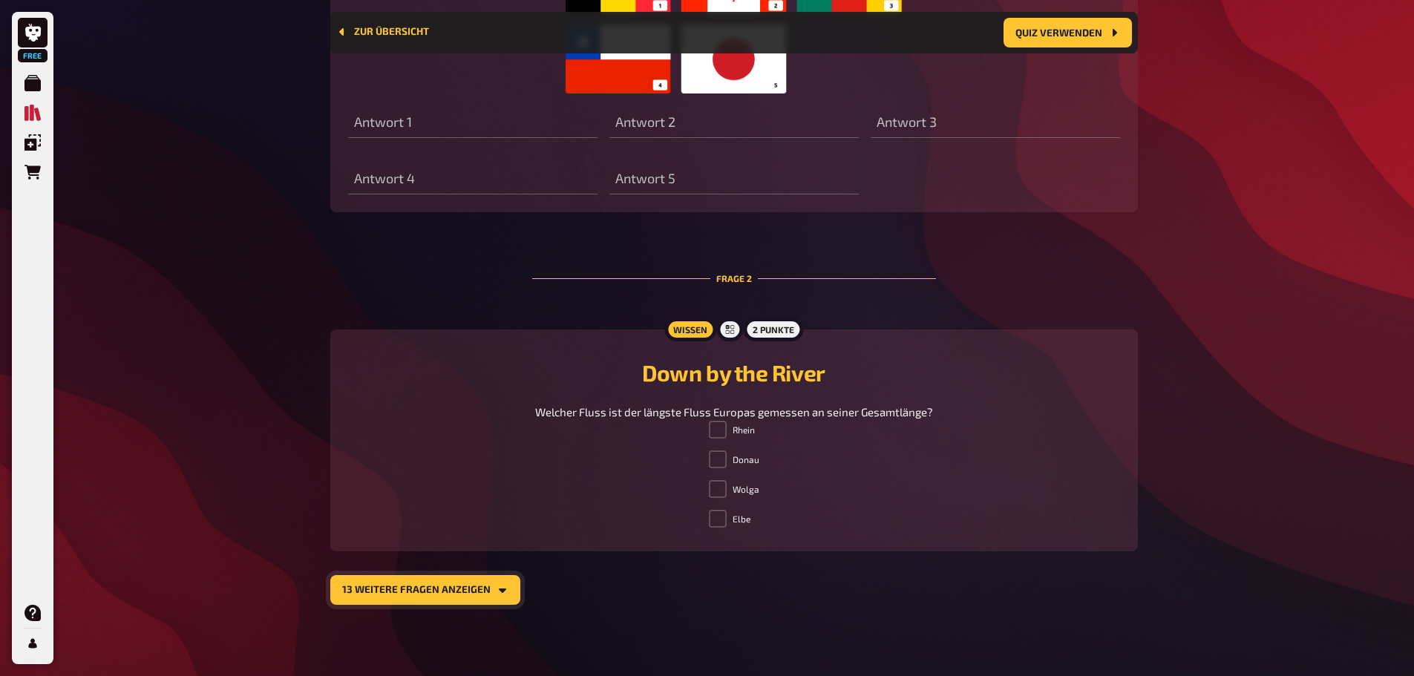
click at [474, 591] on button "13 weitere Fragen anzeigen" at bounding box center [425, 590] width 190 height 30
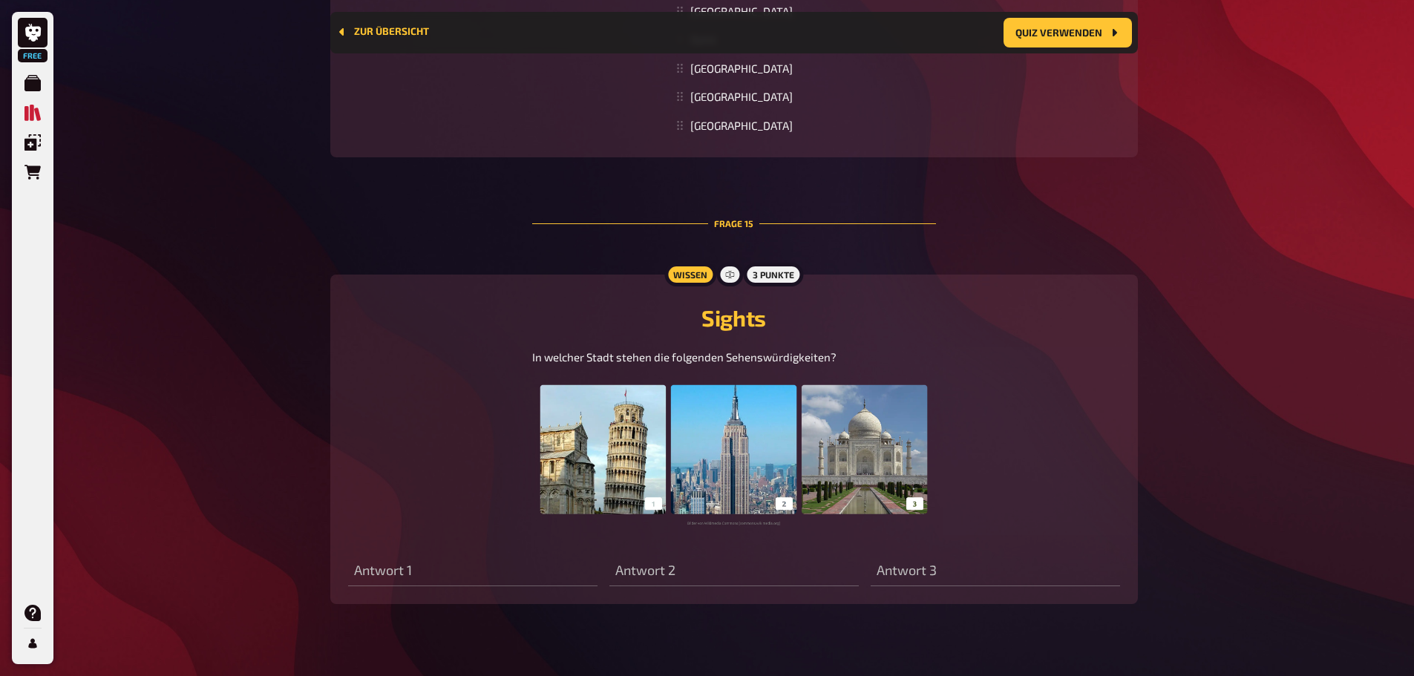
scroll to position [5523, 0]
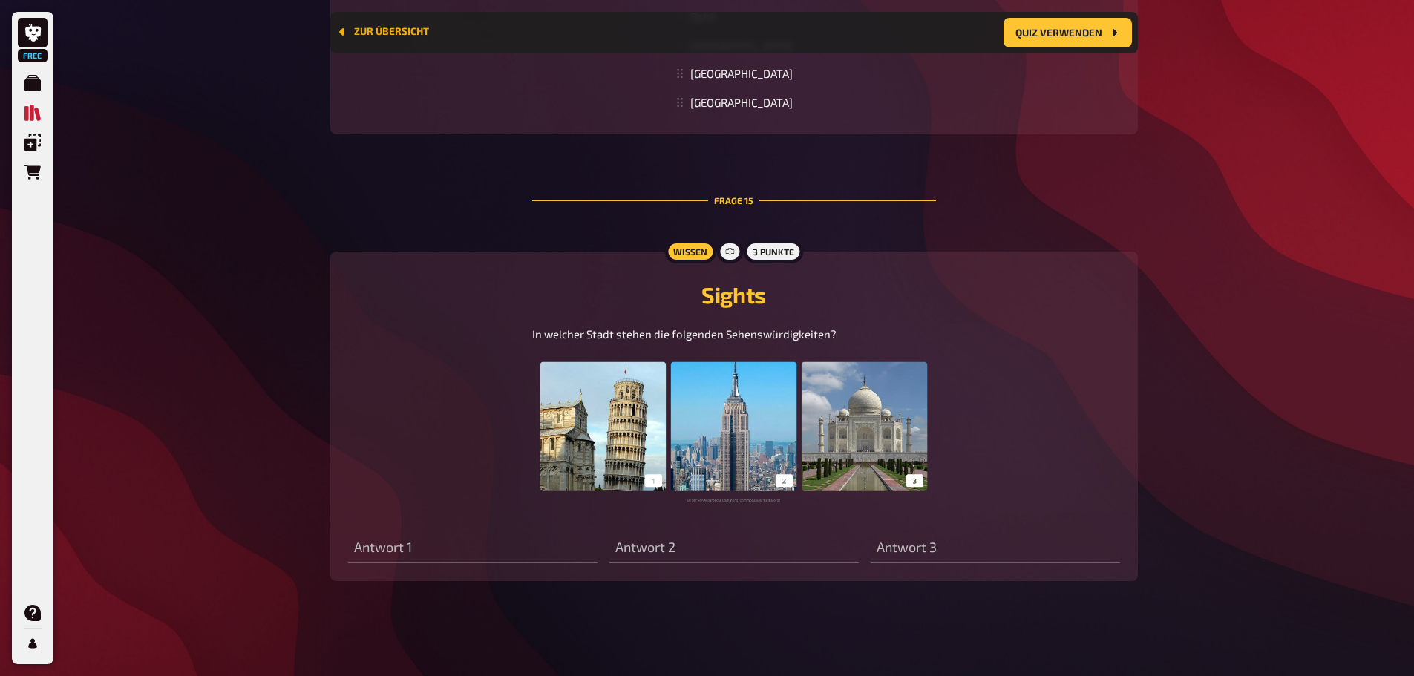
click at [359, 31] on button "Zur Übersicht" at bounding box center [382, 32] width 93 height 12
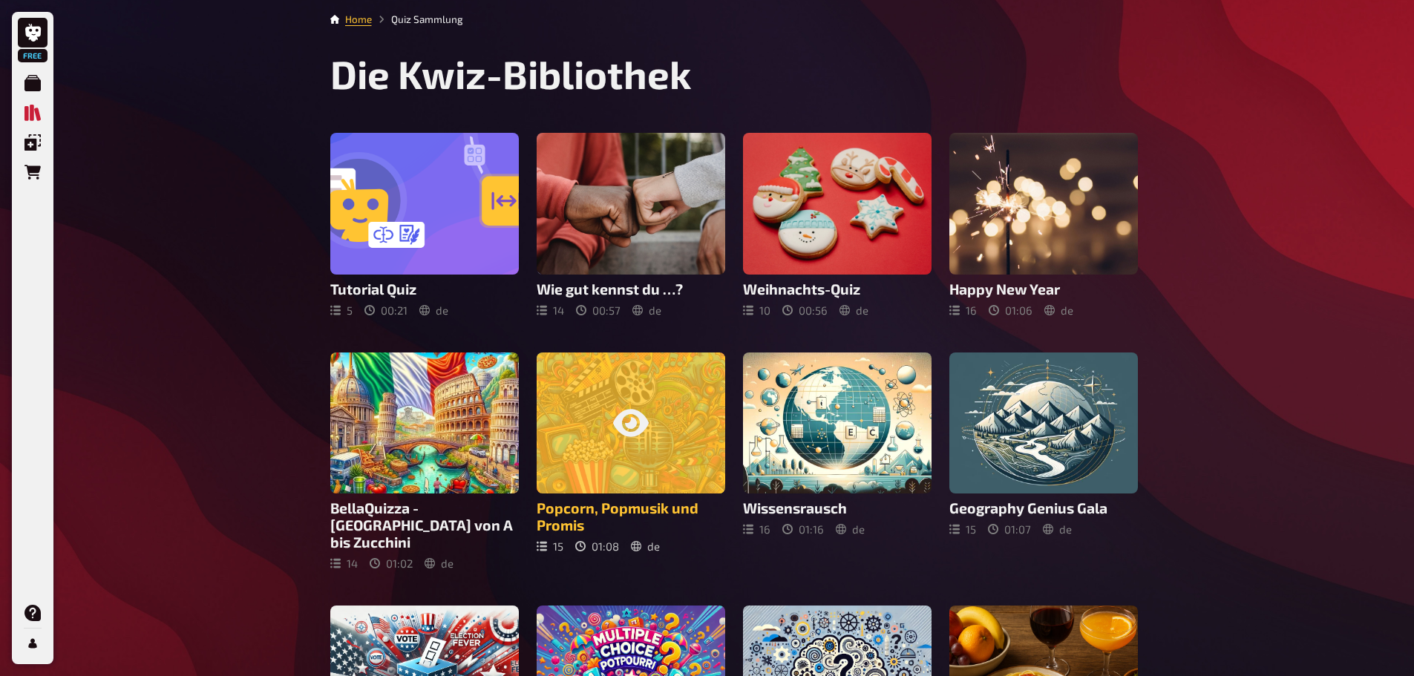
click at [603, 523] on h3 "Popcorn, Popmusik und Promis" at bounding box center [631, 517] width 189 height 34
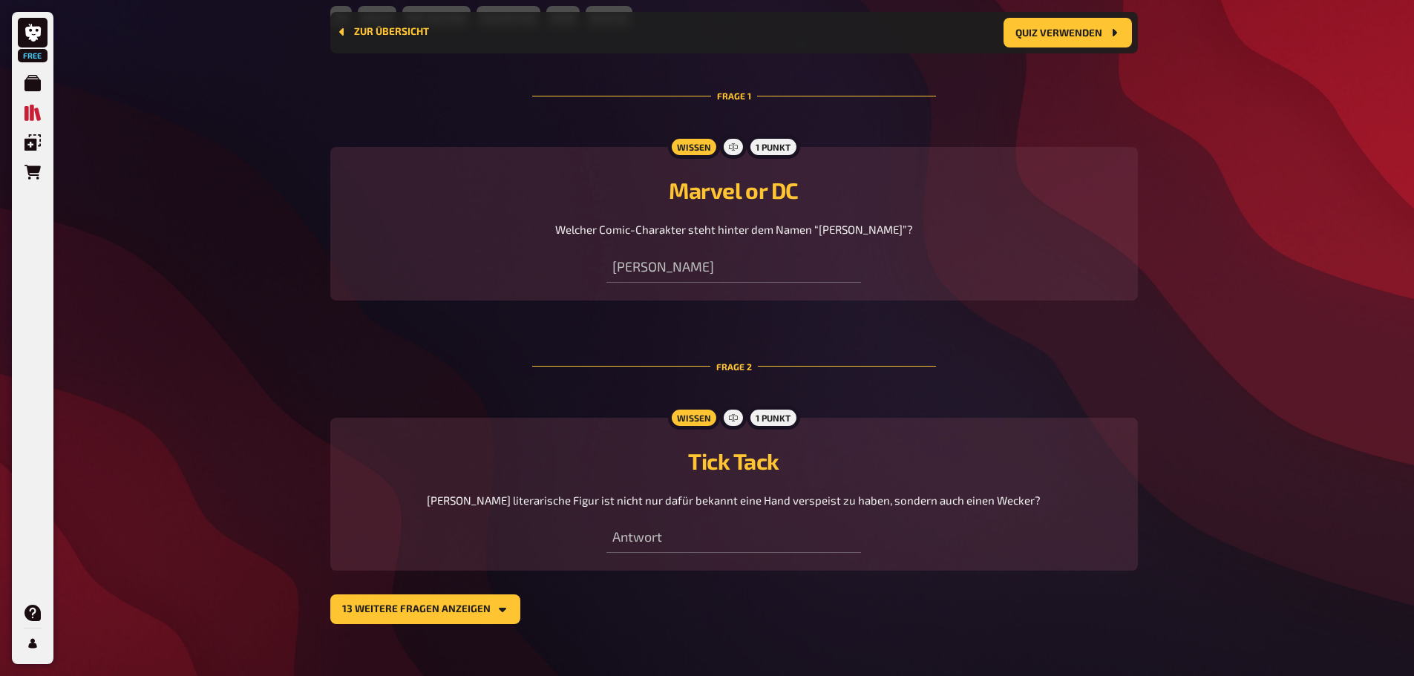
scroll to position [637, 0]
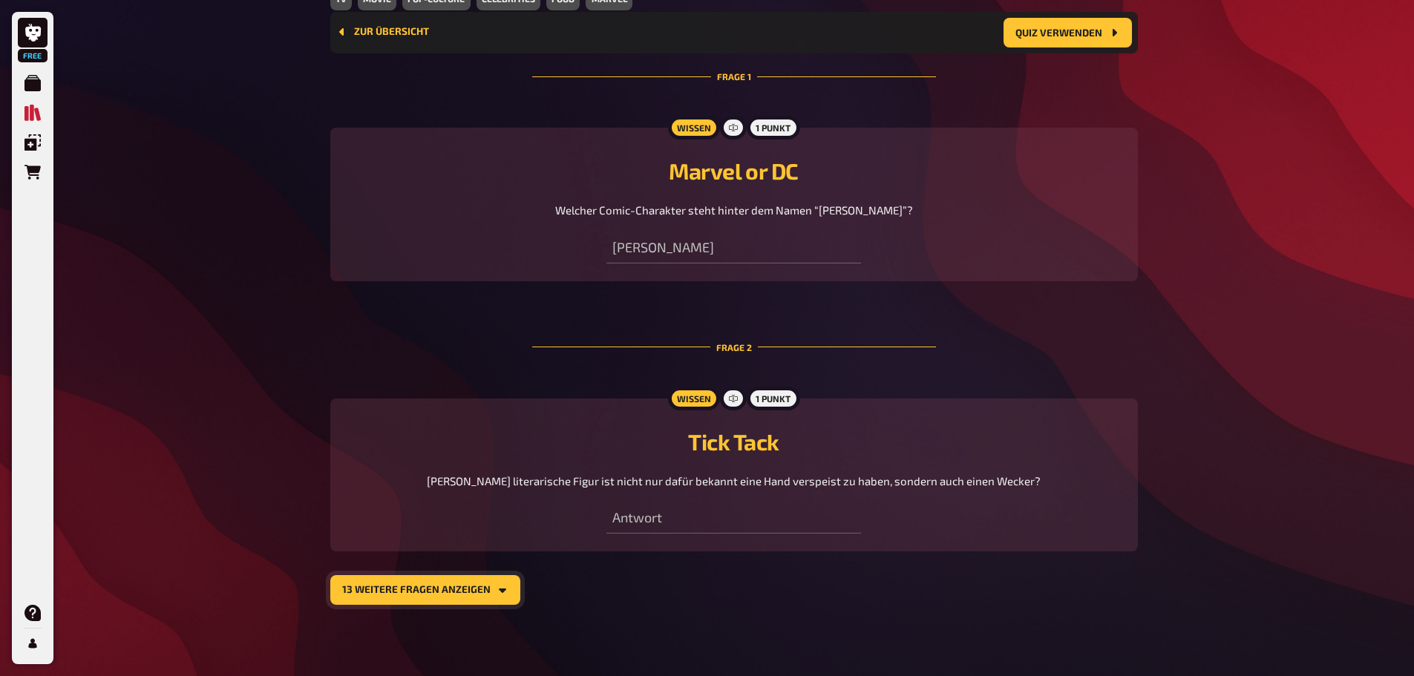
click at [479, 578] on button "13 weitere Fragen anzeigen" at bounding box center [425, 590] width 190 height 30
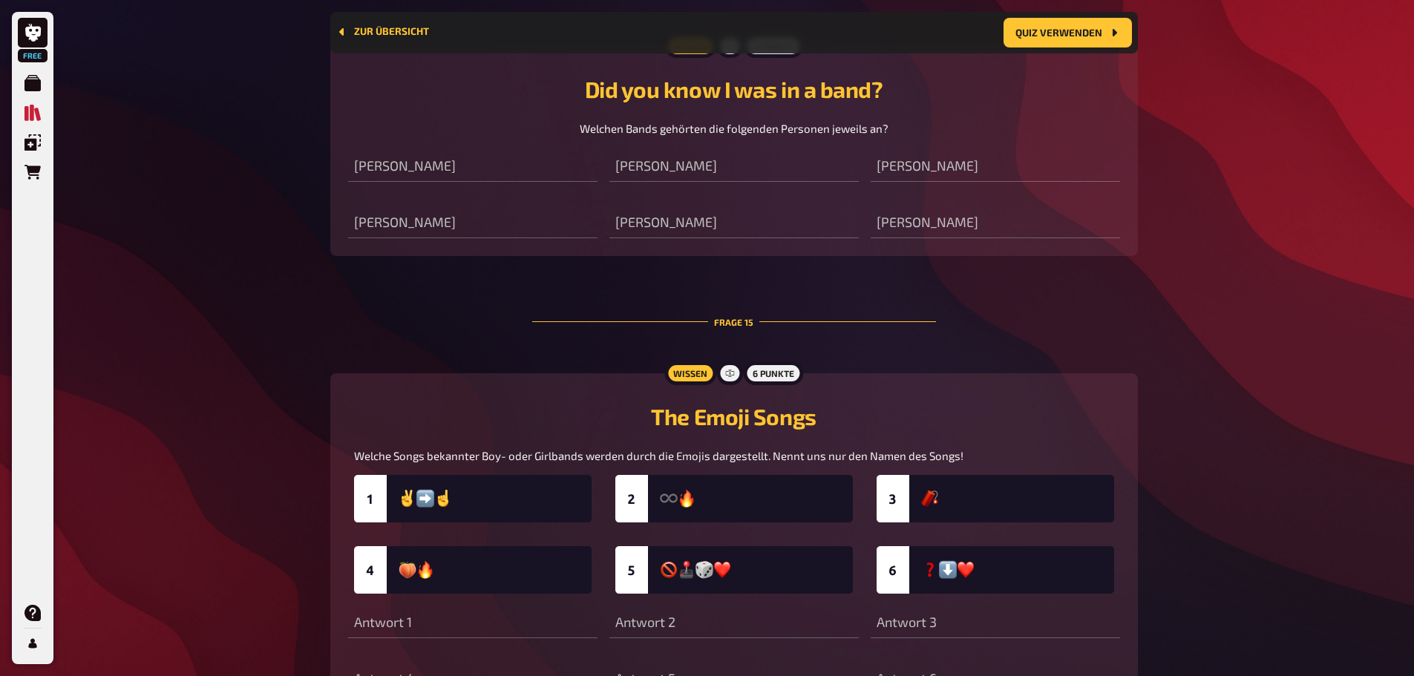
scroll to position [5532, 0]
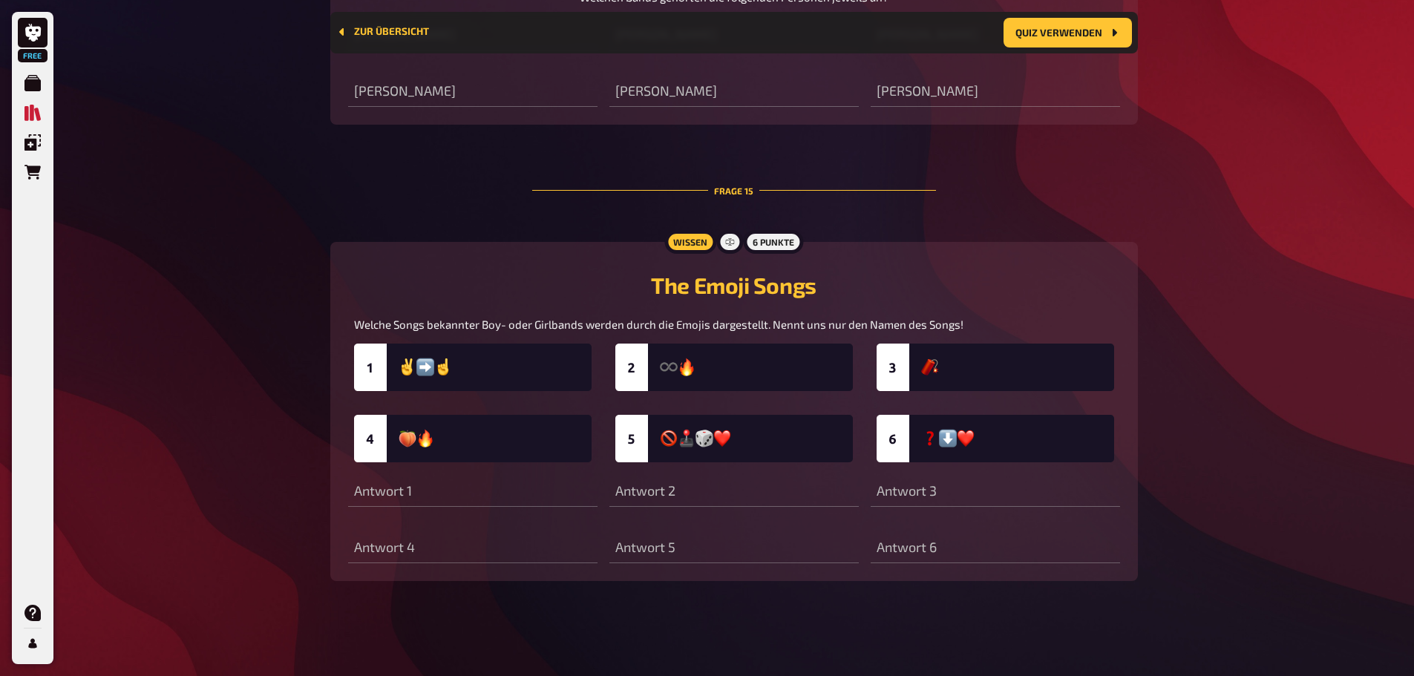
click at [777, 366] on img at bounding box center [734, 403] width 760 height 119
click at [756, 376] on img at bounding box center [734, 403] width 760 height 119
click at [701, 235] on div "Wissen" at bounding box center [691, 242] width 52 height 24
click at [733, 235] on div at bounding box center [730, 242] width 27 height 24
click at [780, 242] on div "6 Punkte" at bounding box center [773, 242] width 59 height 24
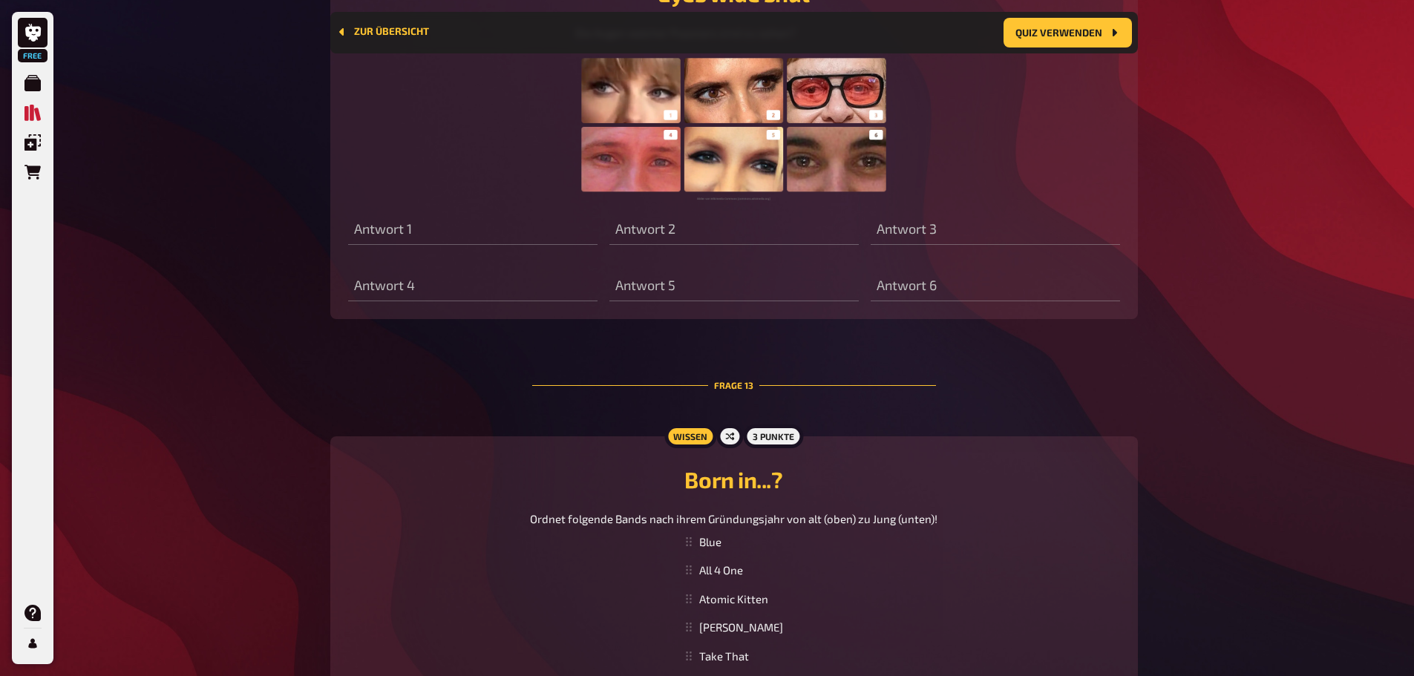
scroll to position [3972, 0]
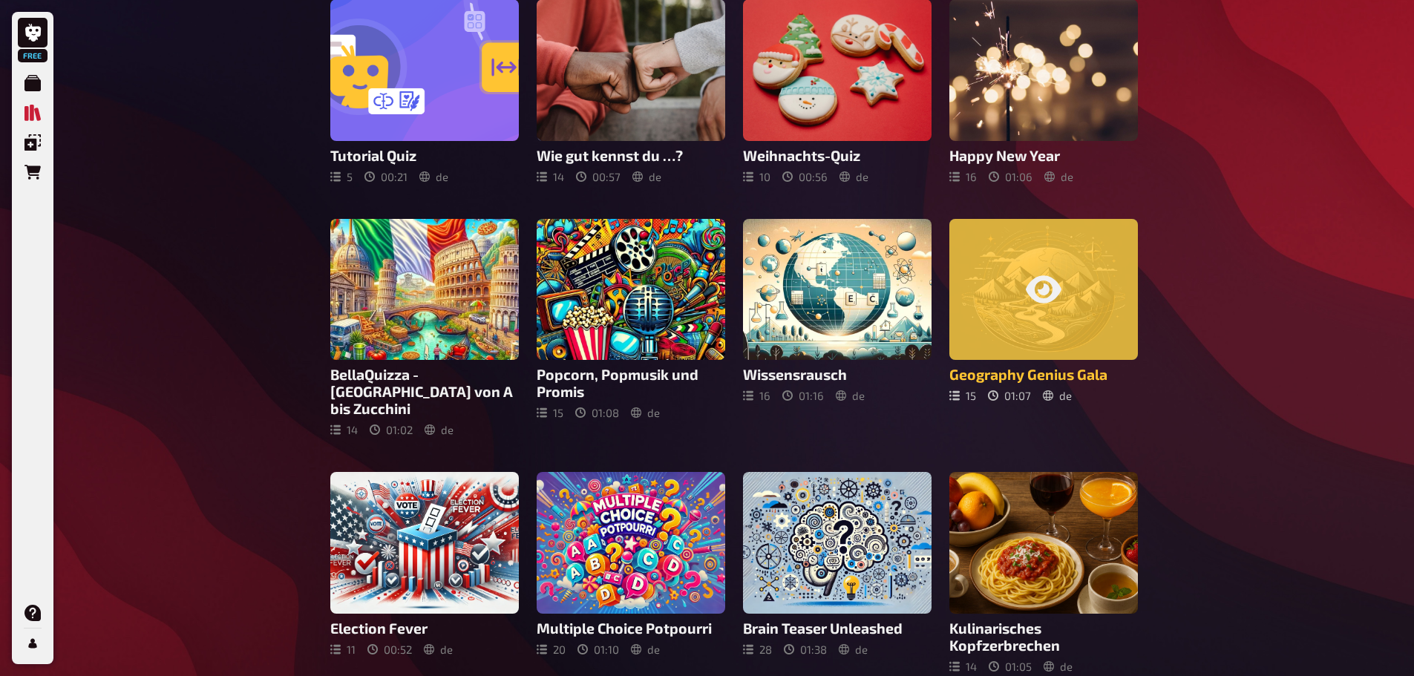
scroll to position [149, 0]
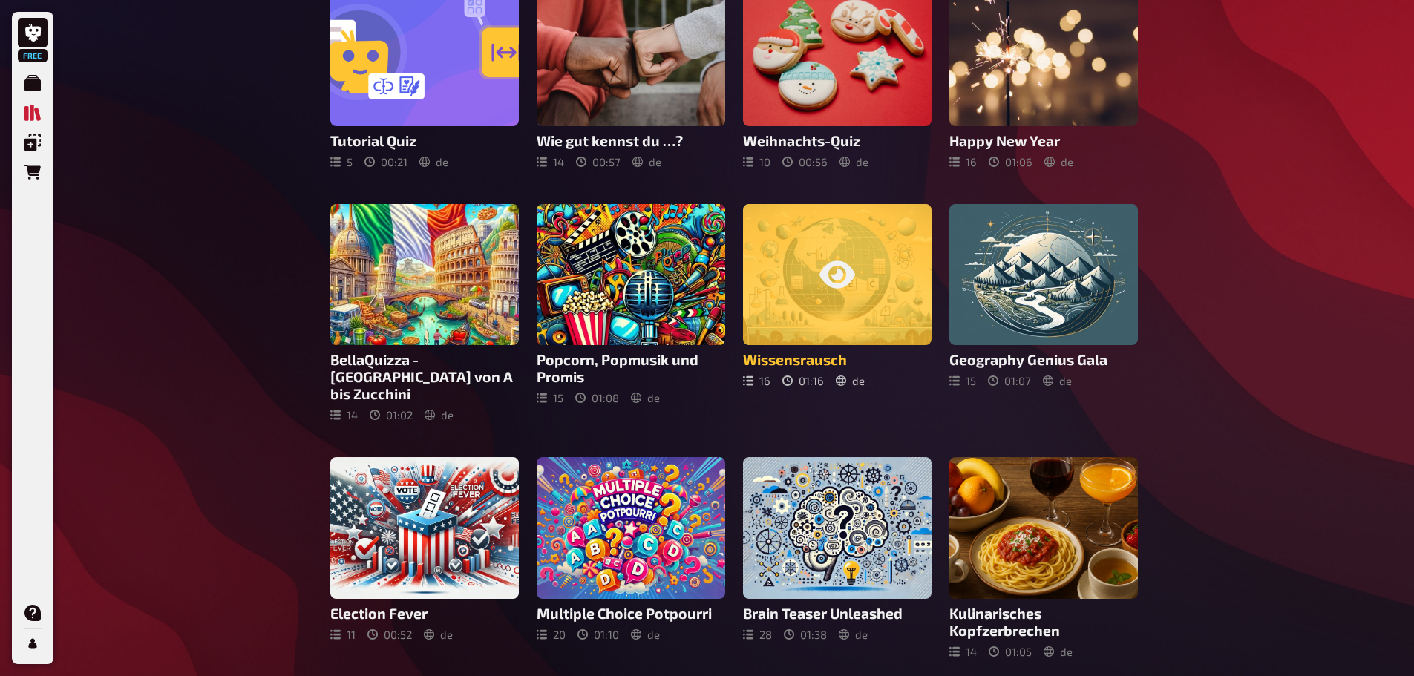
click at [832, 358] on h3 "Wissensrausch" at bounding box center [837, 359] width 189 height 17
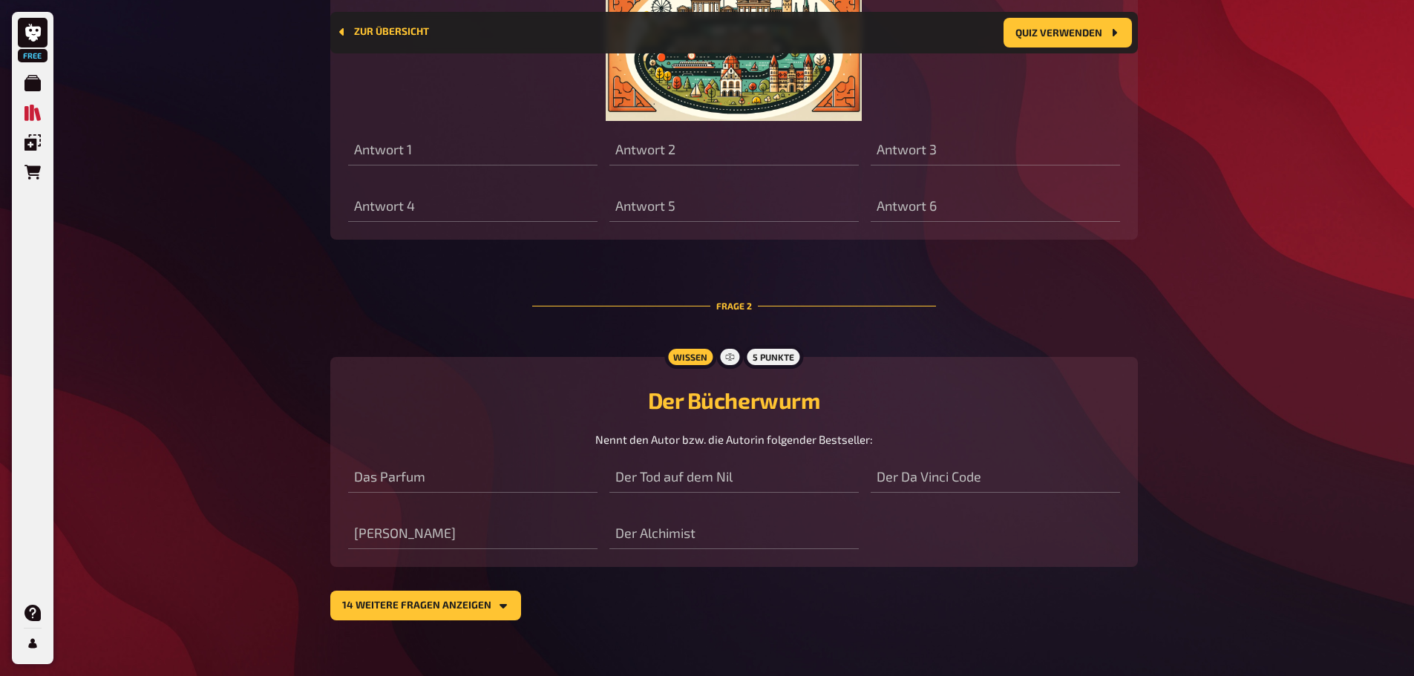
scroll to position [947, 0]
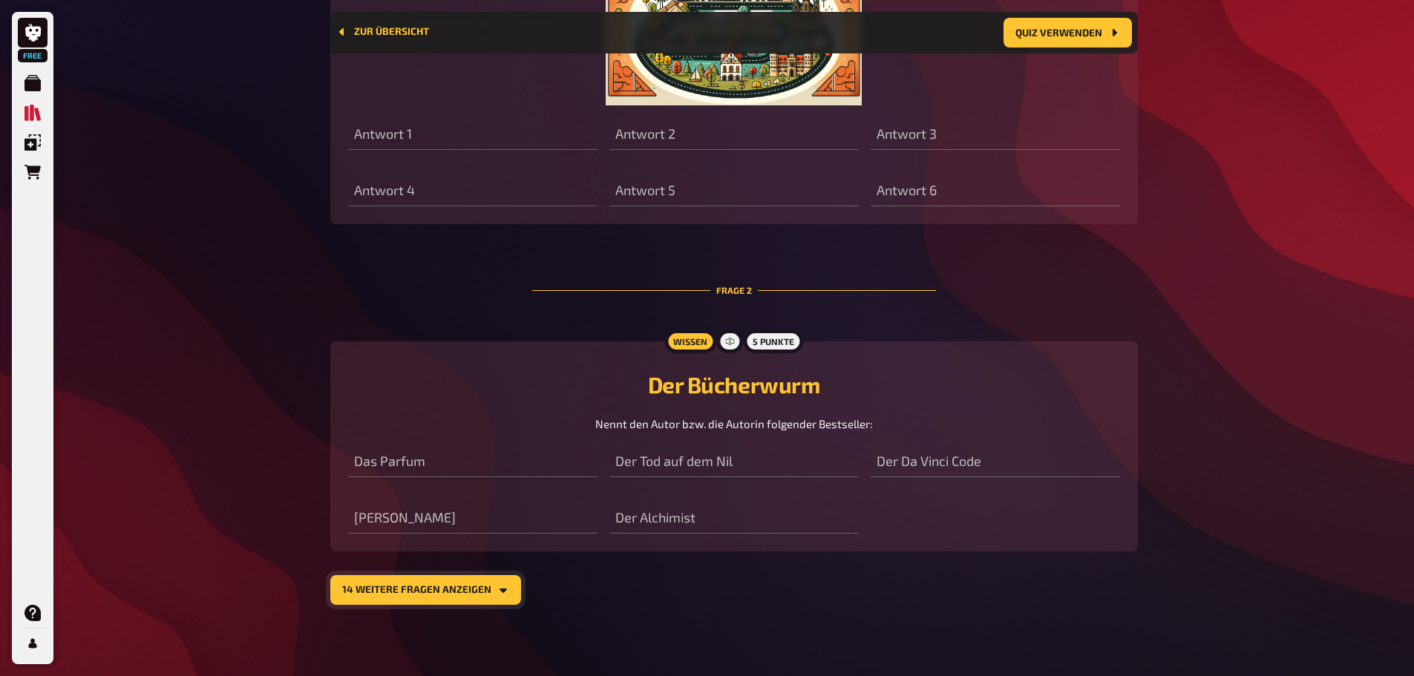
click at [463, 588] on button "14 weitere Fragen anzeigen" at bounding box center [425, 590] width 191 height 30
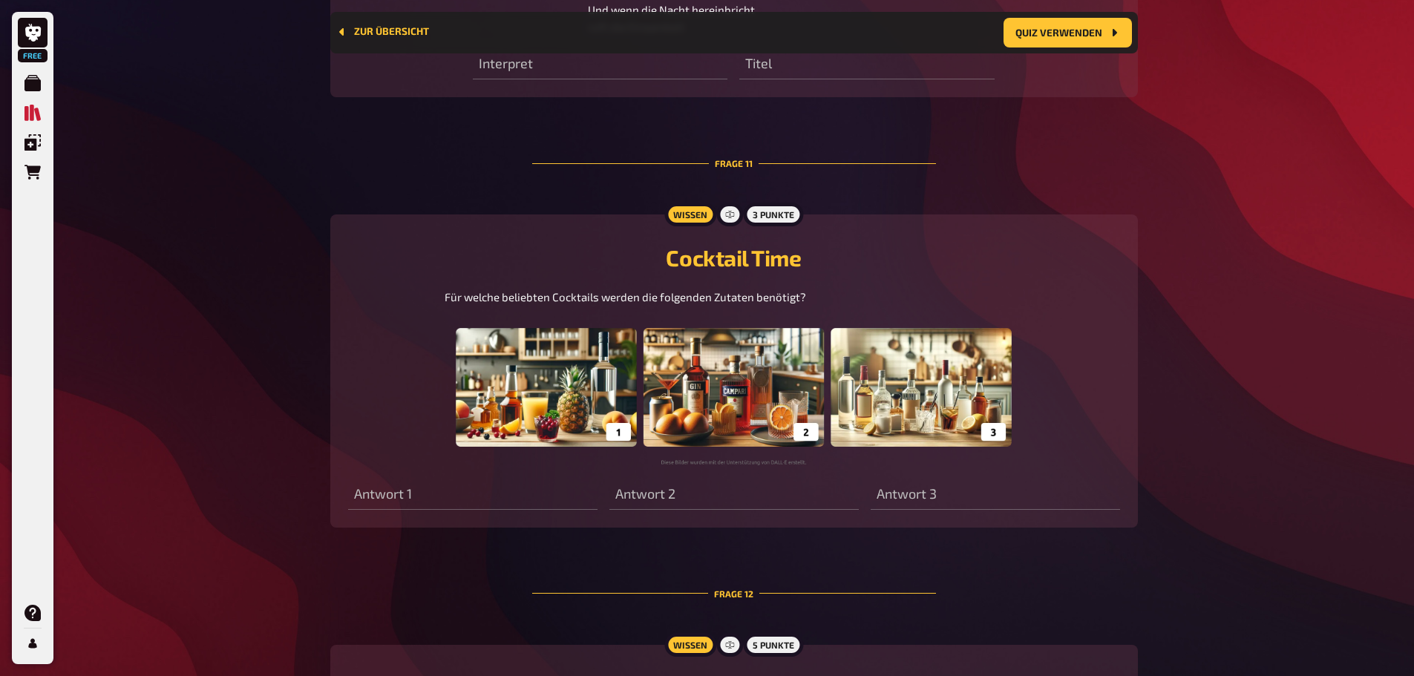
scroll to position [4437, 0]
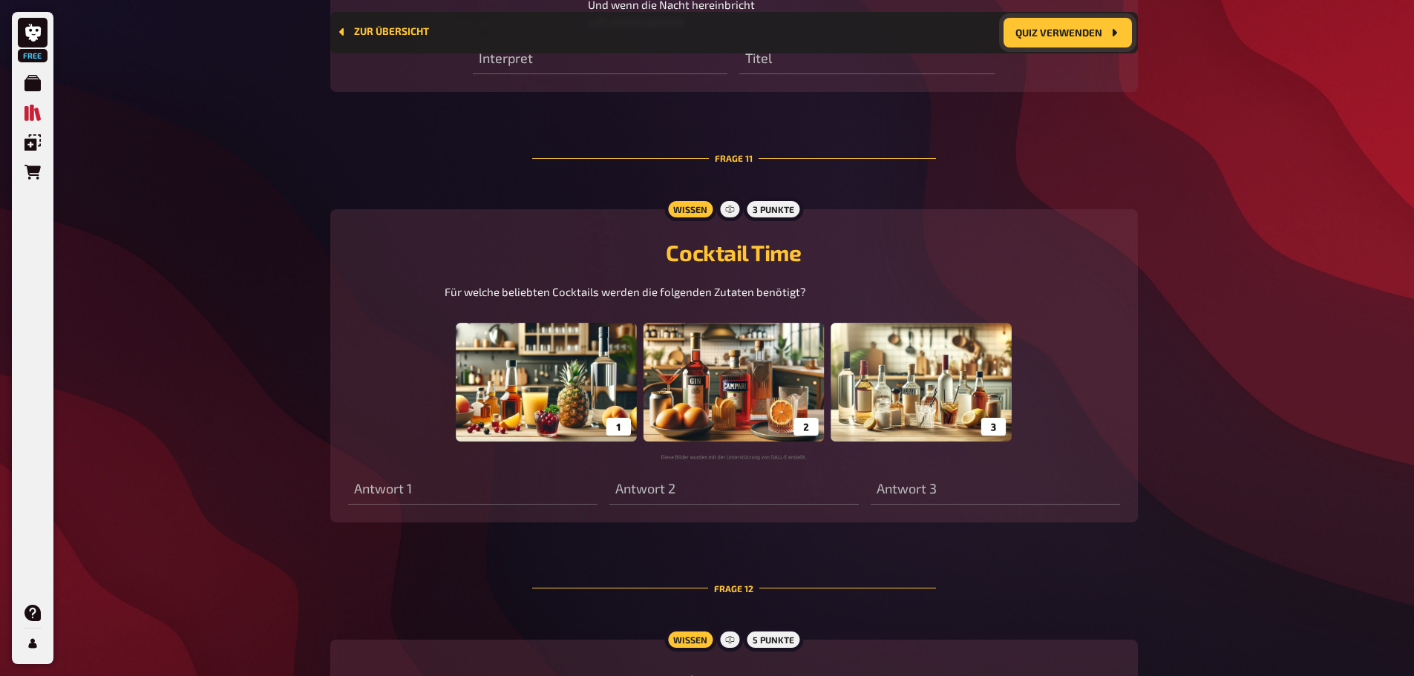
drag, startPoint x: 1042, startPoint y: 36, endPoint x: 1034, endPoint y: 68, distance: 33.0
click at [1042, 36] on button "Quiz verwenden" at bounding box center [1068, 33] width 128 height 30
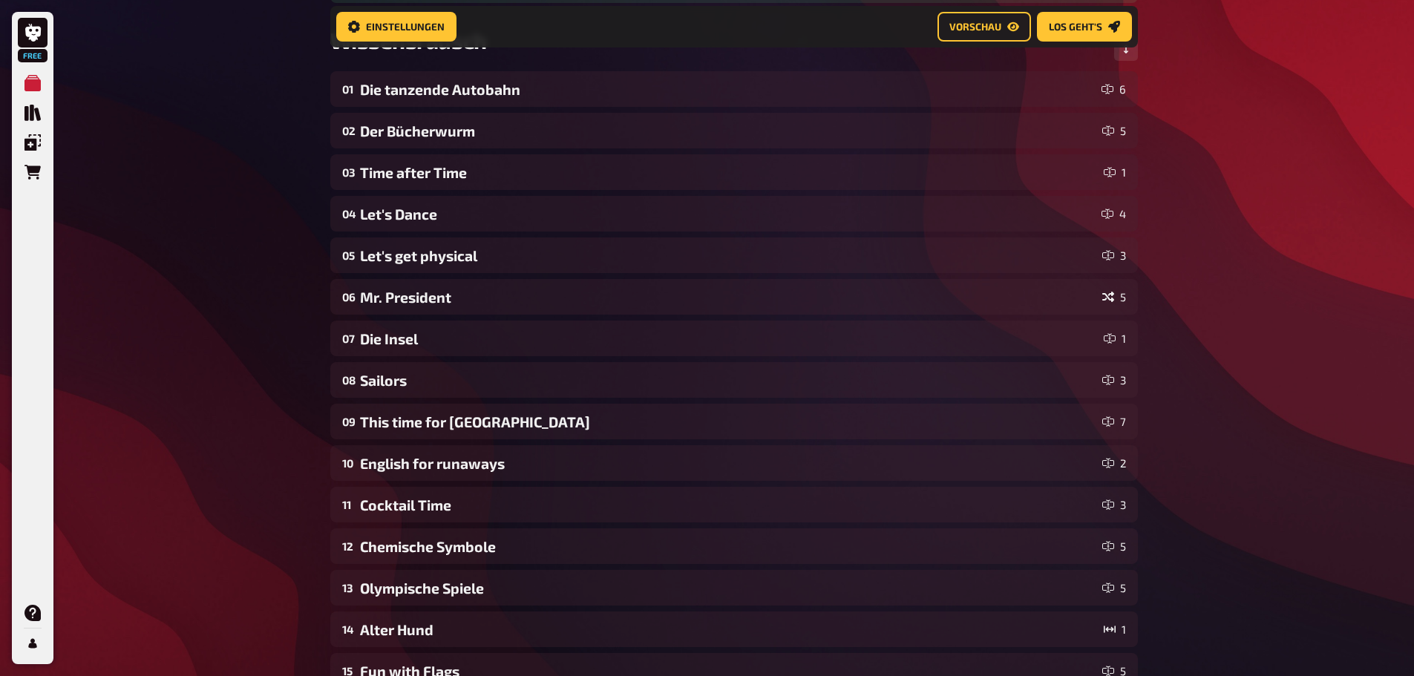
scroll to position [235, 0]
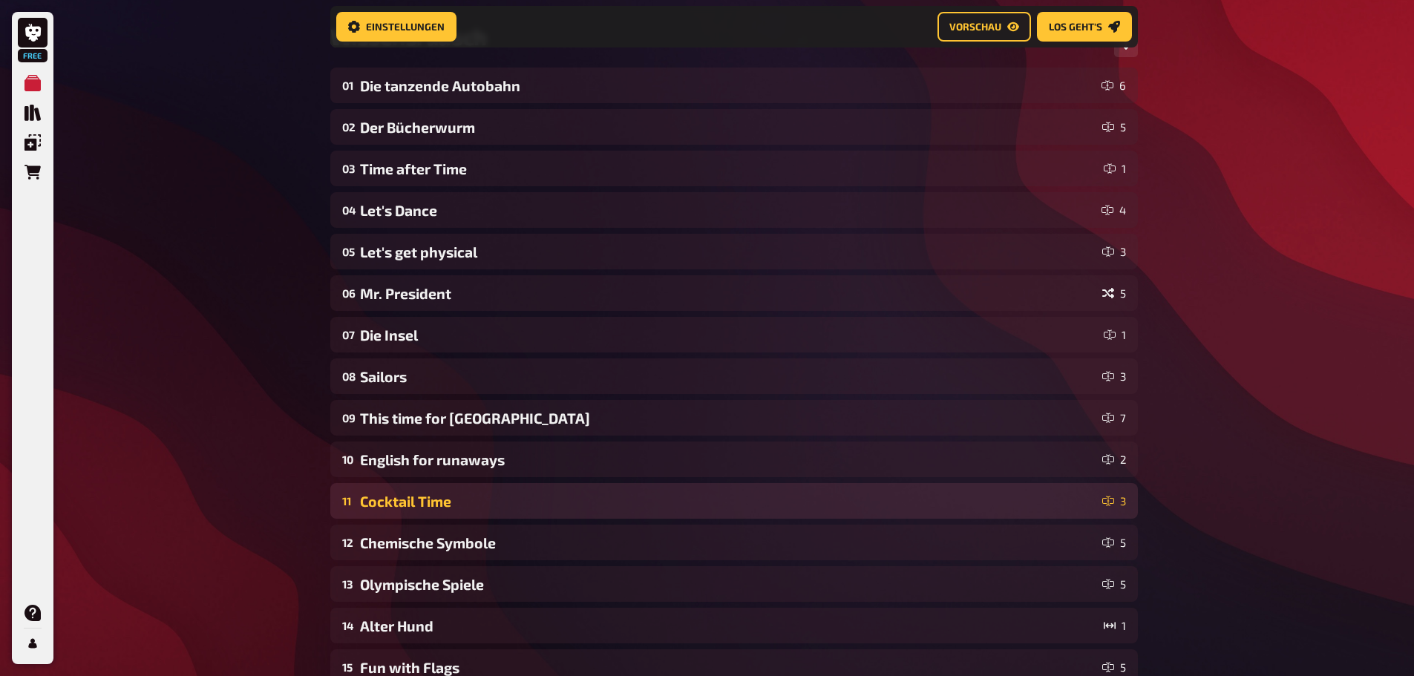
click at [628, 493] on div "Cocktail Time" at bounding box center [728, 501] width 737 height 17
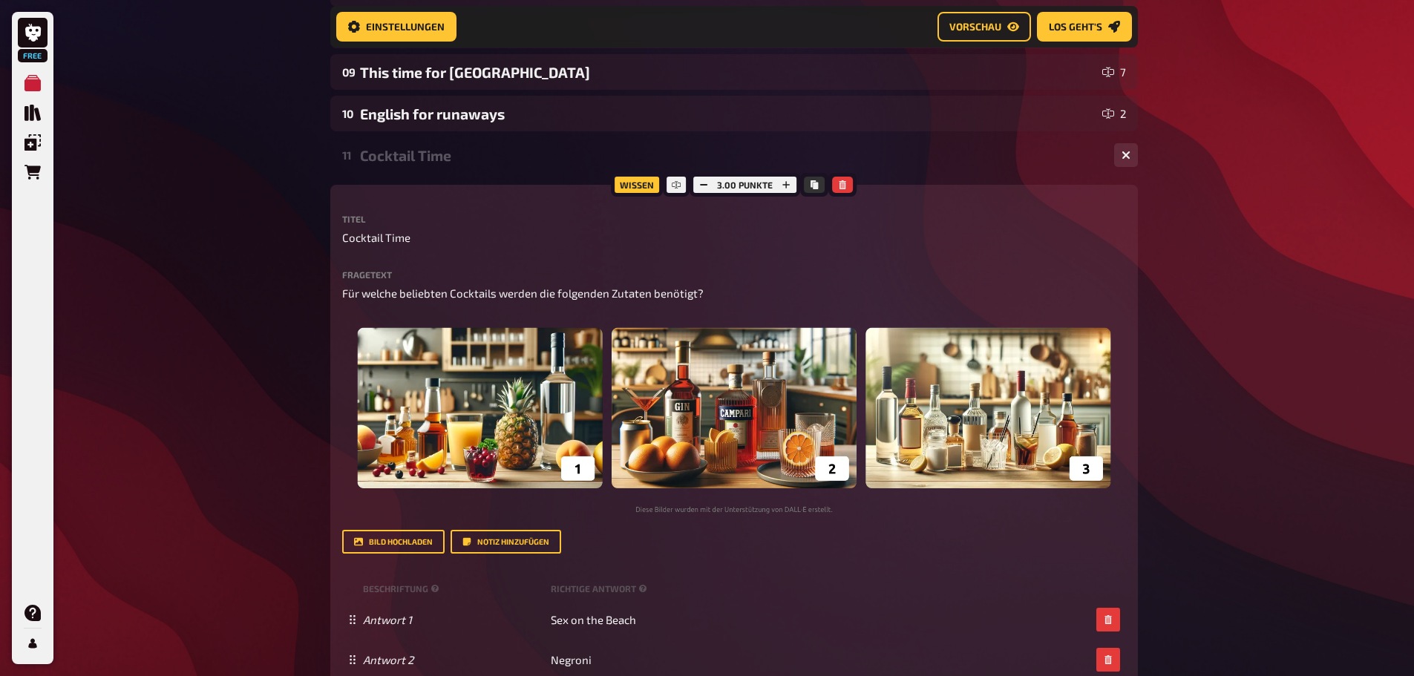
scroll to position [606, 0]
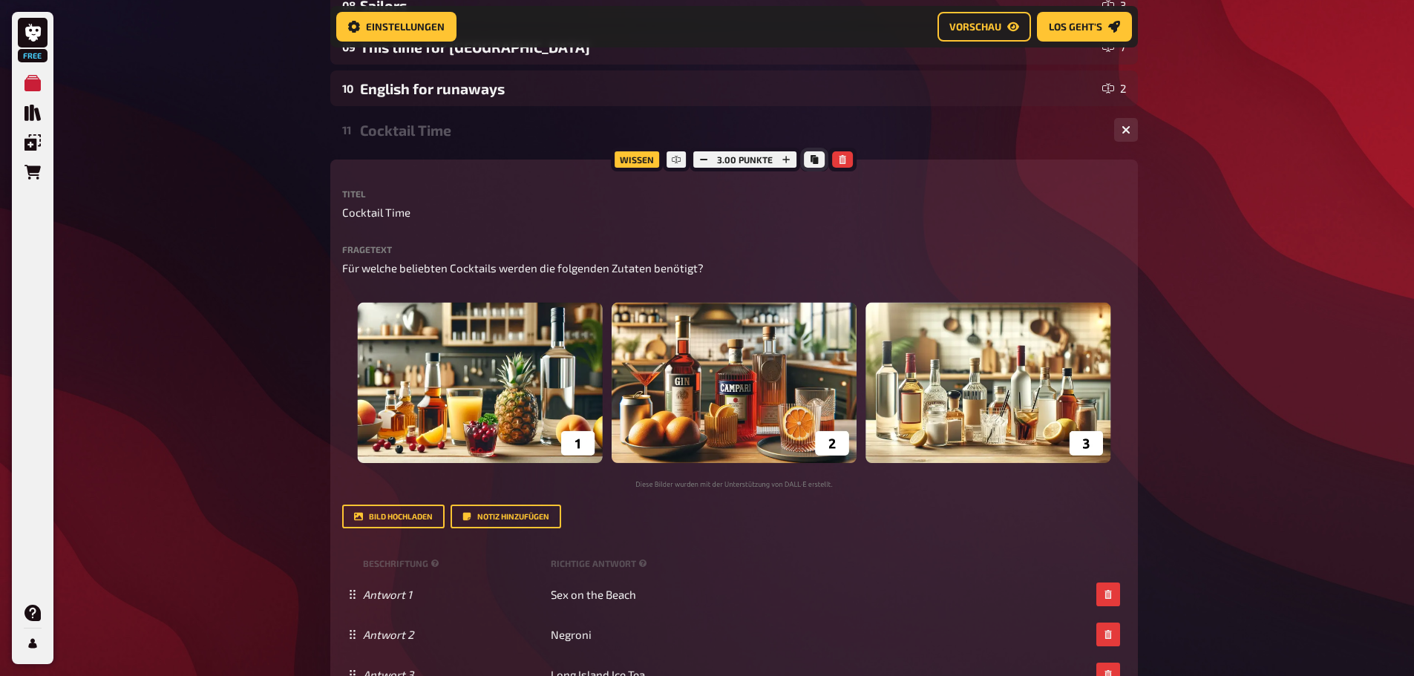
click at [818, 160] on icon "Kopieren" at bounding box center [814, 159] width 9 height 9
click at [815, 160] on icon "Kopieren" at bounding box center [814, 159] width 7 height 9
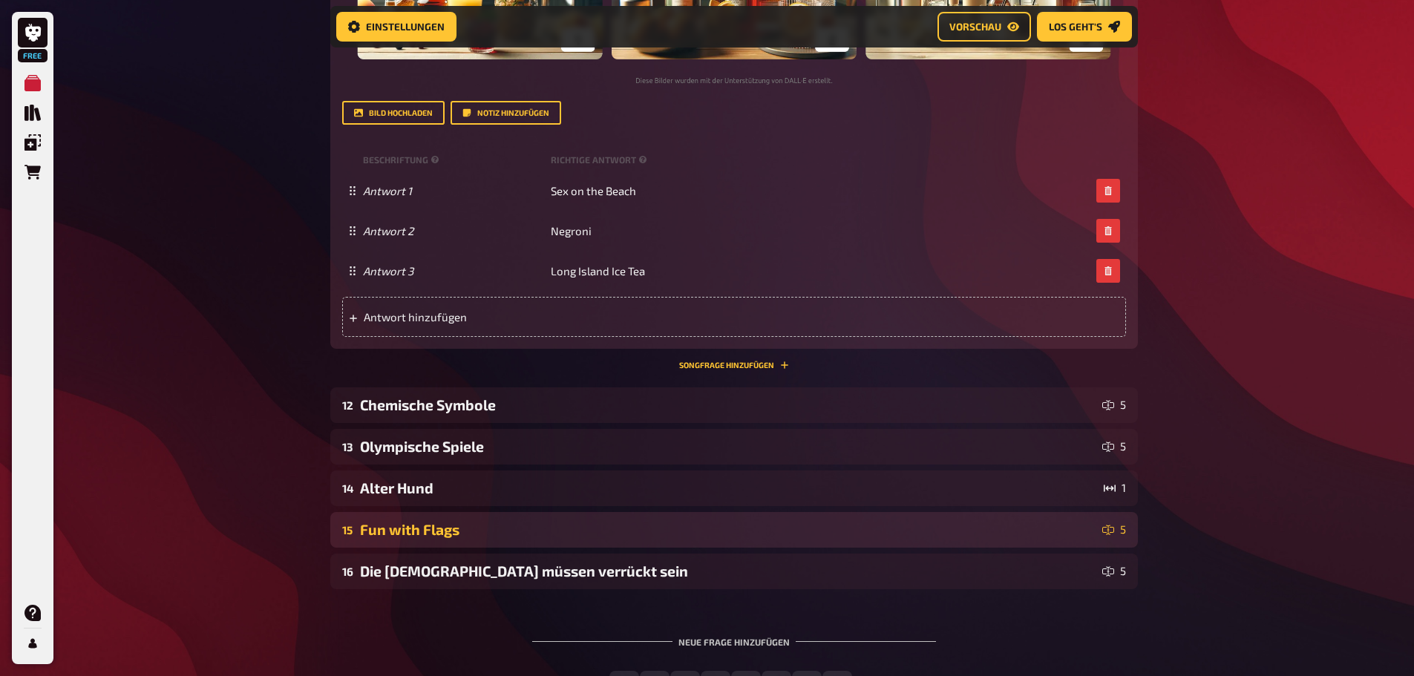
scroll to position [1126, 0]
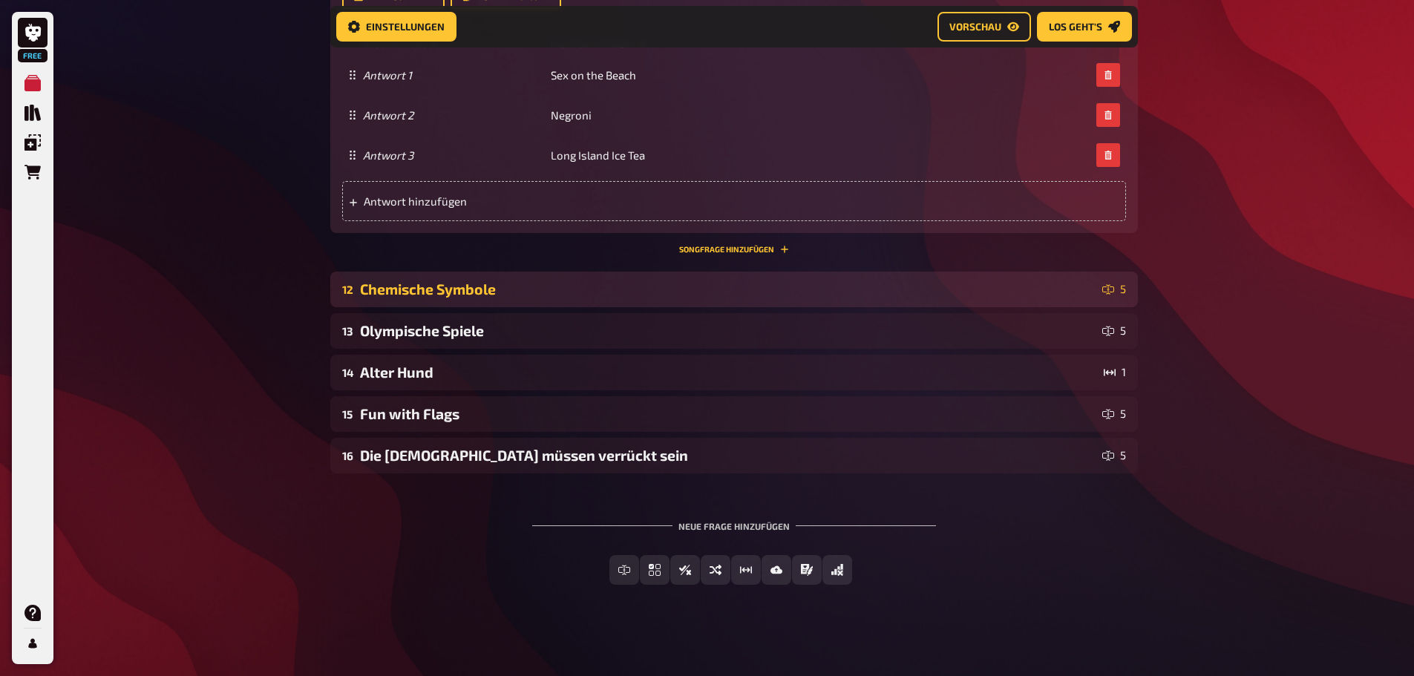
drag, startPoint x: 437, startPoint y: 293, endPoint x: 445, endPoint y: 304, distance: 14.0
click at [437, 293] on div "Chemische Symbole" at bounding box center [728, 289] width 737 height 17
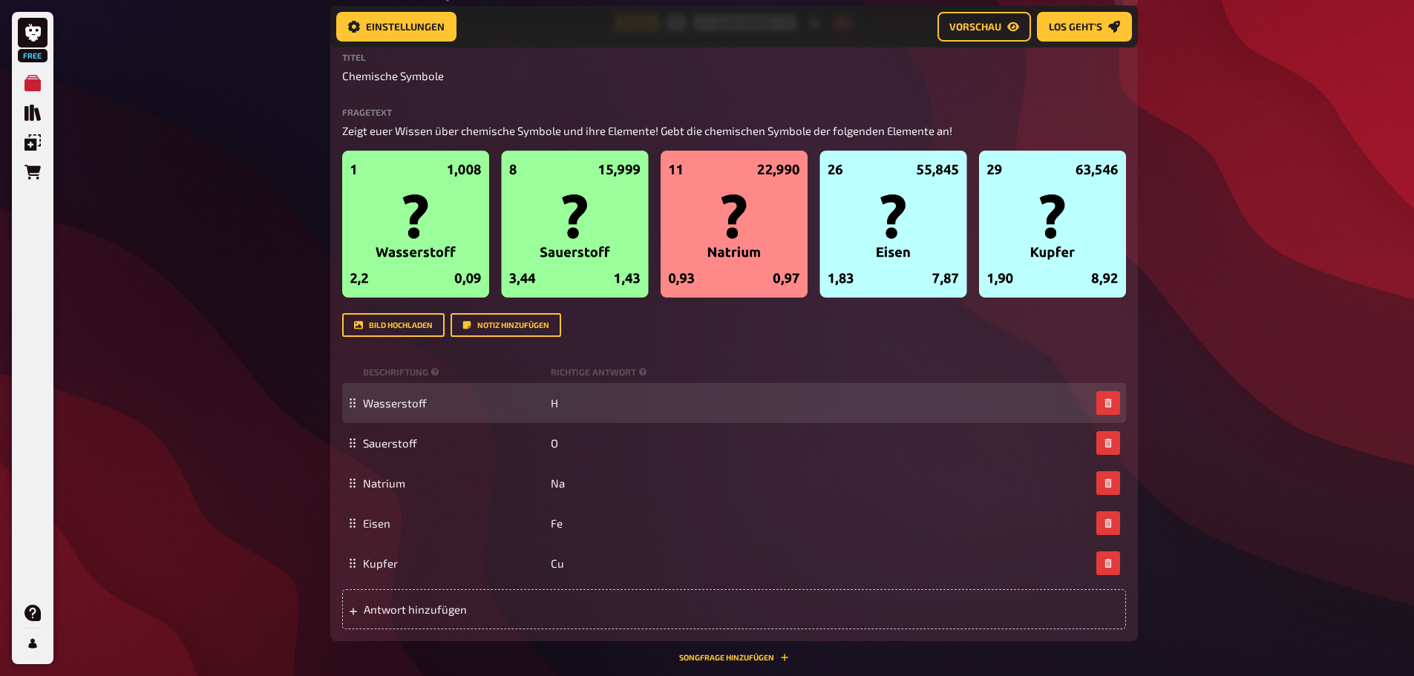
scroll to position [1423, 0]
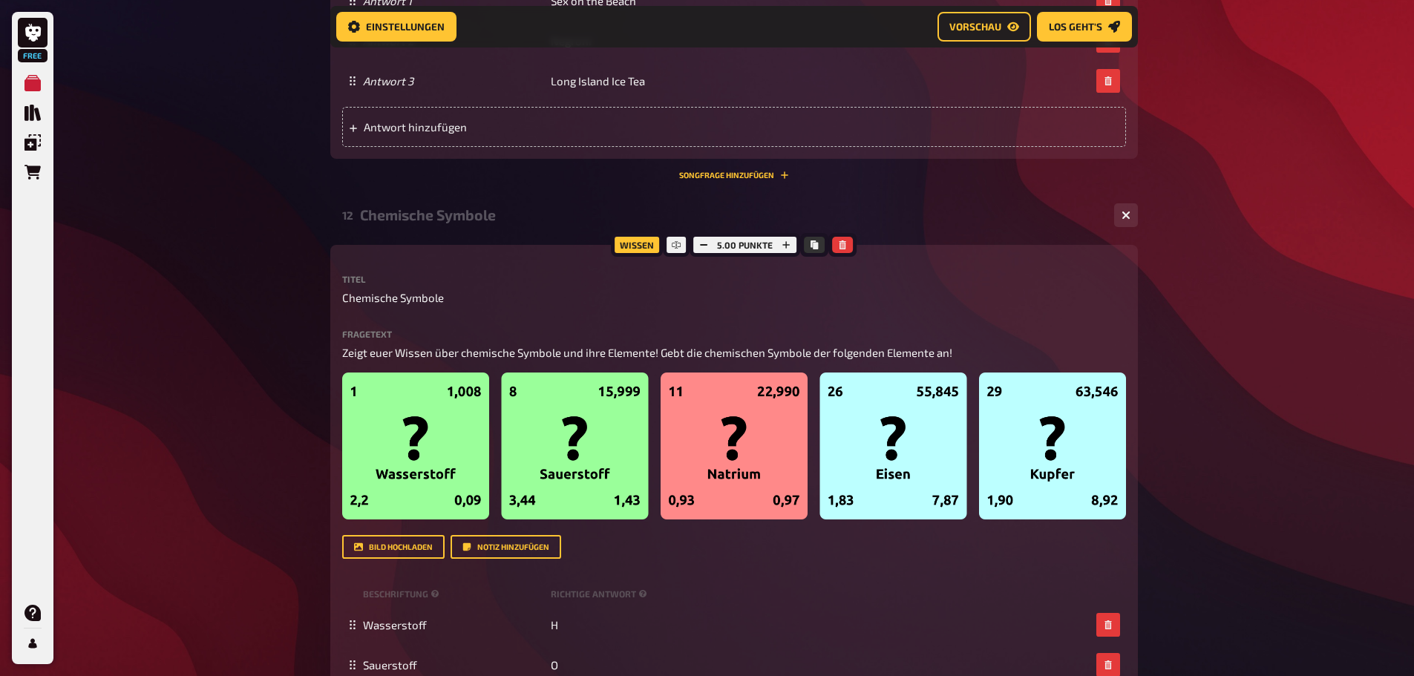
click at [520, 222] on div "Chemische Symbole" at bounding box center [731, 214] width 743 height 17
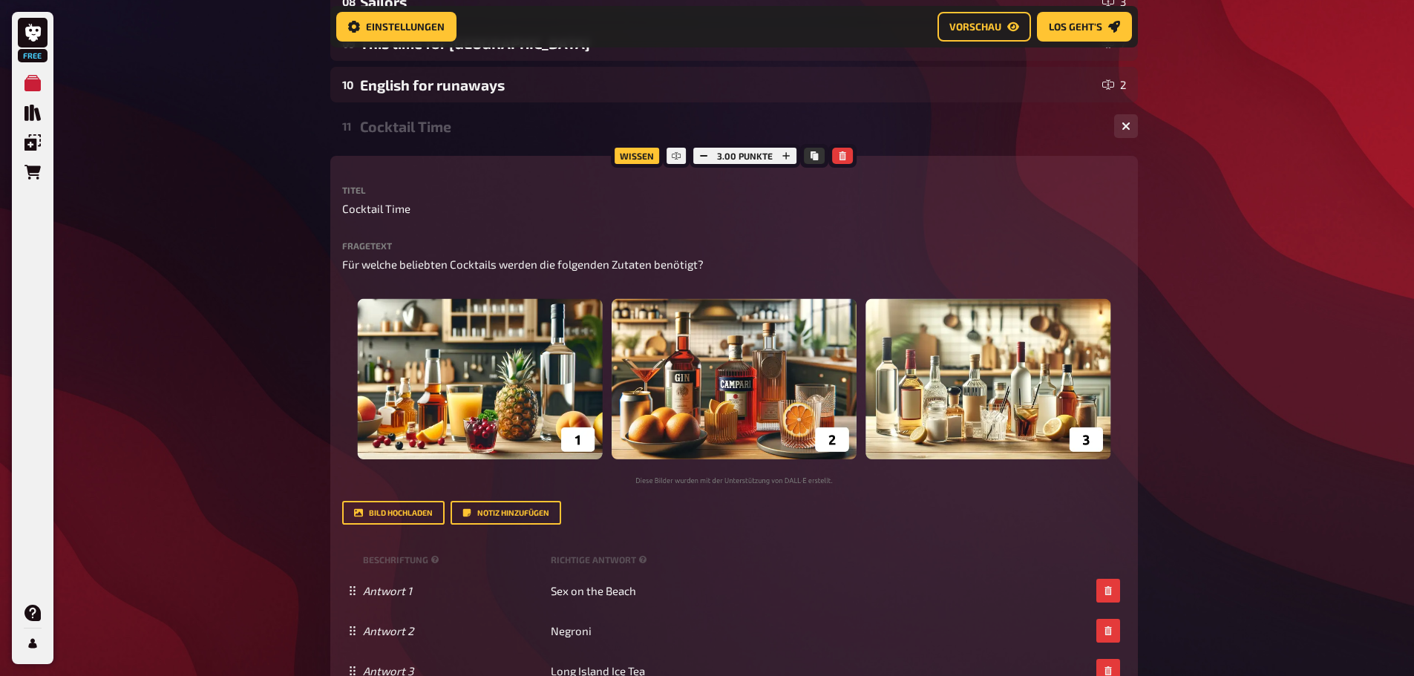
click at [565, 134] on div "Cocktail Time" at bounding box center [731, 126] width 743 height 17
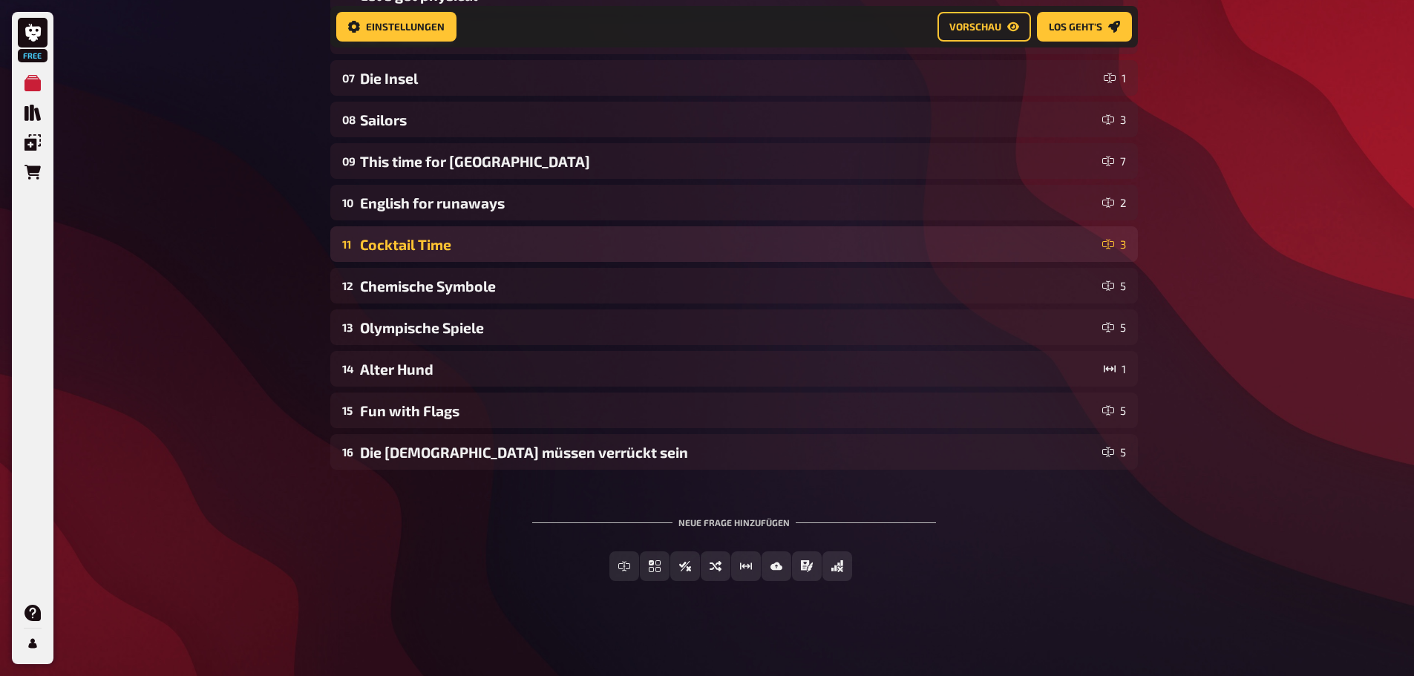
scroll to position [492, 0]
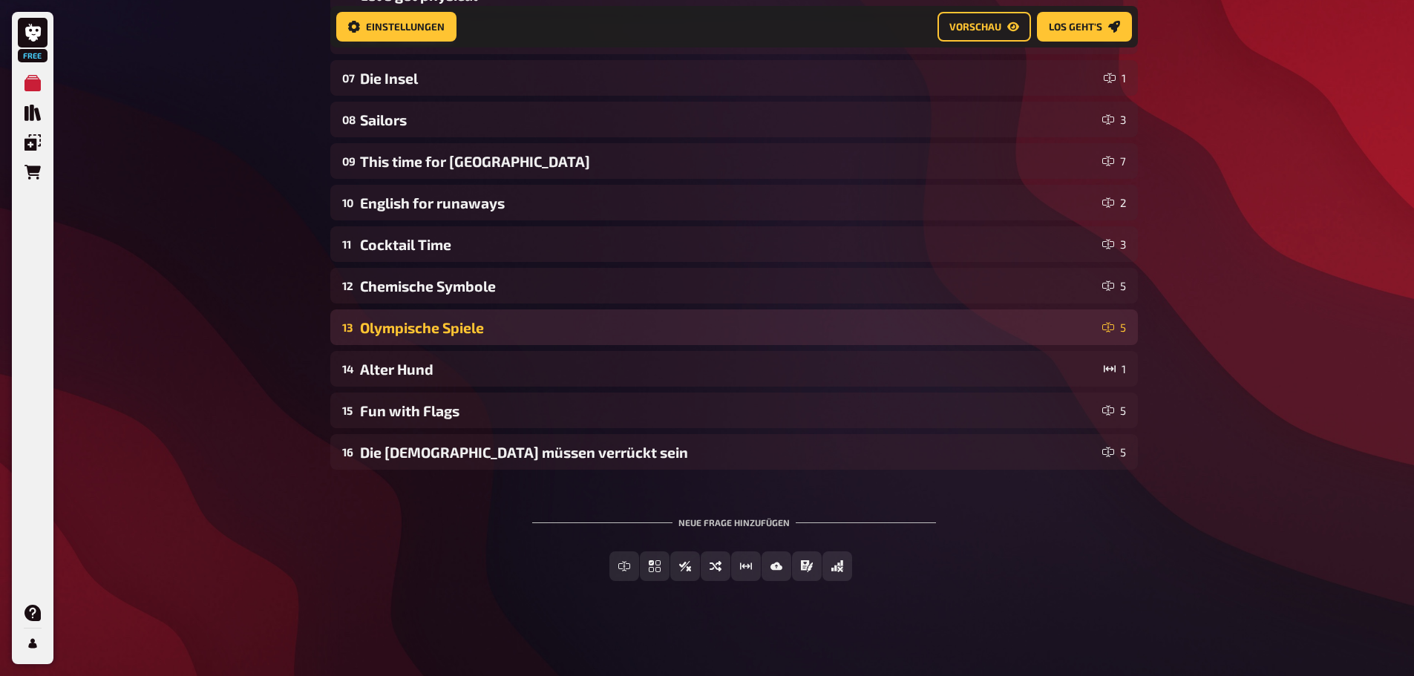
click at [553, 333] on div "Olympische Spiele" at bounding box center [728, 327] width 737 height 17
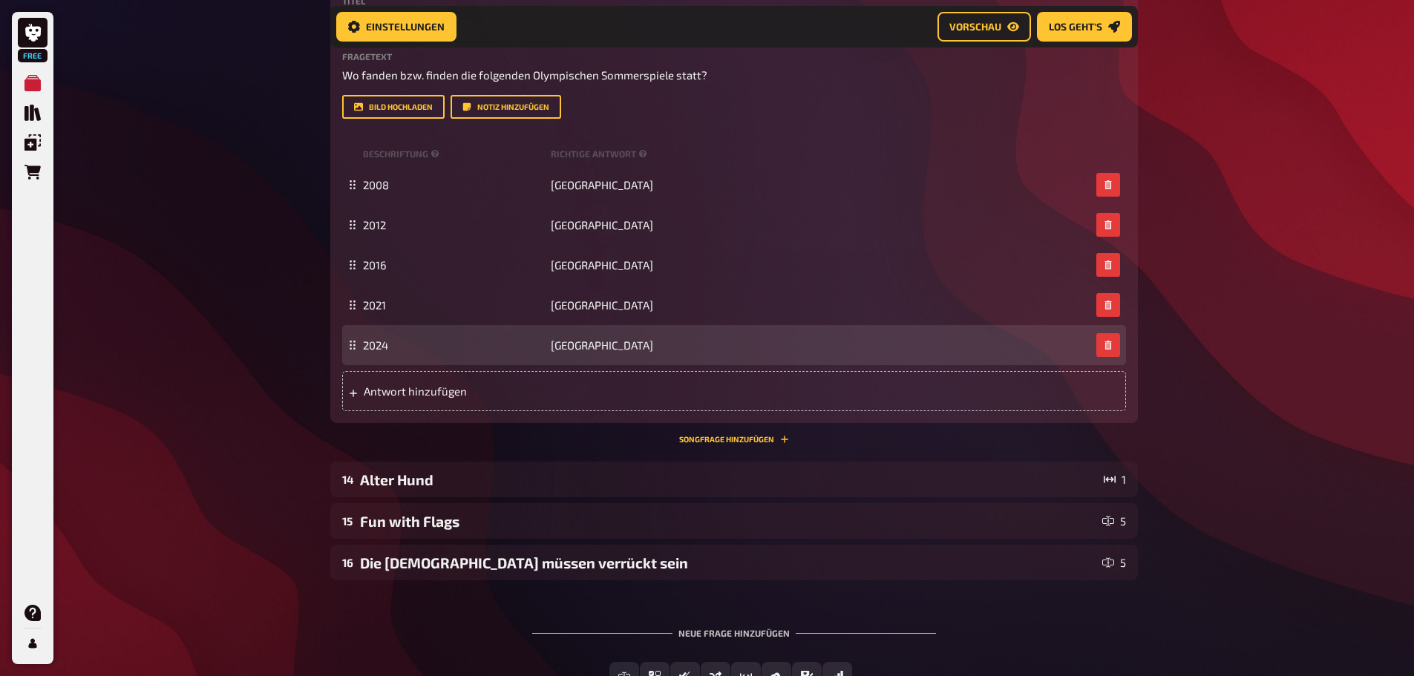
scroll to position [981, 0]
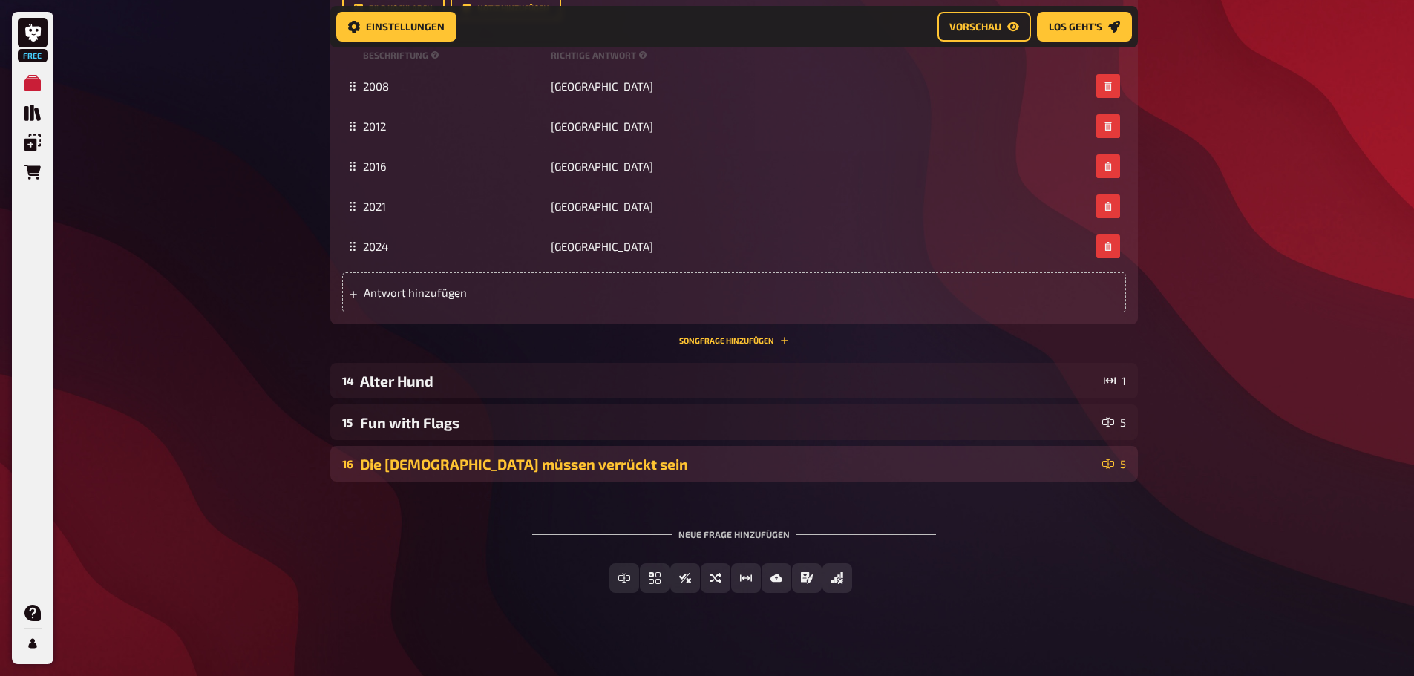
click at [560, 469] on div "Die Götter müssen verrückt sein" at bounding box center [728, 464] width 737 height 17
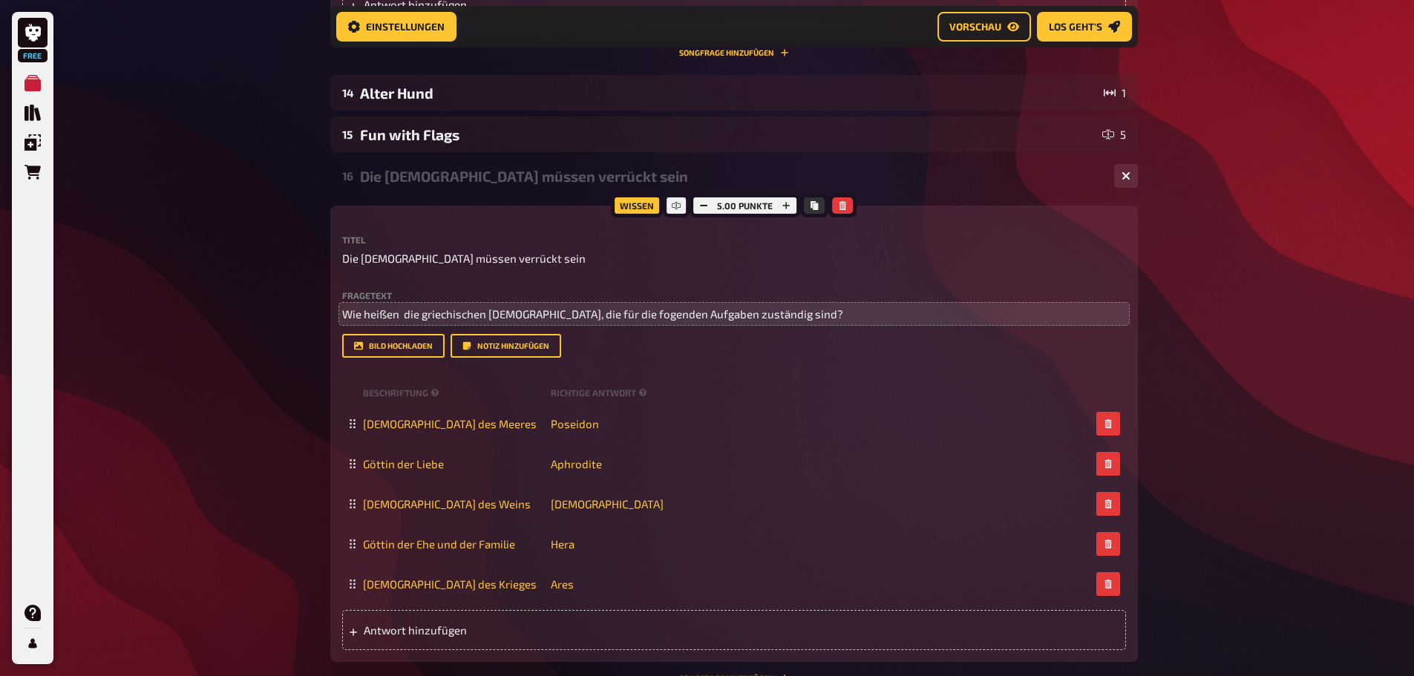
scroll to position [1352, 0]
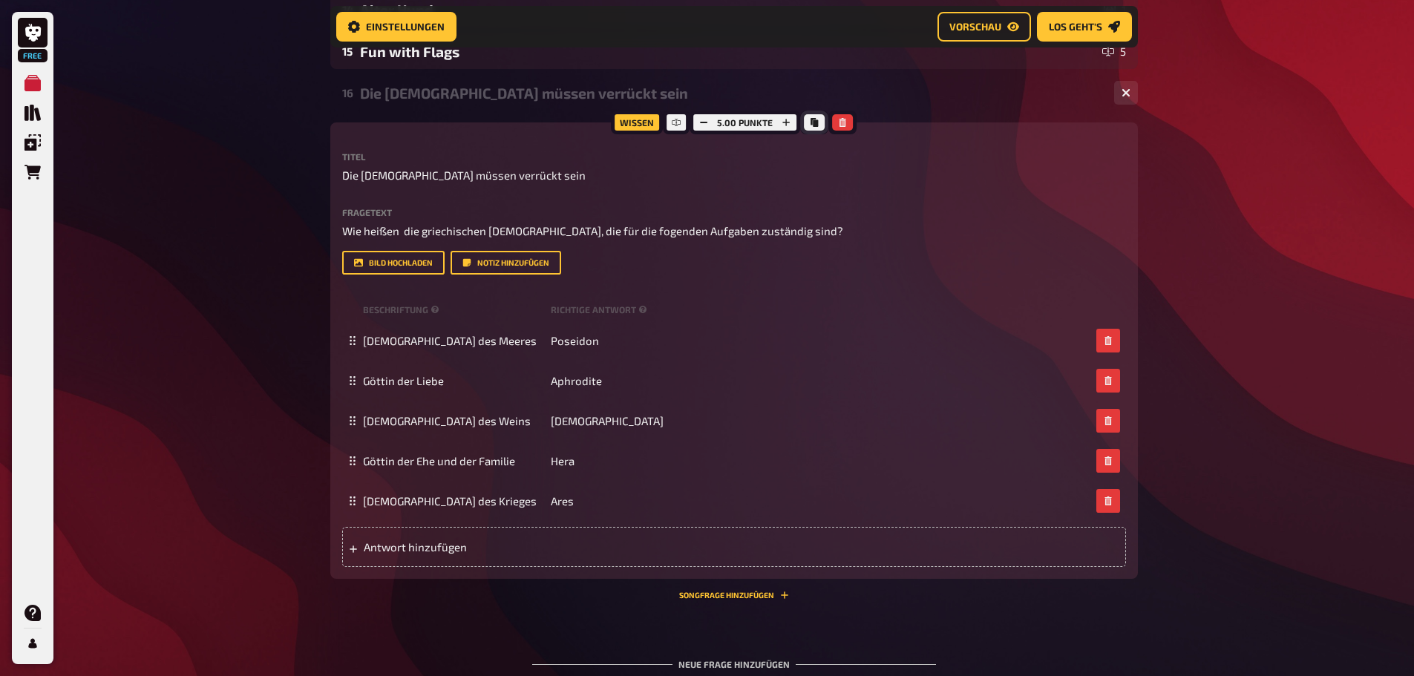
click at [815, 118] on icon "Kopieren" at bounding box center [814, 122] width 9 height 9
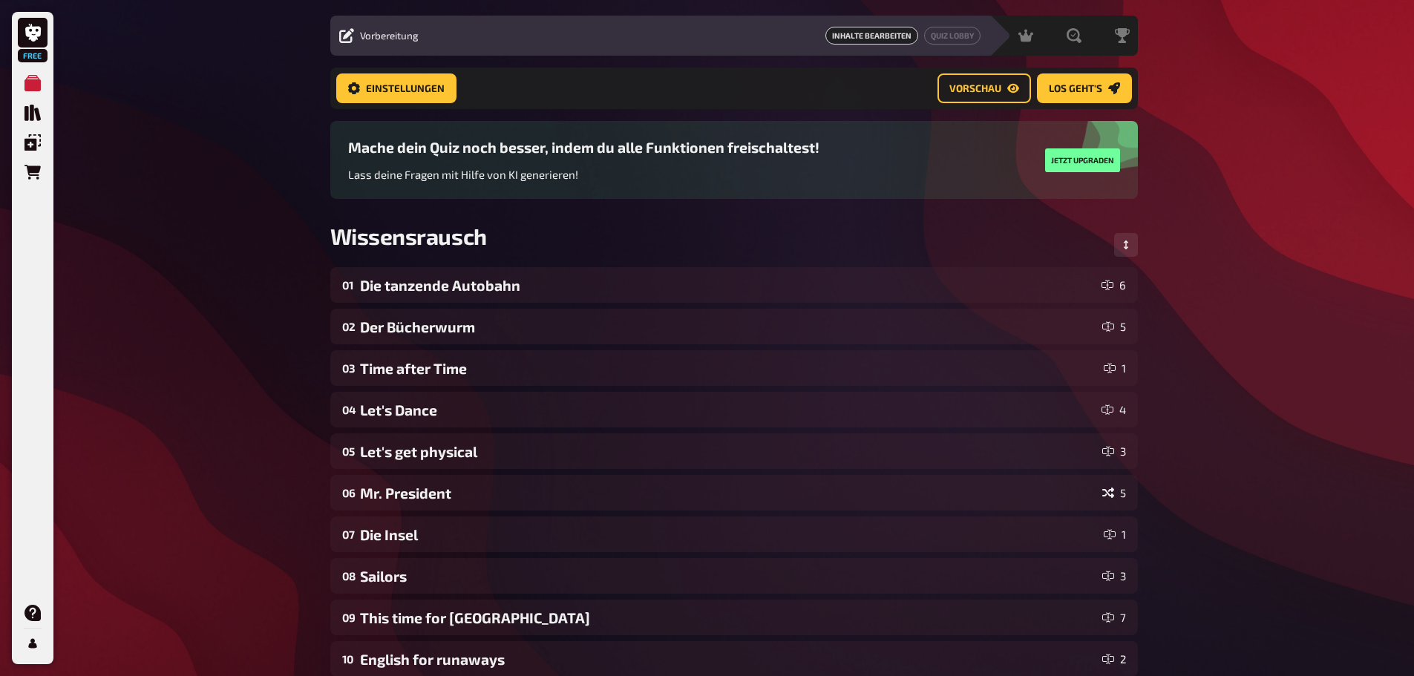
scroll to position [0, 0]
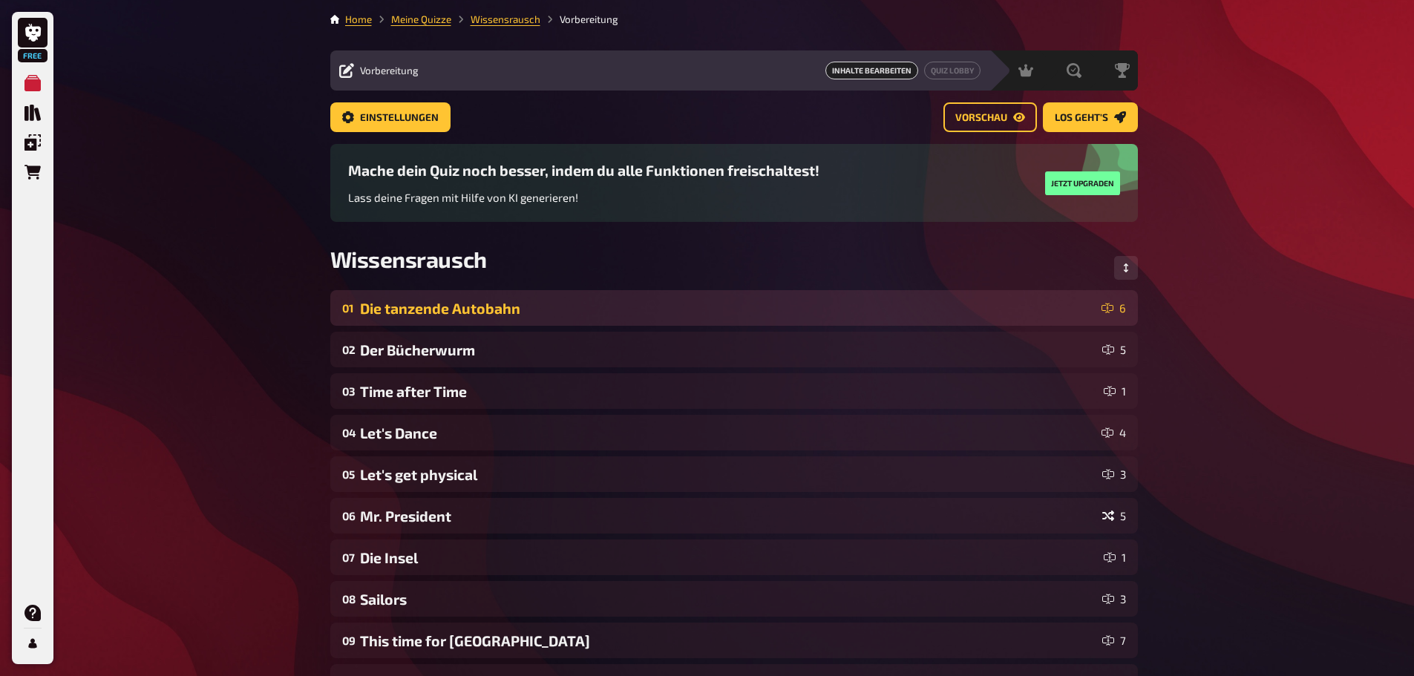
click at [544, 317] on div "01 Die tanzende Autobahn 6" at bounding box center [734, 308] width 808 height 36
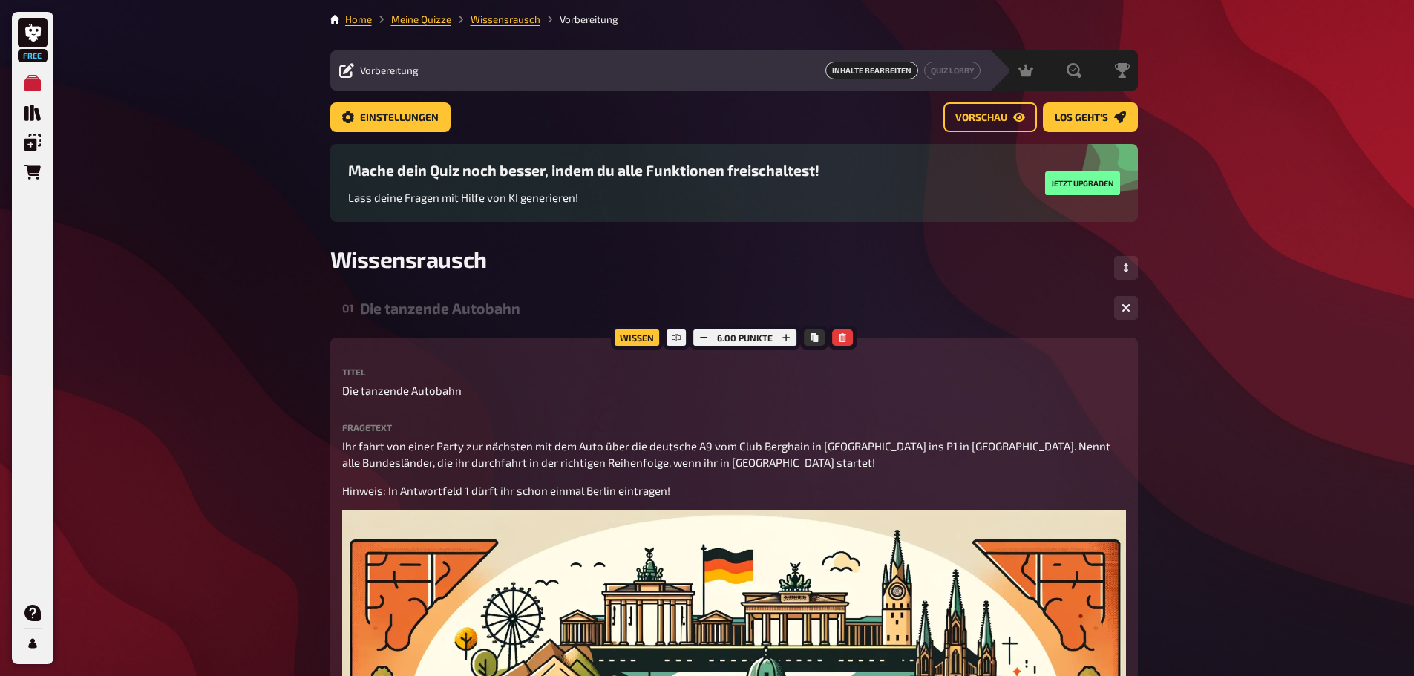
click at [524, 307] on div "Die tanzende Autobahn" at bounding box center [731, 308] width 743 height 17
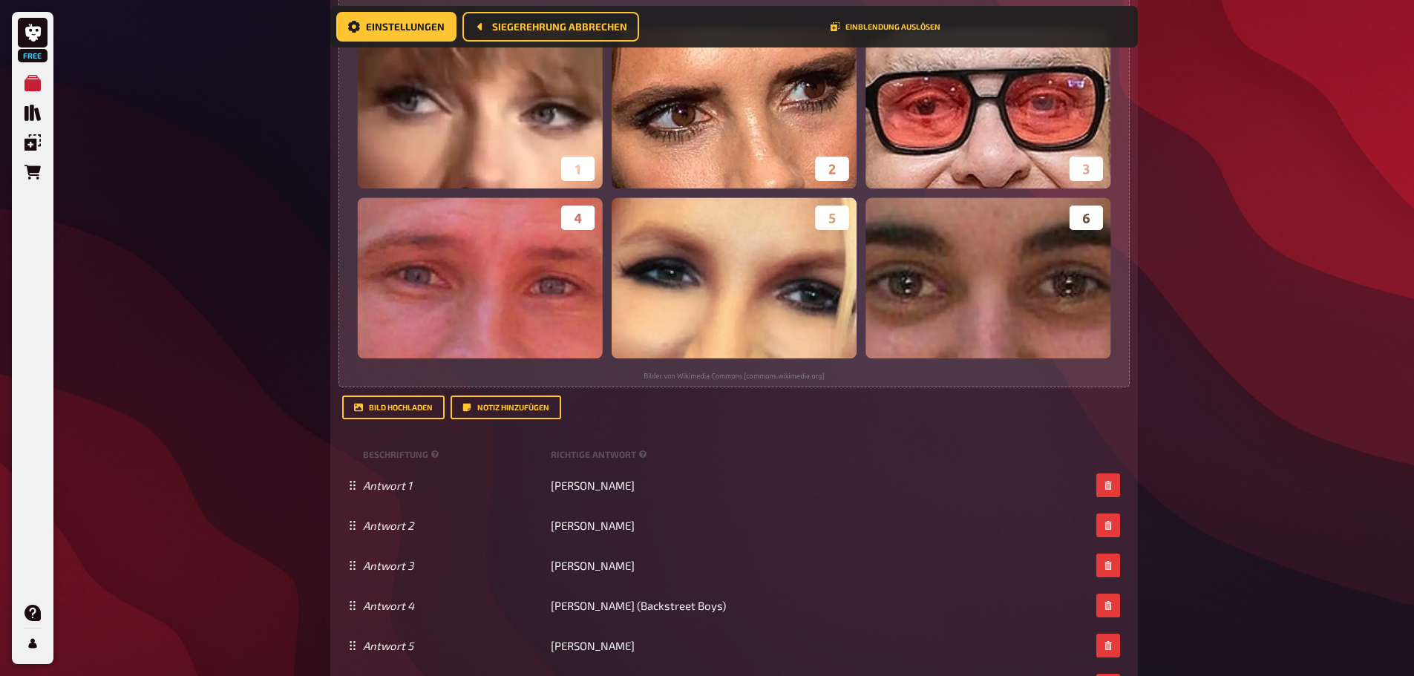
scroll to position [5655, 0]
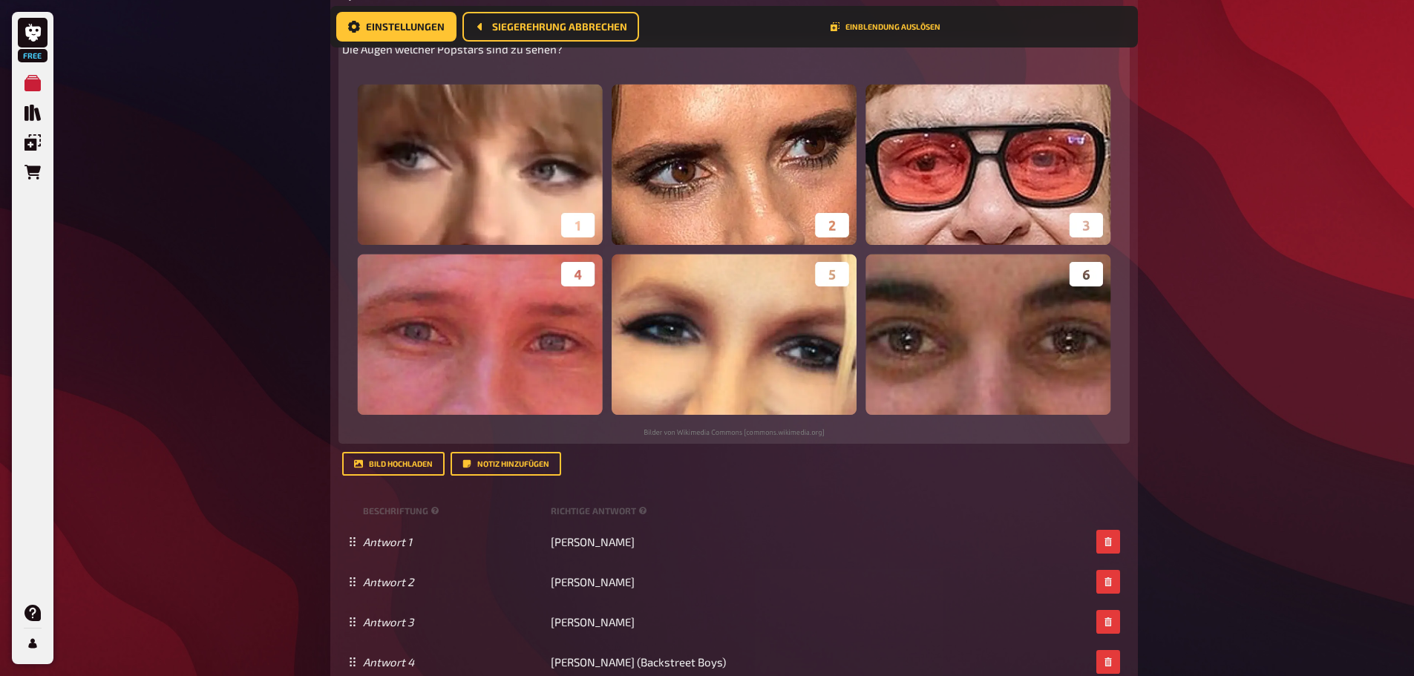
click at [821, 313] on img at bounding box center [734, 253] width 784 height 368
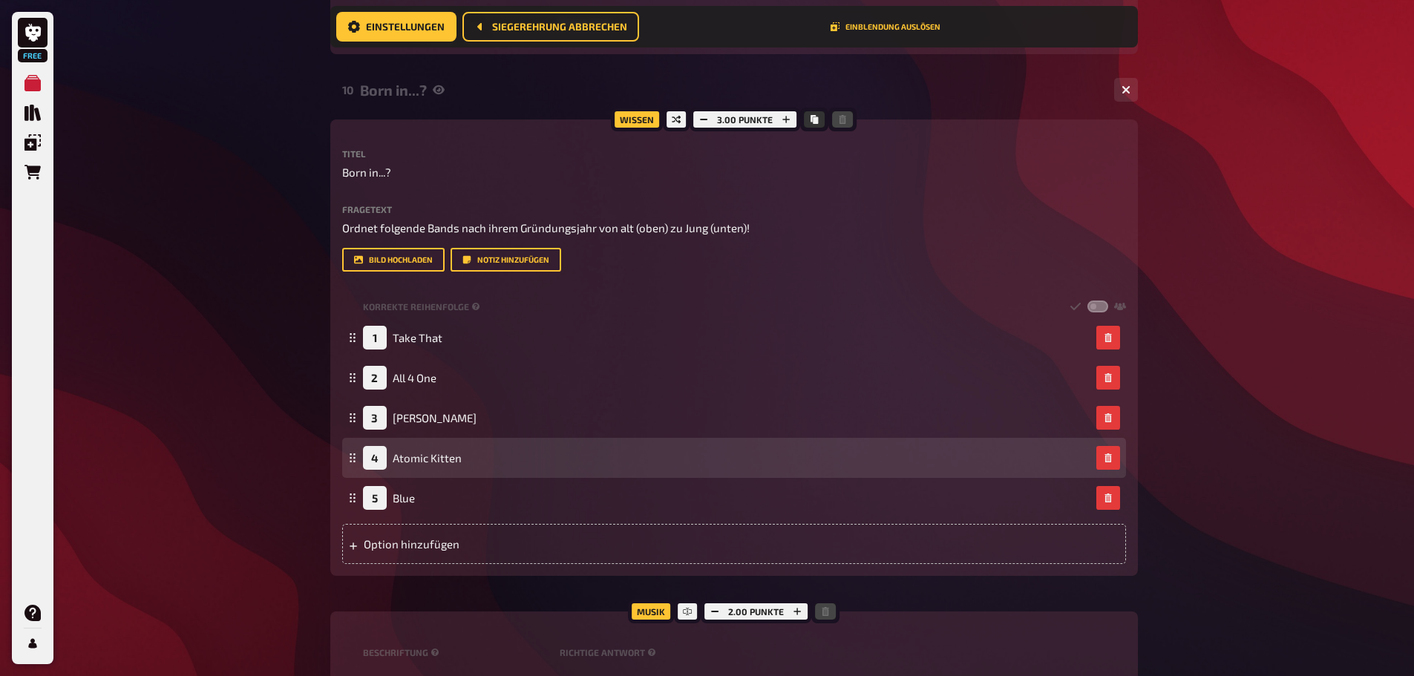
scroll to position [7140, 0]
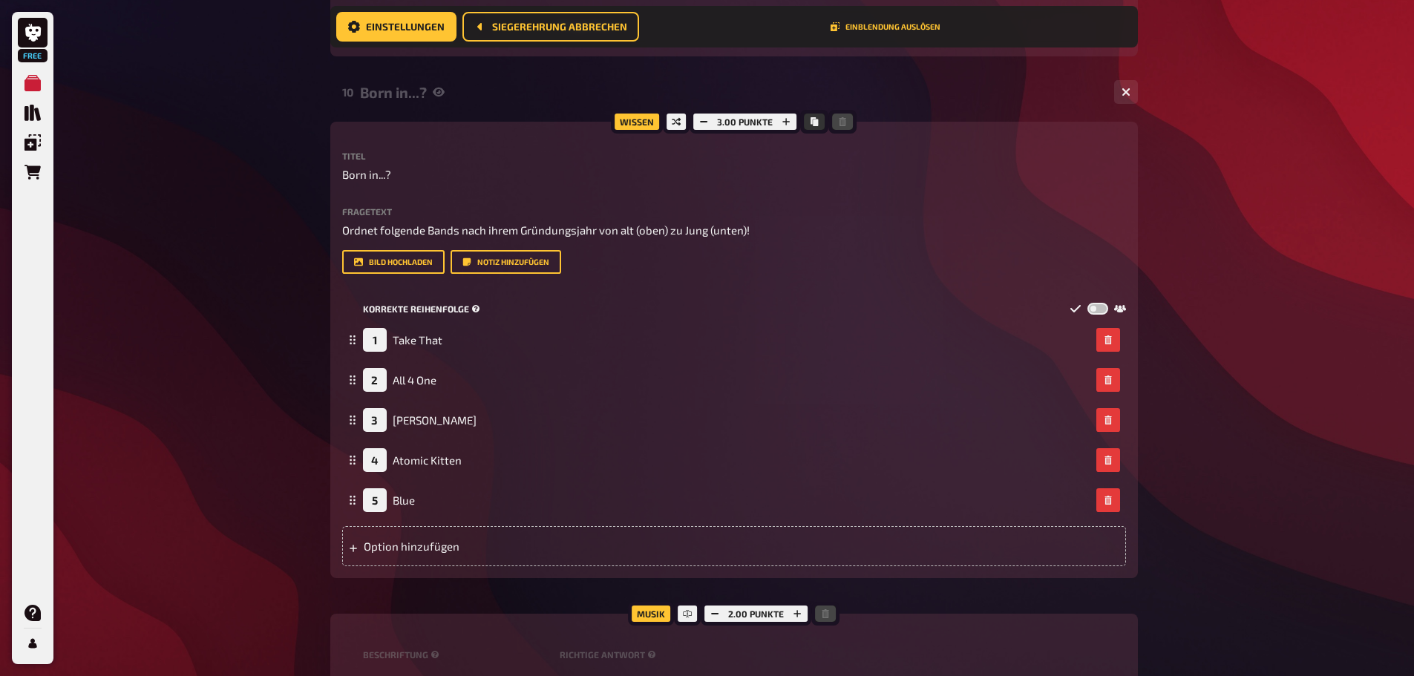
click at [1091, 316] on label at bounding box center [1098, 309] width 21 height 13
click at [1088, 303] on input "checkbox" at bounding box center [1087, 302] width 1 height 1
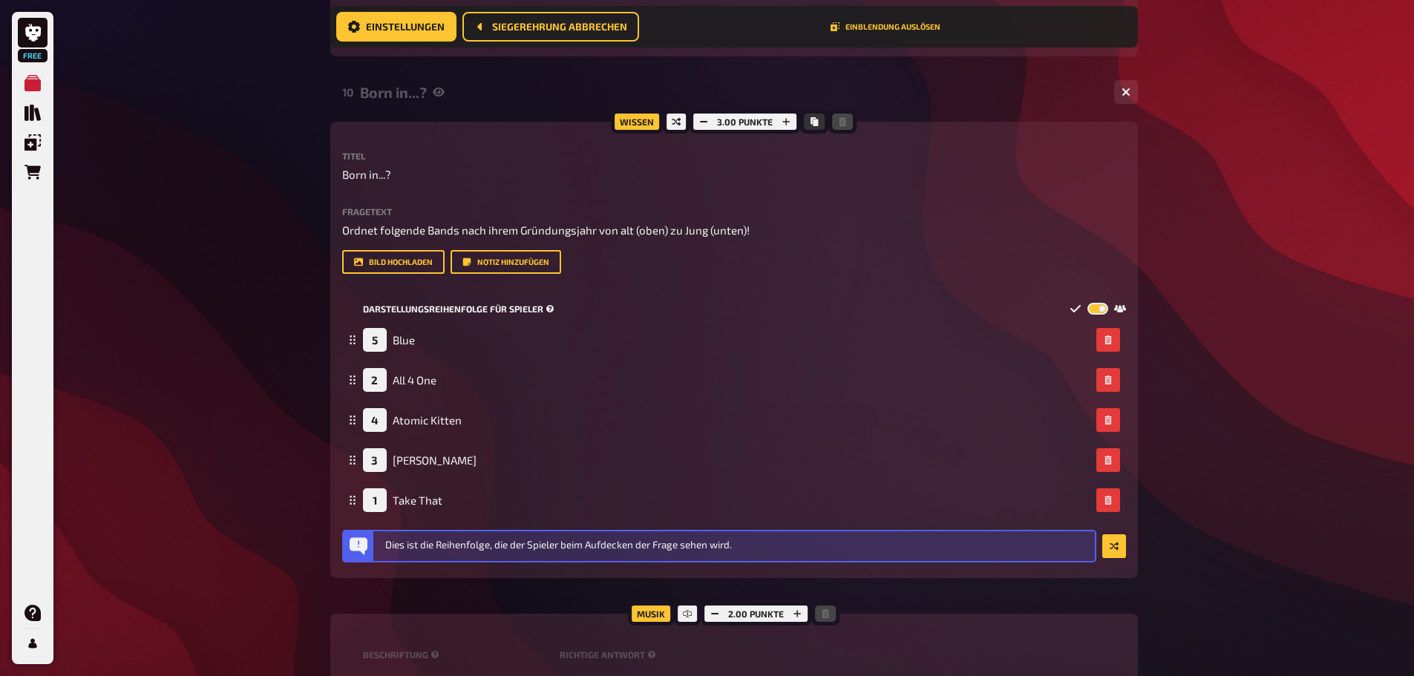
click at [1098, 316] on label at bounding box center [1098, 309] width 21 height 13
click at [1088, 303] on input "checkbox" at bounding box center [1087, 302] width 1 height 1
checkbox input "false"
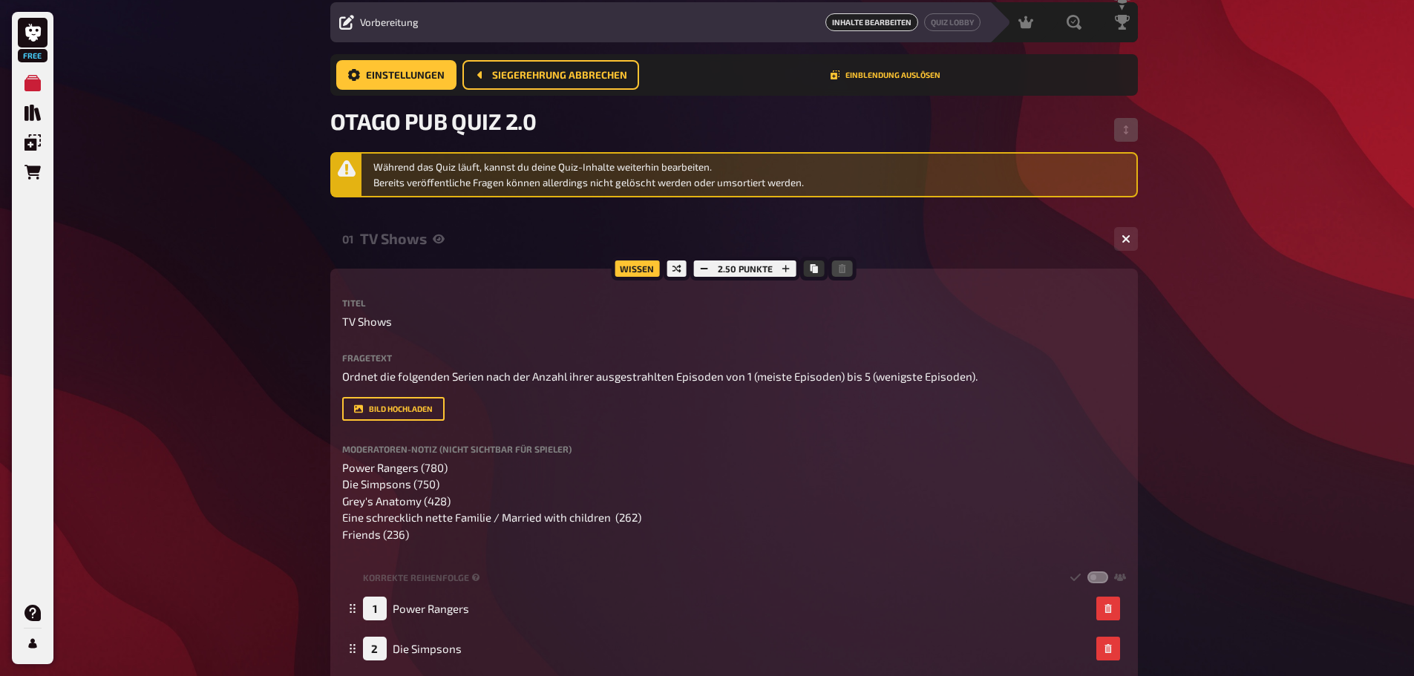
scroll to position [0, 0]
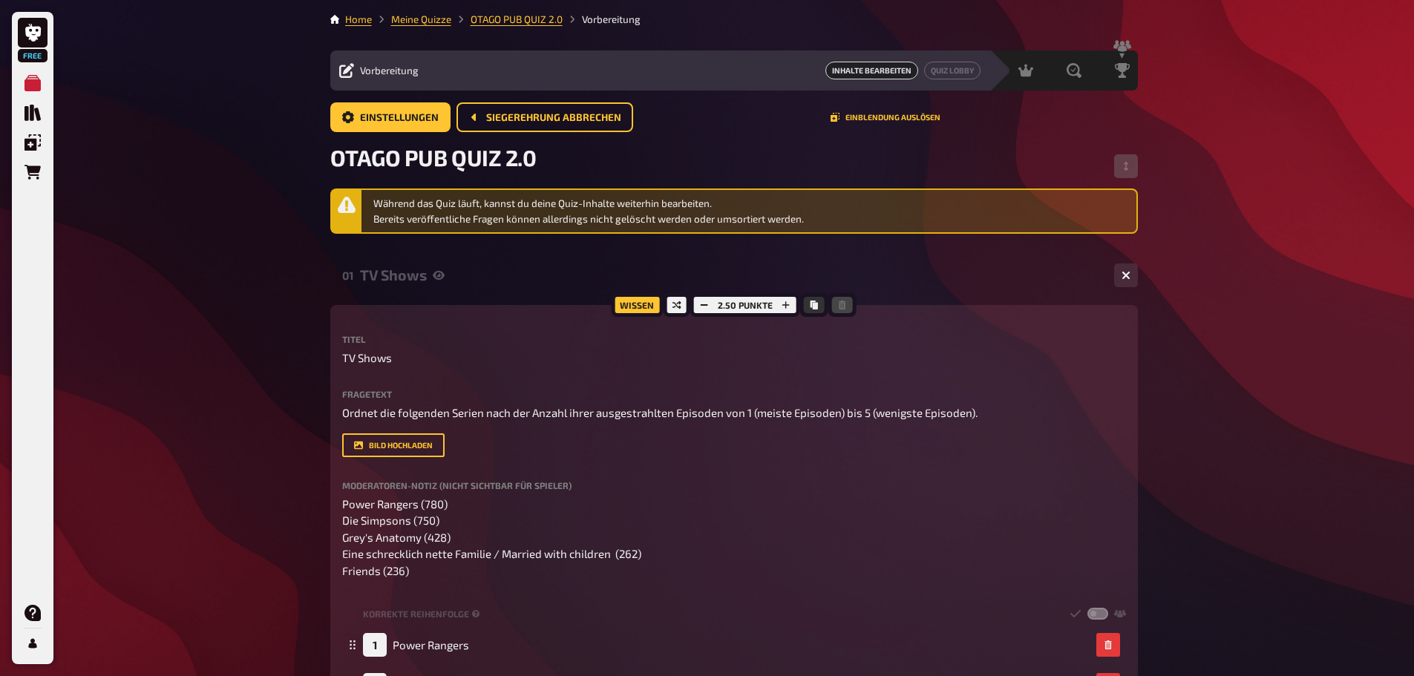
click at [492, 293] on div "01 TV Shows 1 5 Wissen 2.50 Punkte Titel TV Shows Fragetext Ordnet die folgende…" at bounding box center [734, 661] width 808 height 806
click at [535, 267] on div "TV Shows" at bounding box center [731, 275] width 743 height 17
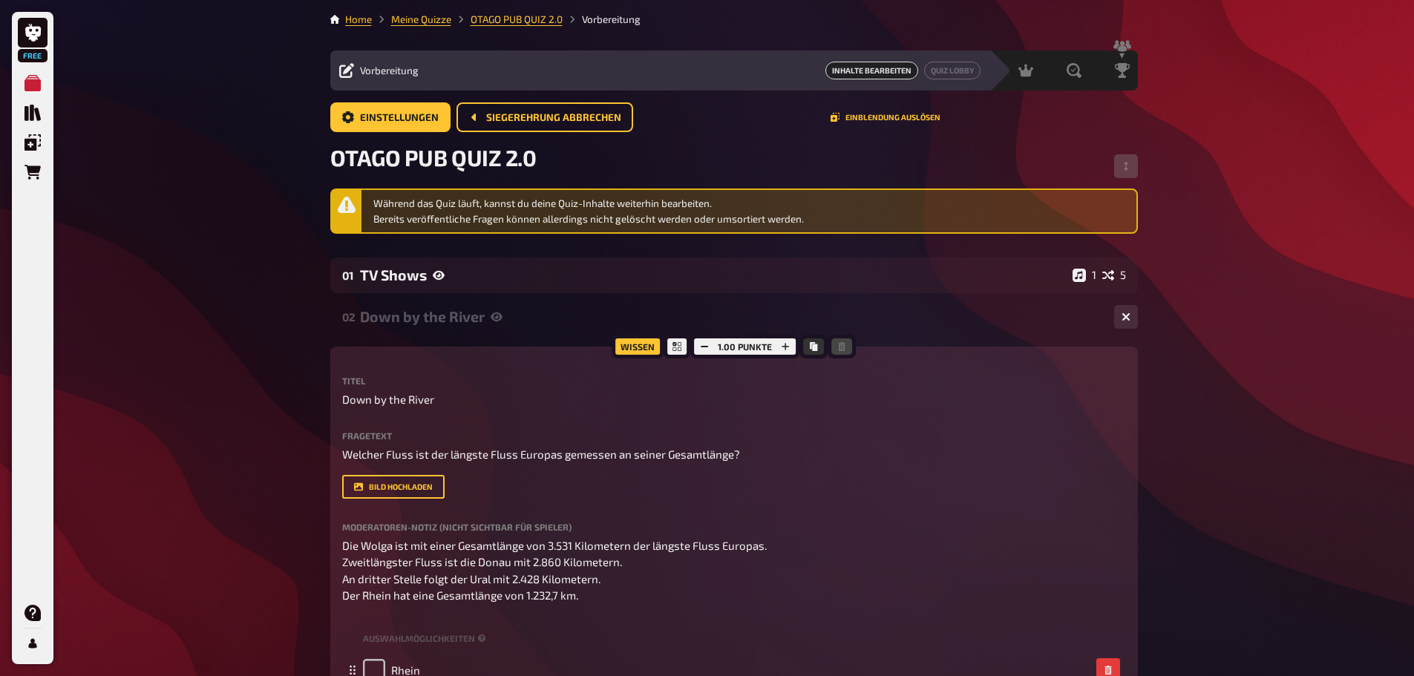
click at [469, 313] on div "Down by the River" at bounding box center [731, 316] width 743 height 17
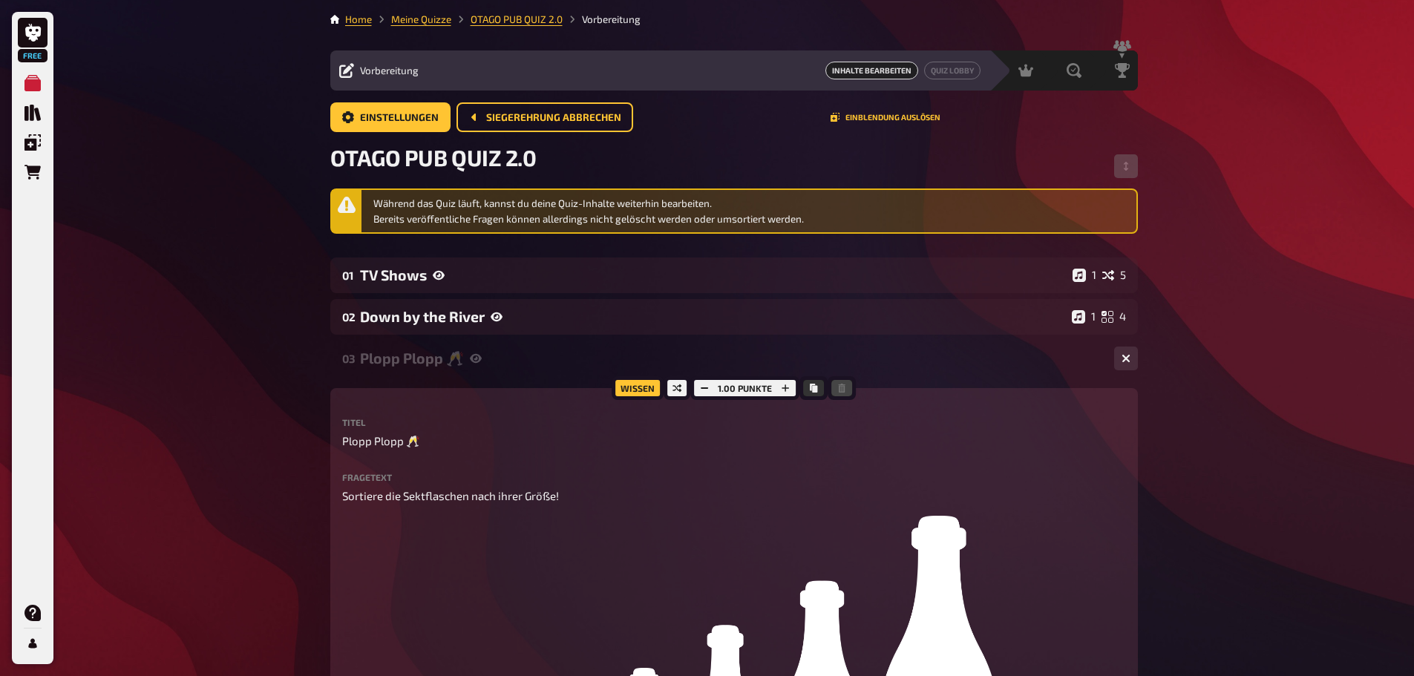
click at [505, 341] on div "03 Plopp Plopp 🥂 1 7" at bounding box center [734, 359] width 808 height 36
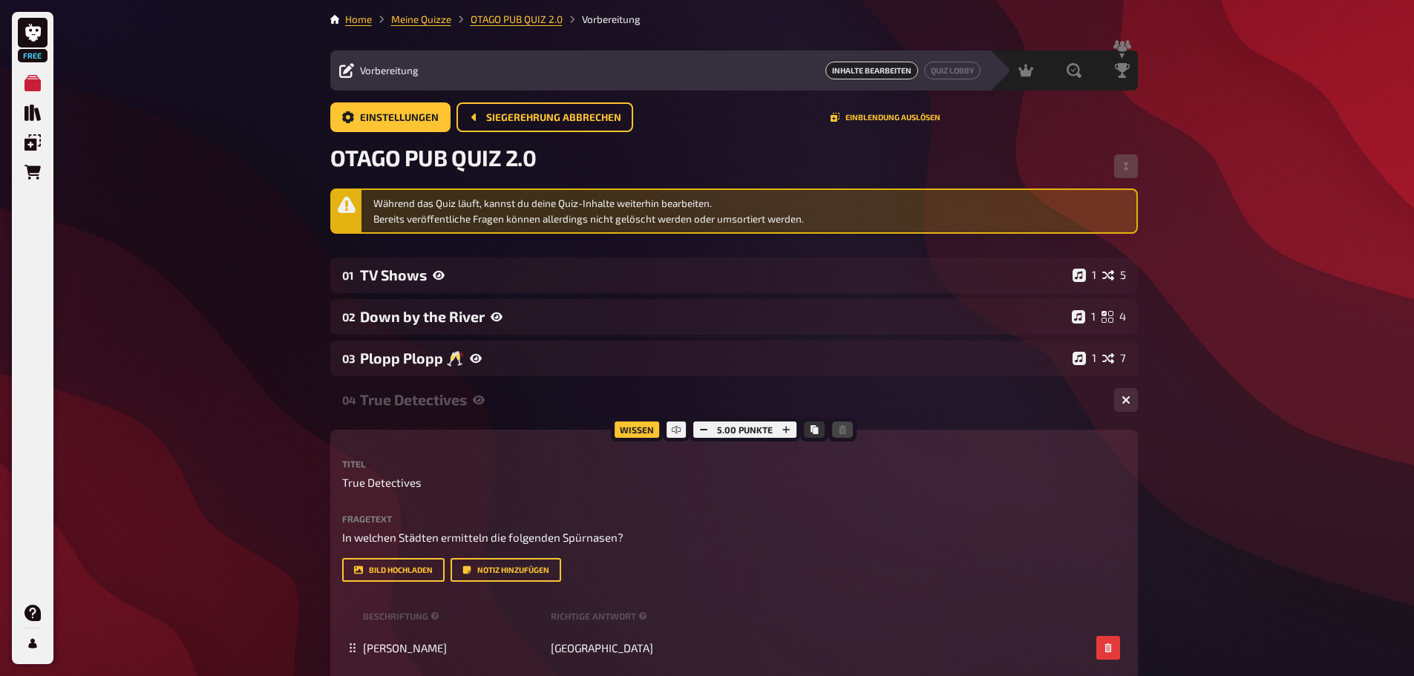
click at [492, 386] on div "04 True Detectives 1 5" at bounding box center [734, 400] width 808 height 36
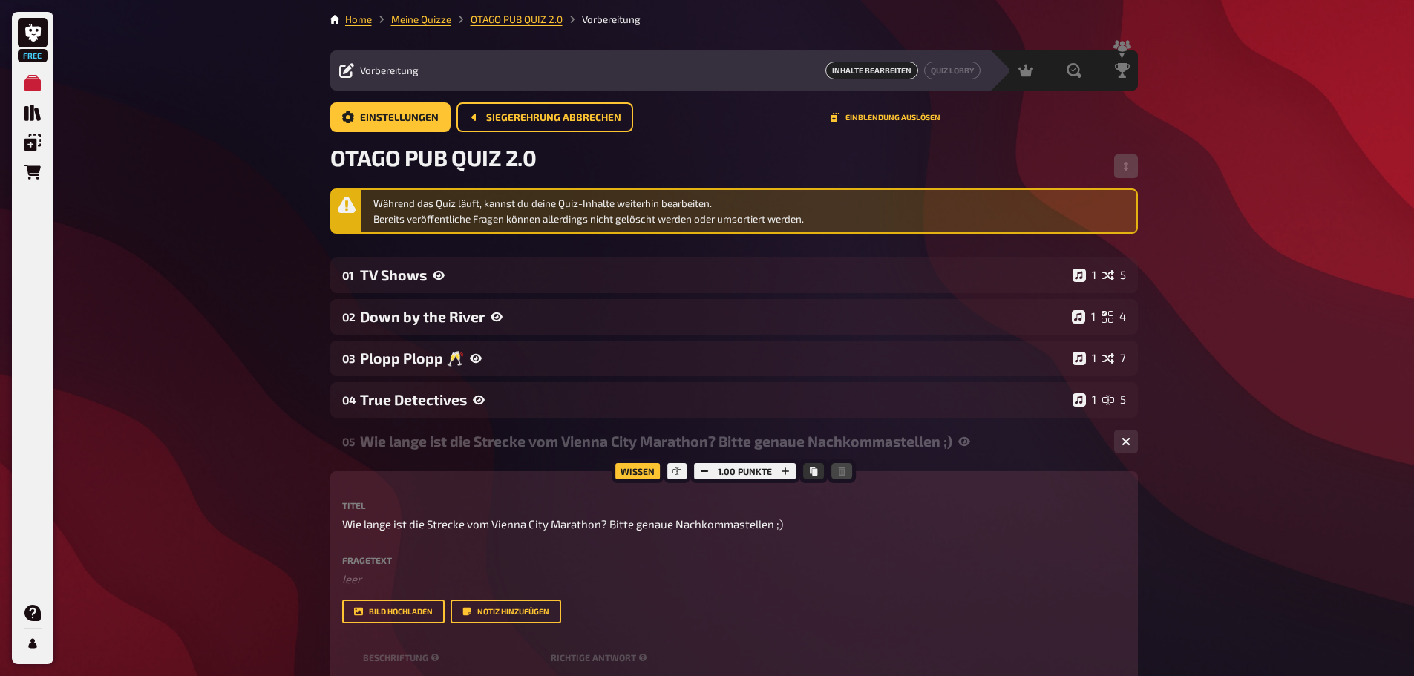
click at [500, 444] on div "Wie lange ist die Strecke vom Vienna City Marathon? Bitte genaue Nachkommastell…" at bounding box center [731, 441] width 743 height 17
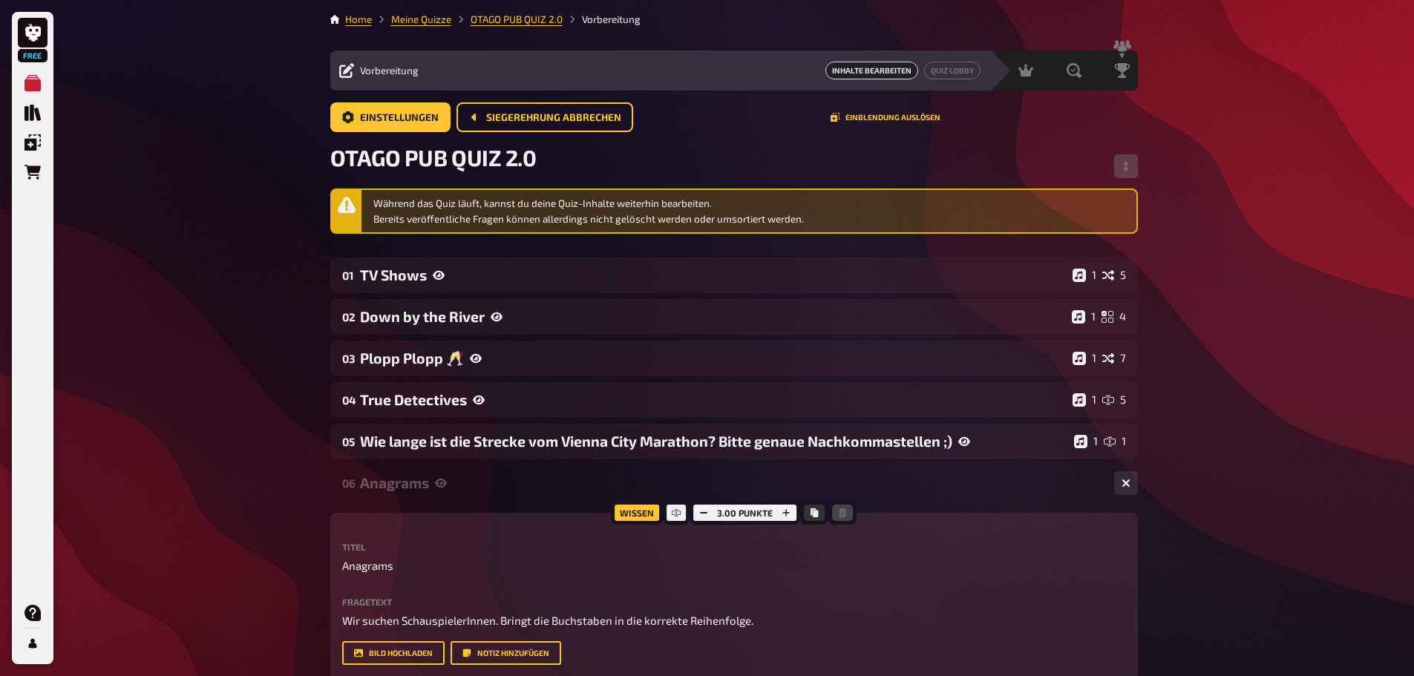
click at [496, 484] on div "Anagrams" at bounding box center [731, 482] width 743 height 17
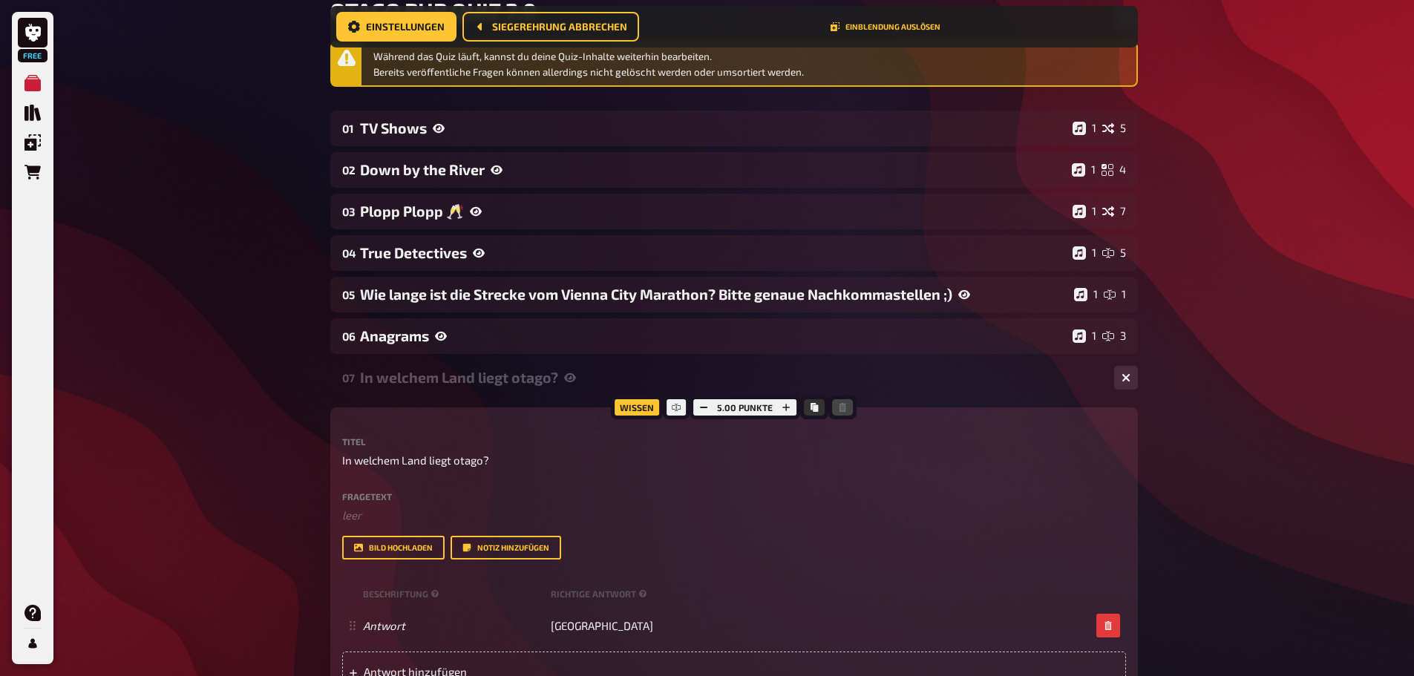
scroll to position [160, 0]
click at [486, 371] on div "In welchem Land liegt otago?" at bounding box center [731, 376] width 743 height 17
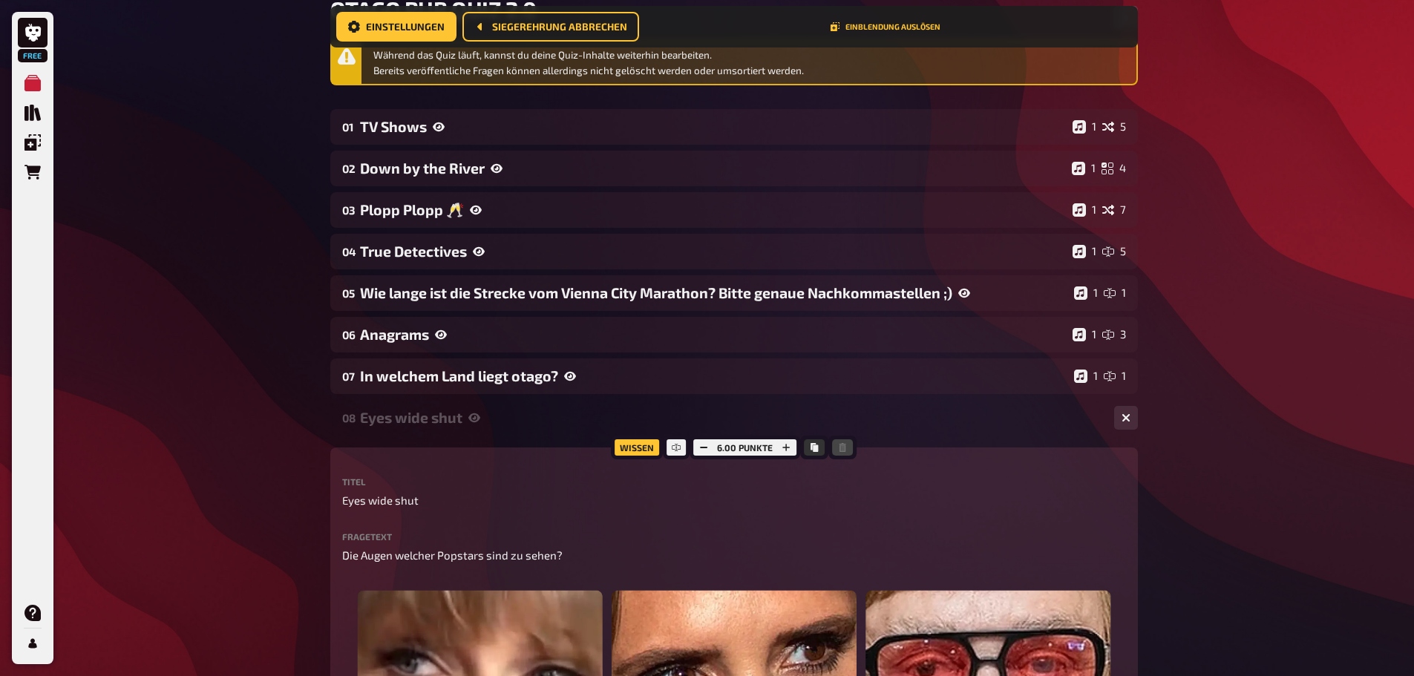
click at [486, 418] on div "Eyes wide shut" at bounding box center [731, 417] width 743 height 17
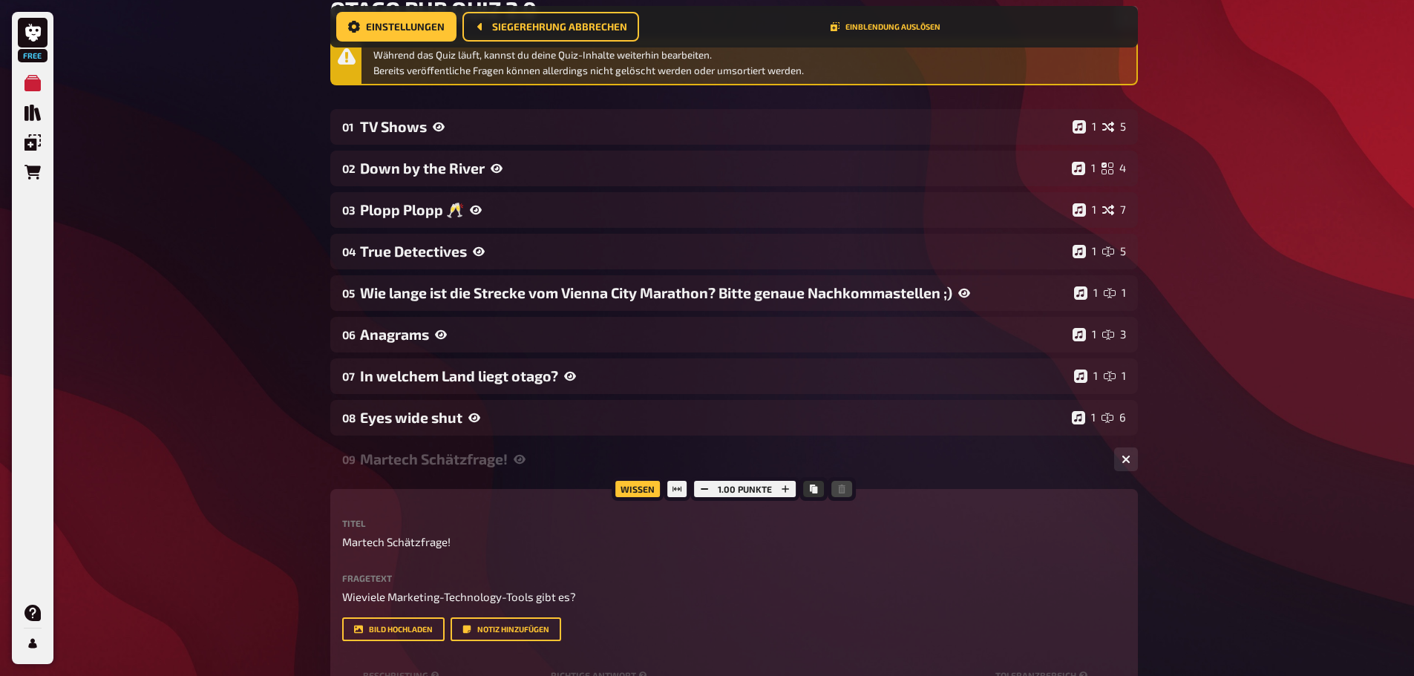
click at [450, 469] on div "09 Martech Schätzfrage! 1 1" at bounding box center [734, 460] width 808 height 36
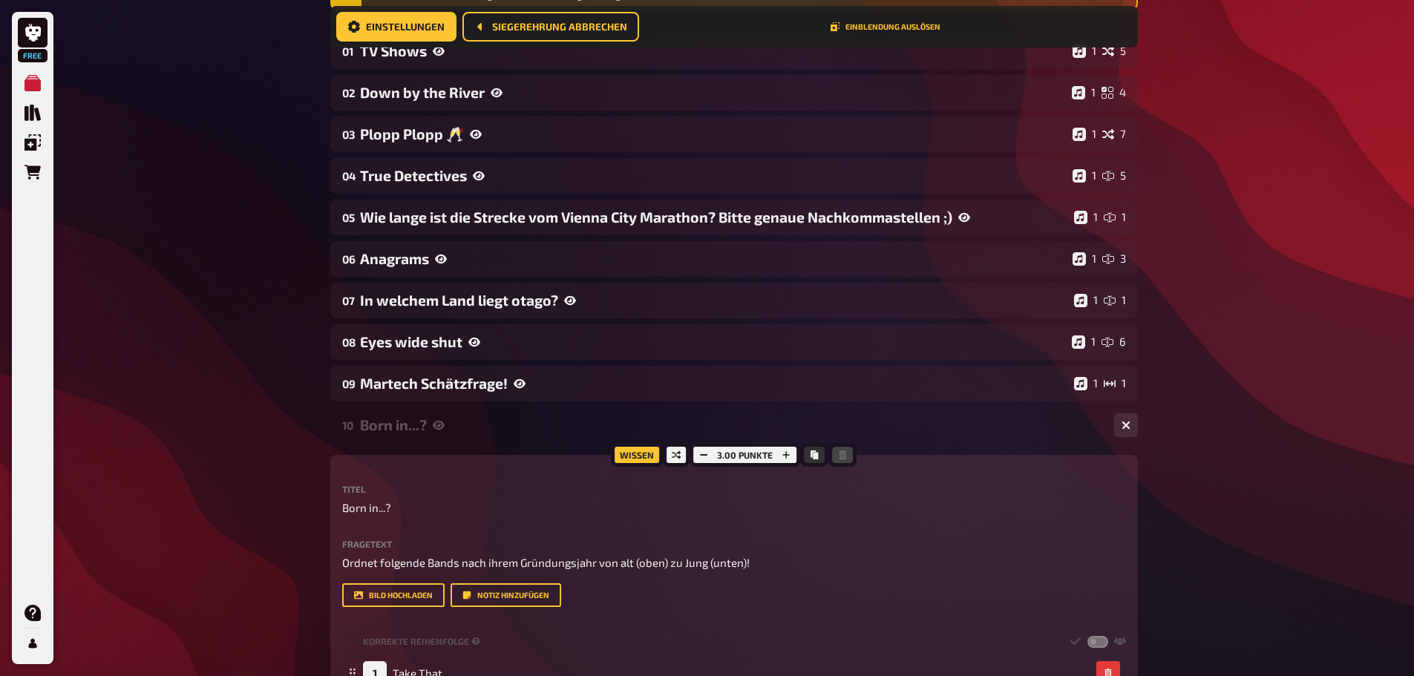
scroll to position [309, 0]
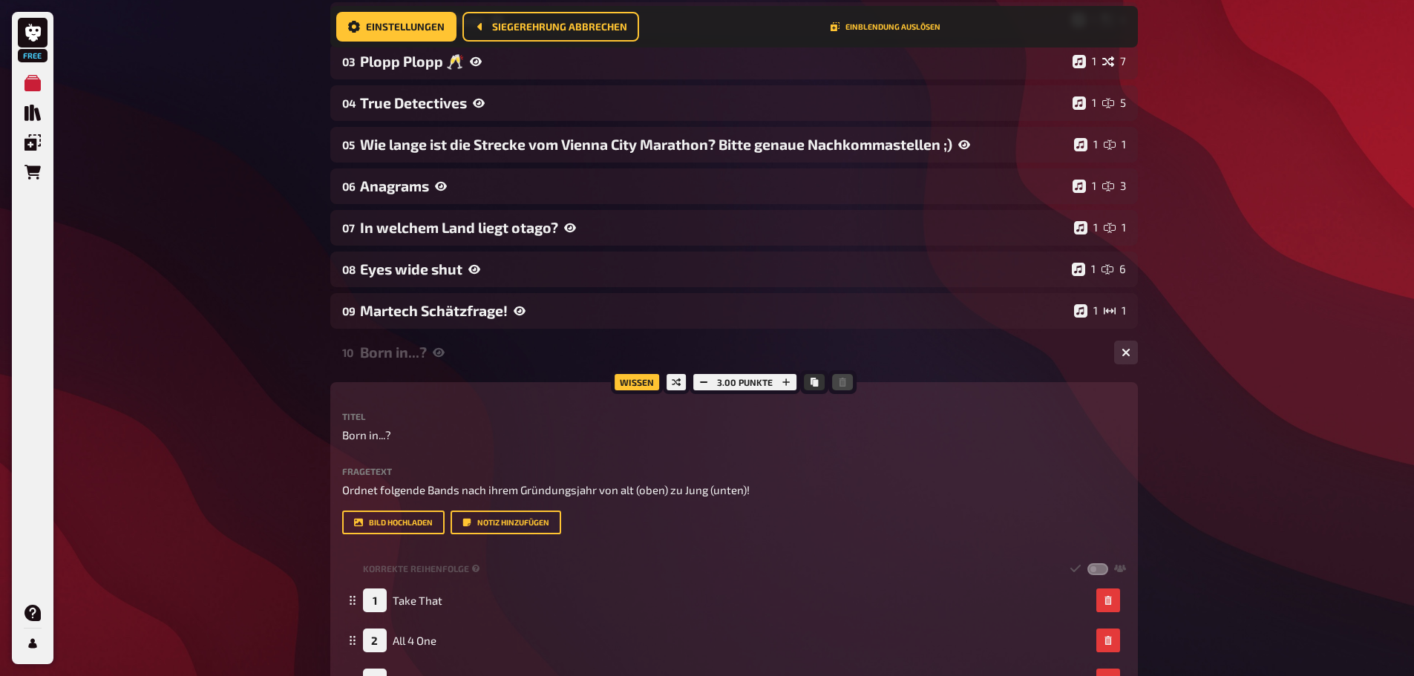
click at [457, 342] on div "10 Born in...? 1 5" at bounding box center [734, 353] width 808 height 36
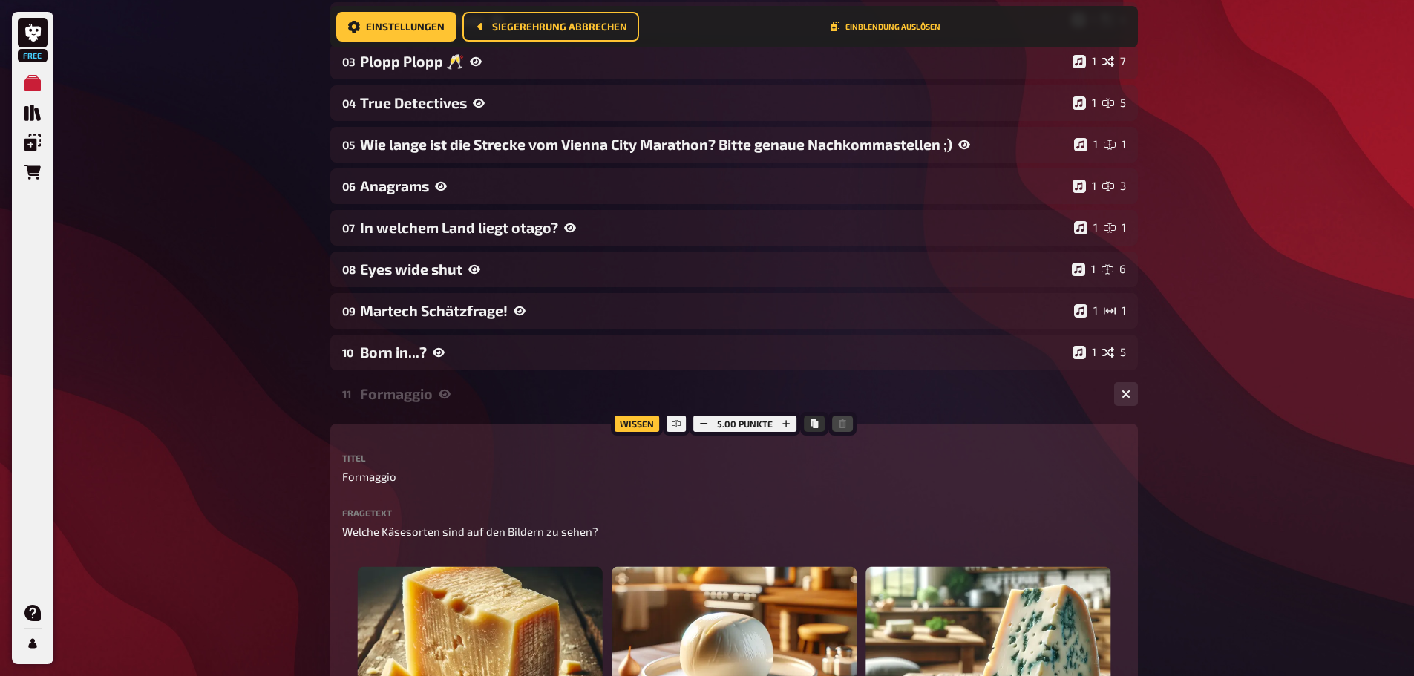
click at [439, 390] on icon at bounding box center [445, 394] width 12 height 12
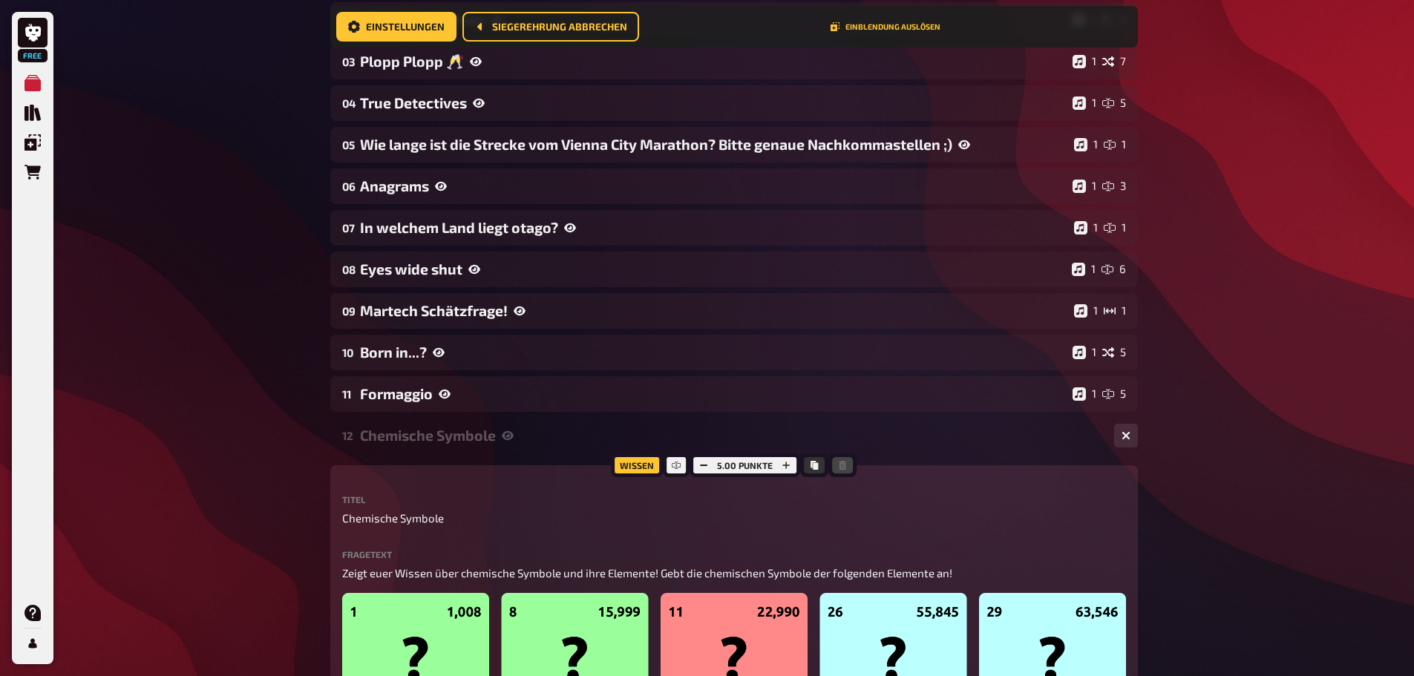
click at [428, 448] on div "12 Chemische Symbole 1 5" at bounding box center [734, 436] width 808 height 36
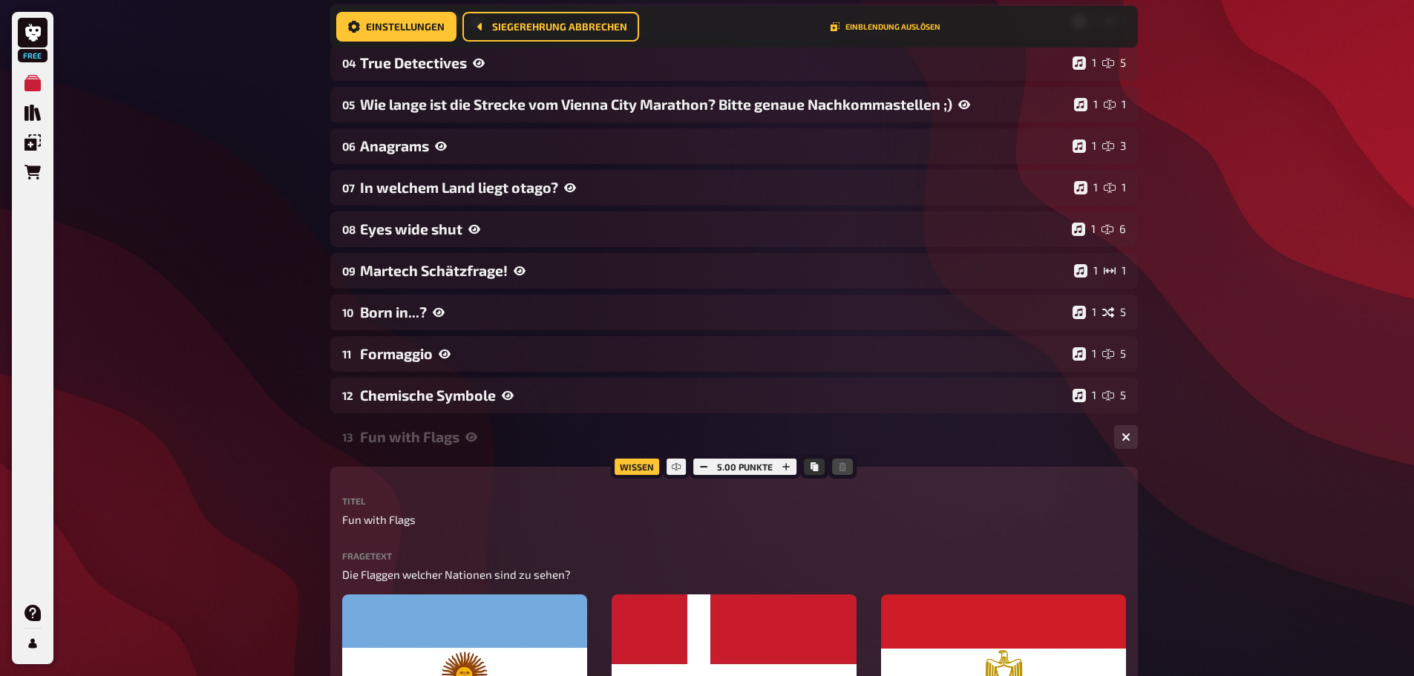
scroll to position [383, 0]
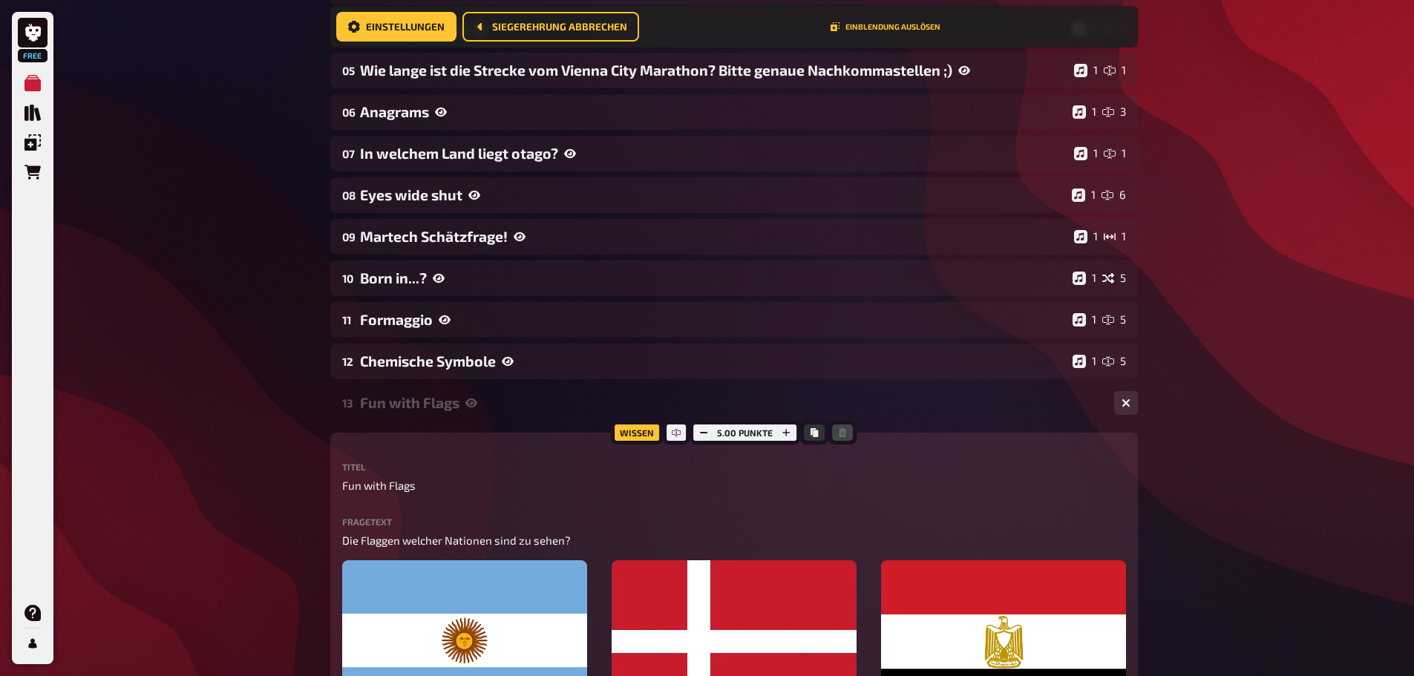
click at [456, 399] on div "Fun with Flags" at bounding box center [731, 402] width 743 height 17
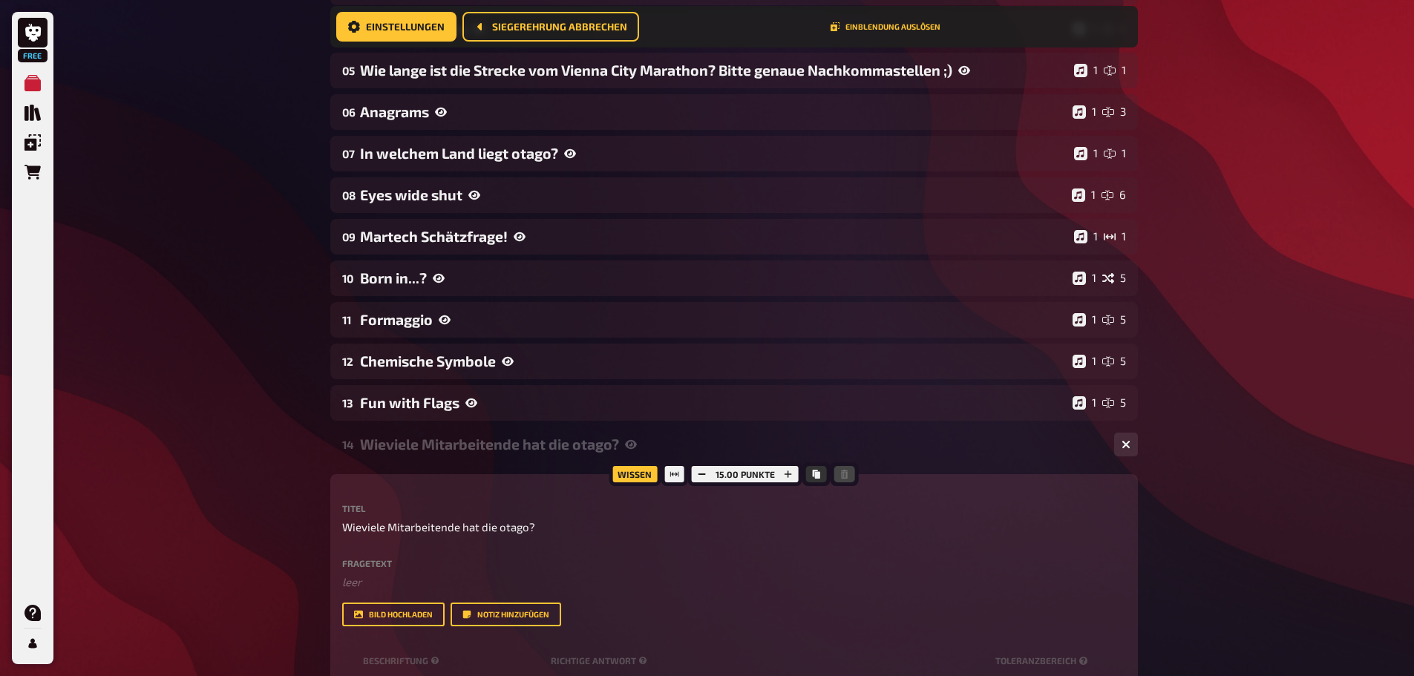
click at [448, 435] on div "14 Wieviele Mitarbeitende hat die otago? 1 1" at bounding box center [734, 445] width 808 height 36
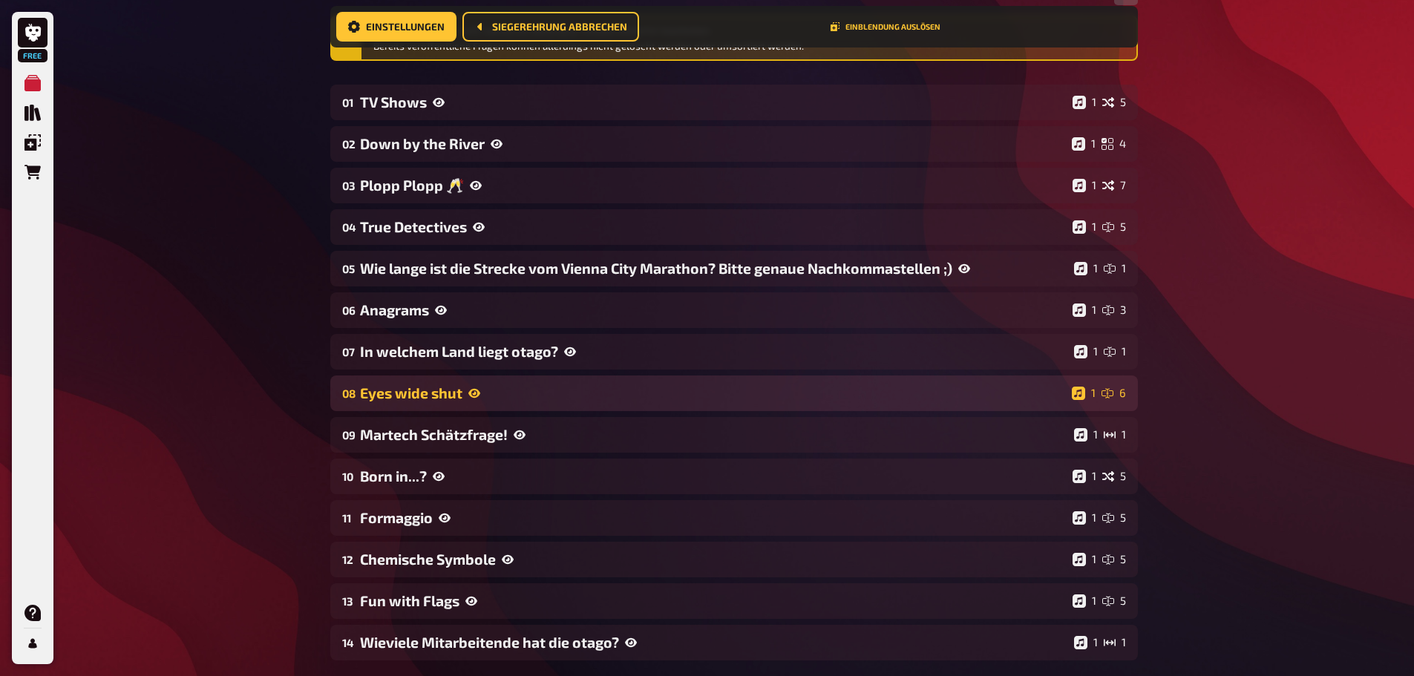
scroll to position [235, 0]
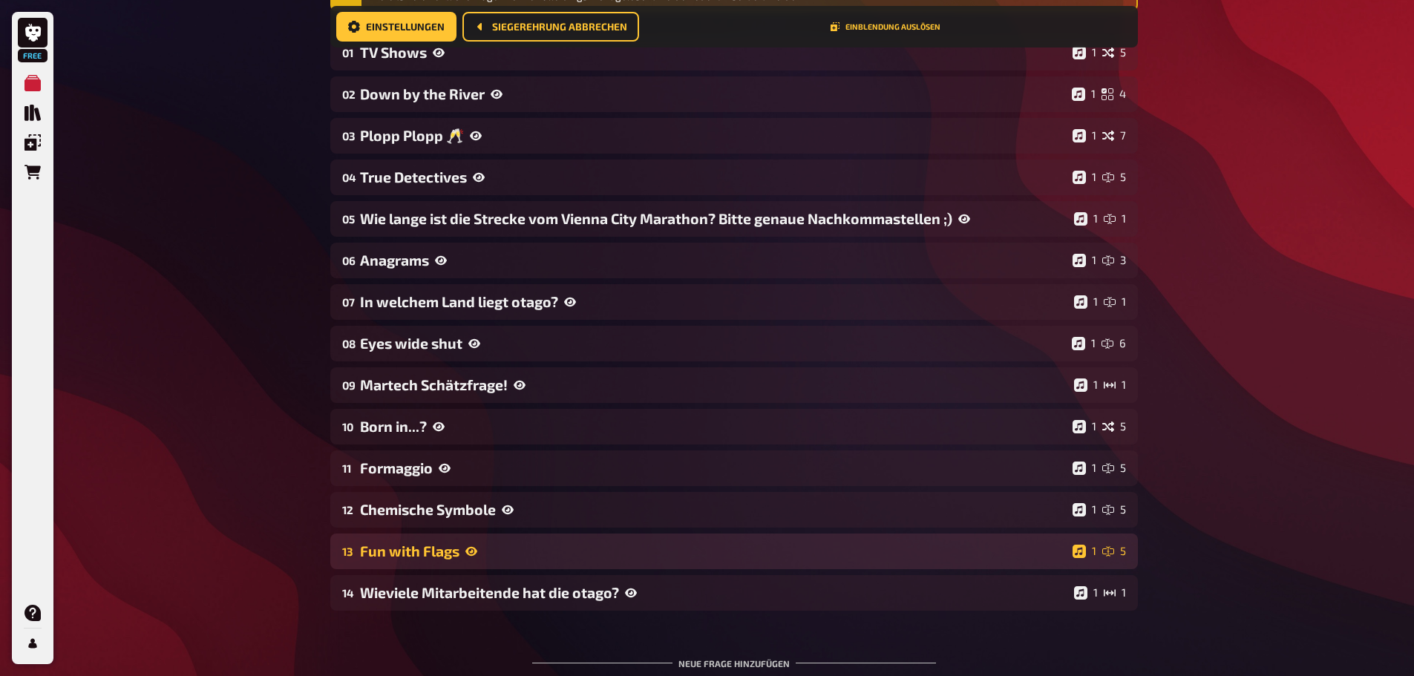
click at [474, 553] on icon at bounding box center [472, 551] width 12 height 9
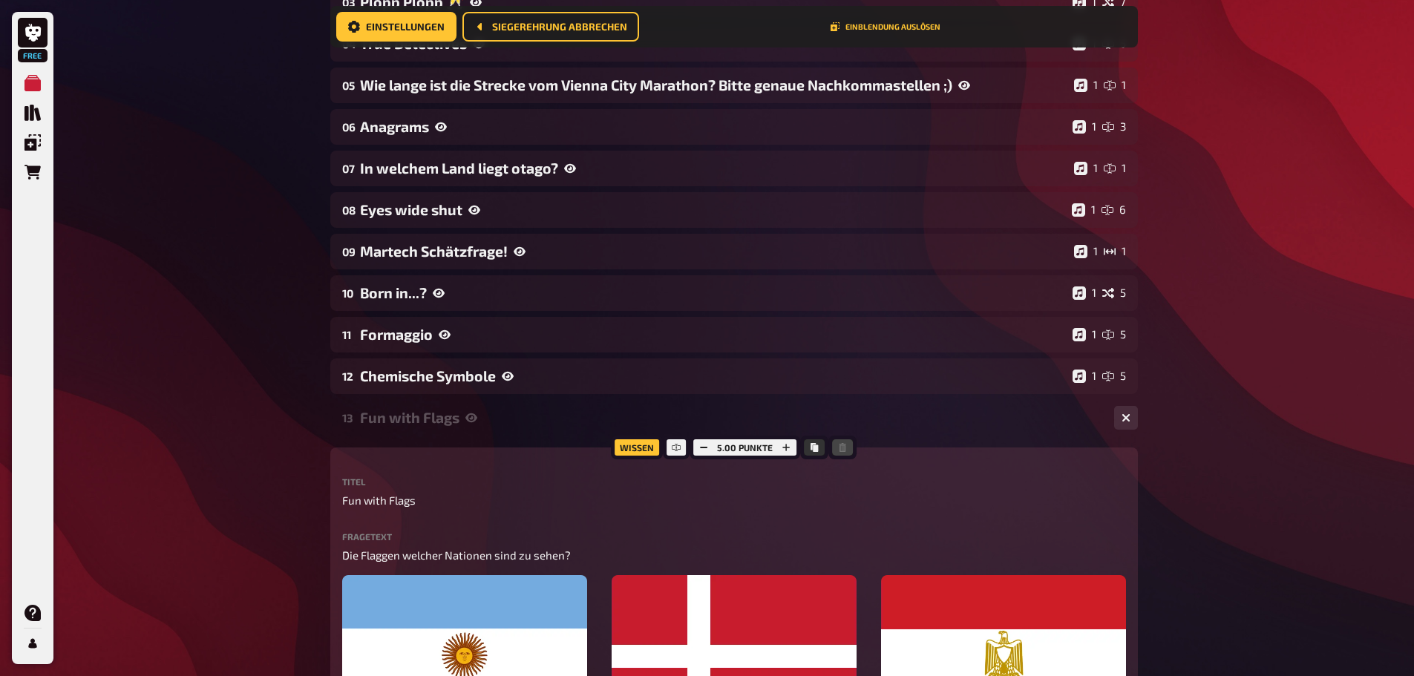
scroll to position [532, 0]
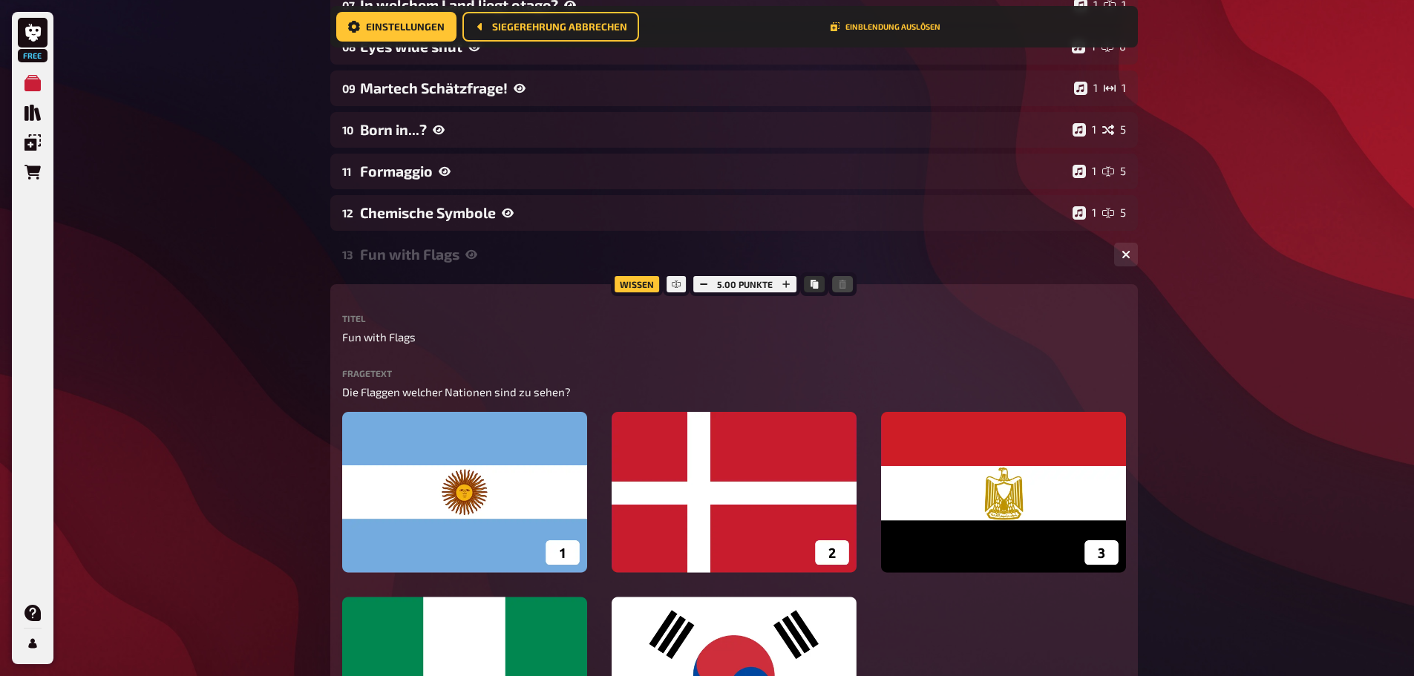
click at [475, 250] on icon at bounding box center [472, 255] width 12 height 12
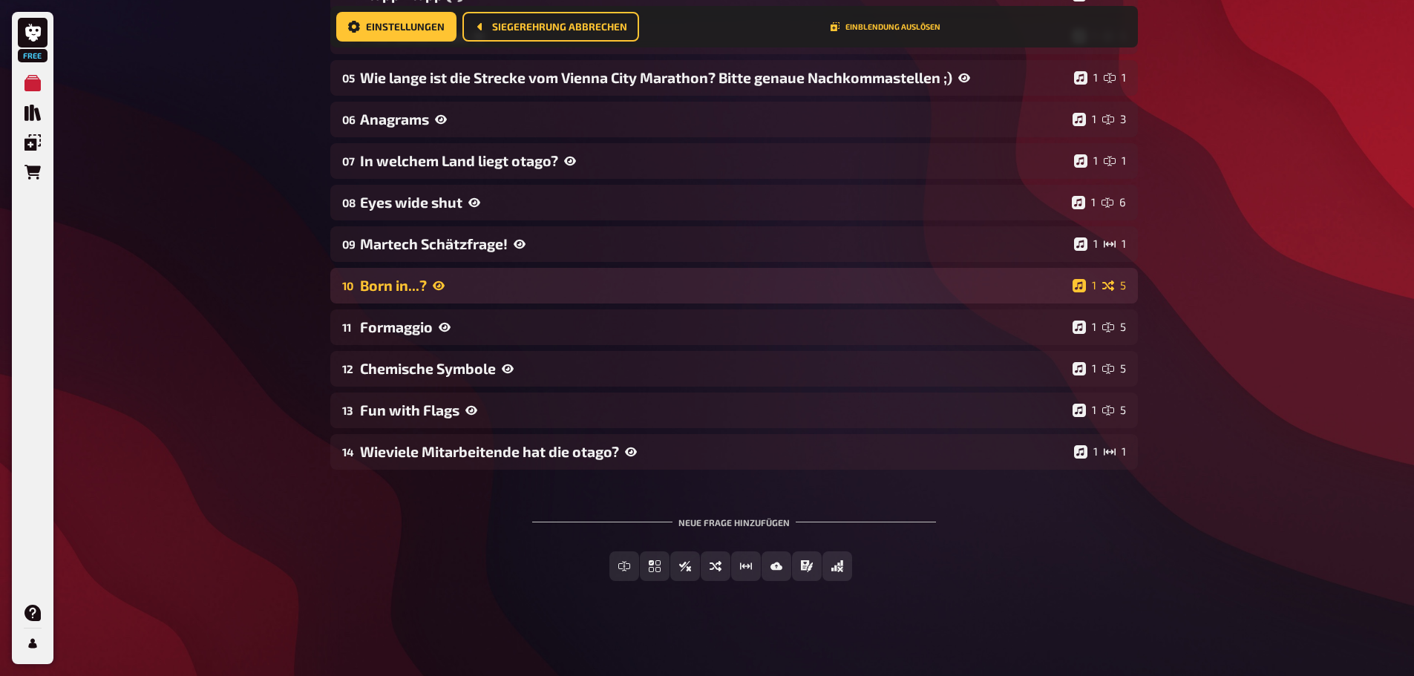
scroll to position [376, 0]
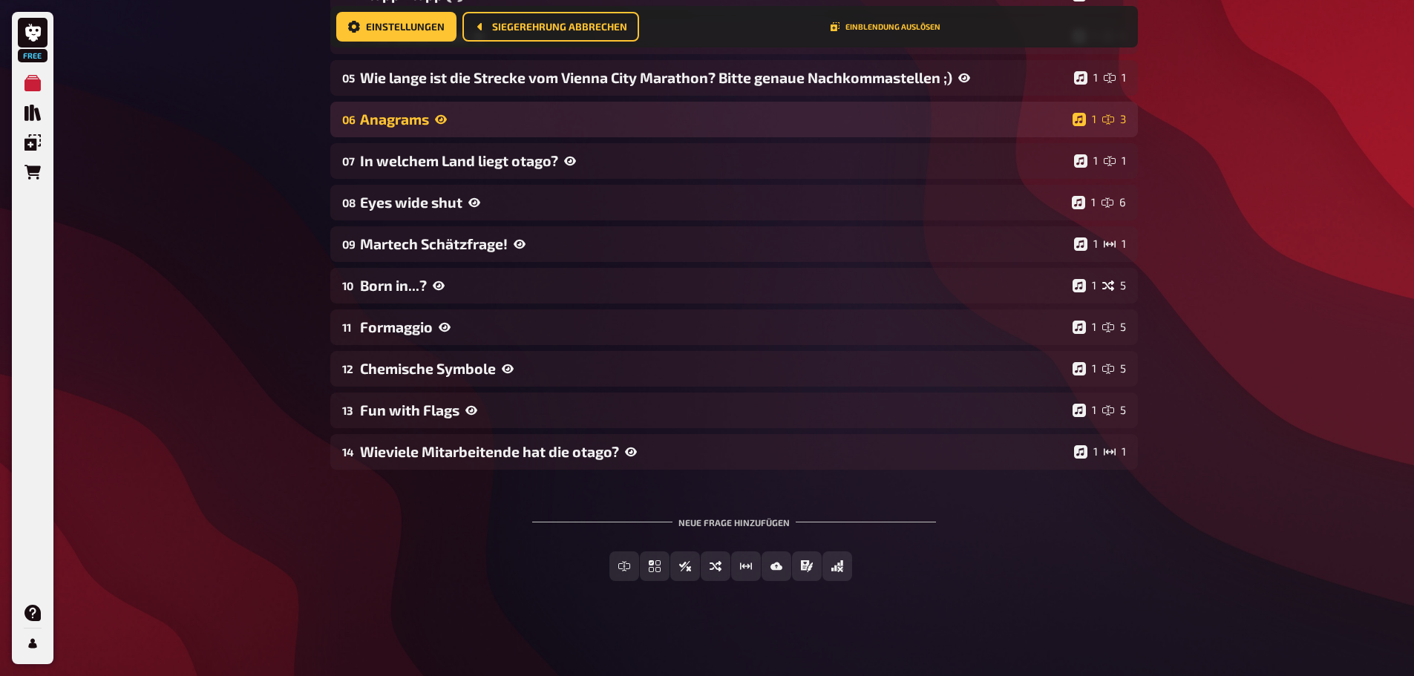
click at [439, 117] on icon at bounding box center [441, 119] width 12 height 9
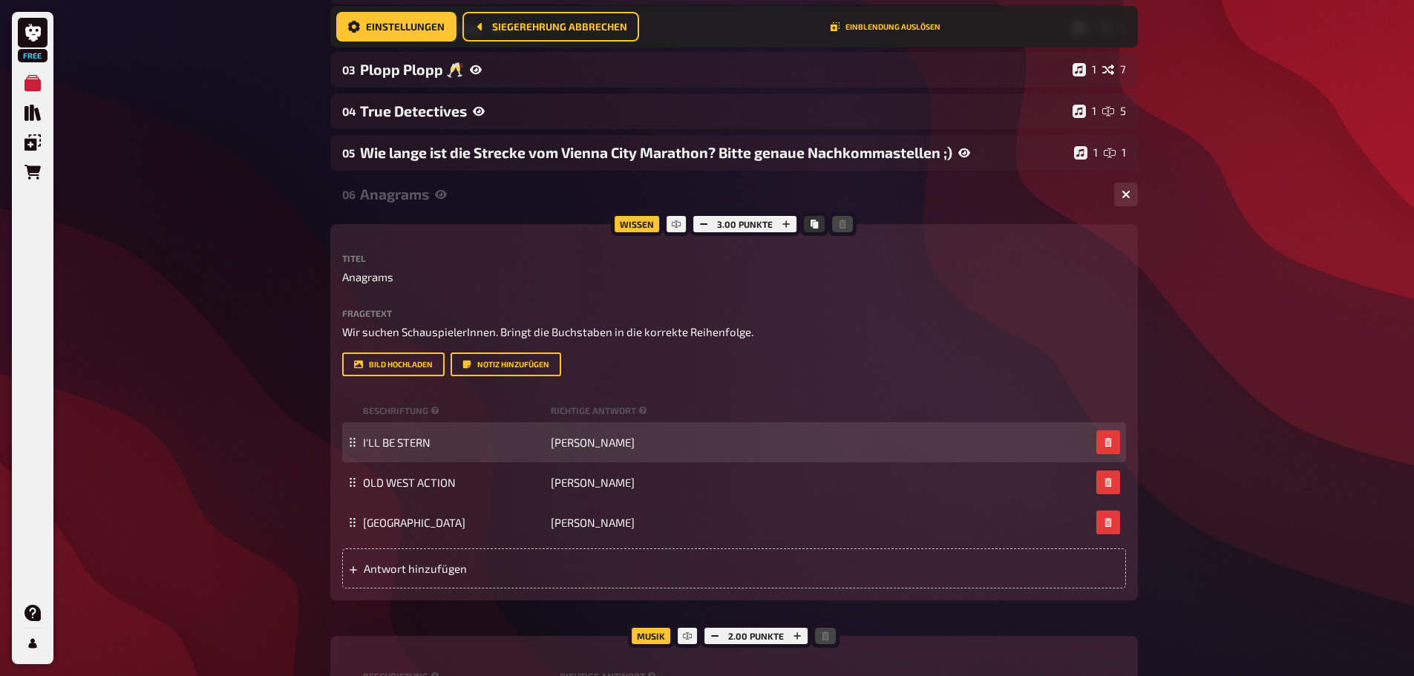
scroll to position [287, 0]
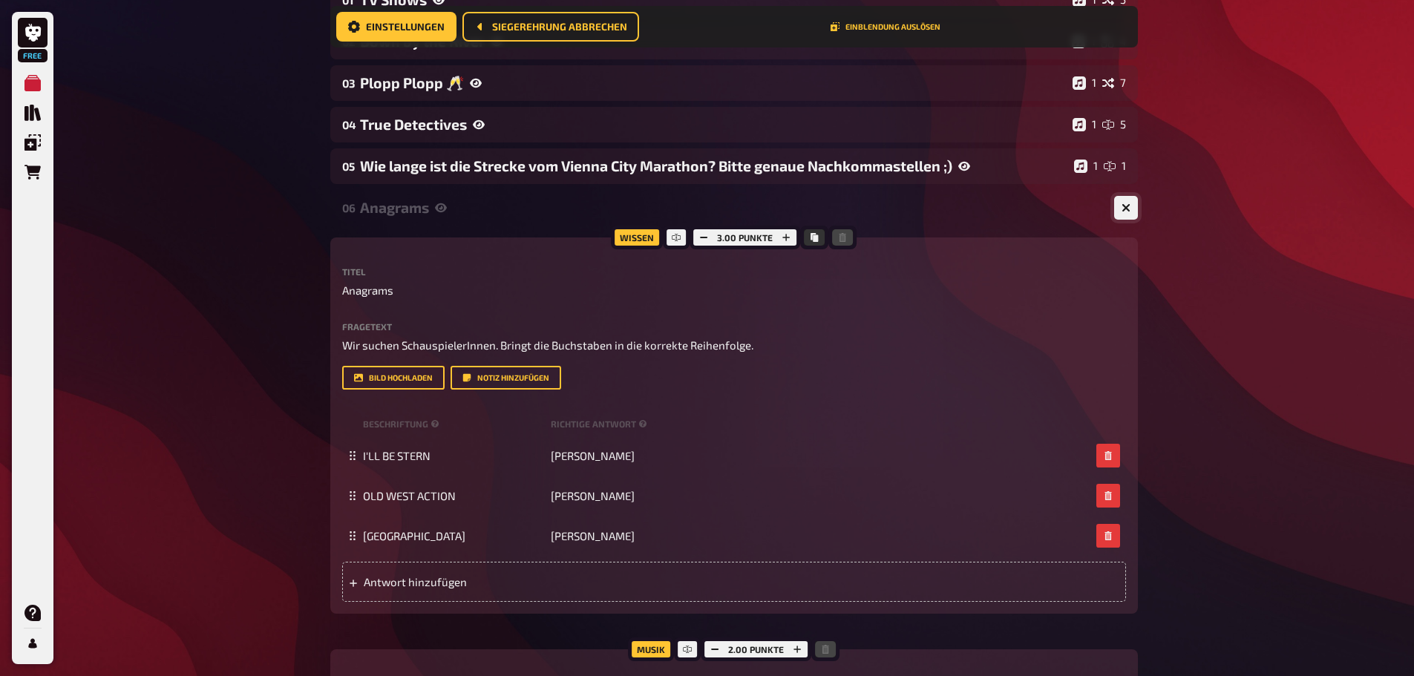
click at [1131, 204] on button "button" at bounding box center [1126, 208] width 24 height 24
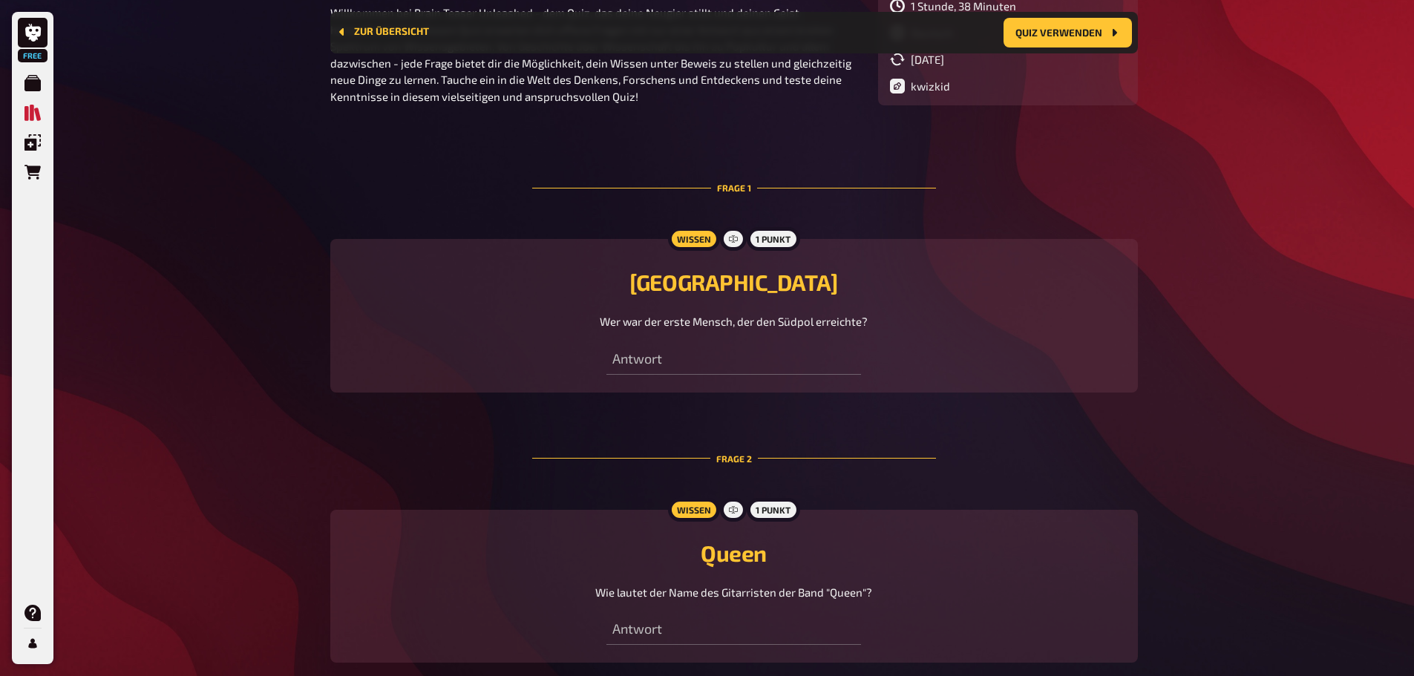
scroll to position [513, 0]
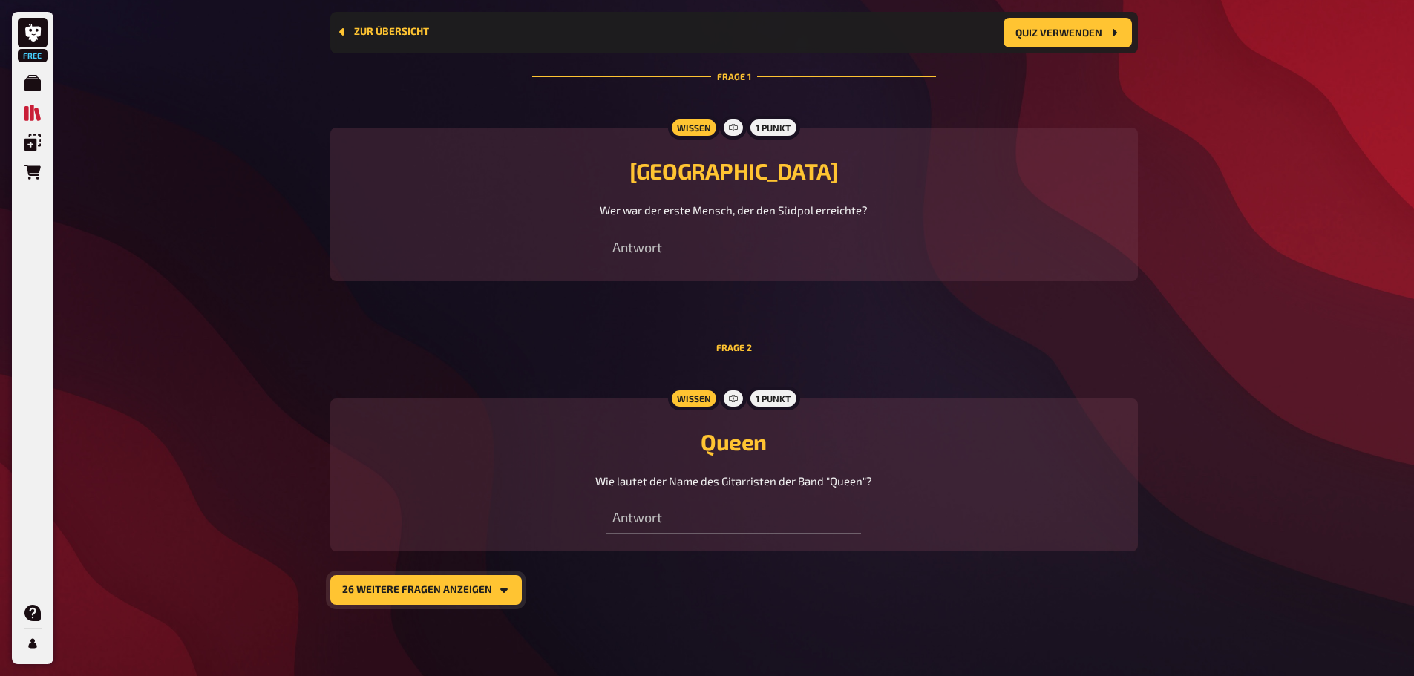
click at [449, 590] on button "26 weitere Fragen anzeigen" at bounding box center [426, 590] width 192 height 30
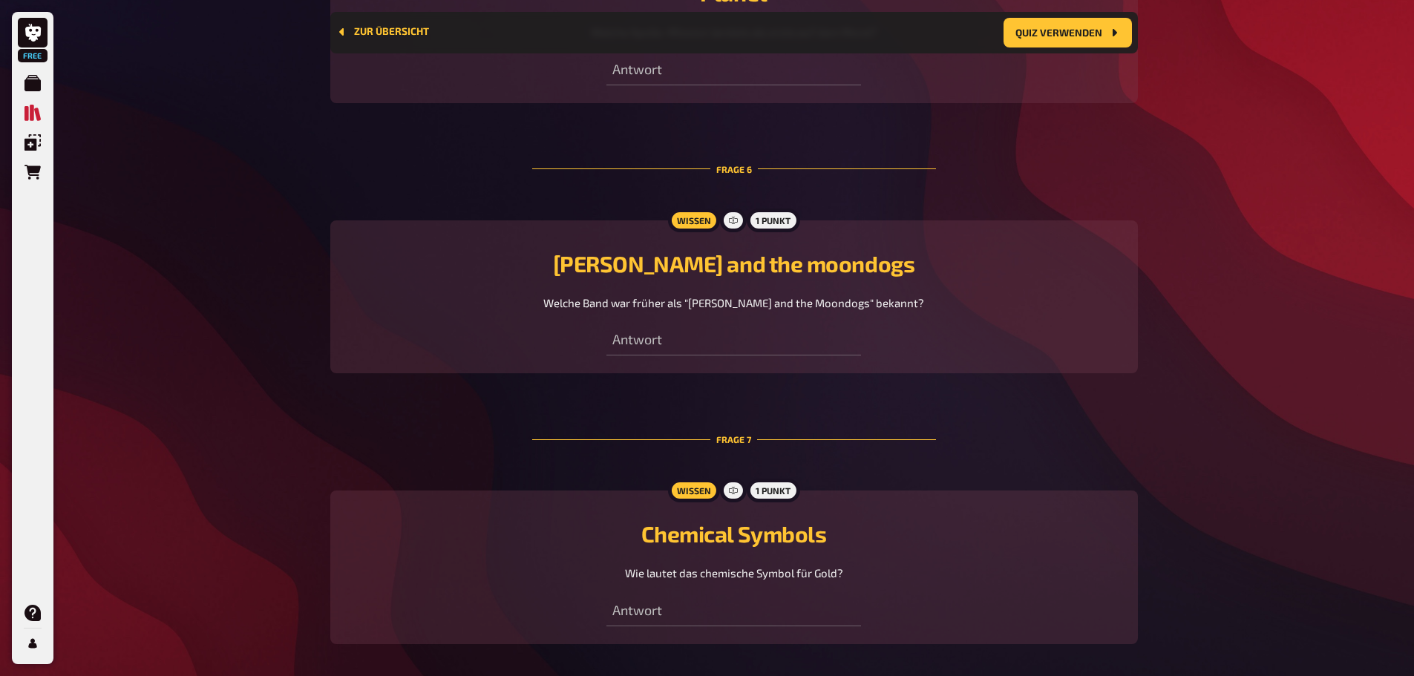
scroll to position [1775, 0]
drag, startPoint x: 717, startPoint y: 437, endPoint x: 751, endPoint y: 437, distance: 34.2
click at [751, 437] on div "Frage 7" at bounding box center [734, 438] width 404 height 85
click at [751, 439] on div "Frage 7" at bounding box center [734, 438] width 404 height 85
click at [853, 434] on div "Frage 7" at bounding box center [734, 438] width 404 height 85
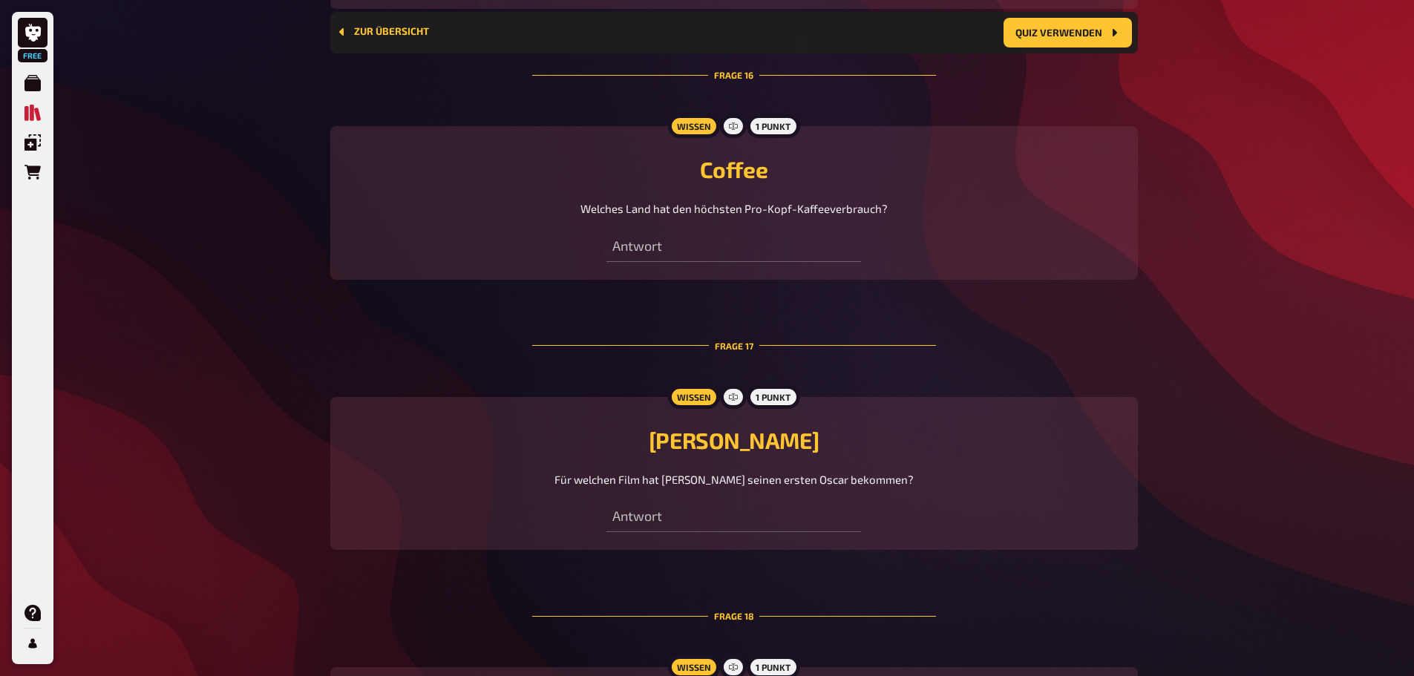
scroll to position [4597, 0]
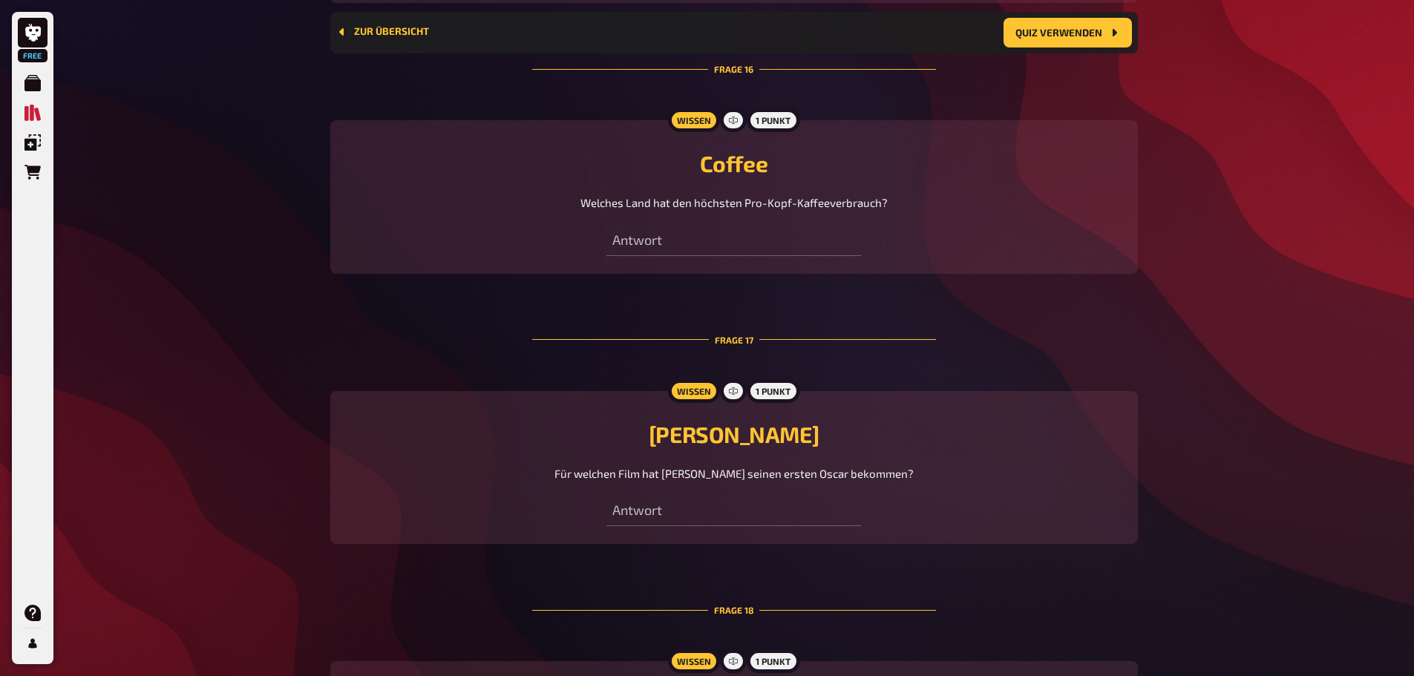
click at [901, 78] on div "Frage 16" at bounding box center [734, 69] width 404 height 85
click at [749, 150] on h2 "Coffee" at bounding box center [734, 163] width 772 height 27
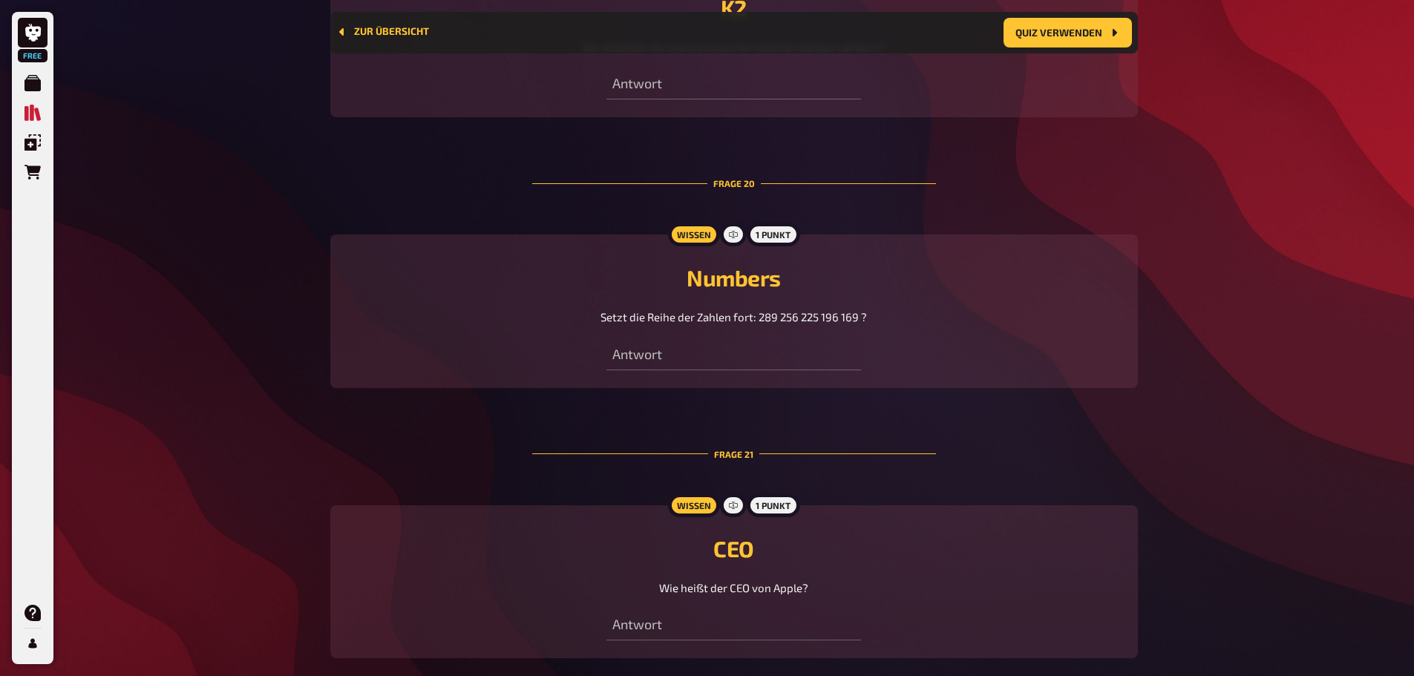
scroll to position [5562, 0]
click at [758, 283] on div "Numbers Setzt die Reihe der Zahlen fort: 289 256 225 196 169 ?" at bounding box center [734, 298] width 772 height 62
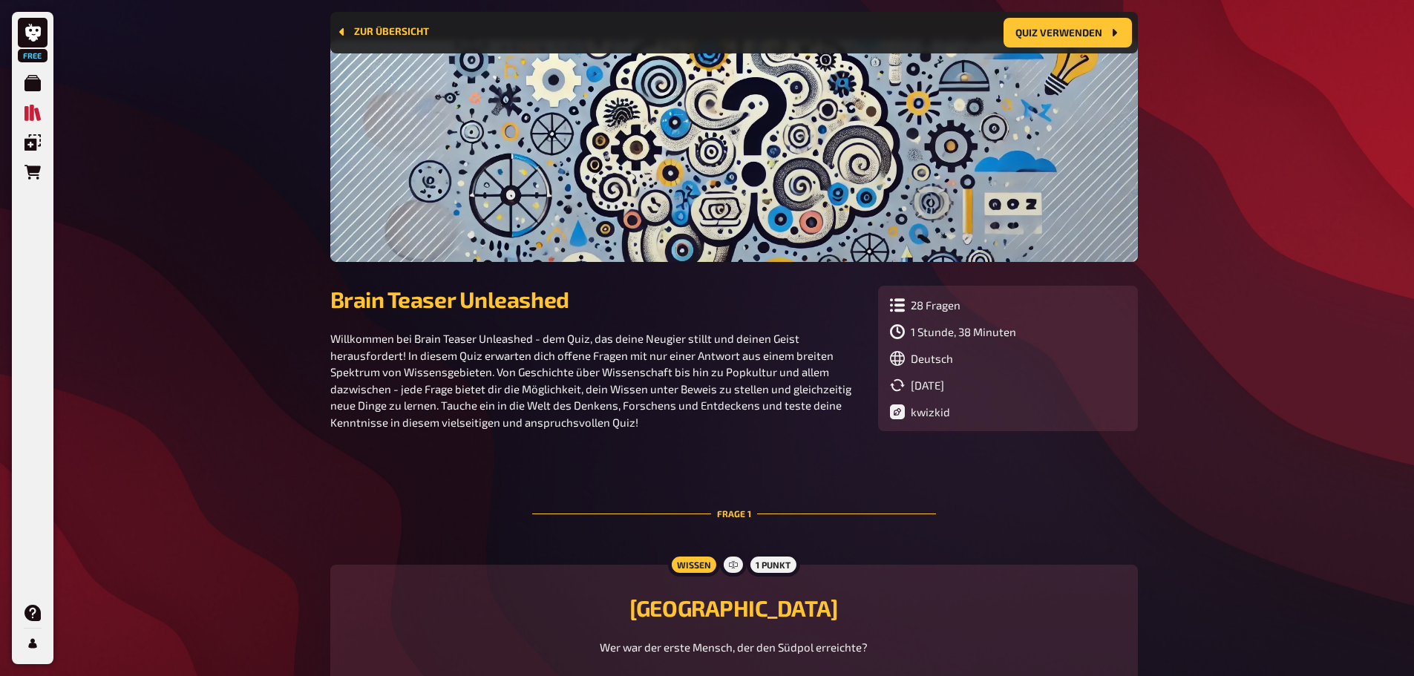
scroll to position [0, 0]
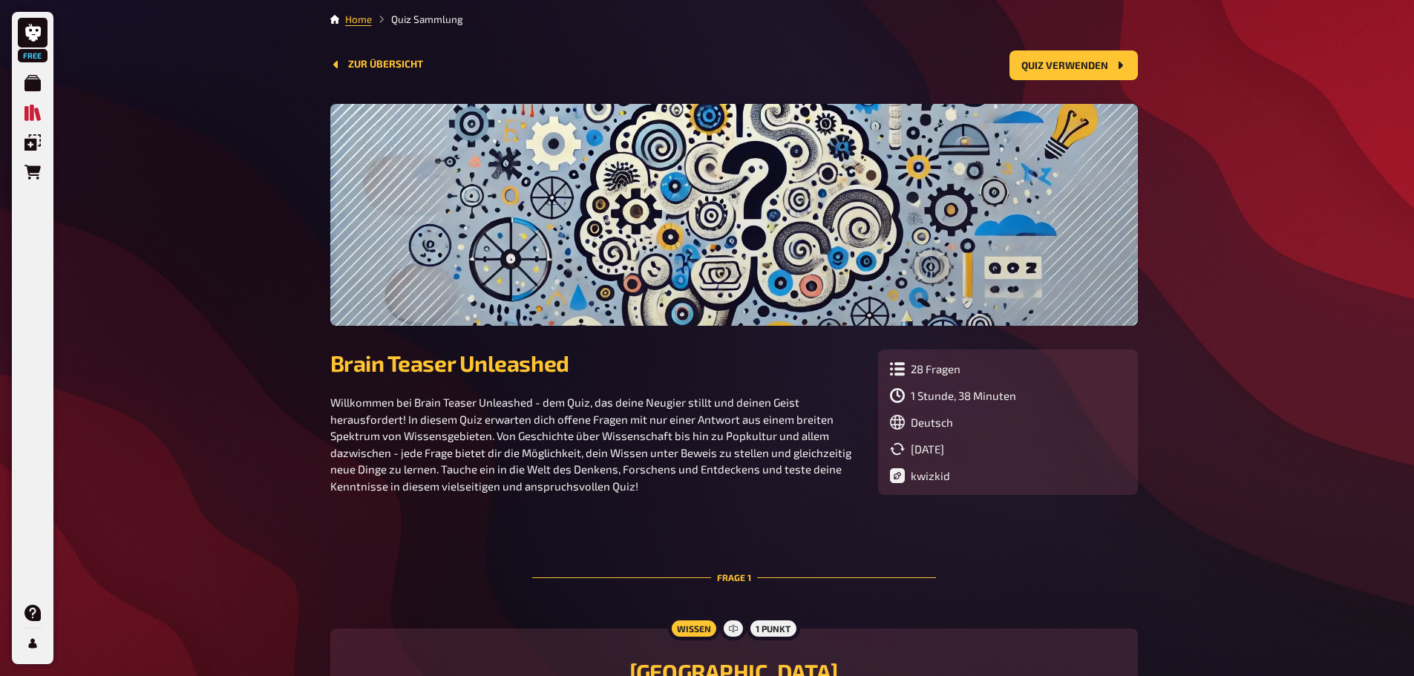
click at [376, 57] on div "Zur Übersicht Quiz verwenden" at bounding box center [734, 65] width 808 height 30
click at [379, 68] on button "Zur Übersicht" at bounding box center [376, 65] width 93 height 12
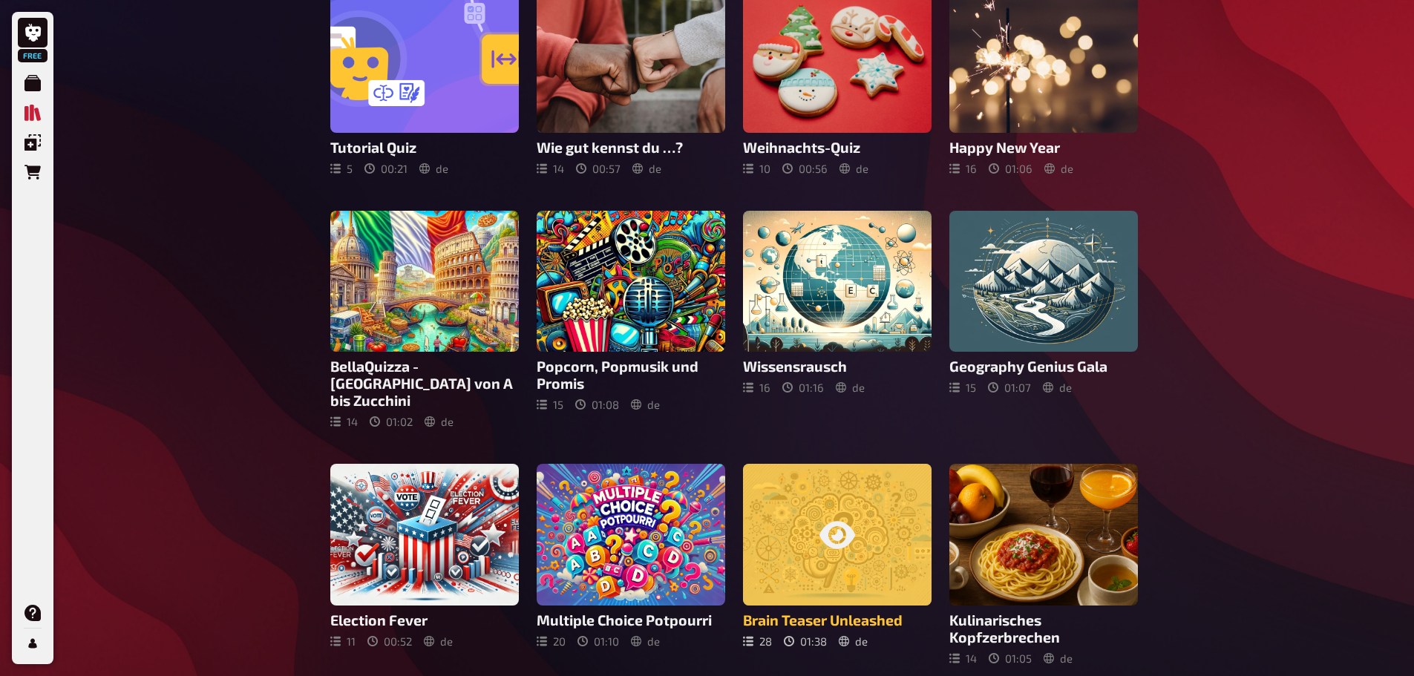
scroll to position [223, 0]
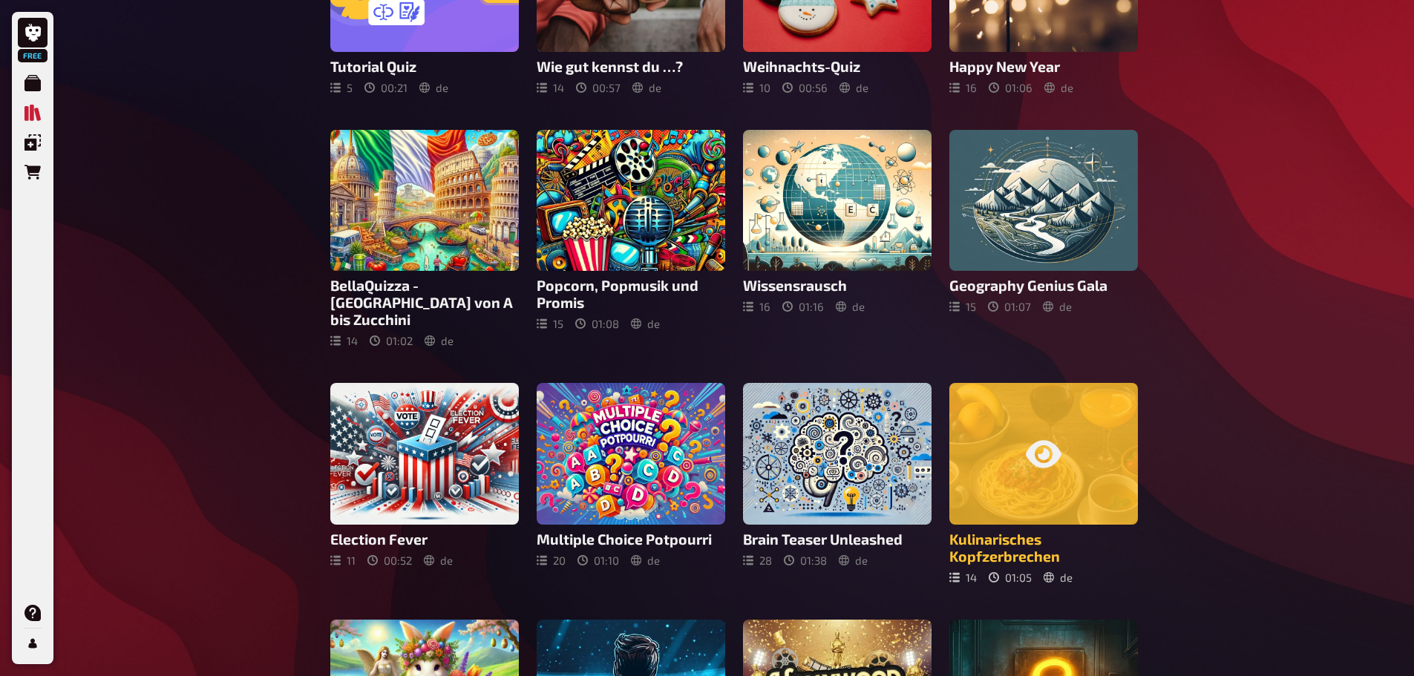
click at [1016, 532] on h3 "Kulinarisches Kopfzerbrechen" at bounding box center [1044, 548] width 189 height 34
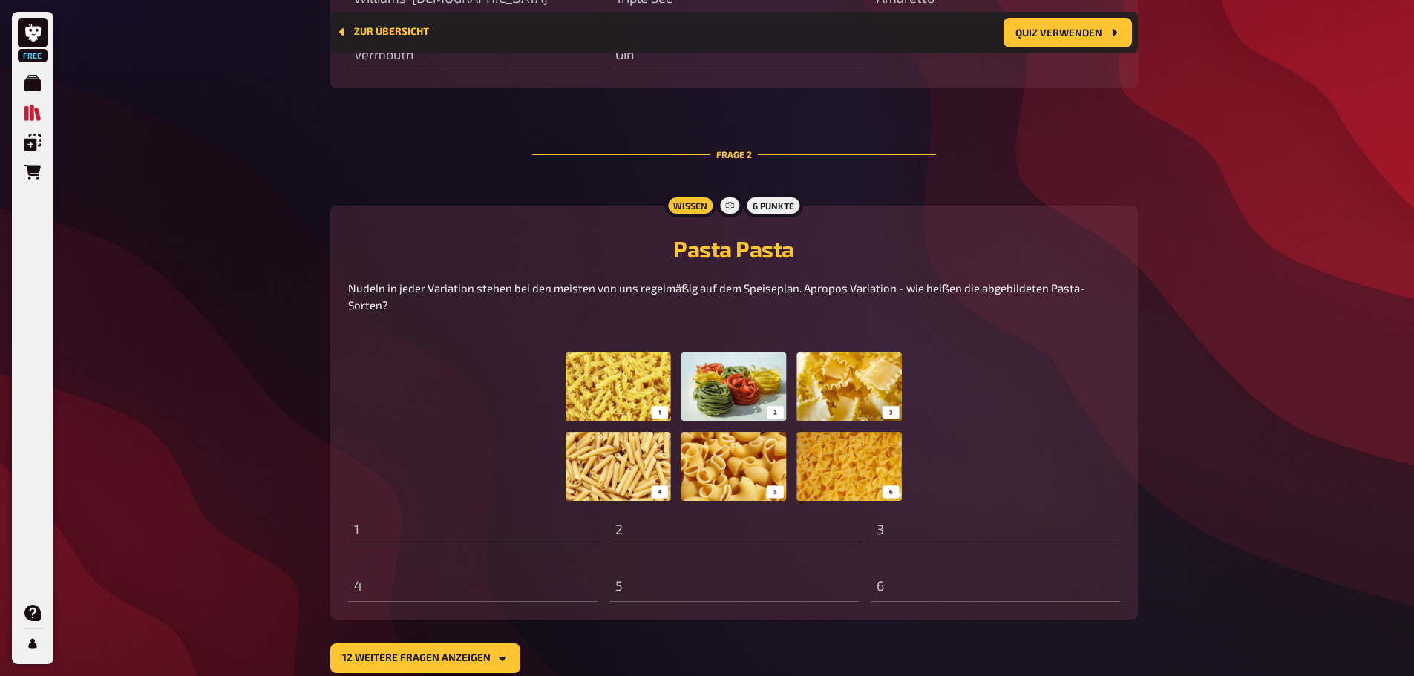
scroll to position [954, 0]
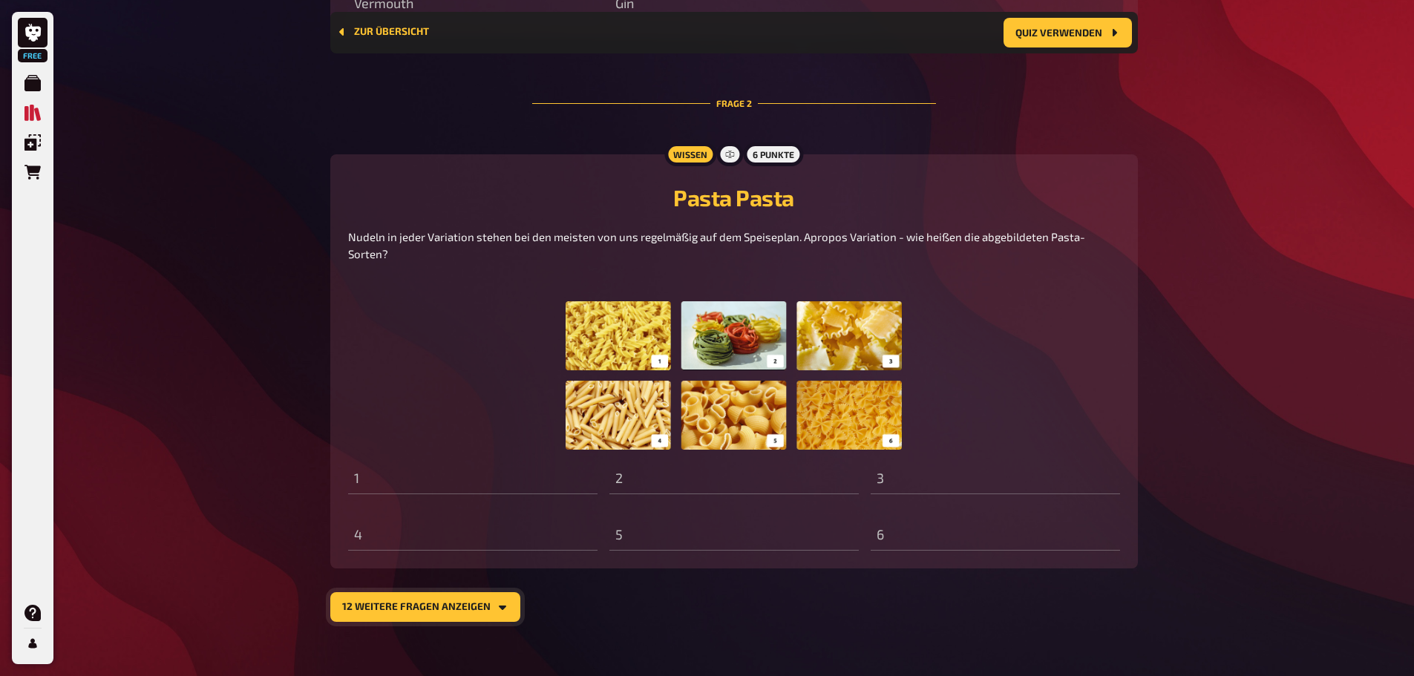
click at [414, 594] on button "12 weitere Fragen anzeigen" at bounding box center [425, 608] width 190 height 30
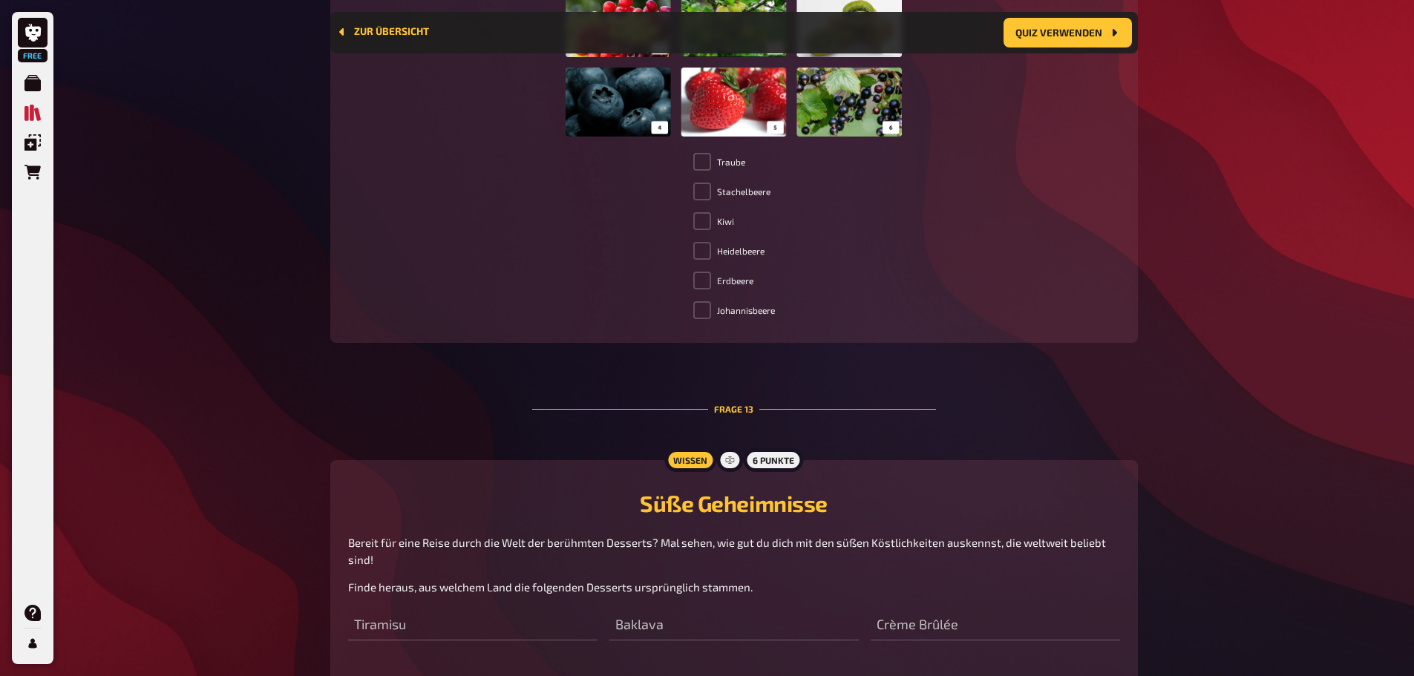
scroll to position [5335, 0]
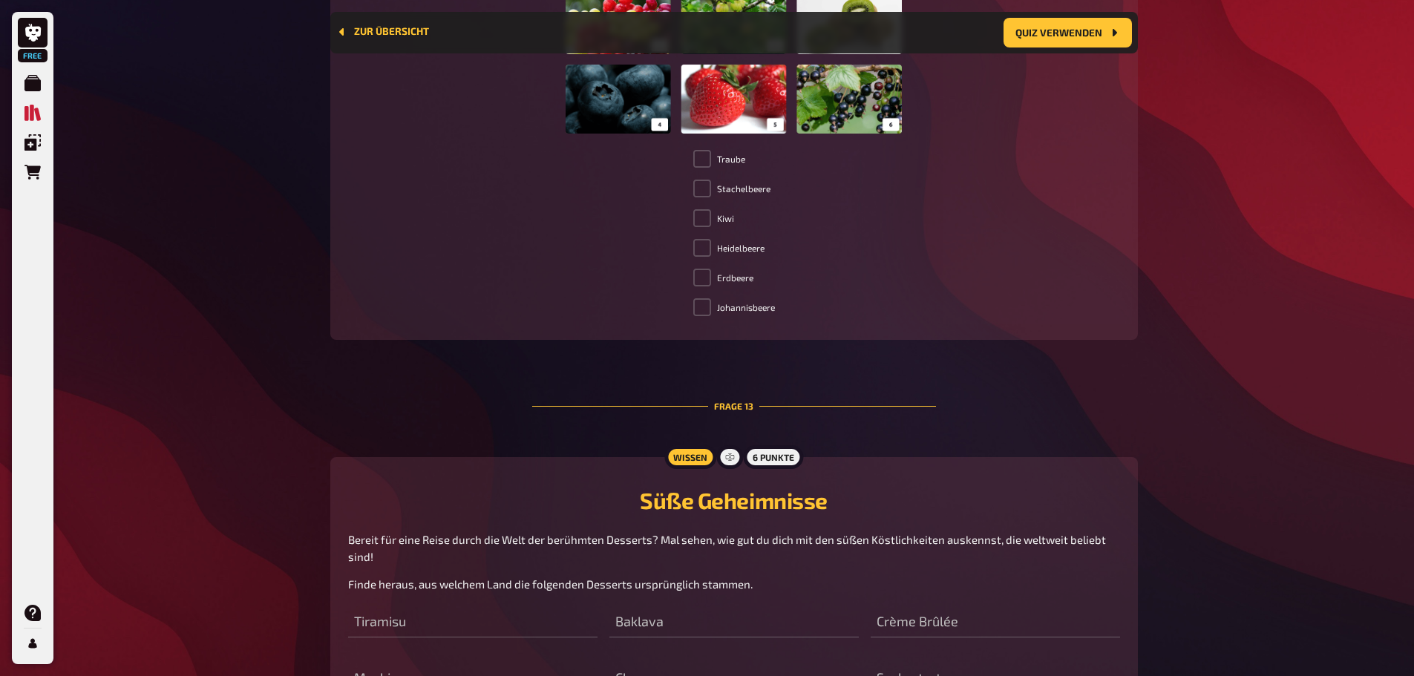
click at [719, 269] on label "Erdbeere" at bounding box center [723, 278] width 60 height 18
click at [707, 269] on span at bounding box center [702, 278] width 18 height 18
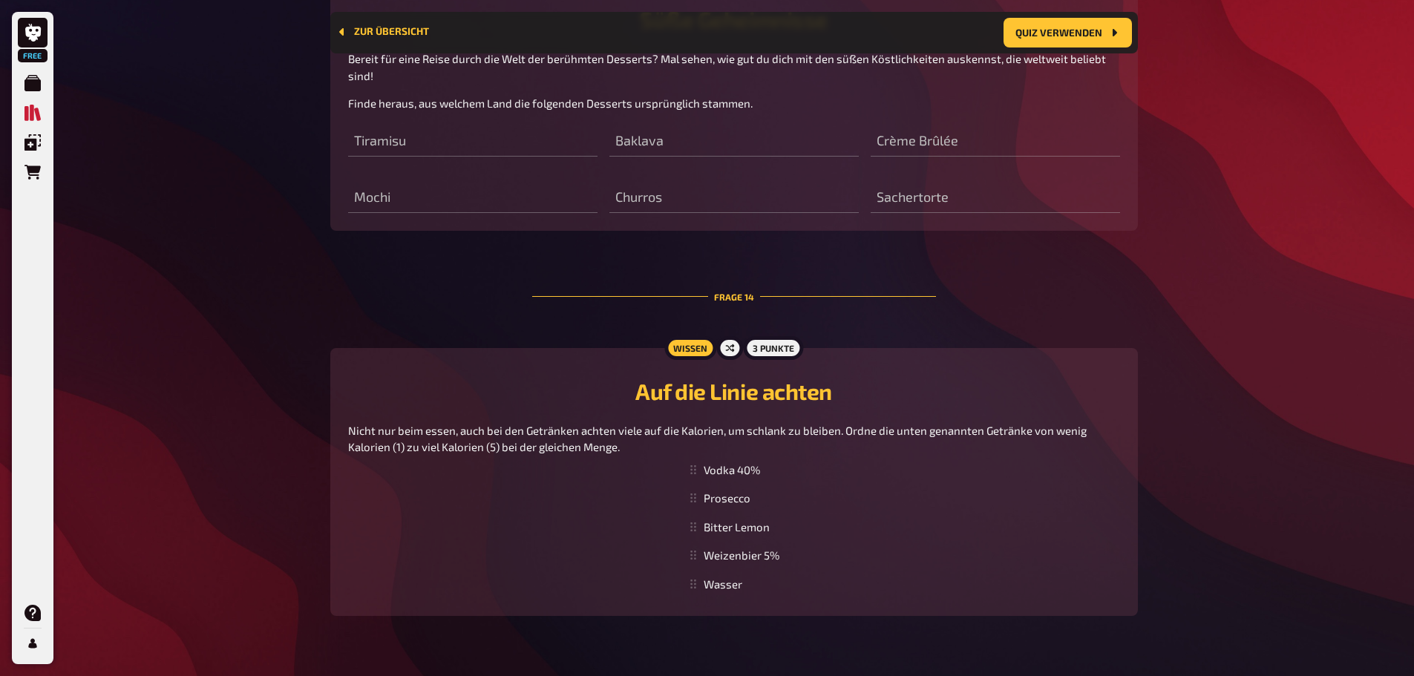
scroll to position [5835, 0]
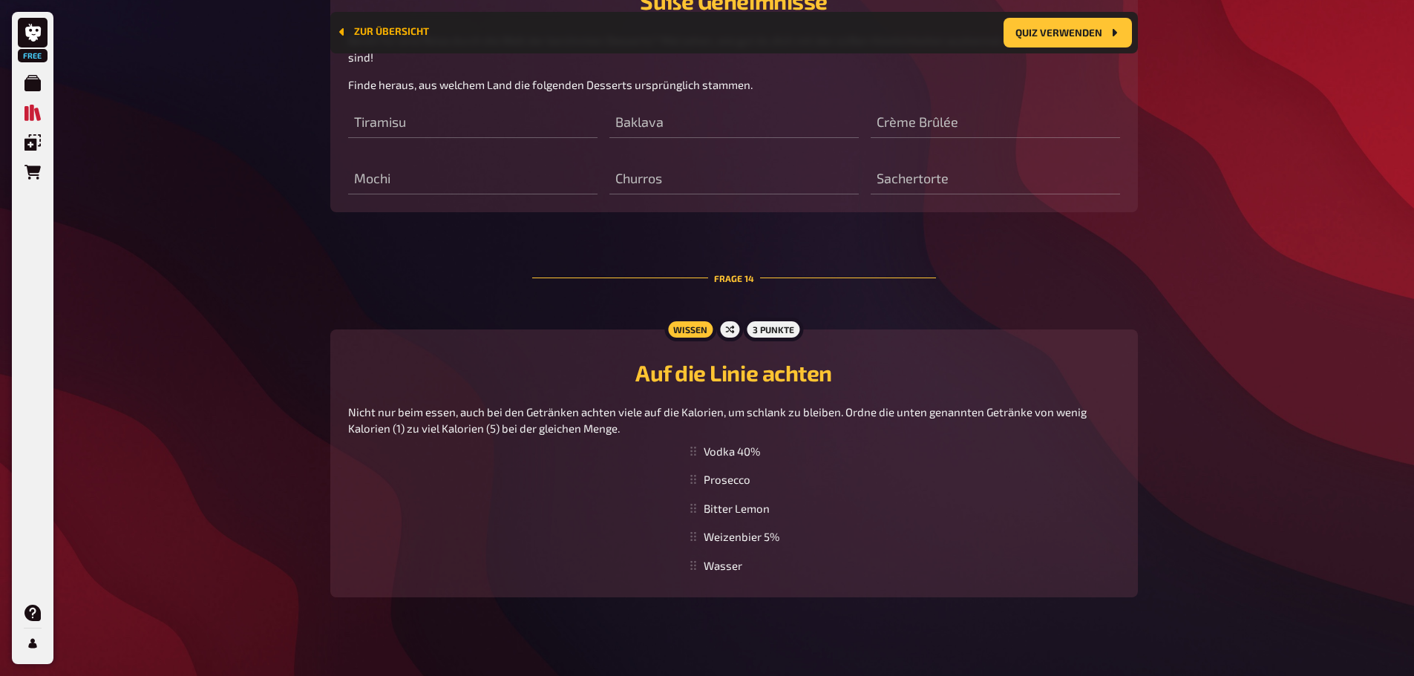
click at [372, 33] on button "Zur Übersicht" at bounding box center [382, 32] width 93 height 12
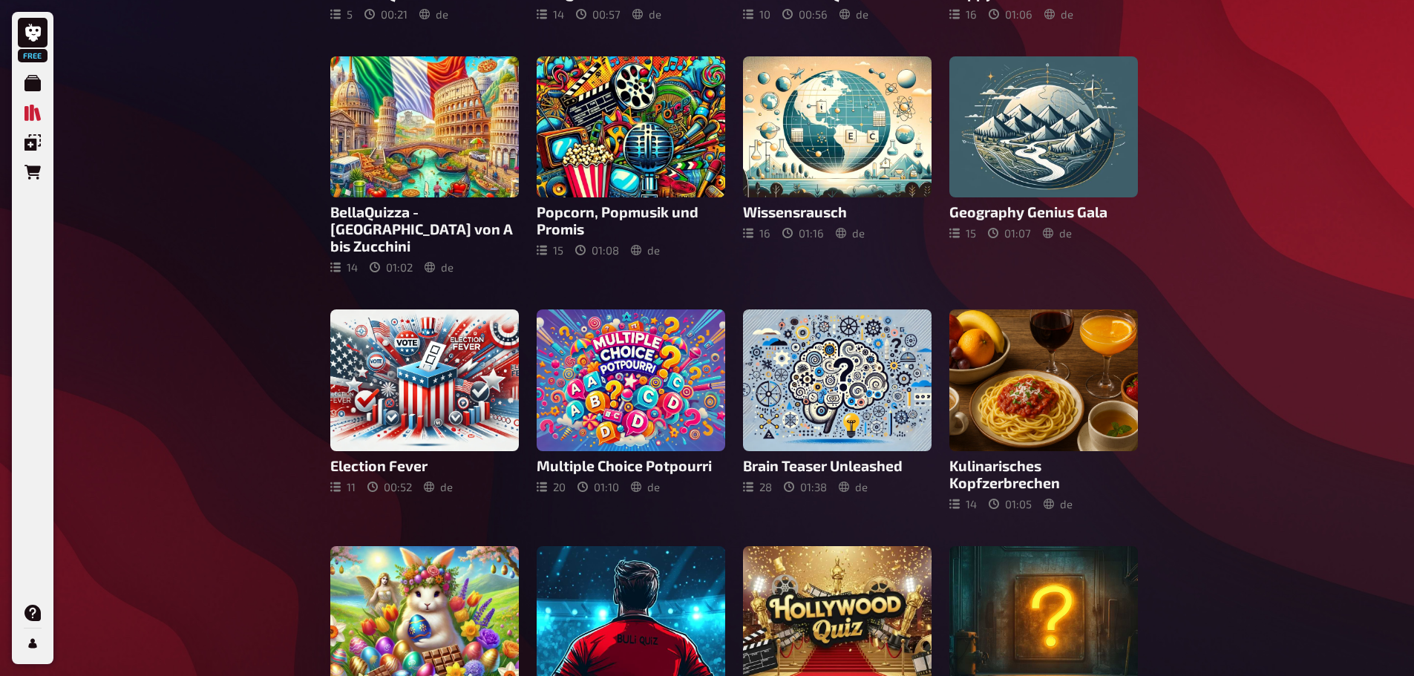
scroll to position [406, 0]
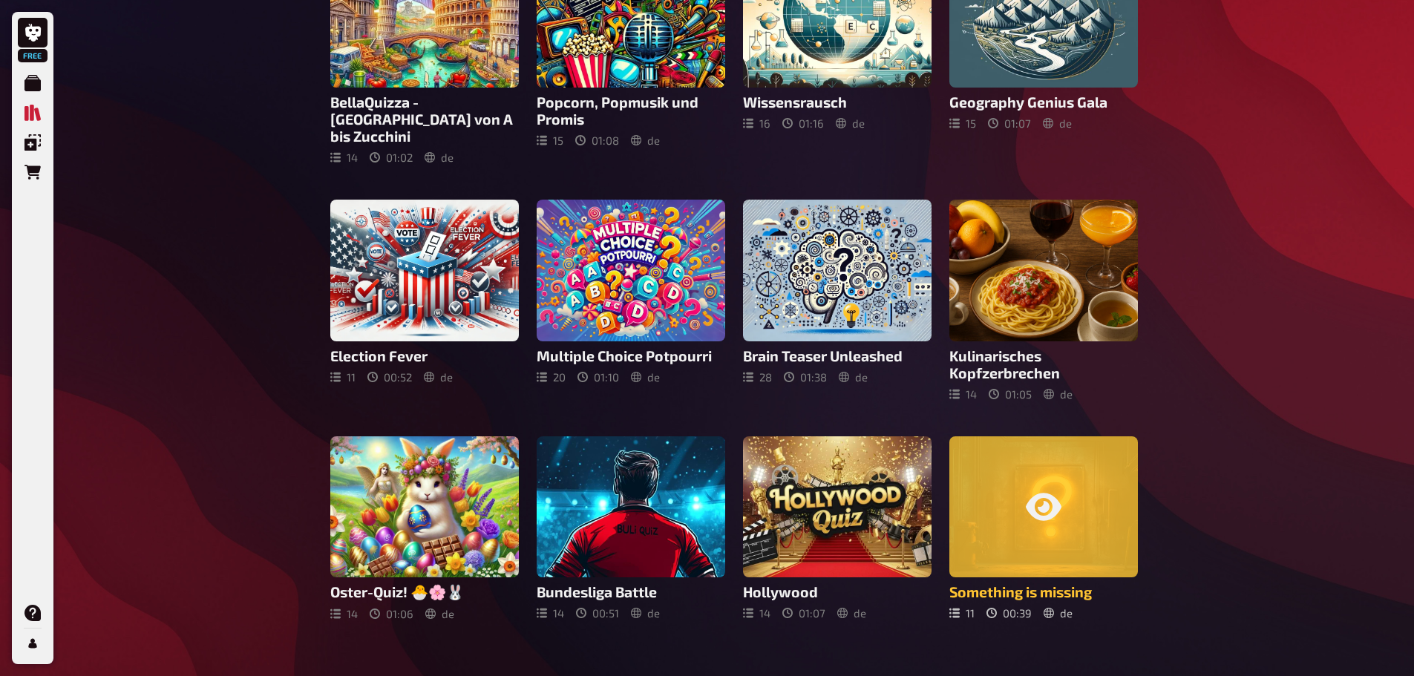
click at [1059, 552] on div at bounding box center [1044, 508] width 189 height 142
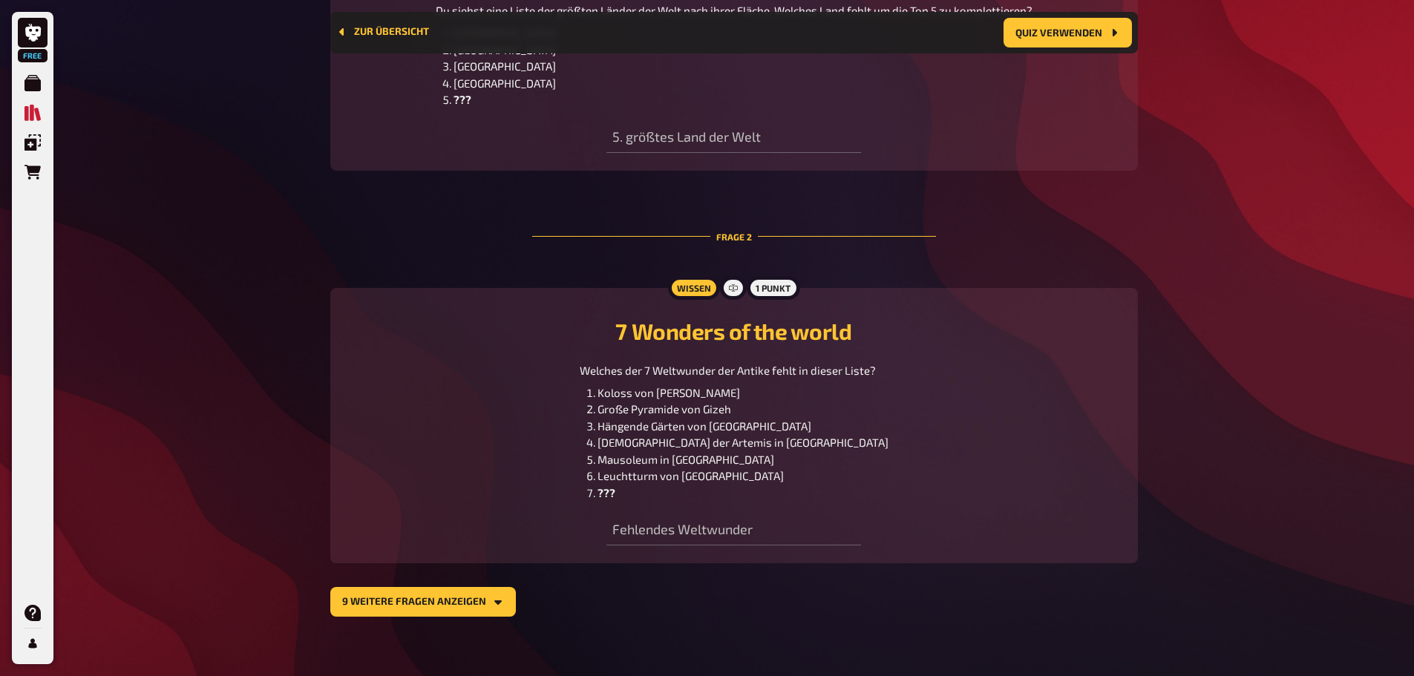
scroll to position [715, 0]
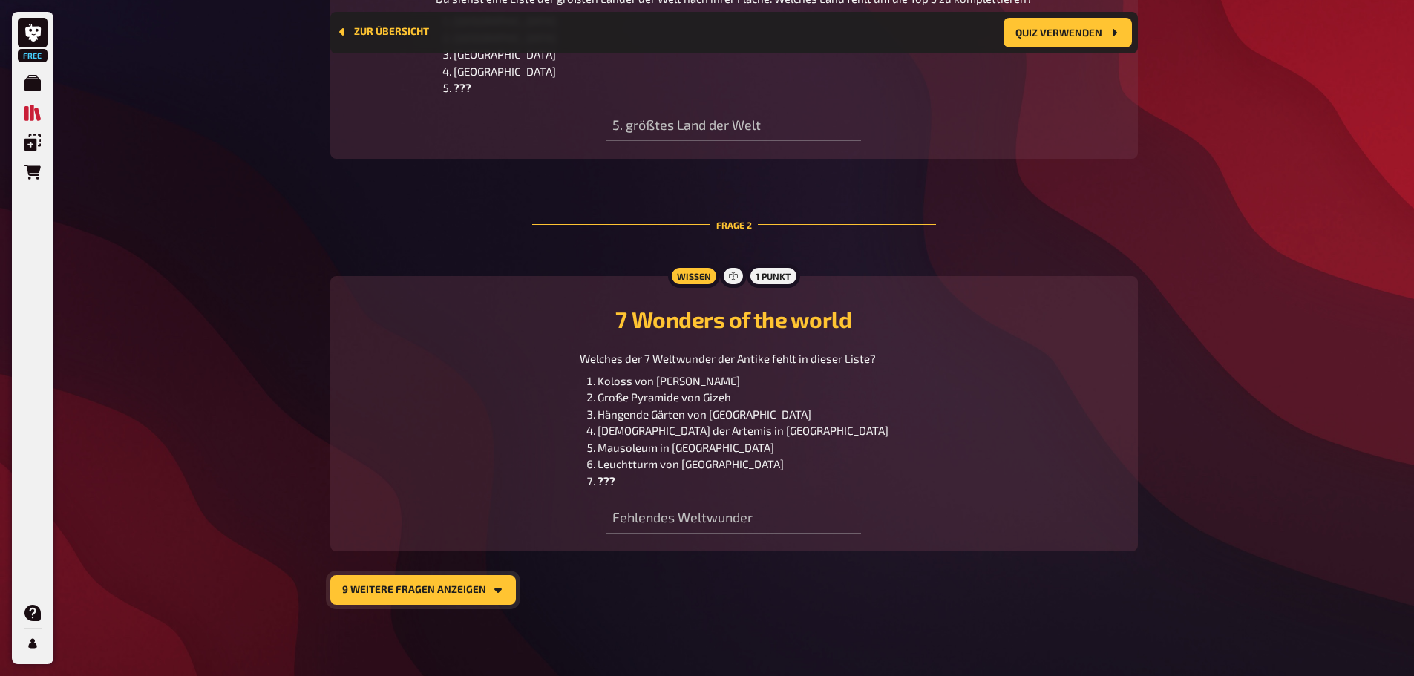
click at [496, 591] on icon "9 weitere Fragen anzeigen" at bounding box center [497, 591] width 7 height 4
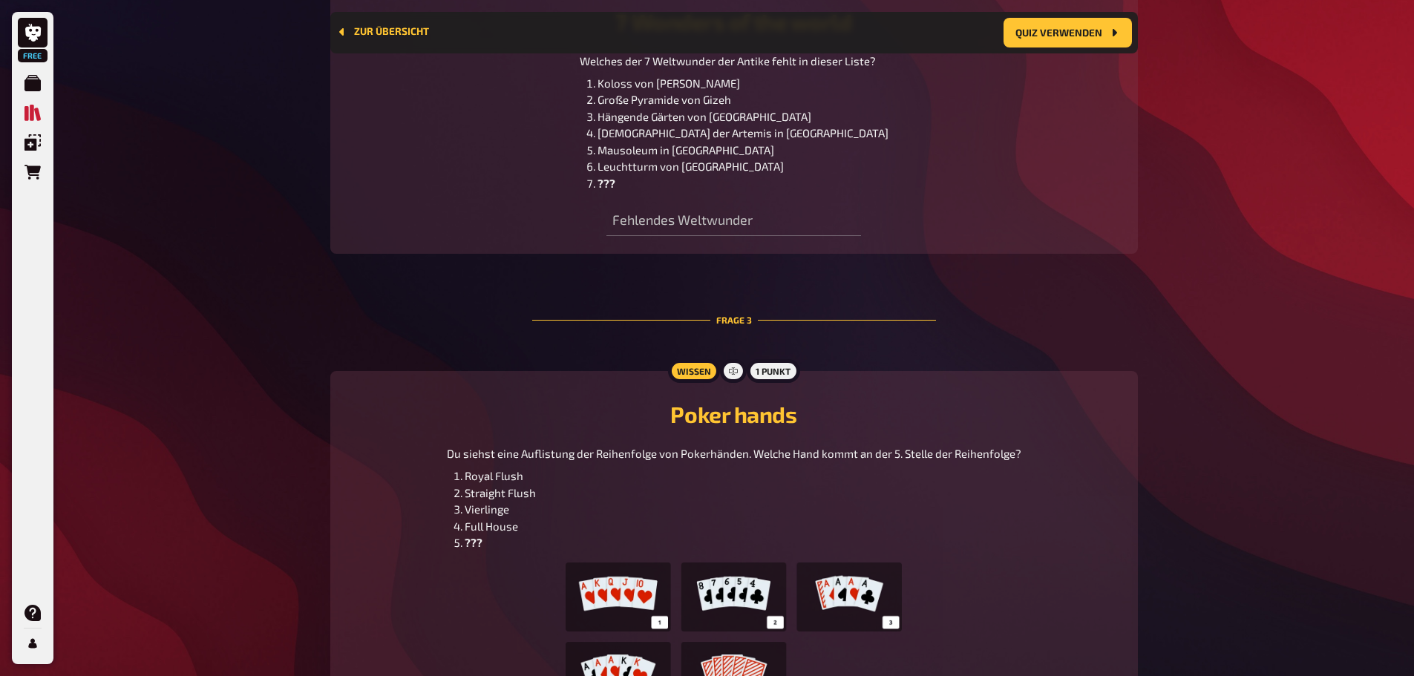
scroll to position [1200, 0]
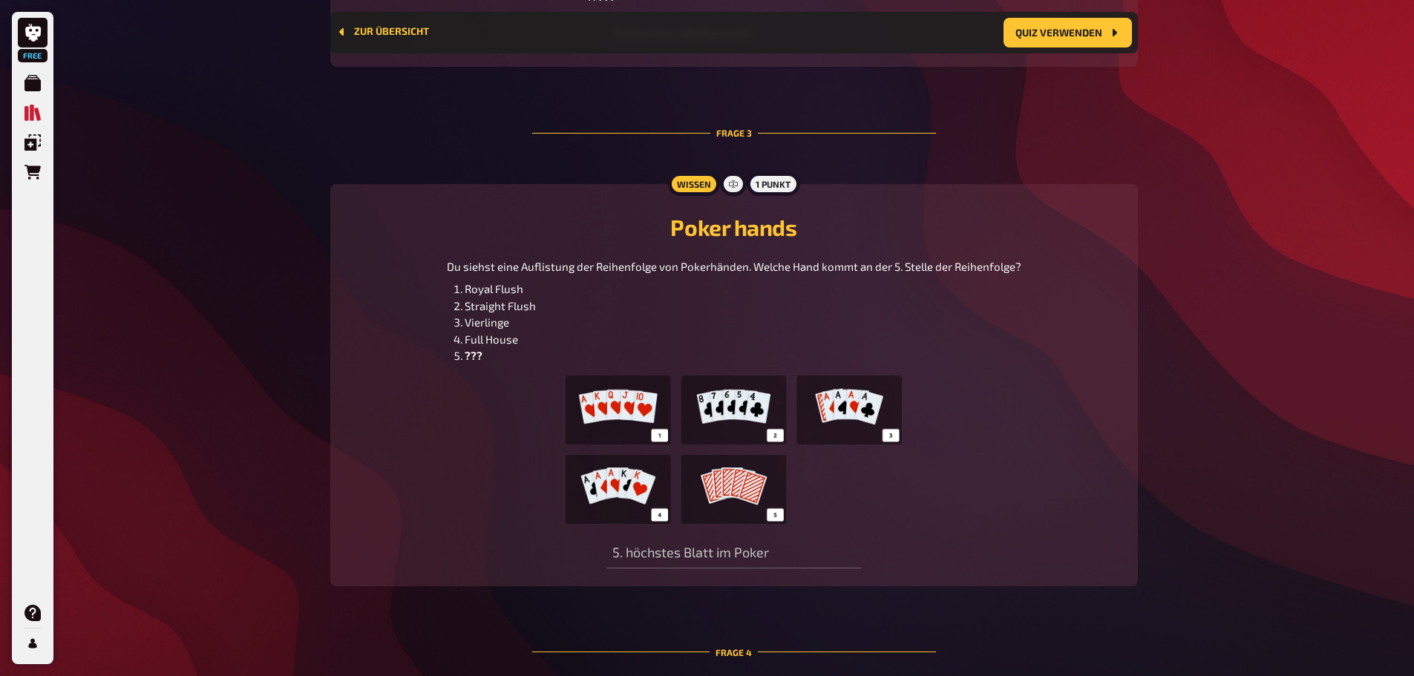
click at [632, 230] on h2 "Poker hands" at bounding box center [734, 227] width 772 height 27
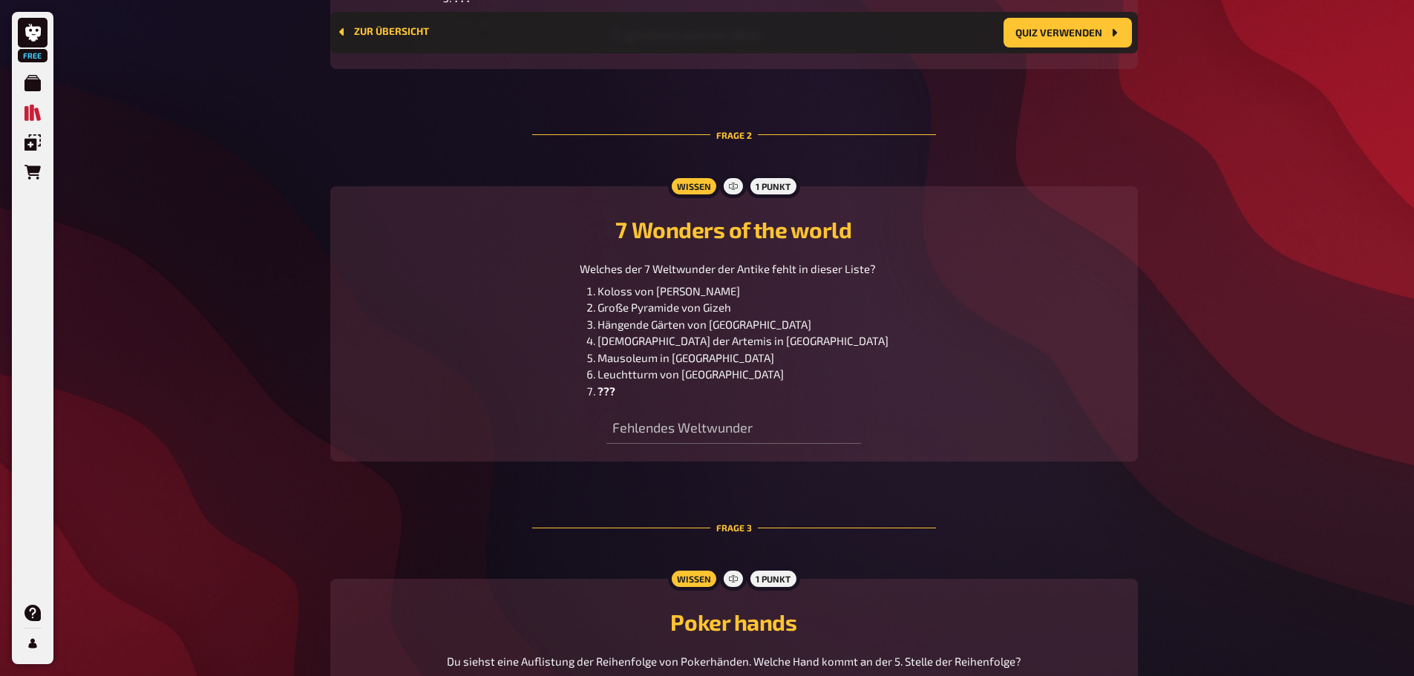
scroll to position [829, 0]
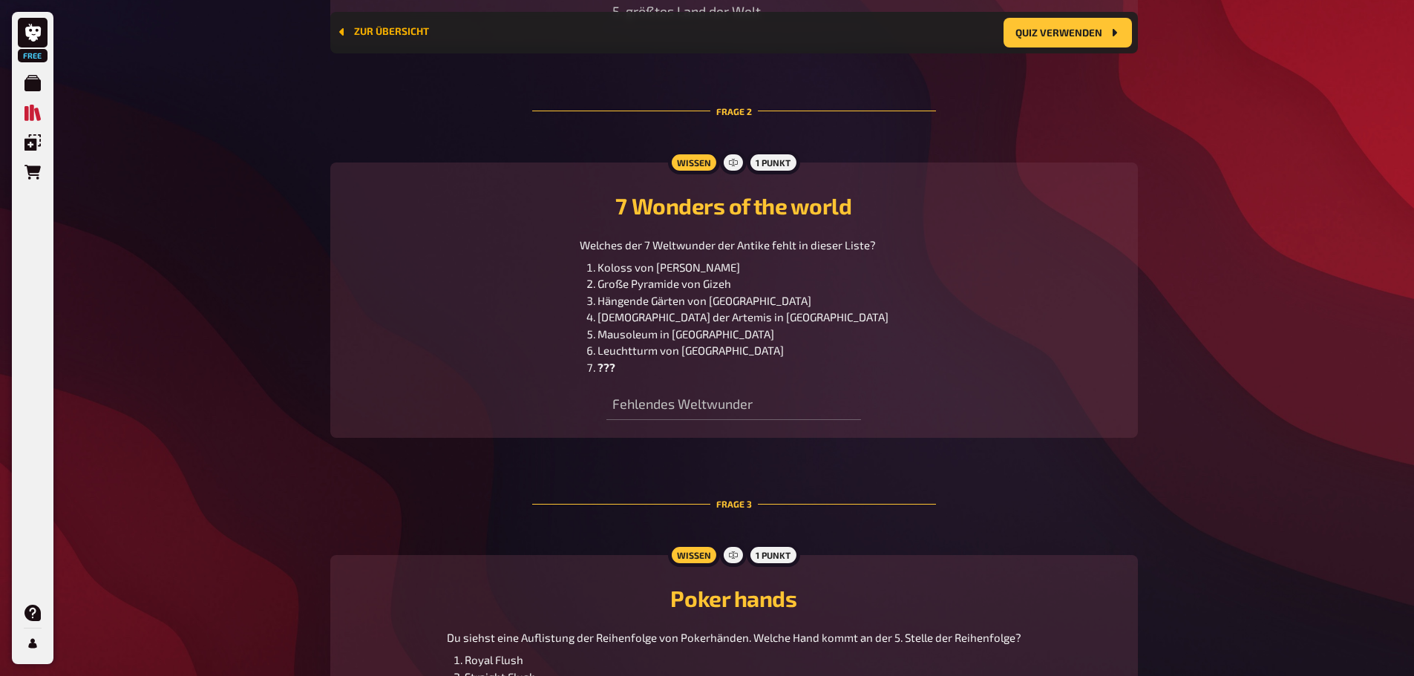
click at [394, 30] on button "Zur Übersicht" at bounding box center [382, 32] width 93 height 12
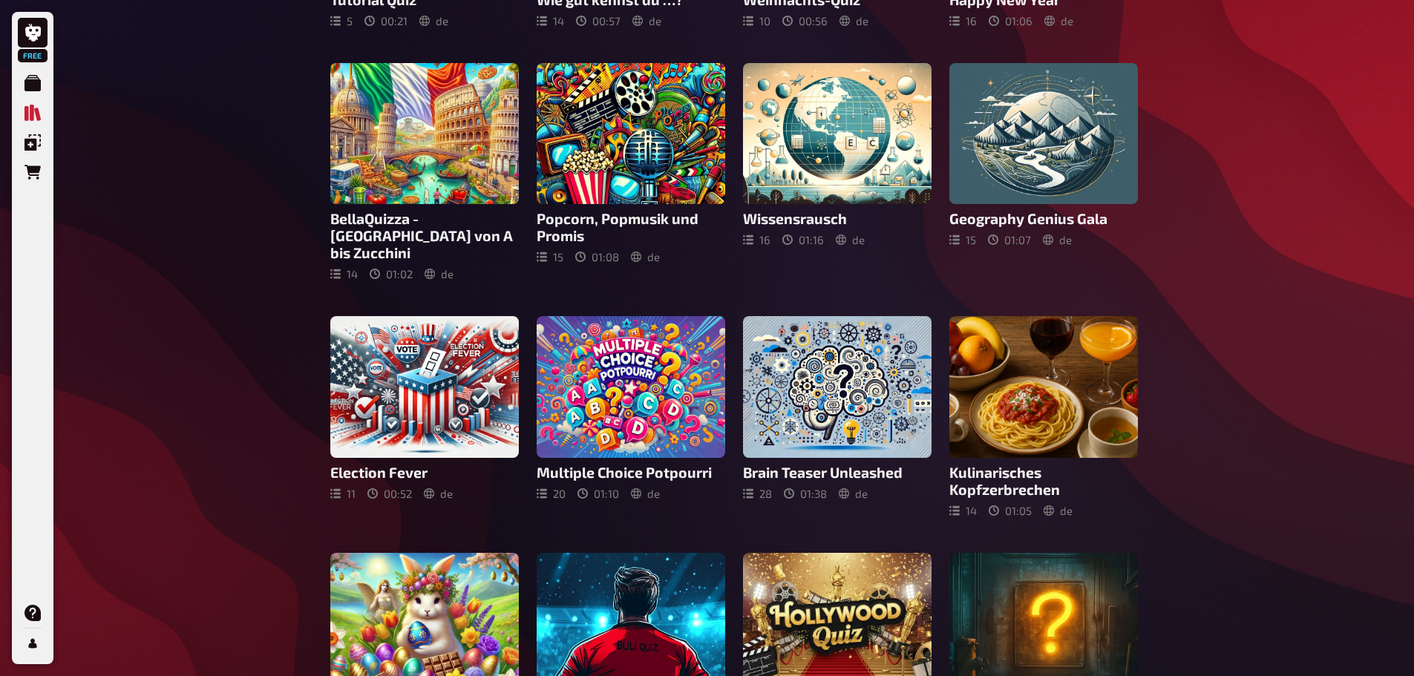
scroll to position [297, 0]
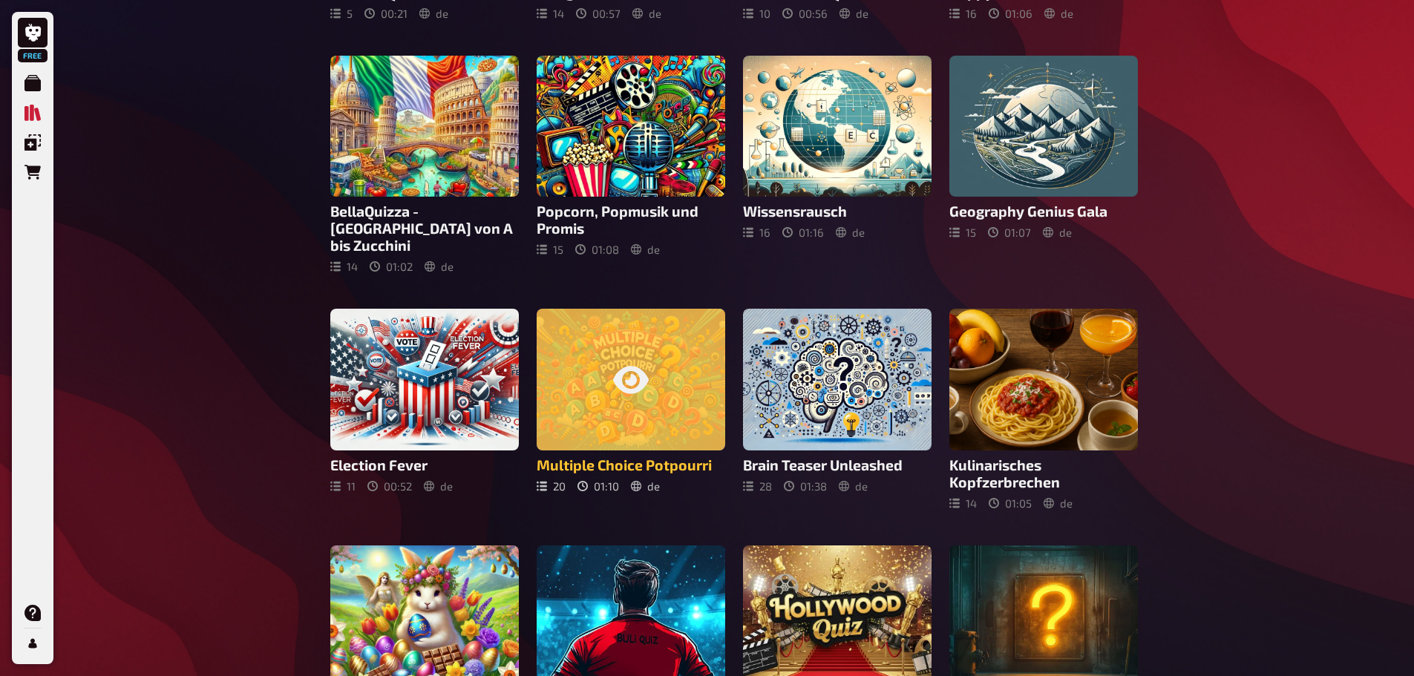
click at [675, 457] on h3 "Multiple Choice Potpourri" at bounding box center [631, 465] width 189 height 17
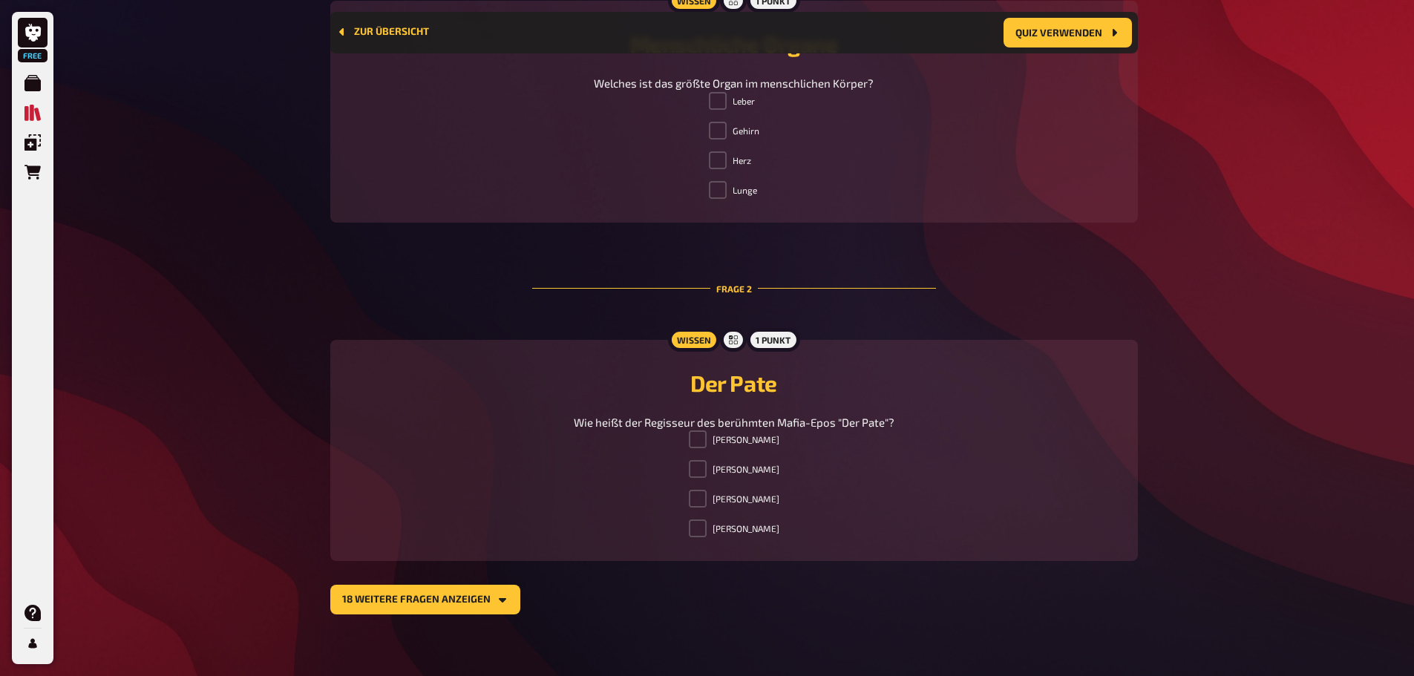
scroll to position [633, 0]
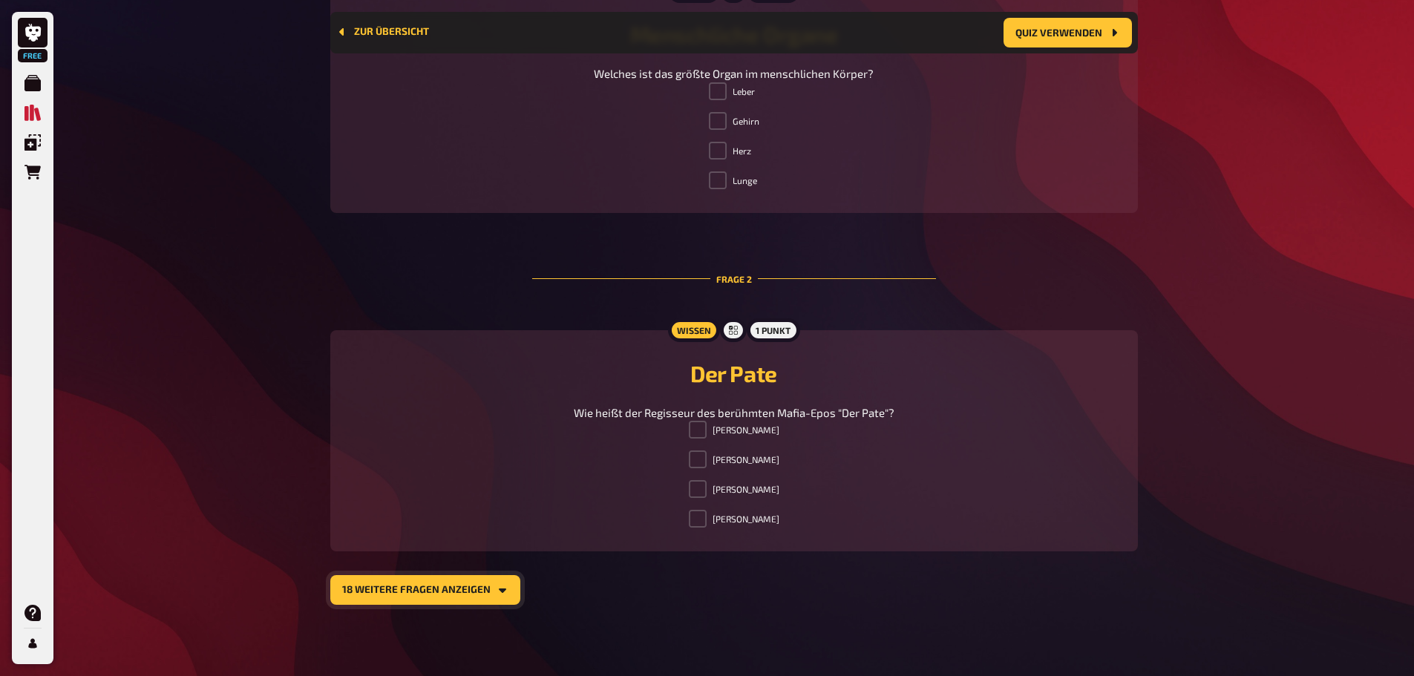
click at [482, 581] on button "18 weitere Fragen anzeigen" at bounding box center [425, 590] width 190 height 30
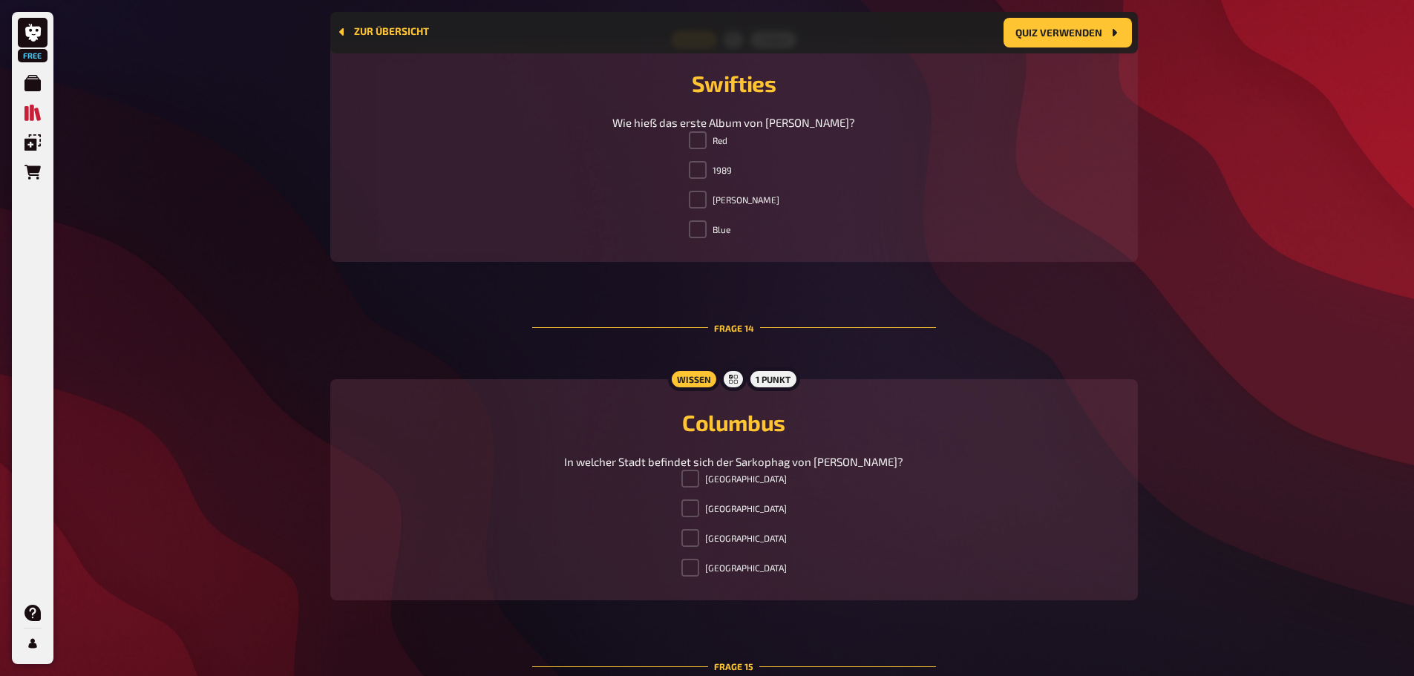
scroll to position [4569, 0]
